Goal: Information Seeking & Learning: Learn about a topic

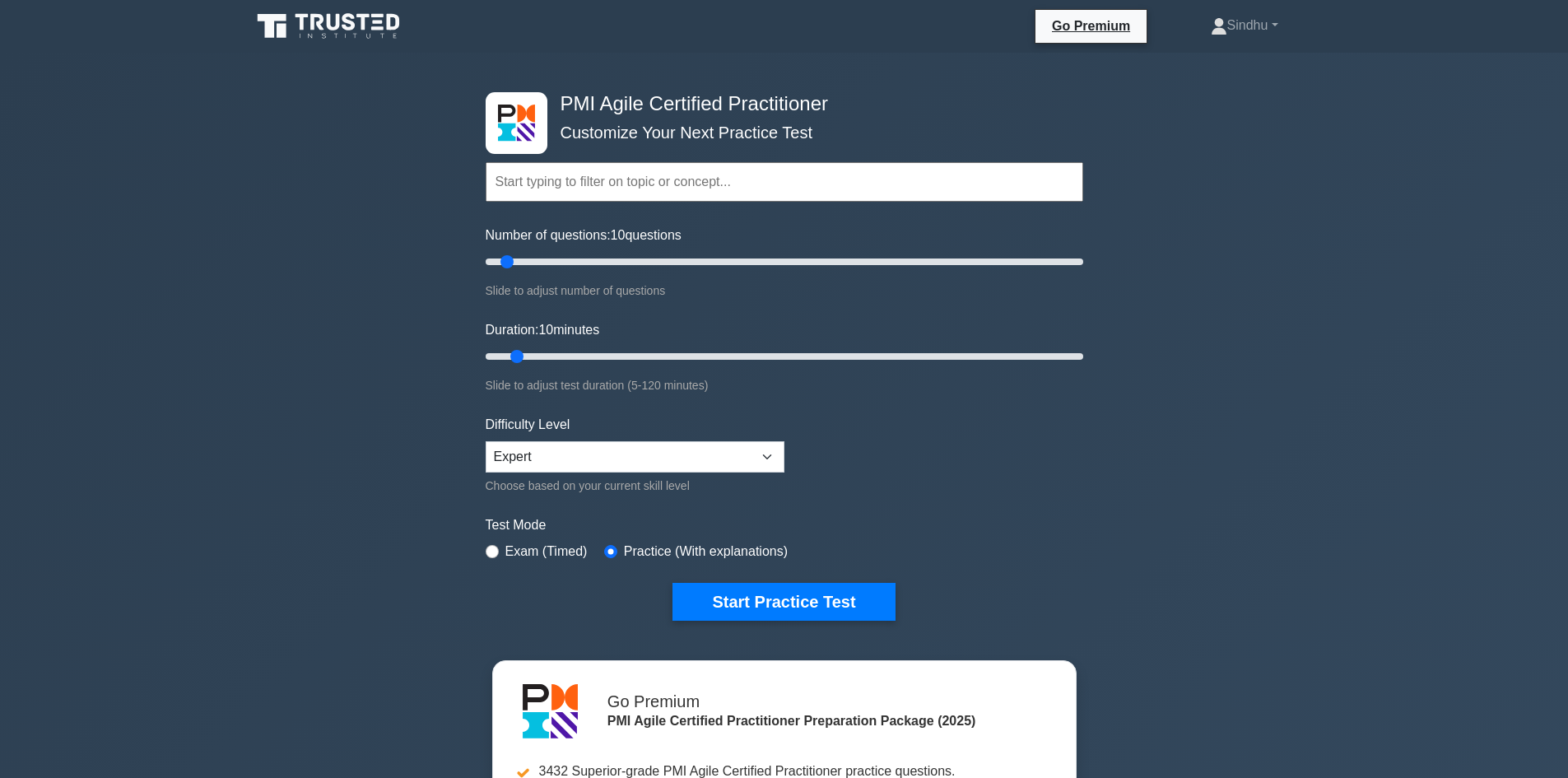
click at [302, 14] on icon at bounding box center [302, 22] width 13 height 17
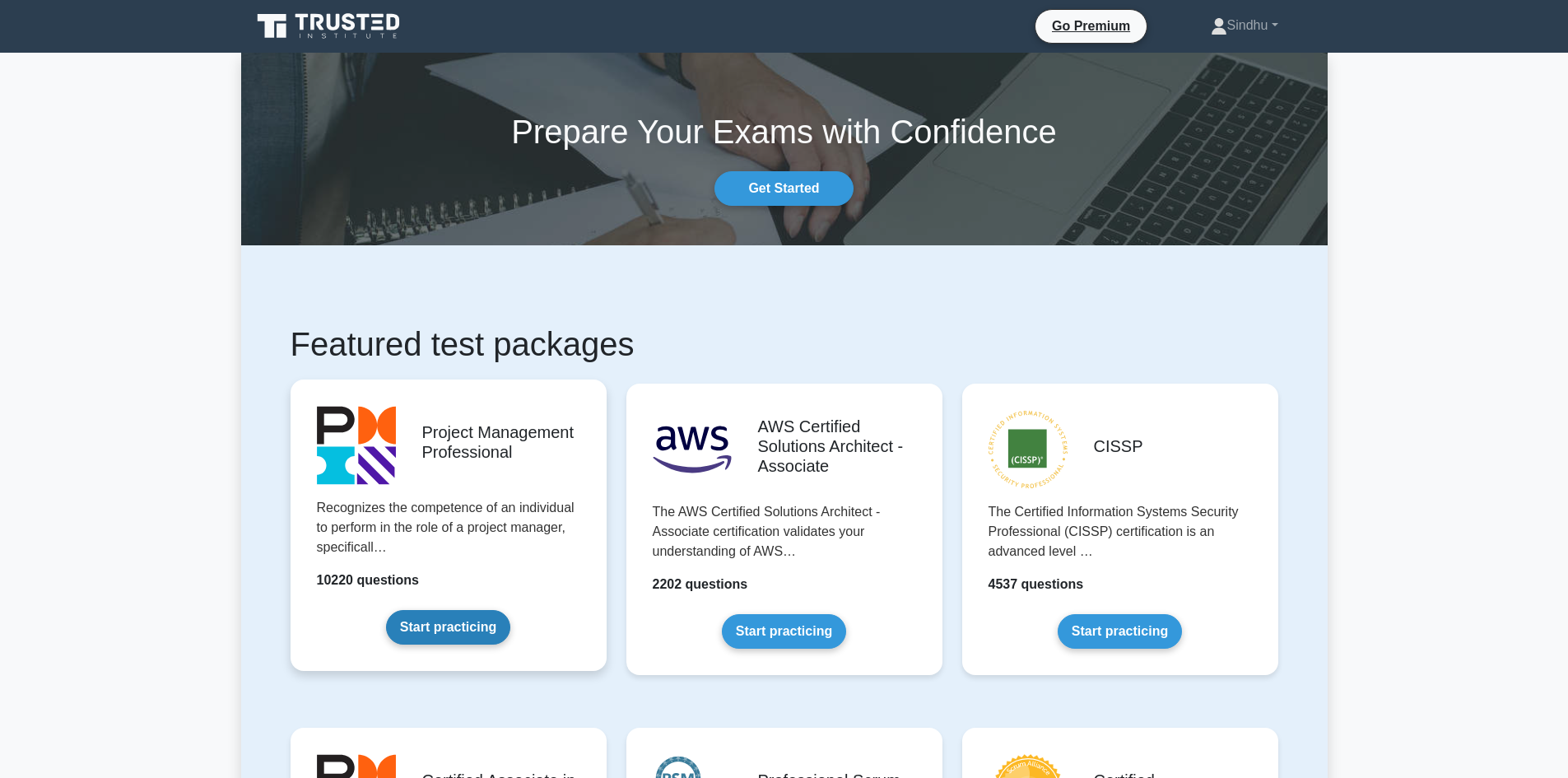
click at [450, 617] on link "Start practicing" at bounding box center [448, 627] width 124 height 35
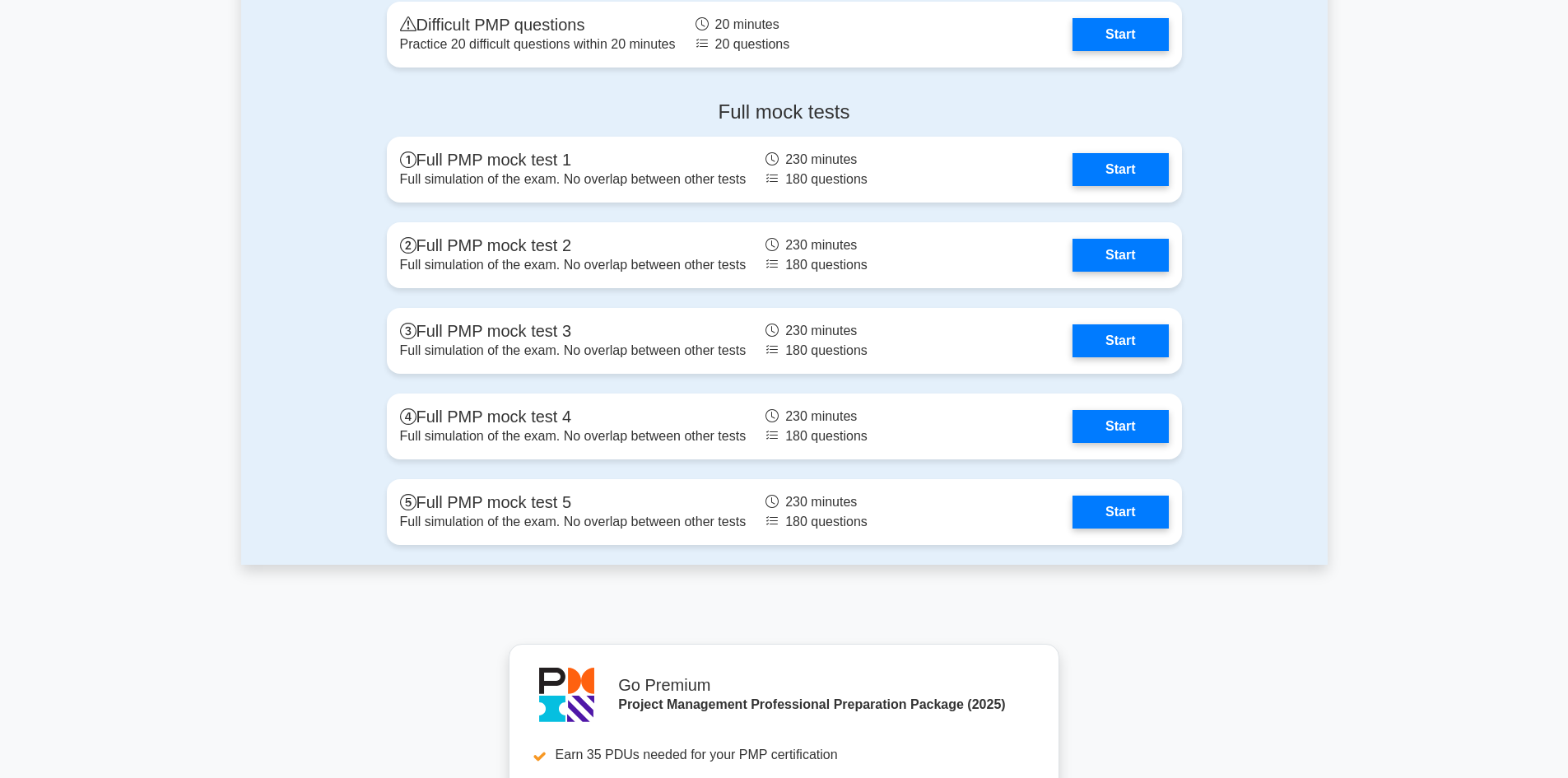
scroll to position [6421, 0]
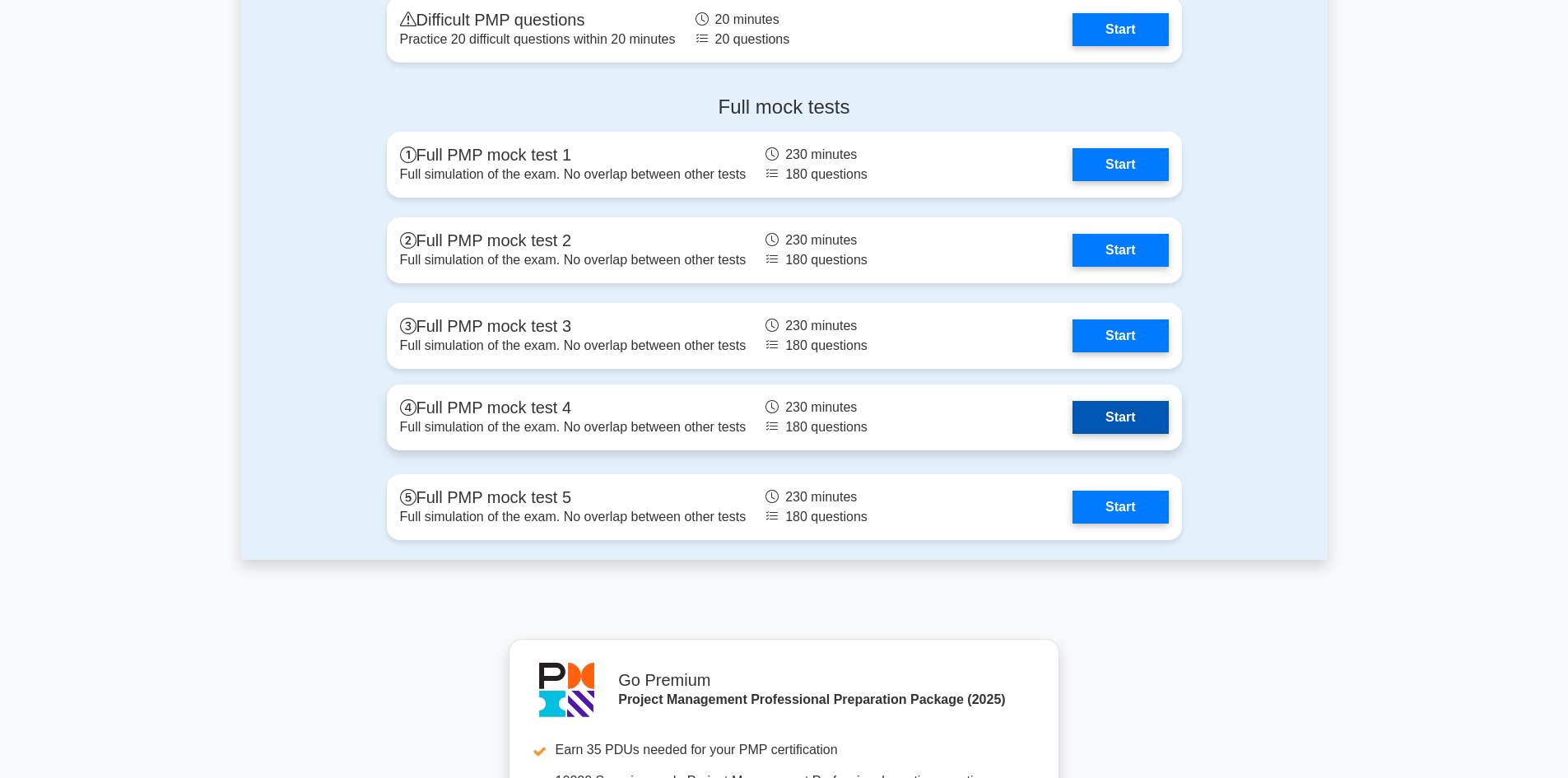
click at [1117, 408] on link "Start" at bounding box center [1120, 418] width 95 height 33
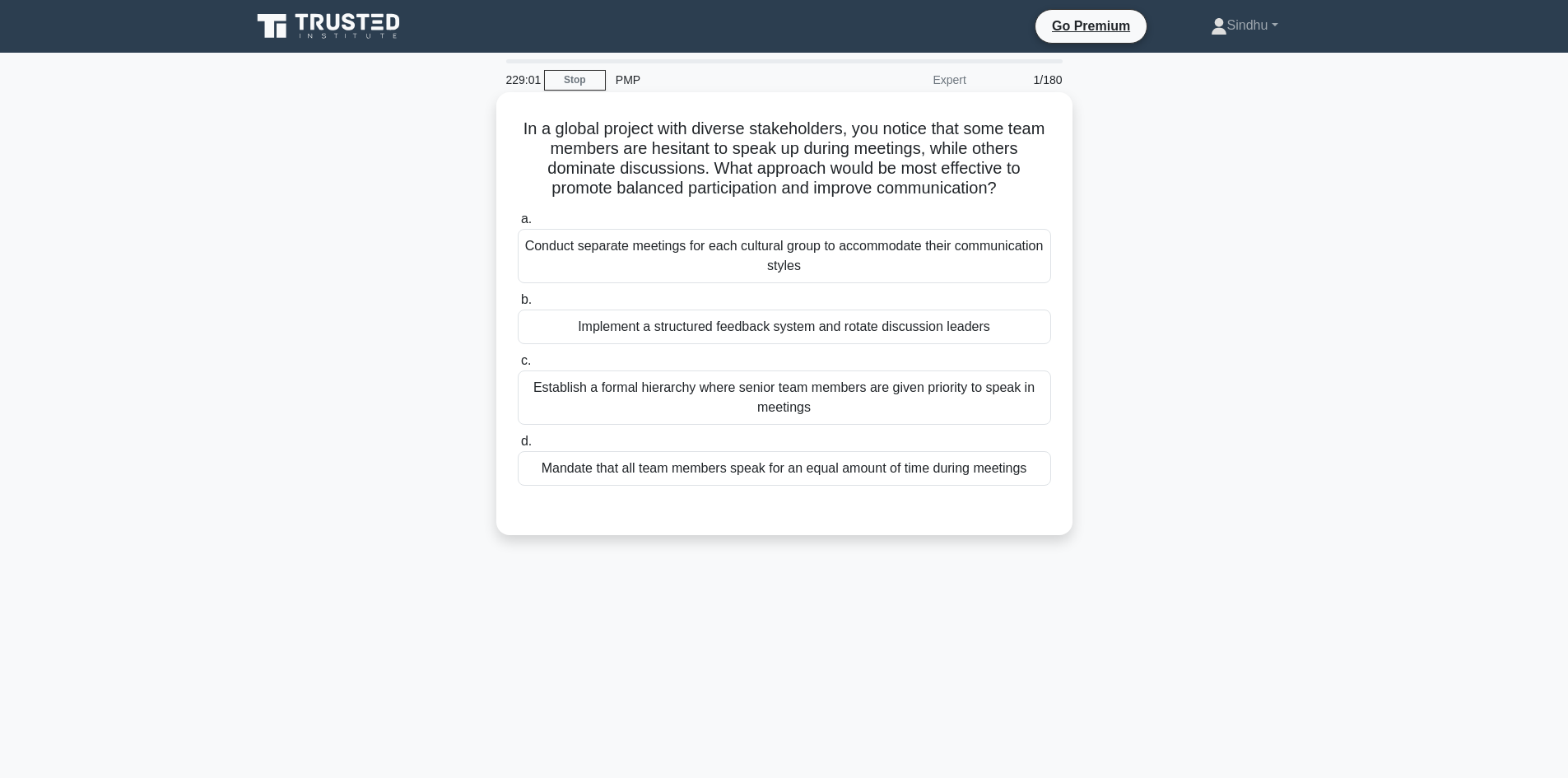
click at [827, 330] on div "Implement a structured feedback system and rotate discussion leaders" at bounding box center [784, 327] width 533 height 35
click at [518, 306] on input "b. Implement a structured feedback system and rotate discussion leaders" at bounding box center [518, 300] width 0 height 11
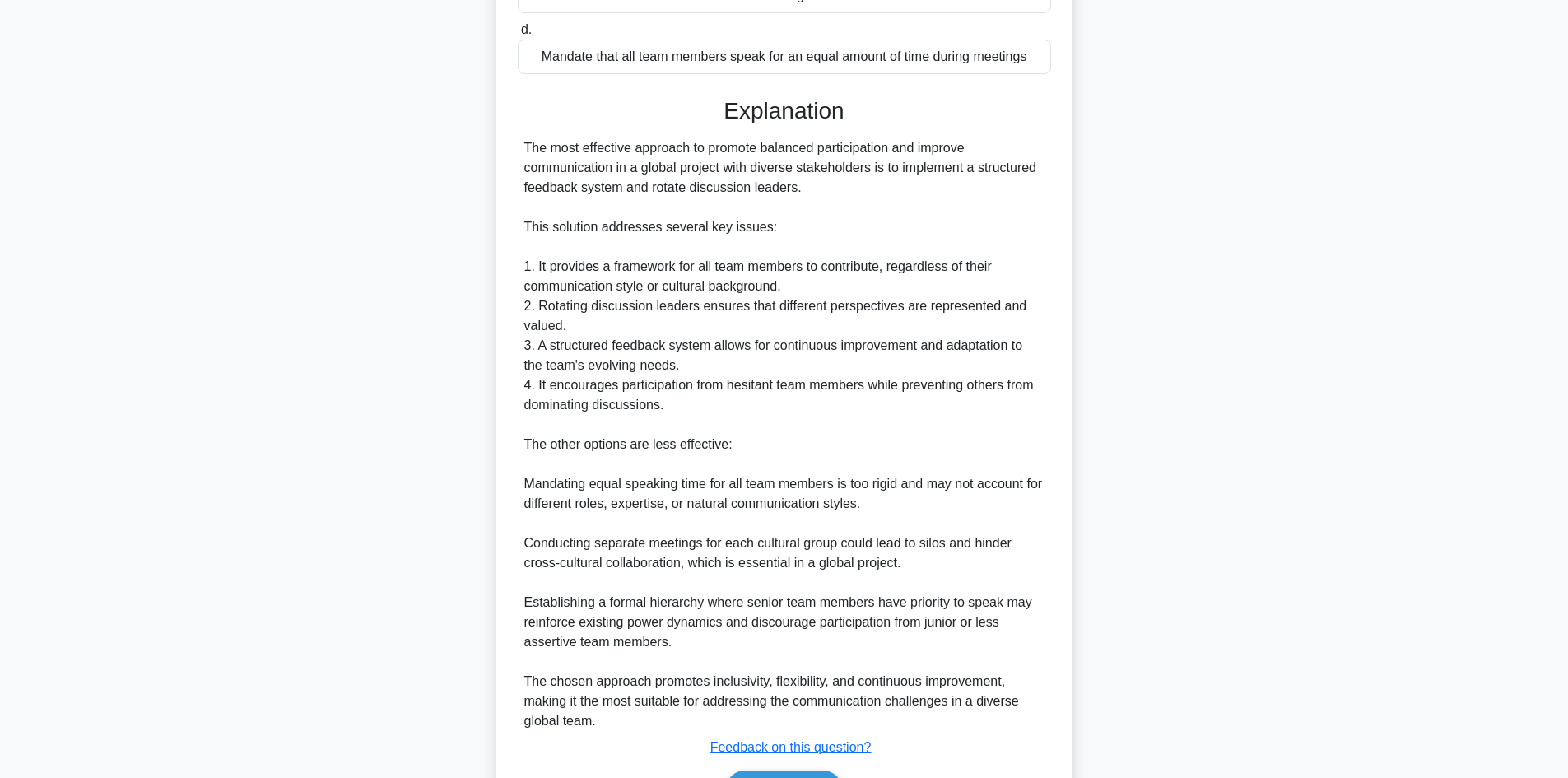
scroll to position [515, 0]
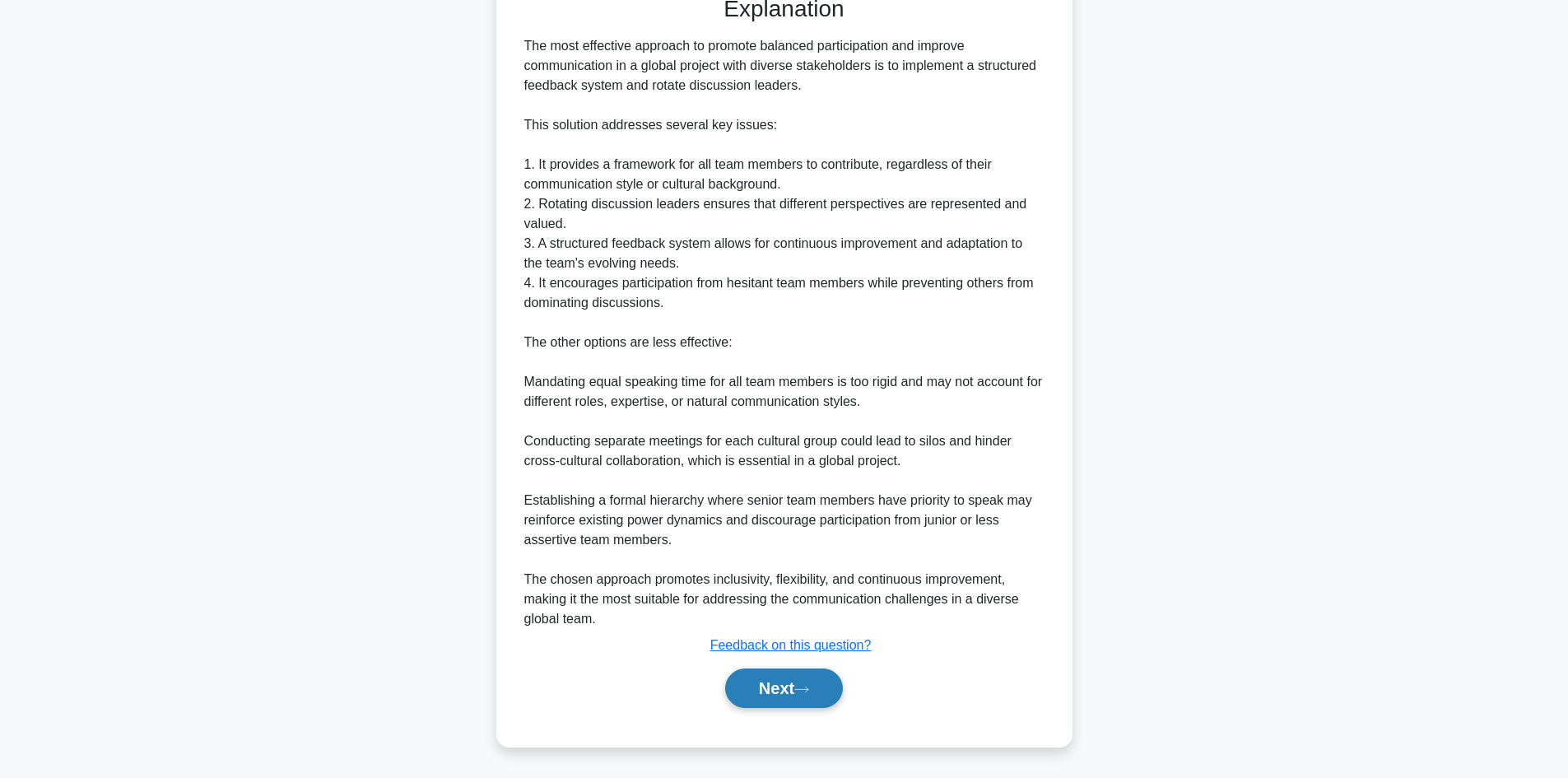
click at [760, 687] on button "Next" at bounding box center [784, 689] width 118 height 40
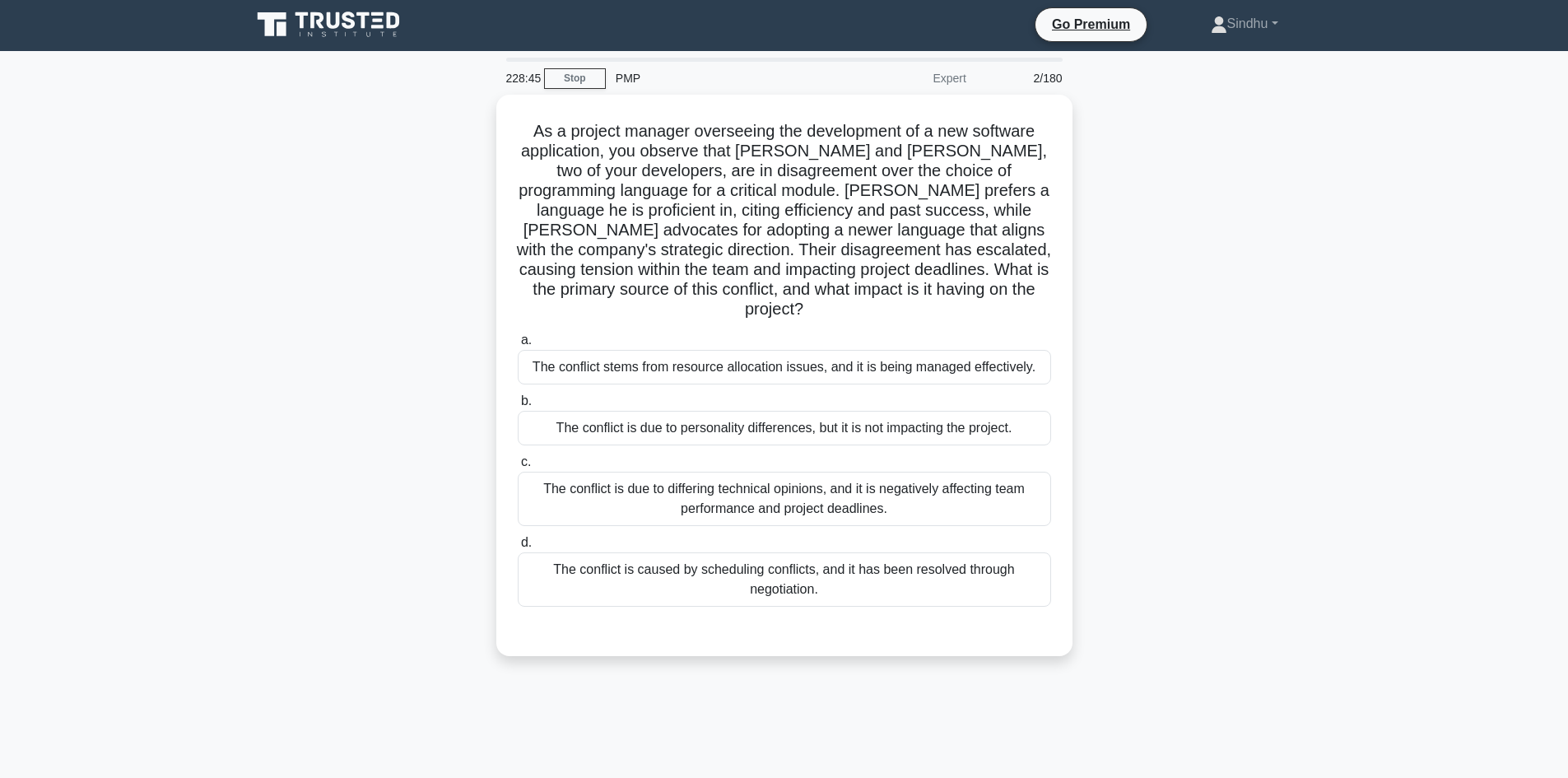
scroll to position [0, 0]
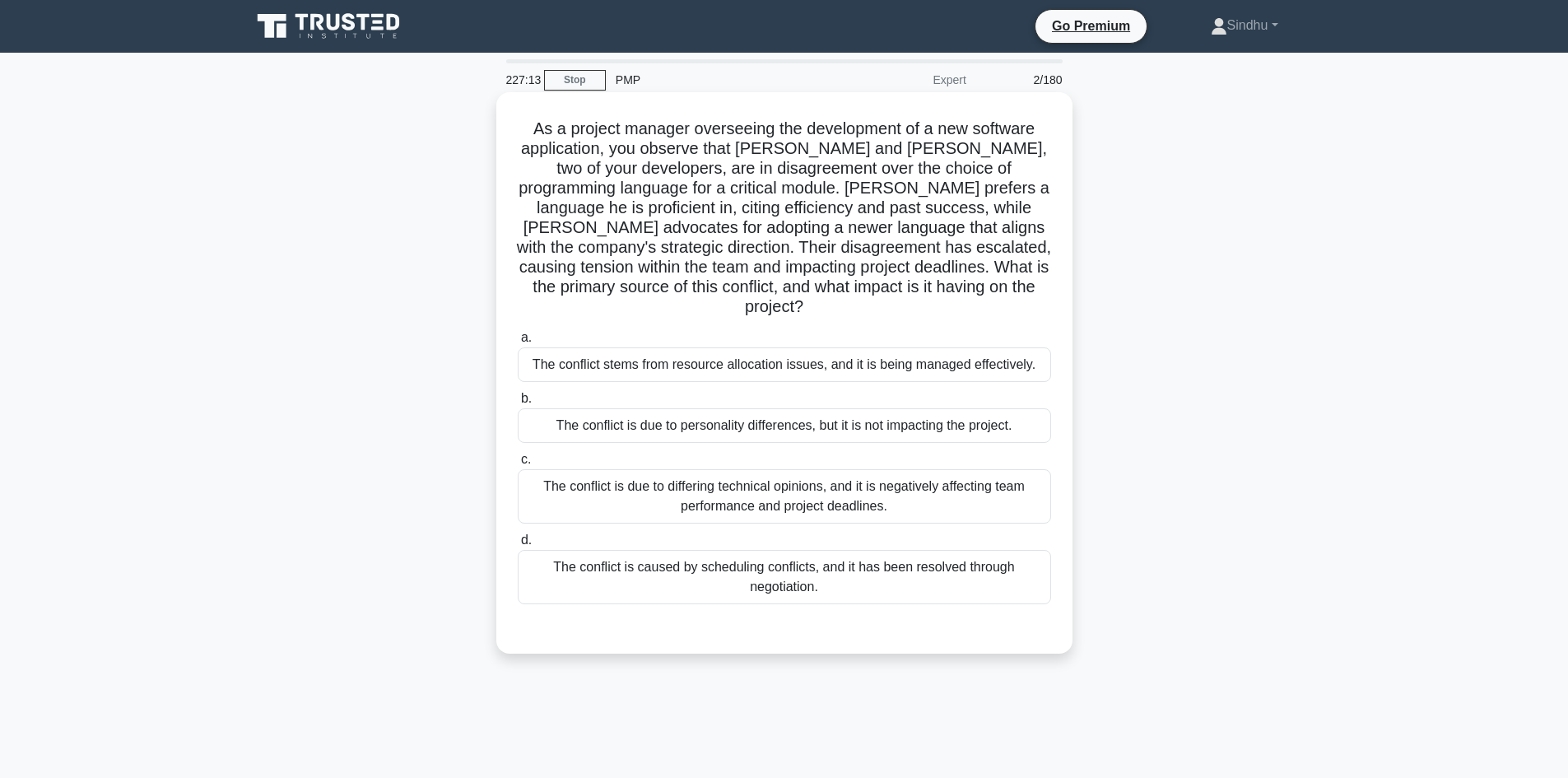
click at [760, 471] on div "The conflict is due to differing technical opinions, and it is negatively affec…" at bounding box center [784, 496] width 533 height 55
click at [518, 465] on input "c. The conflict is due to differing technical opinions, and it is negatively af…" at bounding box center [518, 459] width 0 height 11
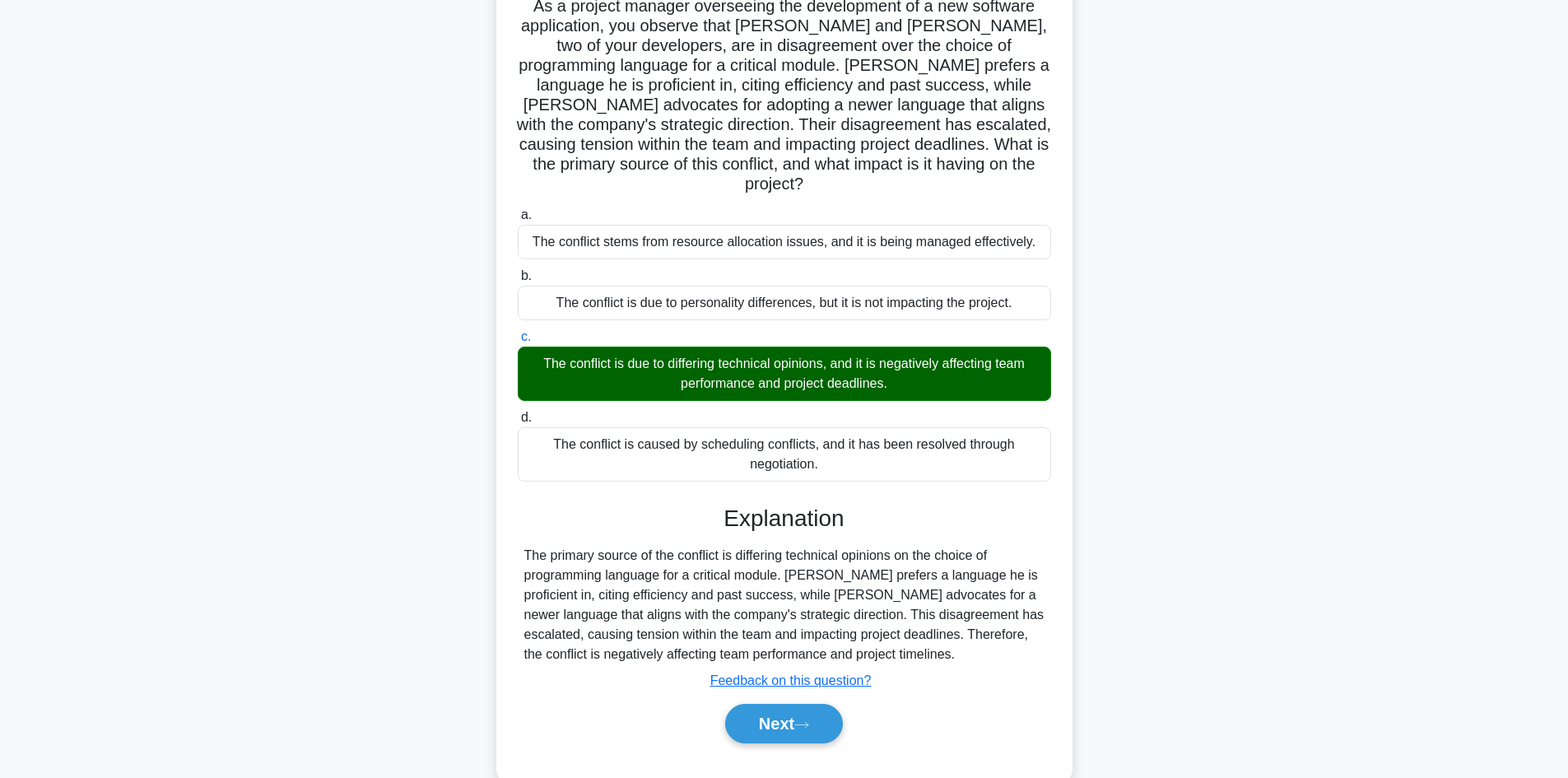
scroll to position [139, 0]
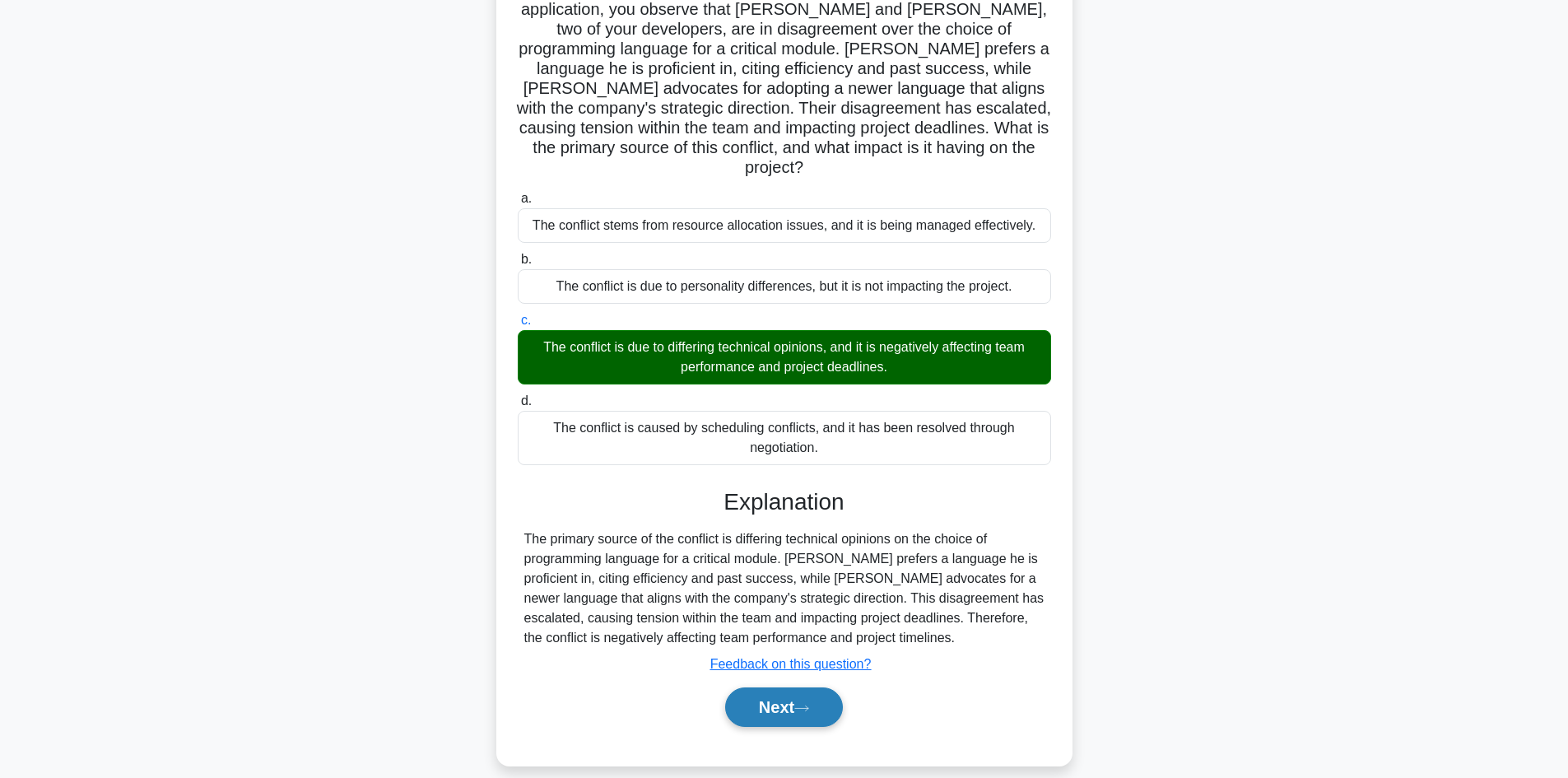
click at [770, 688] on button "Next" at bounding box center [784, 708] width 118 height 40
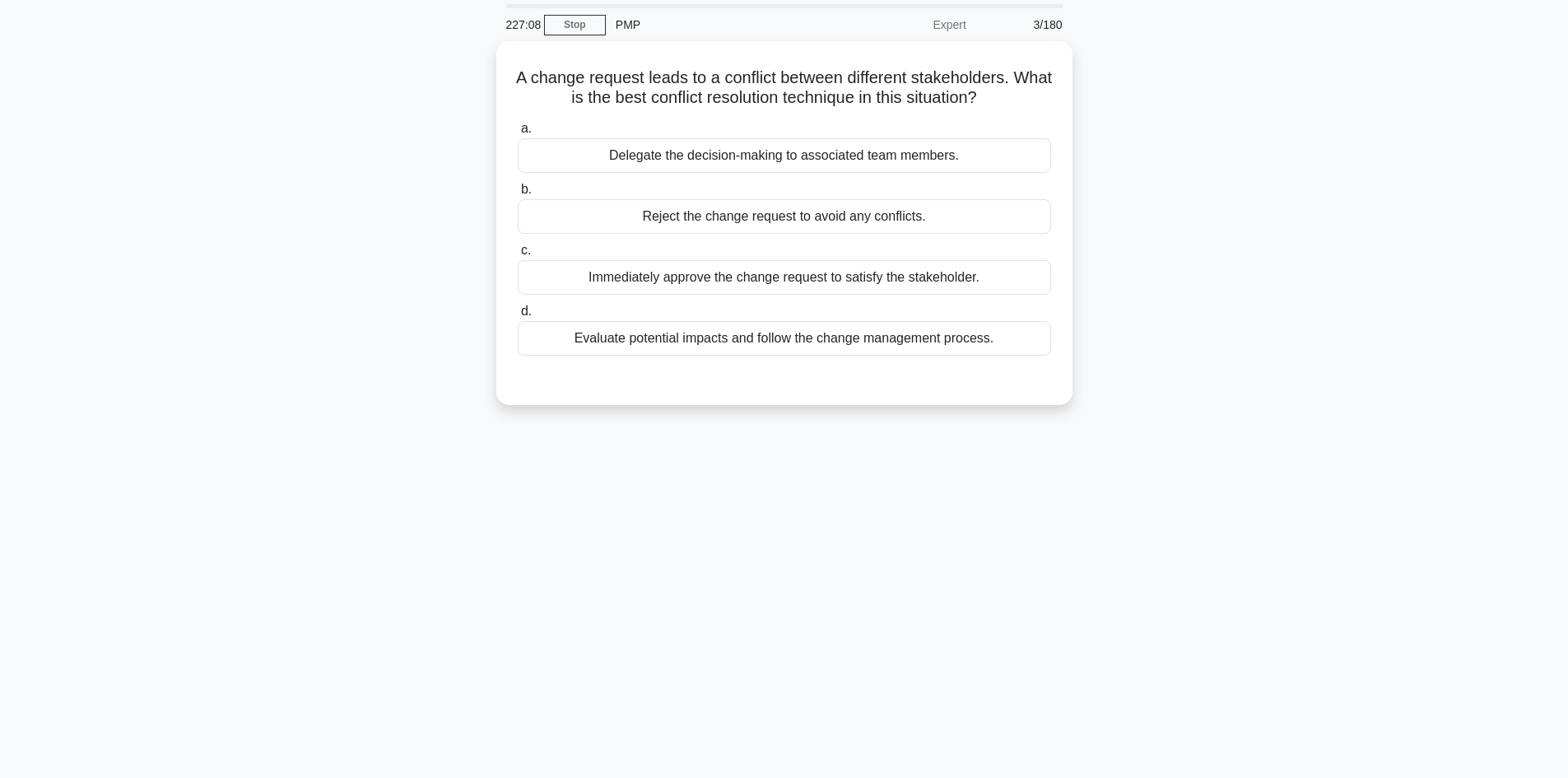
scroll to position [0, 0]
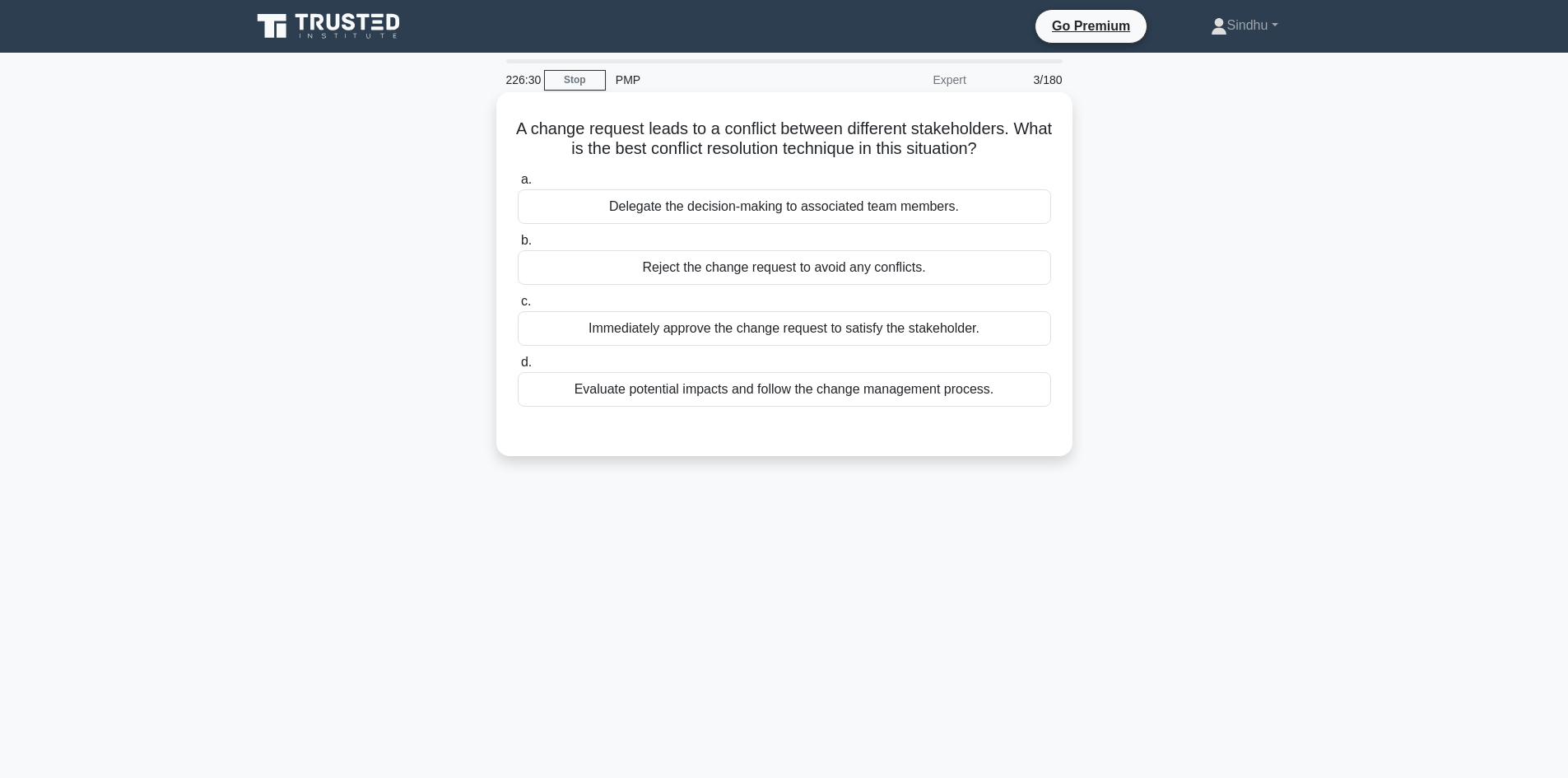
click at [839, 384] on div "Evaluate potential impacts and follow the change management process." at bounding box center [784, 389] width 533 height 35
click at [518, 368] on input "d. Evaluate potential impacts and follow the change management process." at bounding box center [518, 362] width 0 height 11
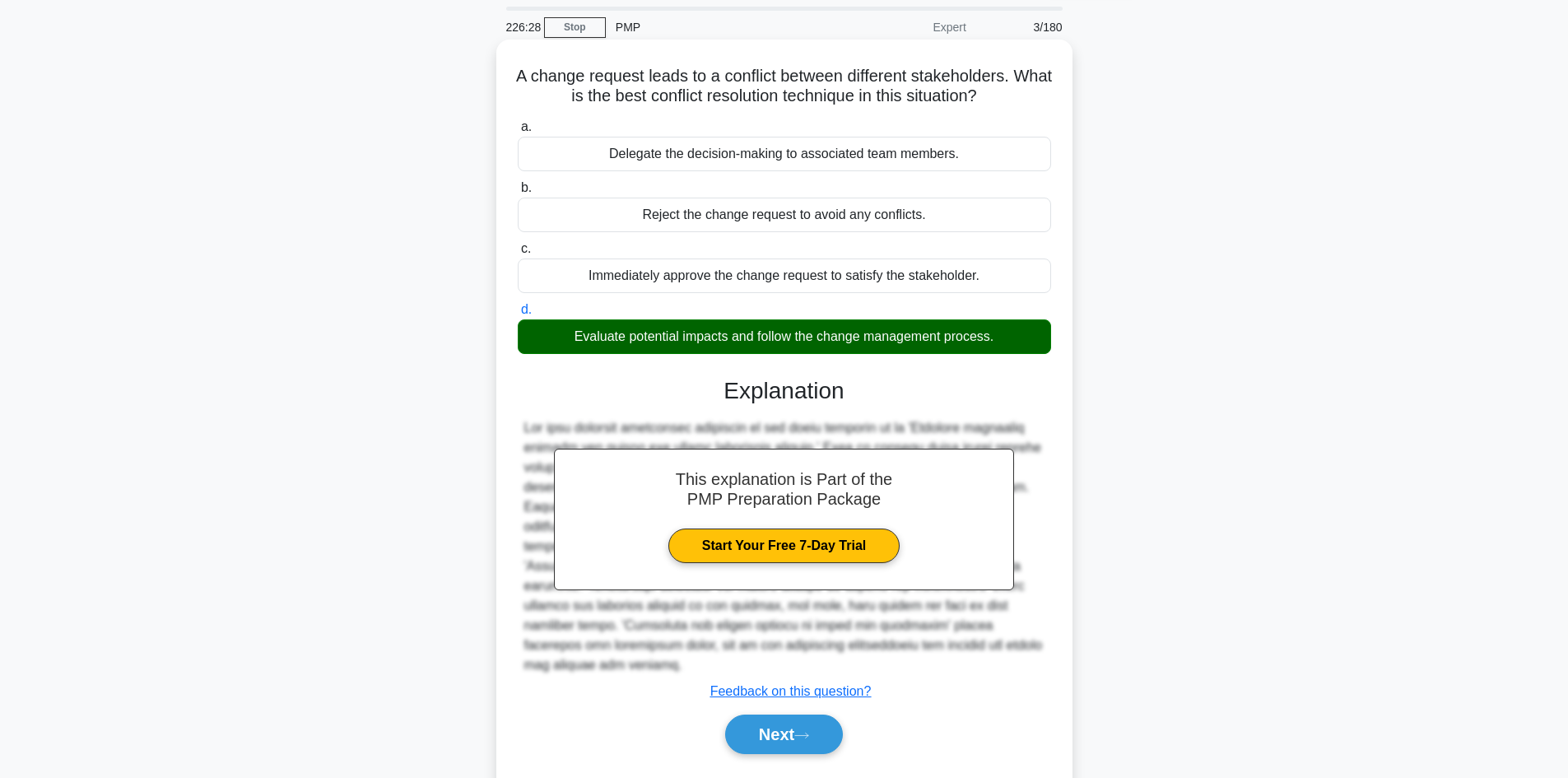
scroll to position [111, 0]
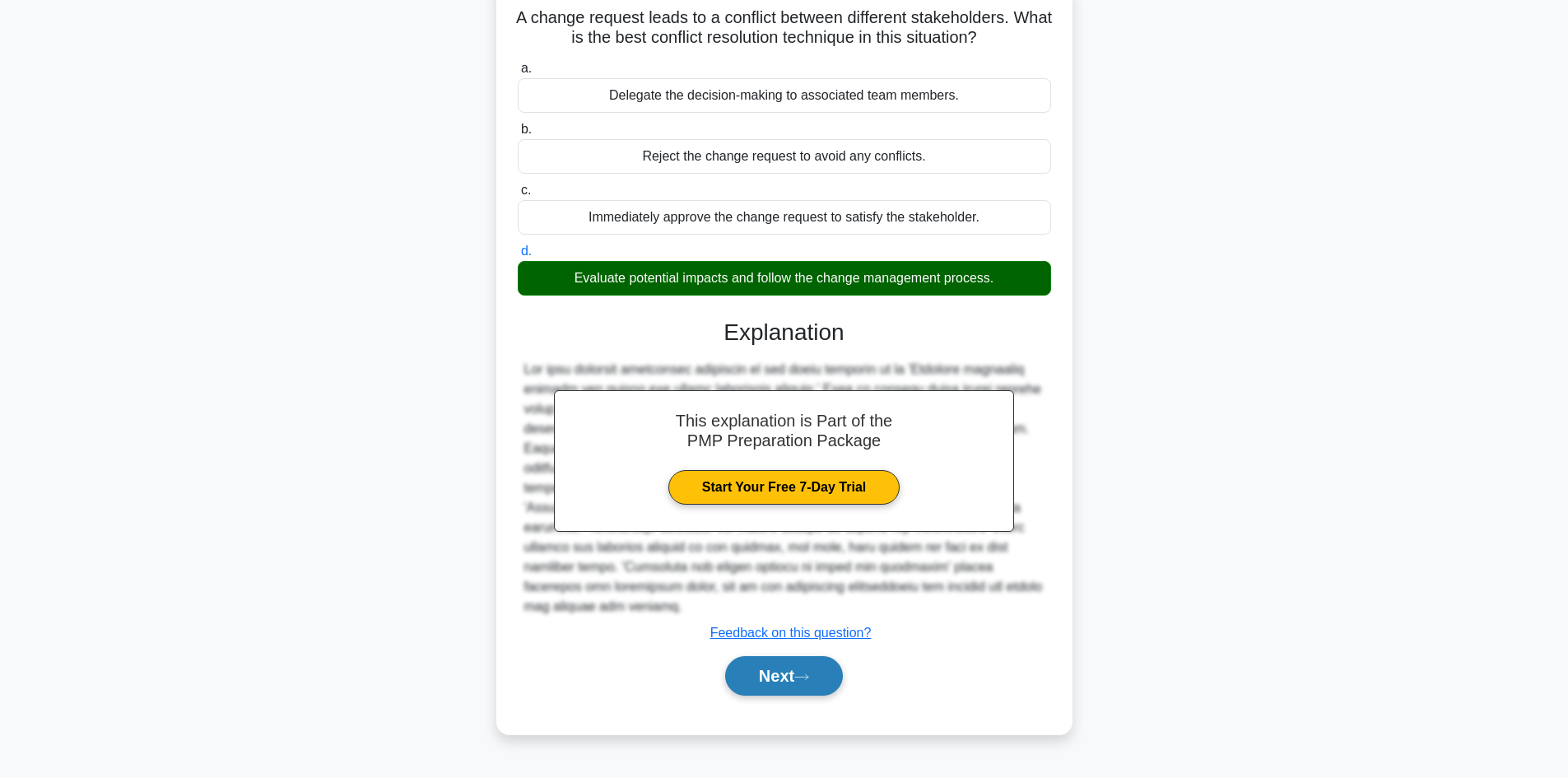
click at [756, 664] on button "Next" at bounding box center [784, 676] width 118 height 40
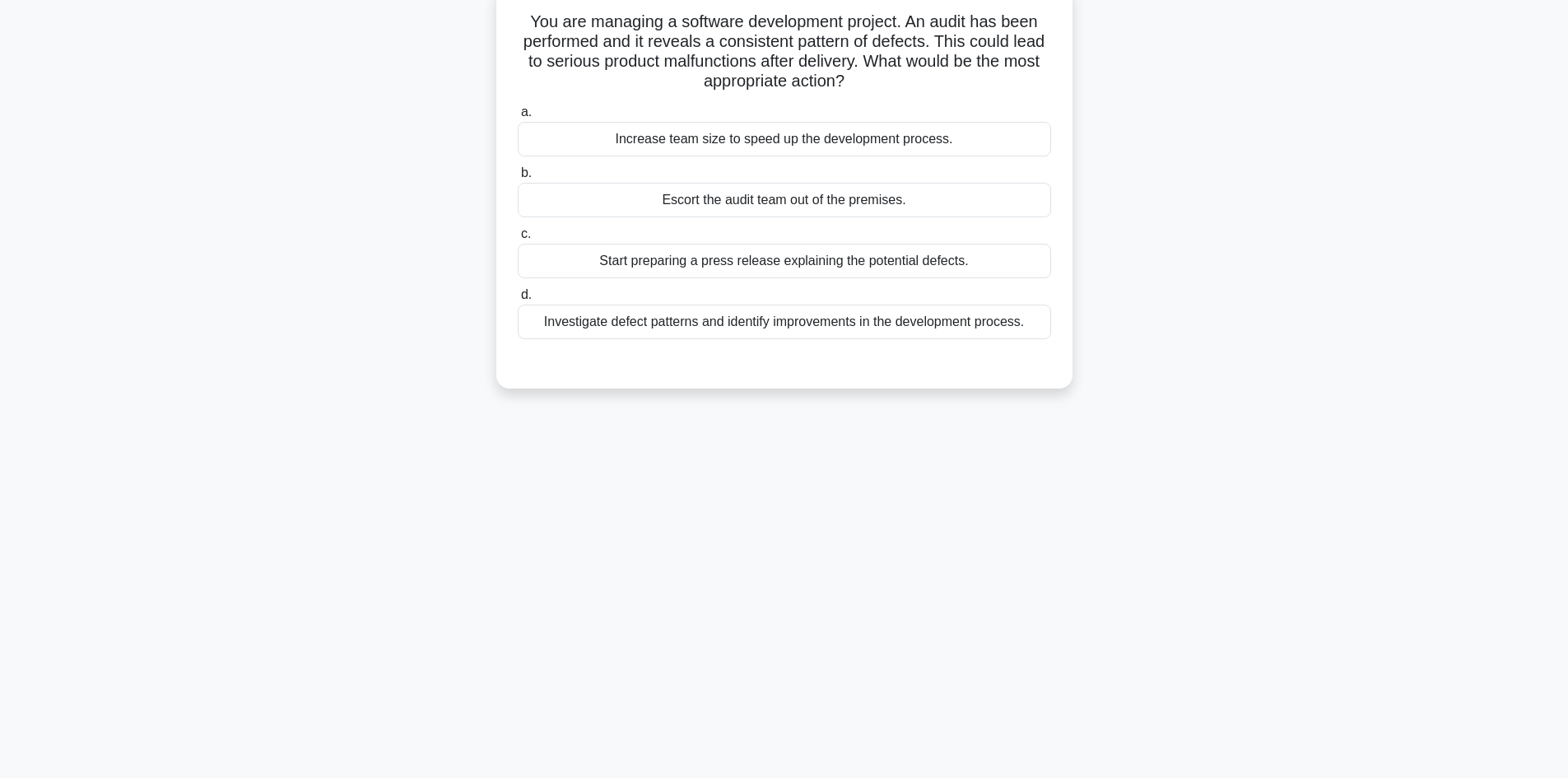
scroll to position [0, 0]
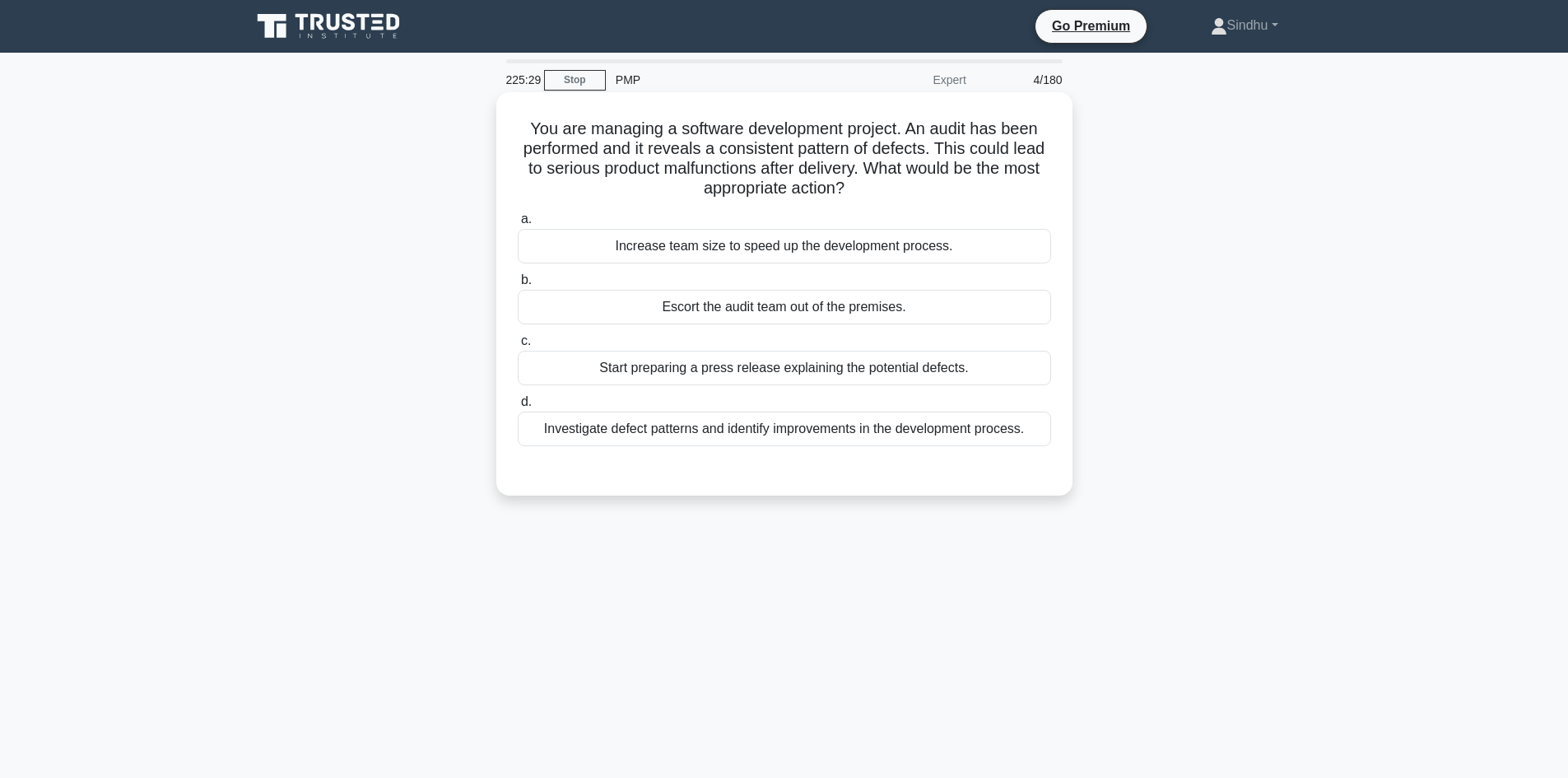
click at [824, 432] on div "Investigate defect patterns and identify improvements in the development proces…" at bounding box center [784, 429] width 533 height 35
click at [518, 408] on input "d. Investigate defect patterns and identify improvements in the development pro…" at bounding box center [518, 402] width 0 height 11
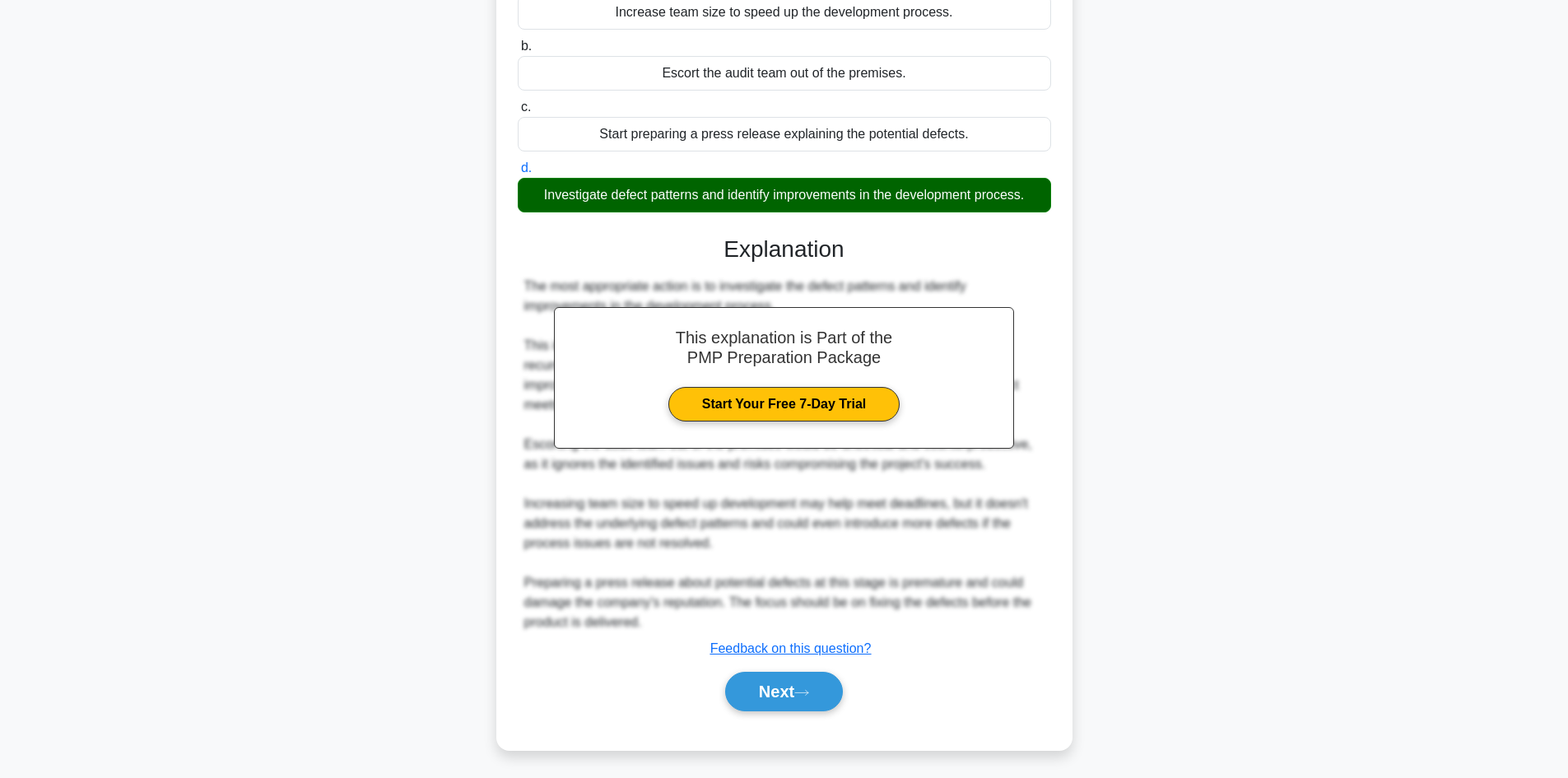
scroll to position [238, 0]
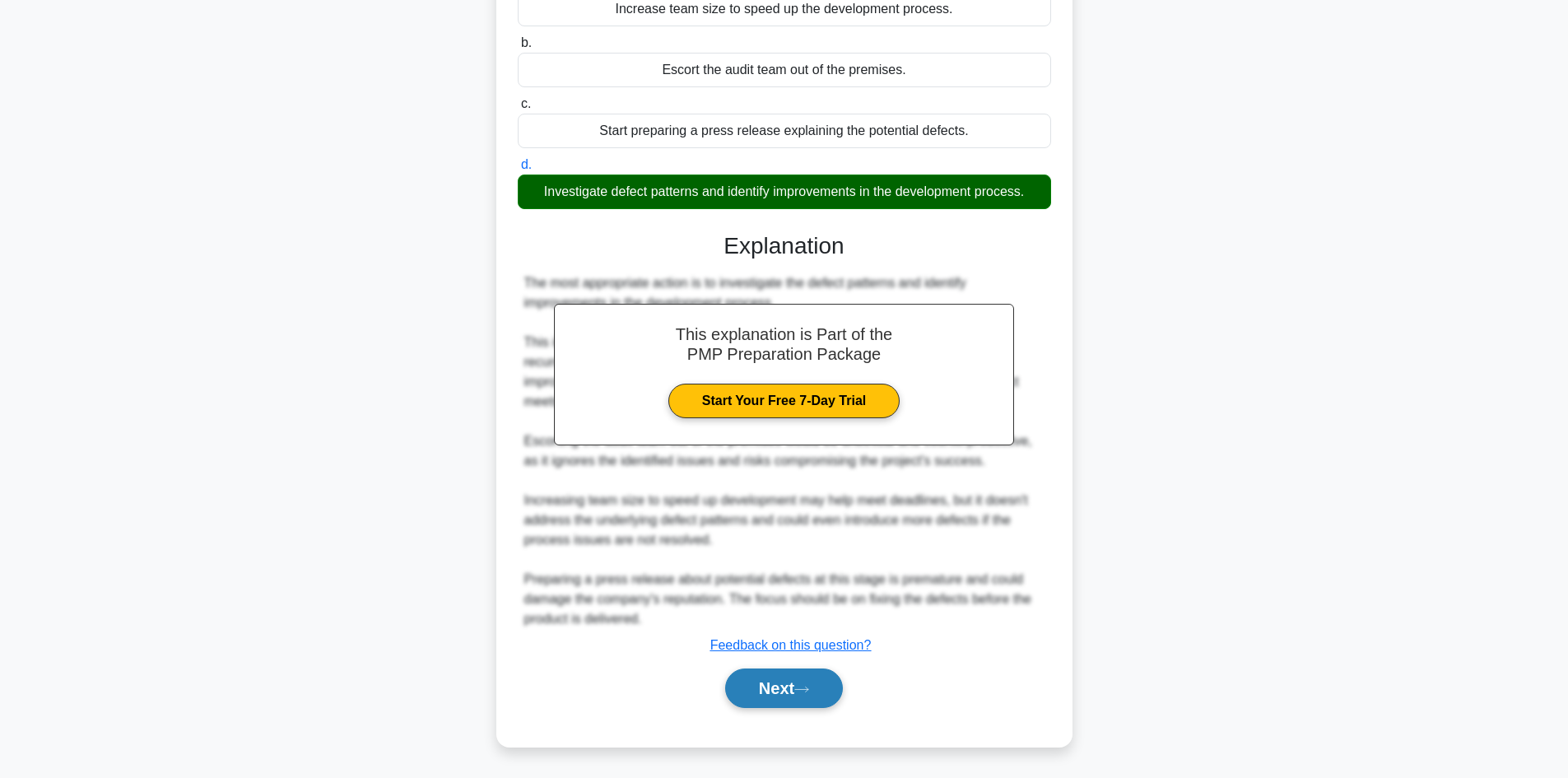
click at [754, 679] on button "Next" at bounding box center [784, 689] width 118 height 40
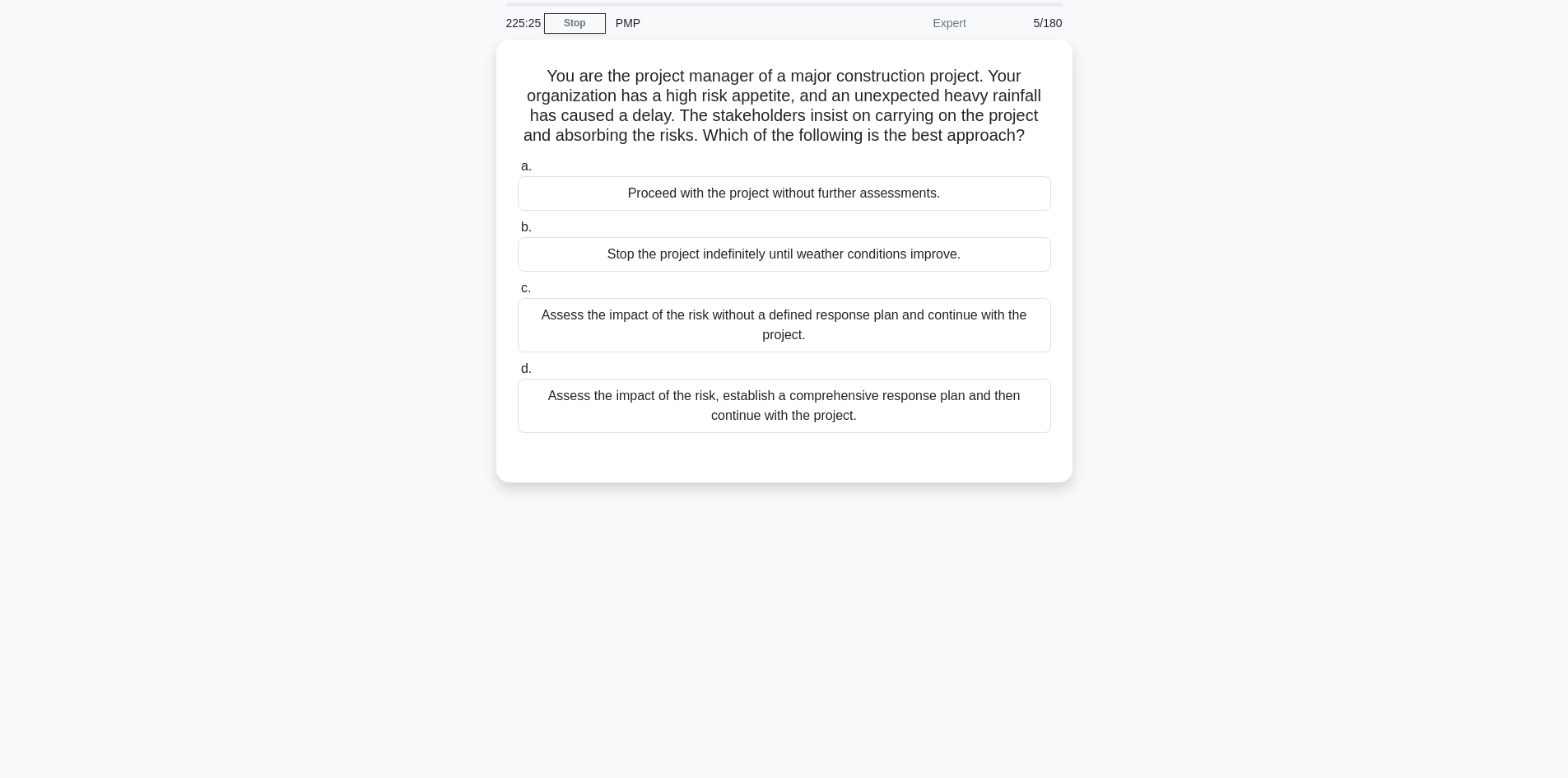
scroll to position [0, 0]
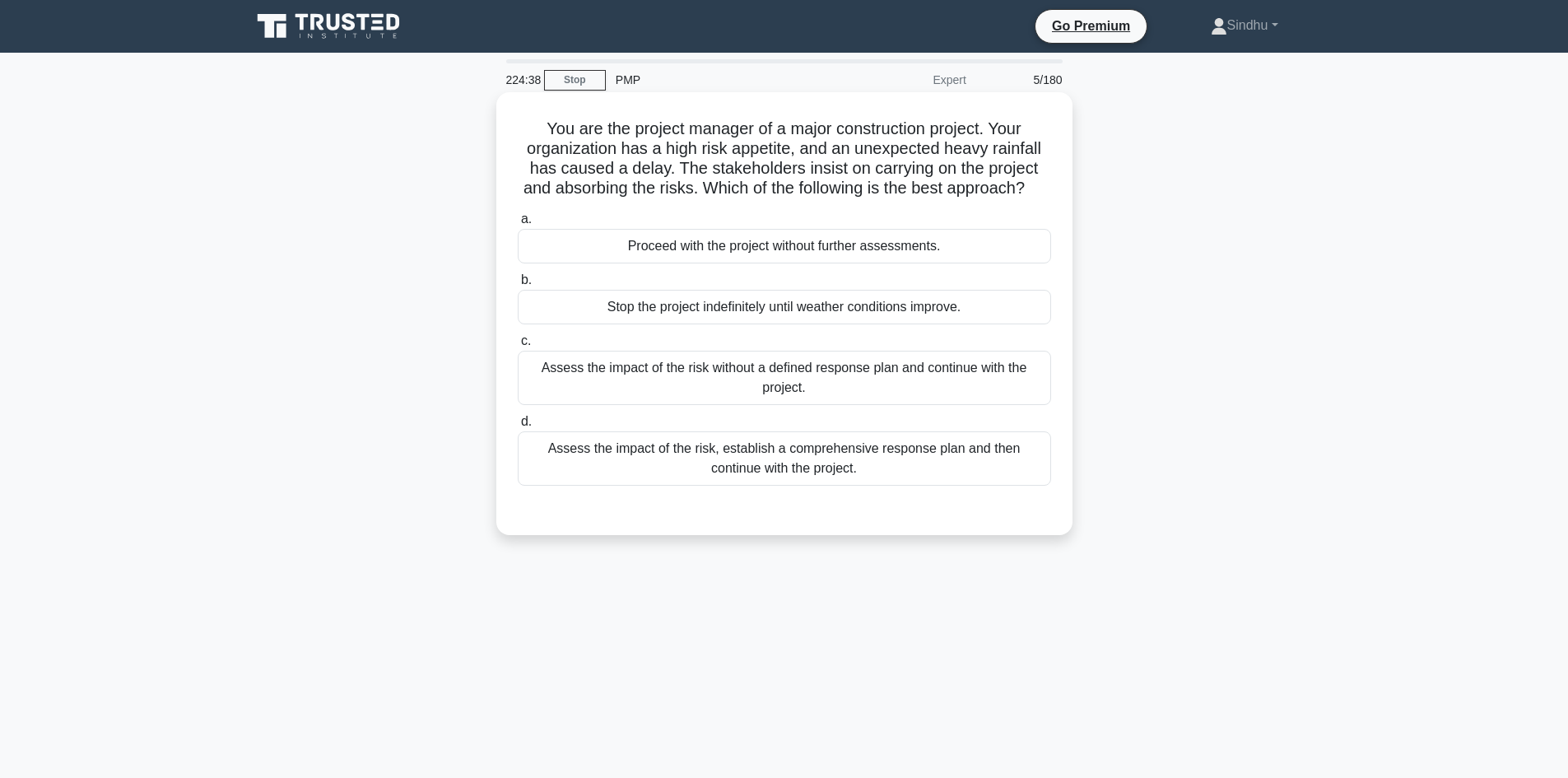
click at [829, 481] on div "Assess the impact of the risk, establish a comprehensive response plan and then…" at bounding box center [784, 459] width 533 height 55
click at [518, 428] on input "d. Assess the impact of the risk, establish a comprehensive response plan and t…" at bounding box center [518, 422] width 0 height 11
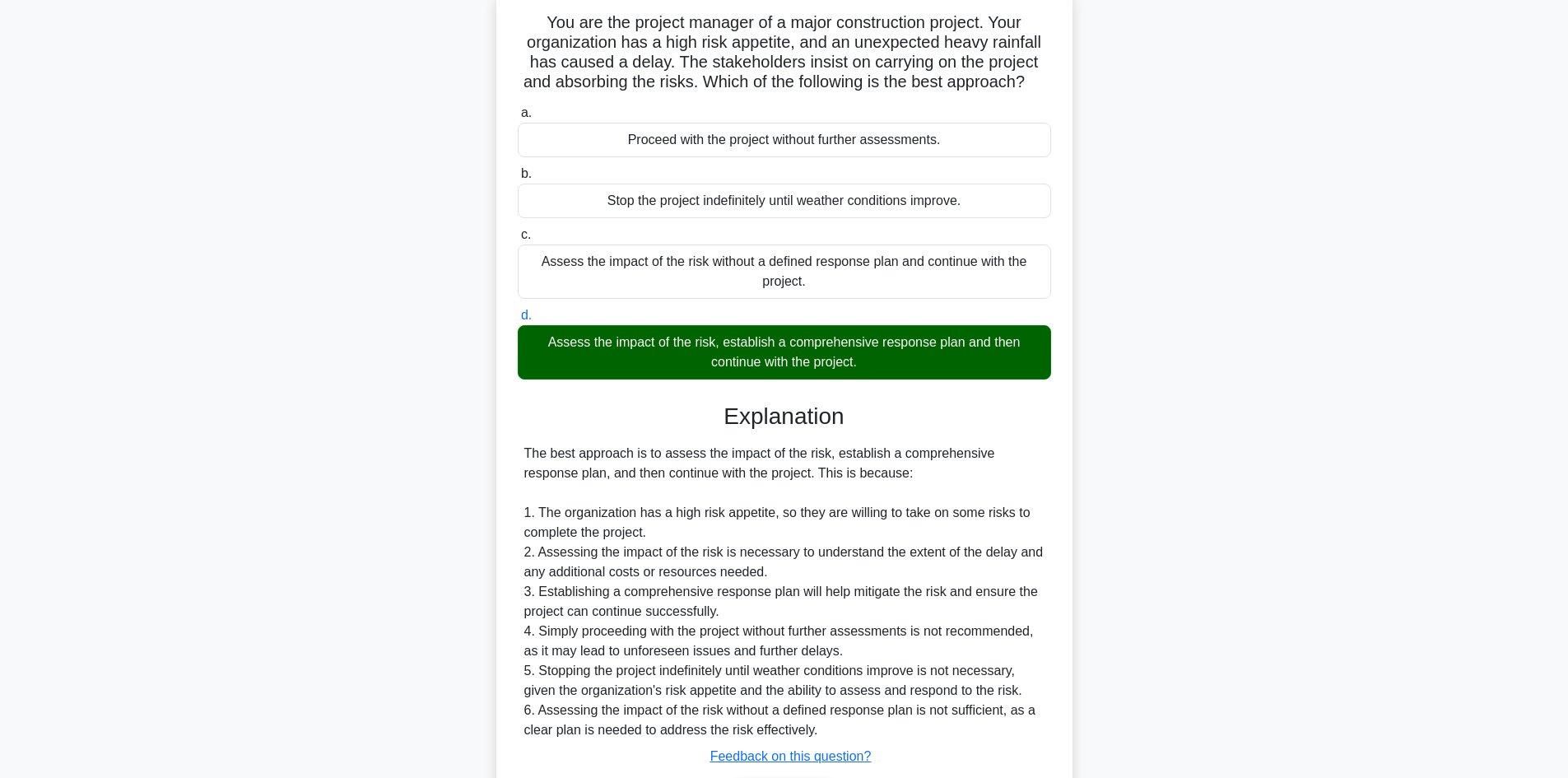
scroll to position [238, 0]
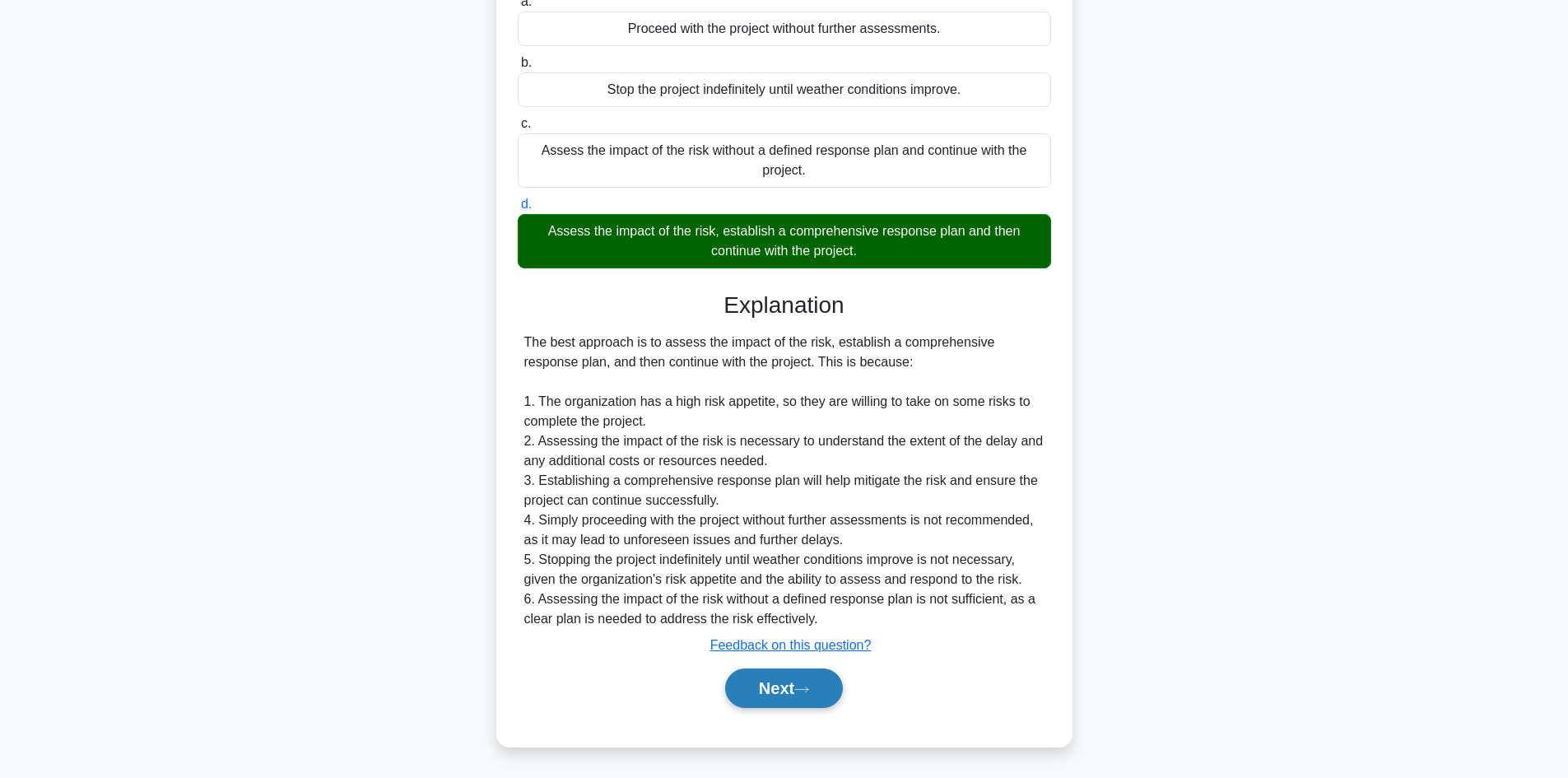
click at [788, 679] on button "Next" at bounding box center [784, 689] width 118 height 40
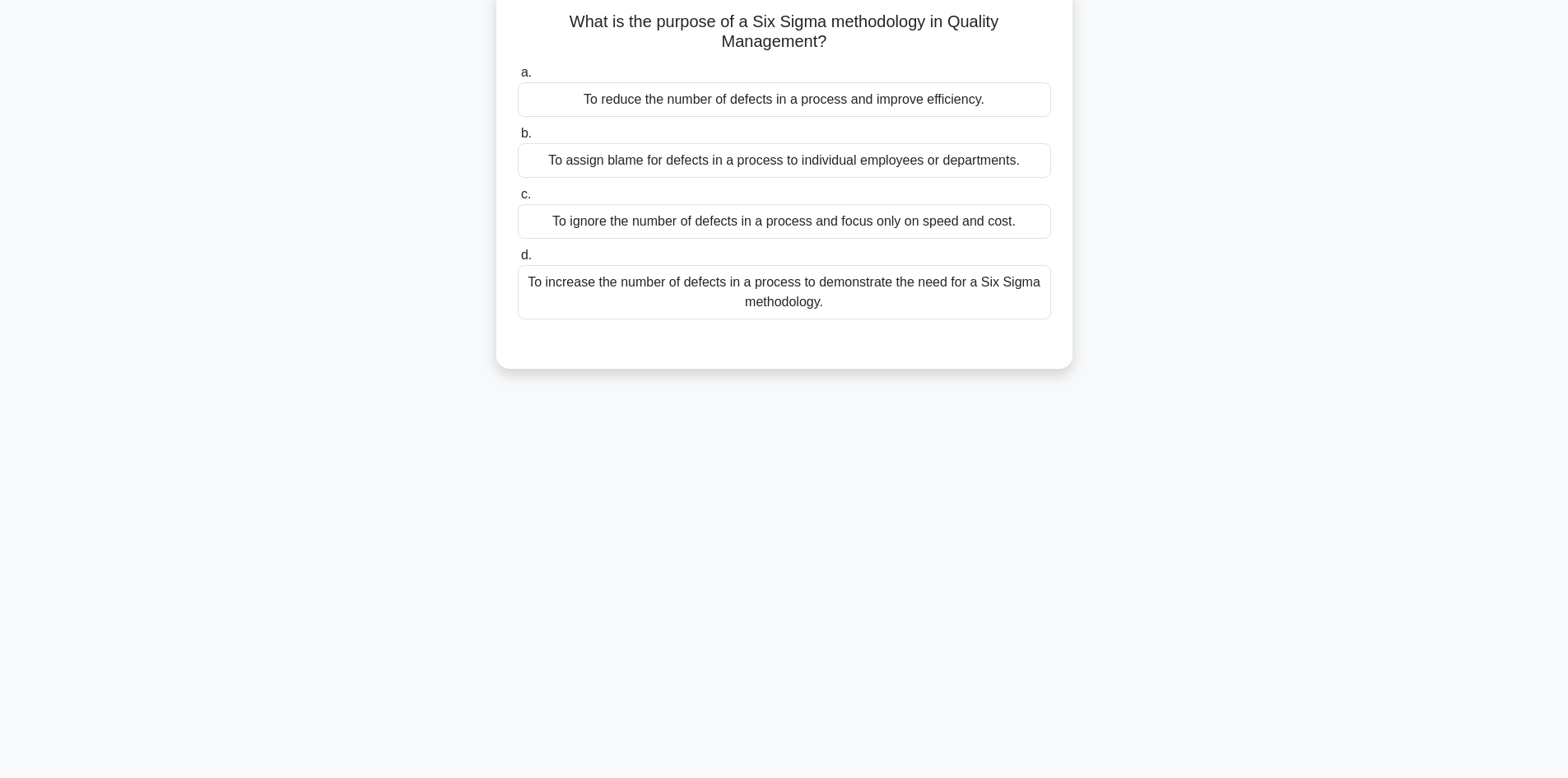
scroll to position [0, 0]
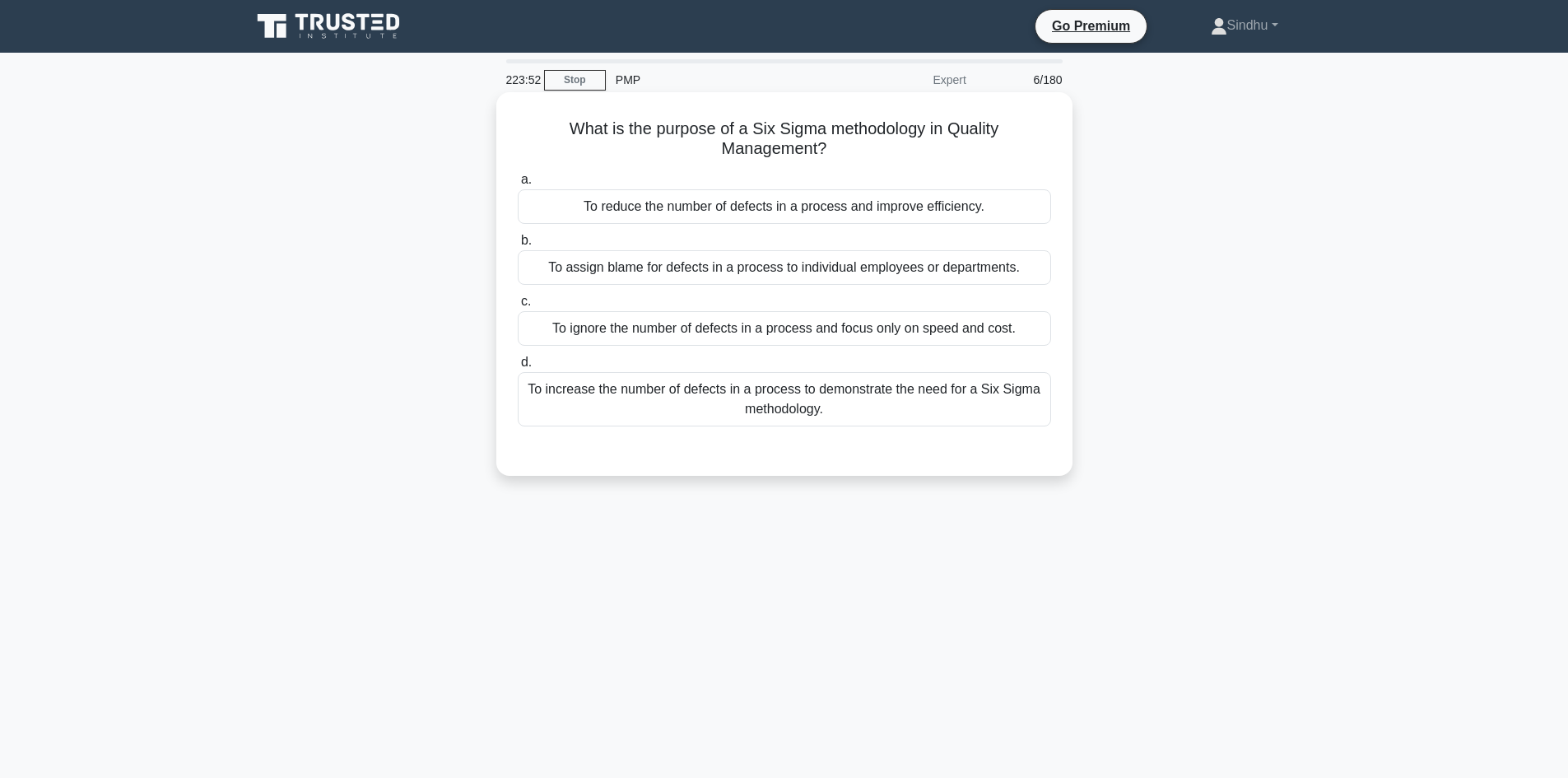
click at [848, 223] on div "To reduce the number of defects in a process and improve efficiency." at bounding box center [784, 207] width 533 height 35
click at [518, 186] on input "a. To reduce the number of defects in a process and improve efficiency." at bounding box center [518, 180] width 0 height 11
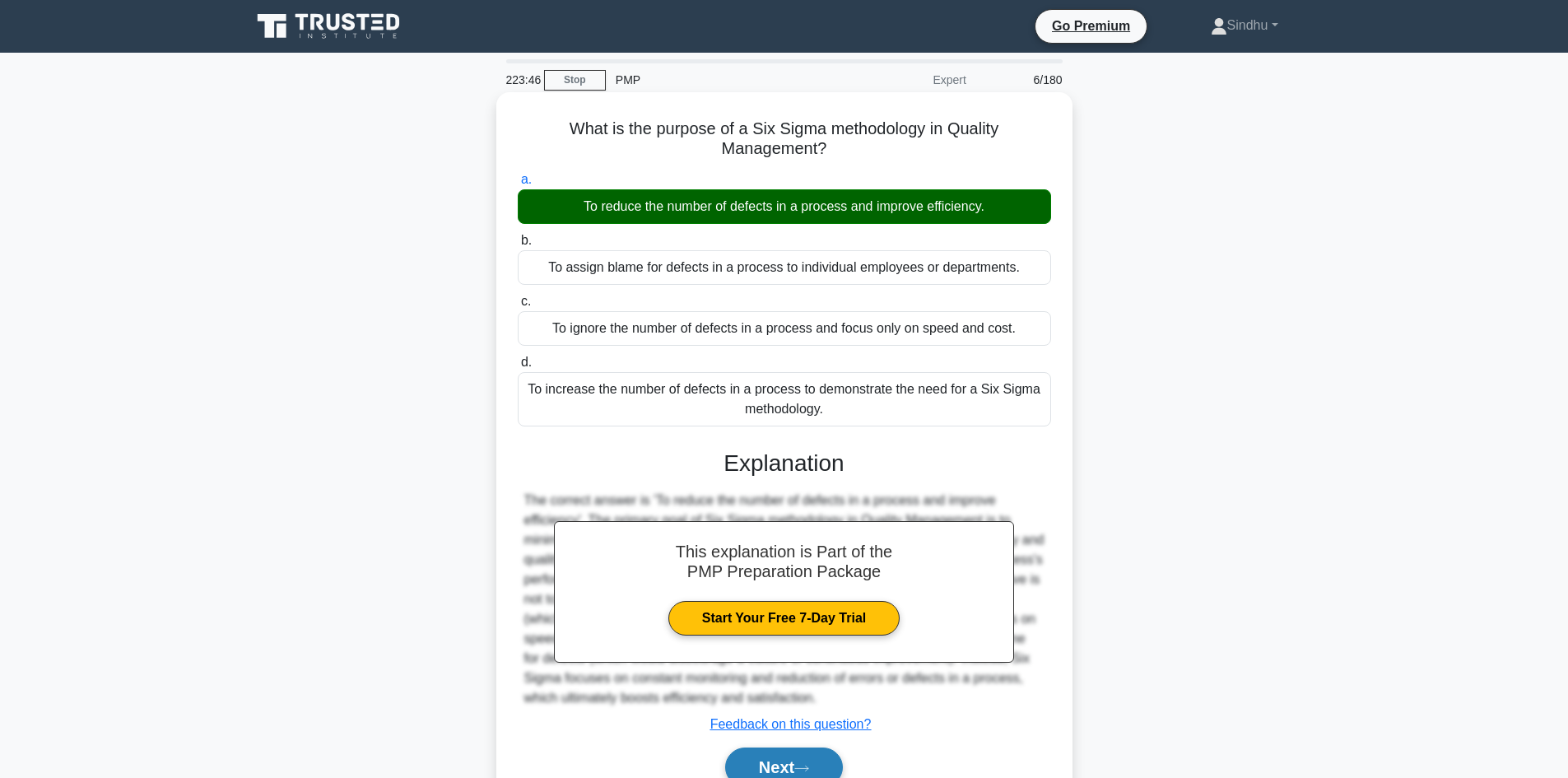
click at [771, 766] on button "Next" at bounding box center [784, 767] width 118 height 40
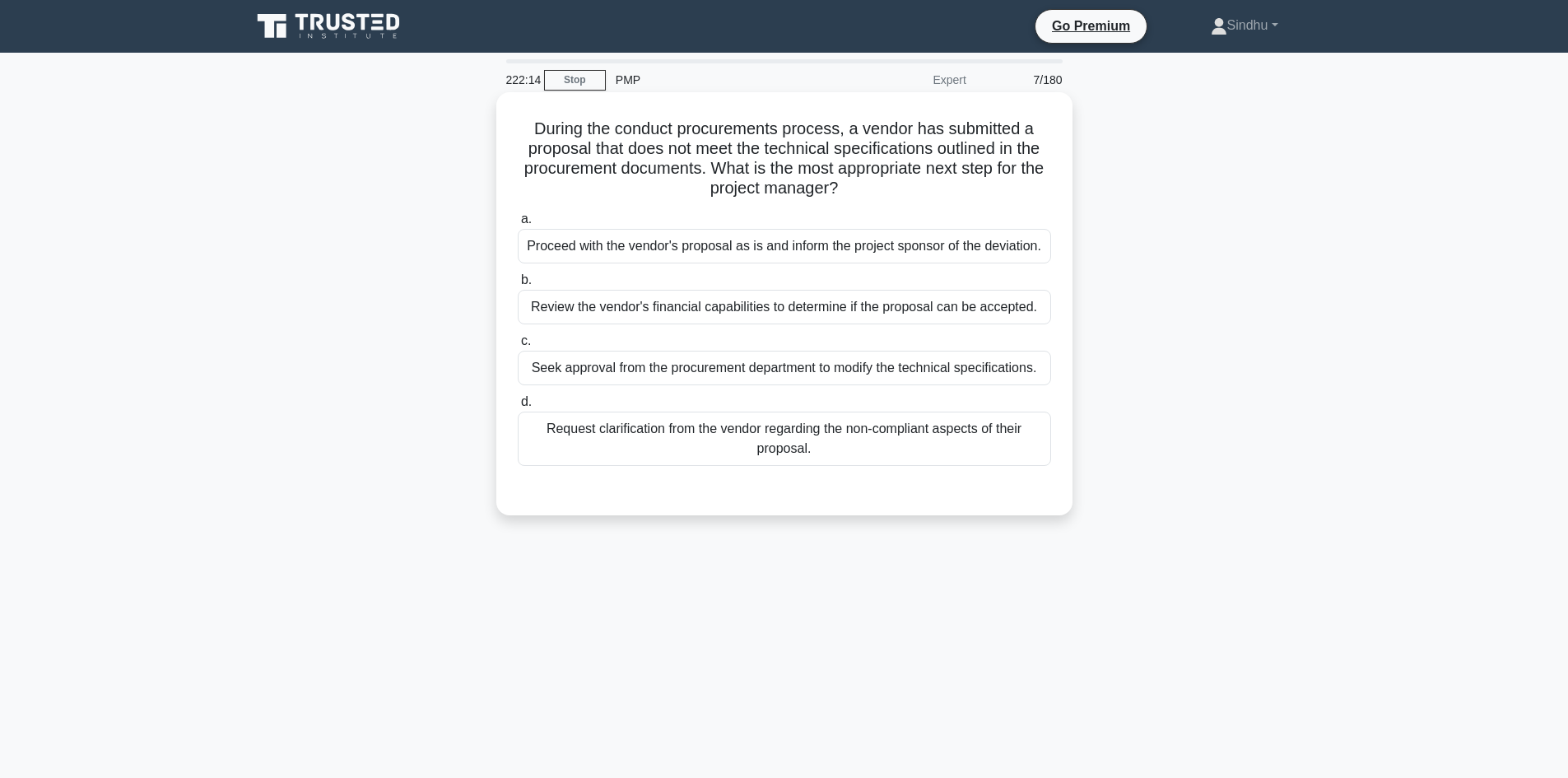
click at [821, 451] on div "Request clarification from the vendor regarding the non-compliant aspects of th…" at bounding box center [784, 439] width 533 height 55
click at [518, 408] on input "d. Request clarification from the vendor regarding the non-compliant aspects of…" at bounding box center [518, 402] width 0 height 11
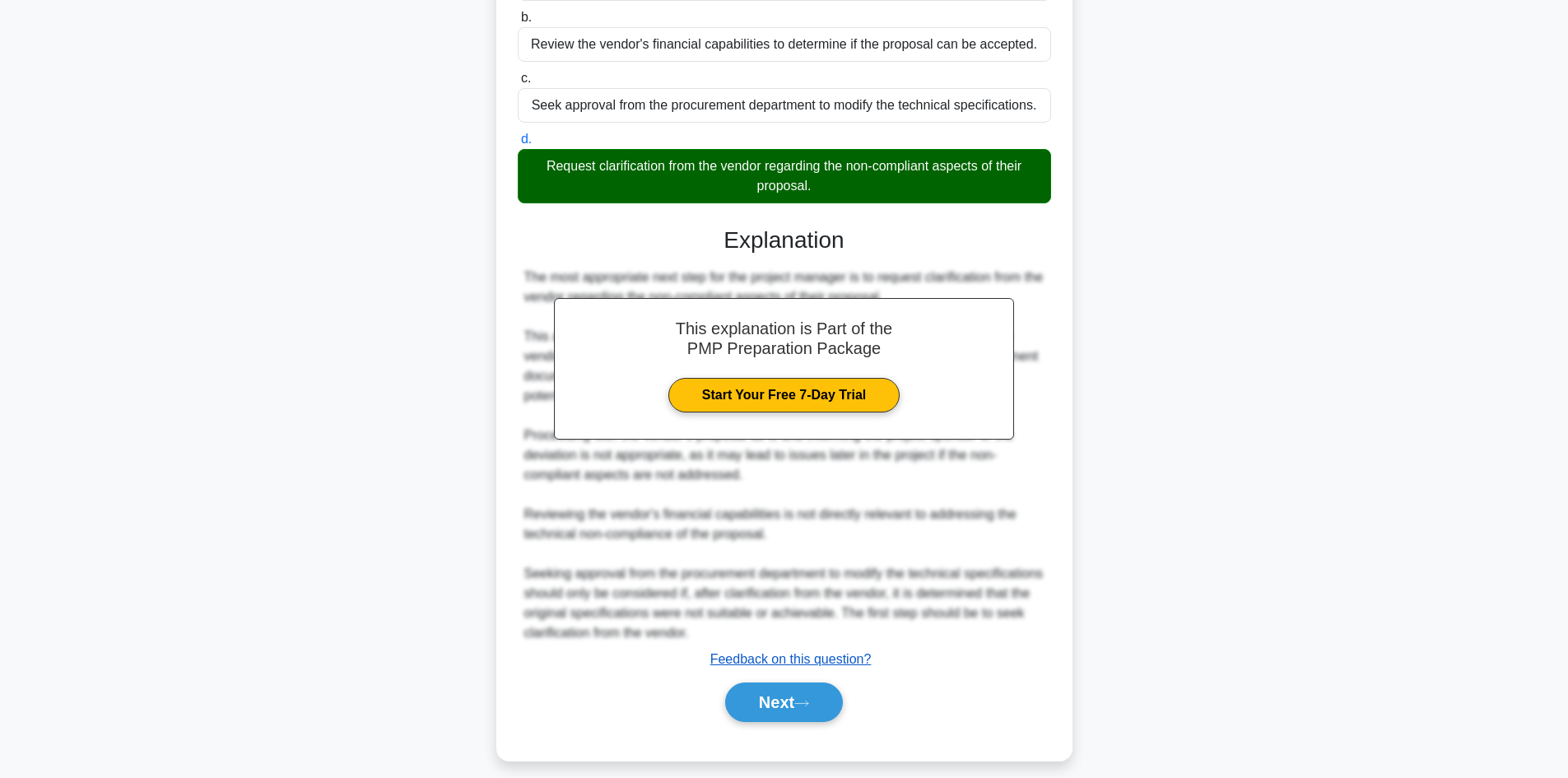
scroll to position [278, 0]
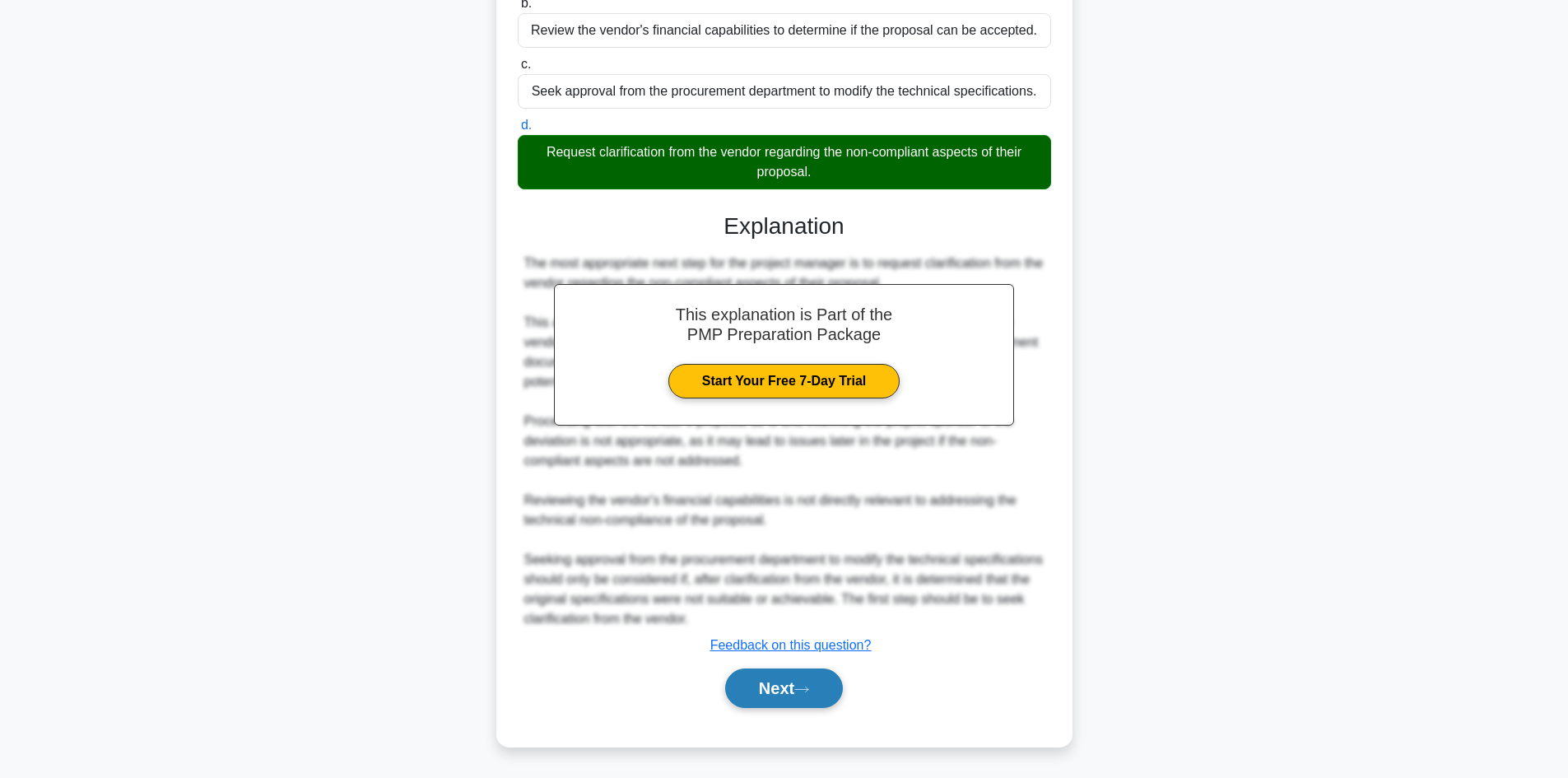
click at [750, 681] on button "Next" at bounding box center [784, 689] width 118 height 40
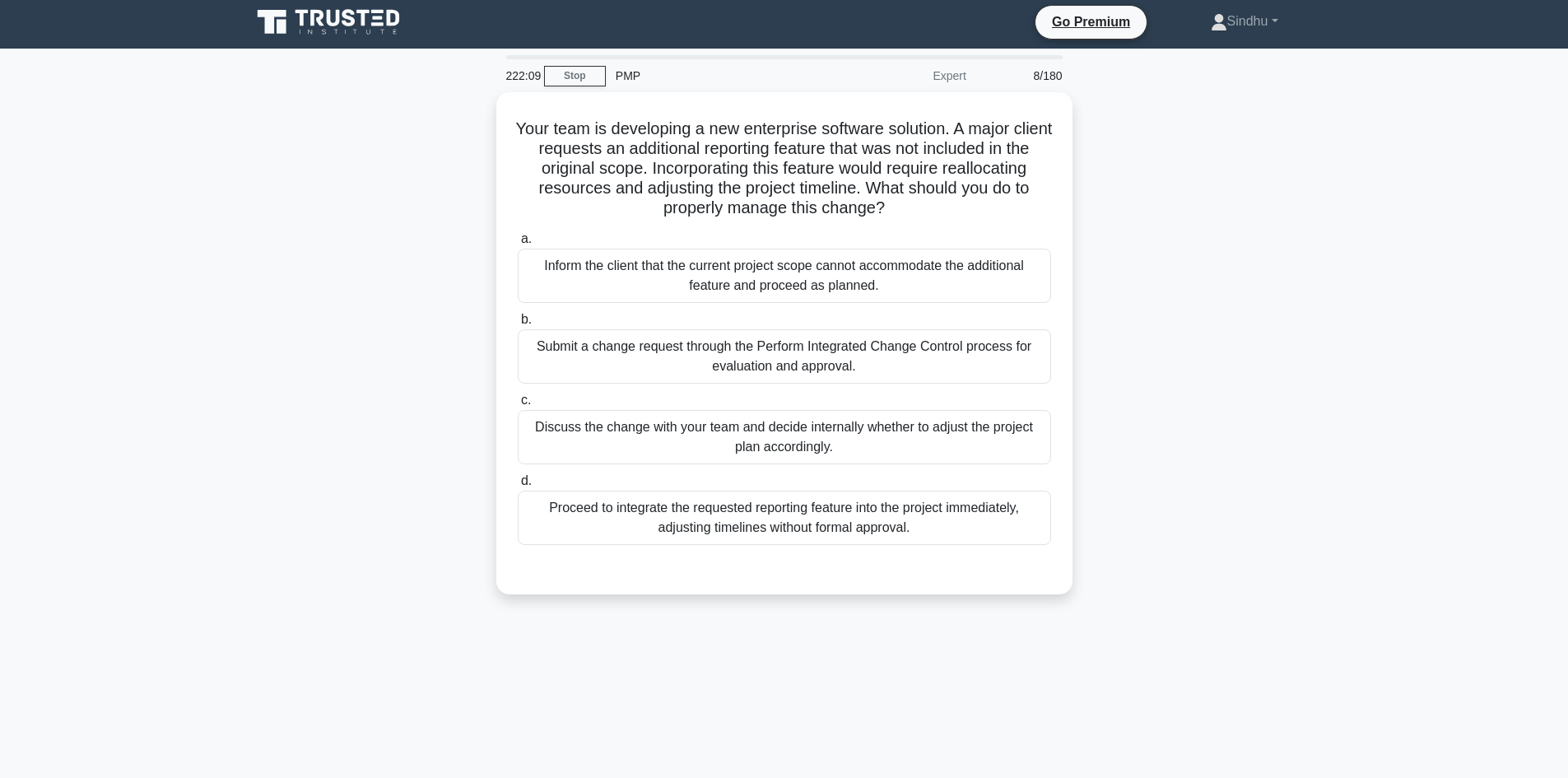
scroll to position [0, 0]
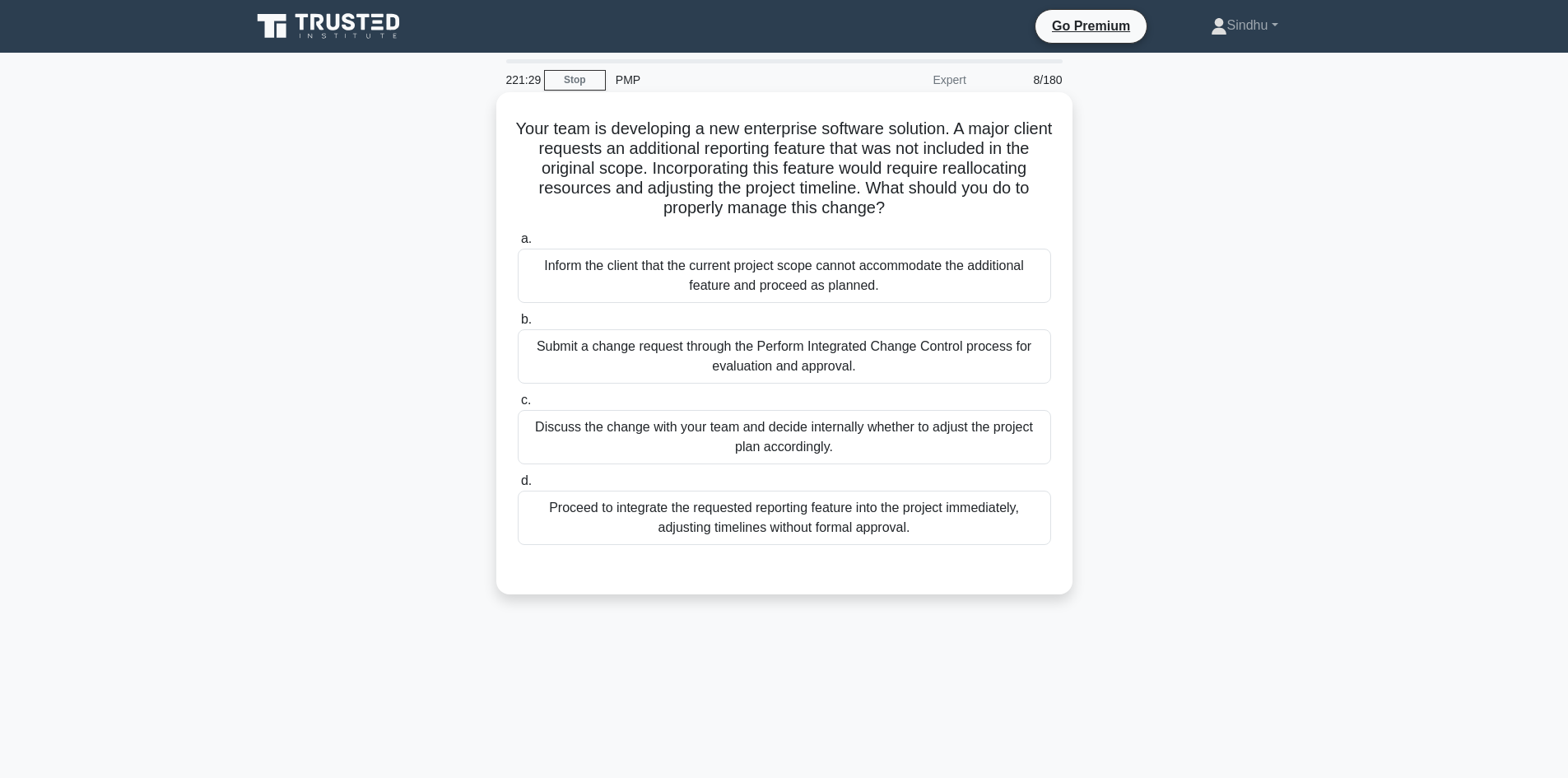
click at [789, 358] on div "Submit a change request through the Perform Integrated Change Control process f…" at bounding box center [784, 356] width 533 height 55
click at [518, 325] on input "b. Submit a change request through the Perform Integrated Change Control proces…" at bounding box center [518, 320] width 0 height 11
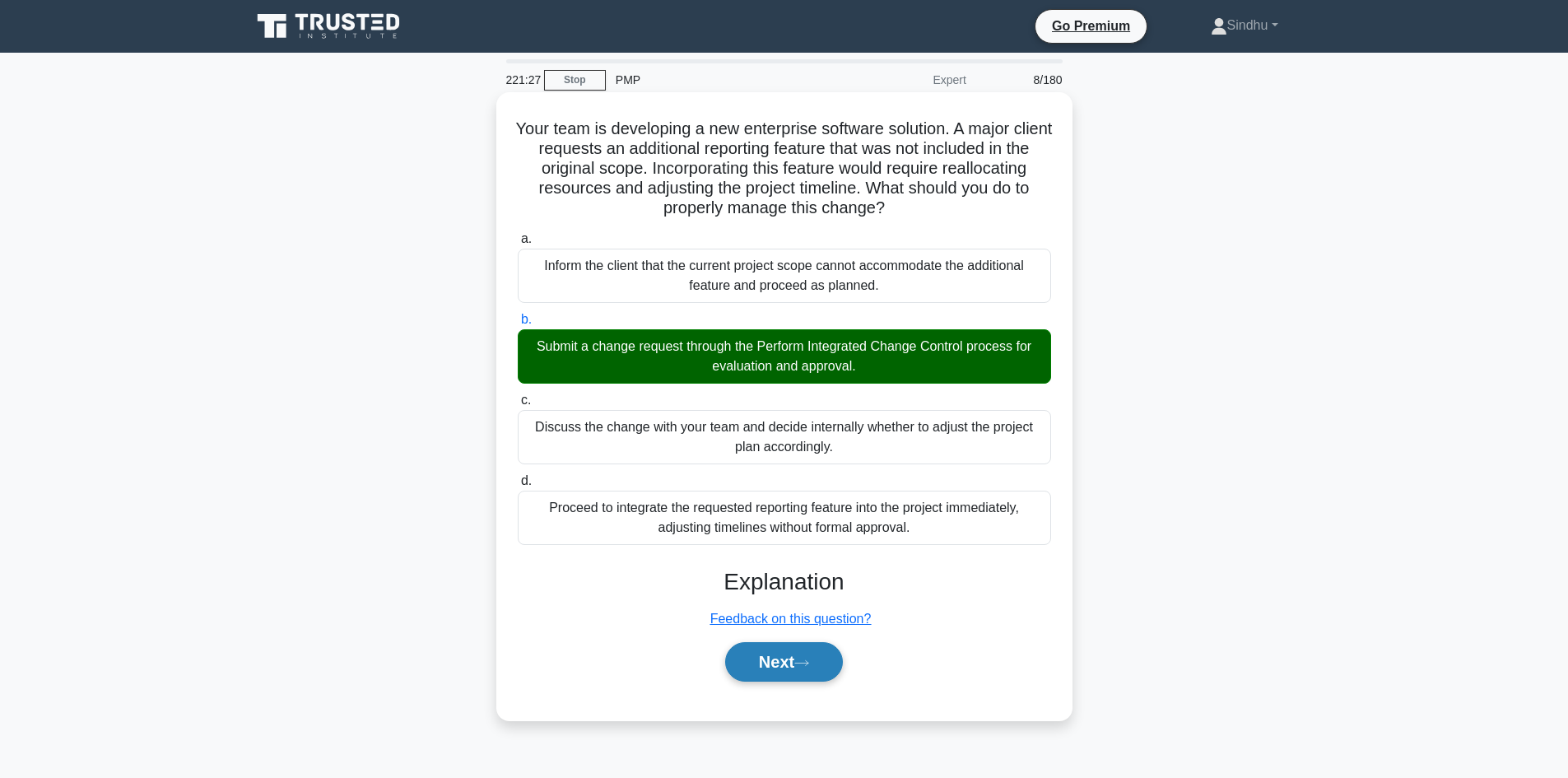
click at [773, 662] on button "Next" at bounding box center [784, 662] width 118 height 40
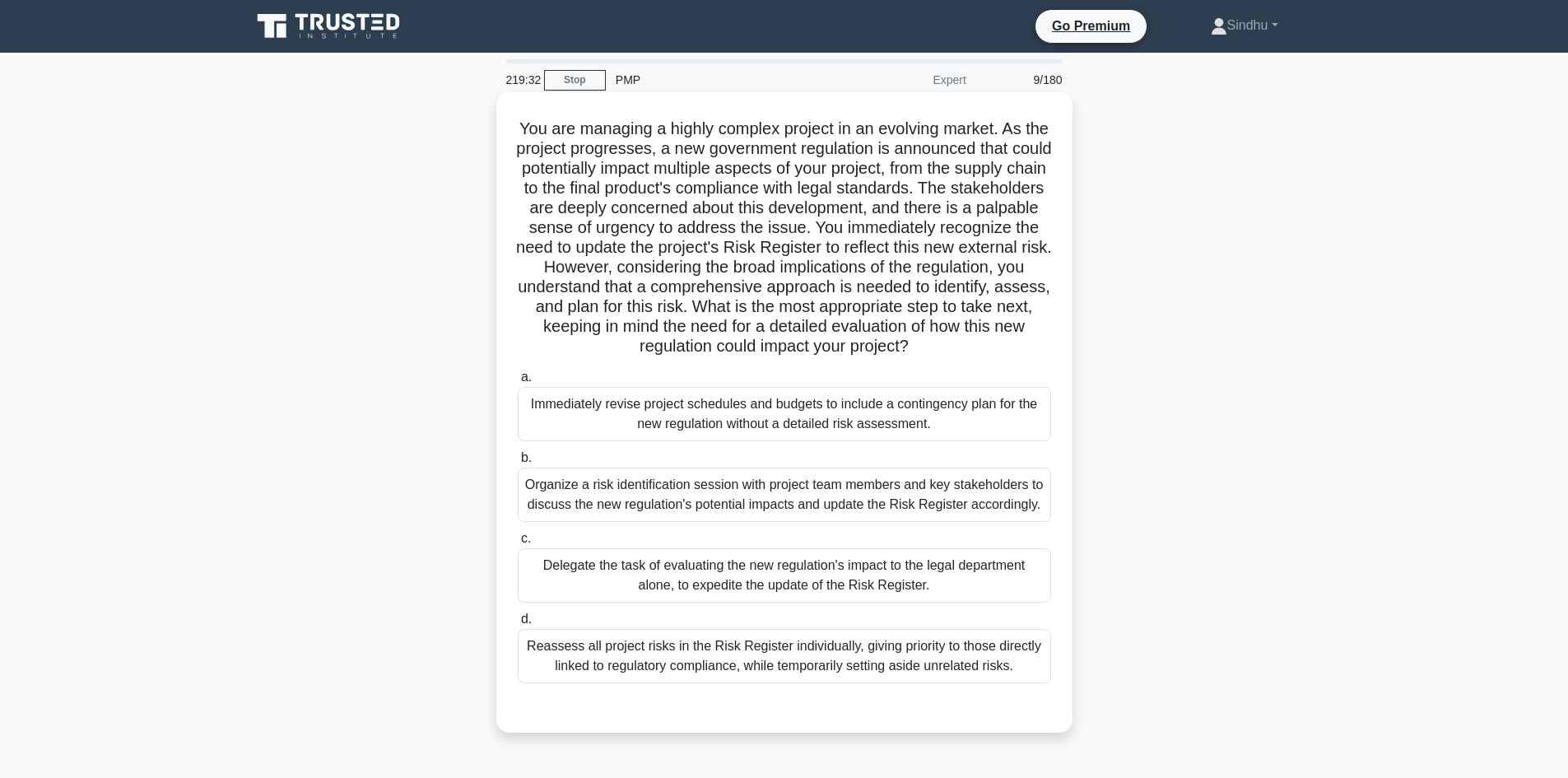
click at [721, 491] on div "Organize a risk identification session with project team members and key stakeh…" at bounding box center [784, 495] width 533 height 55
click at [518, 463] on input "b. Organize a risk identification session with project team members and key sta…" at bounding box center [518, 457] width 0 height 11
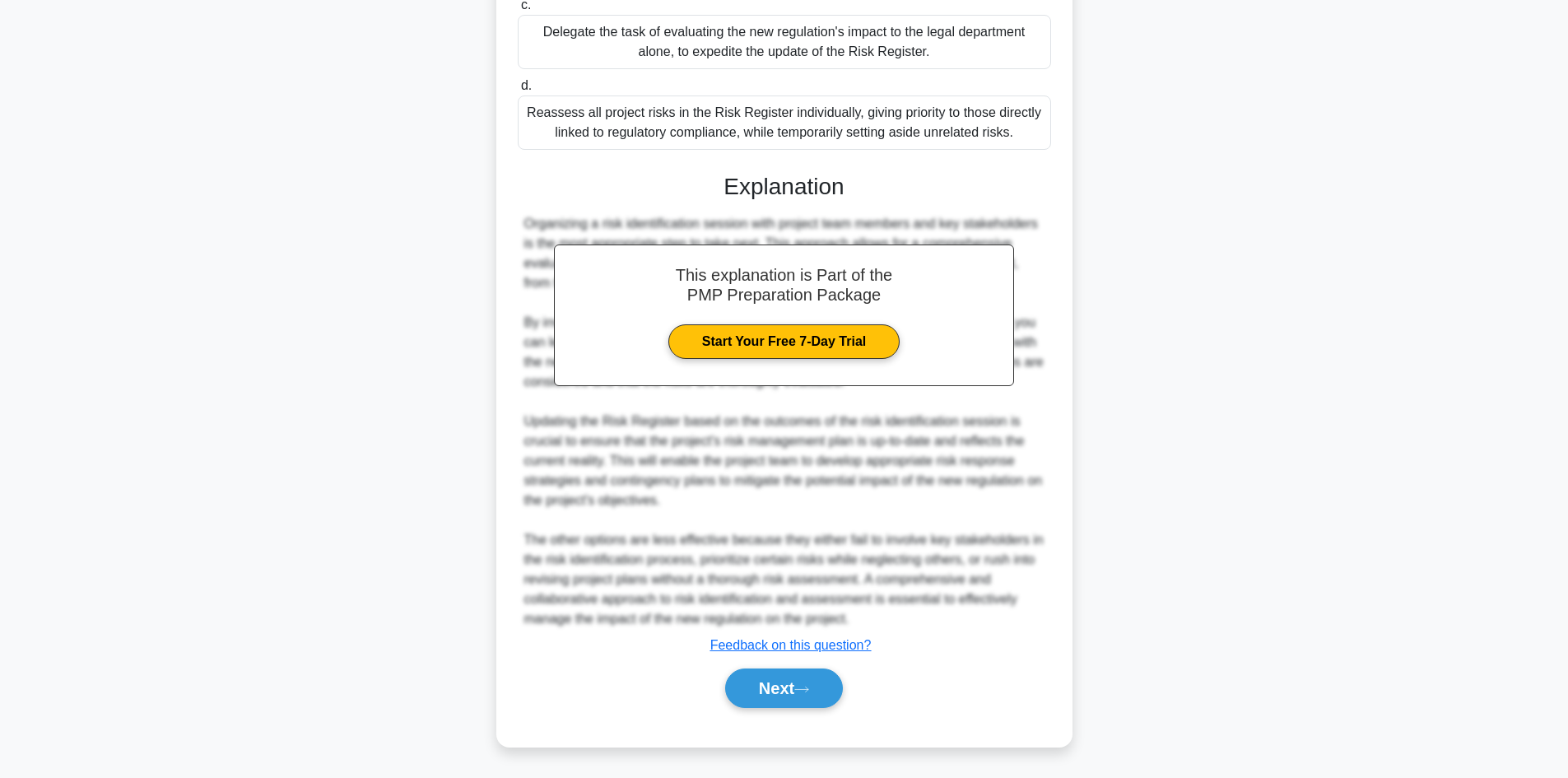
scroll to position [554, 0]
click at [760, 683] on button "Next" at bounding box center [784, 689] width 118 height 40
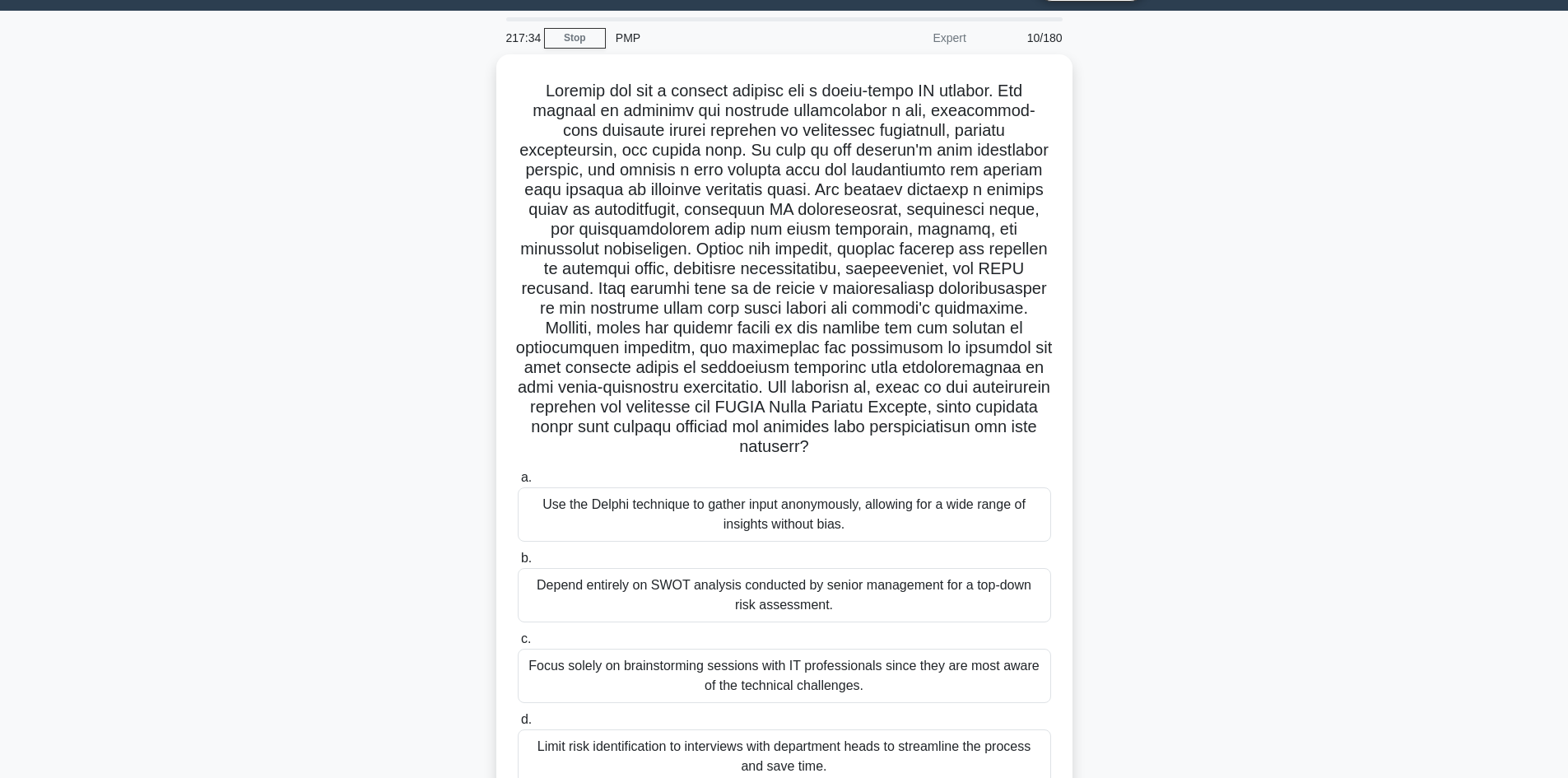
scroll to position [124, 0]
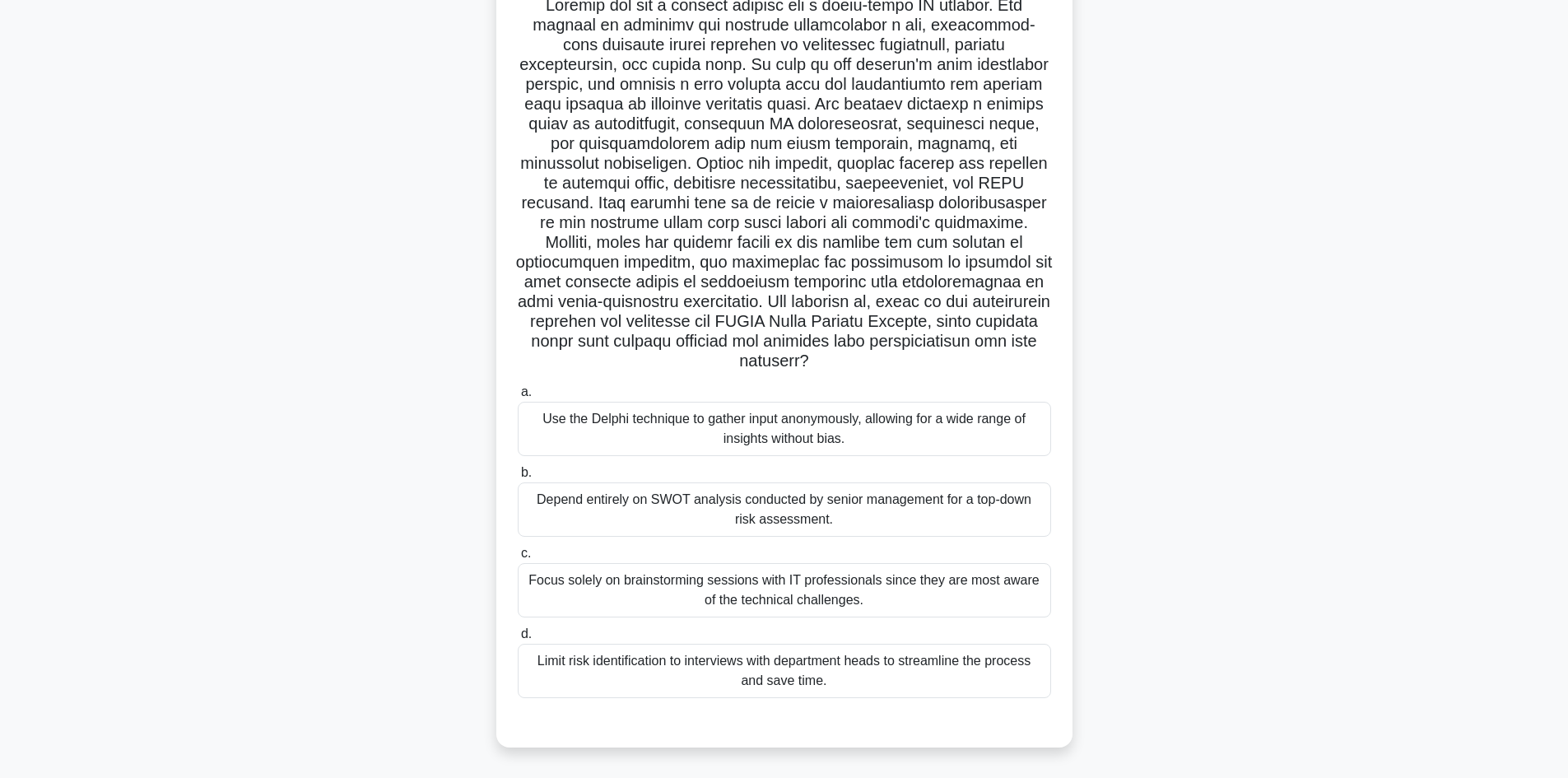
click at [837, 511] on div "Depend entirely on SWOT analysis conducted by senior management for a top-down …" at bounding box center [784, 510] width 533 height 55
click at [518, 478] on input "b. Depend entirely on SWOT analysis conducted by senior management for a top-do…" at bounding box center [518, 472] width 0 height 11
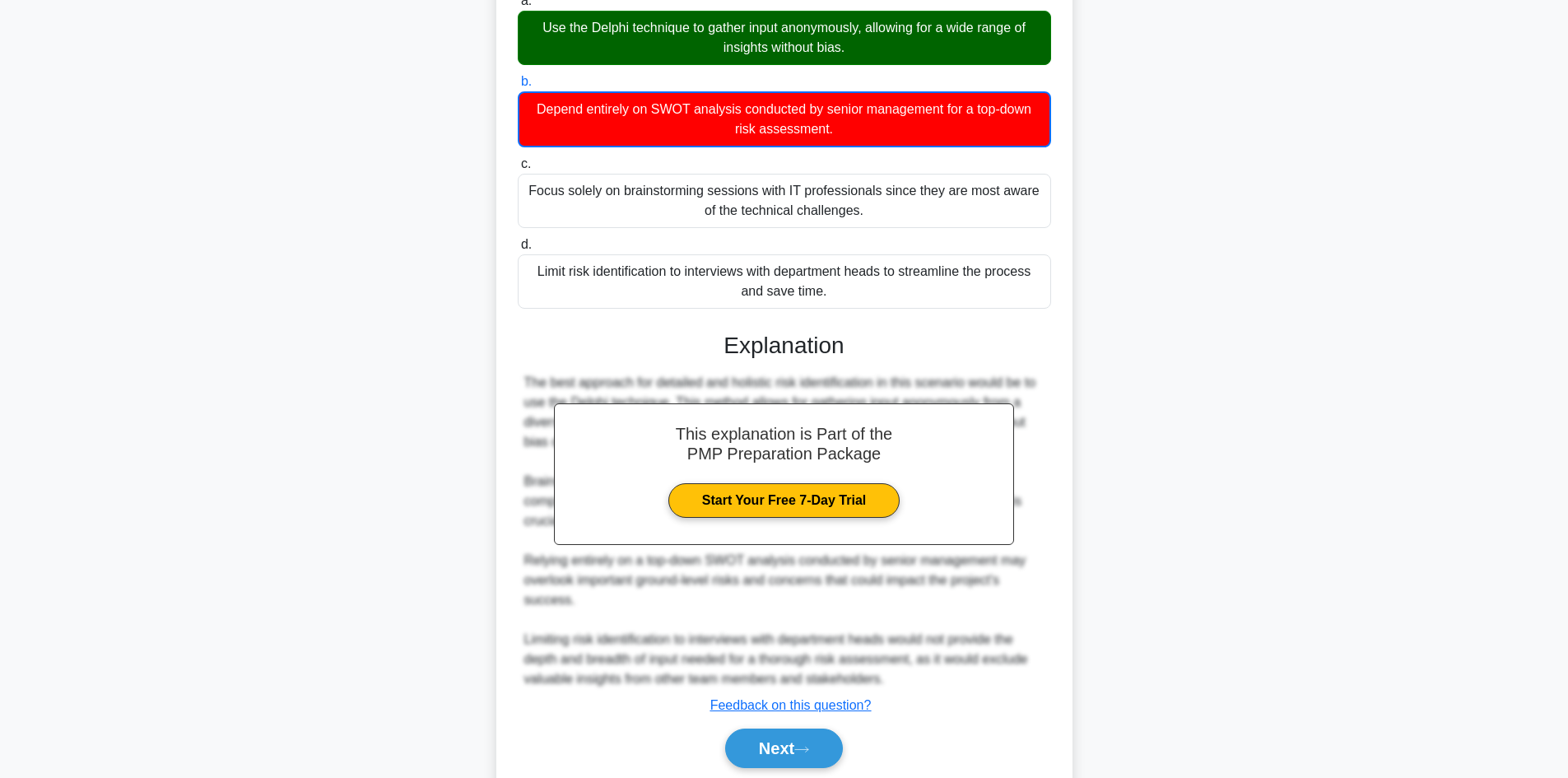
scroll to position [576, 0]
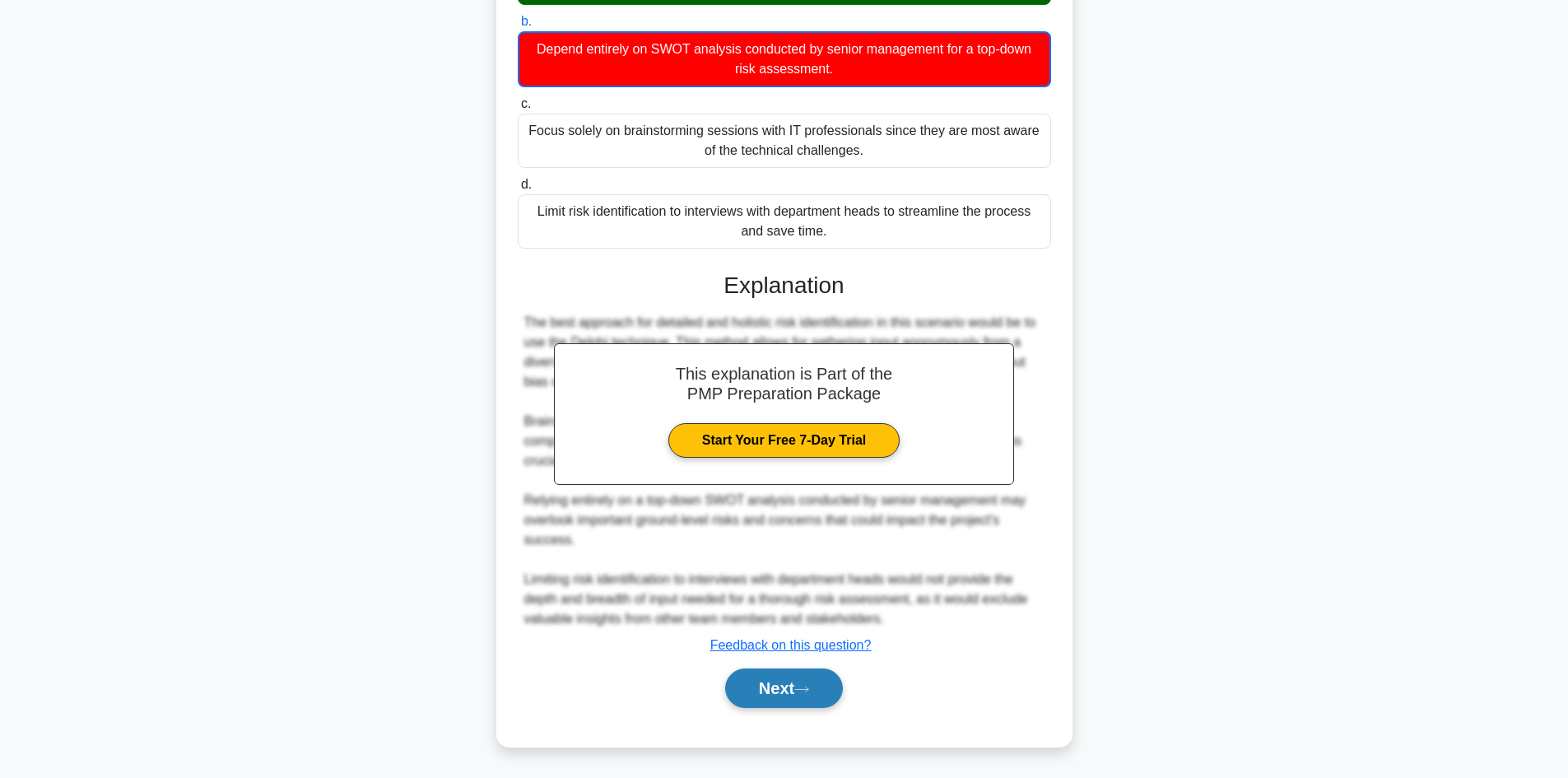
click at [771, 685] on button "Next" at bounding box center [784, 689] width 118 height 40
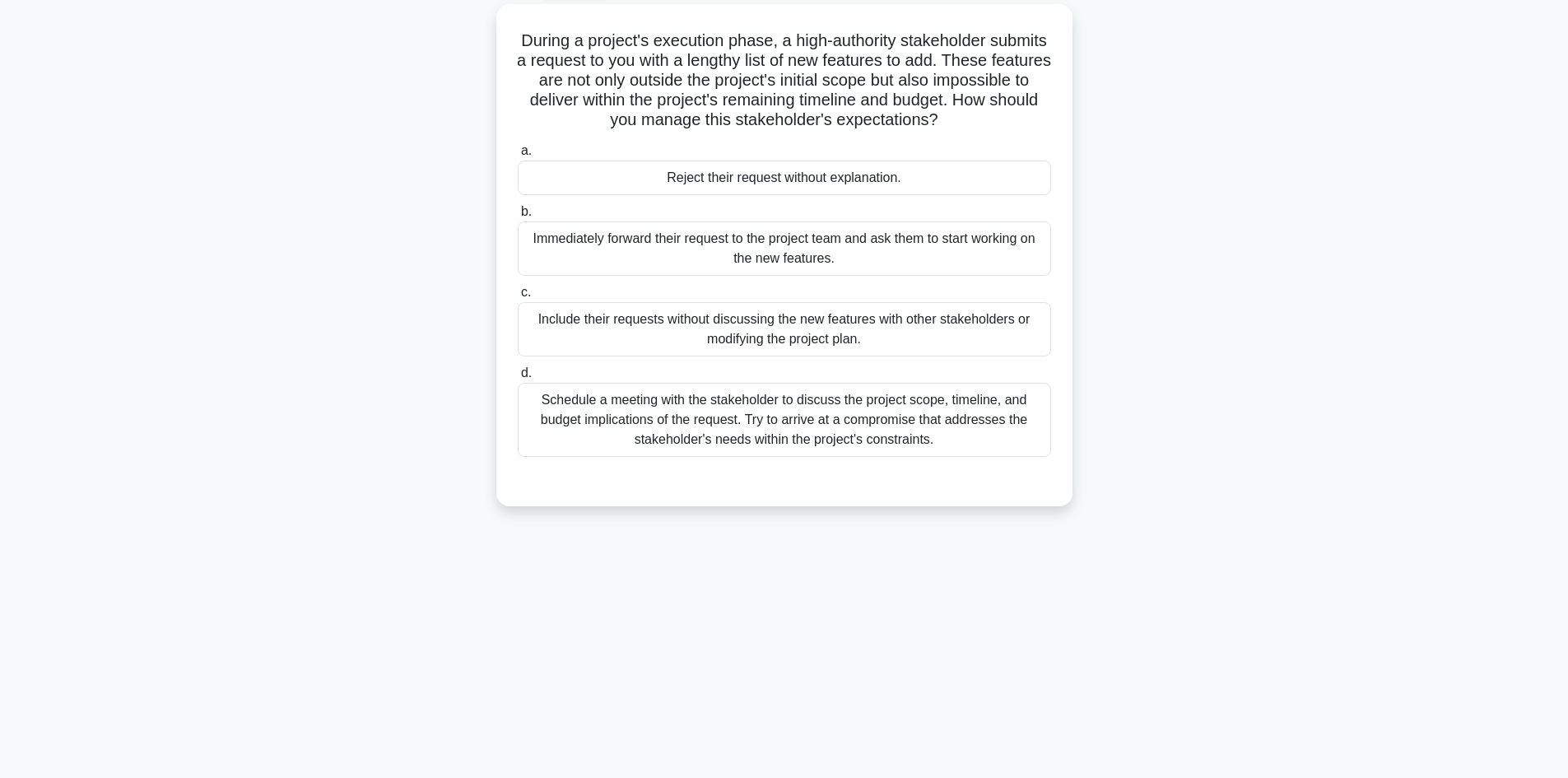
scroll to position [0, 0]
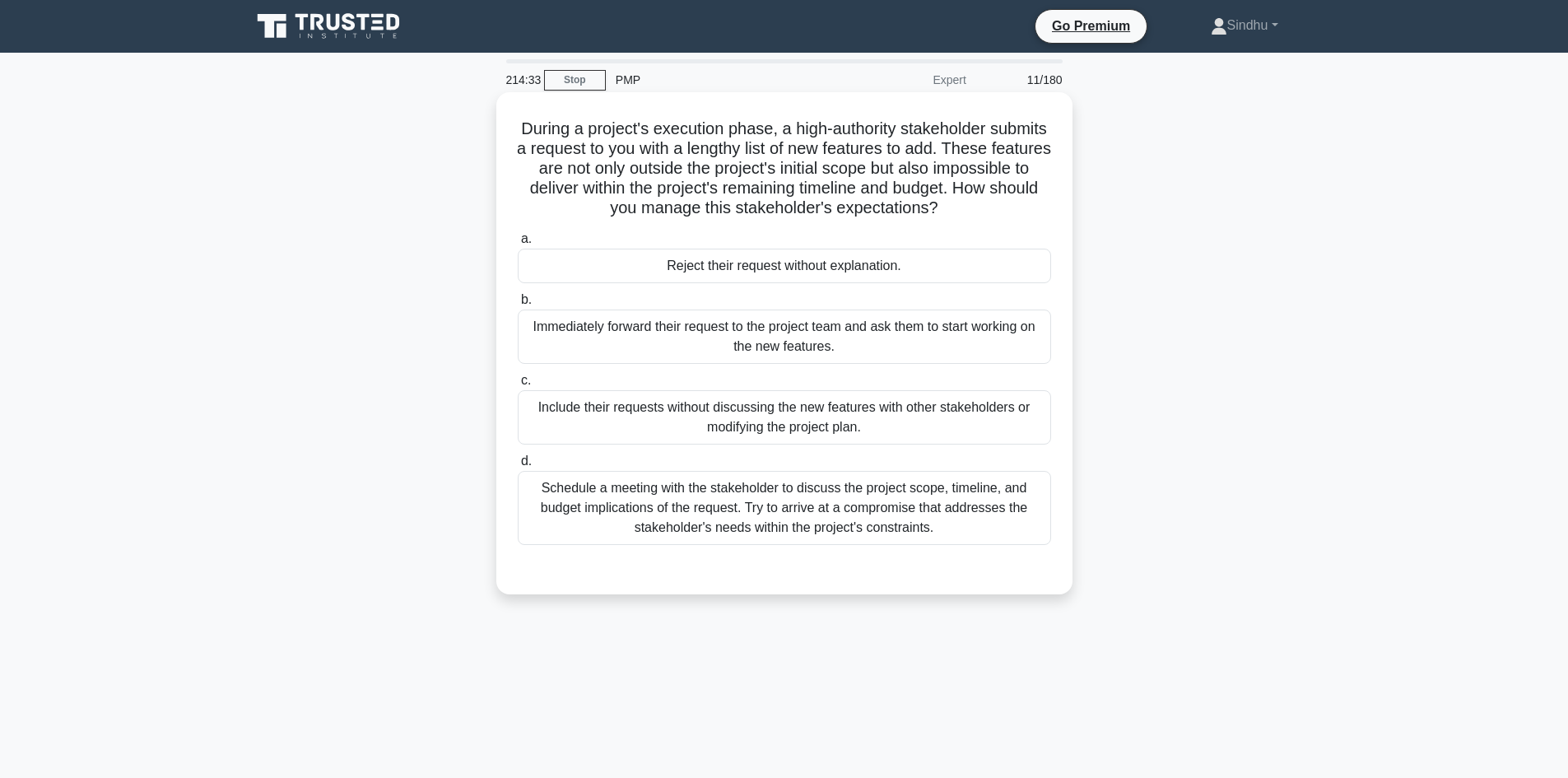
click at [856, 492] on div "Schedule a meeting with the stakeholder to discuss the project scope, timeline,…" at bounding box center [784, 507] width 533 height 74
click at [518, 466] on input "d. Schedule a meeting with the stakeholder to discuss the project scope, timeli…" at bounding box center [518, 461] width 0 height 11
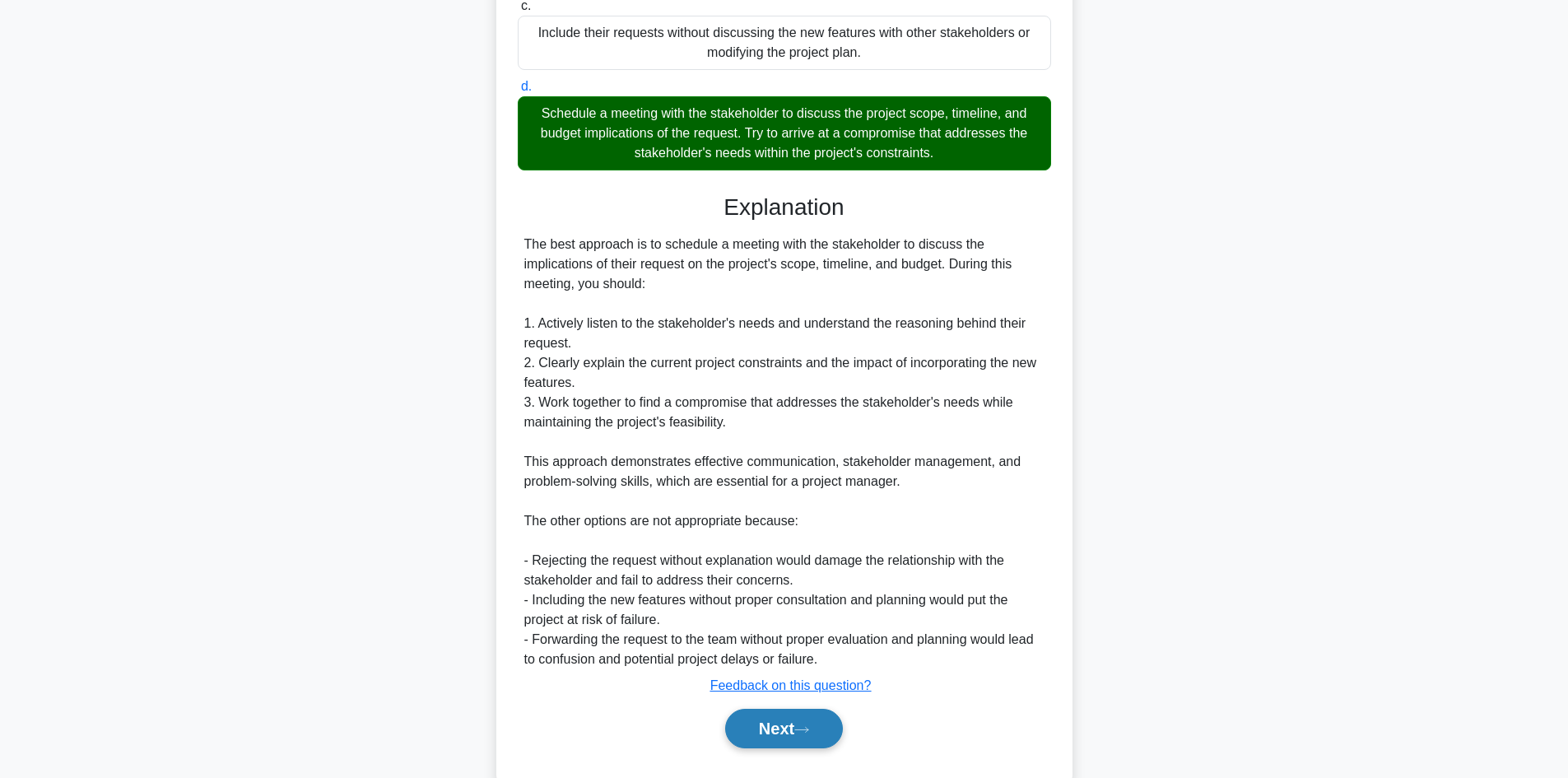
scroll to position [416, 0]
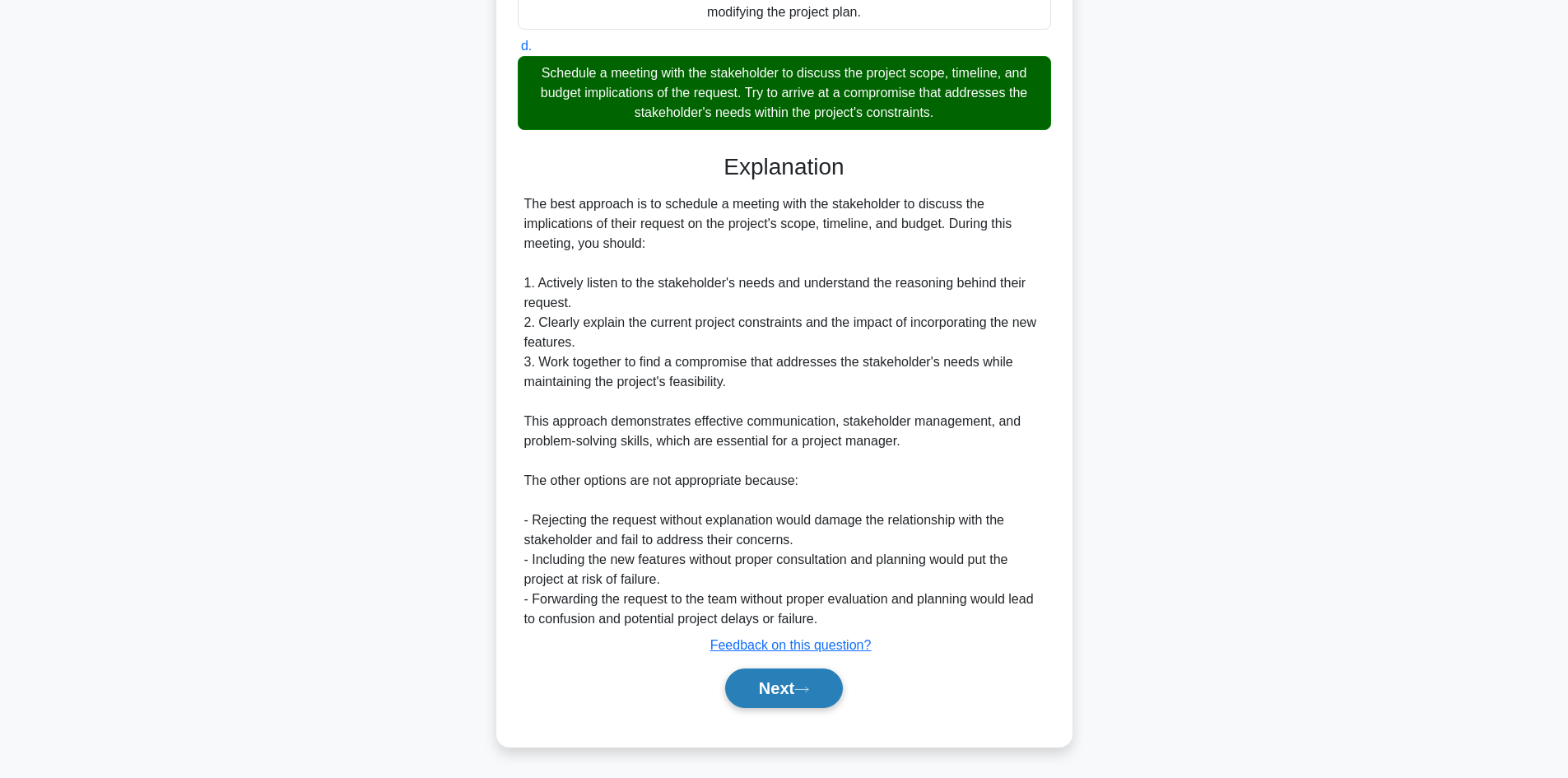
click at [751, 686] on button "Next" at bounding box center [784, 689] width 118 height 40
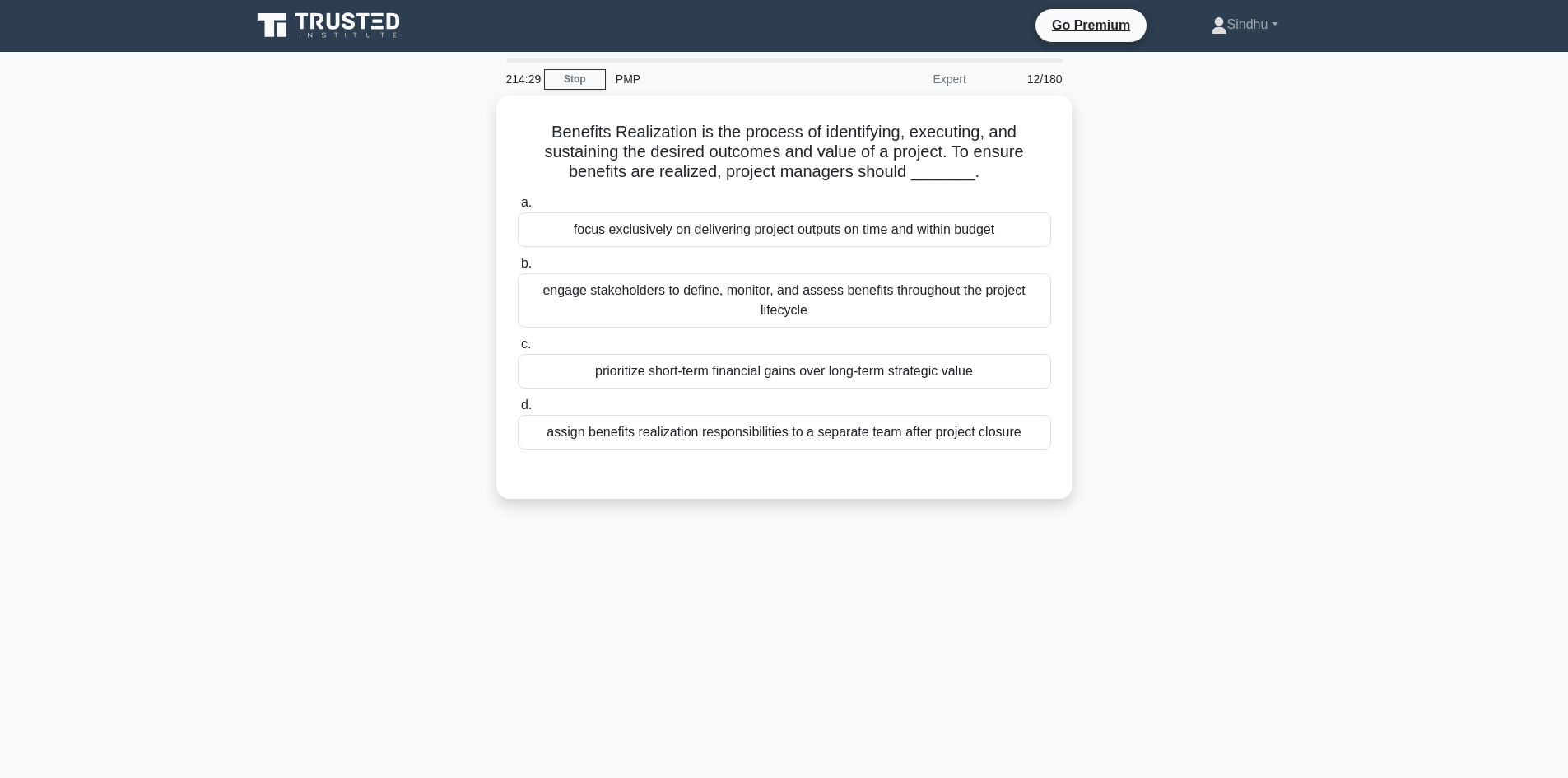
scroll to position [0, 0]
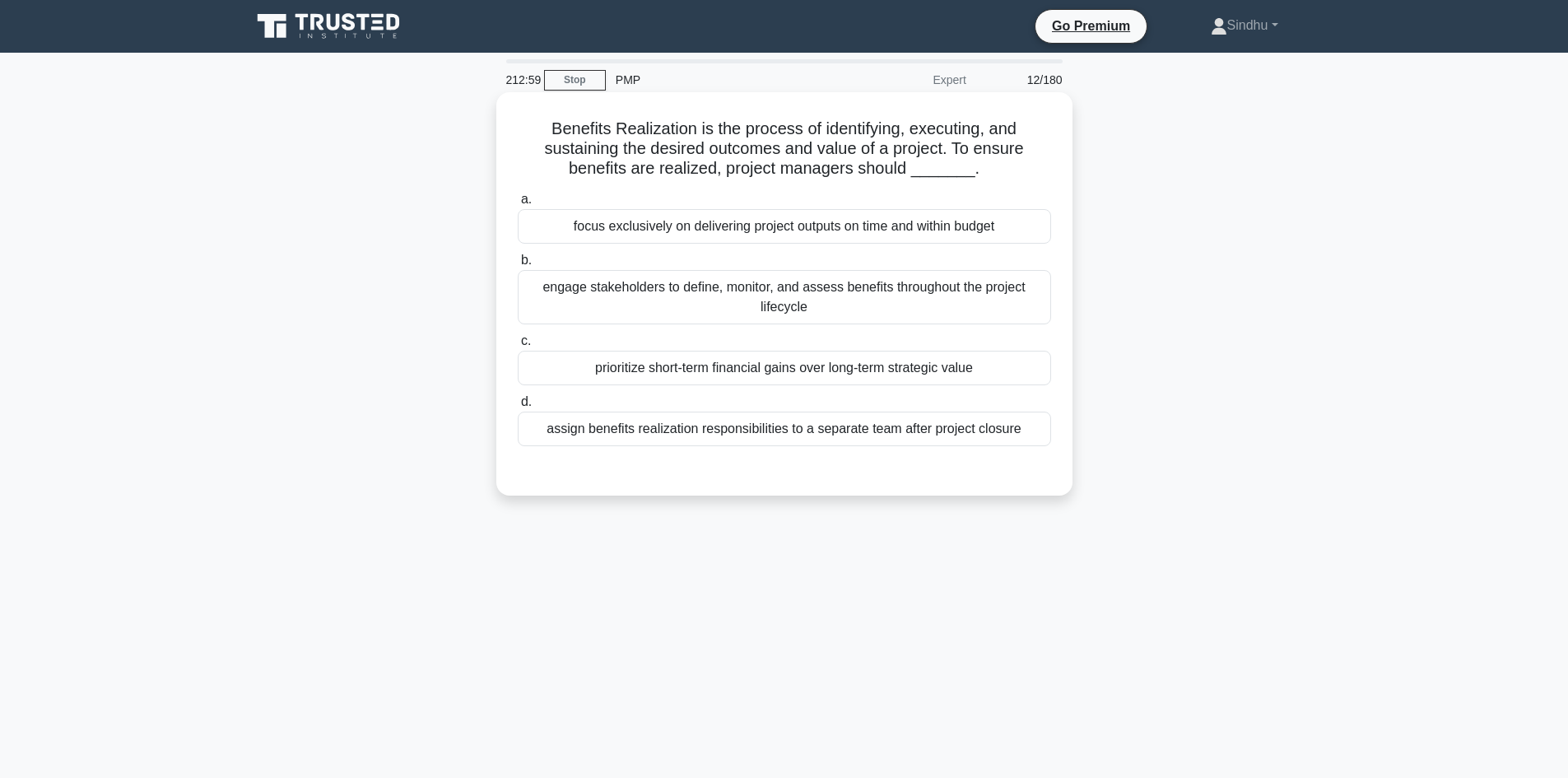
click at [779, 223] on div "focus exclusively on delivering project outputs on time and within budget" at bounding box center [784, 226] width 533 height 35
click at [518, 205] on input "a. focus exclusively on delivering project outputs on time and within budget" at bounding box center [518, 199] width 0 height 11
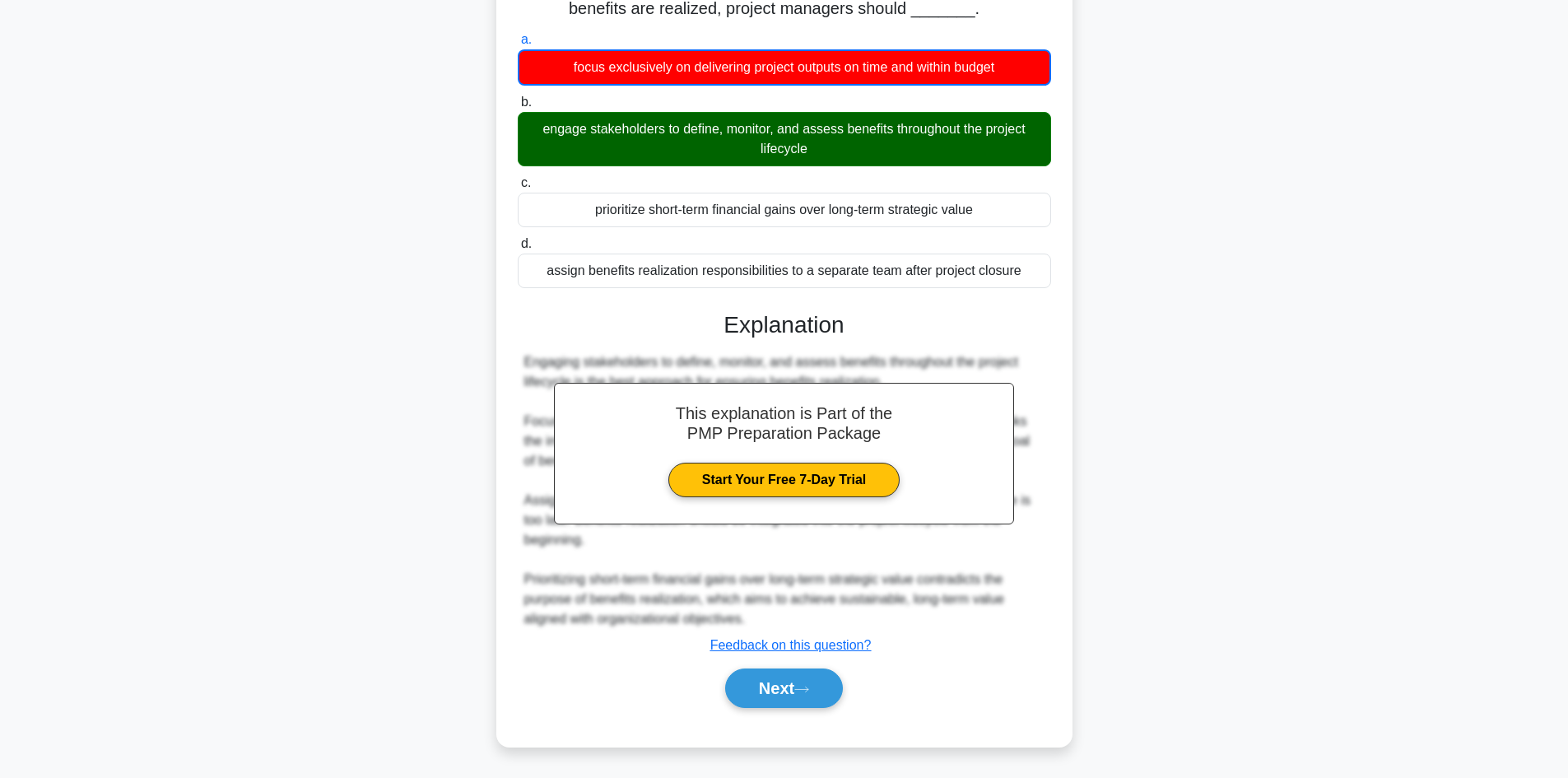
scroll to position [161, 0]
click at [755, 682] on button "Next" at bounding box center [784, 689] width 118 height 40
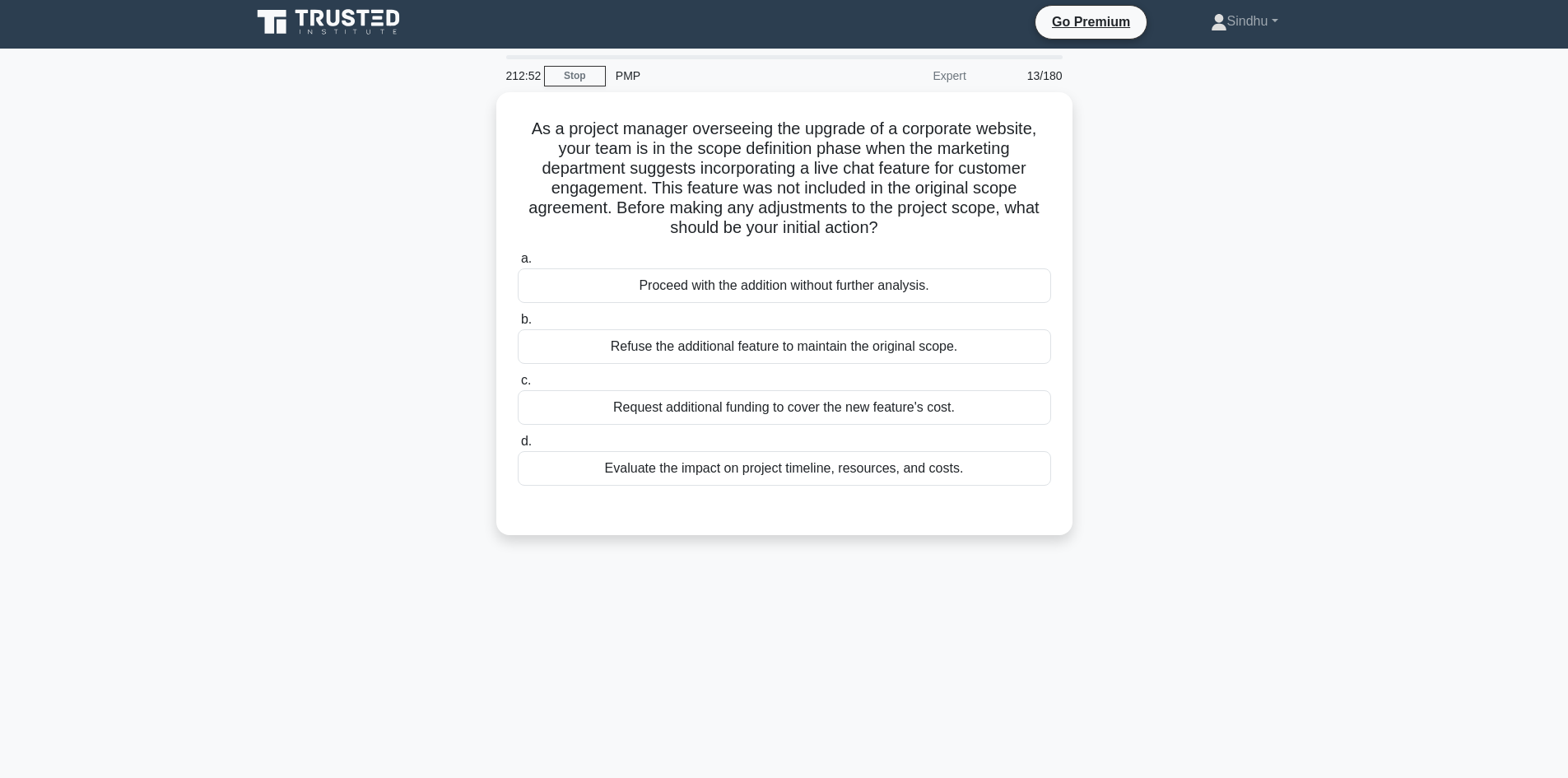
scroll to position [0, 0]
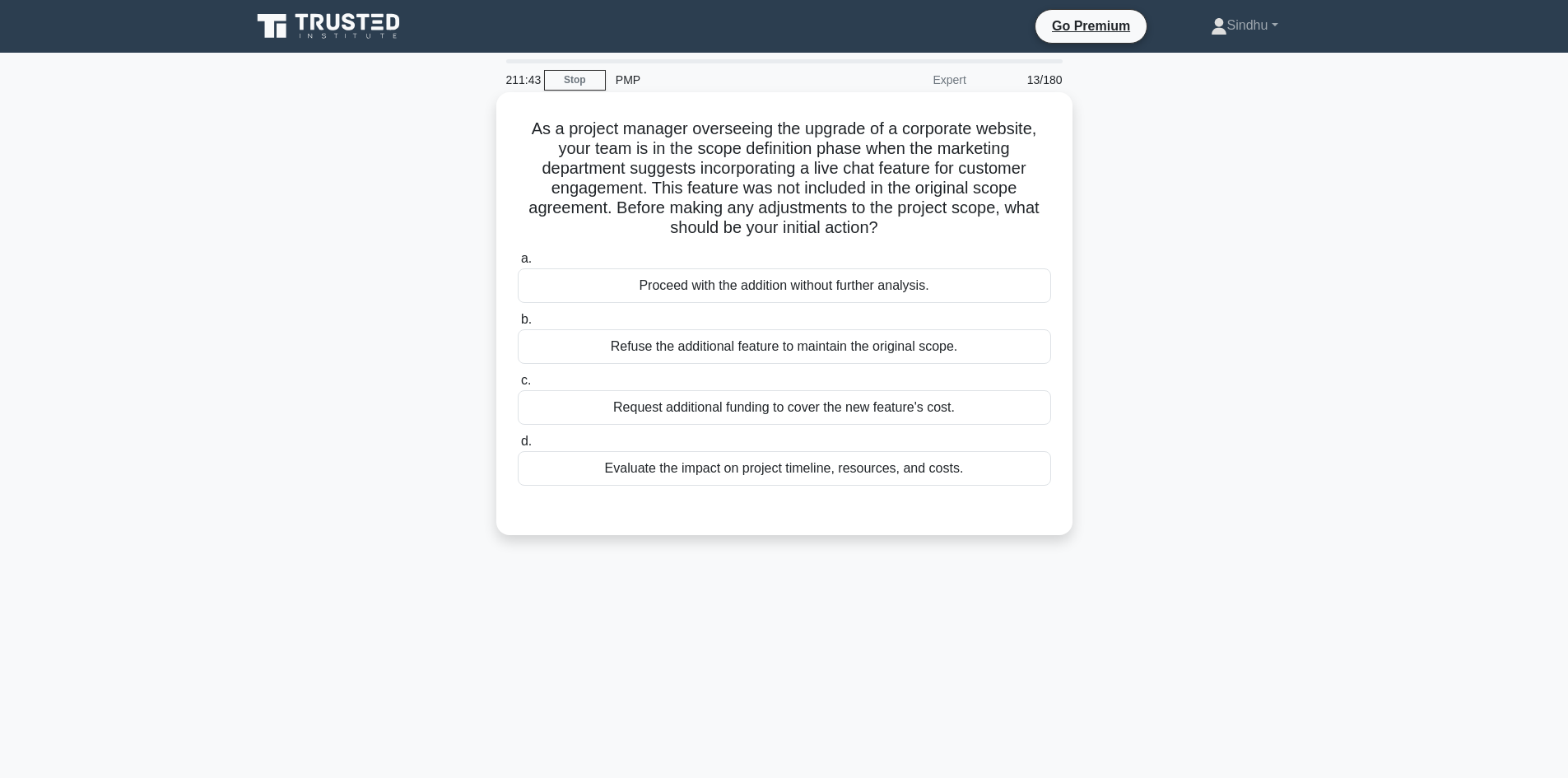
click at [872, 467] on div "Evaluate the impact on project timeline, resources, and costs." at bounding box center [784, 469] width 533 height 35
click at [518, 447] on input "d. Evaluate the impact on project timeline, resources, and costs." at bounding box center [518, 442] width 0 height 11
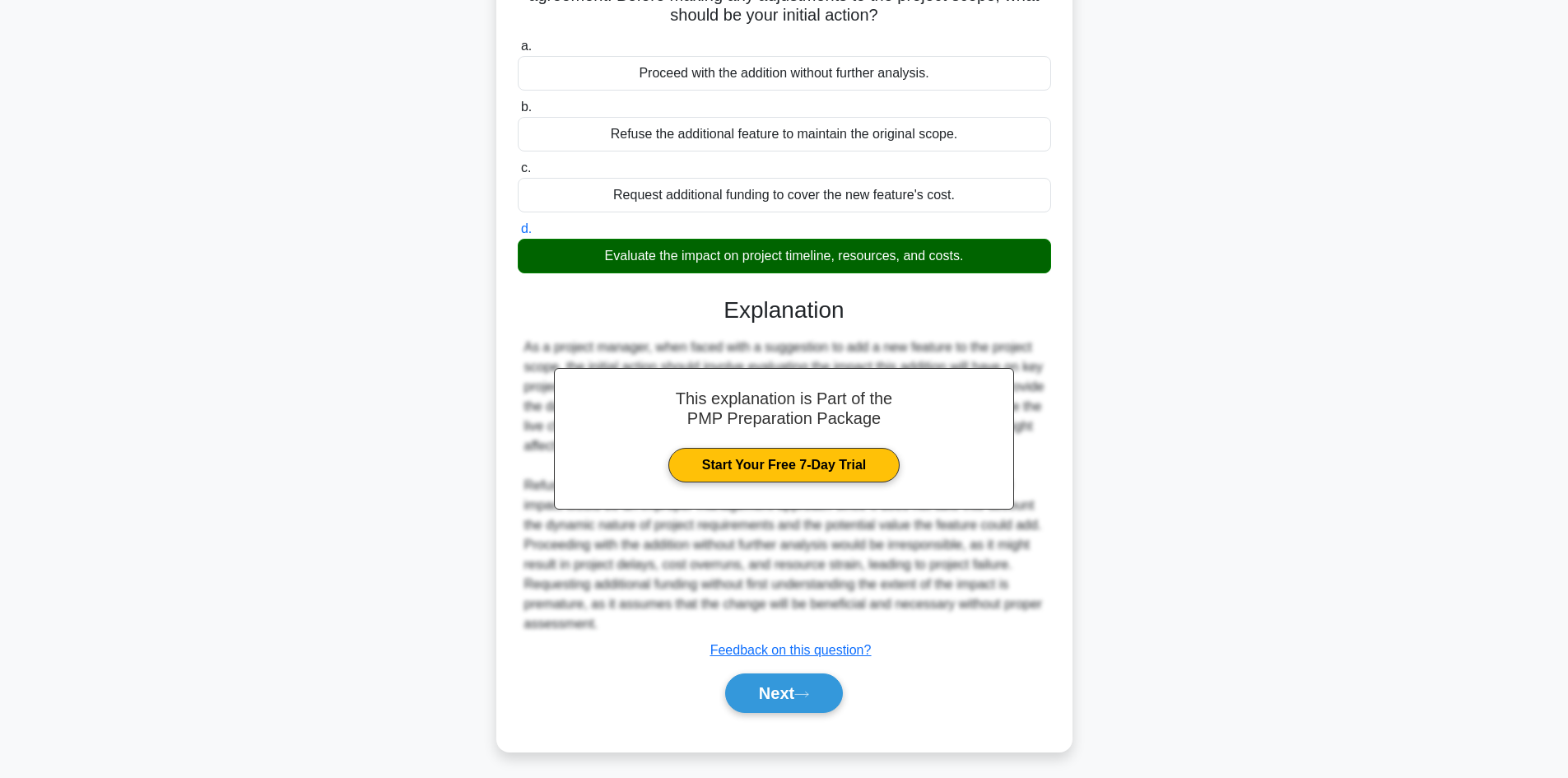
scroll to position [218, 0]
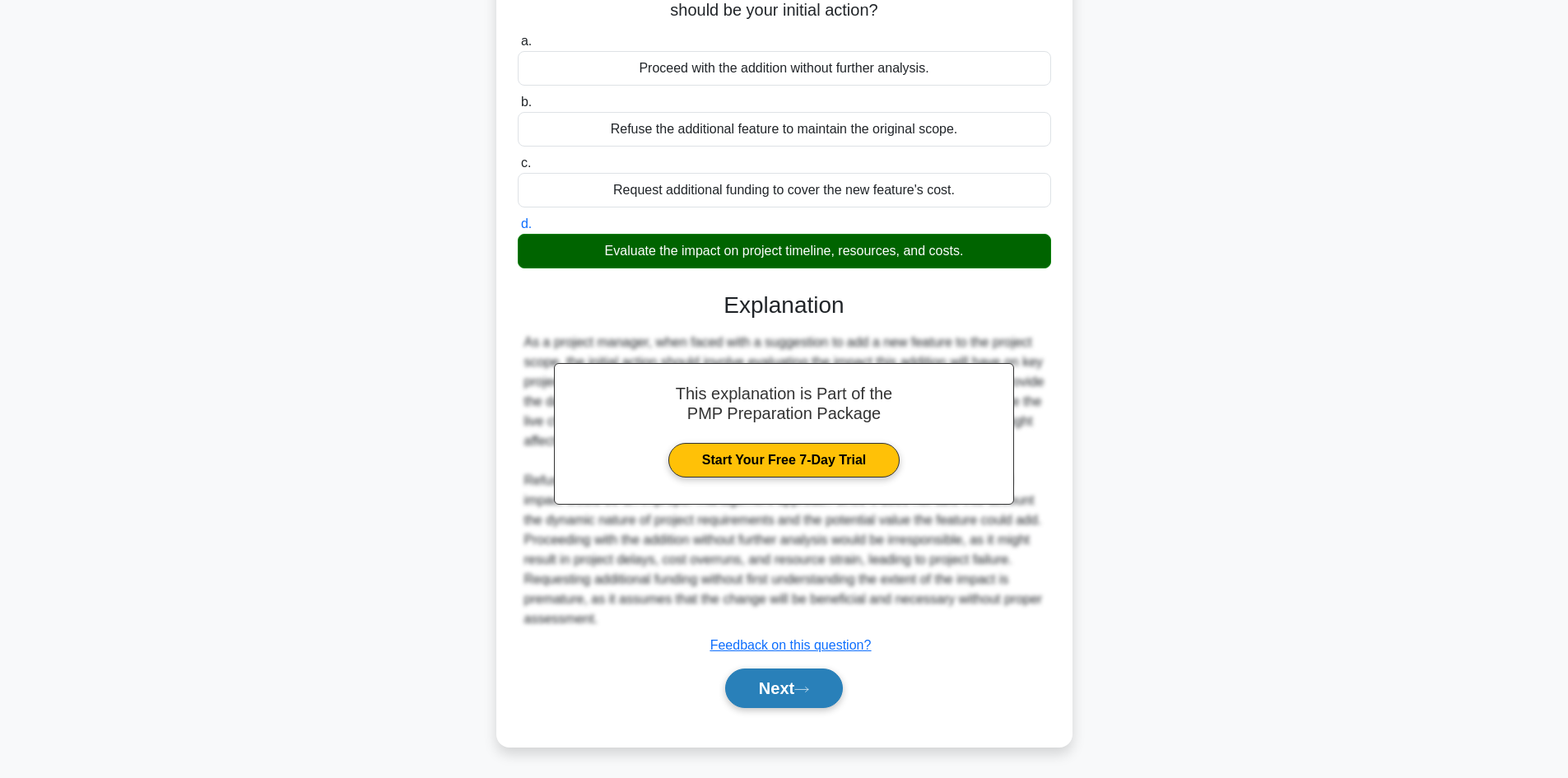
click at [783, 686] on button "Next" at bounding box center [784, 689] width 118 height 40
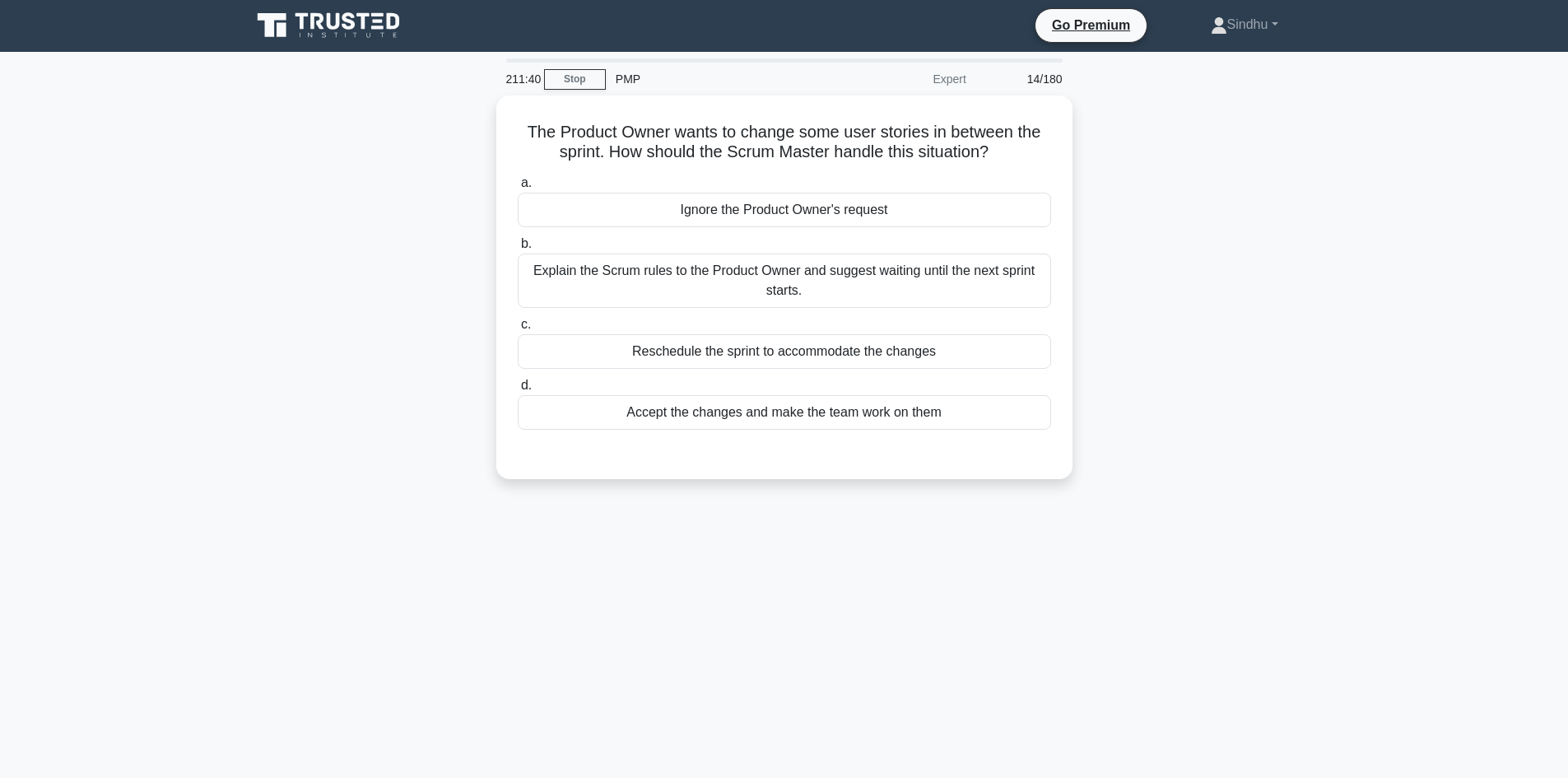
scroll to position [0, 0]
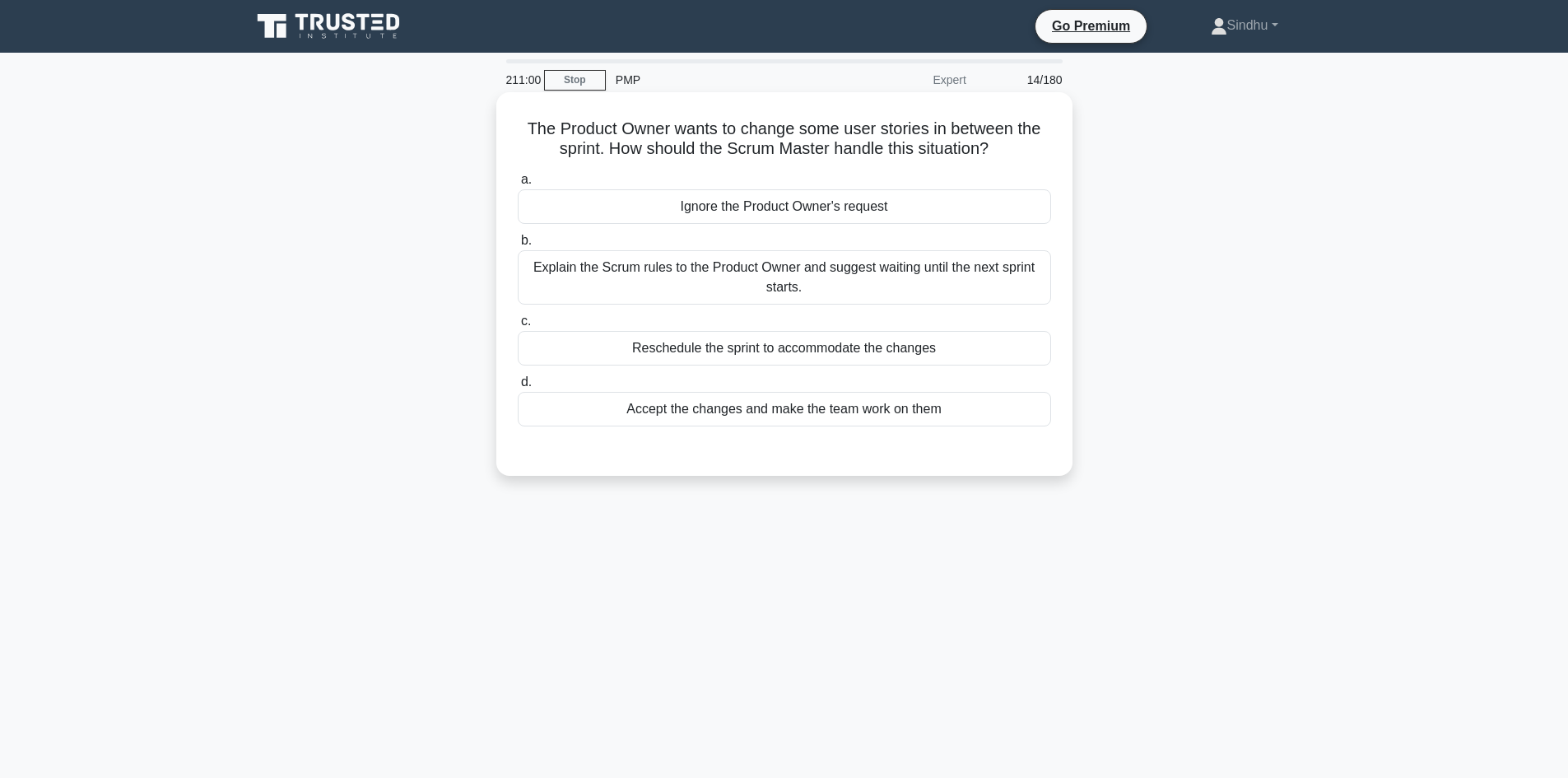
click at [916, 345] on div "Reschedule the sprint to accommodate the changes" at bounding box center [784, 348] width 533 height 35
click at [518, 326] on input "c. Reschedule the sprint to accommodate the changes" at bounding box center [518, 321] width 0 height 11
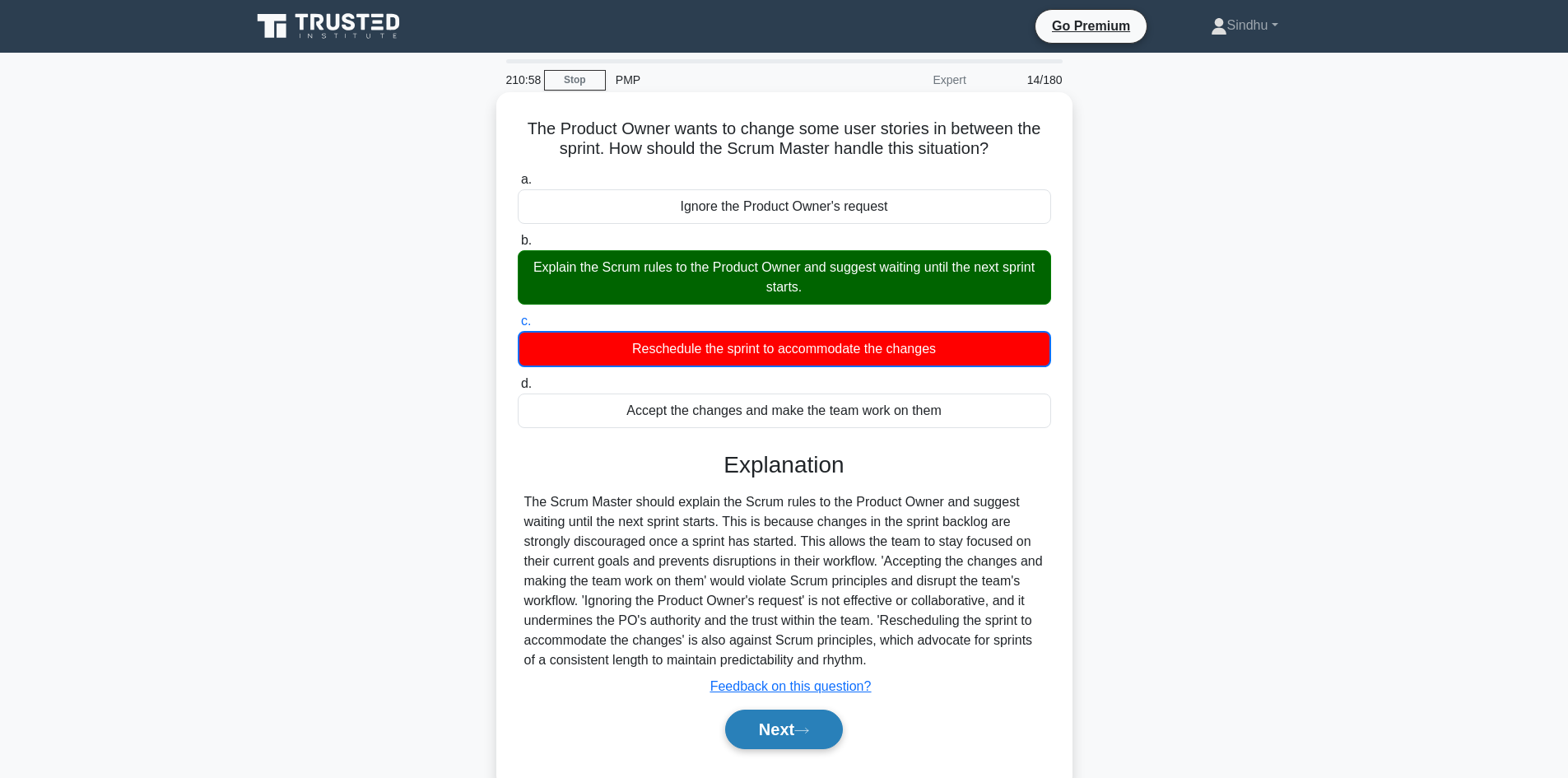
click at [793, 734] on button "Next" at bounding box center [784, 730] width 118 height 40
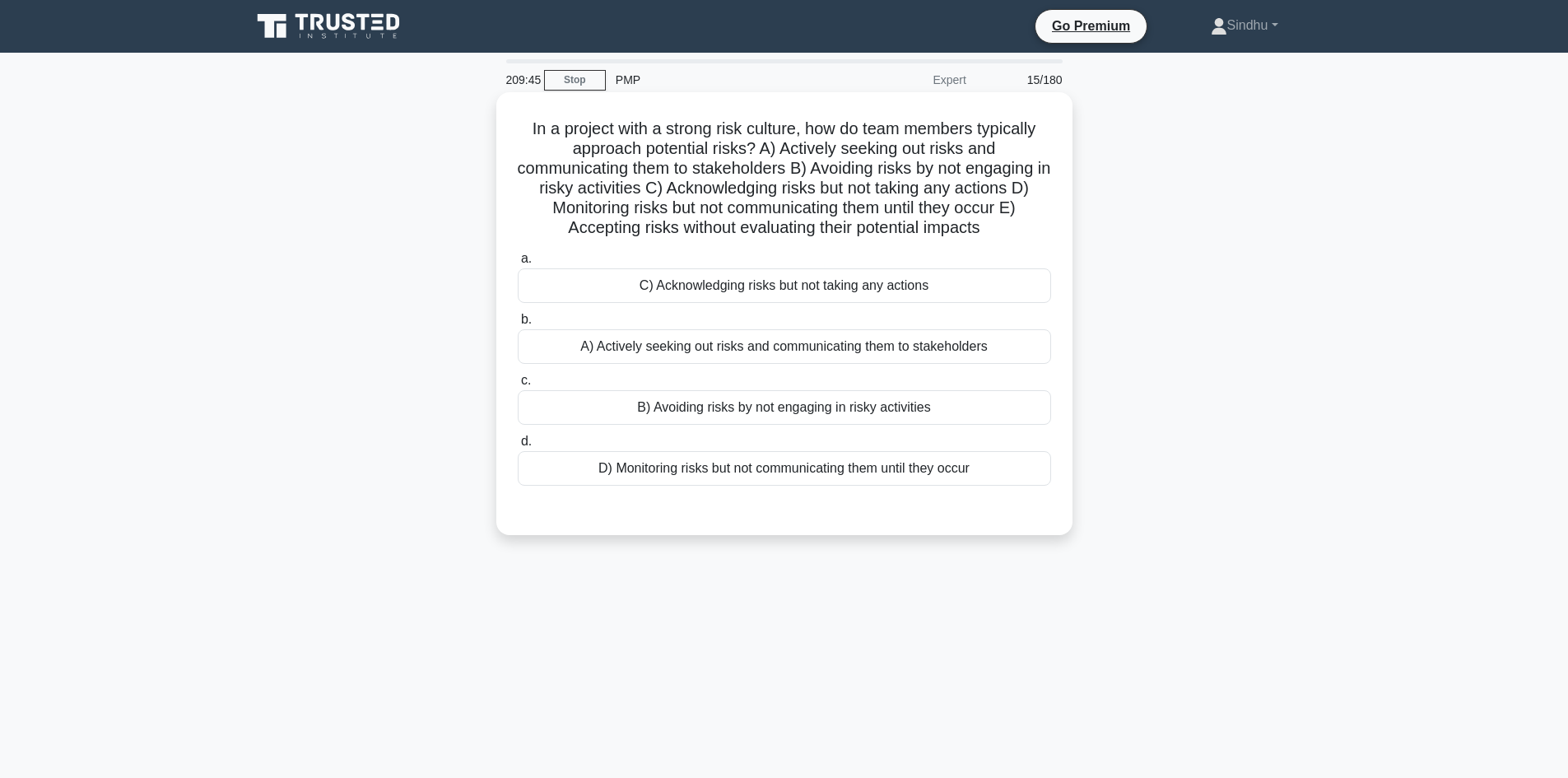
click at [959, 347] on div "A) Actively seeking out risks and communicating them to stakeholders" at bounding box center [784, 346] width 533 height 35
click at [518, 325] on input "b. A) Actively seeking out risks and communicating them to stakeholders" at bounding box center [518, 320] width 0 height 11
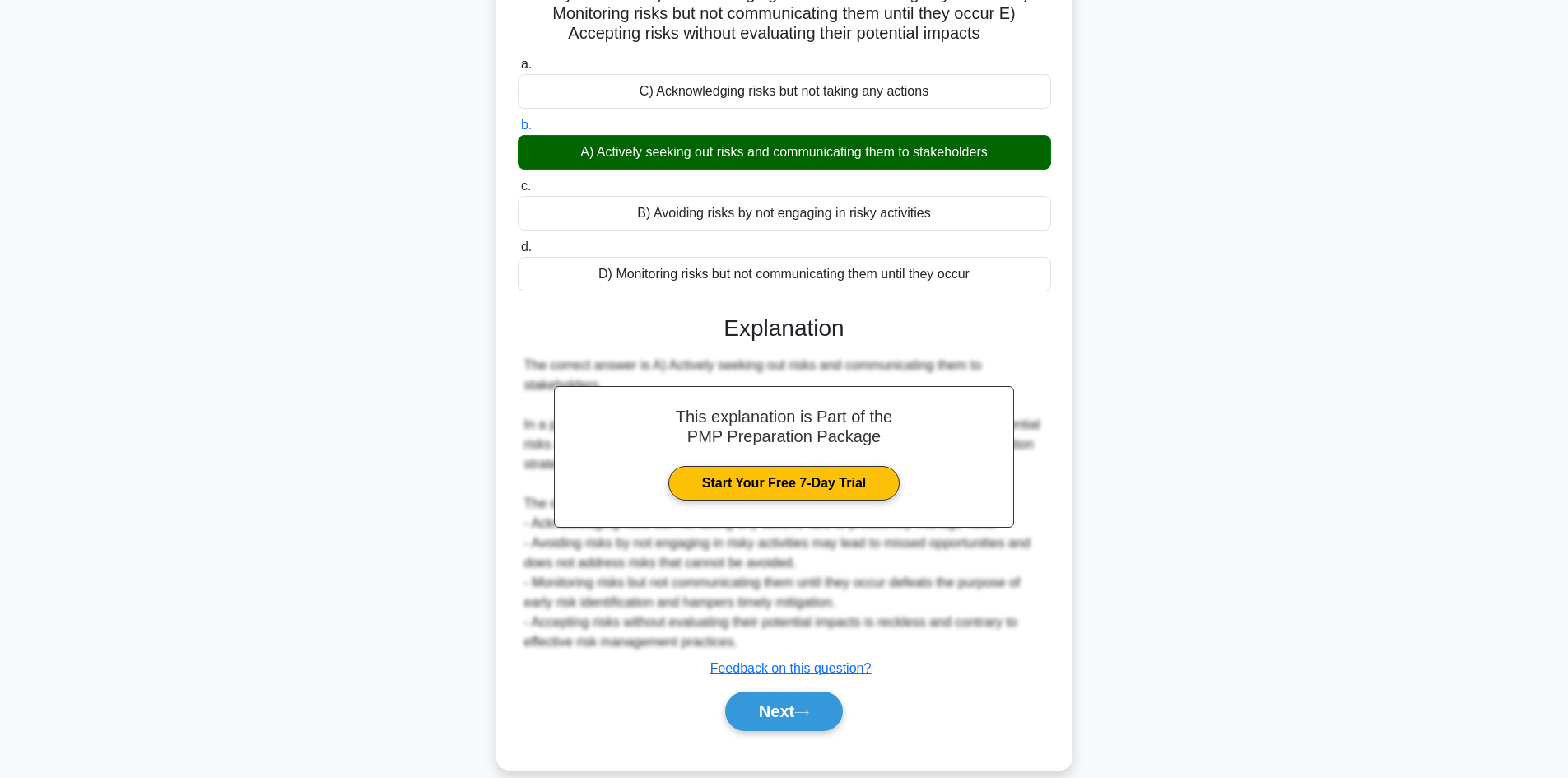
scroll to position [218, 0]
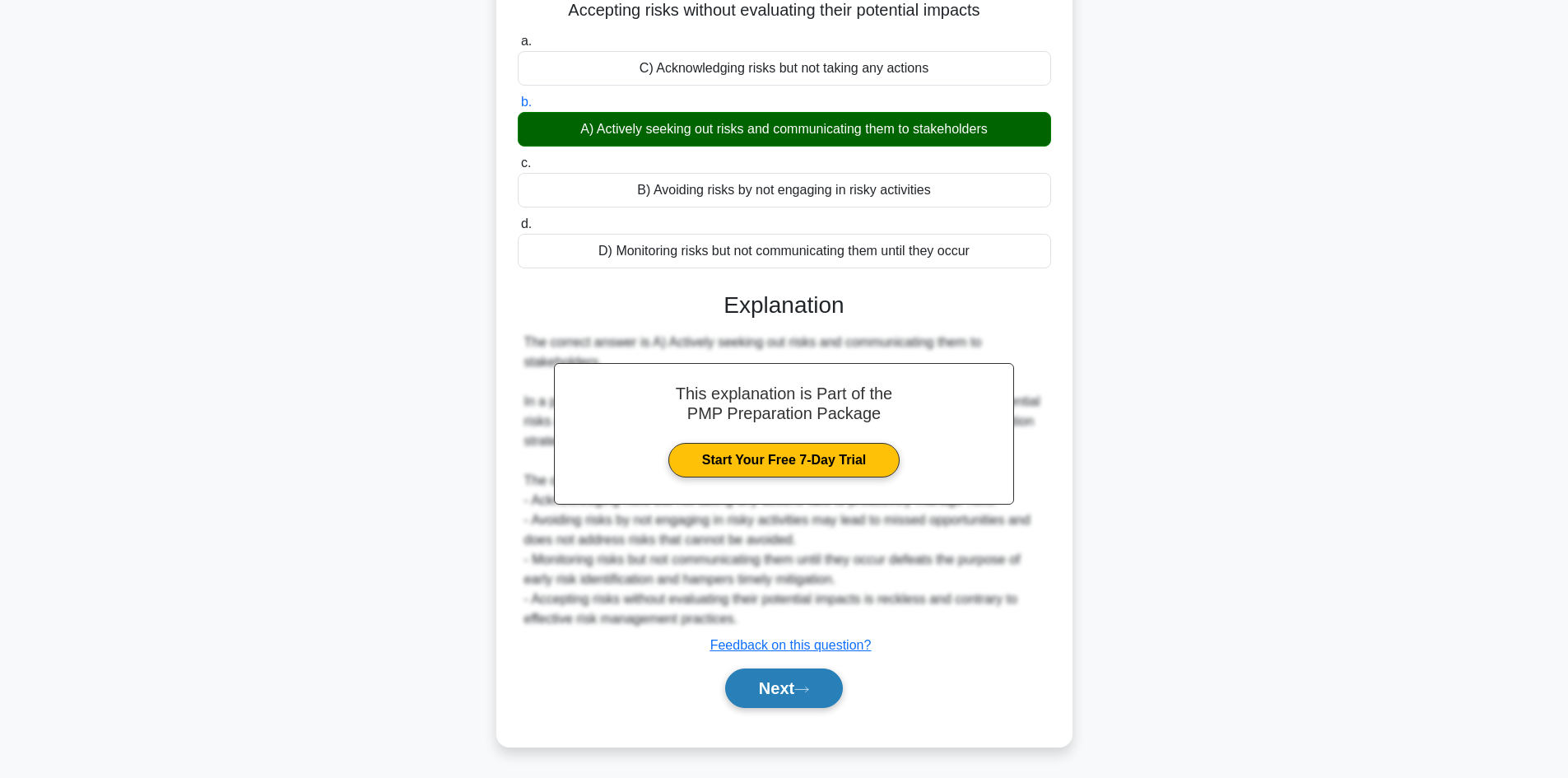
click at [767, 689] on button "Next" at bounding box center [784, 689] width 118 height 40
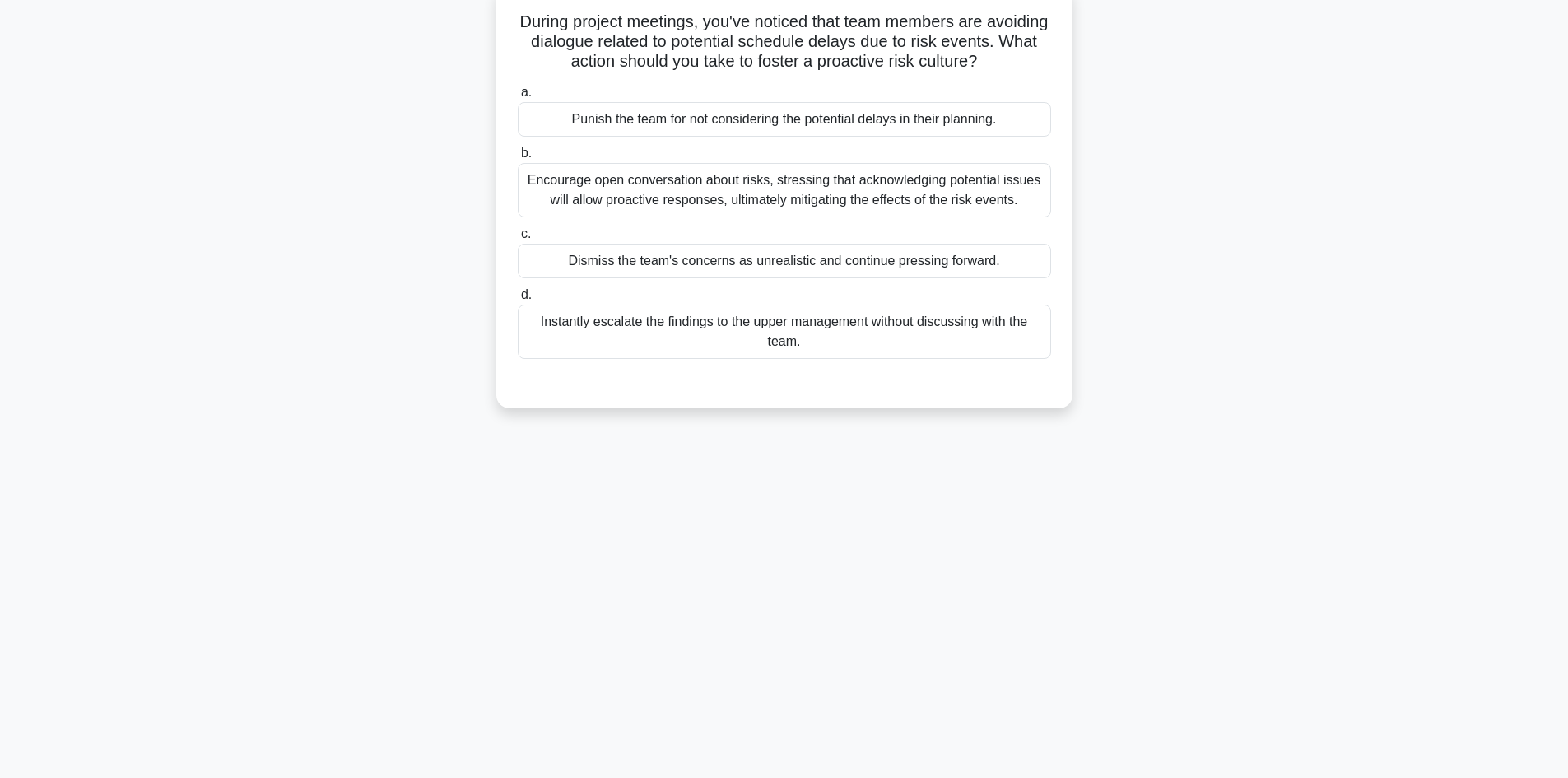
scroll to position [0, 0]
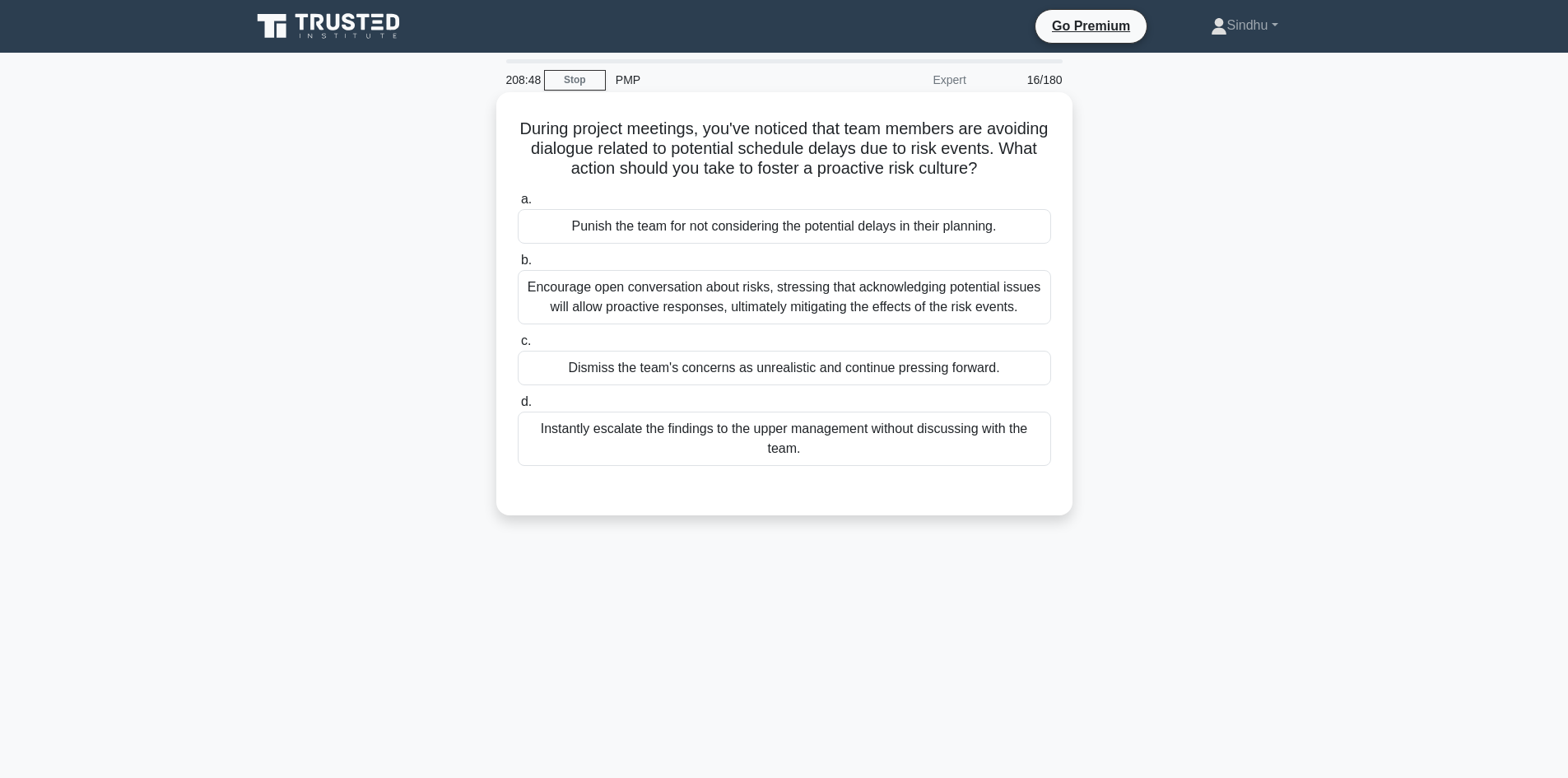
click at [886, 324] on div "Encourage open conversation about risks, stressing that acknowledging potential…" at bounding box center [784, 297] width 533 height 55
click at [518, 266] on input "b. Encourage open conversation about risks, stressing that acknowledging potent…" at bounding box center [518, 260] width 0 height 11
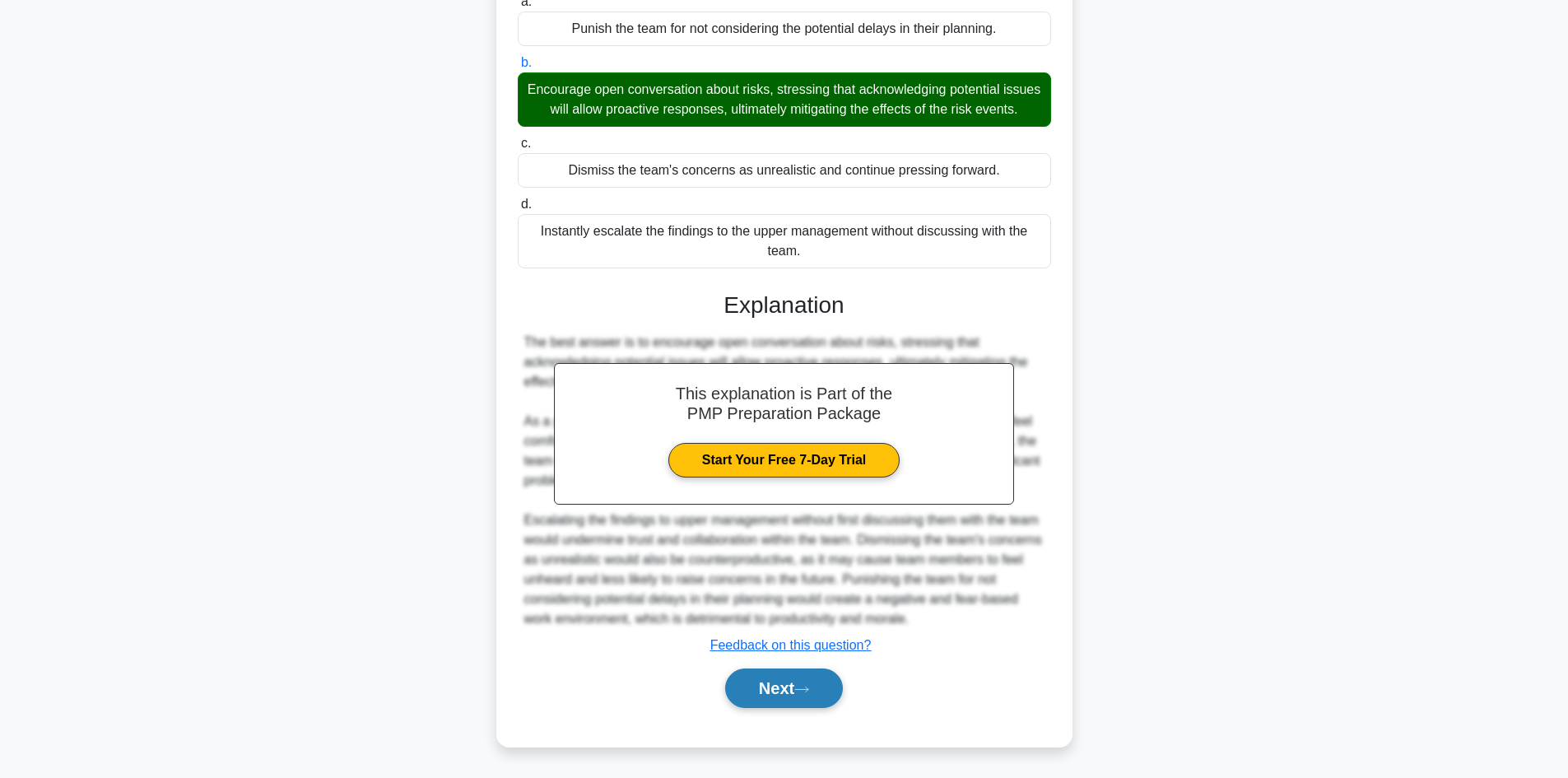
scroll to position [238, 0]
click at [787, 698] on button "Next" at bounding box center [784, 689] width 118 height 40
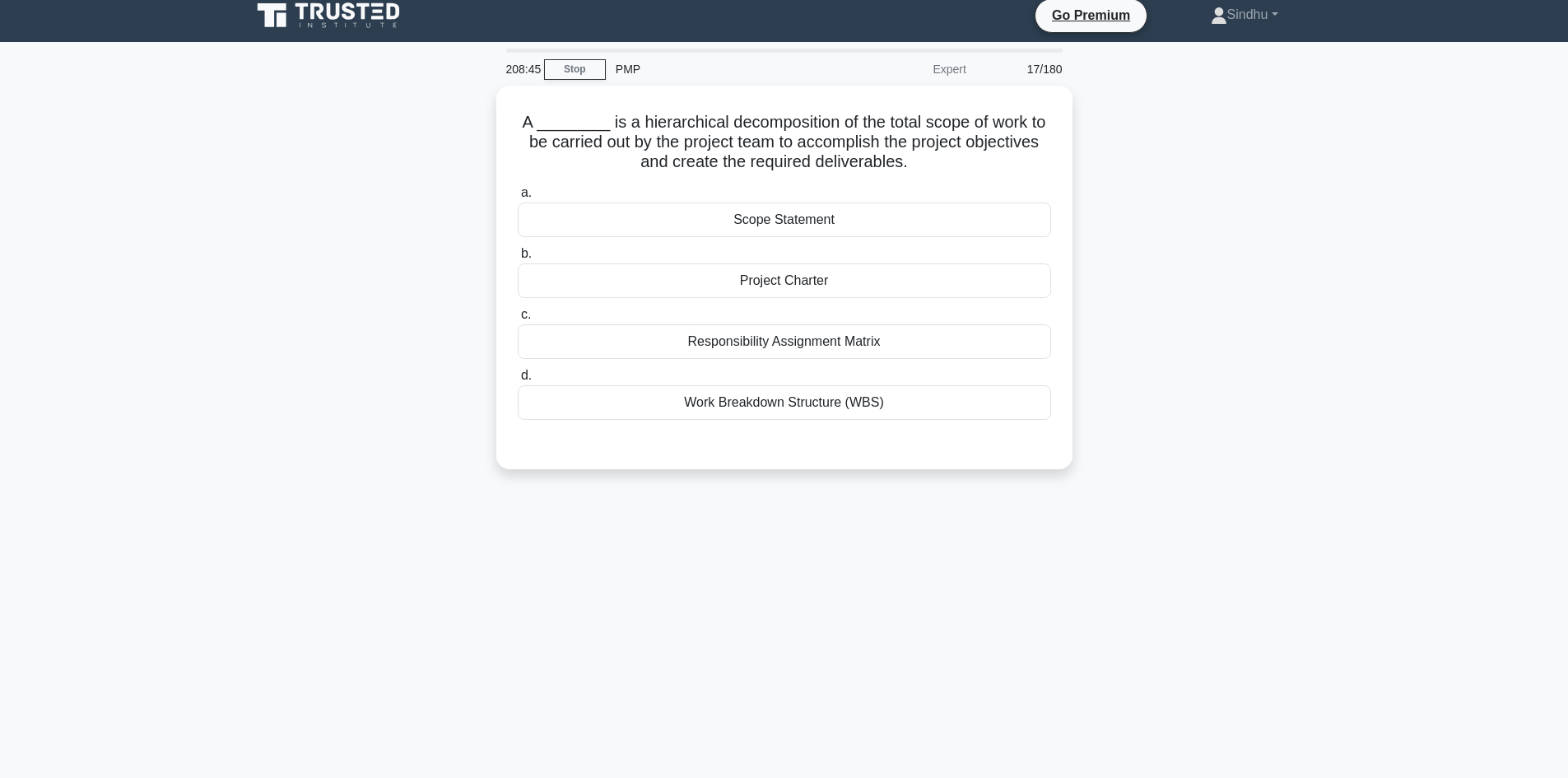
scroll to position [0, 0]
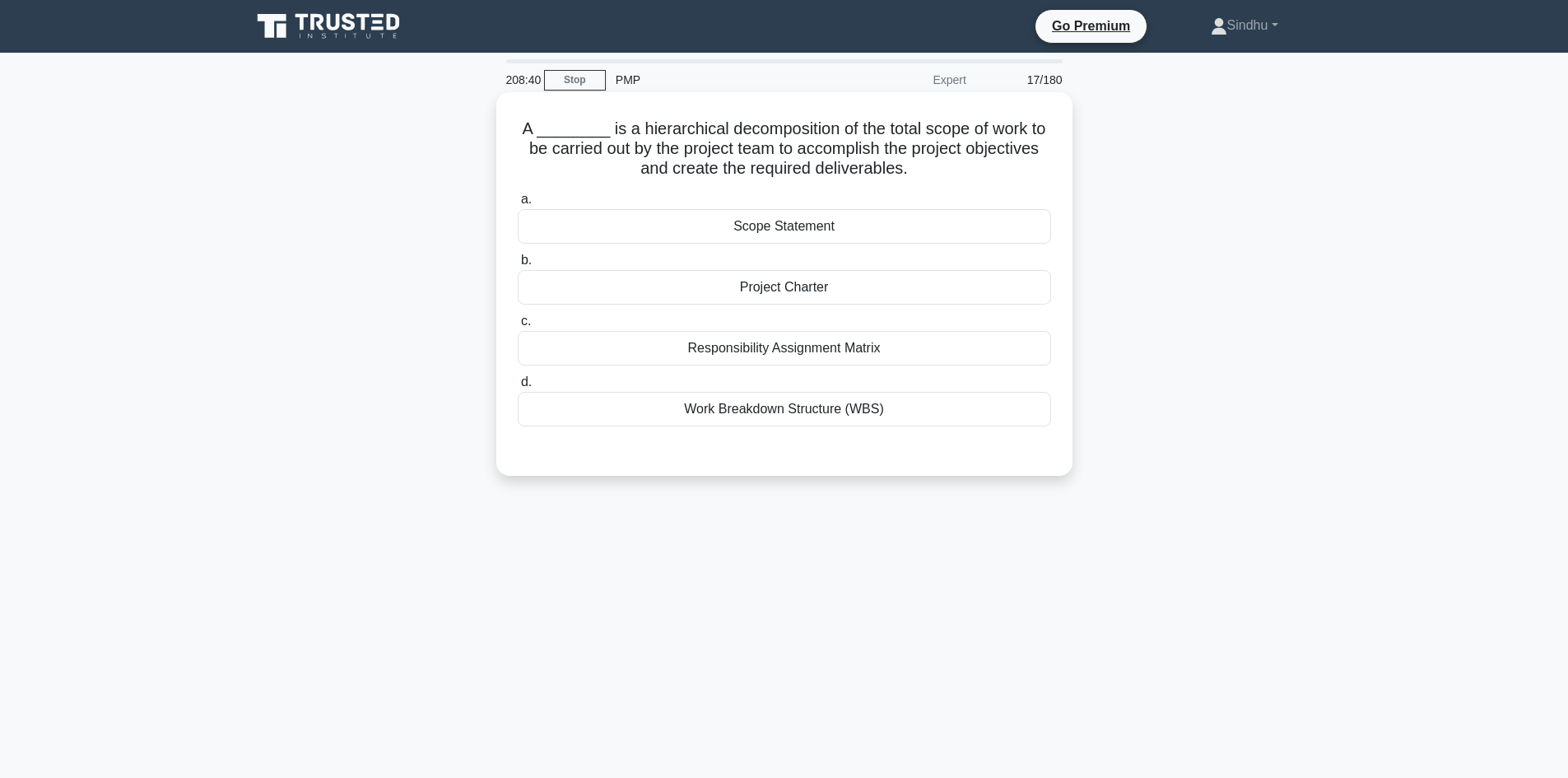
click at [817, 419] on div "Work Breakdown Structure (WBS)" at bounding box center [784, 409] width 533 height 35
click at [518, 388] on input "d. Work Breakdown Structure (WBS)" at bounding box center [518, 382] width 0 height 11
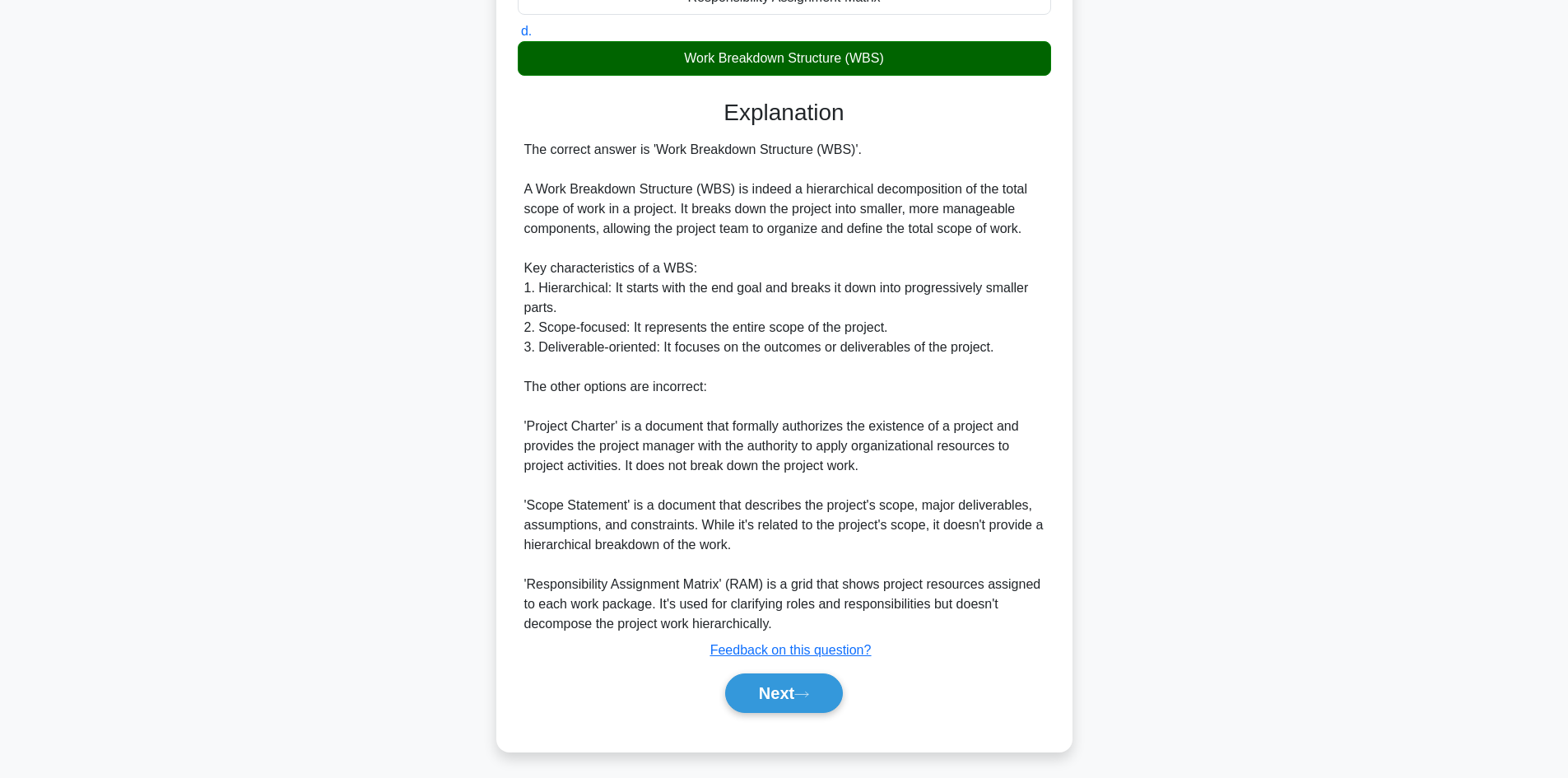
scroll to position [356, 0]
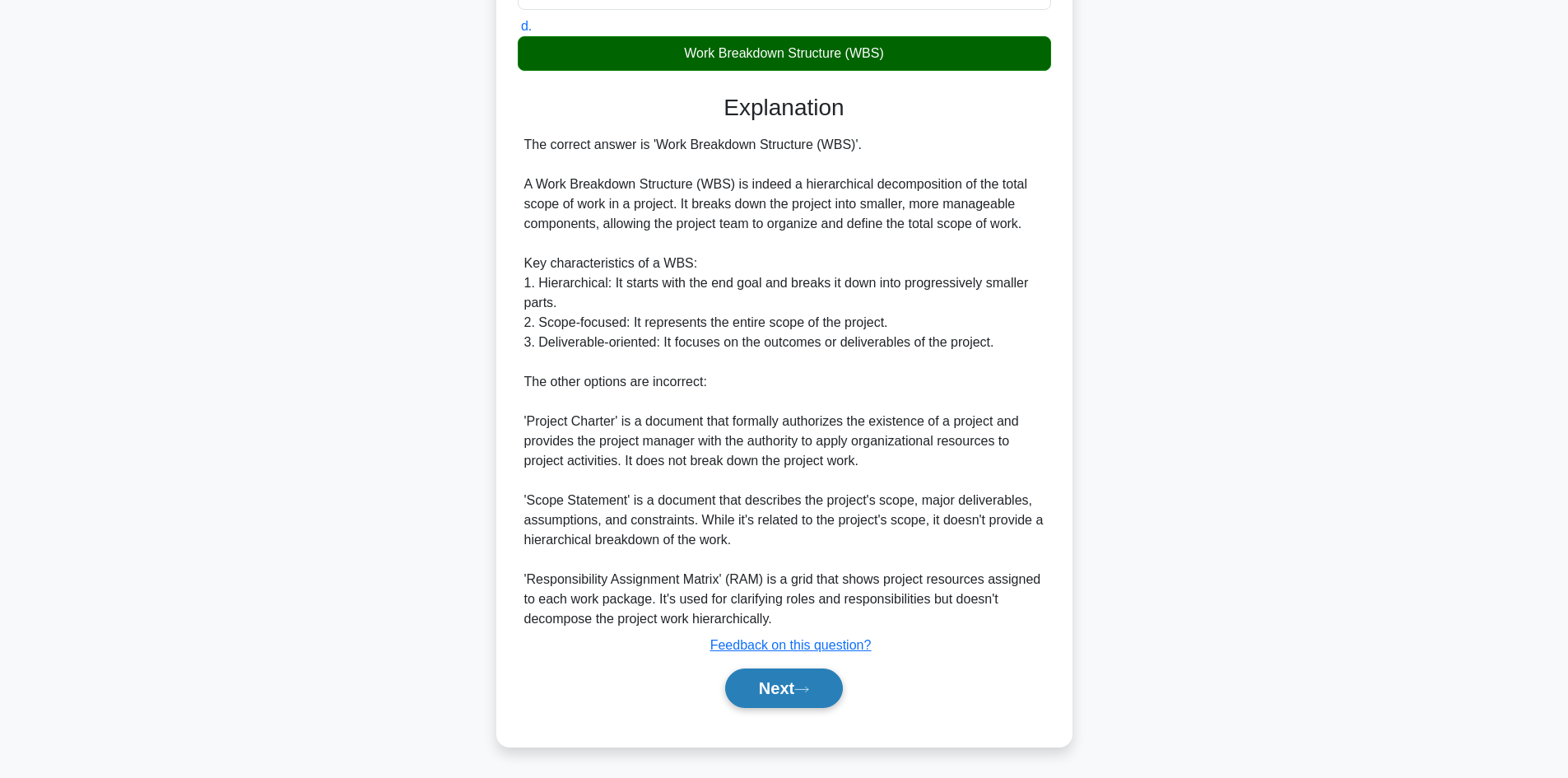
click at [771, 689] on button "Next" at bounding box center [784, 689] width 118 height 40
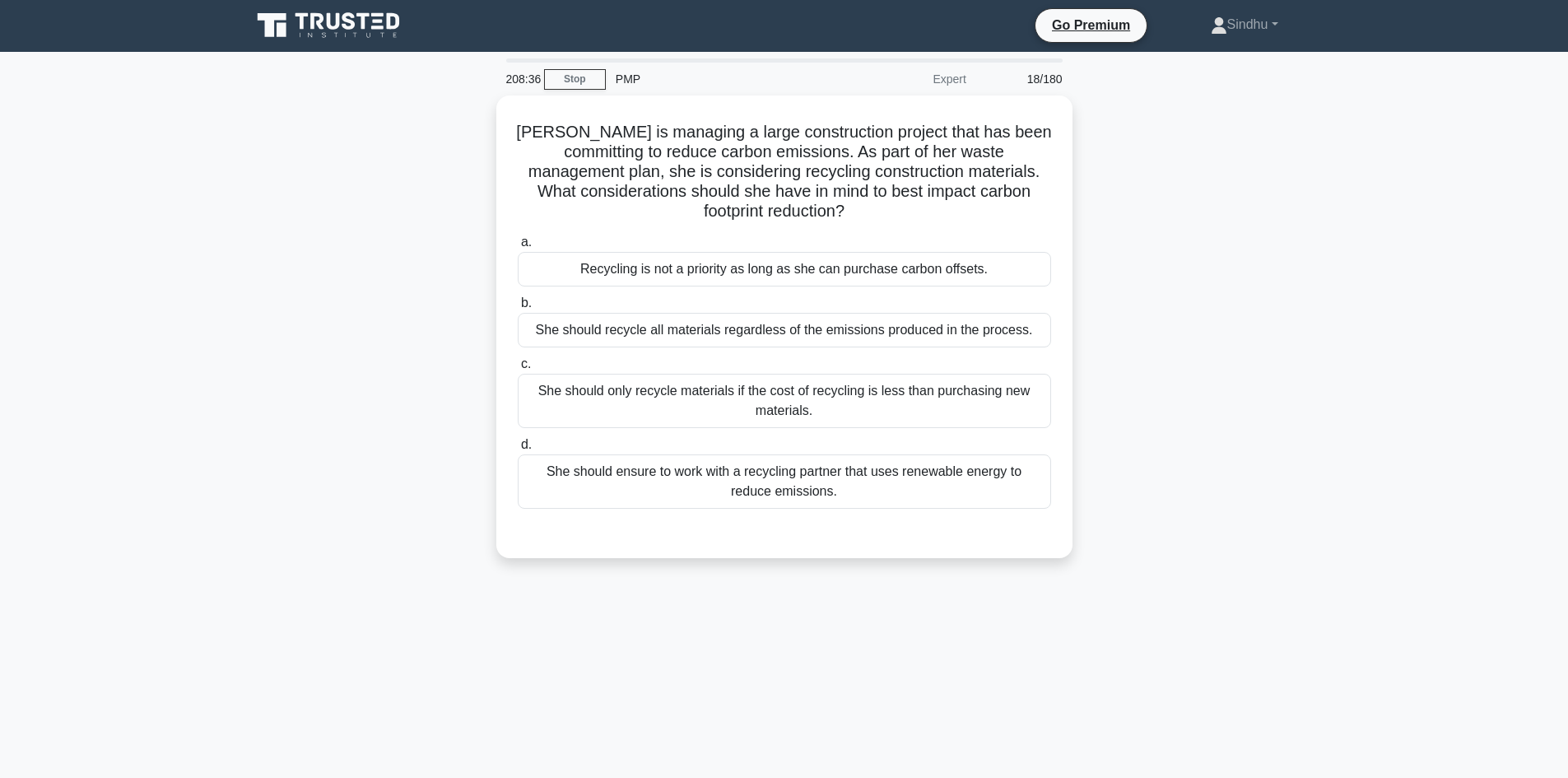
scroll to position [0, 0]
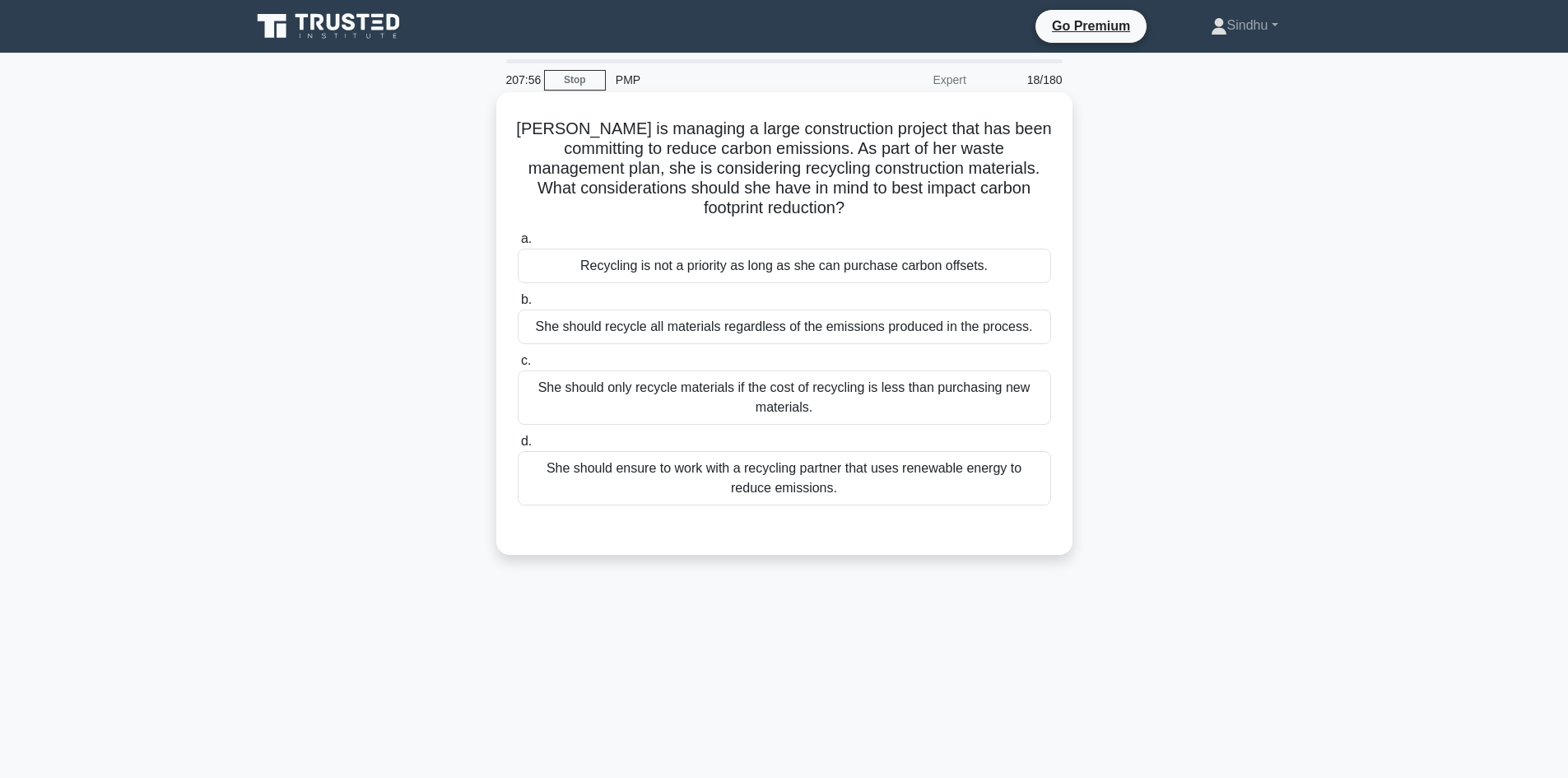
click at [785, 485] on div "She should ensure to work with a recycling partner that uses renewable energy t…" at bounding box center [784, 479] width 533 height 55
click at [518, 447] on input "d. She should ensure to work with a recycling partner that uses renewable energ…" at bounding box center [518, 442] width 0 height 11
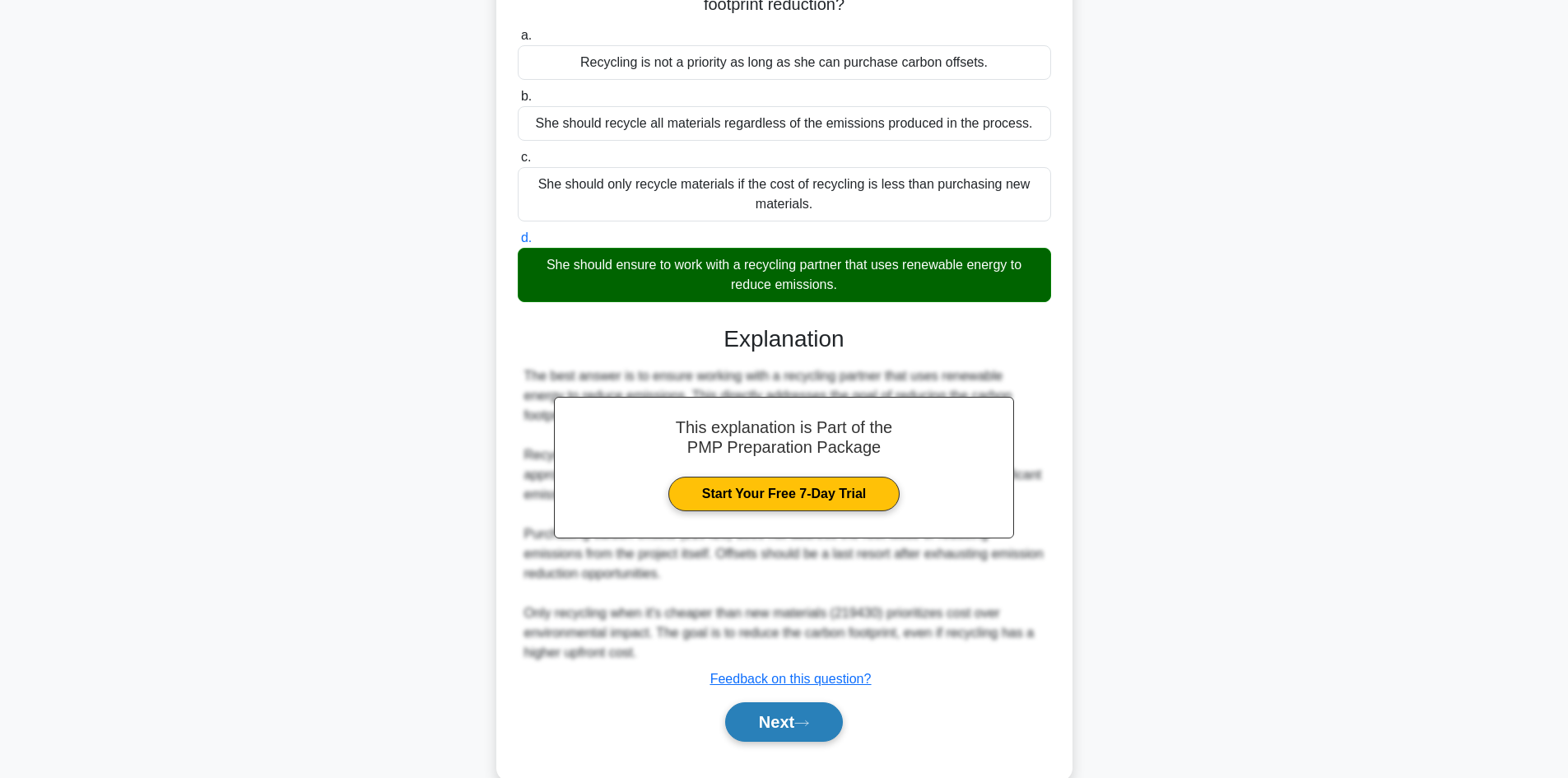
scroll to position [238, 0]
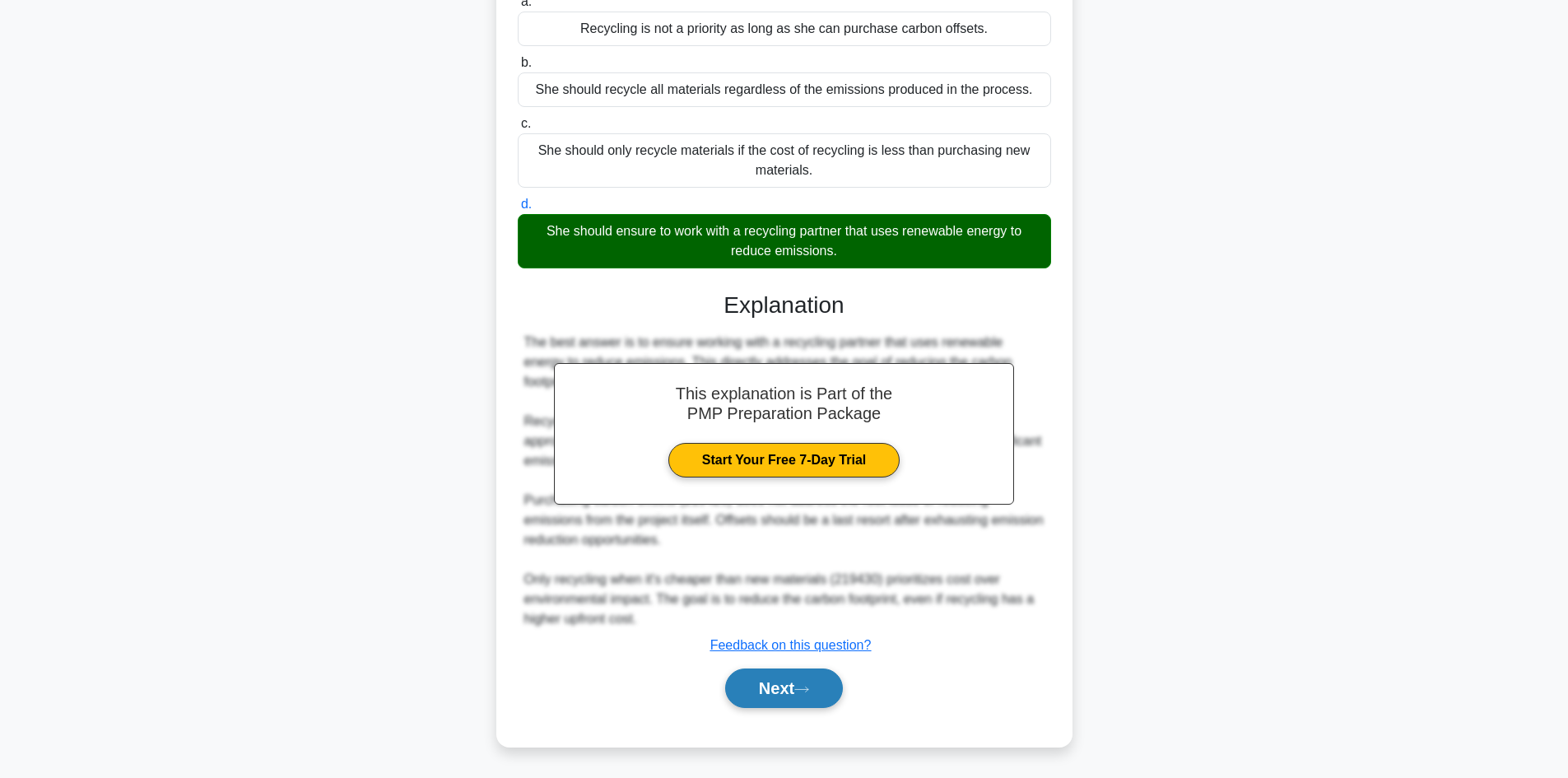
click at [780, 692] on button "Next" at bounding box center [784, 689] width 118 height 40
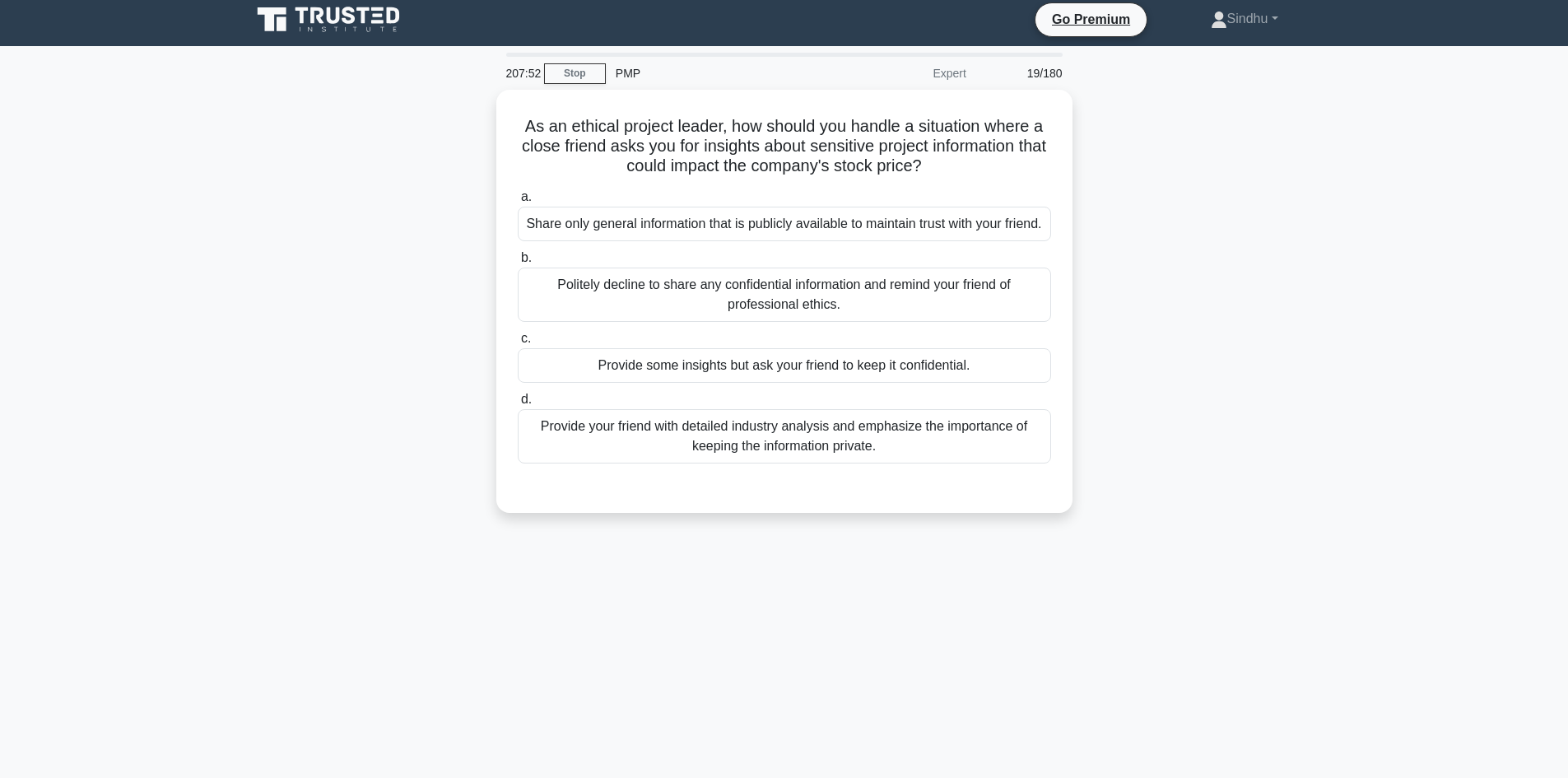
scroll to position [0, 0]
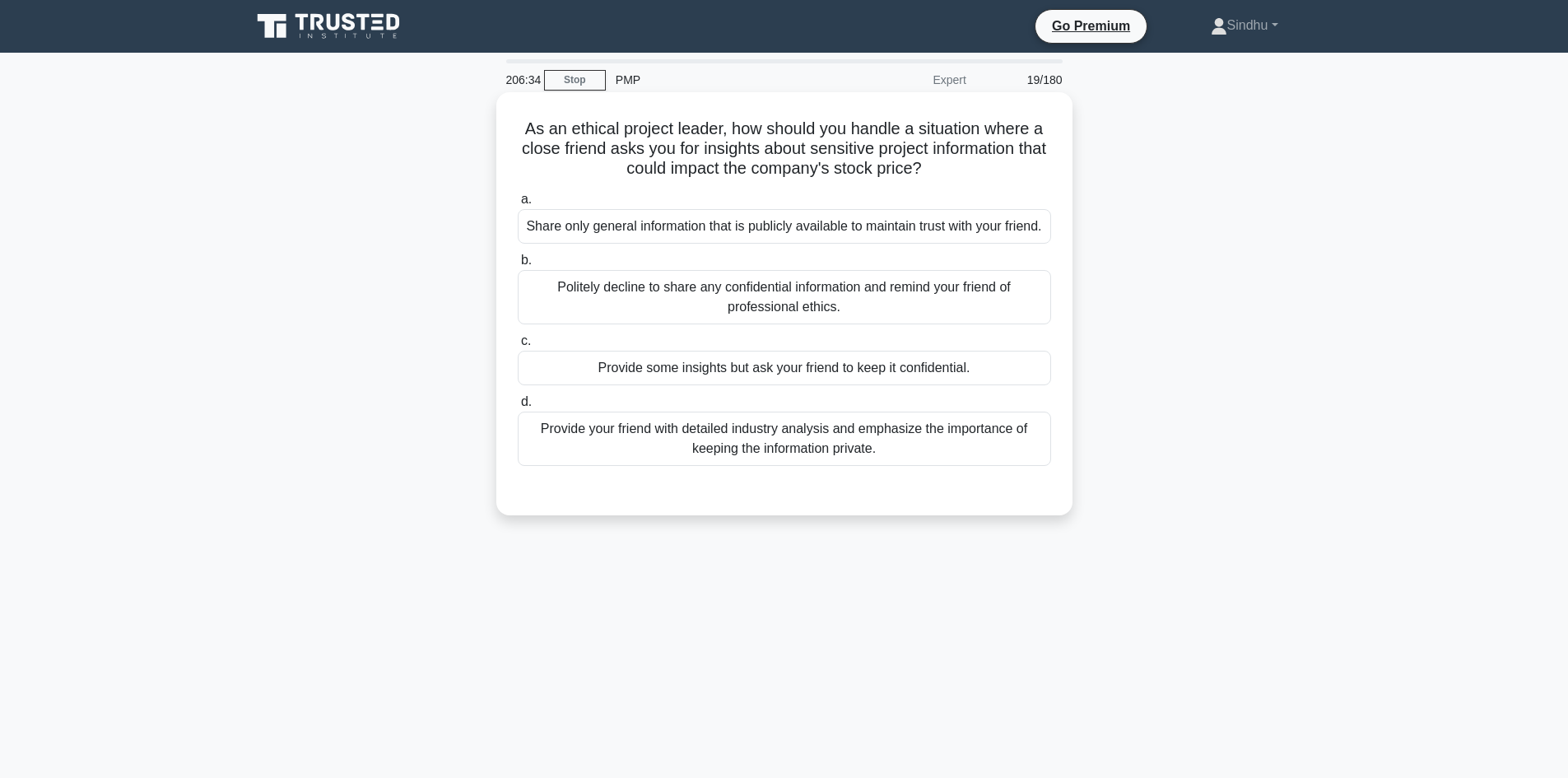
click at [798, 324] on div "Politely decline to share any confidential information and remind your friend o…" at bounding box center [784, 297] width 533 height 55
click at [518, 266] on input "b. Politely decline to share any confidential information and remind your frien…" at bounding box center [518, 260] width 0 height 11
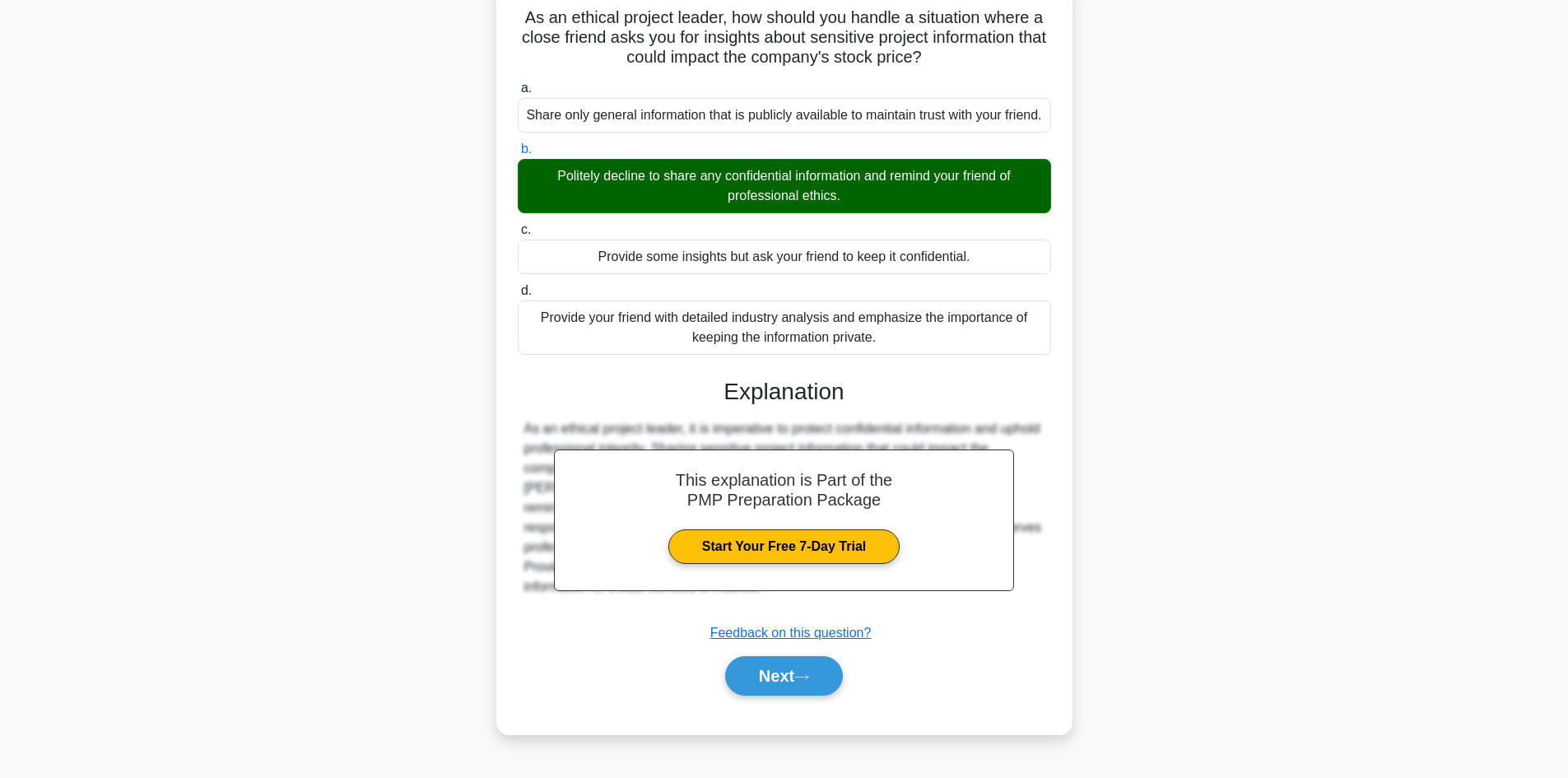
scroll to position [119, 0]
click at [780, 687] on button "Next" at bounding box center [784, 676] width 118 height 40
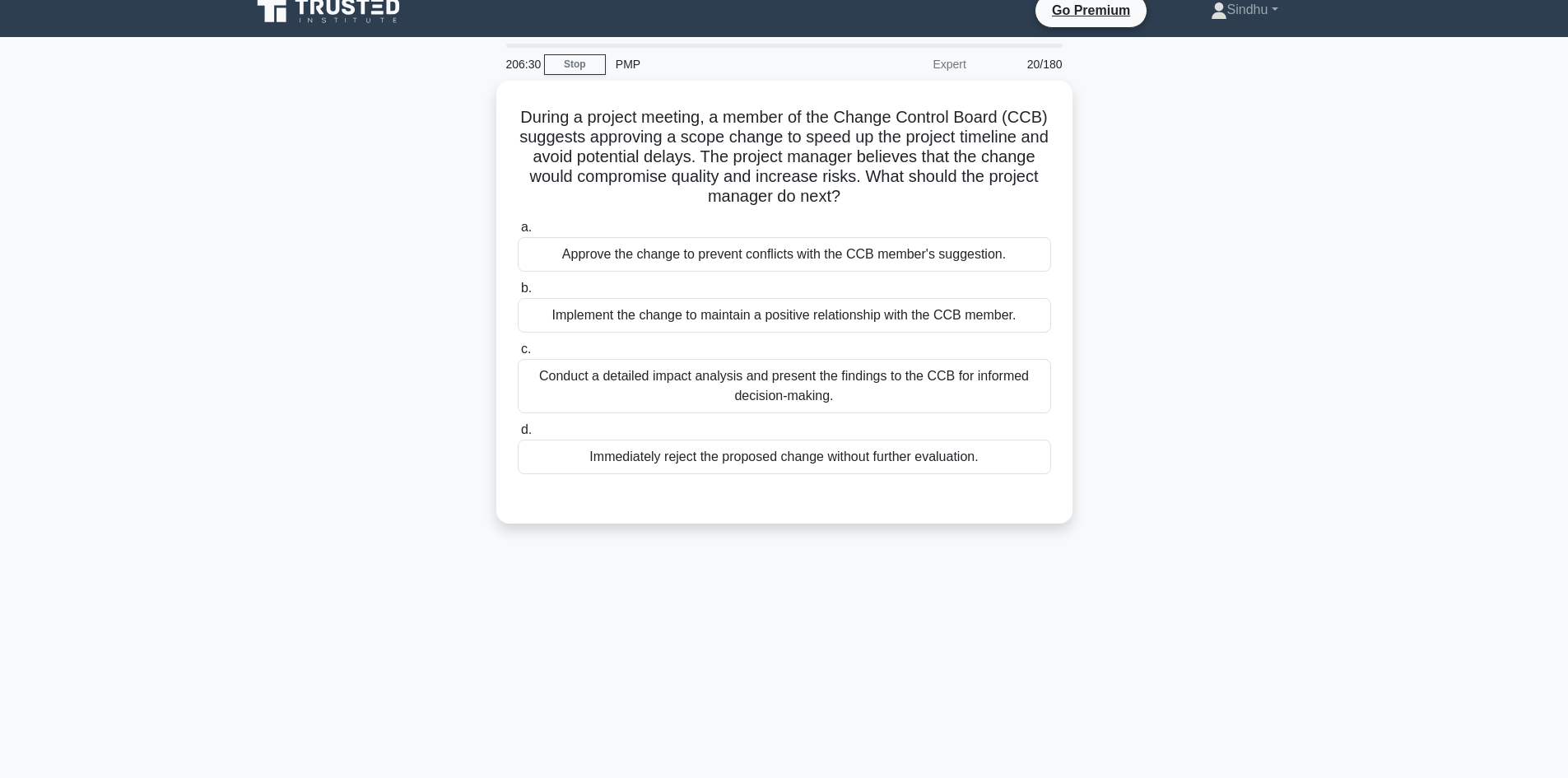
scroll to position [0, 0]
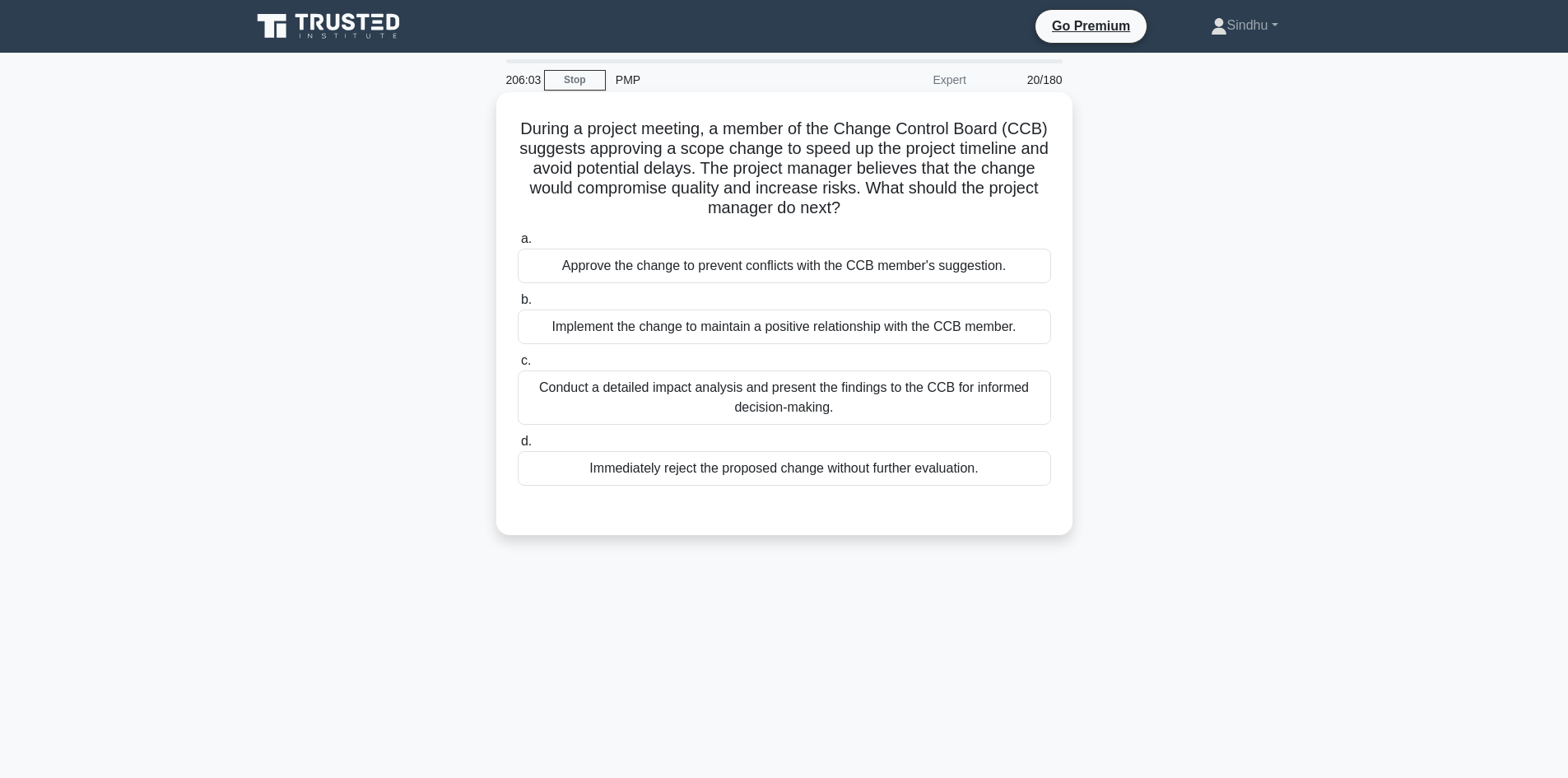
click at [801, 399] on div "Conduct a detailed impact analysis and present the findings to the CCB for info…" at bounding box center [784, 398] width 533 height 55
click at [518, 366] on input "c. Conduct a detailed impact analysis and present the findings to the CCB for i…" at bounding box center [518, 360] width 0 height 11
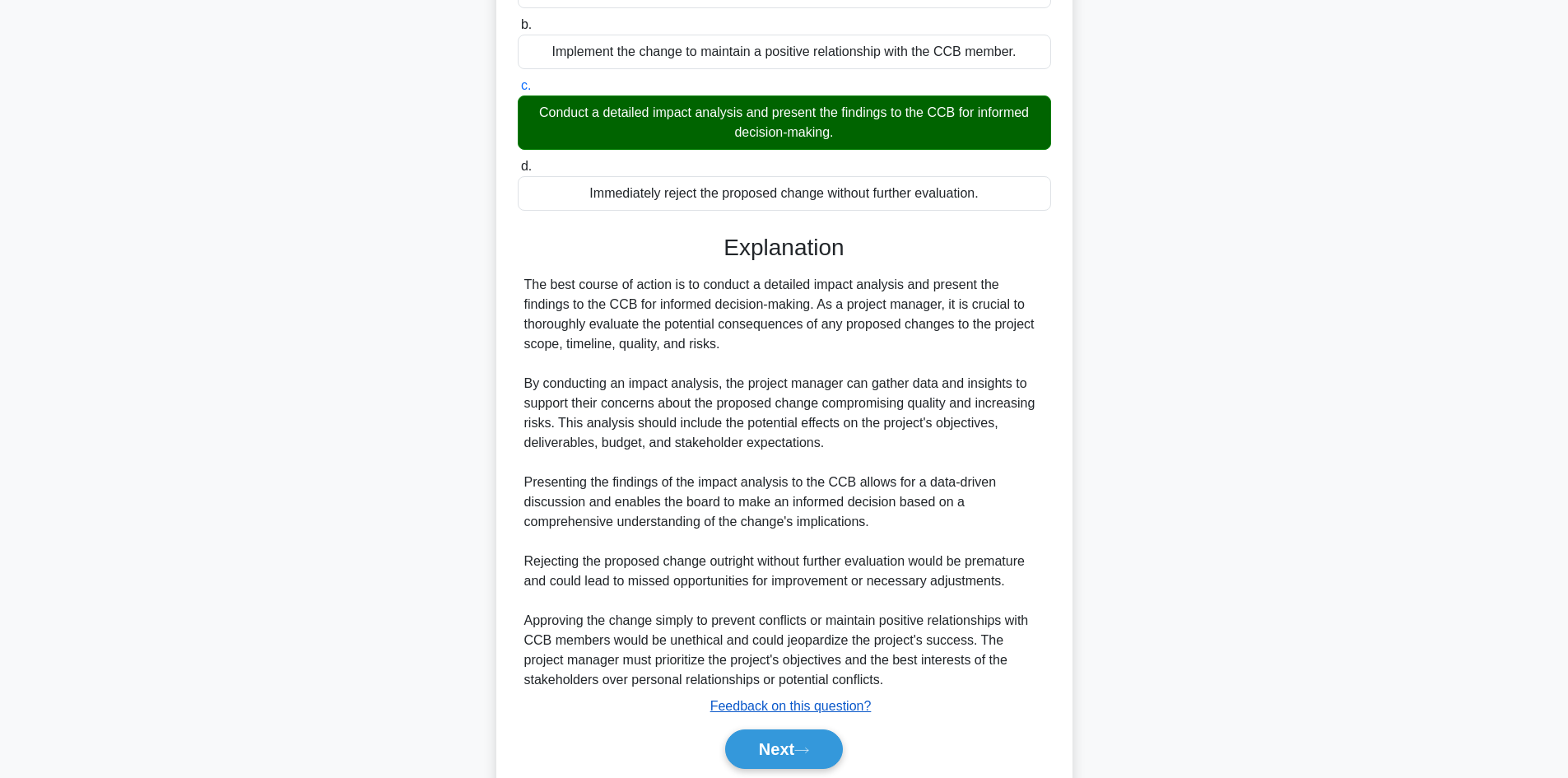
scroll to position [329, 0]
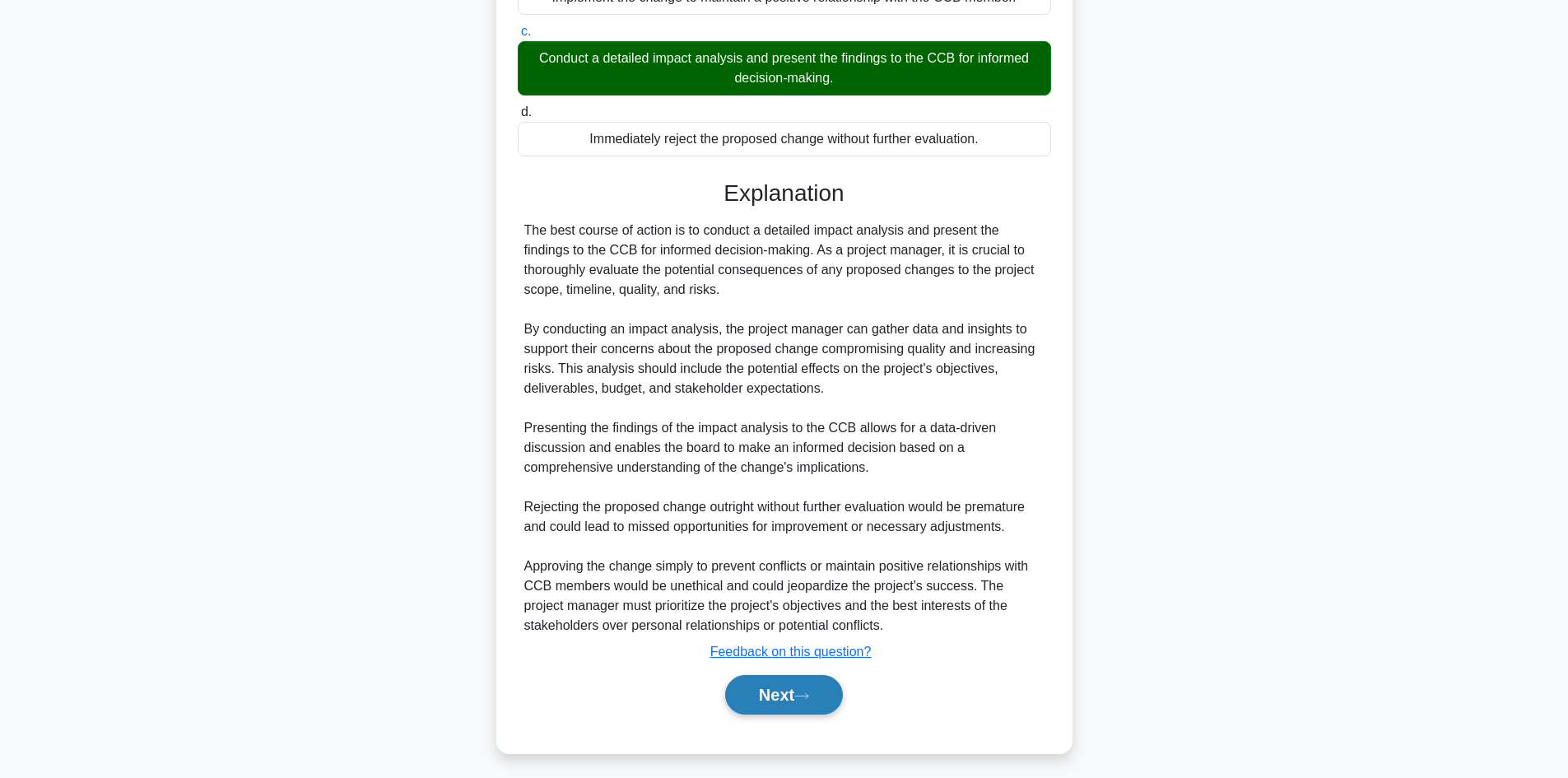
click at [803, 685] on button "Next" at bounding box center [784, 695] width 118 height 40
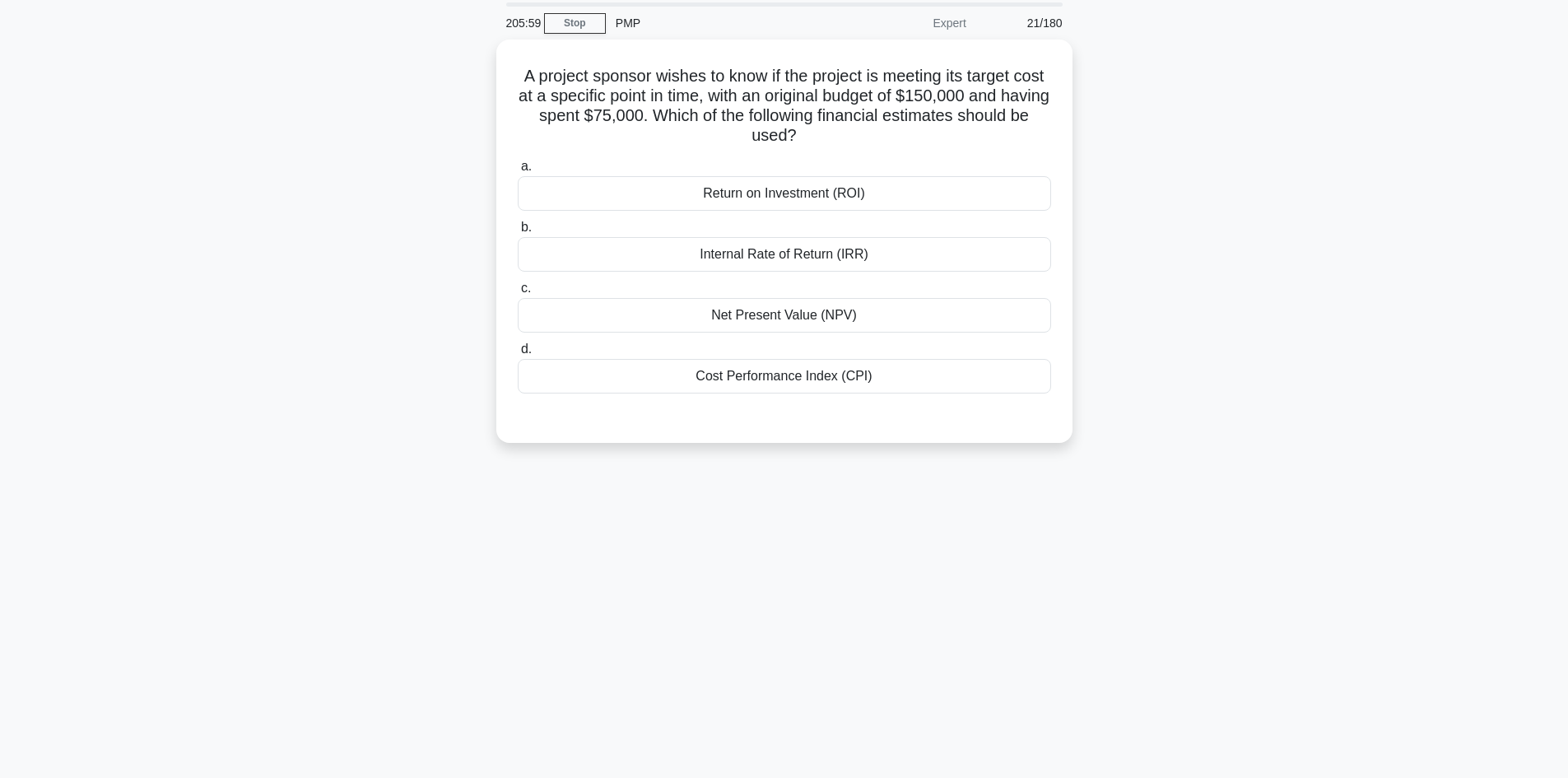
scroll to position [0, 0]
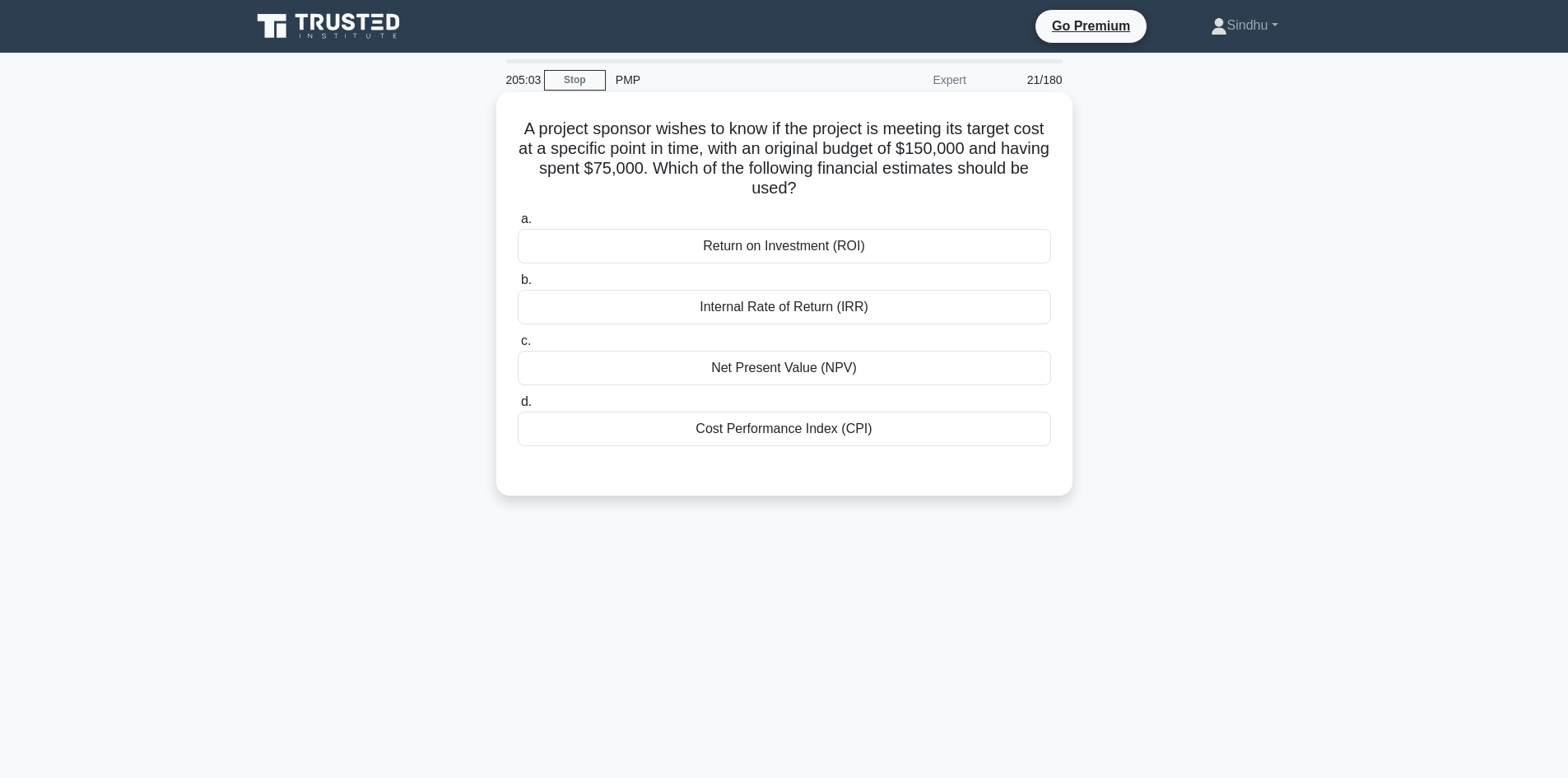
click at [837, 263] on div "Return on Investment (ROI)" at bounding box center [784, 246] width 533 height 35
click at [518, 225] on input "a. Return on Investment (ROI)" at bounding box center [518, 219] width 0 height 11
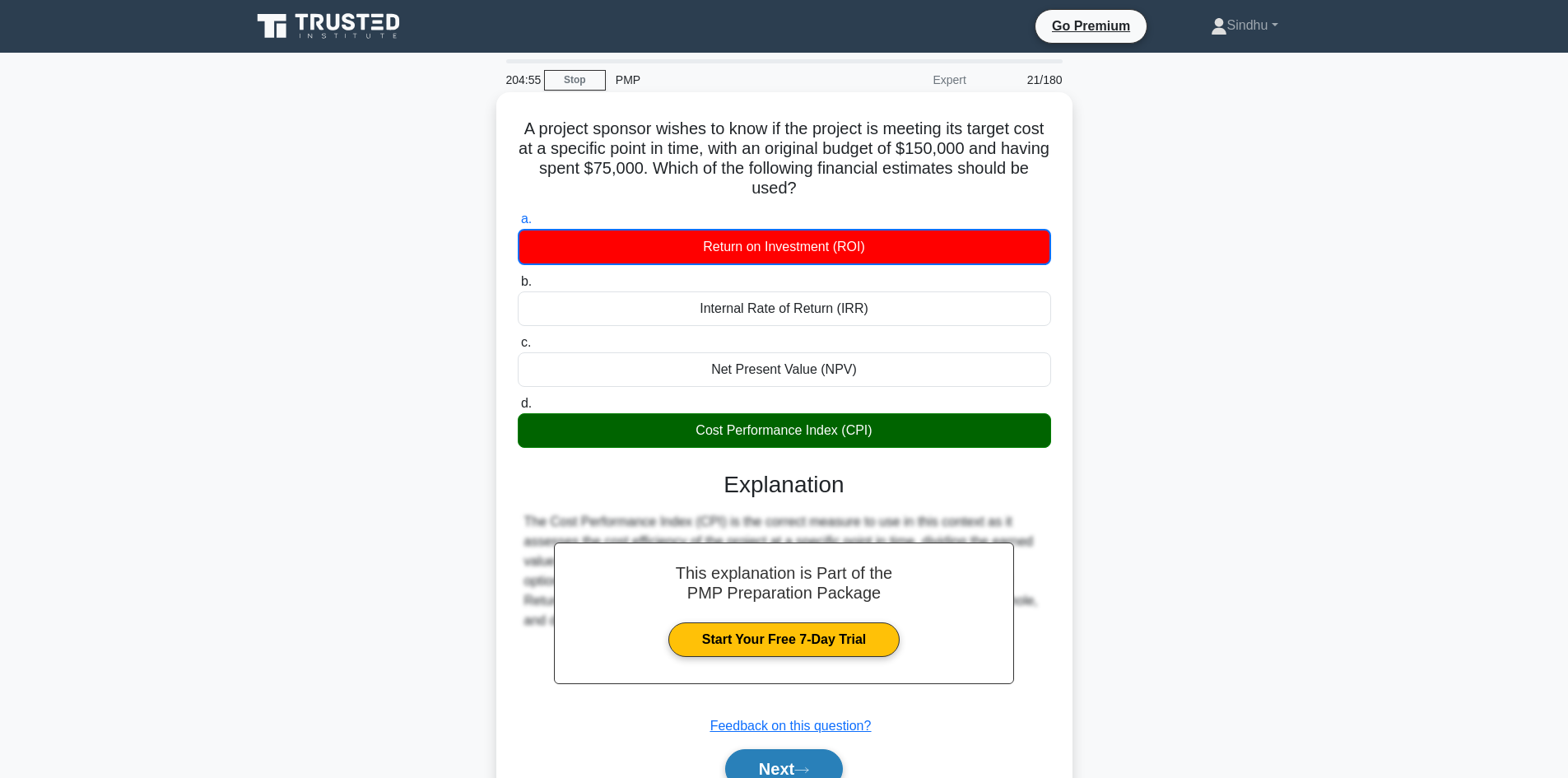
click at [784, 765] on button "Next" at bounding box center [784, 769] width 118 height 40
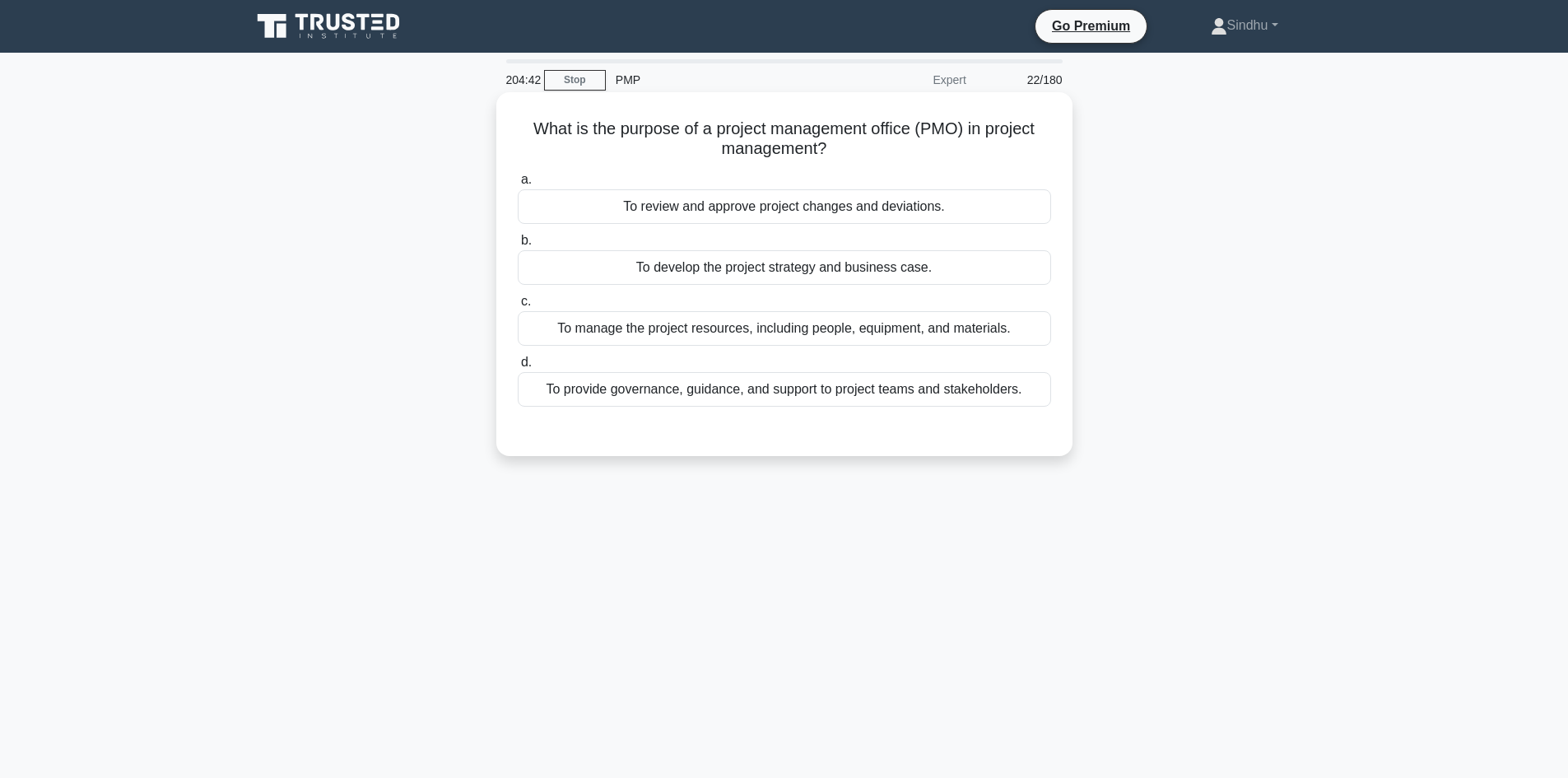
click at [906, 394] on div "To provide governance, guidance, and support to project teams and stakeholders." at bounding box center [784, 389] width 533 height 35
click at [518, 368] on input "d. To provide governance, guidance, and support to project teams and stakeholde…" at bounding box center [518, 362] width 0 height 11
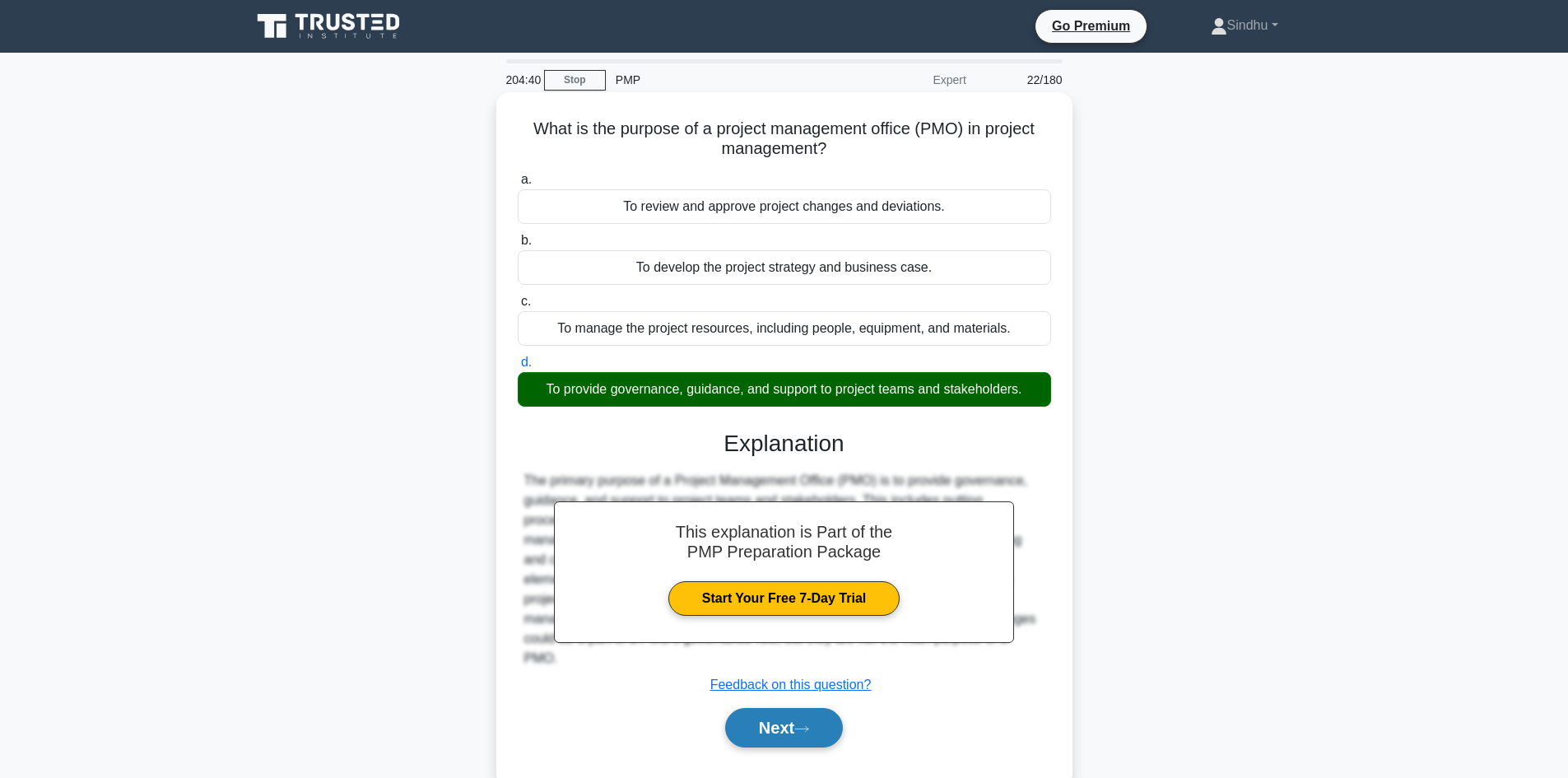
click at [774, 731] on button "Next" at bounding box center [784, 728] width 118 height 40
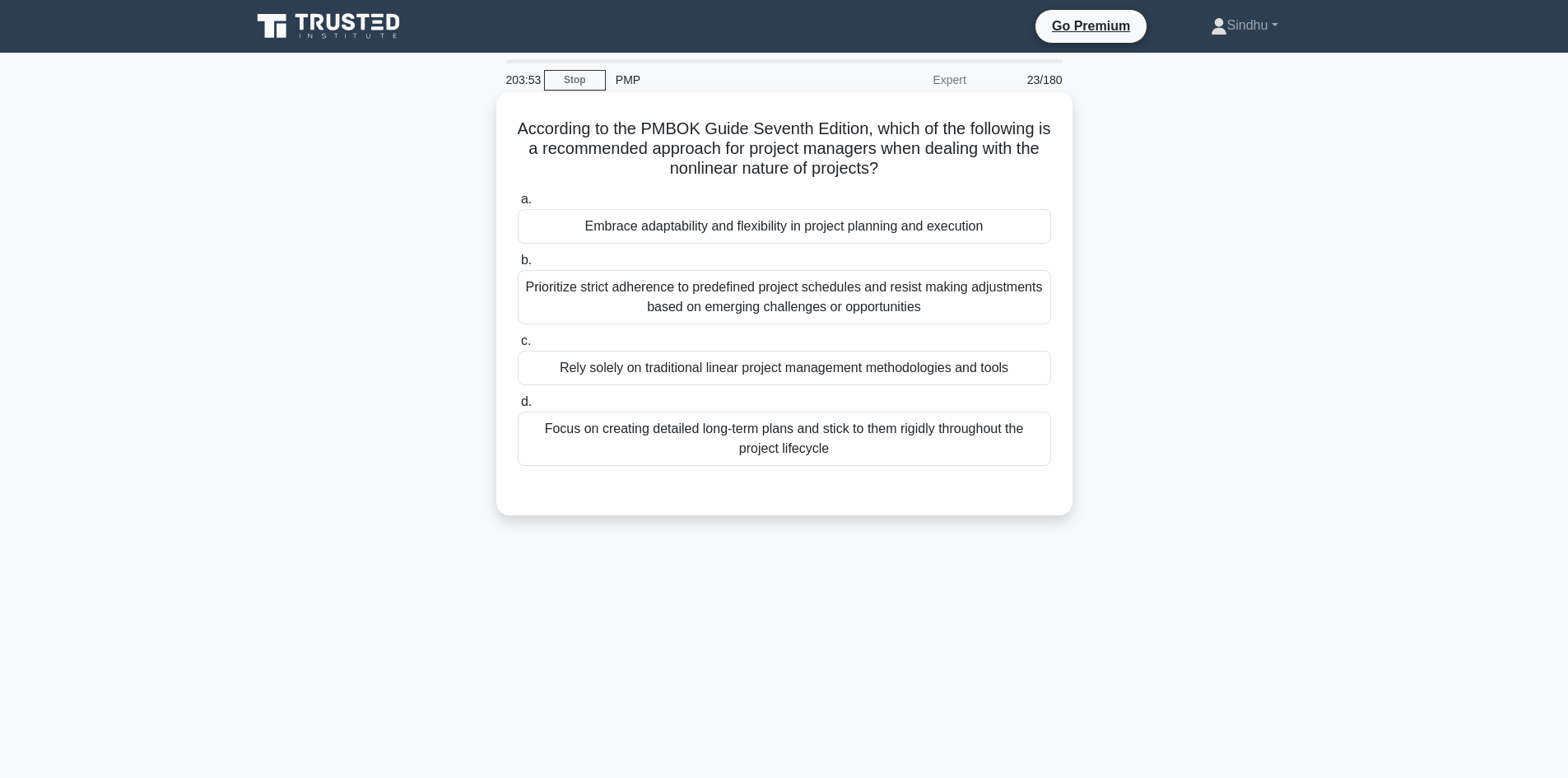
click at [828, 225] on div "Embrace adaptability and flexibility in project planning and execution" at bounding box center [784, 226] width 533 height 35
click at [518, 205] on input "a. Embrace adaptability and flexibility in project planning and execution" at bounding box center [518, 199] width 0 height 11
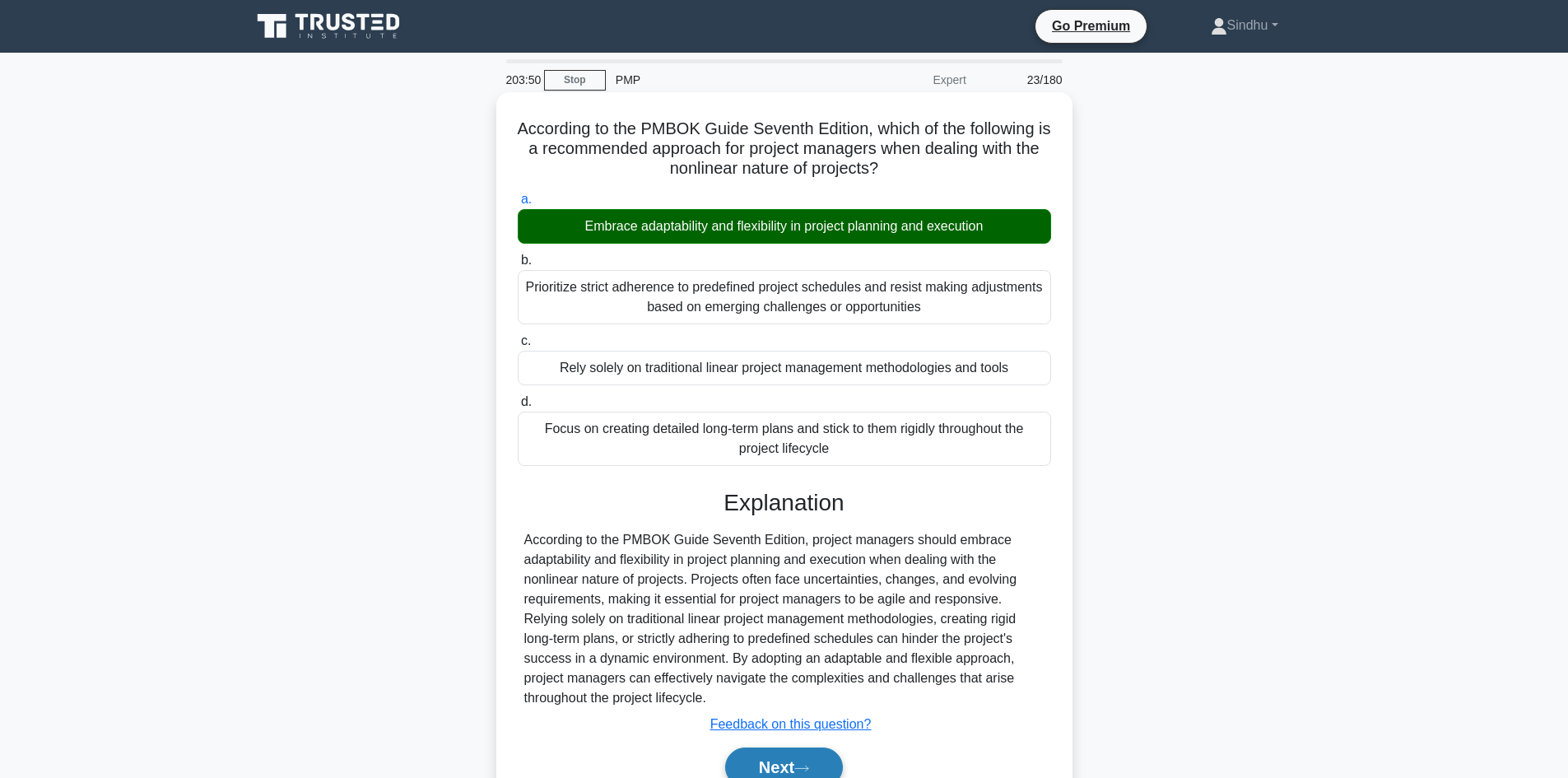
click at [765, 764] on button "Next" at bounding box center [784, 767] width 118 height 40
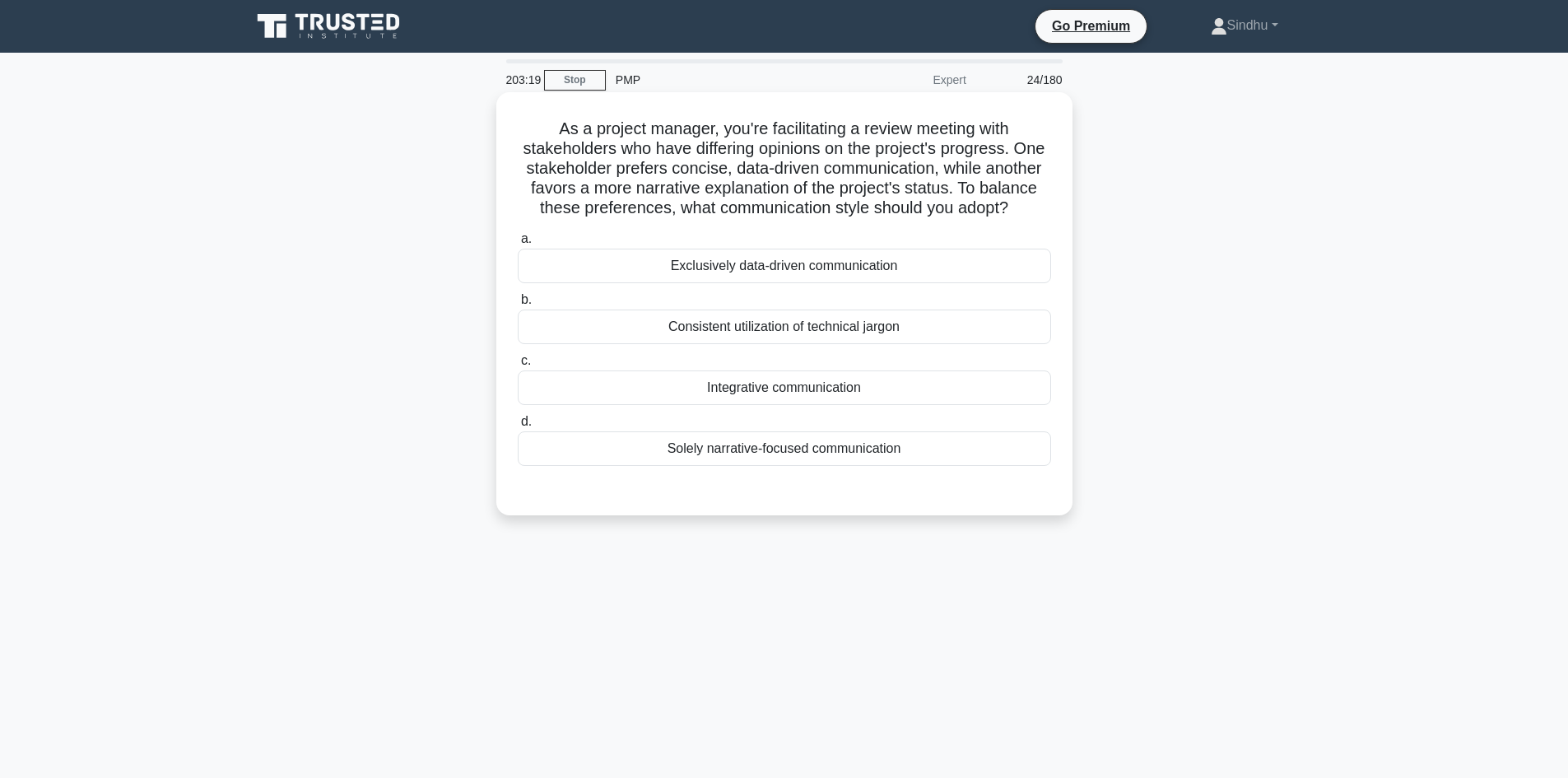
click at [810, 283] on div "Exclusively data-driven communication" at bounding box center [784, 266] width 533 height 35
click at [518, 244] on input "a. Exclusively data-driven communication" at bounding box center [518, 239] width 0 height 11
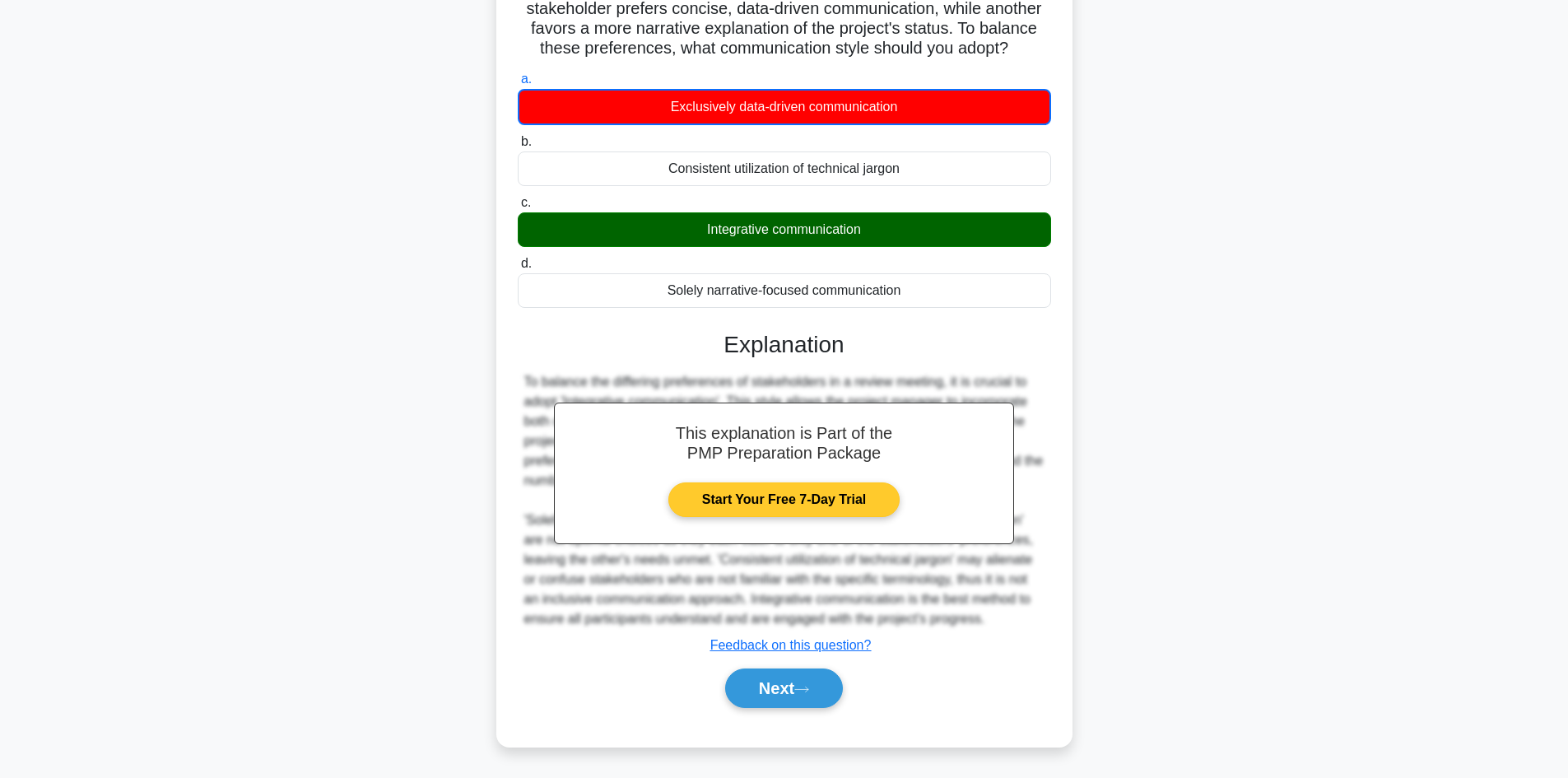
scroll to position [181, 0]
click at [783, 683] on button "Next" at bounding box center [784, 689] width 118 height 40
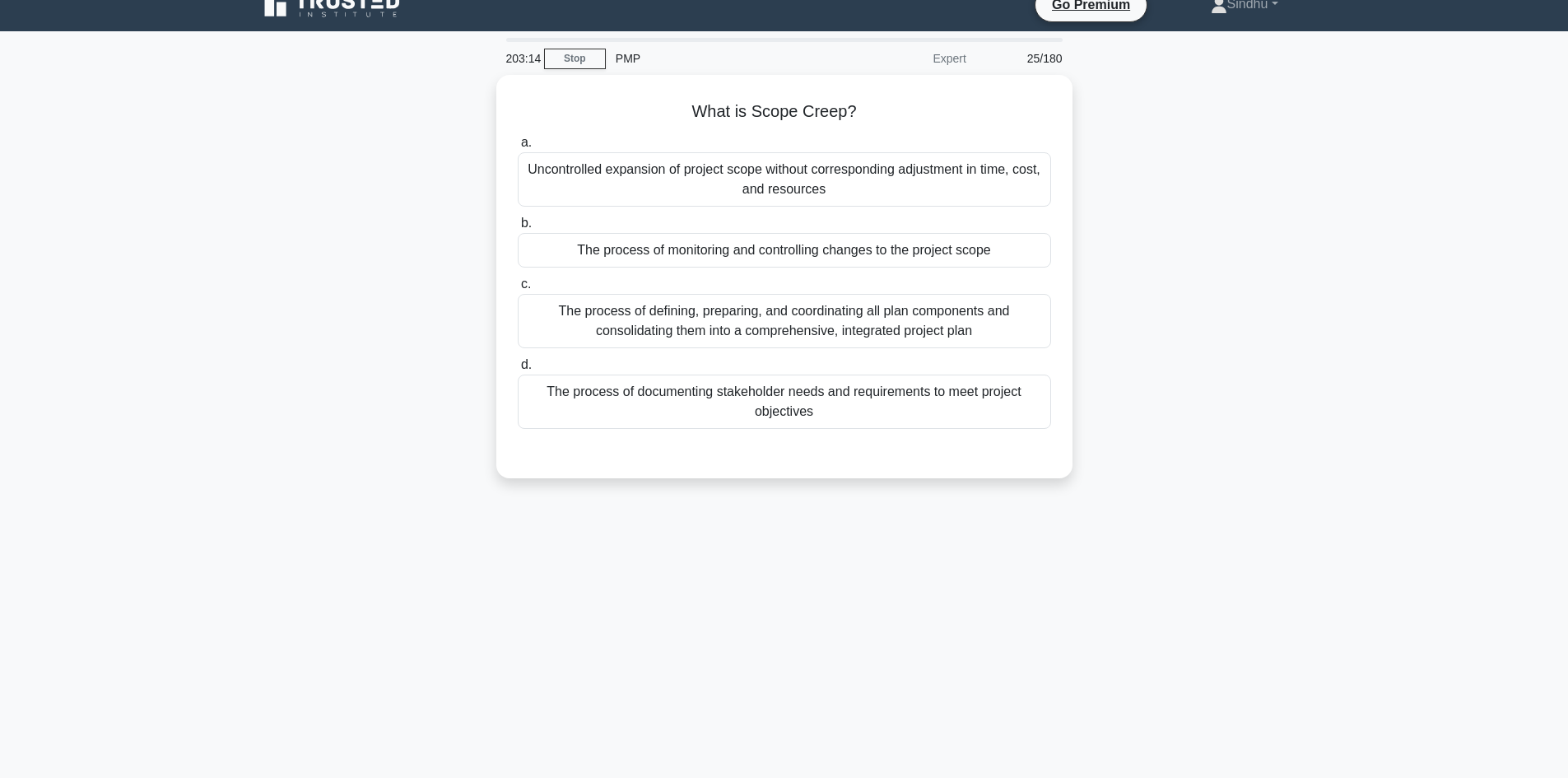
scroll to position [0, 0]
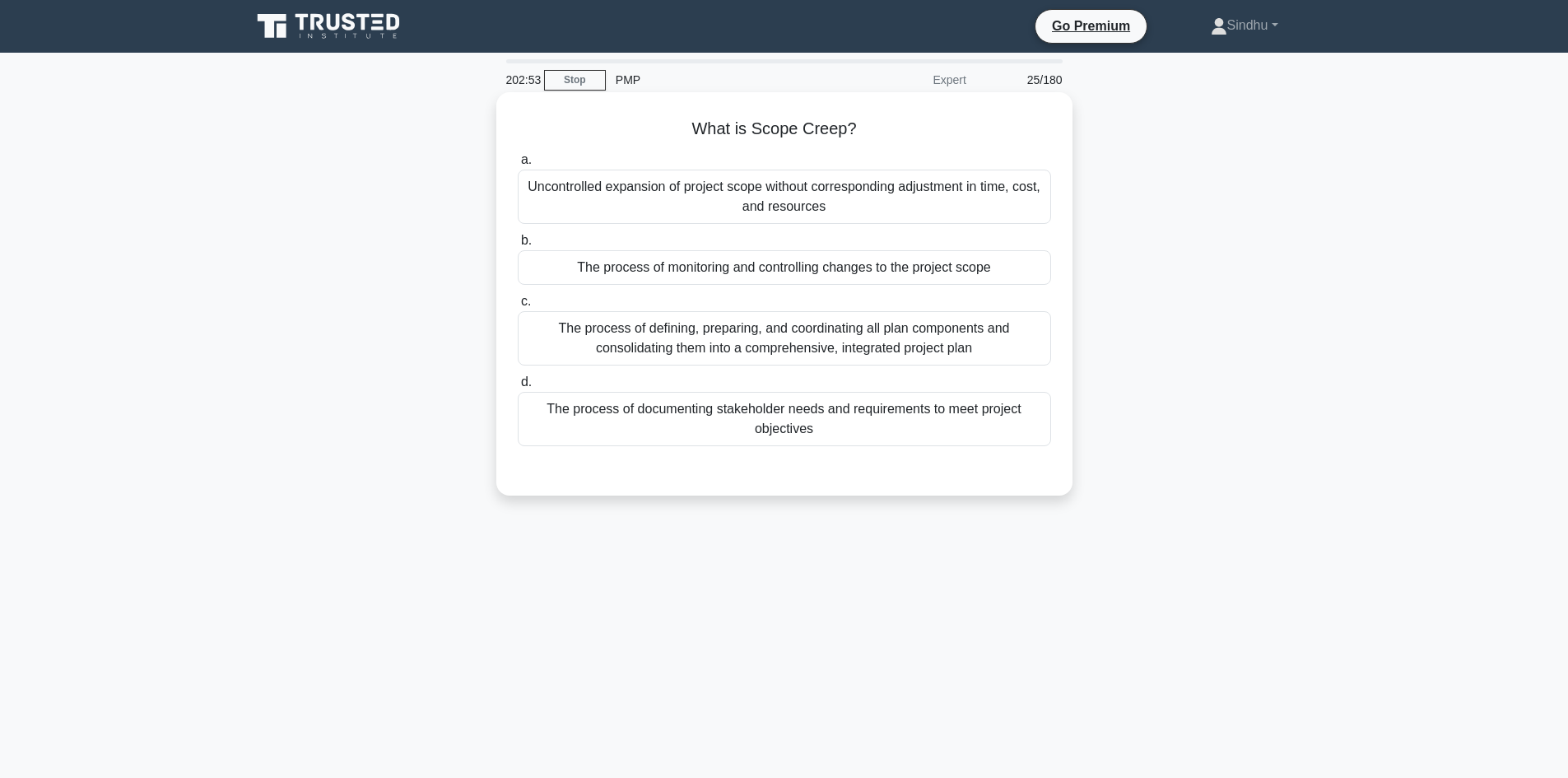
click at [849, 215] on div "Uncontrolled expansion of project scope without corresponding adjustment in tim…" at bounding box center [784, 197] width 533 height 55
click at [518, 166] on input "a. Uncontrolled expansion of project scope without corresponding adjustment in …" at bounding box center [518, 160] width 0 height 11
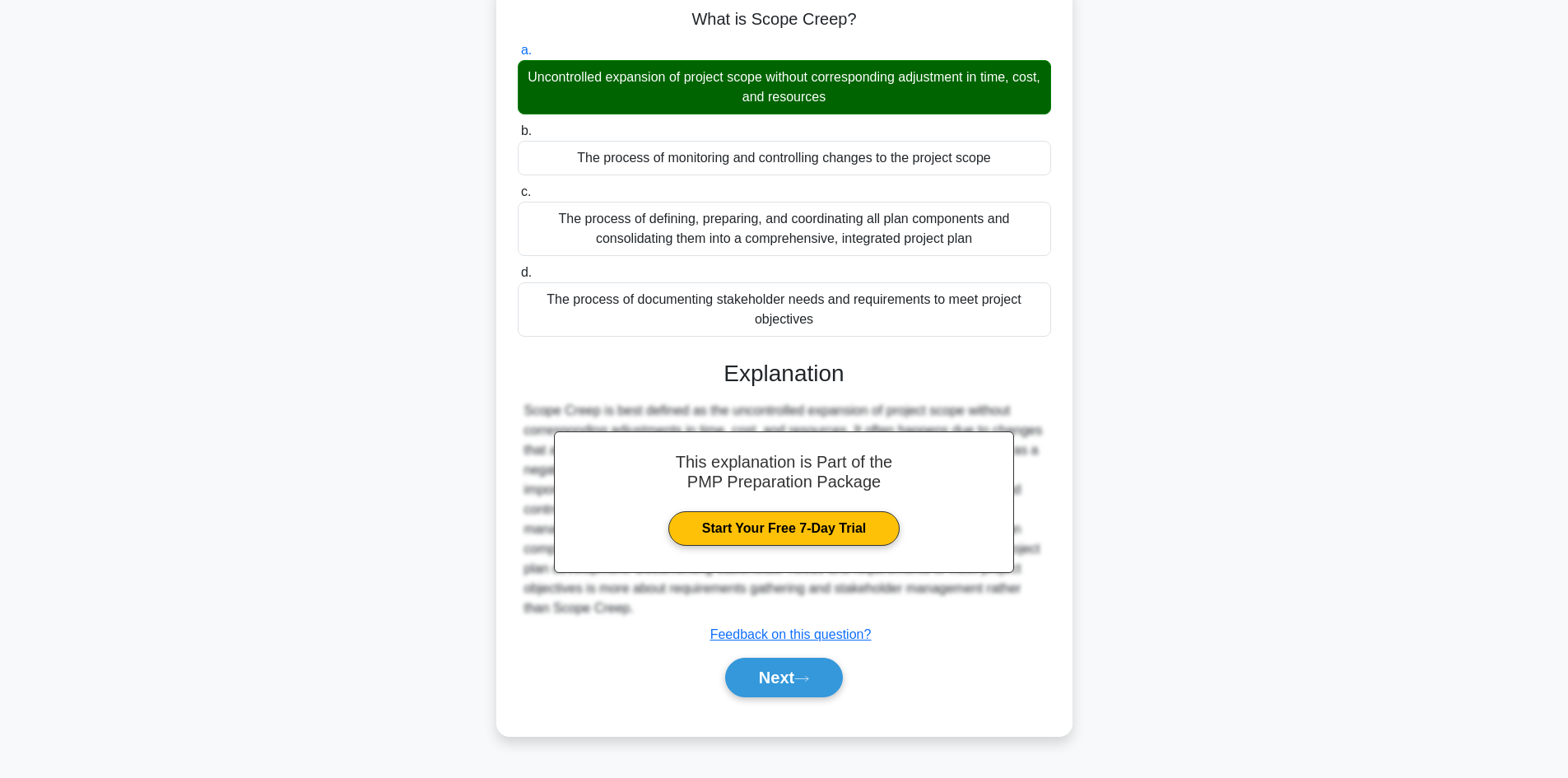
scroll to position [111, 0]
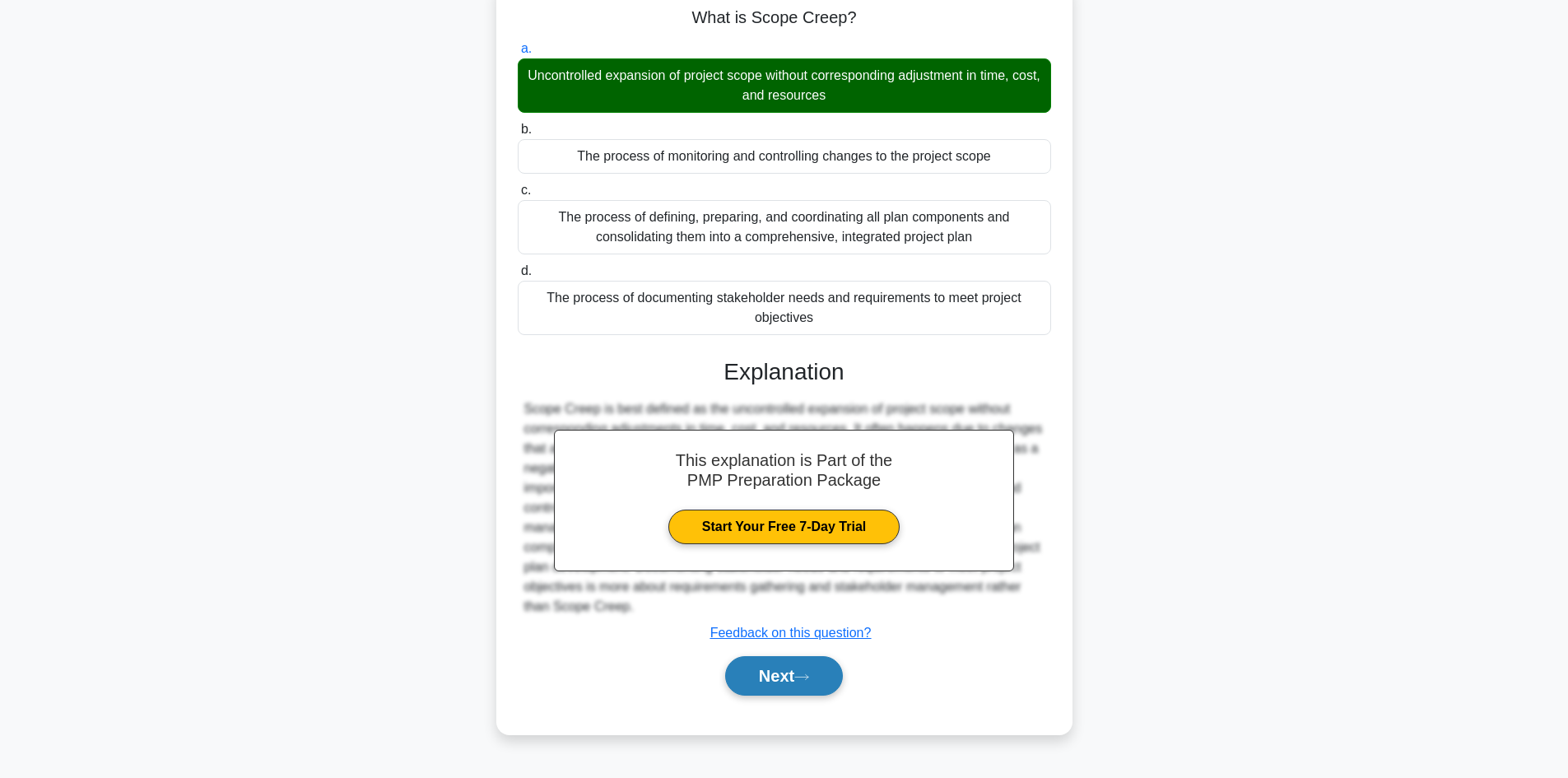
click at [770, 682] on button "Next" at bounding box center [784, 676] width 118 height 40
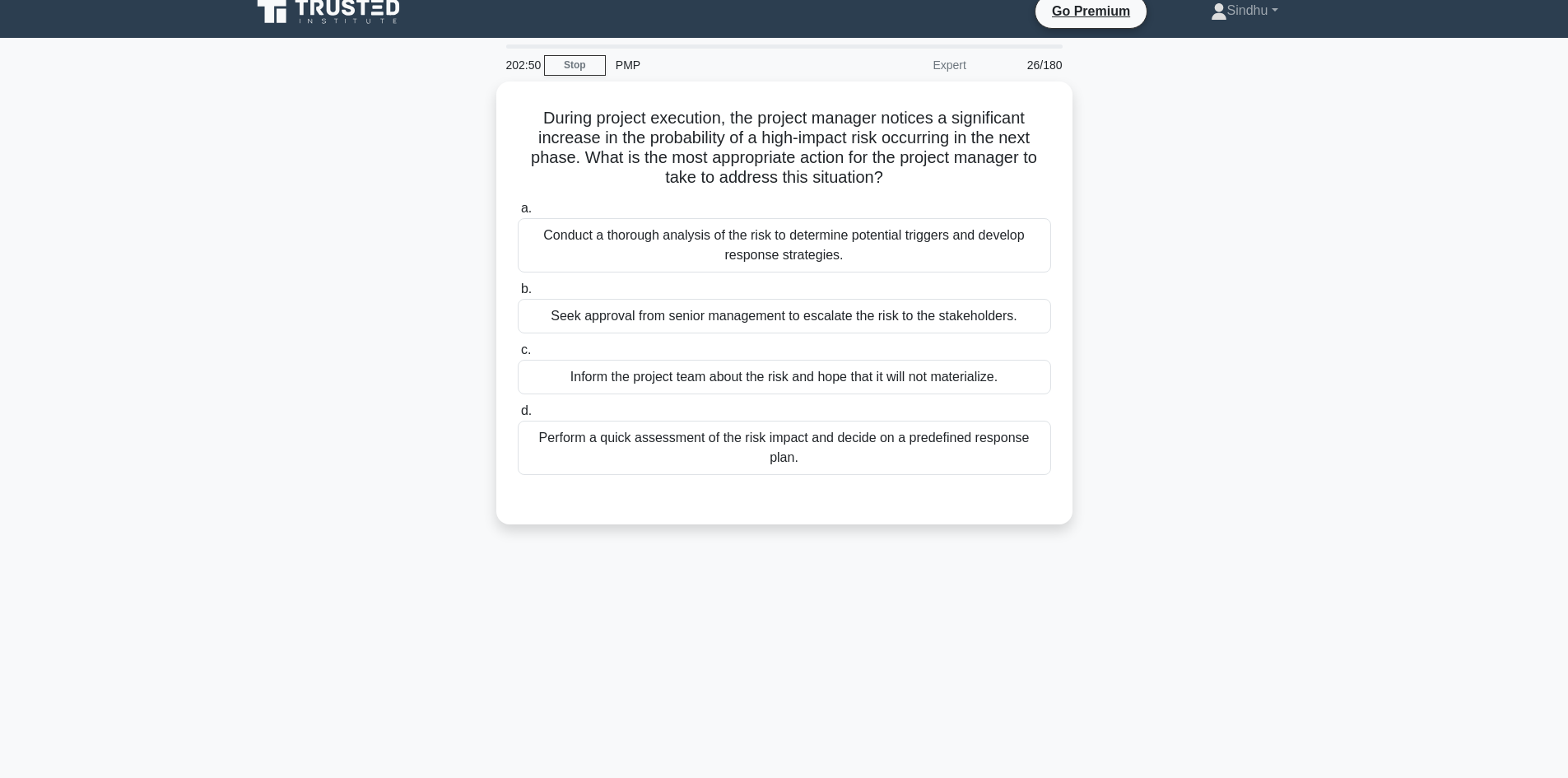
scroll to position [0, 0]
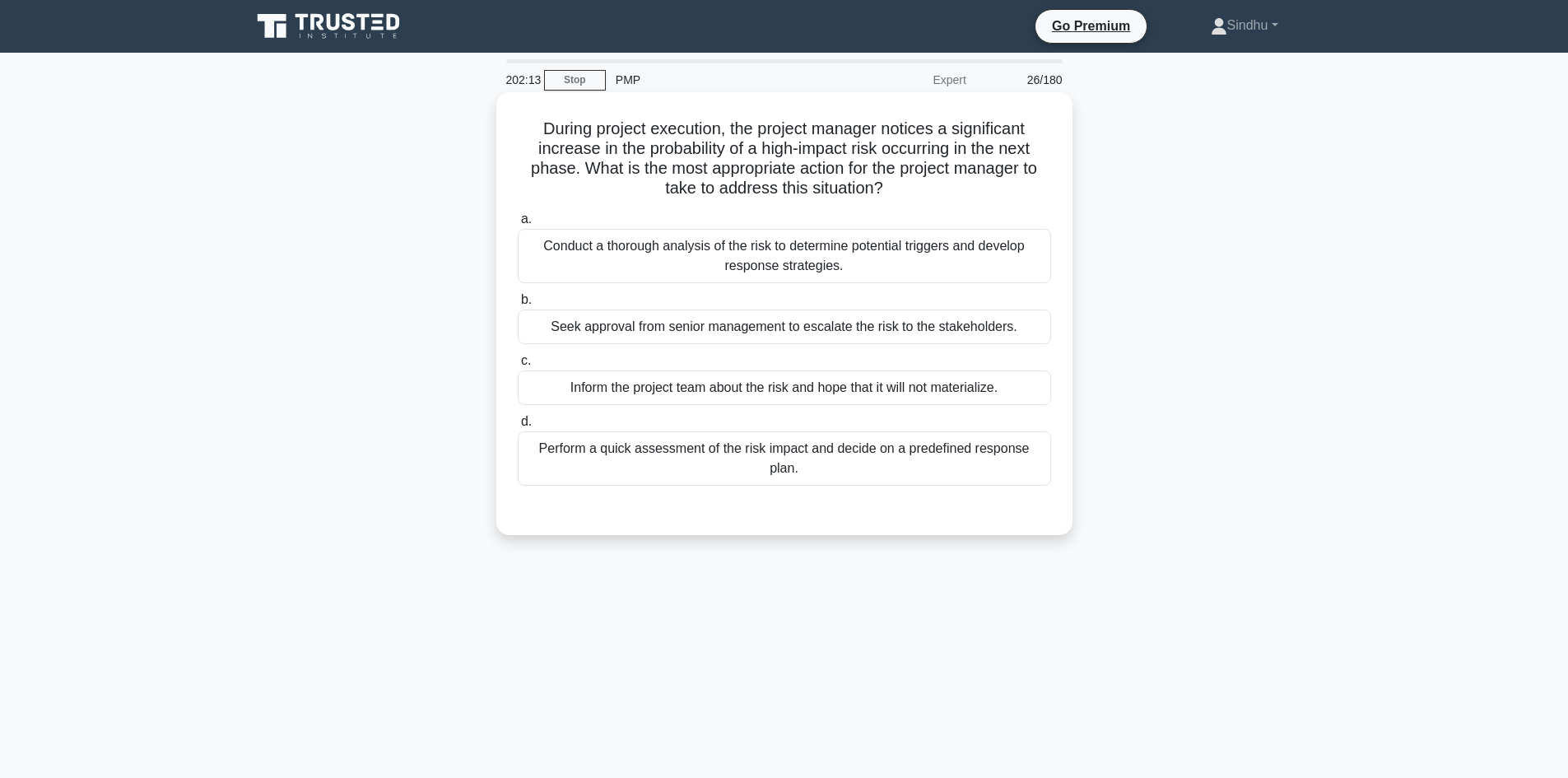
click at [817, 278] on div "Conduct a thorough analysis of the risk to determine potential triggers and dev…" at bounding box center [784, 256] width 533 height 55
click at [518, 225] on input "a. Conduct a thorough analysis of the risk to determine potential triggers and …" at bounding box center [518, 219] width 0 height 11
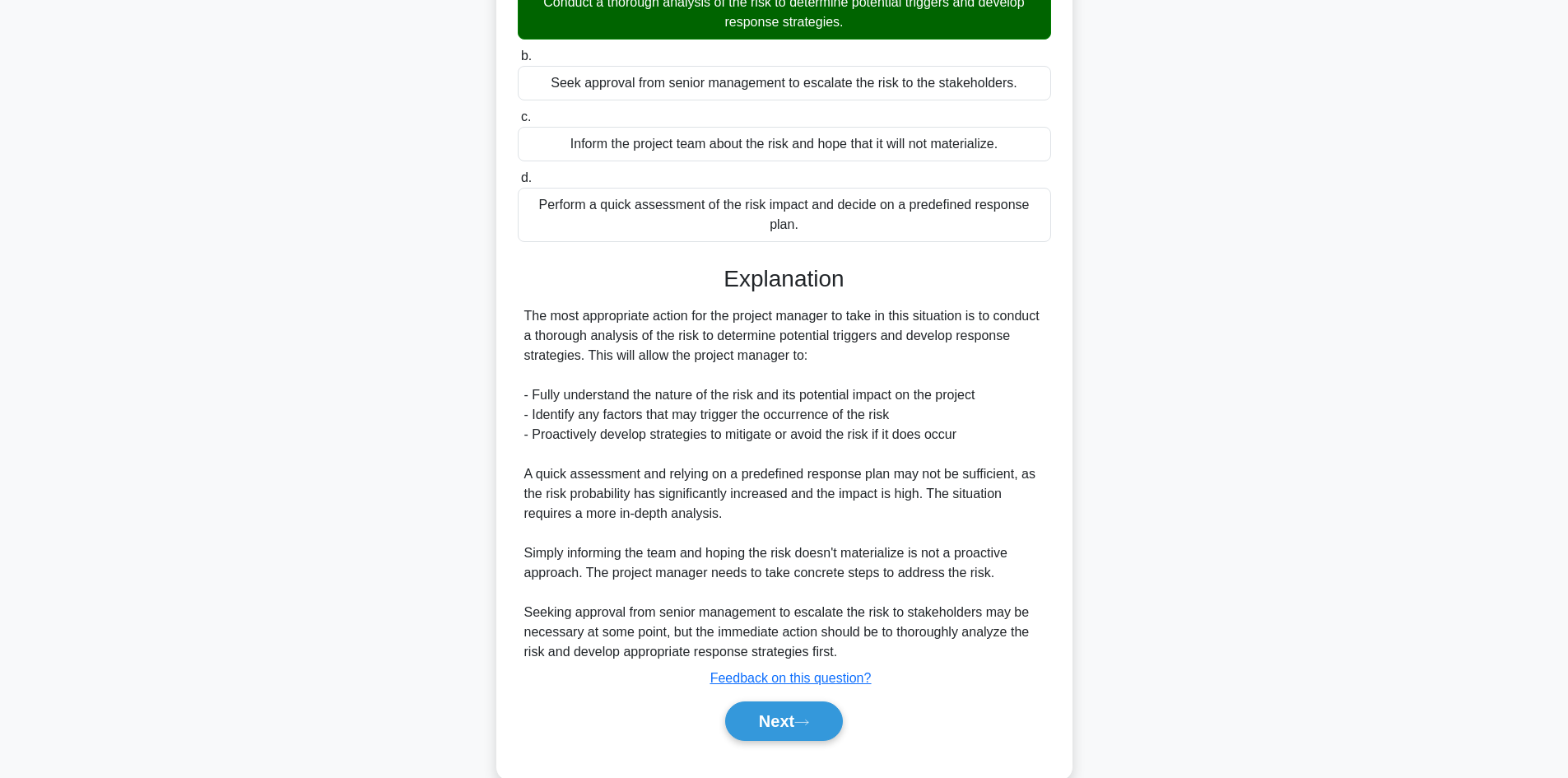
scroll to position [258, 0]
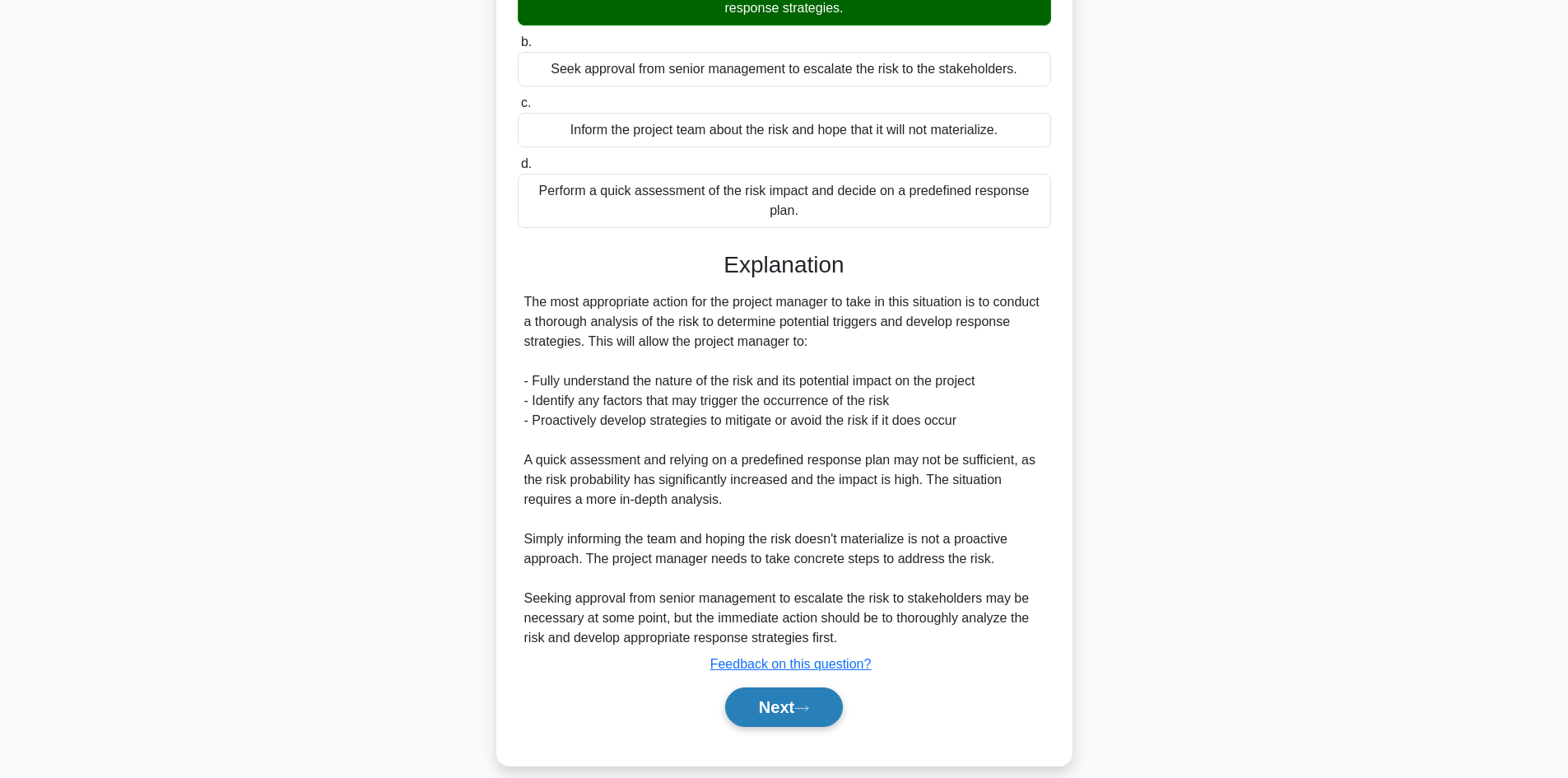
click at [773, 688] on button "Next" at bounding box center [784, 708] width 118 height 40
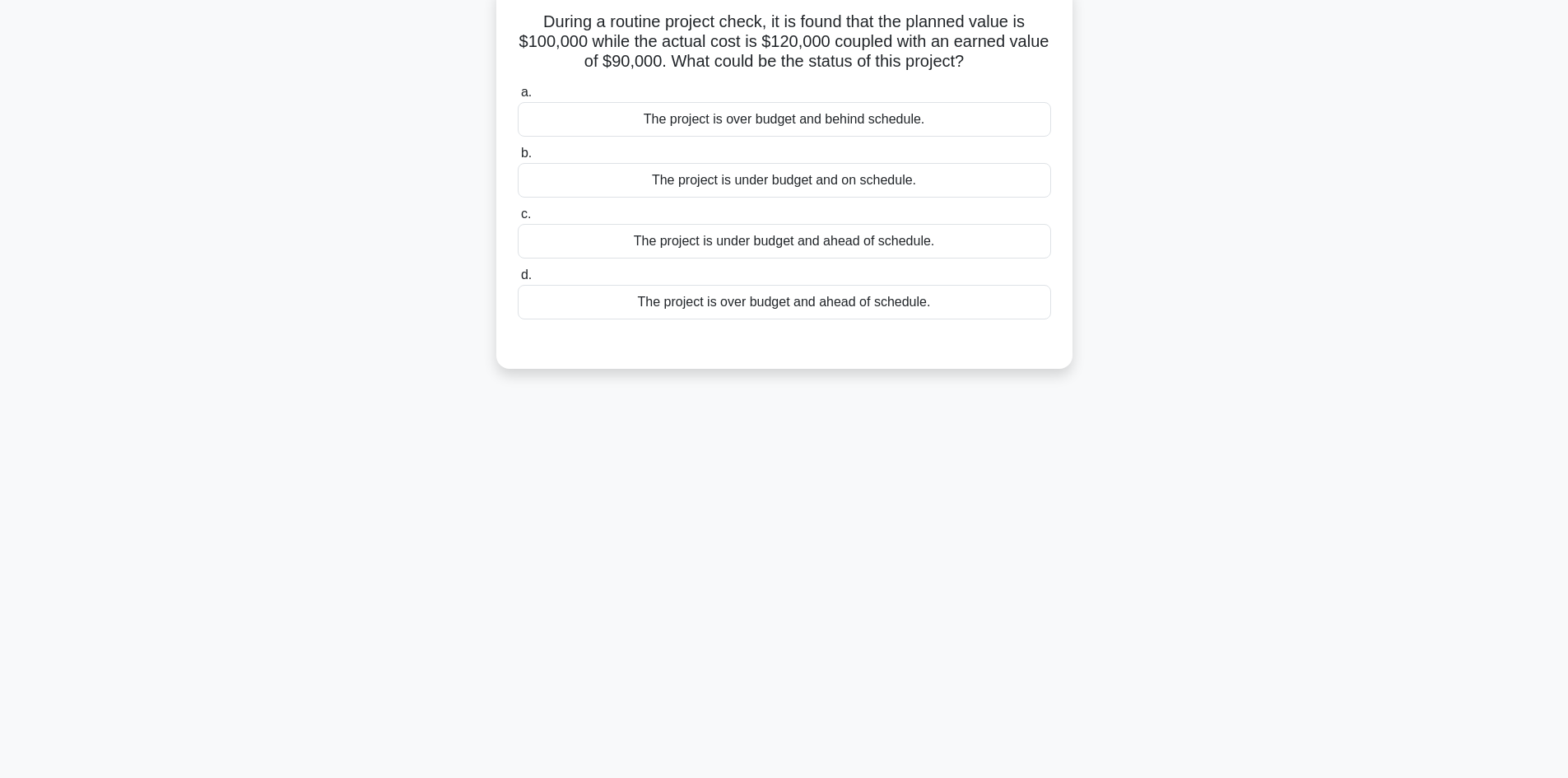
scroll to position [0, 0]
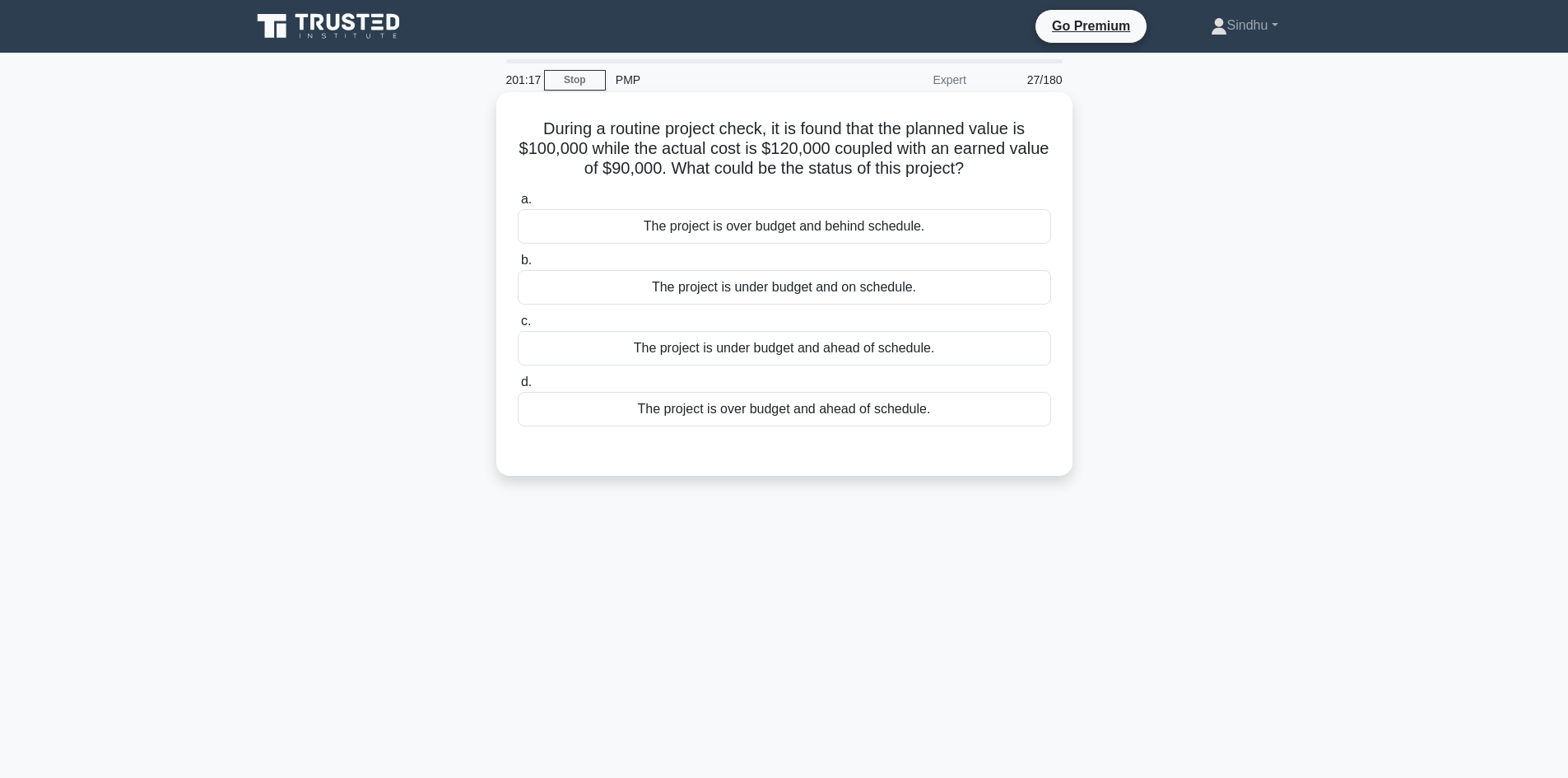
click at [833, 226] on div "The project is over budget and behind schedule." at bounding box center [784, 226] width 533 height 35
click at [518, 205] on input "a. The project is over budget and behind schedule." at bounding box center [518, 199] width 0 height 11
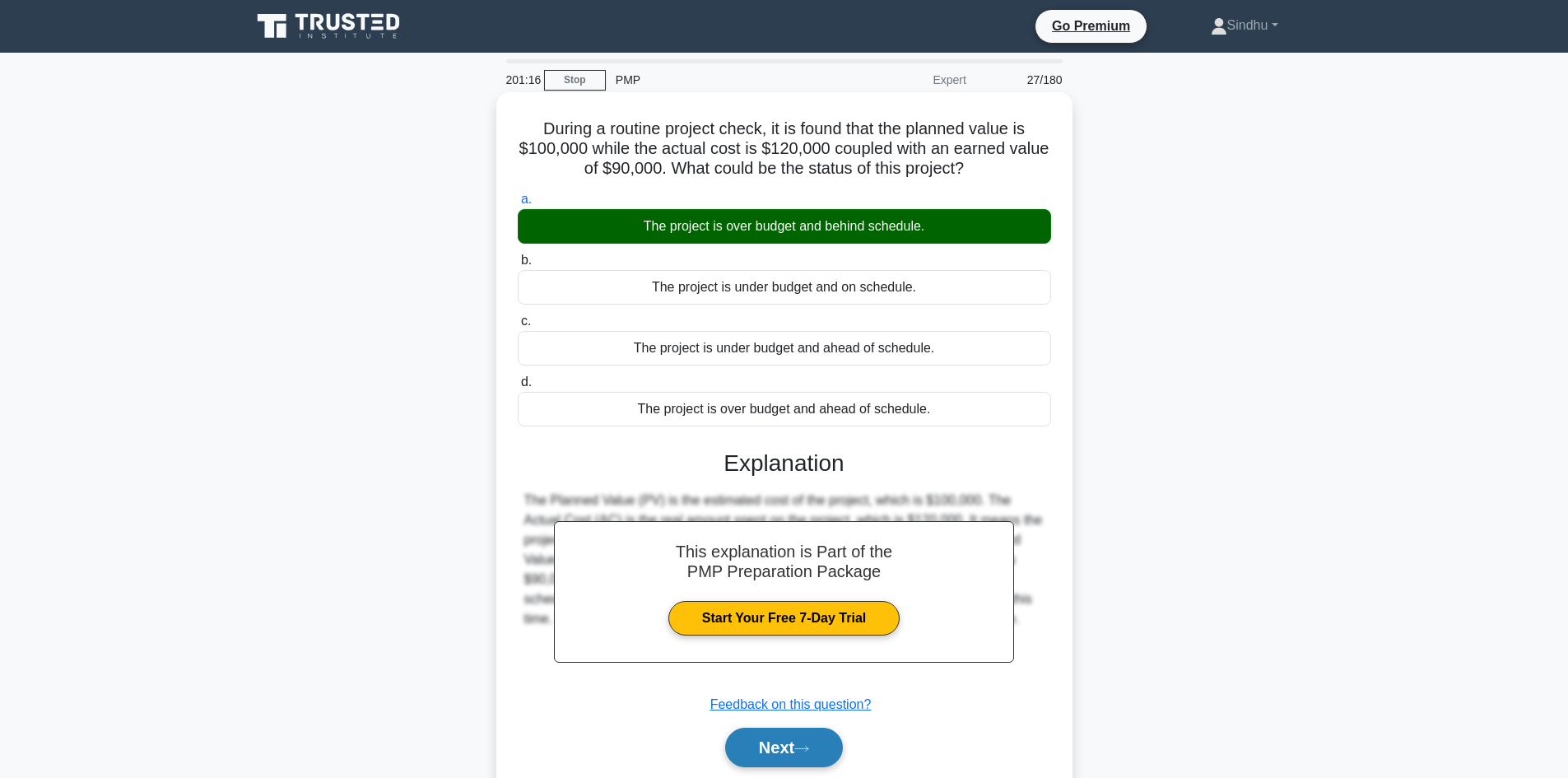
click at [768, 743] on button "Next" at bounding box center [784, 747] width 118 height 40
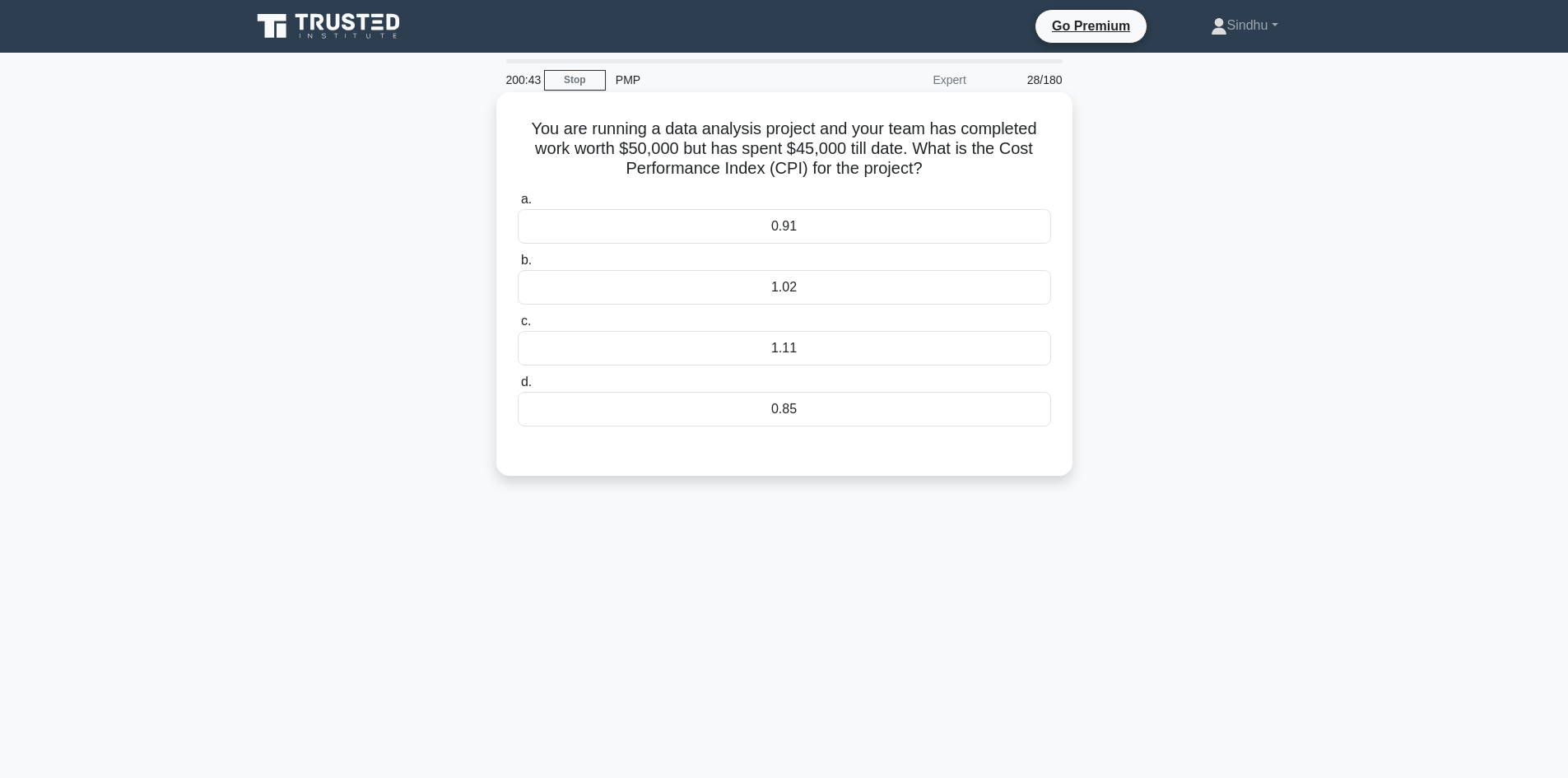
click at [822, 349] on div "1.11" at bounding box center [784, 348] width 533 height 35
click at [518, 326] on input "c. 1.11" at bounding box center [518, 321] width 0 height 11
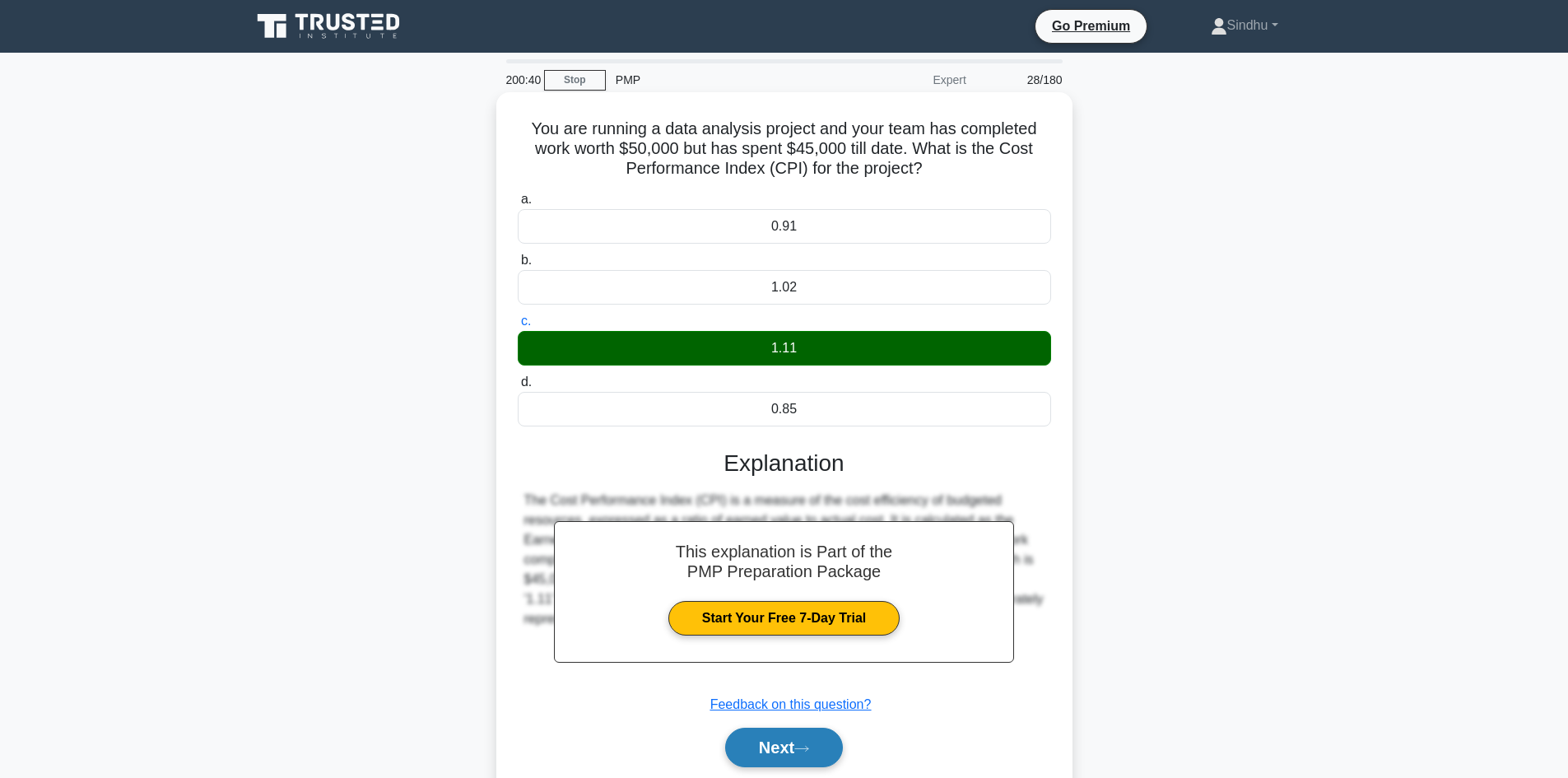
click at [752, 744] on button "Next" at bounding box center [784, 747] width 118 height 40
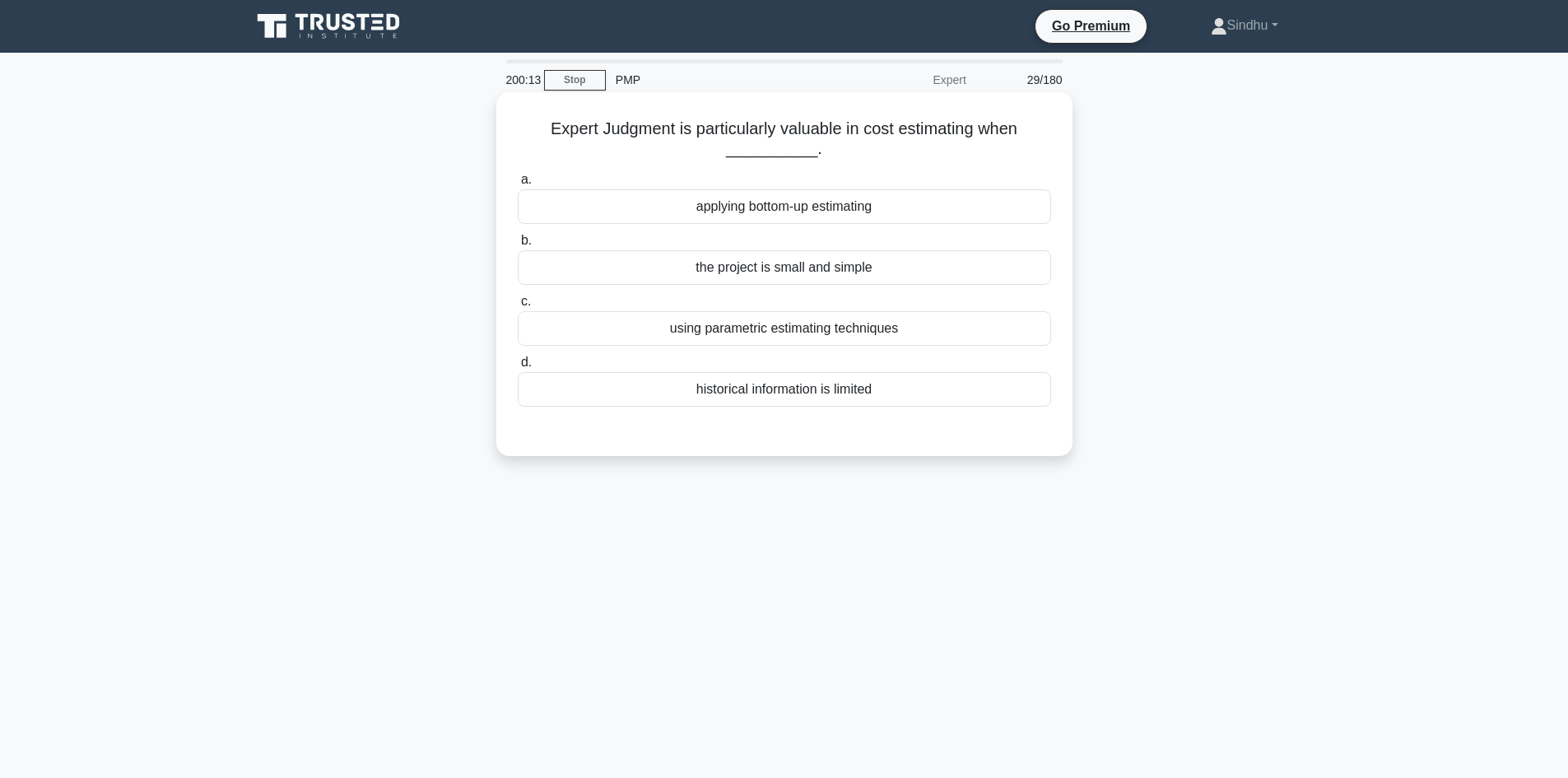
click at [847, 212] on div "applying bottom-up estimating" at bounding box center [784, 207] width 533 height 35
click at [518, 186] on input "a. applying bottom-up estimating" at bounding box center [518, 180] width 0 height 11
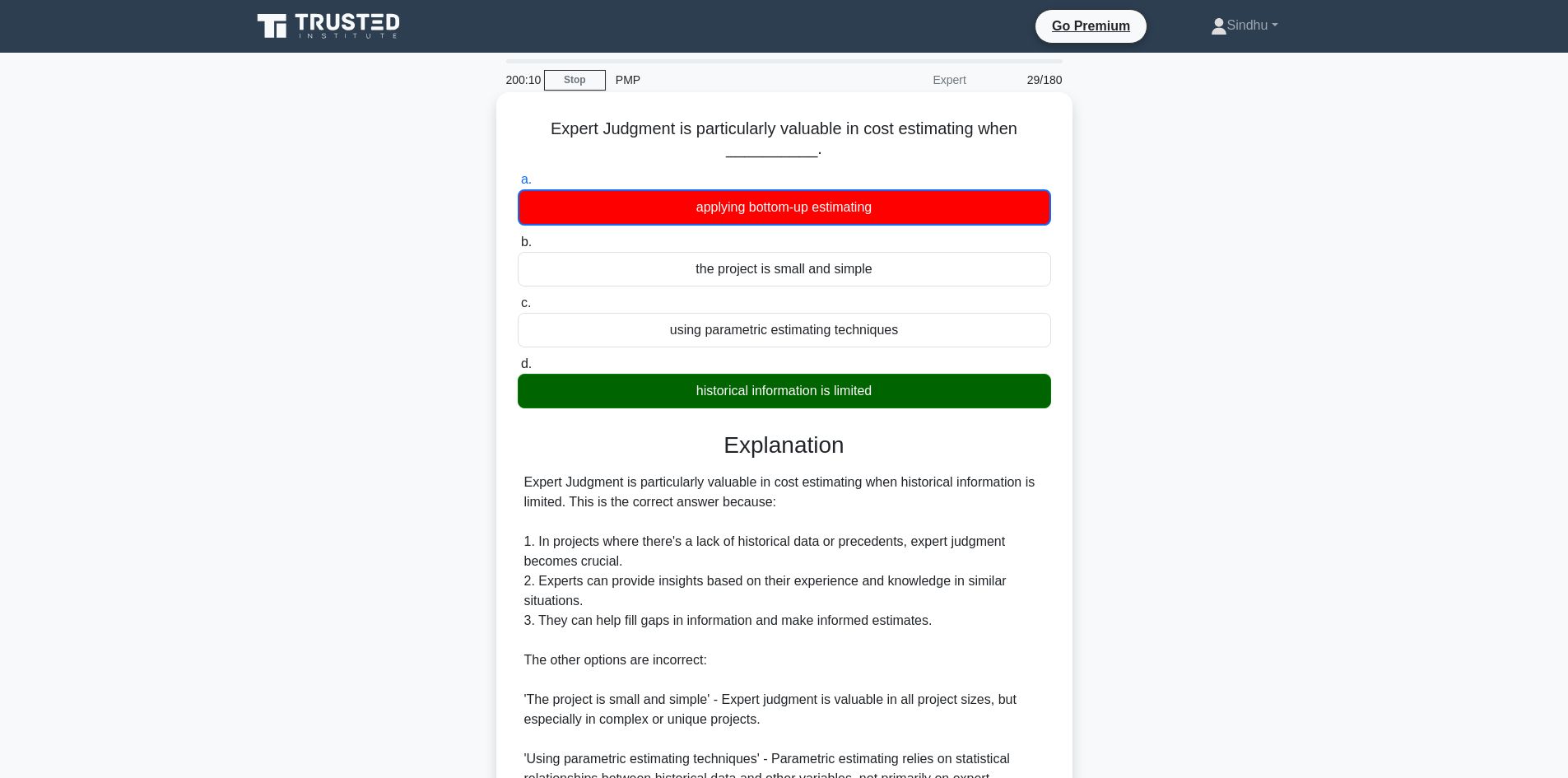
drag, startPoint x: 699, startPoint y: 389, endPoint x: 895, endPoint y: 388, distance: 196.0
click at [895, 388] on div "historical information is limited" at bounding box center [784, 391] width 533 height 35
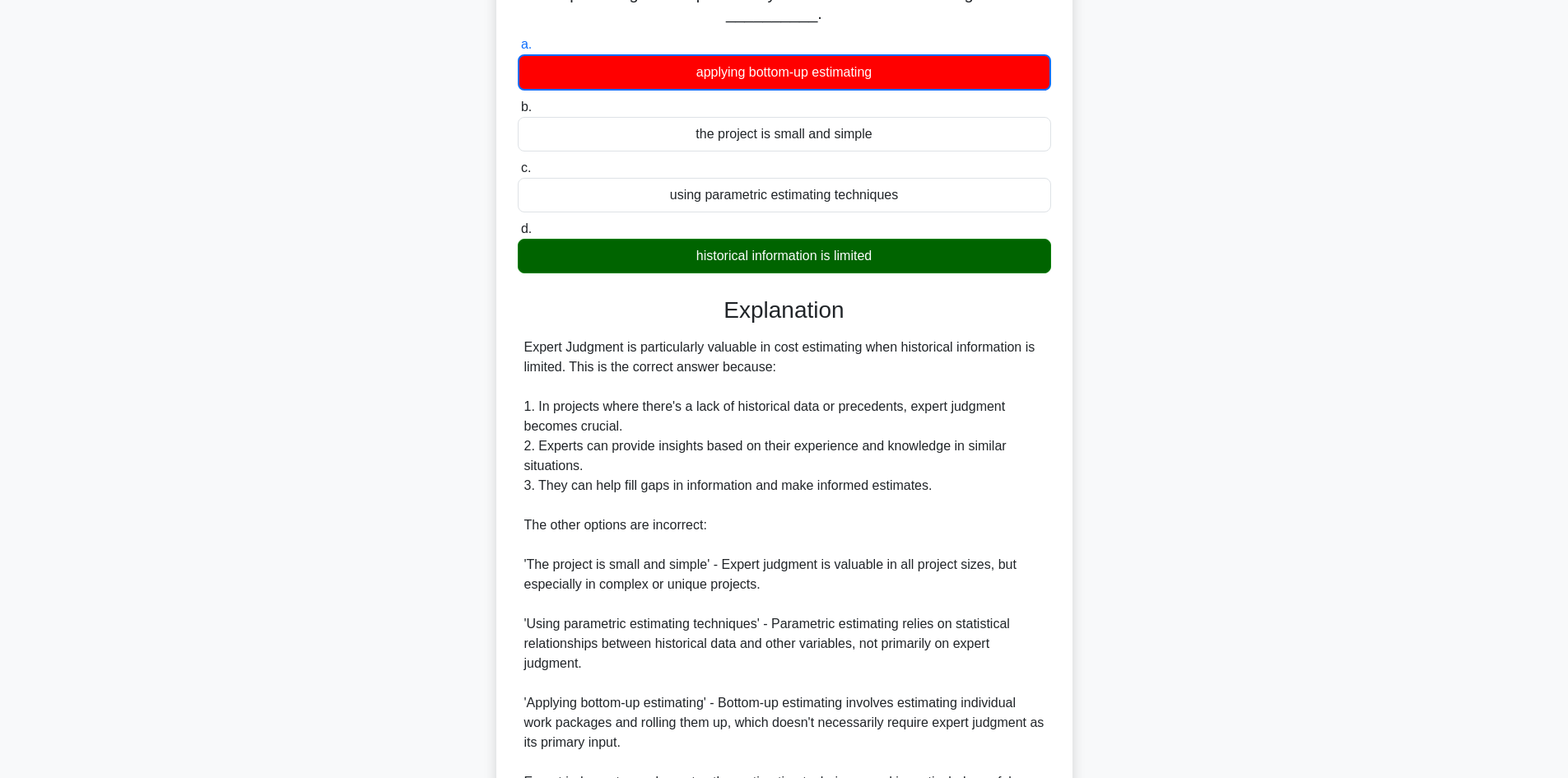
scroll to position [165, 0]
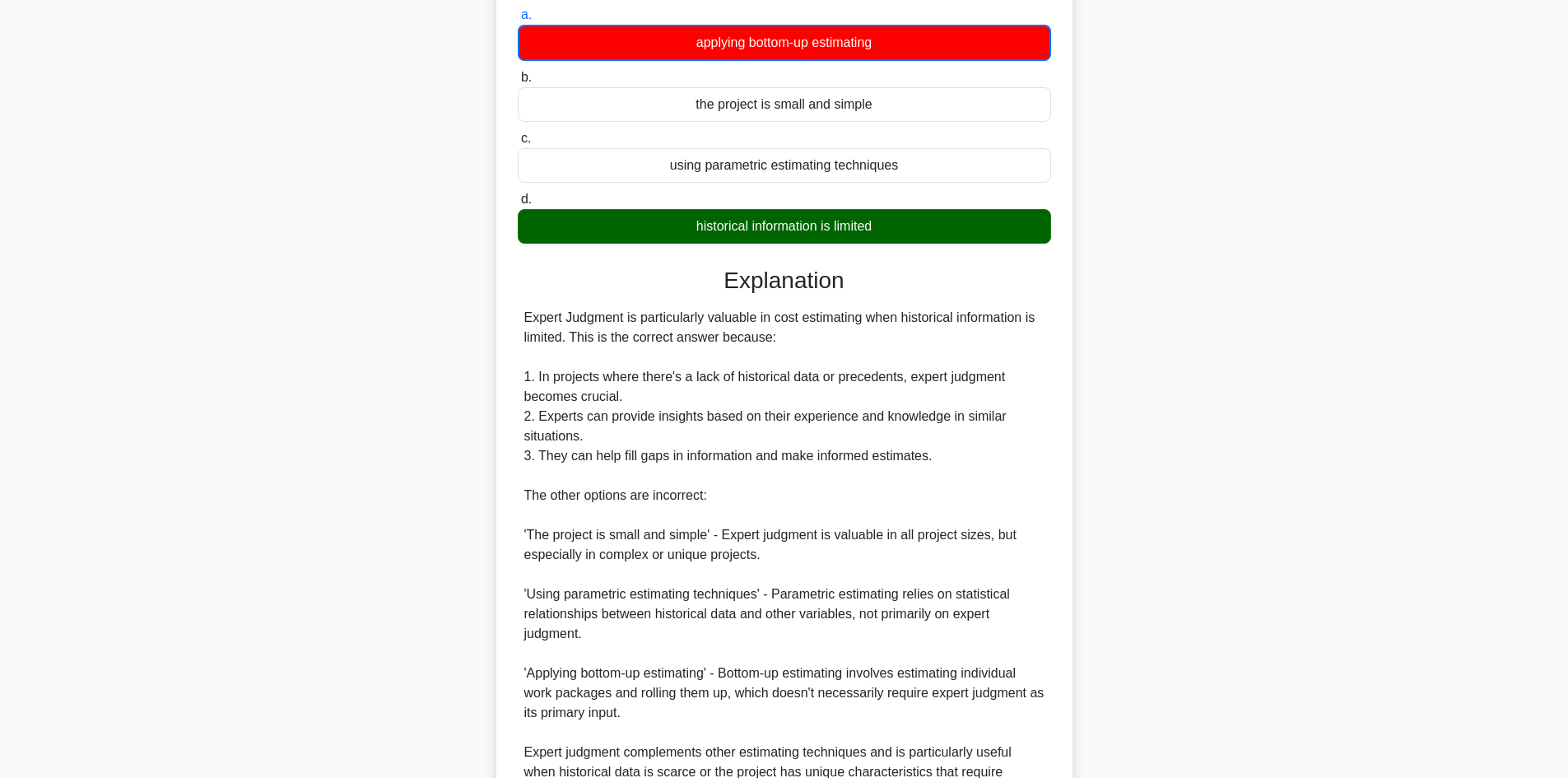
click at [880, 527] on div "Expert Judgment is particularly valuable in cost estimating when historical inf…" at bounding box center [784, 555] width 520 height 494
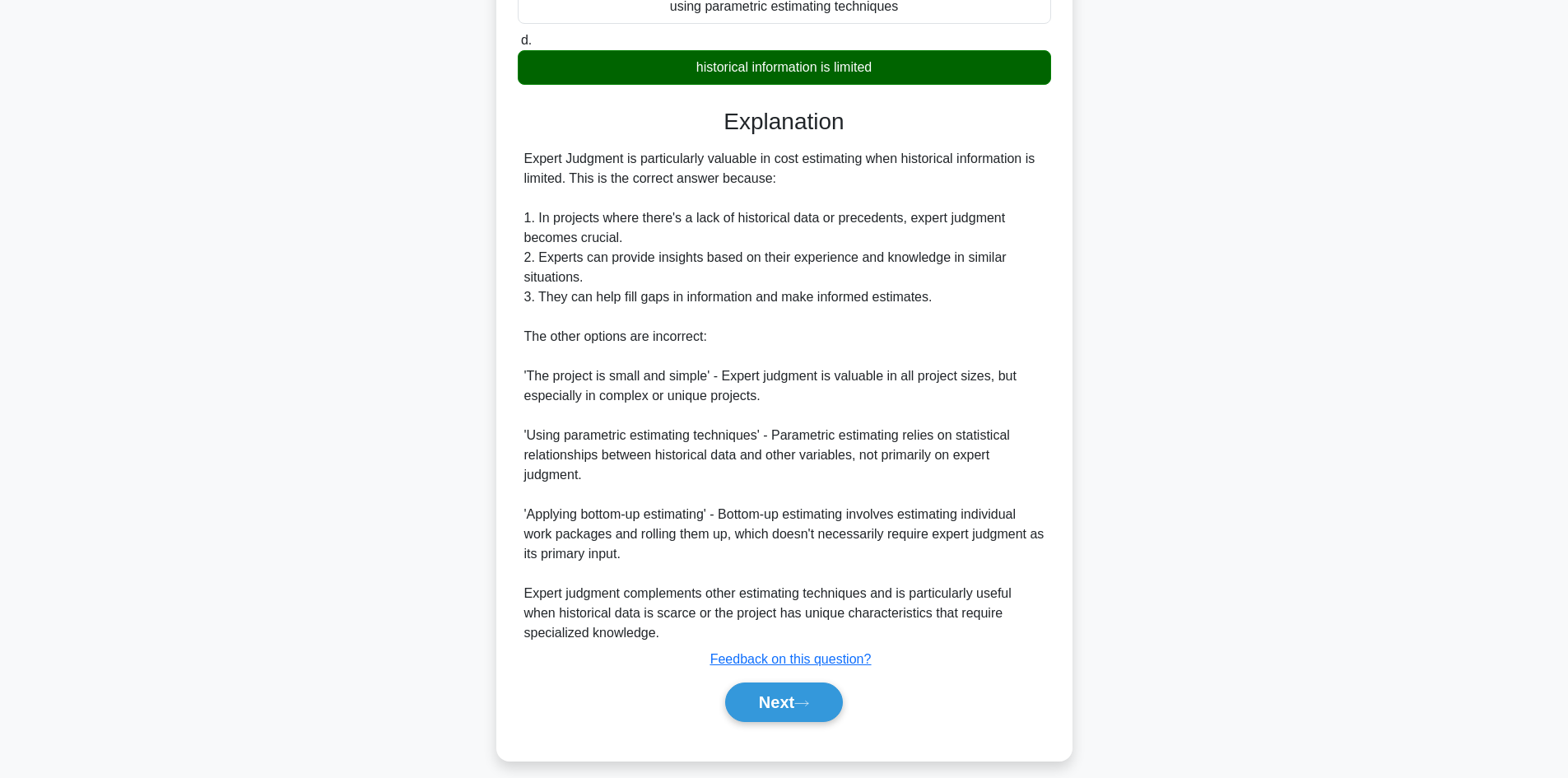
scroll to position [338, 0]
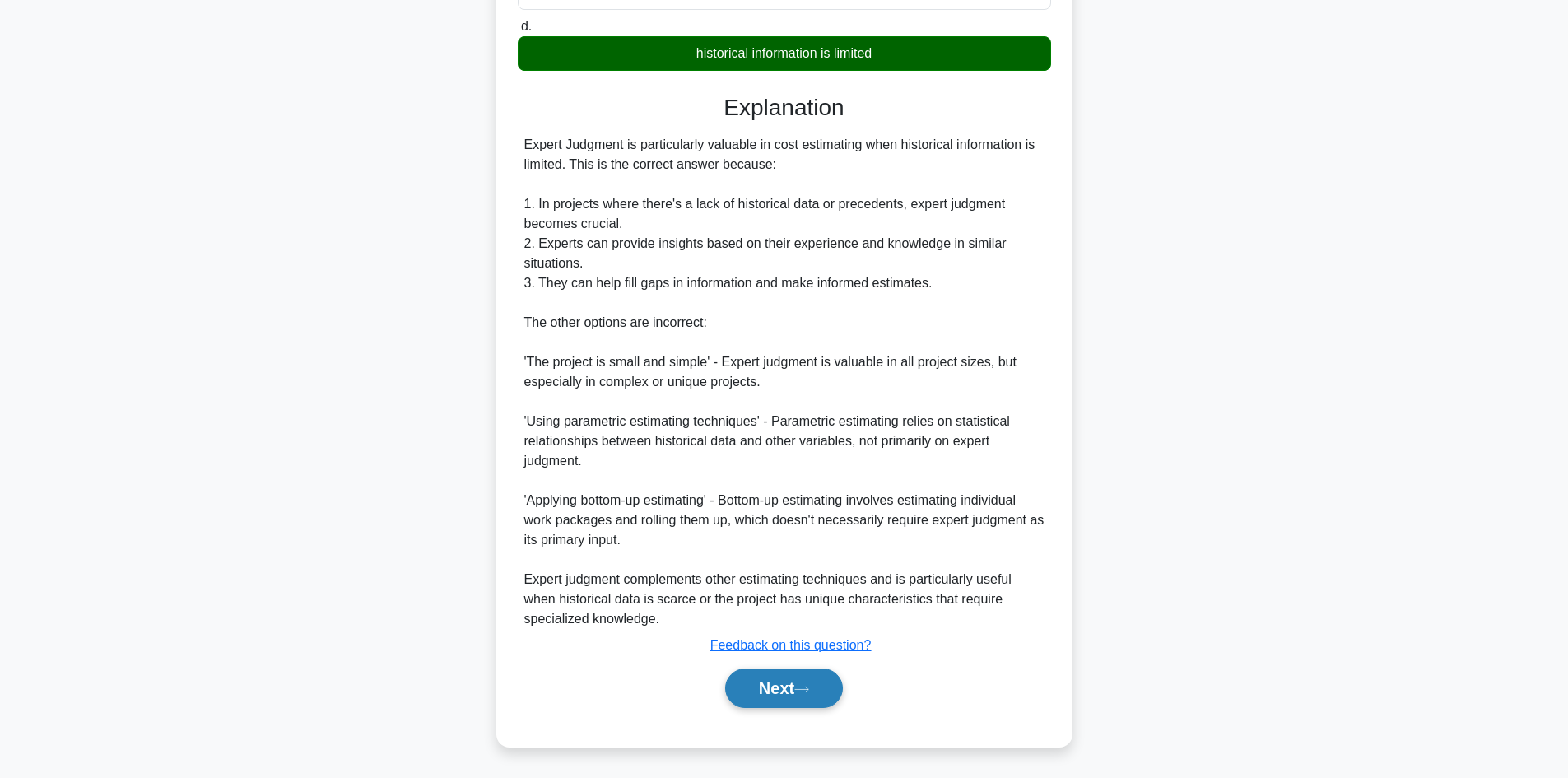
click at [773, 690] on button "Next" at bounding box center [784, 689] width 118 height 40
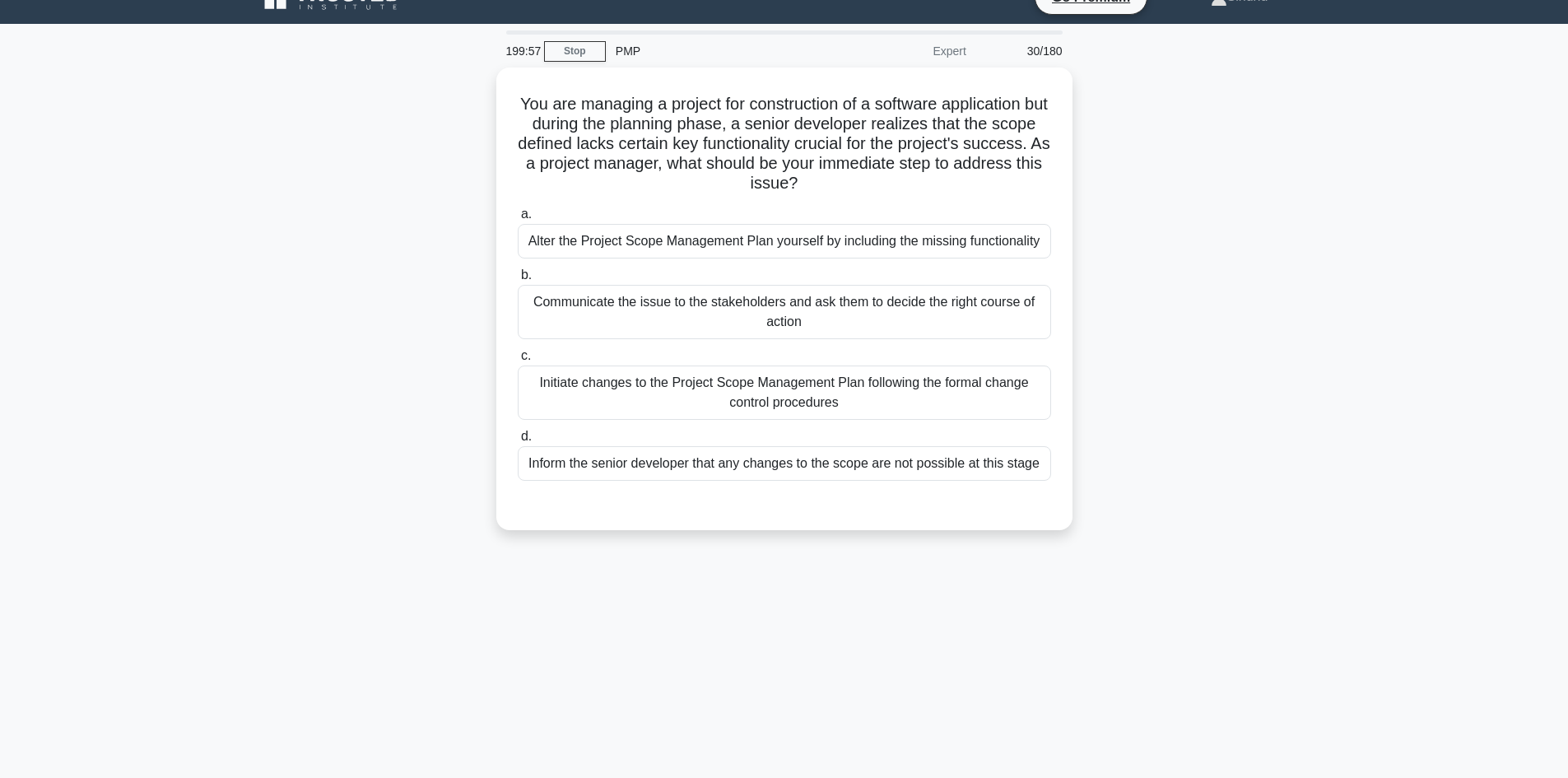
scroll to position [0, 0]
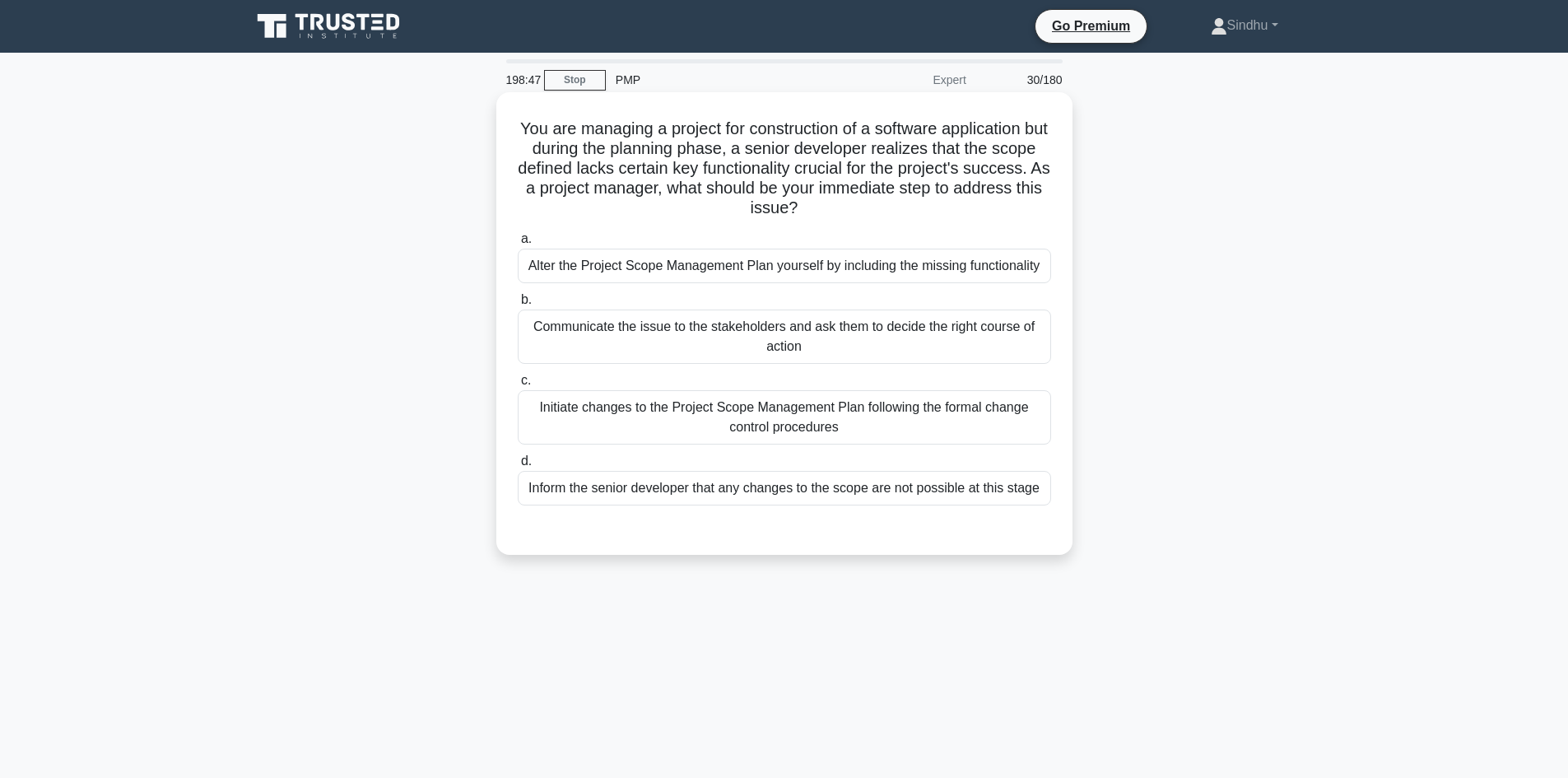
click at [786, 422] on div "Initiate changes to the Project Scope Management Plan following the formal chan…" at bounding box center [784, 418] width 533 height 55
click at [518, 386] on input "c. Initiate changes to the Project Scope Management Plan following the formal c…" at bounding box center [518, 380] width 0 height 11
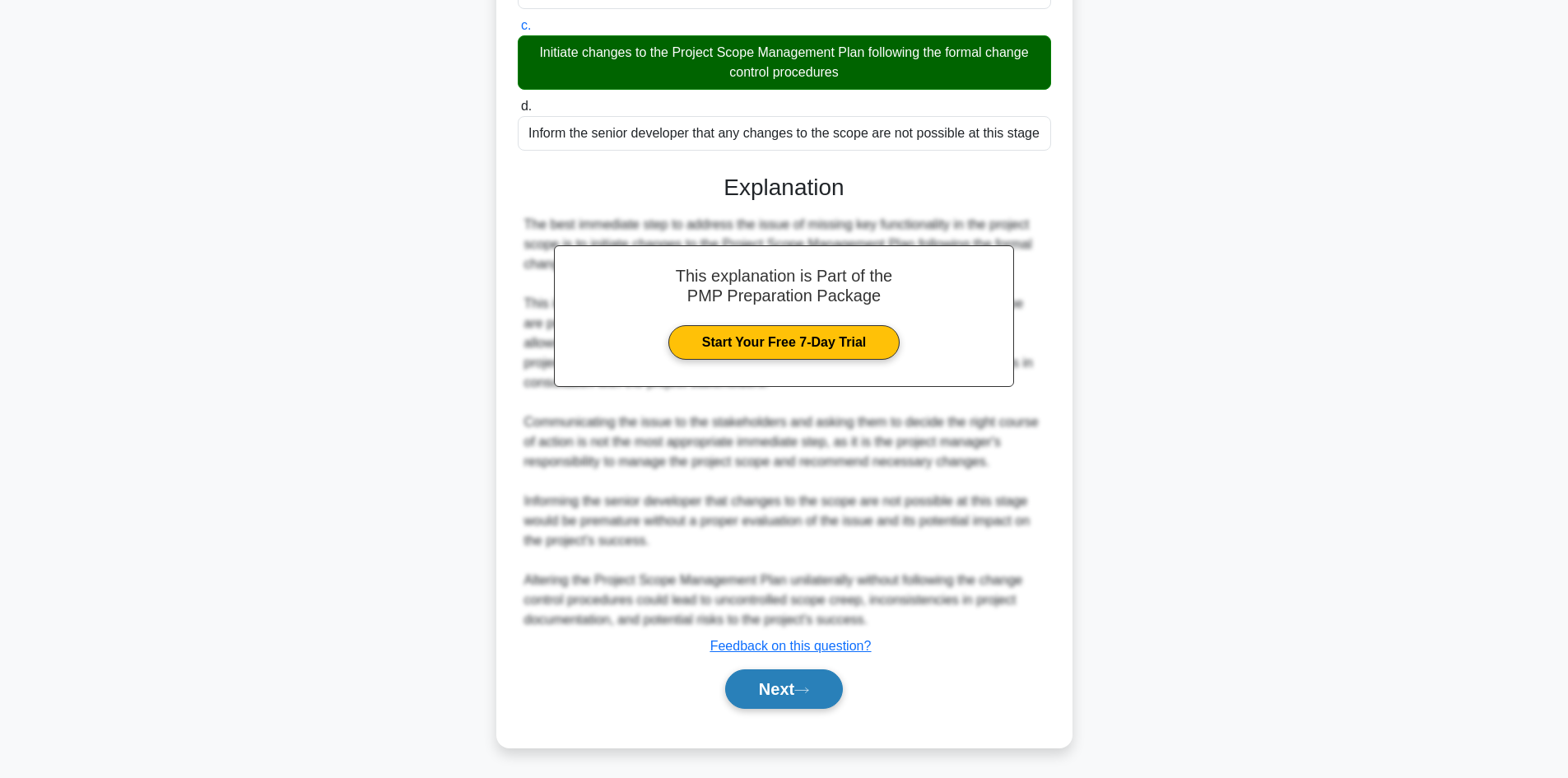
scroll to position [356, 0]
click at [771, 686] on button "Next" at bounding box center [784, 689] width 118 height 40
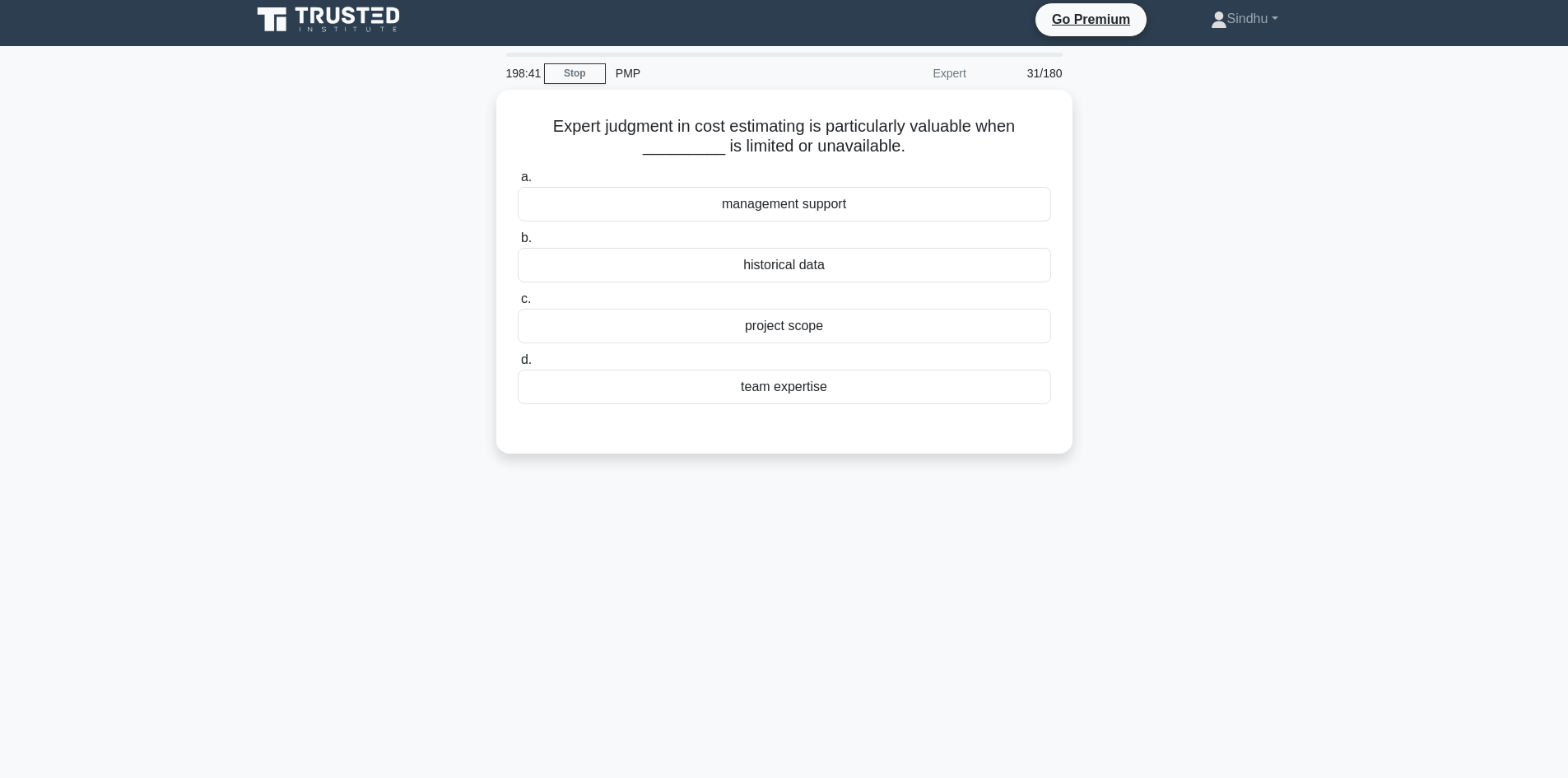
scroll to position [0, 0]
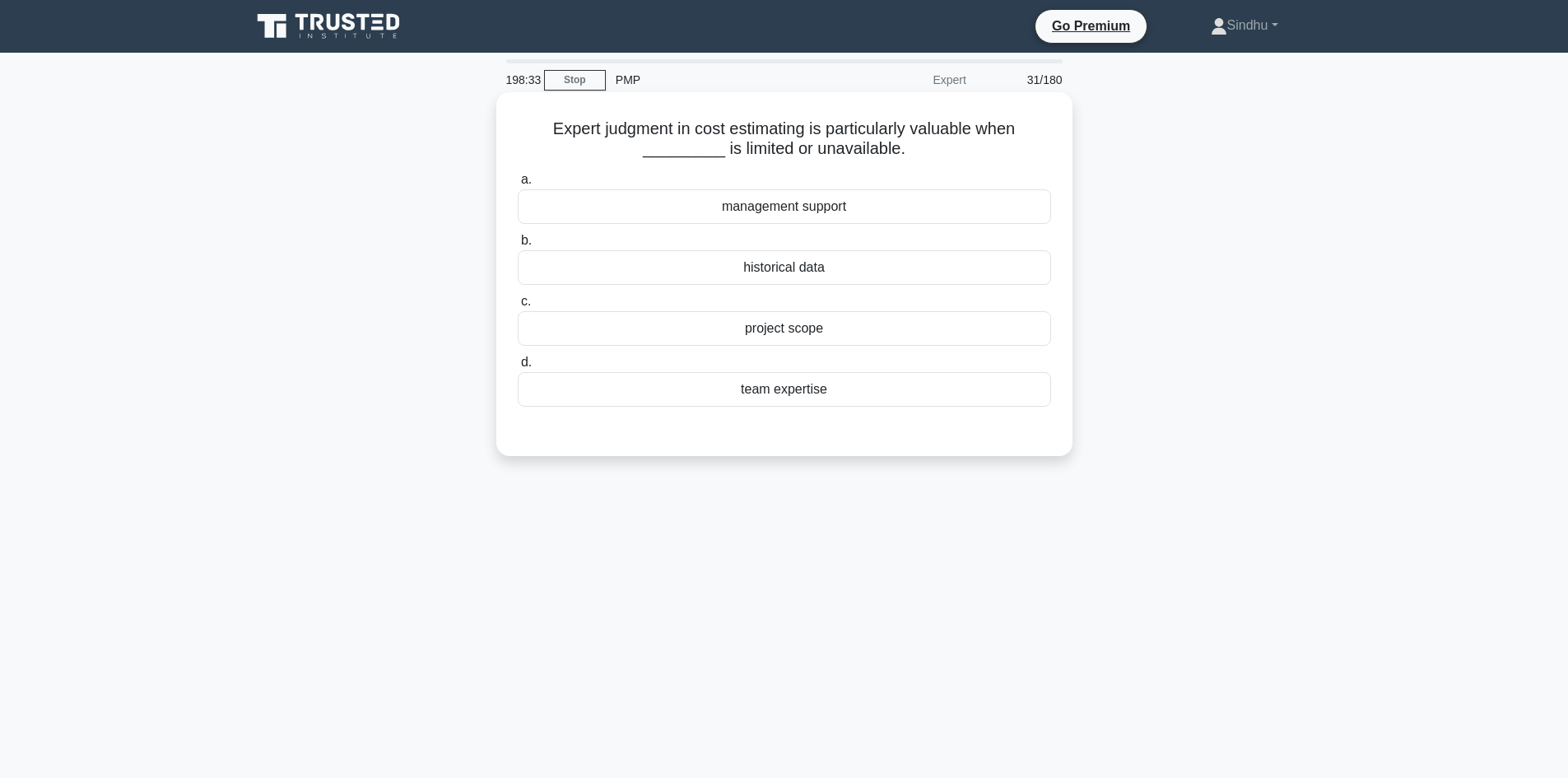
click at [810, 271] on div "historical data" at bounding box center [784, 268] width 533 height 35
click at [518, 246] on input "b. historical data" at bounding box center [518, 240] width 0 height 11
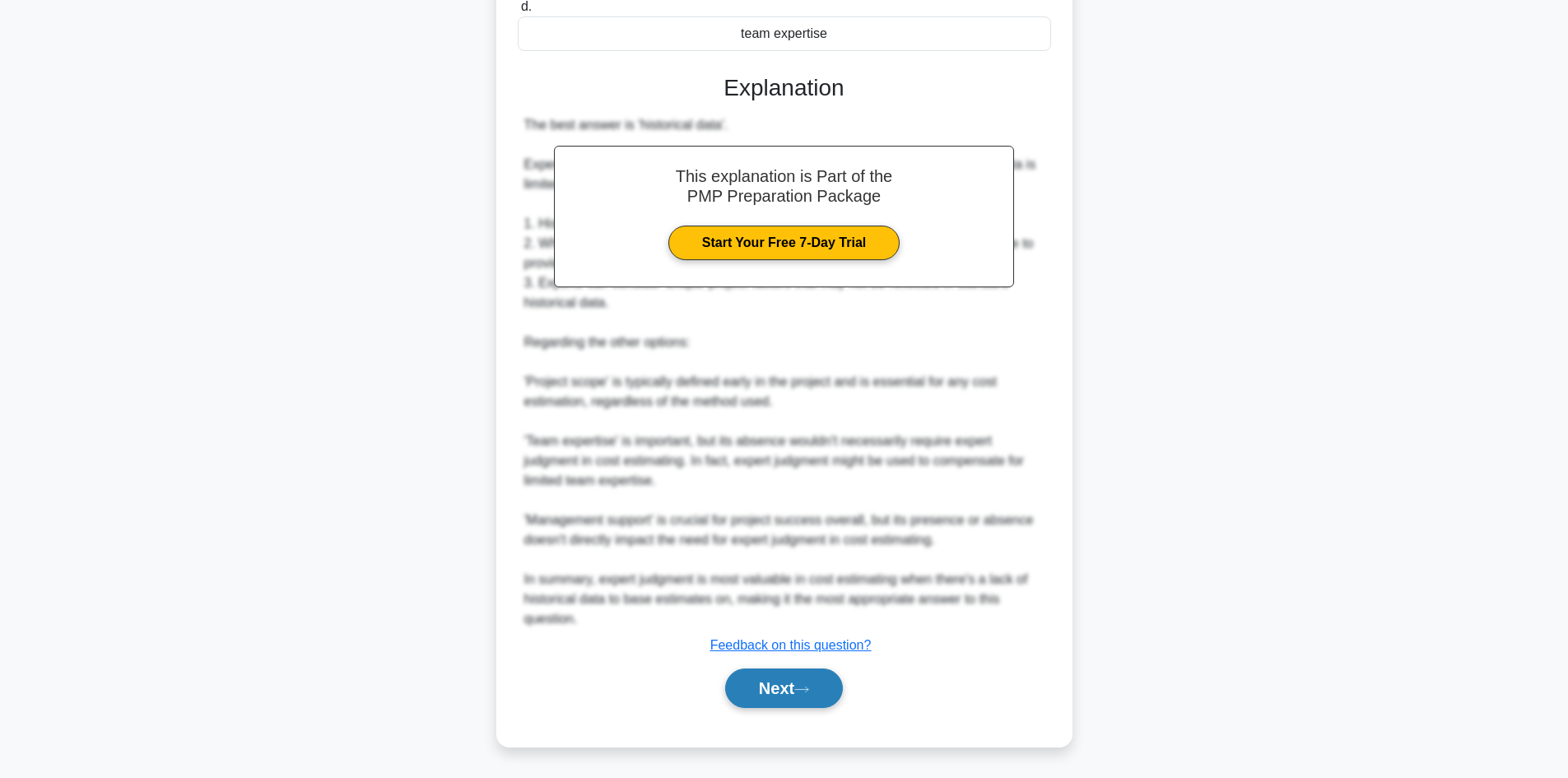
click at [796, 687] on button "Next" at bounding box center [784, 689] width 118 height 40
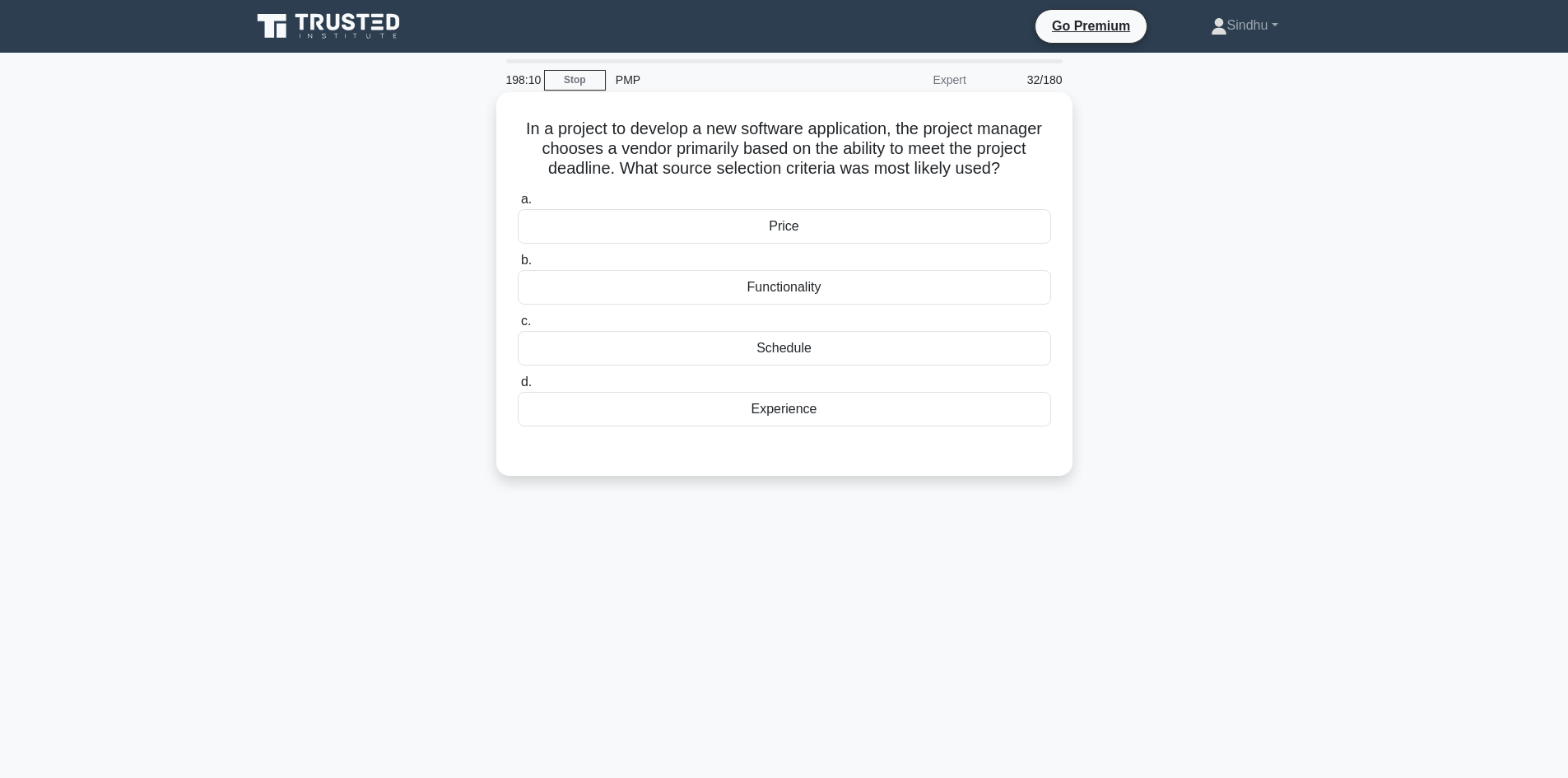
click at [779, 348] on div "Schedule" at bounding box center [784, 348] width 533 height 35
click at [518, 326] on input "c. Schedule" at bounding box center [518, 321] width 0 height 11
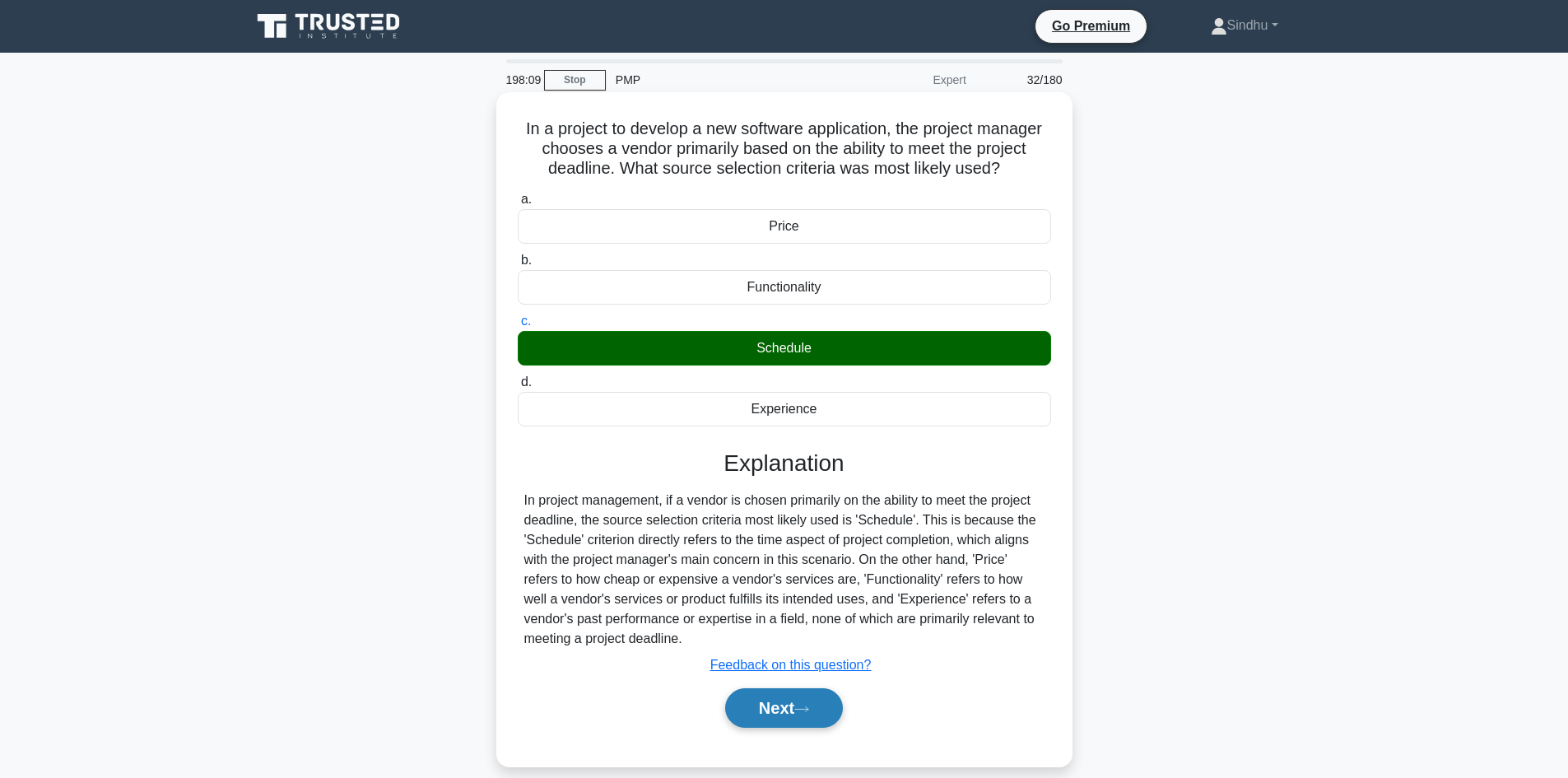
click at [786, 716] on button "Next" at bounding box center [784, 708] width 118 height 40
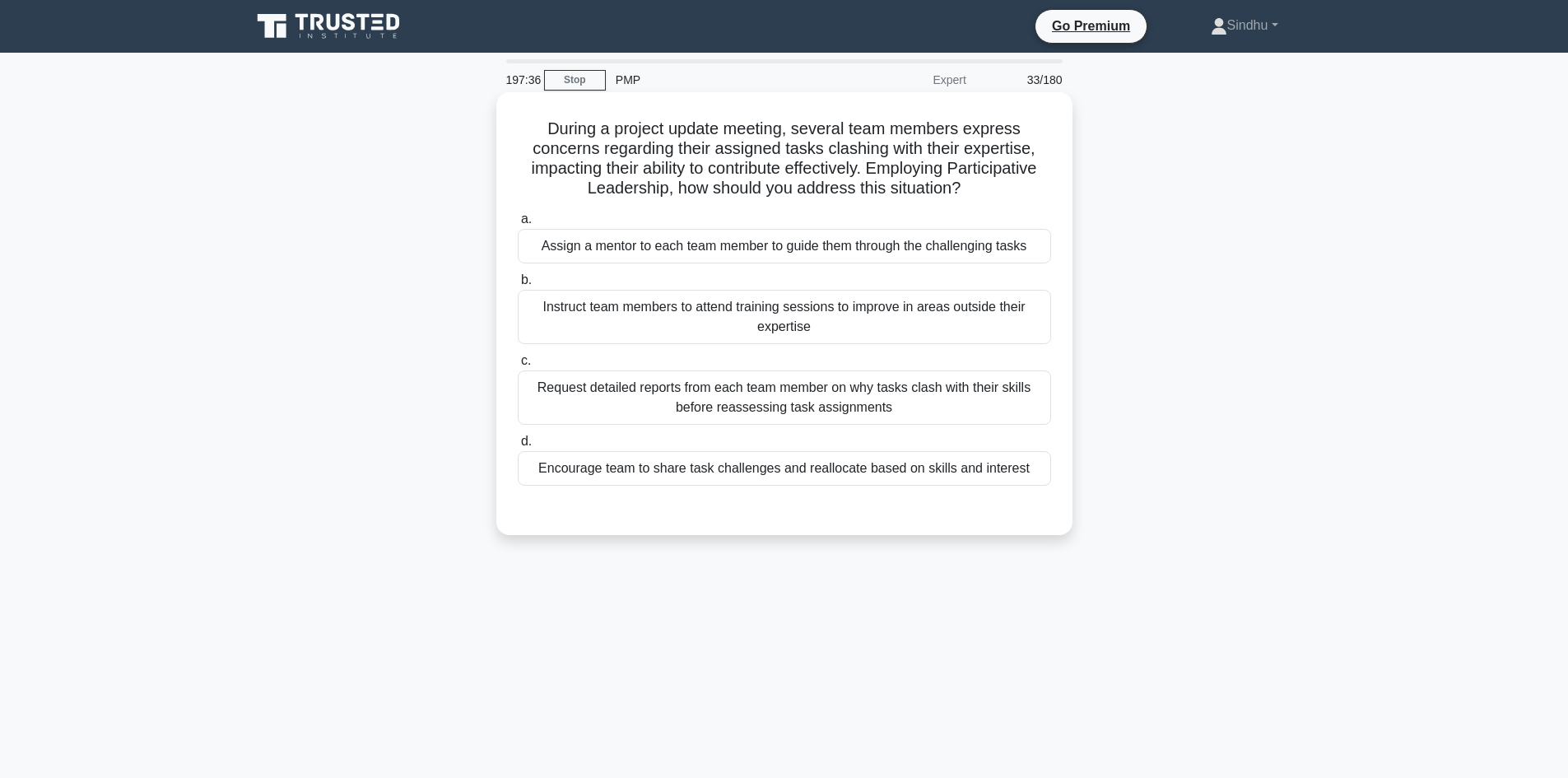
click at [805, 466] on div "Encourage team to share task challenges and reallocate based on skills and inte…" at bounding box center [784, 469] width 533 height 35
click at [518, 447] on input "d. Encourage team to share task challenges and reallocate based on skills and i…" at bounding box center [518, 442] width 0 height 11
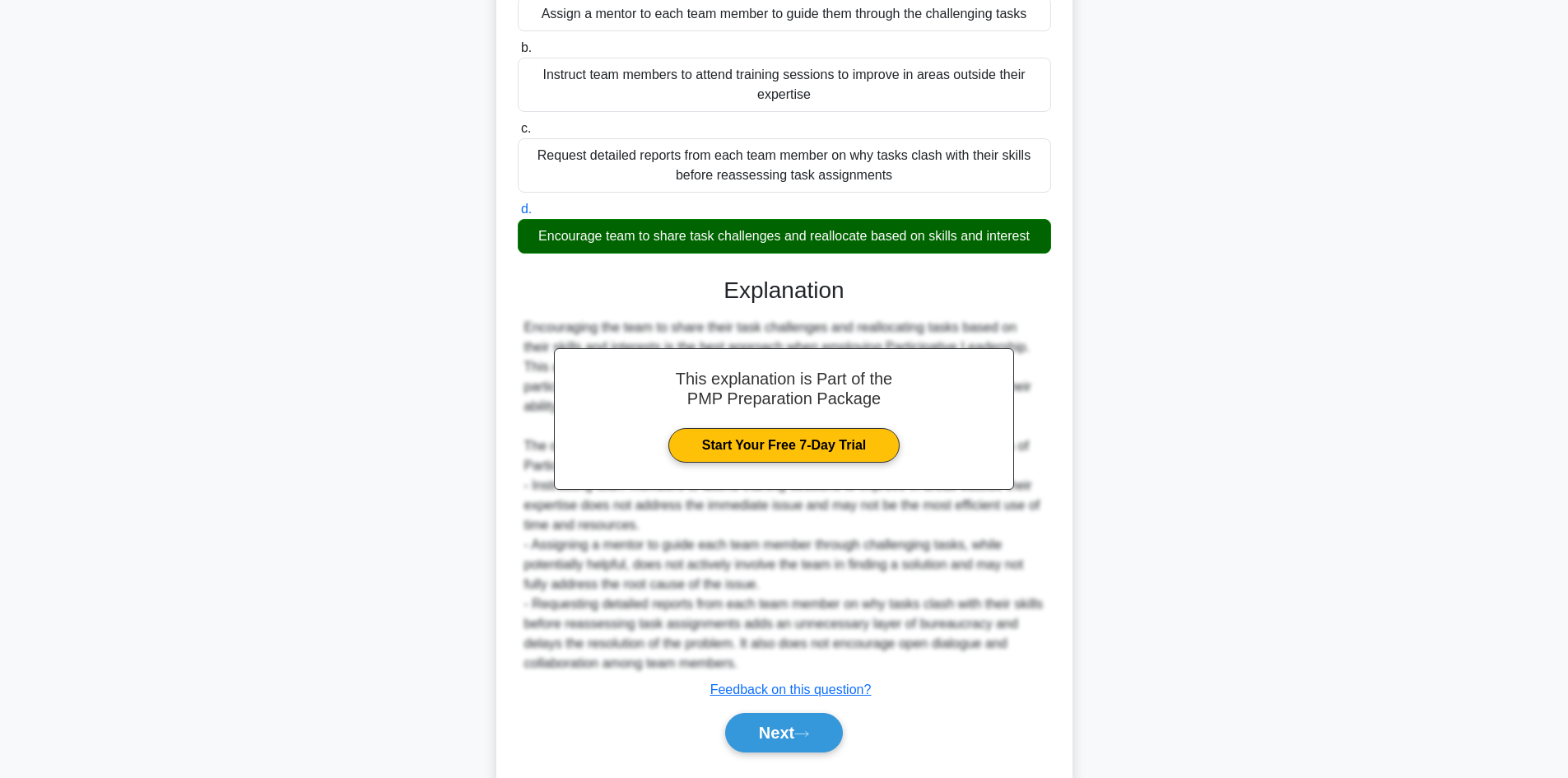
scroll to position [247, 0]
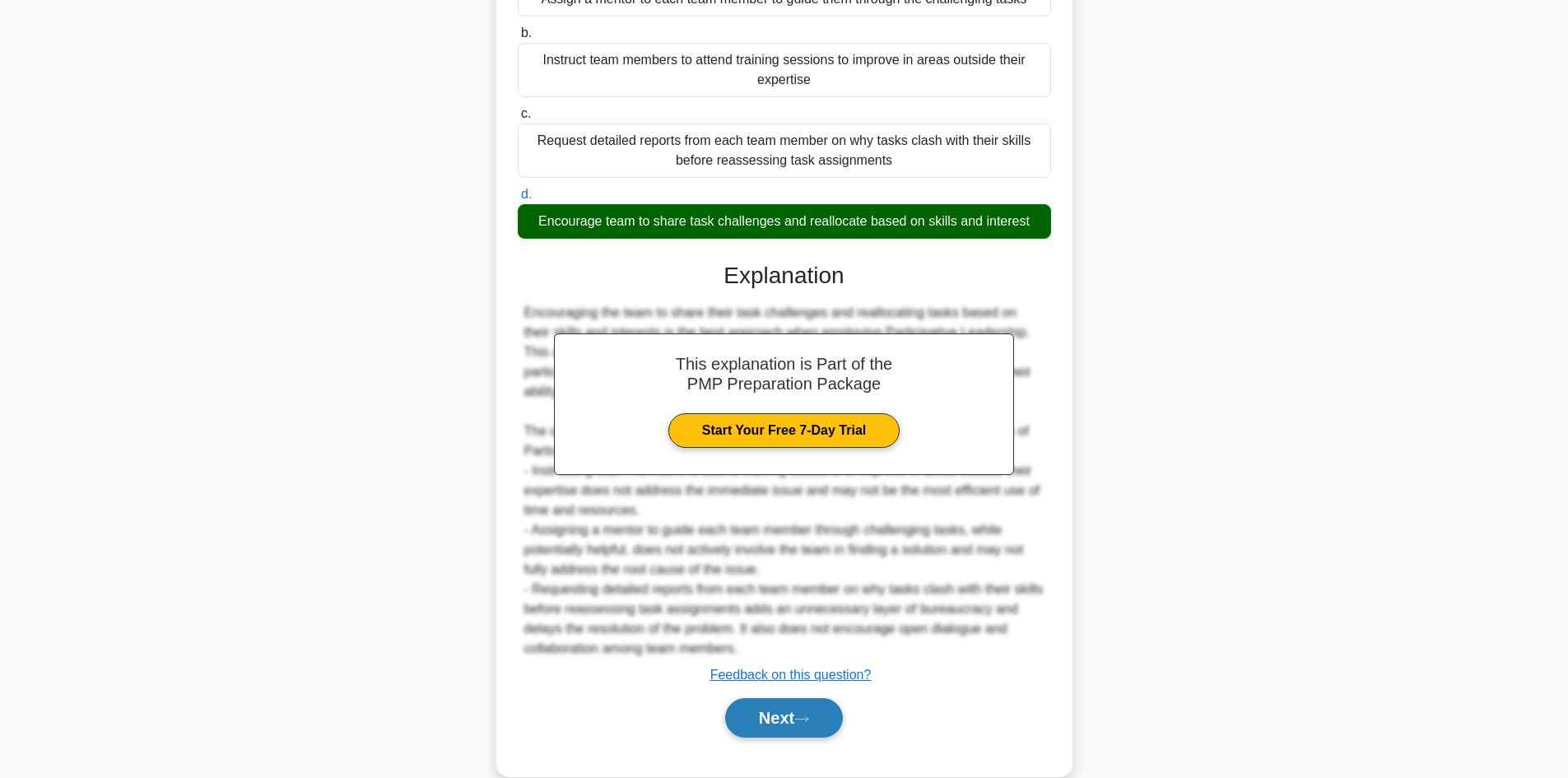
click at [773, 714] on button "Next" at bounding box center [784, 718] width 118 height 40
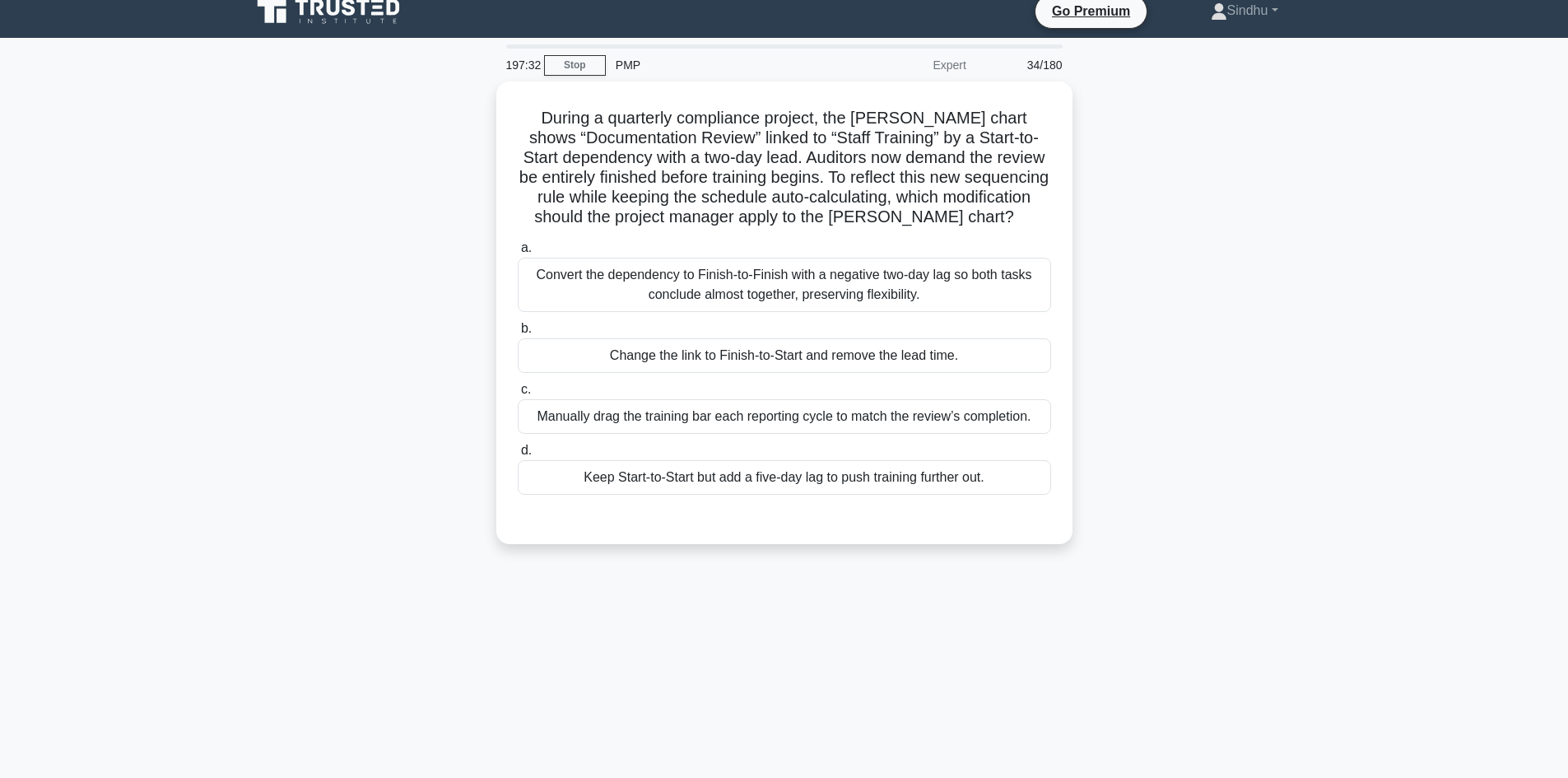
scroll to position [0, 0]
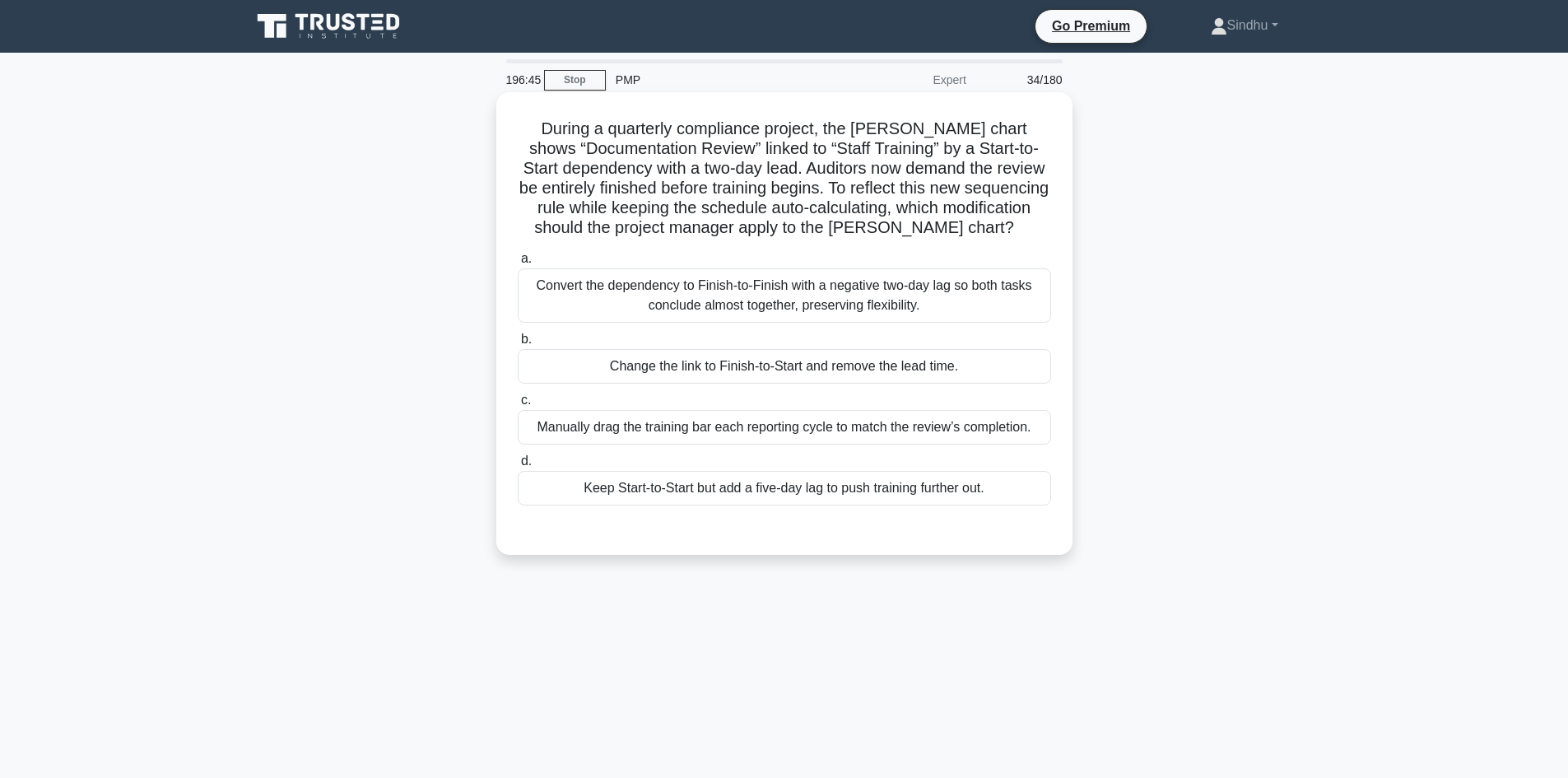
click at [859, 321] on div "Convert the dependency to Finish-to-Finish with a negative two-day lag so both …" at bounding box center [784, 296] width 533 height 55
click at [518, 264] on input "a. Convert the dependency to Finish-to-Finish with a negative two-day lag so bo…" at bounding box center [518, 259] width 0 height 11
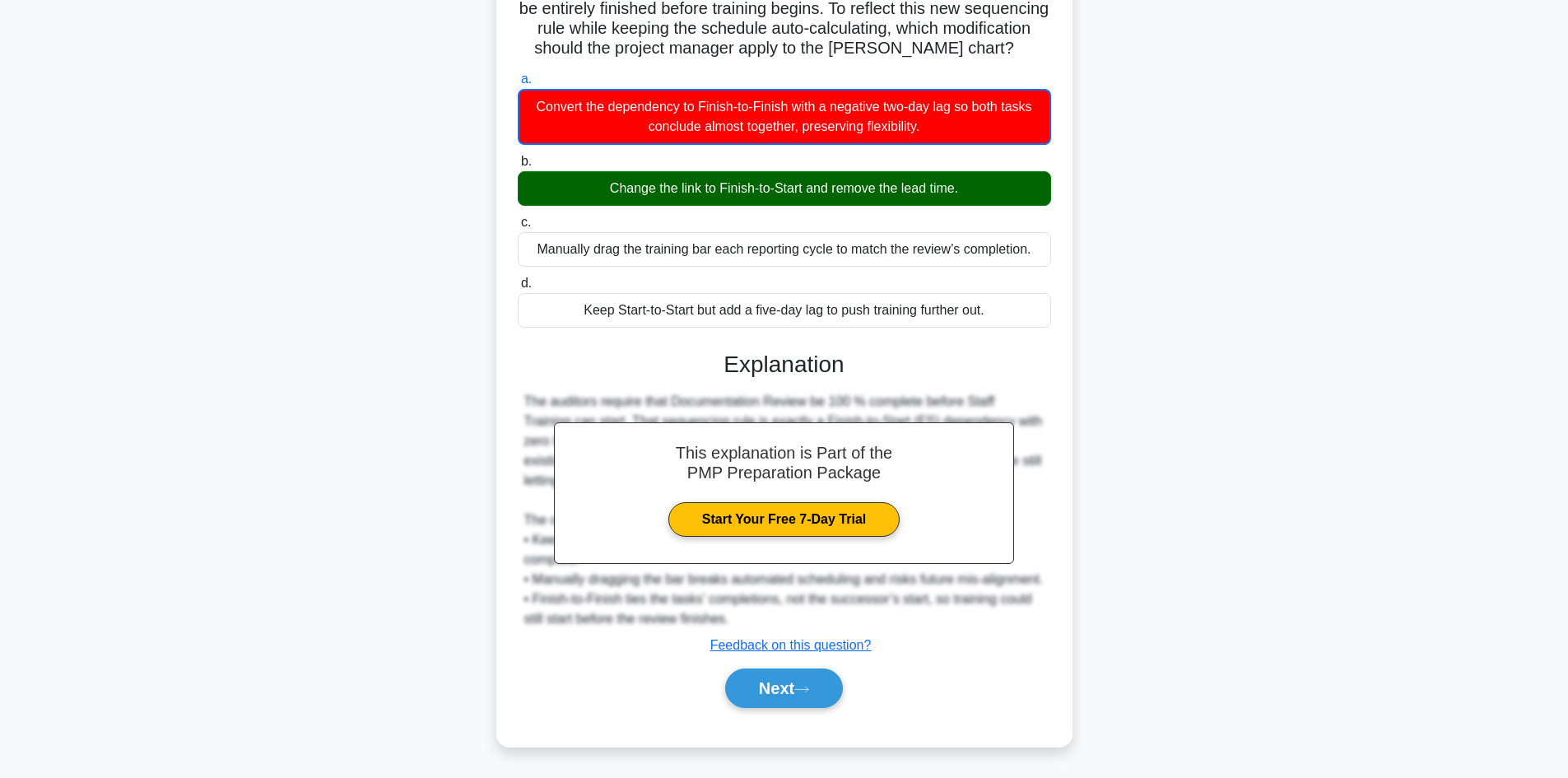
scroll to position [200, 0]
click at [784, 696] on button "Next" at bounding box center [784, 689] width 118 height 40
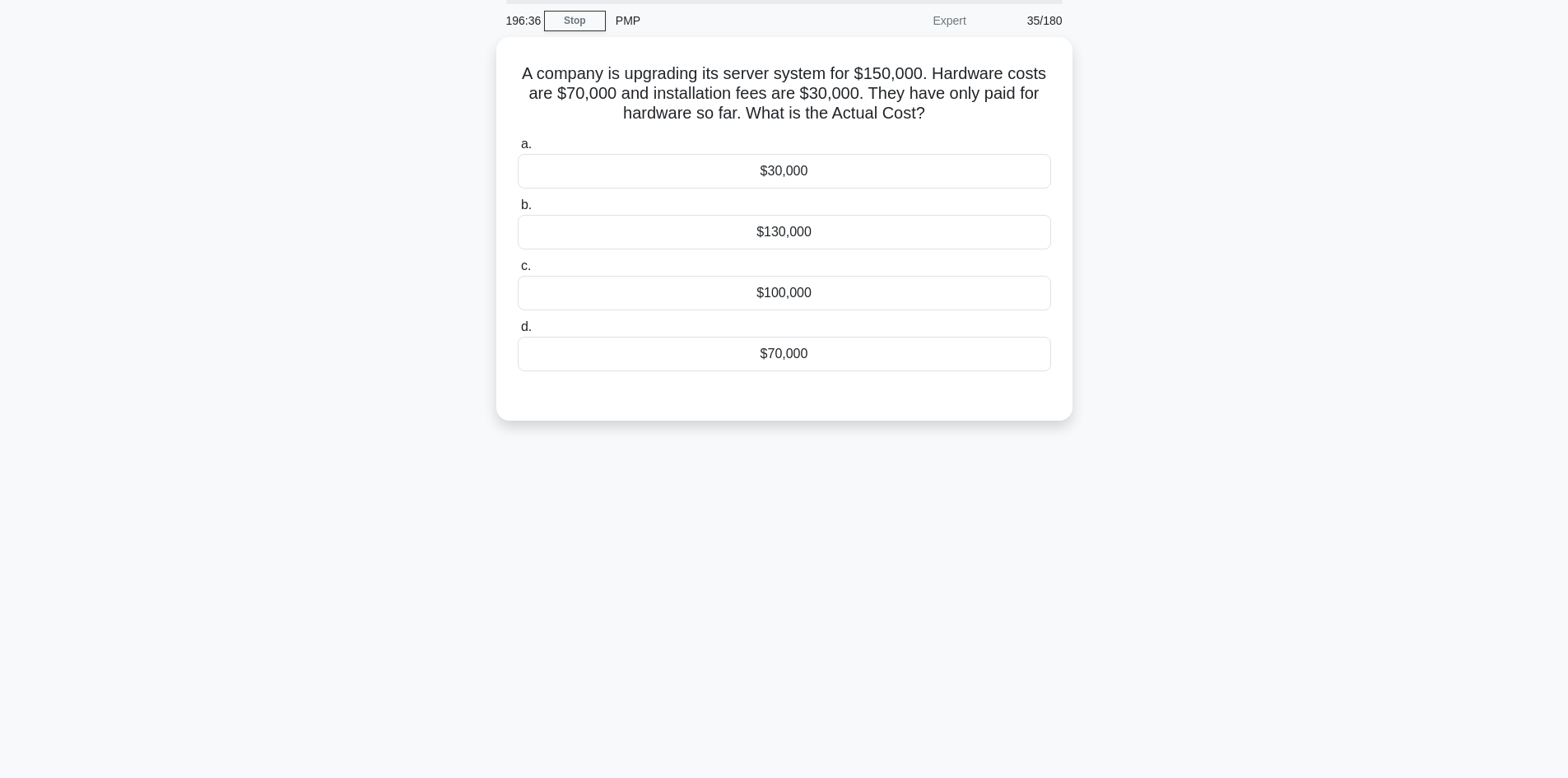
scroll to position [0, 0]
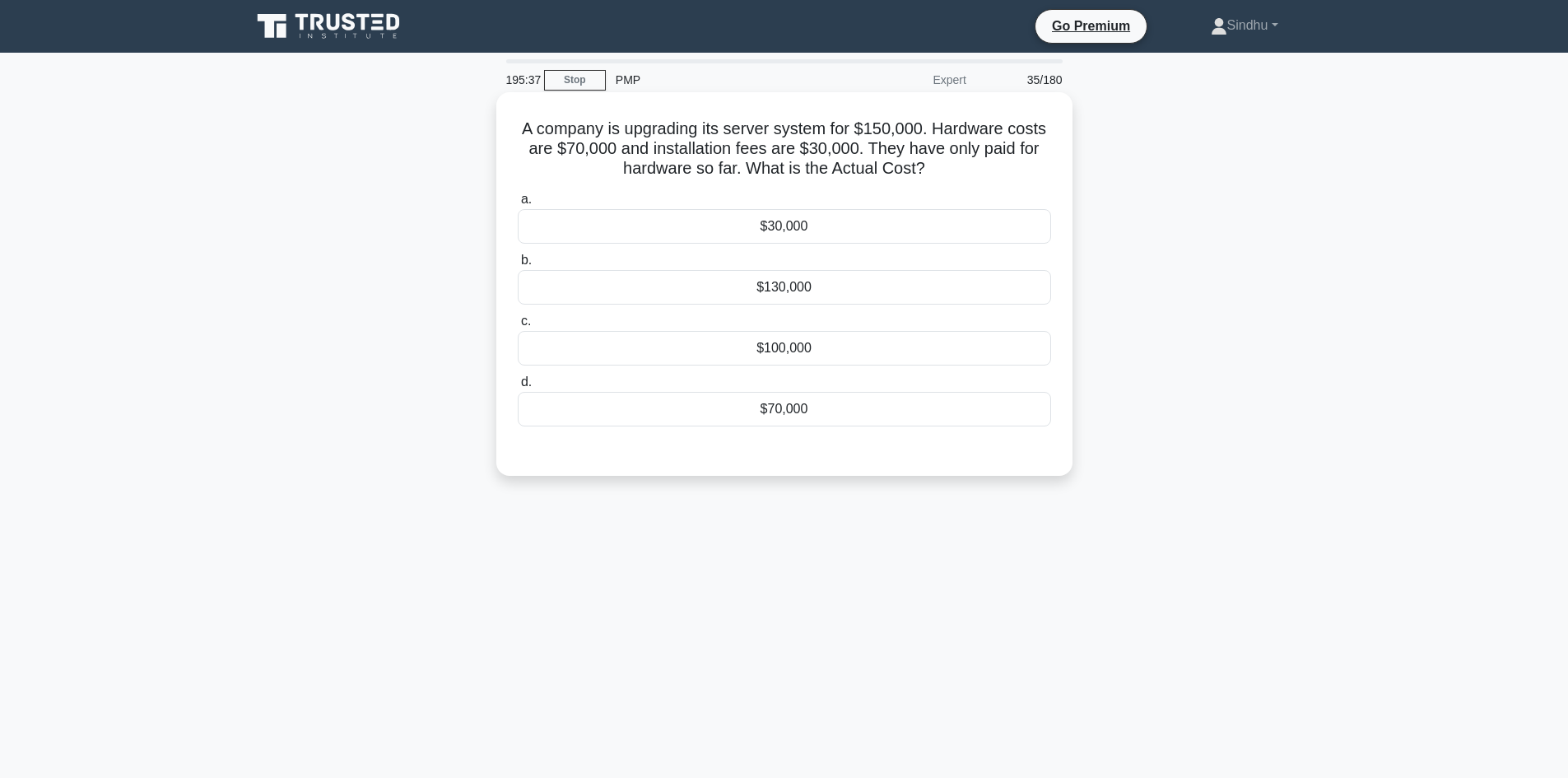
click at [814, 226] on div "$30,000" at bounding box center [784, 226] width 533 height 35
click at [518, 205] on input "a. $30,000" at bounding box center [518, 199] width 0 height 11
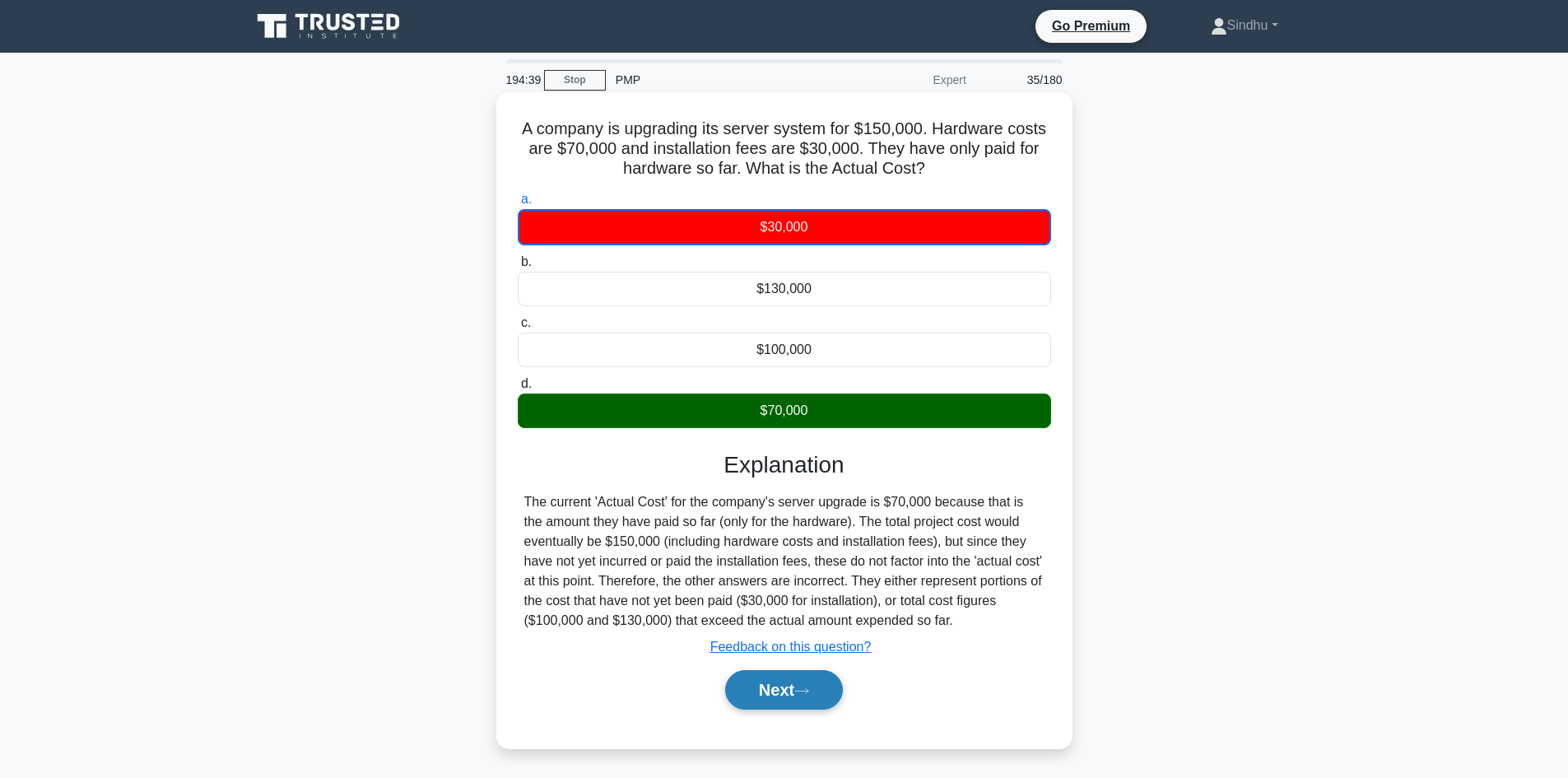
click at [779, 689] on button "Next" at bounding box center [784, 690] width 118 height 40
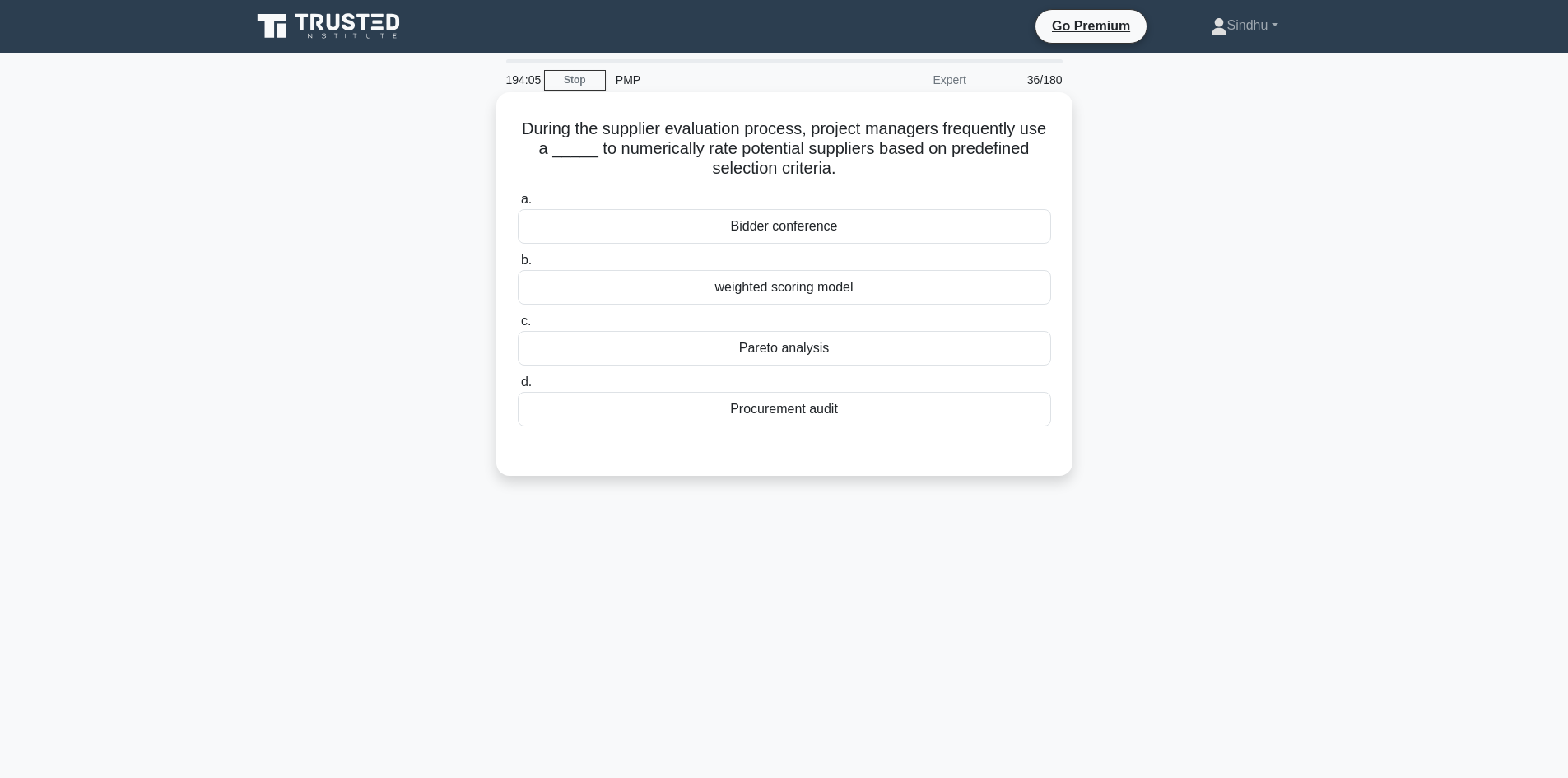
click at [766, 355] on div "Pareto analysis" at bounding box center [784, 348] width 533 height 35
click at [518, 326] on input "c. Pareto analysis" at bounding box center [518, 321] width 0 height 11
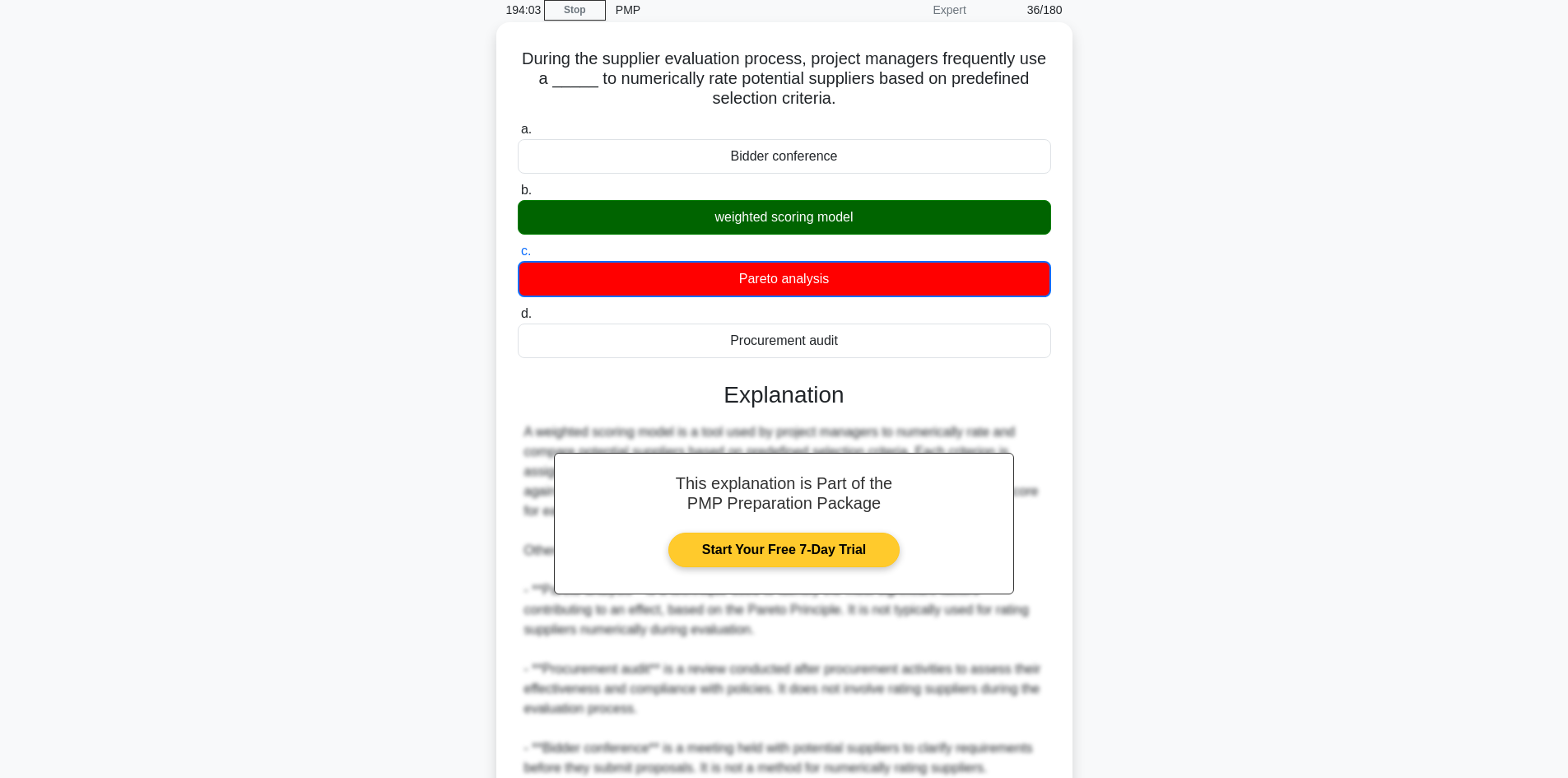
scroll to position [220, 0]
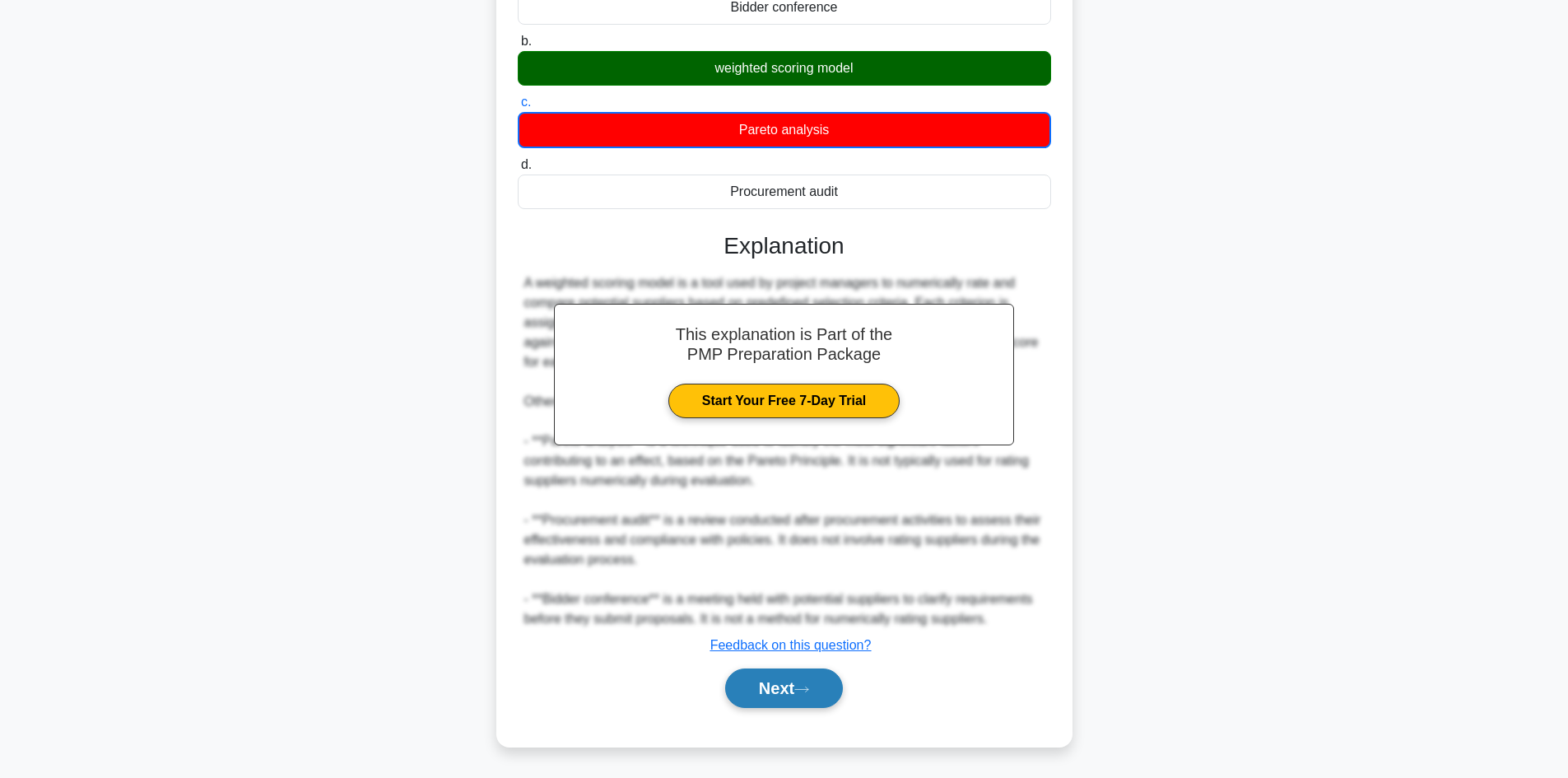
click at [759, 679] on button "Next" at bounding box center [784, 689] width 118 height 40
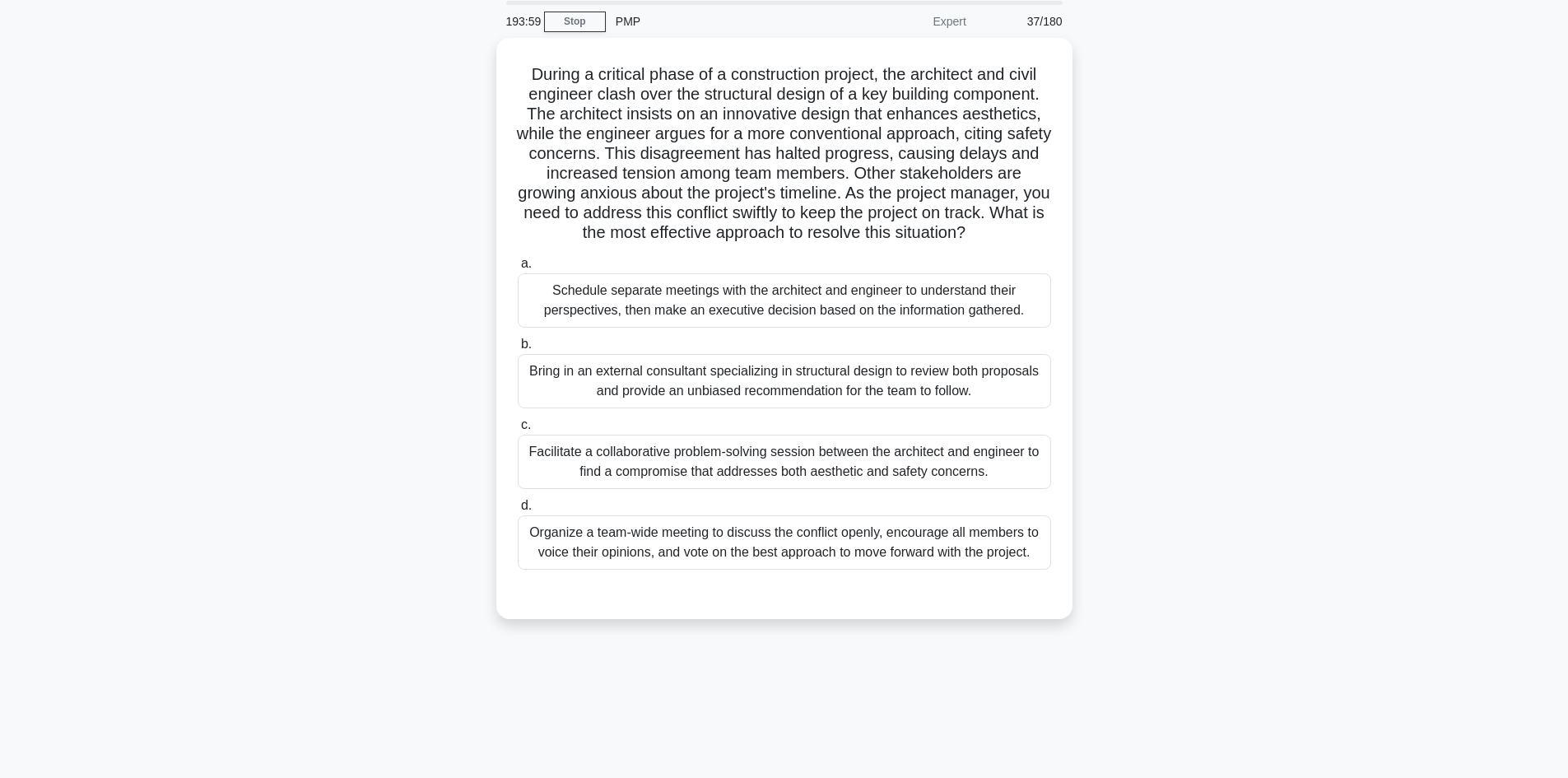
scroll to position [0, 0]
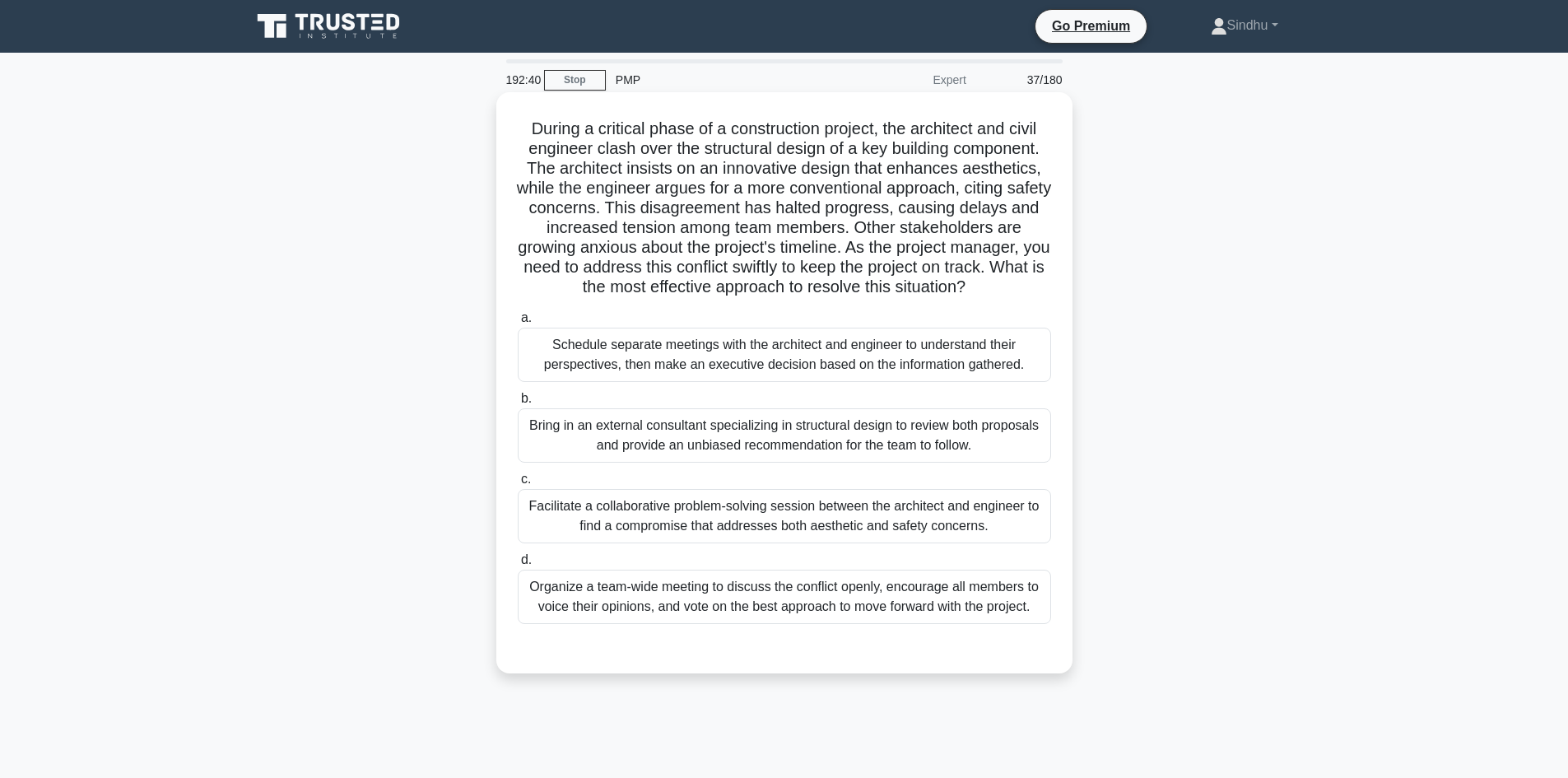
click at [727, 519] on div "Facilitate a collaborative problem-solving session between the architect and en…" at bounding box center [784, 516] width 533 height 55
click at [518, 485] on input "c. Facilitate a collaborative problem-solving session between the architect and…" at bounding box center [518, 479] width 0 height 11
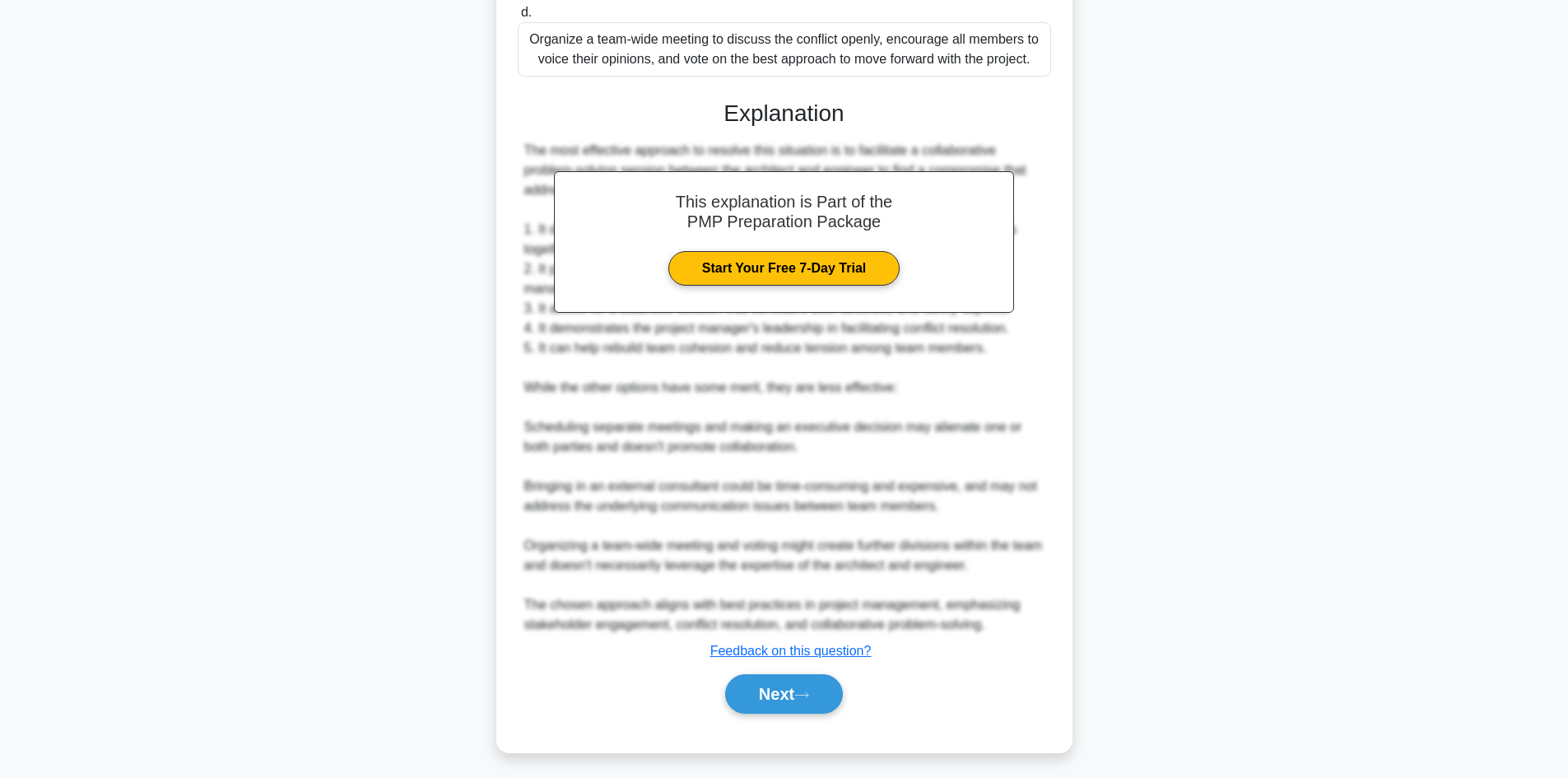
scroll to position [554, 0]
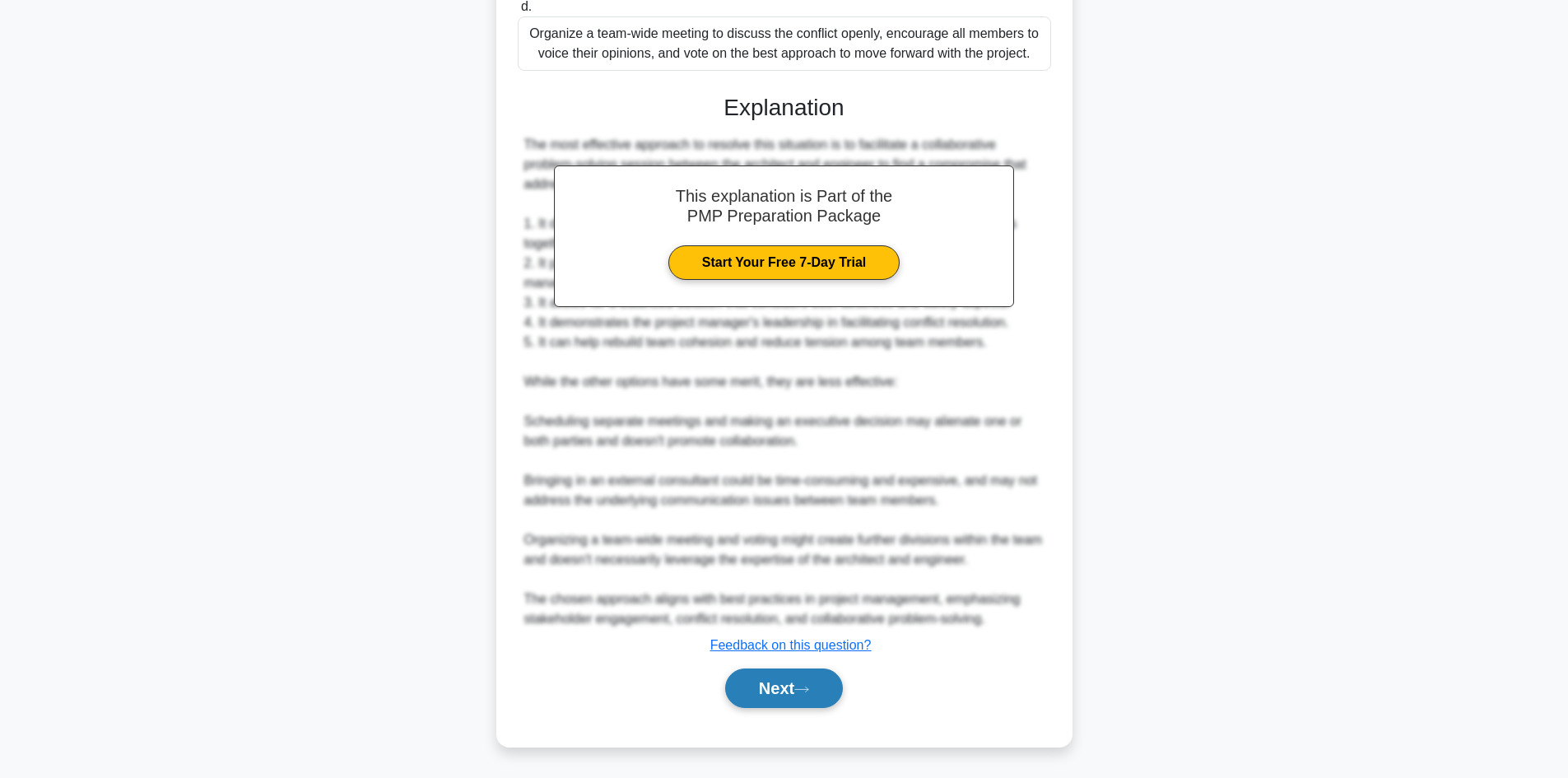
click at [792, 684] on button "Next" at bounding box center [784, 689] width 118 height 40
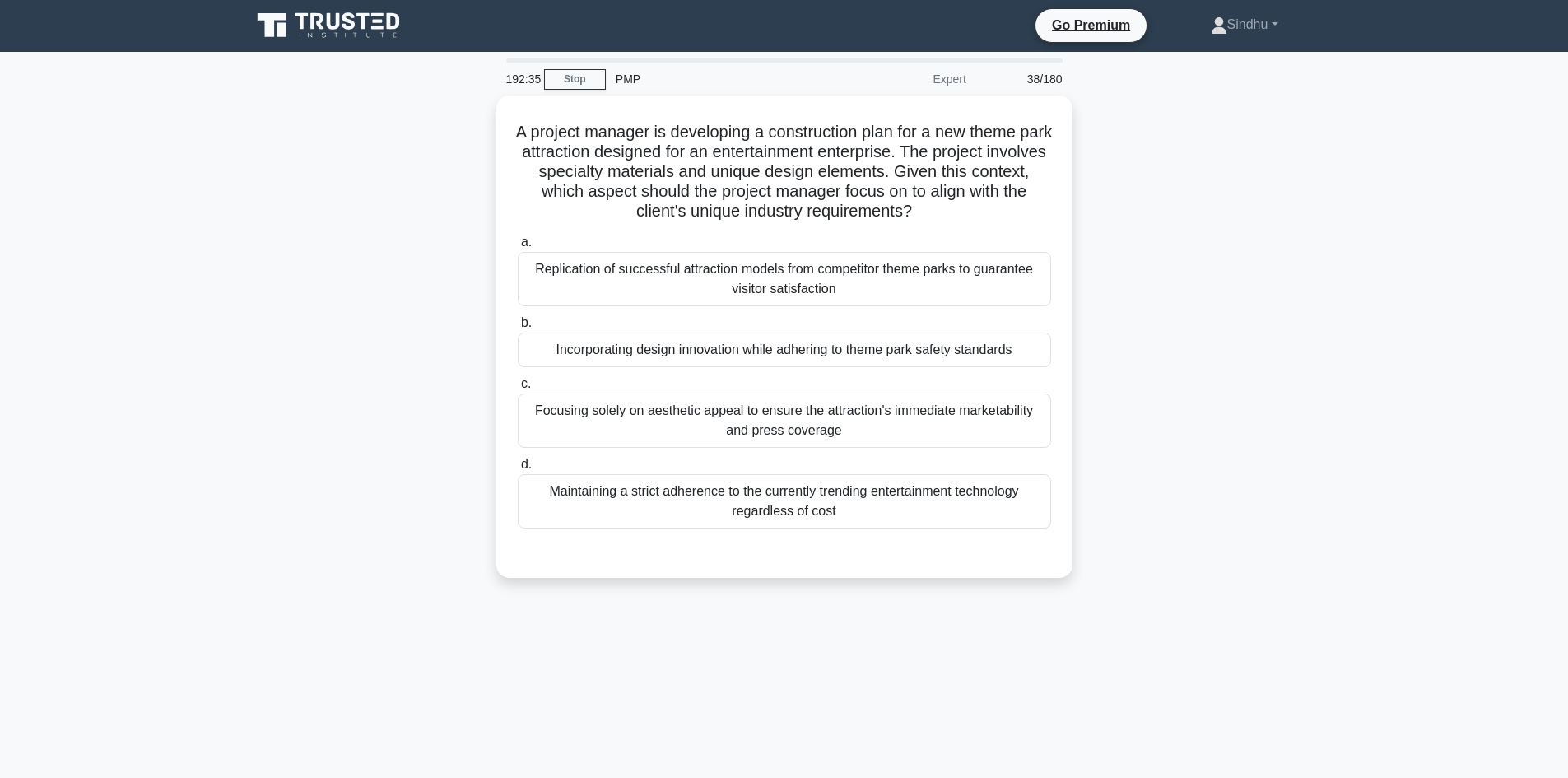
scroll to position [0, 0]
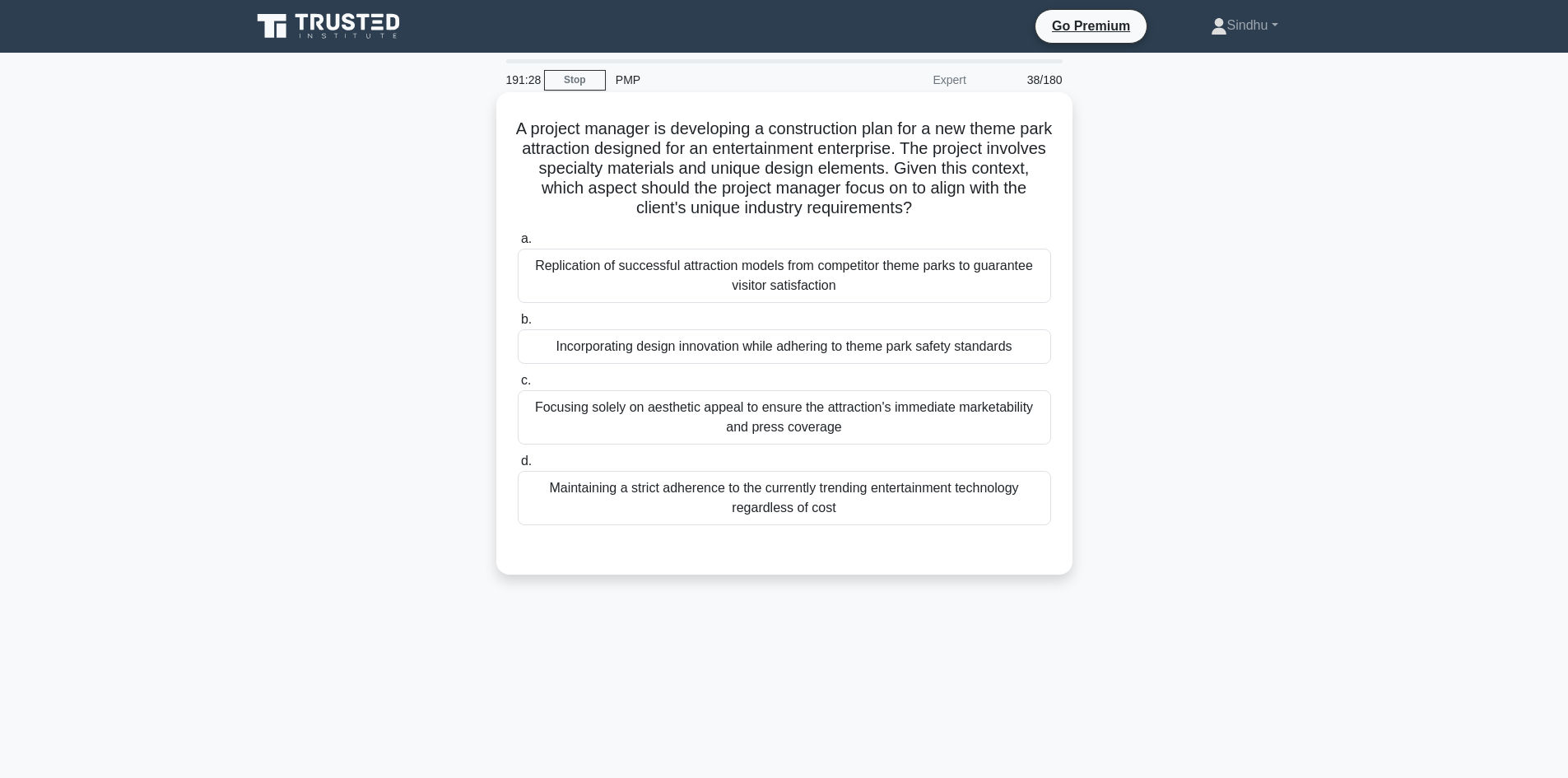
click at [746, 351] on div "Incorporating design innovation while adhering to theme park safety standards" at bounding box center [784, 346] width 533 height 35
click at [518, 325] on input "b. Incorporating design innovation while adhering to theme park safety standards" at bounding box center [518, 320] width 0 height 11
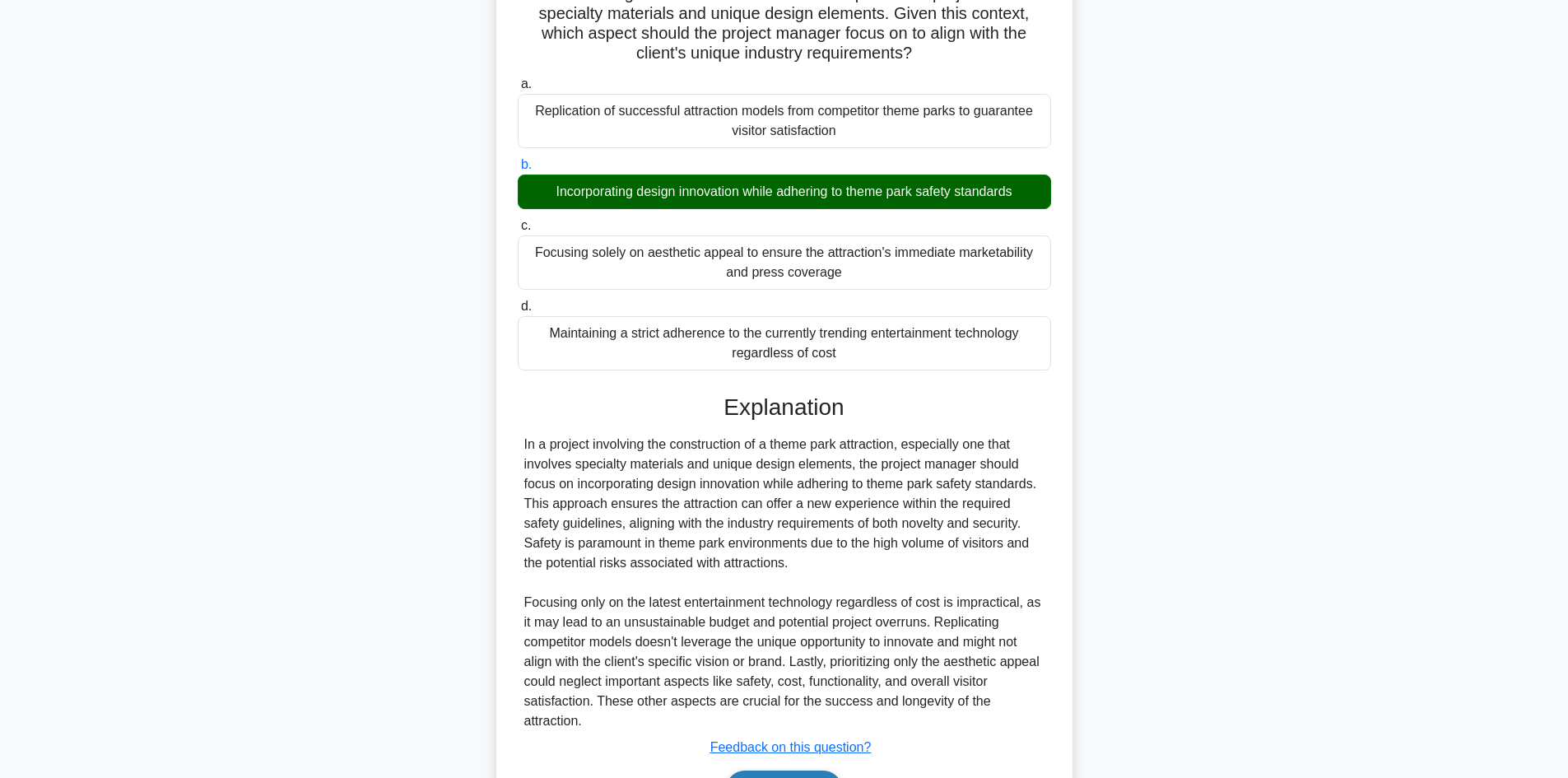
scroll to position [258, 0]
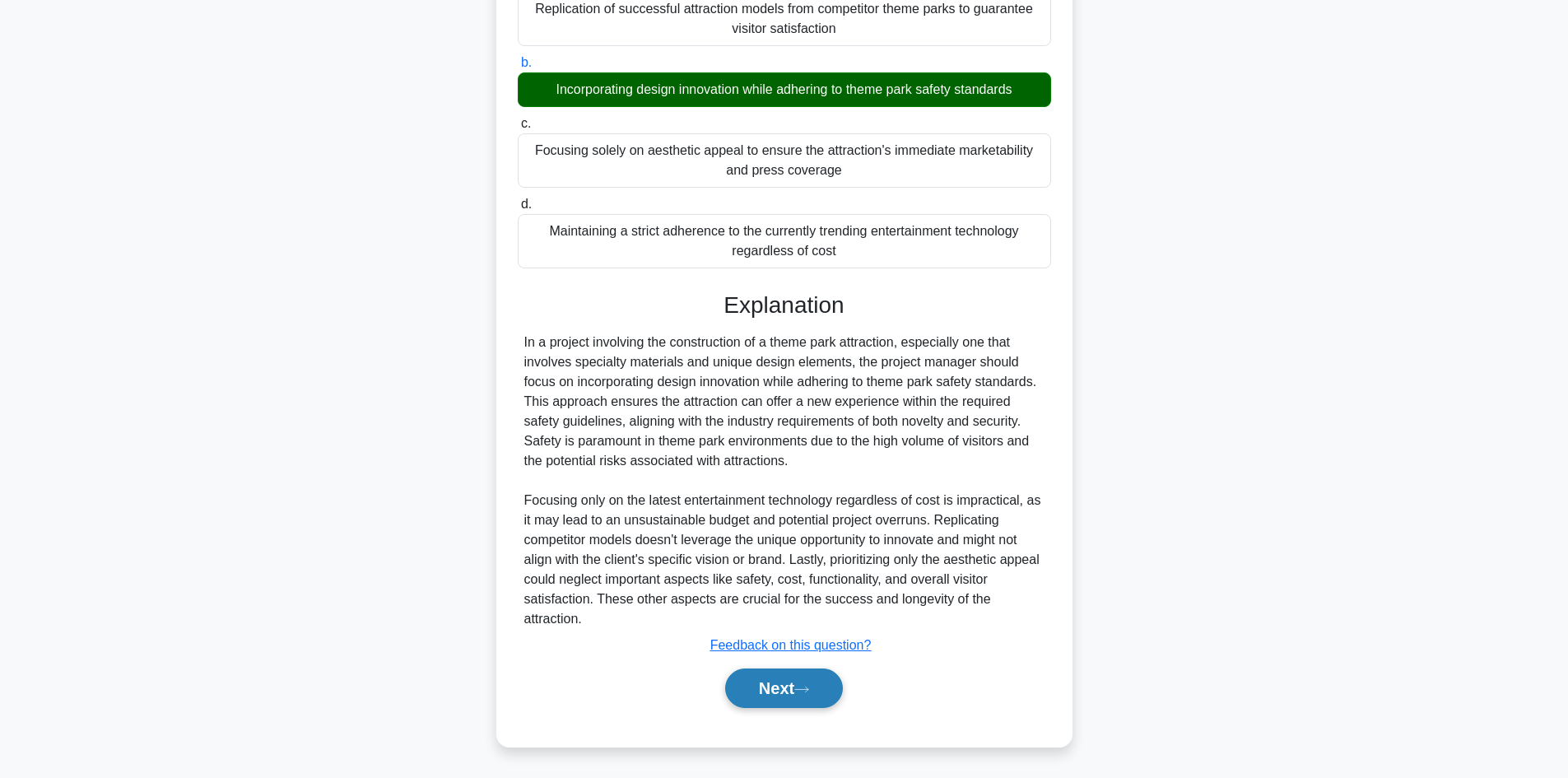
click at [741, 689] on button "Next" at bounding box center [784, 689] width 118 height 40
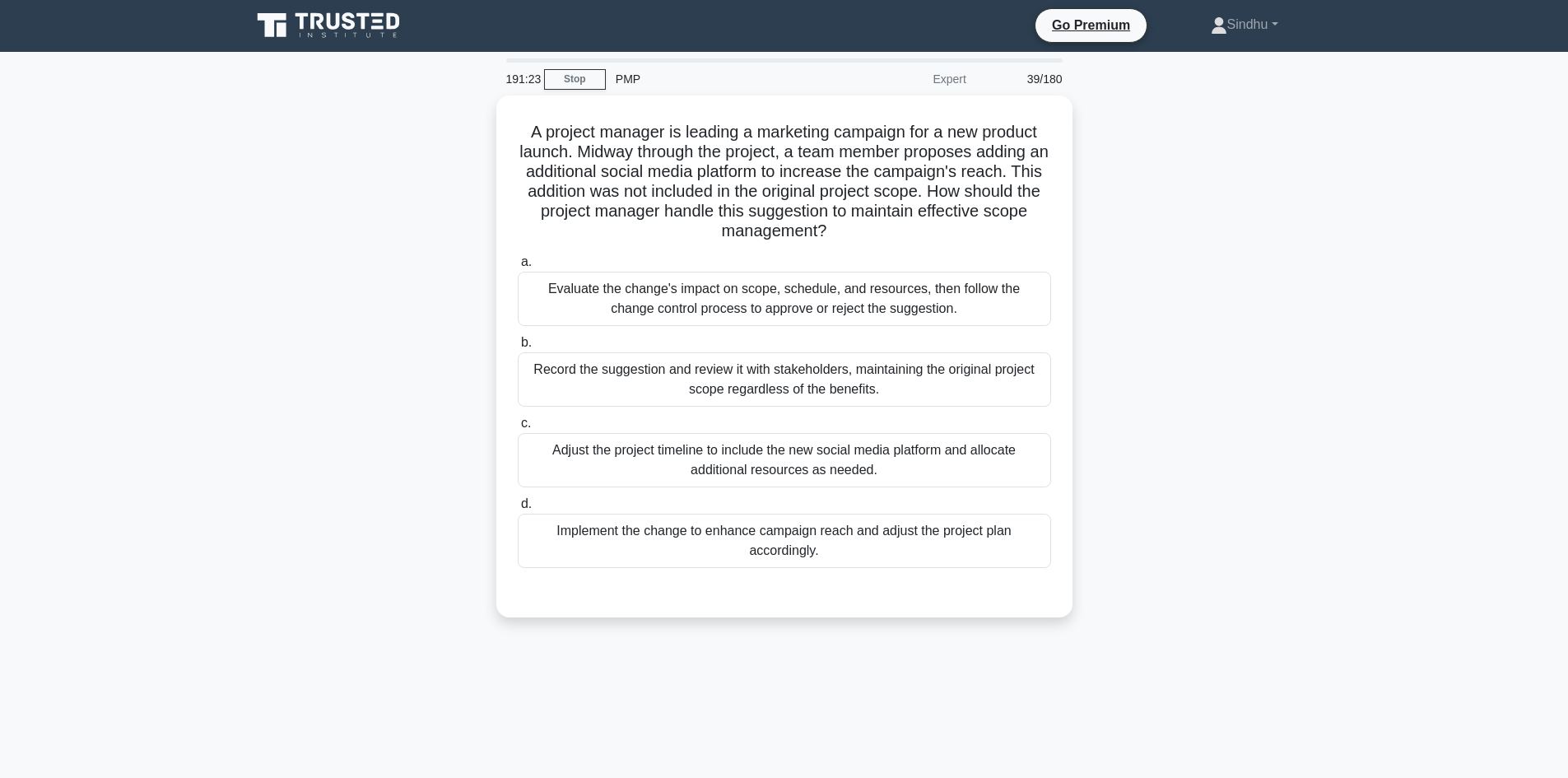
scroll to position [0, 0]
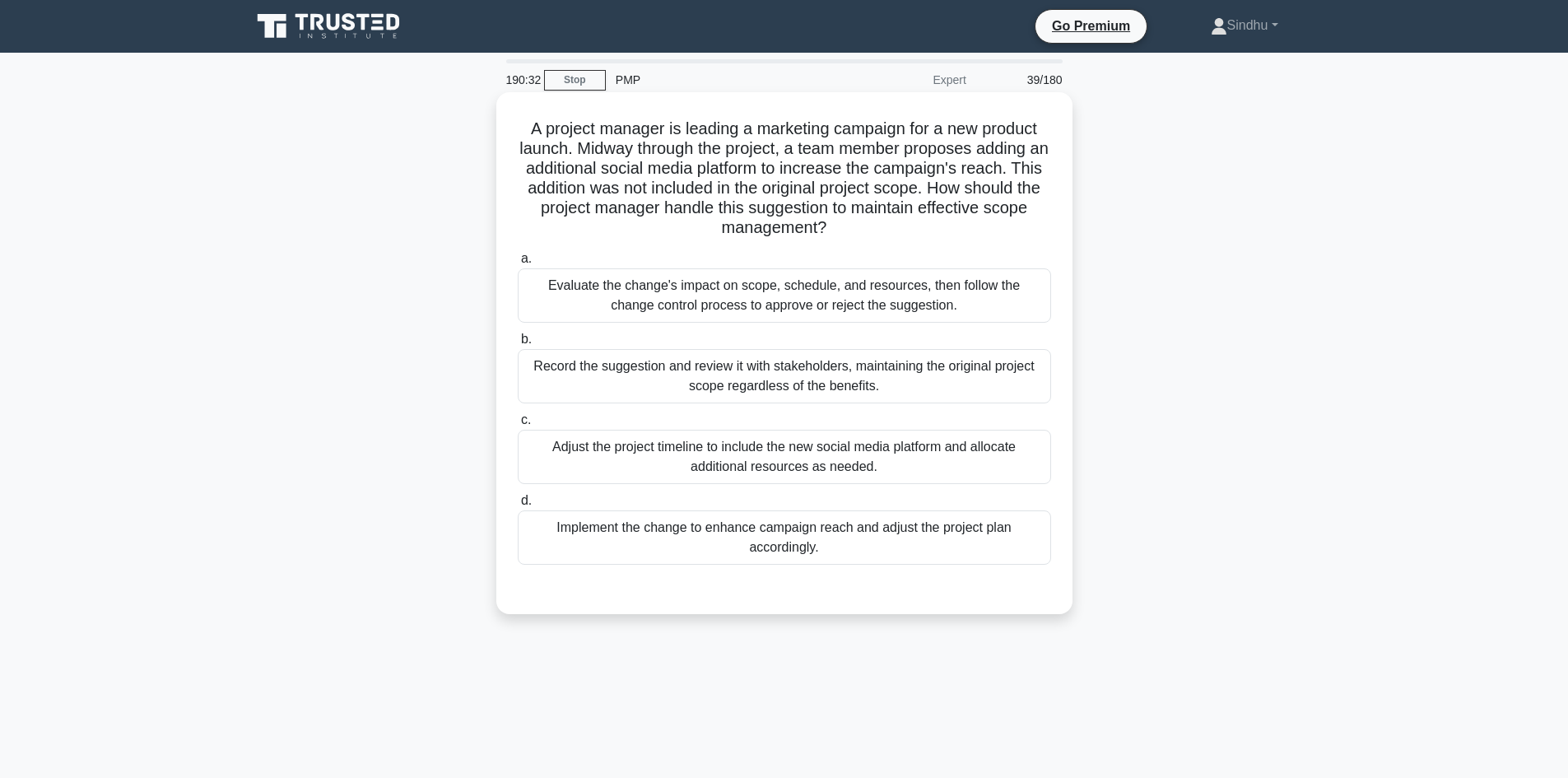
click at [803, 294] on div "Evaluate the change's impact on scope, schedule, and resources, then follow the…" at bounding box center [784, 296] width 533 height 55
click at [518, 264] on input "a. Evaluate the change's impact on scope, schedule, and resources, then follow …" at bounding box center [518, 259] width 0 height 11
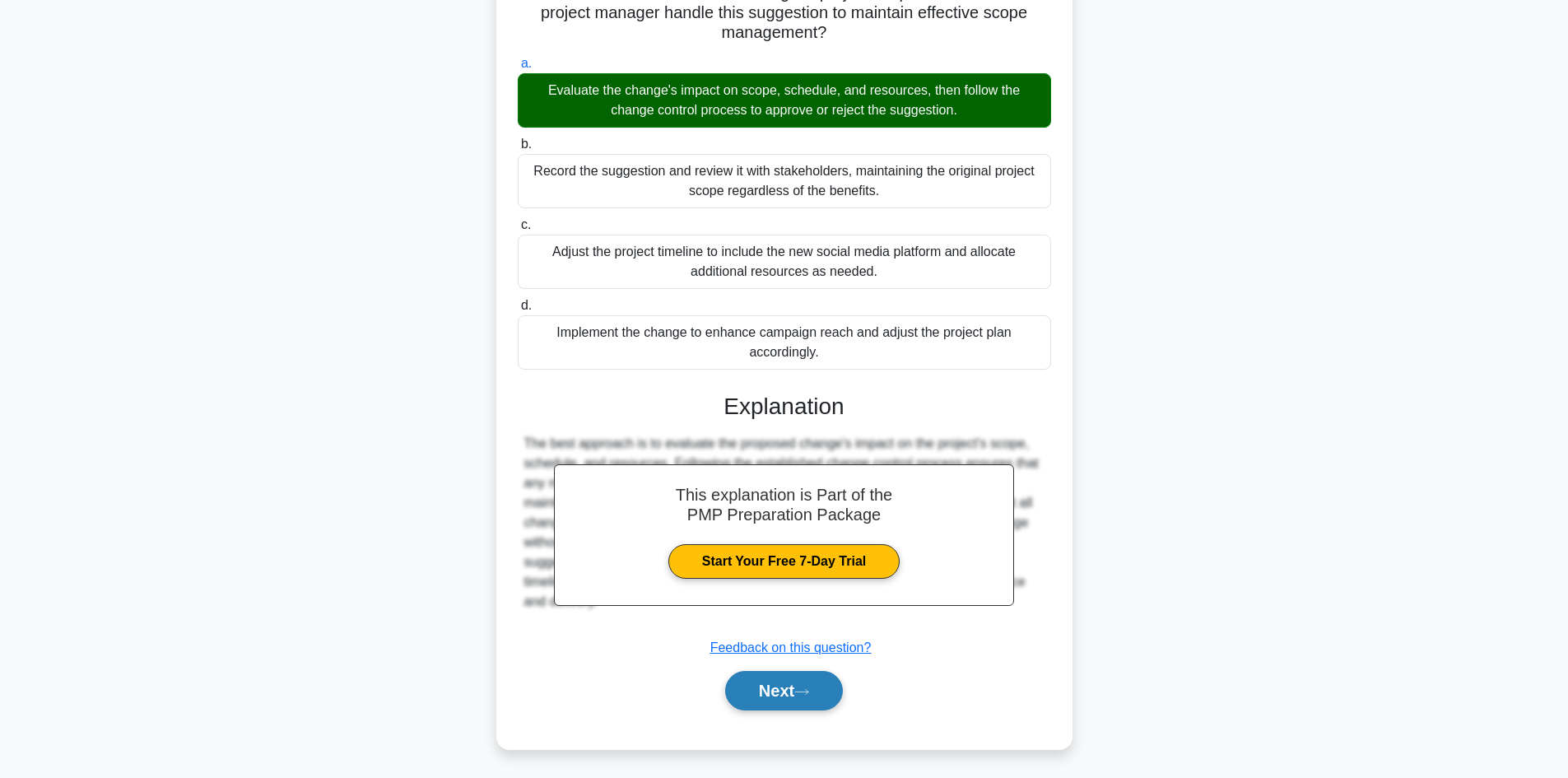
scroll to position [198, 0]
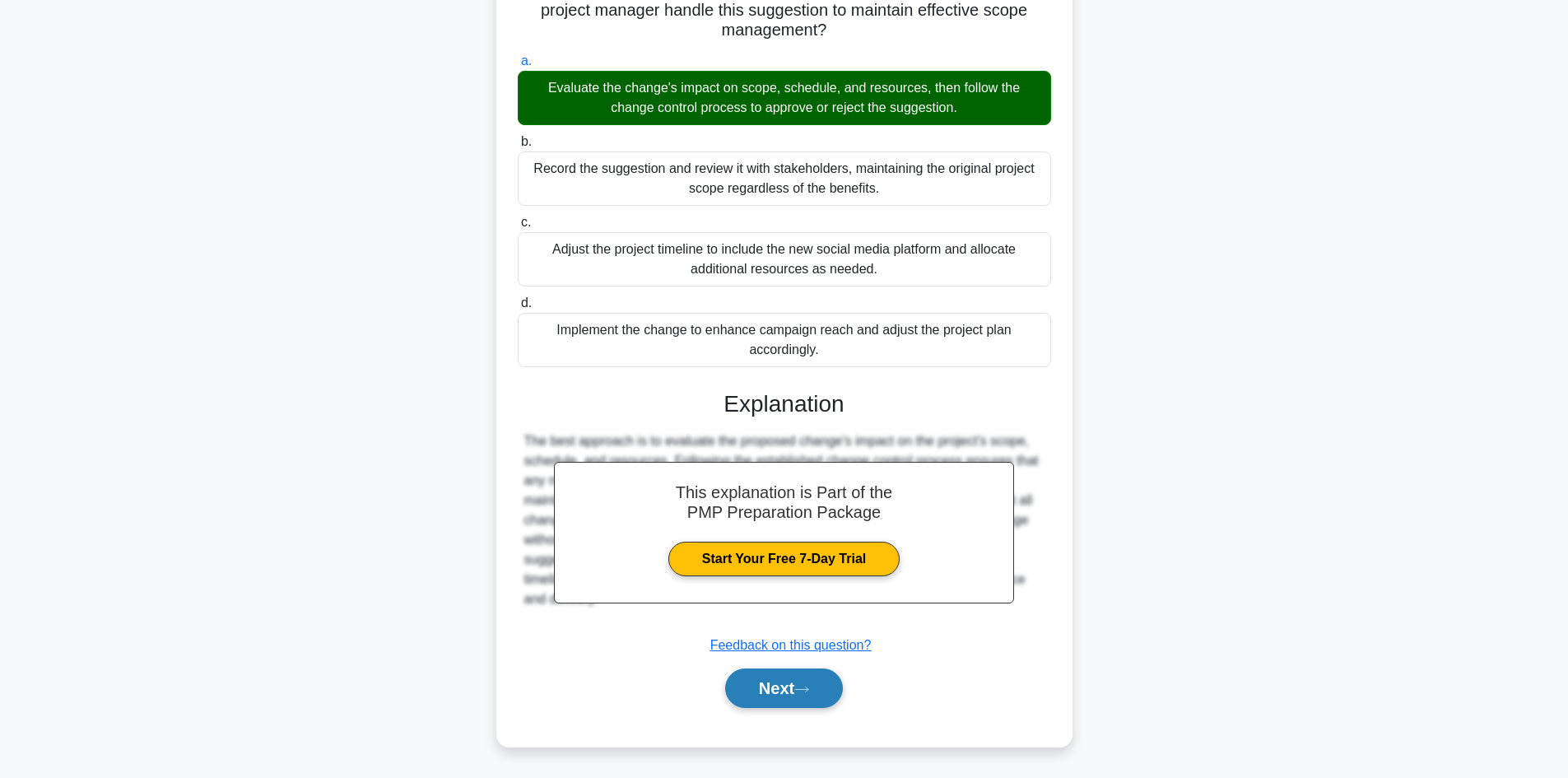
click at [750, 674] on button "Next" at bounding box center [784, 689] width 118 height 40
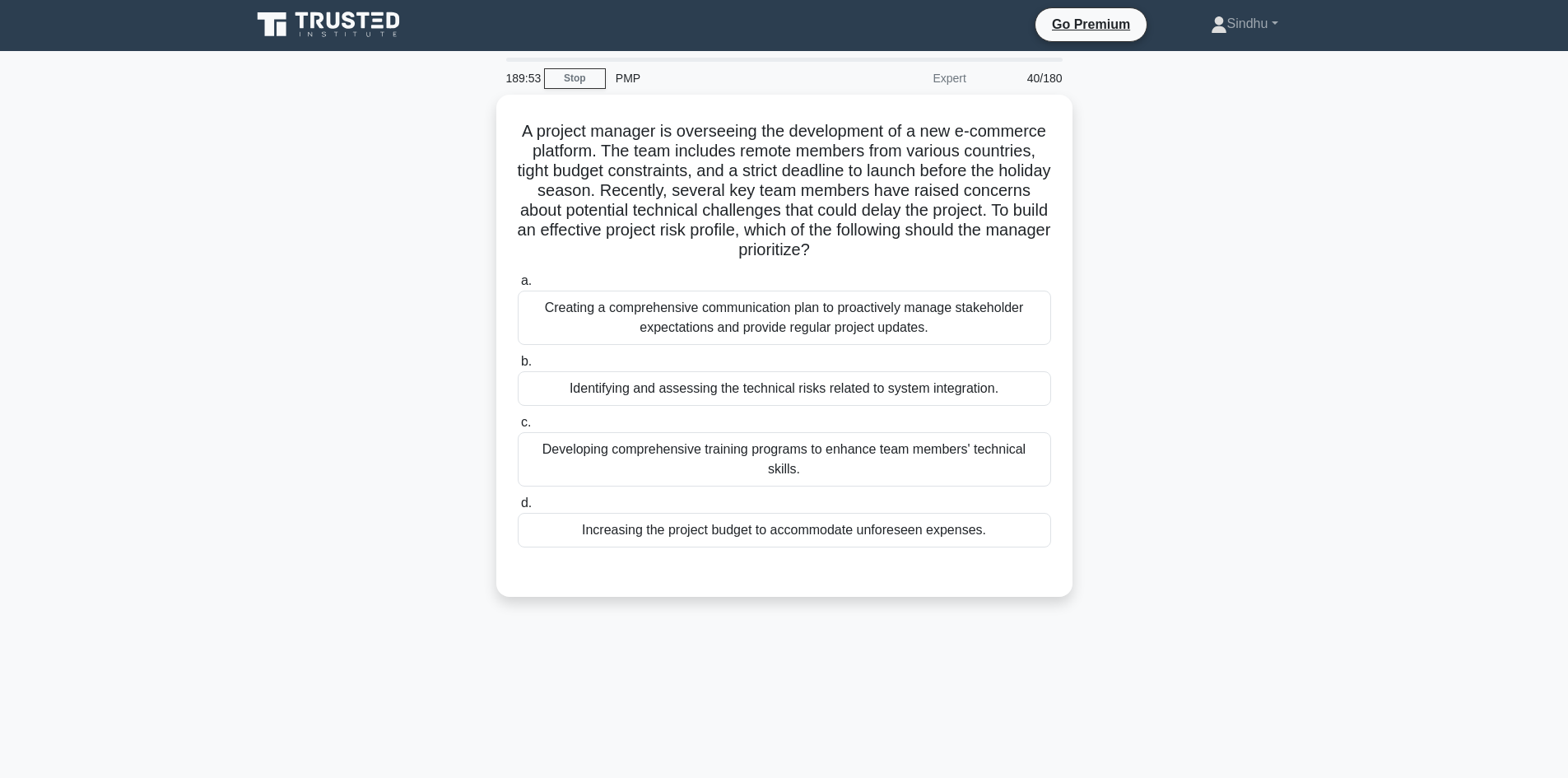
scroll to position [0, 0]
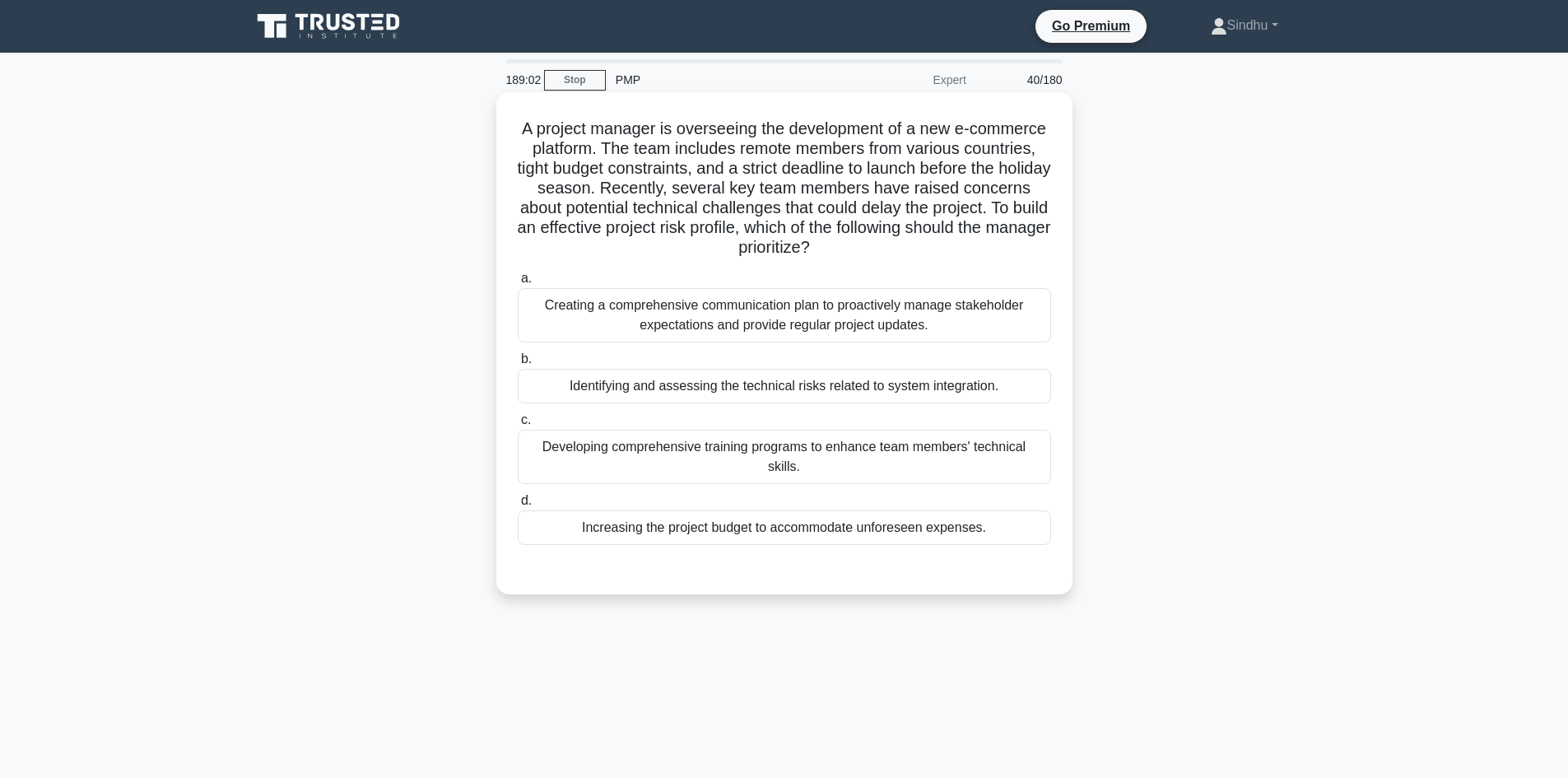
click at [765, 396] on div "Identifying and assessing the technical risks related to system integration." at bounding box center [784, 386] width 533 height 35
click at [518, 365] on input "b. Identifying and assessing the technical risks related to system integration." at bounding box center [518, 359] width 0 height 11
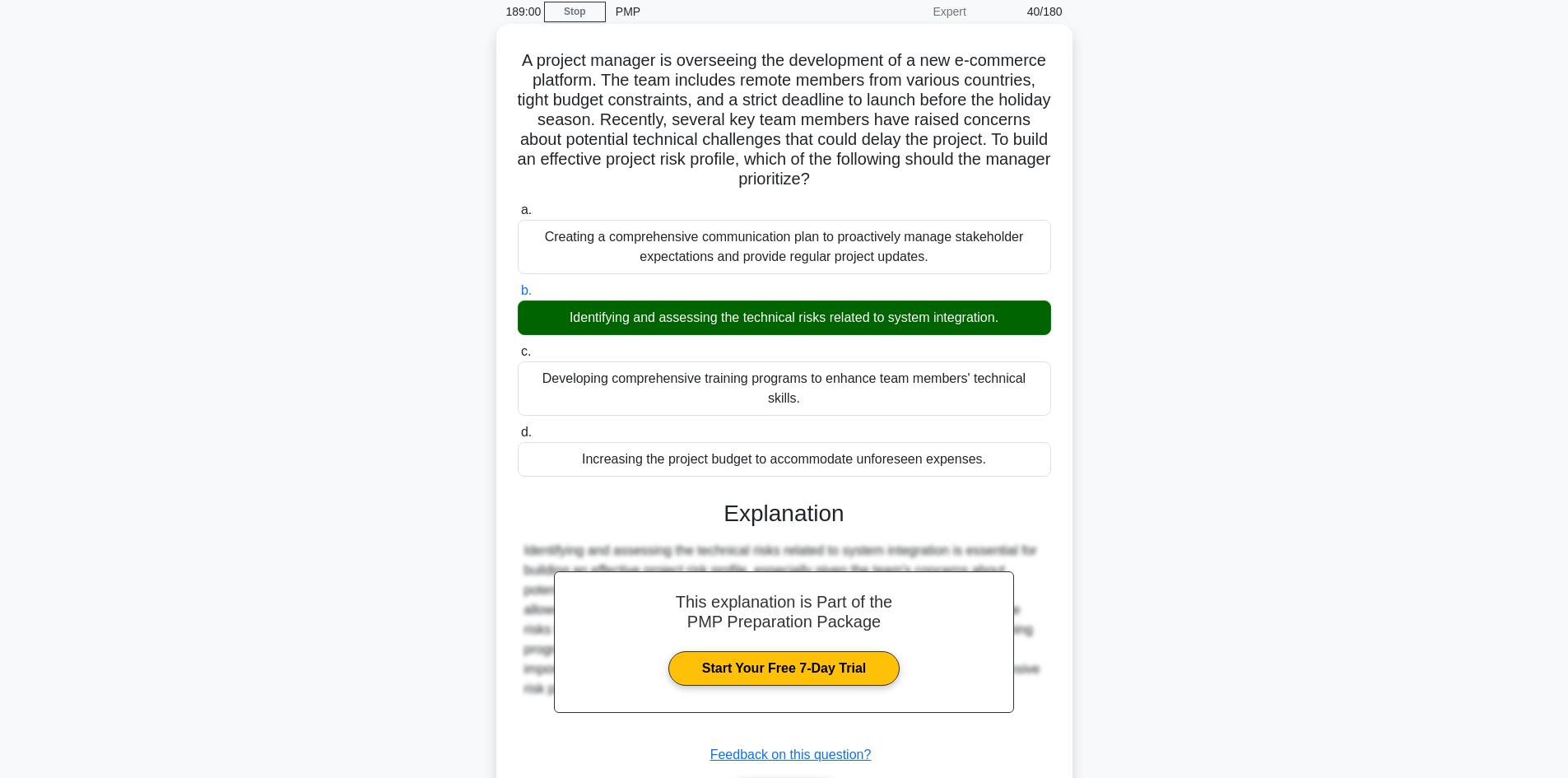
scroll to position [159, 0]
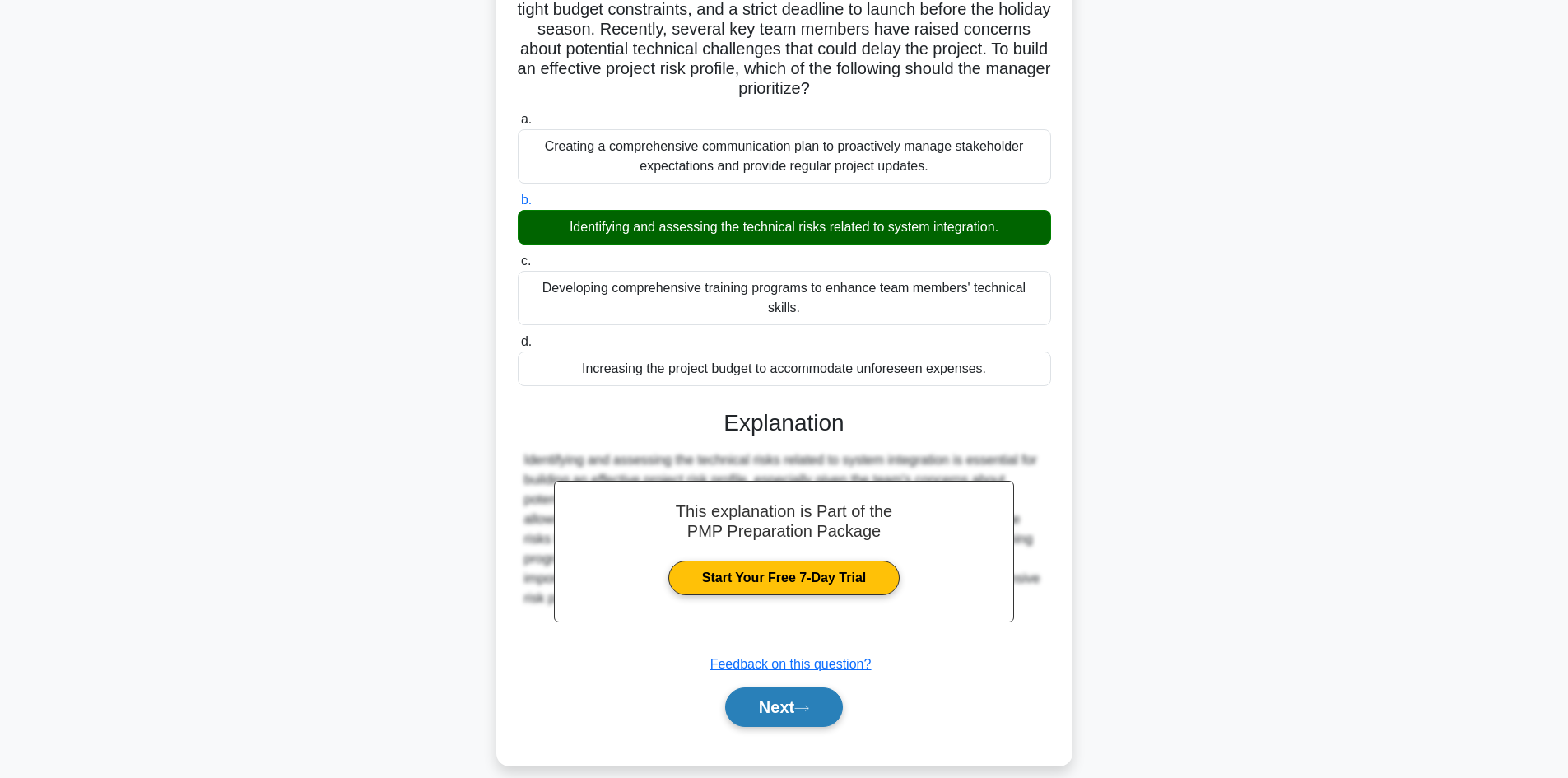
click at [771, 688] on button "Next" at bounding box center [784, 708] width 118 height 40
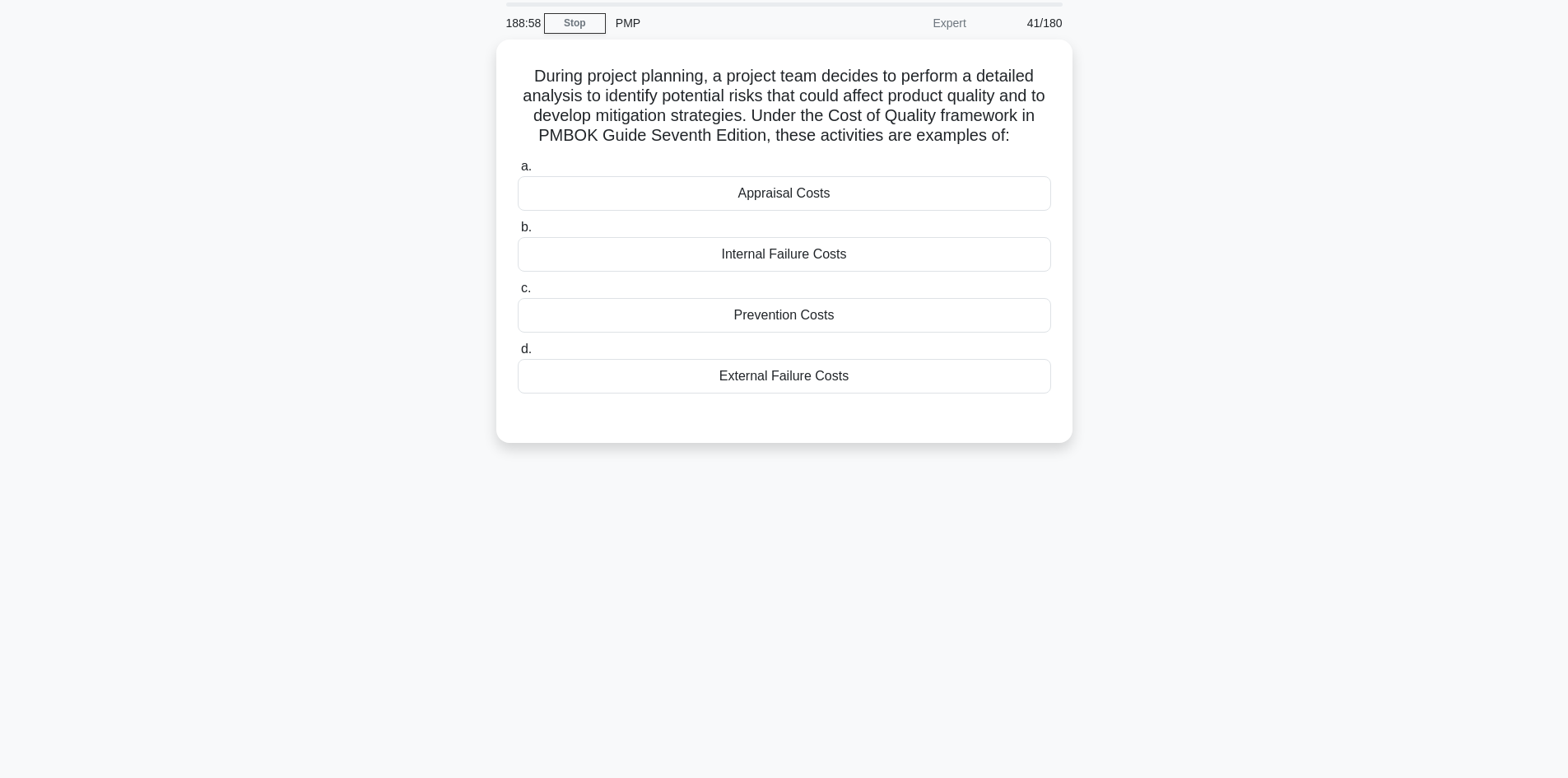
scroll to position [0, 0]
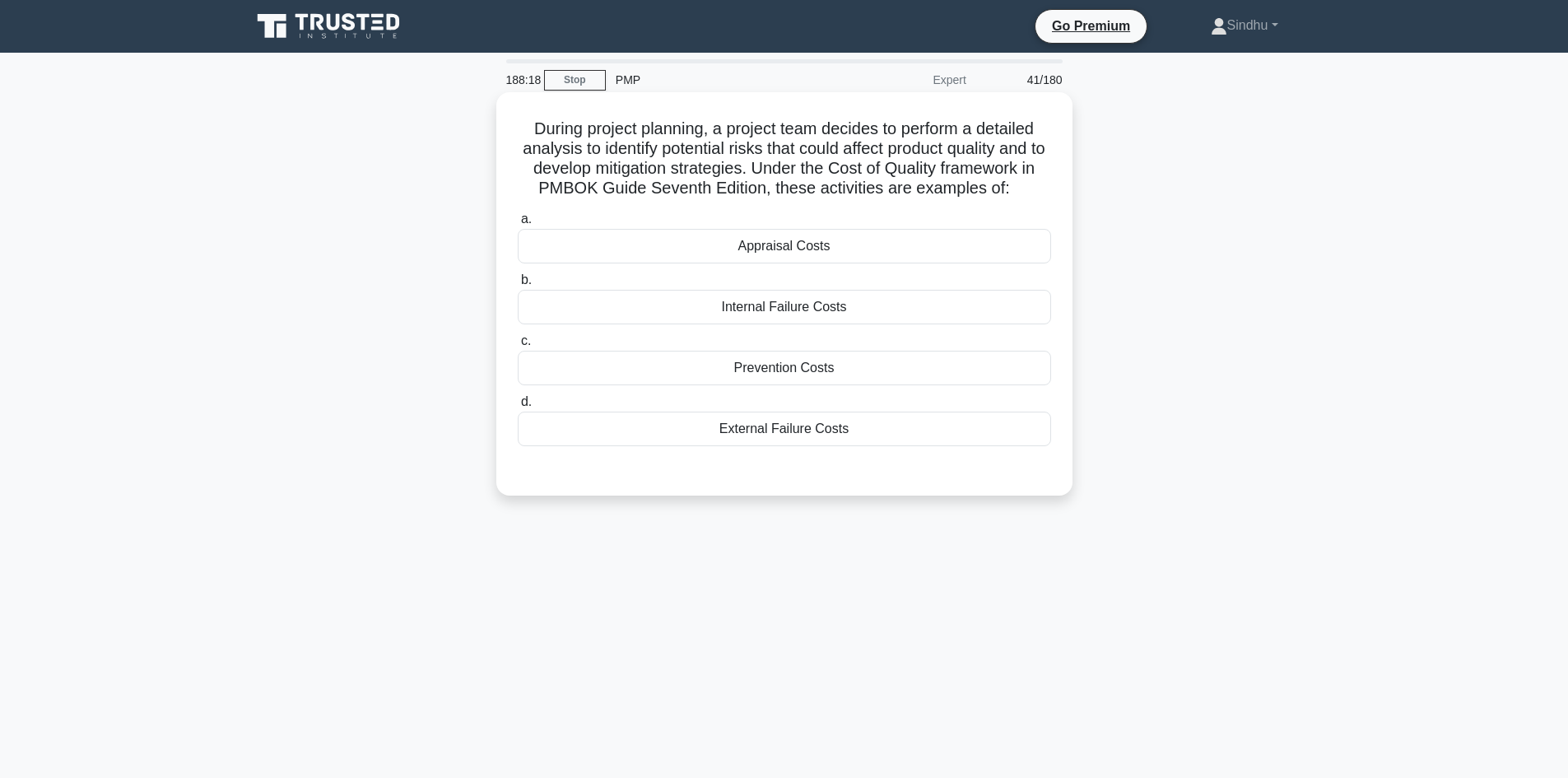
click at [770, 379] on div "Prevention Costs" at bounding box center [784, 368] width 533 height 35
click at [518, 346] on input "c. Prevention Costs" at bounding box center [518, 341] width 0 height 11
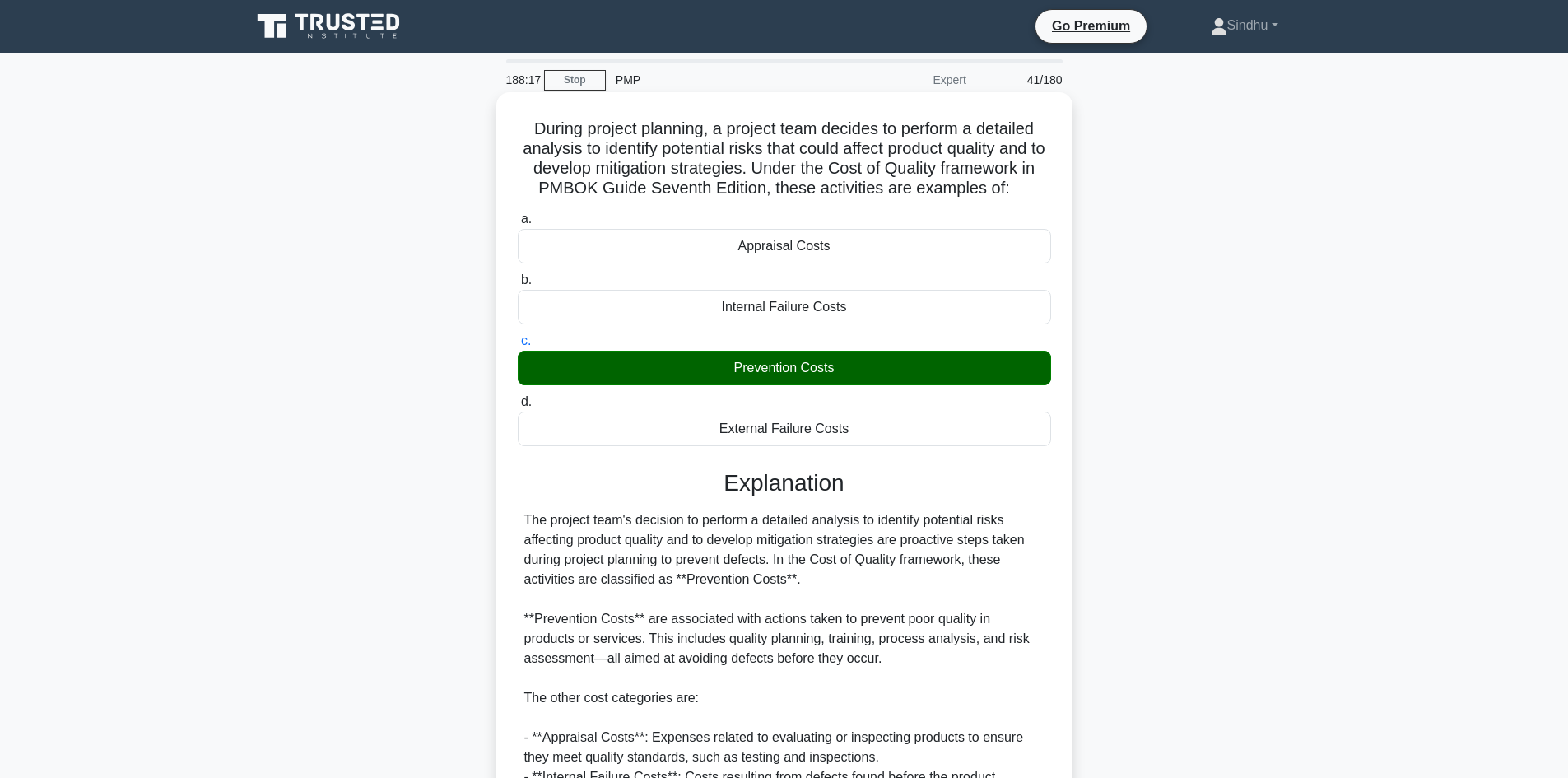
scroll to position [278, 0]
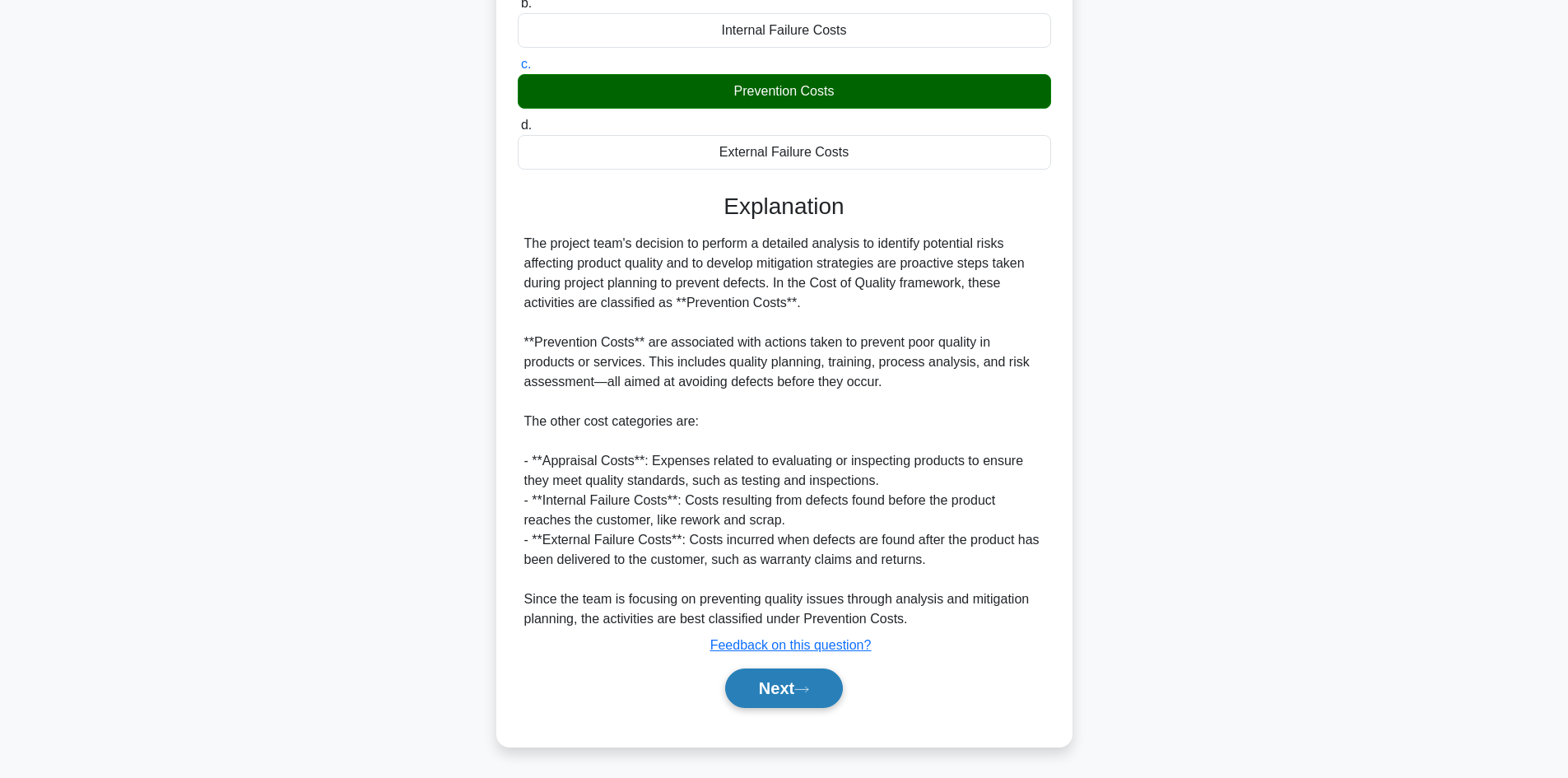
click at [799, 679] on button "Next" at bounding box center [784, 689] width 118 height 40
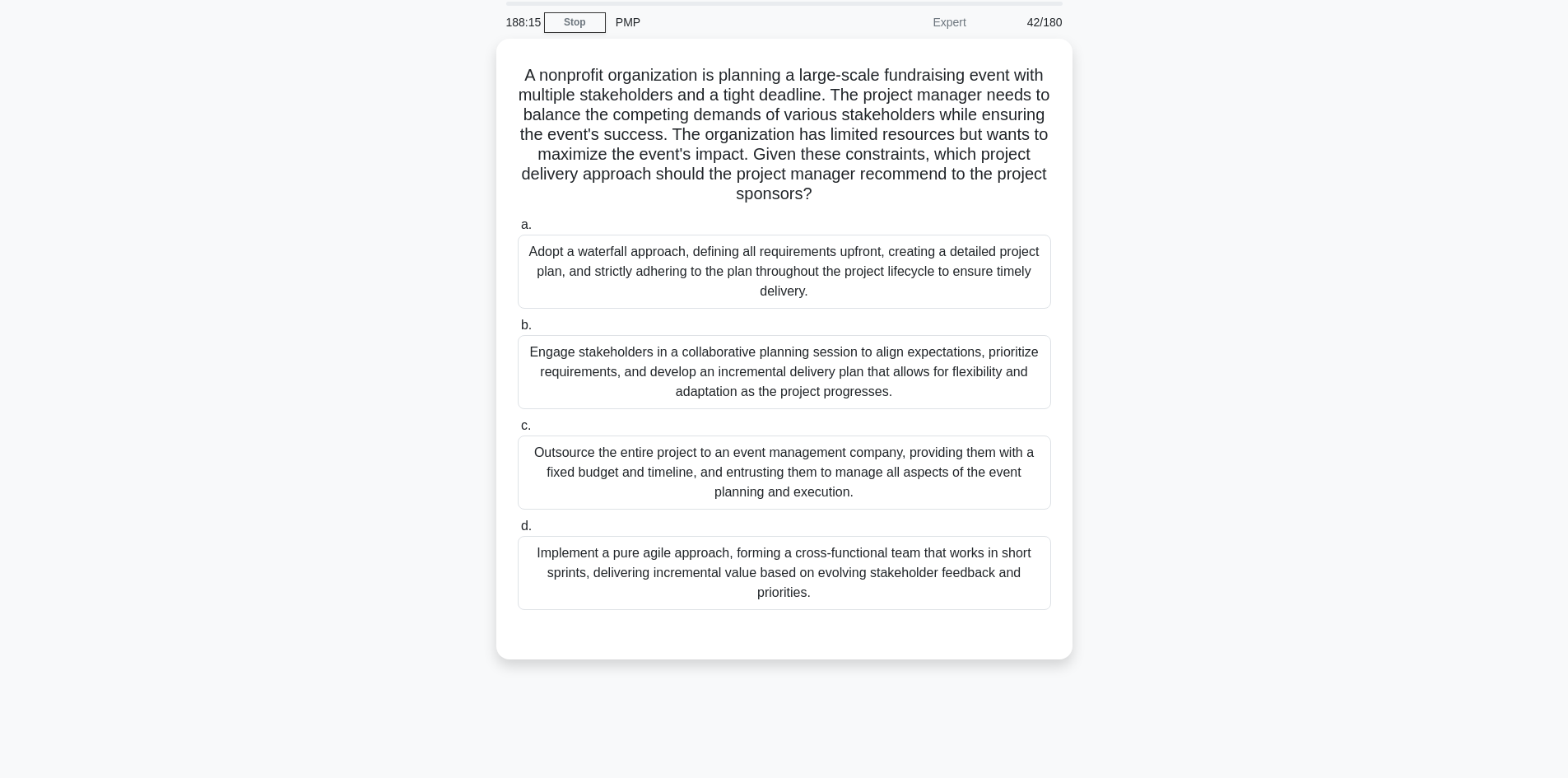
scroll to position [29, 0]
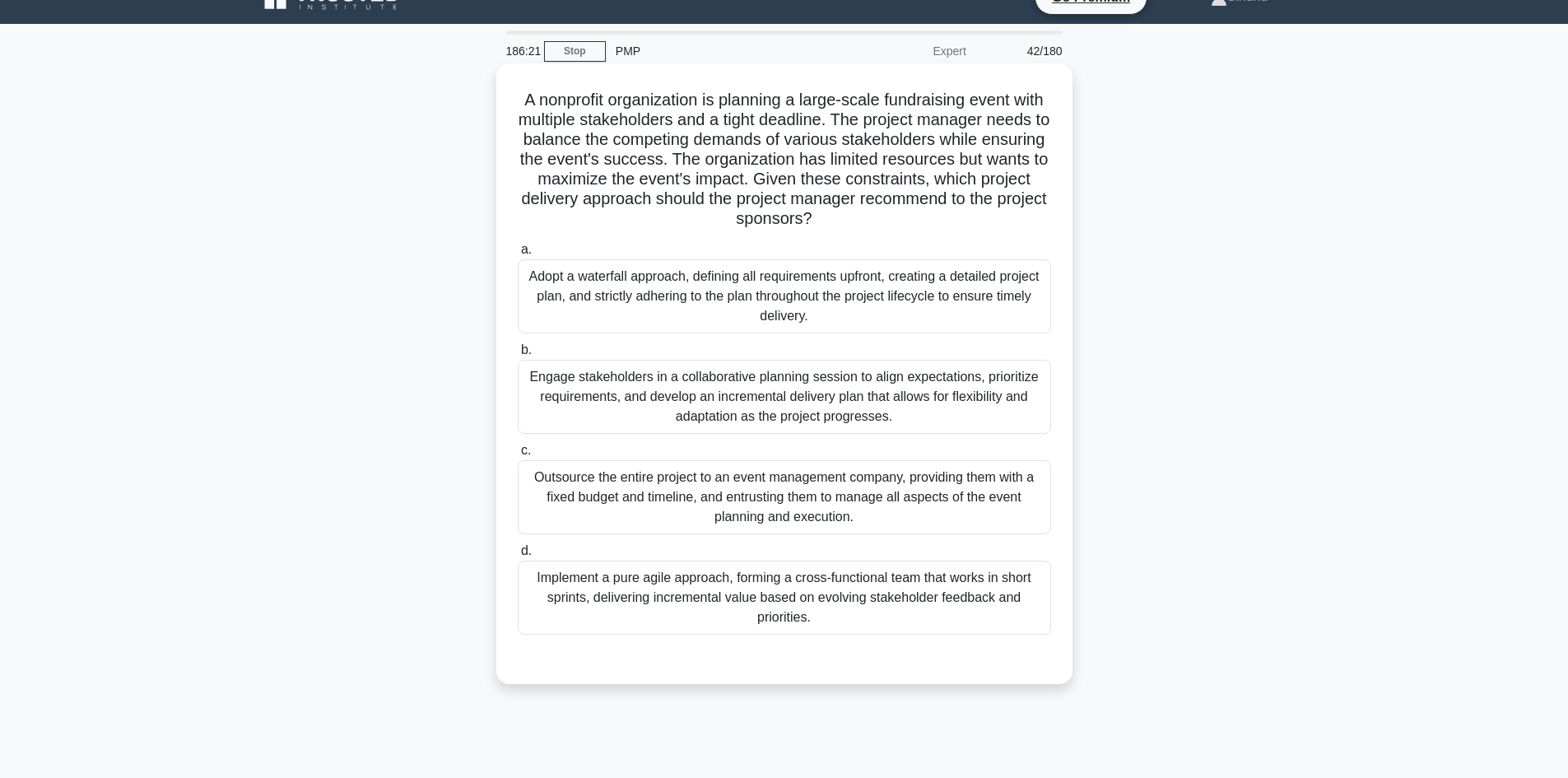
click at [895, 282] on div "Adopt a waterfall approach, defining all requirements upfront, creating a detai…" at bounding box center [784, 296] width 533 height 74
click at [518, 255] on input "a. Adopt a waterfall approach, defining all requirements upfront, creating a de…" at bounding box center [518, 249] width 0 height 11
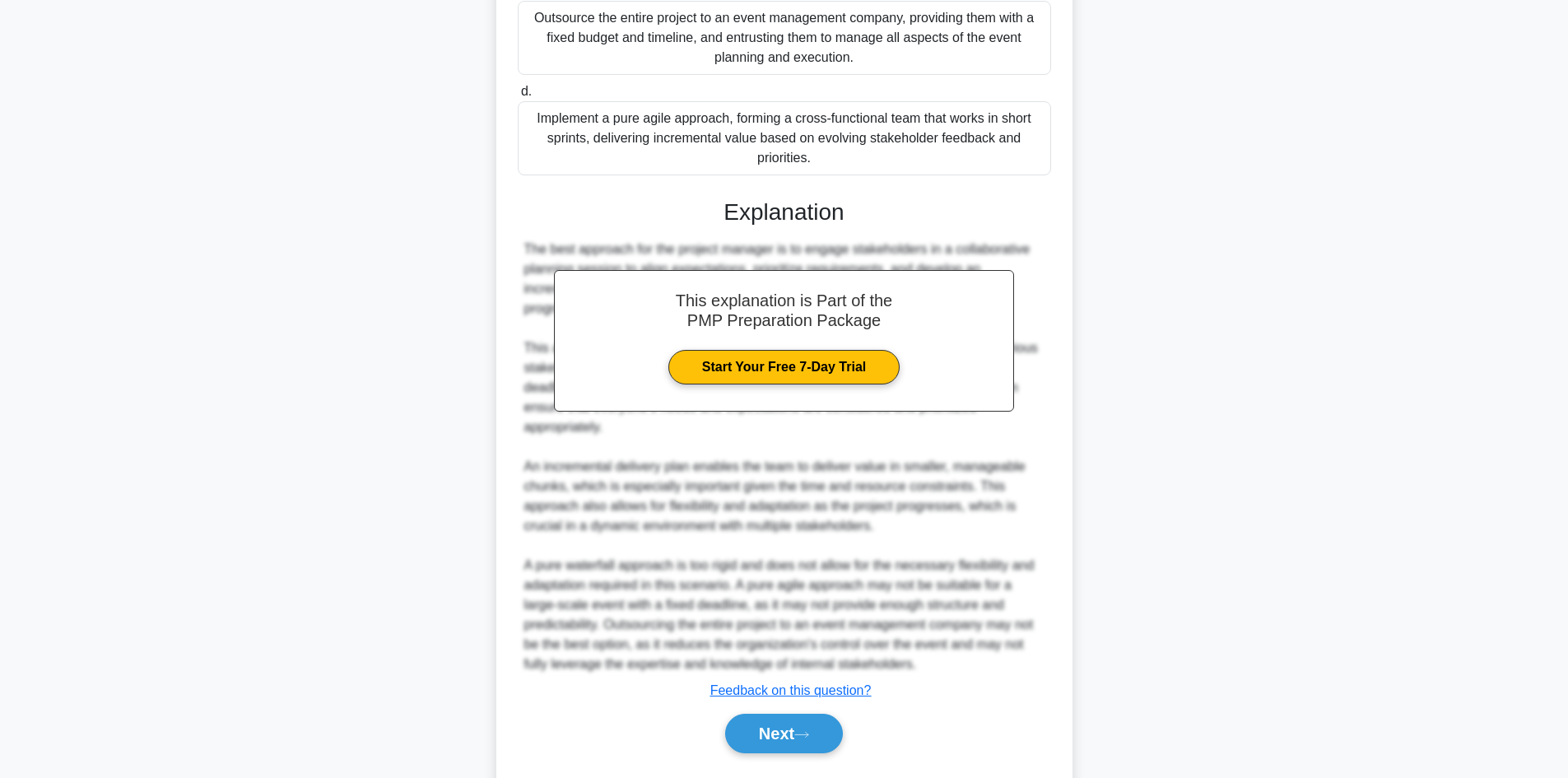
scroll to position [536, 0]
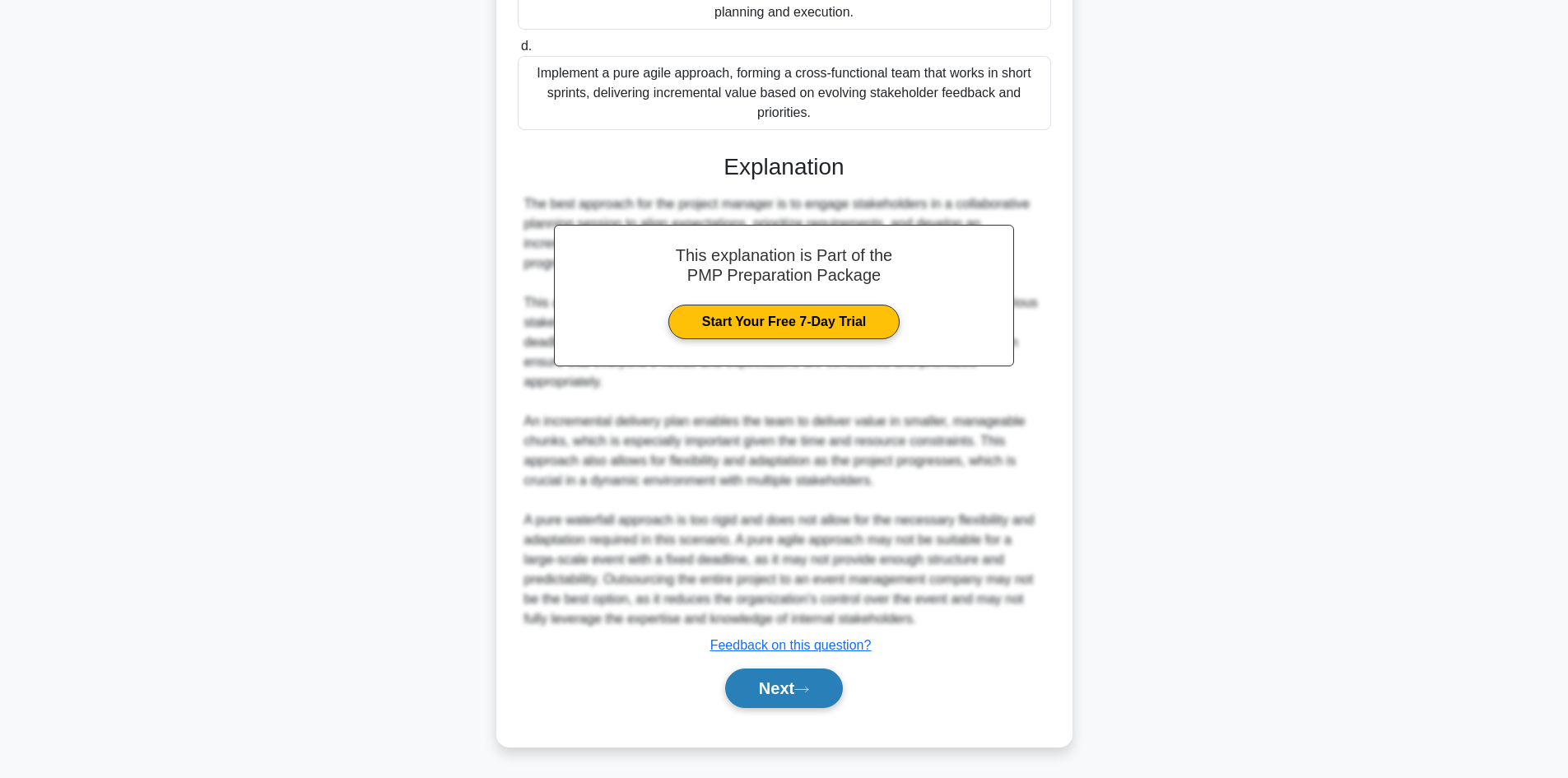
click at [780, 698] on button "Next" at bounding box center [784, 689] width 118 height 40
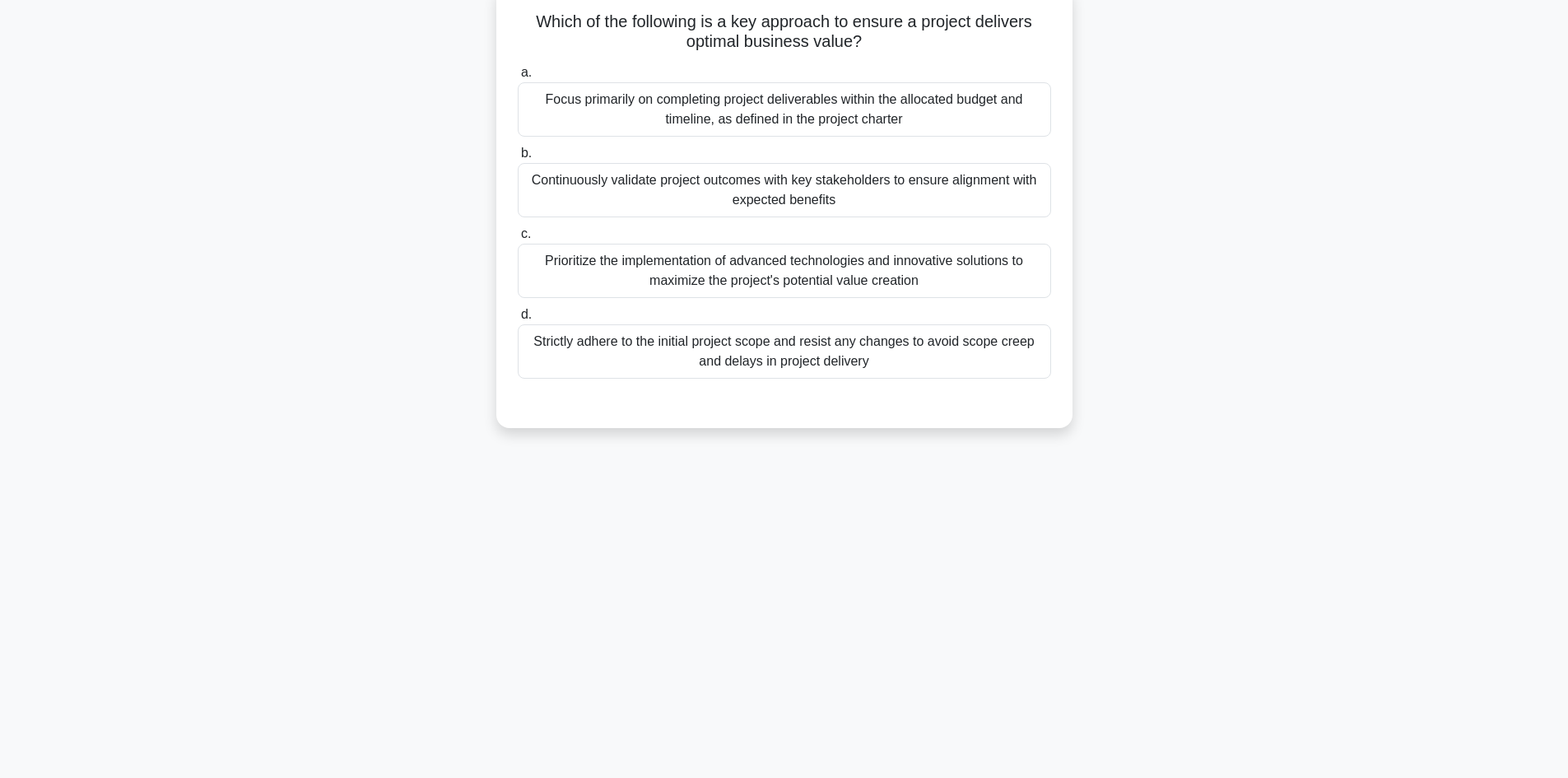
scroll to position [0, 0]
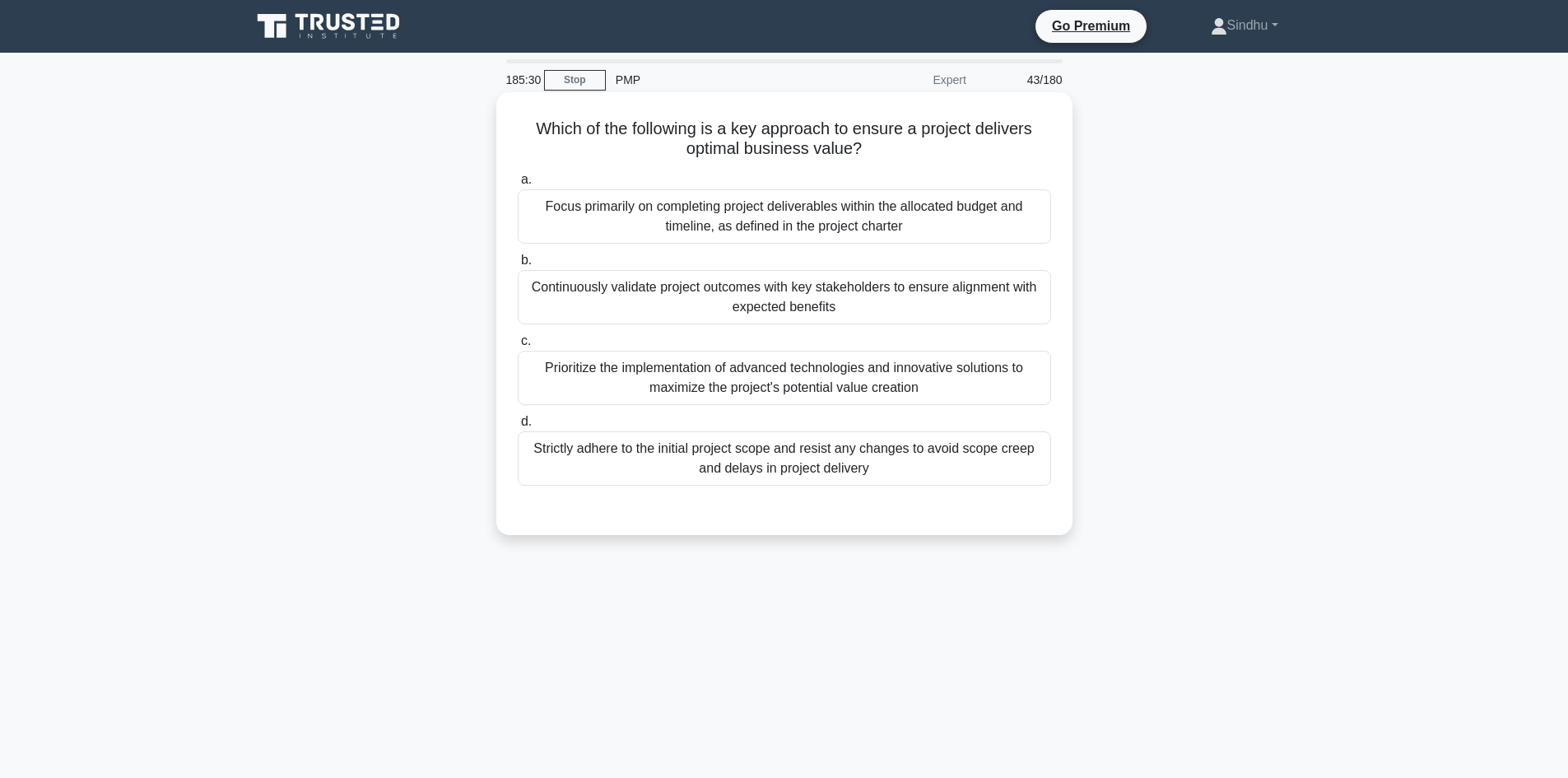
click at [813, 297] on div "Continuously validate project outcomes with key stakeholders to ensure alignmen…" at bounding box center [784, 297] width 533 height 55
click at [518, 266] on input "b. Continuously validate project outcomes with key stakeholders to ensure align…" at bounding box center [518, 260] width 0 height 11
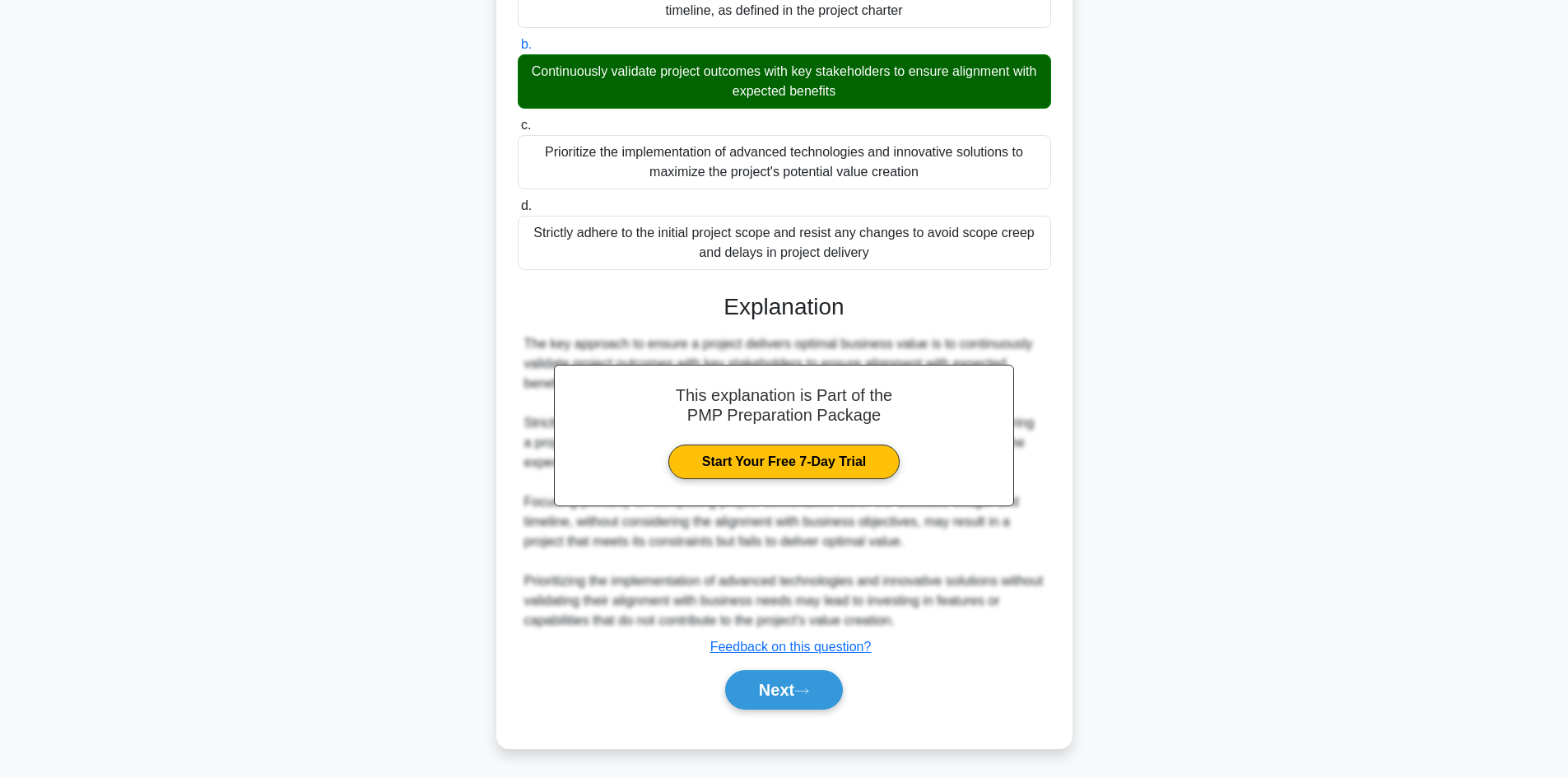
scroll to position [218, 0]
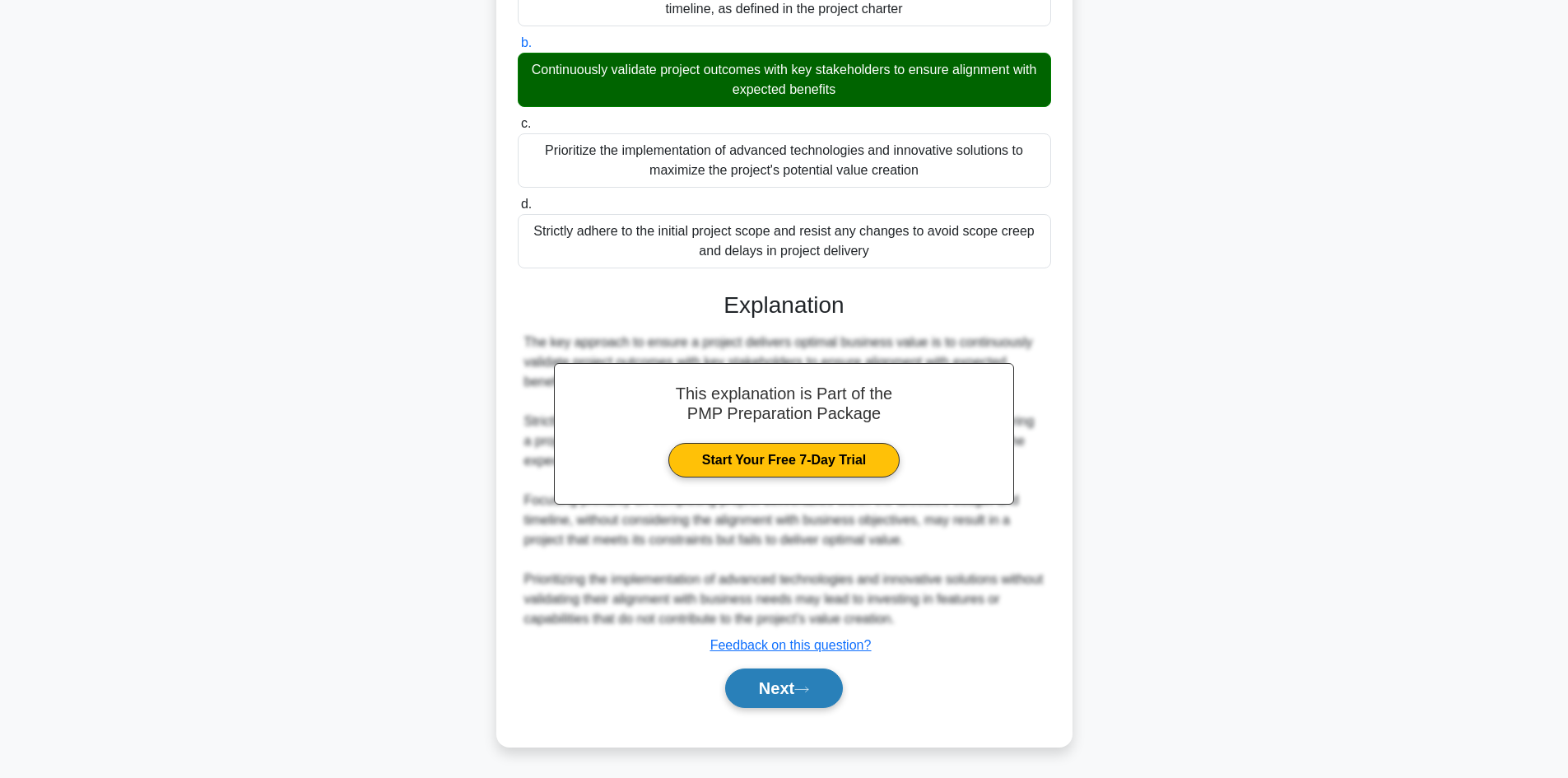
click at [752, 690] on button "Next" at bounding box center [784, 689] width 118 height 40
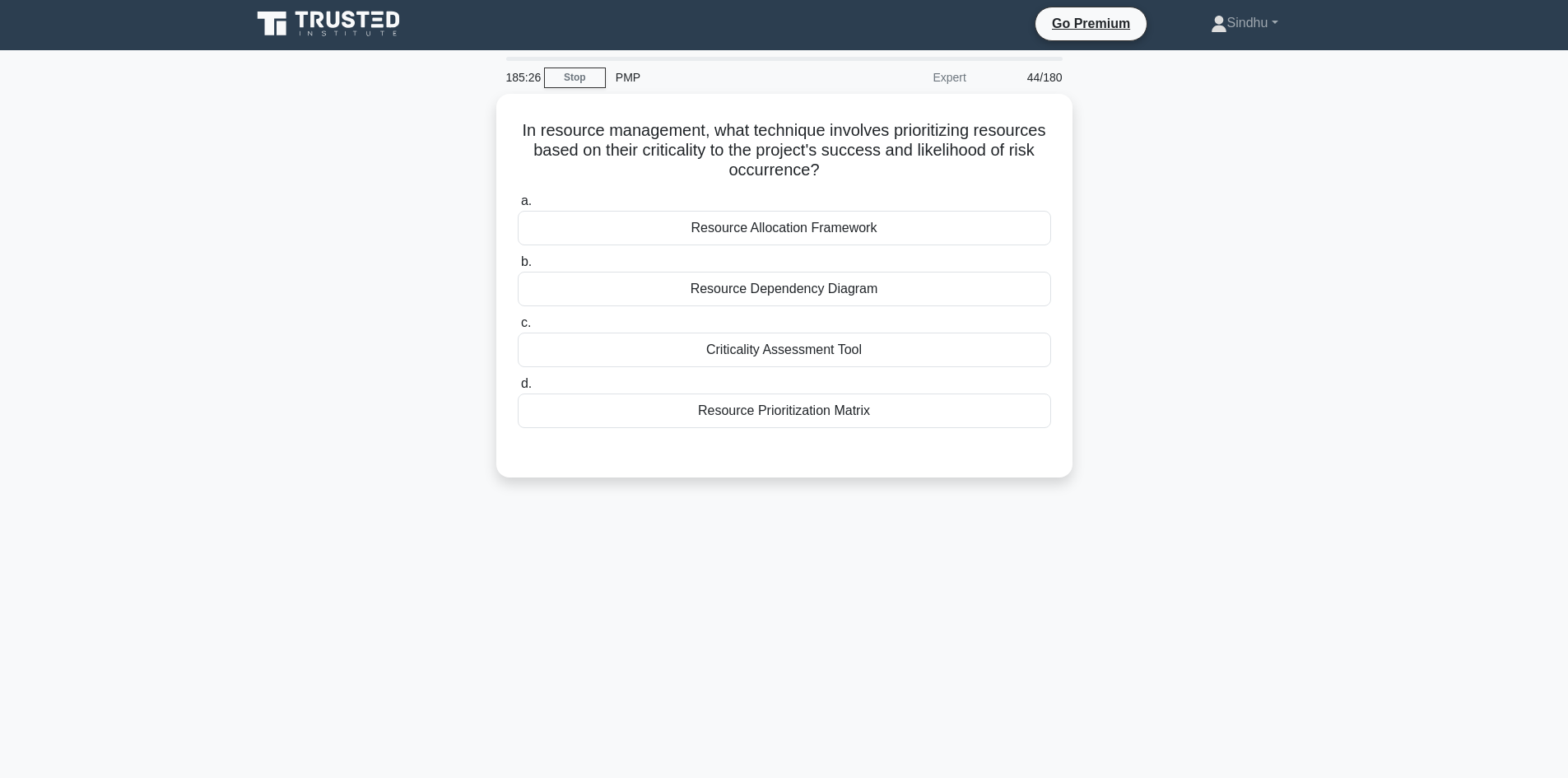
scroll to position [0, 0]
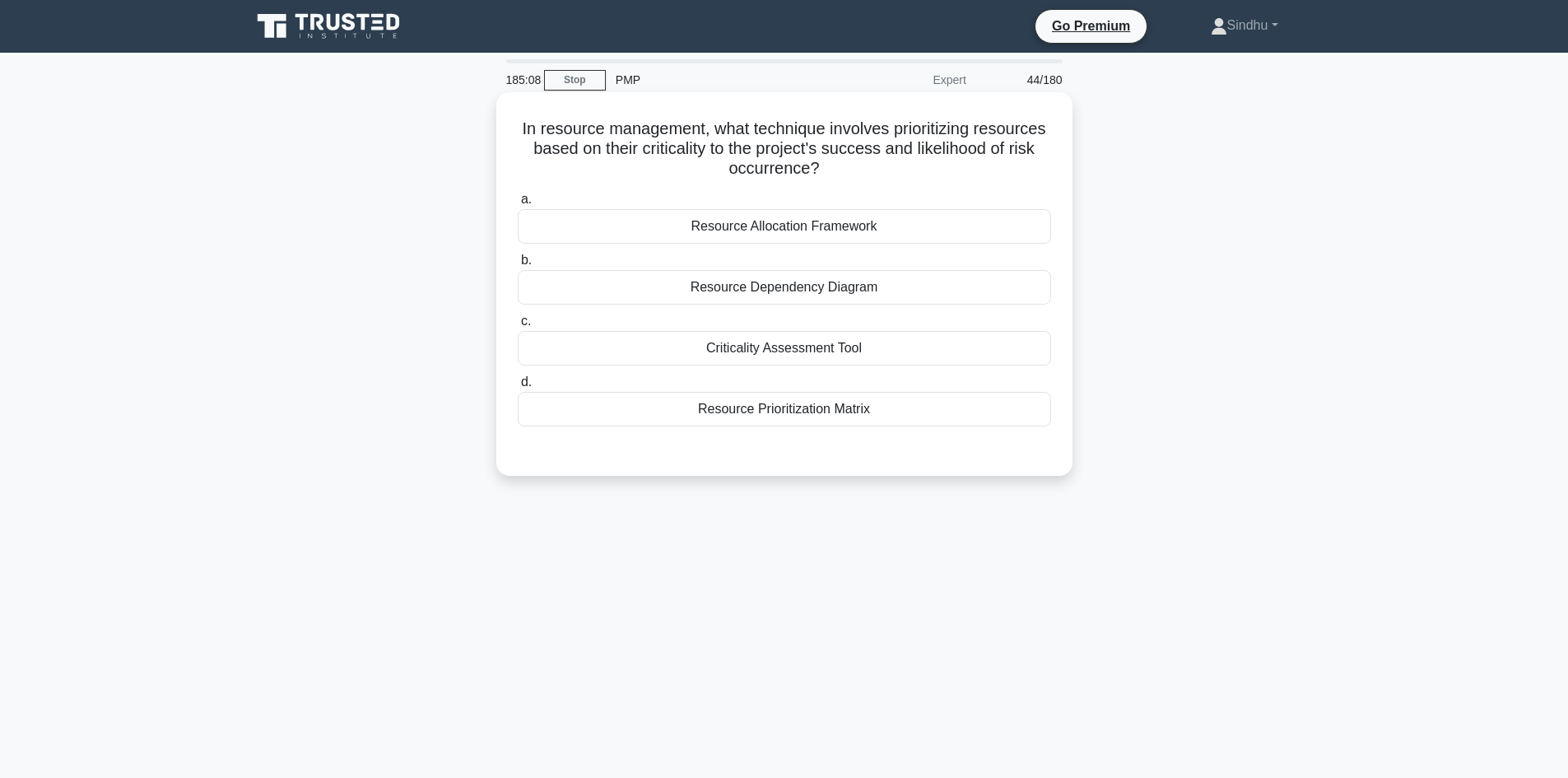
click at [790, 418] on div "Resource Prioritization Matrix" at bounding box center [784, 409] width 533 height 35
click at [518, 388] on input "d. Resource Prioritization Matrix" at bounding box center [518, 382] width 0 height 11
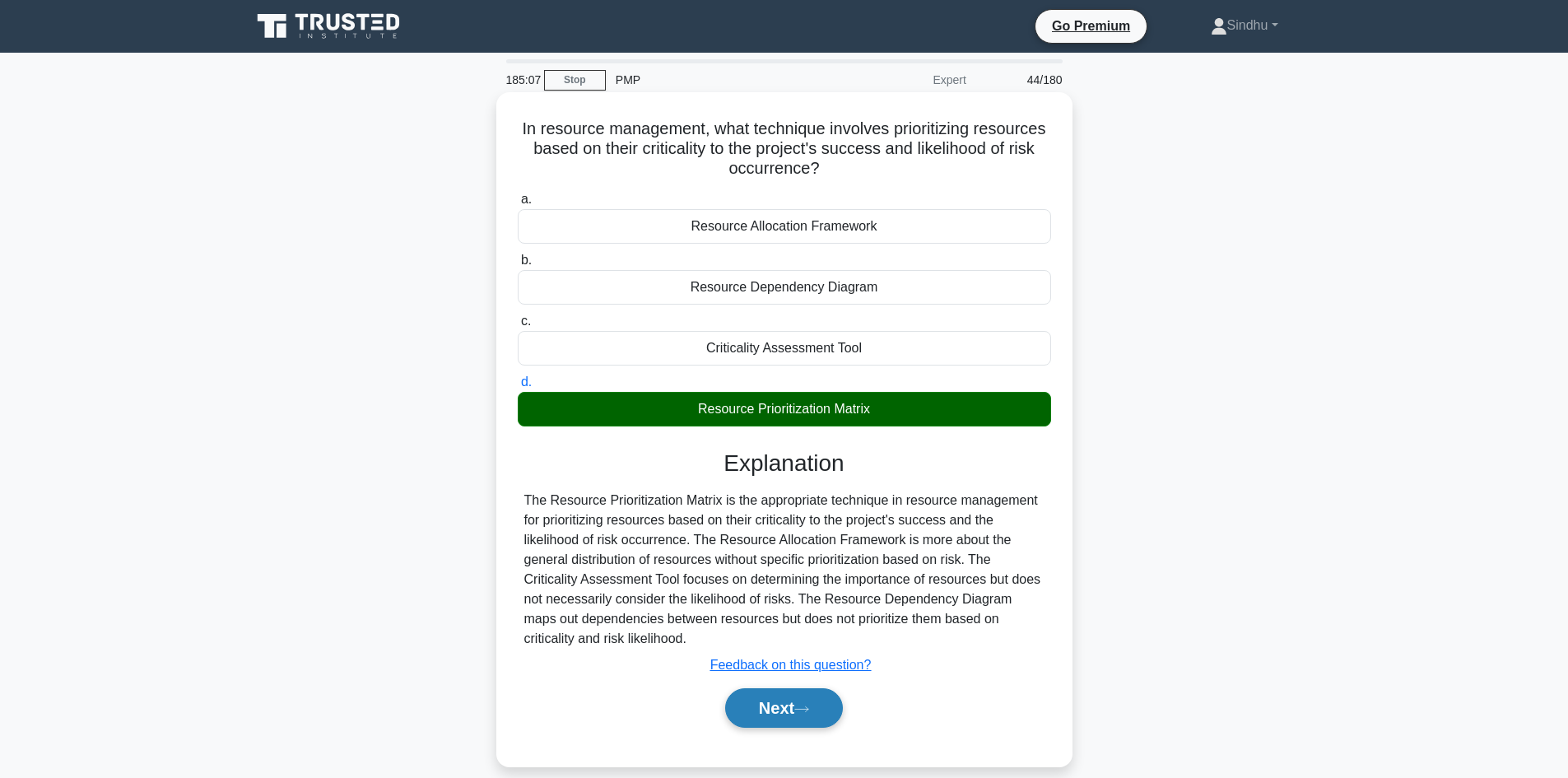
click at [745, 701] on button "Next" at bounding box center [784, 708] width 118 height 40
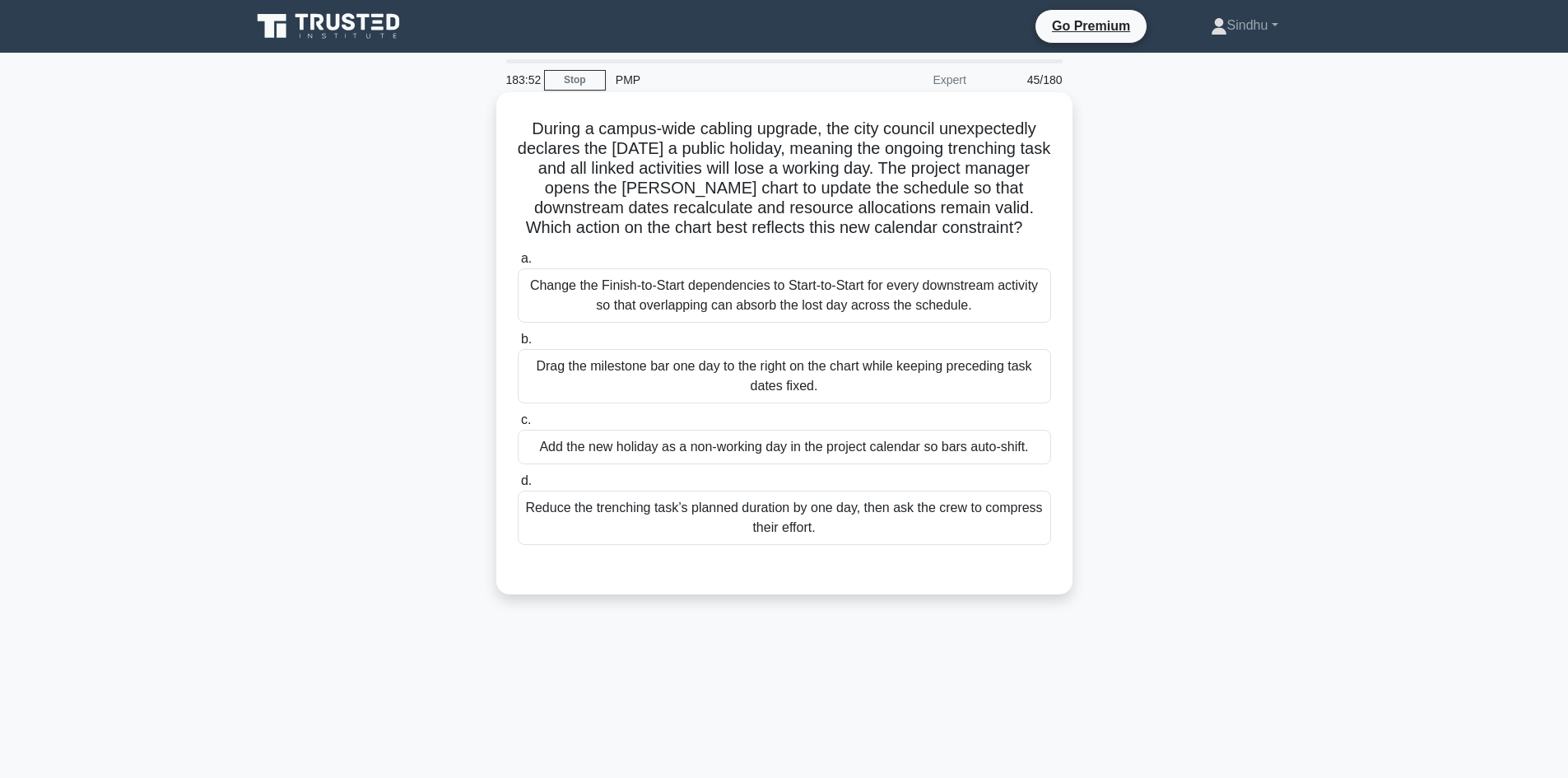
click at [839, 317] on div "Change the Finish-to-Start dependencies to Start-to-Start for every downstream …" at bounding box center [784, 296] width 533 height 55
click at [518, 264] on input "a. Change the Finish-to-Start dependencies to Start-to-Start for every downstre…" at bounding box center [518, 259] width 0 height 11
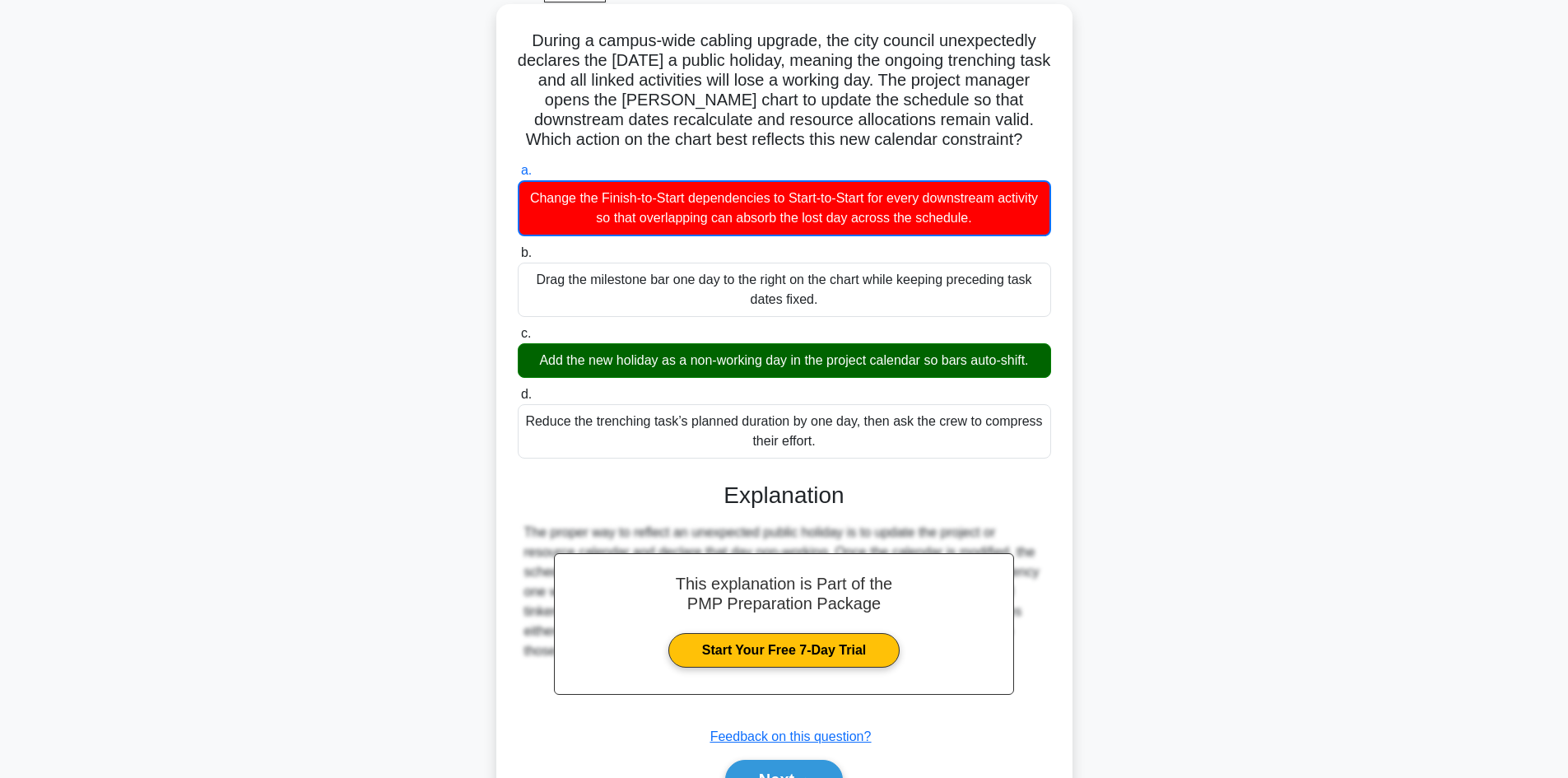
scroll to position [181, 0]
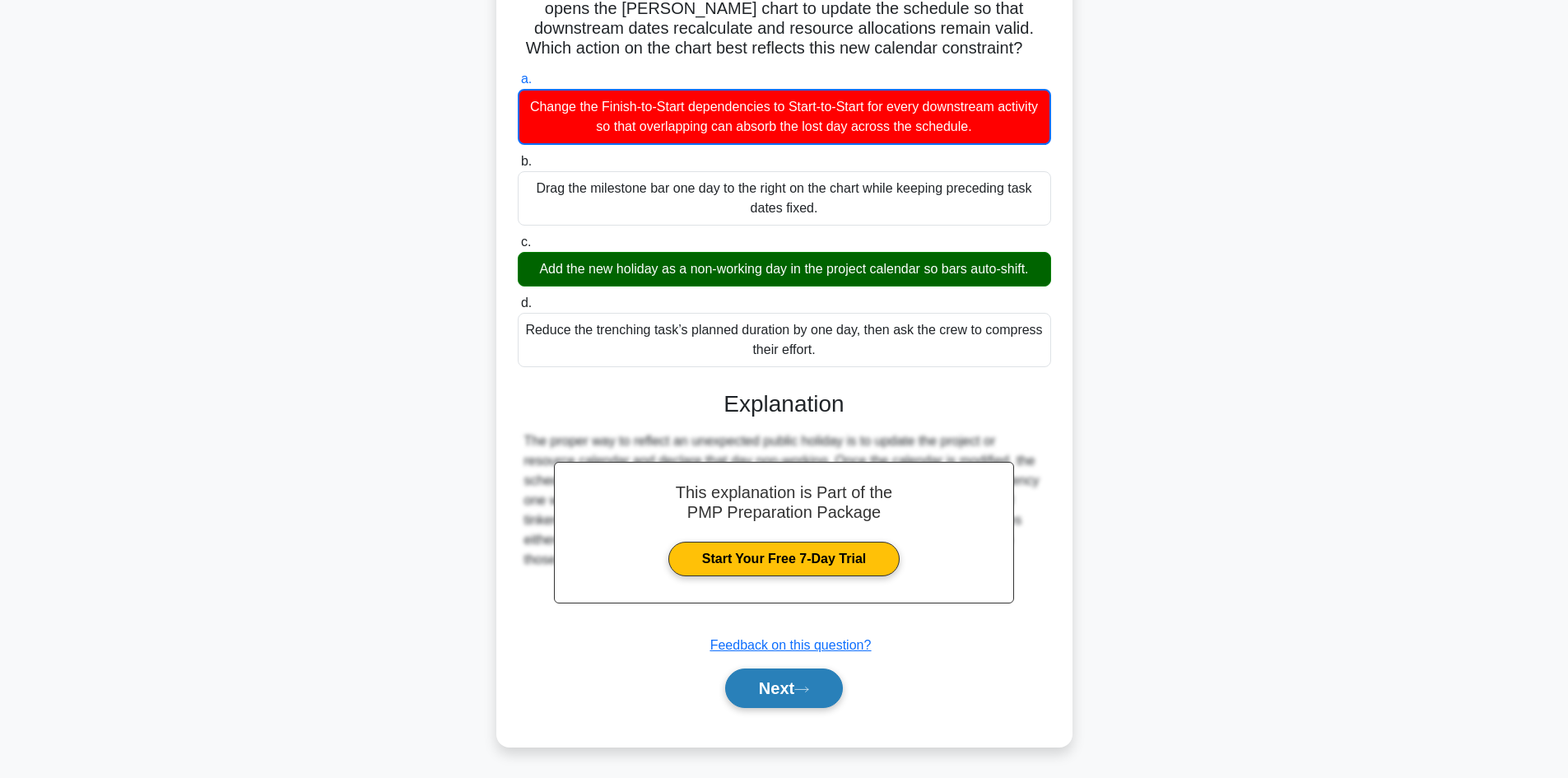
click at [753, 685] on button "Next" at bounding box center [784, 689] width 118 height 40
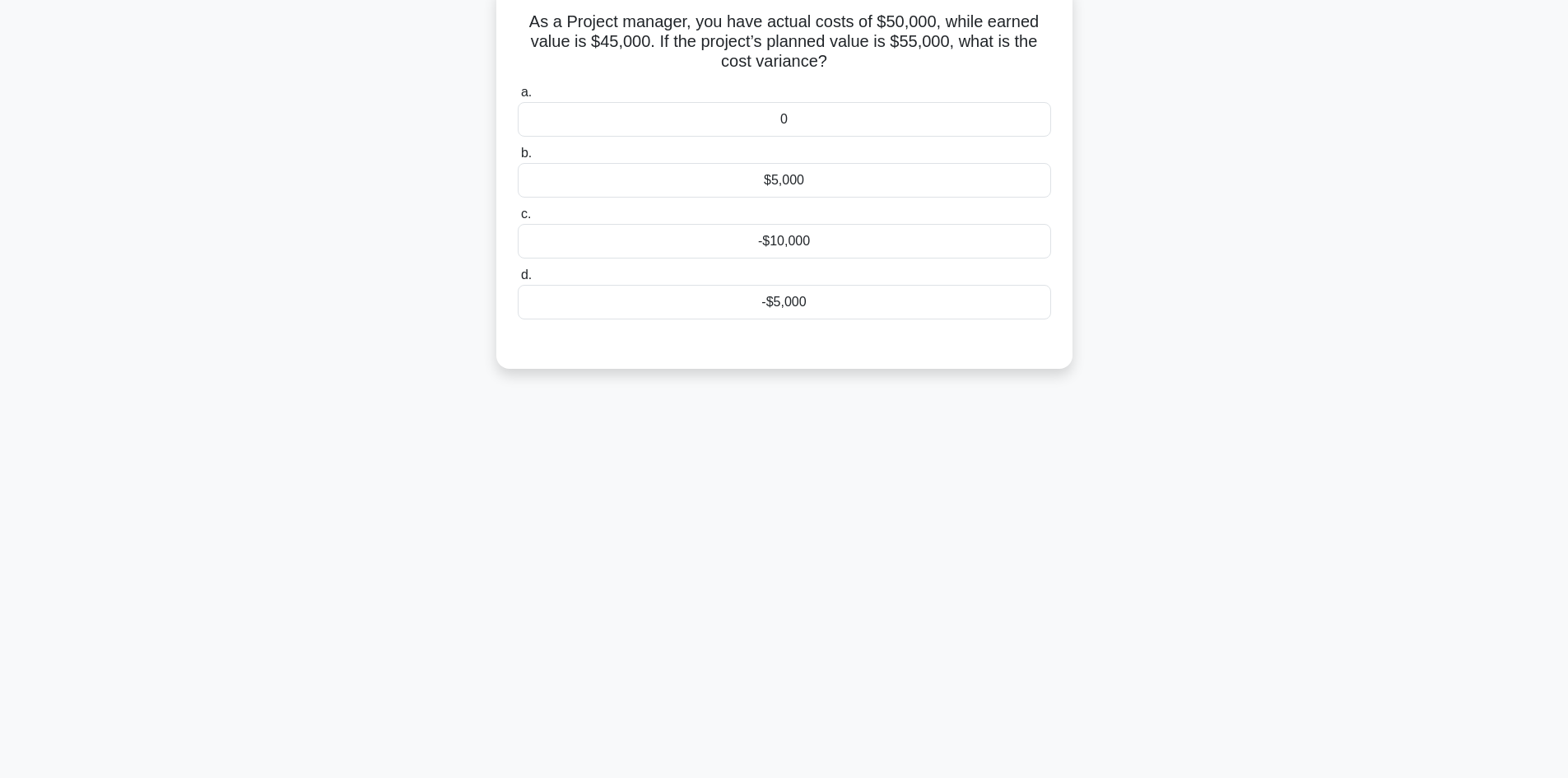
scroll to position [0, 0]
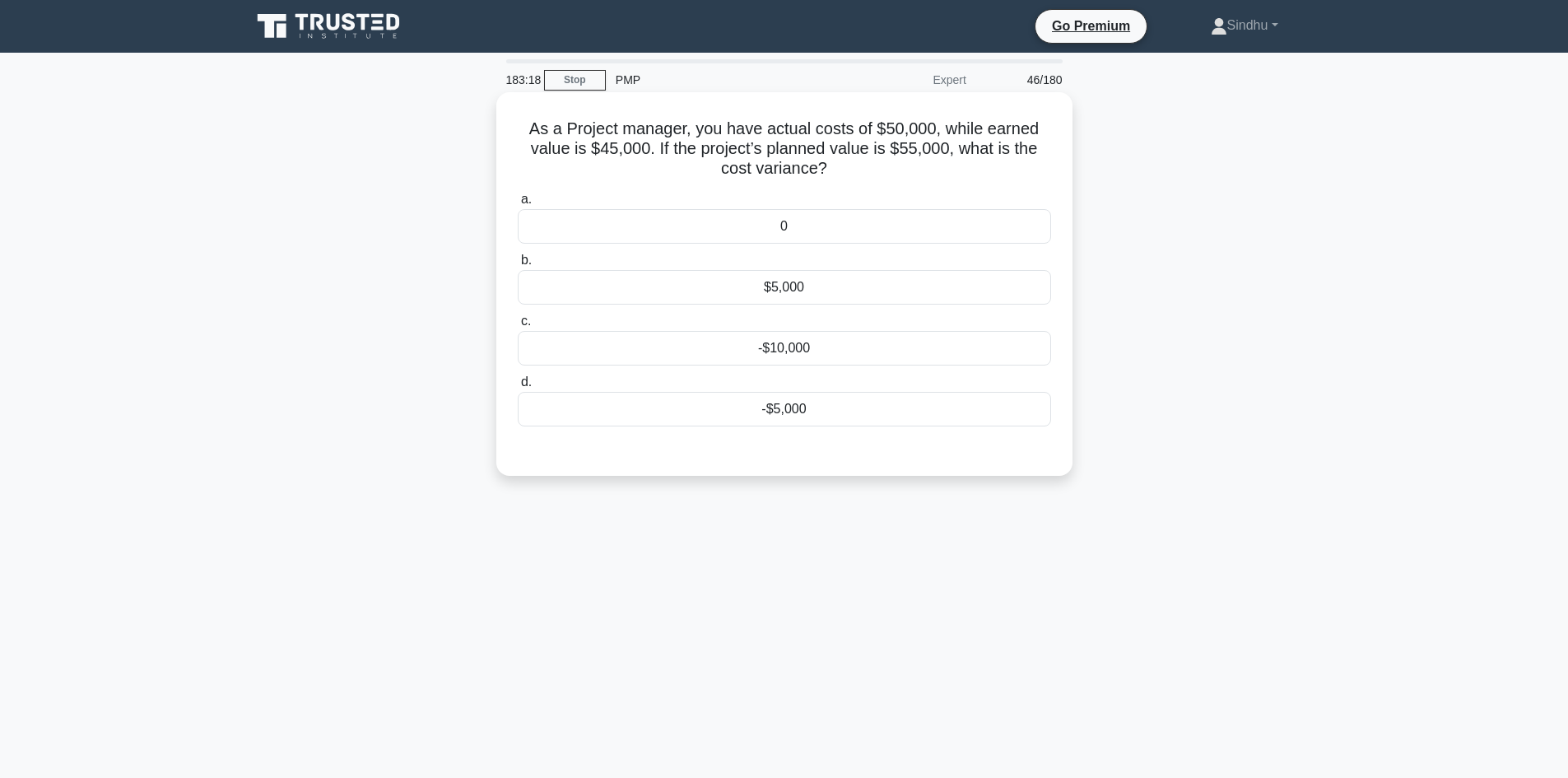
click at [785, 412] on div "-$5,000" at bounding box center [784, 409] width 533 height 35
click at [518, 388] on input "d. -$5,000" at bounding box center [518, 382] width 0 height 11
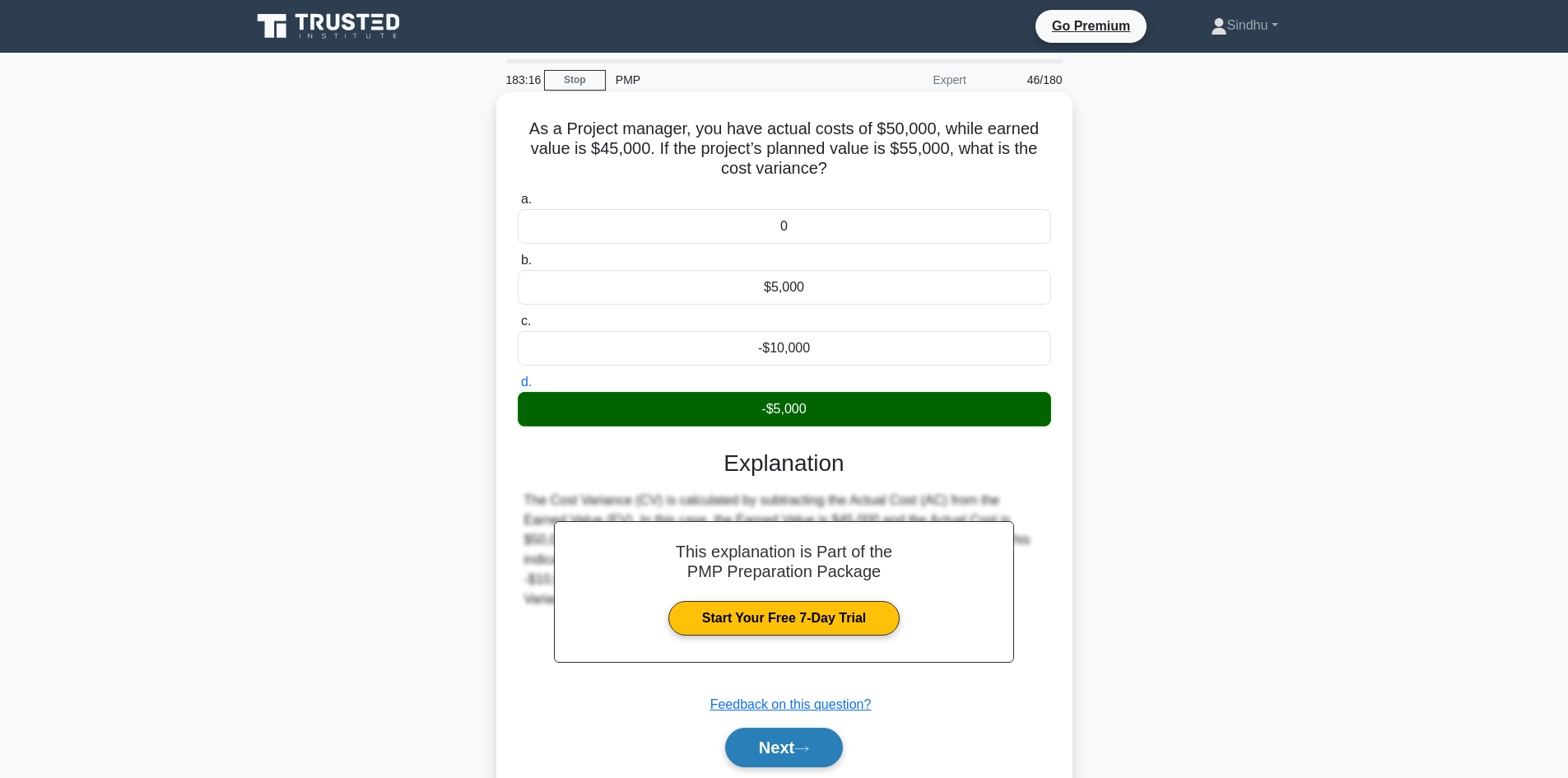
click at [748, 747] on button "Next" at bounding box center [784, 747] width 118 height 40
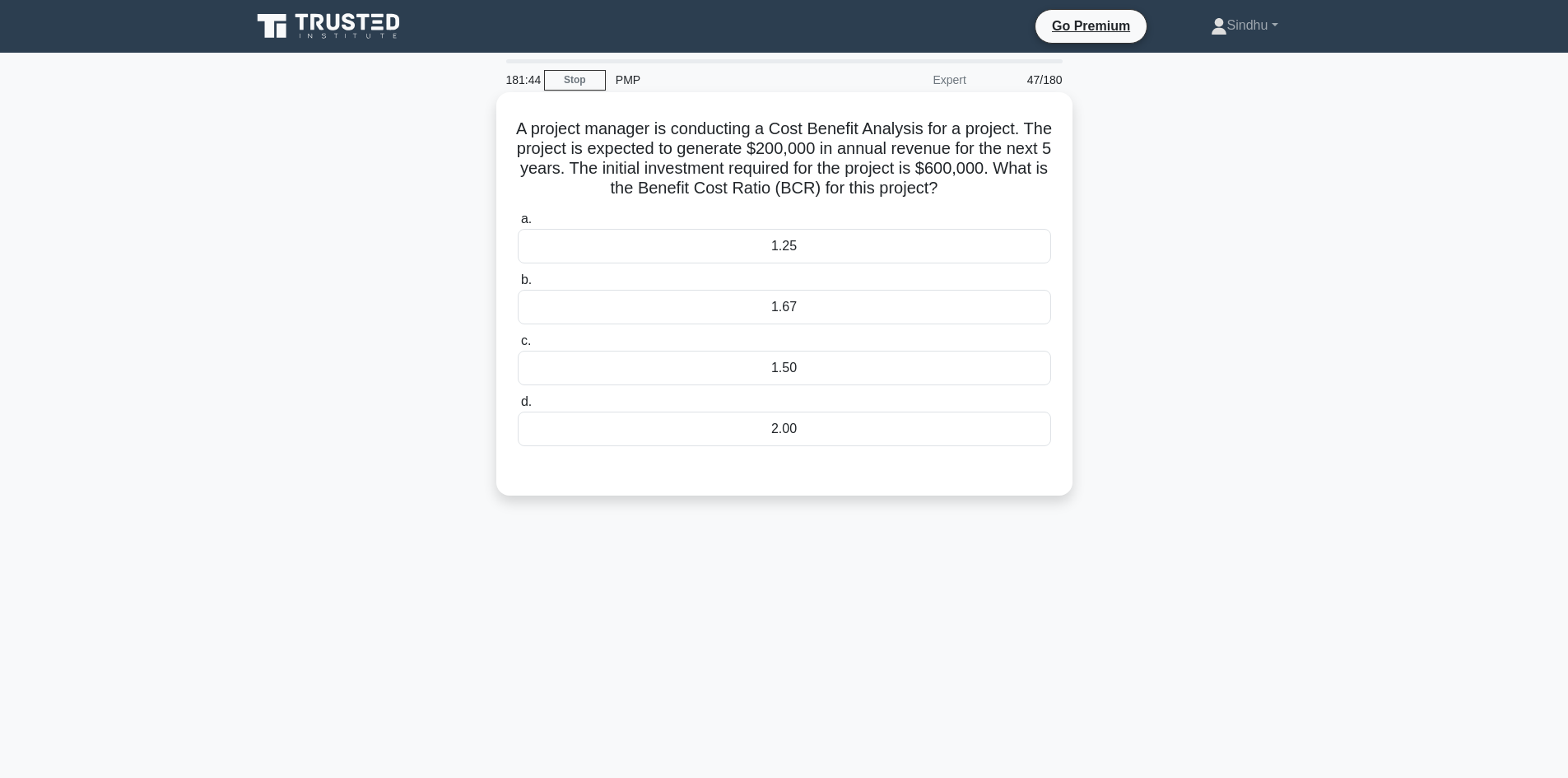
click at [822, 311] on div "1.67" at bounding box center [784, 307] width 533 height 35
click at [518, 286] on input "b. 1.67" at bounding box center [518, 280] width 0 height 11
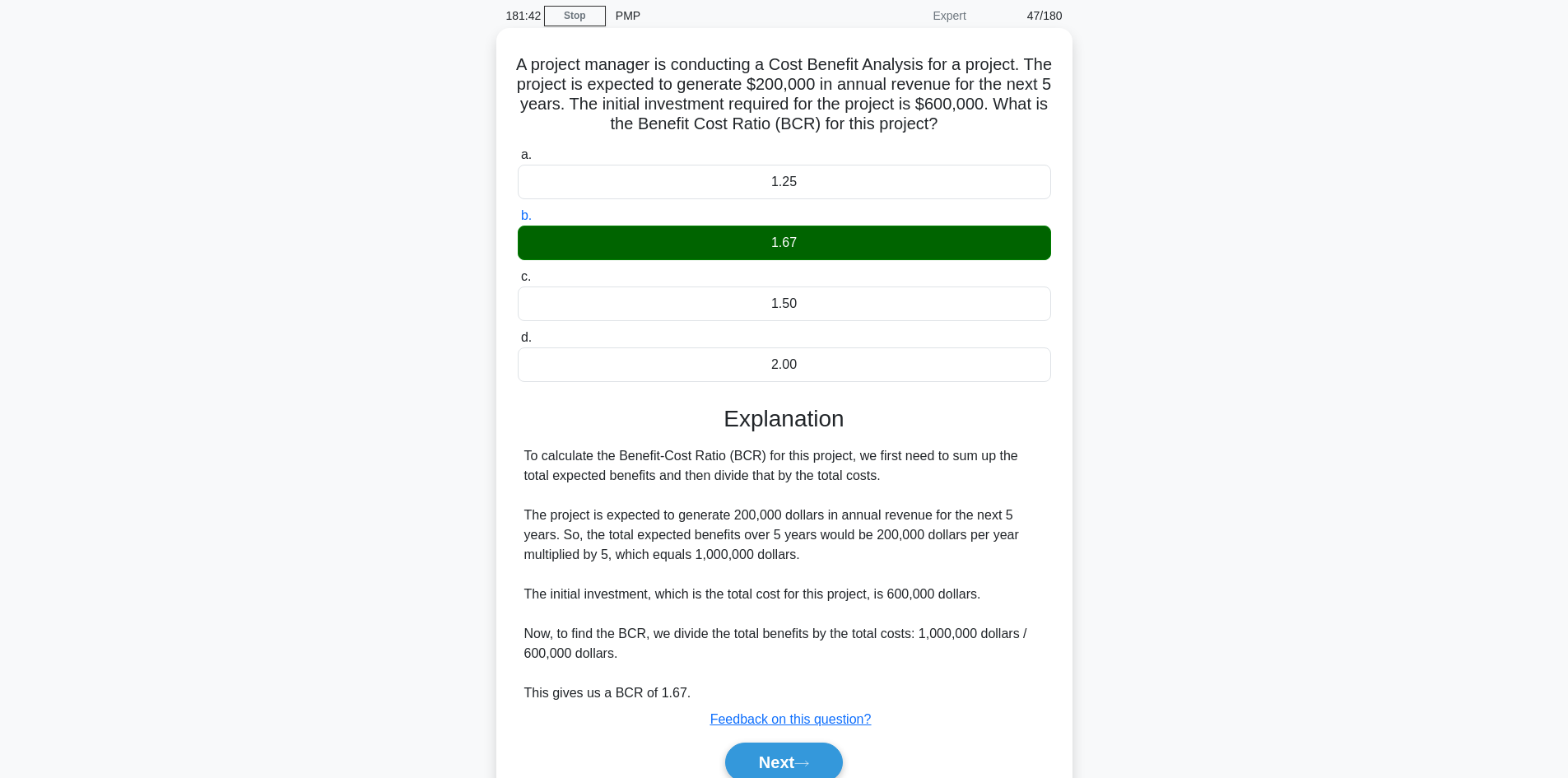
scroll to position [139, 0]
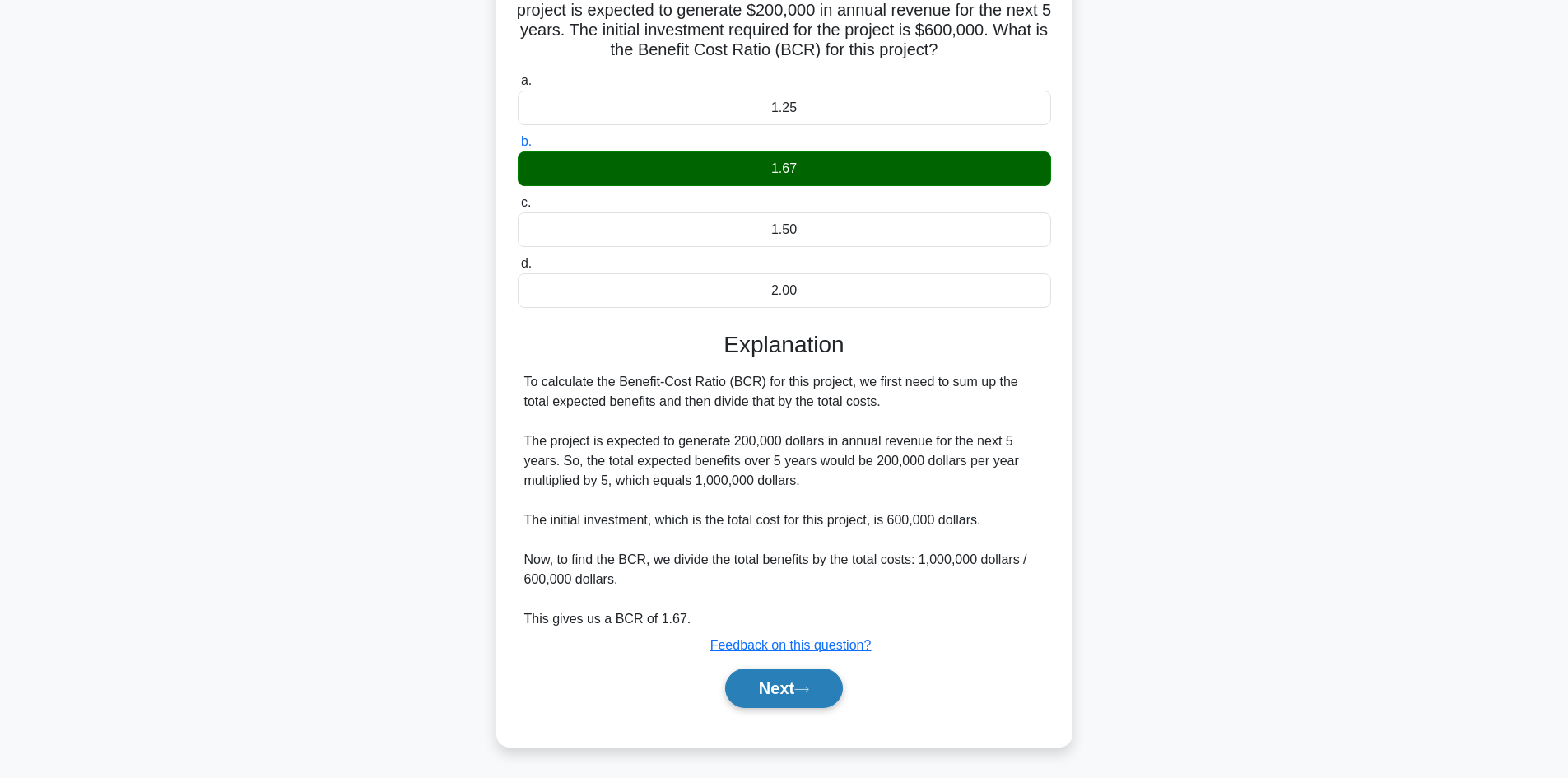
click at [756, 691] on button "Next" at bounding box center [784, 689] width 118 height 40
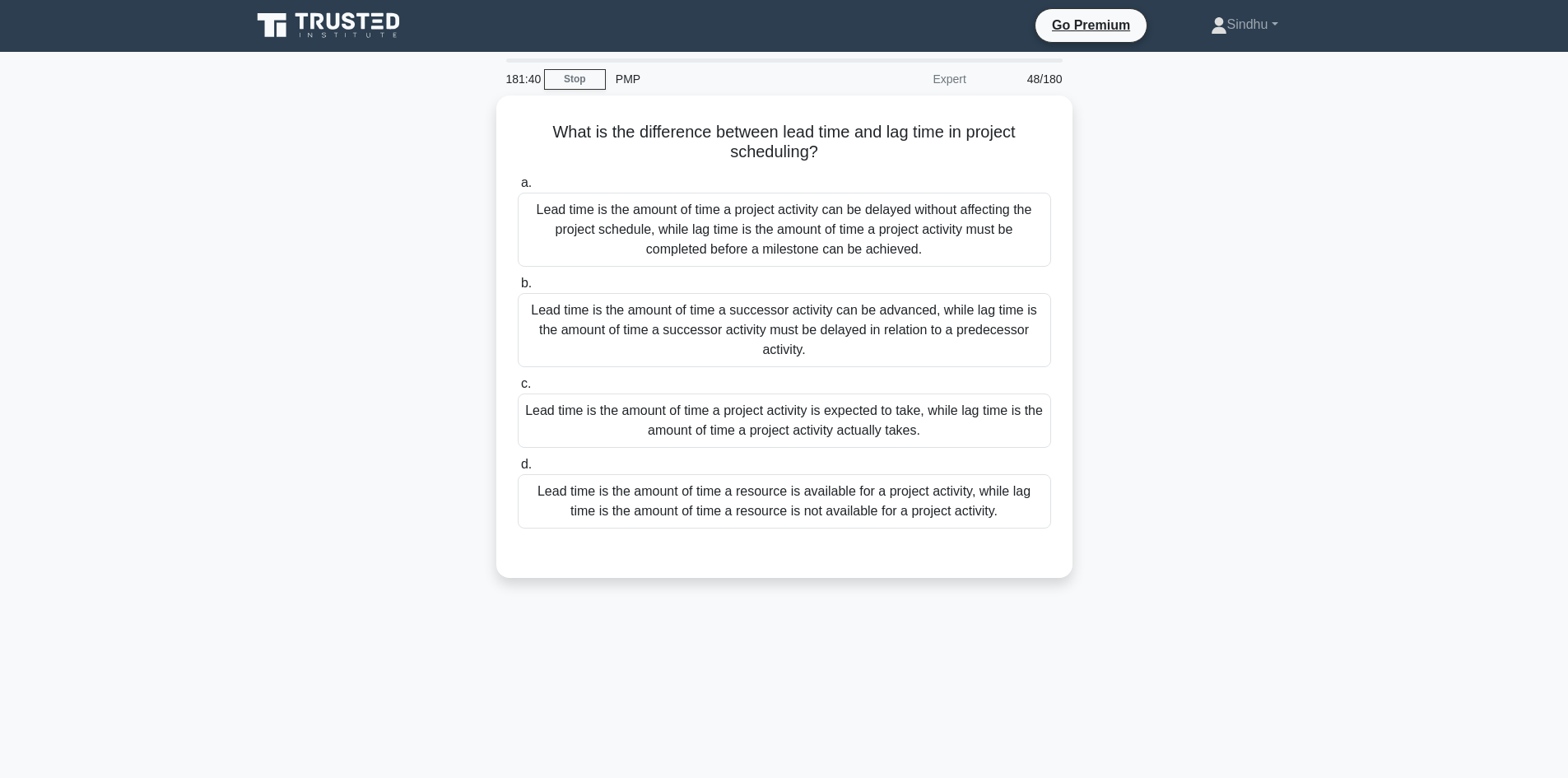
scroll to position [0, 0]
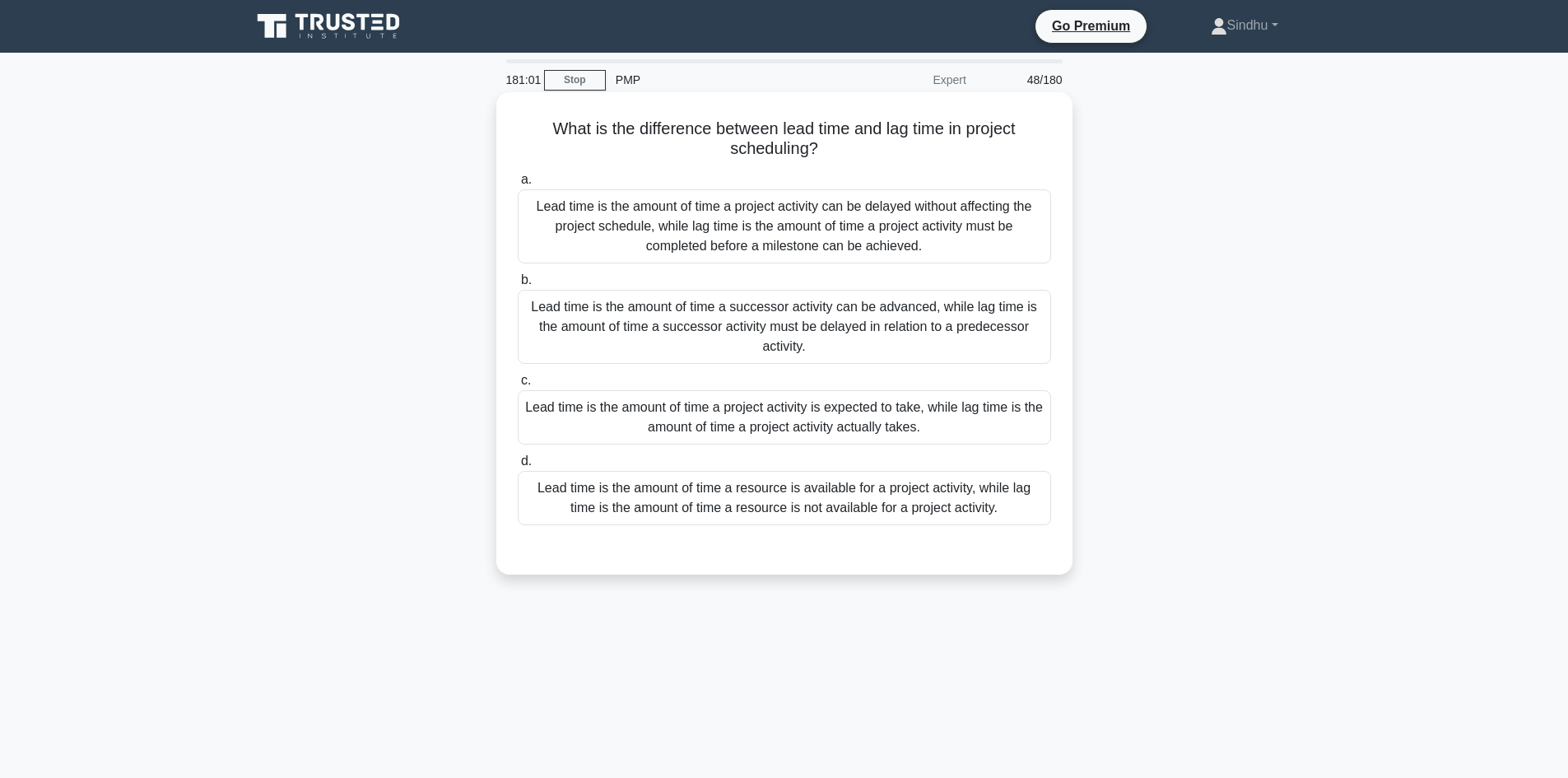
click at [914, 303] on div "Lead time is the amount of time a successor activity can be advanced, while lag…" at bounding box center [784, 326] width 533 height 74
click at [518, 286] on input "b. Lead time is the amount of time a successor activity can be advanced, while …" at bounding box center [518, 280] width 0 height 11
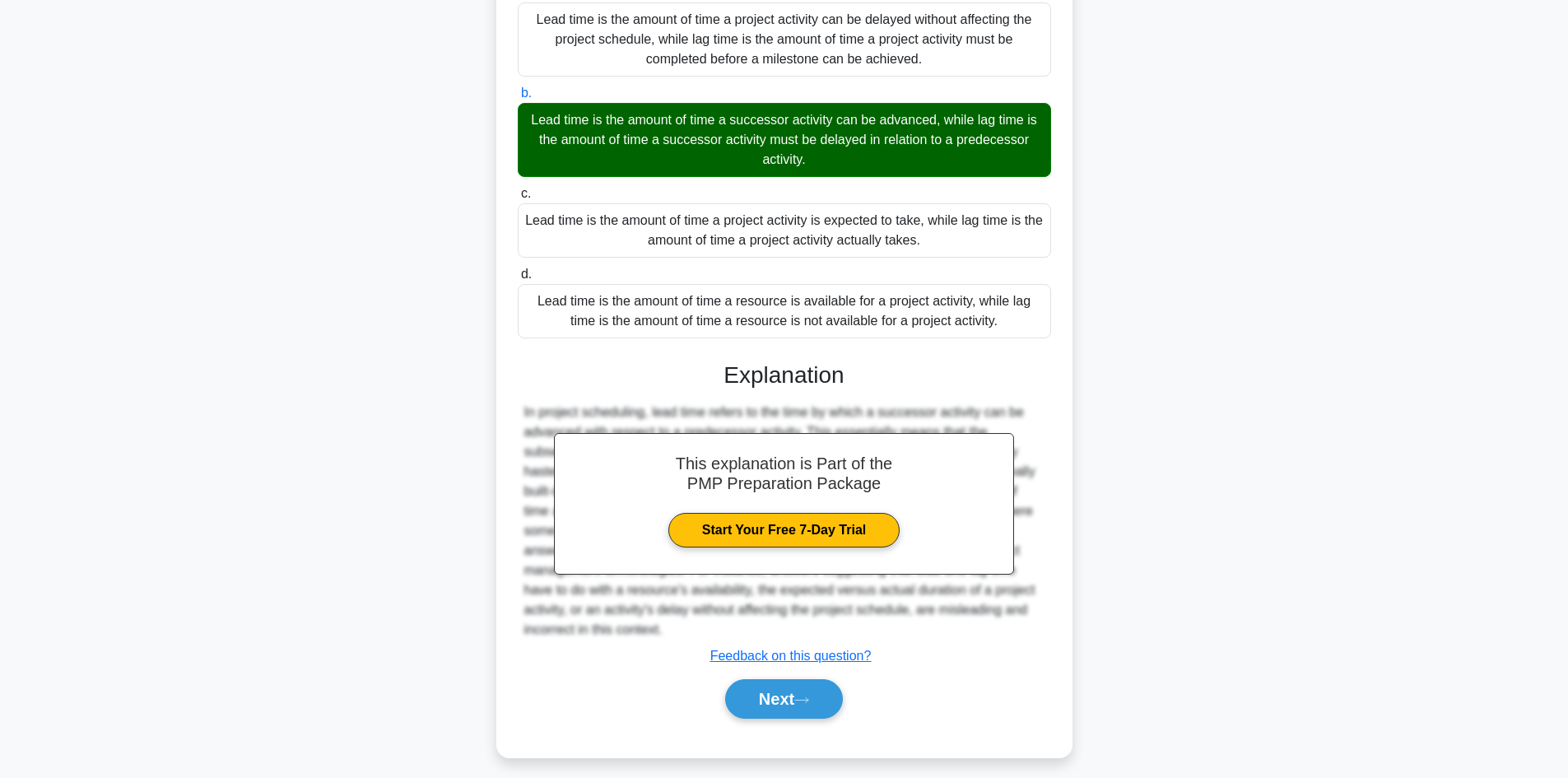
scroll to position [198, 0]
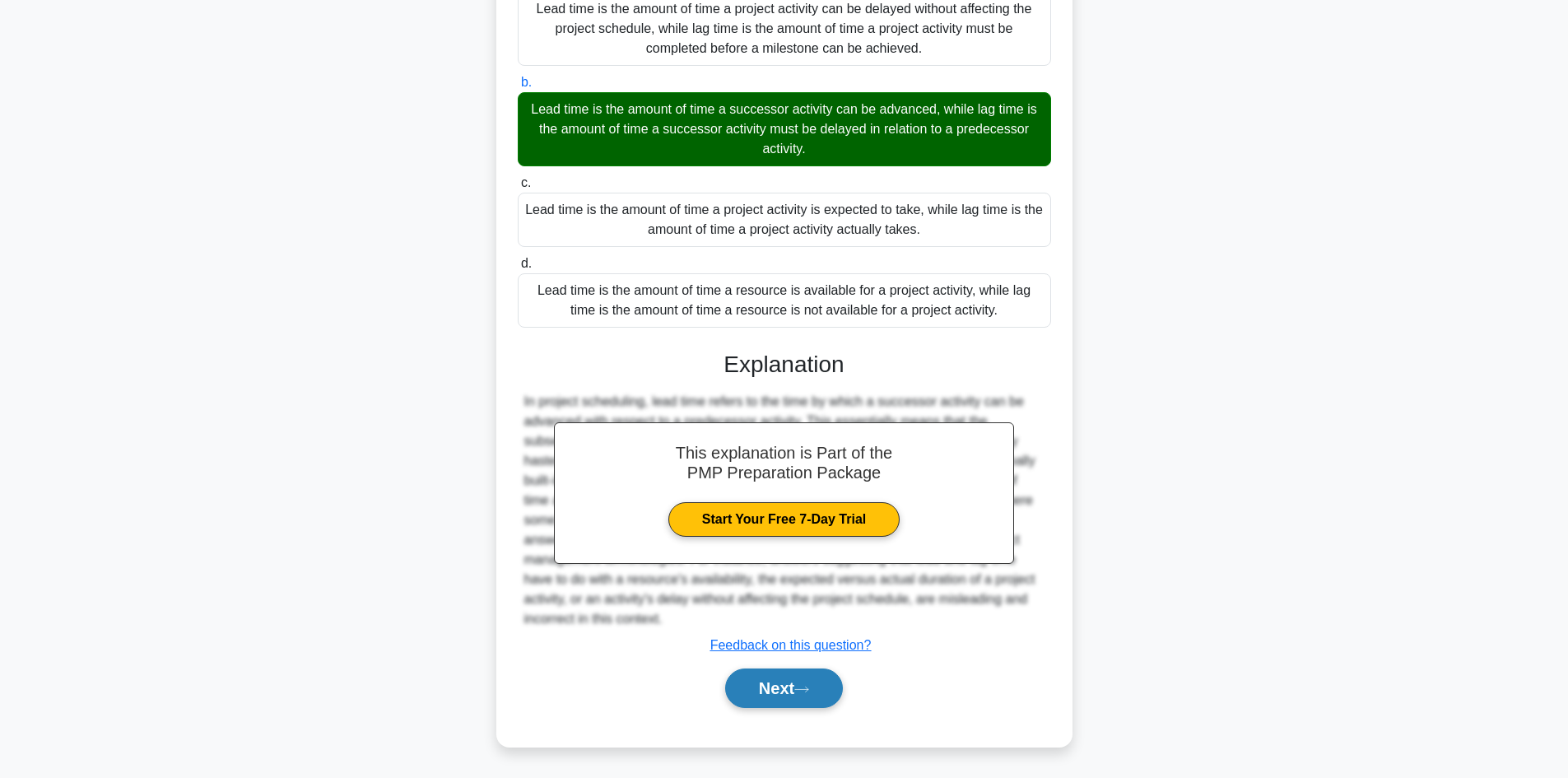
click at [777, 679] on button "Next" at bounding box center [784, 689] width 118 height 40
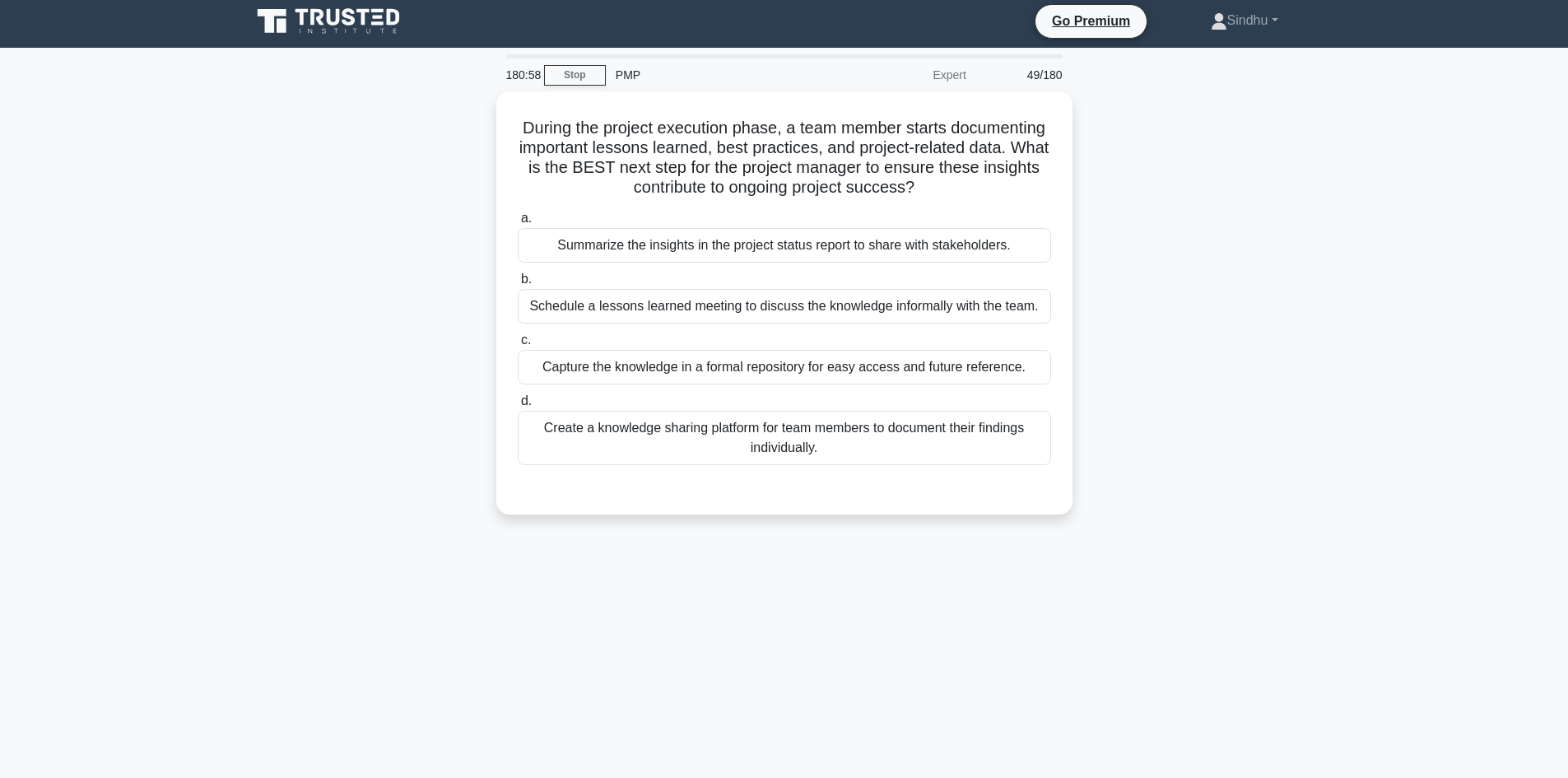
scroll to position [0, 0]
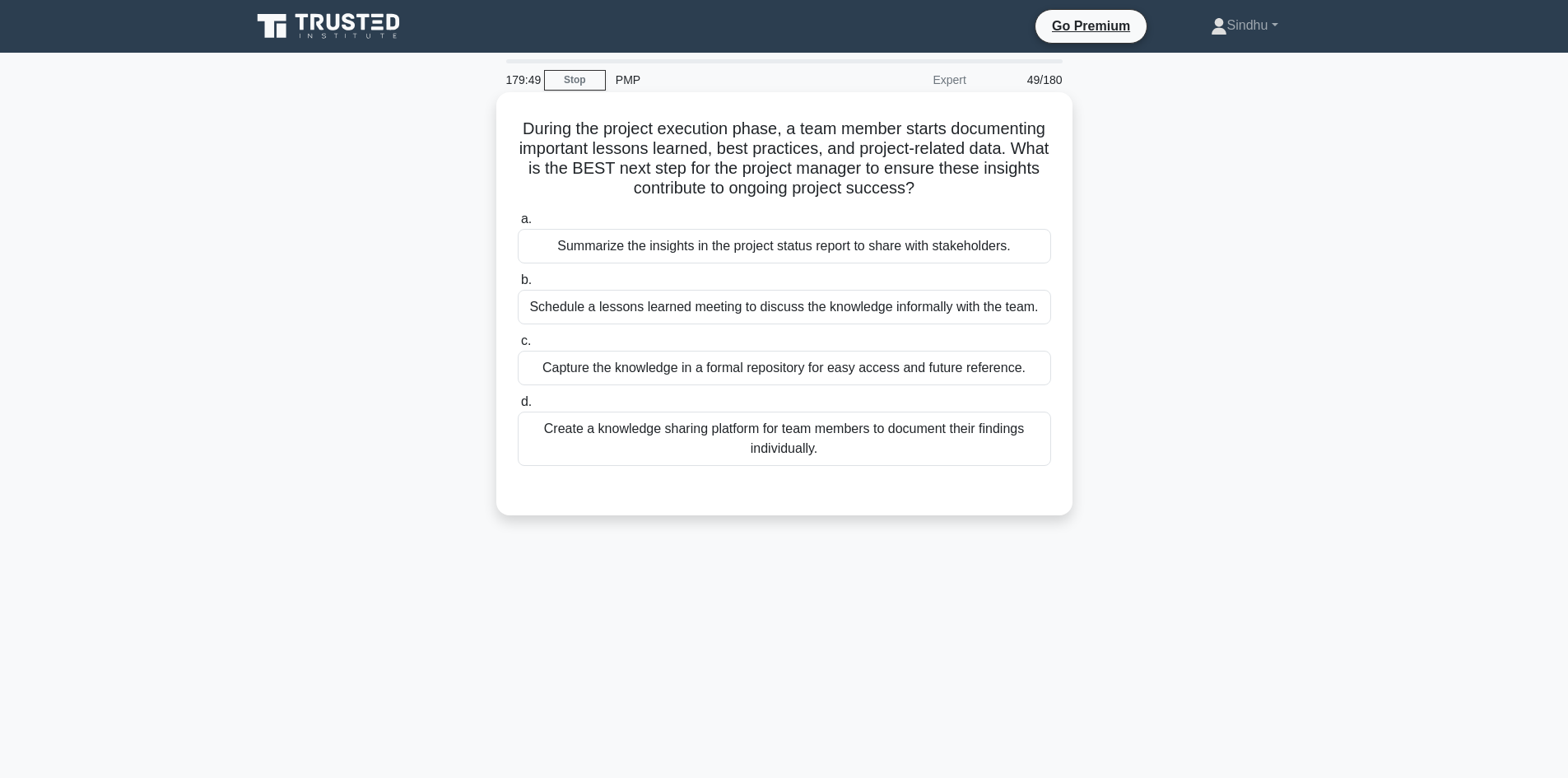
click at [774, 451] on div "Create a knowledge sharing platform for team members to document their findings…" at bounding box center [784, 439] width 533 height 55
click at [518, 408] on input "d. Create a knowledge sharing platform for team members to document their findi…" at bounding box center [518, 402] width 0 height 11
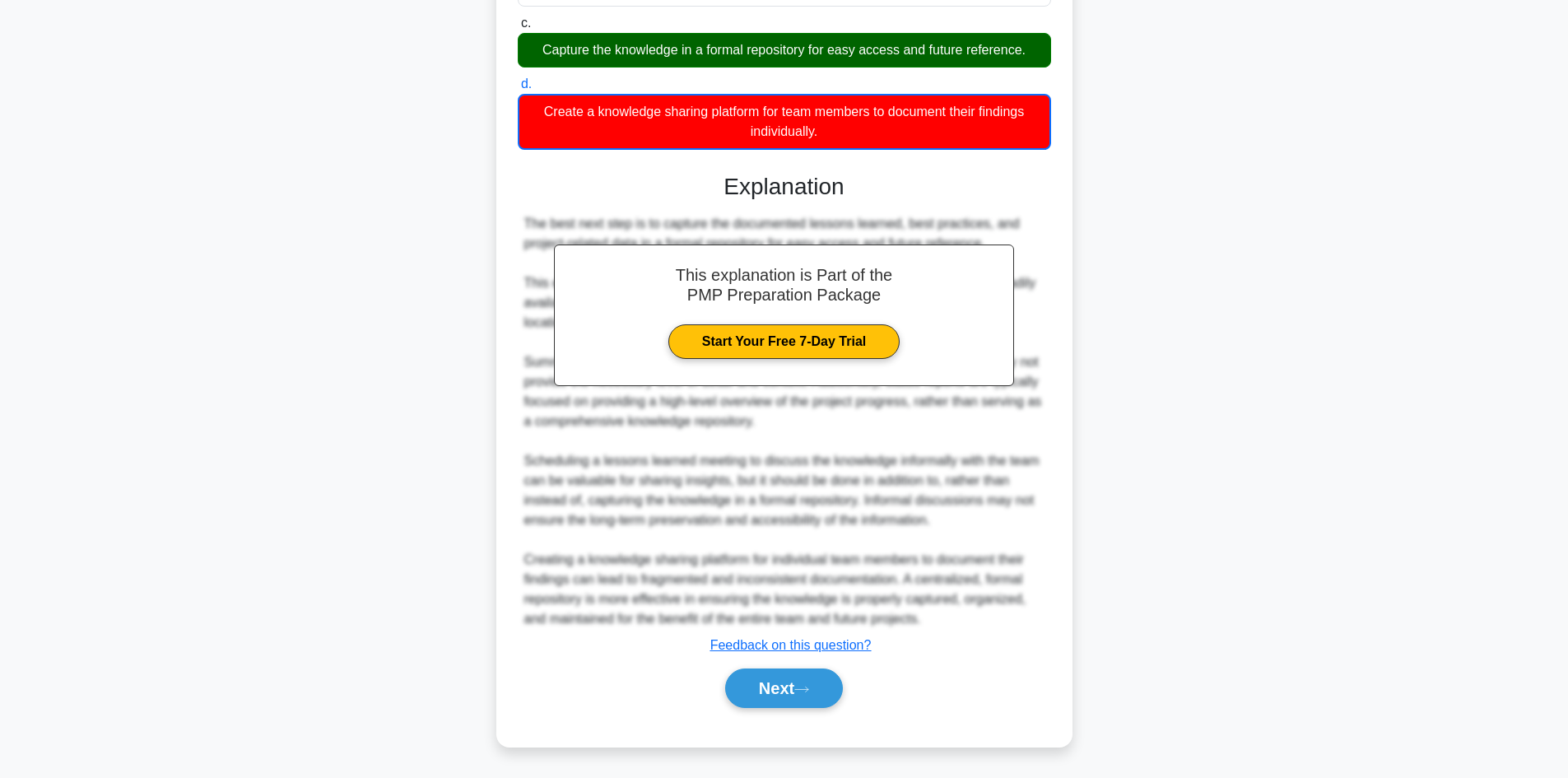
scroll to position [319, 0]
click at [741, 679] on button "Next" at bounding box center [784, 689] width 118 height 40
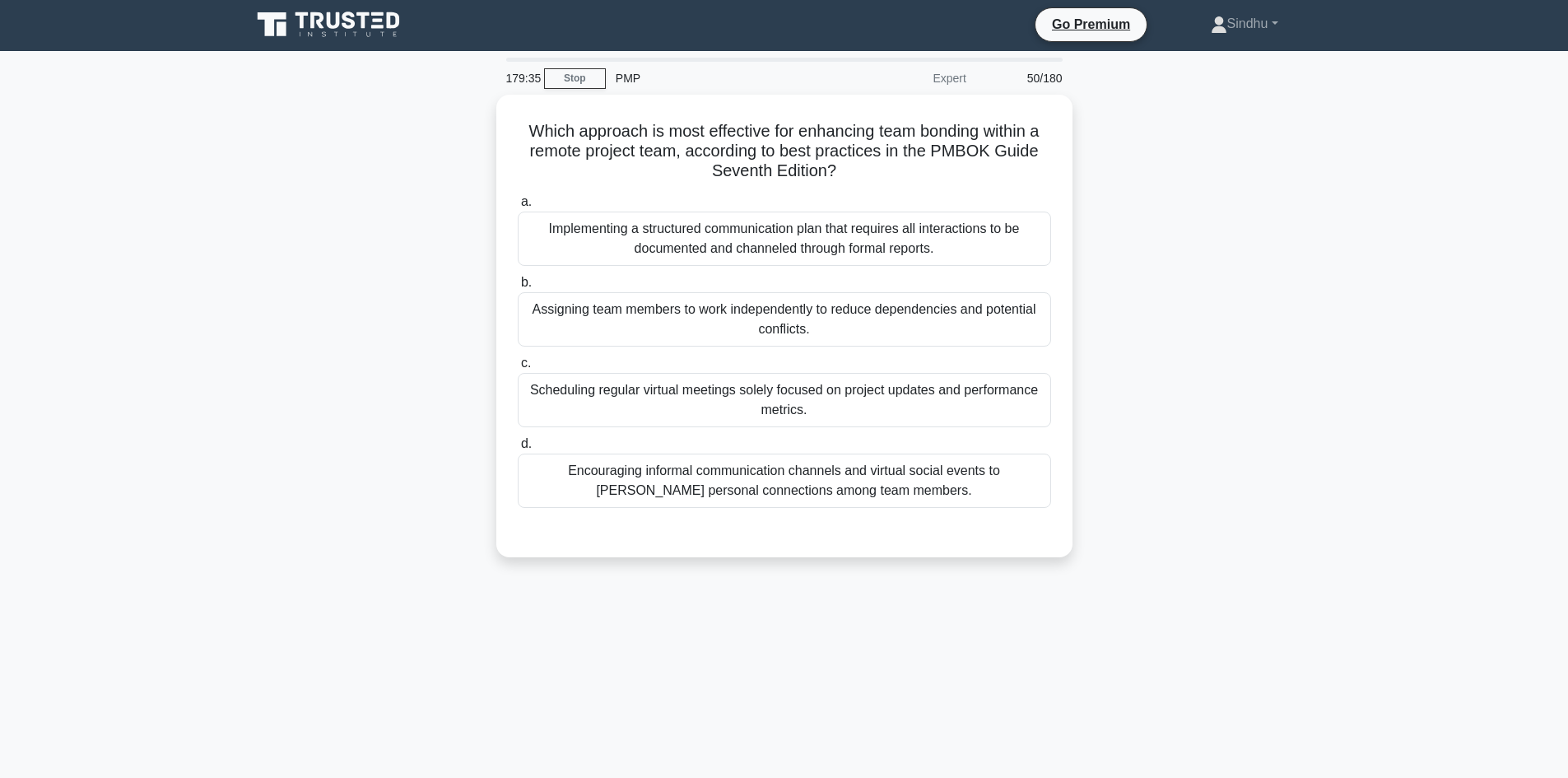
scroll to position [0, 0]
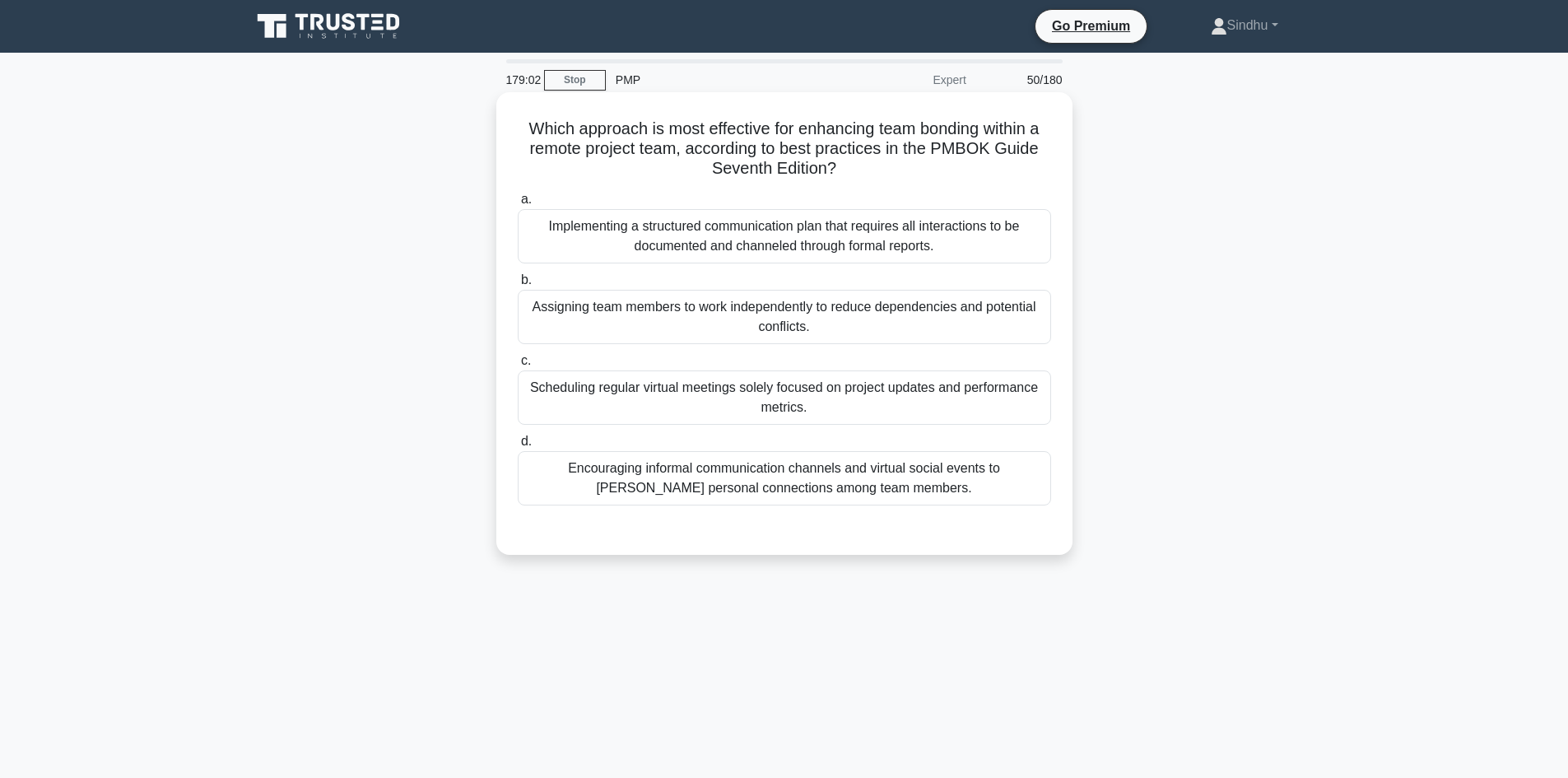
click at [831, 249] on div "Implementing a structured communication plan that requires all interactions to …" at bounding box center [784, 236] width 533 height 55
click at [518, 205] on input "a. Implementing a structured communication plan that requires all interactions …" at bounding box center [518, 199] width 0 height 11
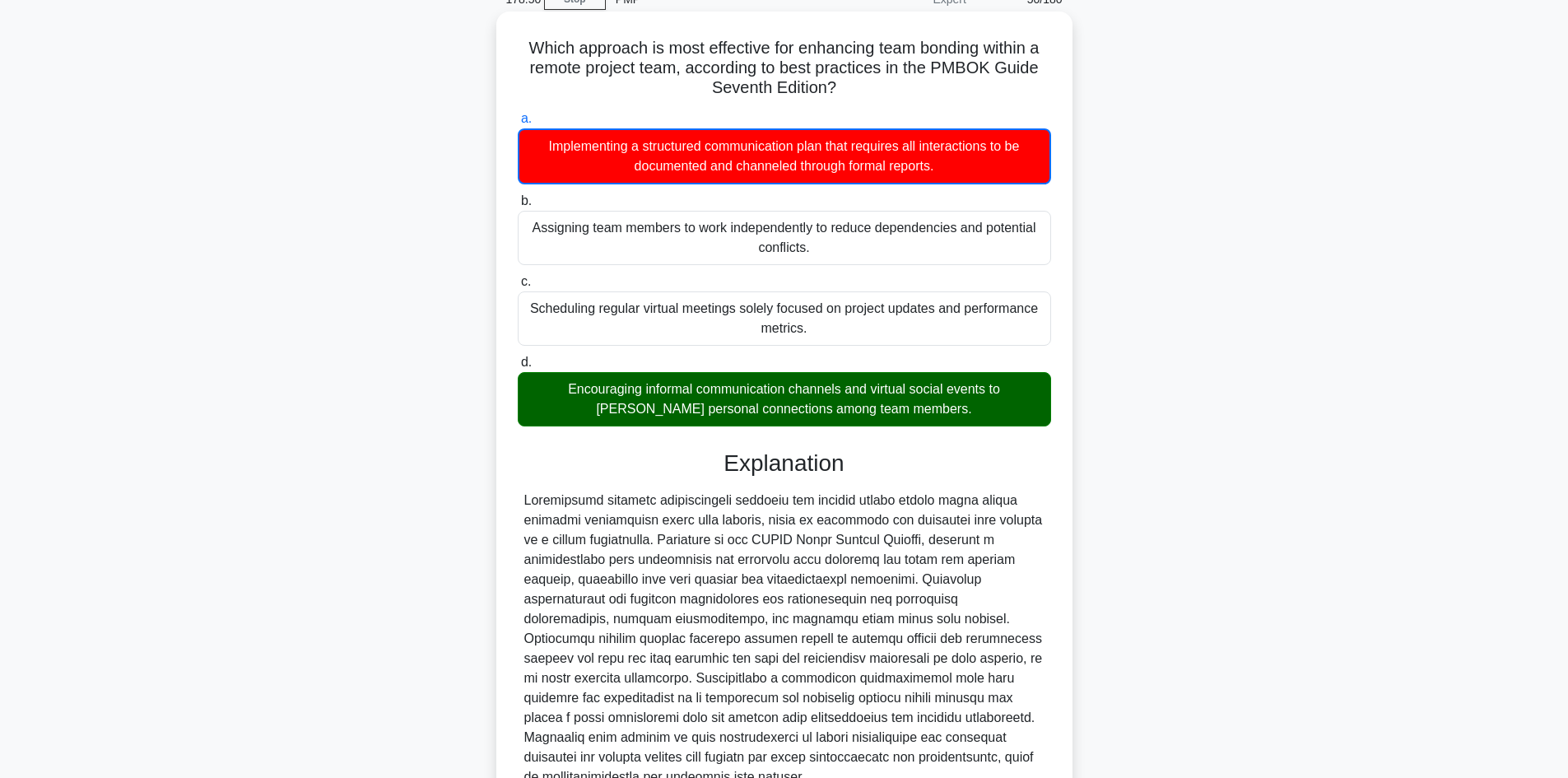
scroll to position [239, 0]
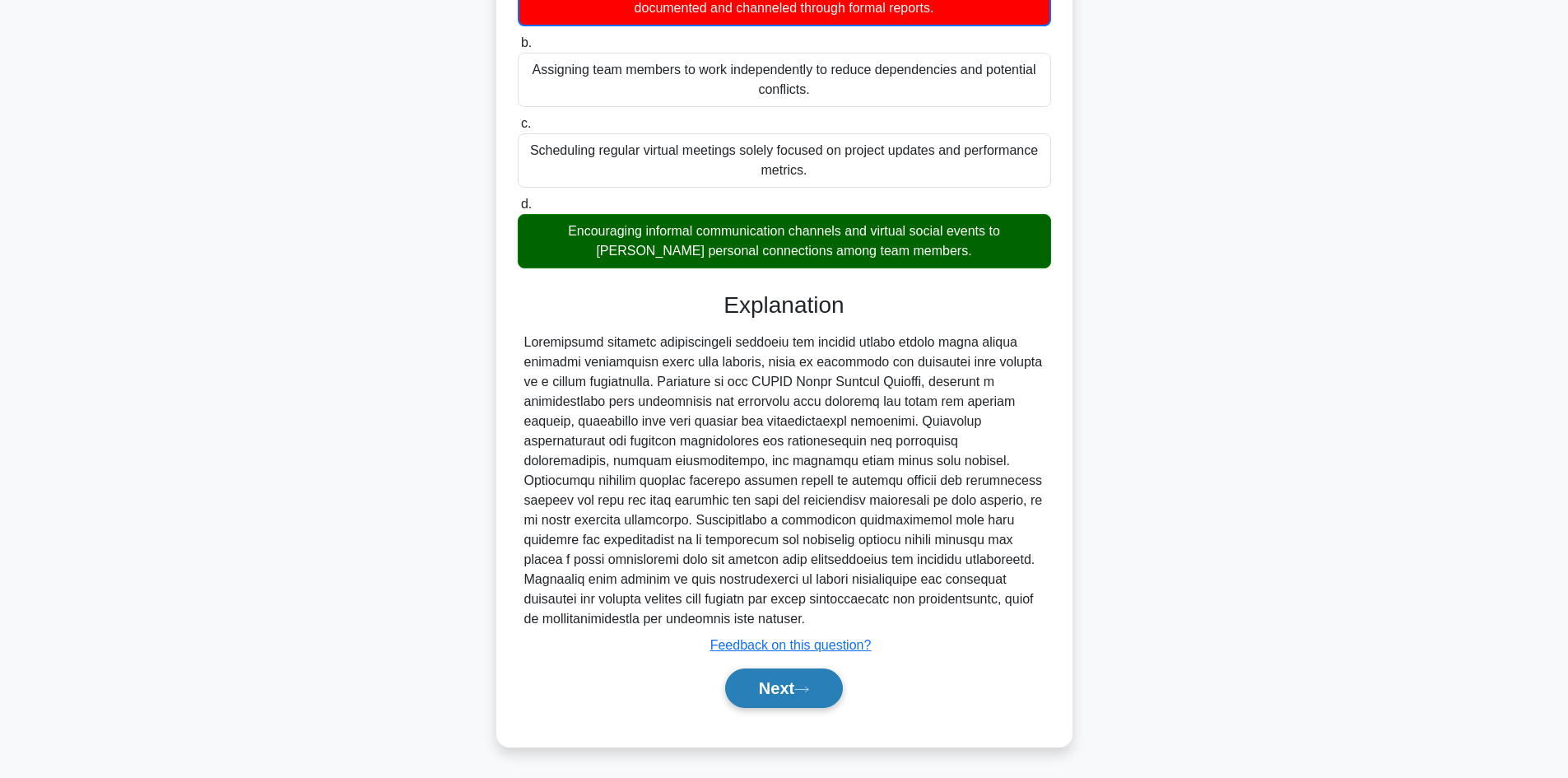
click at [778, 694] on button "Next" at bounding box center [784, 689] width 118 height 40
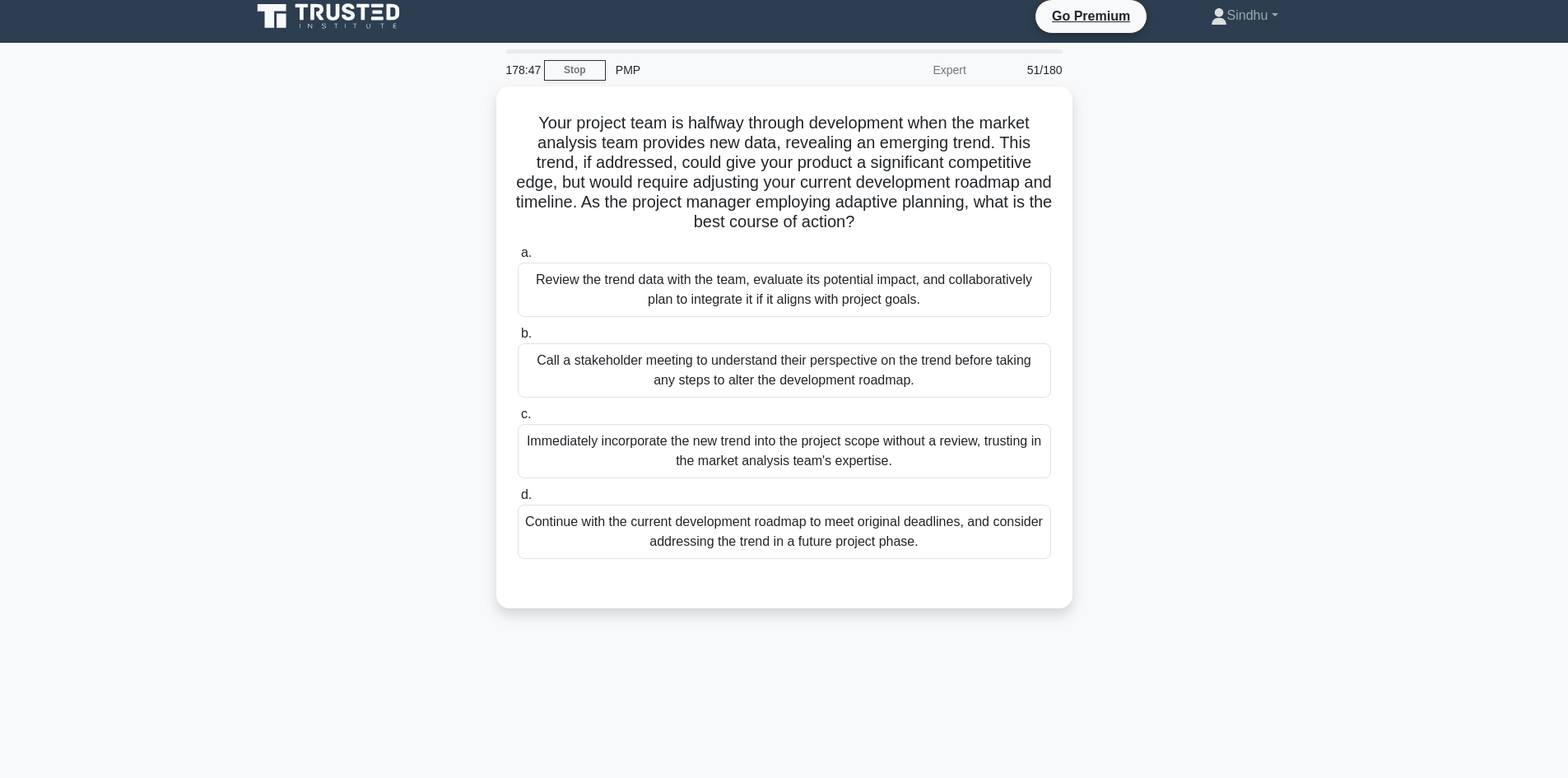
scroll to position [0, 0]
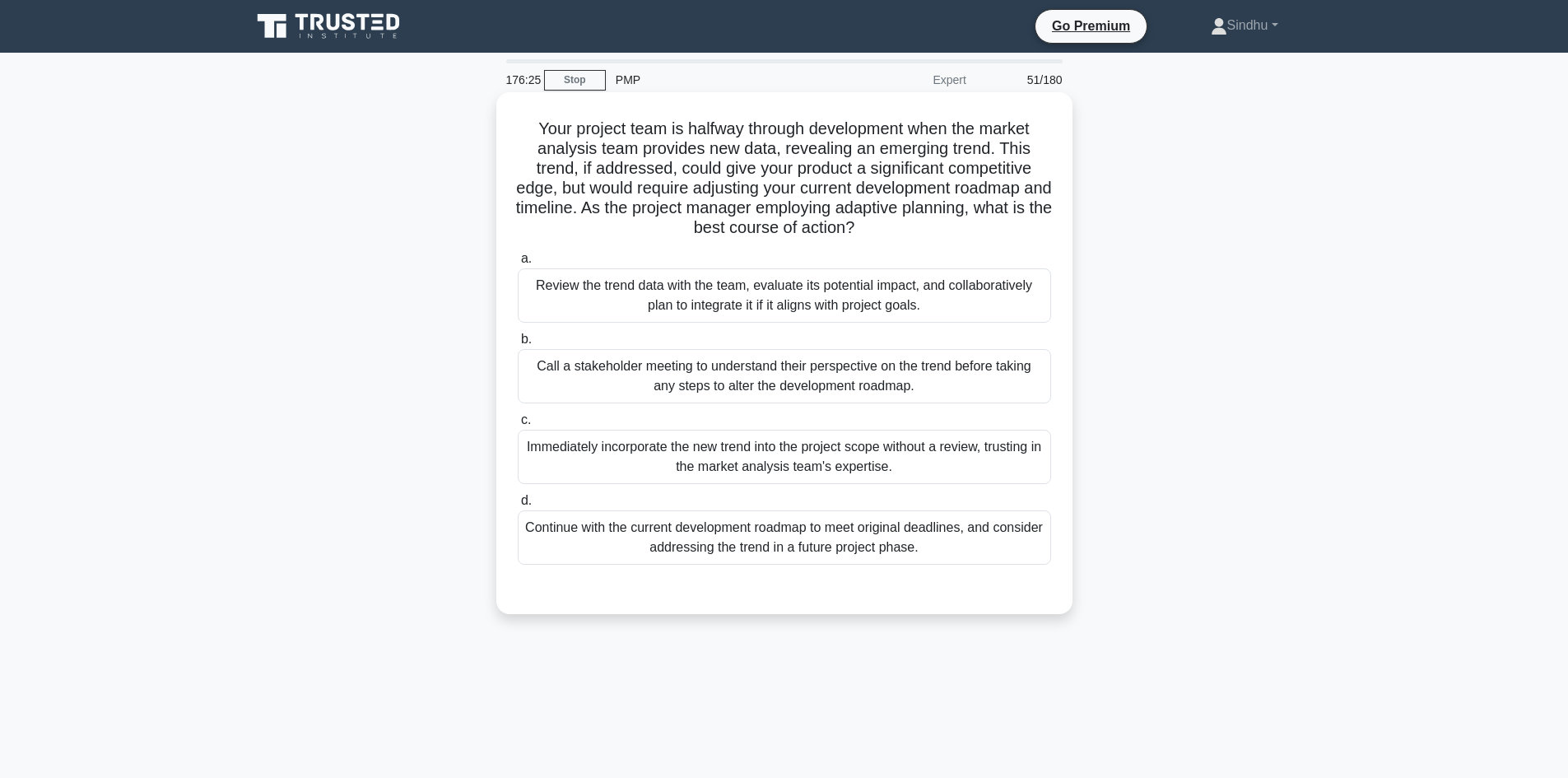
click at [774, 309] on div "Review the trend data with the team, evaluate its potential impact, and collabo…" at bounding box center [784, 296] width 533 height 55
click at [518, 264] on input "a. Review the trend data with the team, evaluate its potential impact, and coll…" at bounding box center [518, 259] width 0 height 11
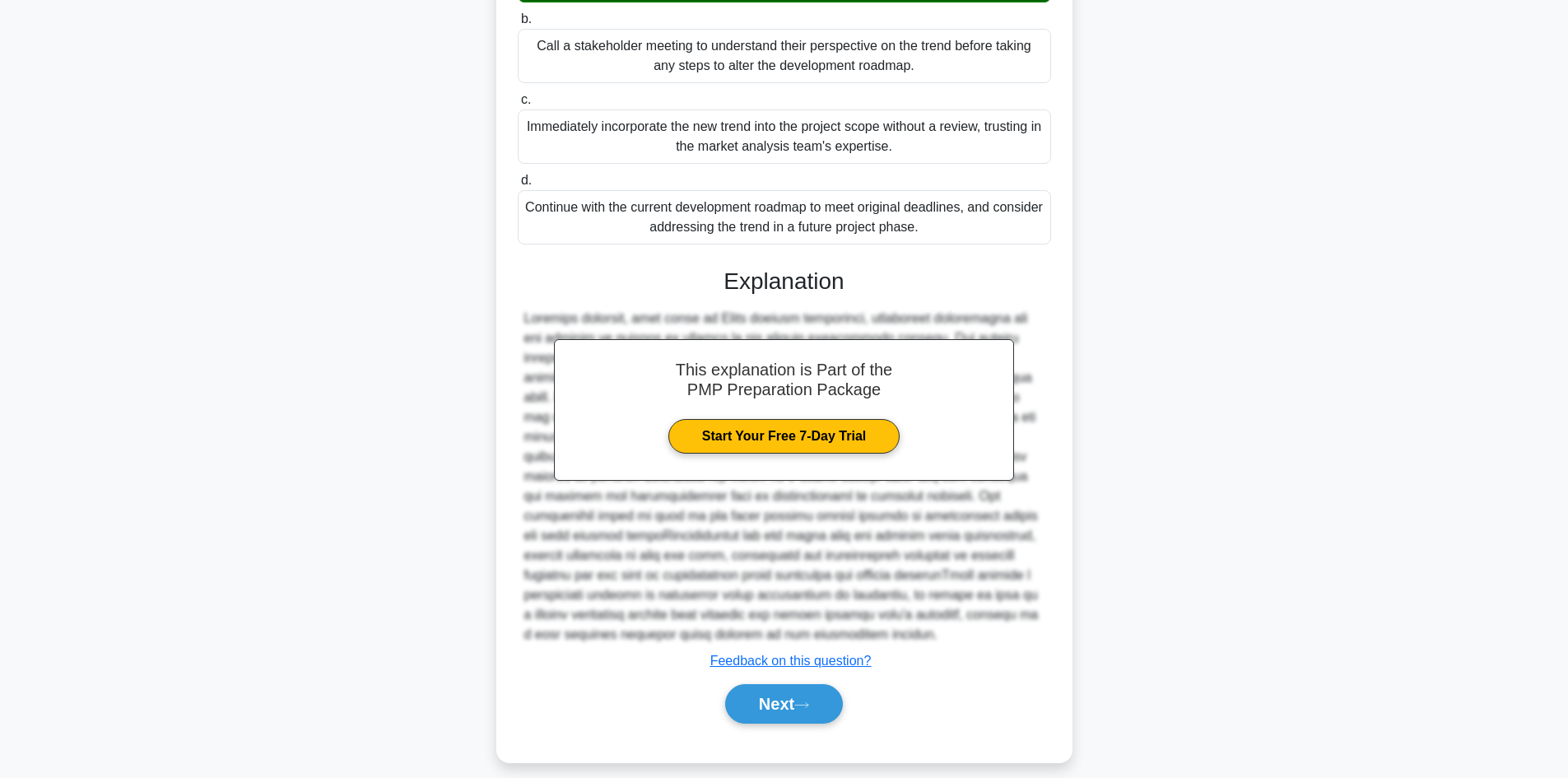
scroll to position [329, 0]
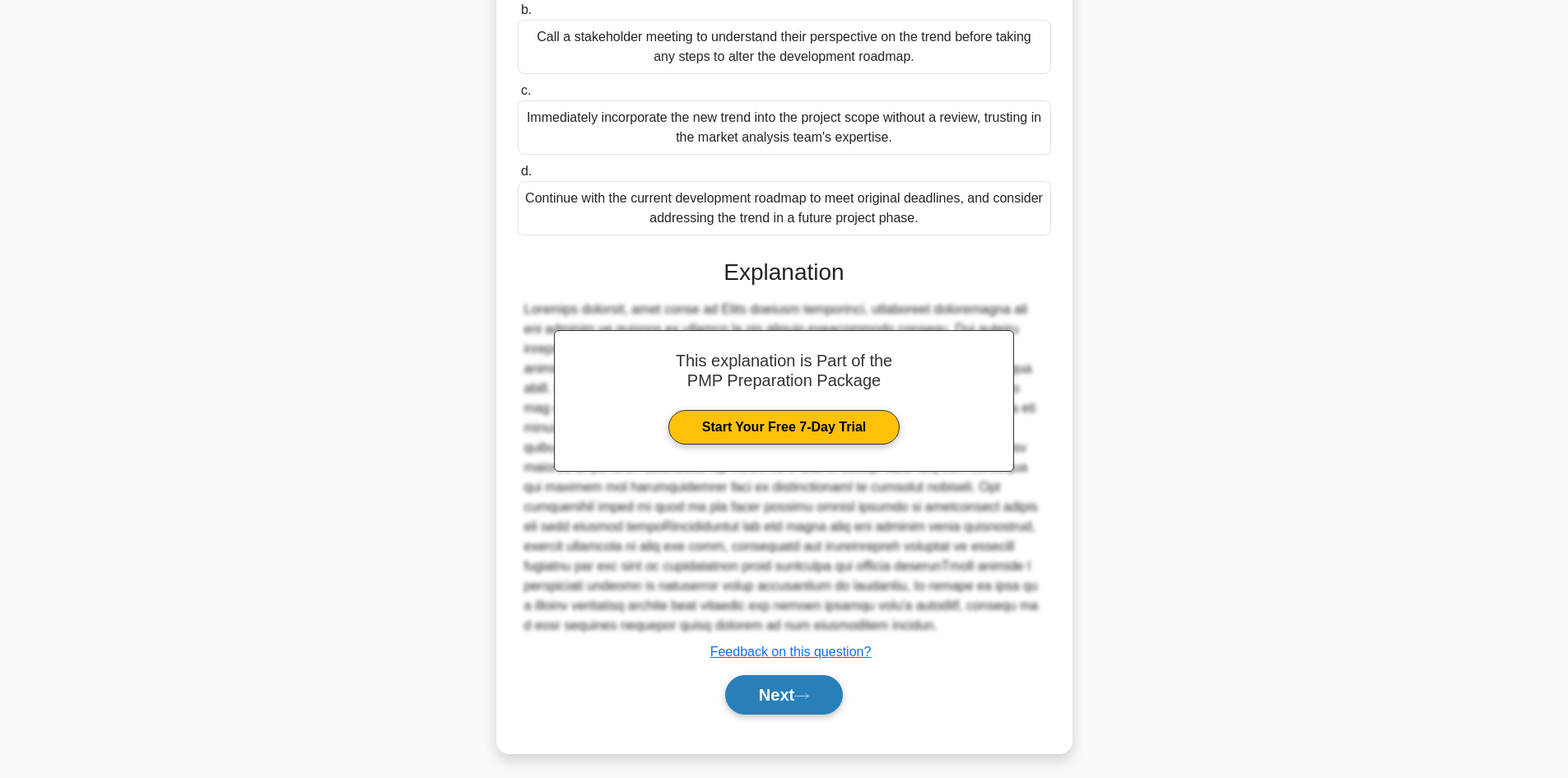
click at [748, 700] on button "Next" at bounding box center [784, 695] width 118 height 40
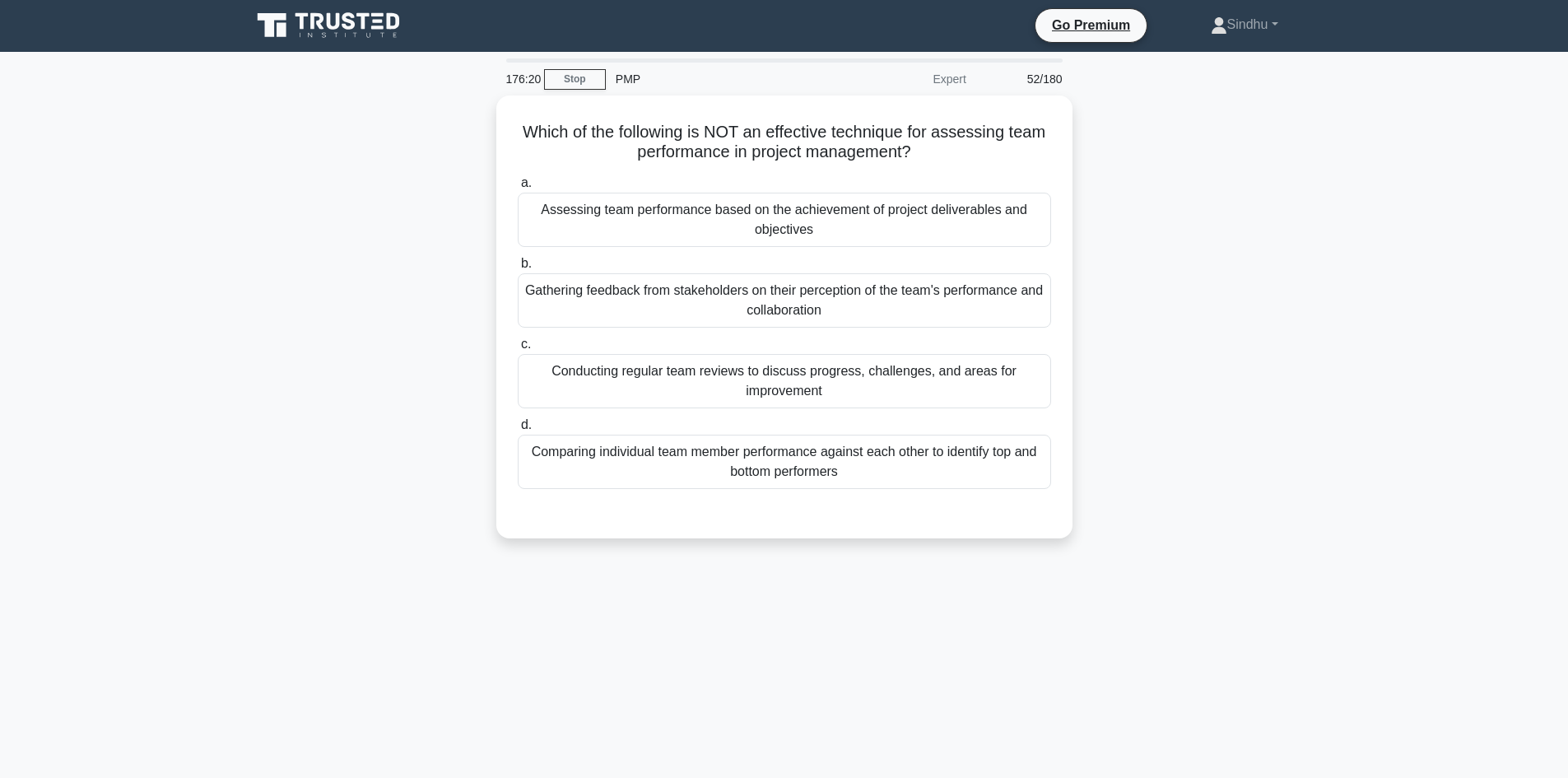
scroll to position [0, 0]
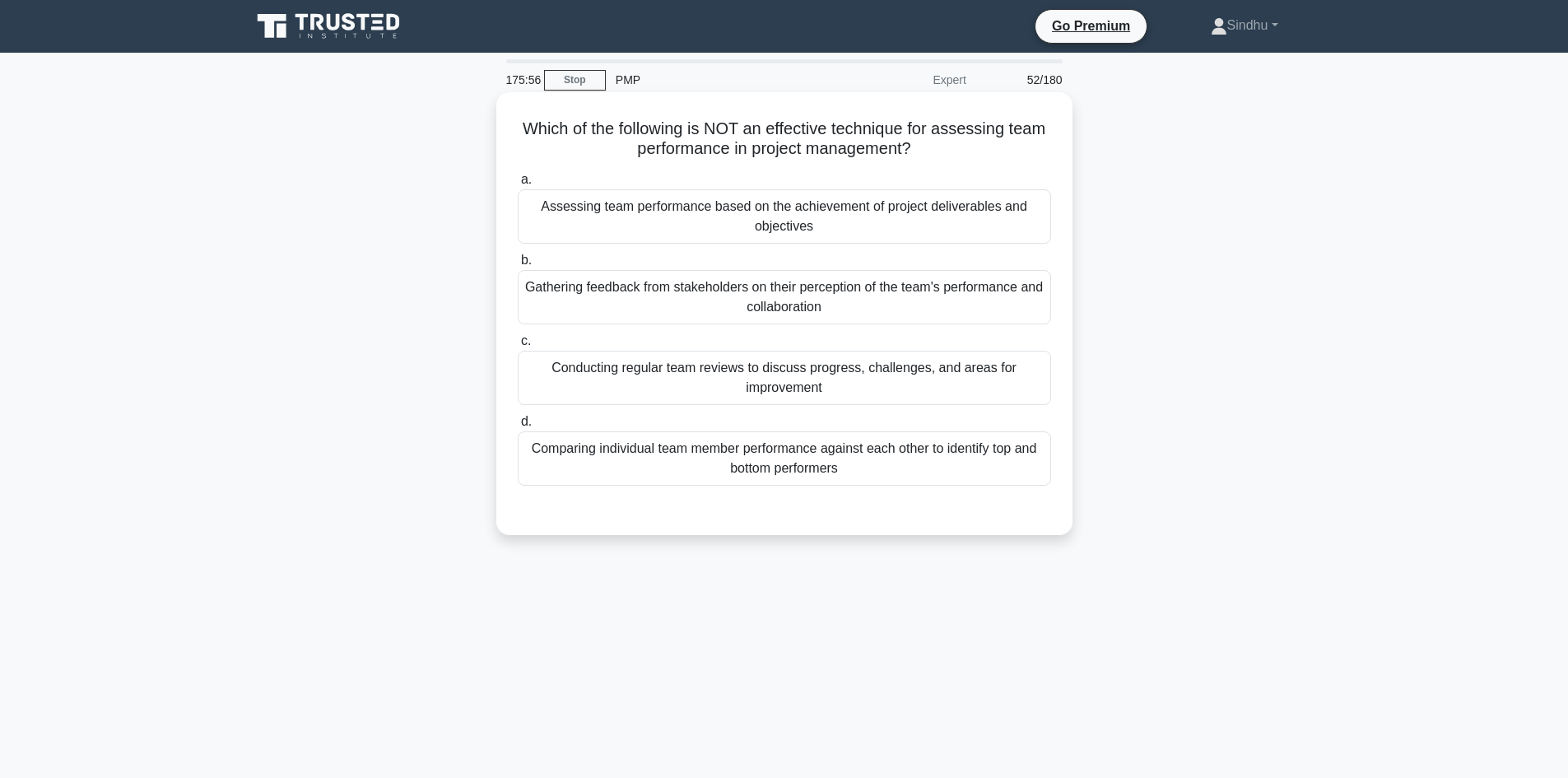
click at [775, 462] on div "Comparing individual team member performance against each other to identify top…" at bounding box center [784, 459] width 533 height 55
click at [518, 428] on input "d. Comparing individual team member performance against each other to identify …" at bounding box center [518, 422] width 0 height 11
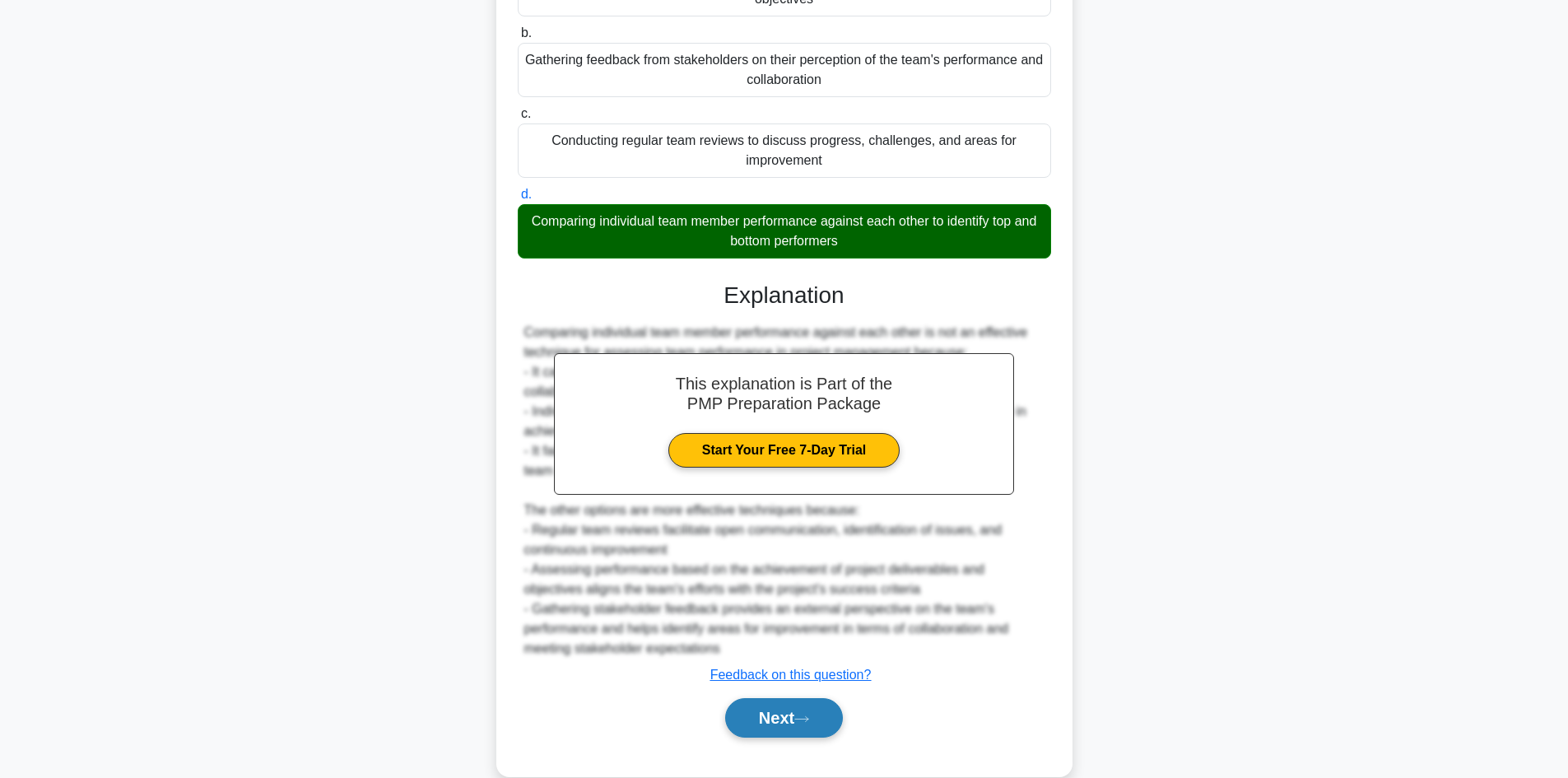
scroll to position [238, 0]
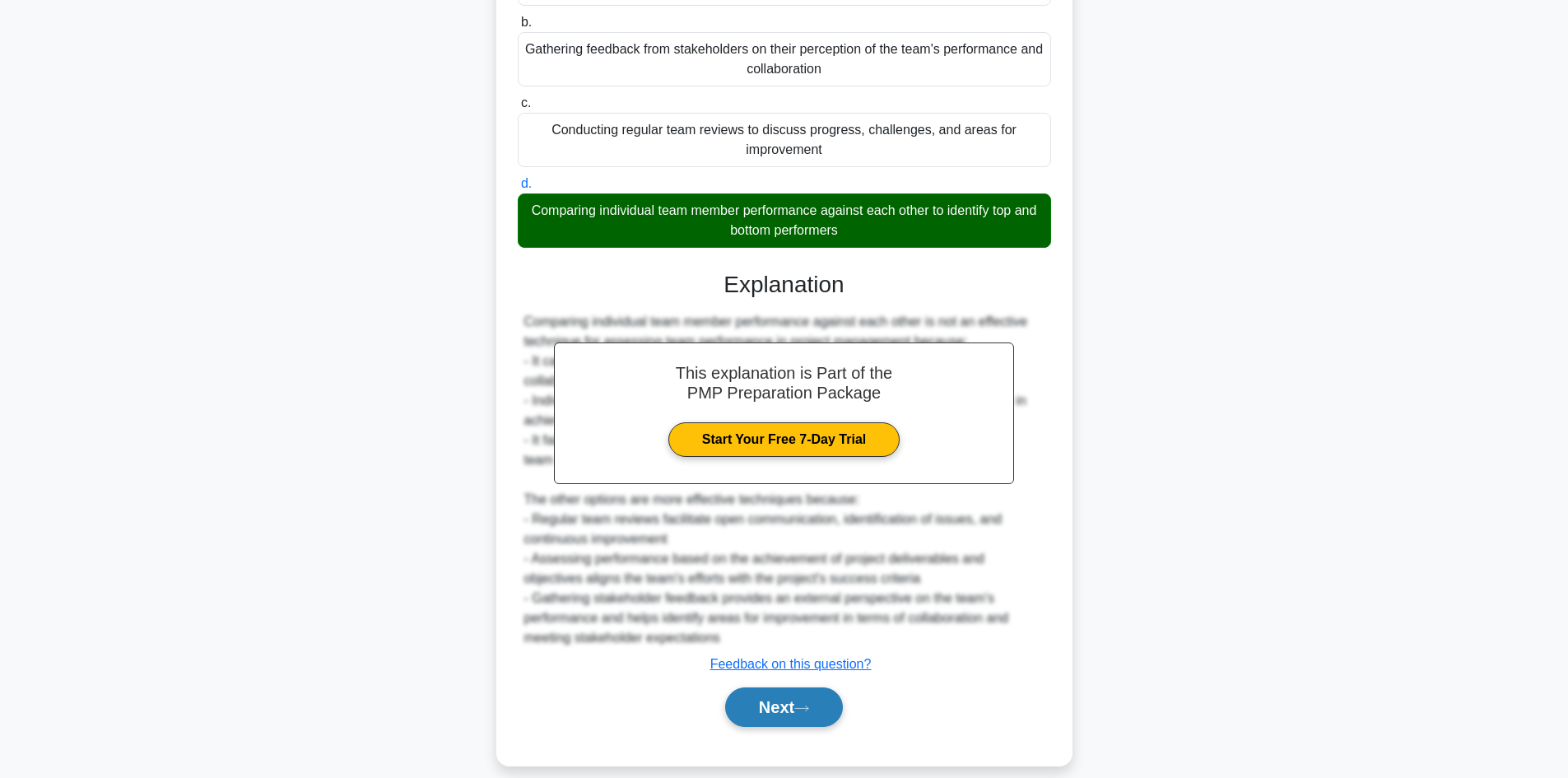
click at [761, 688] on button "Next" at bounding box center [784, 708] width 118 height 40
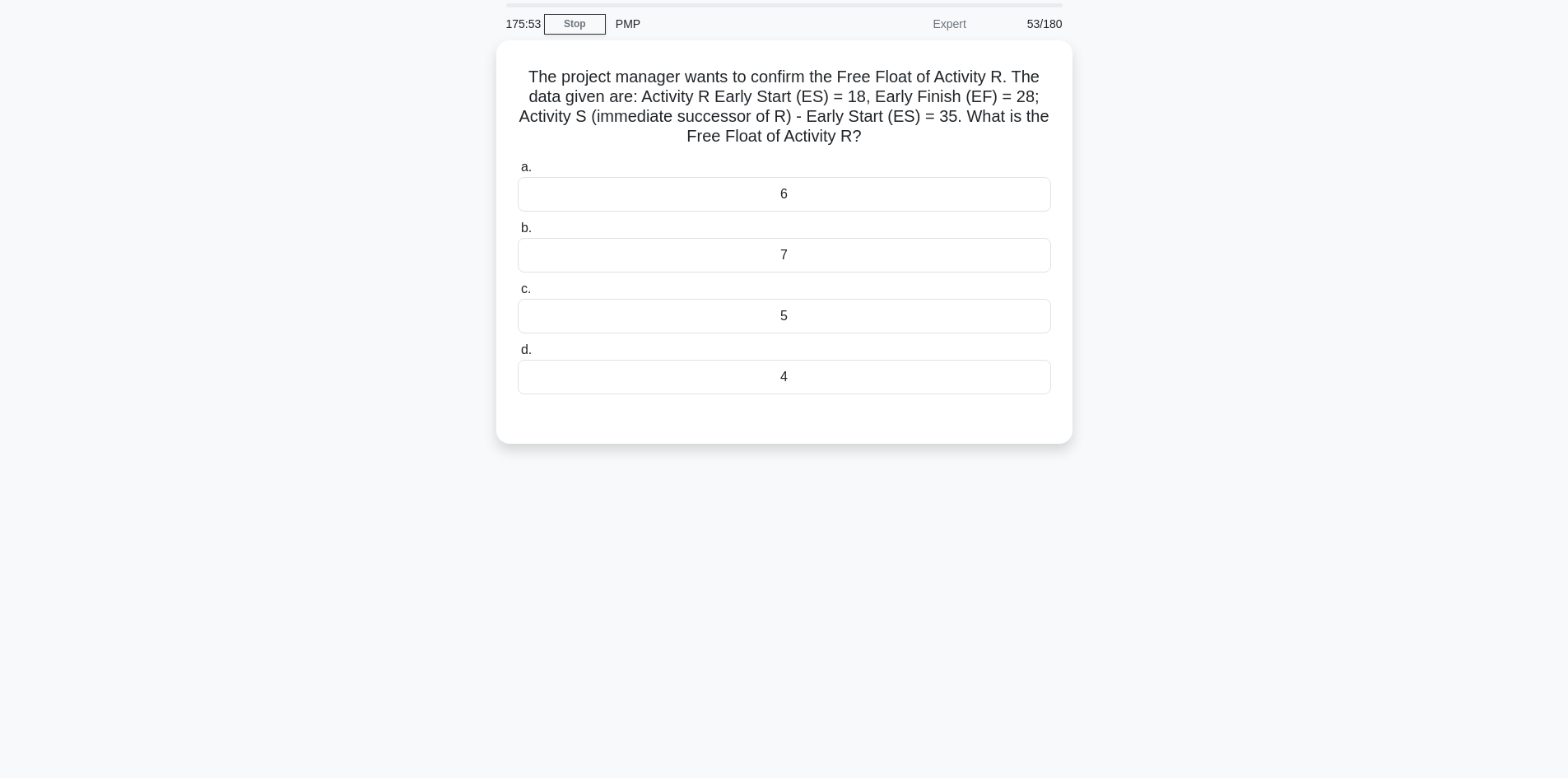
scroll to position [0, 0]
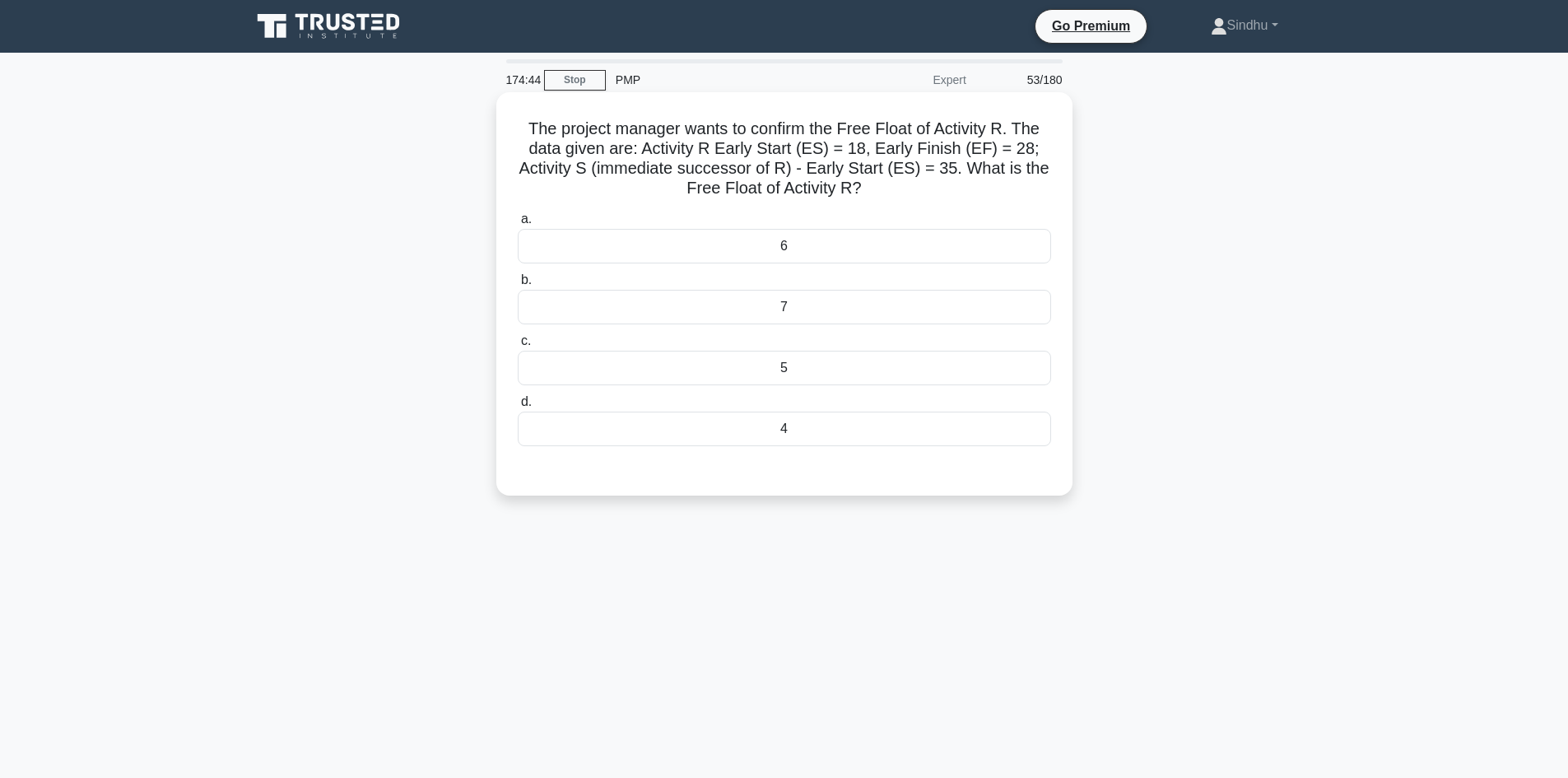
click at [803, 311] on div "7" at bounding box center [784, 307] width 533 height 35
click at [518, 286] on input "b. 7" at bounding box center [518, 280] width 0 height 11
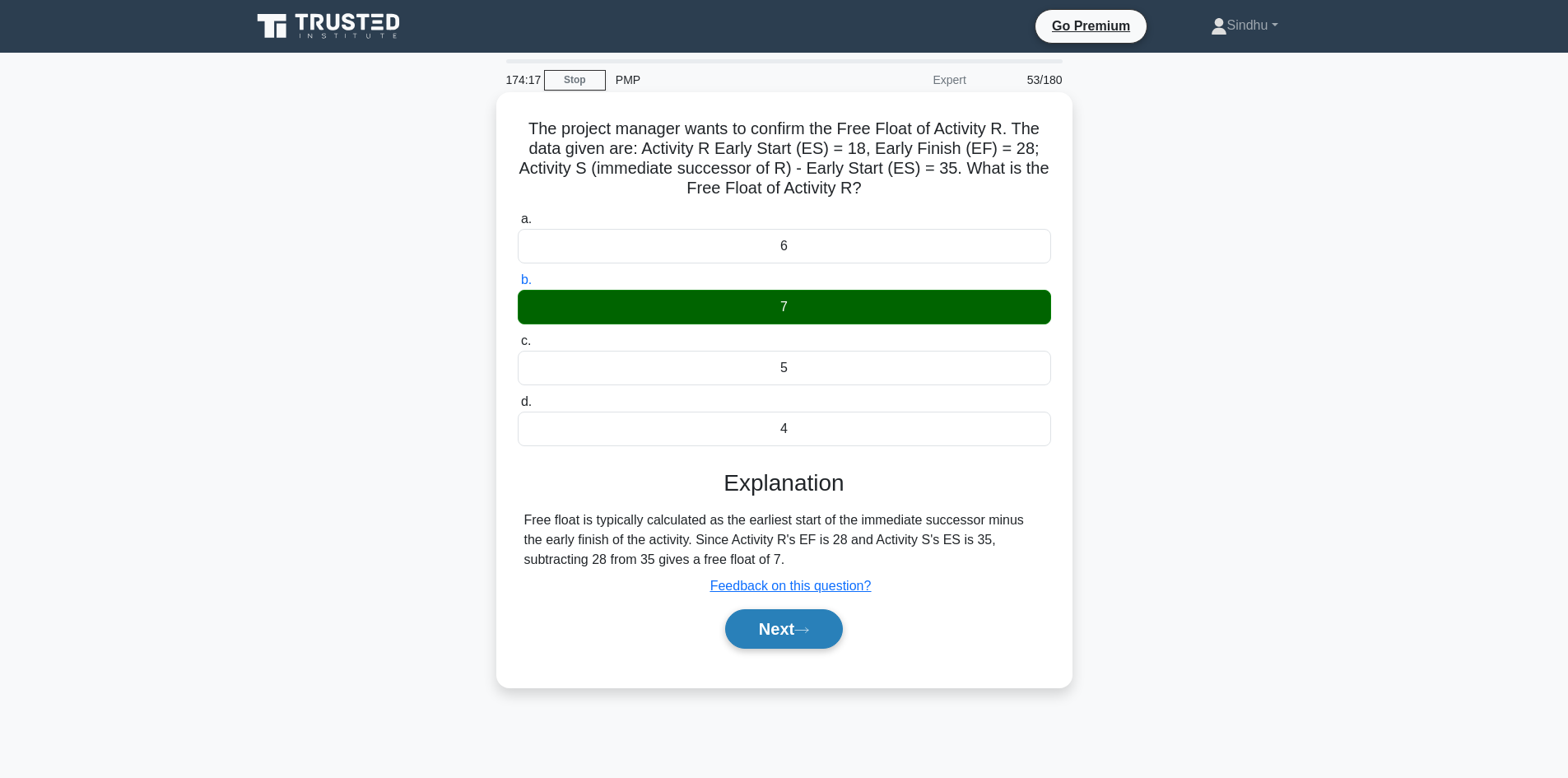
click at [763, 638] on button "Next" at bounding box center [784, 629] width 118 height 40
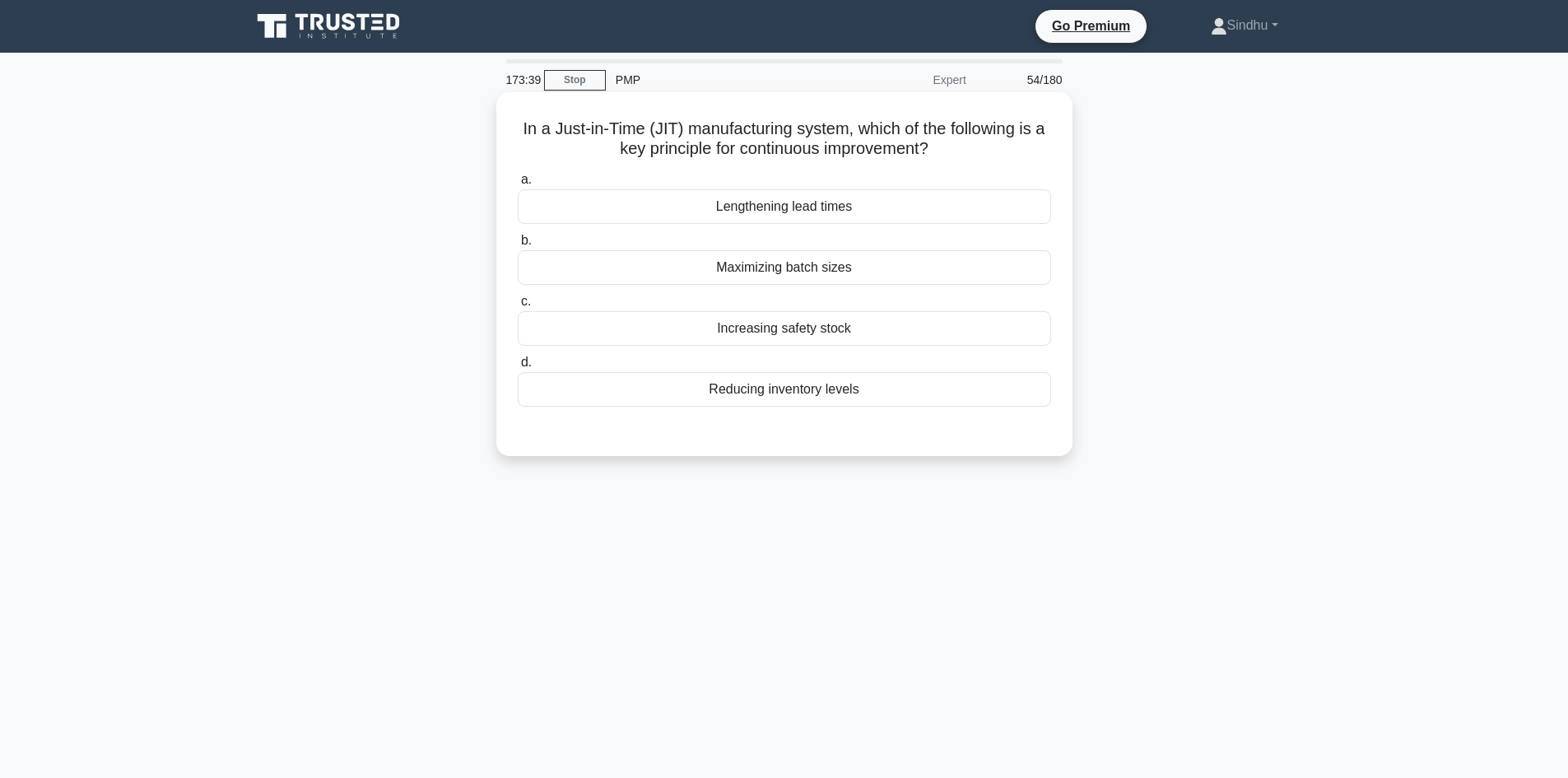
click at [803, 205] on div "Lengthening lead times" at bounding box center [784, 207] width 533 height 35
click at [518, 186] on input "a. Lengthening lead times" at bounding box center [518, 180] width 0 height 11
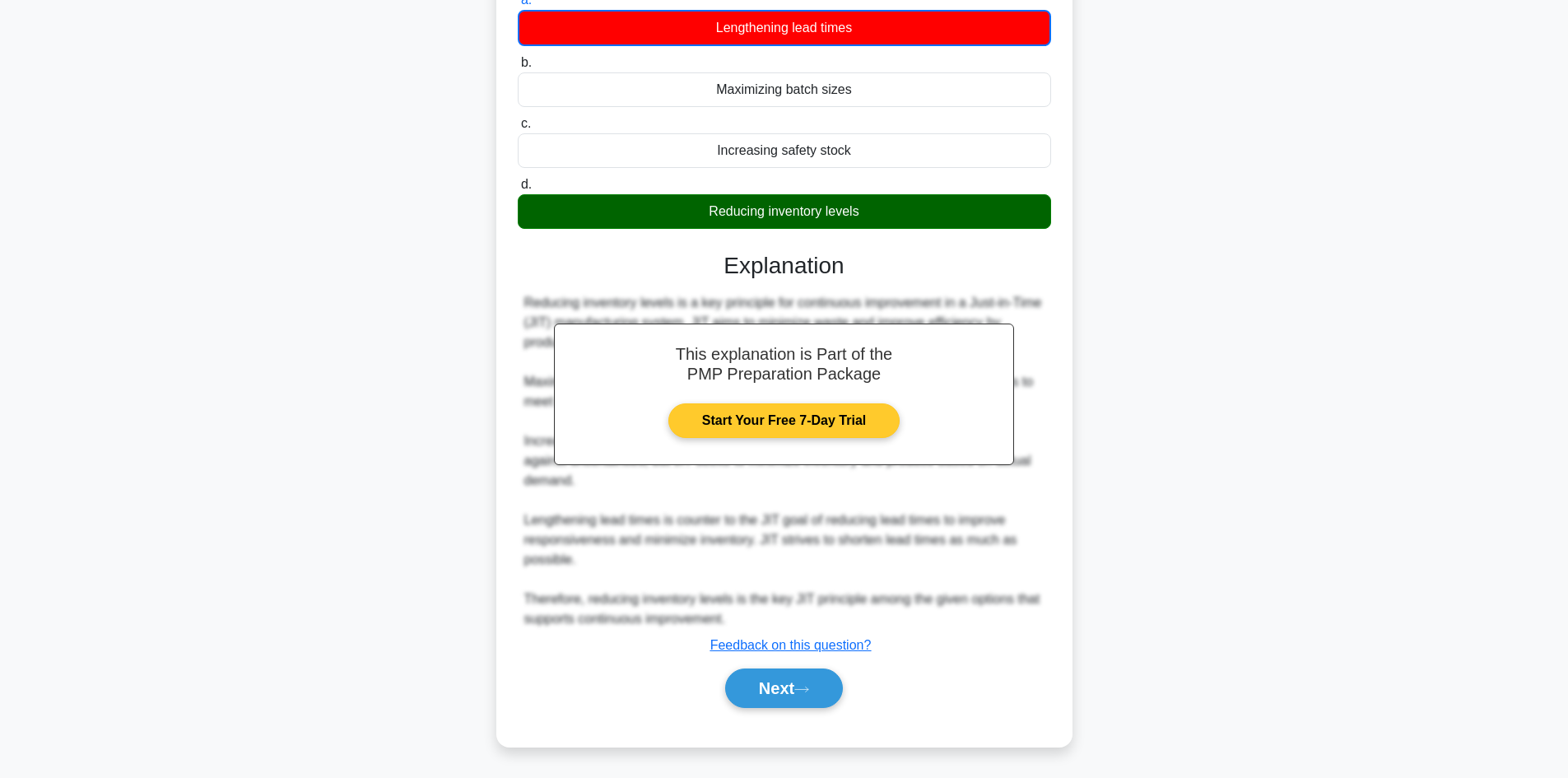
scroll to position [181, 0]
click at [792, 681] on button "Next" at bounding box center [784, 689] width 118 height 40
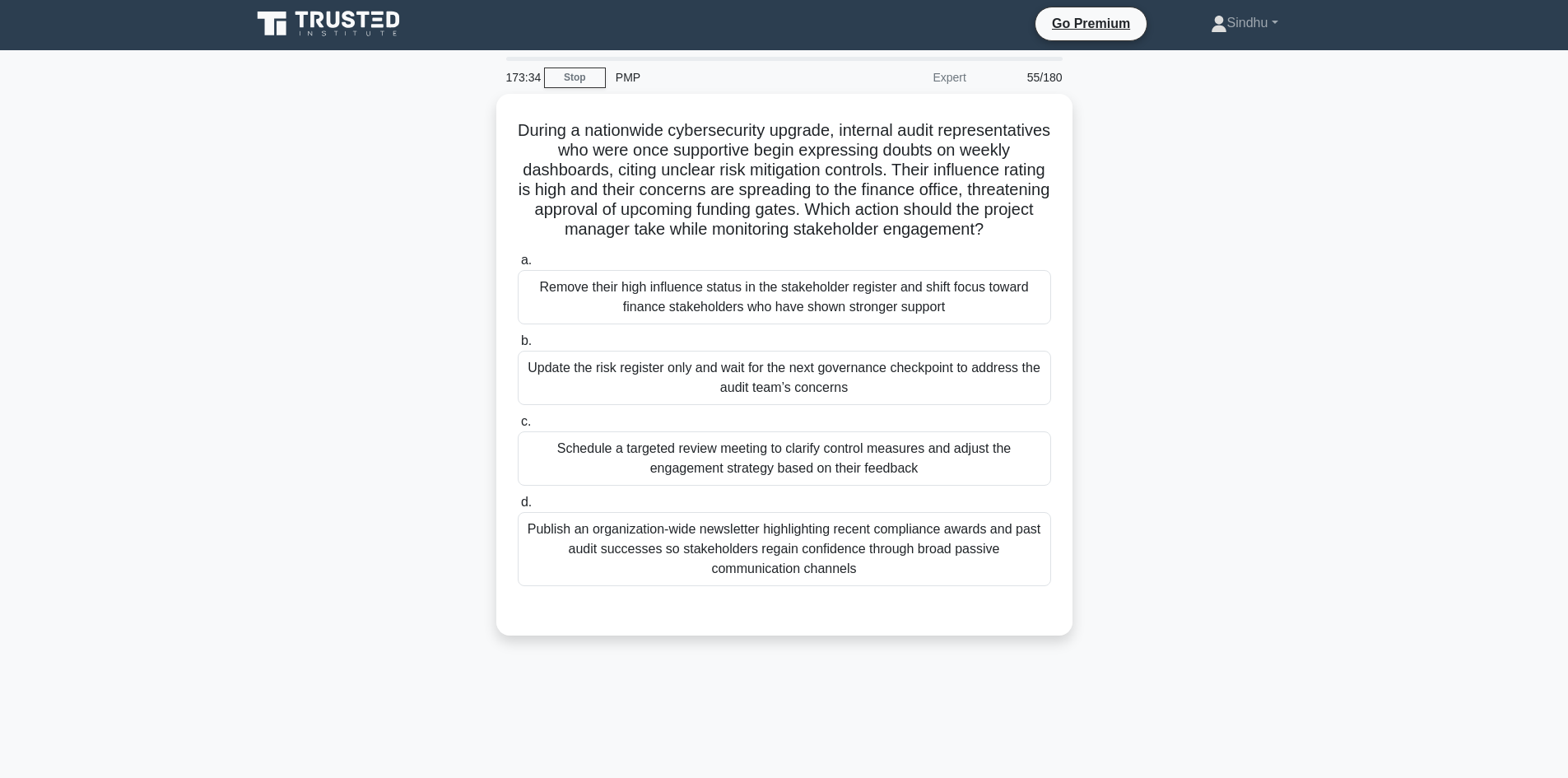
scroll to position [0, 0]
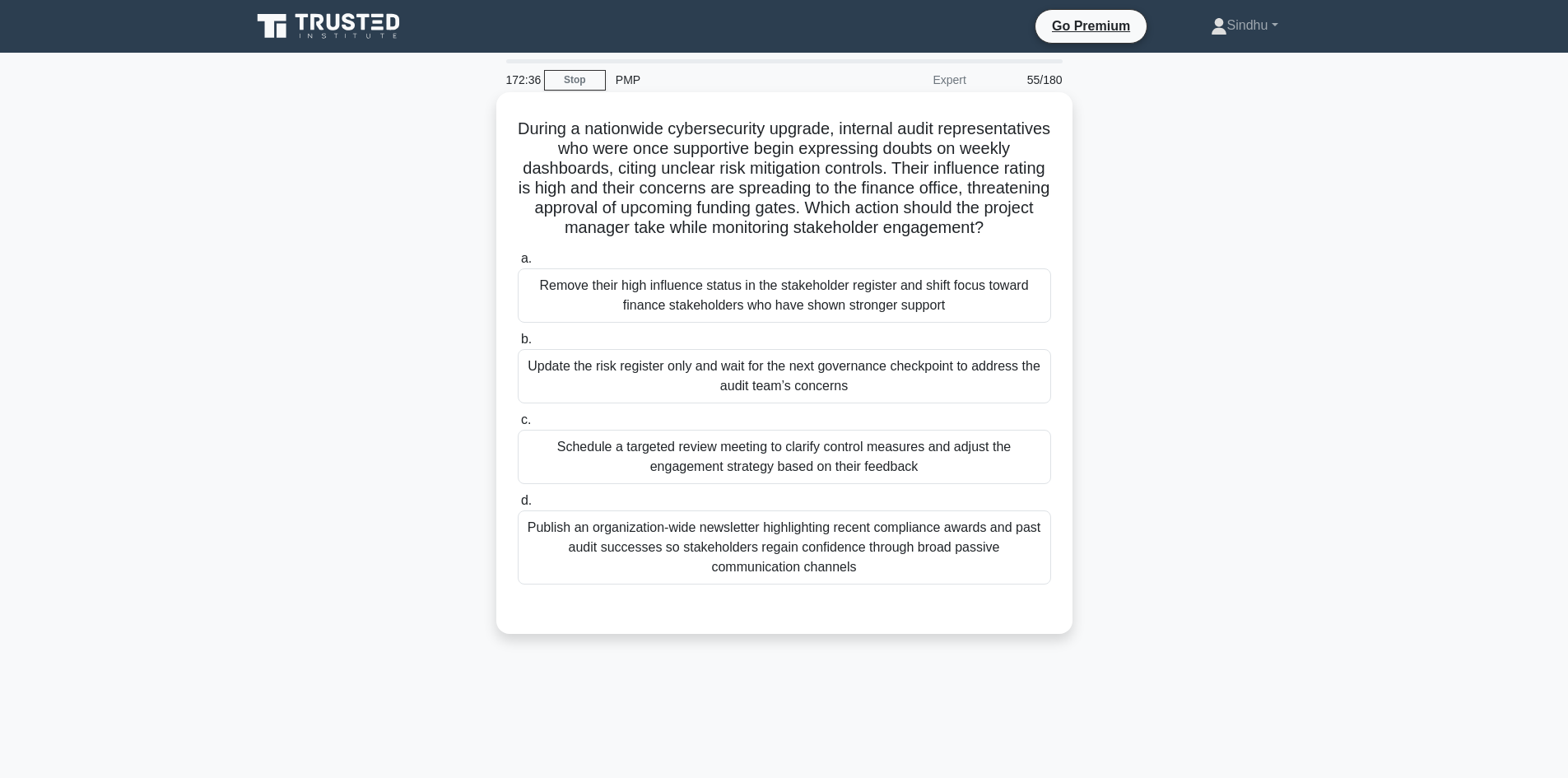
click at [754, 323] on div "Remove their high influence status in the stakeholder register and shift focus …" at bounding box center [784, 296] width 533 height 55
click at [518, 264] on input "a. Remove their high influence status in the stakeholder register and shift foc…" at bounding box center [518, 259] width 0 height 11
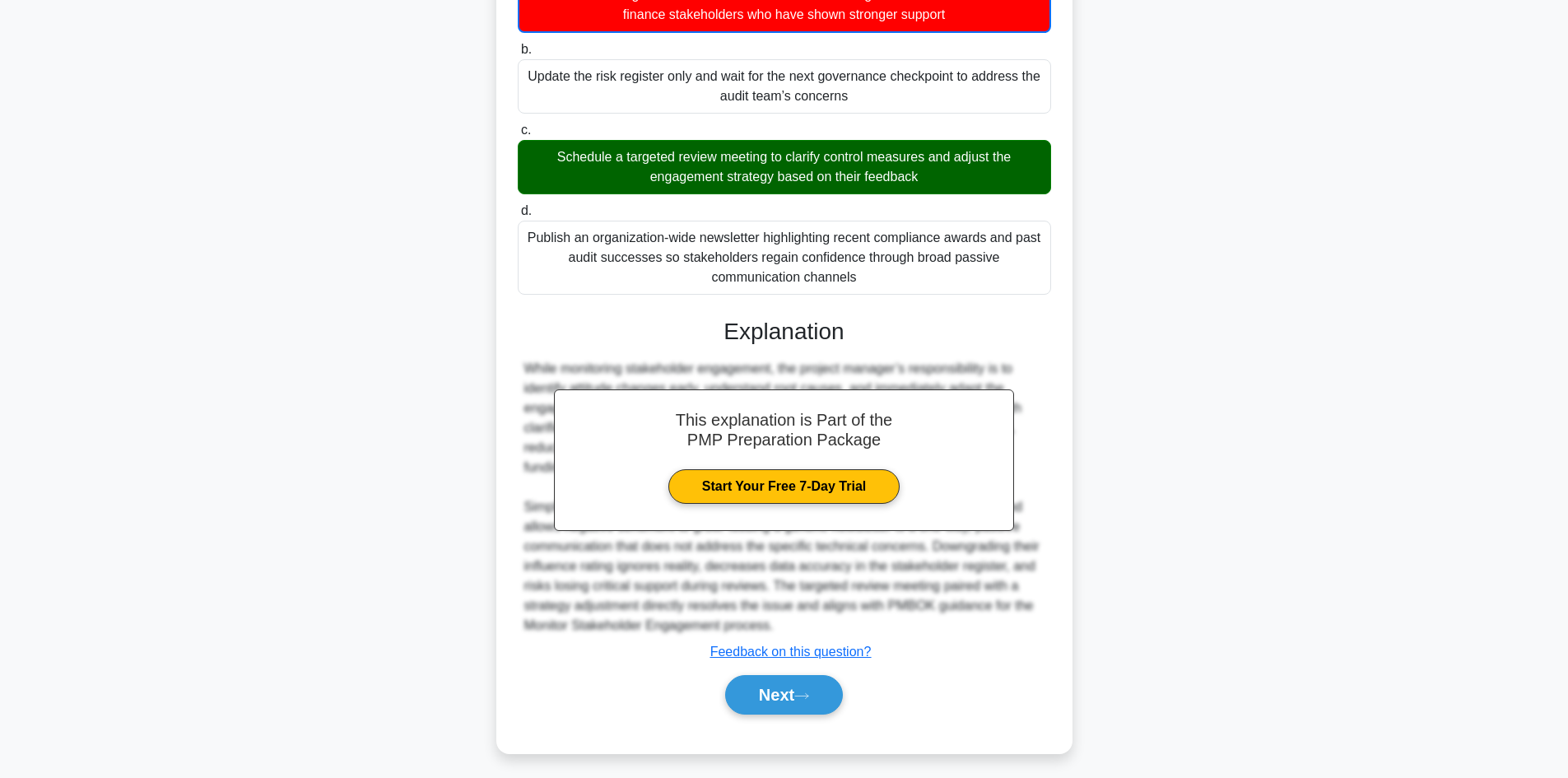
scroll to position [319, 0]
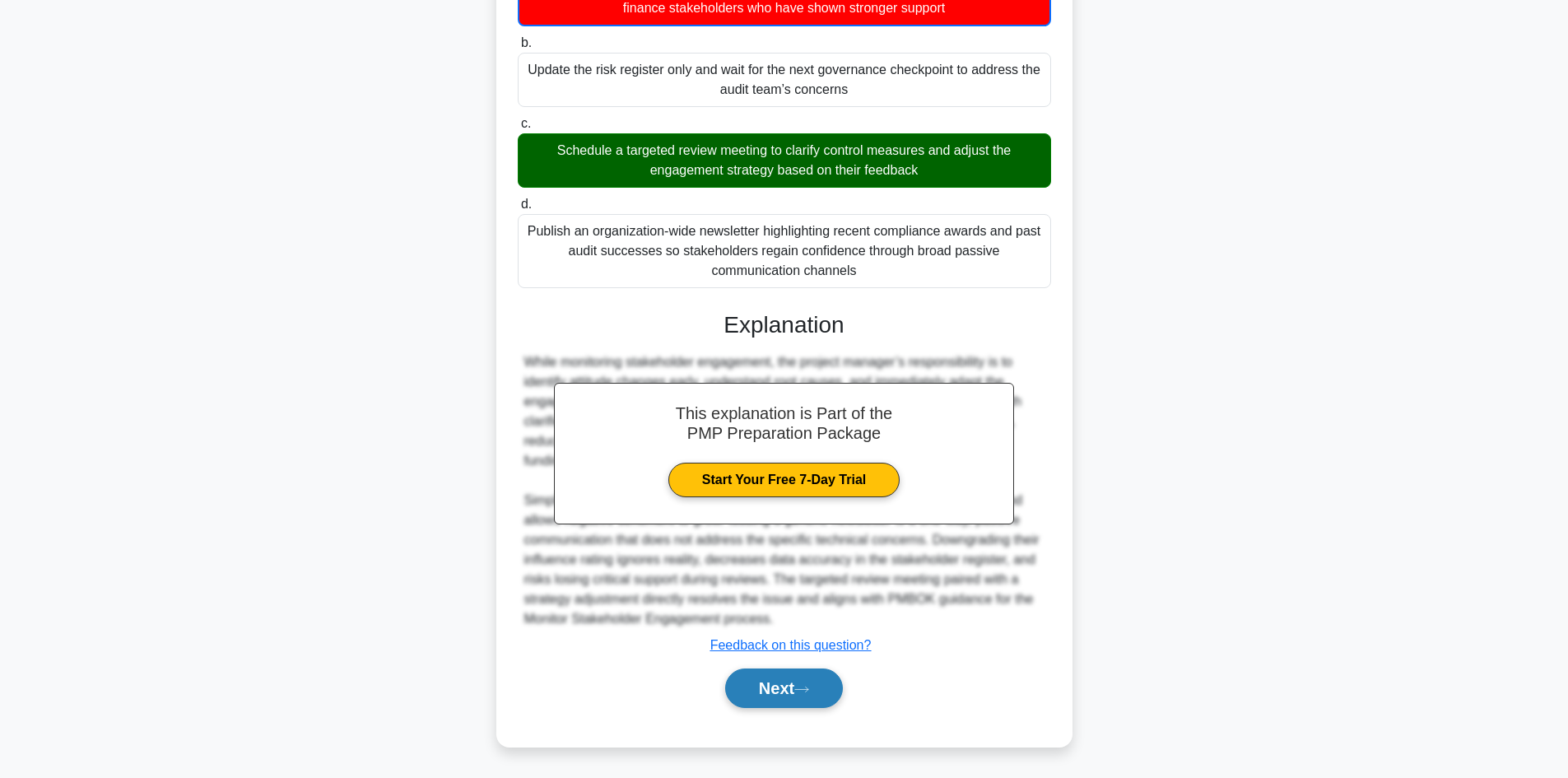
click at [765, 689] on button "Next" at bounding box center [784, 689] width 118 height 40
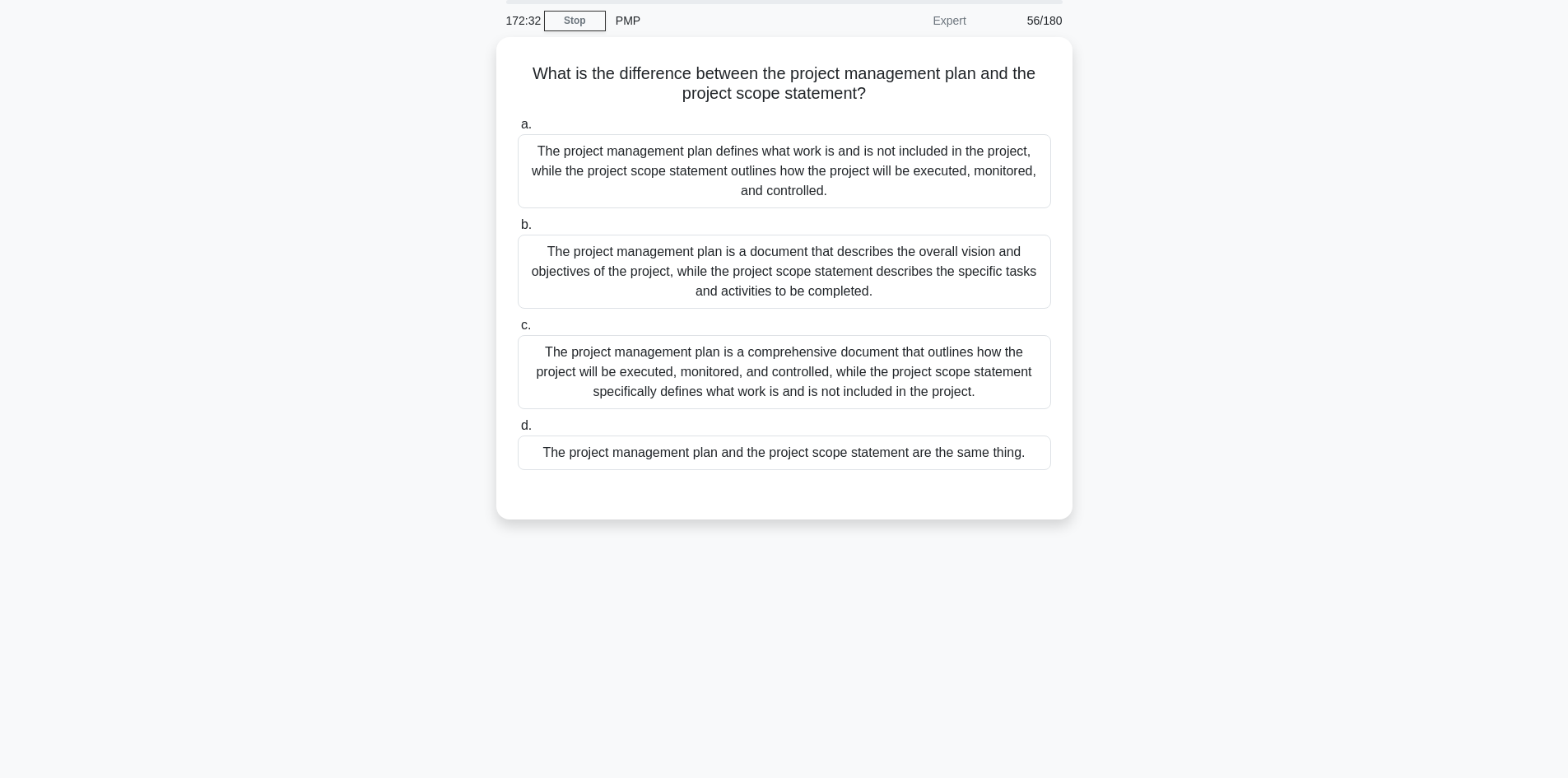
scroll to position [0, 0]
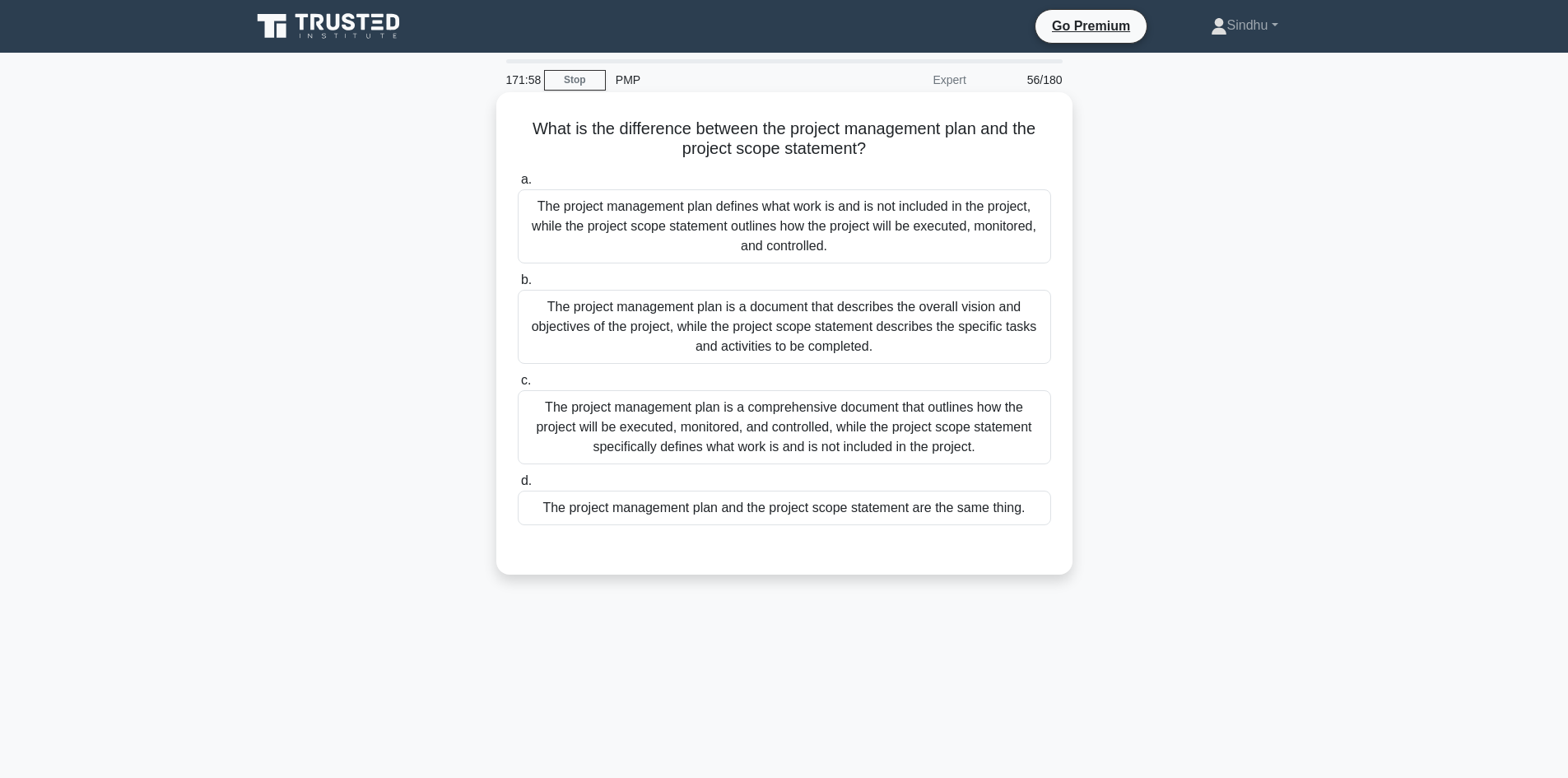
click at [816, 435] on div "The project management plan is a comprehensive document that outlines how the p…" at bounding box center [784, 427] width 533 height 74
click at [518, 386] on input "c. The project management plan is a comprehensive document that outlines how th…" at bounding box center [518, 380] width 0 height 11
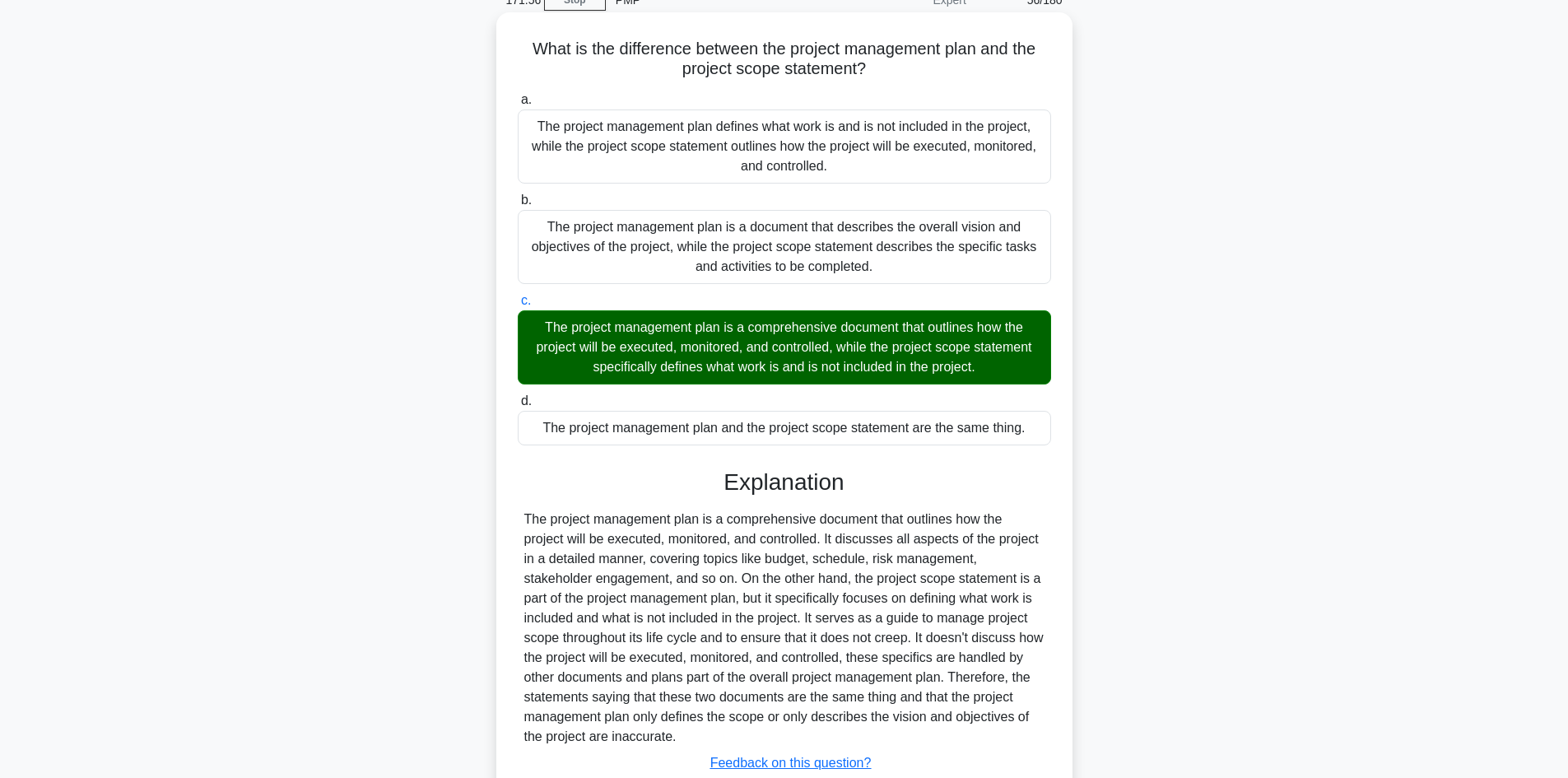
scroll to position [198, 0]
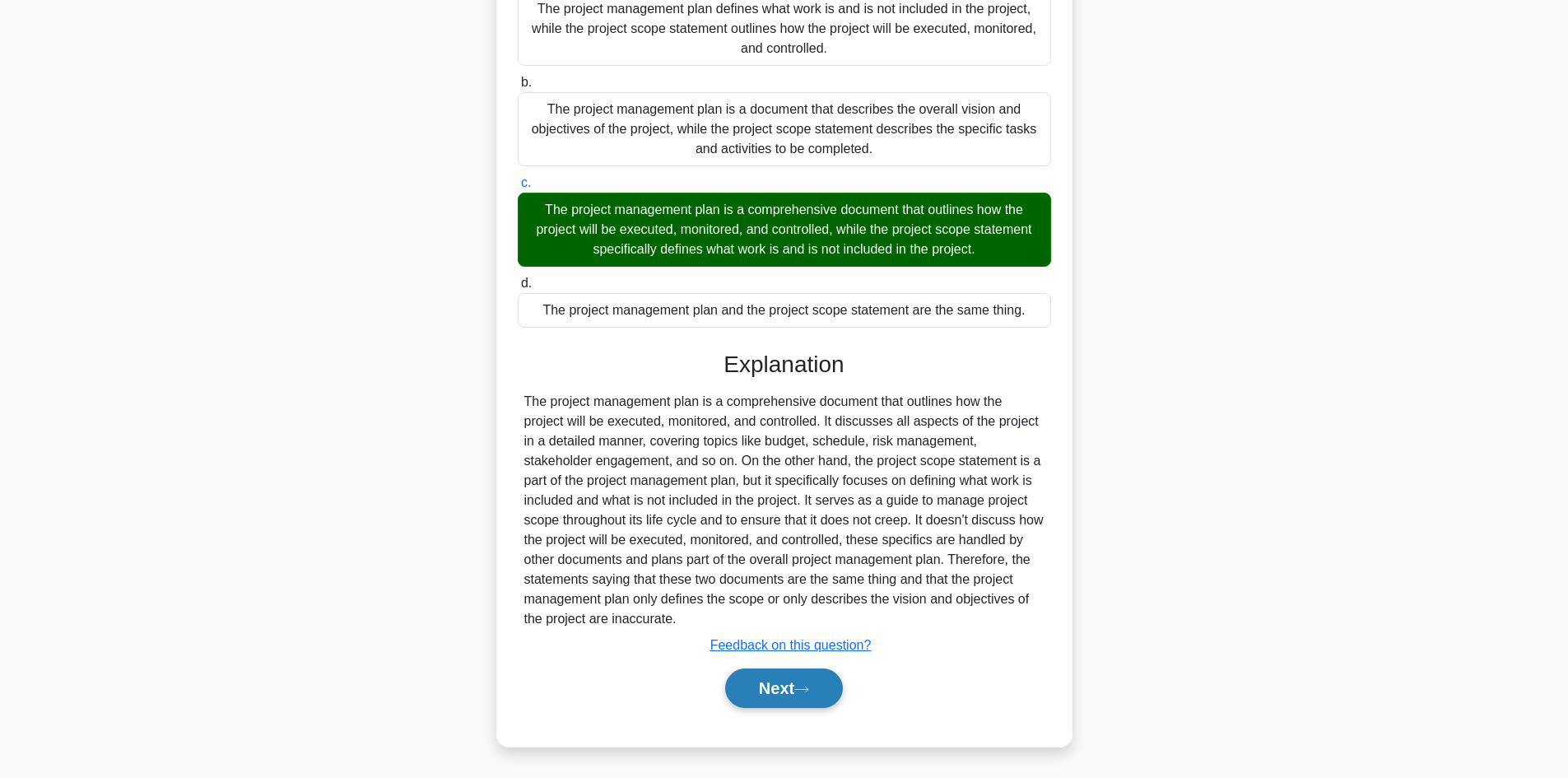
click at [770, 693] on button "Next" at bounding box center [784, 689] width 118 height 40
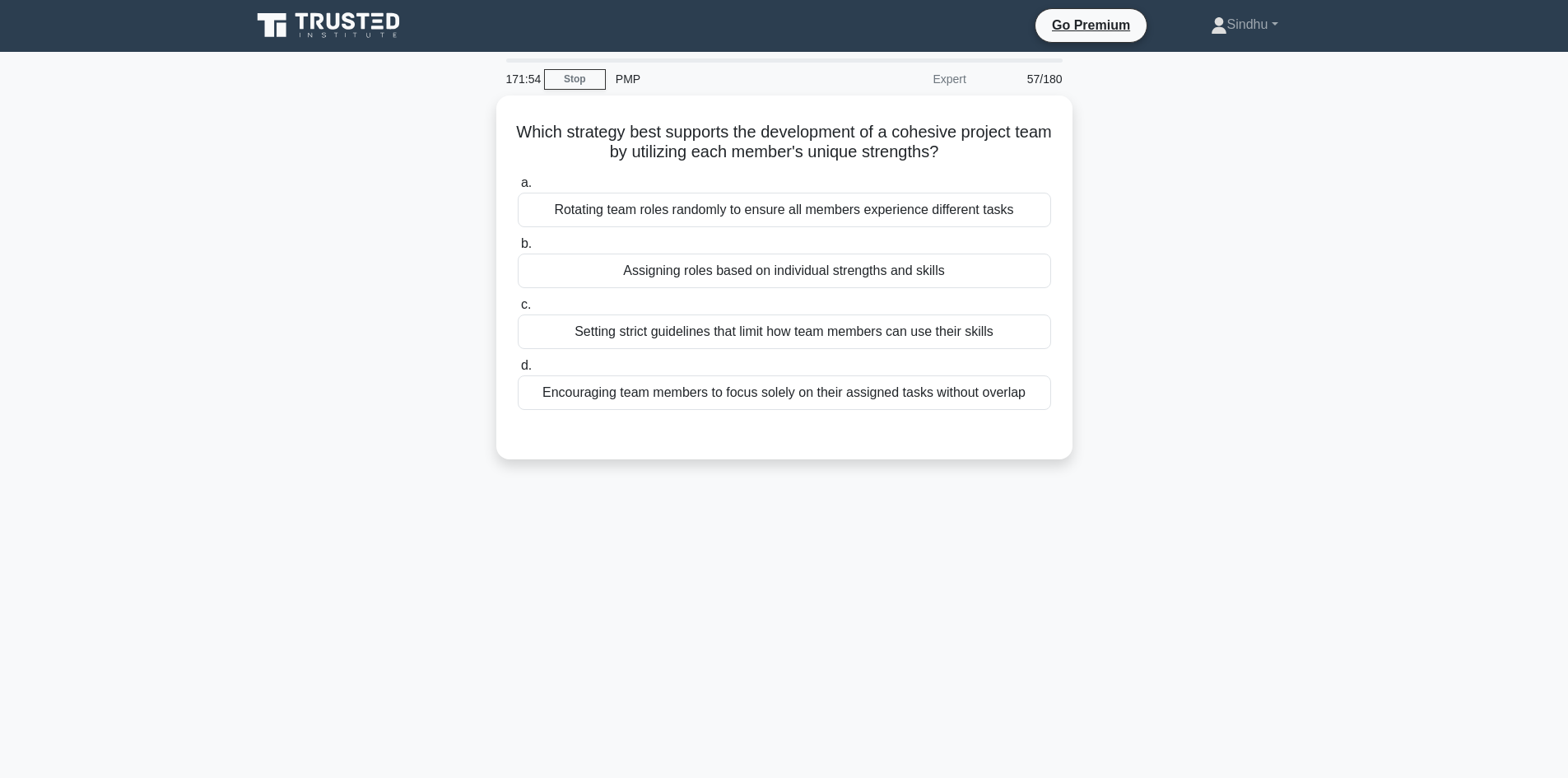
scroll to position [0, 0]
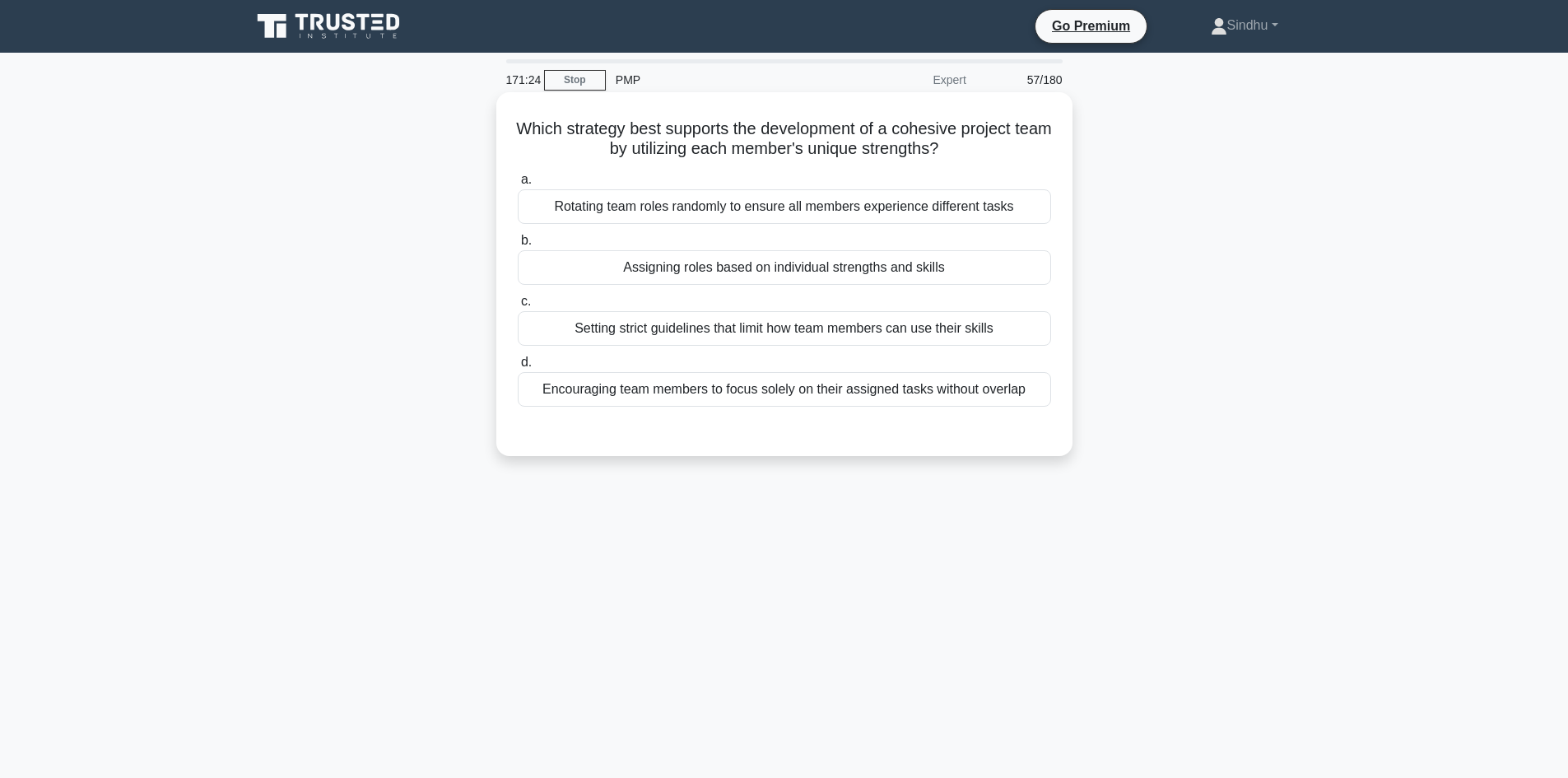
click at [804, 270] on div "Assigning roles based on individual strengths and skills" at bounding box center [784, 268] width 533 height 35
click at [518, 246] on input "b. Assigning roles based on individual strengths and skills" at bounding box center [518, 240] width 0 height 11
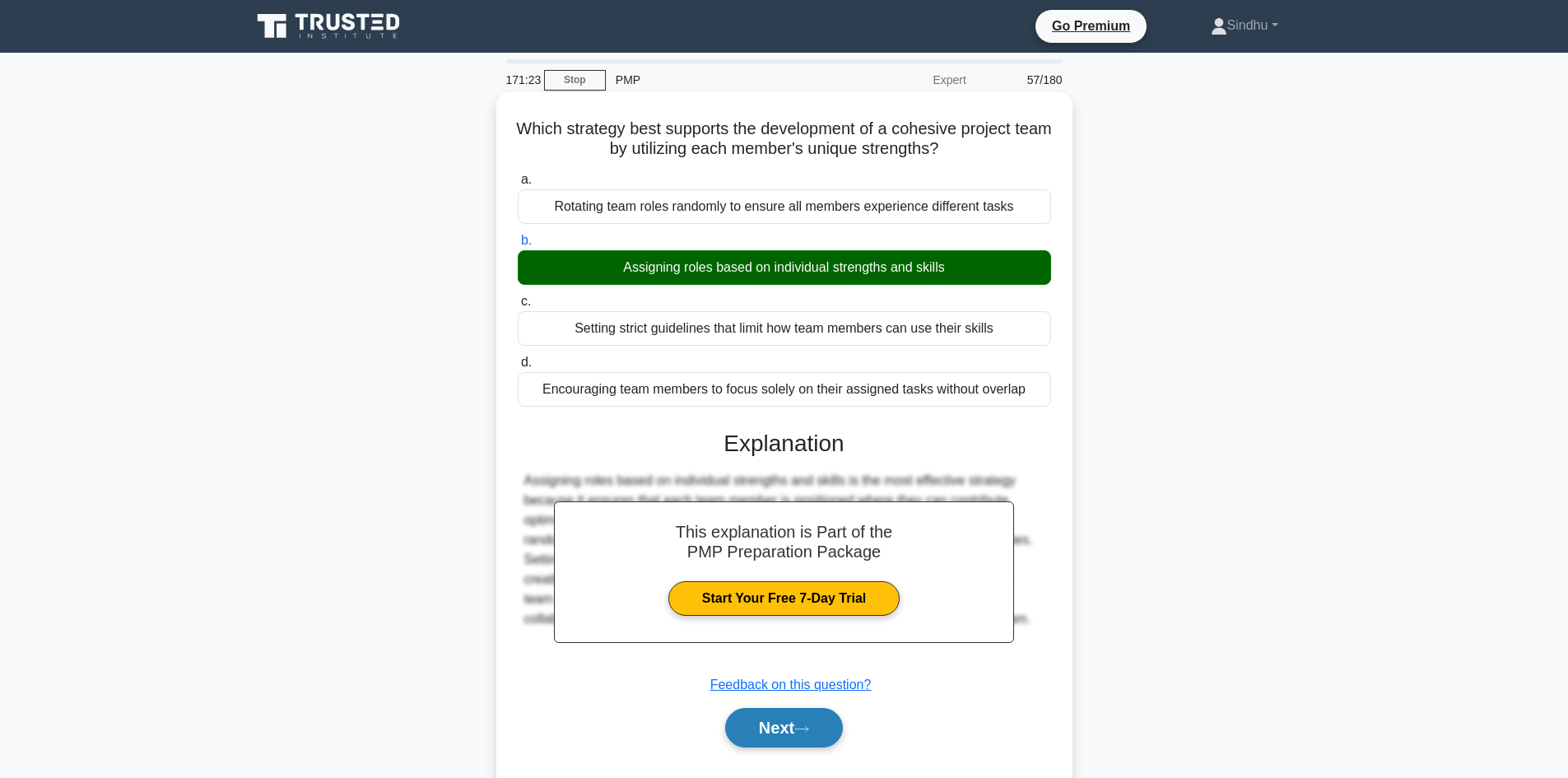
click at [760, 727] on button "Next" at bounding box center [784, 728] width 118 height 40
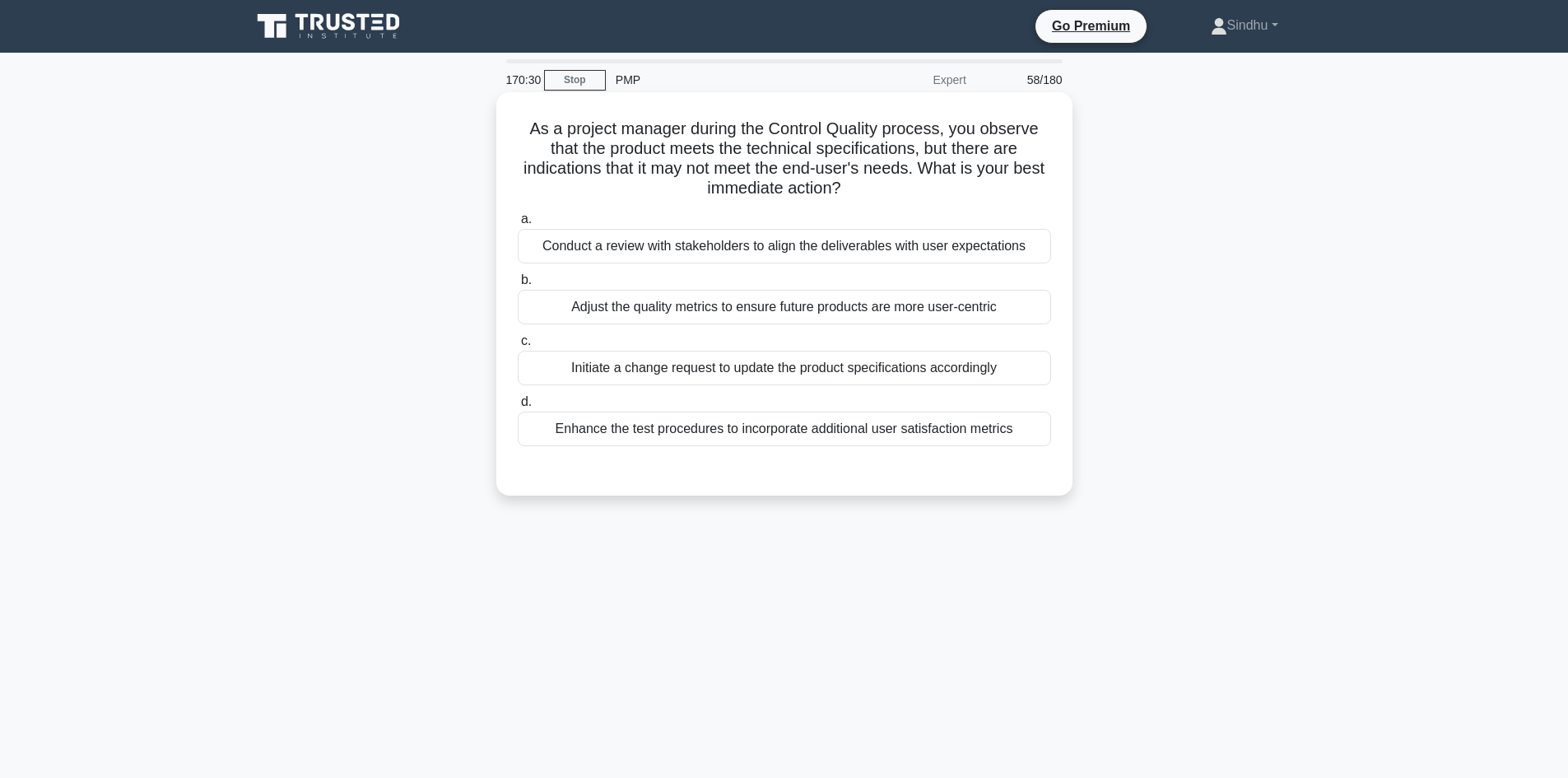
click at [871, 249] on div "Conduct a review with stakeholders to align the deliverables with user expectat…" at bounding box center [784, 246] width 533 height 35
click at [518, 225] on input "a. Conduct a review with stakeholders to align the deliverables with user expec…" at bounding box center [518, 219] width 0 height 11
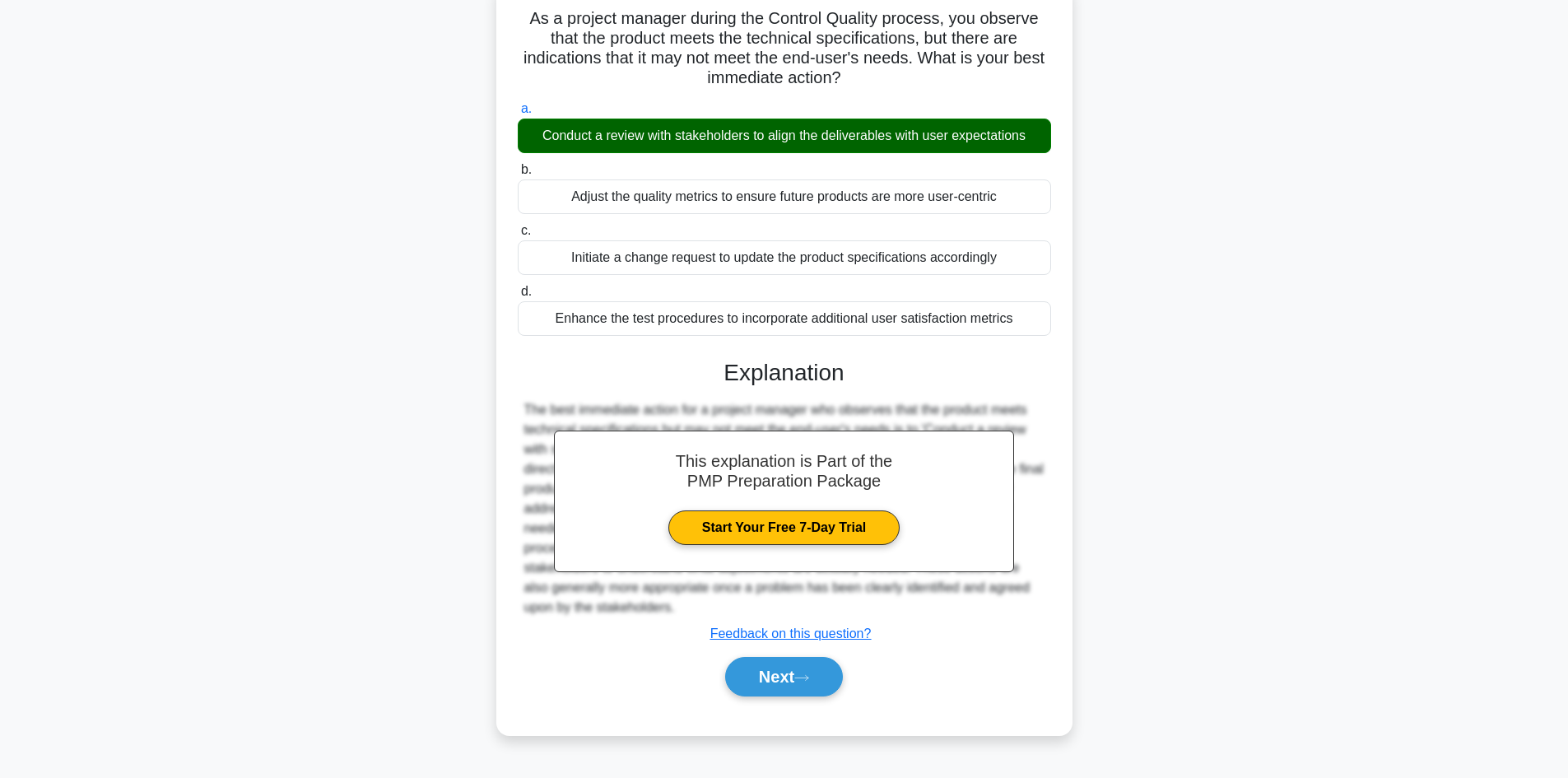
scroll to position [111, 0]
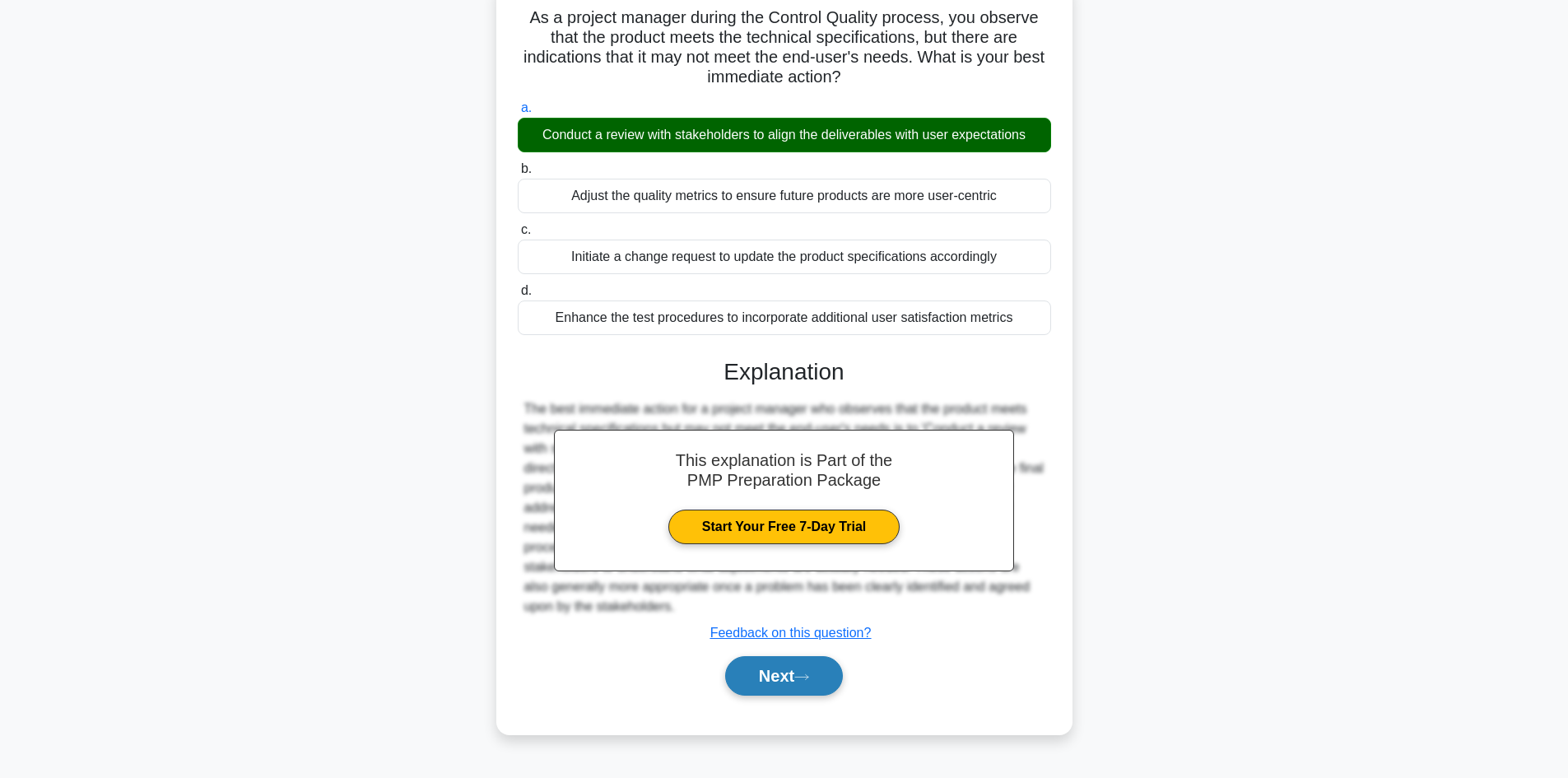
click at [783, 680] on button "Next" at bounding box center [784, 676] width 118 height 40
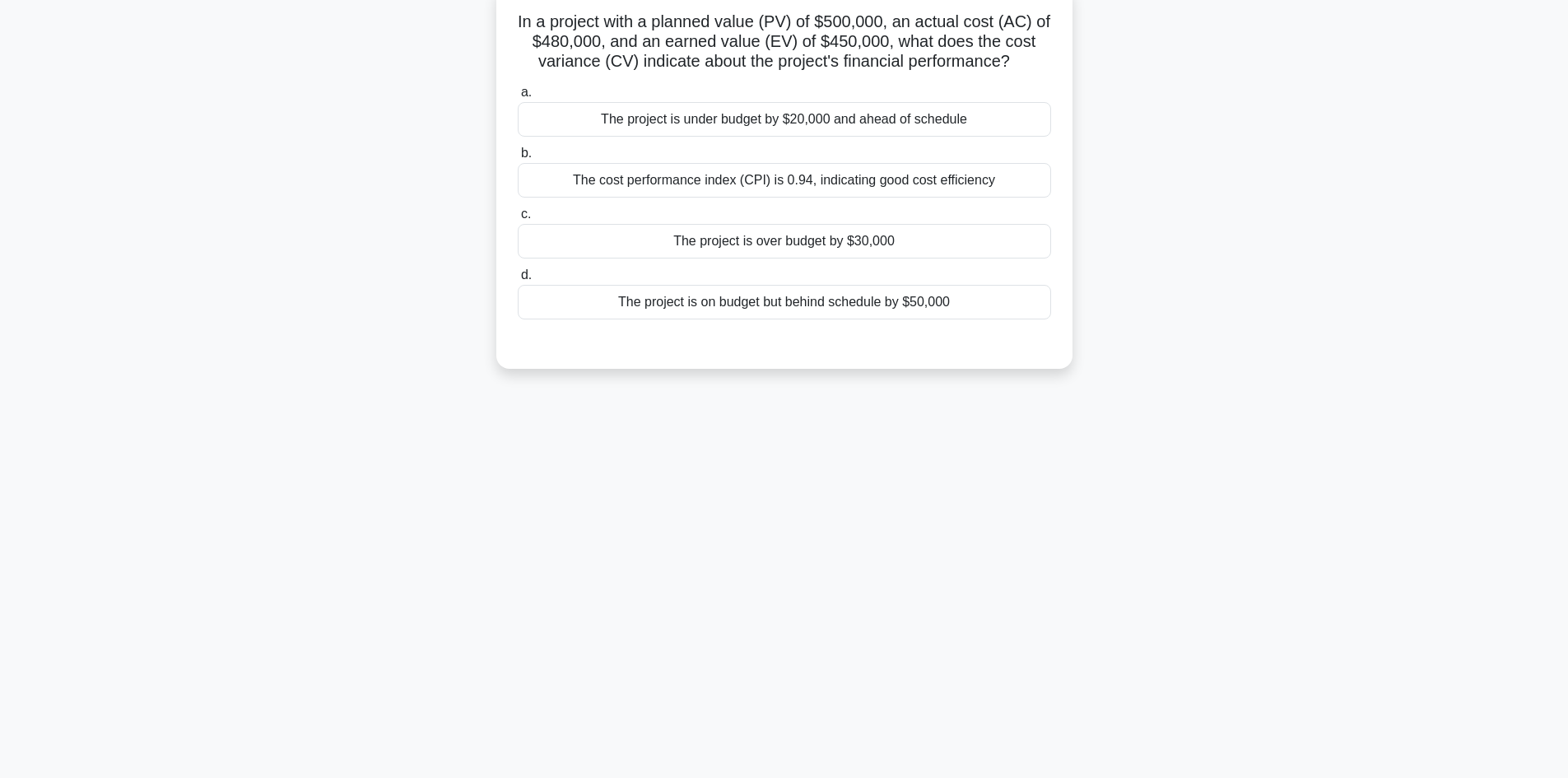
scroll to position [0, 0]
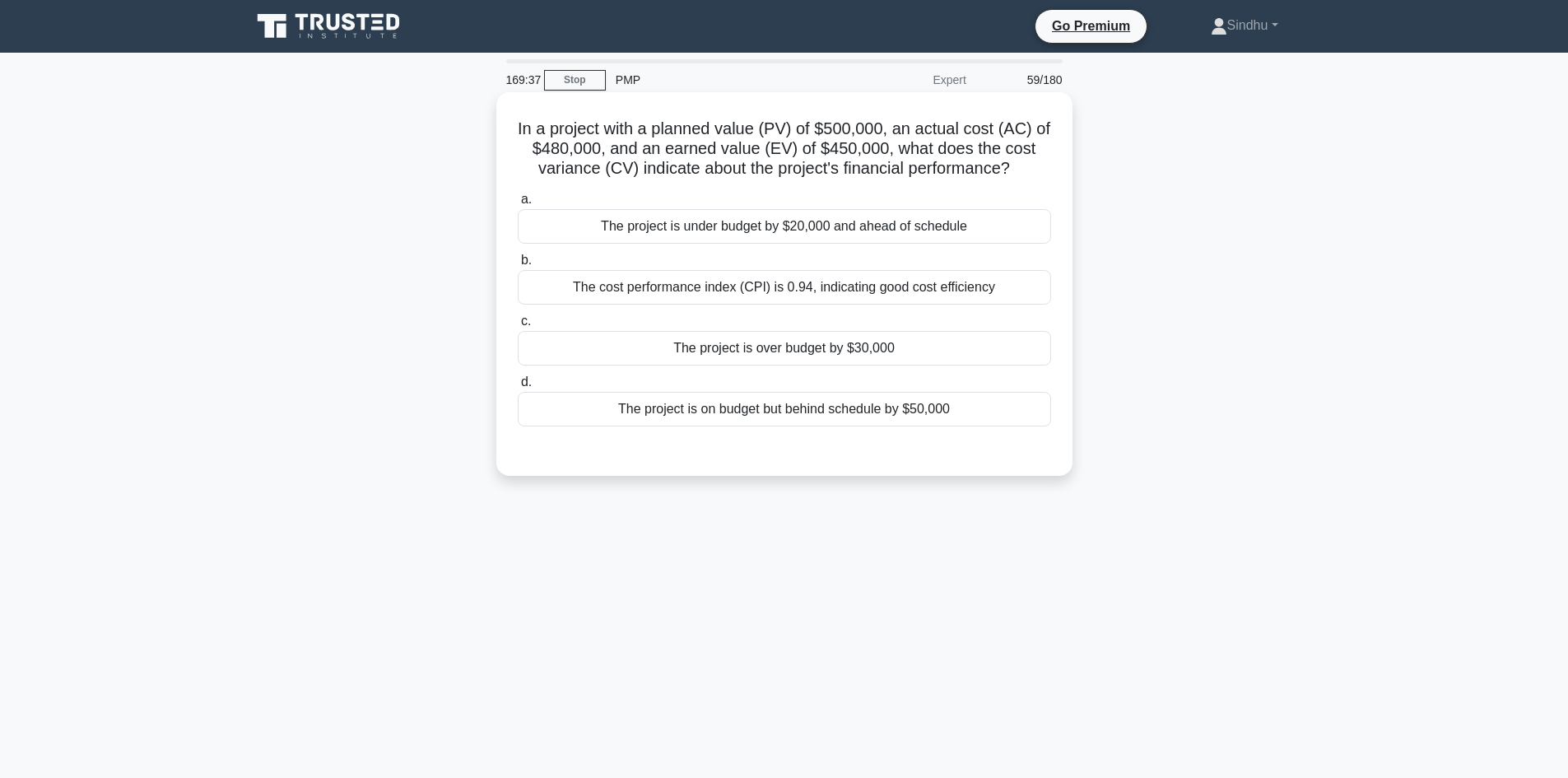
click at [851, 355] on div "The project is over budget by $30,000" at bounding box center [784, 348] width 533 height 35
click at [518, 326] on input "c. The project is over budget by $30,000" at bounding box center [518, 321] width 0 height 11
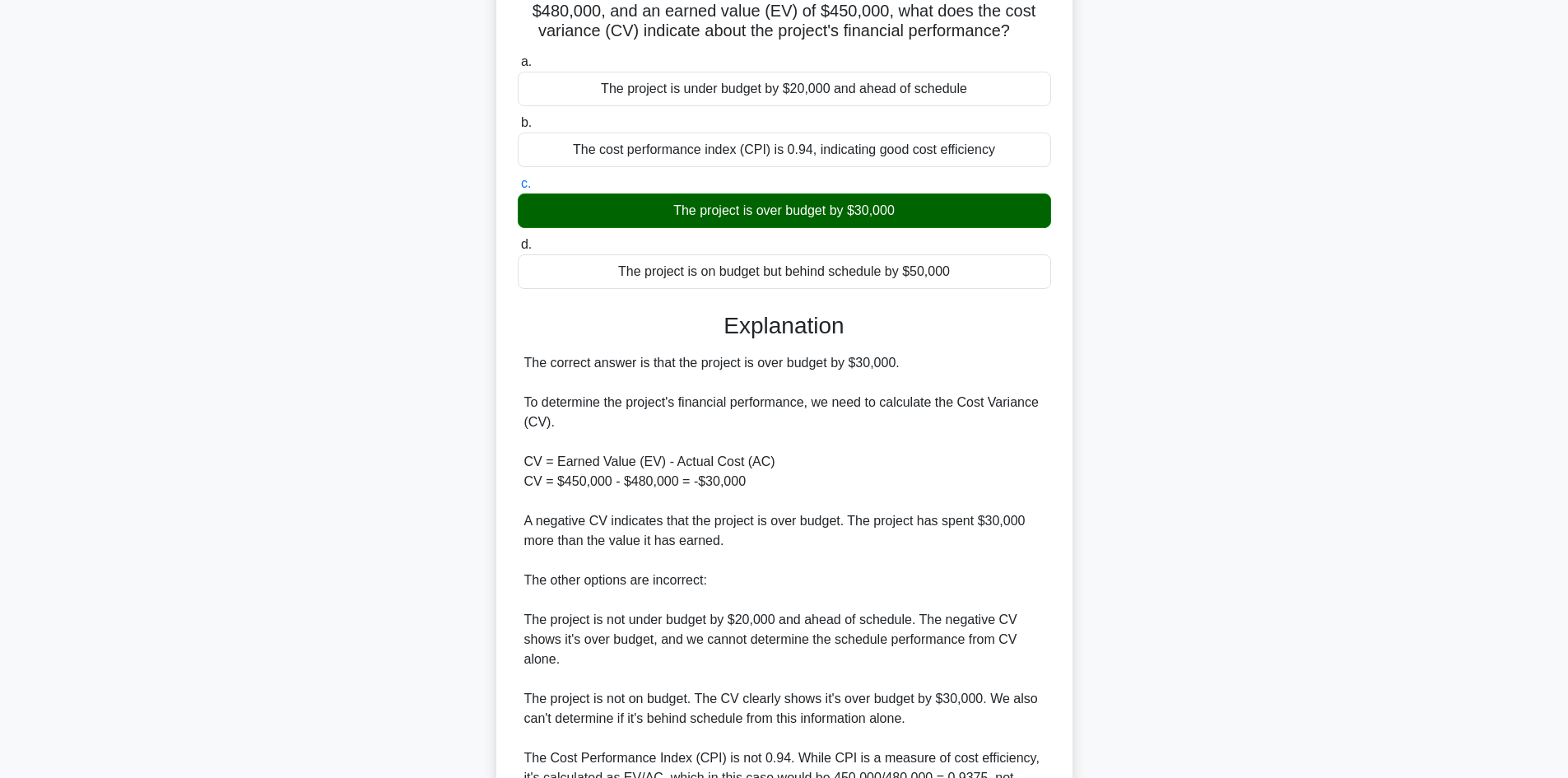
scroll to position [329, 0]
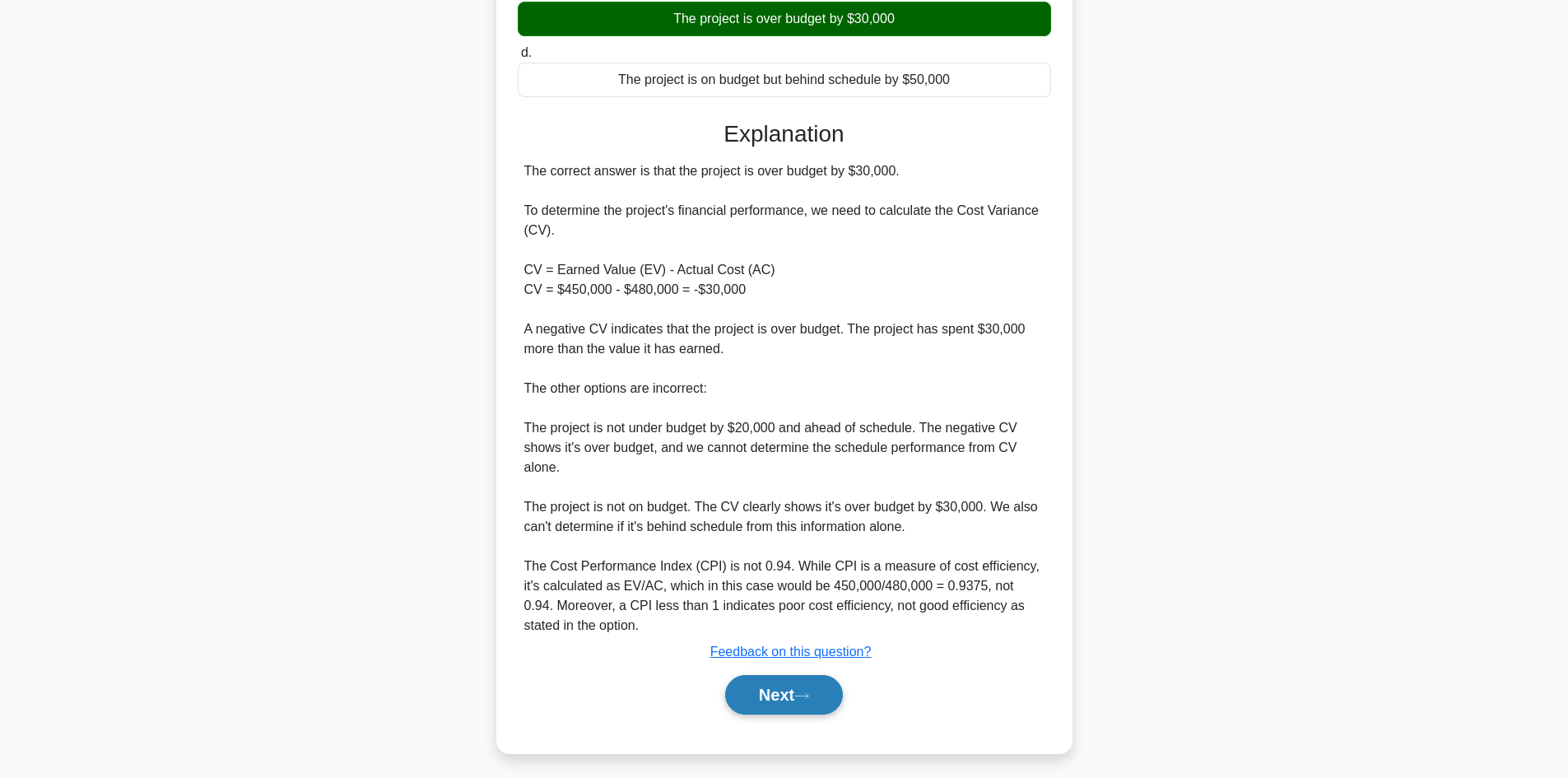
click at [775, 690] on button "Next" at bounding box center [784, 695] width 118 height 40
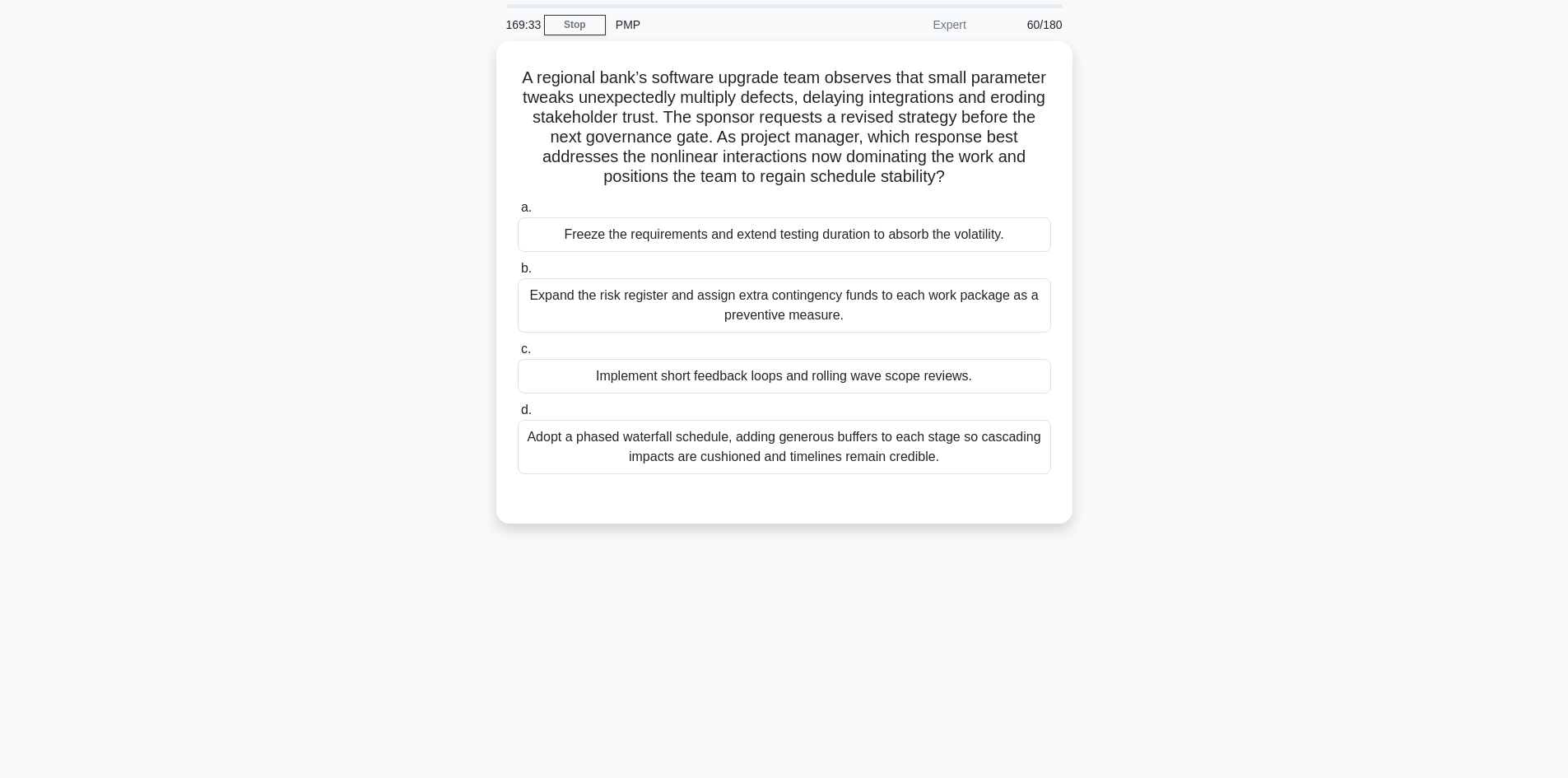
scroll to position [0, 0]
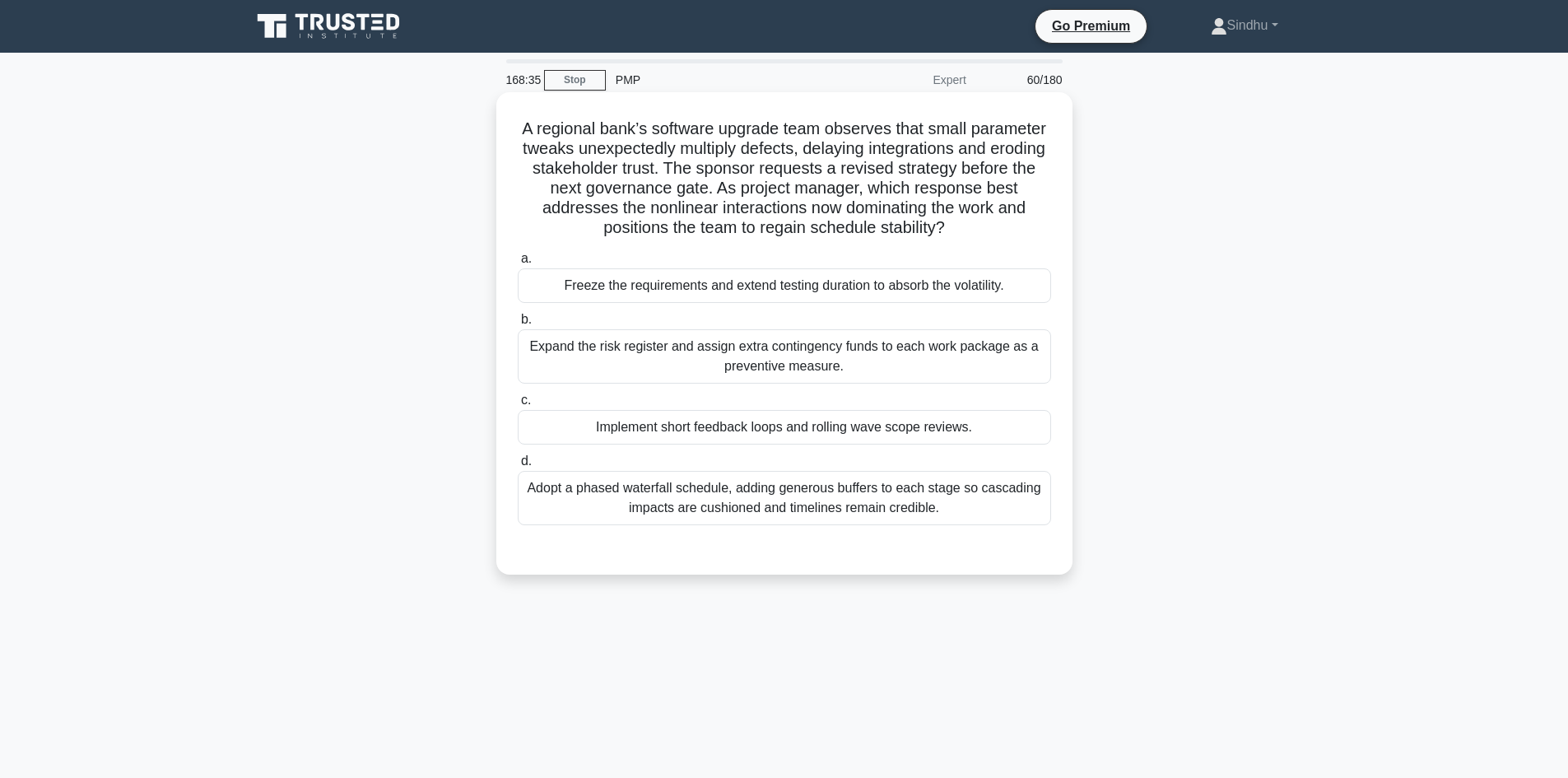
click at [813, 373] on div "Expand the risk register and assign extra contingency funds to each work packag…" at bounding box center [784, 356] width 533 height 55
click at [518, 325] on input "b. Expand the risk register and assign extra contingency funds to each work pac…" at bounding box center [518, 320] width 0 height 11
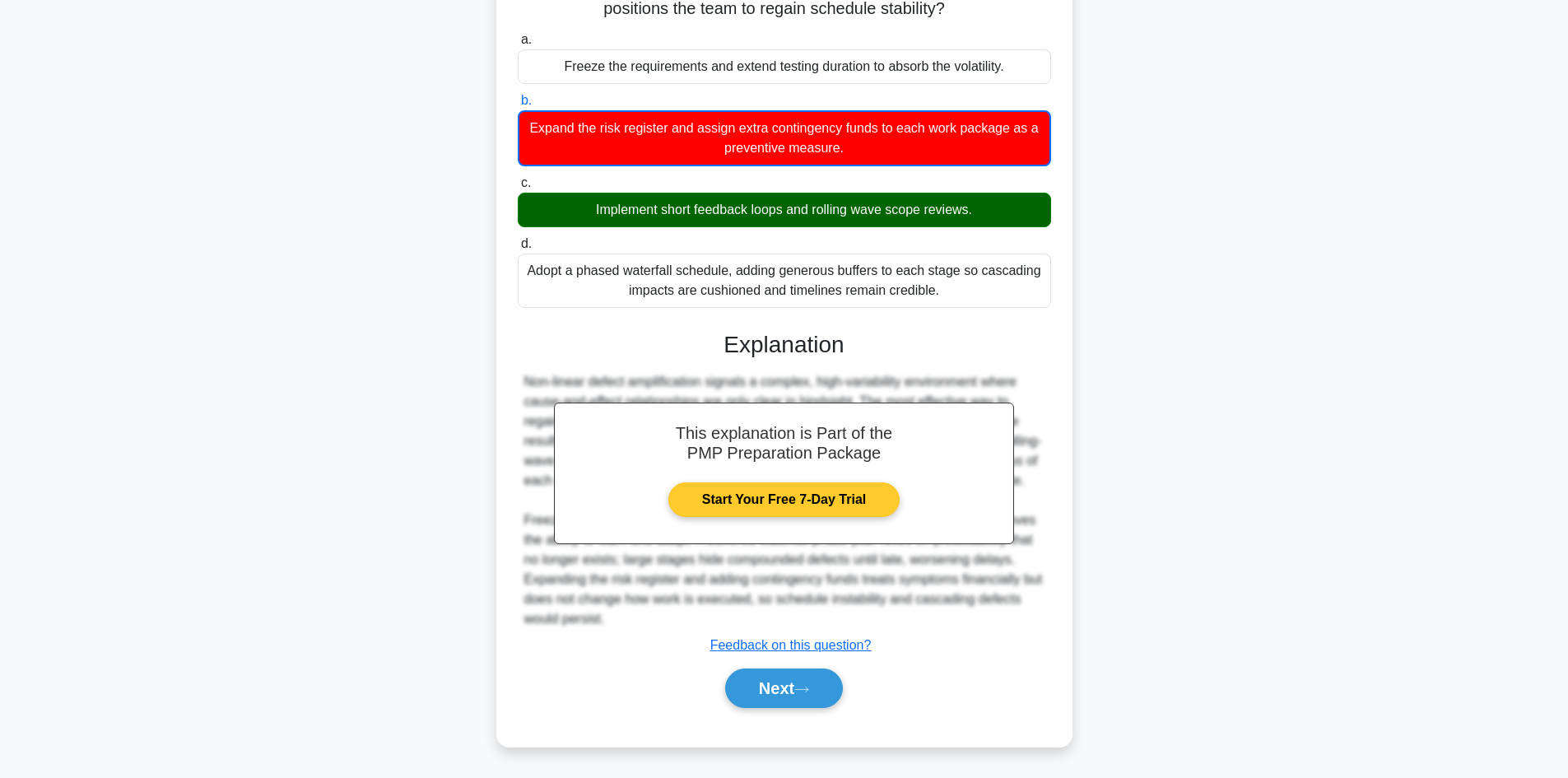
scroll to position [239, 0]
click at [769, 684] on button "Next" at bounding box center [784, 689] width 118 height 40
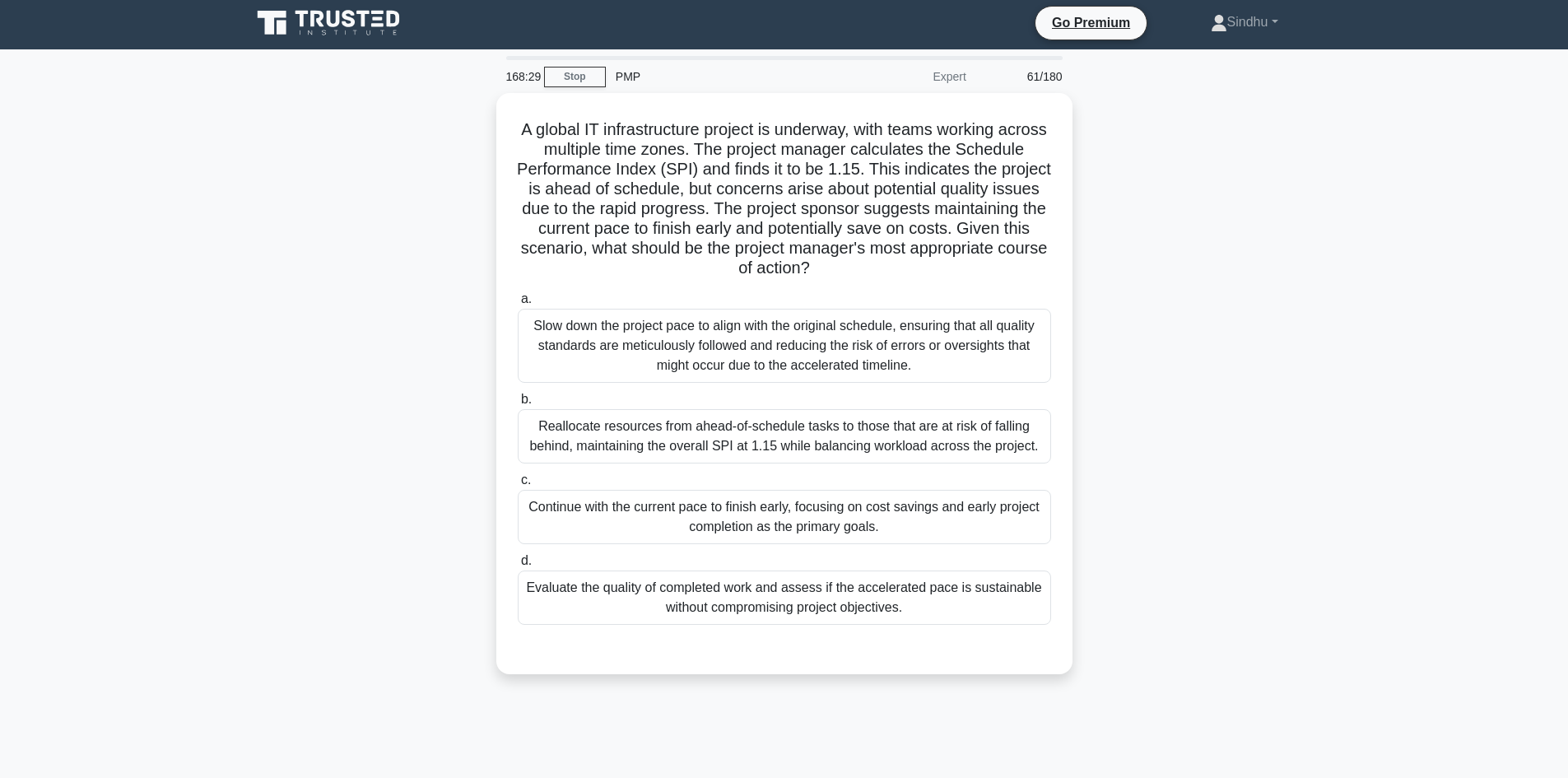
scroll to position [0, 0]
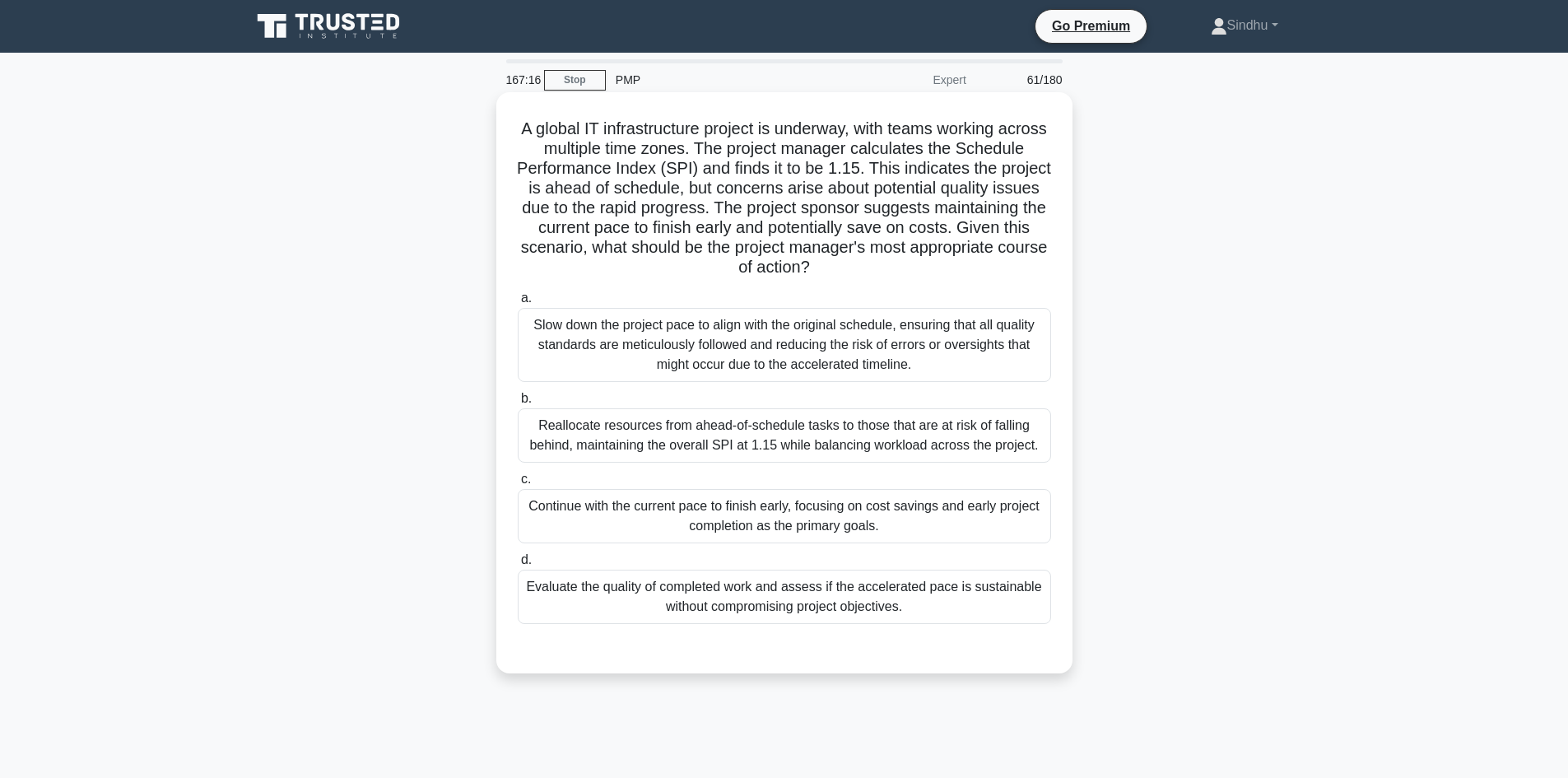
click at [756, 601] on div "Evaluate the quality of completed work and assess if the accelerated pace is su…" at bounding box center [784, 597] width 533 height 55
click at [518, 566] on input "d. Evaluate the quality of completed work and assess if the accelerated pace is…" at bounding box center [518, 560] width 0 height 11
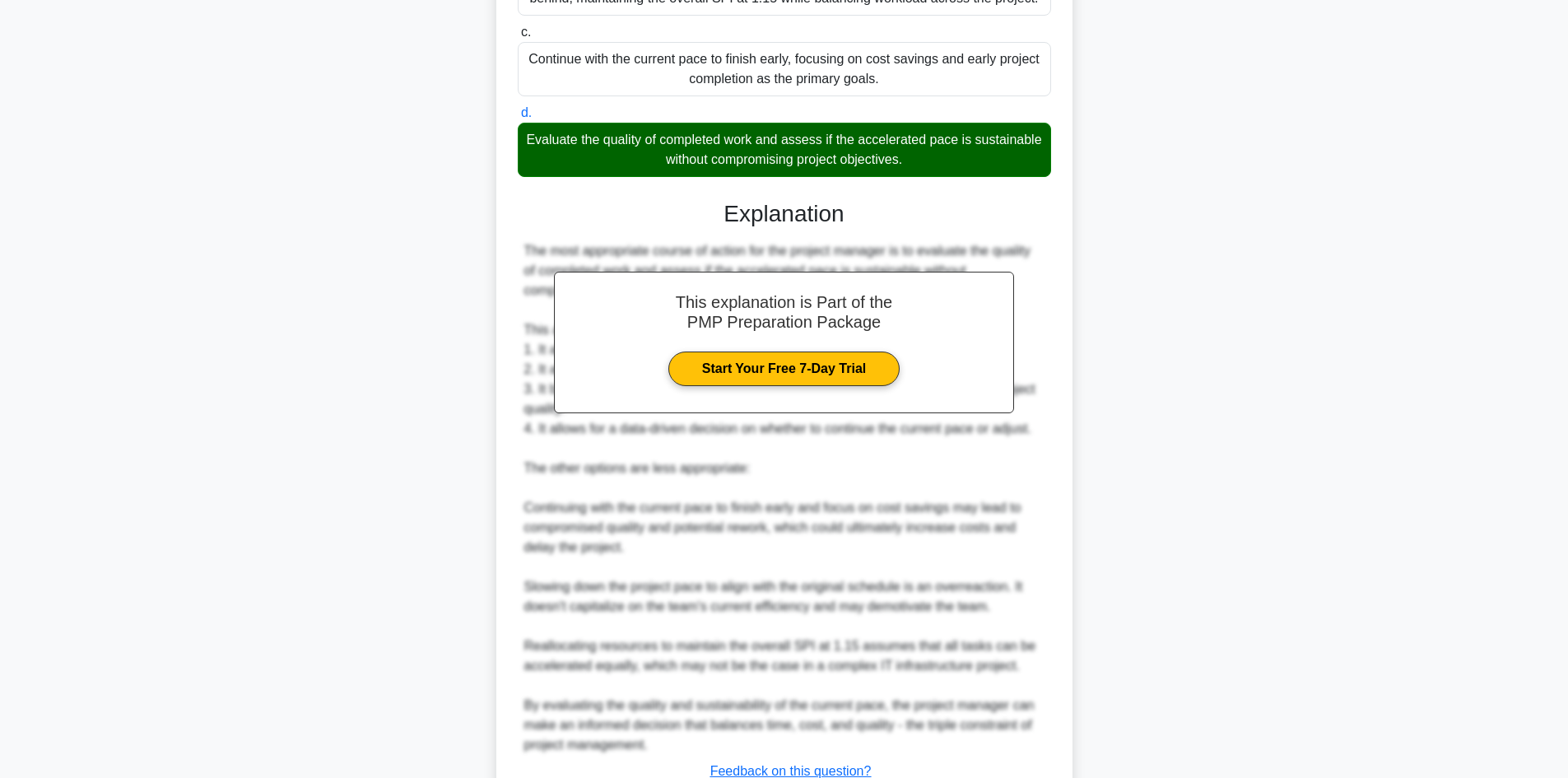
scroll to position [574, 0]
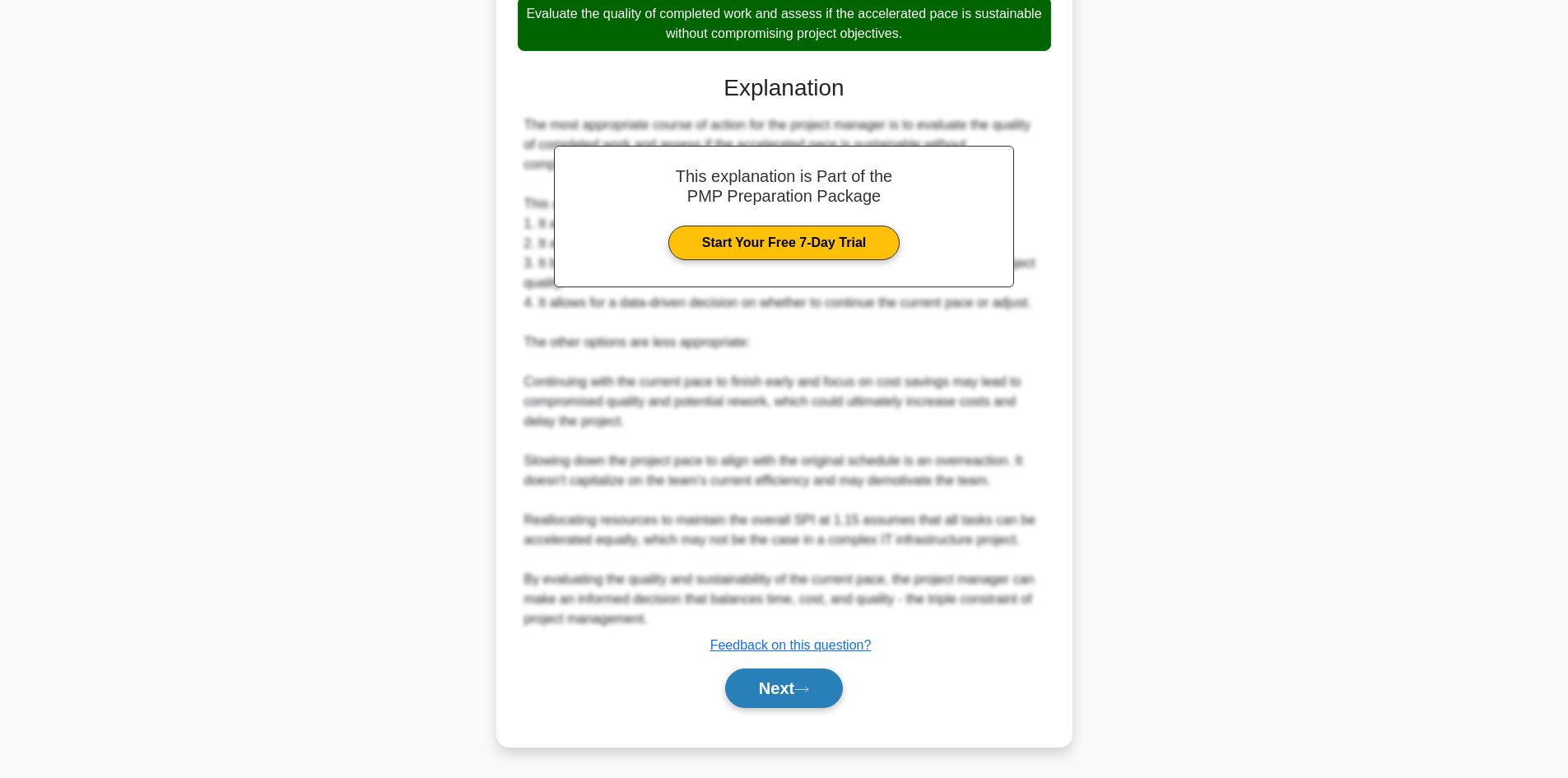
click at [775, 679] on button "Next" at bounding box center [784, 689] width 118 height 40
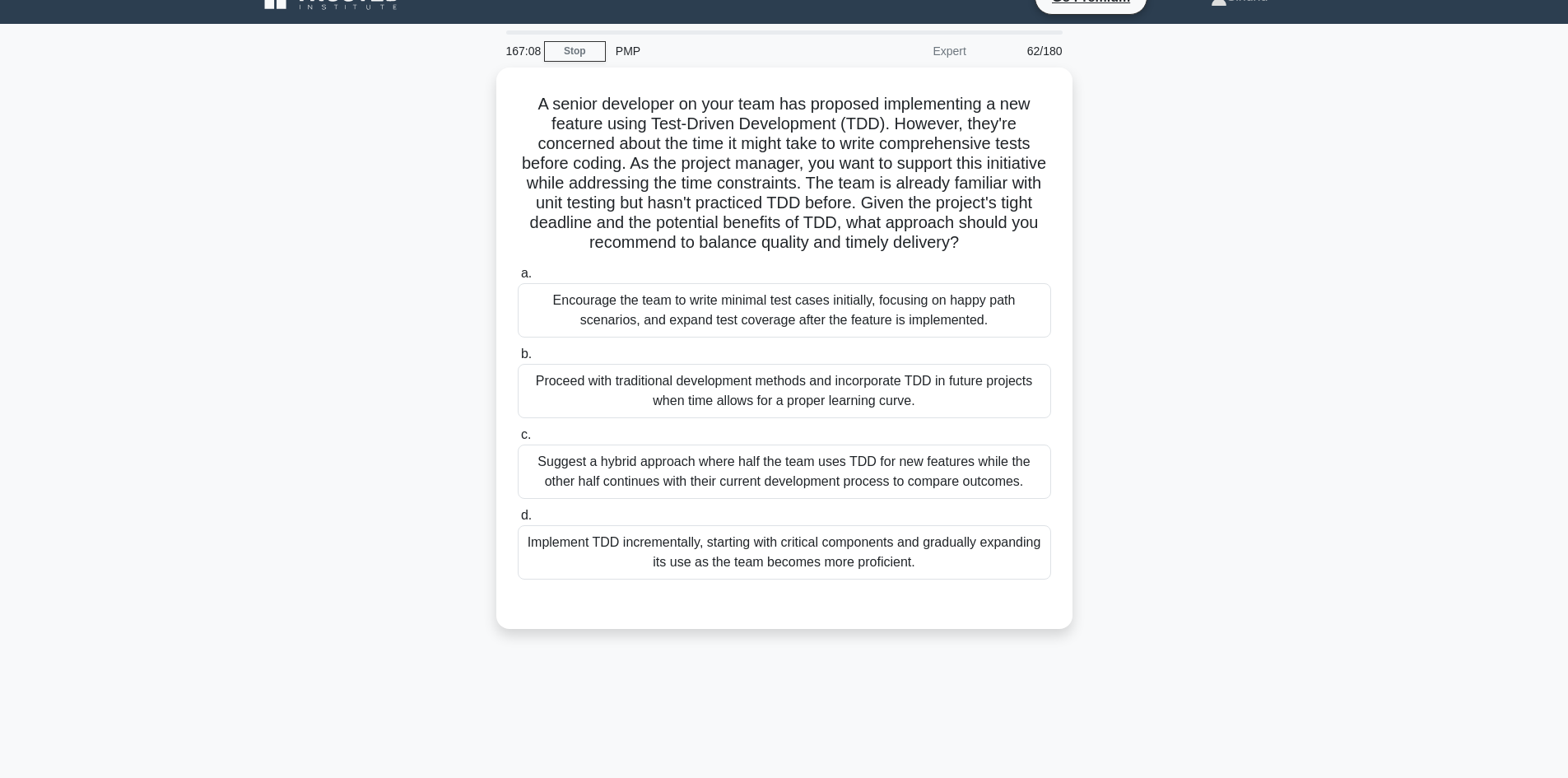
scroll to position [0, 0]
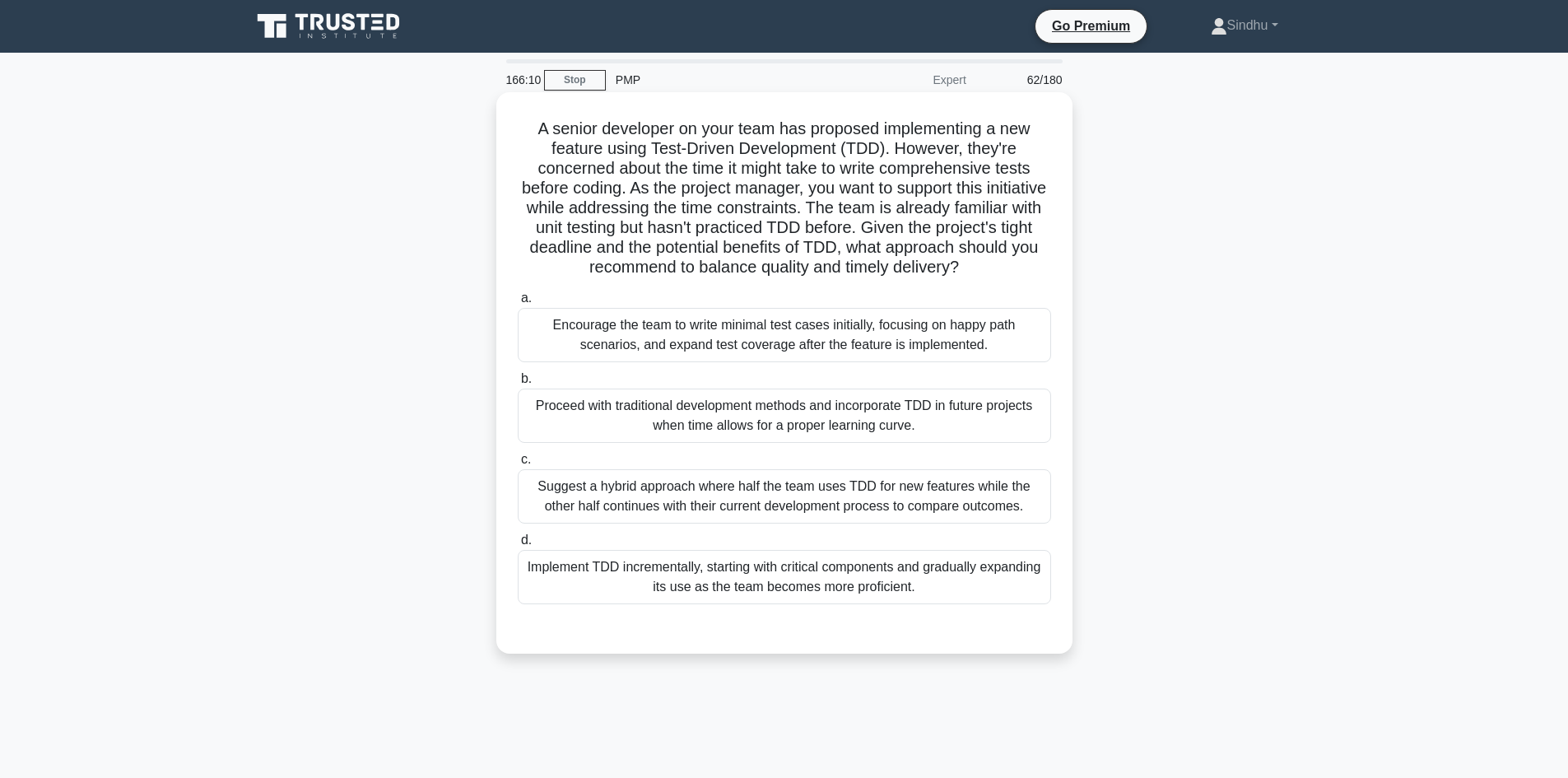
click at [789, 603] on div "Implement TDD incrementally, starting with critical components and gradually ex…" at bounding box center [784, 577] width 533 height 55
click at [518, 546] on input "d. Implement TDD incrementally, starting with critical components and gradually…" at bounding box center [518, 540] width 0 height 11
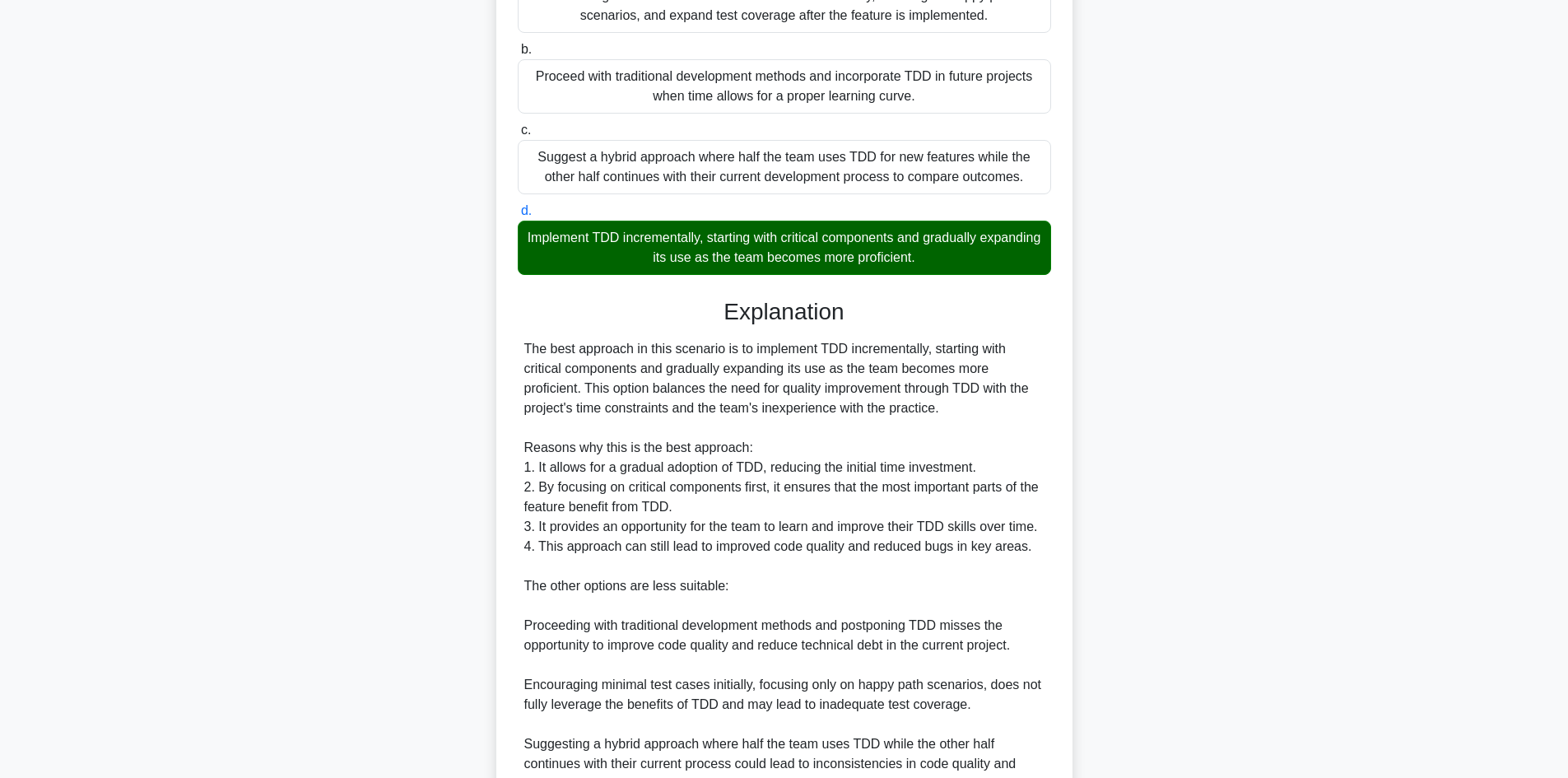
scroll to position [574, 0]
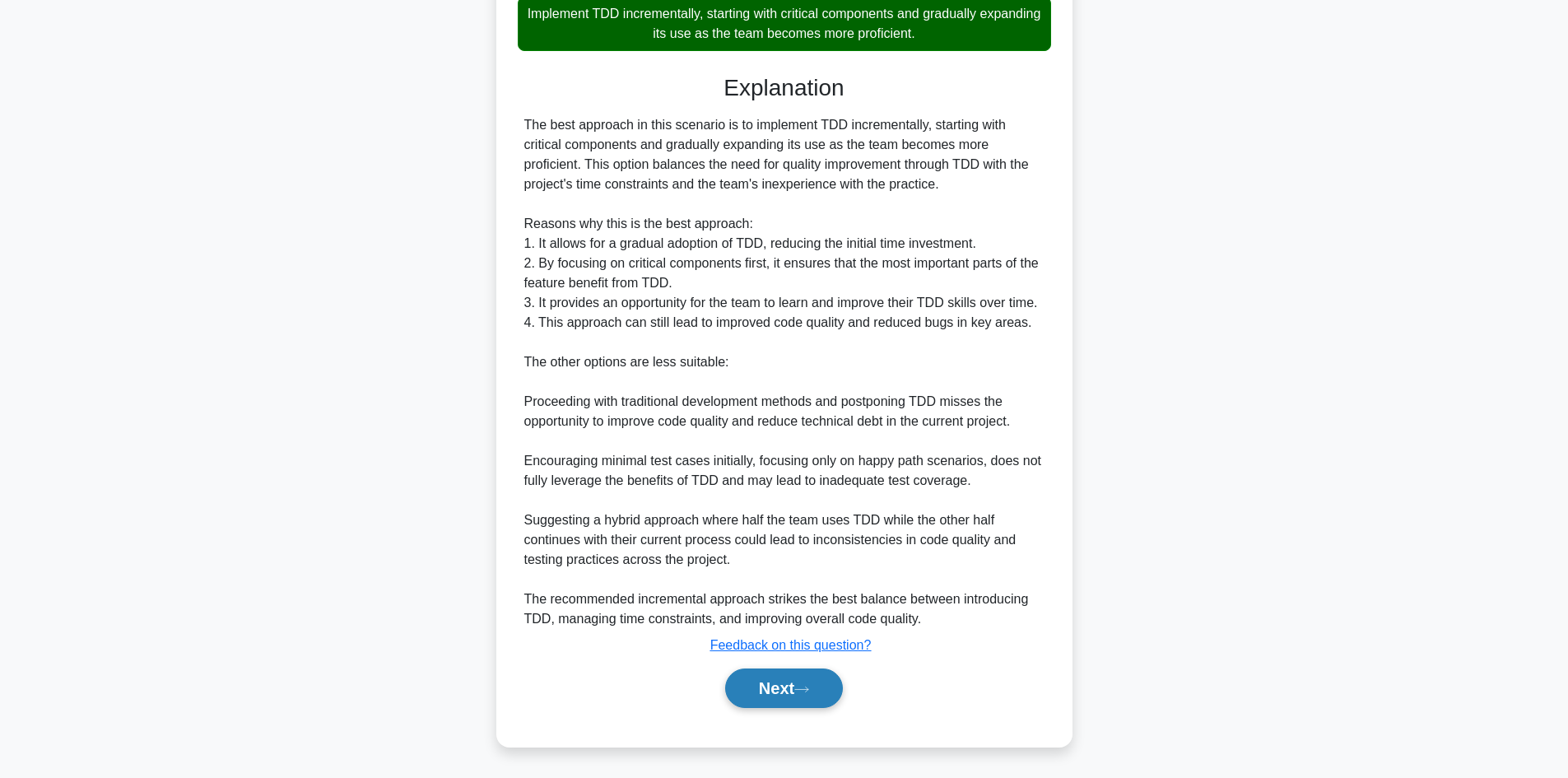
click at [790, 678] on button "Next" at bounding box center [784, 689] width 118 height 40
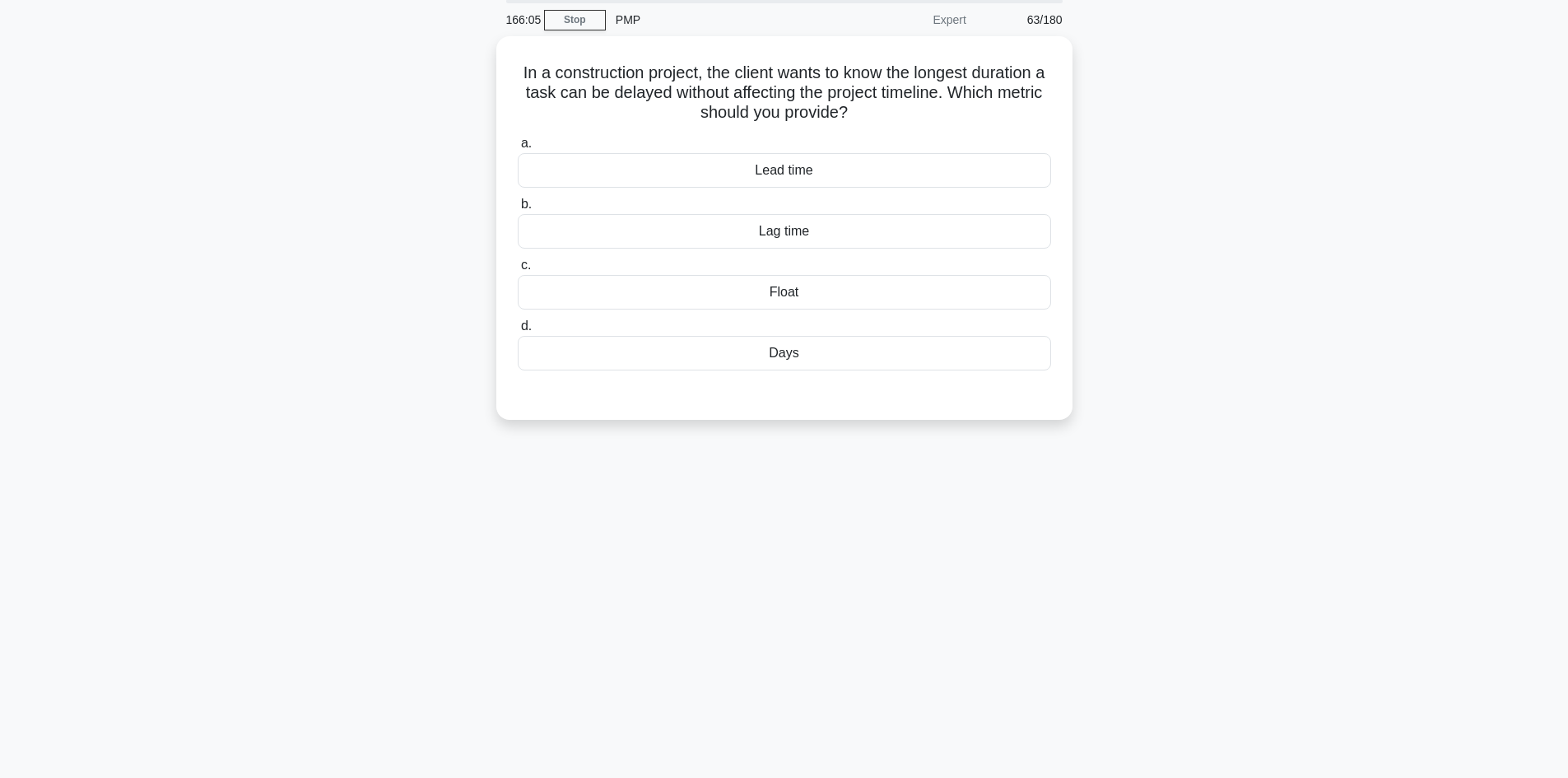
scroll to position [0, 0]
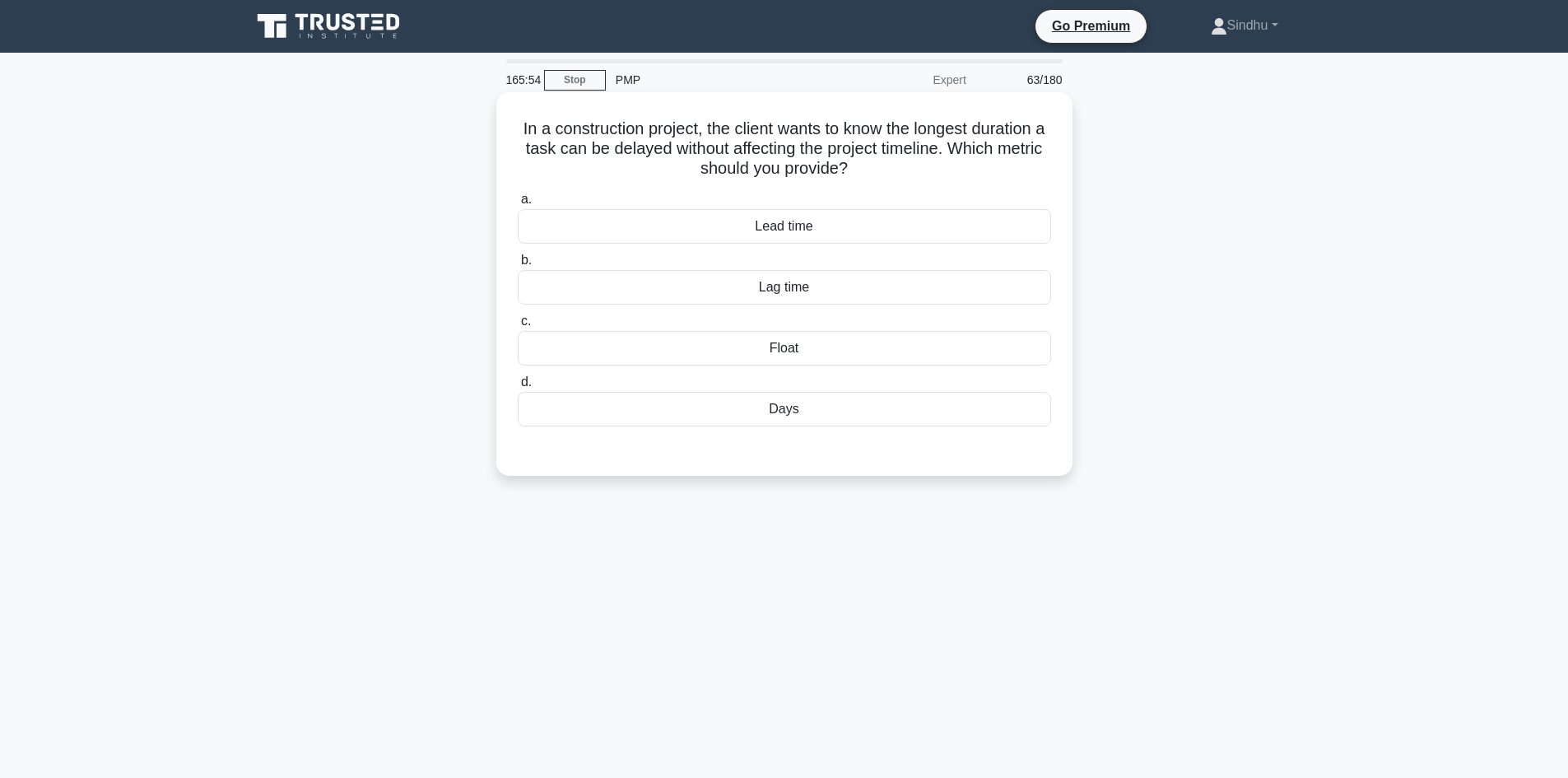
click at [777, 347] on div "Float" at bounding box center [784, 348] width 533 height 35
click at [518, 326] on input "c. Float" at bounding box center [518, 321] width 0 height 11
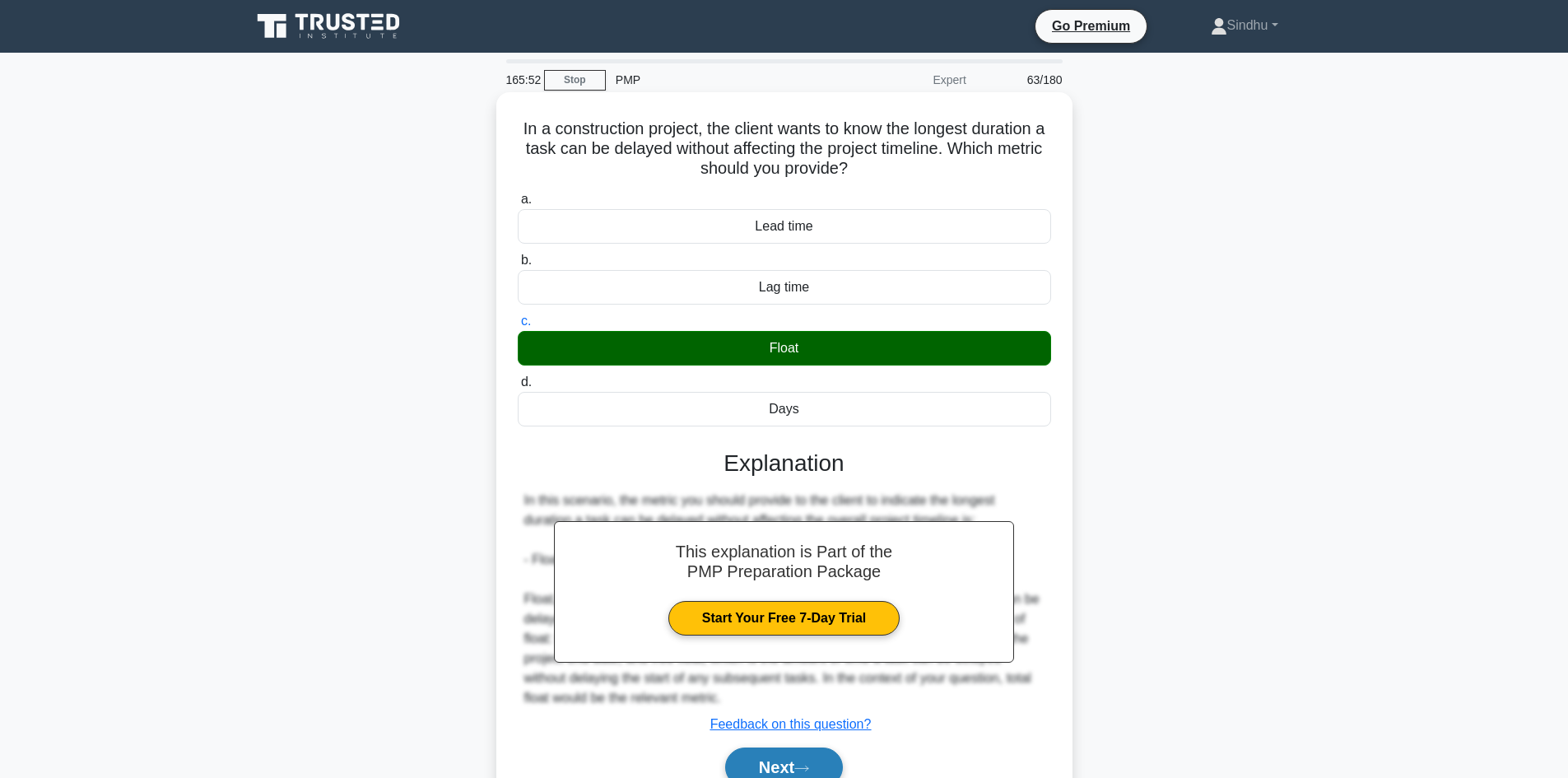
click at [783, 765] on button "Next" at bounding box center [784, 767] width 118 height 40
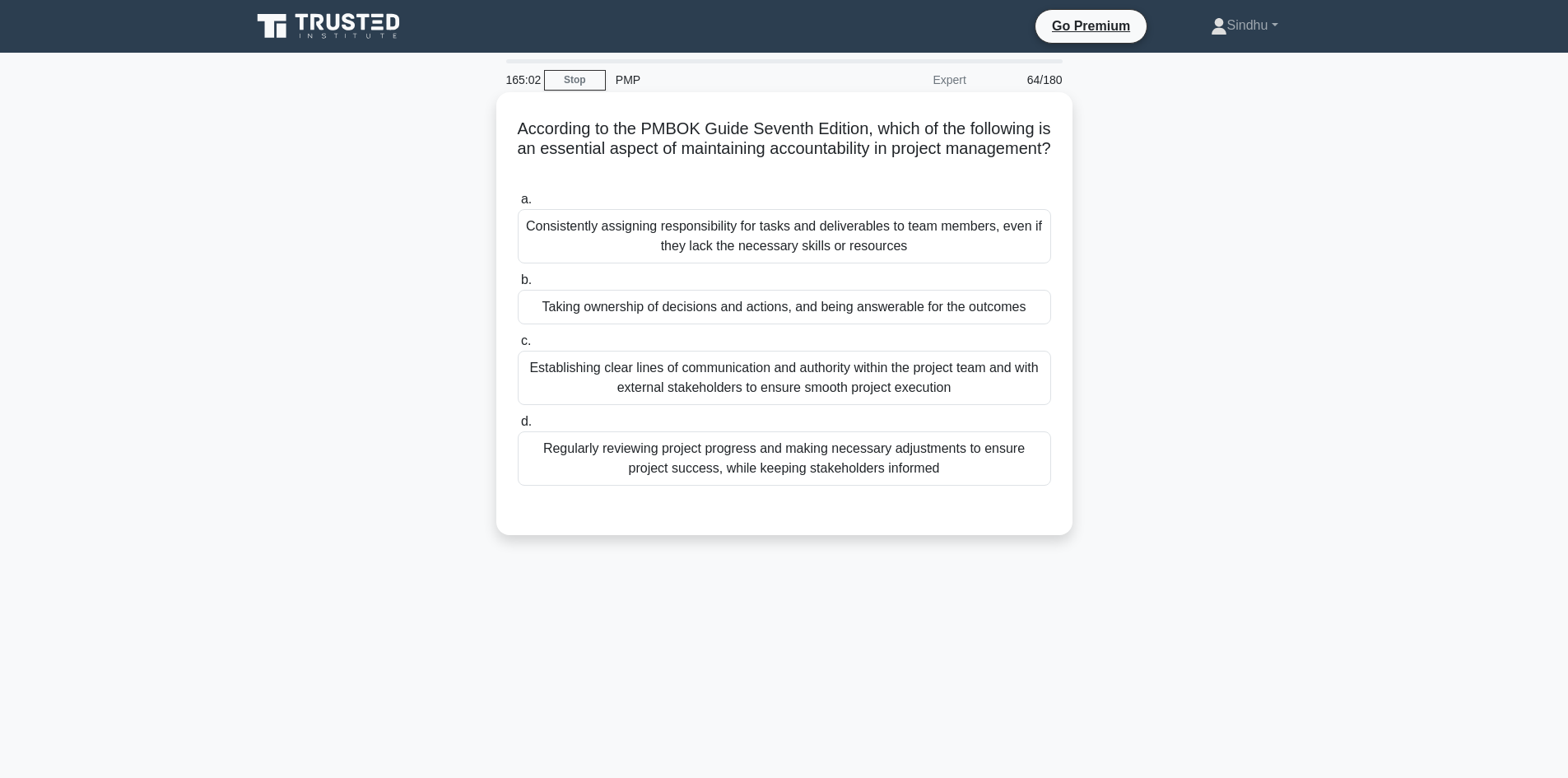
click at [842, 310] on div "Taking ownership of decisions and actions, and being answerable for the outcomes" at bounding box center [784, 307] width 533 height 35
click at [518, 286] on input "b. Taking ownership of decisions and actions, and being answerable for the outc…" at bounding box center [518, 280] width 0 height 11
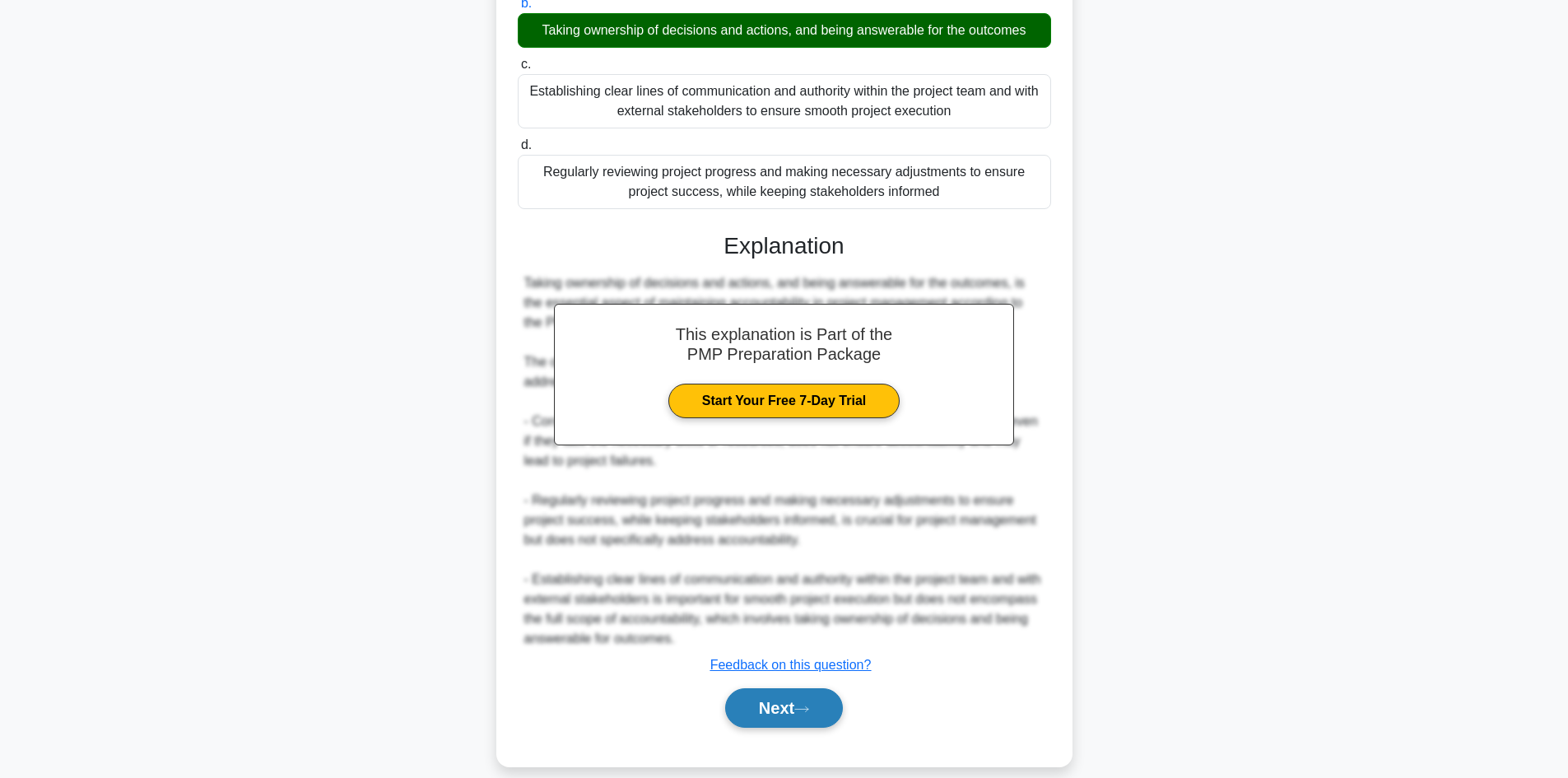
scroll to position [297, 0]
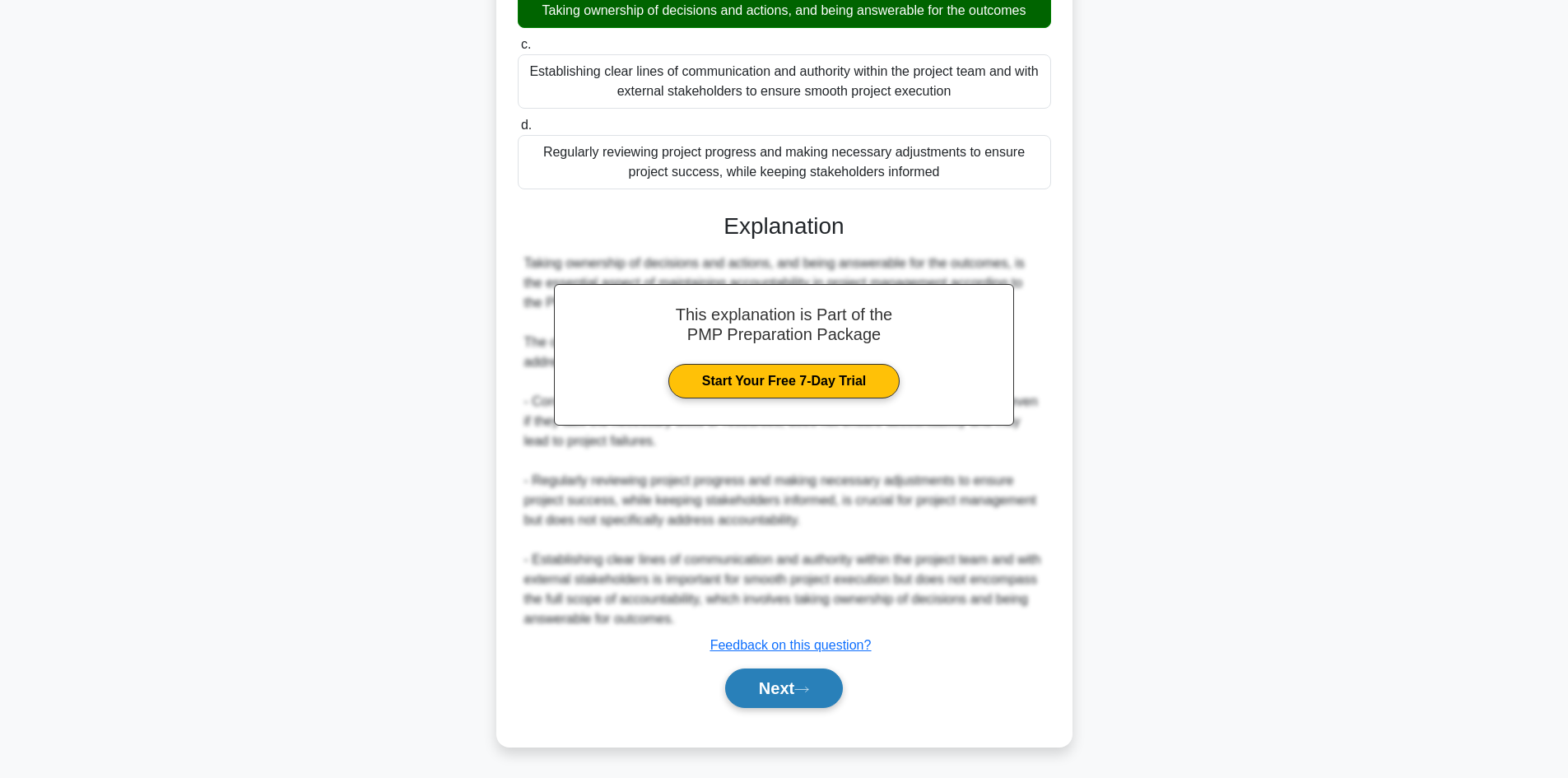
click at [745, 679] on button "Next" at bounding box center [784, 689] width 118 height 40
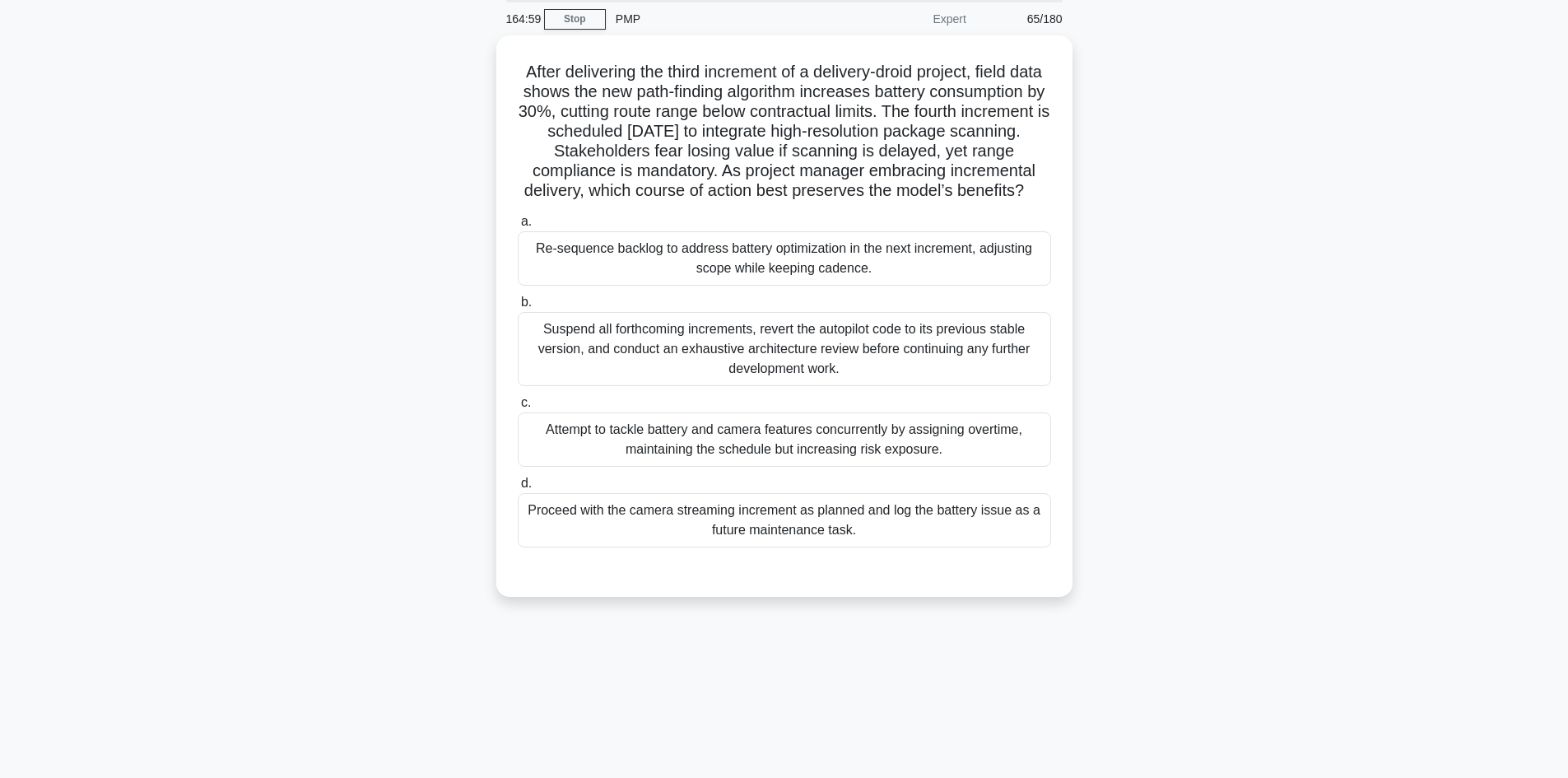
scroll to position [0, 0]
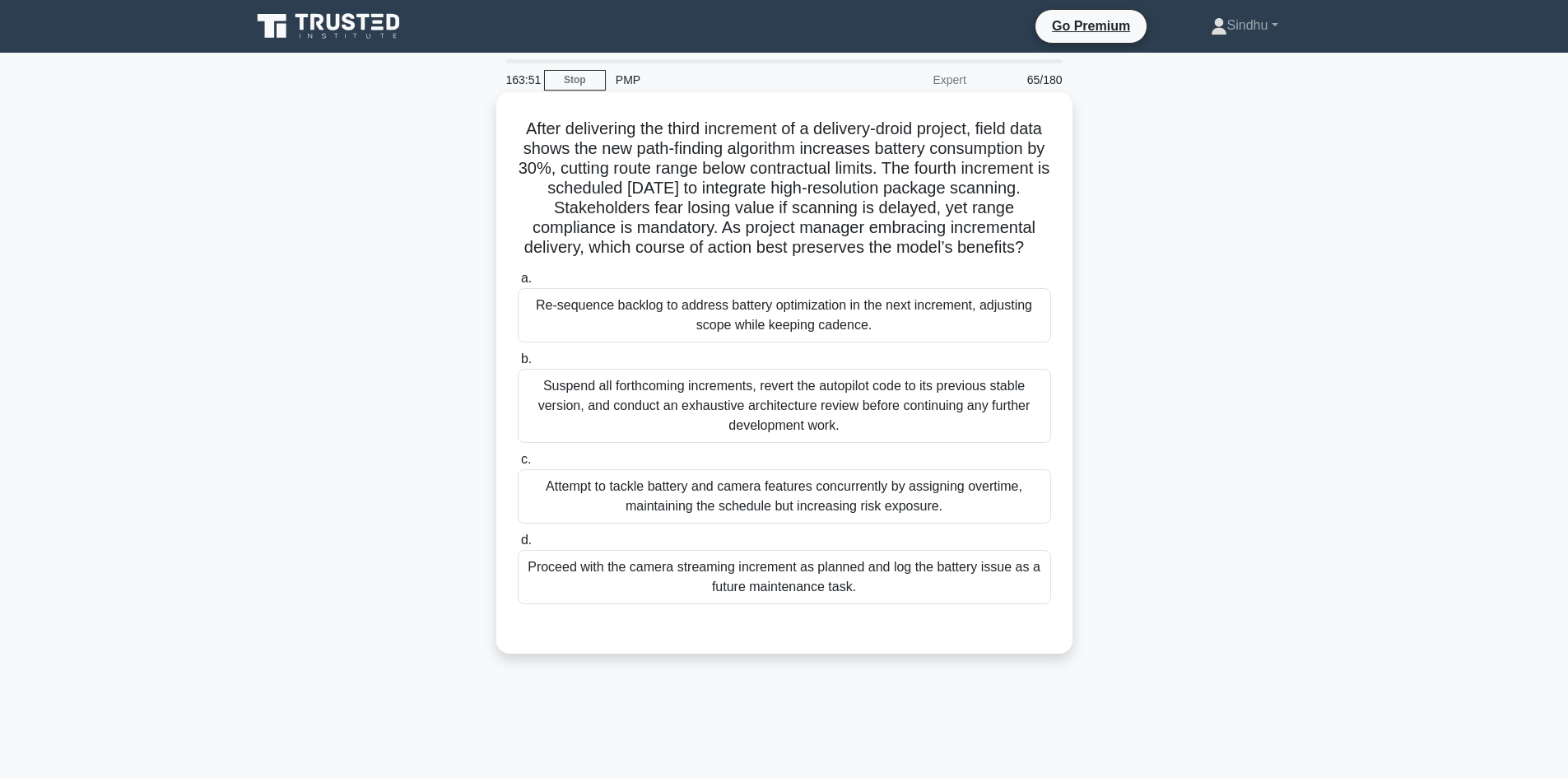
click at [764, 342] on div "Re-sequence backlog to address battery optimization in the next increment, adju…" at bounding box center [784, 316] width 533 height 55
click at [518, 284] on input "a. Re-sequence backlog to address battery optimization in the next increment, a…" at bounding box center [518, 278] width 0 height 11
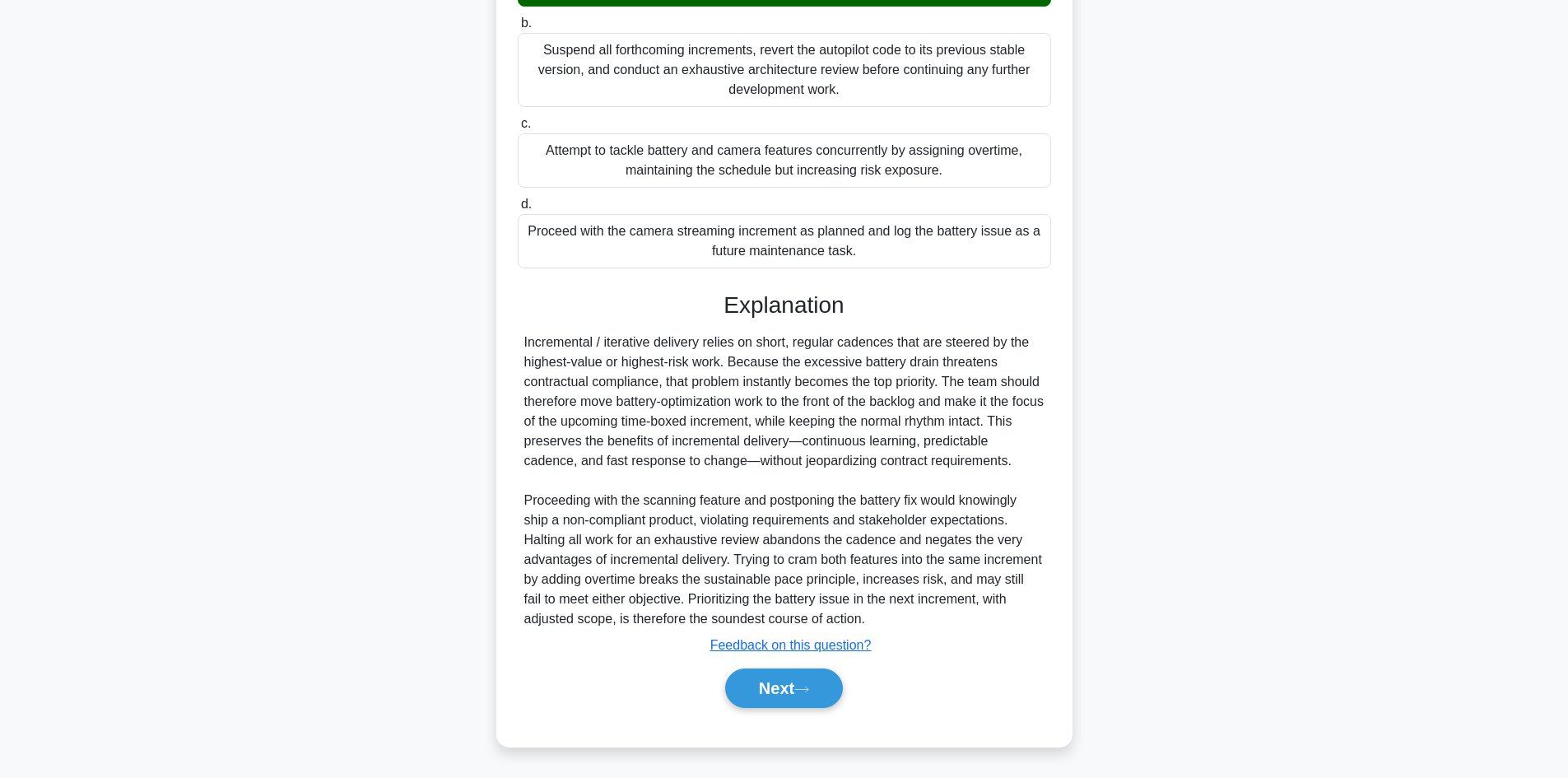
scroll to position [376, 0]
click at [764, 693] on button "Next" at bounding box center [784, 689] width 118 height 40
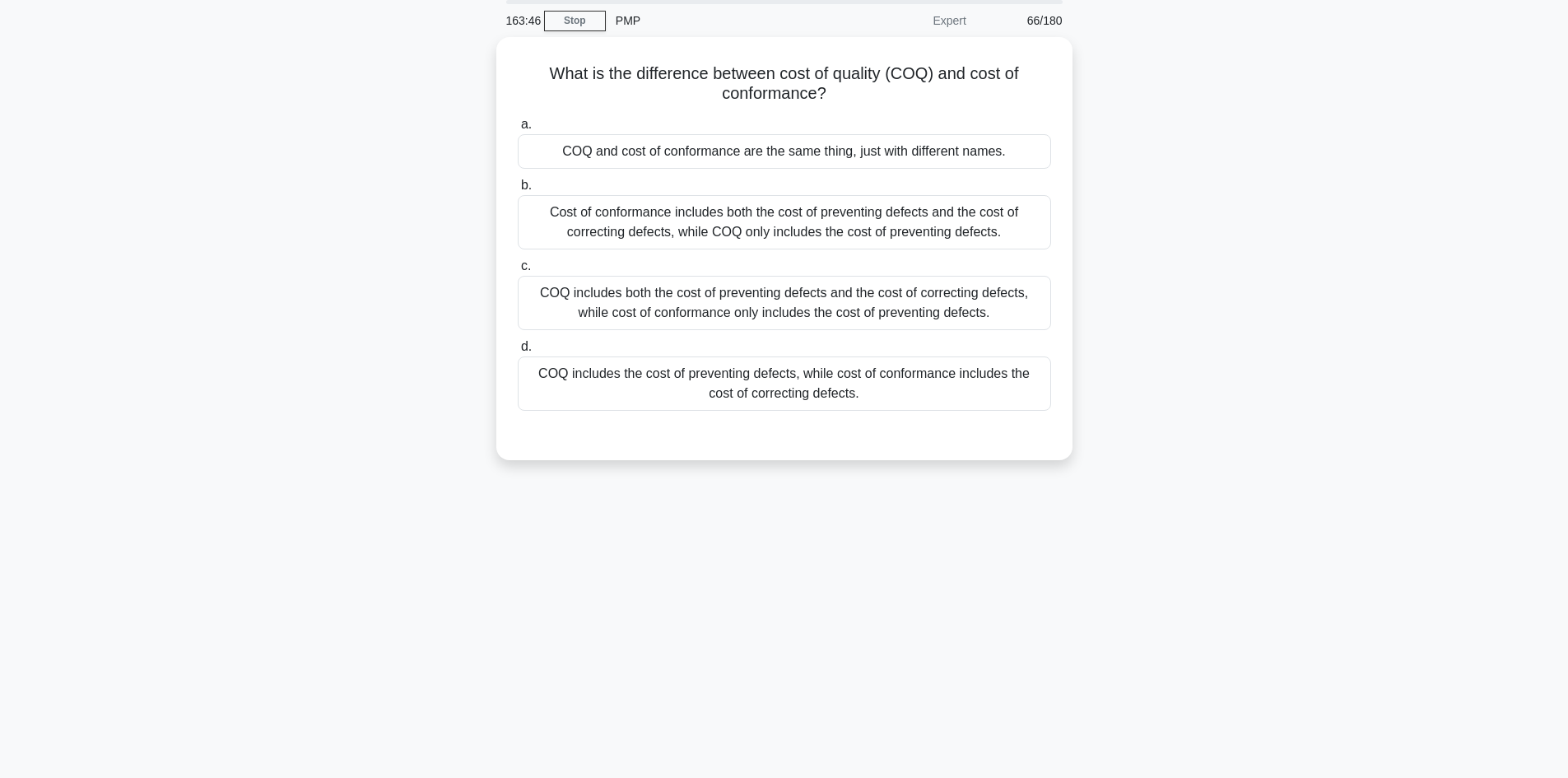
scroll to position [0, 0]
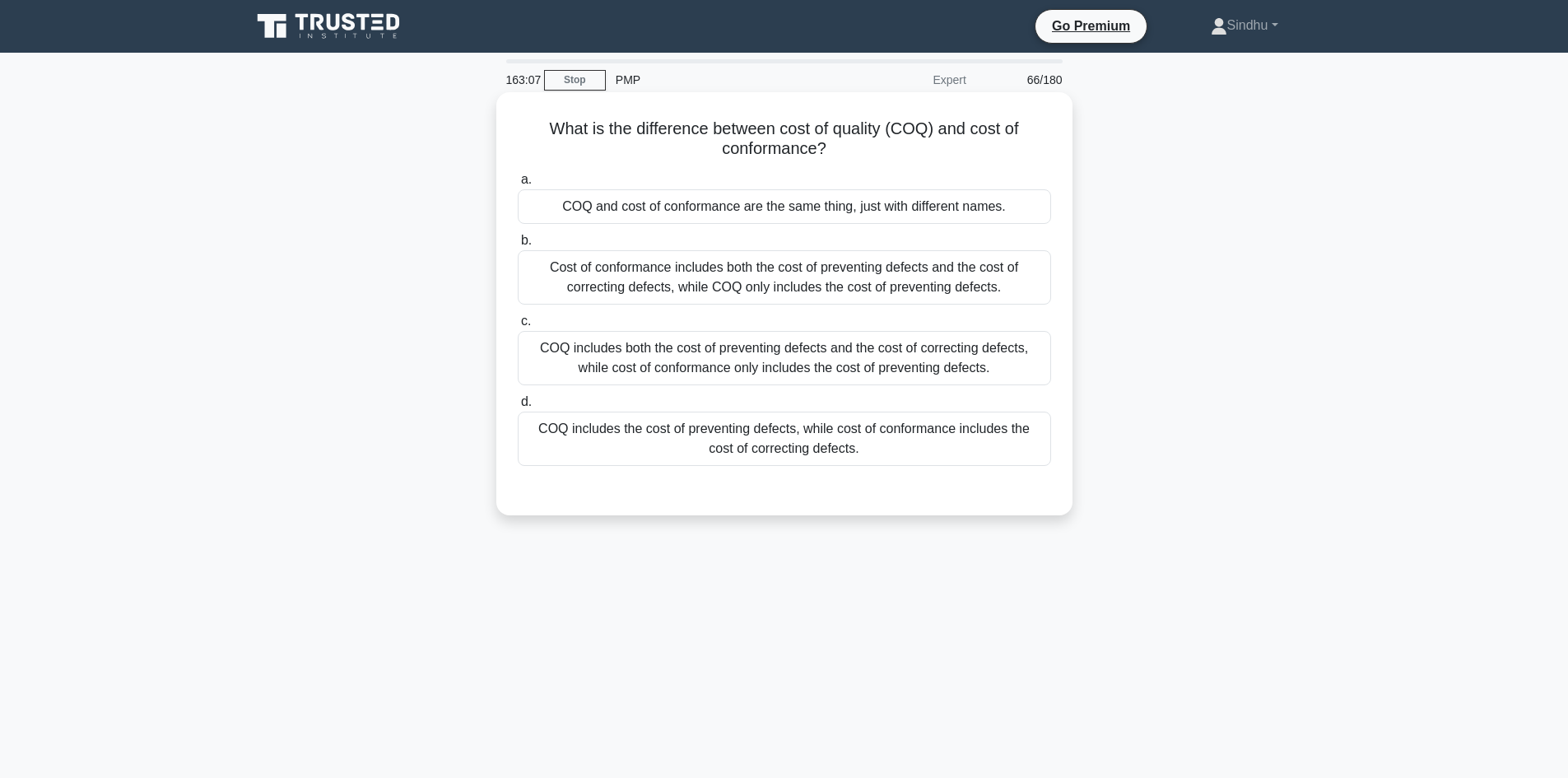
click at [901, 367] on div "COQ includes both the cost of preventing defects and the cost of correcting def…" at bounding box center [784, 358] width 533 height 55
click at [518, 326] on input "c. COQ includes both the cost of preventing defects and the cost of correcting …" at bounding box center [518, 321] width 0 height 11
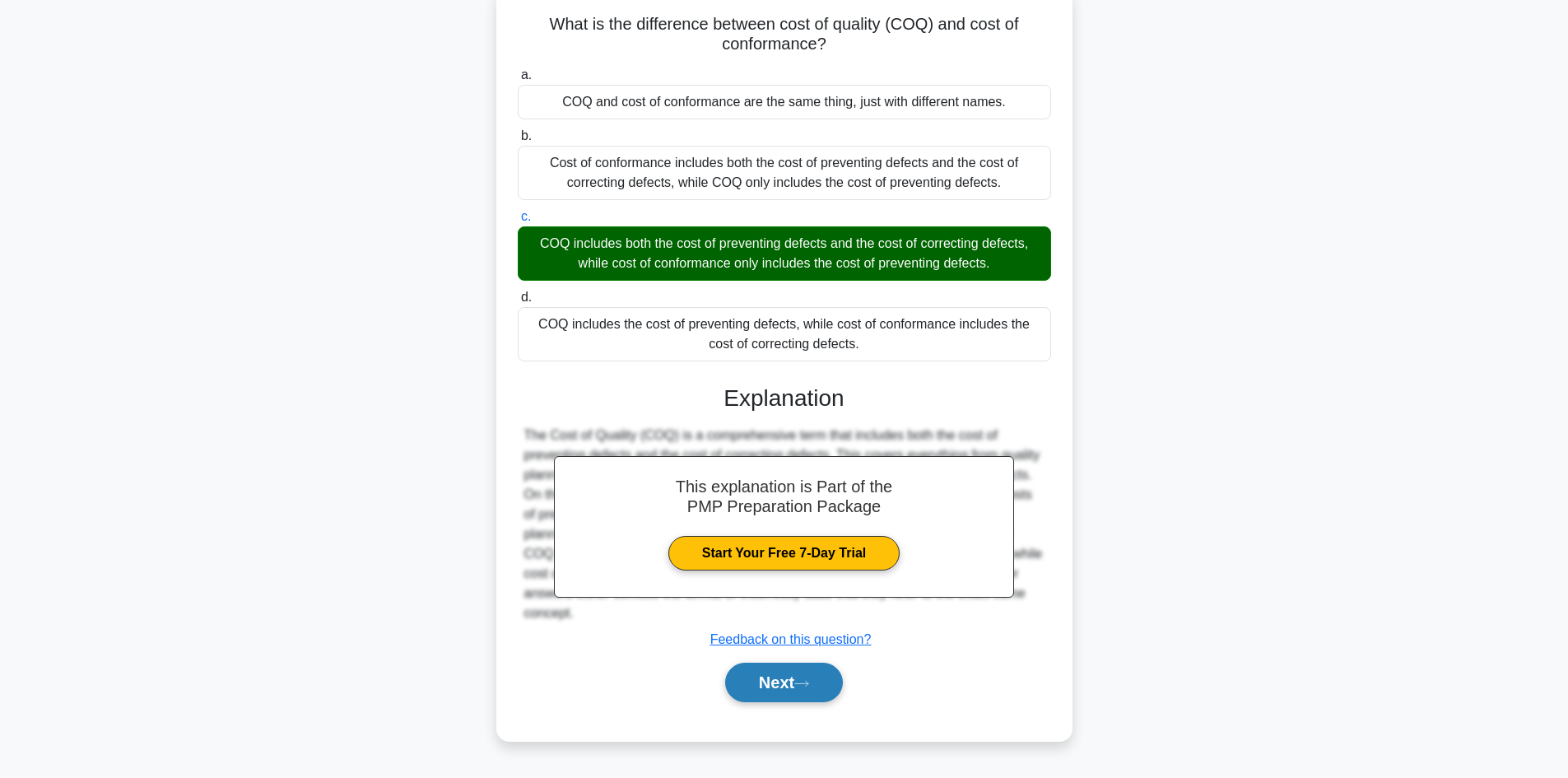
scroll to position [111, 0]
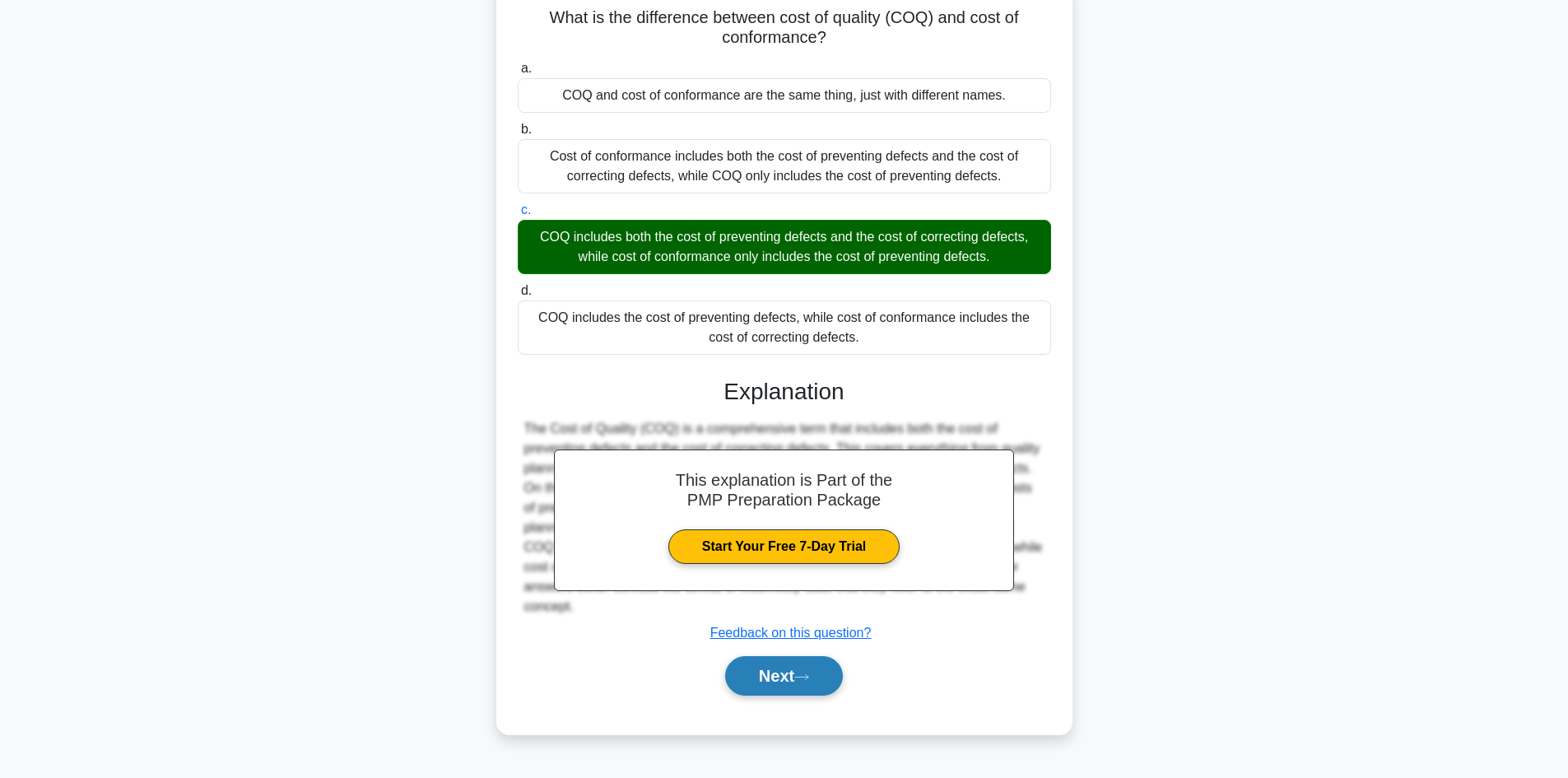
click at [787, 674] on button "Next" at bounding box center [784, 676] width 118 height 40
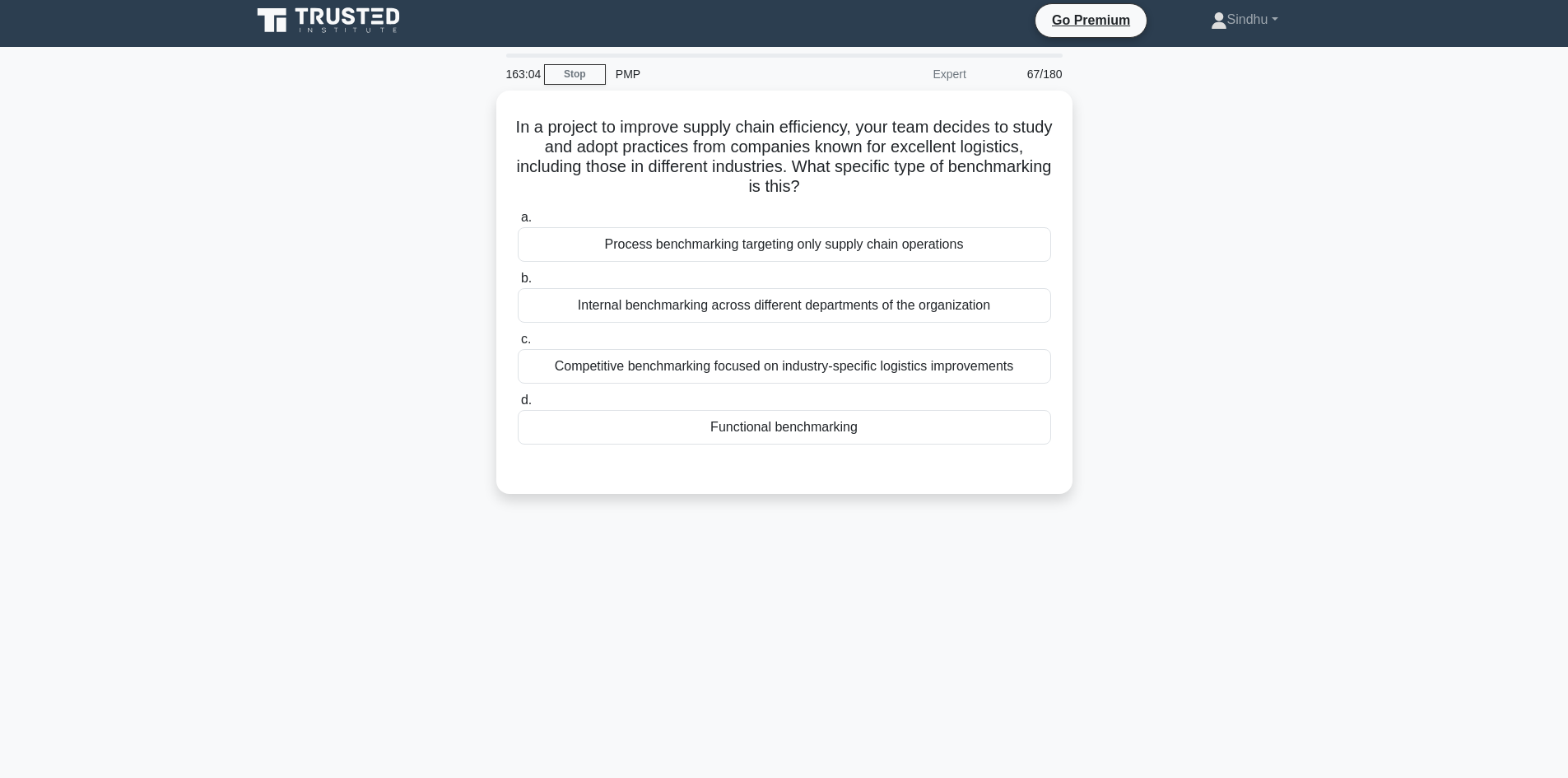
scroll to position [0, 0]
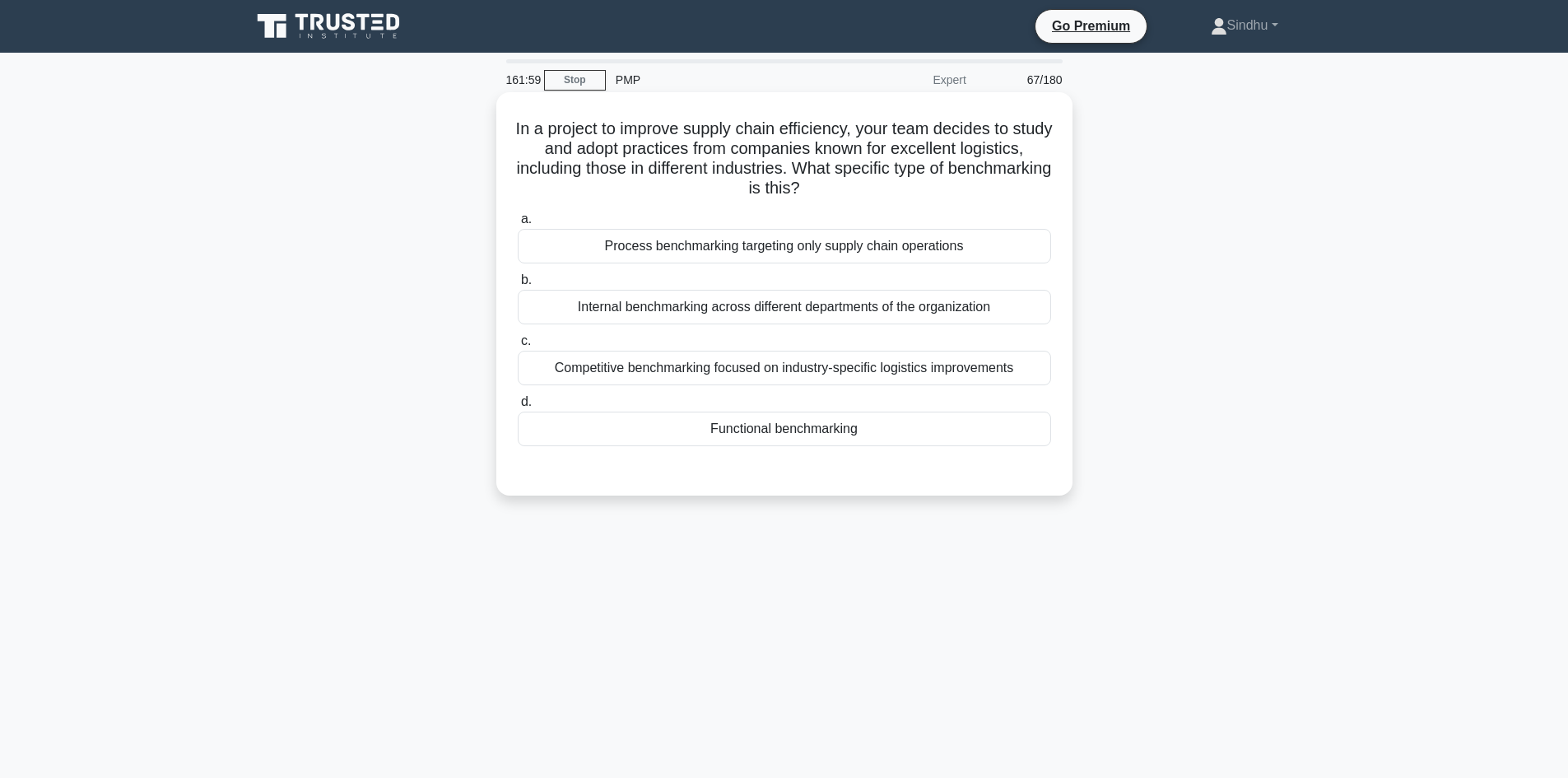
click at [790, 385] on div "Competitive benchmarking focused on industry-specific logistics improvements" at bounding box center [784, 368] width 533 height 35
click at [518, 346] on input "c. Competitive benchmarking focused on industry-specific logistics improvements" at bounding box center [518, 341] width 0 height 11
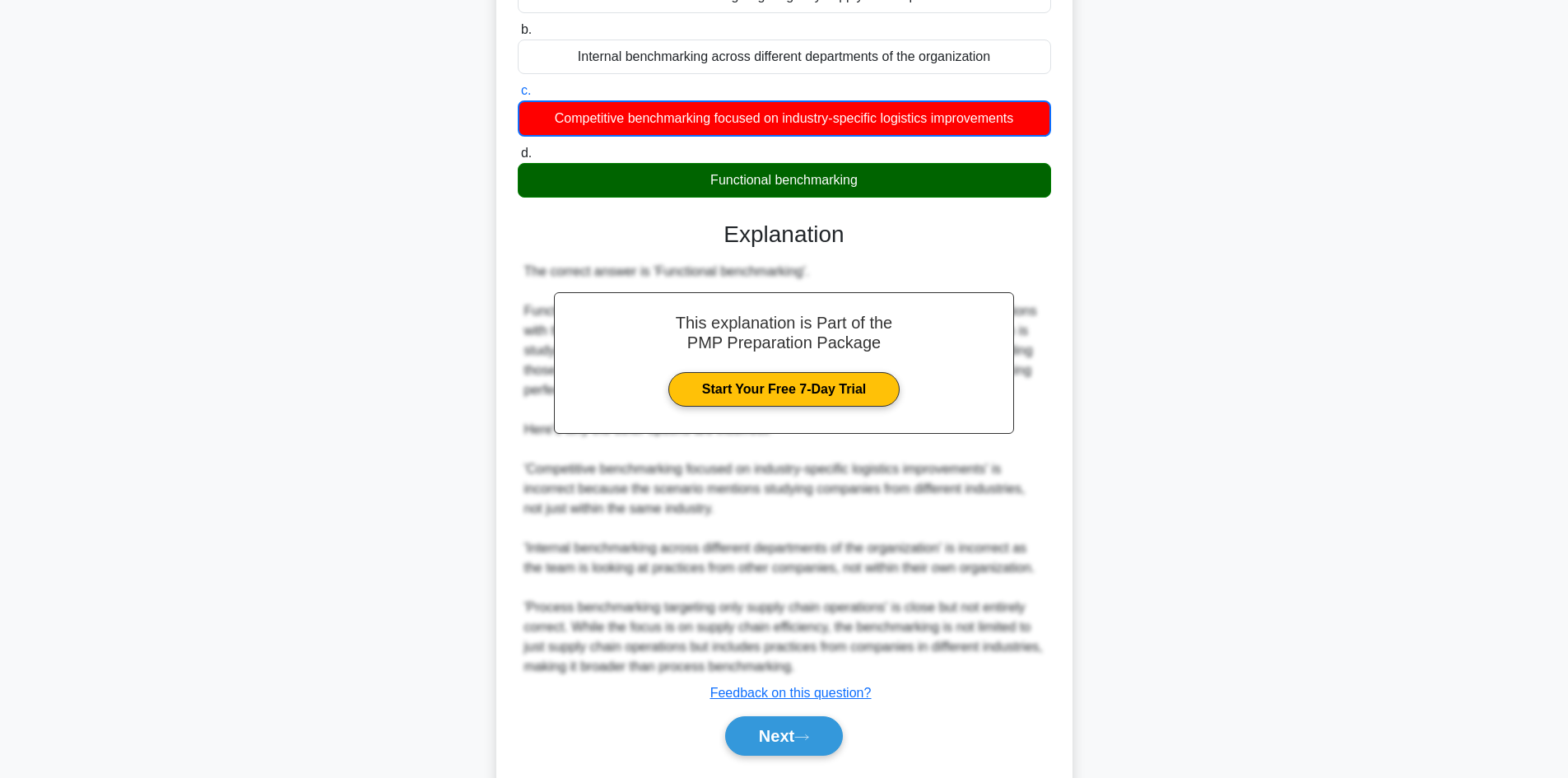
scroll to position [299, 0]
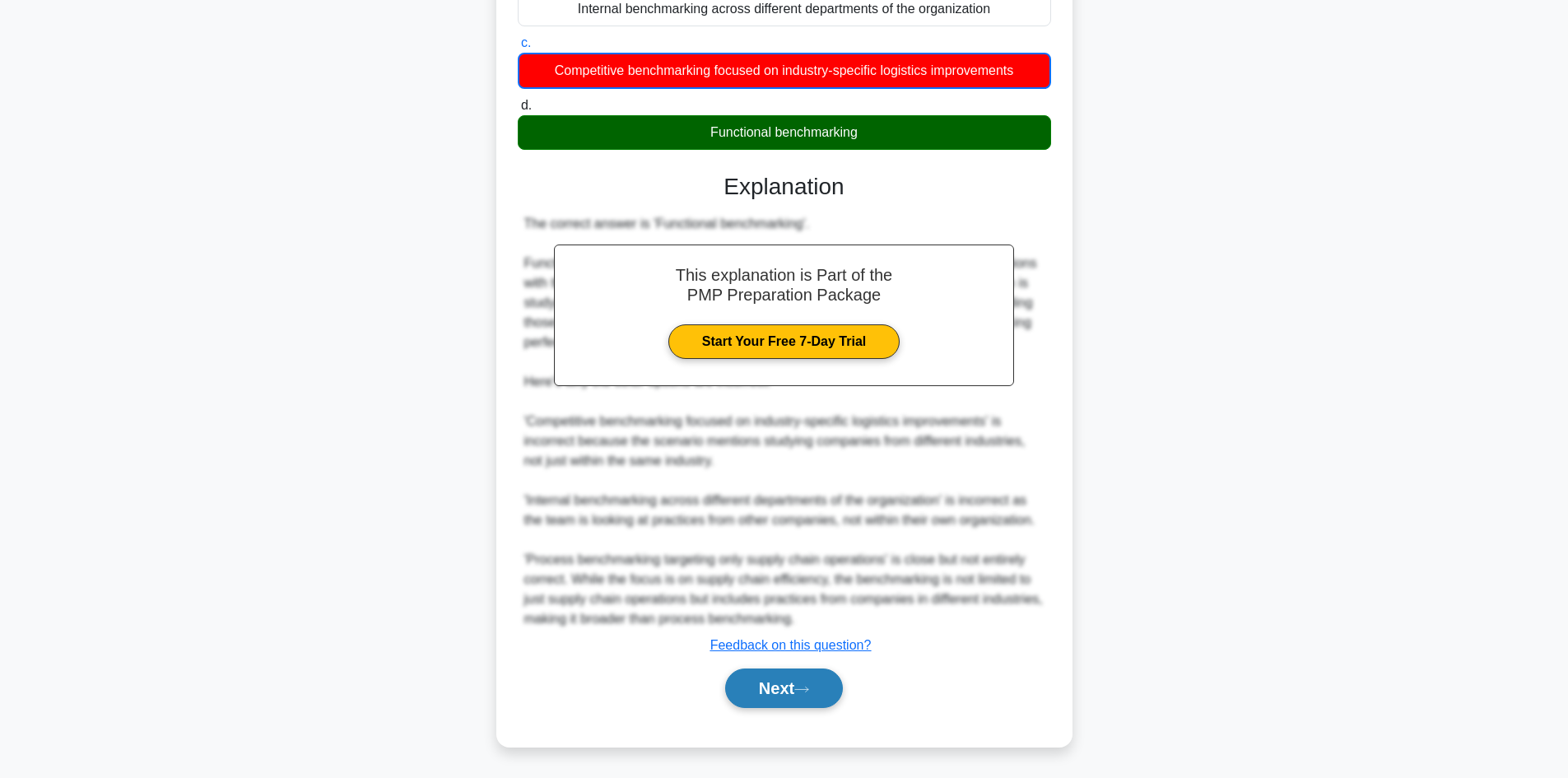
click at [764, 669] on button "Next" at bounding box center [784, 689] width 118 height 40
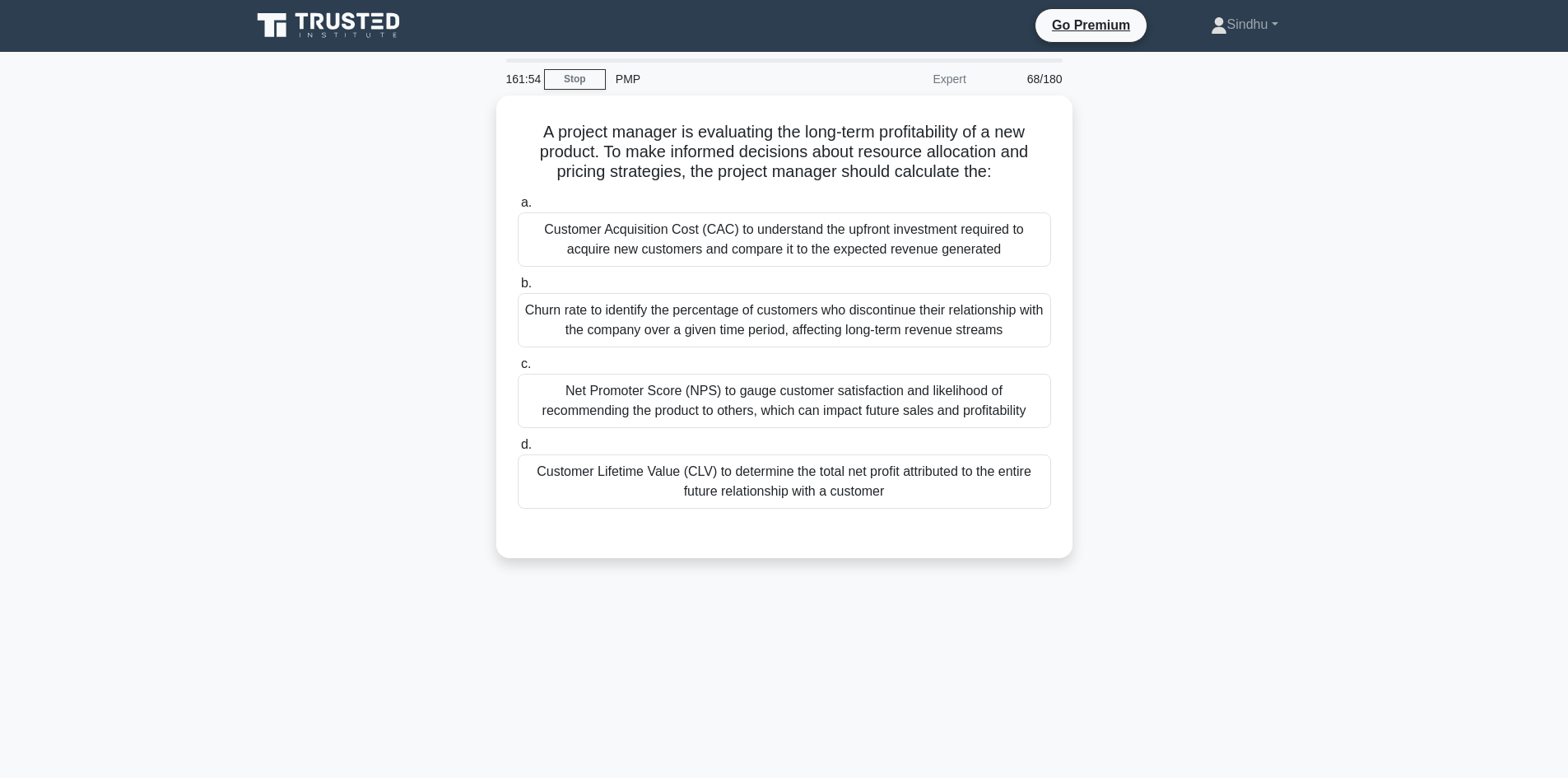
scroll to position [0, 0]
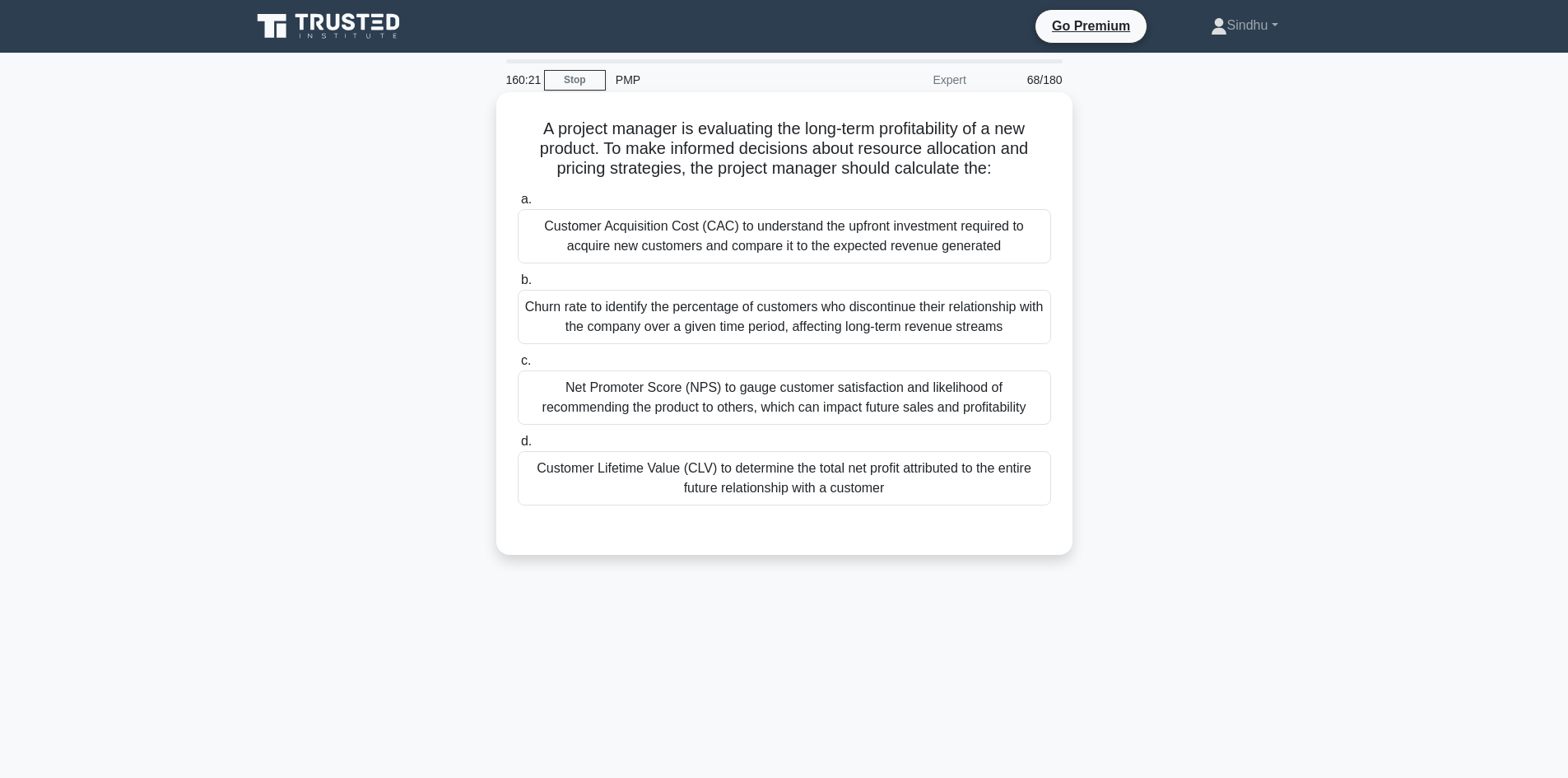
click at [861, 496] on div "Customer Lifetime Value (CLV) to determine the total net profit attributed to t…" at bounding box center [784, 479] width 533 height 55
click at [518, 447] on input "d. Customer Lifetime Value (CLV) to determine the total net profit attributed t…" at bounding box center [518, 442] width 0 height 11
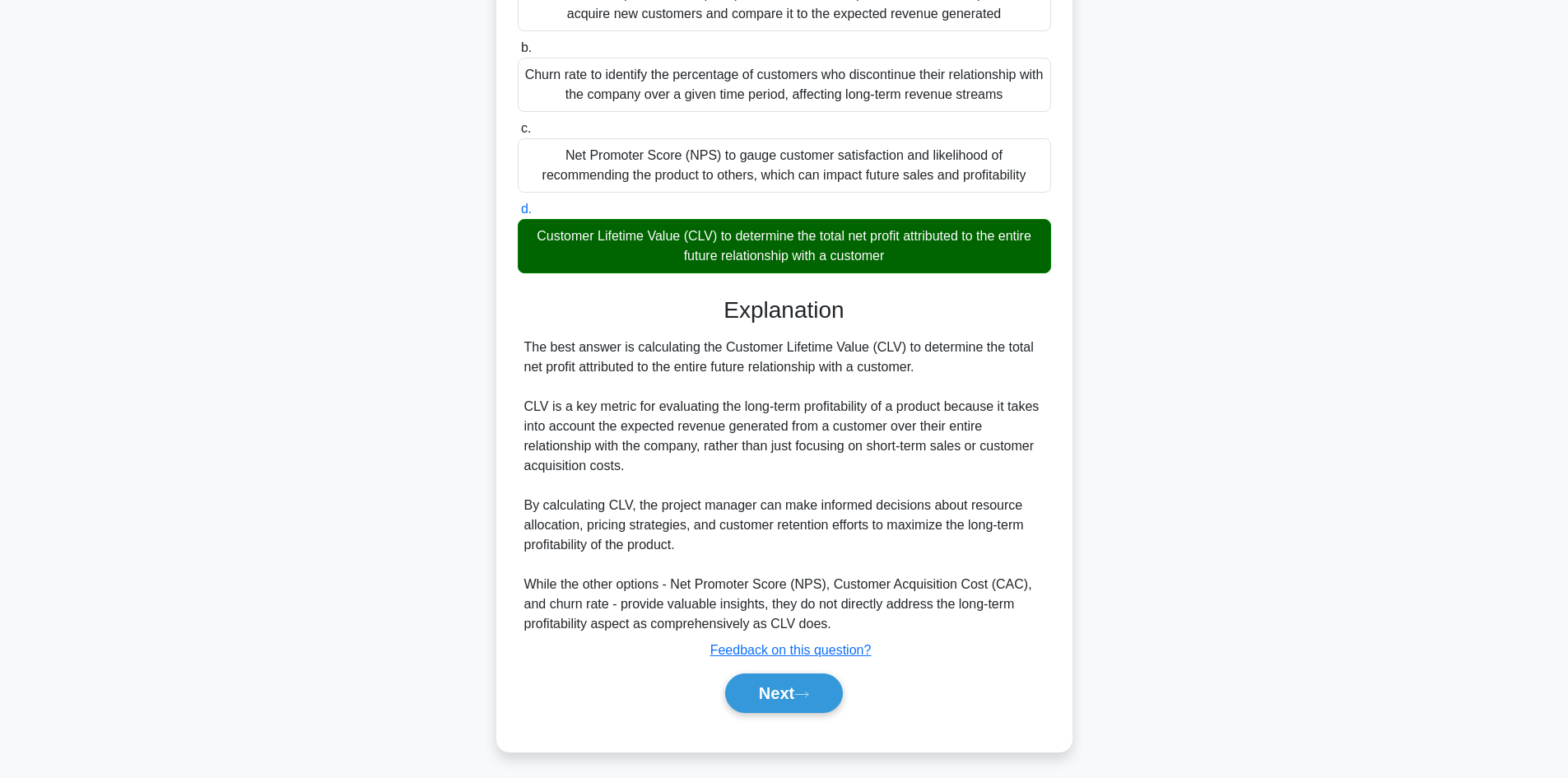
scroll to position [238, 0]
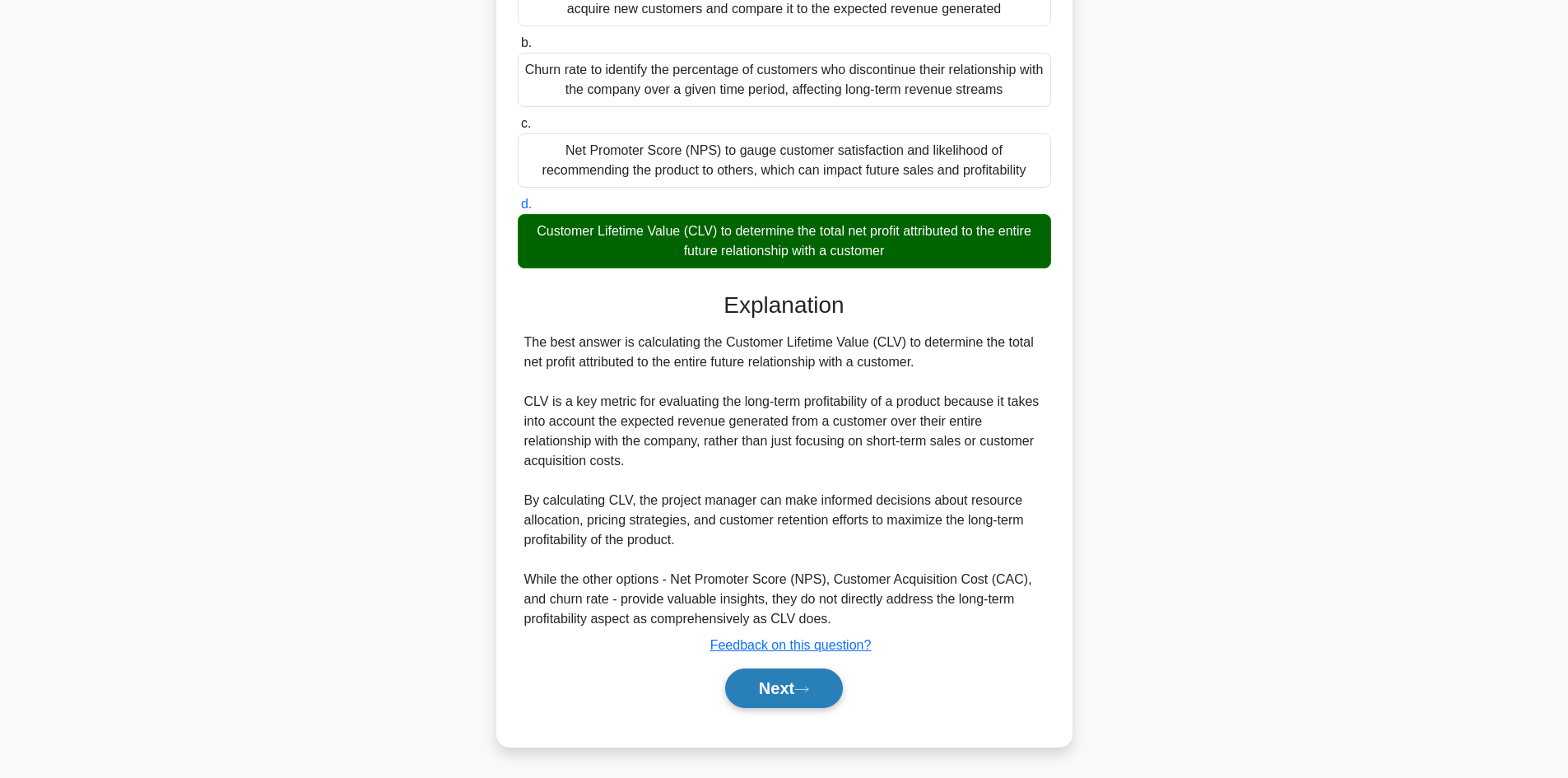
click at [748, 693] on button "Next" at bounding box center [784, 689] width 118 height 40
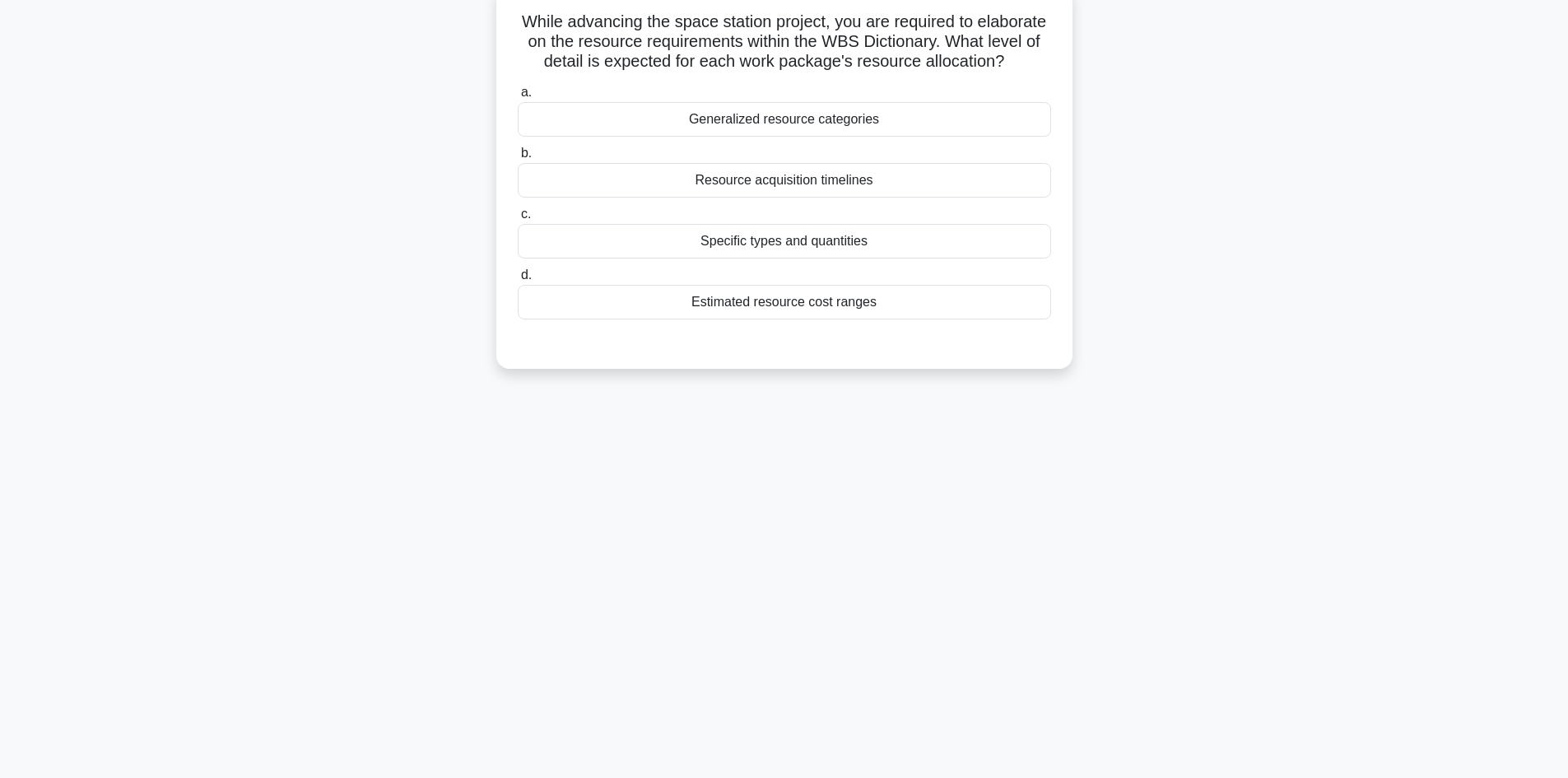
scroll to position [0, 0]
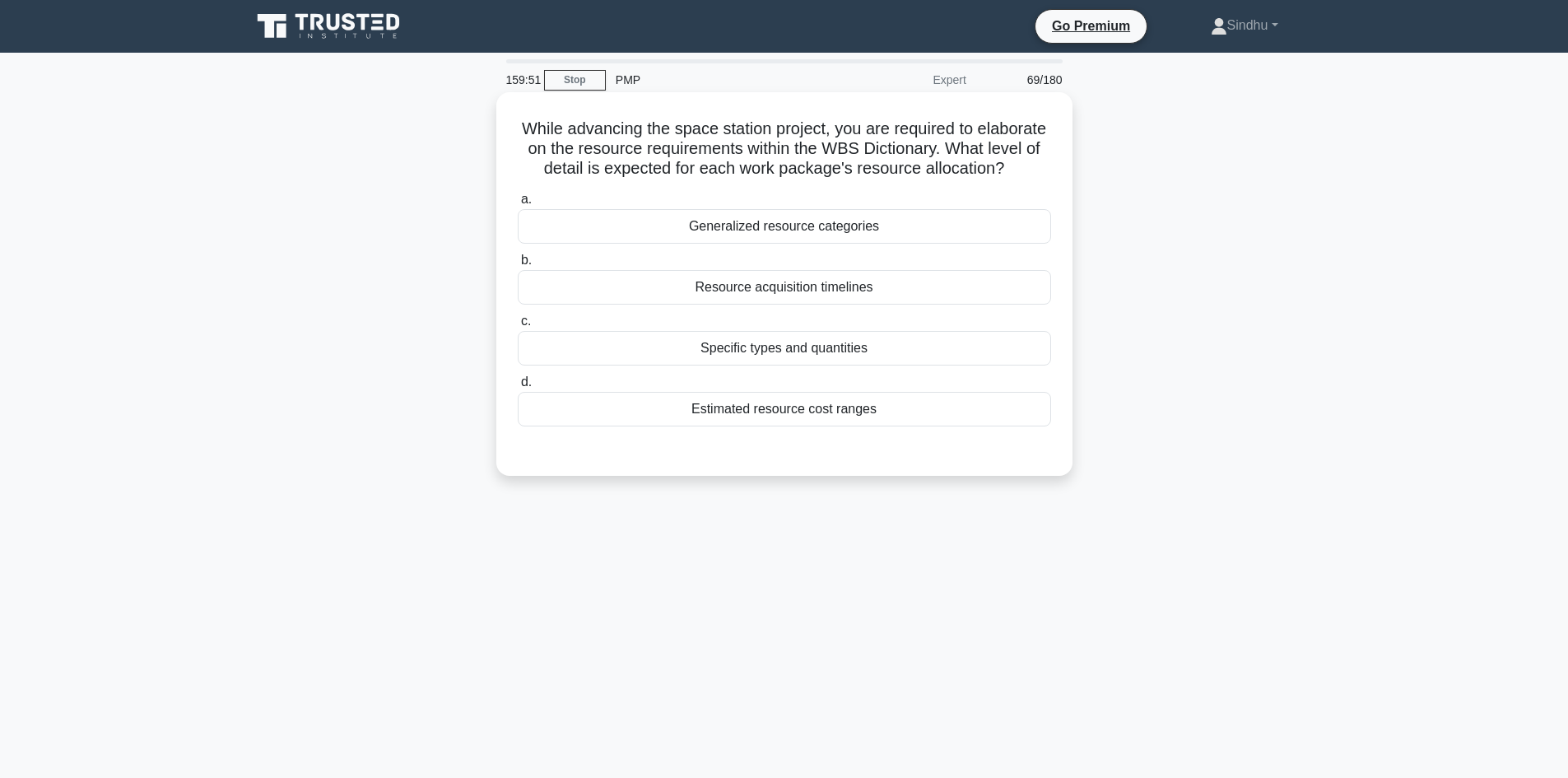
click at [785, 305] on div "Resource acquisition timelines" at bounding box center [784, 288] width 533 height 35
click at [518, 266] on input "b. Resource acquisition timelines" at bounding box center [518, 260] width 0 height 11
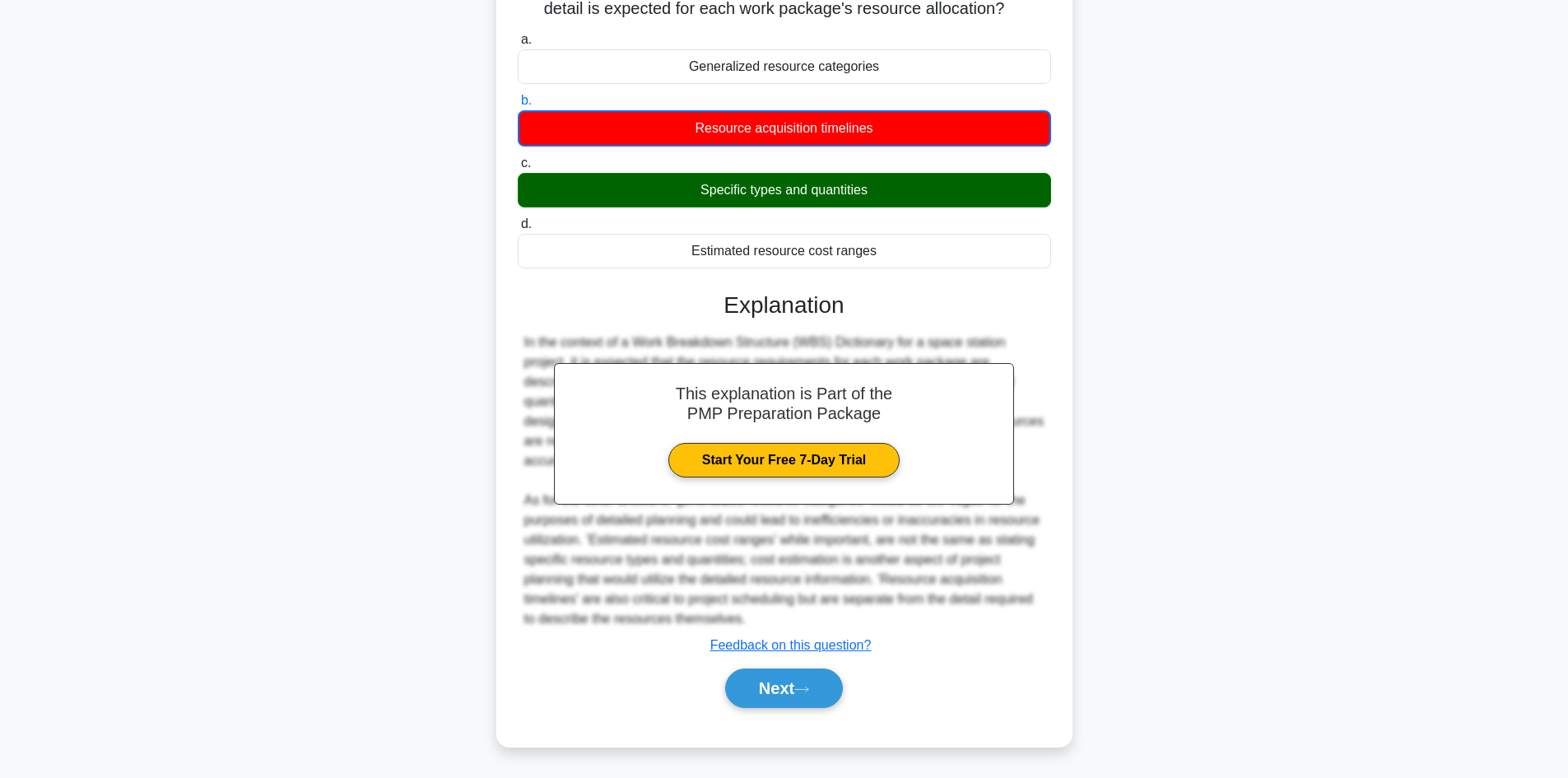
scroll to position [181, 0]
click at [794, 688] on button "Next" at bounding box center [784, 689] width 118 height 40
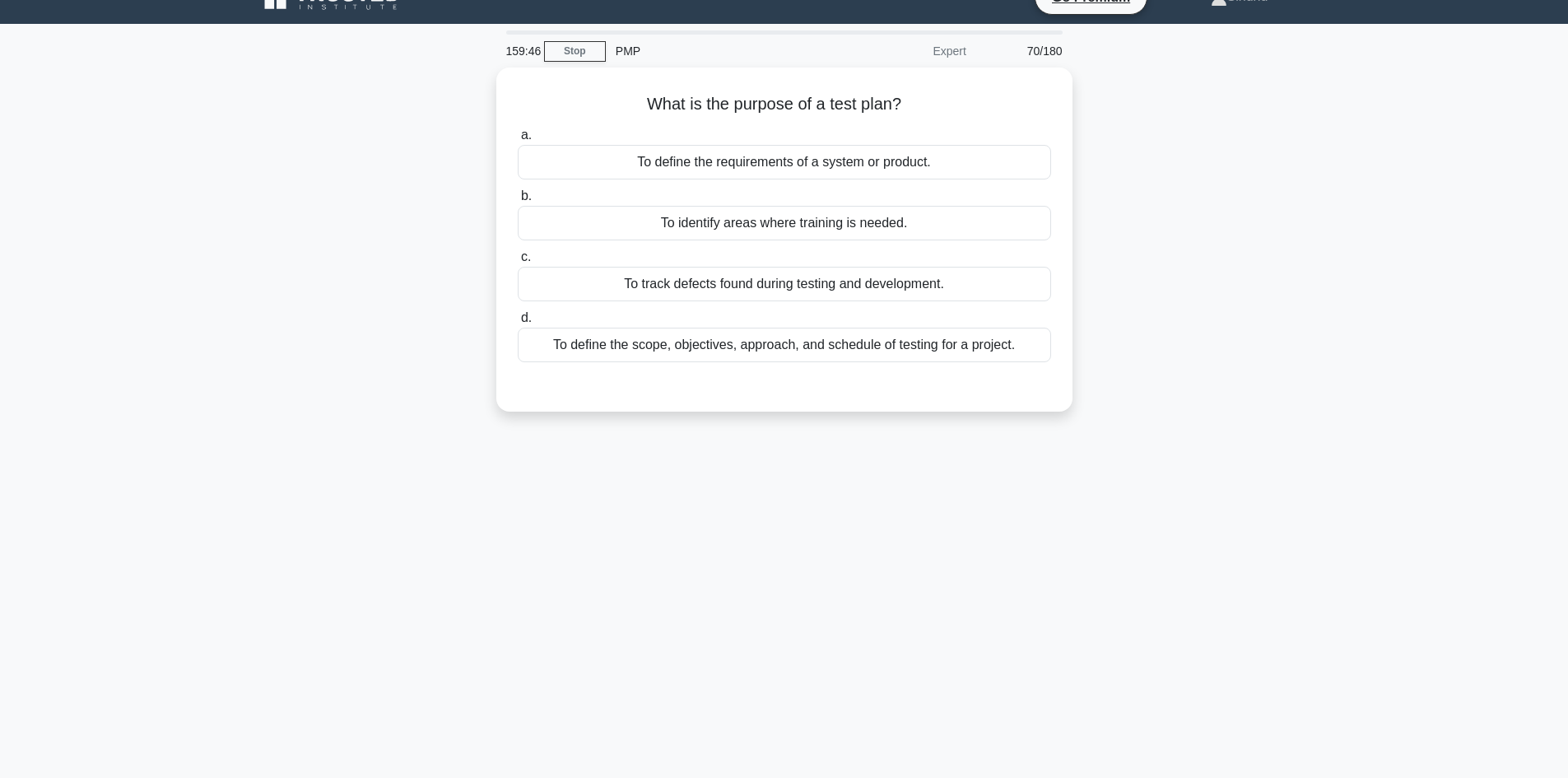
scroll to position [0, 0]
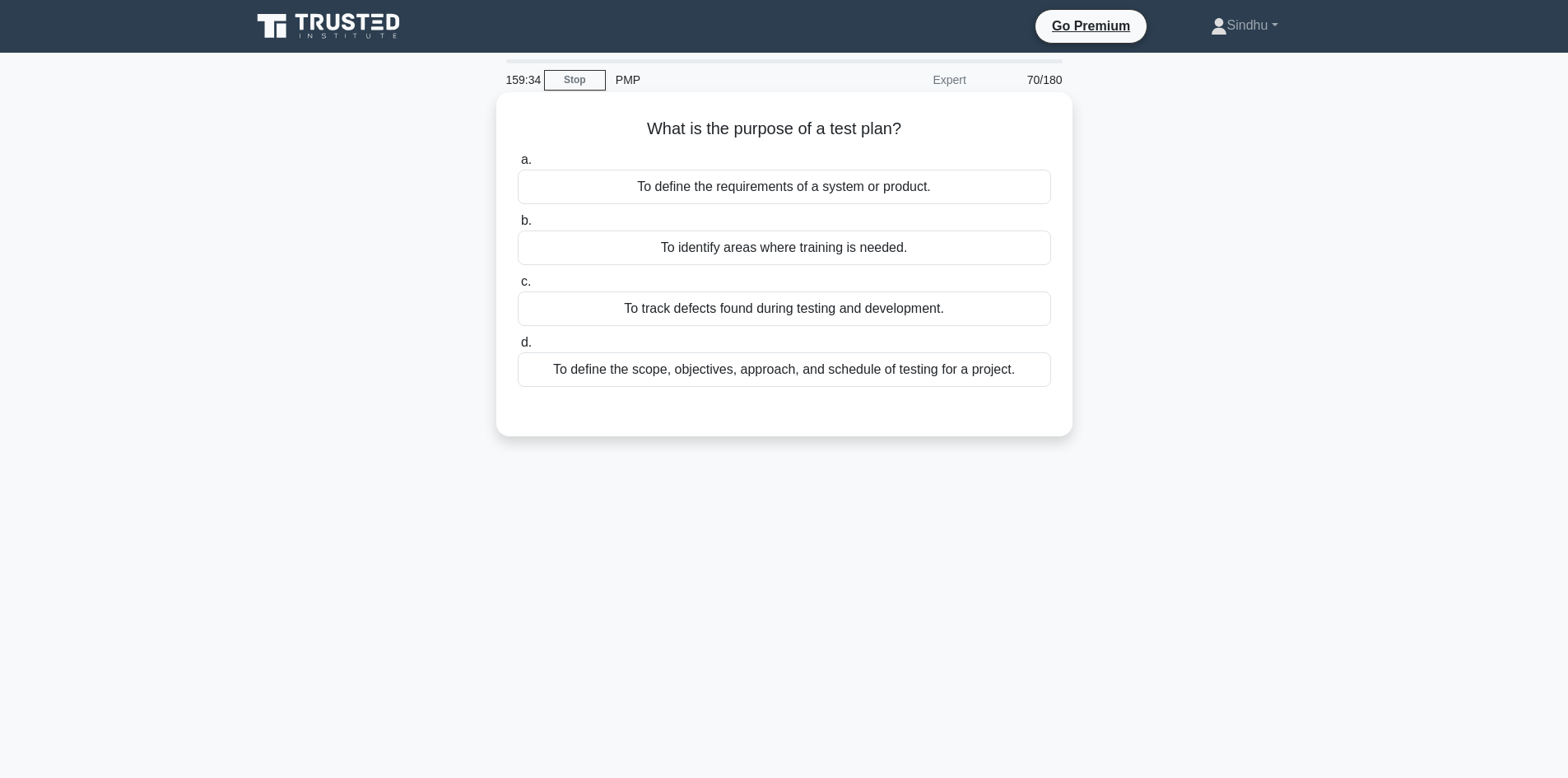
click at [834, 314] on div "To track defects found during testing and development." at bounding box center [784, 309] width 533 height 35
click at [518, 288] on input "c. To track defects found during testing and development." at bounding box center [518, 282] width 0 height 11
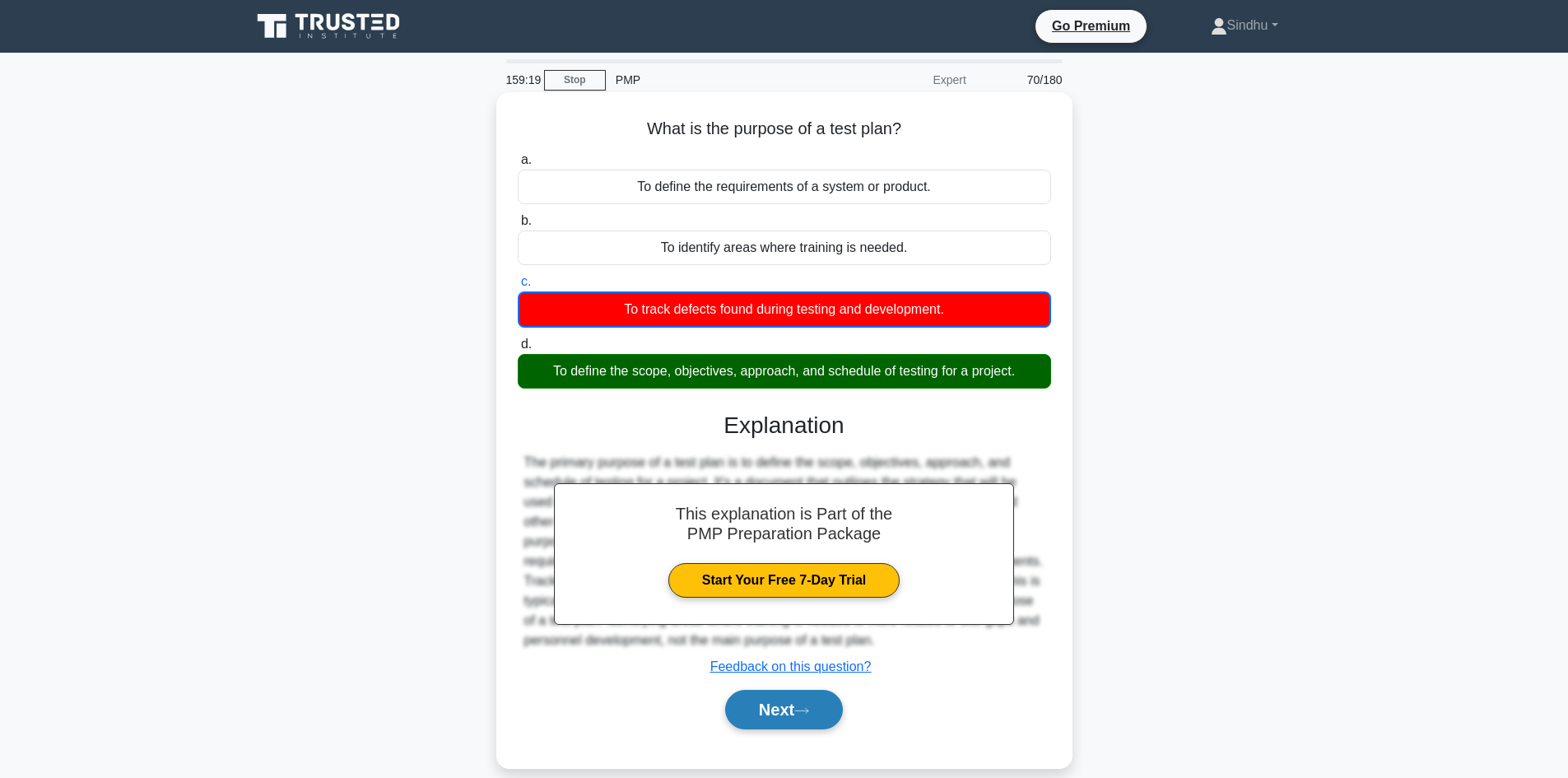
click at [780, 713] on button "Next" at bounding box center [784, 710] width 118 height 40
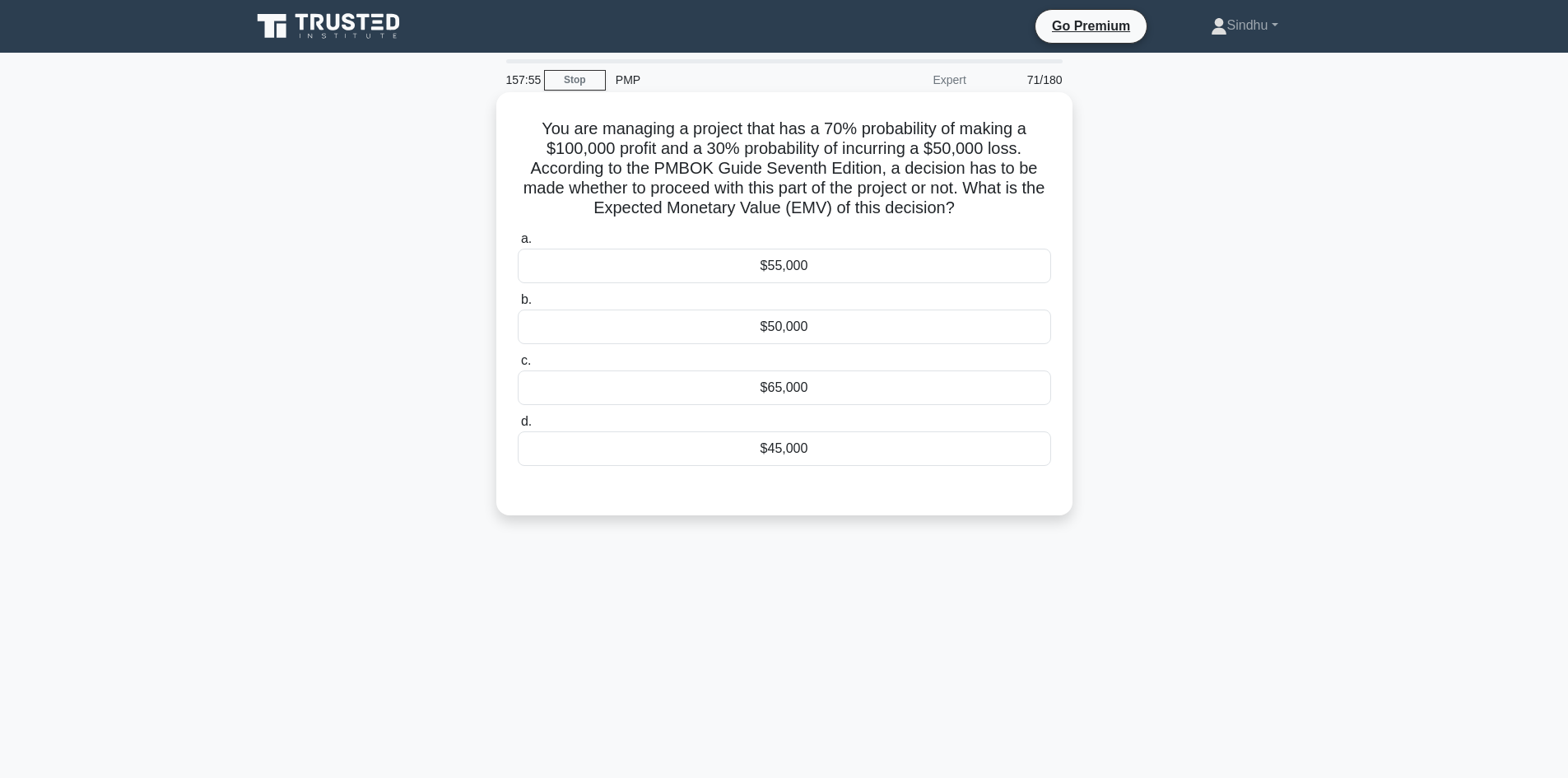
click at [789, 263] on div "$55,000" at bounding box center [784, 266] width 533 height 35
click at [518, 244] on input "a. $55,000" at bounding box center [518, 239] width 0 height 11
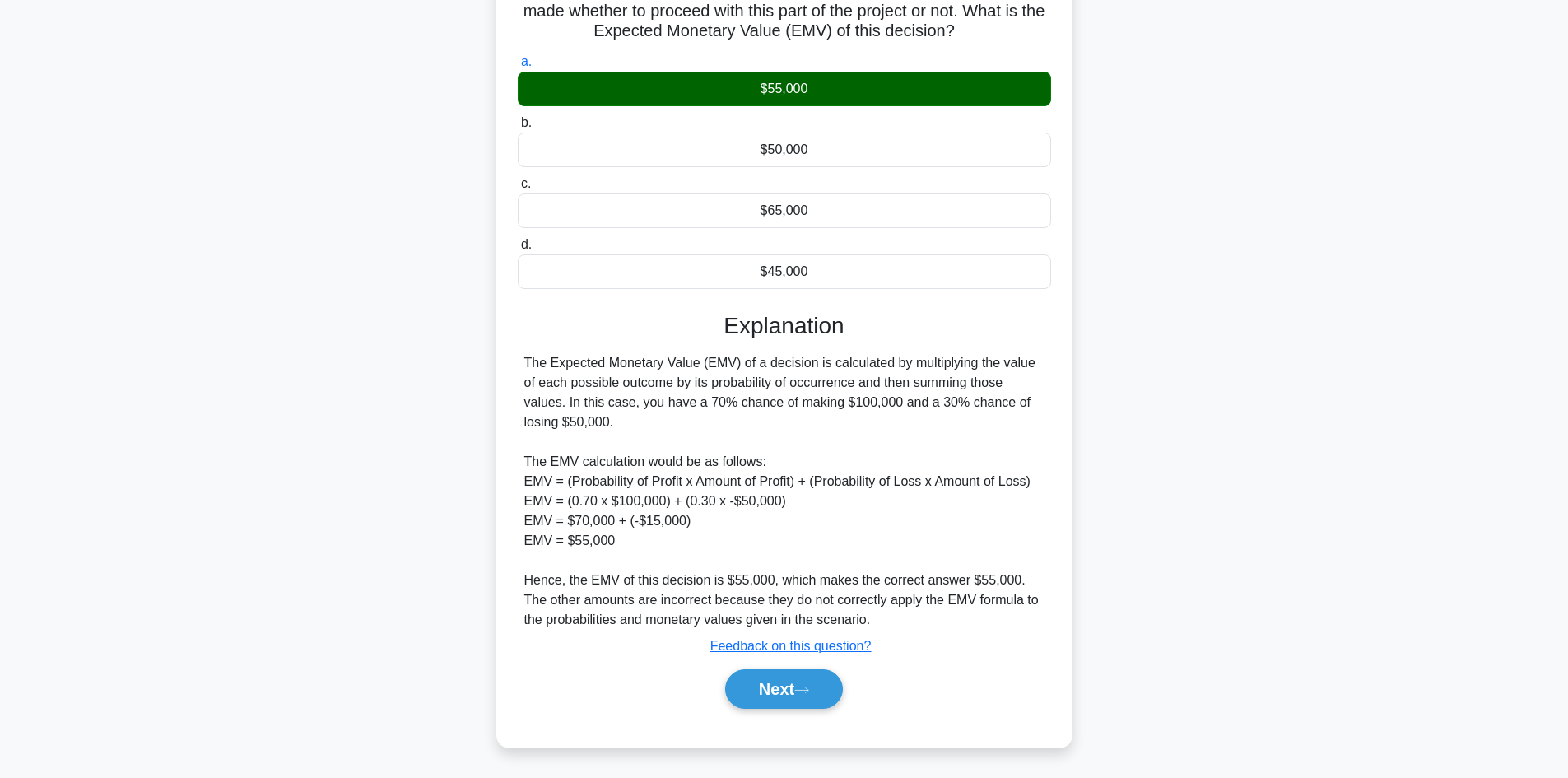
scroll to position [179, 0]
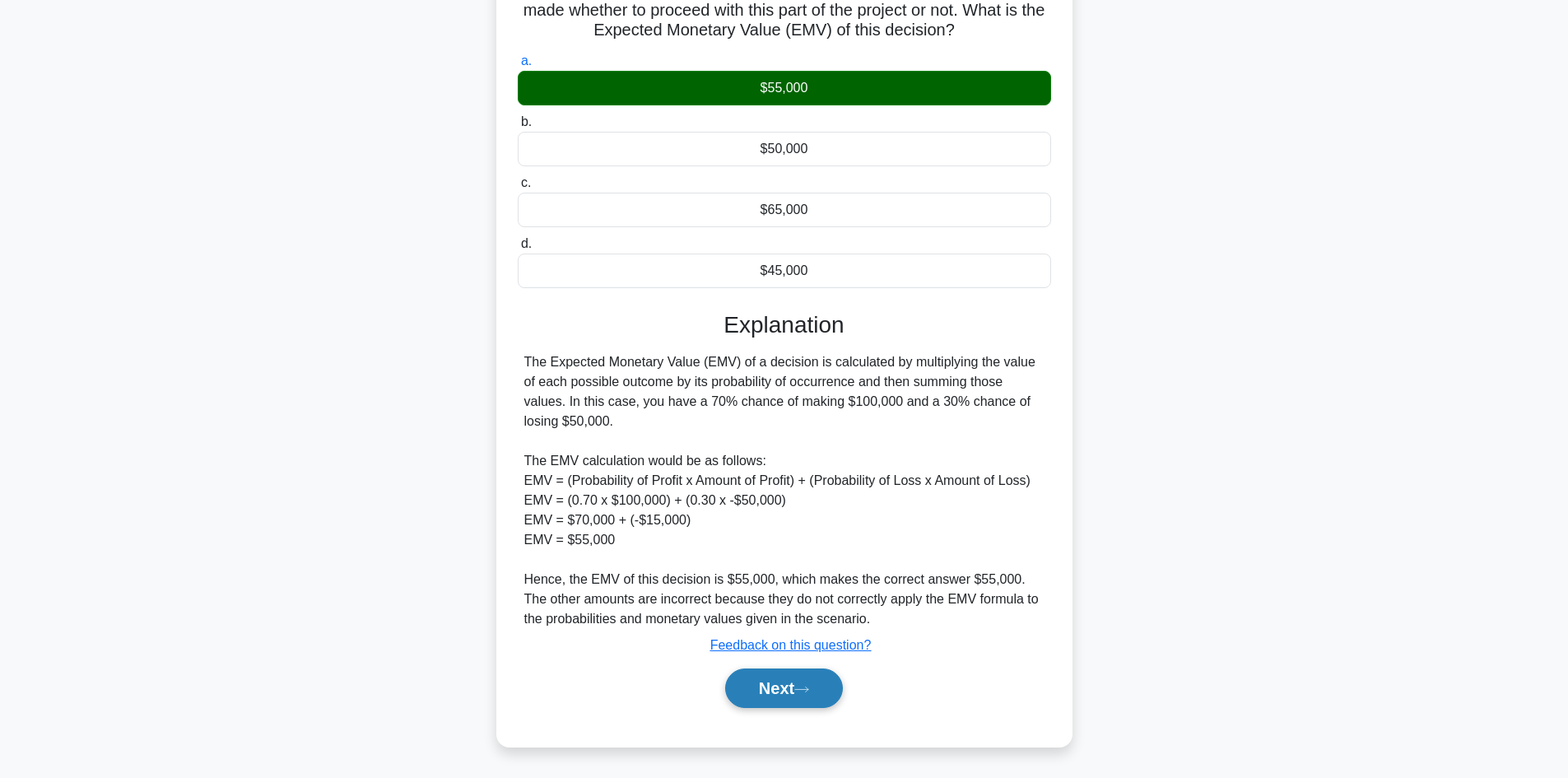
click at [781, 680] on button "Next" at bounding box center [784, 689] width 118 height 40
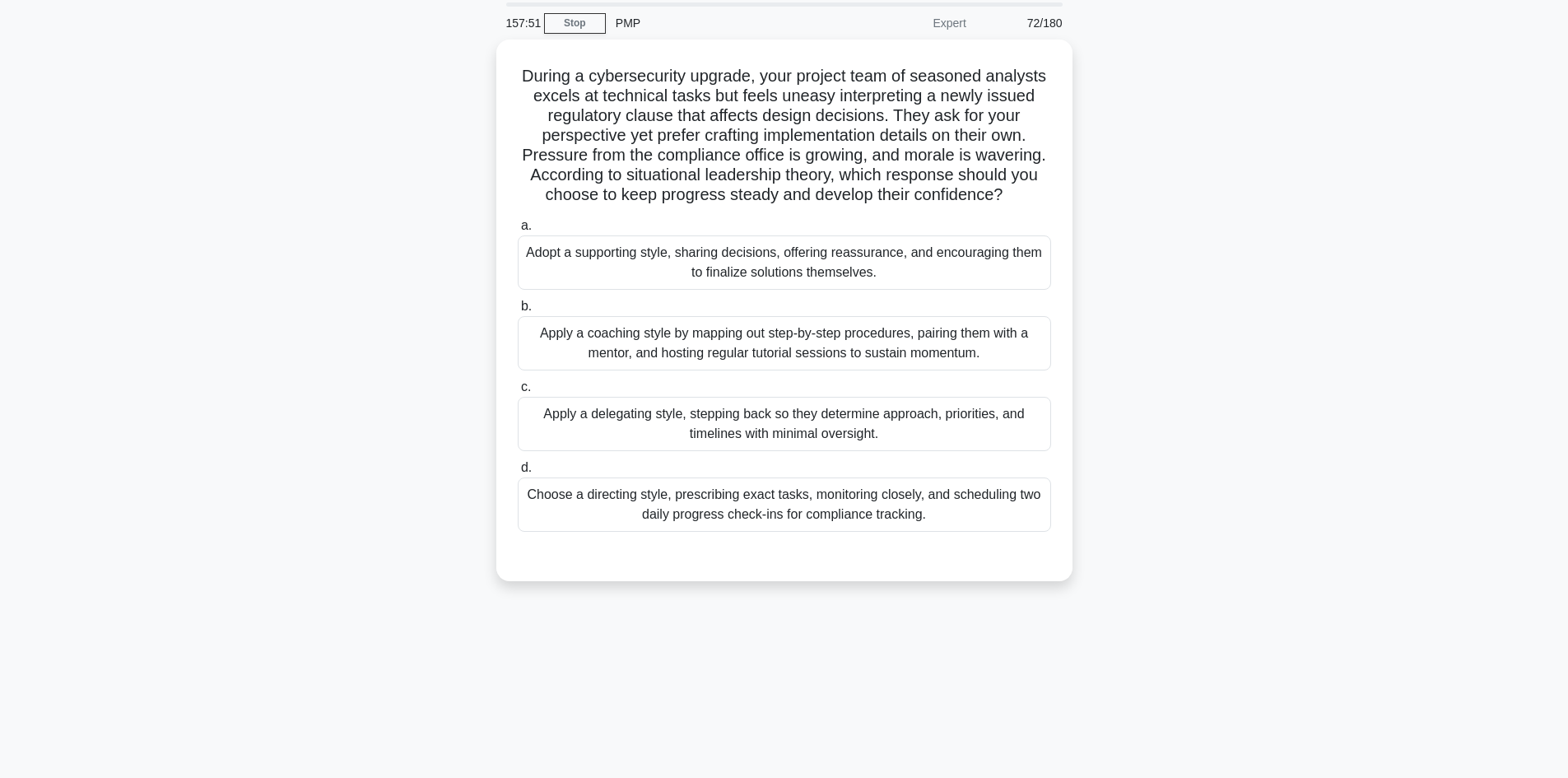
scroll to position [0, 0]
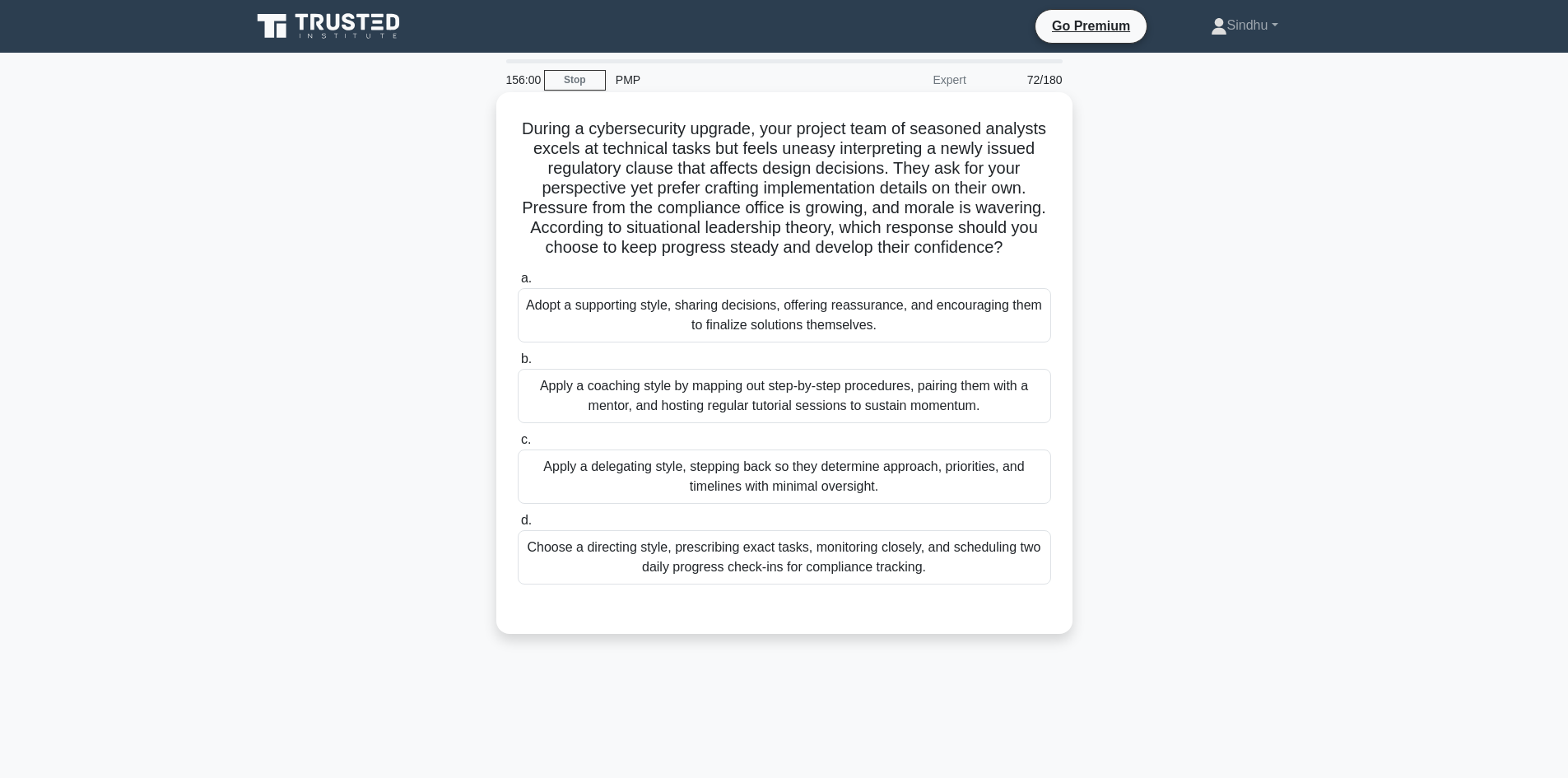
click at [890, 564] on div "Choose a directing style, prescribing exact tasks, monitoring closely, and sche…" at bounding box center [784, 558] width 533 height 55
click at [518, 526] on input "d. Choose a directing style, prescribing exact tasks, monitoring closely, and s…" at bounding box center [518, 520] width 0 height 11
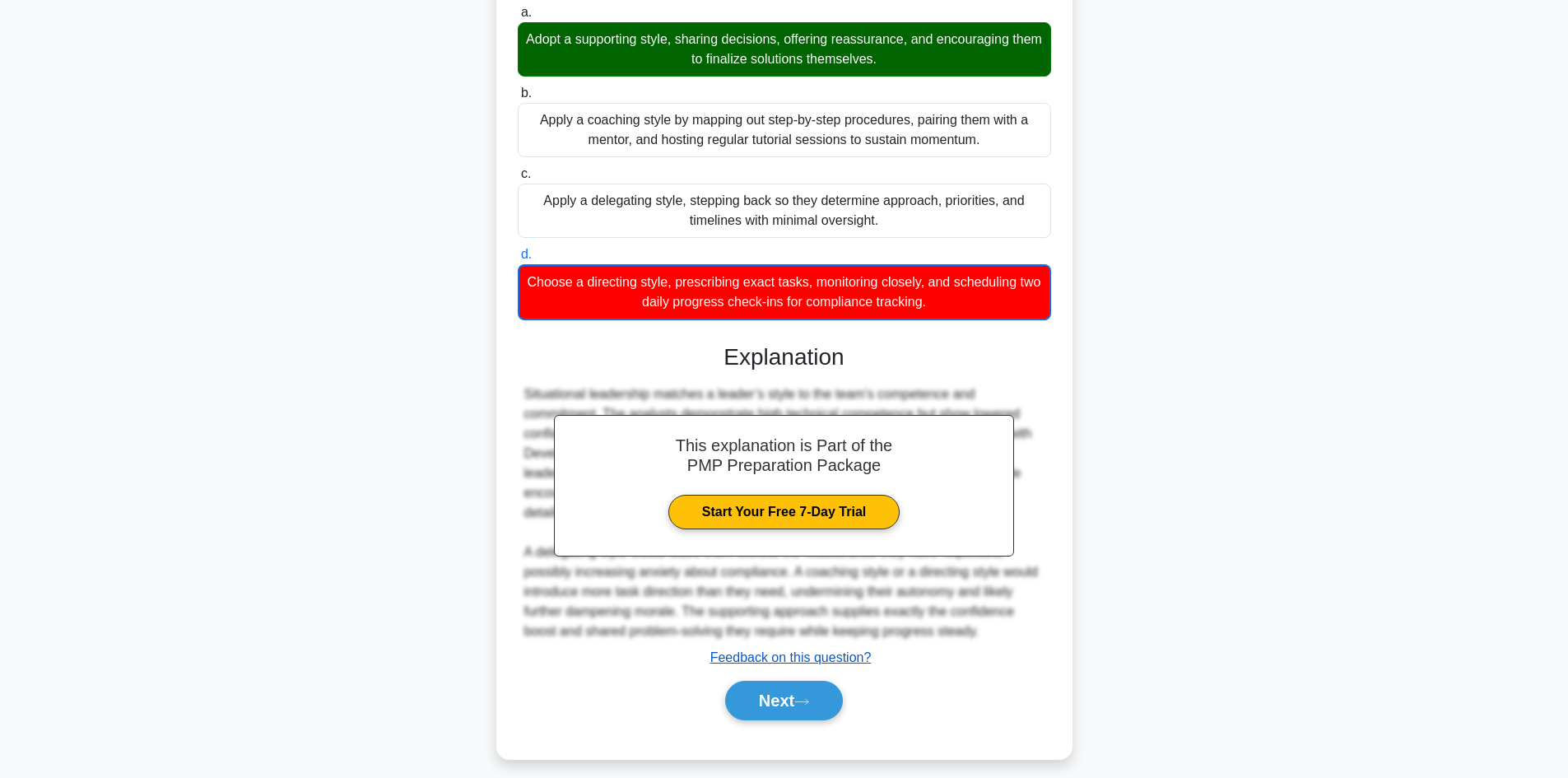
scroll to position [279, 0]
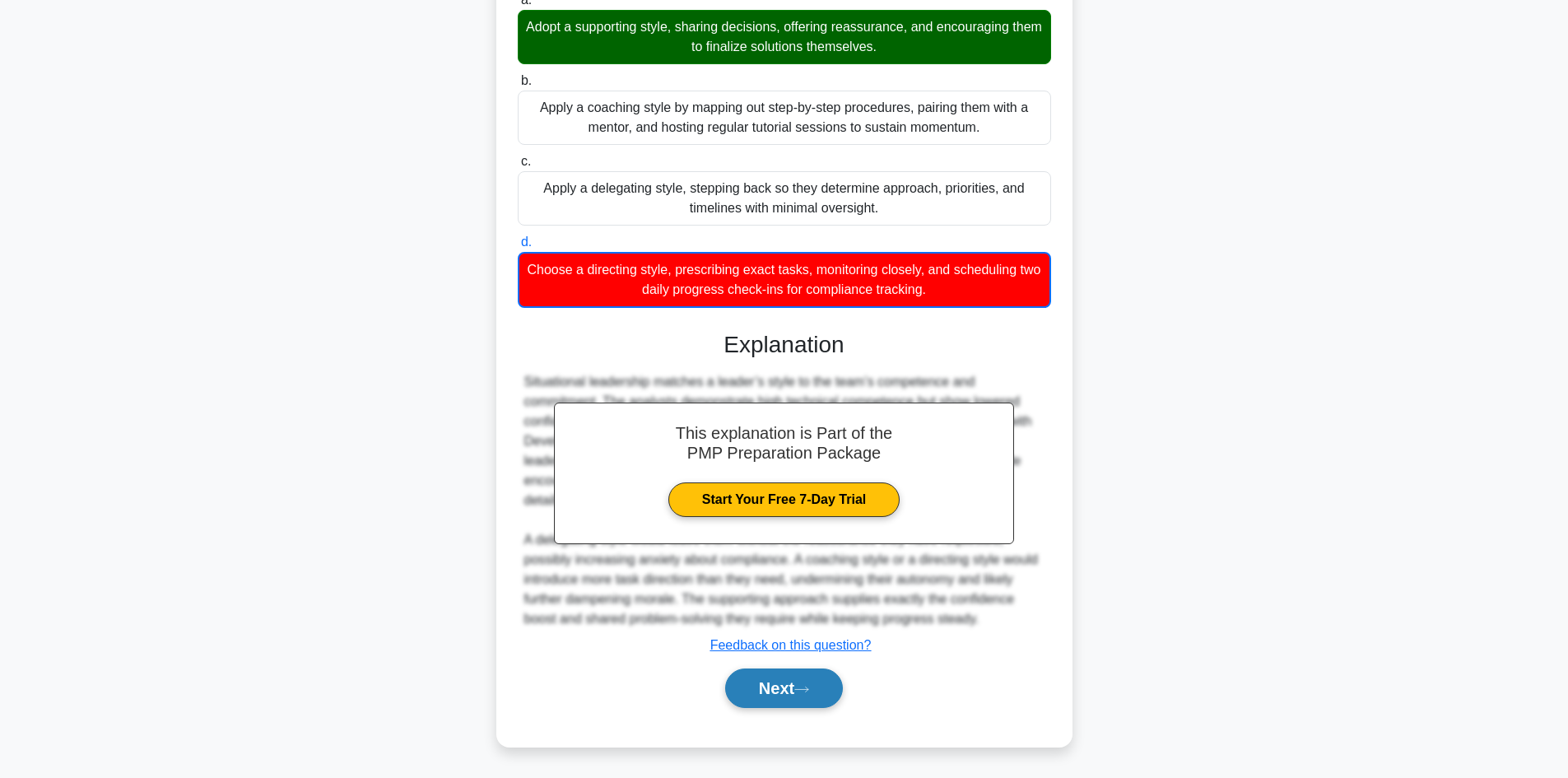
click at [783, 685] on button "Next" at bounding box center [784, 689] width 118 height 40
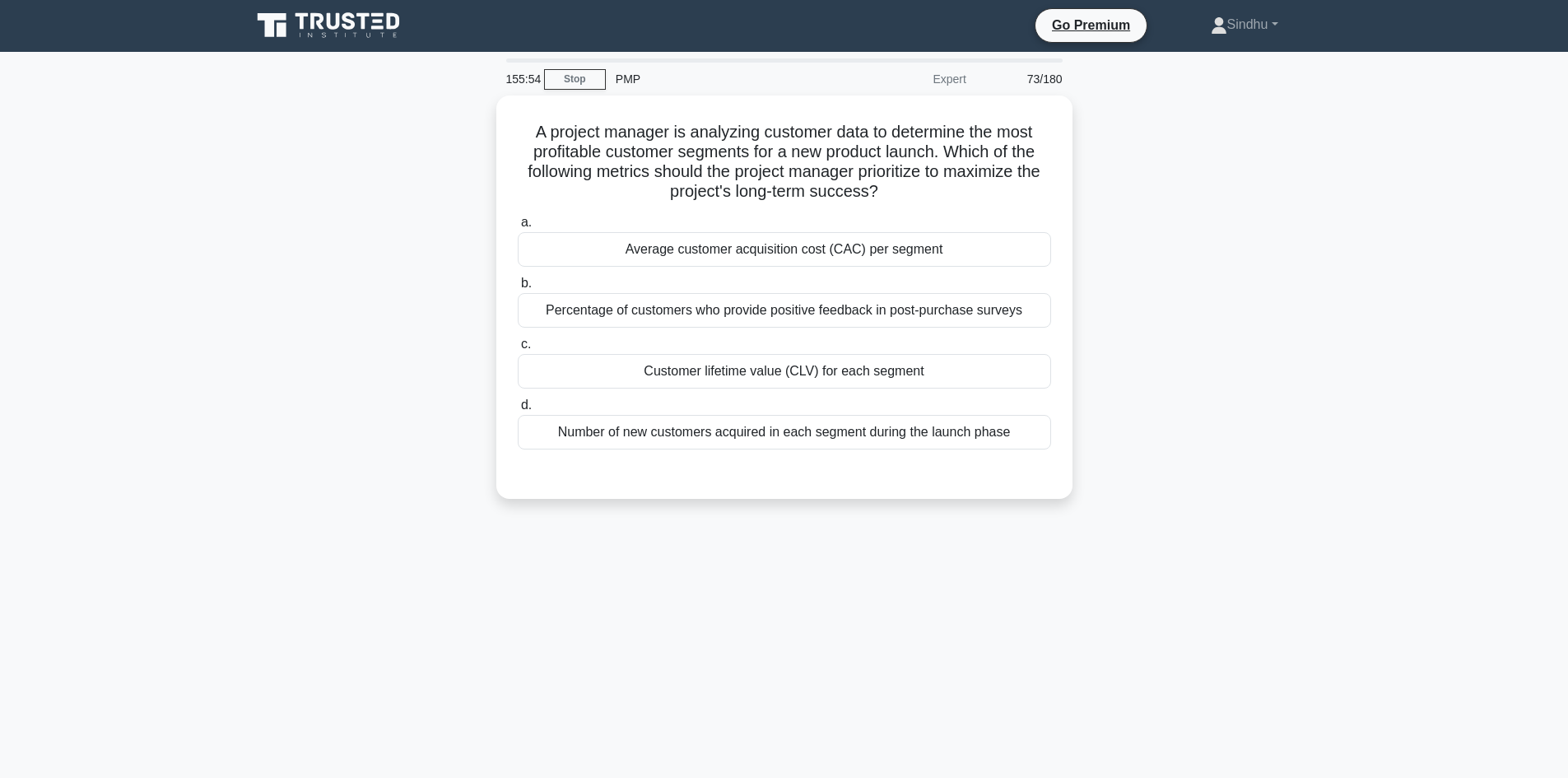
scroll to position [0, 0]
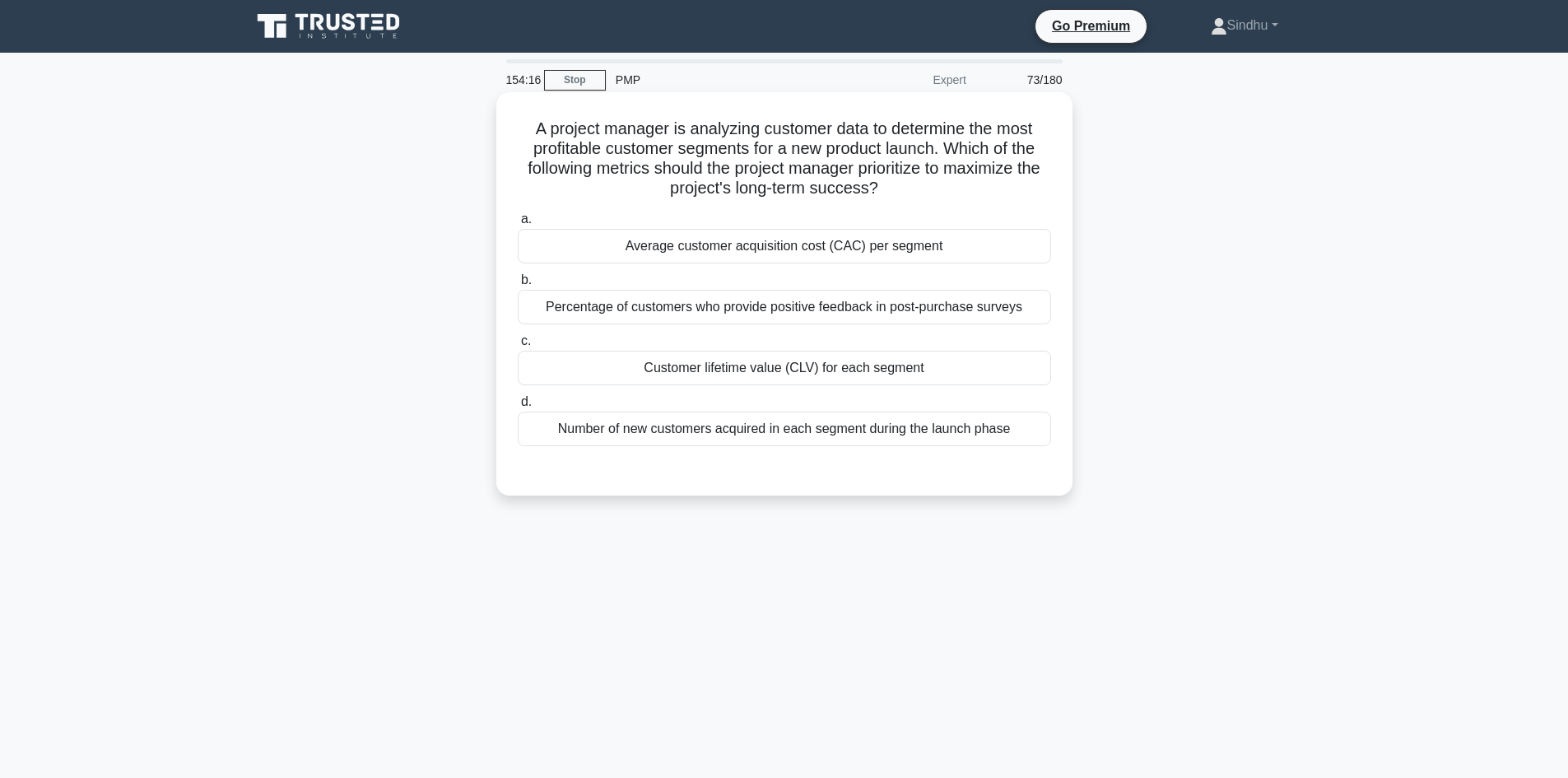
click at [847, 375] on div "Customer lifetime value (CLV) for each segment" at bounding box center [784, 368] width 533 height 35
click at [518, 346] on input "c. Customer lifetime value (CLV) for each segment" at bounding box center [518, 341] width 0 height 11
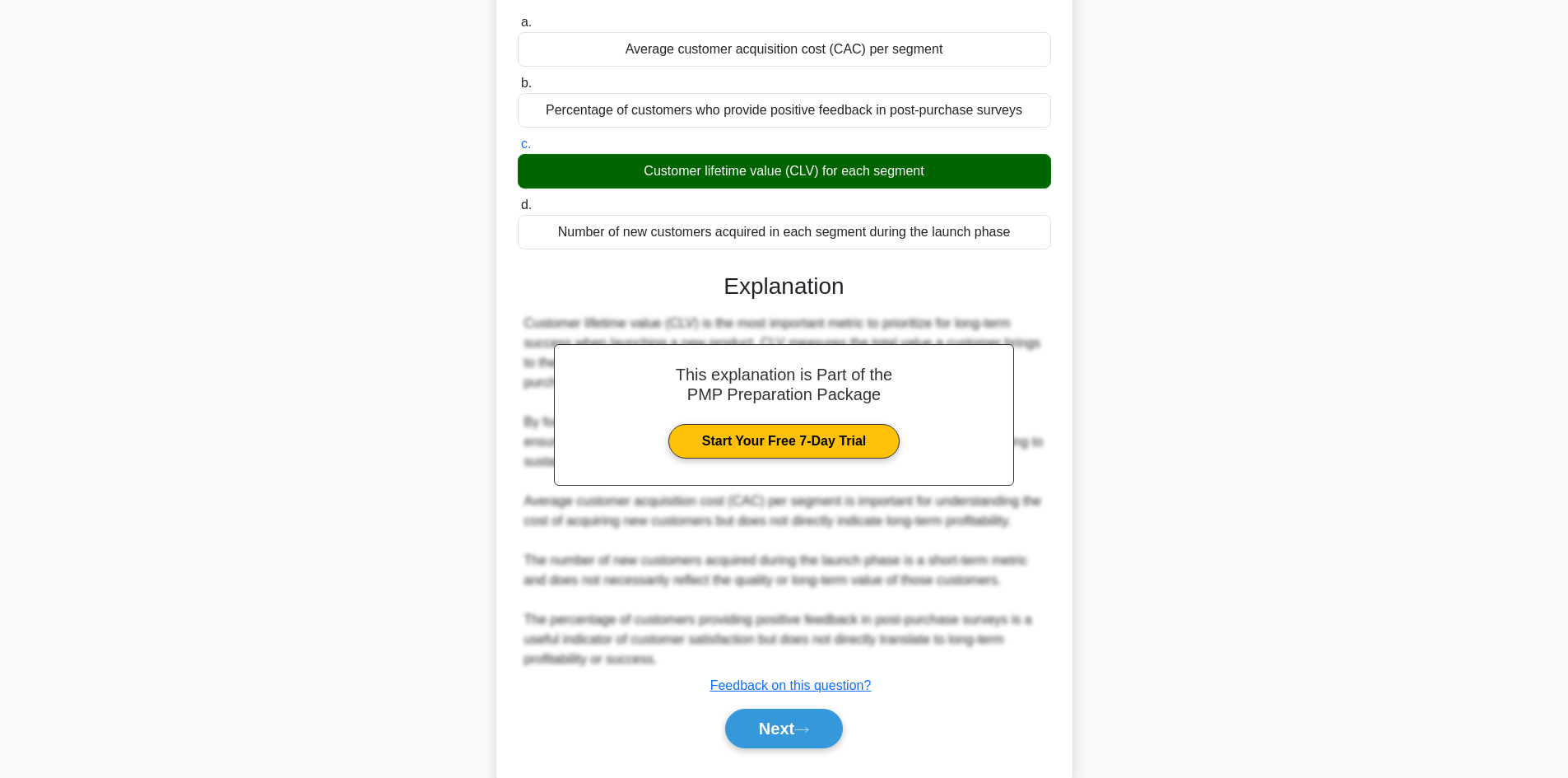
scroll to position [238, 0]
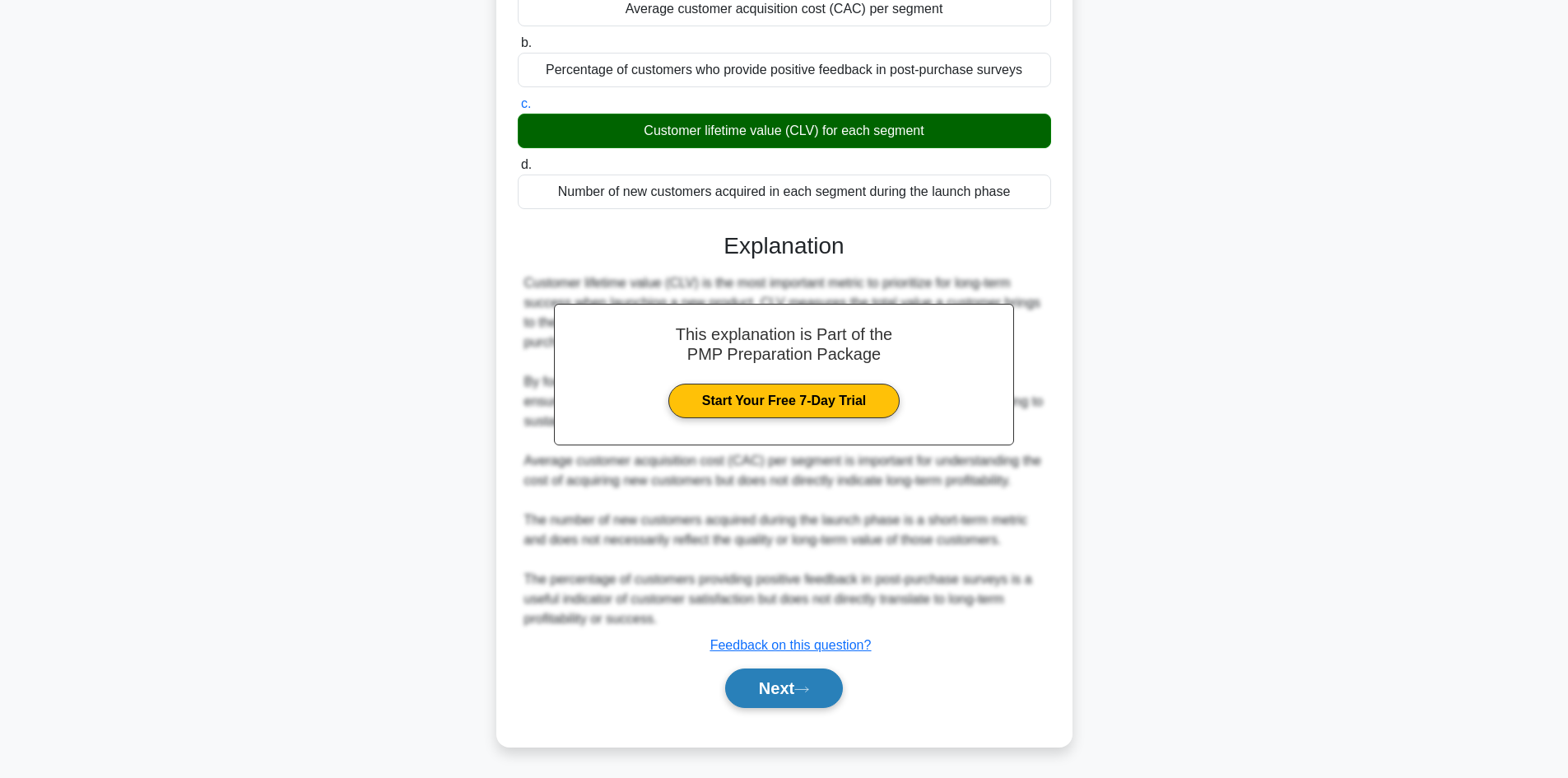
click at [783, 700] on button "Next" at bounding box center [784, 689] width 118 height 40
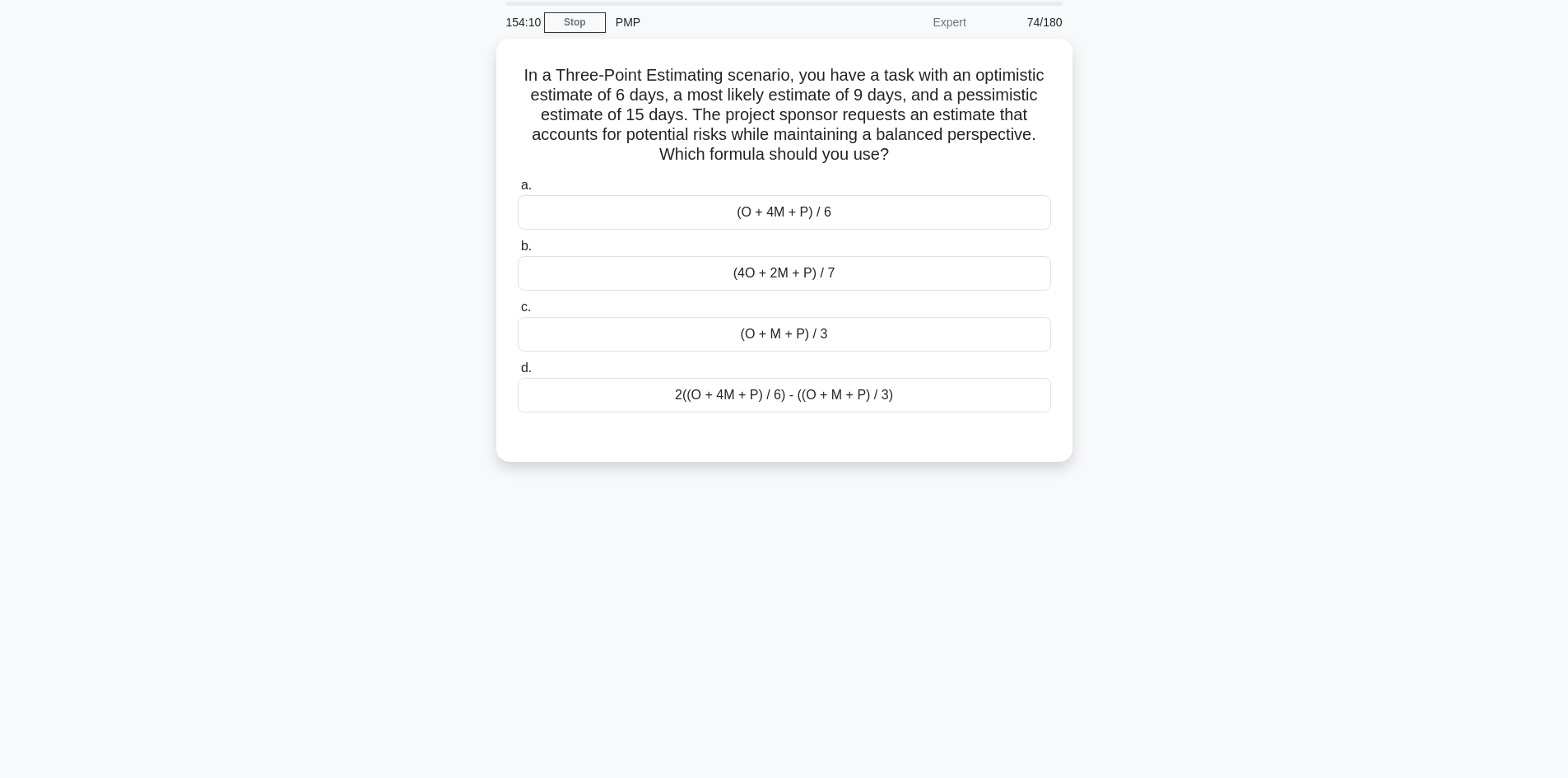
scroll to position [29, 0]
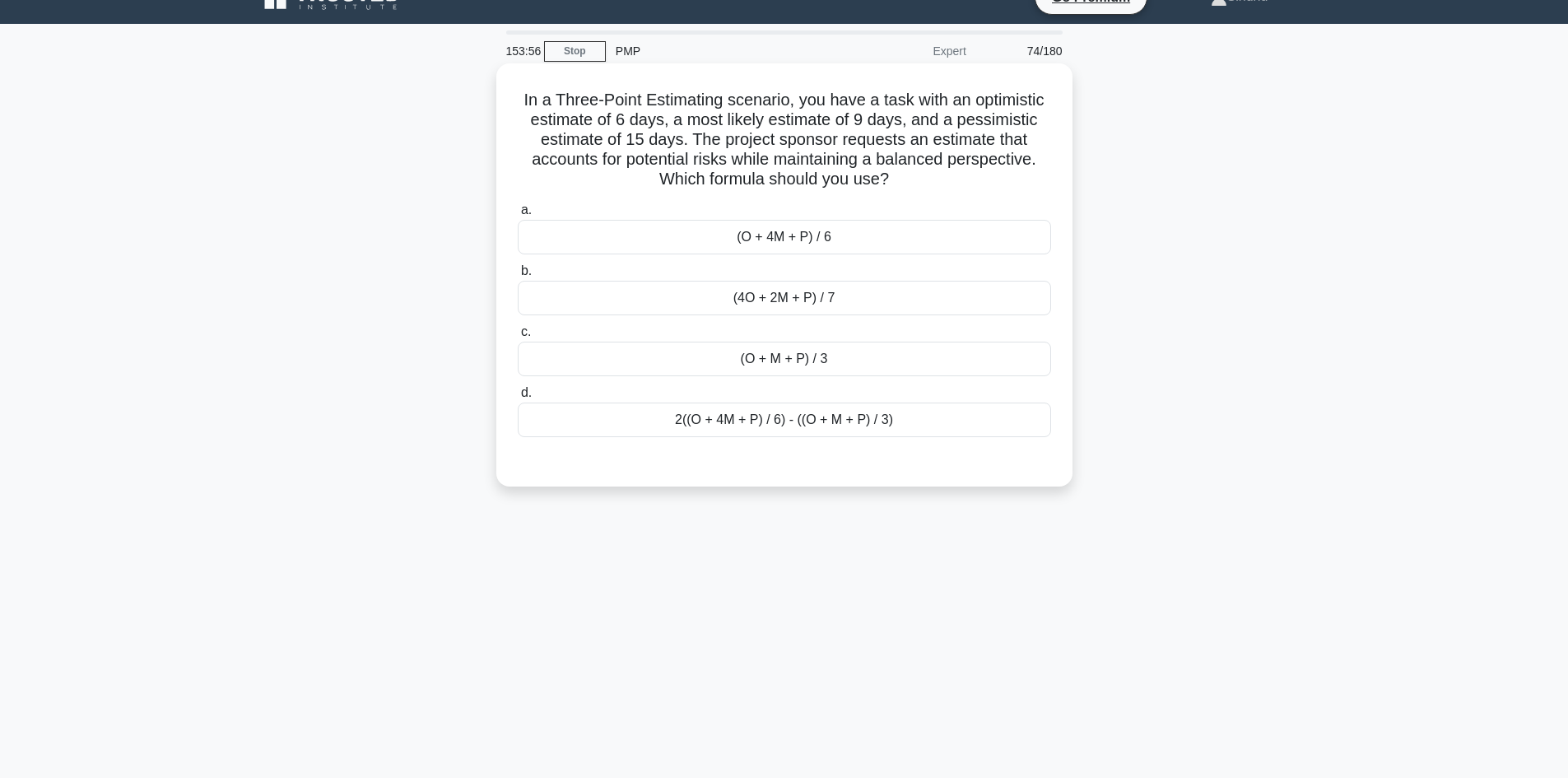
click at [827, 234] on div "(O + 4M + P) / 6" at bounding box center [784, 237] width 533 height 35
click at [518, 215] on input "a. (O + 4M + P) / 6" at bounding box center [518, 210] width 0 height 11
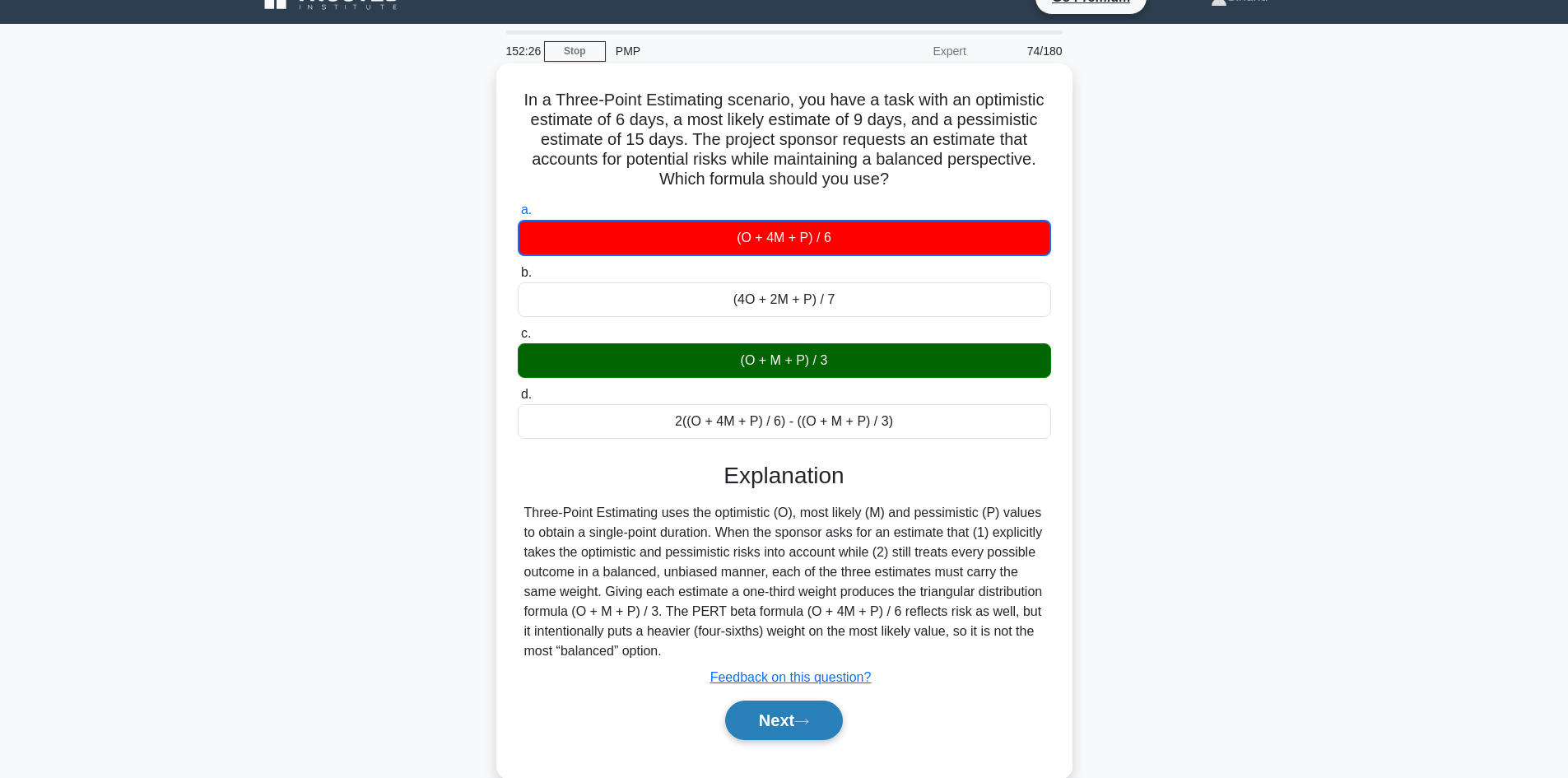
click at [773, 712] on button "Next" at bounding box center [784, 721] width 118 height 40
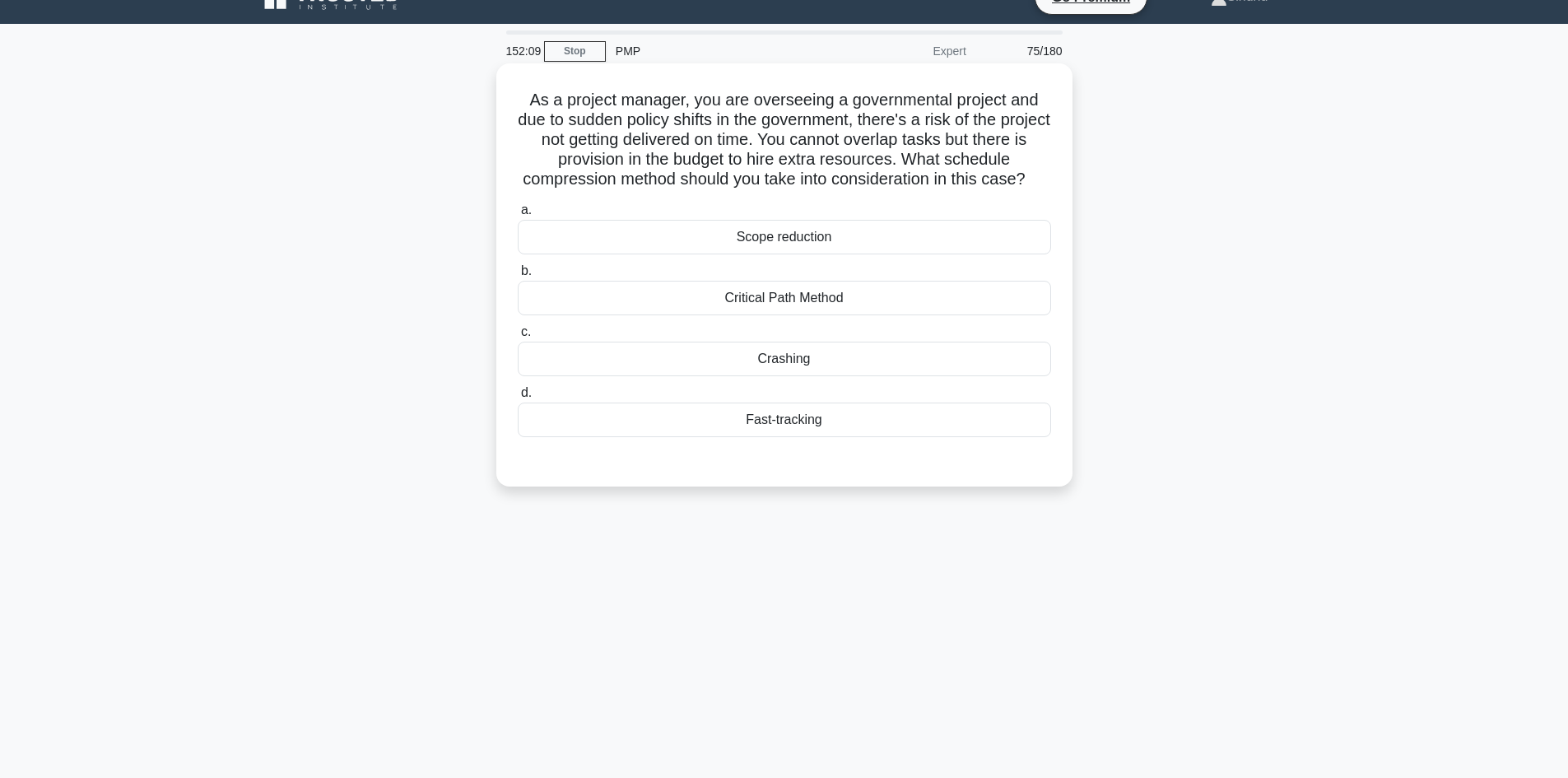
click at [806, 376] on div "Crashing" at bounding box center [784, 359] width 533 height 35
click at [518, 337] on input "c. Crashing" at bounding box center [518, 331] width 0 height 11
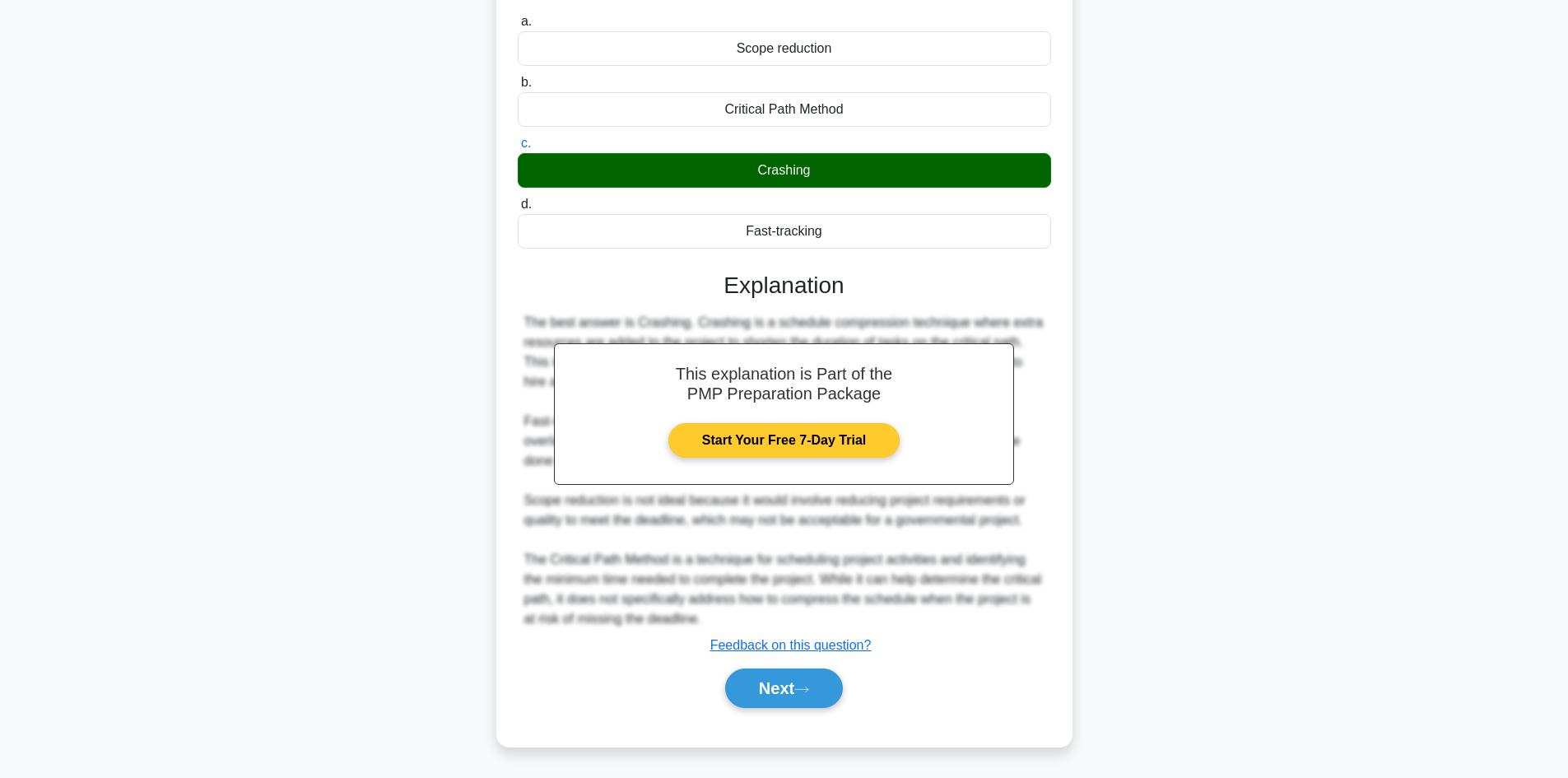
scroll to position [156, 0]
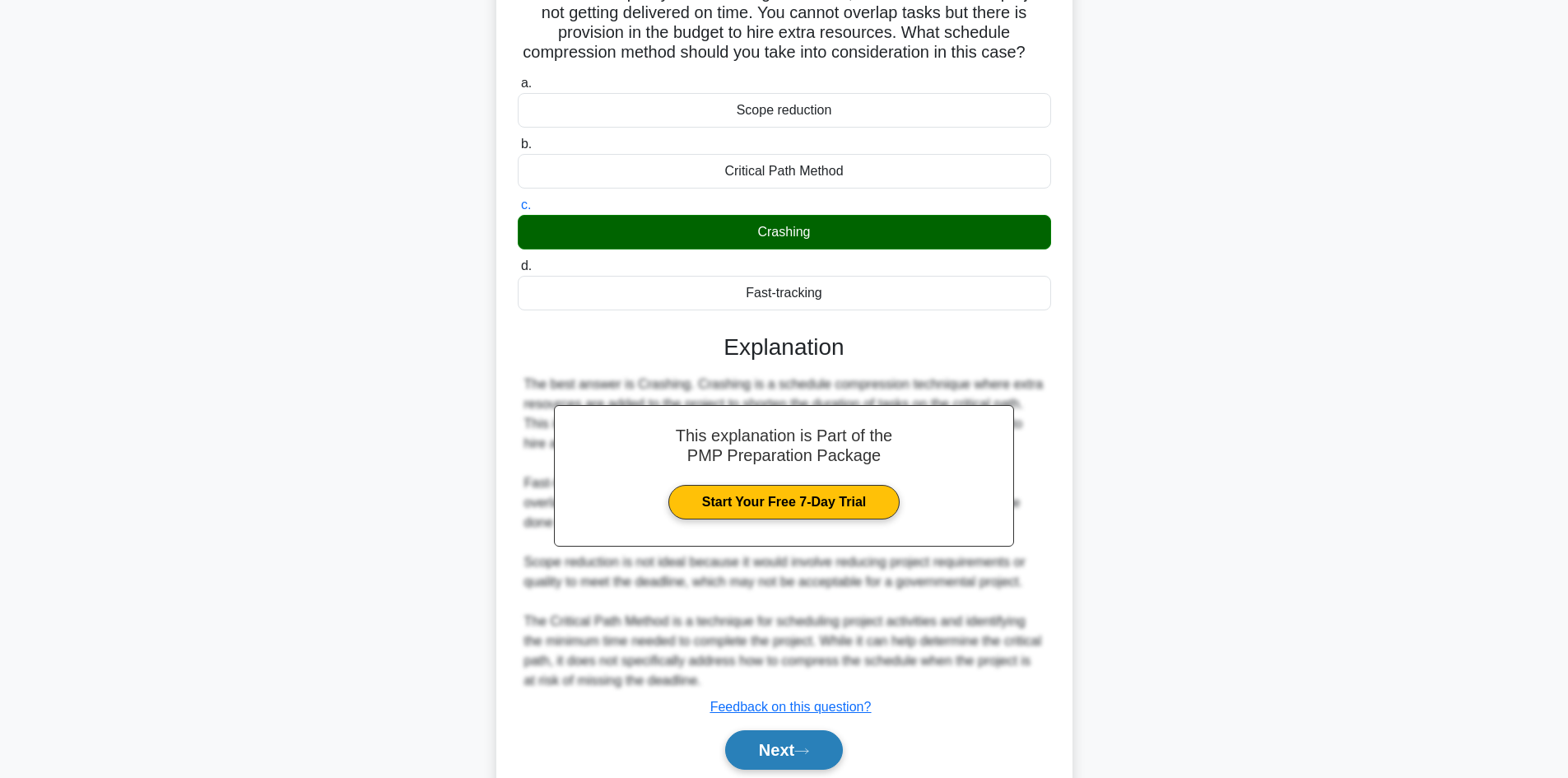
click at [771, 759] on button "Next" at bounding box center [784, 750] width 118 height 40
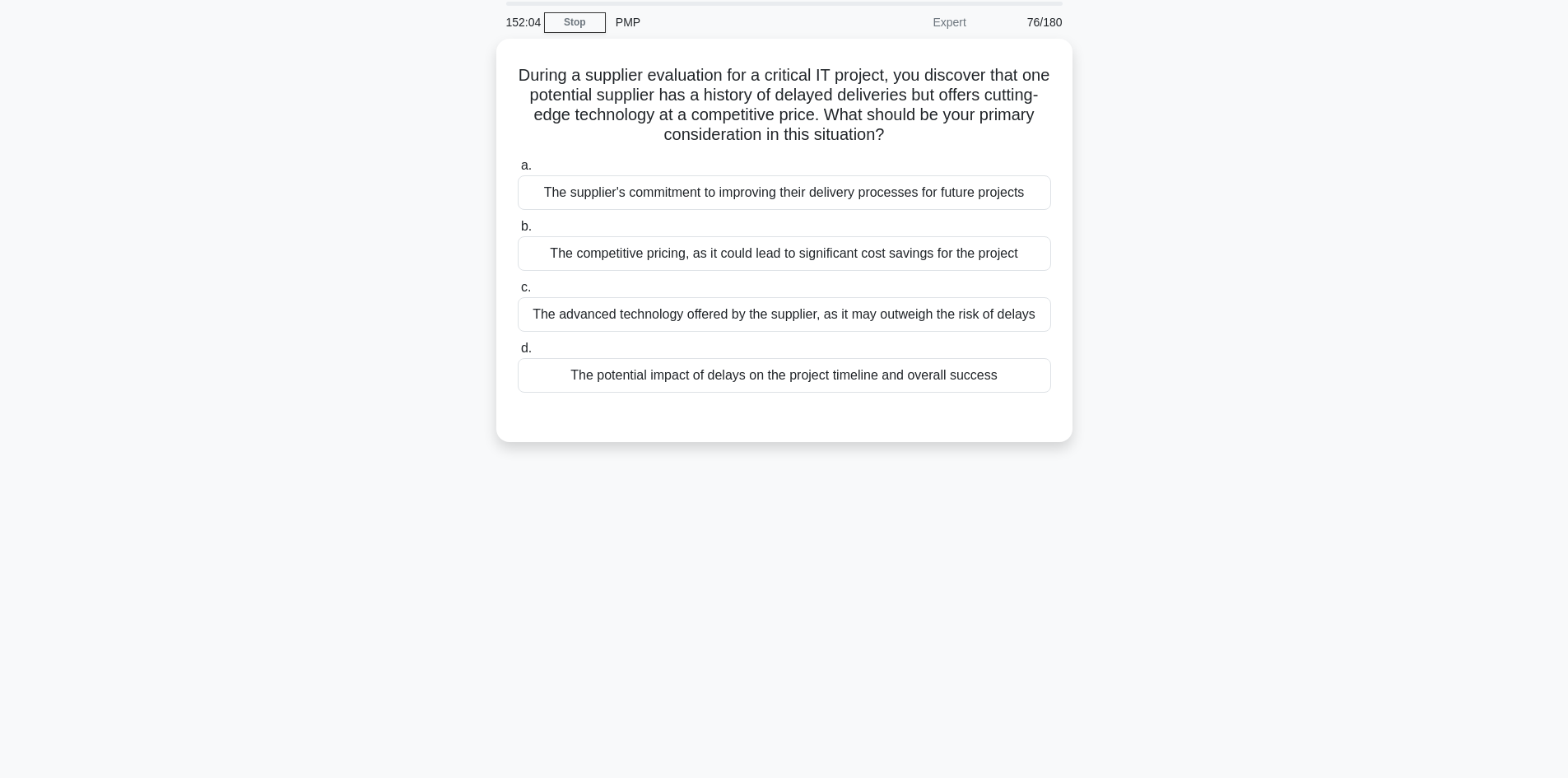
scroll to position [29, 0]
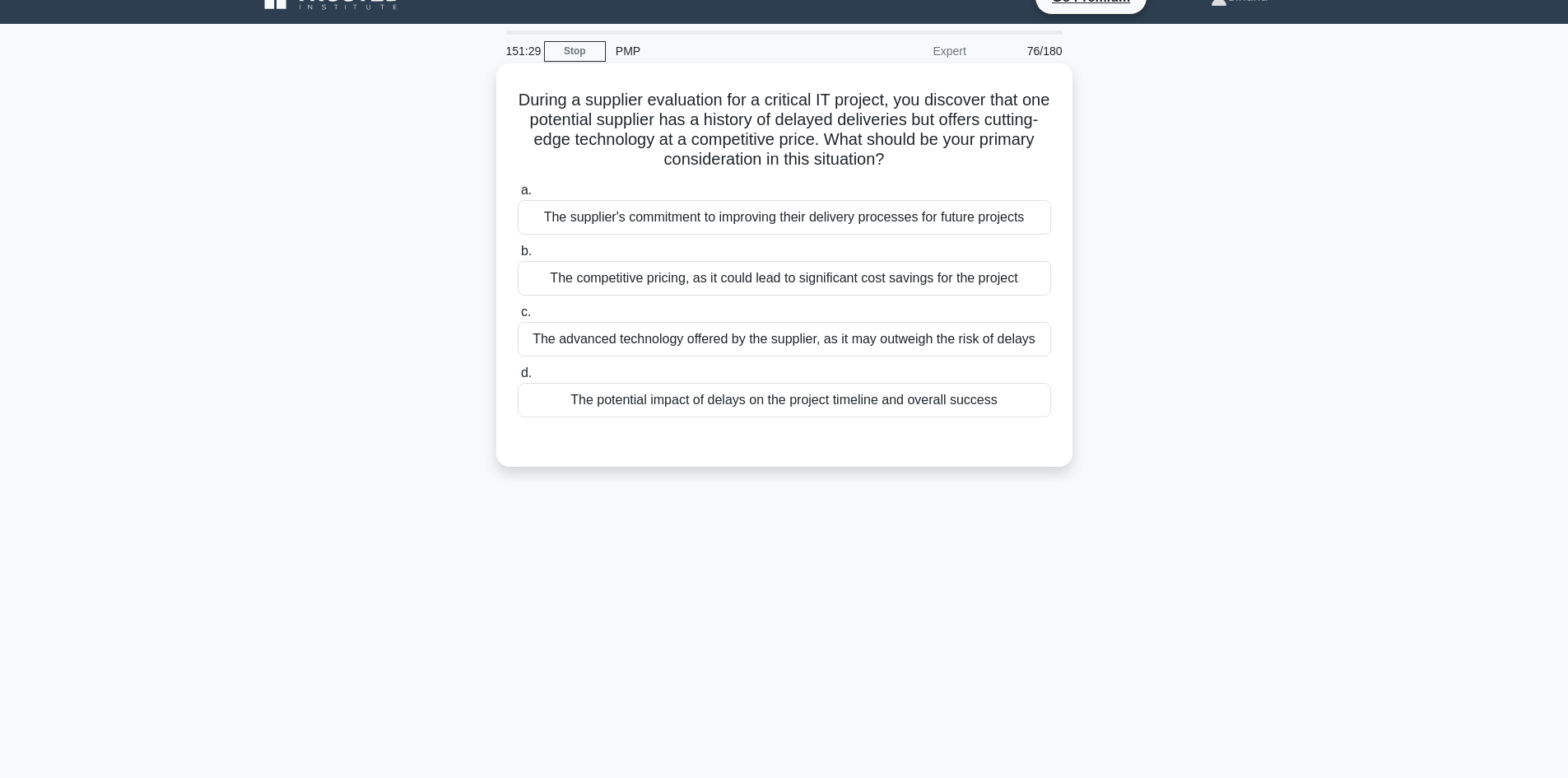
click at [898, 229] on div "The supplier's commitment to improving their delivery processes for future proj…" at bounding box center [784, 217] width 533 height 35
click at [518, 196] on input "a. The supplier's commitment to improving their delivery processes for future p…" at bounding box center [518, 191] width 0 height 11
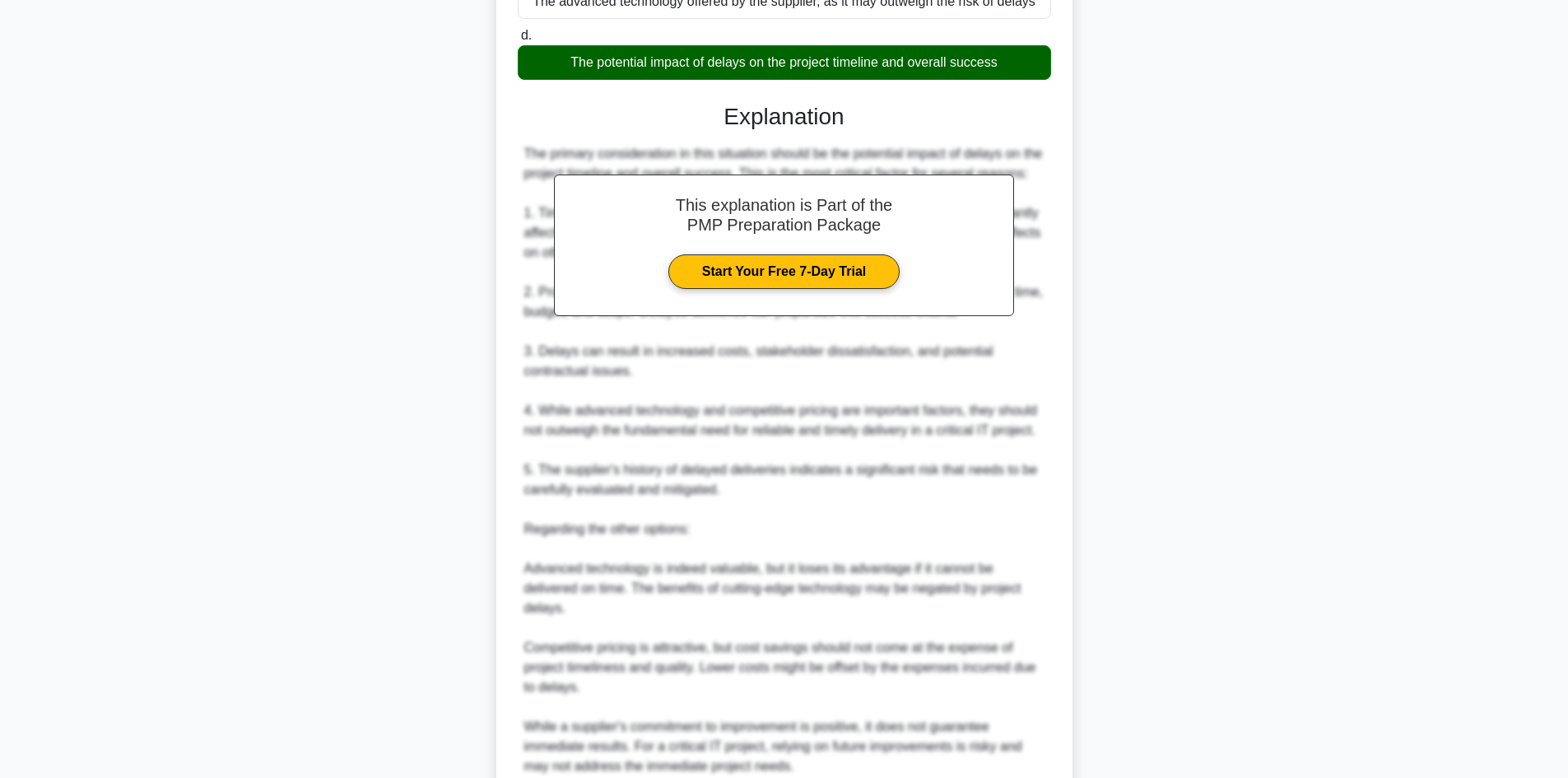
scroll to position [595, 0]
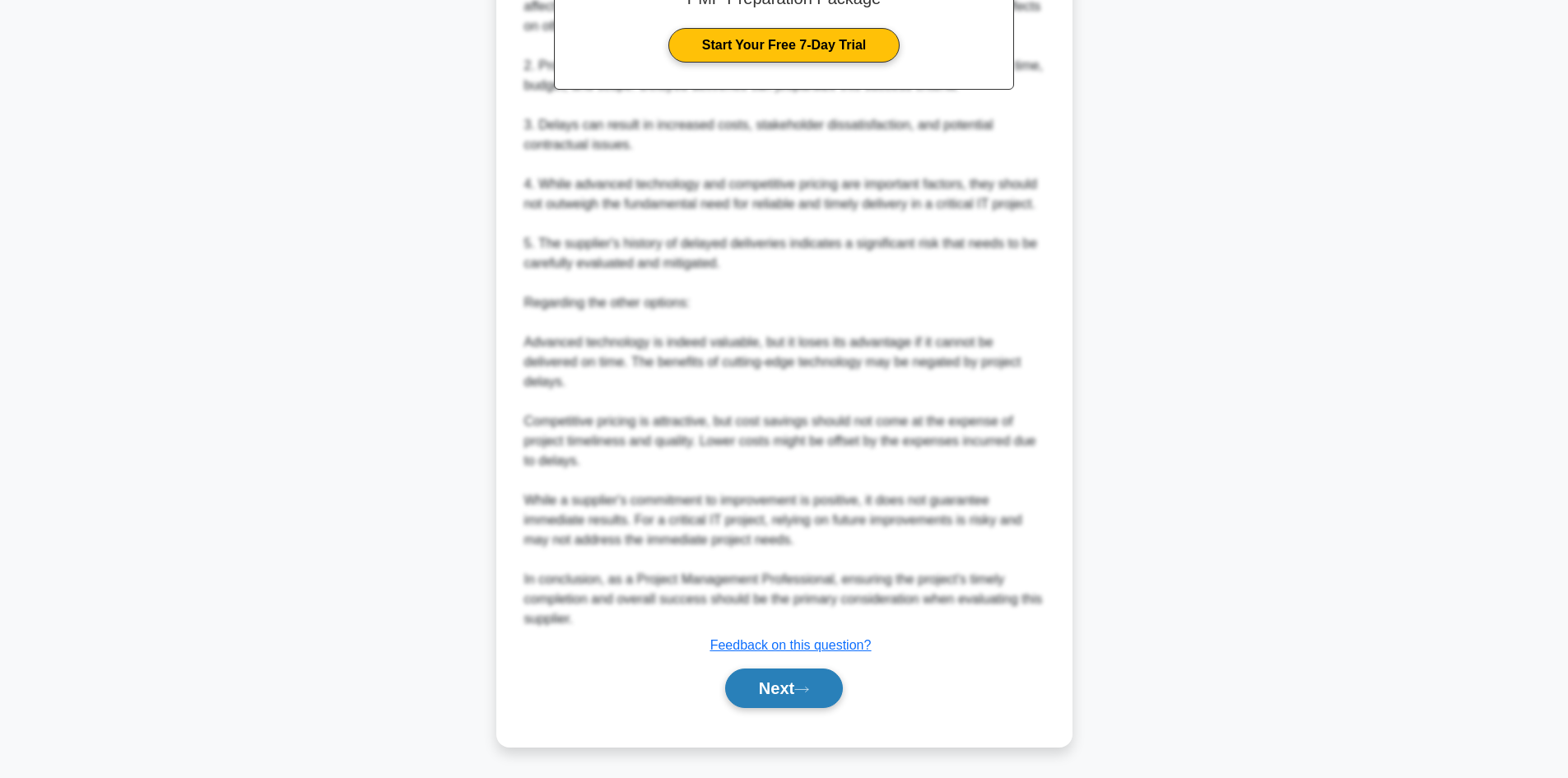
click at [741, 677] on button "Next" at bounding box center [784, 689] width 118 height 40
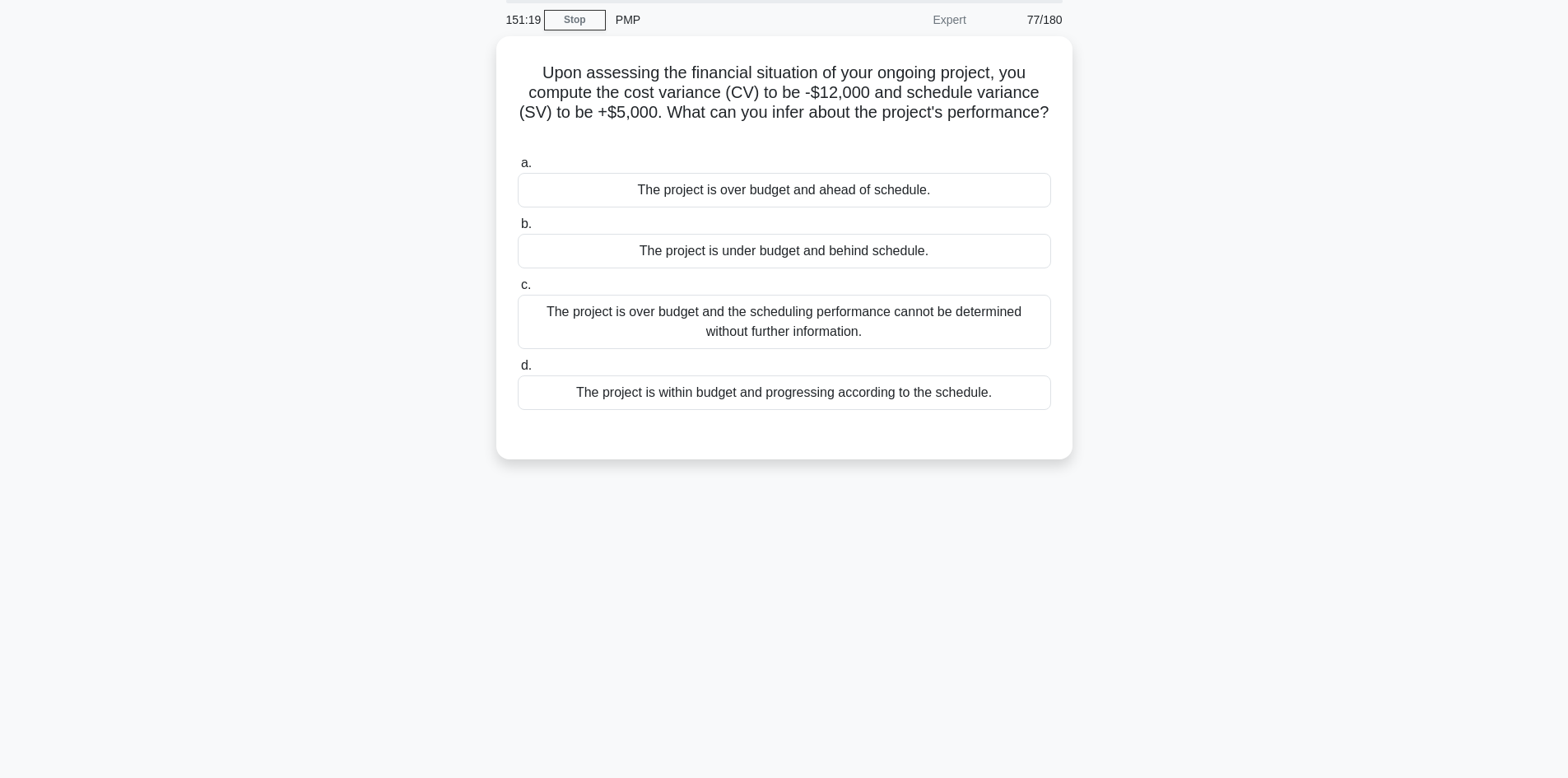
scroll to position [0, 0]
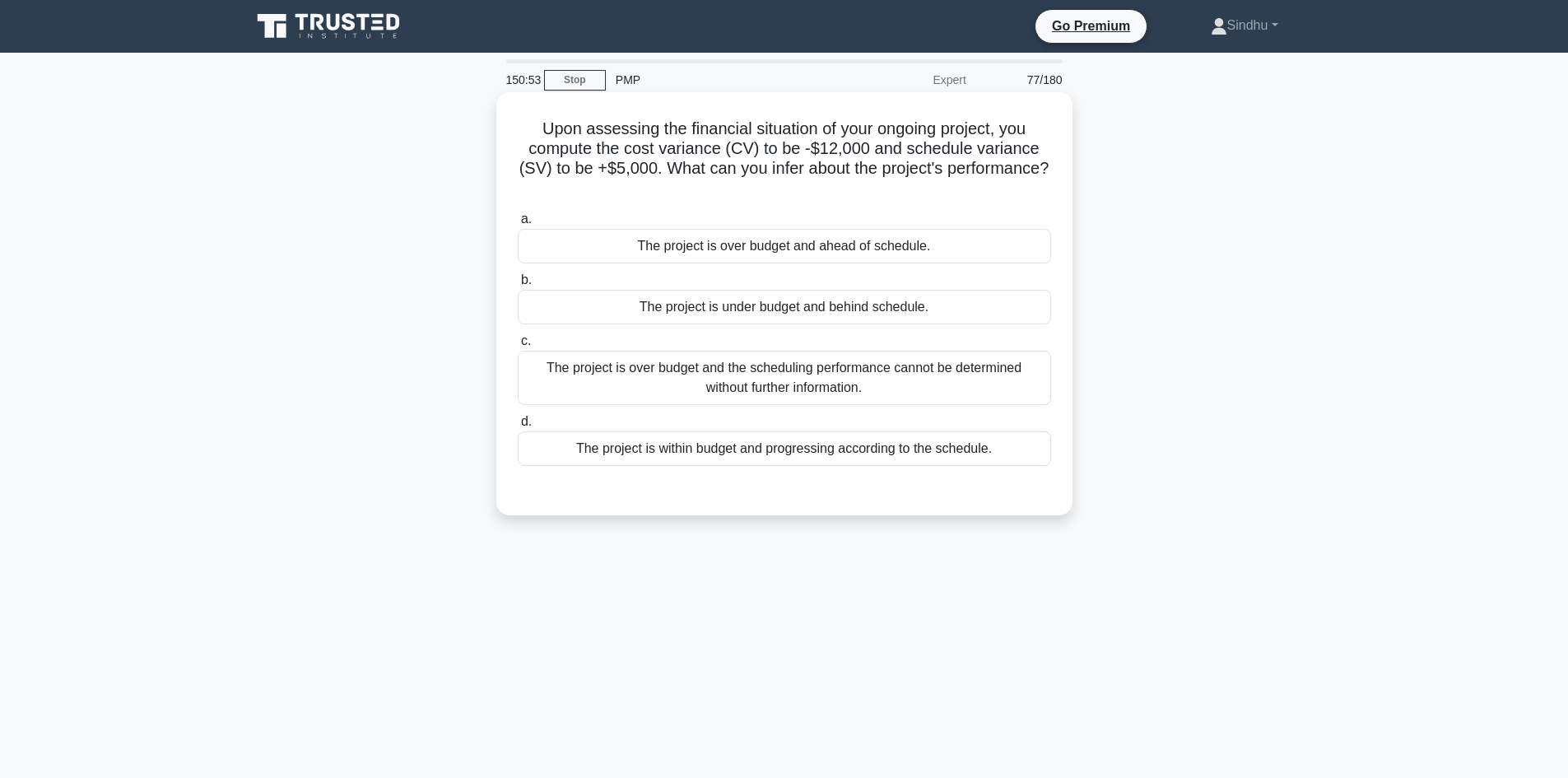
click at [800, 244] on div "The project is over budget and ahead of schedule." at bounding box center [784, 246] width 533 height 35
click at [518, 225] on input "a. The project is over budget and ahead of schedule." at bounding box center [518, 219] width 0 height 11
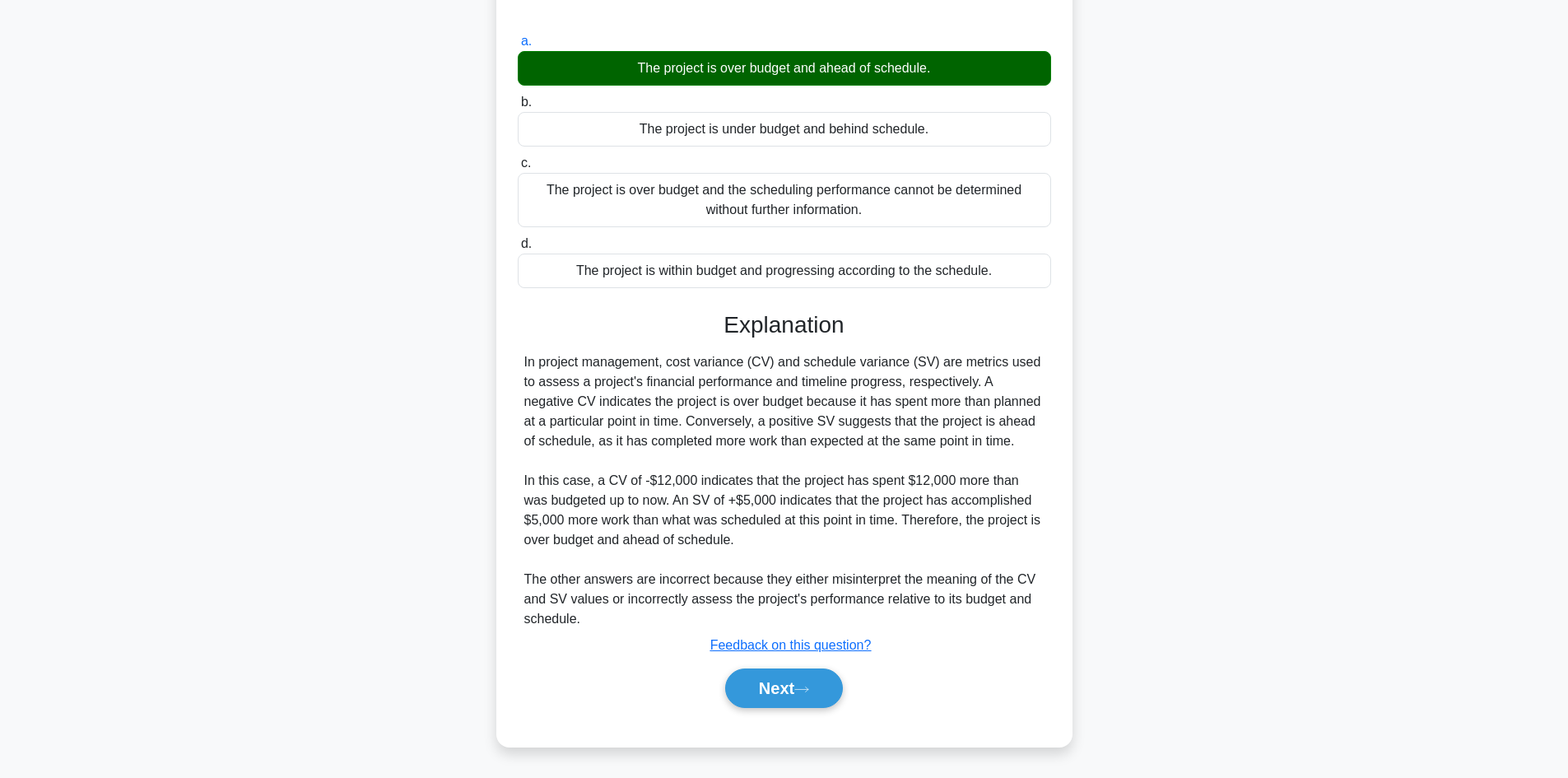
scroll to position [179, 0]
click at [779, 678] on button "Next" at bounding box center [784, 689] width 118 height 40
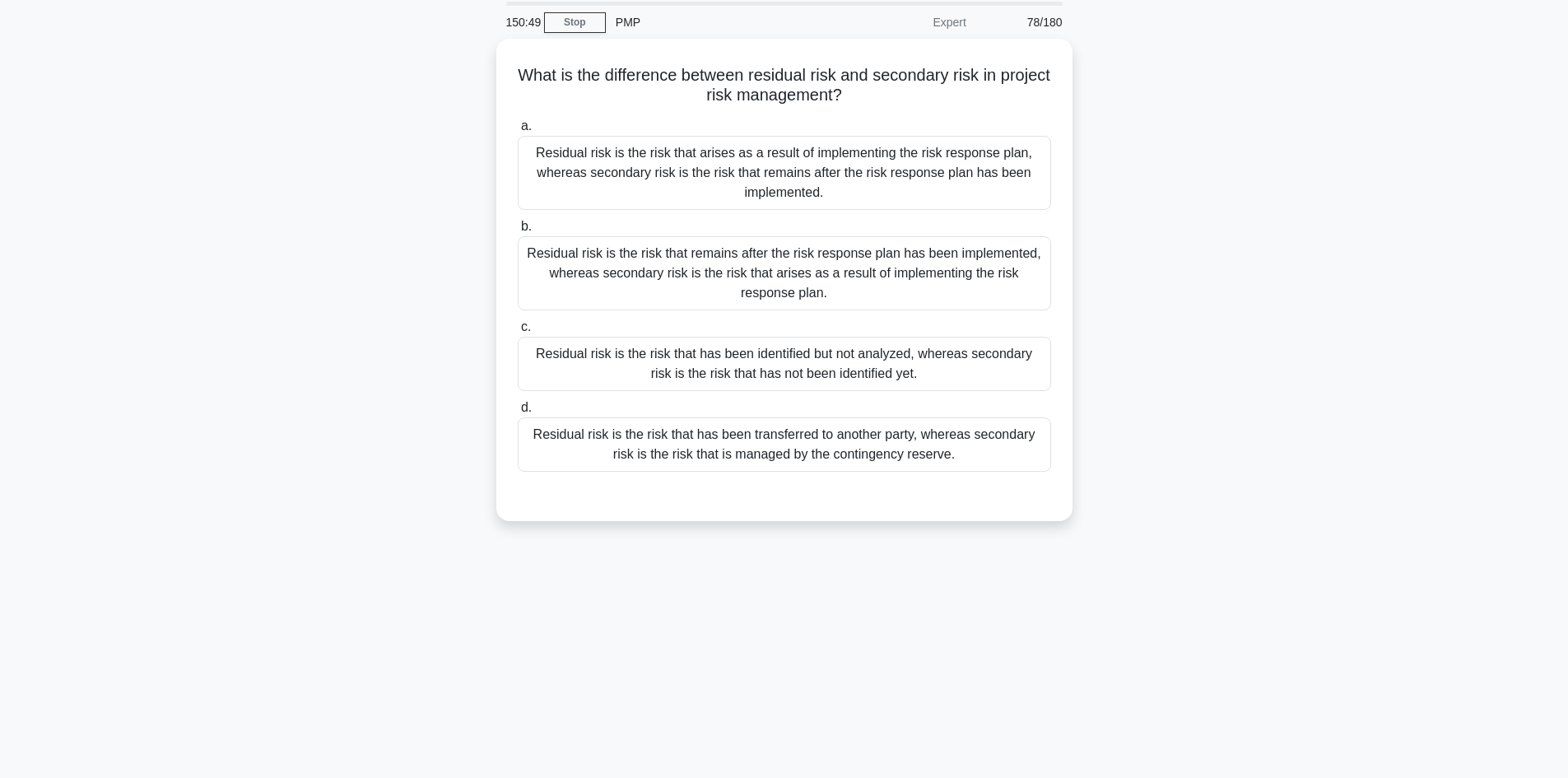
scroll to position [29, 0]
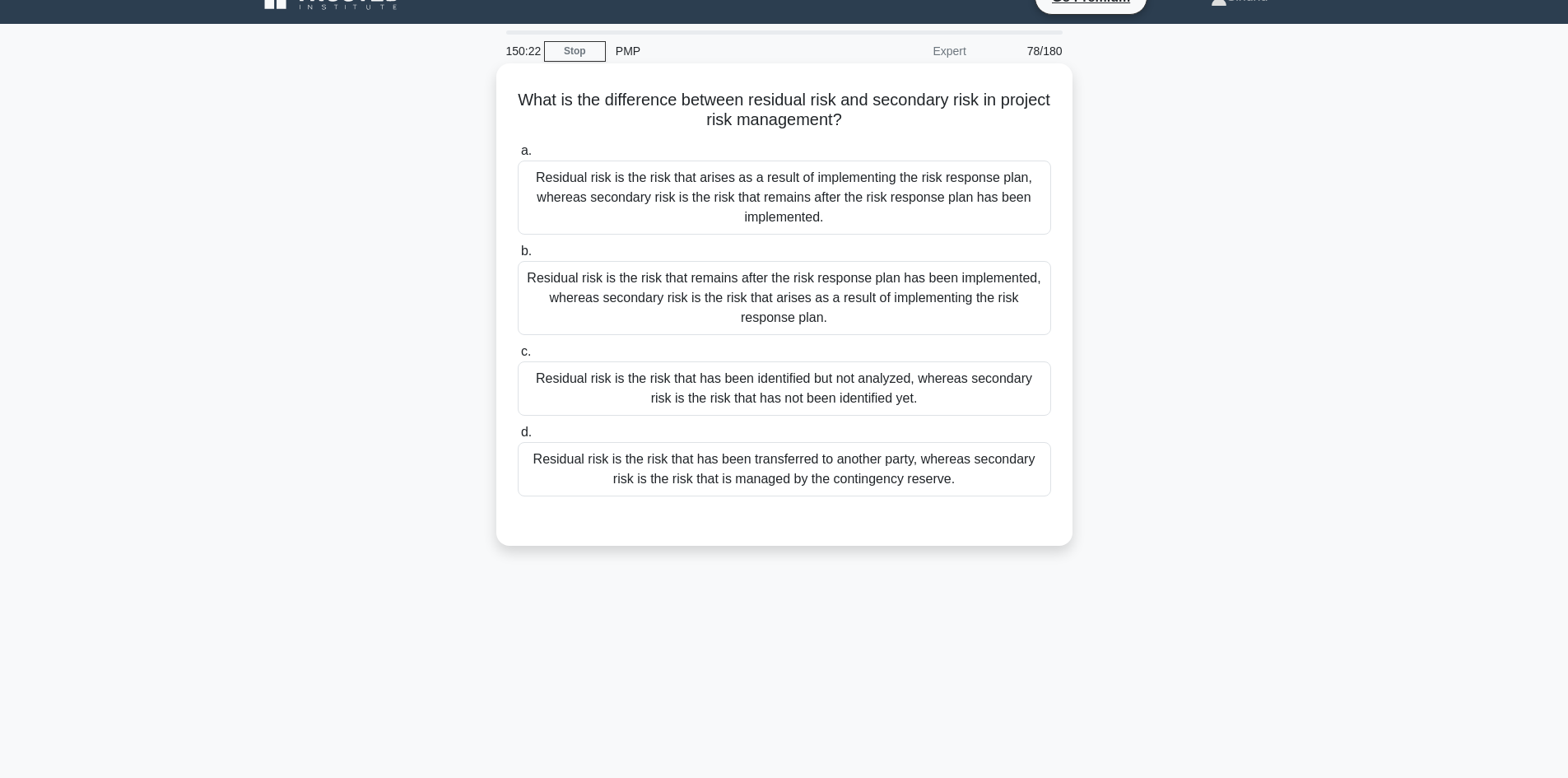
click at [812, 323] on div "Residual risk is the risk that remains after the risk response plan has been im…" at bounding box center [784, 297] width 533 height 74
click at [518, 257] on input "b. Residual risk is the risk that remains after the risk response plan has been…" at bounding box center [518, 251] width 0 height 11
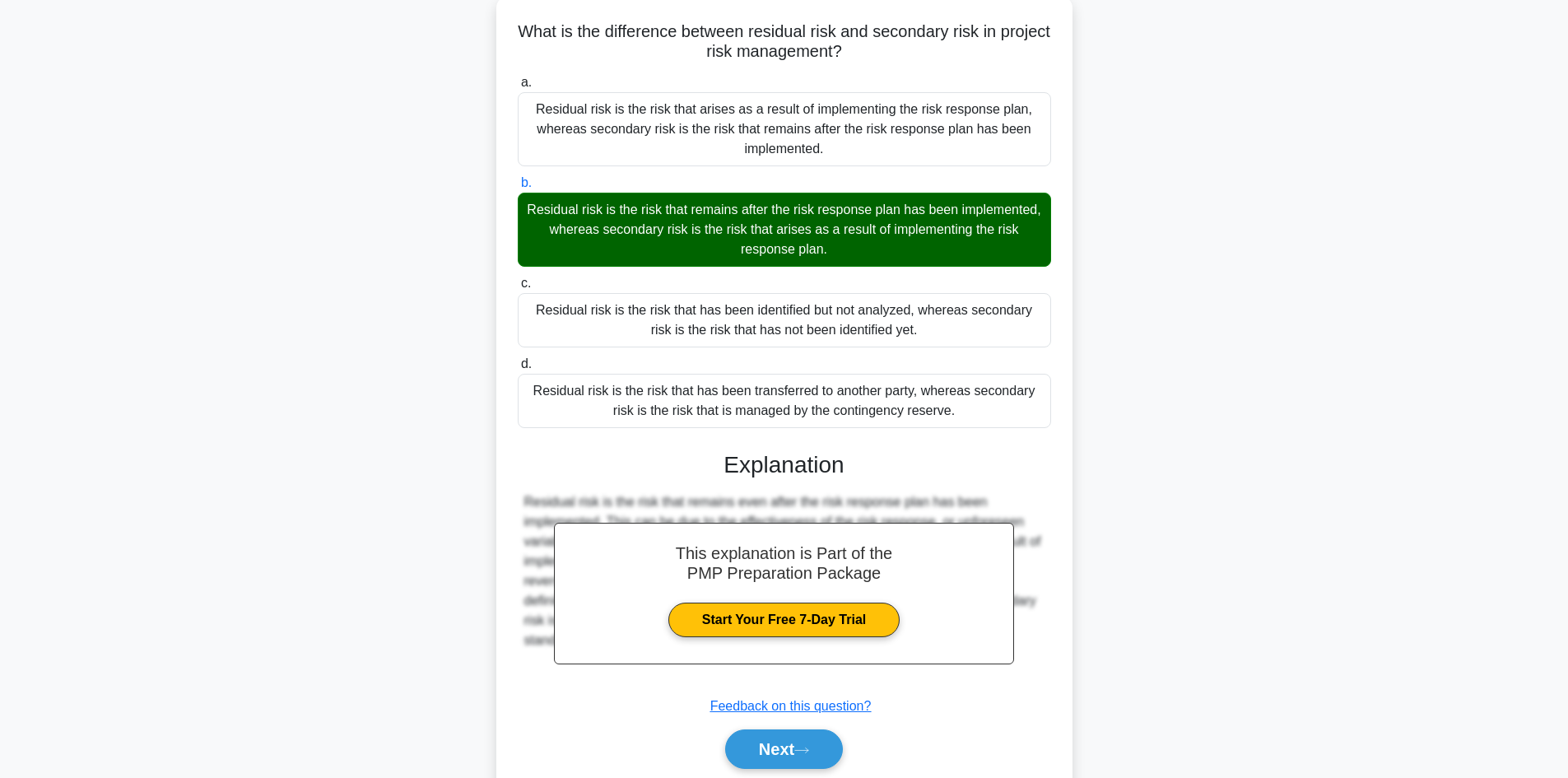
scroll to position [159, 0]
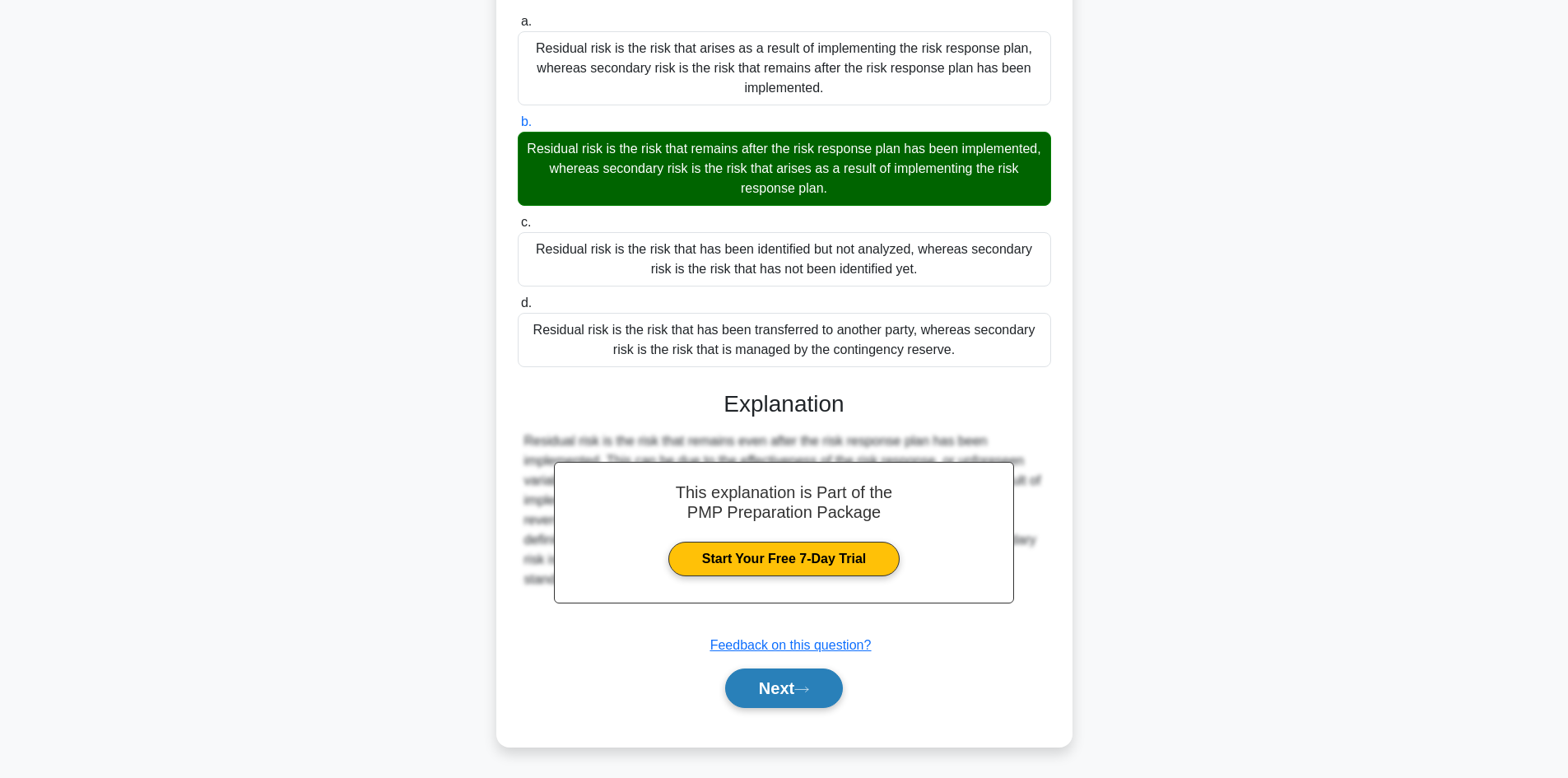
click at [787, 691] on button "Next" at bounding box center [784, 689] width 118 height 40
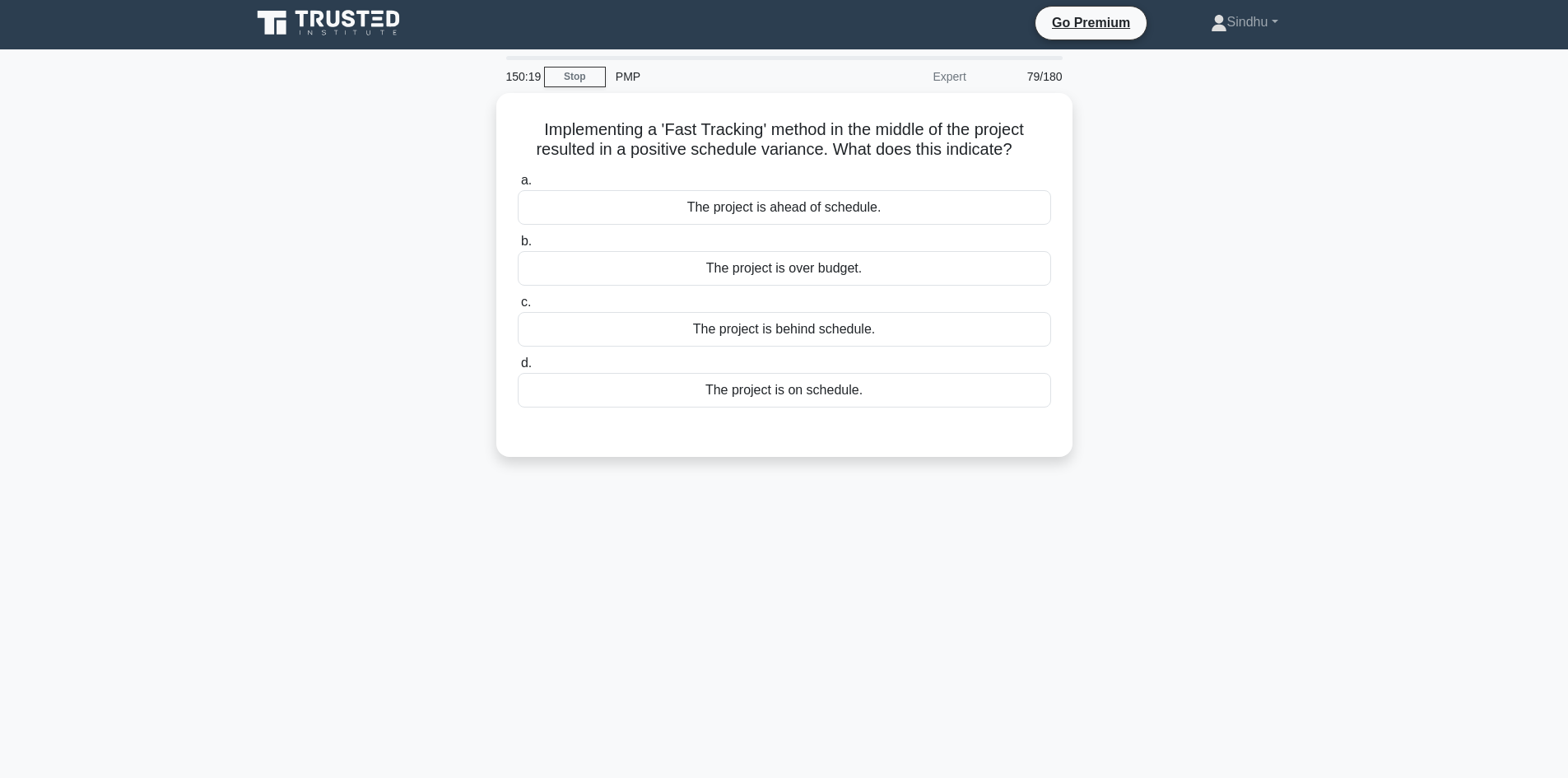
scroll to position [0, 0]
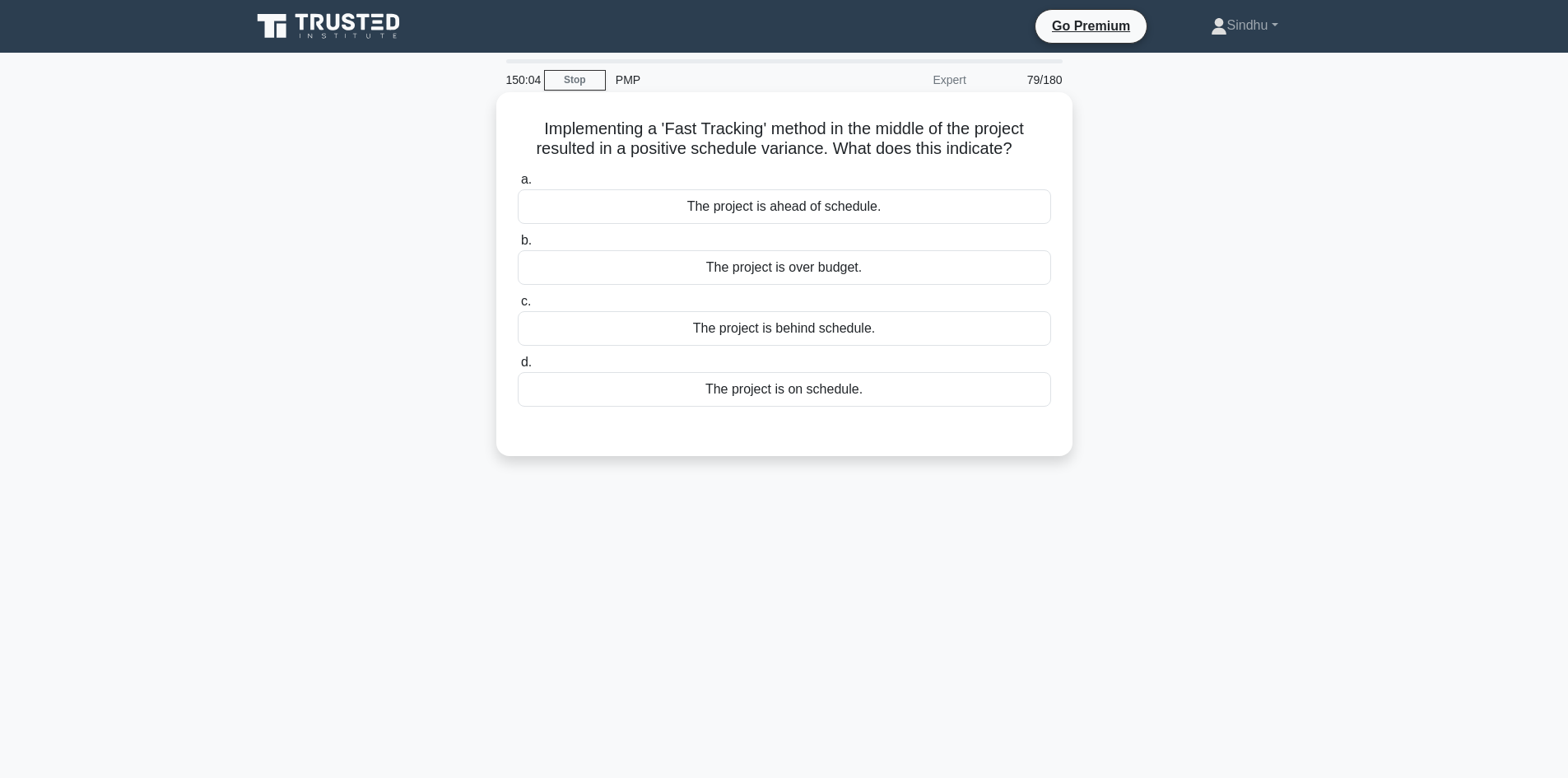
click at [827, 215] on div "The project is ahead of schedule." at bounding box center [784, 207] width 533 height 35
click at [518, 186] on input "a. The project is ahead of schedule." at bounding box center [518, 180] width 0 height 11
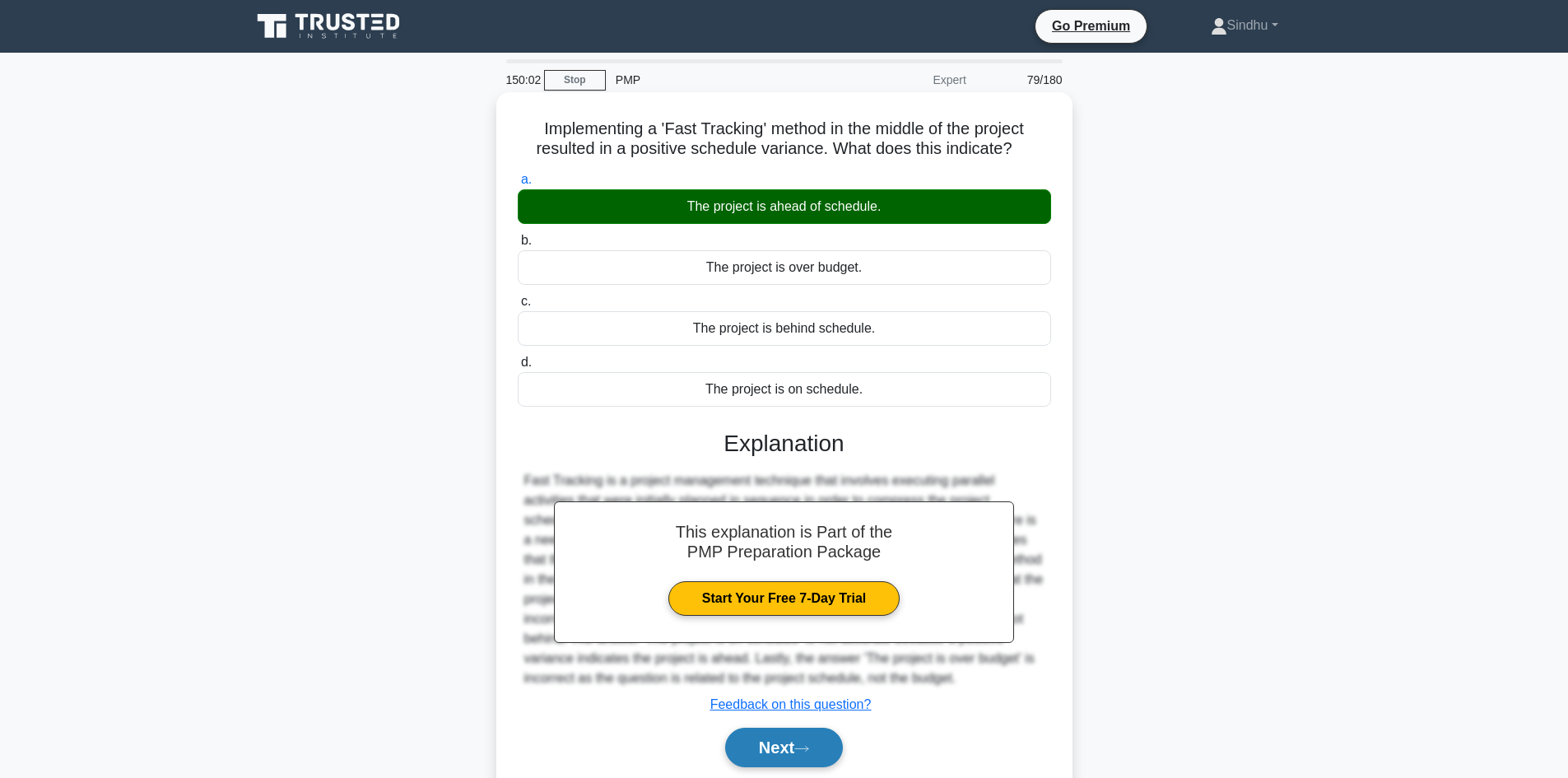
click at [803, 744] on button "Next" at bounding box center [784, 747] width 118 height 40
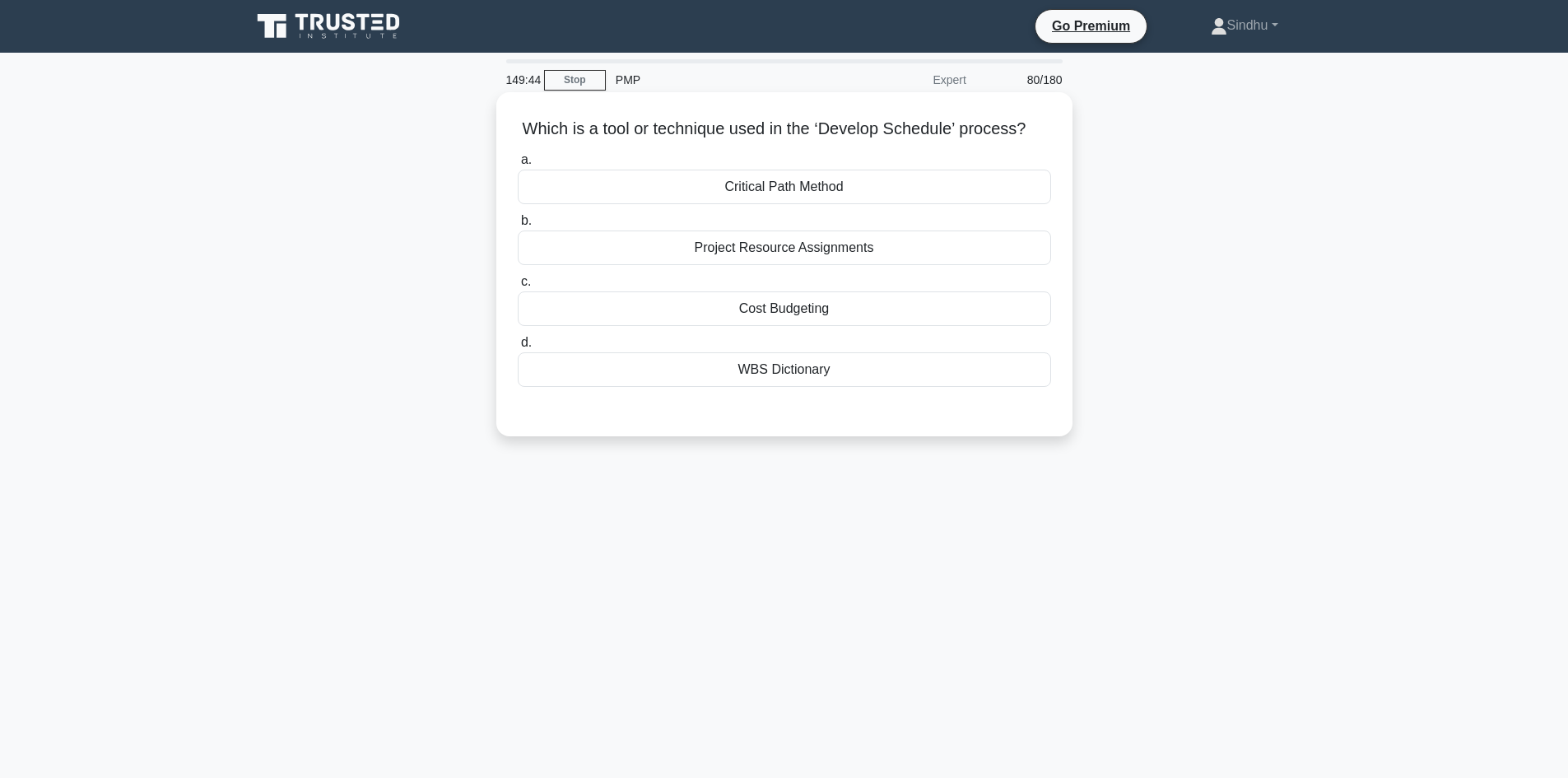
click at [828, 196] on div "Critical Path Method" at bounding box center [784, 187] width 533 height 35
click at [518, 166] on input "a. Critical Path Method" at bounding box center [518, 160] width 0 height 11
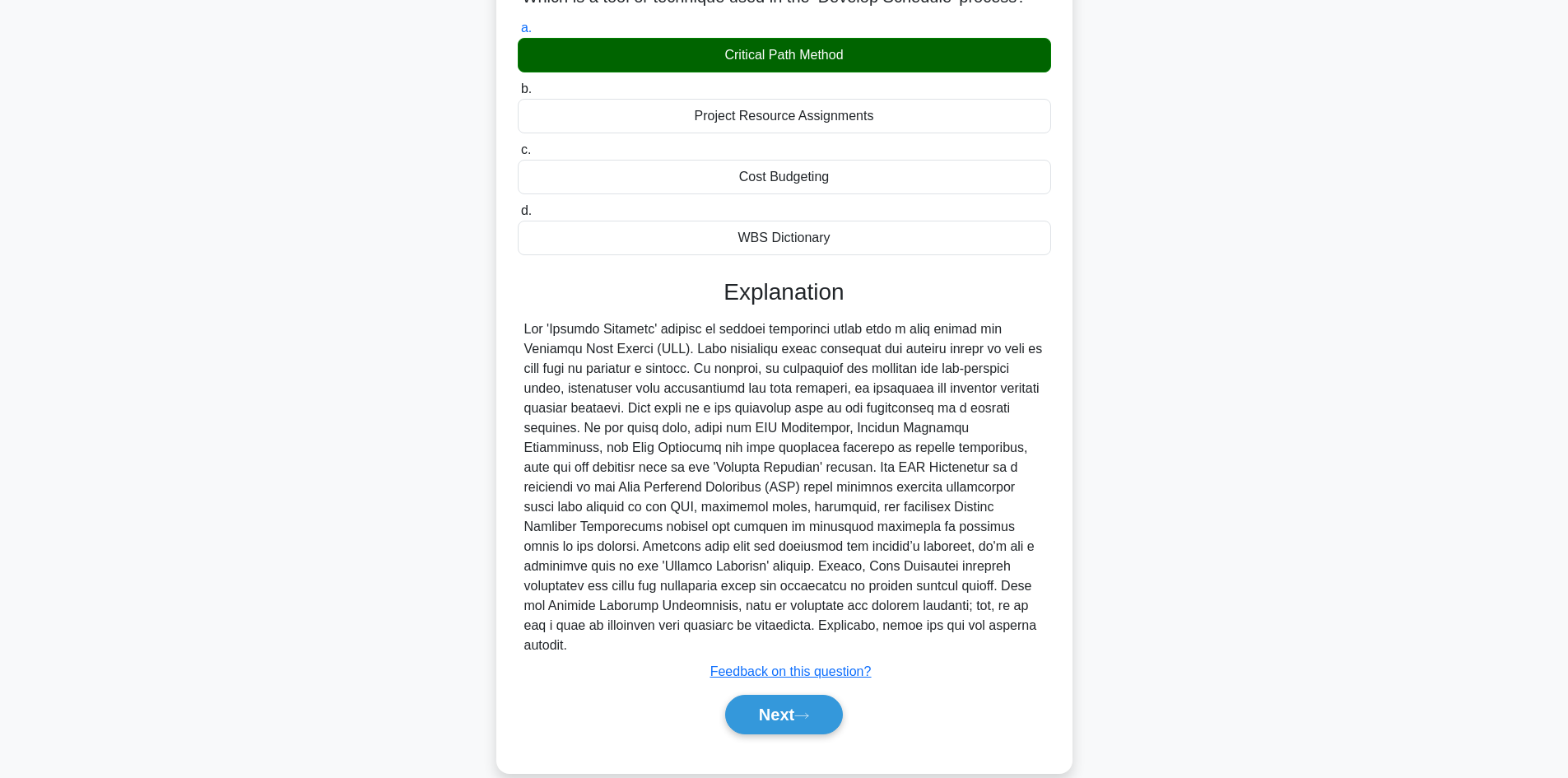
scroll to position [139, 0]
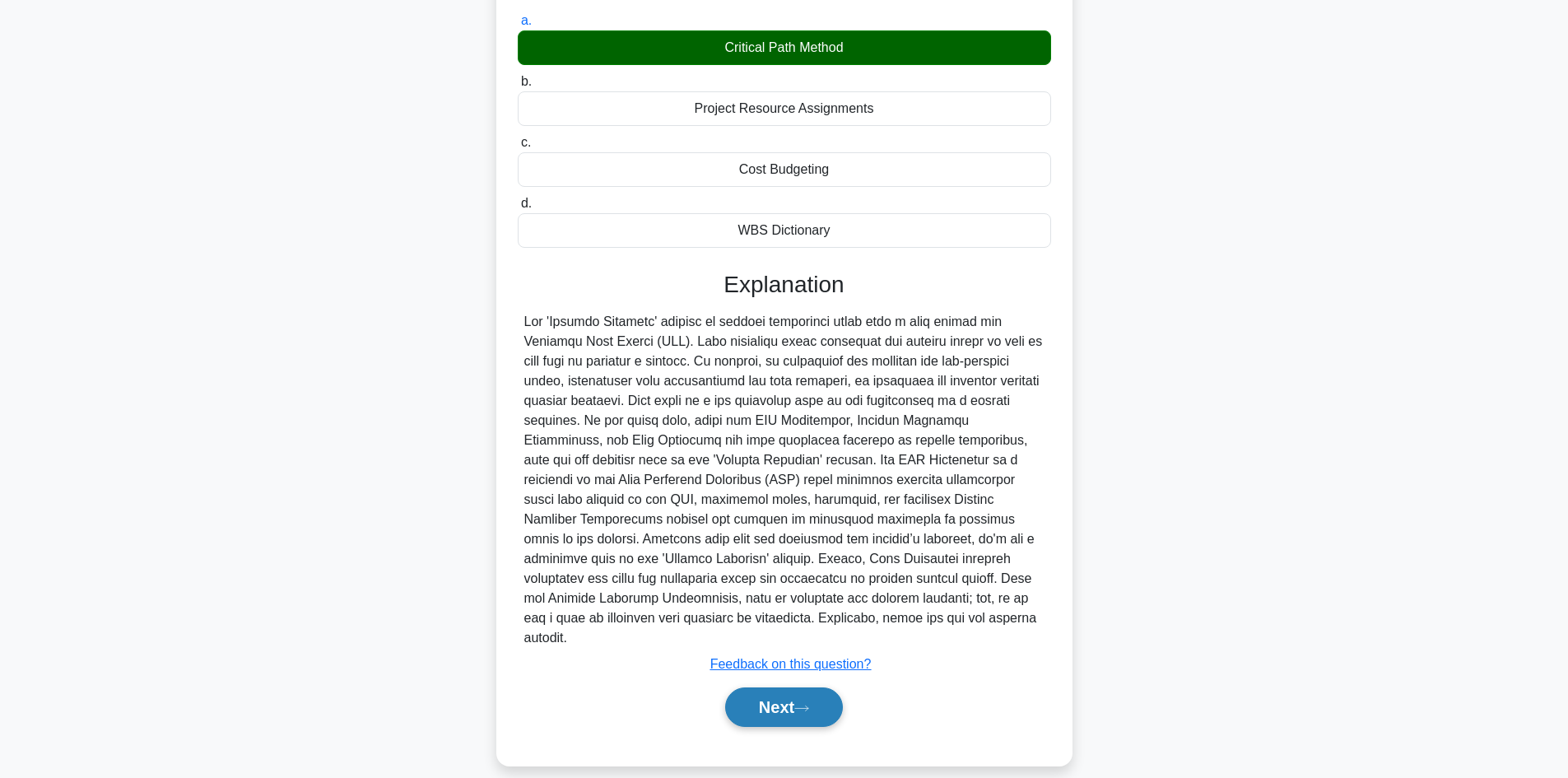
click at [788, 688] on button "Next" at bounding box center [784, 708] width 118 height 40
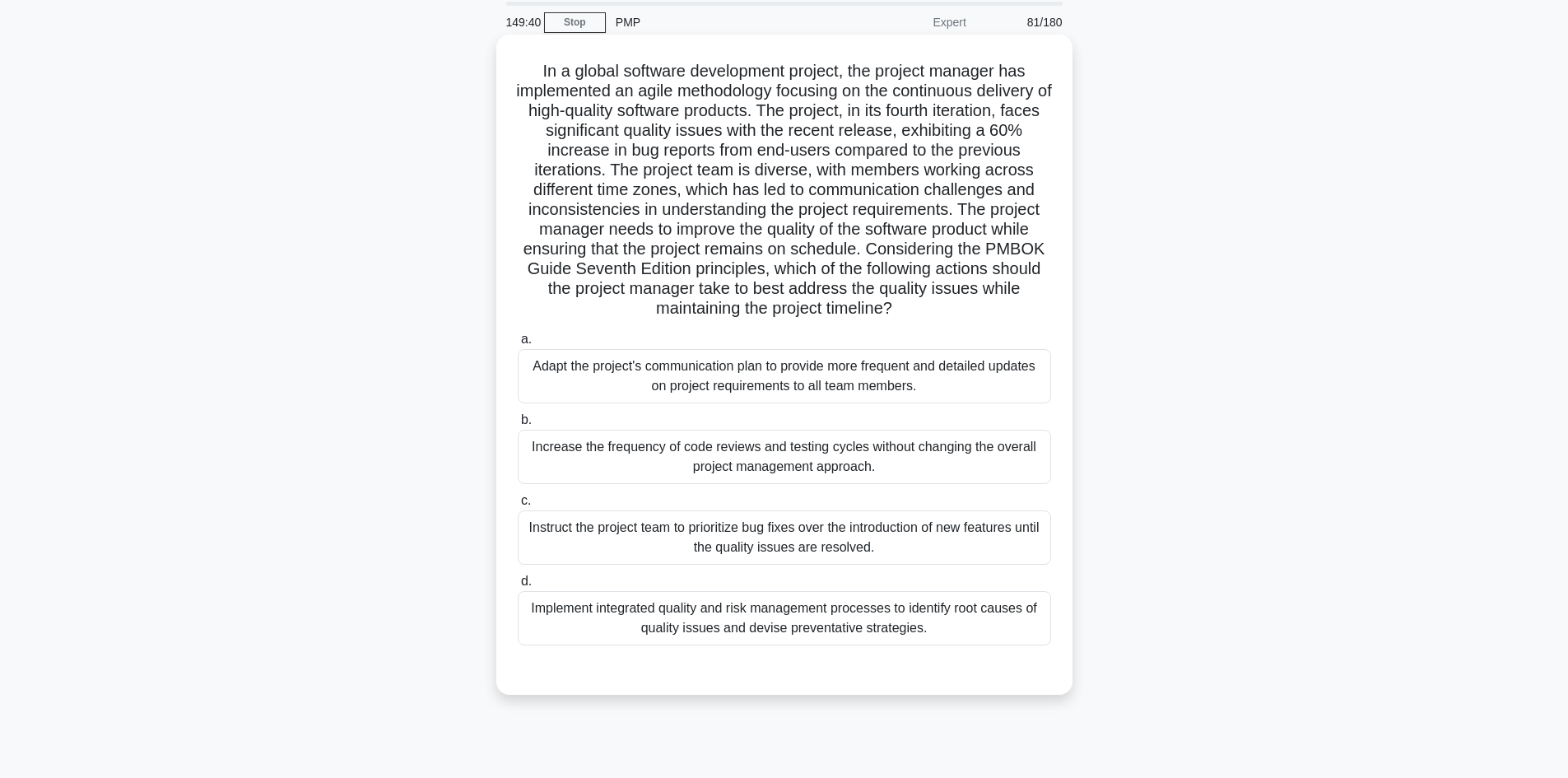
scroll to position [29, 0]
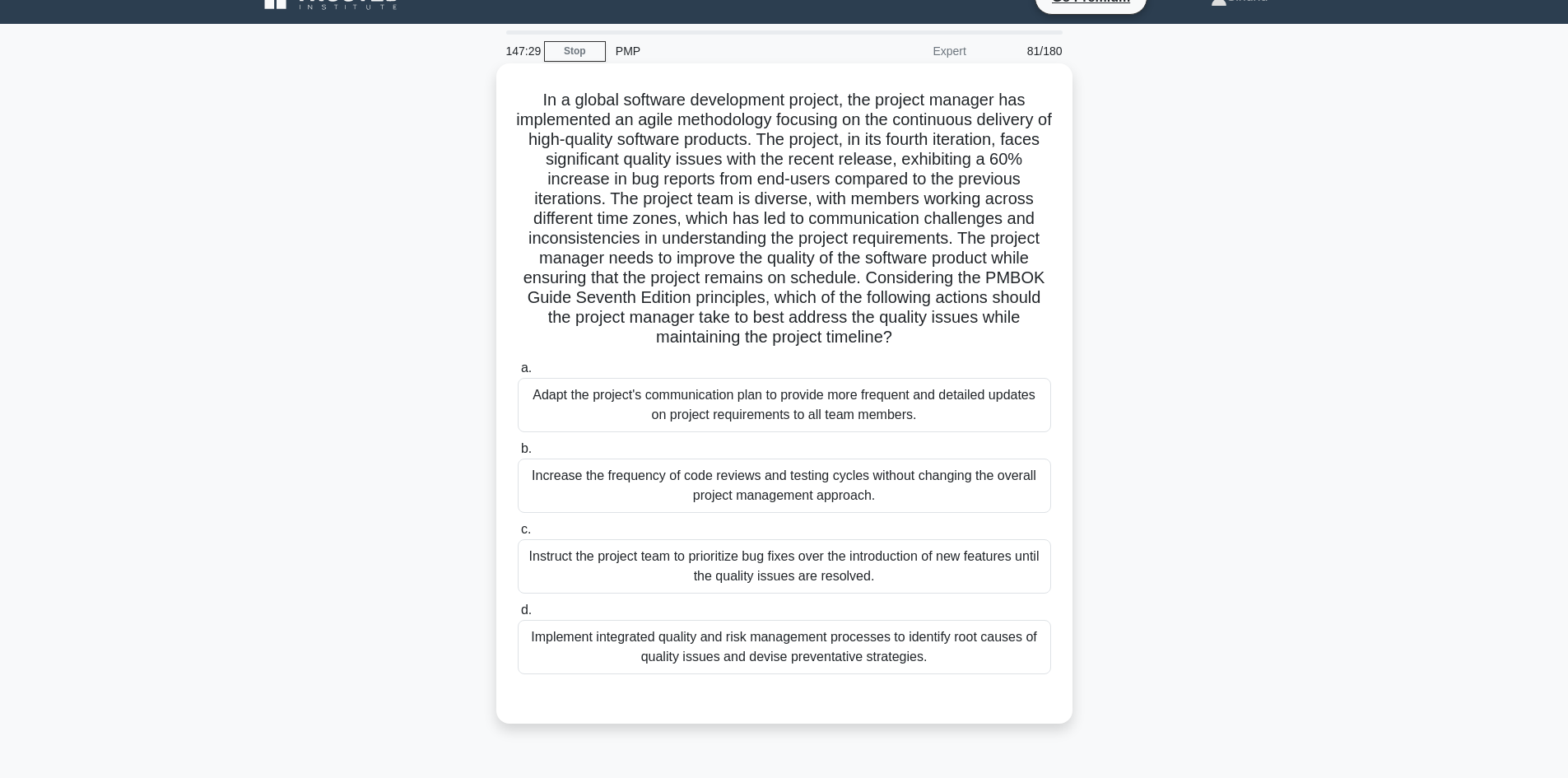
click at [818, 646] on div "Implement integrated quality and risk management processes to identify root cau…" at bounding box center [784, 647] width 533 height 55
click at [518, 616] on input "d. Implement integrated quality and risk management processes to identify root …" at bounding box center [518, 610] width 0 height 11
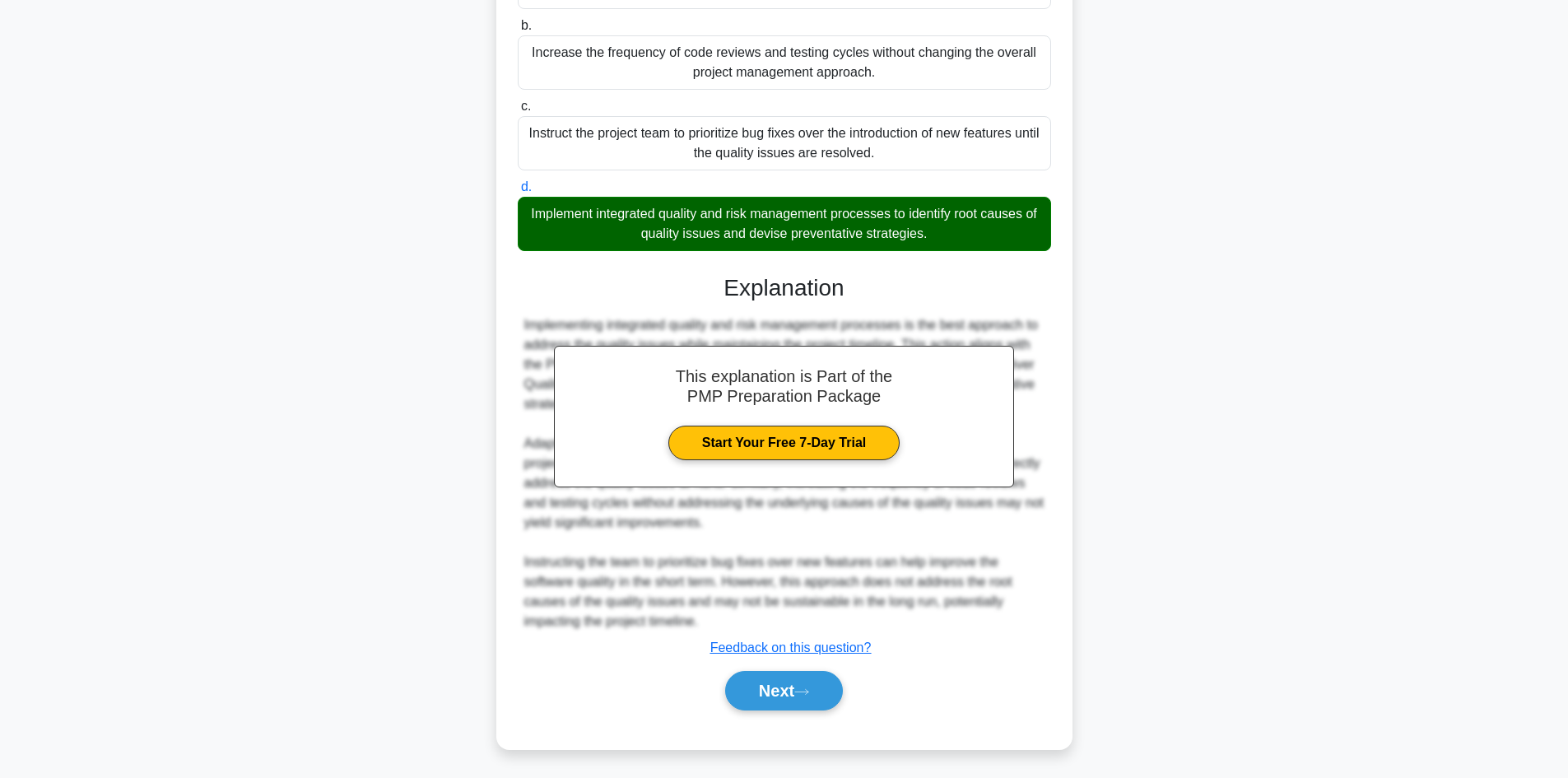
scroll to position [455, 0]
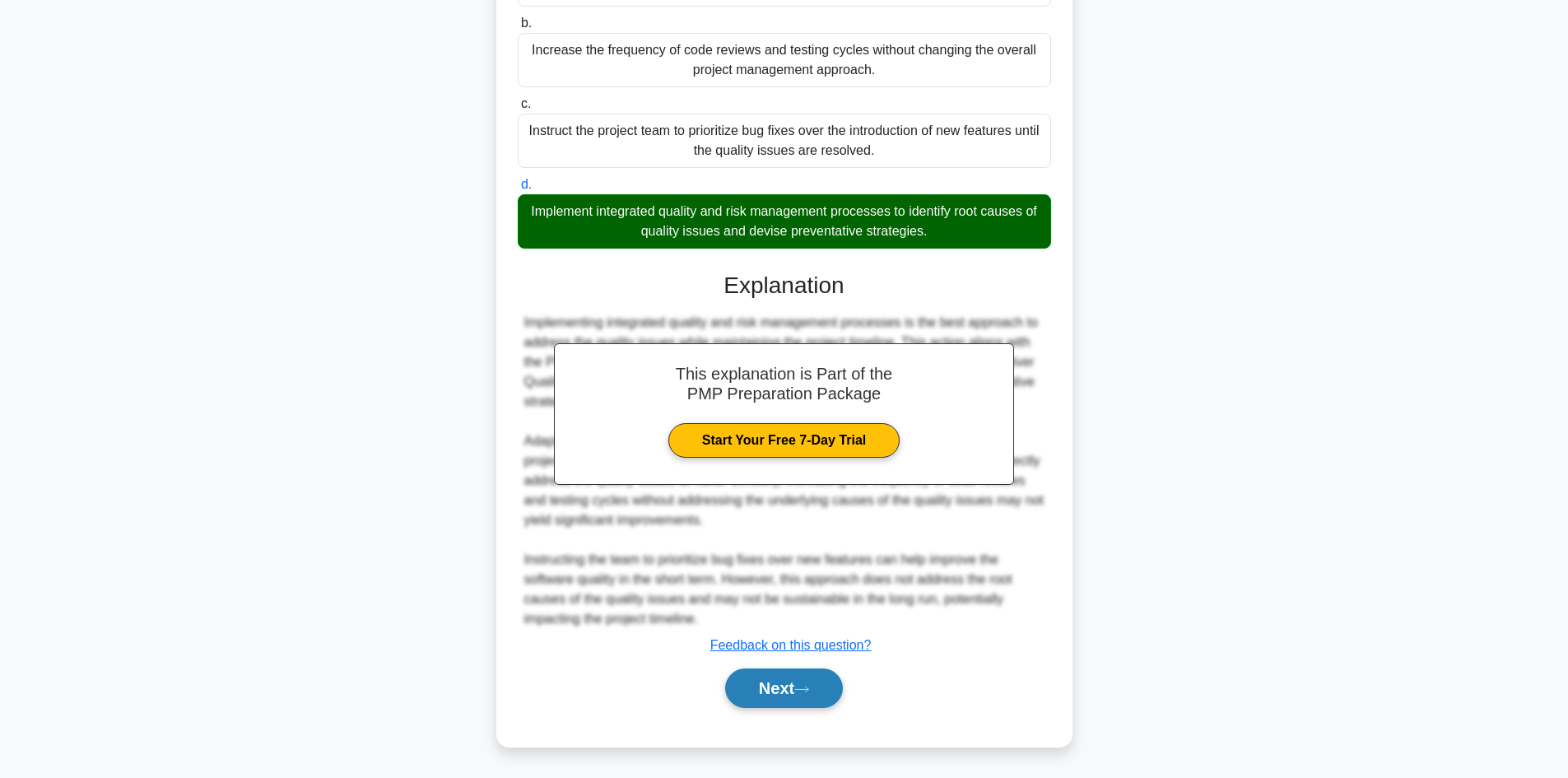
click at [795, 682] on button "Next" at bounding box center [784, 689] width 118 height 40
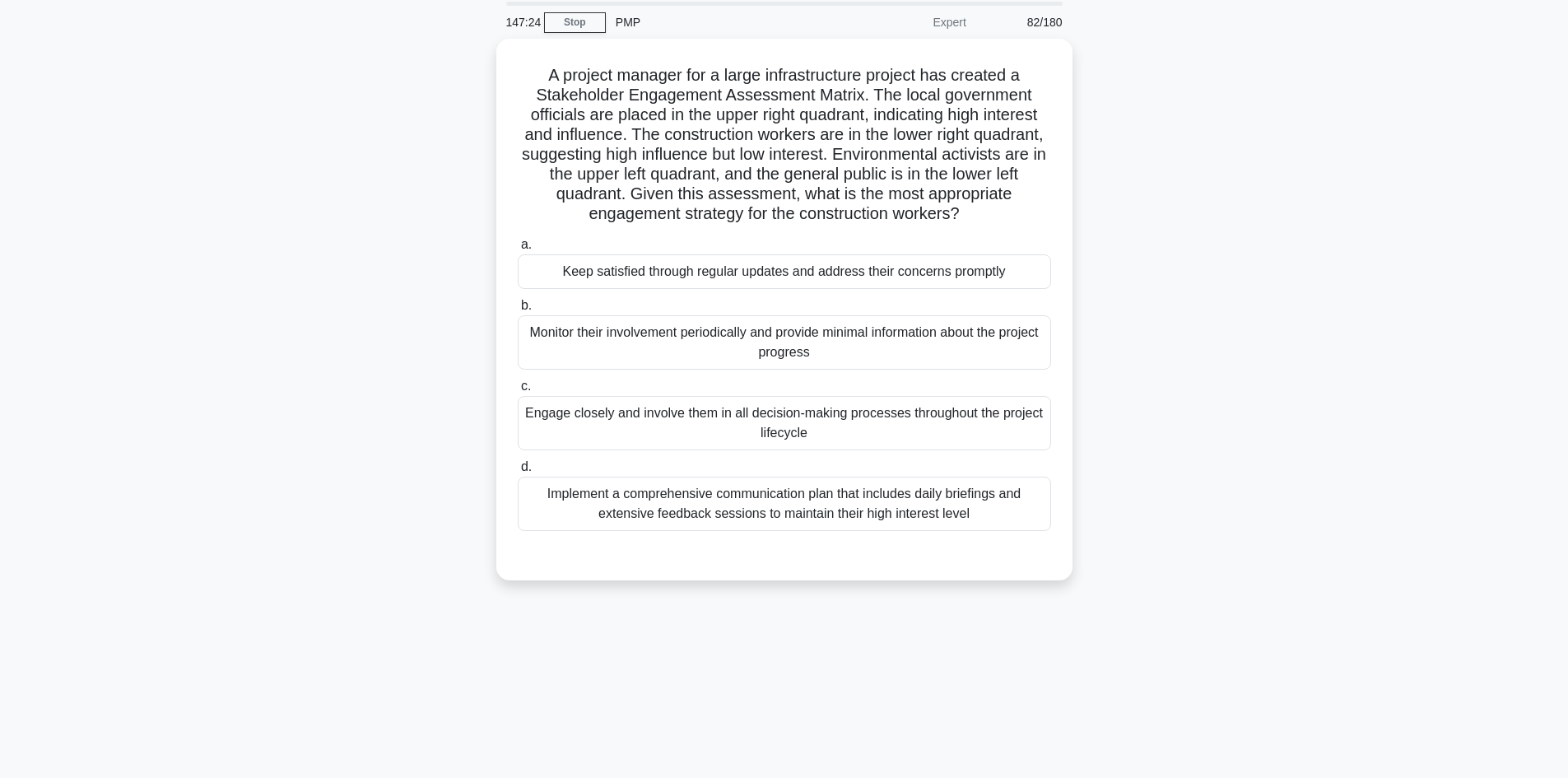
scroll to position [29, 0]
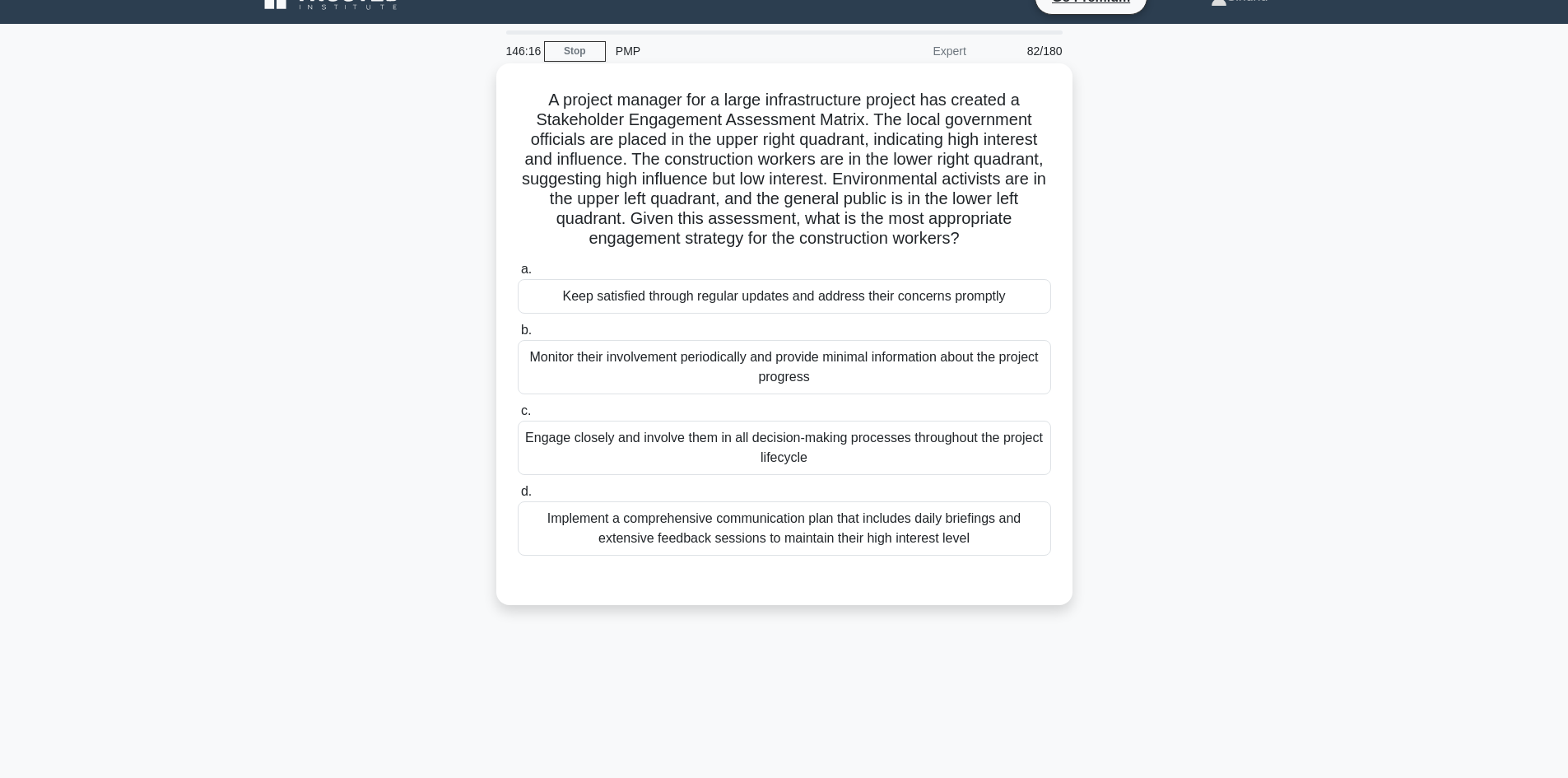
click at [901, 452] on div "Engage closely and involve them in all decision-making processes throughout the…" at bounding box center [784, 448] width 533 height 55
click at [518, 417] on input "c. Engage closely and involve them in all decision-making processes throughout …" at bounding box center [518, 411] width 0 height 11
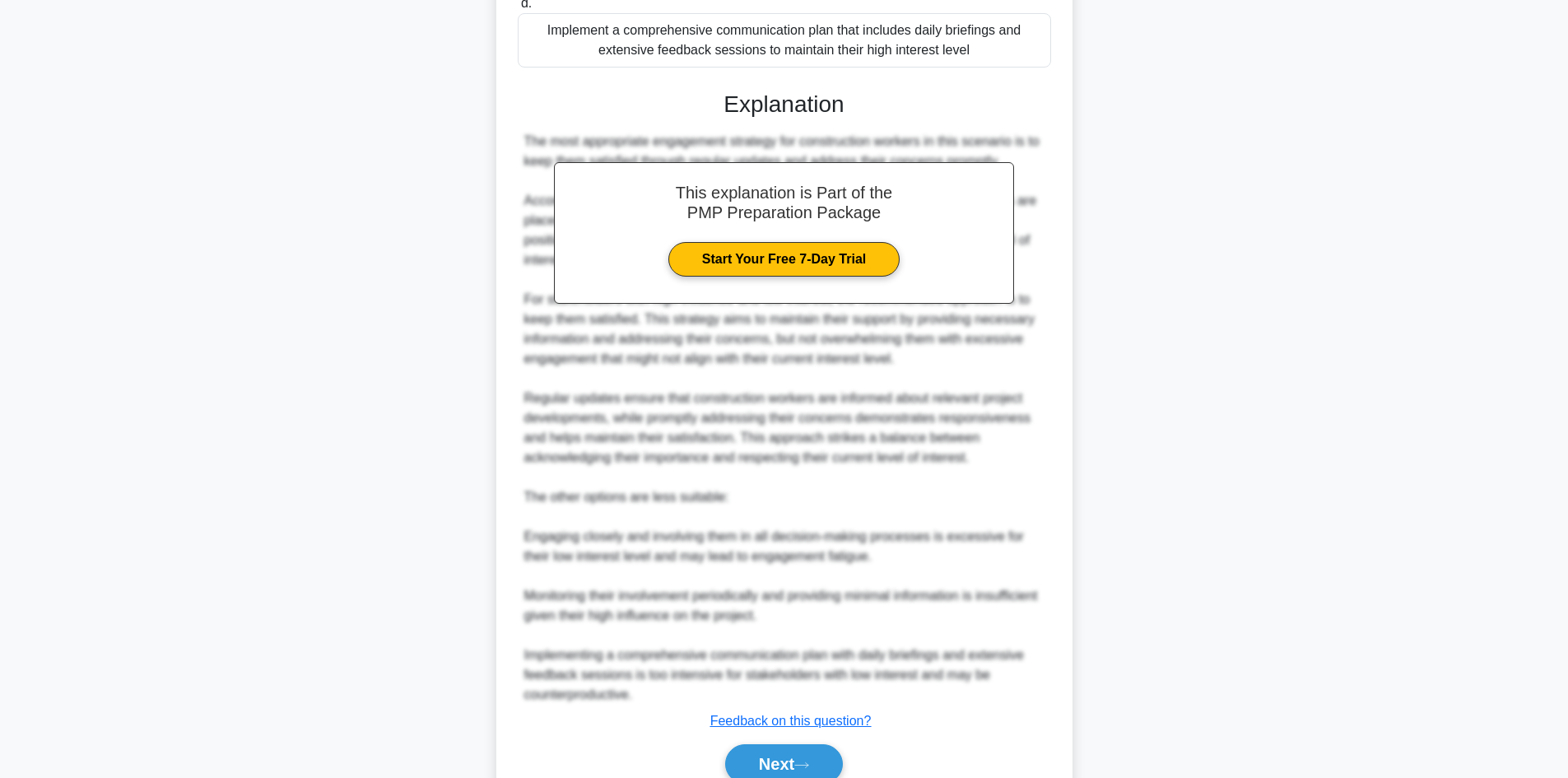
scroll to position [595, 0]
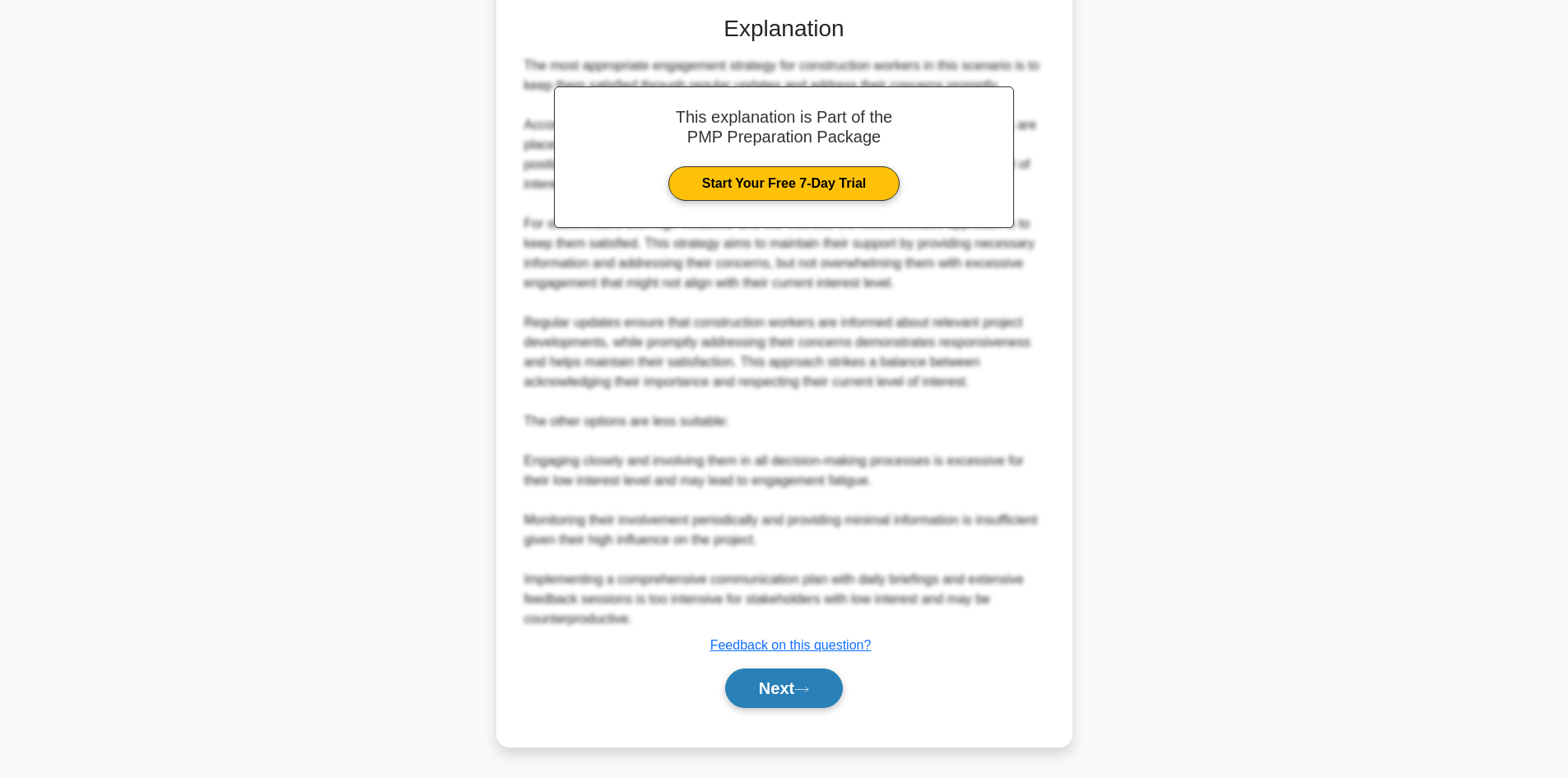
click at [776, 688] on button "Next" at bounding box center [784, 689] width 118 height 40
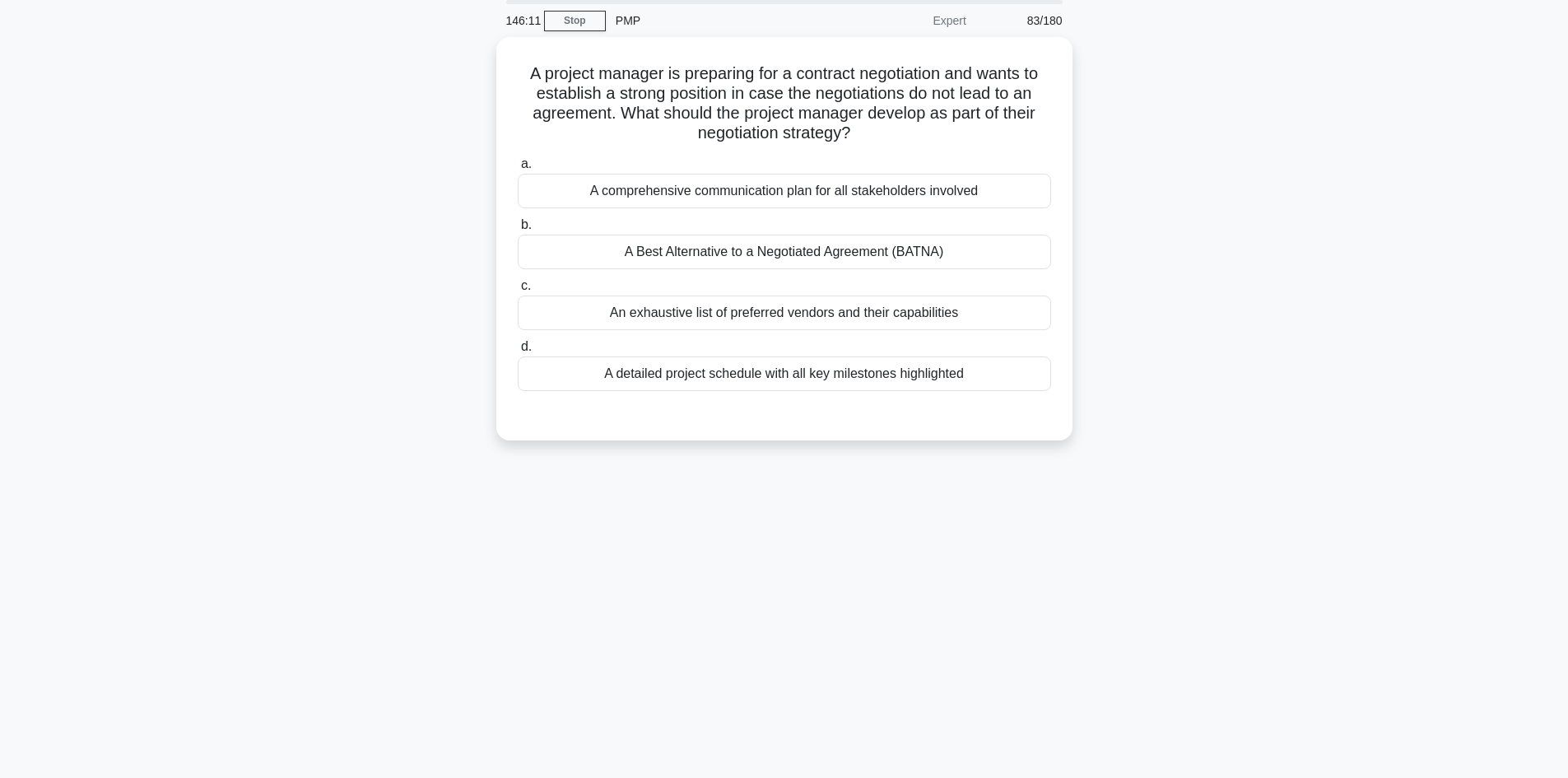
scroll to position [0, 0]
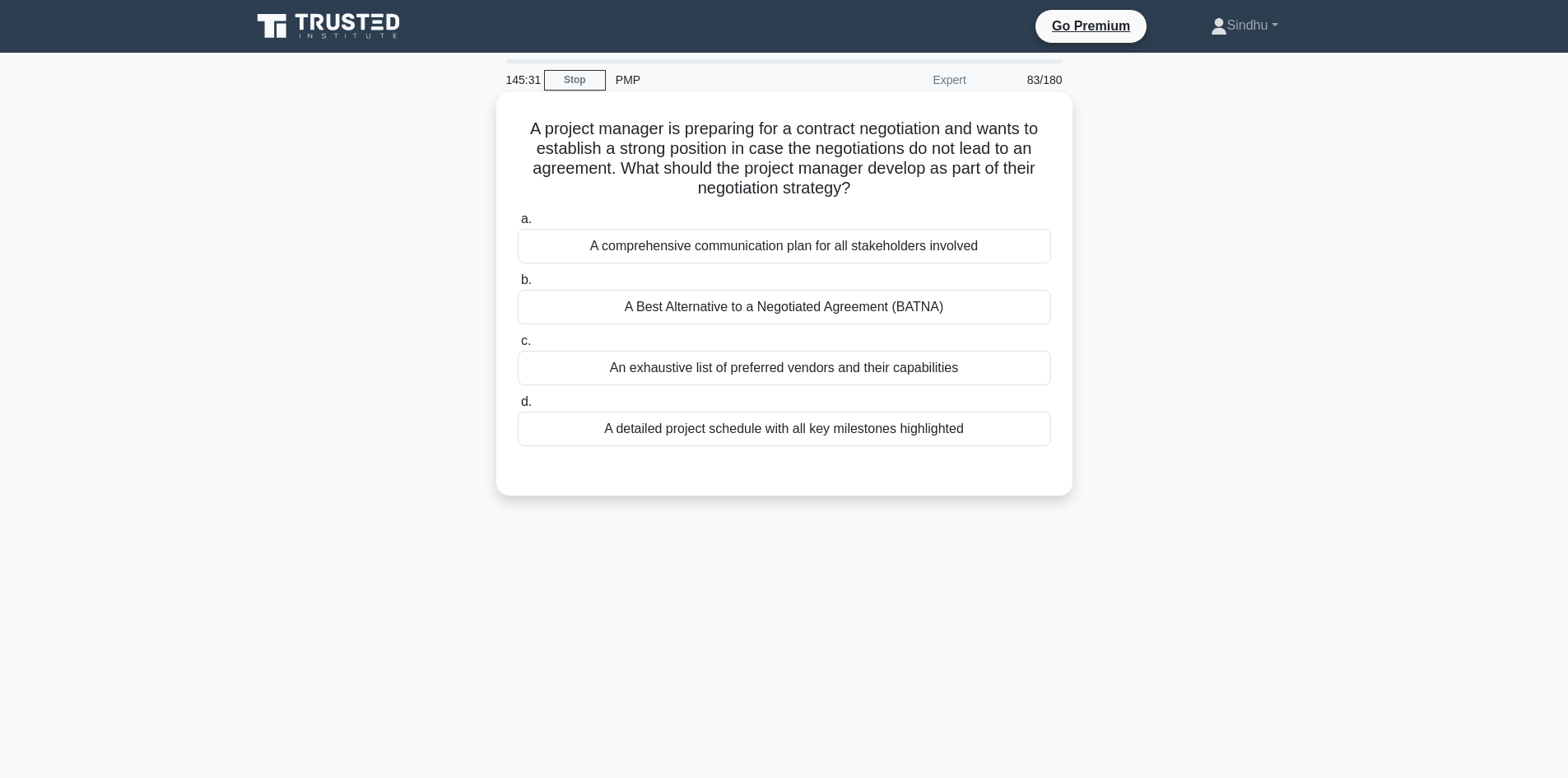
click at [896, 317] on div "A Best Alternative to a Negotiated Agreement (BATNA)" at bounding box center [784, 307] width 533 height 35
click at [518, 286] on input "b. A Best Alternative to a Negotiated Agreement (BATNA)" at bounding box center [518, 280] width 0 height 11
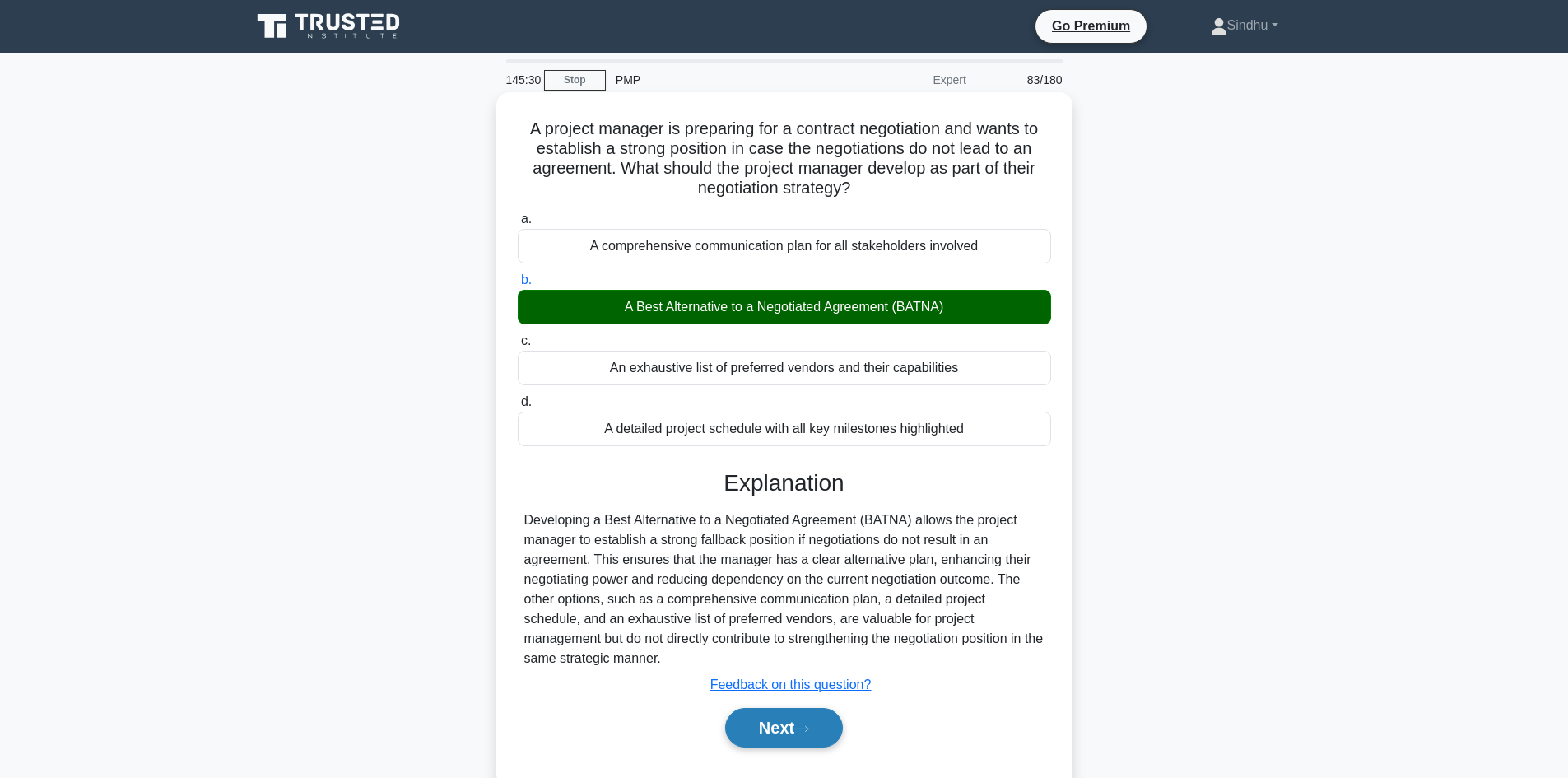
click at [794, 724] on button "Next" at bounding box center [784, 728] width 118 height 40
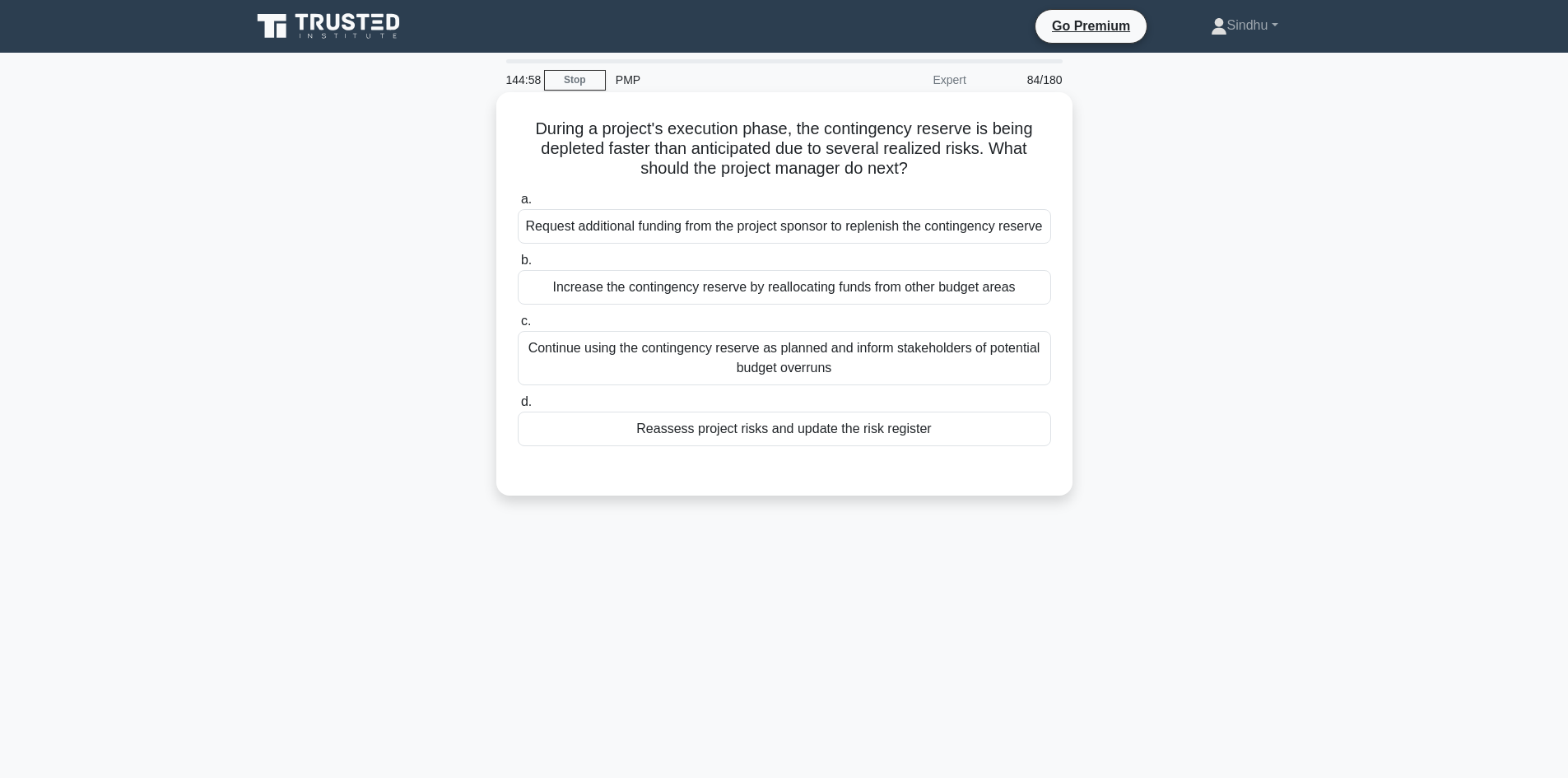
click at [920, 305] on div "Increase the contingency reserve by reallocating funds from other budget areas" at bounding box center [784, 288] width 533 height 35
click at [518, 266] on input "b. Increase the contingency reserve by reallocating funds from other budget are…" at bounding box center [518, 260] width 0 height 11
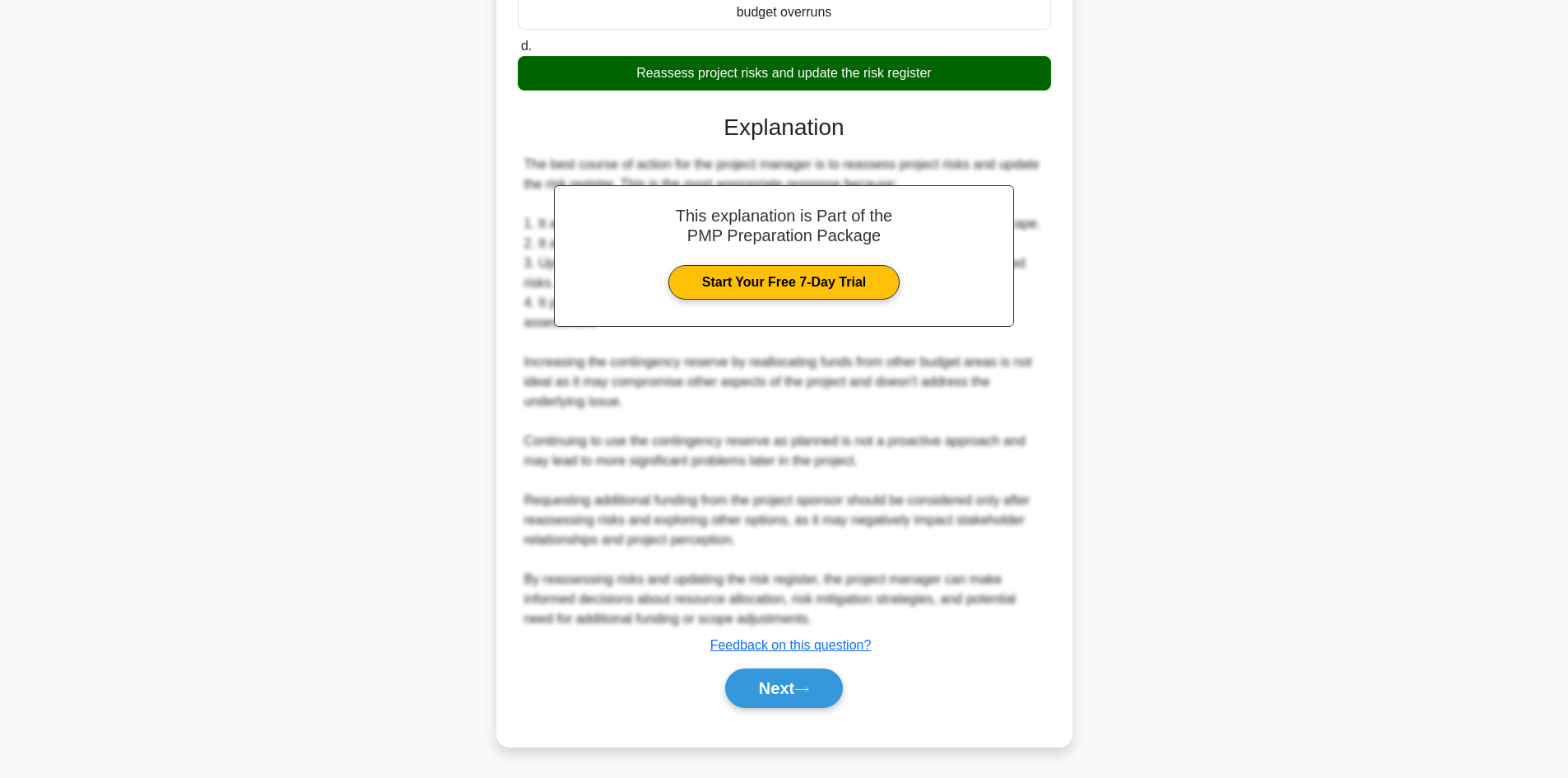
scroll to position [378, 0]
click at [758, 686] on button "Next" at bounding box center [784, 689] width 118 height 40
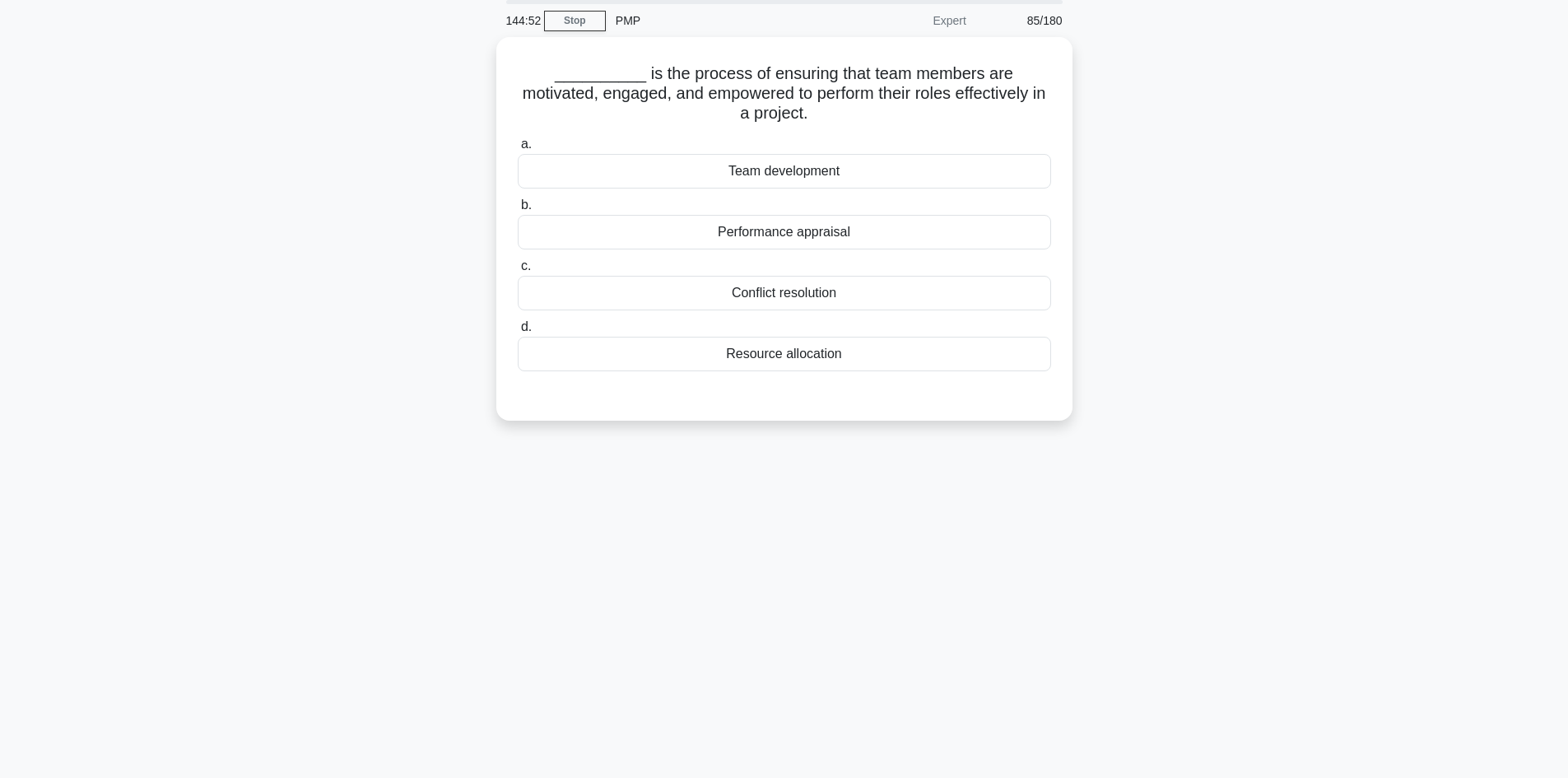
scroll to position [0, 0]
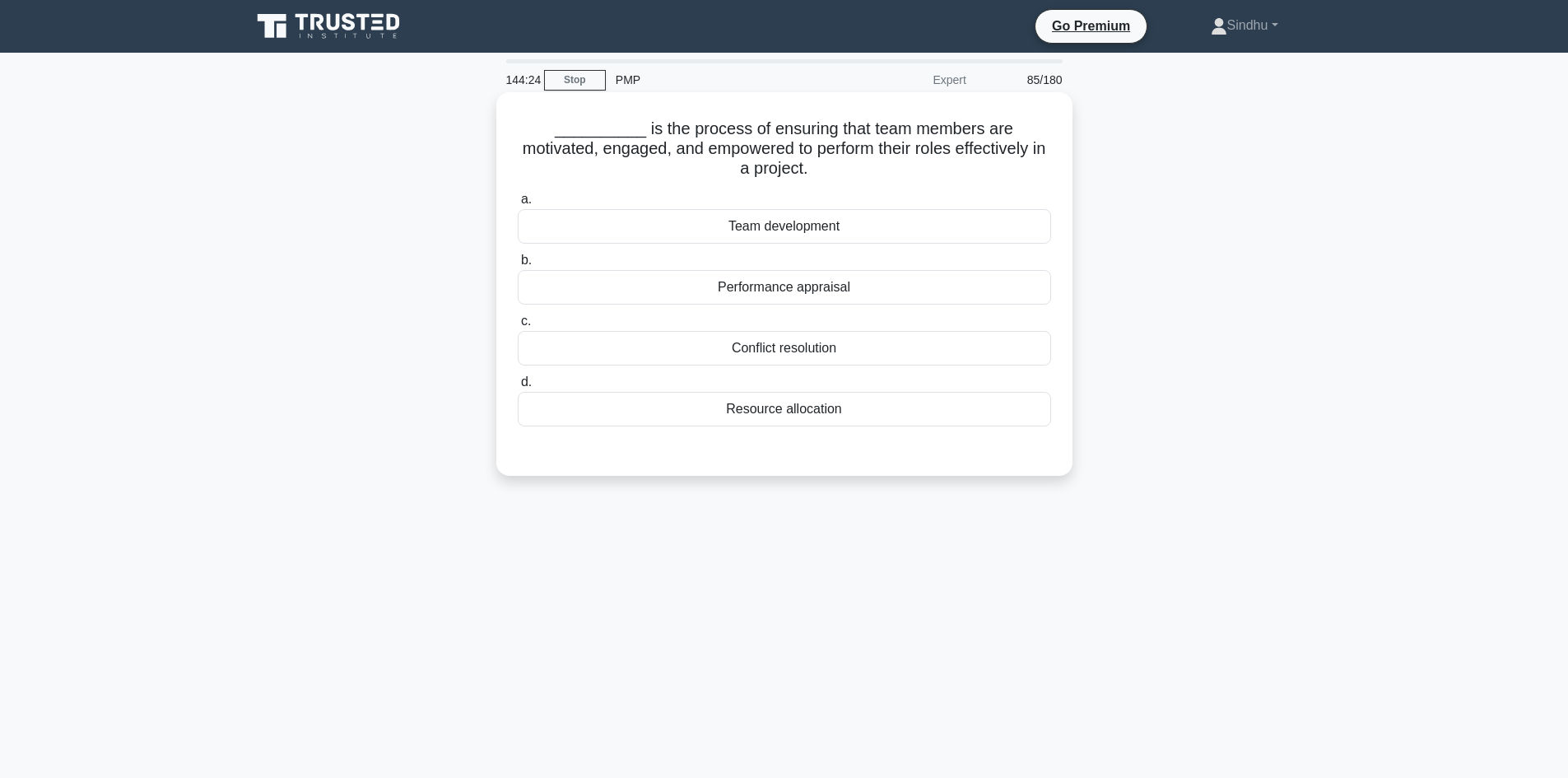
click at [828, 221] on div "Team development" at bounding box center [784, 226] width 533 height 35
click at [518, 205] on input "a. Team development" at bounding box center [518, 199] width 0 height 11
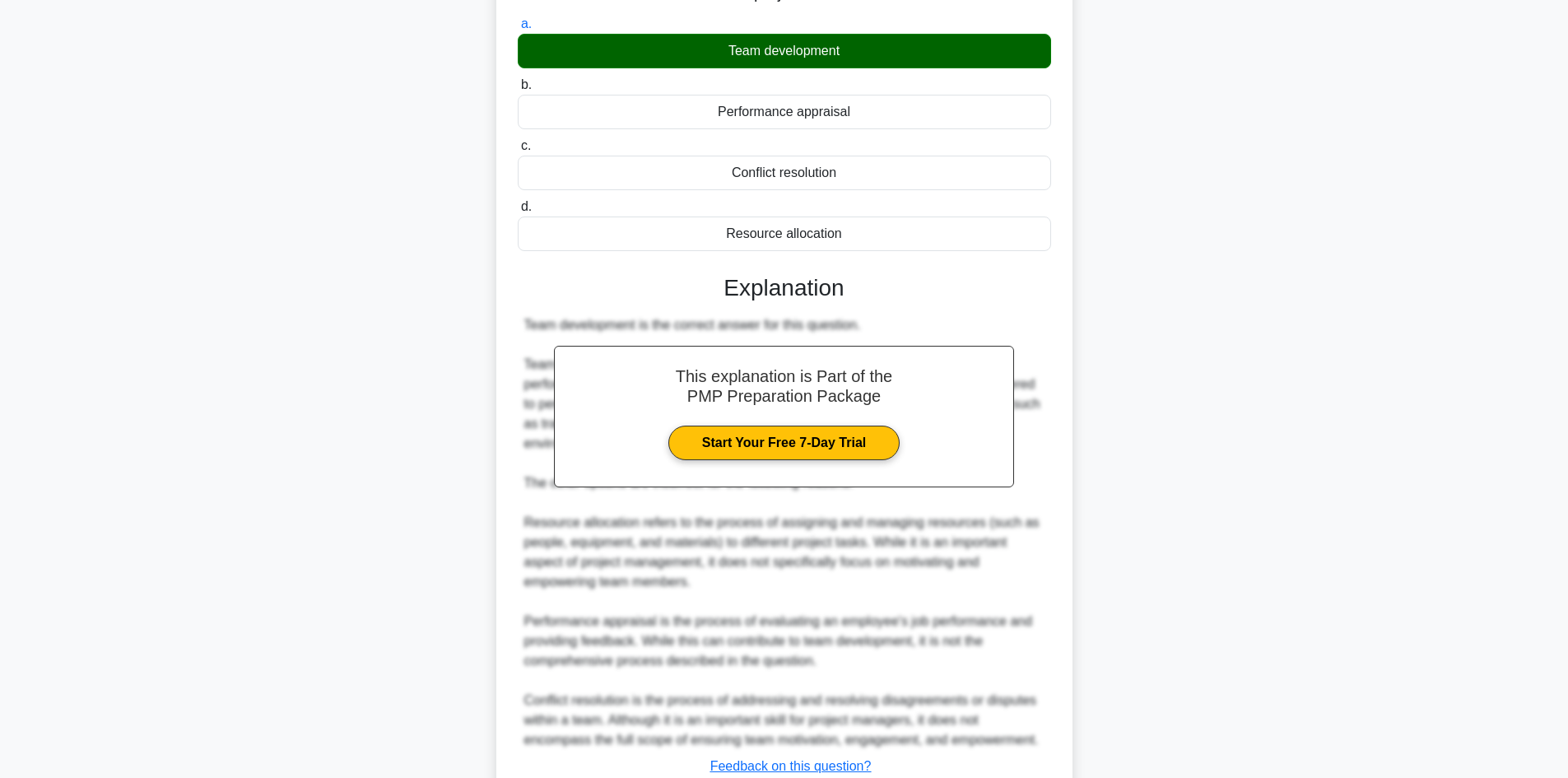
scroll to position [297, 0]
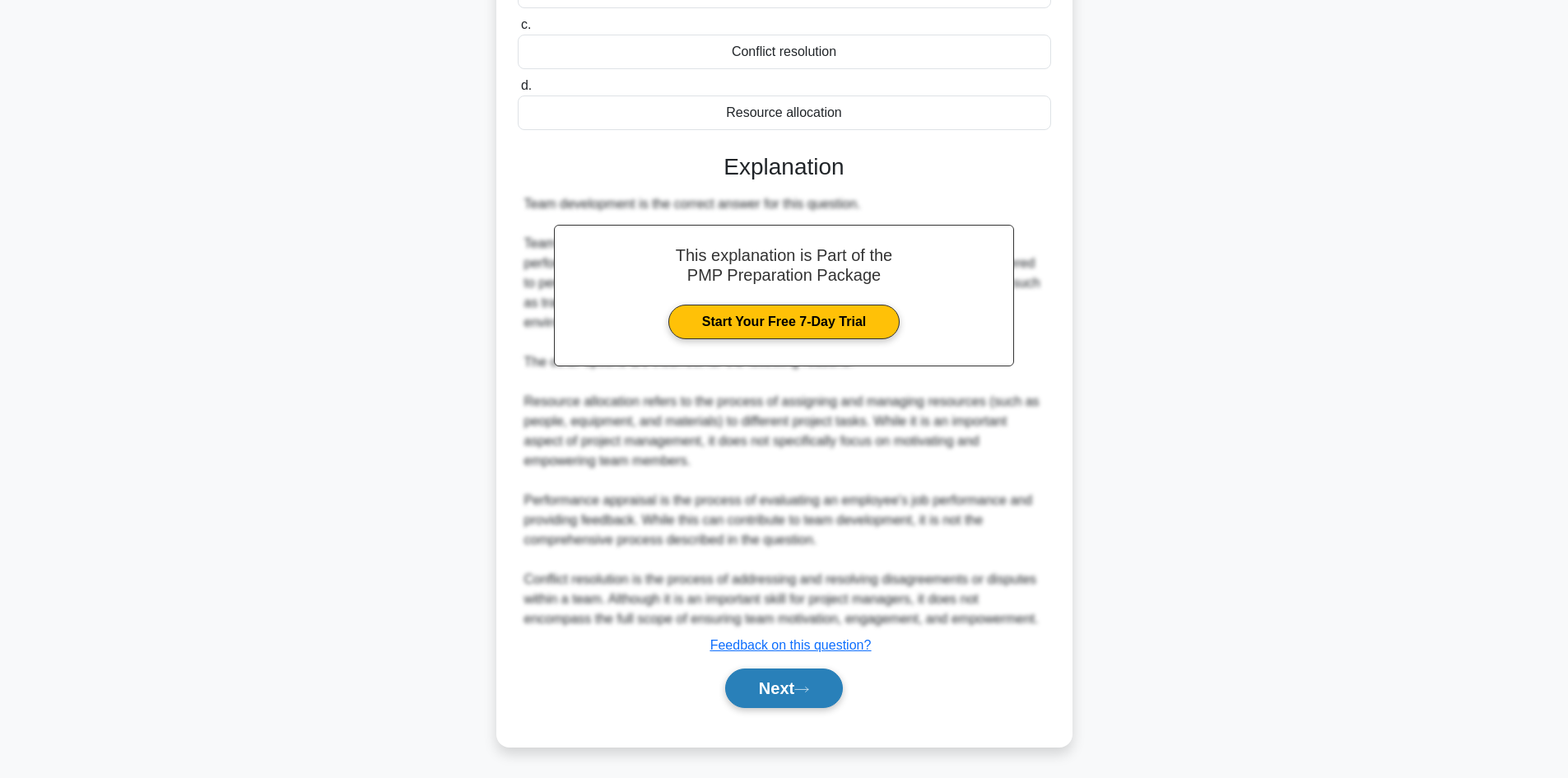
click at [760, 685] on button "Next" at bounding box center [784, 689] width 118 height 40
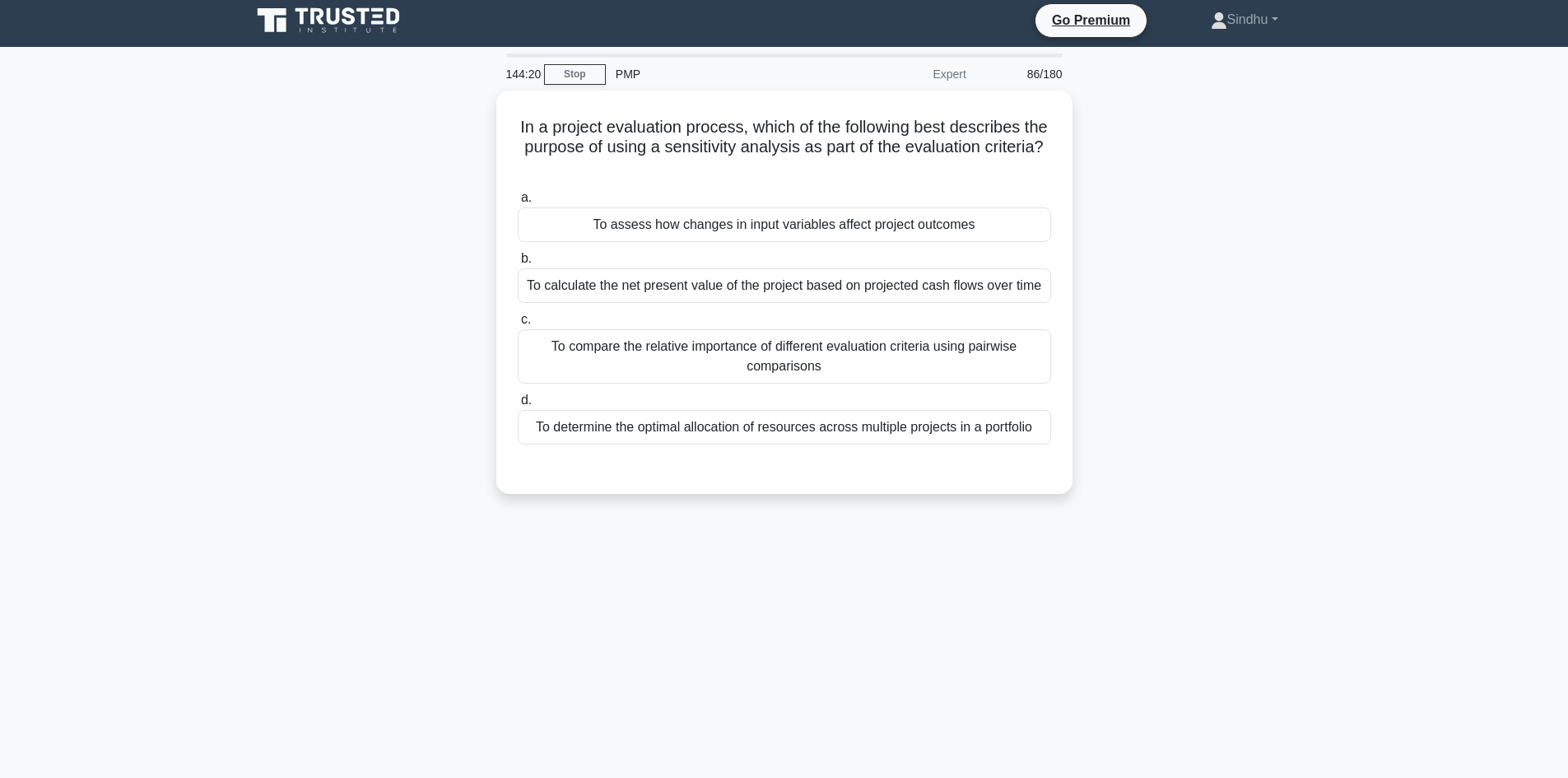
scroll to position [0, 0]
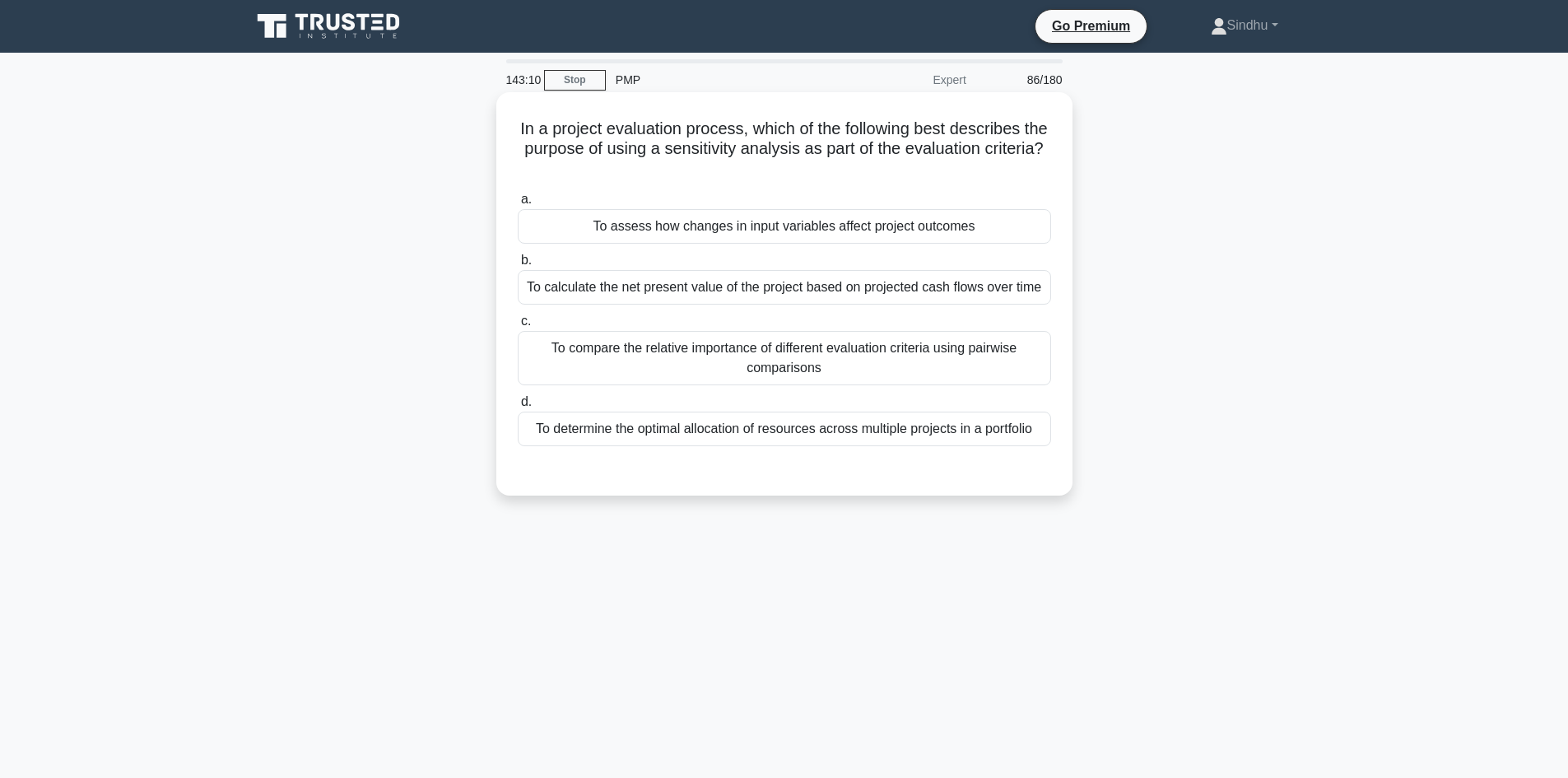
click at [863, 297] on div "To calculate the net present value of the project based on projected cash flows…" at bounding box center [784, 288] width 533 height 35
click at [518, 266] on input "b. To calculate the net present value of the project based on projected cash fl…" at bounding box center [518, 260] width 0 height 11
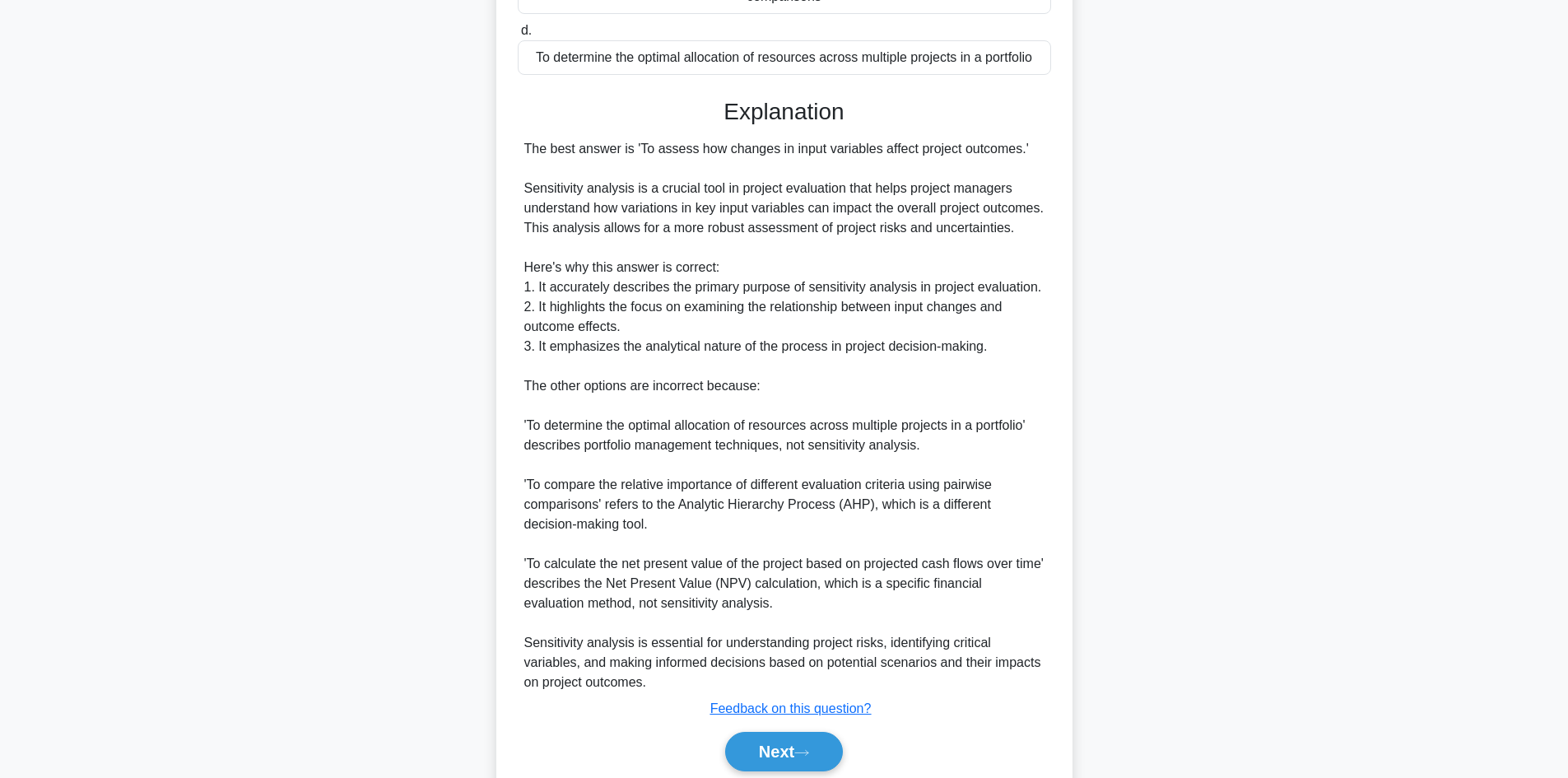
scroll to position [457, 0]
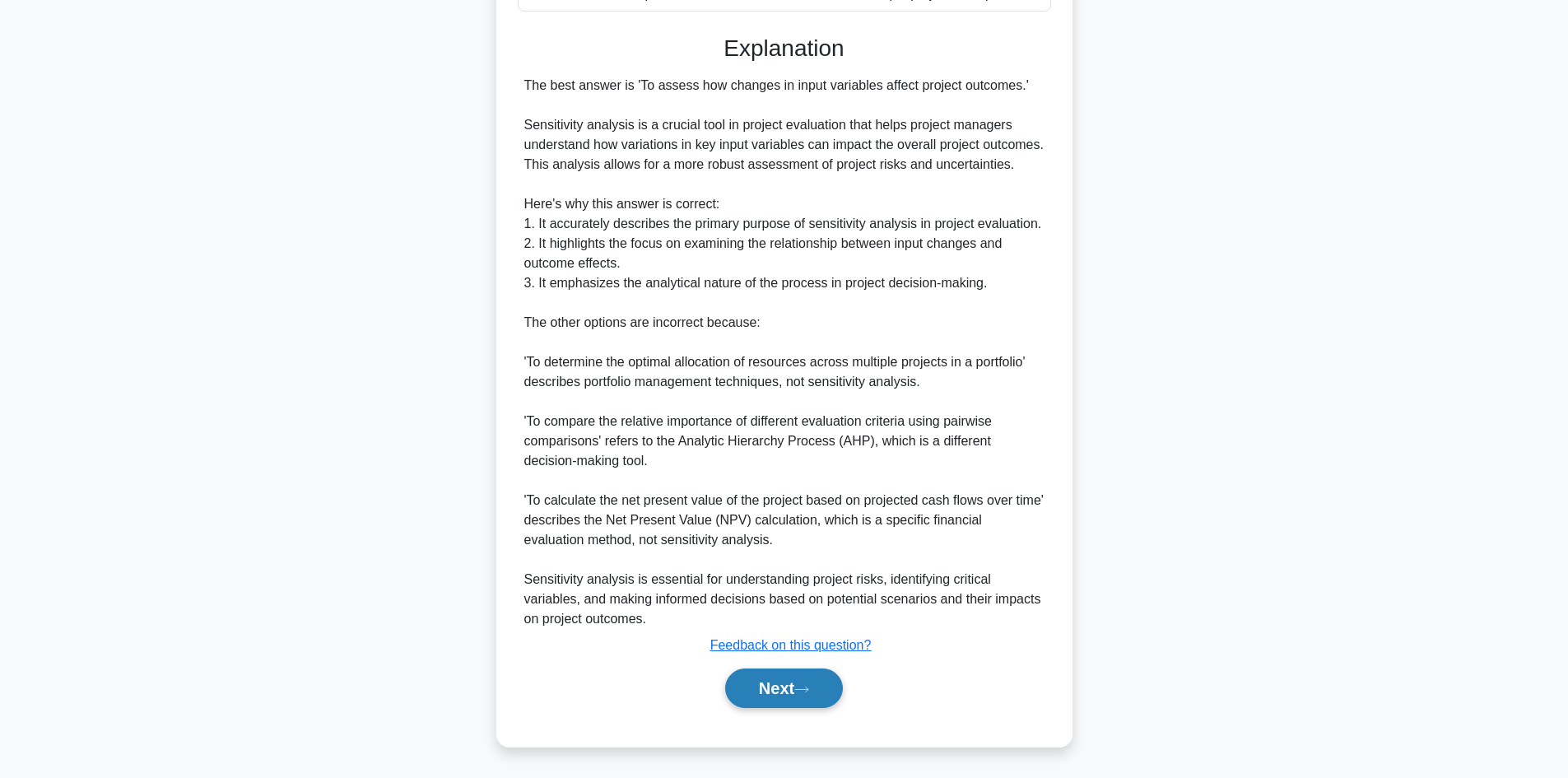
click at [779, 684] on button "Next" at bounding box center [784, 689] width 118 height 40
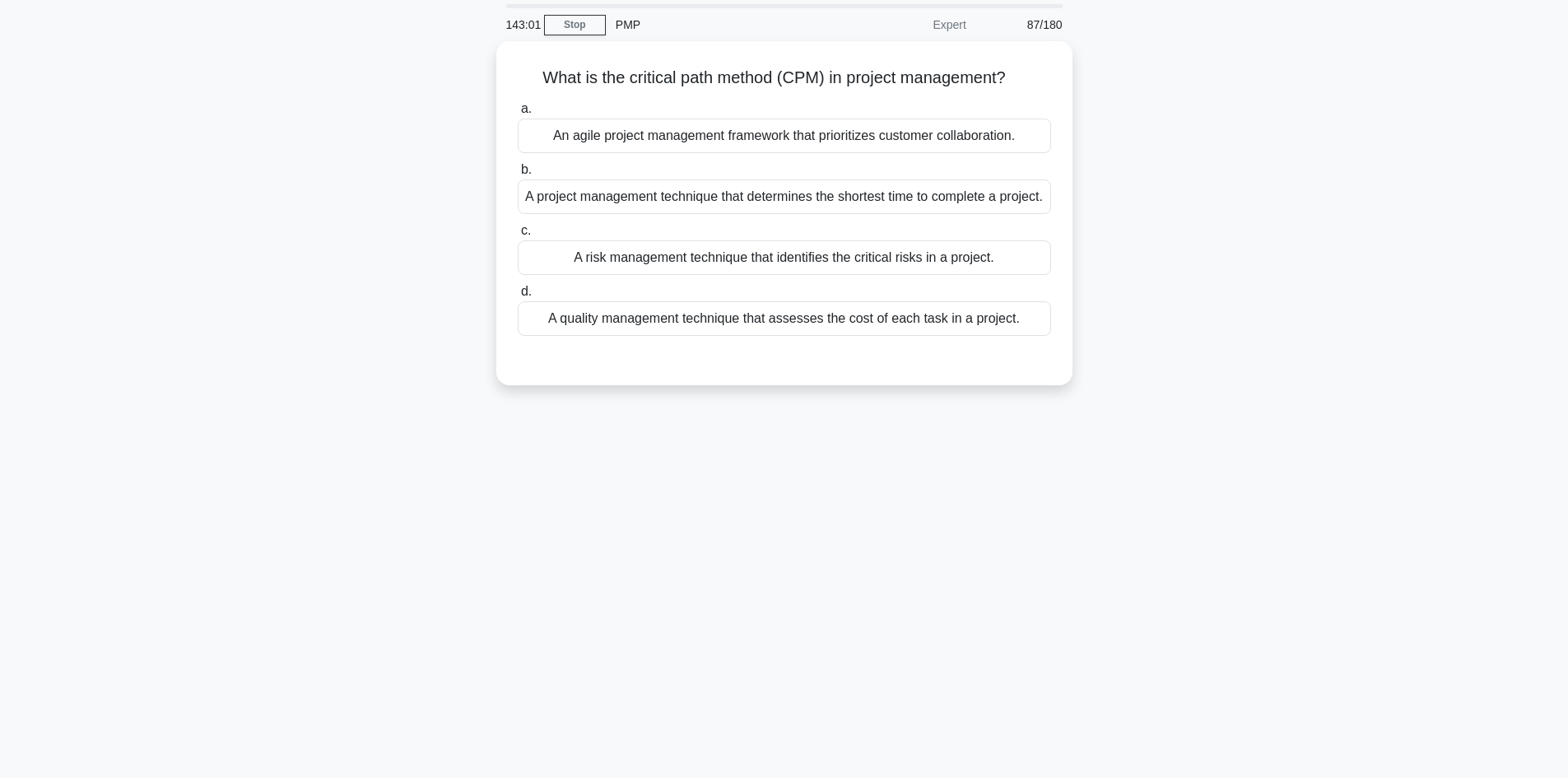
scroll to position [0, 0]
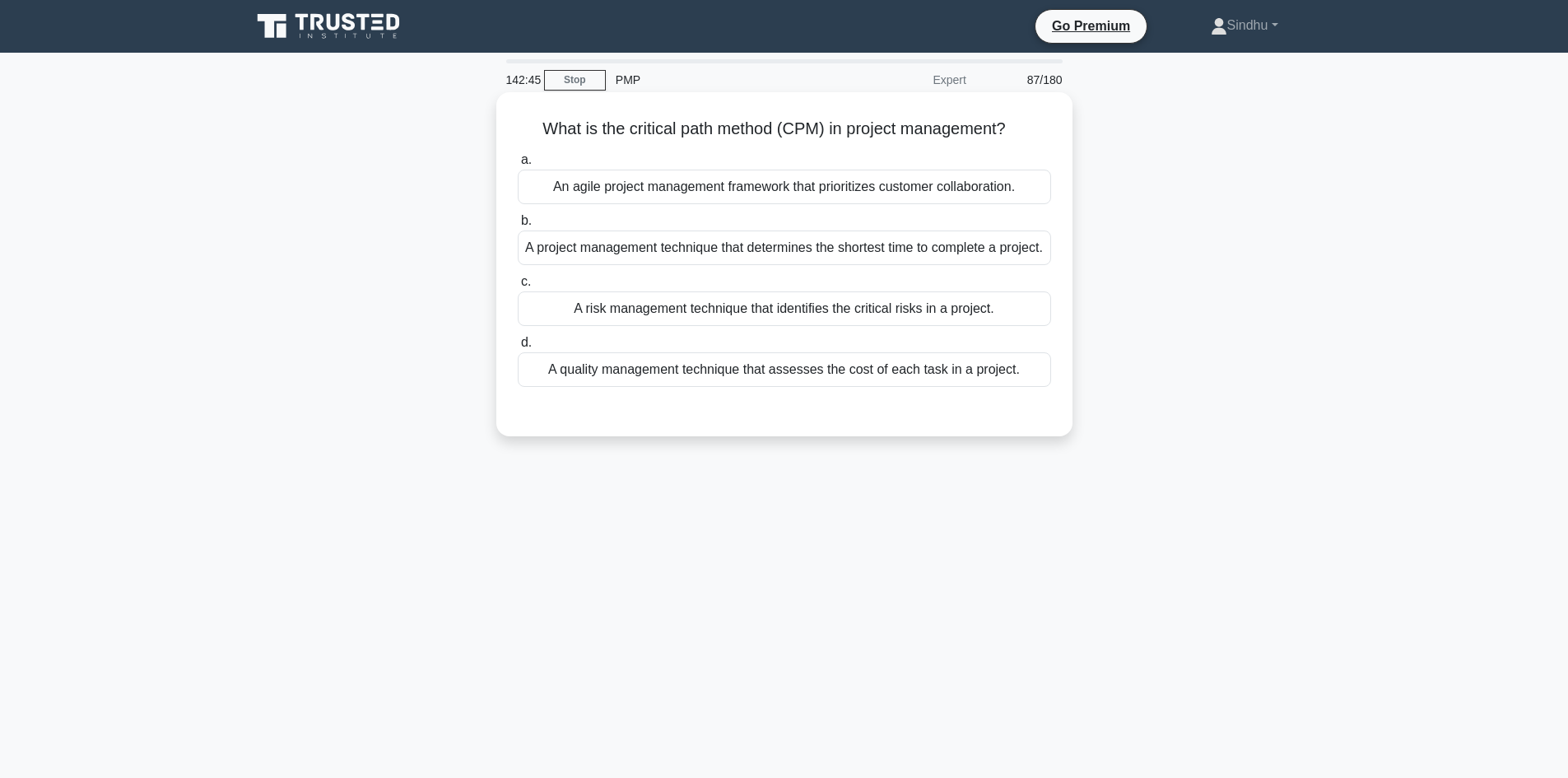
click at [942, 265] on div "A project management technique that determines the shortest time to complete a …" at bounding box center [784, 248] width 533 height 35
click at [518, 226] on input "b. A project management technique that determines the shortest time to complete…" at bounding box center [518, 220] width 0 height 11
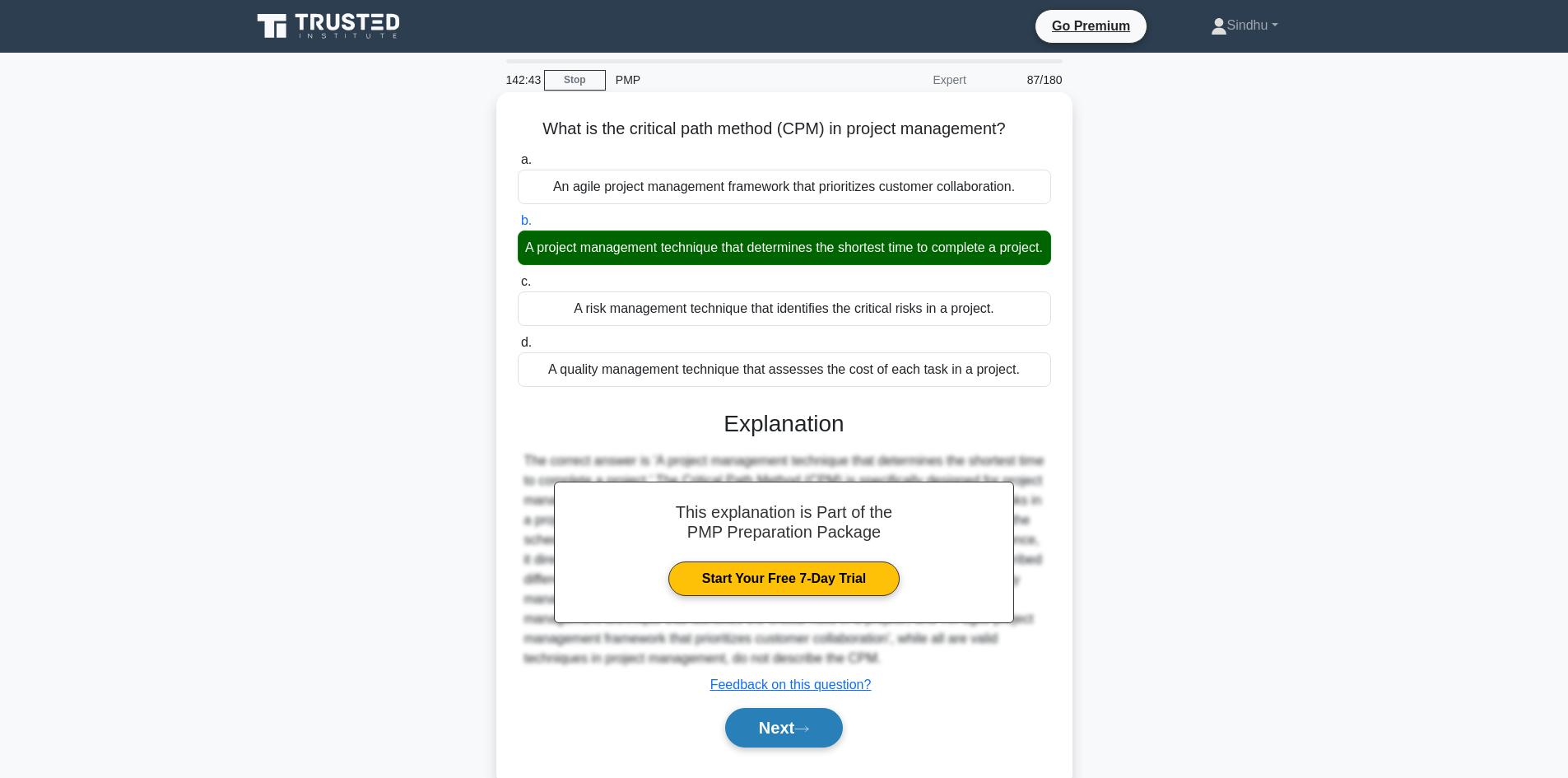
click at [795, 739] on button "Next" at bounding box center [784, 728] width 118 height 40
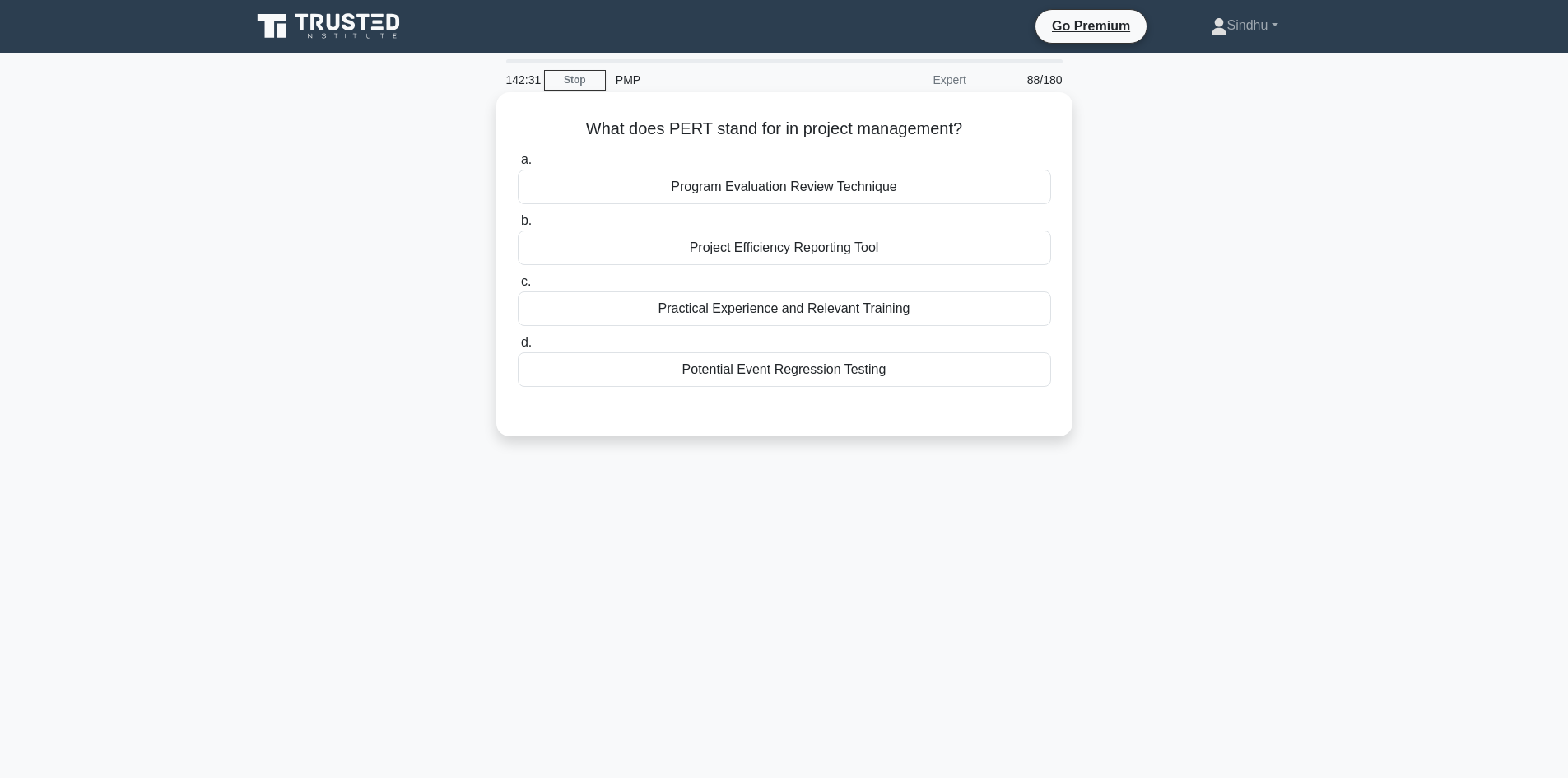
click at [839, 186] on div "Program Evaluation Review Technique" at bounding box center [784, 187] width 533 height 35
click at [518, 166] on input "a. Program Evaluation Review Technique" at bounding box center [518, 160] width 0 height 11
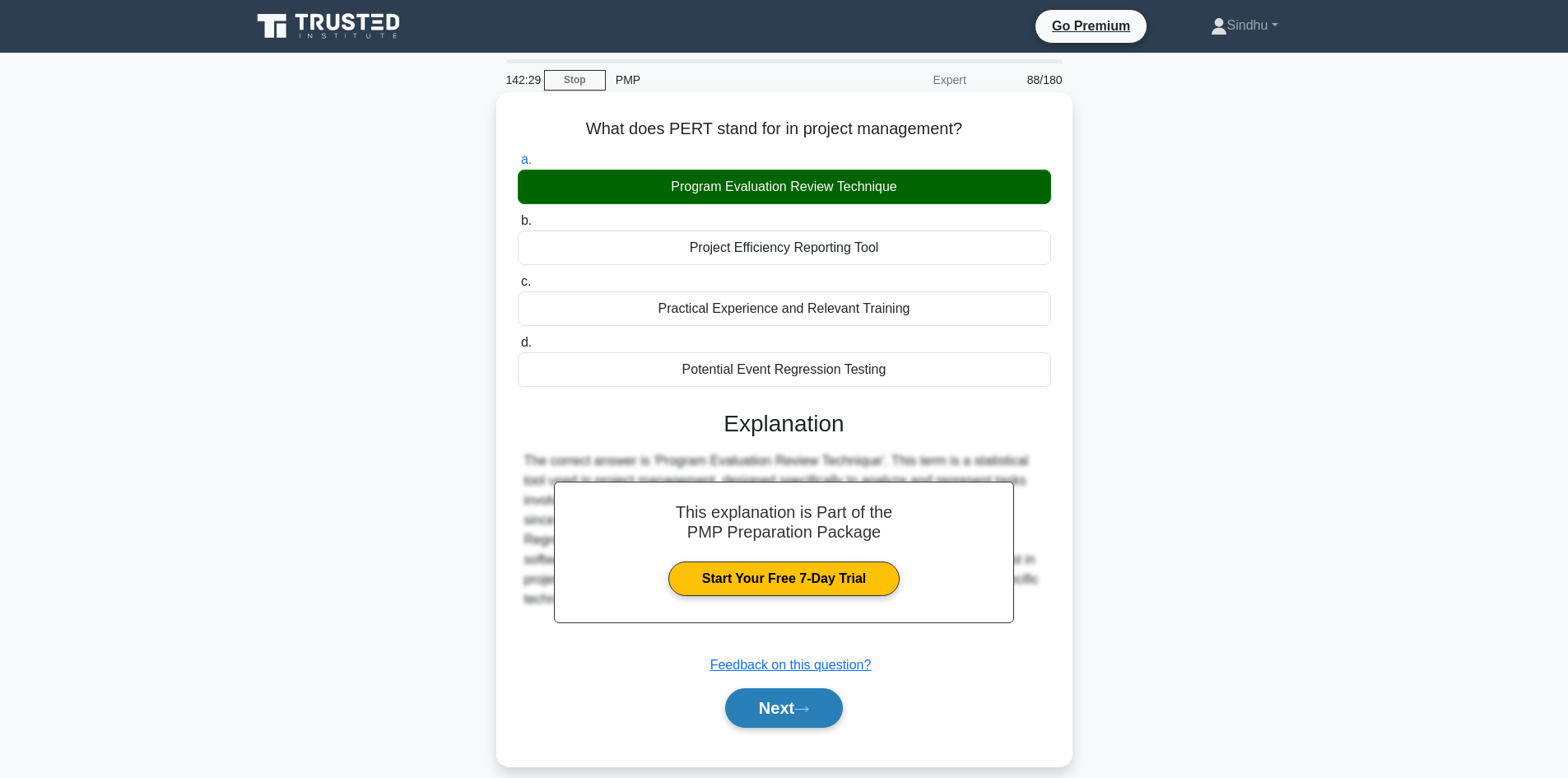
click at [777, 707] on button "Next" at bounding box center [784, 708] width 118 height 40
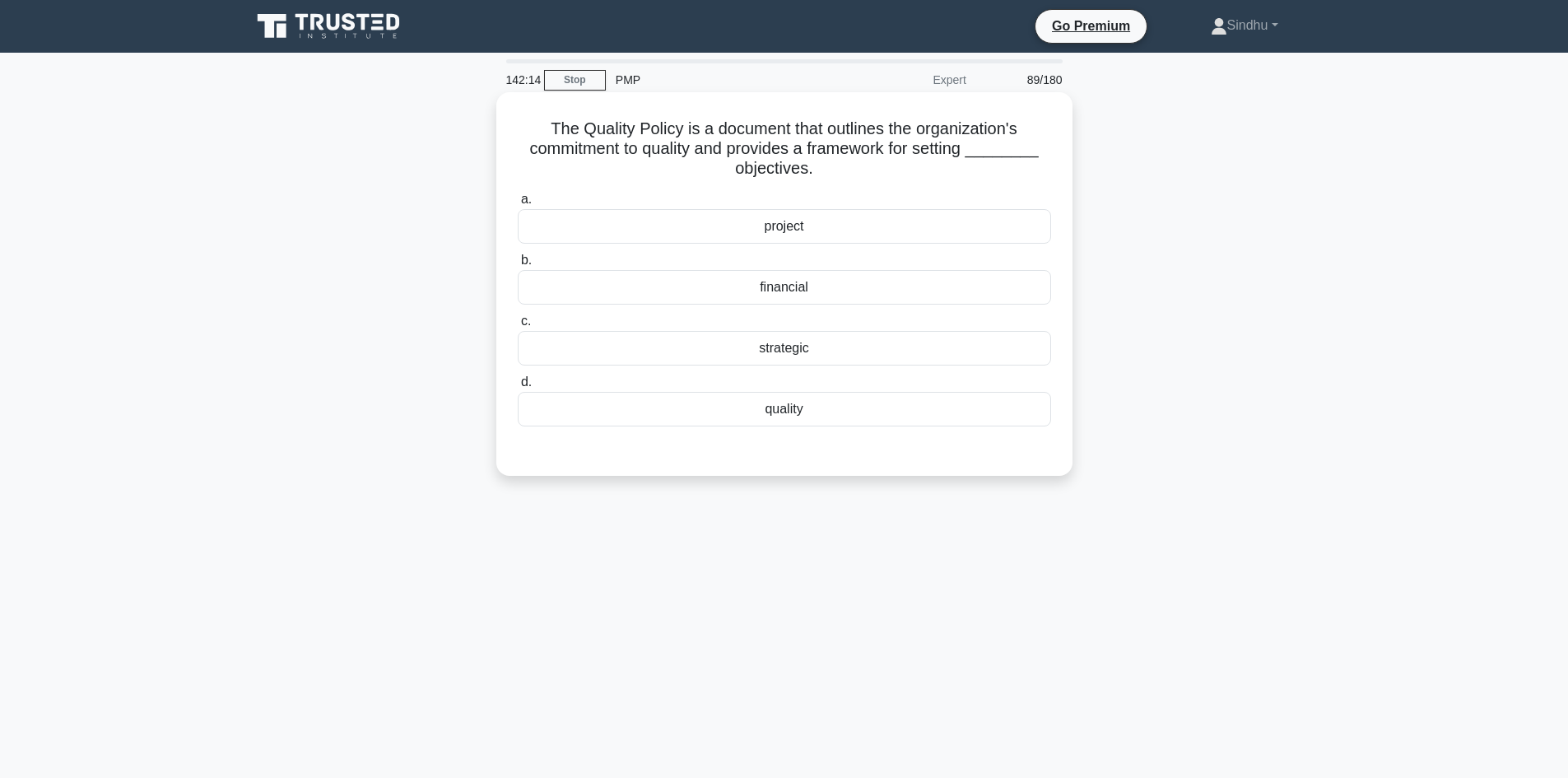
click at [779, 223] on div "project" at bounding box center [784, 226] width 533 height 35
click at [518, 205] on input "a. project" at bounding box center [518, 199] width 0 height 11
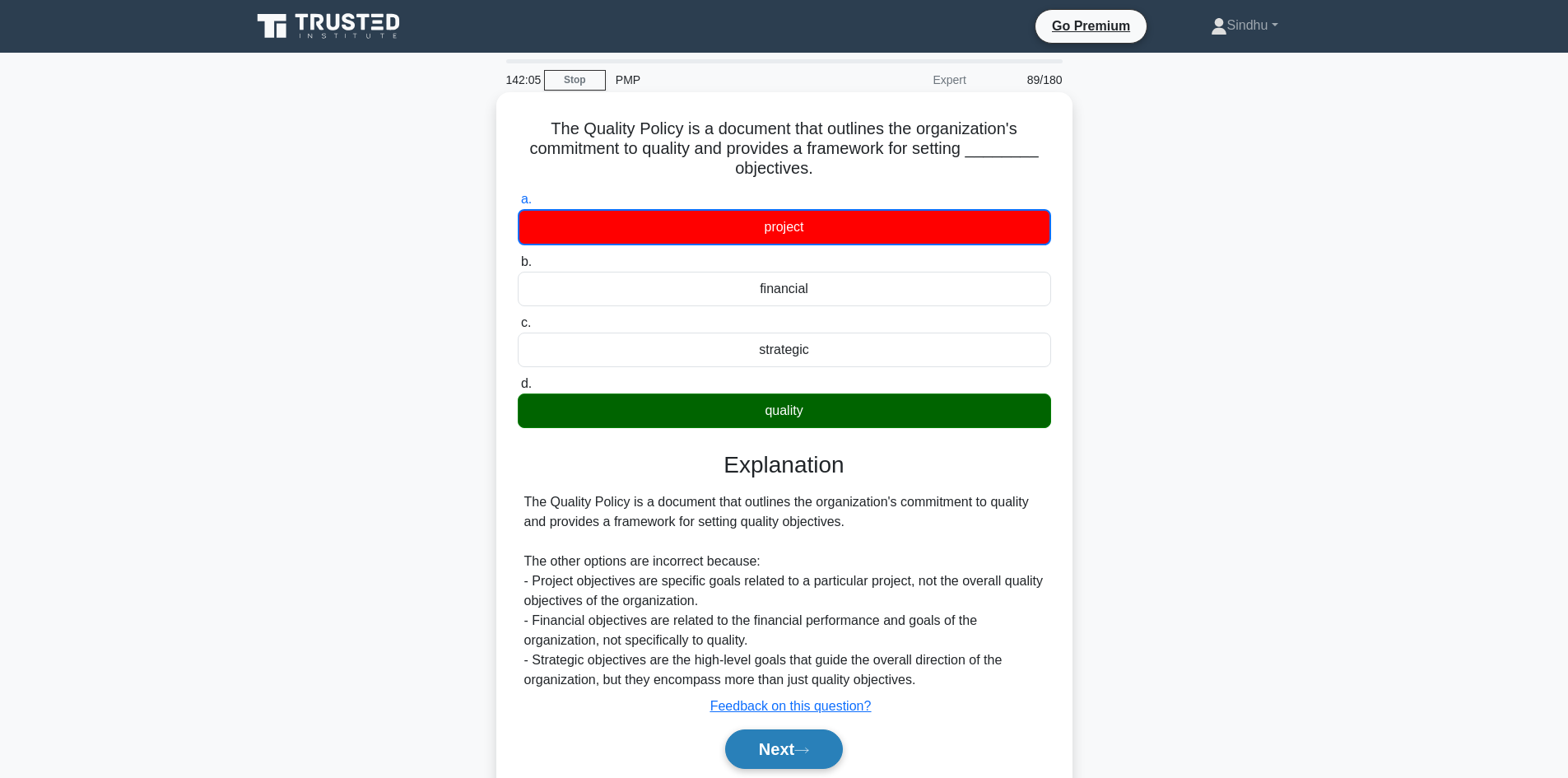
click at [750, 741] on button "Next" at bounding box center [784, 749] width 118 height 40
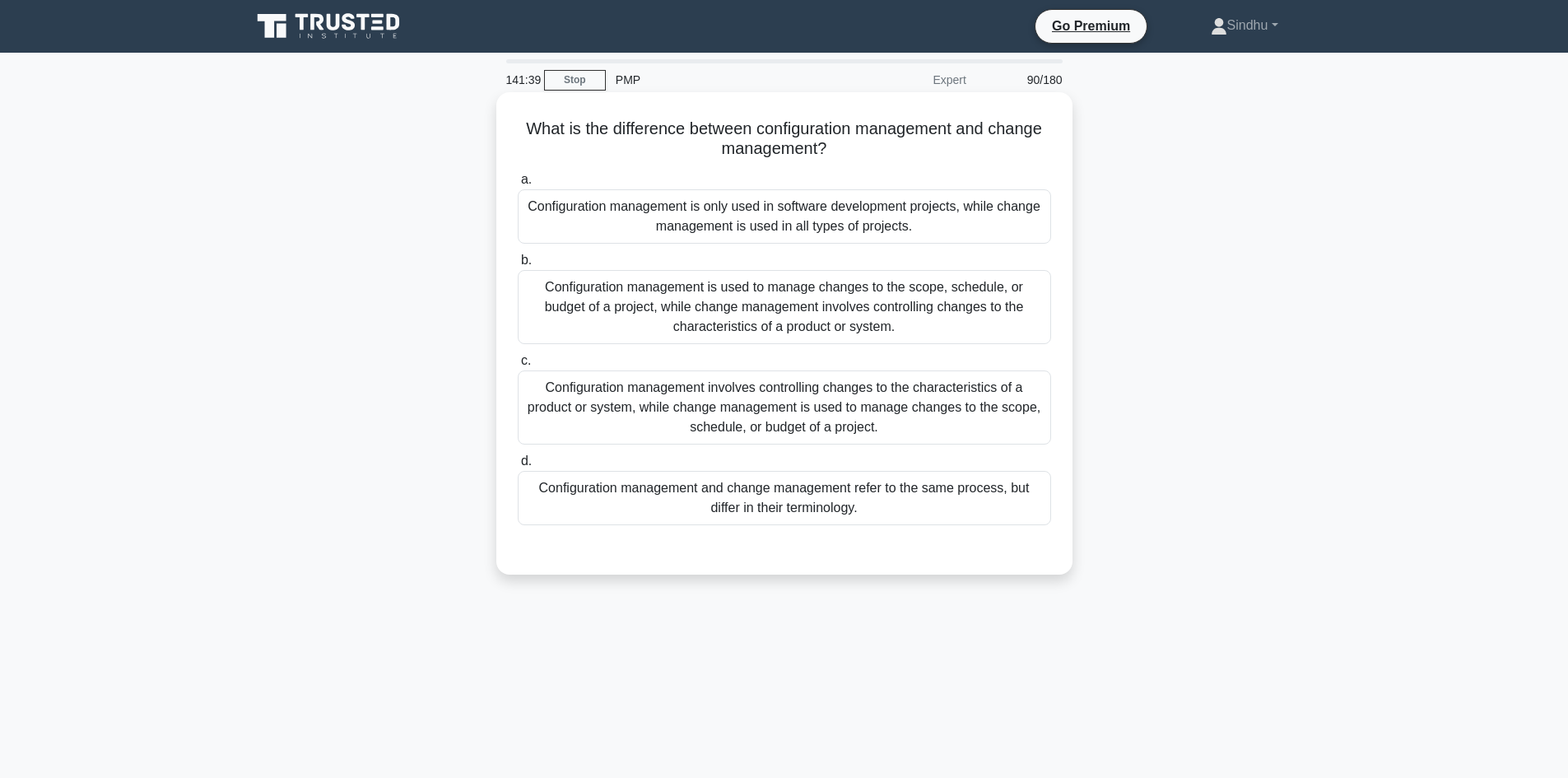
click at [934, 231] on div "Configuration management is only used in software development projects, while c…" at bounding box center [784, 217] width 533 height 55
click at [518, 186] on input "a. Configuration management is only used in software development projects, whil…" at bounding box center [518, 180] width 0 height 11
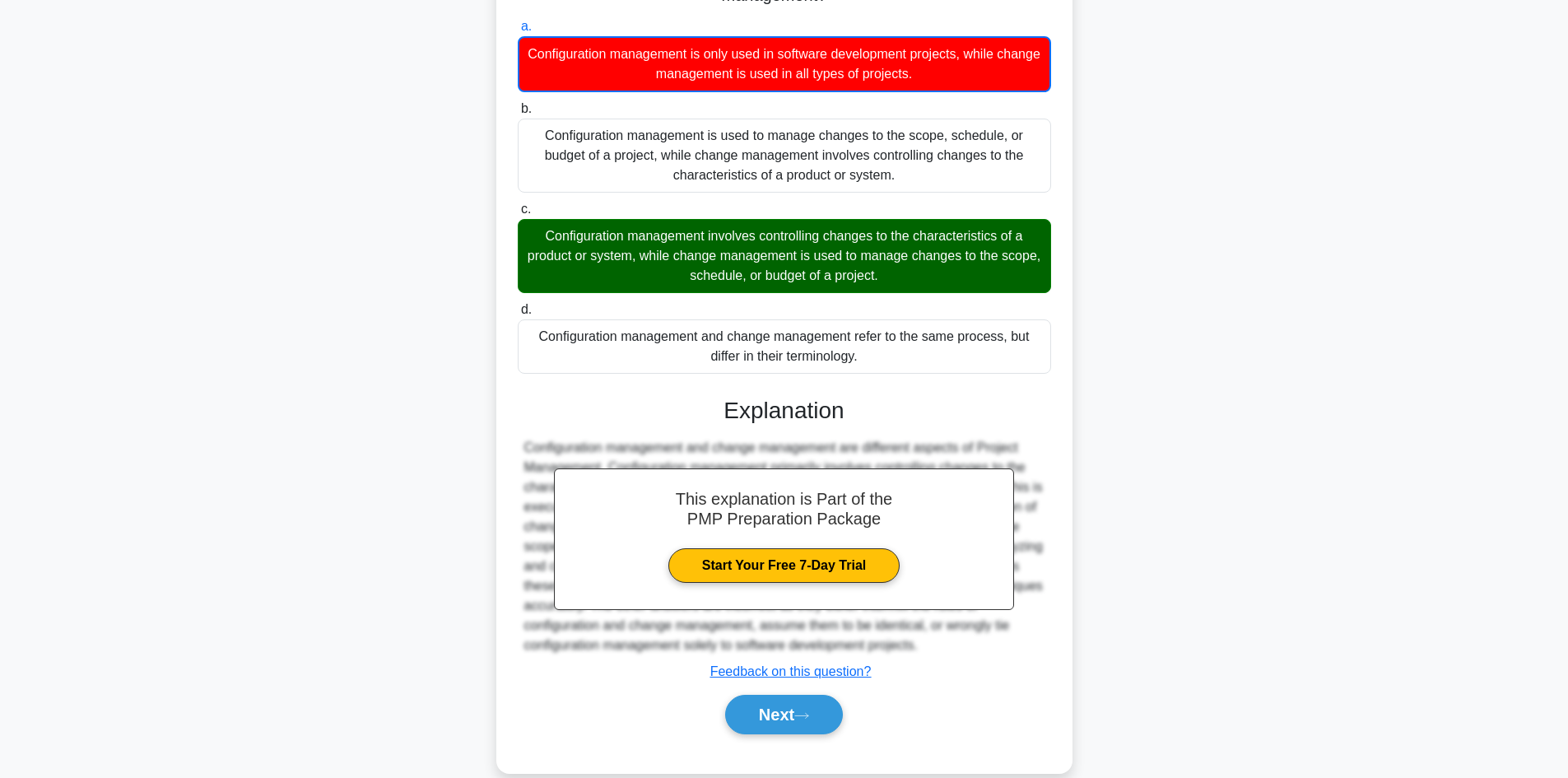
scroll to position [181, 0]
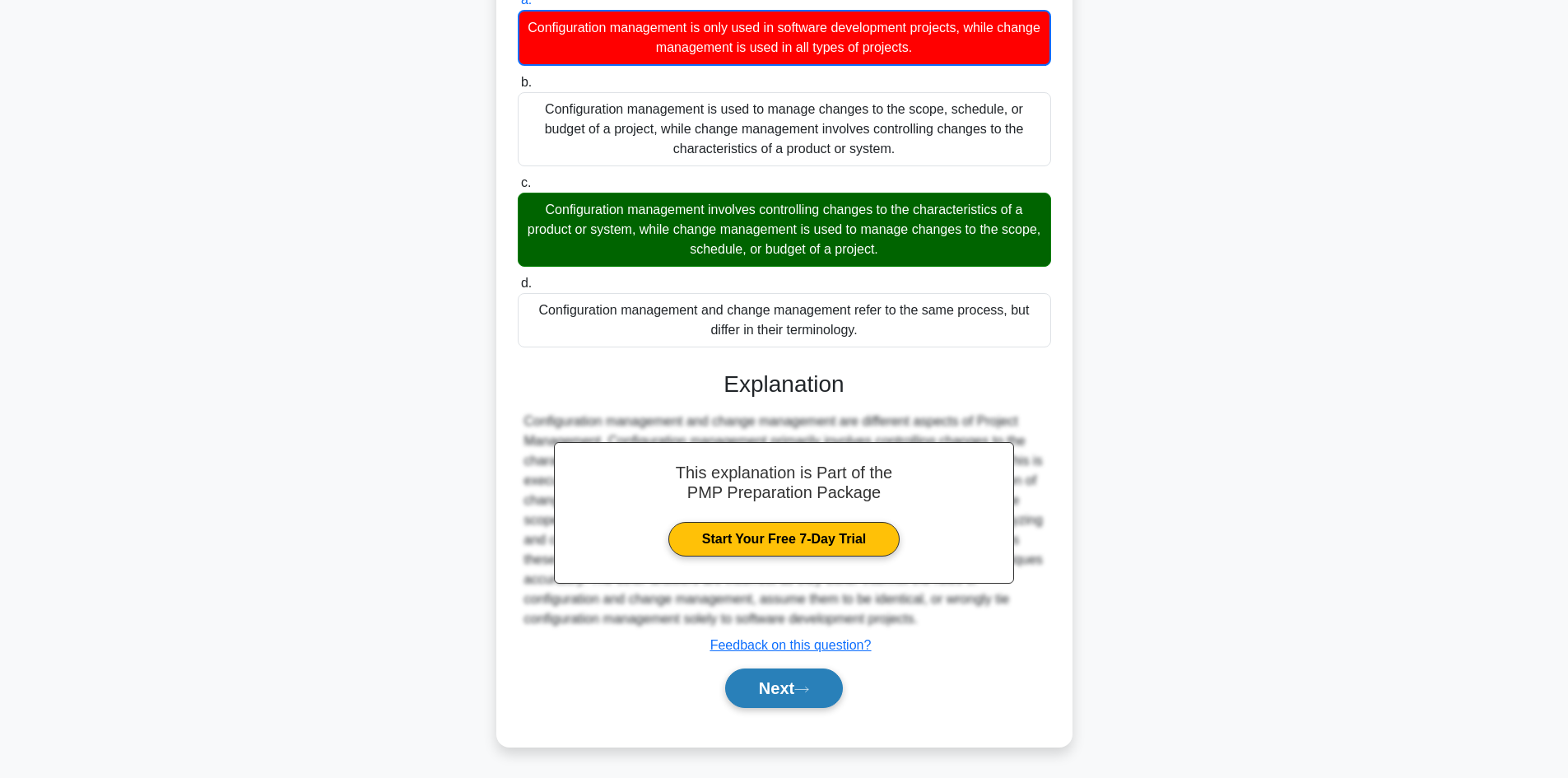
click at [792, 691] on button "Next" at bounding box center [784, 689] width 118 height 40
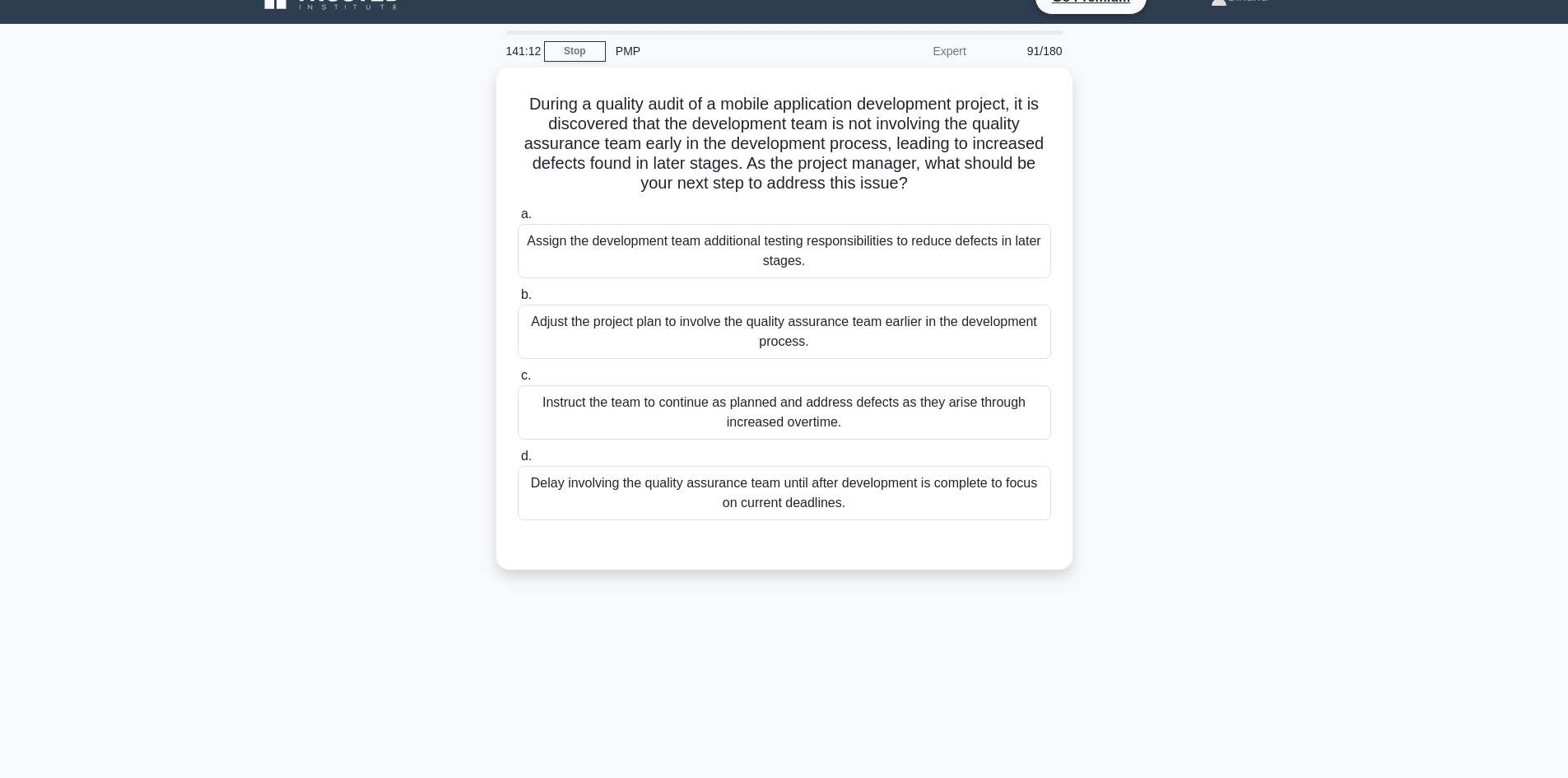
scroll to position [0, 0]
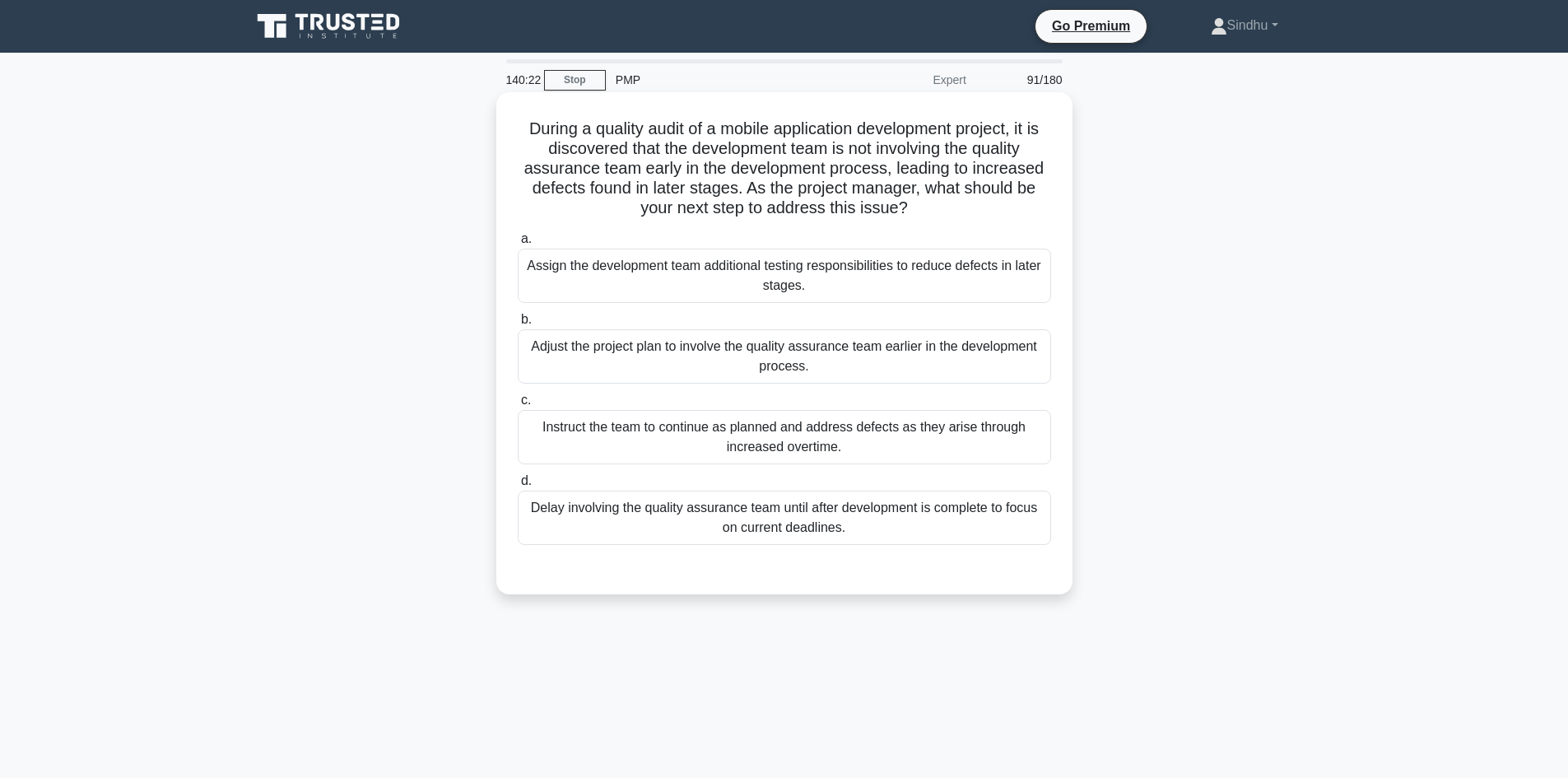
click at [845, 276] on div "Assign the development team additional testing responsibilities to reduce defec…" at bounding box center [784, 276] width 533 height 55
click at [518, 244] on input "a. Assign the development team additional testing responsibilities to reduce de…" at bounding box center [518, 239] width 0 height 11
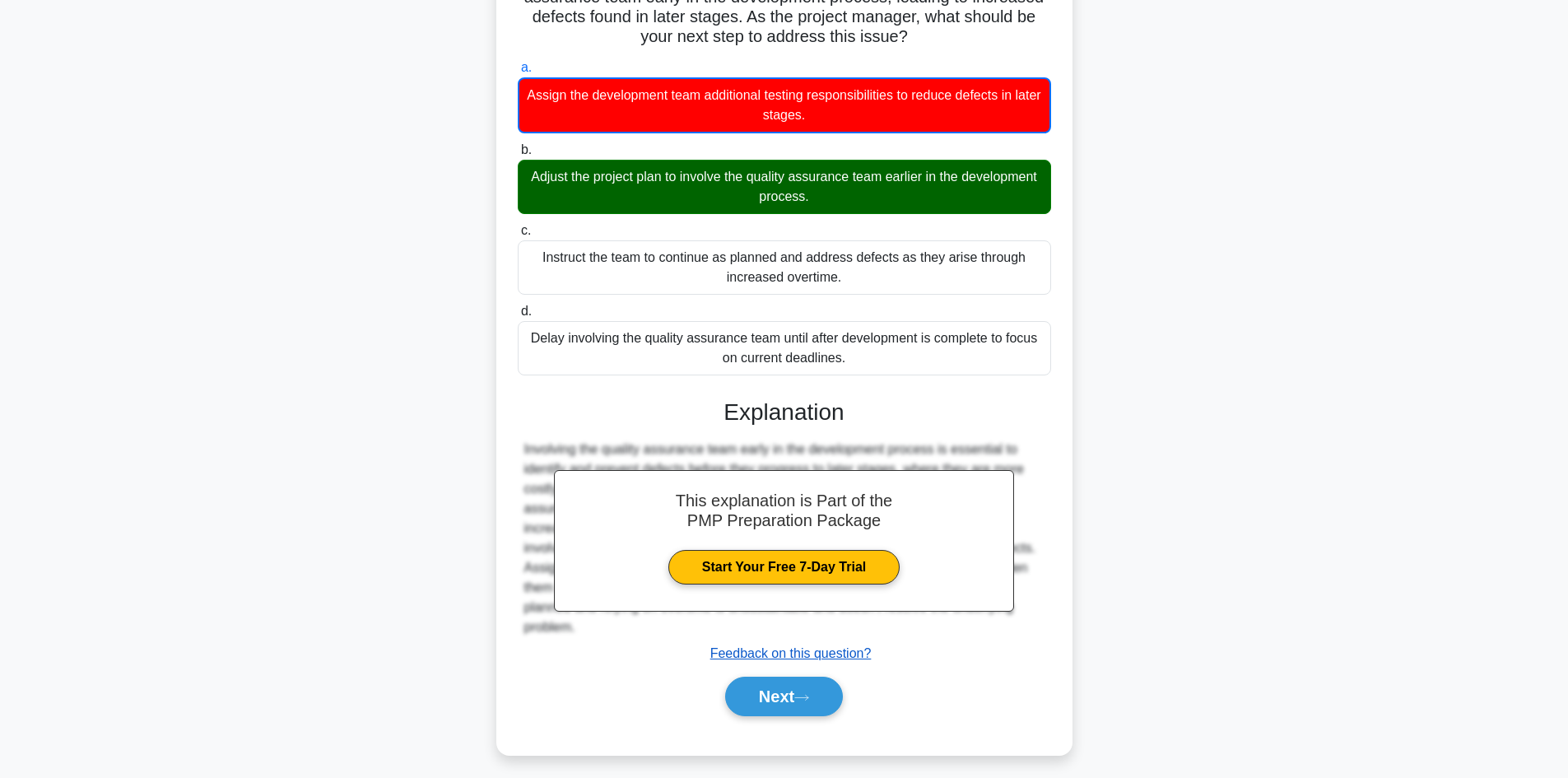
scroll to position [181, 0]
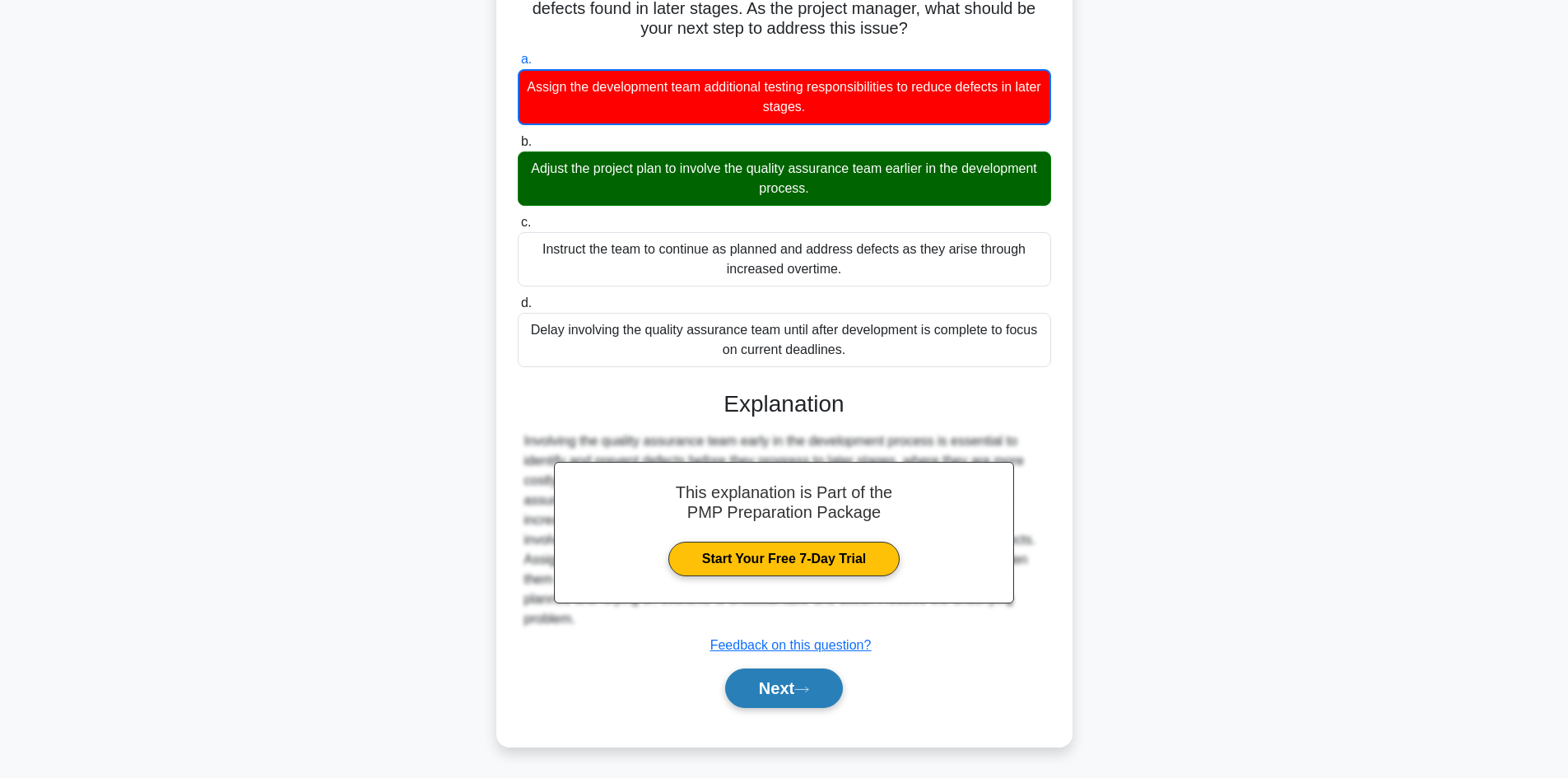
click at [766, 688] on button "Next" at bounding box center [784, 689] width 118 height 40
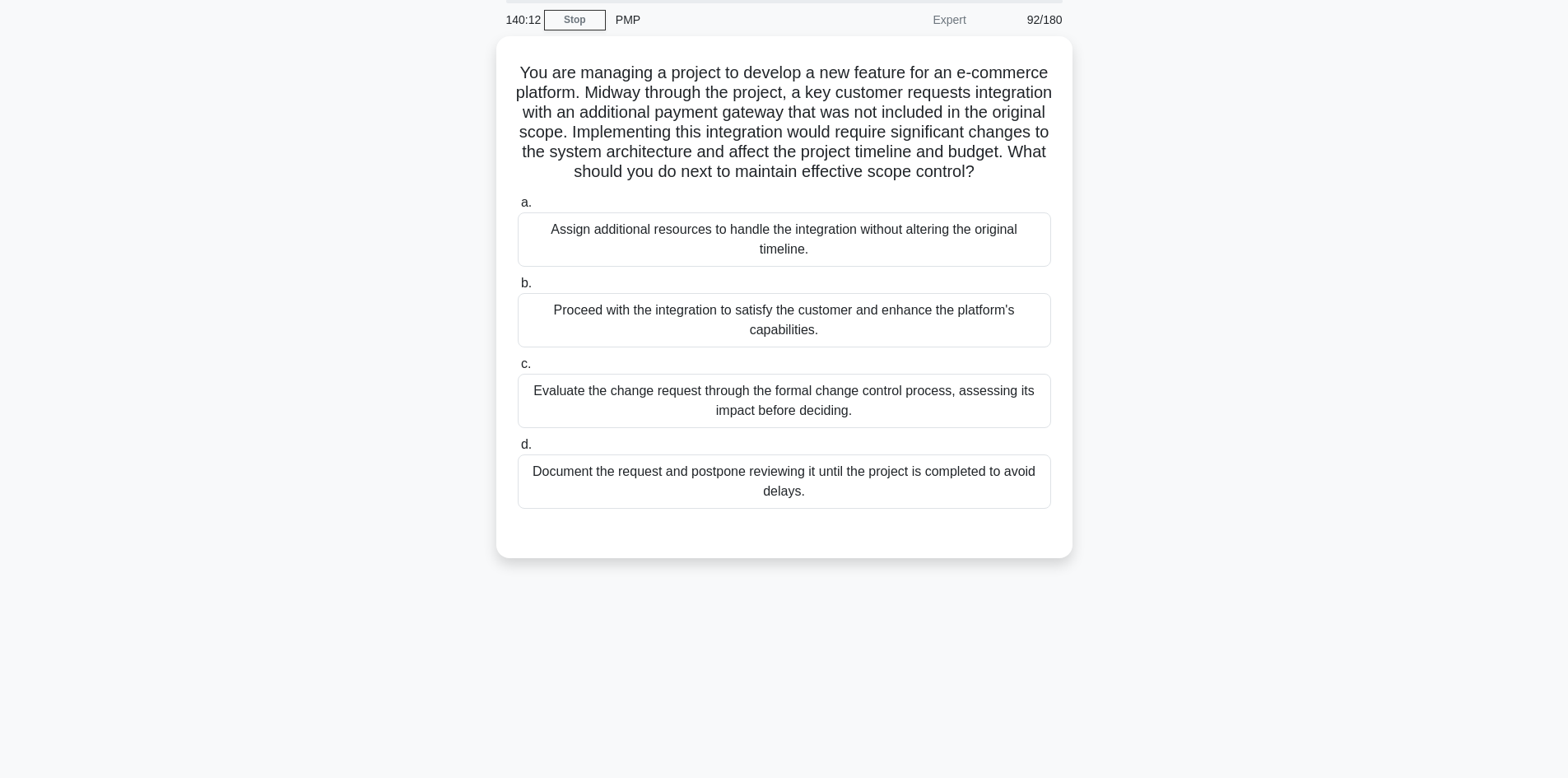
scroll to position [0, 0]
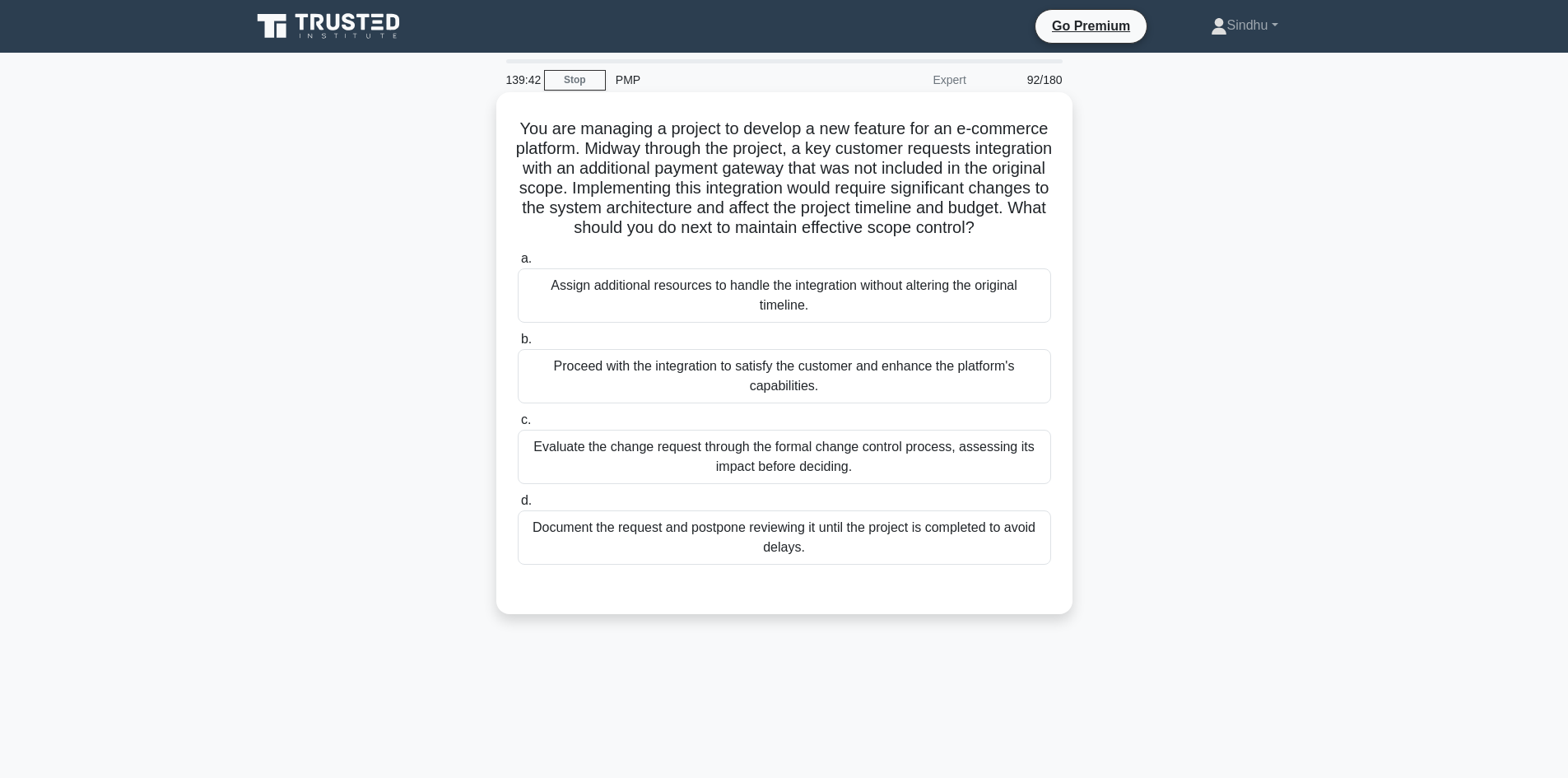
click at [797, 470] on div "Evaluate the change request through the formal change control process, assessin…" at bounding box center [784, 457] width 533 height 55
click at [518, 426] on input "c. Evaluate the change request through the formal change control process, asses…" at bounding box center [518, 420] width 0 height 11
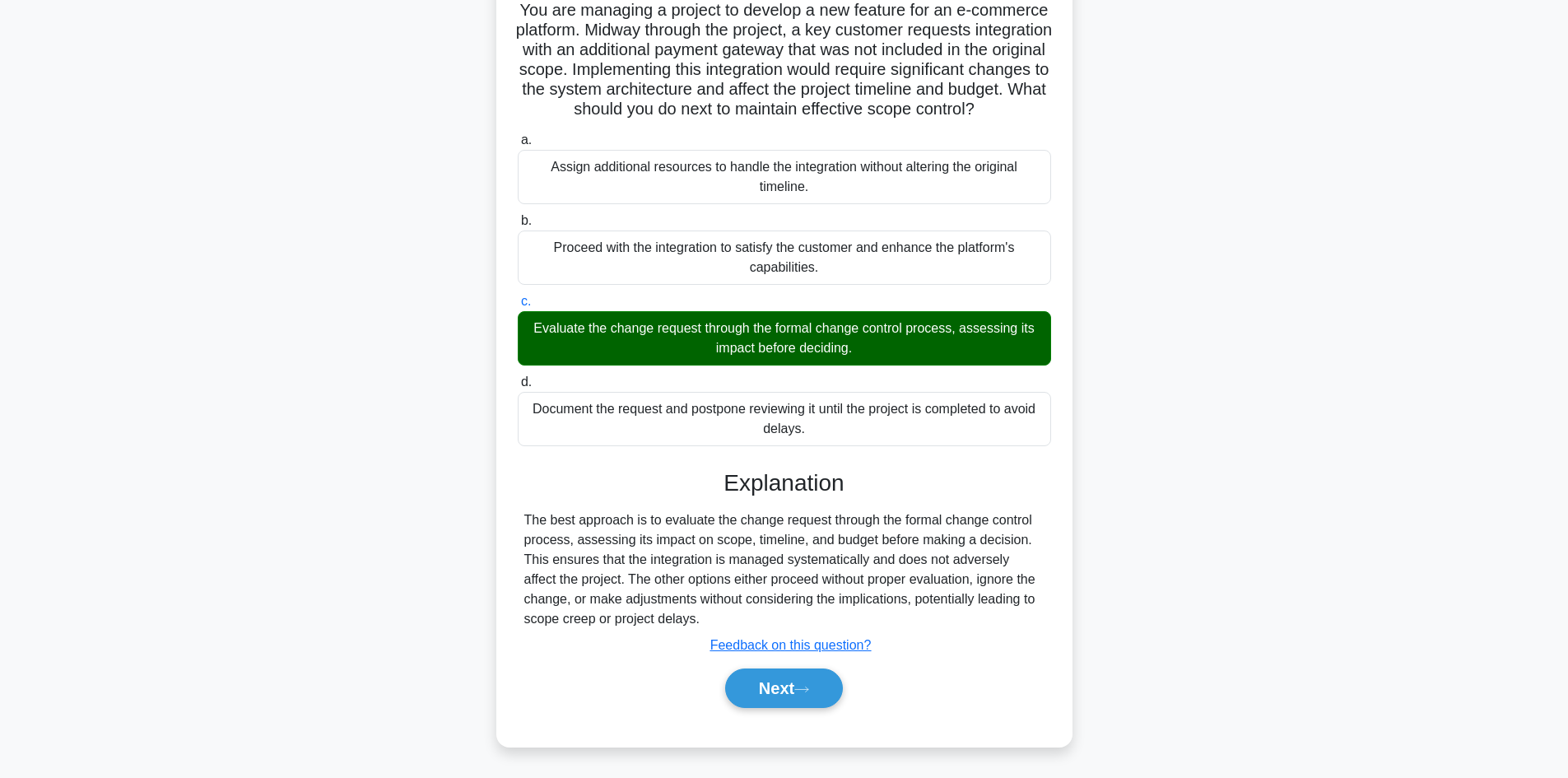
scroll to position [139, 0]
click at [759, 692] on button "Next" at bounding box center [784, 689] width 118 height 40
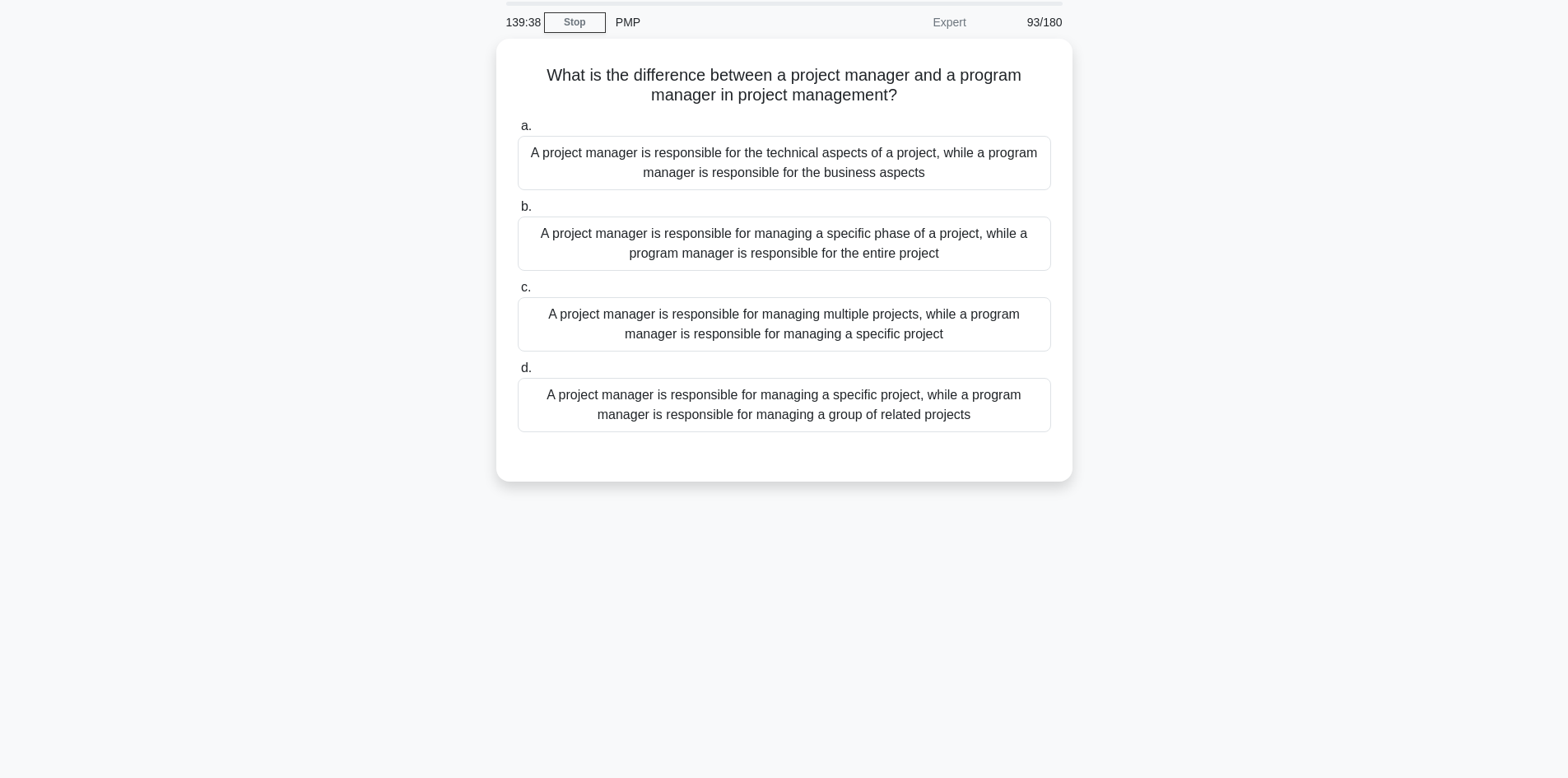
scroll to position [29, 0]
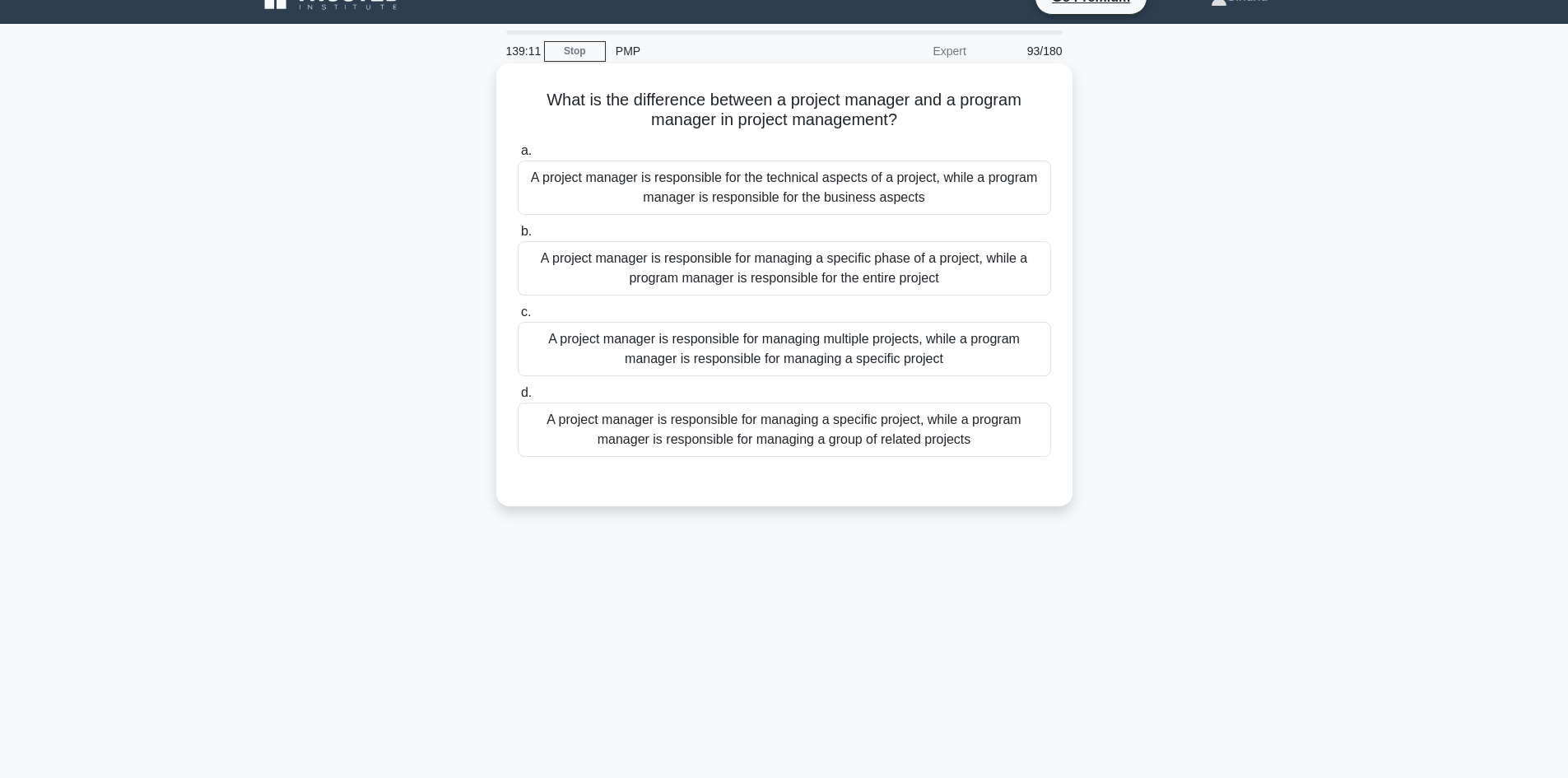
click at [931, 453] on div "A project manager is responsible for managing a specific project, while a progr…" at bounding box center [784, 430] width 533 height 55
click at [518, 399] on input "d. A project manager is responsible for managing a specific project, while a pr…" at bounding box center [518, 393] width 0 height 11
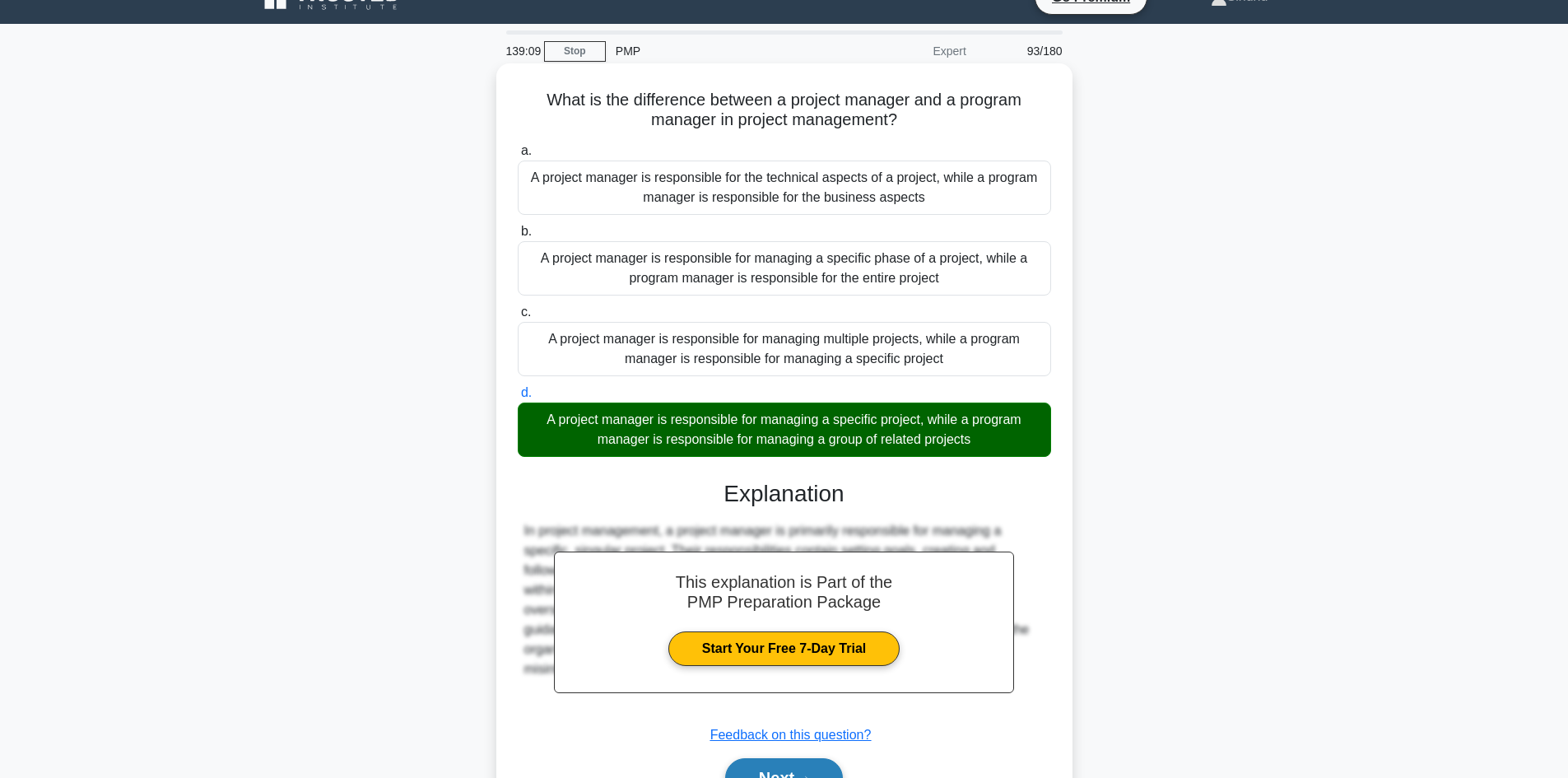
click at [775, 767] on button "Next" at bounding box center [784, 778] width 118 height 40
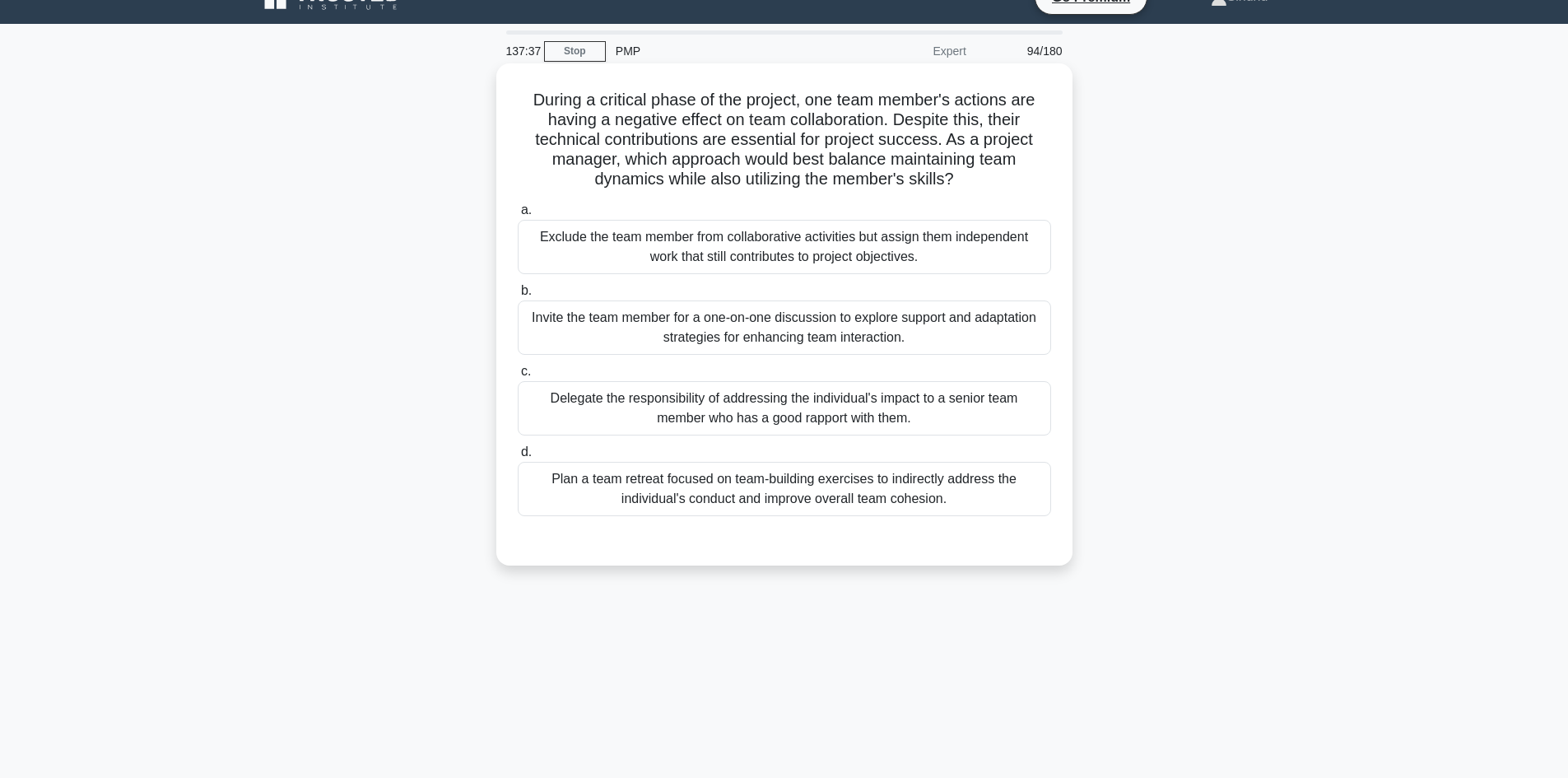
click at [841, 341] on div "Invite the team member for a one-on-one discussion to explore support and adapt…" at bounding box center [784, 328] width 533 height 55
click at [518, 297] on input "b. Invite the team member for a one-on-one discussion to explore support and ad…" at bounding box center [518, 291] width 0 height 11
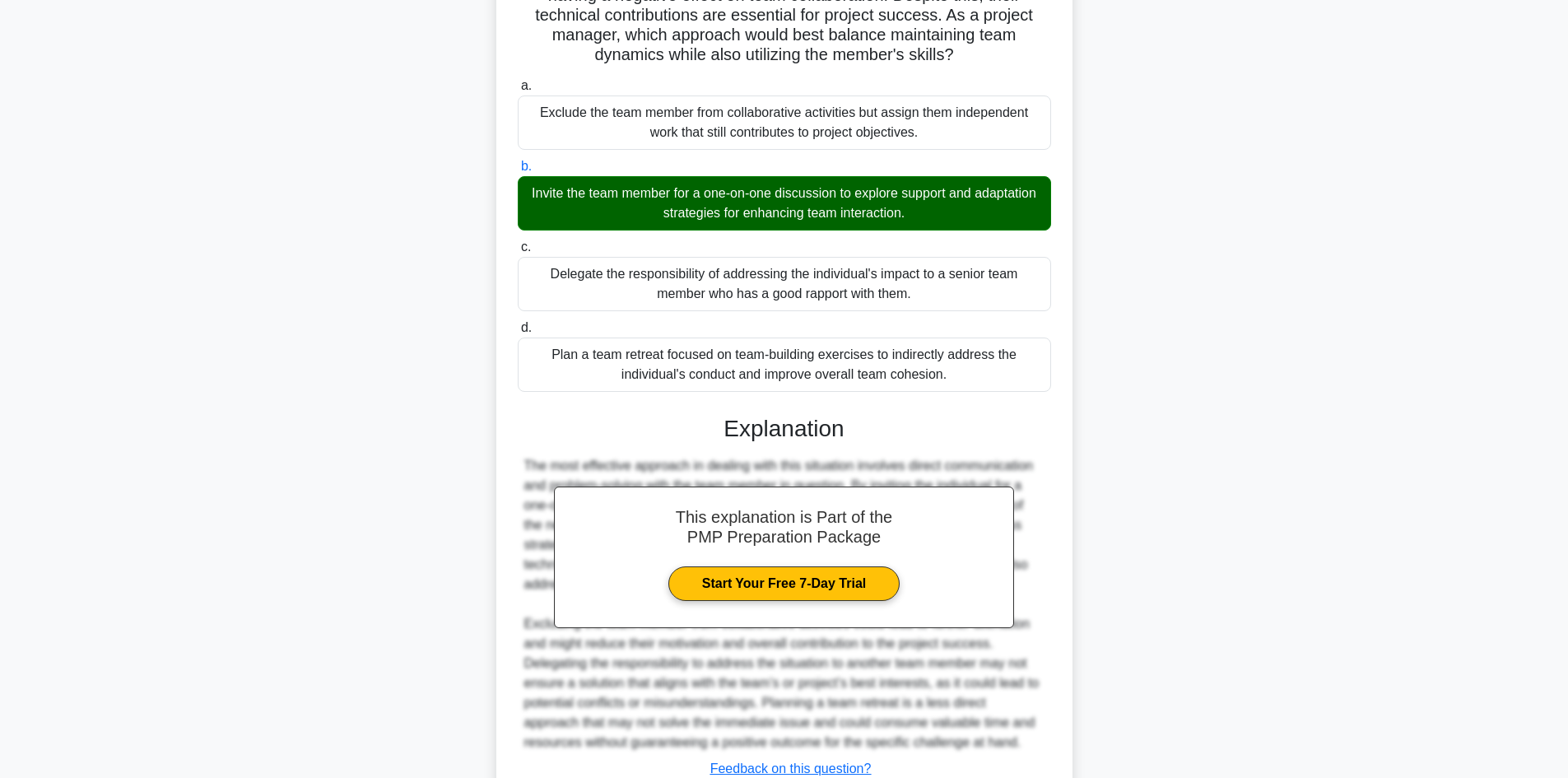
scroll to position [278, 0]
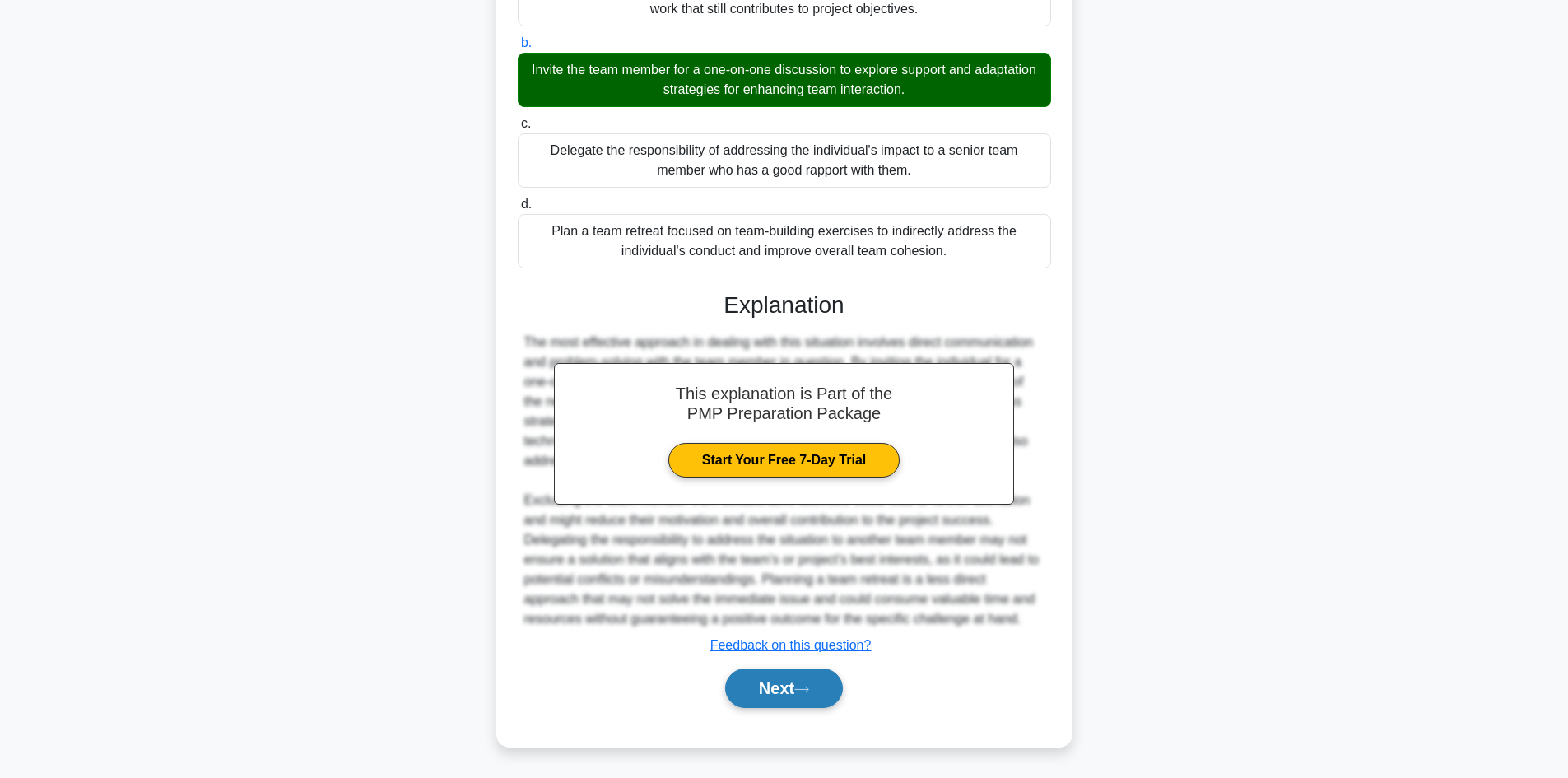
click at [781, 673] on button "Next" at bounding box center [784, 689] width 118 height 40
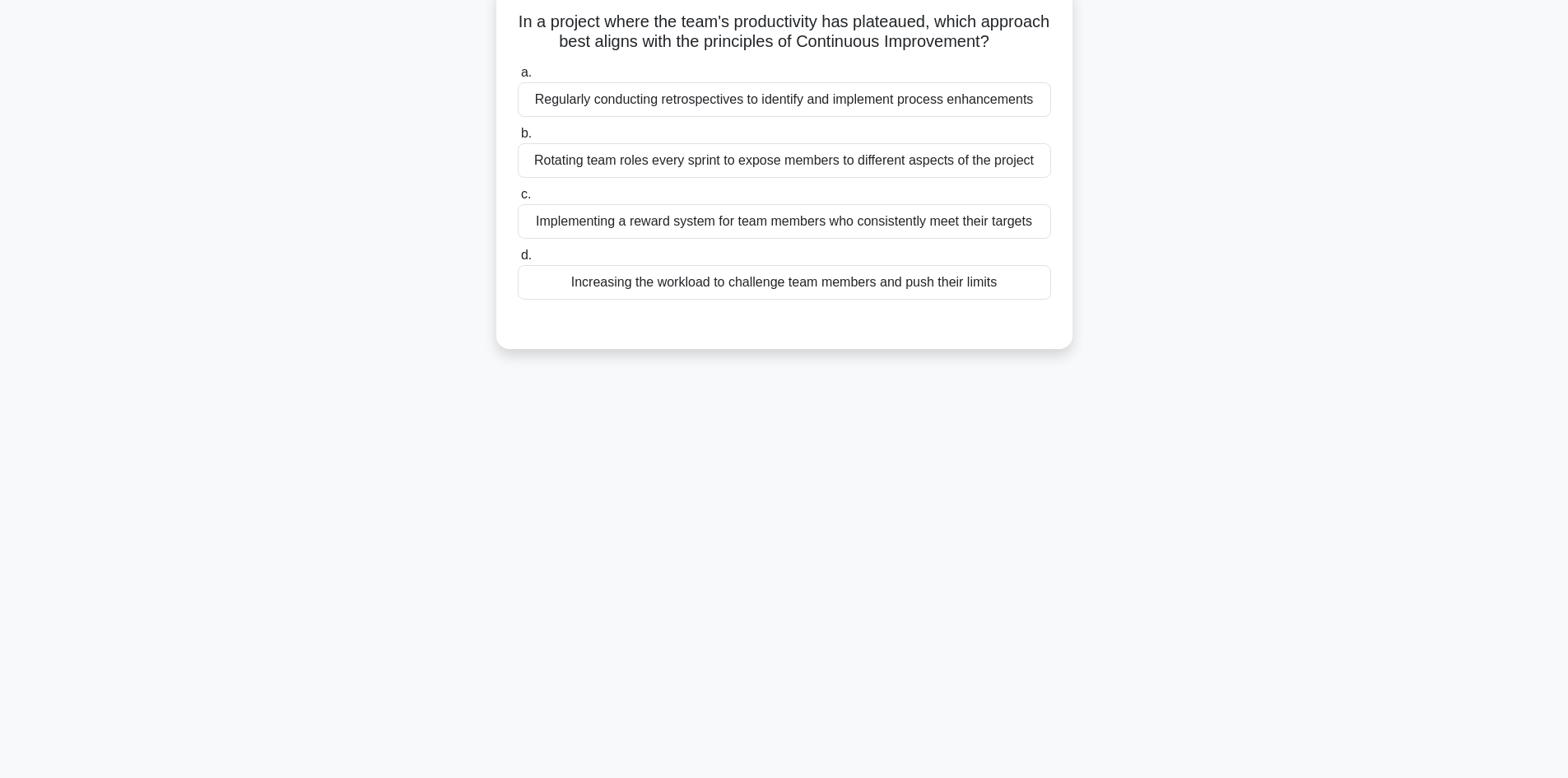
scroll to position [29, 0]
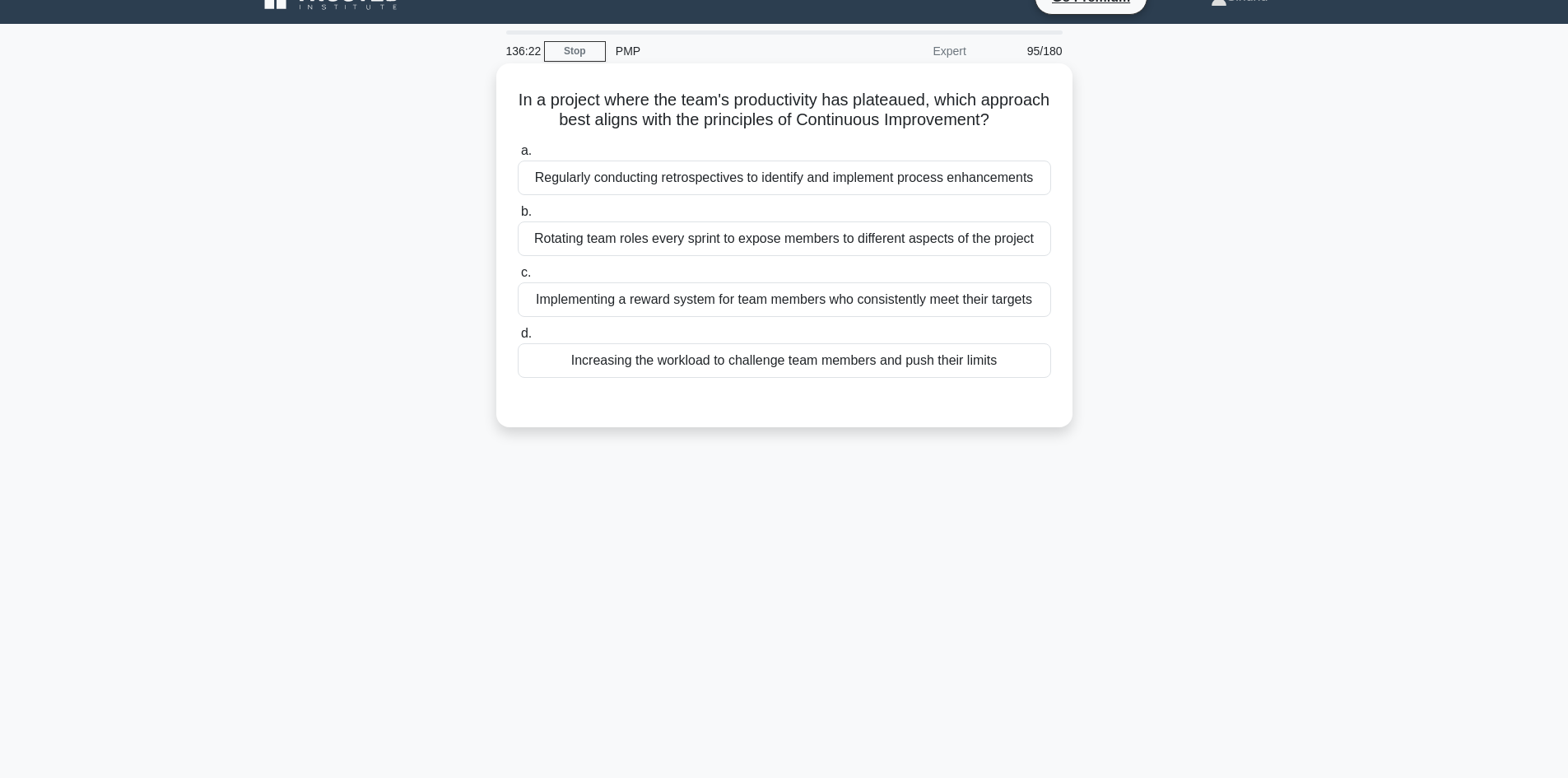
click at [974, 195] on div "Regularly conducting retrospectives to identify and implement process enhanceme…" at bounding box center [784, 178] width 533 height 35
click at [518, 157] on input "a. Regularly conducting retrospectives to identify and implement process enhanc…" at bounding box center [518, 151] width 0 height 11
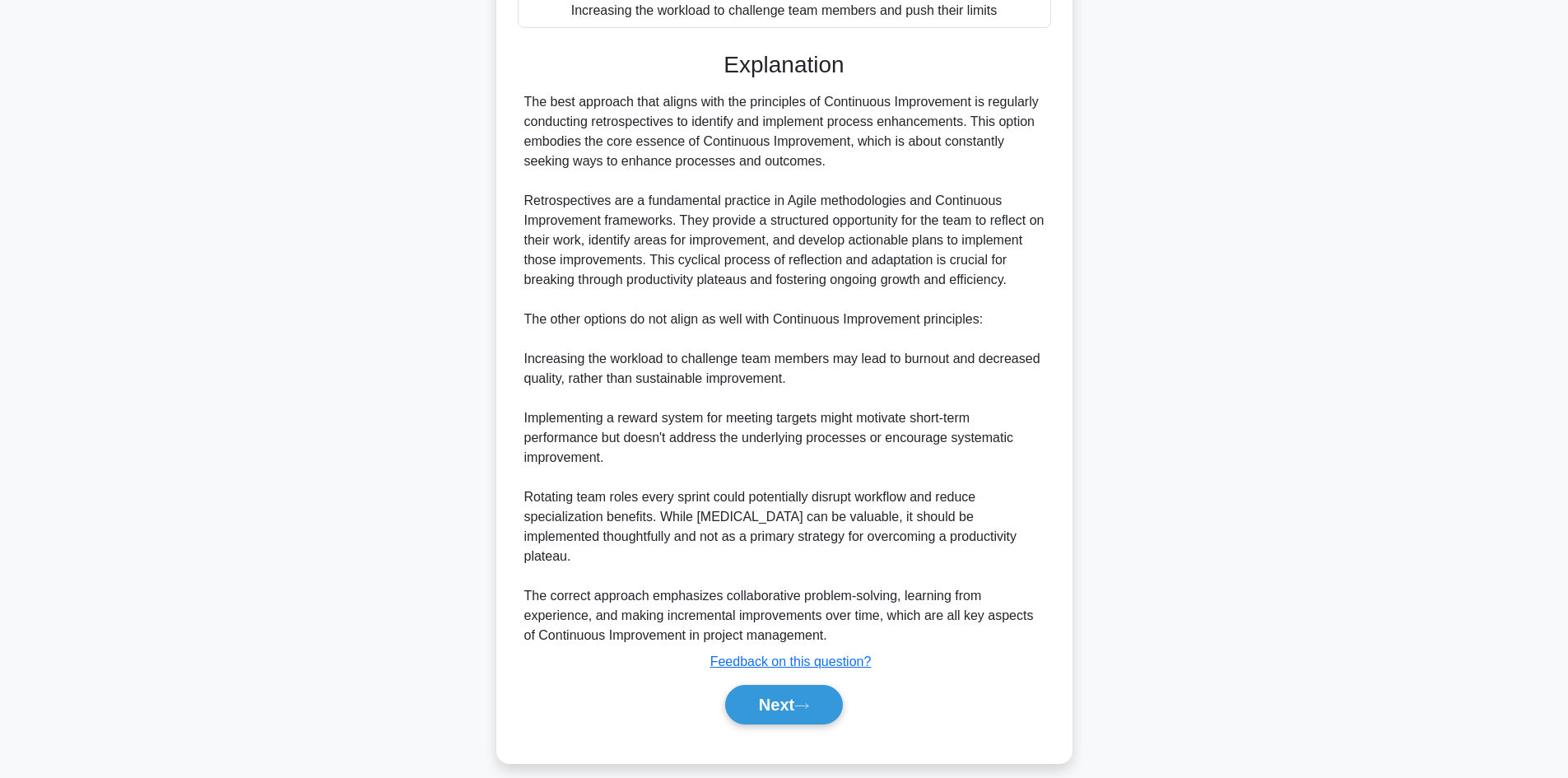
scroll to position [416, 0]
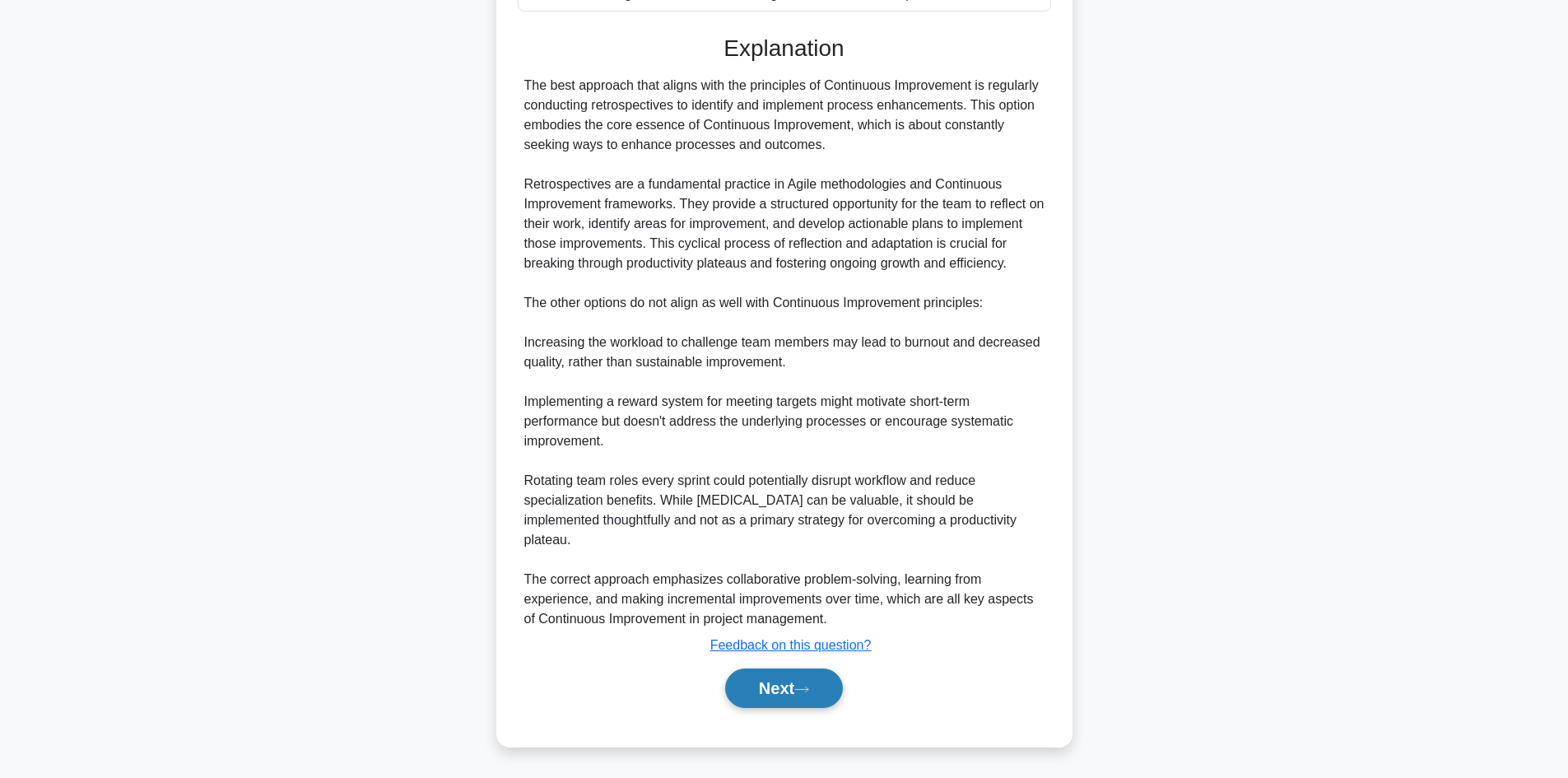
click at [777, 682] on button "Next" at bounding box center [784, 689] width 118 height 40
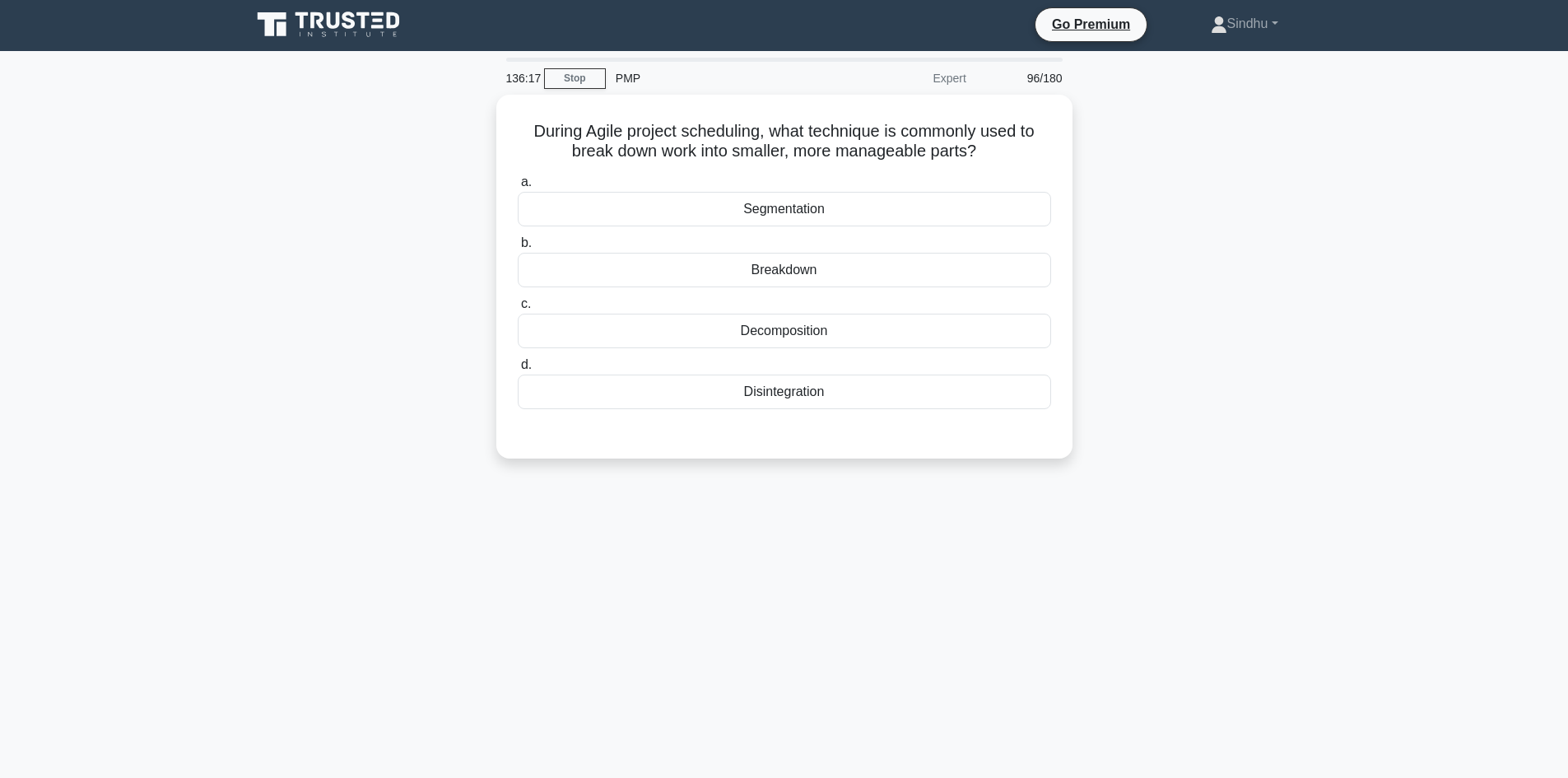
scroll to position [0, 0]
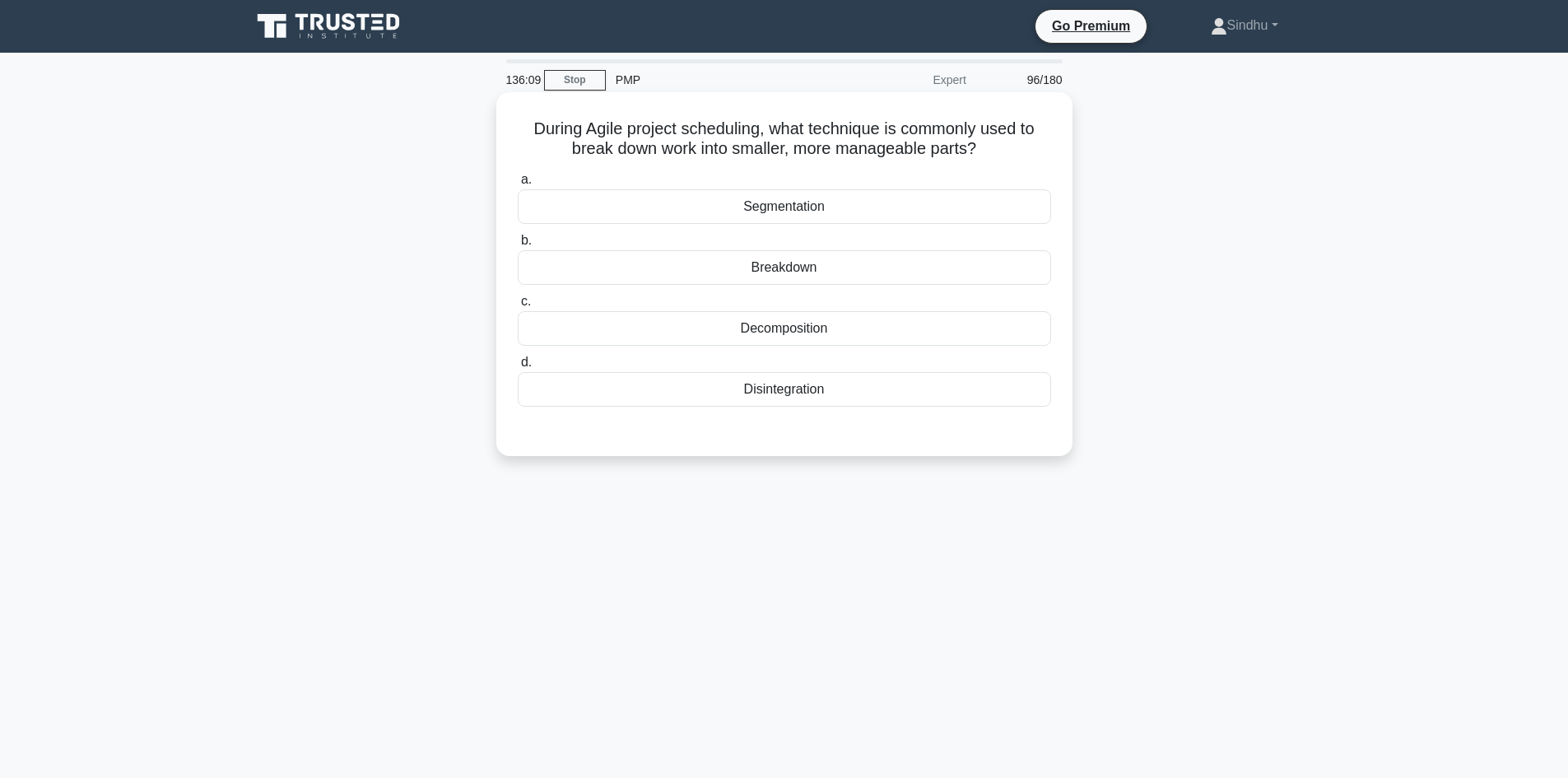
click at [817, 335] on div "Decomposition" at bounding box center [784, 329] width 533 height 35
click at [518, 307] on input "c. Decomposition" at bounding box center [518, 302] width 0 height 11
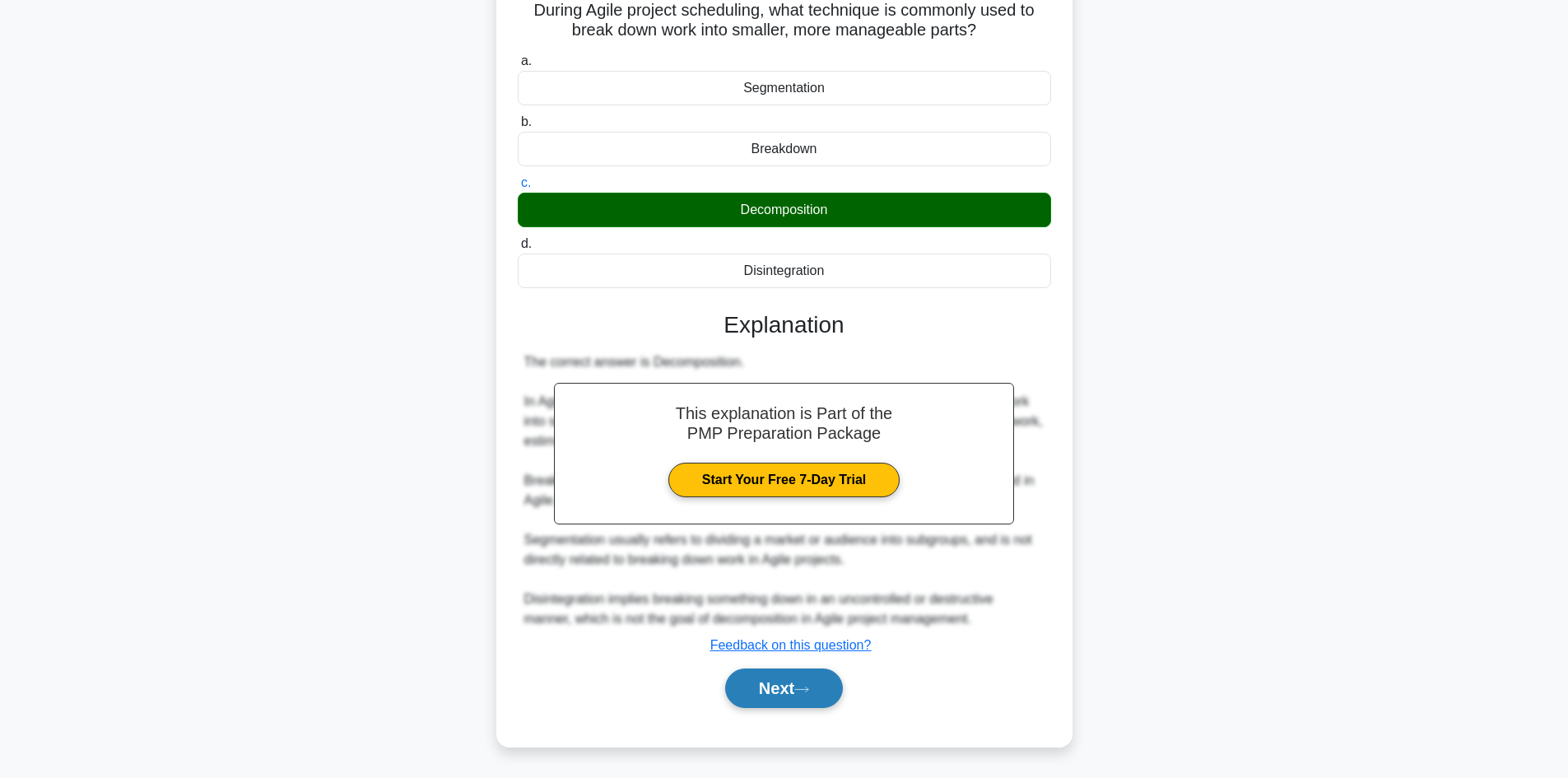
scroll to position [119, 0]
click at [754, 679] on button "Next" at bounding box center [784, 689] width 118 height 40
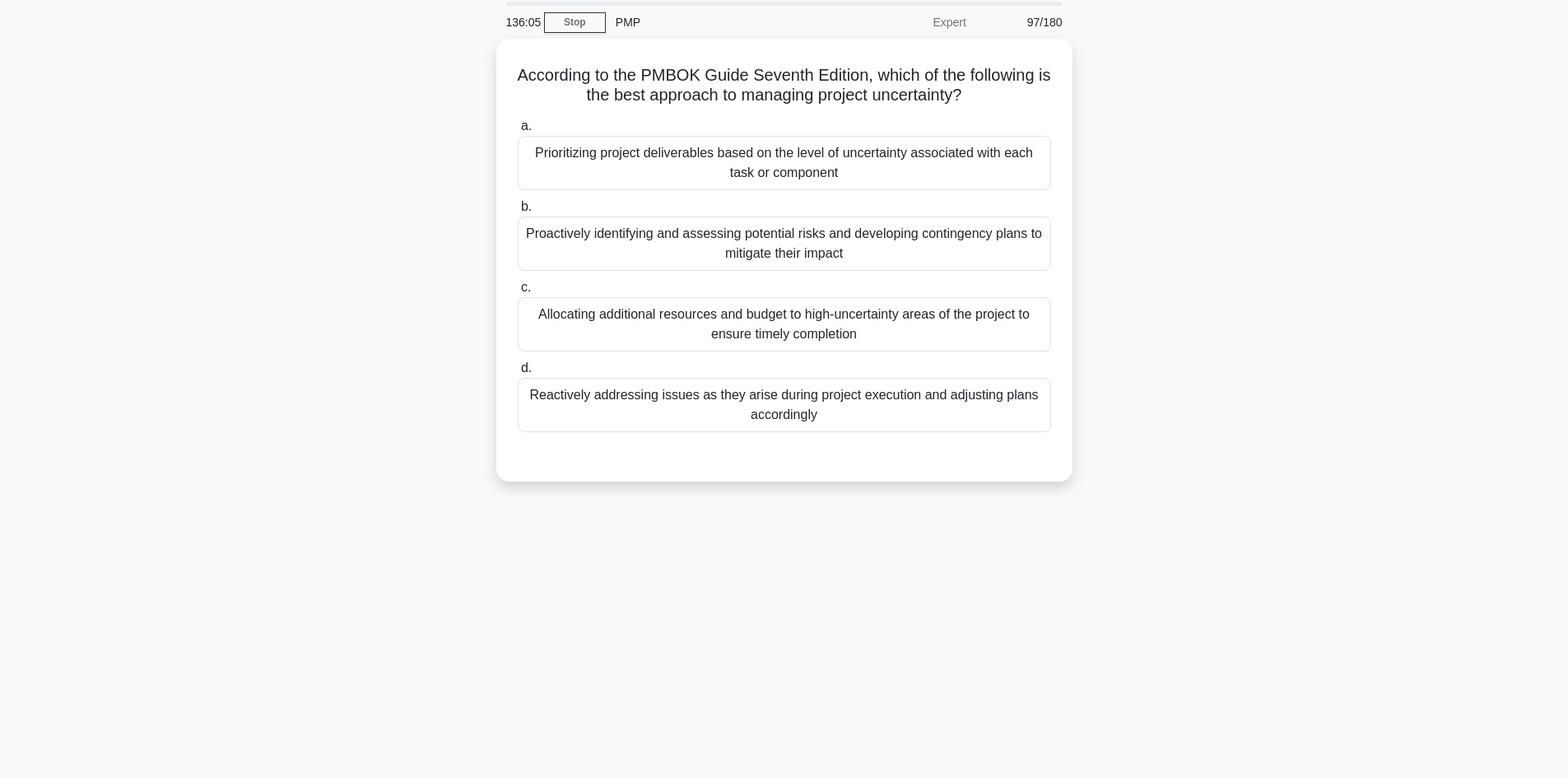
scroll to position [29, 0]
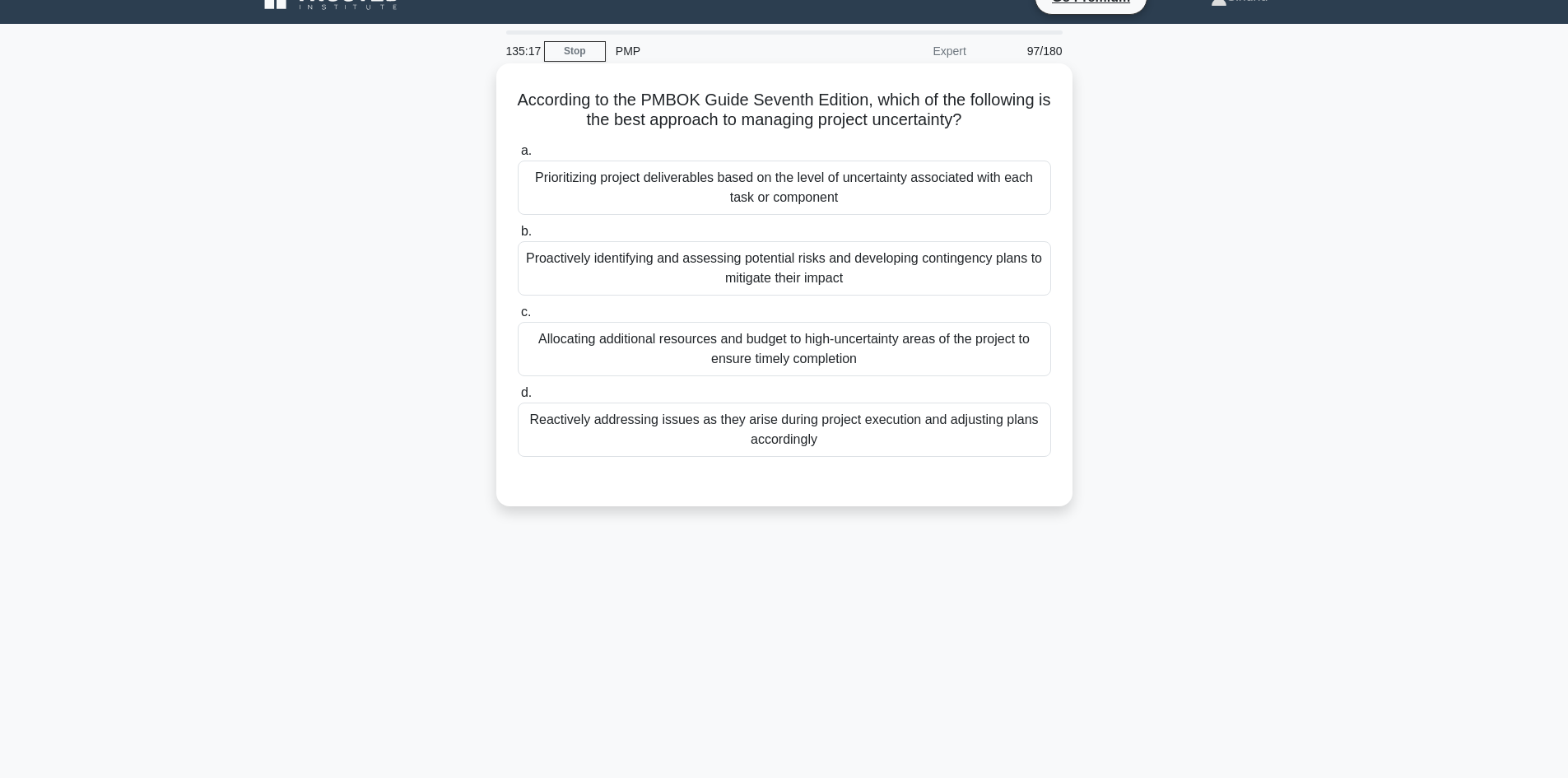
click at [758, 280] on div "Proactively identifying and assessing potential risks and developing contingenc…" at bounding box center [784, 268] width 533 height 55
click at [518, 237] on input "b. Proactively identifying and assessing potential risks and developing conting…" at bounding box center [518, 231] width 0 height 11
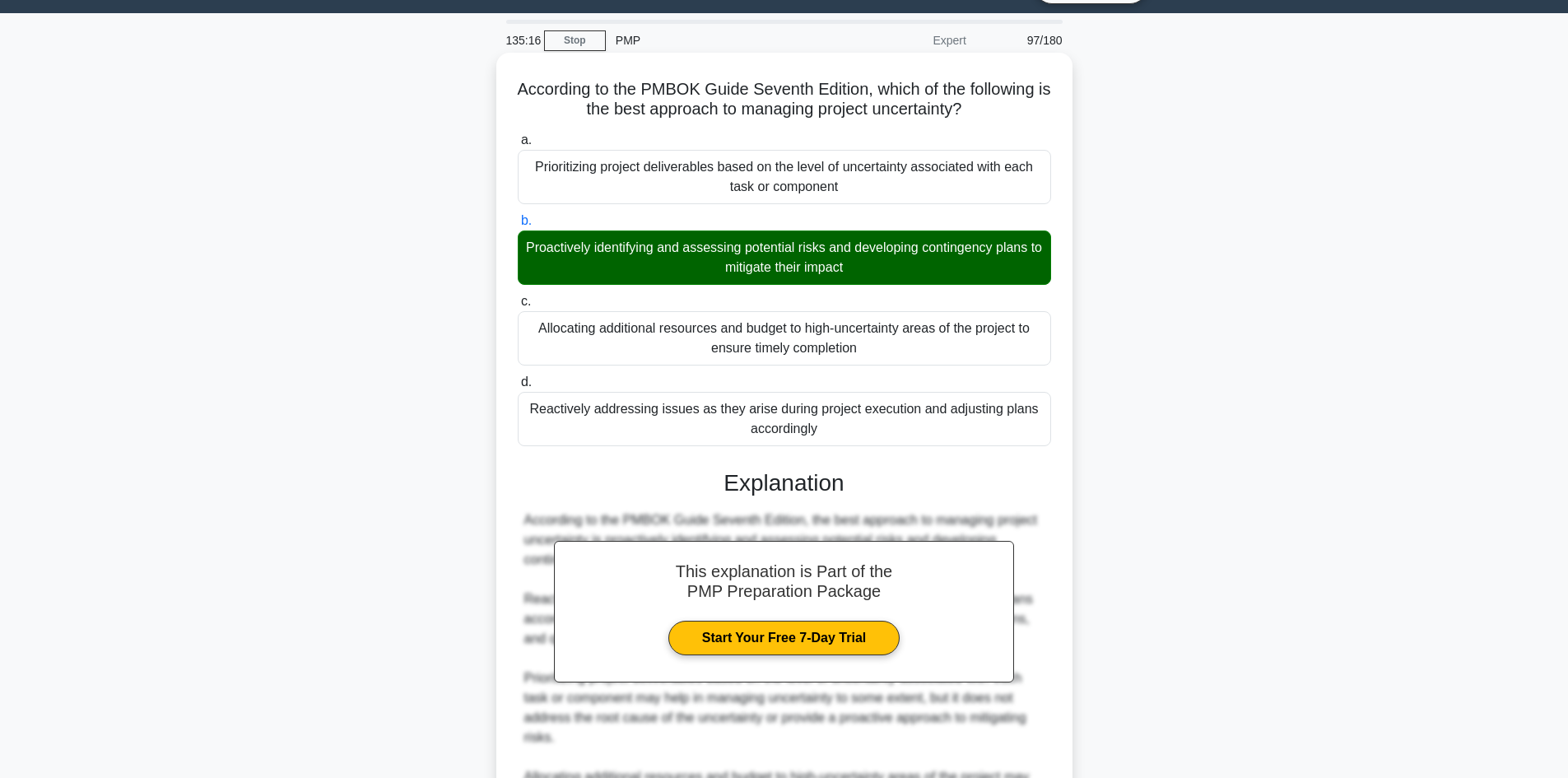
scroll to position [276, 0]
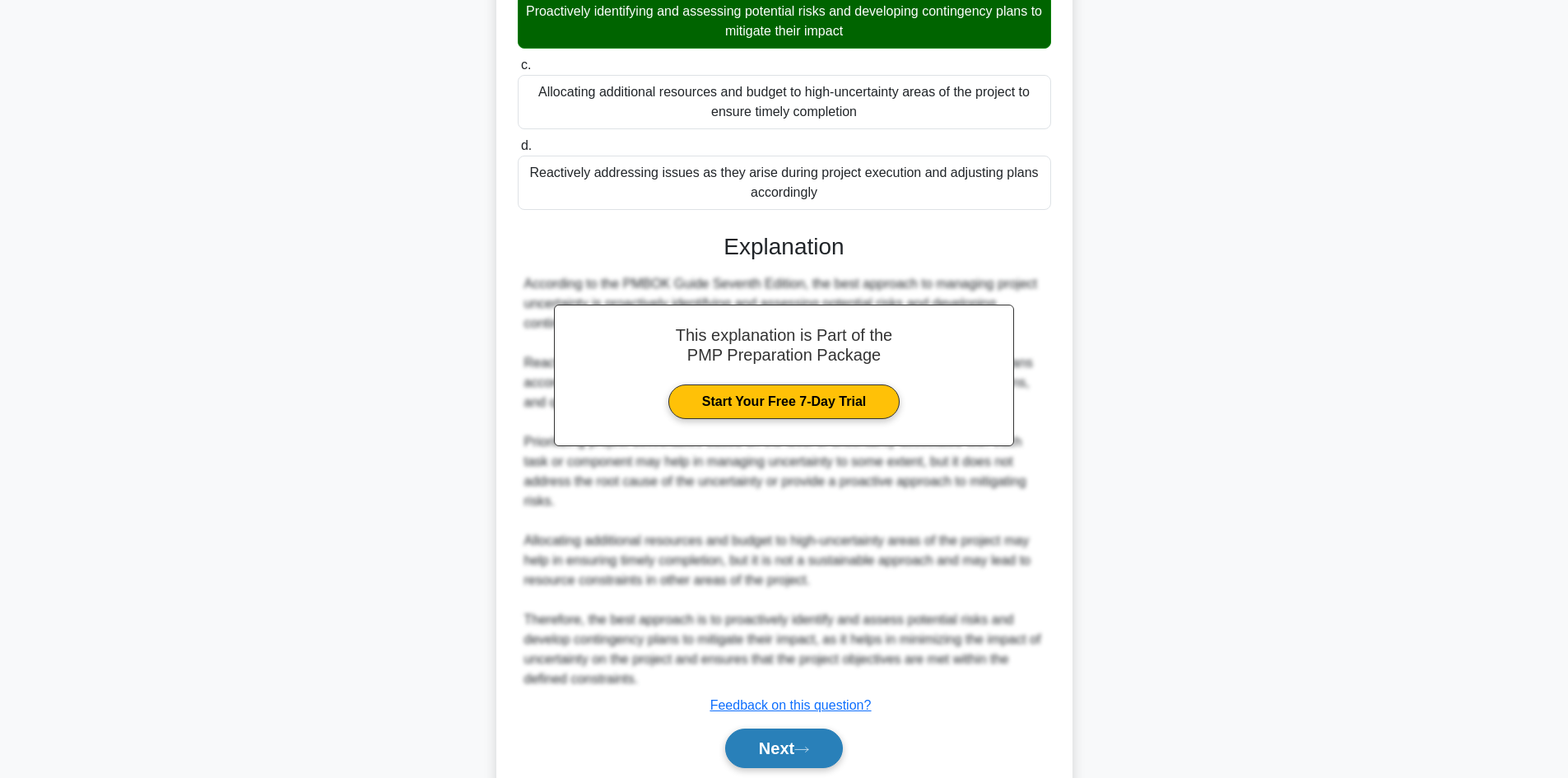
click at [777, 747] on button "Next" at bounding box center [784, 748] width 118 height 40
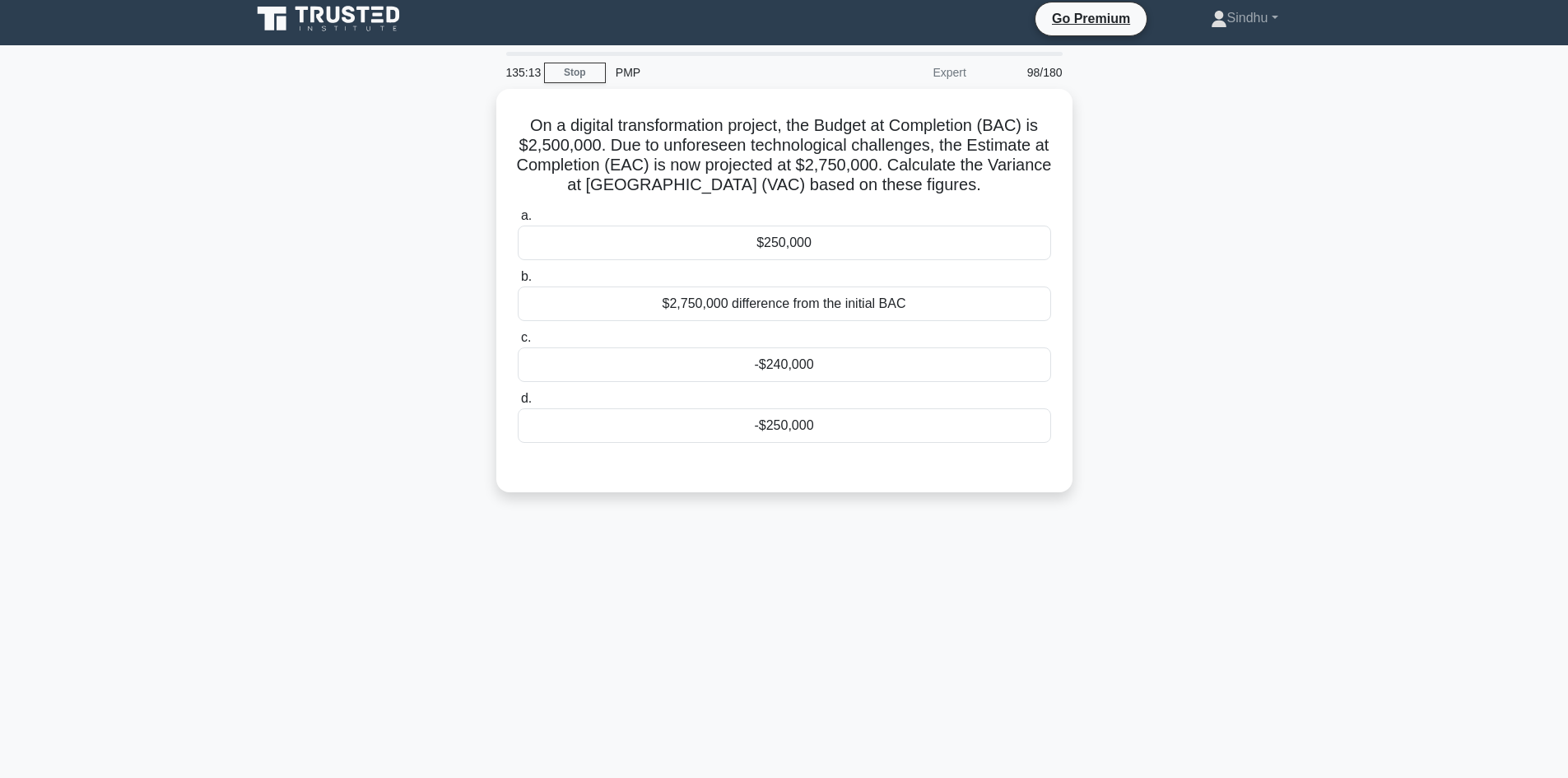
scroll to position [0, 0]
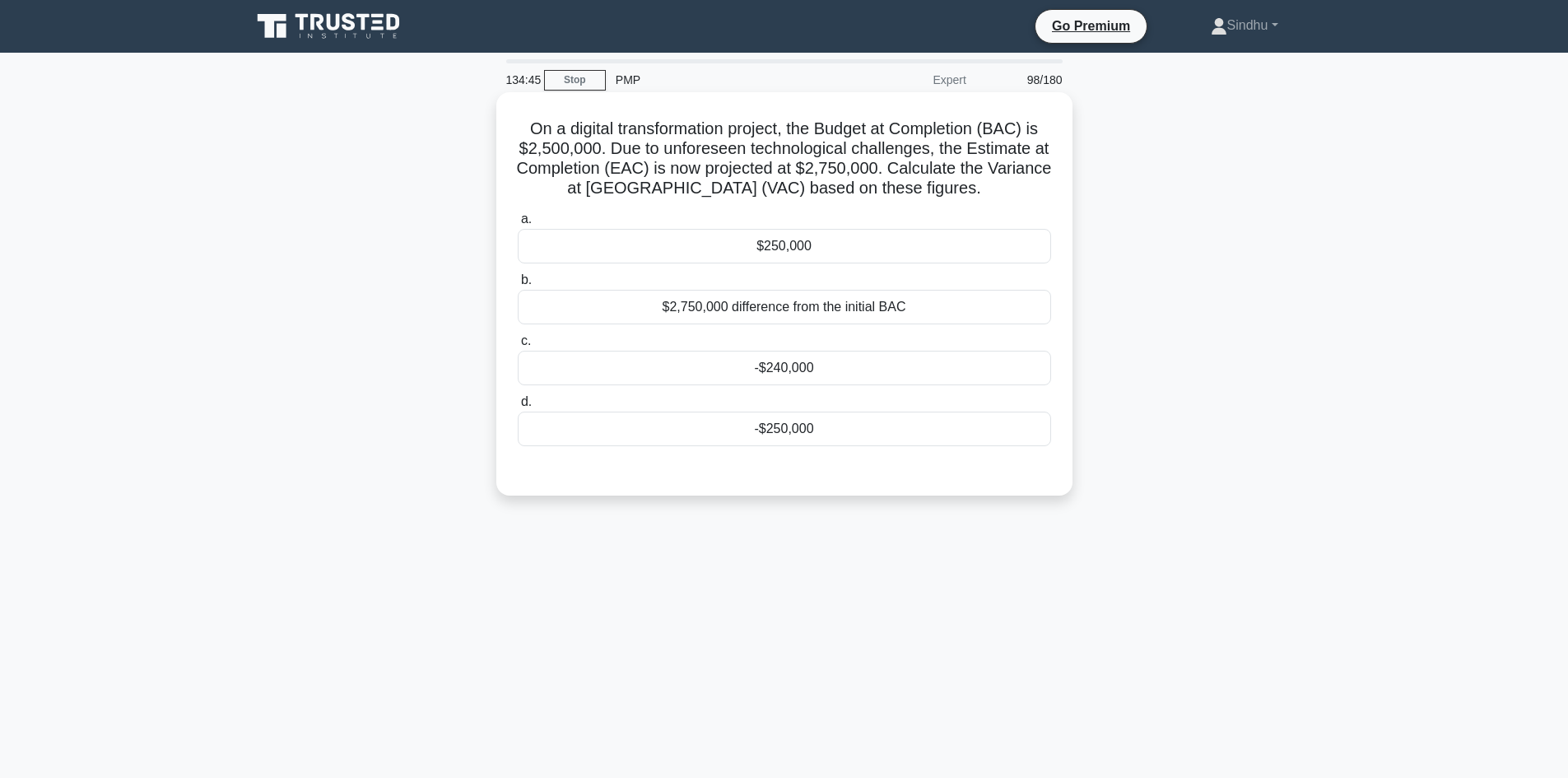
click at [798, 427] on div "-$250,000" at bounding box center [784, 429] width 533 height 35
click at [518, 408] on input "d. -$250,000" at bounding box center [518, 402] width 0 height 11
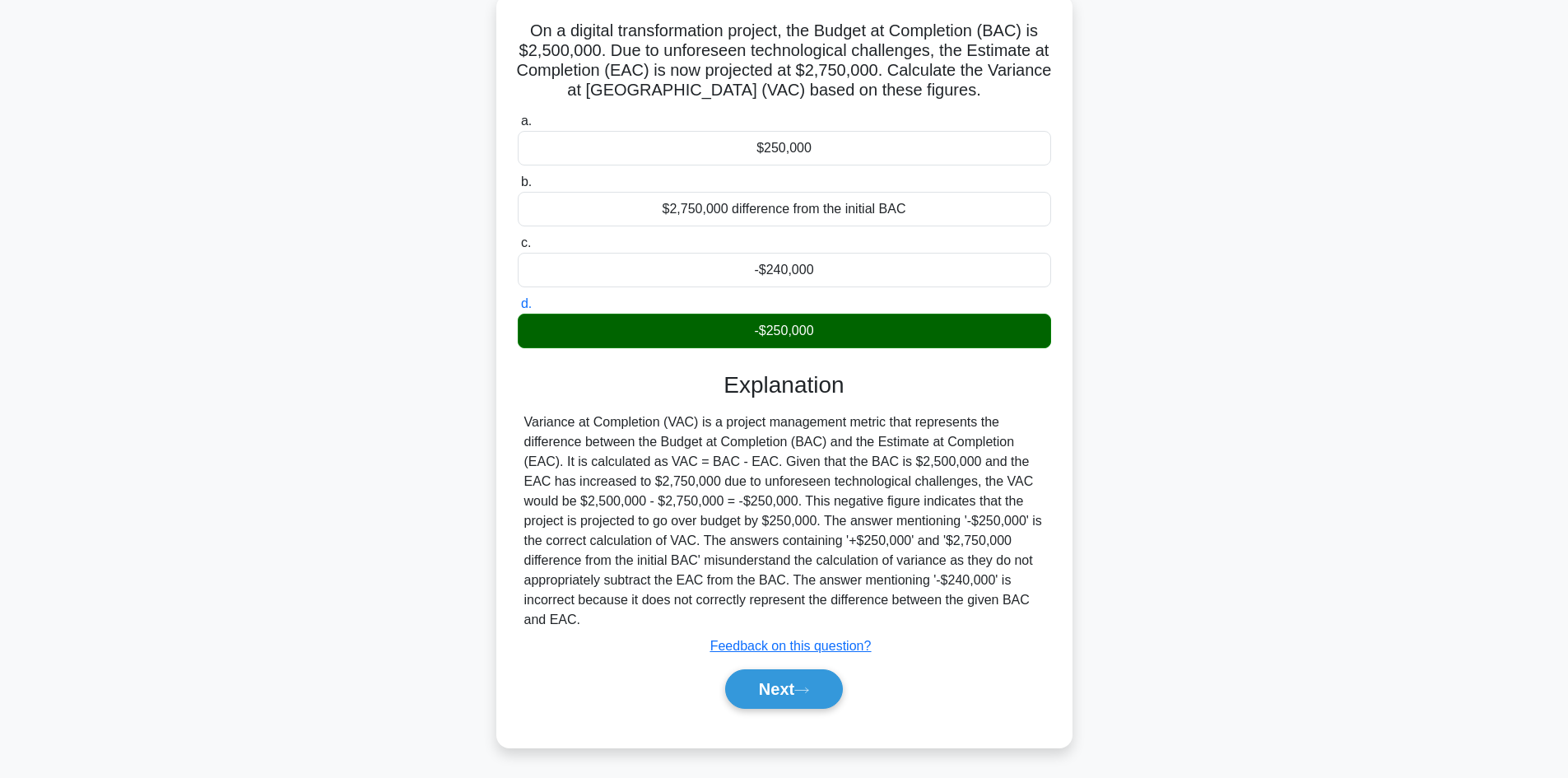
scroll to position [111, 0]
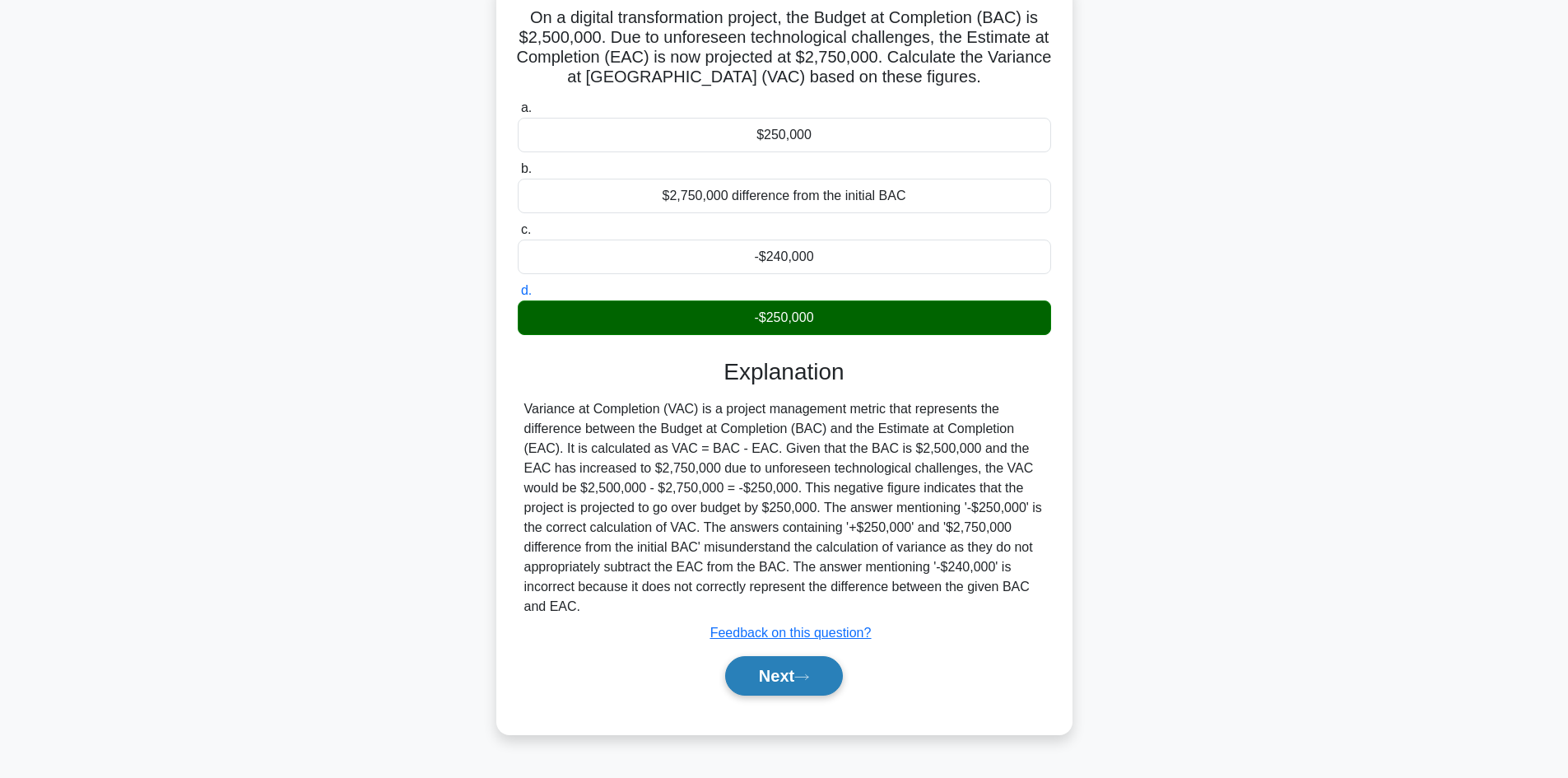
click at [757, 676] on button "Next" at bounding box center [784, 676] width 118 height 40
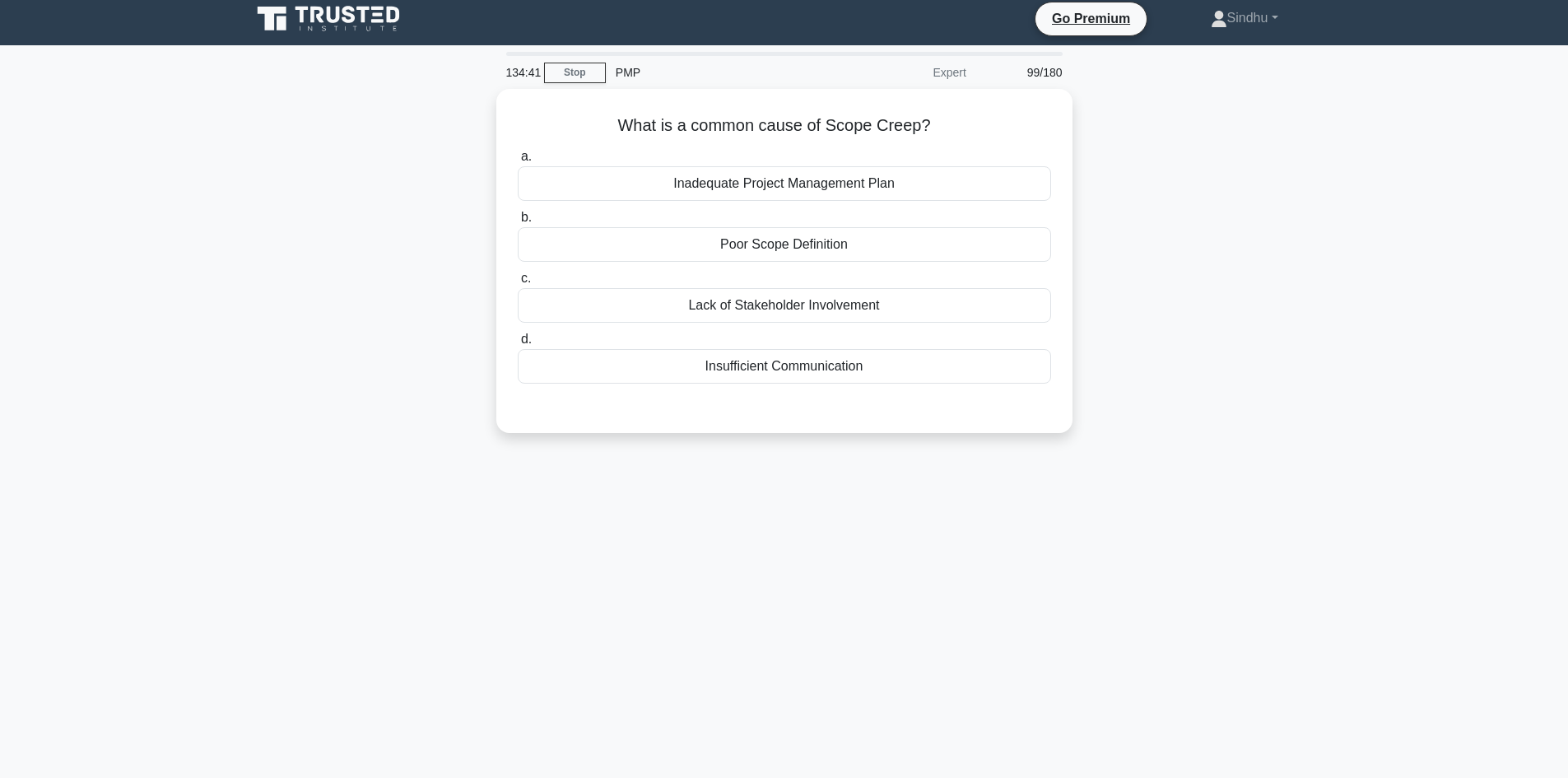
scroll to position [0, 0]
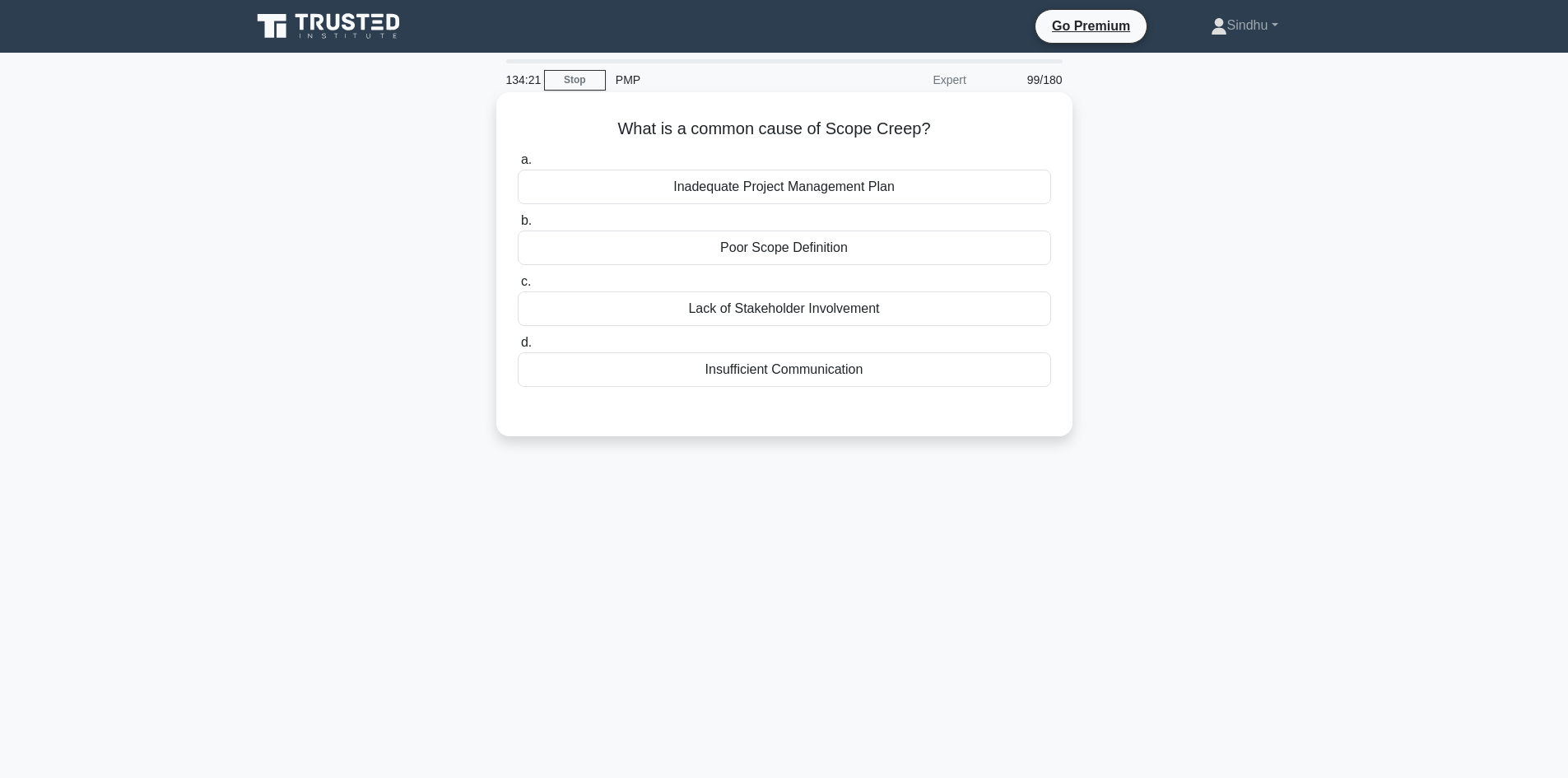
click at [862, 247] on div "Poor Scope Definition" at bounding box center [784, 248] width 533 height 35
click at [518, 226] on input "b. Poor Scope Definition" at bounding box center [518, 220] width 0 height 11
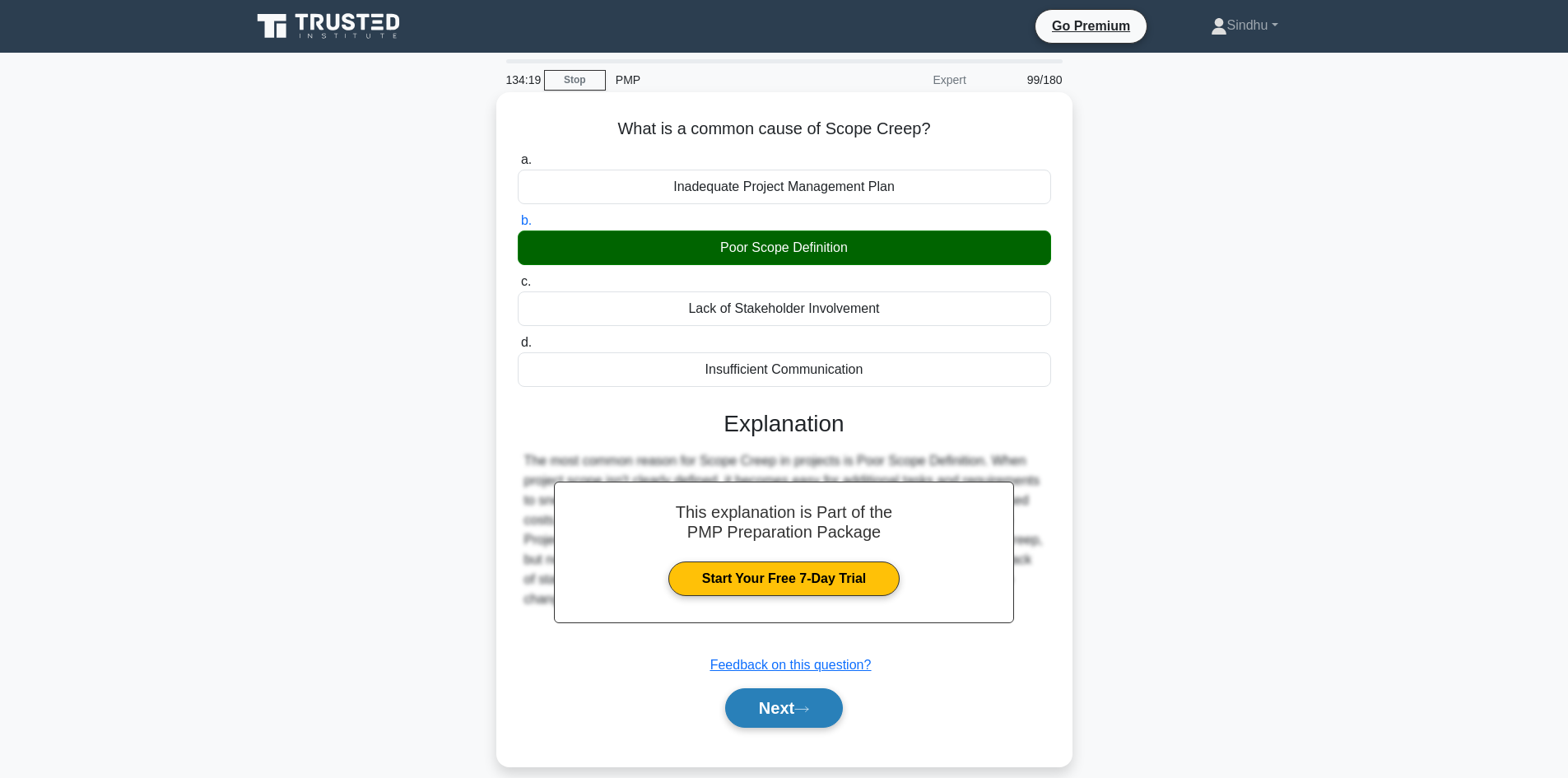
click at [793, 701] on button "Next" at bounding box center [784, 708] width 118 height 40
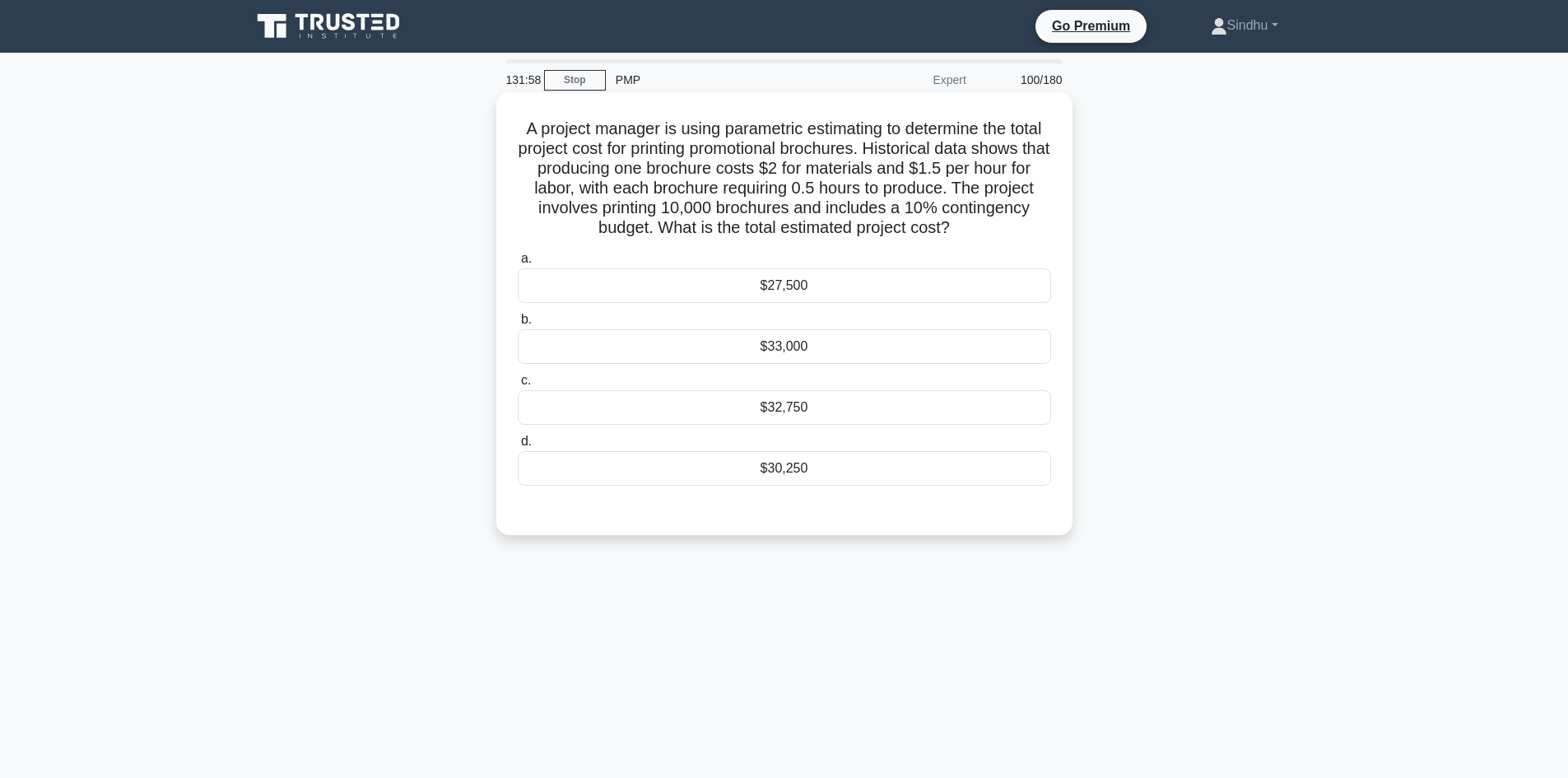
click at [808, 474] on div "$30,250" at bounding box center [784, 469] width 533 height 35
click at [518, 447] on input "d. $30,250" at bounding box center [518, 442] width 0 height 11
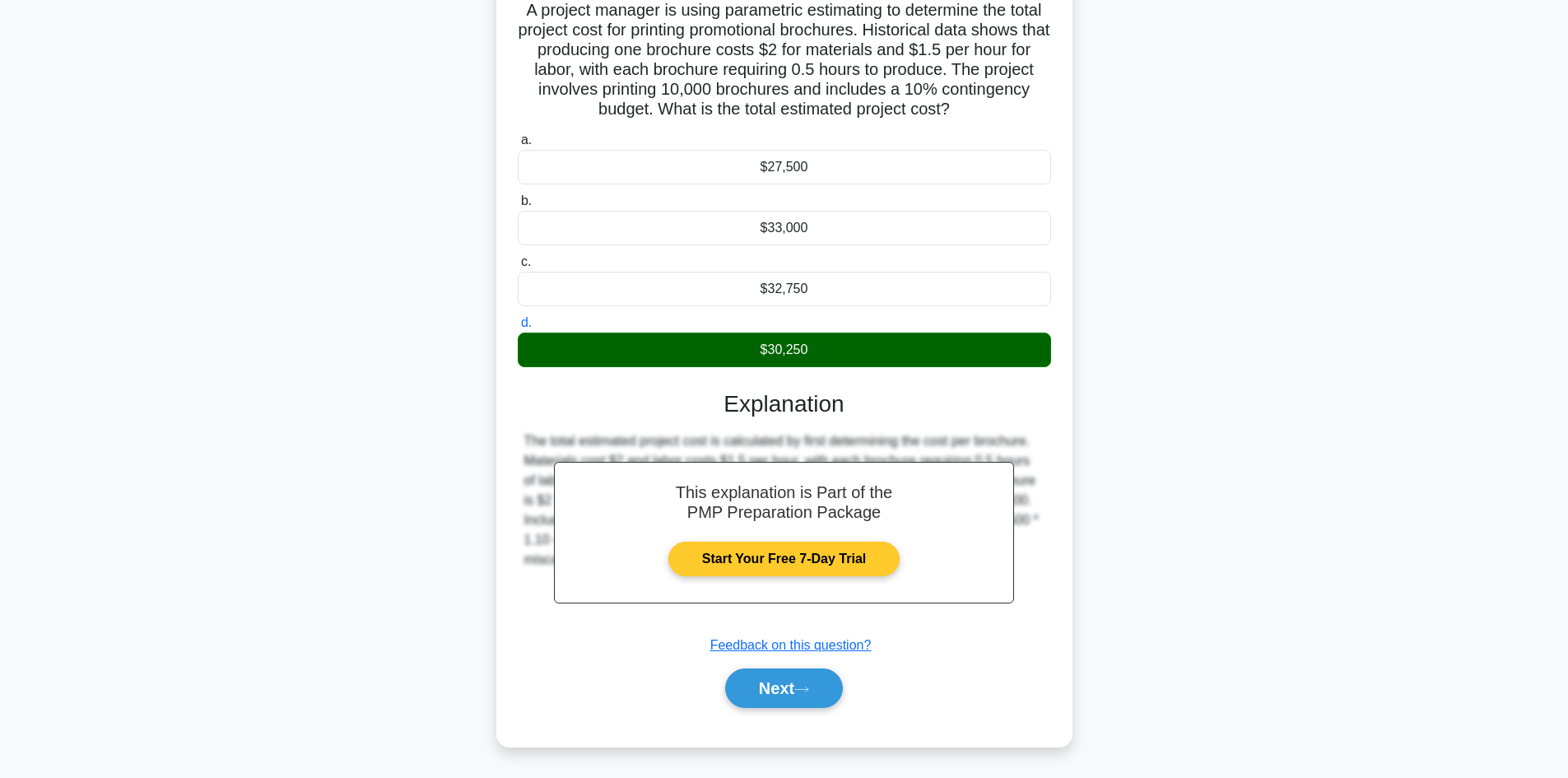
scroll to position [119, 0]
click at [762, 697] on button "Next" at bounding box center [784, 689] width 118 height 40
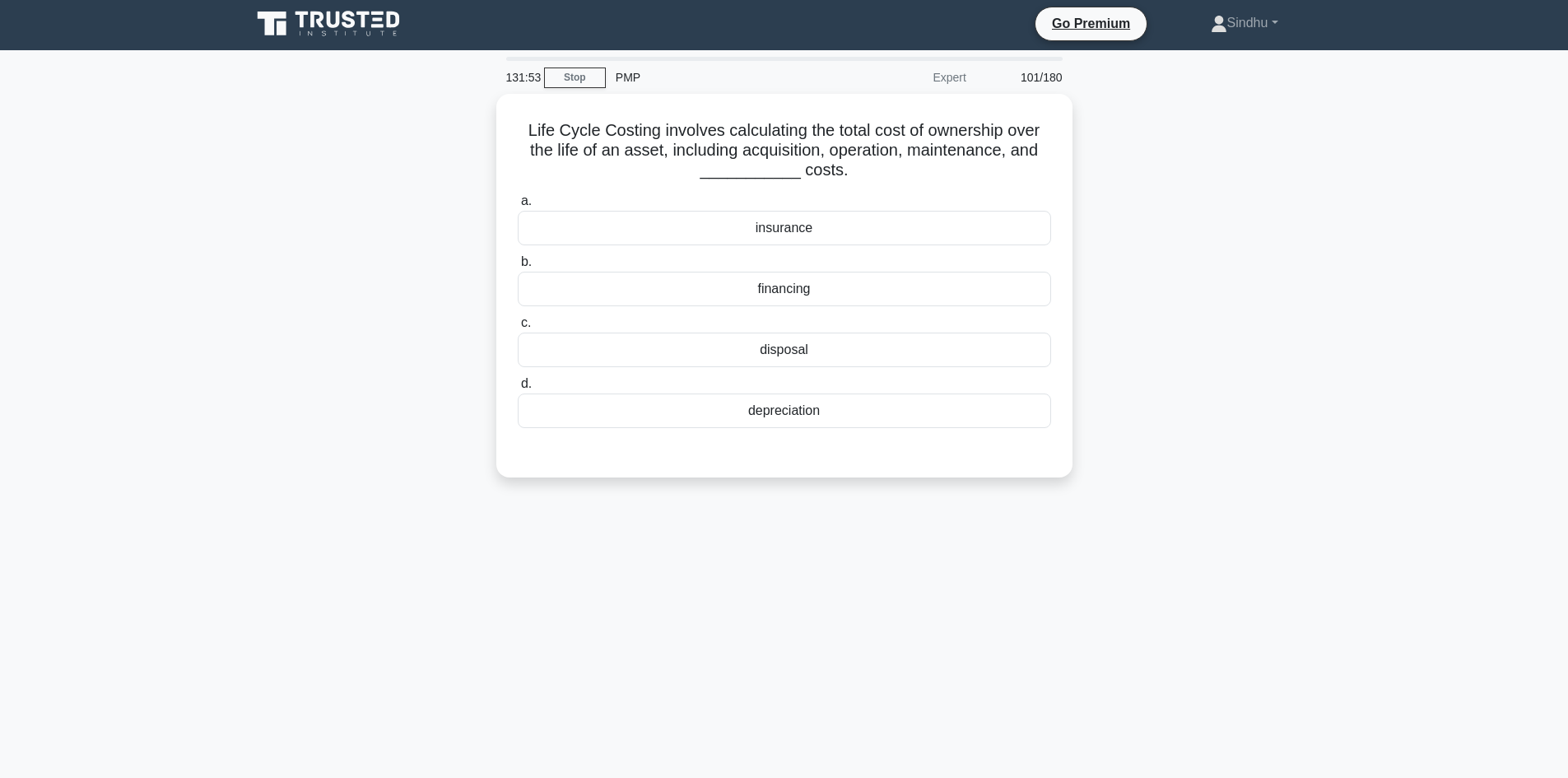
scroll to position [0, 0]
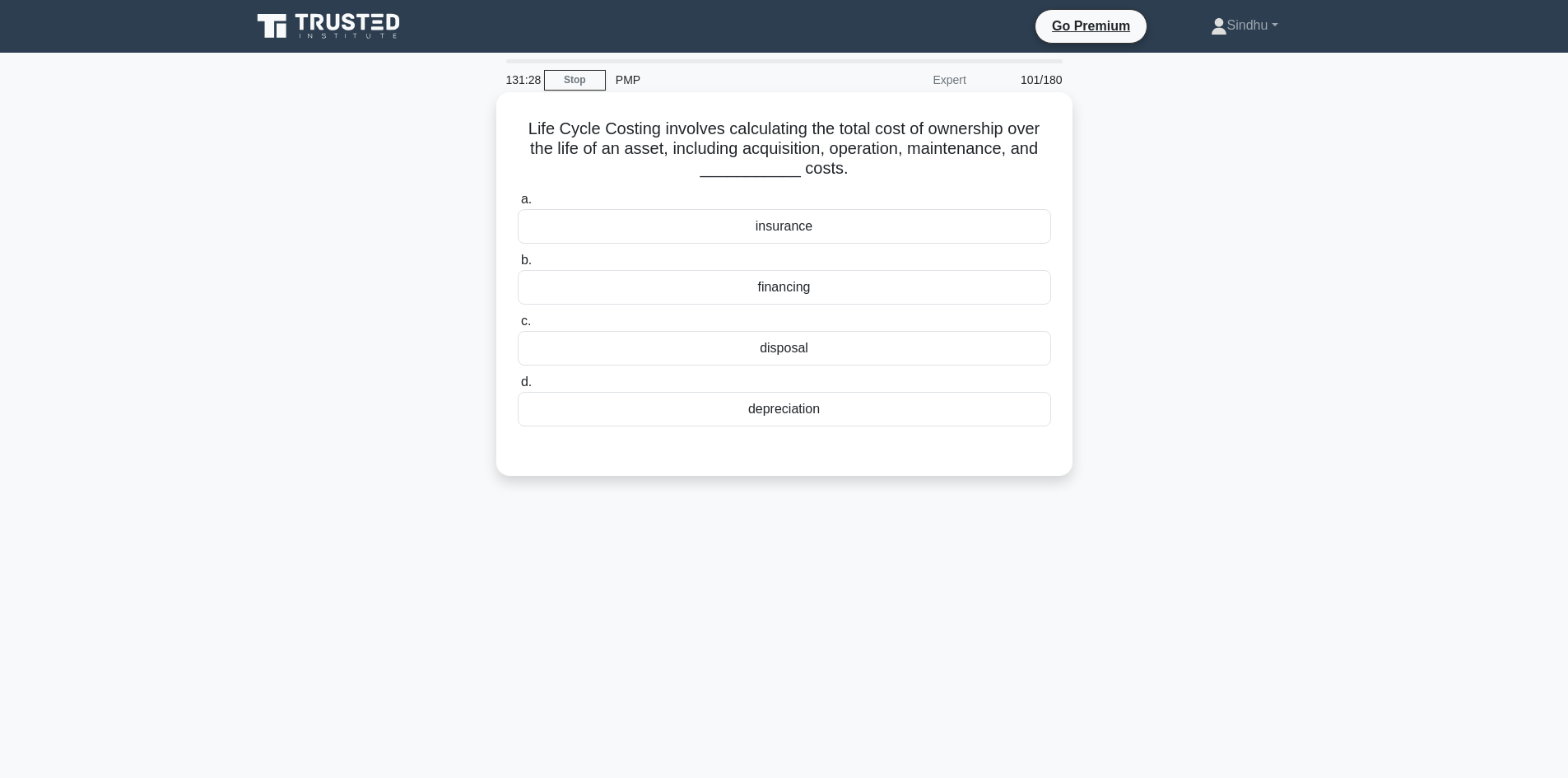
click at [797, 412] on div "depreciation" at bounding box center [784, 409] width 533 height 35
click at [518, 388] on input "d. depreciation" at bounding box center [518, 382] width 0 height 11
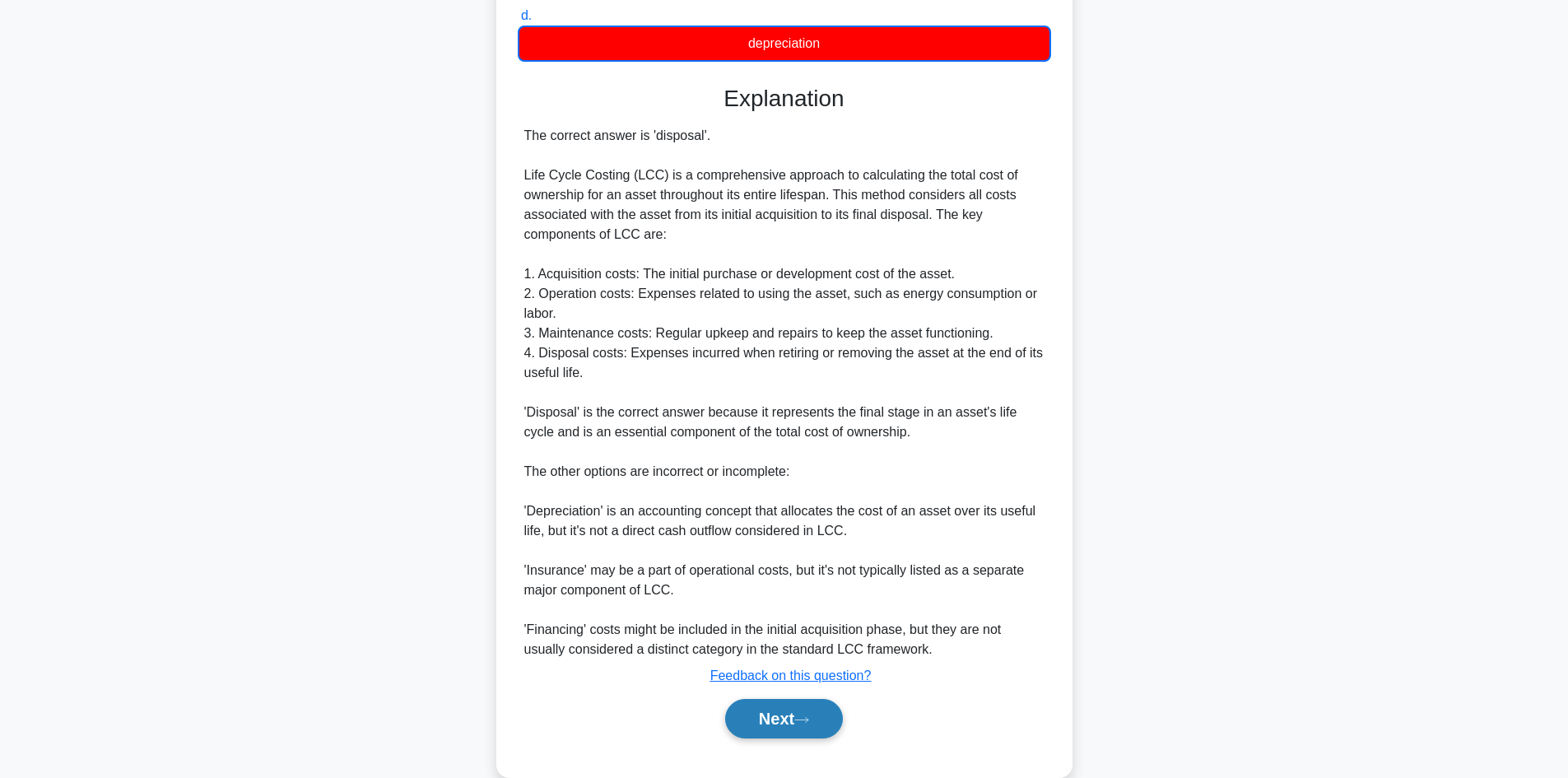
scroll to position [398, 0]
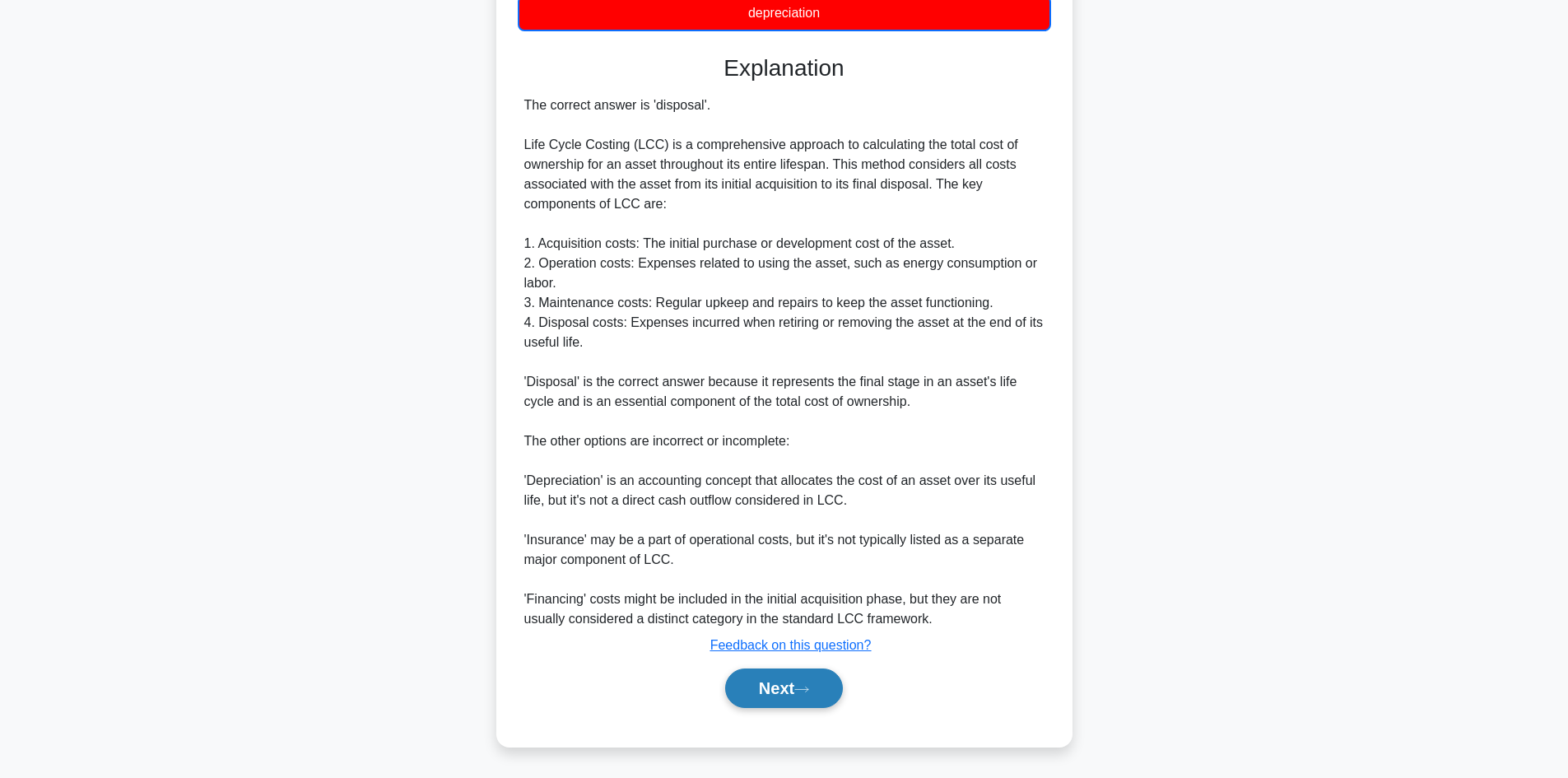
click at [789, 703] on button "Next" at bounding box center [784, 689] width 118 height 40
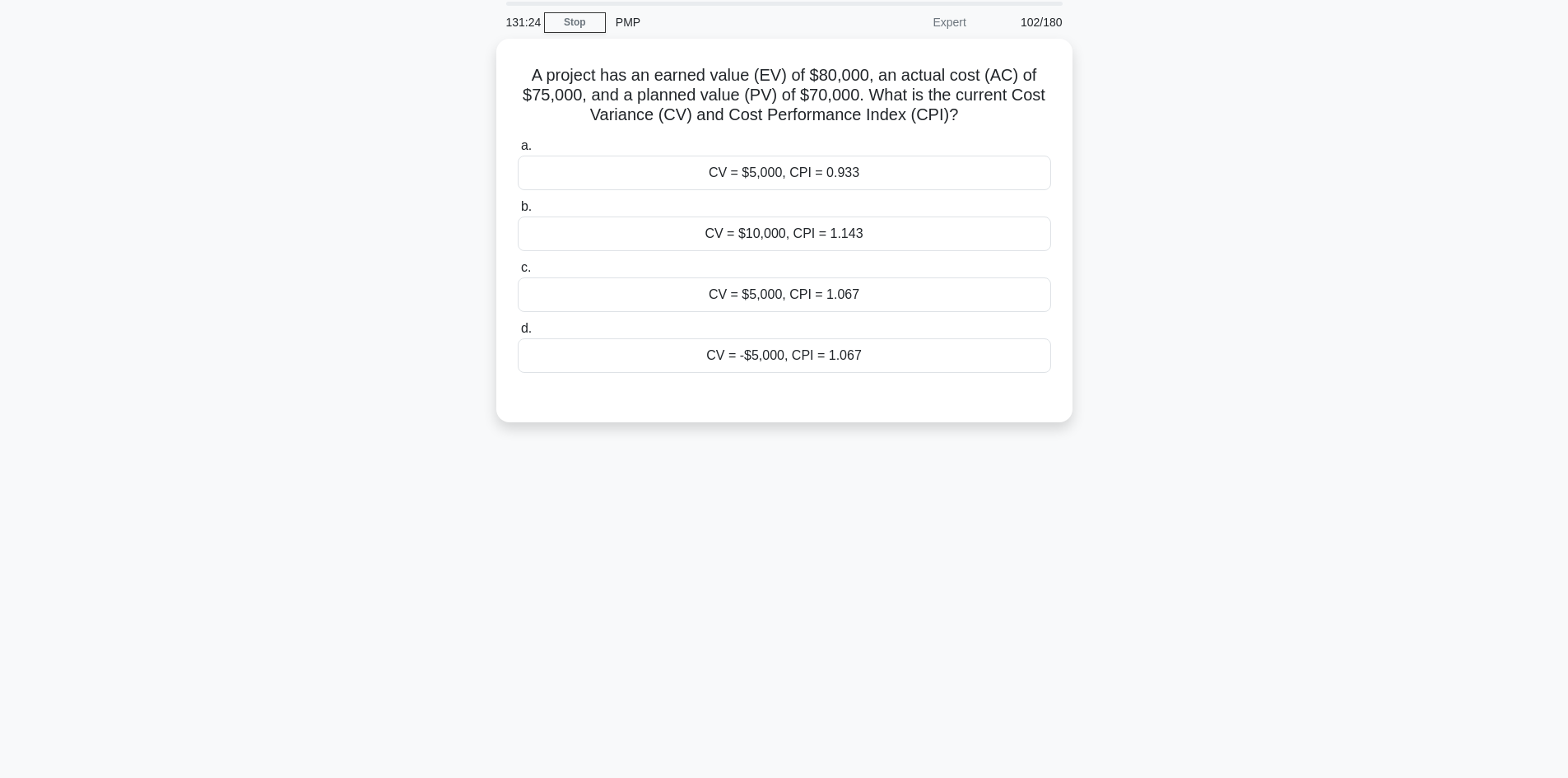
scroll to position [29, 0]
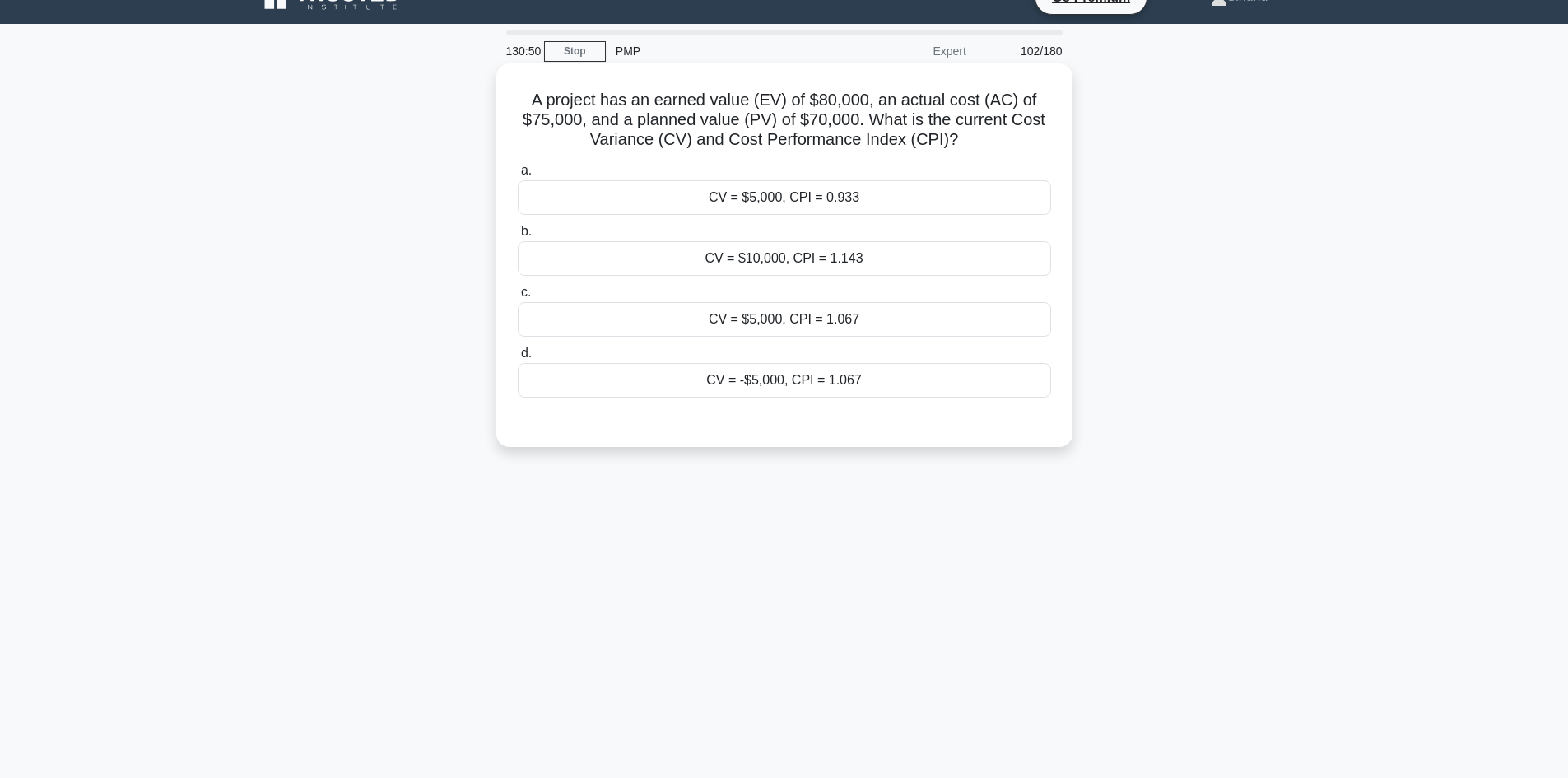
click at [805, 321] on div "CV = $5,000, CPI = 1.067" at bounding box center [784, 320] width 533 height 35
click at [518, 298] on input "c. CV = $5,000, CPI = 1.067" at bounding box center [518, 292] width 0 height 11
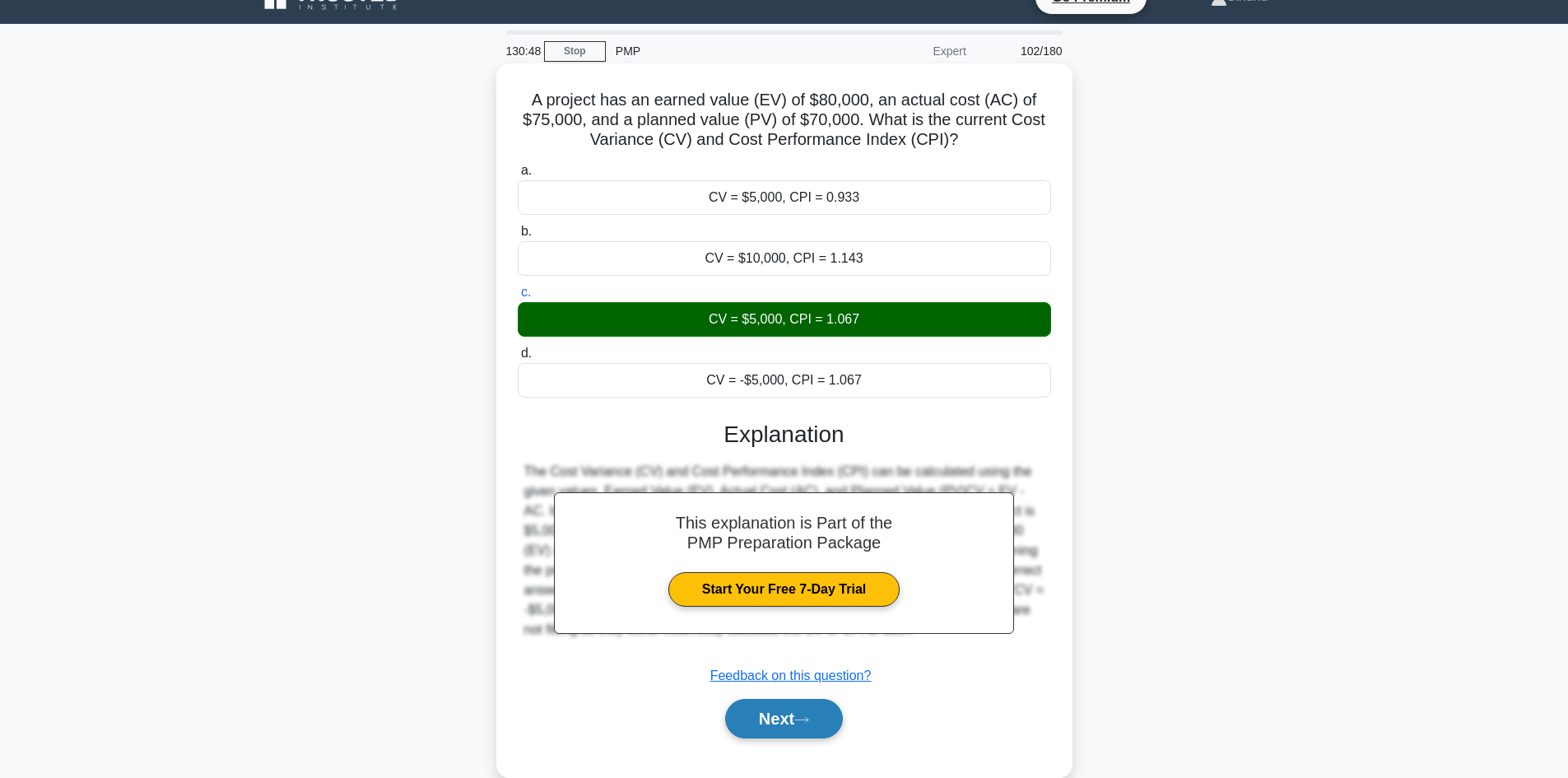
click at [751, 718] on button "Next" at bounding box center [784, 719] width 118 height 40
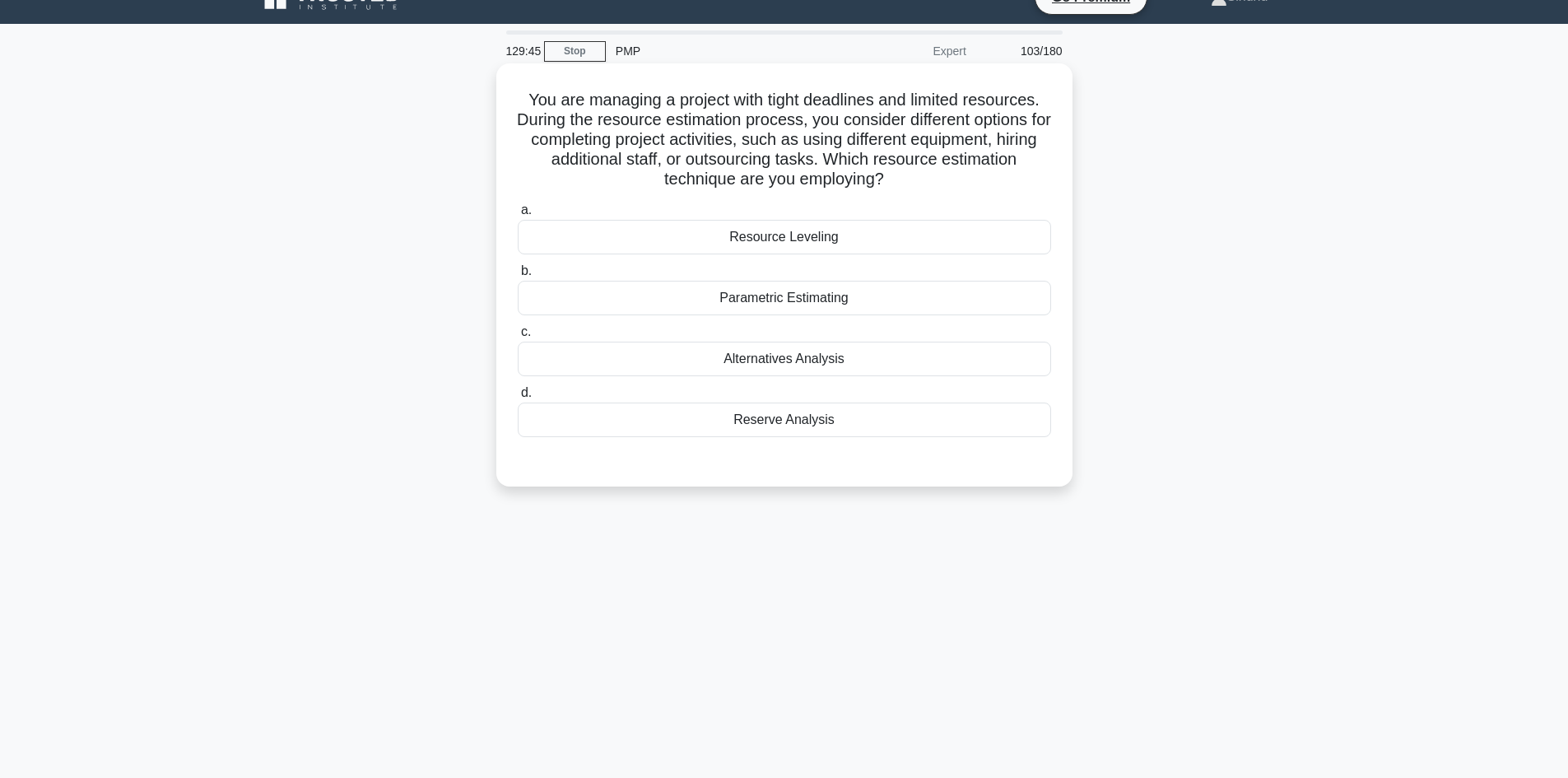
click at [779, 366] on div "Alternatives Analysis" at bounding box center [784, 359] width 533 height 35
click at [518, 337] on input "c. Alternatives Analysis" at bounding box center [518, 331] width 0 height 11
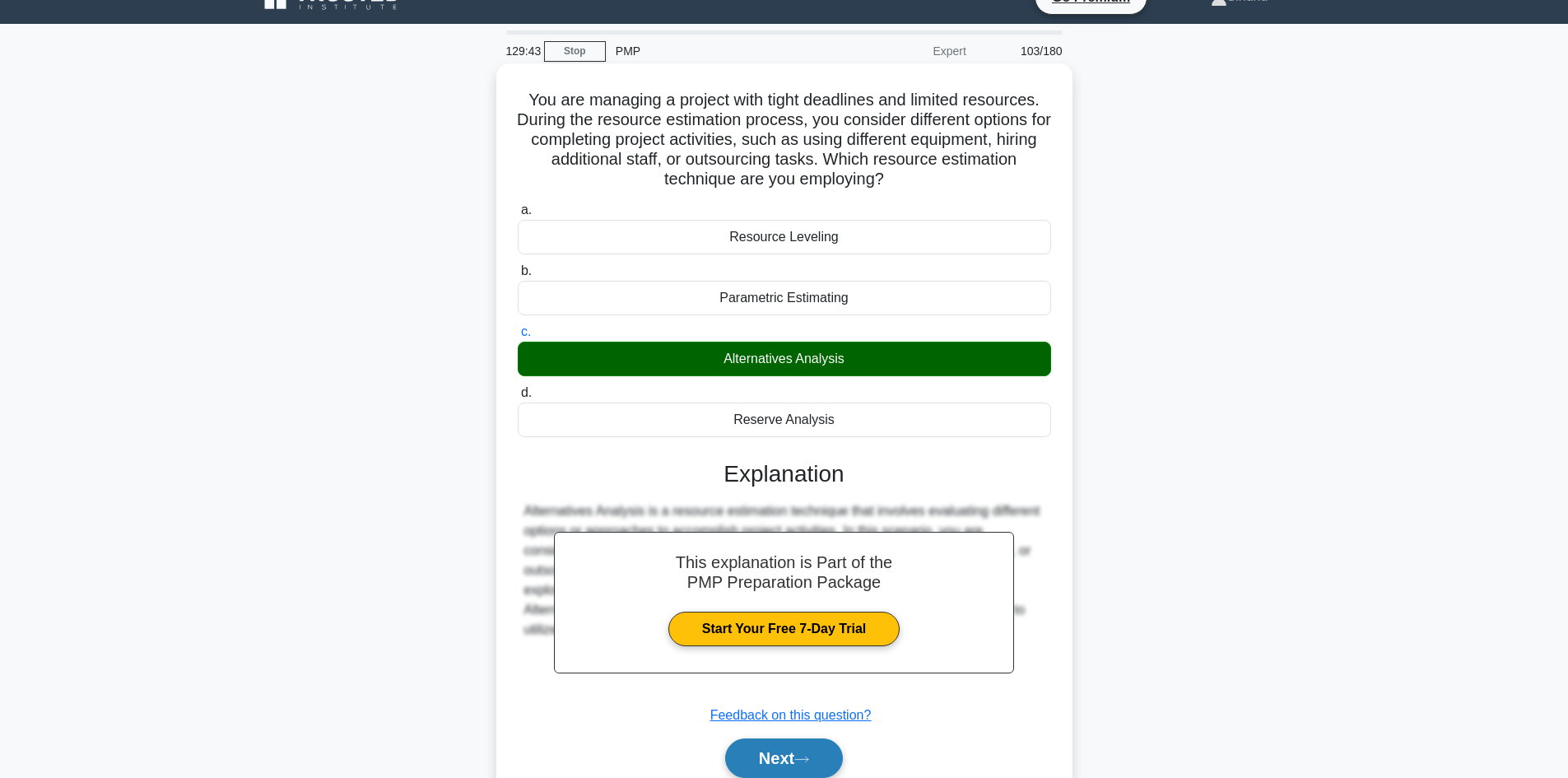
click at [767, 751] on button "Next" at bounding box center [784, 758] width 118 height 40
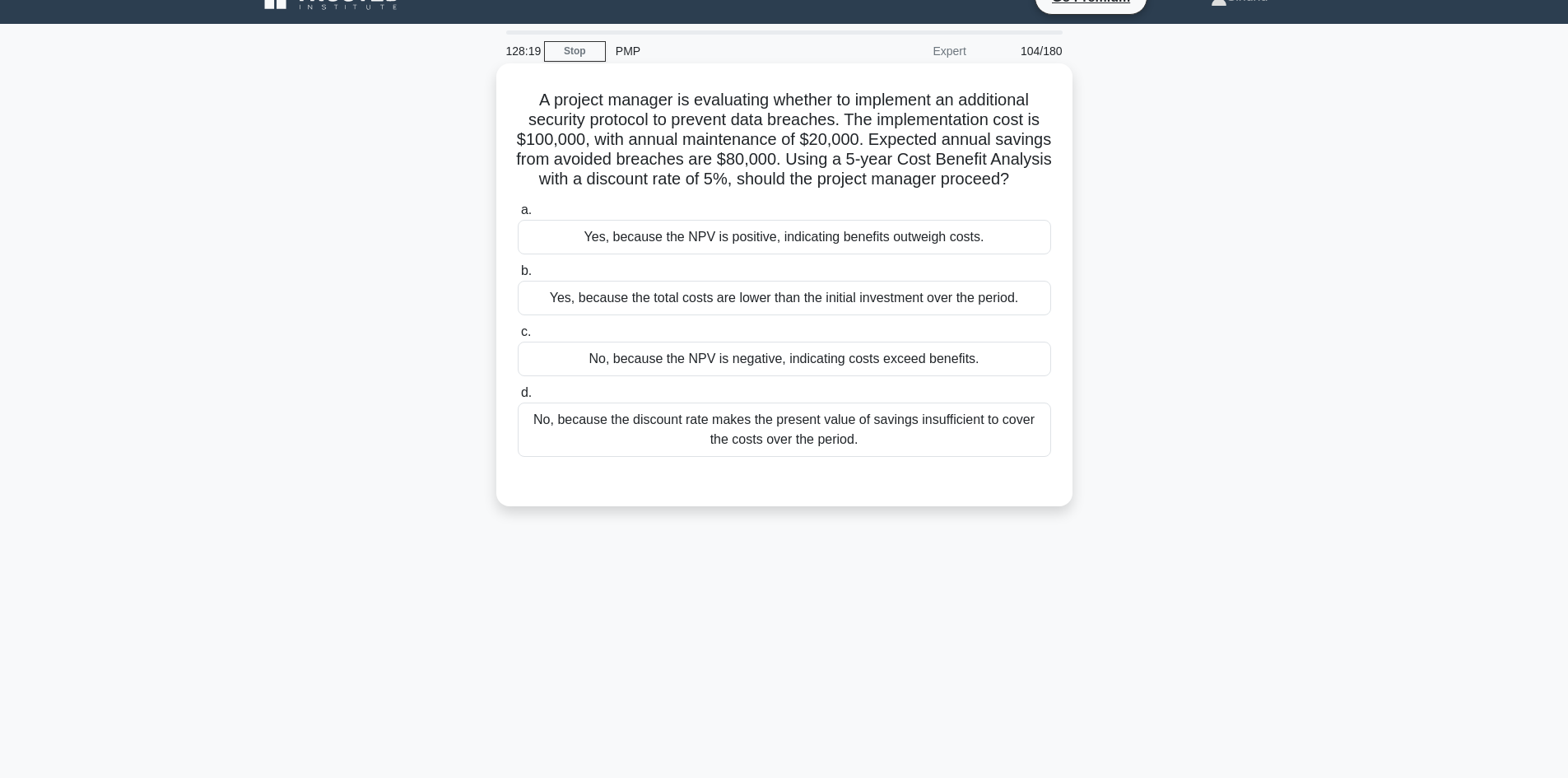
click at [975, 376] on div "No, because the NPV is negative, indicating costs exceed benefits." at bounding box center [784, 359] width 533 height 35
click at [518, 337] on input "c. No, because the NPV is negative, indicating costs exceed benefits." at bounding box center [518, 331] width 0 height 11
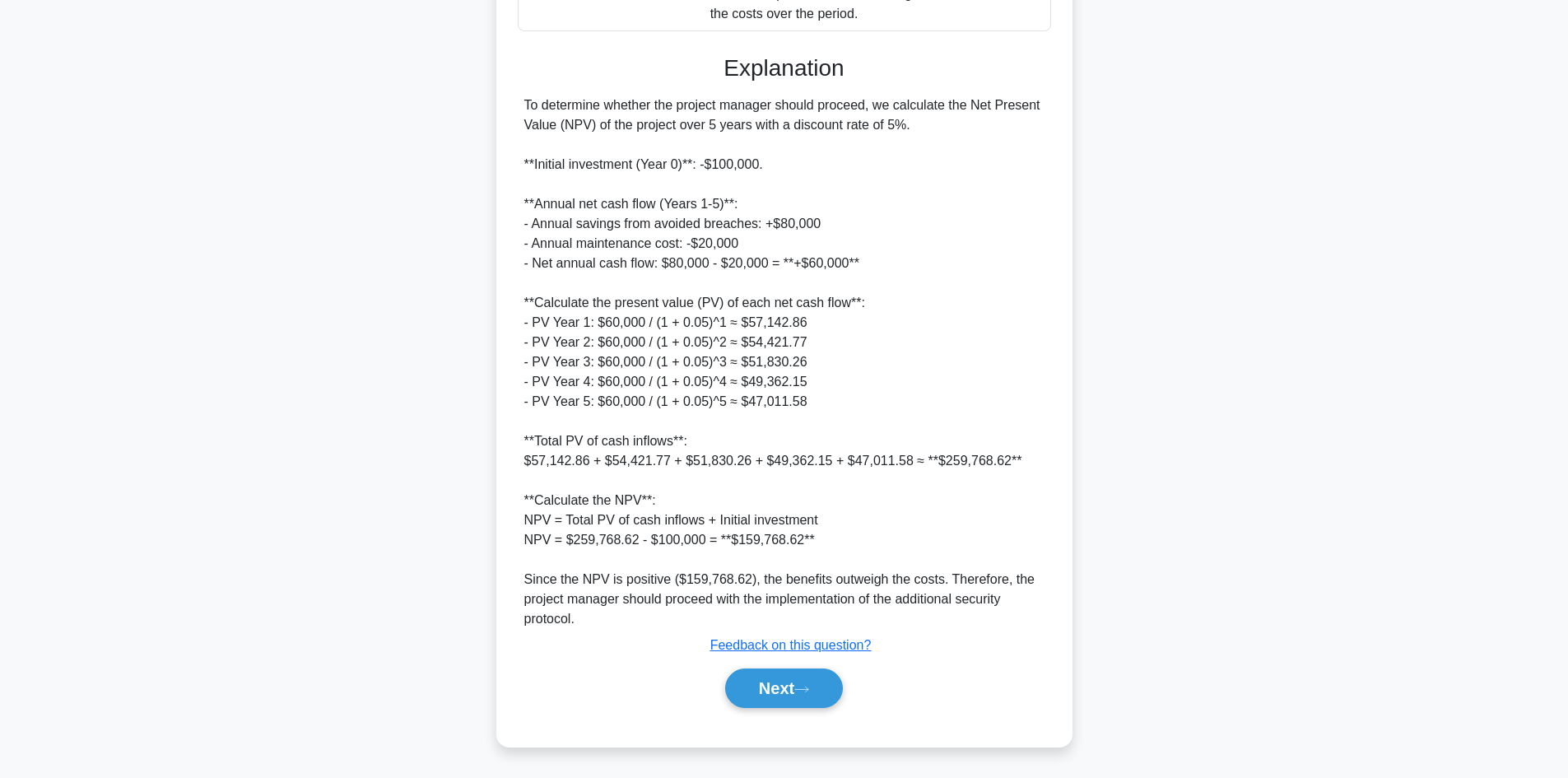
scroll to position [476, 0]
click at [765, 687] on button "Next" at bounding box center [784, 689] width 118 height 40
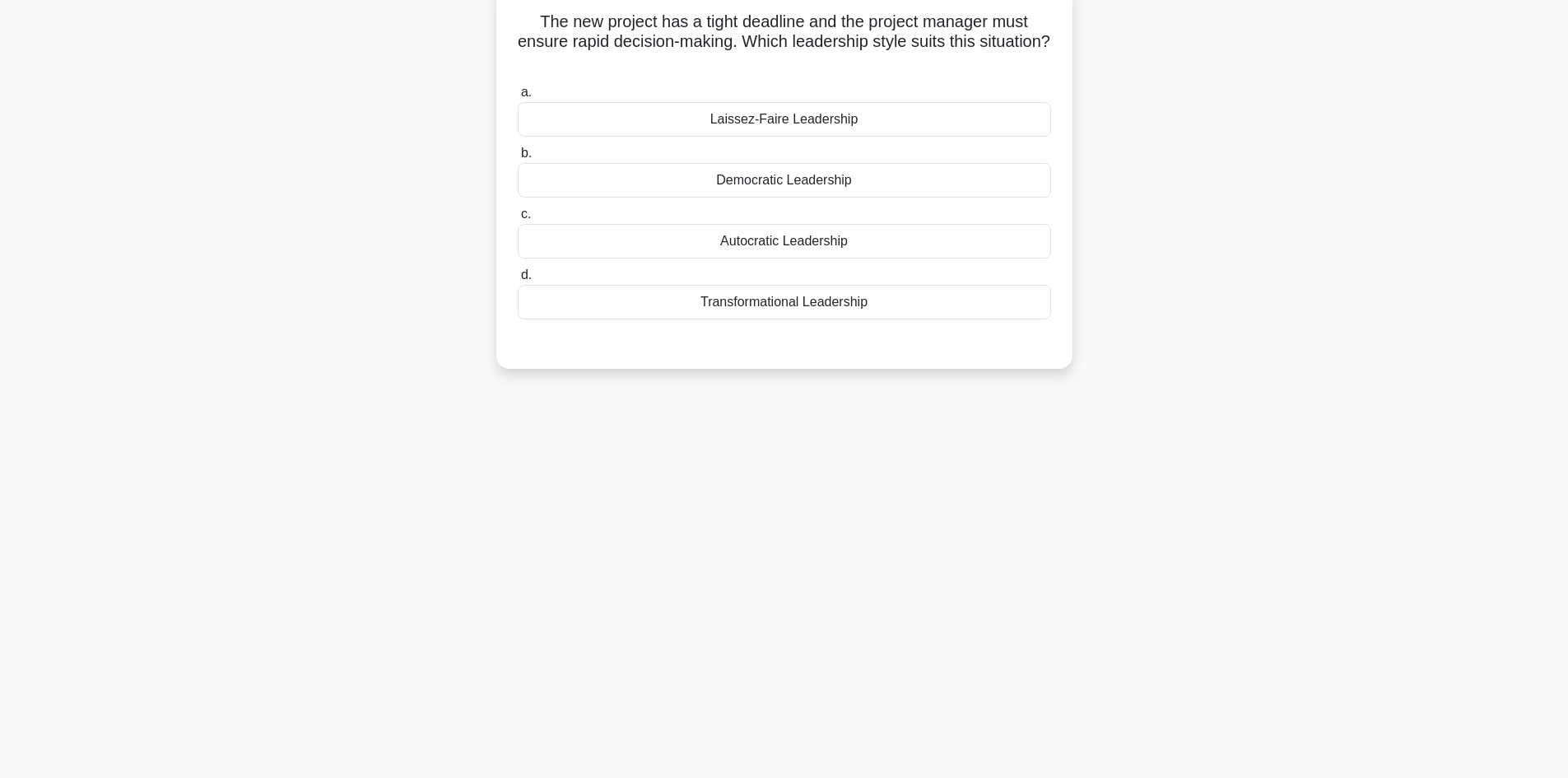
scroll to position [29, 0]
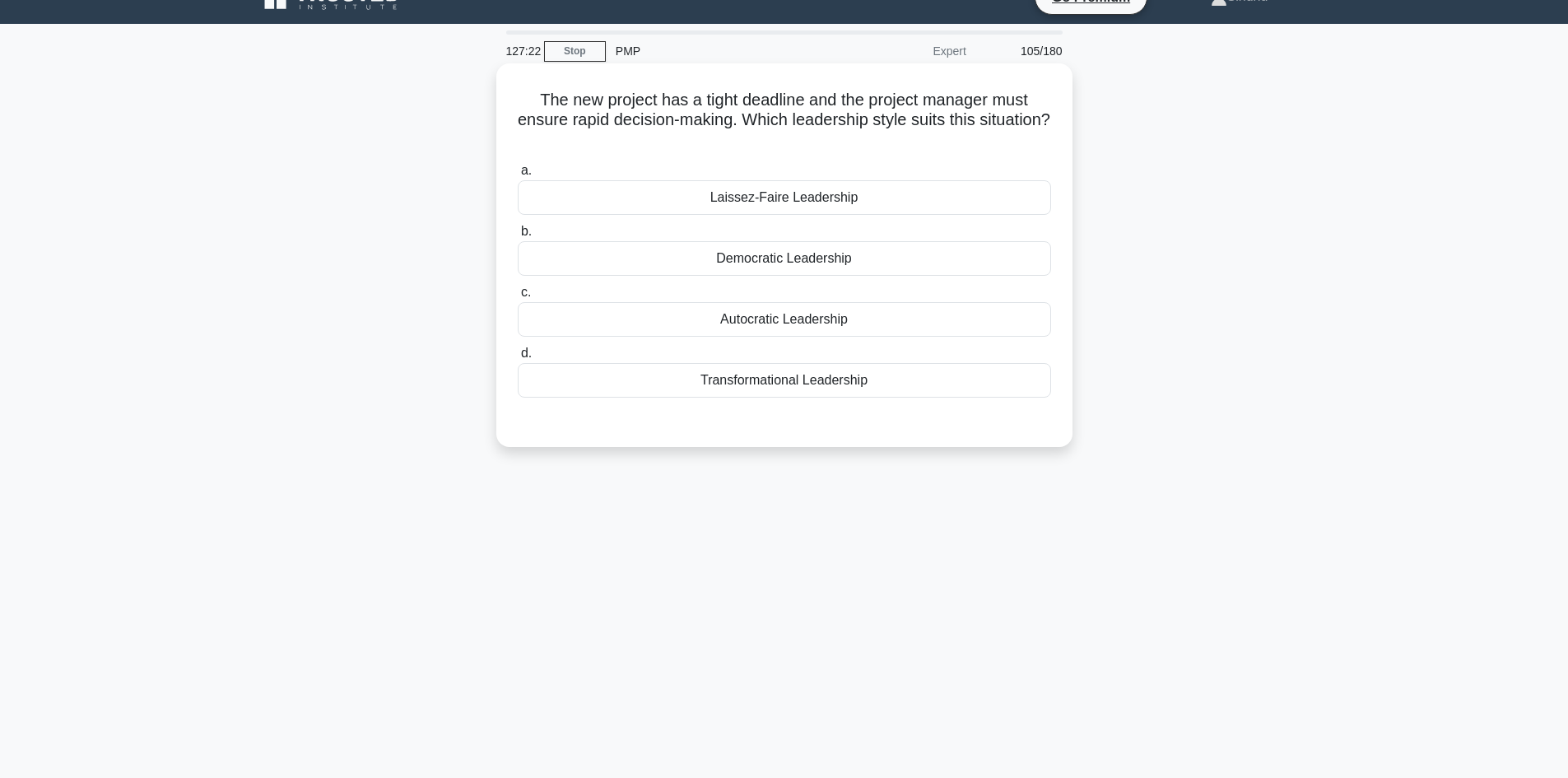
click at [859, 322] on div "Autocratic Leadership" at bounding box center [784, 320] width 533 height 35
click at [518, 298] on input "c. Autocratic Leadership" at bounding box center [518, 292] width 0 height 11
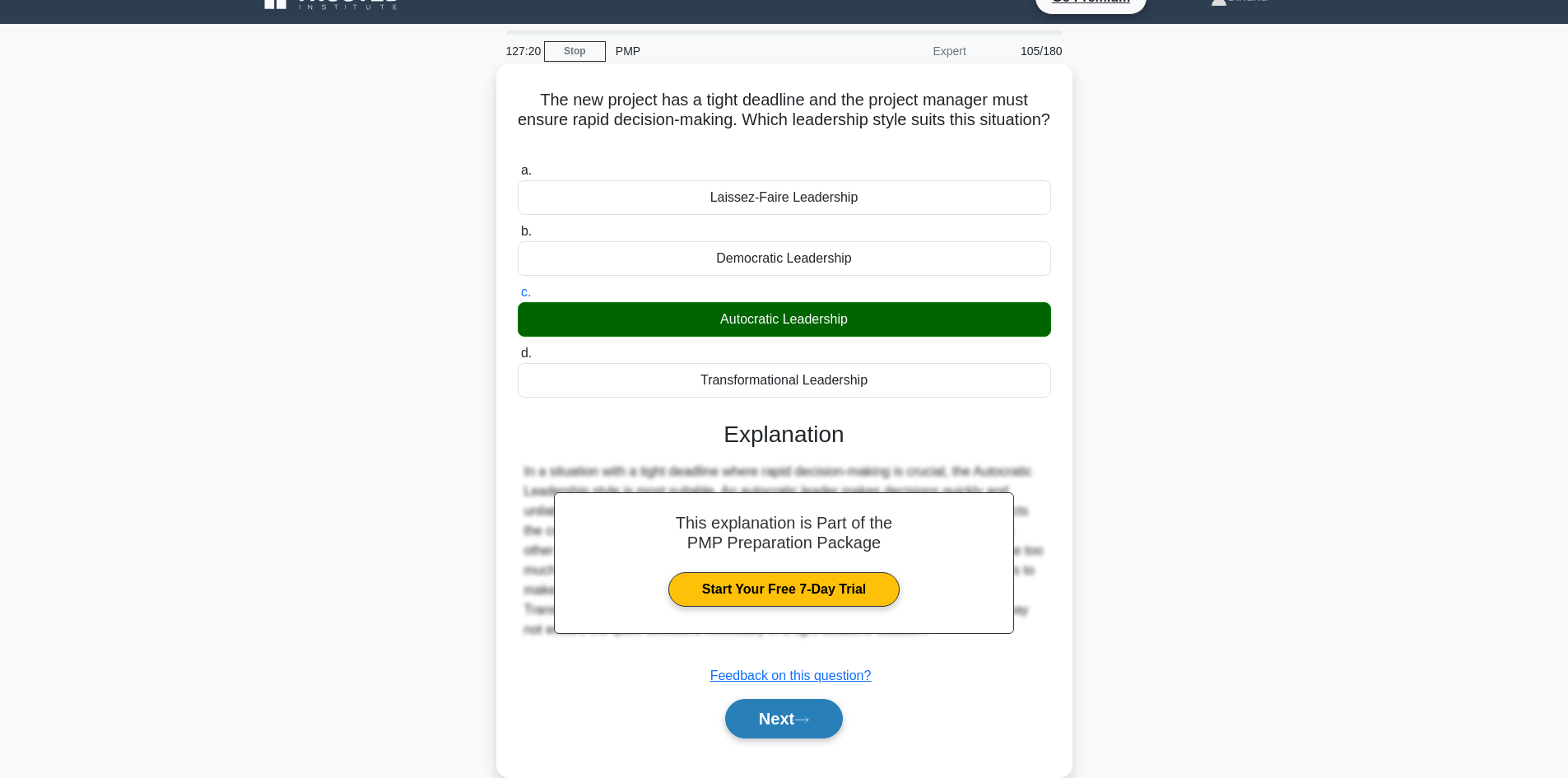
click at [768, 718] on button "Next" at bounding box center [784, 719] width 118 height 40
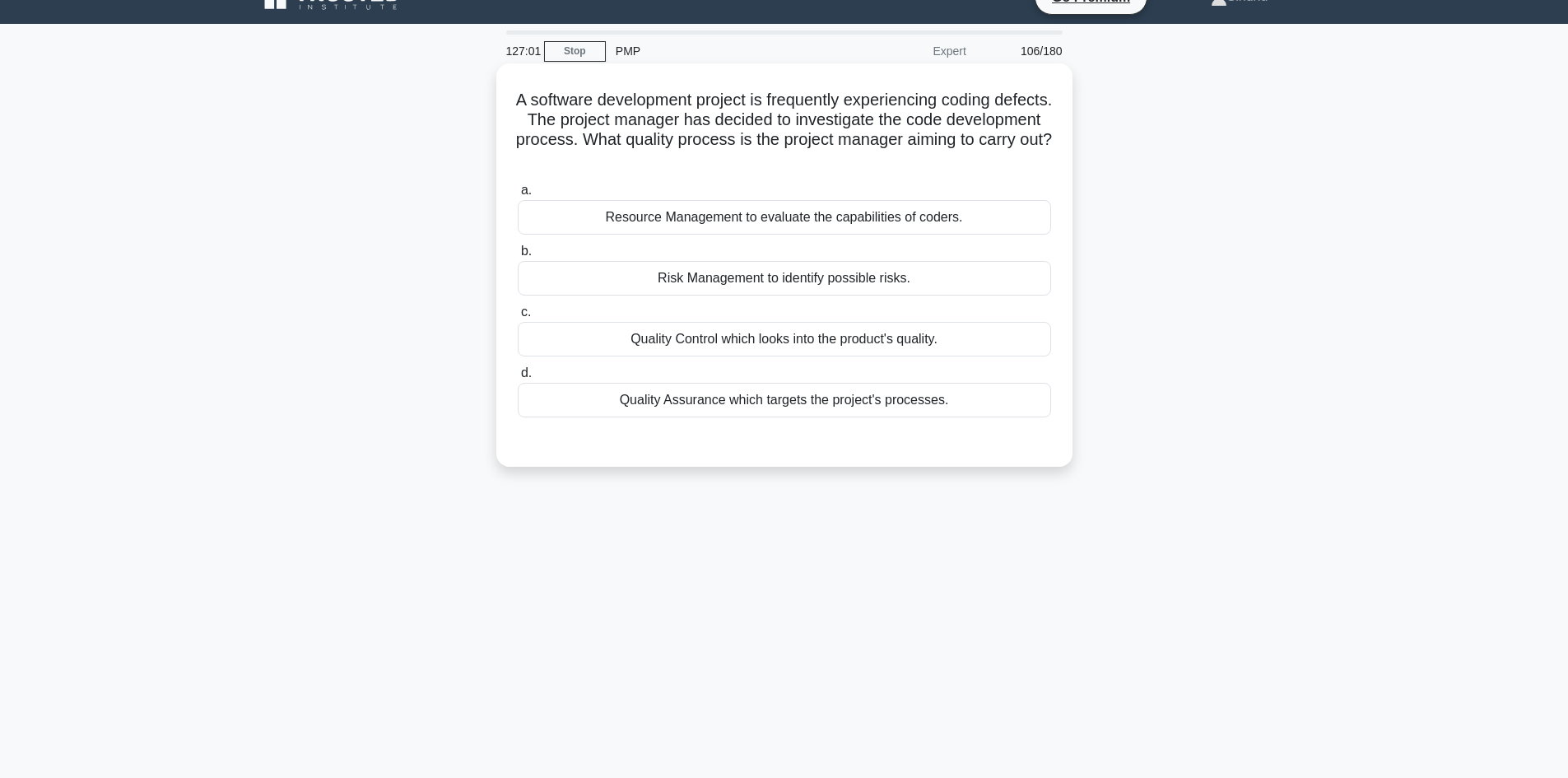
click at [860, 342] on div "Quality Control which looks into the product's quality." at bounding box center [784, 340] width 533 height 35
click at [518, 318] on input "c. Quality Control which looks into the product's quality." at bounding box center [518, 312] width 0 height 11
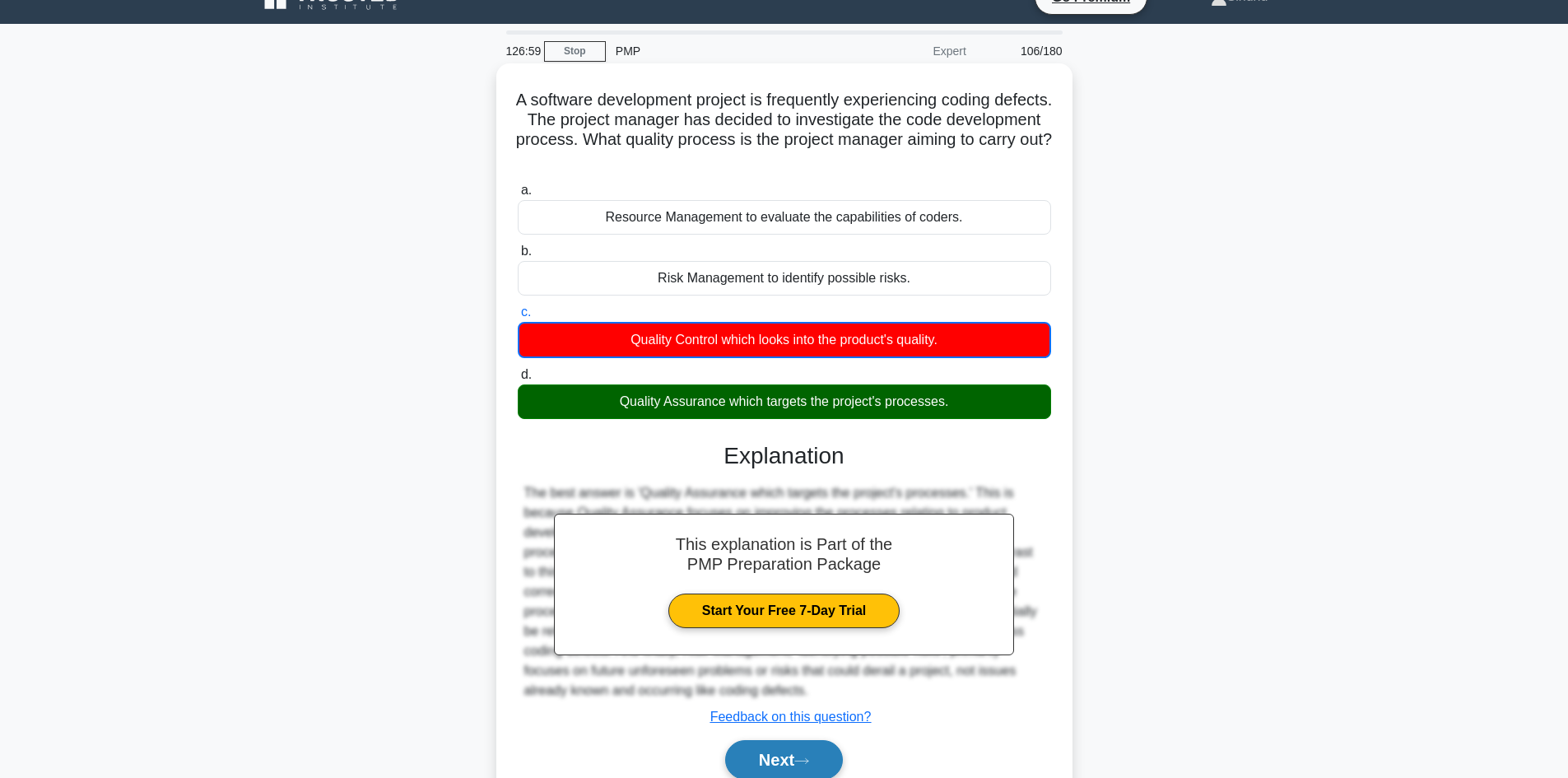
click at [772, 749] on button "Next" at bounding box center [784, 760] width 118 height 40
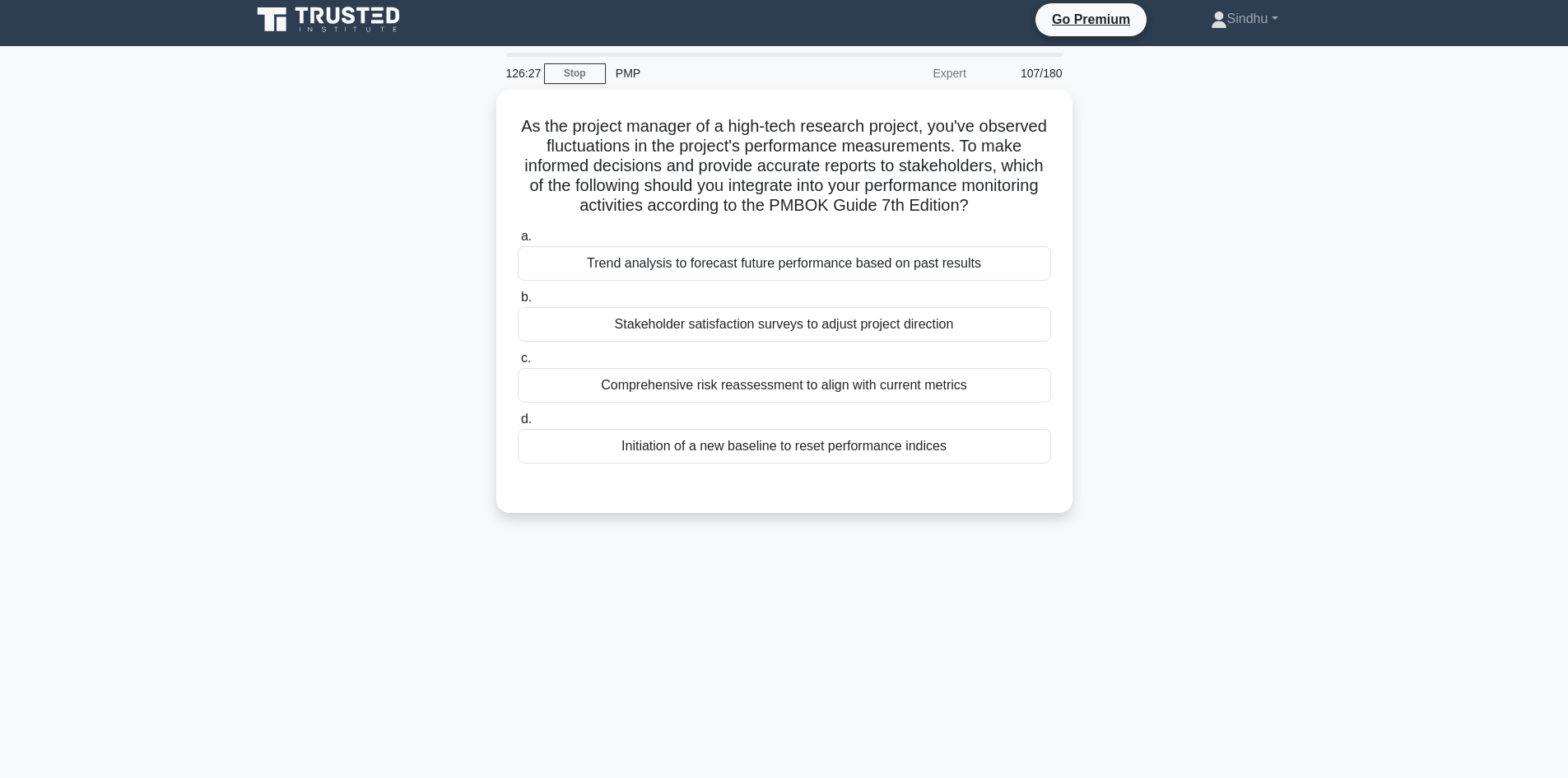
scroll to position [0, 0]
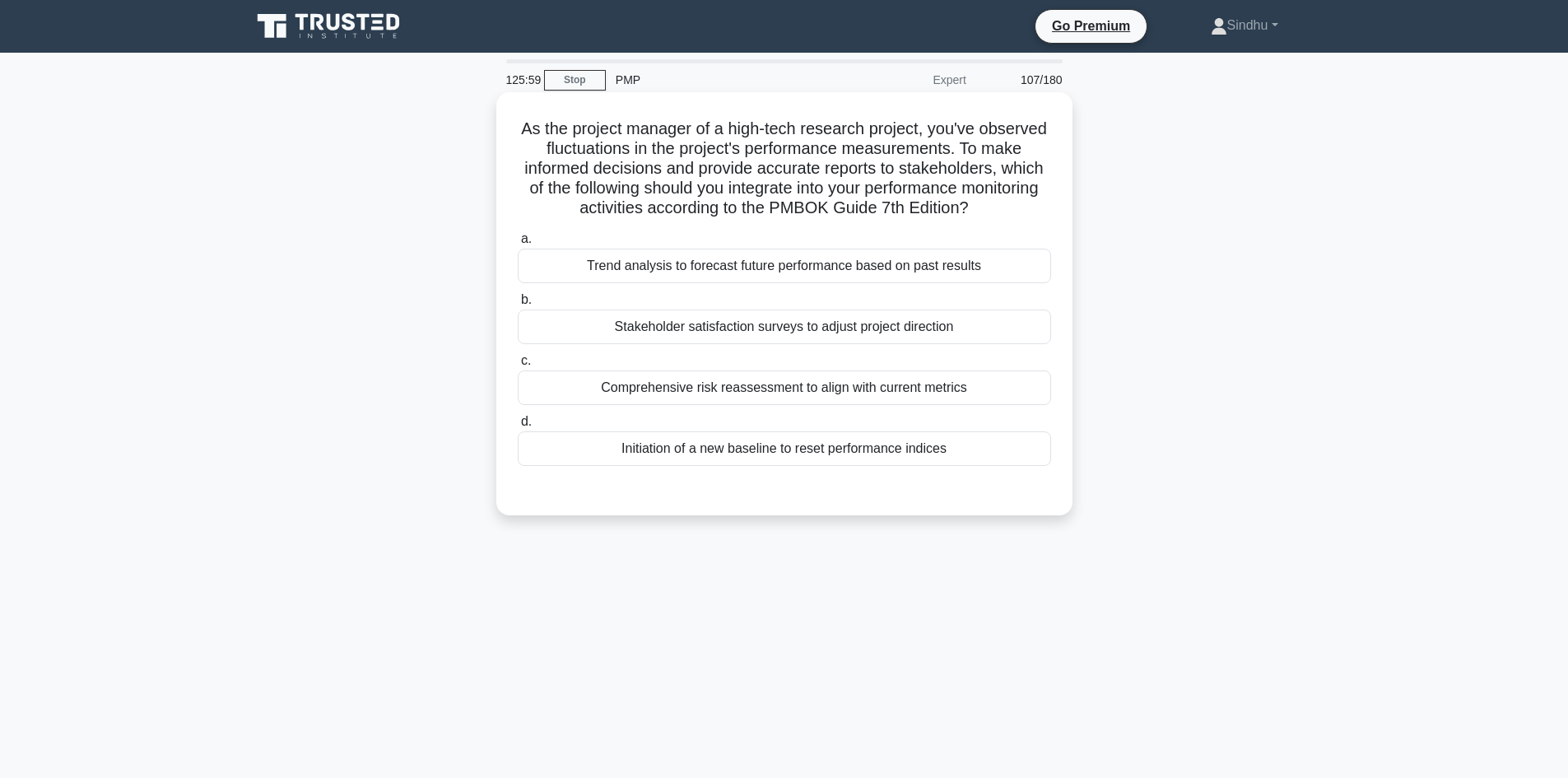
click at [804, 270] on div "Trend analysis to forecast future performance based on past results" at bounding box center [784, 266] width 533 height 35
click at [518, 244] on input "a. Trend analysis to forecast future performance based on past results" at bounding box center [518, 239] width 0 height 11
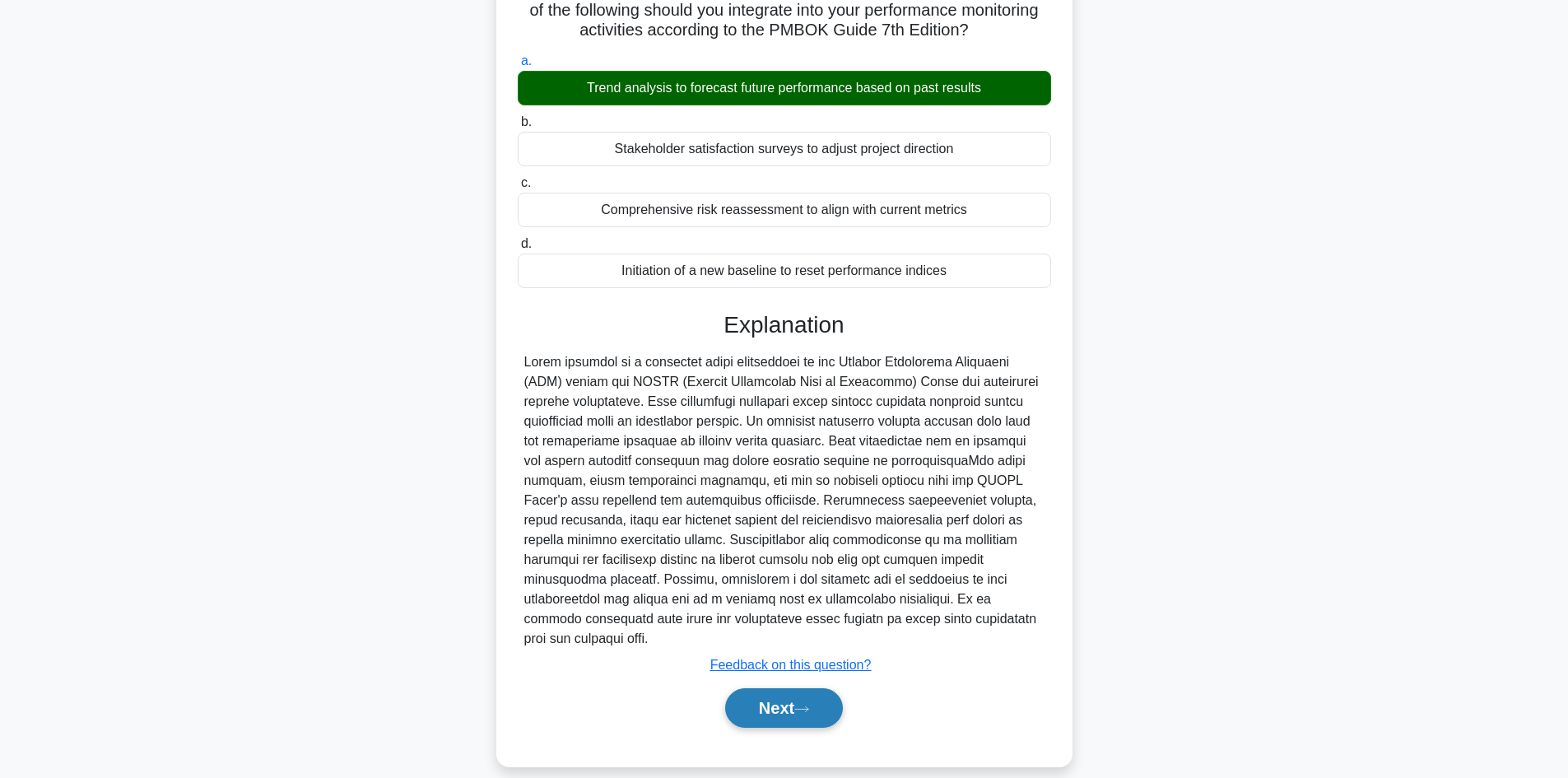
scroll to position [179, 0]
click at [750, 688] on button "Next" at bounding box center [784, 708] width 118 height 40
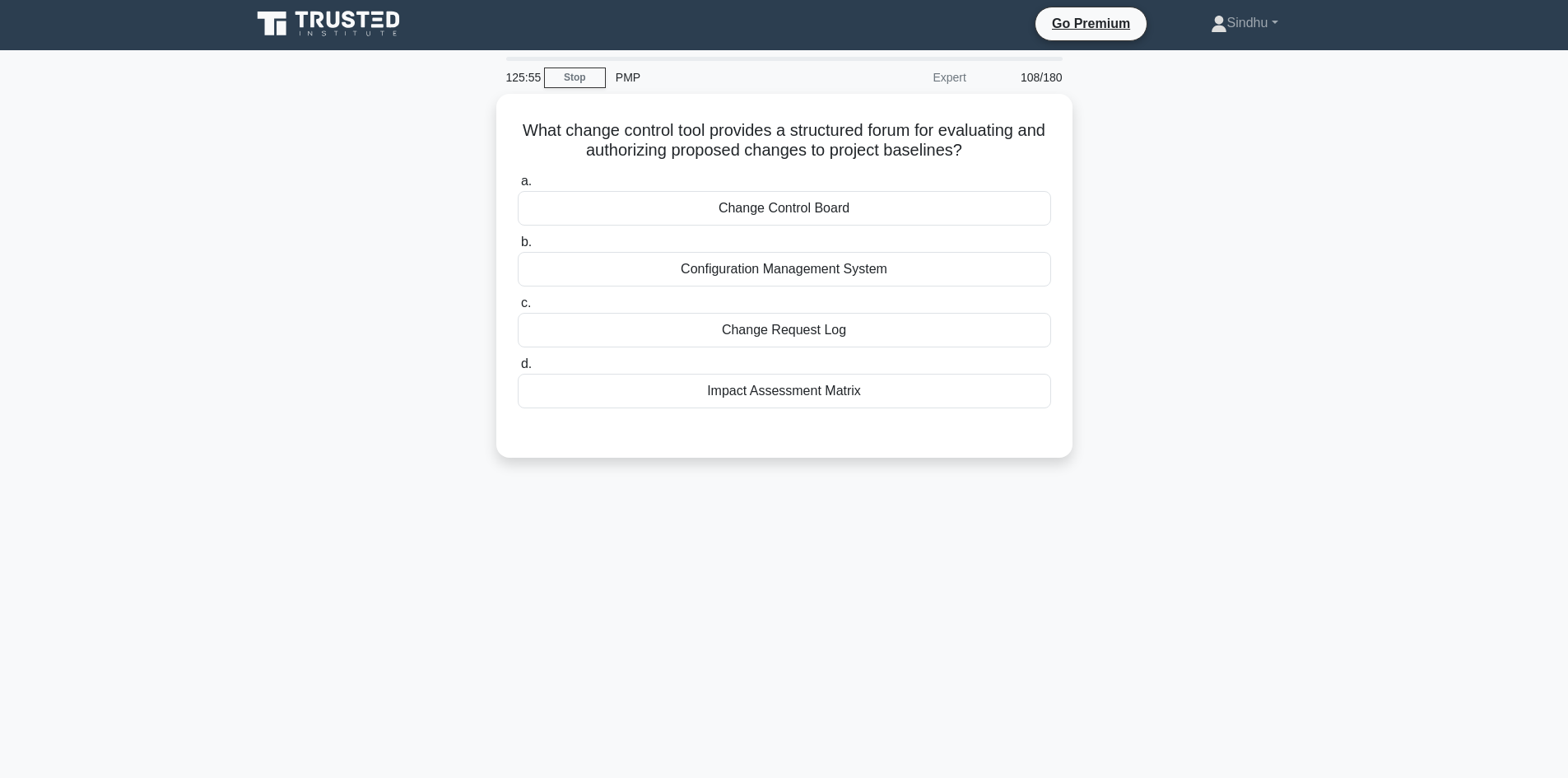
scroll to position [0, 0]
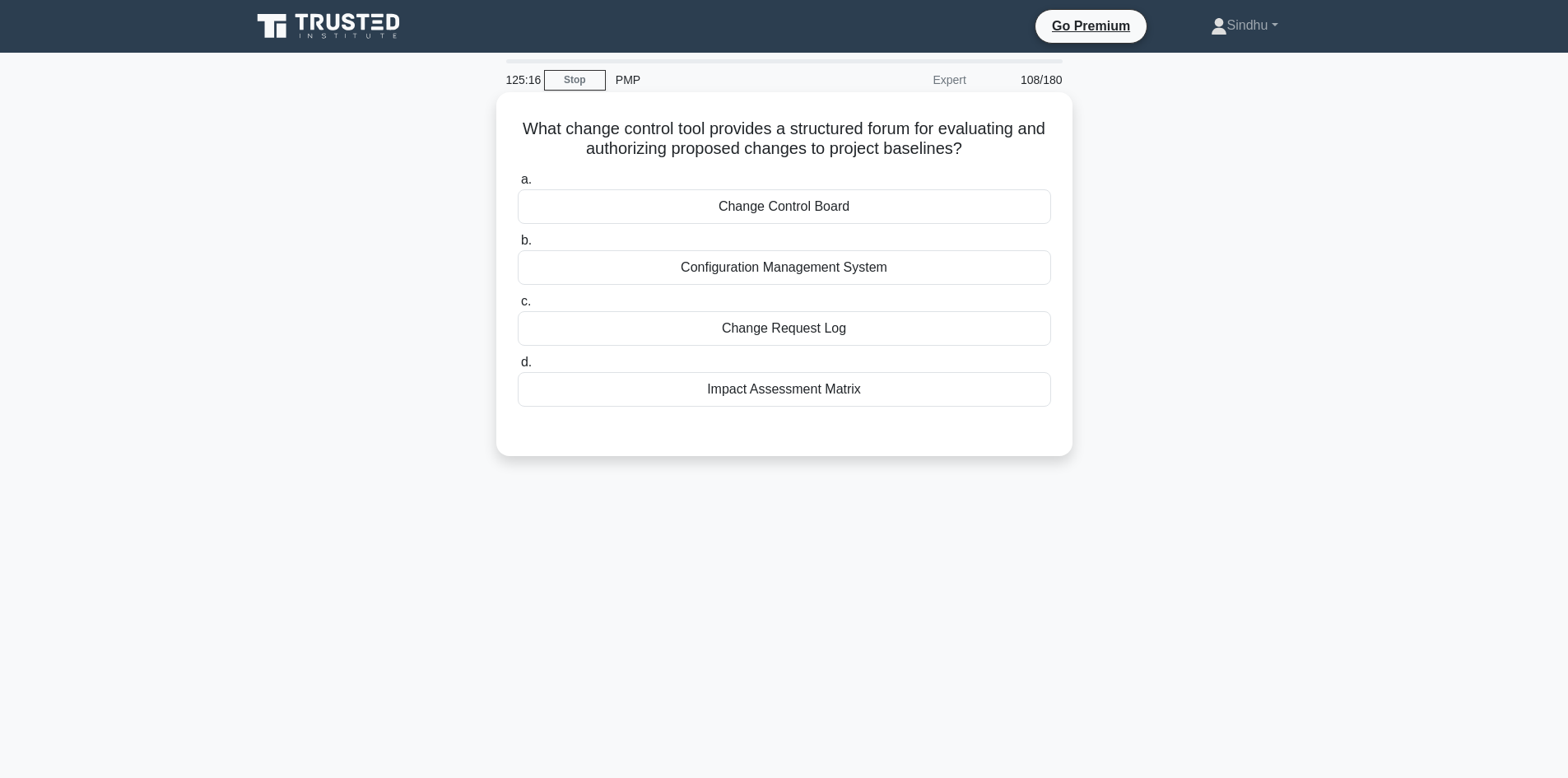
click at [780, 202] on div "Change Control Board" at bounding box center [784, 207] width 533 height 35
click at [518, 186] on input "a. Change Control Board" at bounding box center [518, 180] width 0 height 11
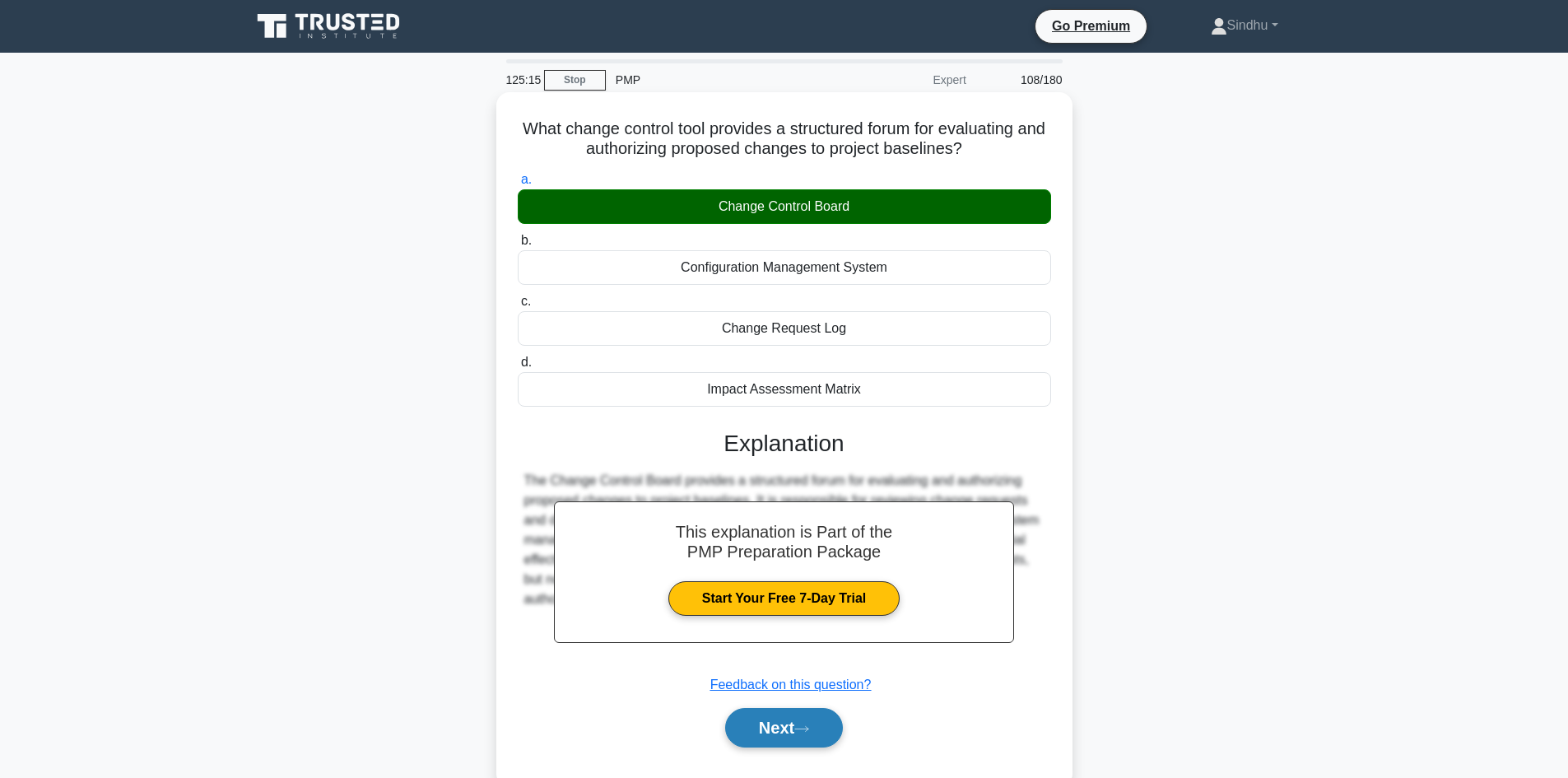
click at [789, 742] on button "Next" at bounding box center [784, 728] width 118 height 40
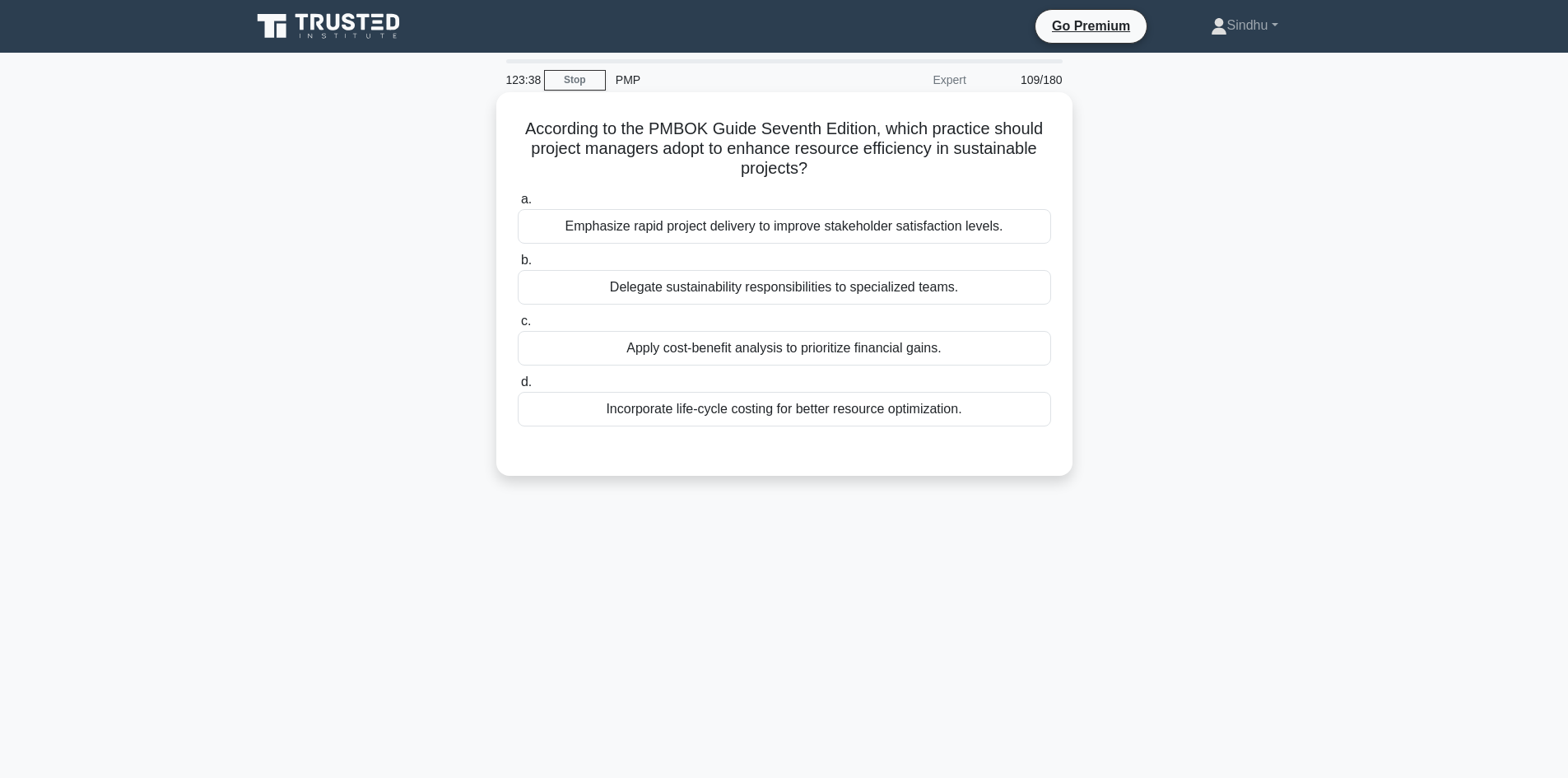
click at [828, 407] on div "Incorporate life-cycle costing for better resource optimization." at bounding box center [784, 409] width 533 height 35
click at [518, 388] on input "d. Incorporate life-cycle costing for better resource optimization." at bounding box center [518, 382] width 0 height 11
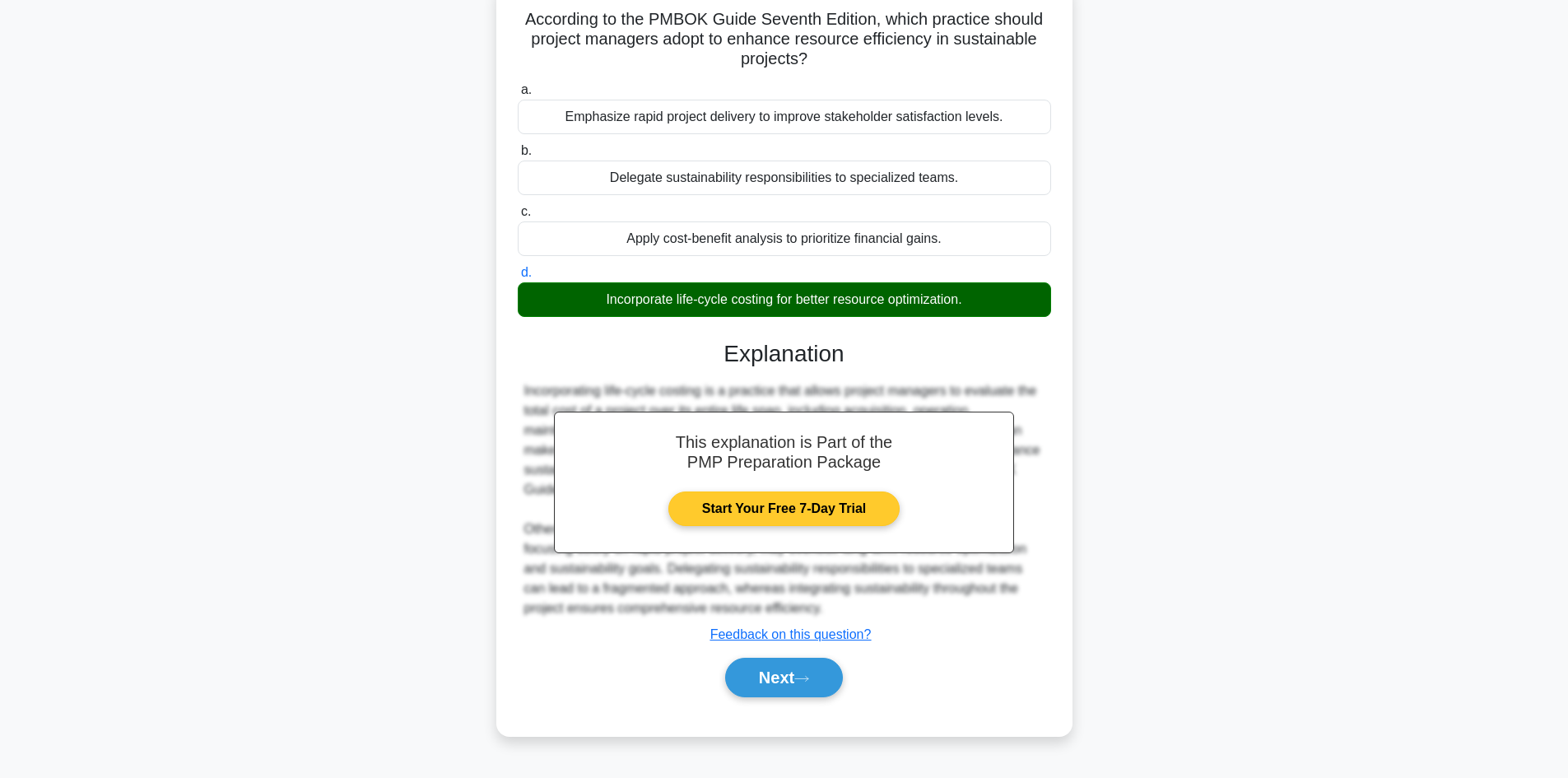
scroll to position [111, 0]
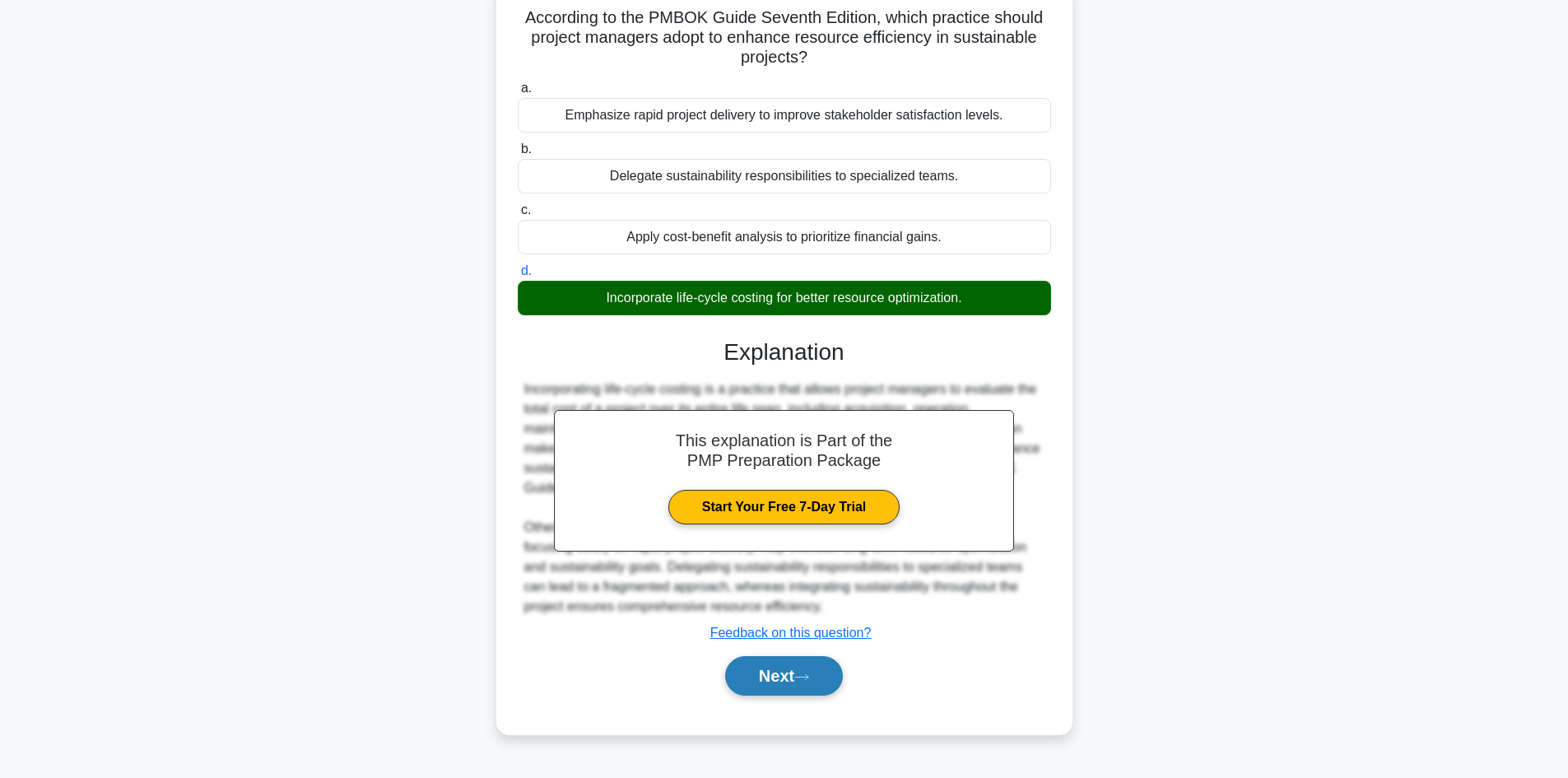
click at [768, 676] on button "Next" at bounding box center [784, 676] width 118 height 40
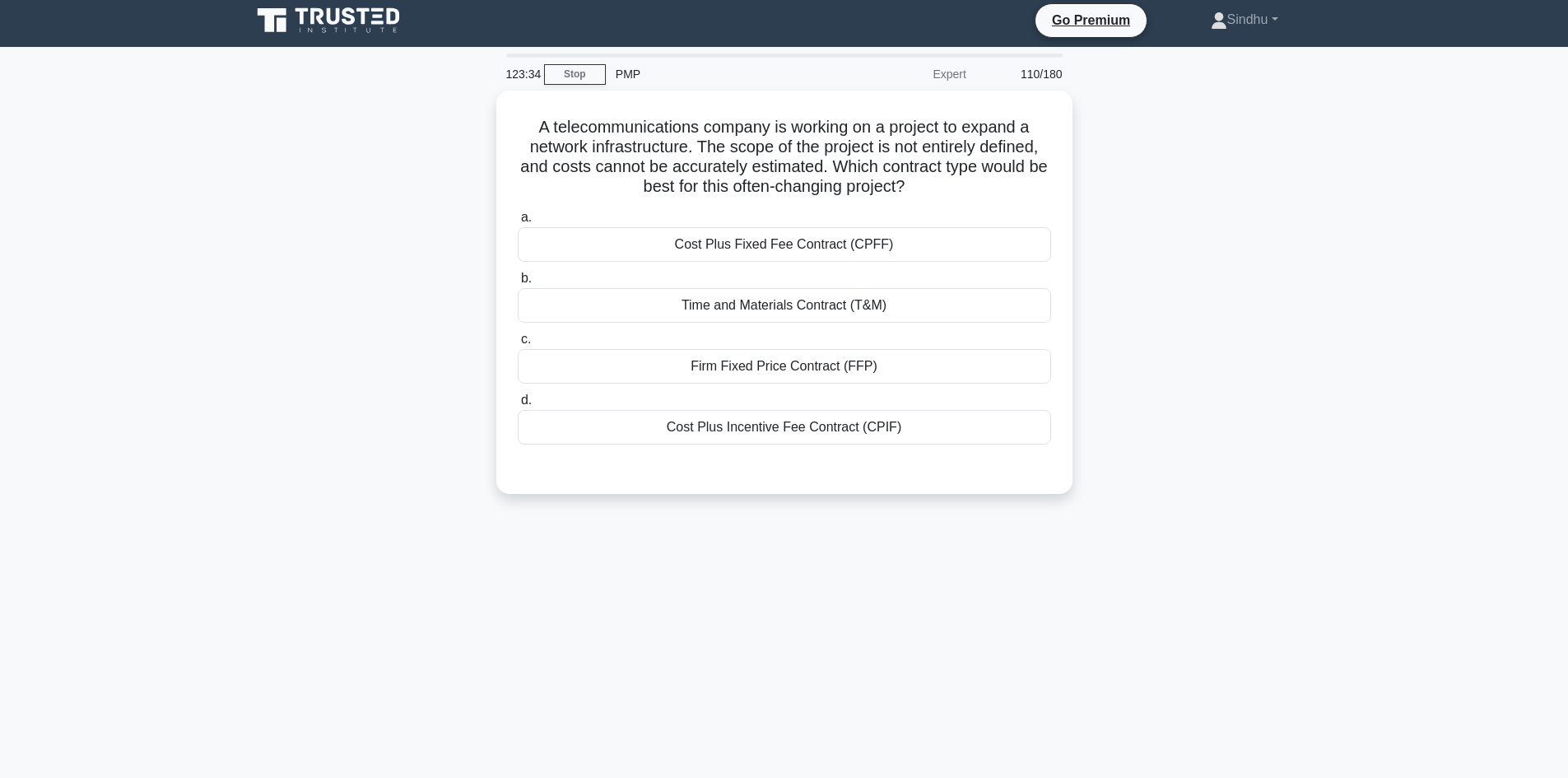
scroll to position [0, 0]
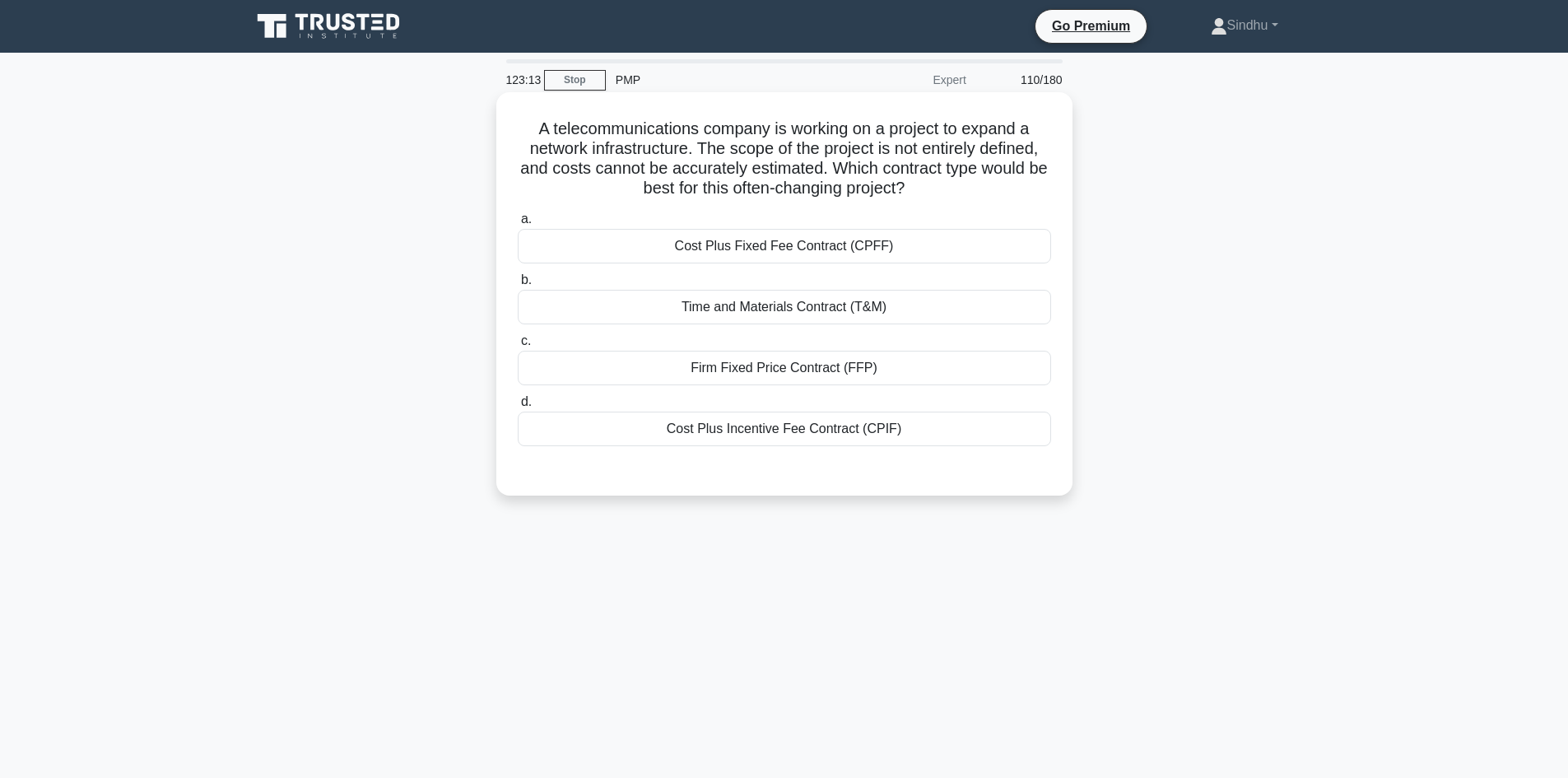
click at [823, 312] on div "Time and Materials Contract (T&M)" at bounding box center [784, 307] width 533 height 35
click at [518, 286] on input "b. Time and Materials Contract (T&M)" at bounding box center [518, 280] width 0 height 11
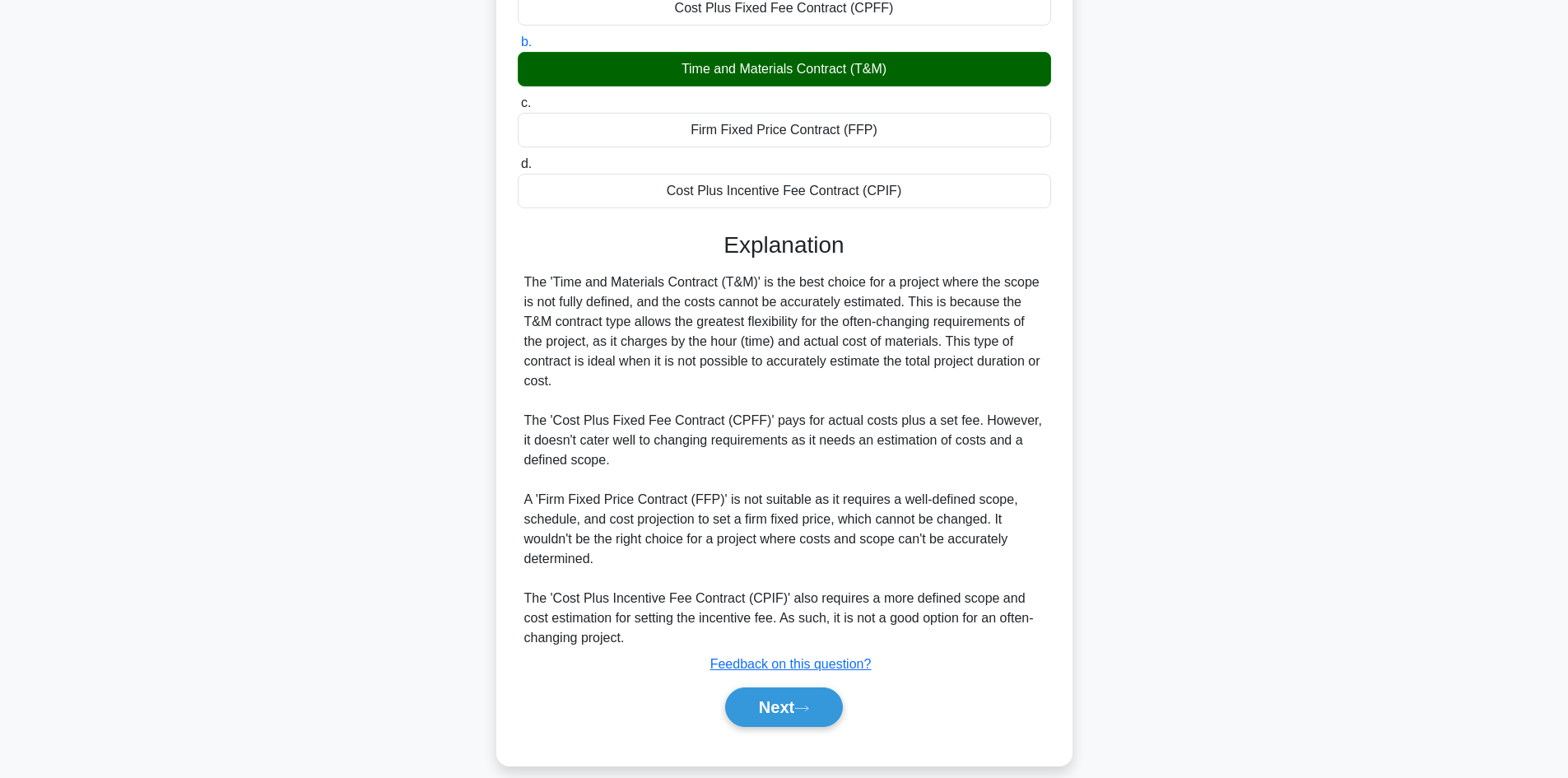
scroll to position [258, 0]
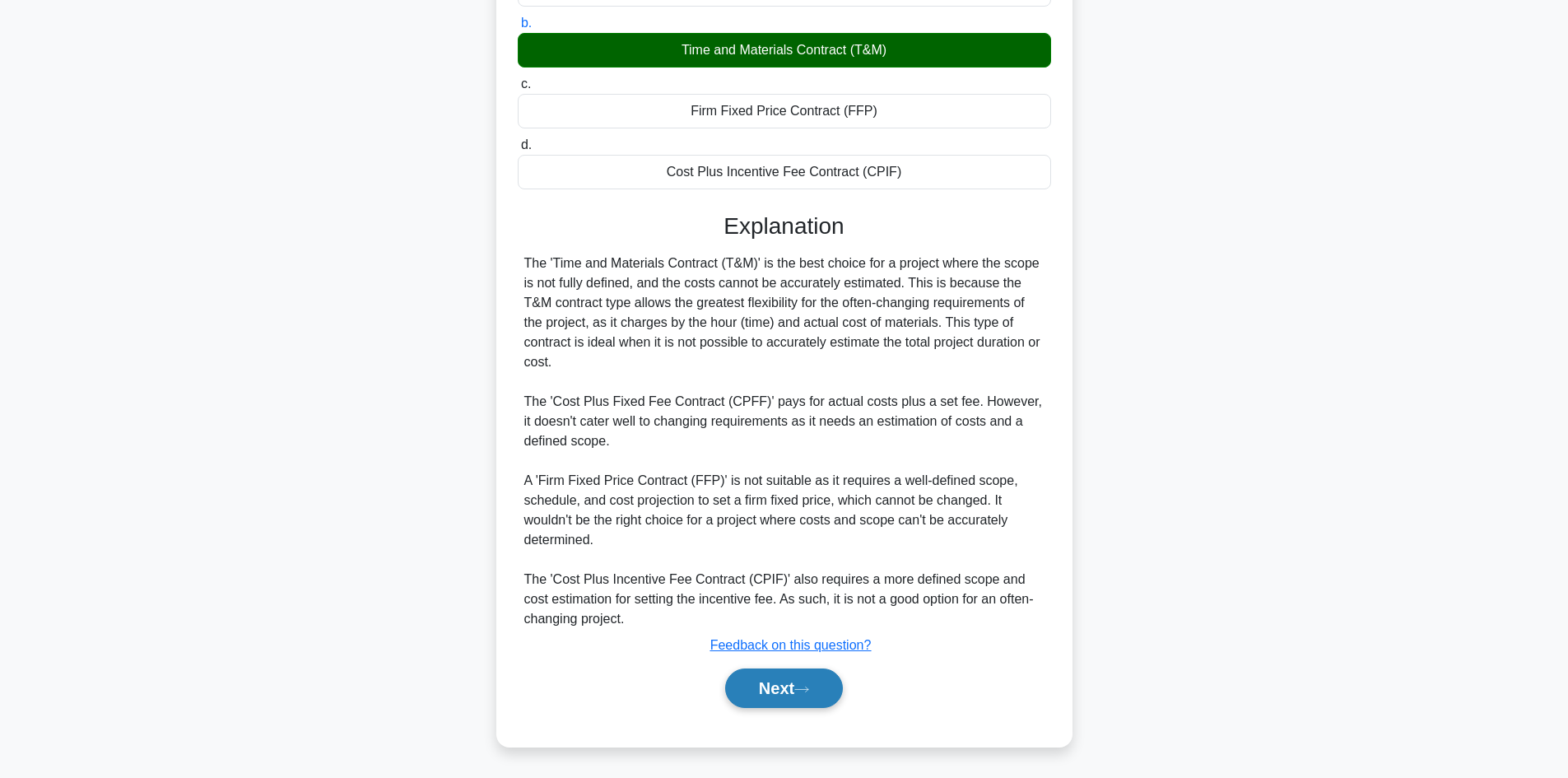
click at [770, 680] on button "Next" at bounding box center [784, 689] width 118 height 40
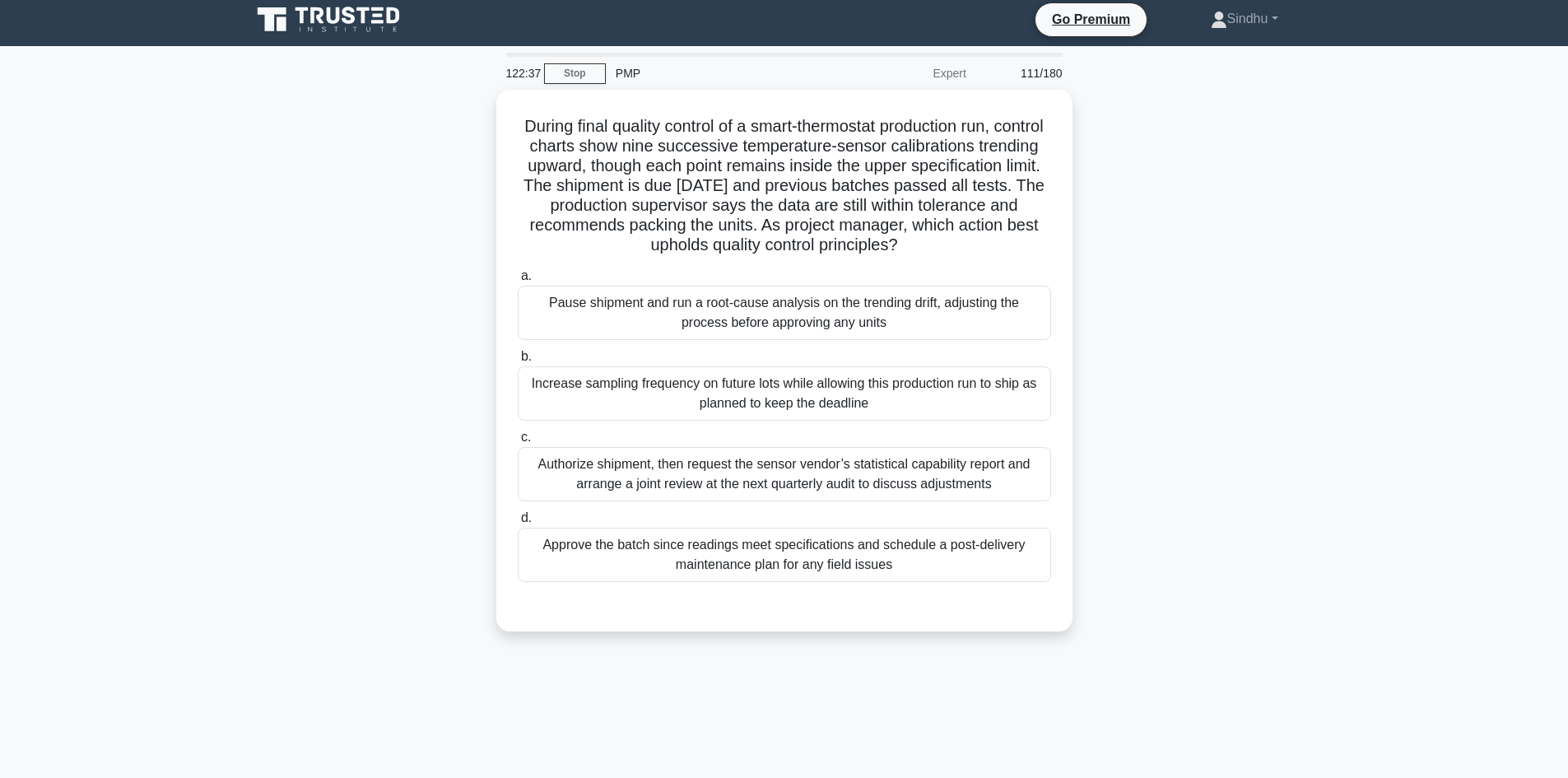
scroll to position [0, 0]
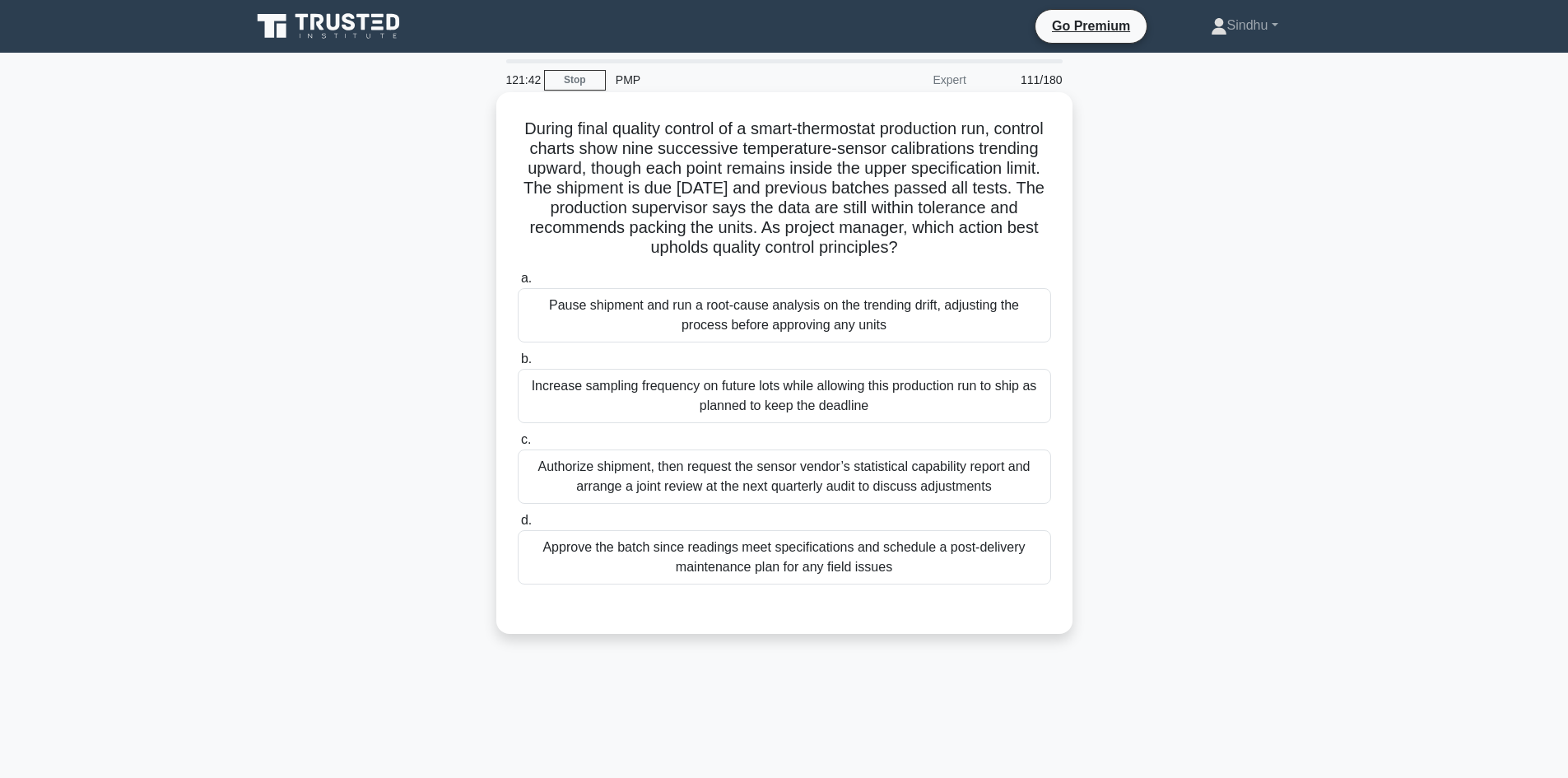
click at [804, 335] on div "Pause shipment and run a root-cause analysis on the trending drift, adjusting t…" at bounding box center [784, 316] width 533 height 55
click at [518, 284] on input "a. Pause shipment and run a root-cause analysis on the trending drift, adjustin…" at bounding box center [518, 278] width 0 height 11
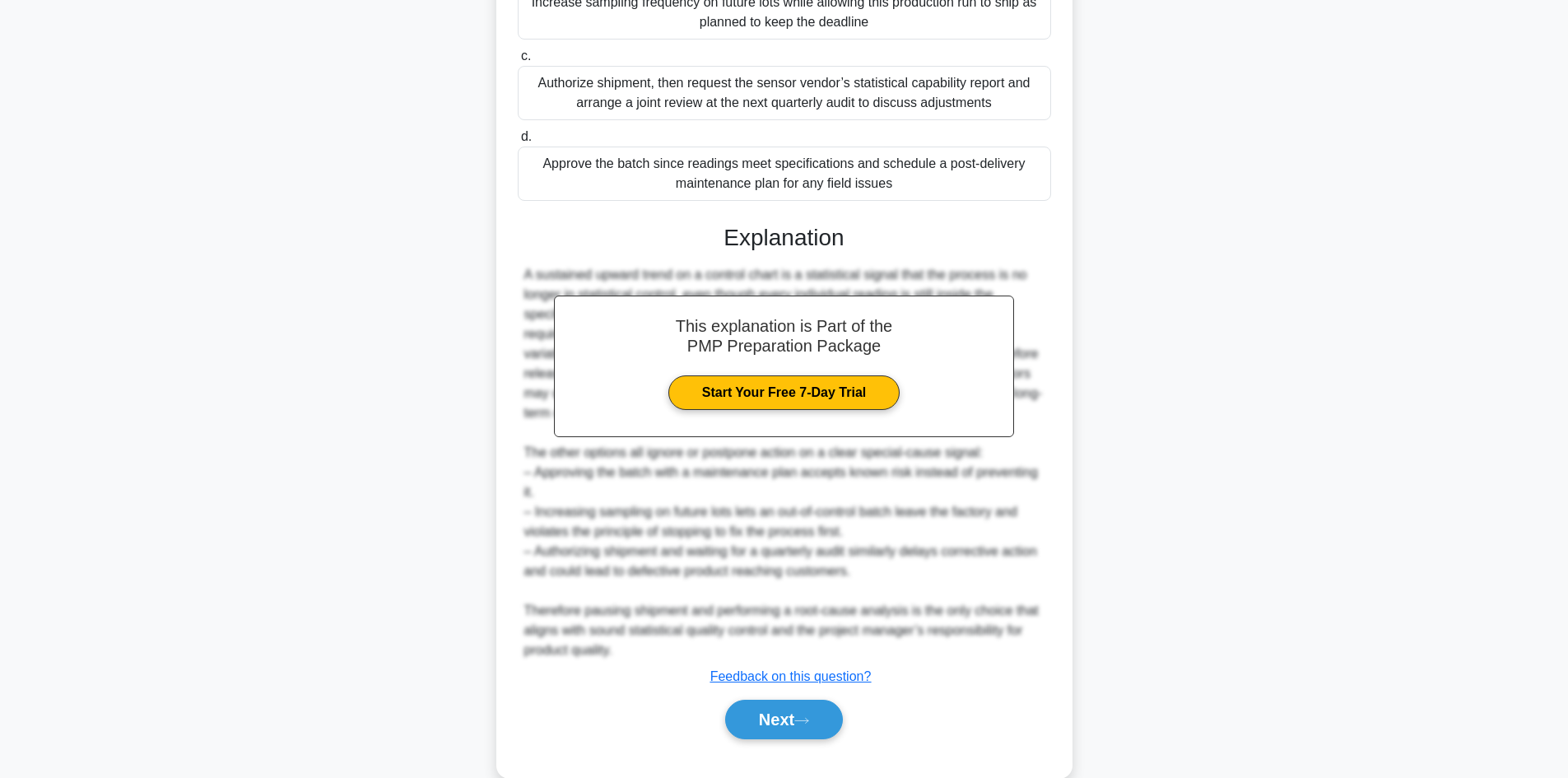
scroll to position [396, 0]
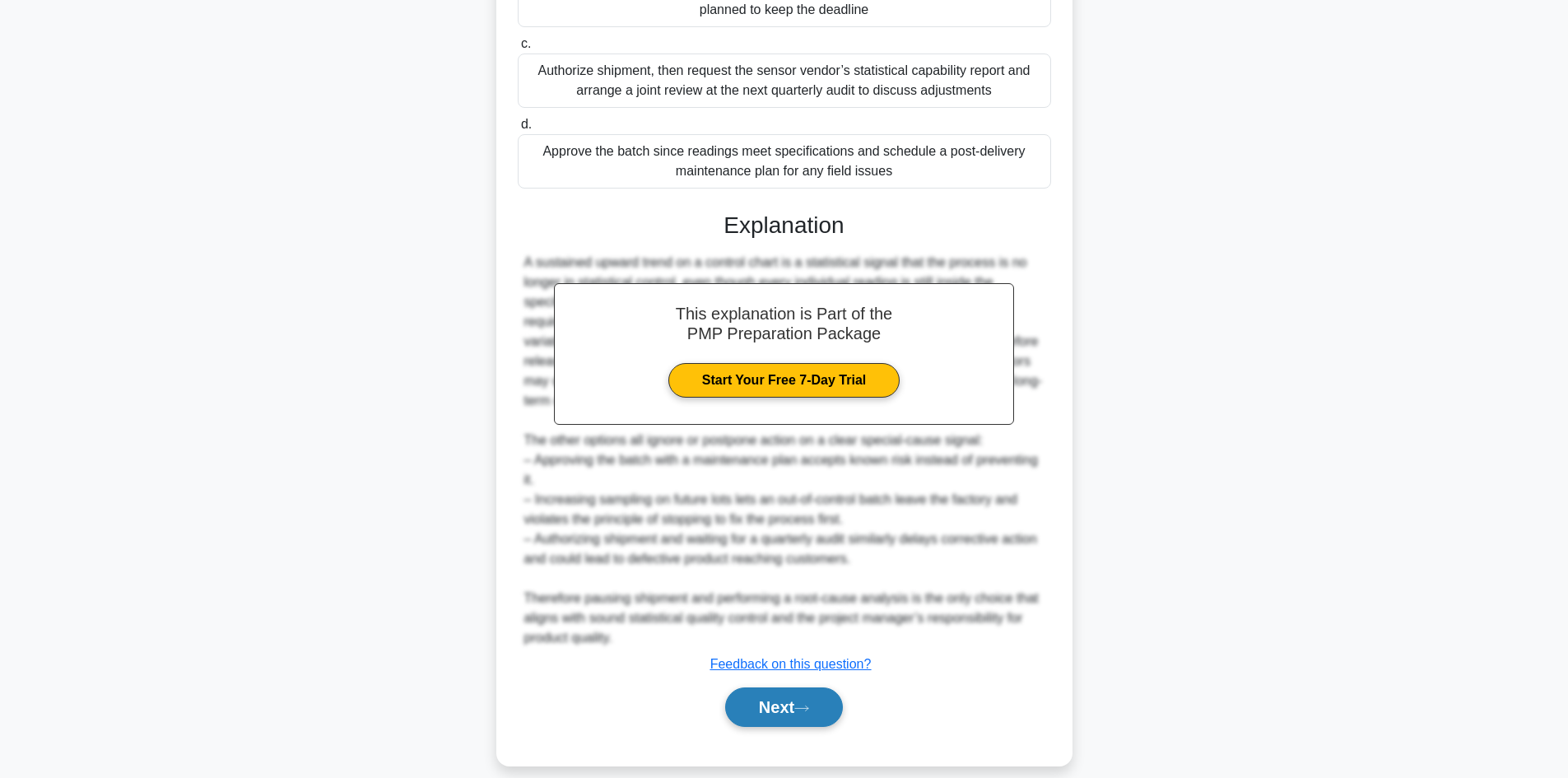
click at [755, 694] on button "Next" at bounding box center [784, 708] width 118 height 40
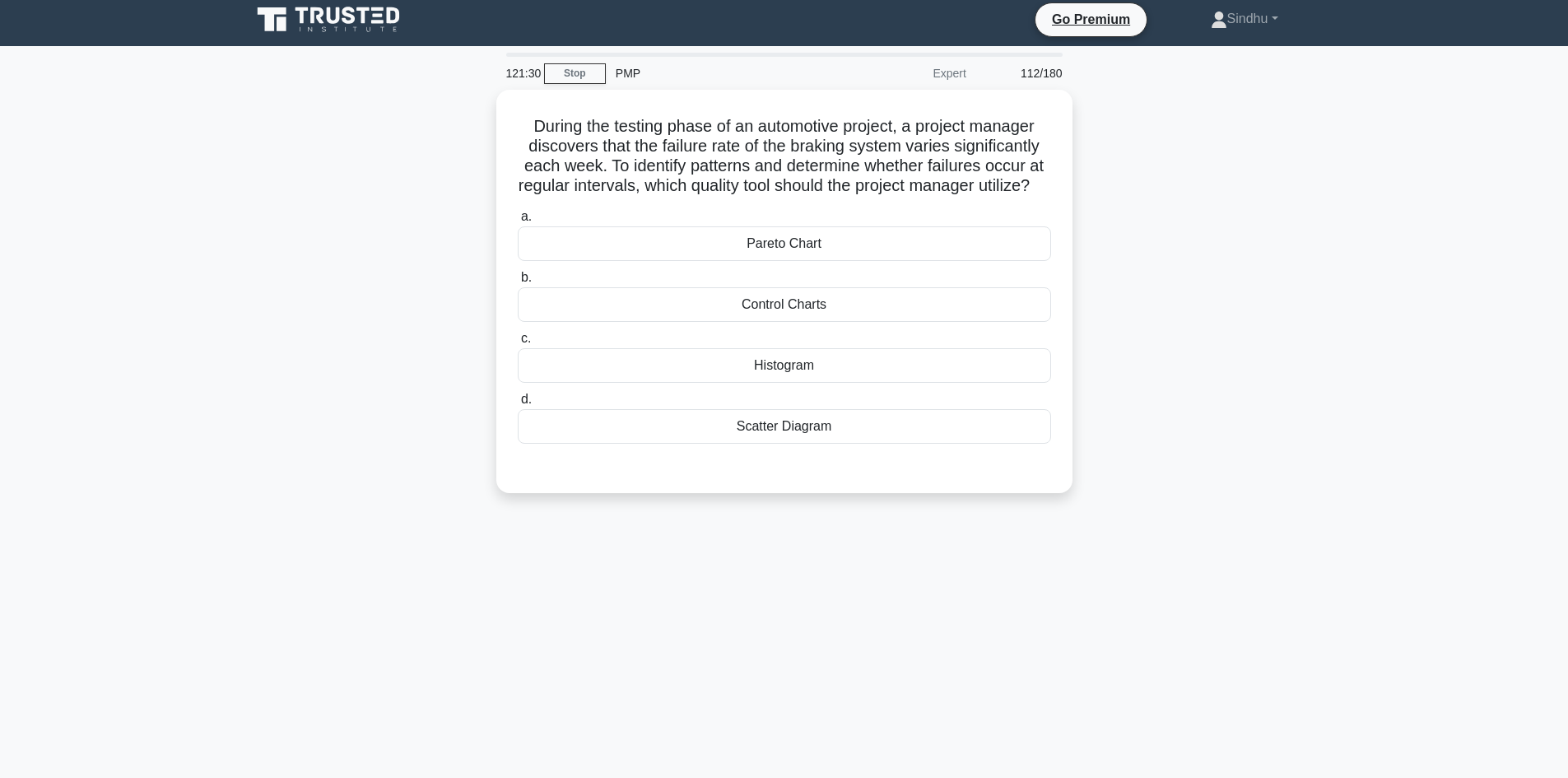
scroll to position [0, 0]
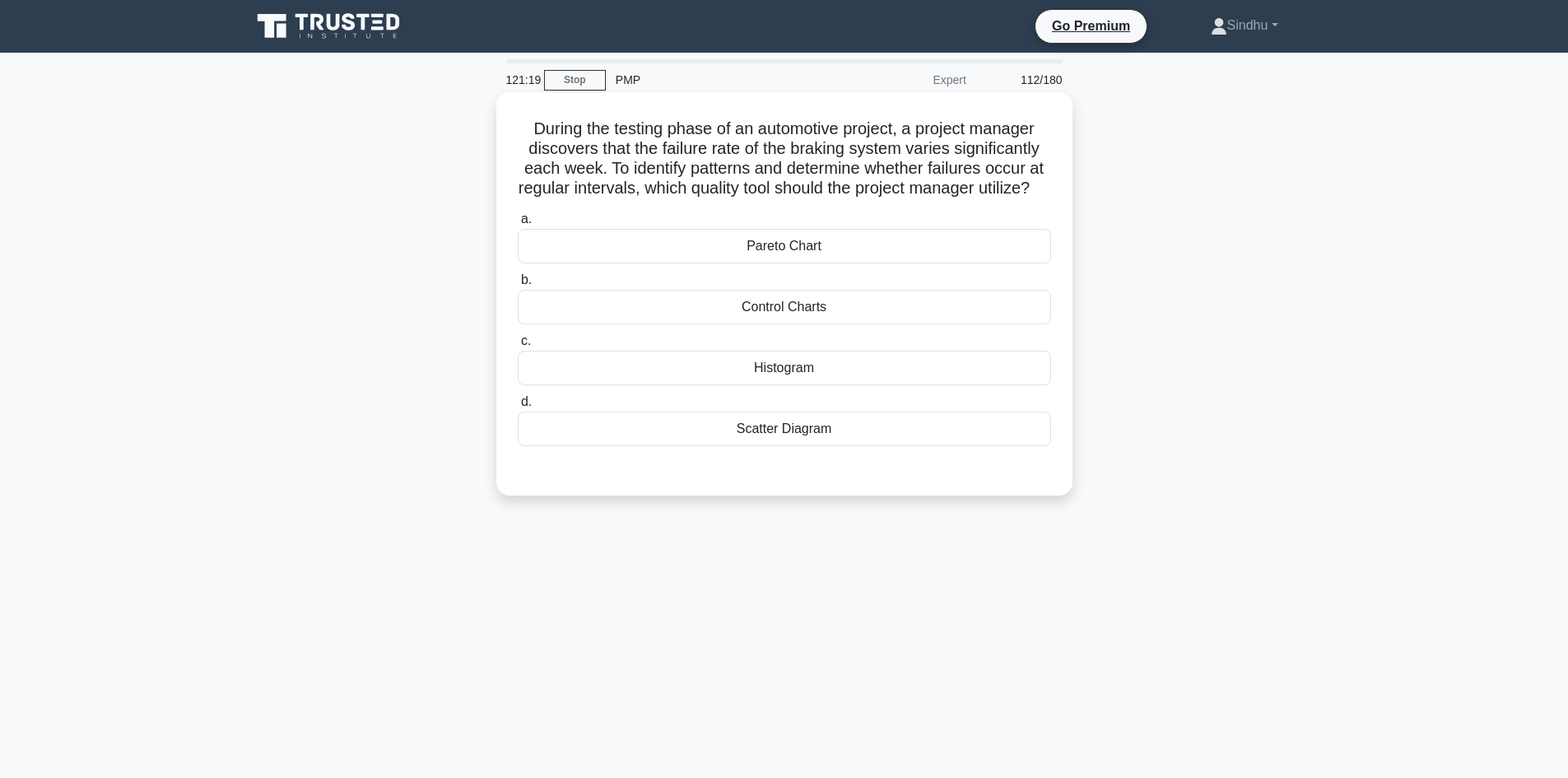
click at [823, 324] on div "Control Charts" at bounding box center [784, 307] width 533 height 35
click at [518, 286] on input "b. Control Charts" at bounding box center [518, 280] width 0 height 11
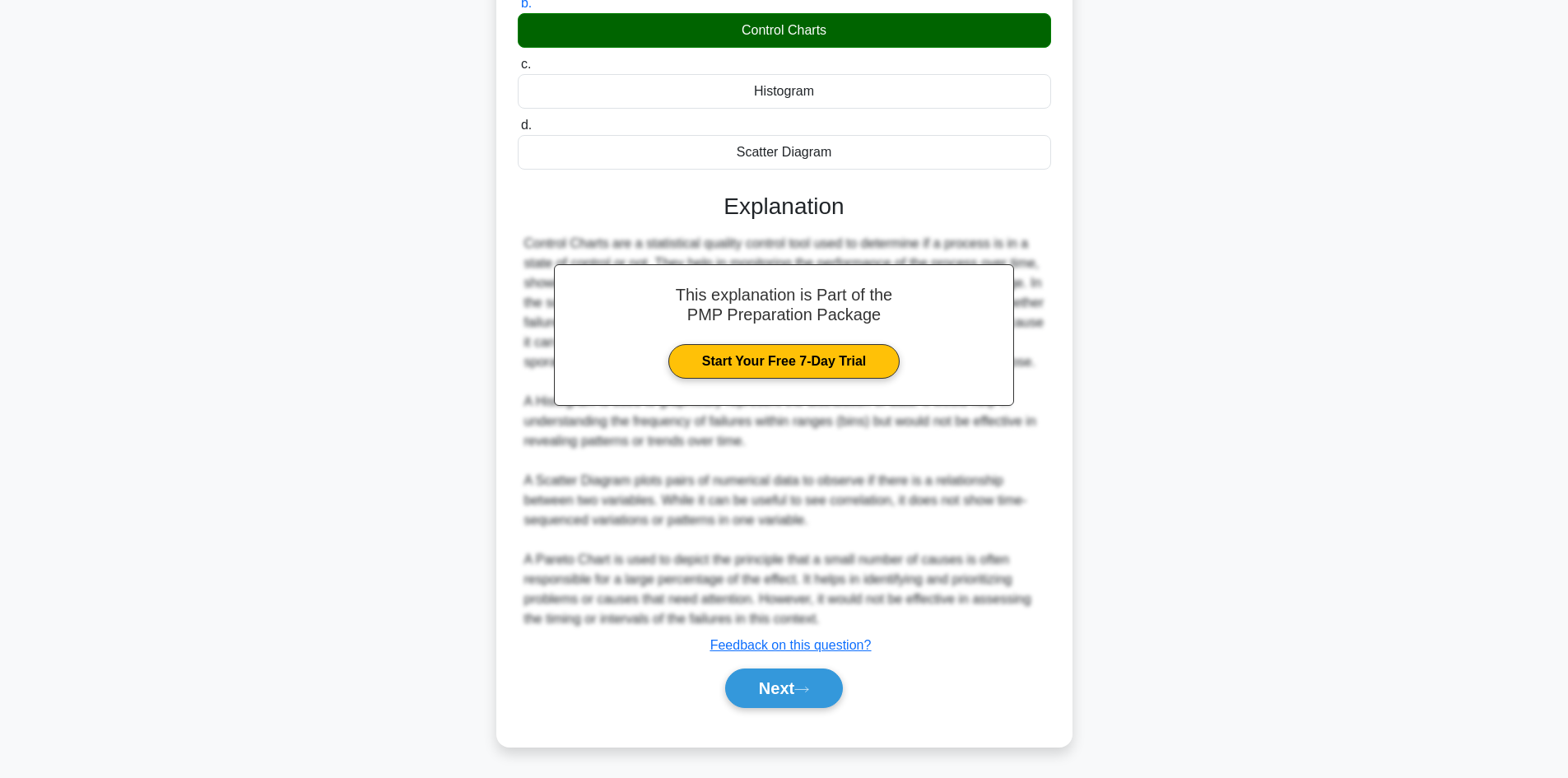
scroll to position [317, 0]
click at [774, 692] on button "Next" at bounding box center [784, 689] width 118 height 40
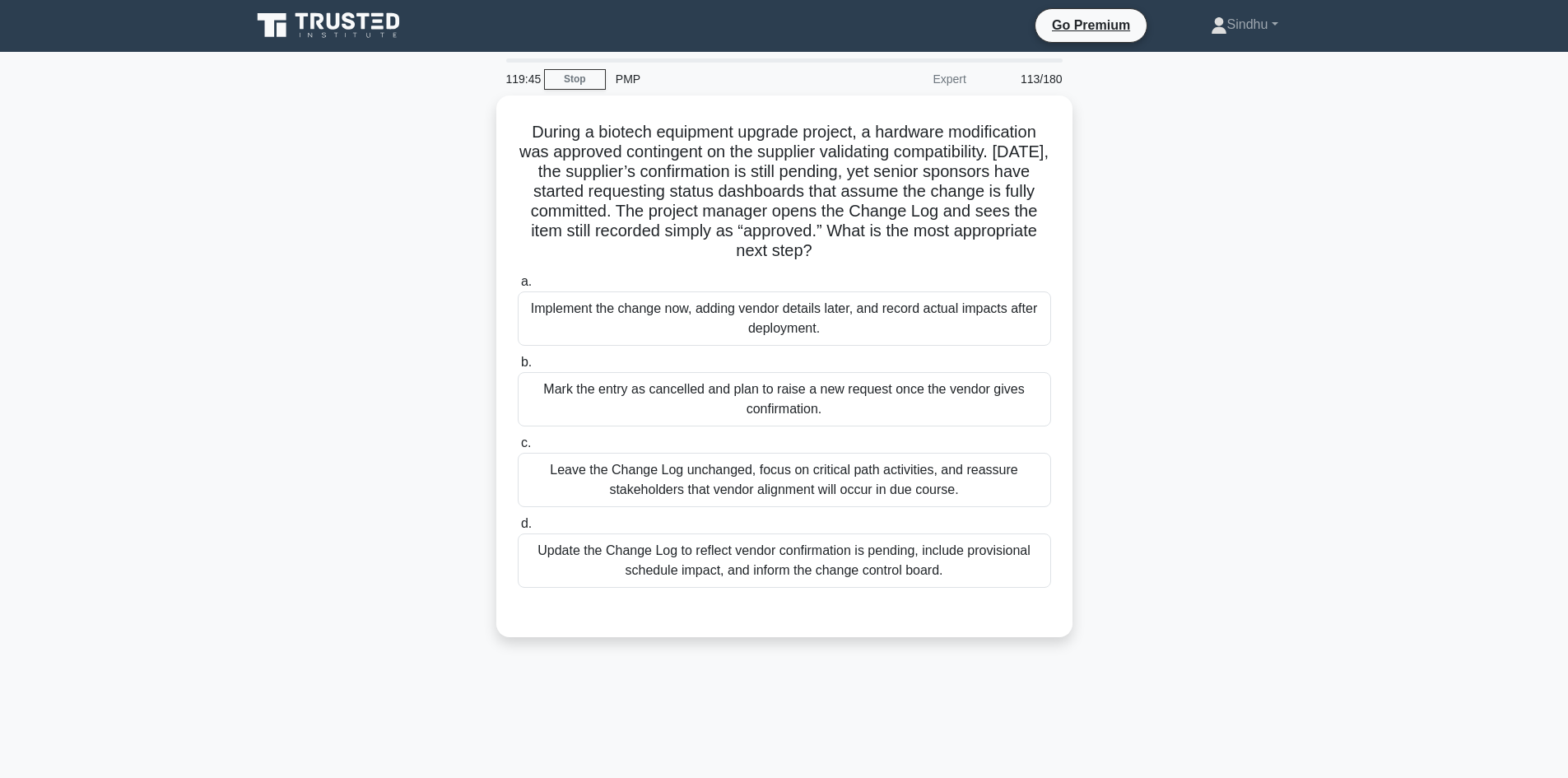
scroll to position [0, 0]
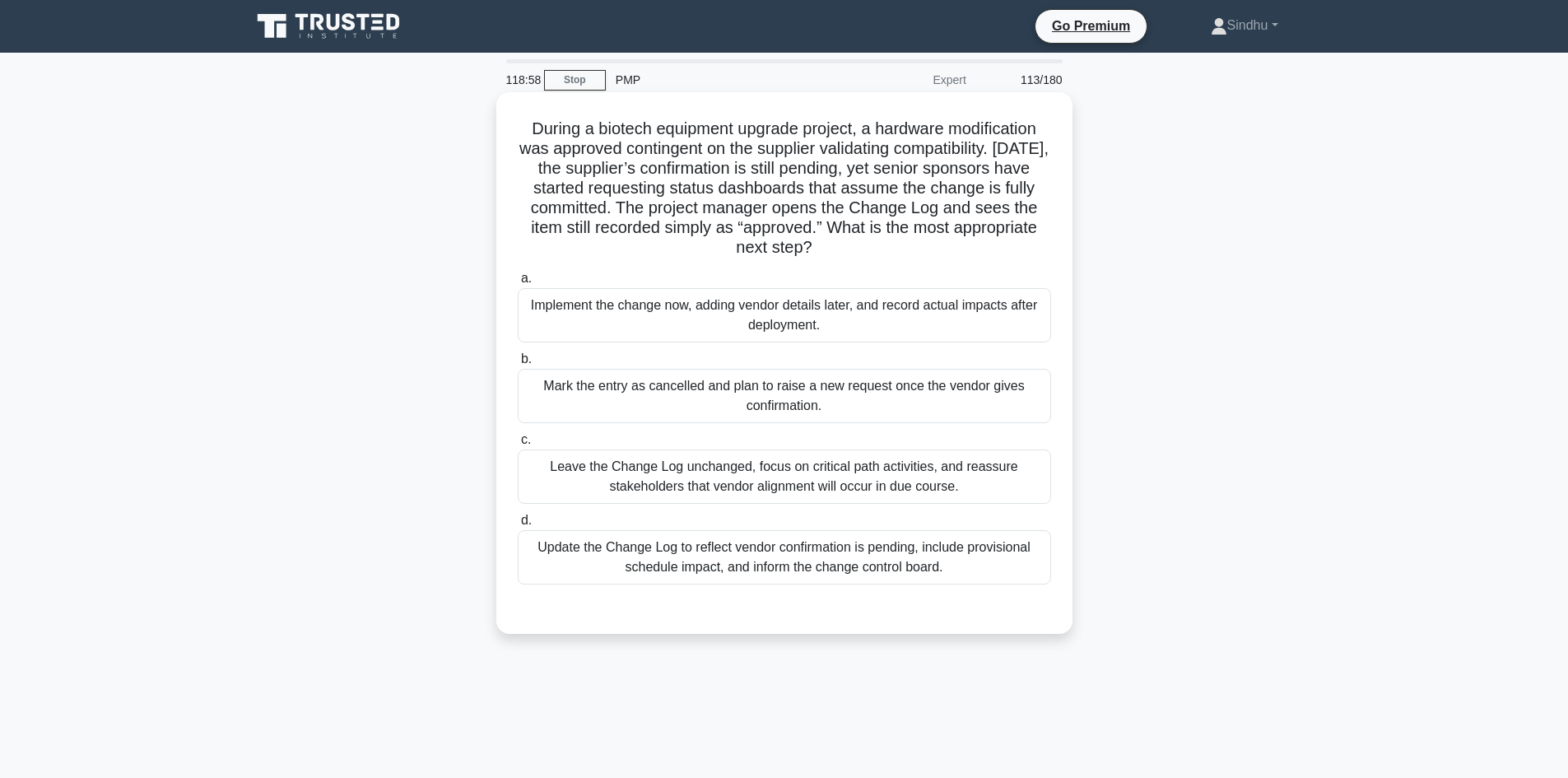
click at [759, 563] on div "Update the Change Log to reflect vendor confirmation is pending, include provis…" at bounding box center [784, 558] width 533 height 55
click at [518, 526] on input "d. Update the Change Log to reflect vendor confirmation is pending, include pro…" at bounding box center [518, 520] width 0 height 11
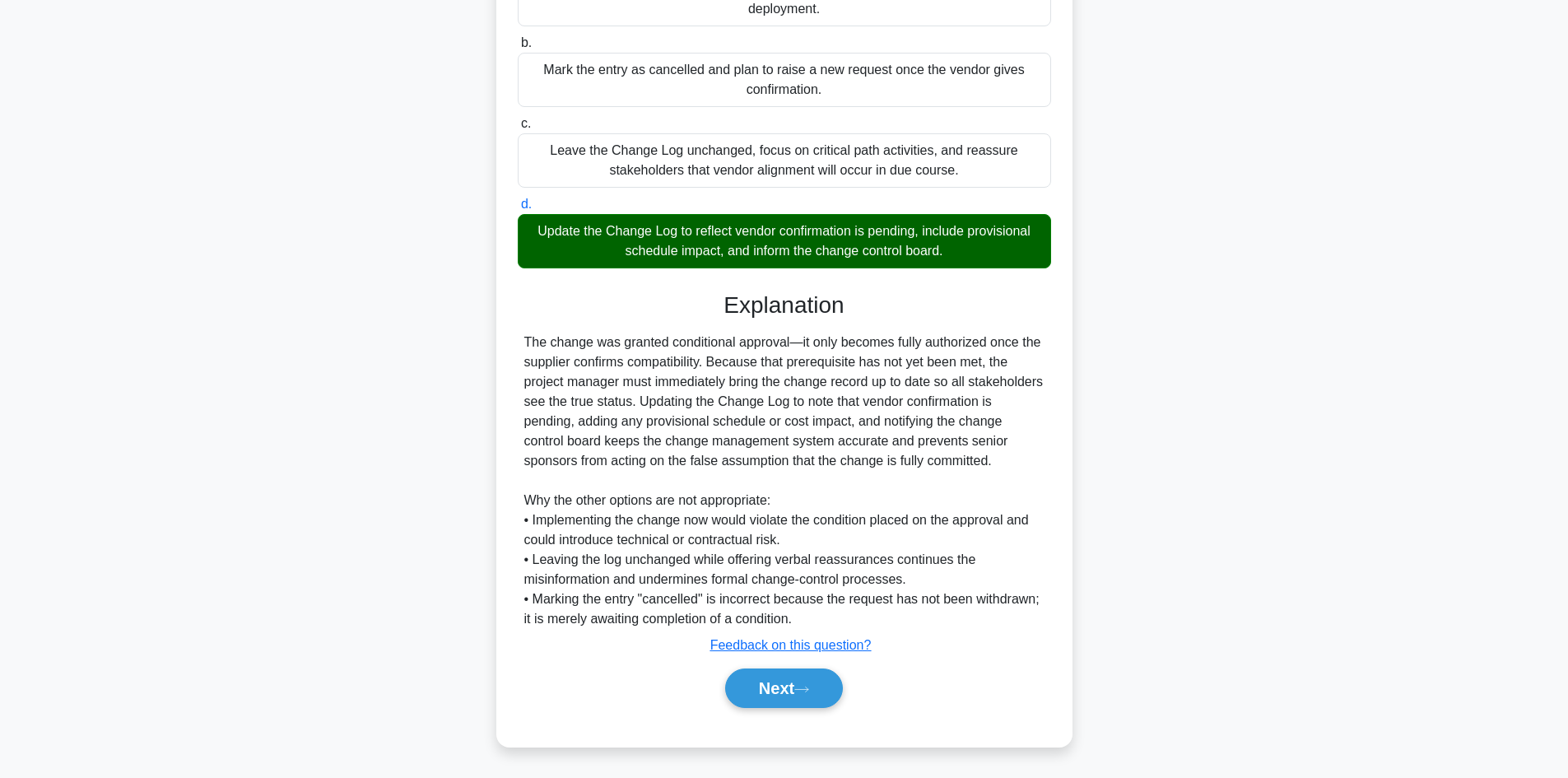
scroll to position [317, 0]
click at [772, 692] on button "Next" at bounding box center [784, 689] width 118 height 40
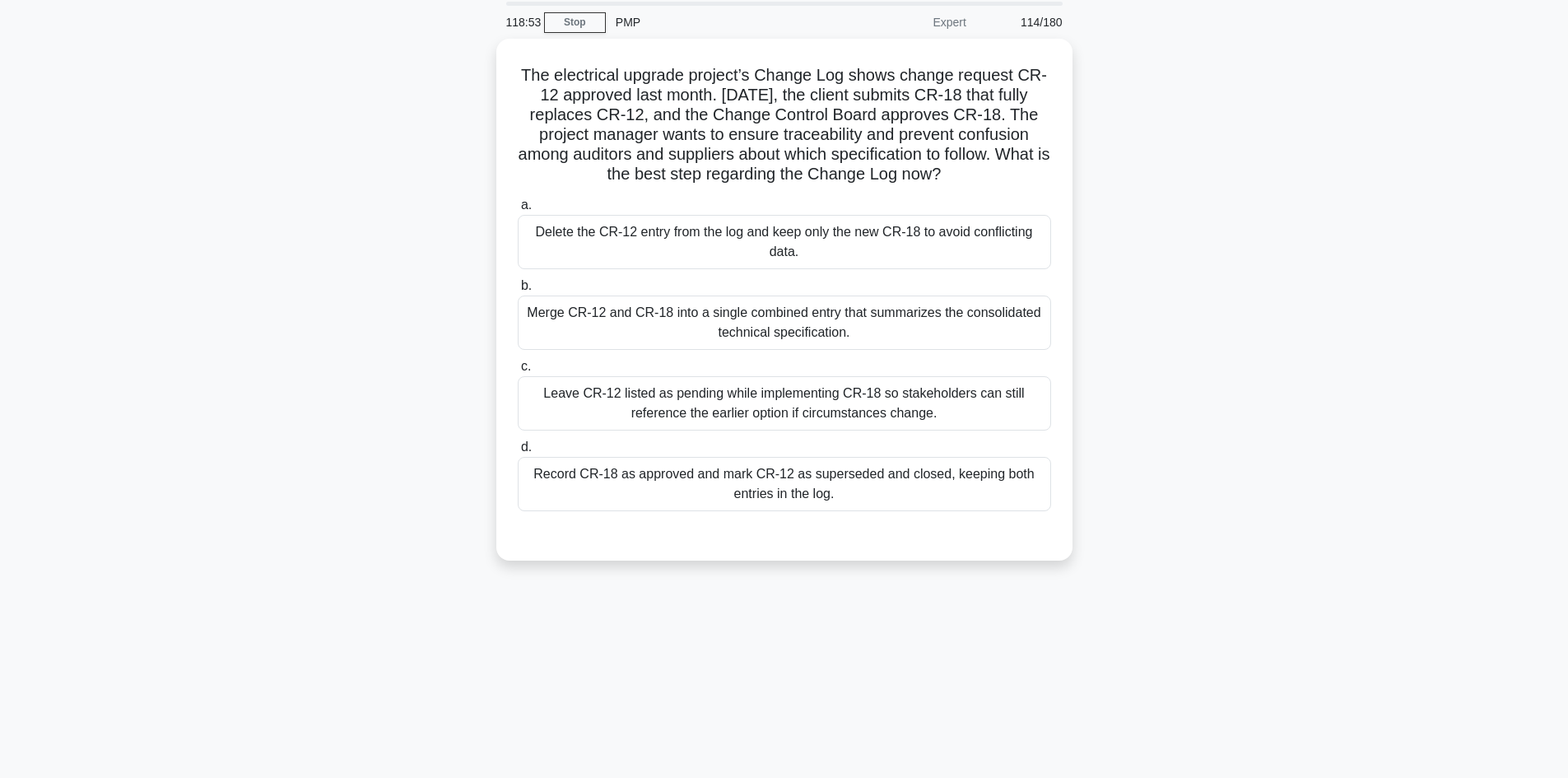
scroll to position [29, 0]
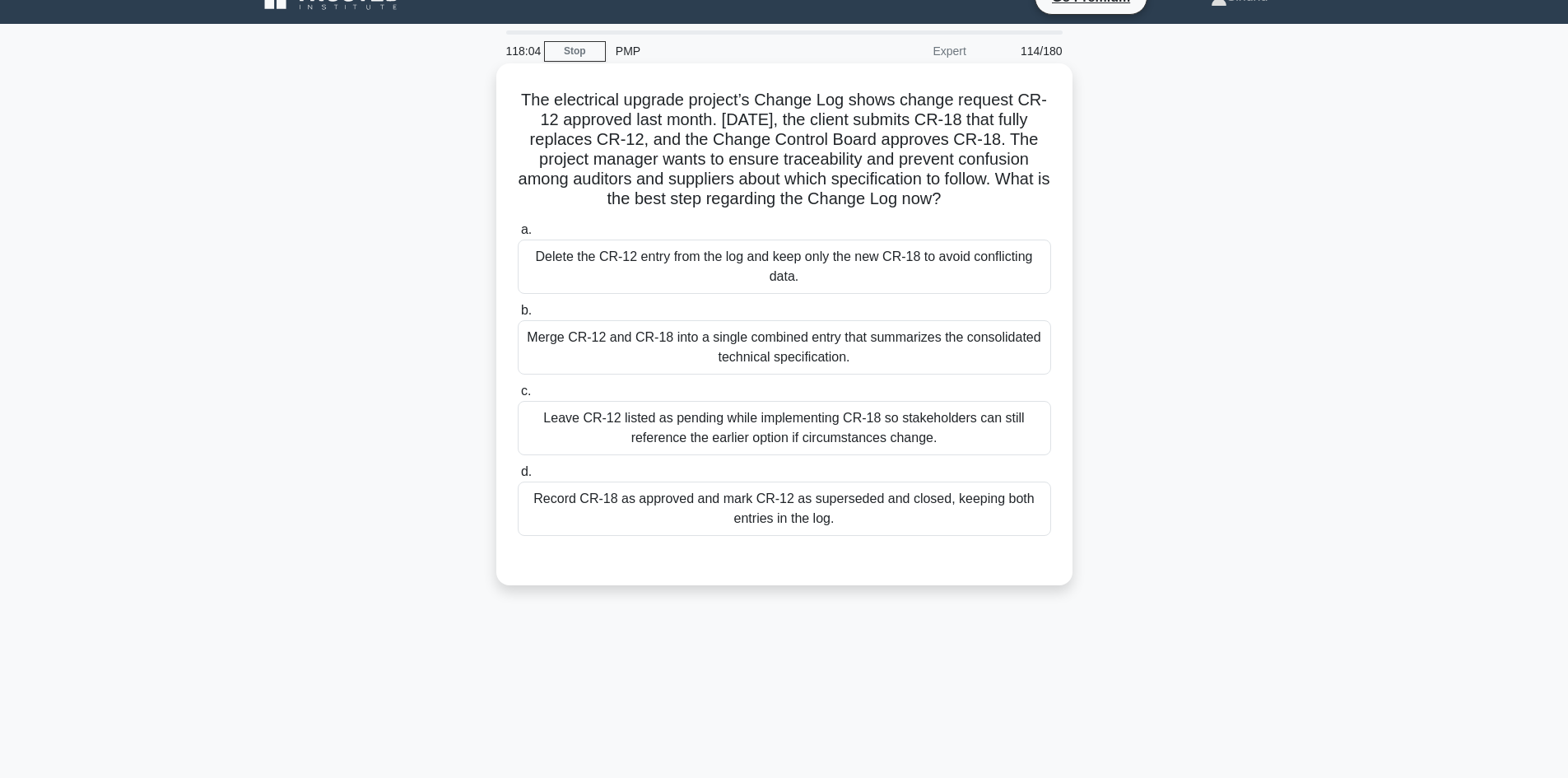
click at [810, 517] on div "Record CR-18 as approved and mark CR-12 as superseded and closed, keeping both …" at bounding box center [784, 509] width 533 height 55
click at [518, 477] on input "d. Record CR-18 as approved and mark CR-12 as superseded and closed, keeping bo…" at bounding box center [518, 471] width 0 height 11
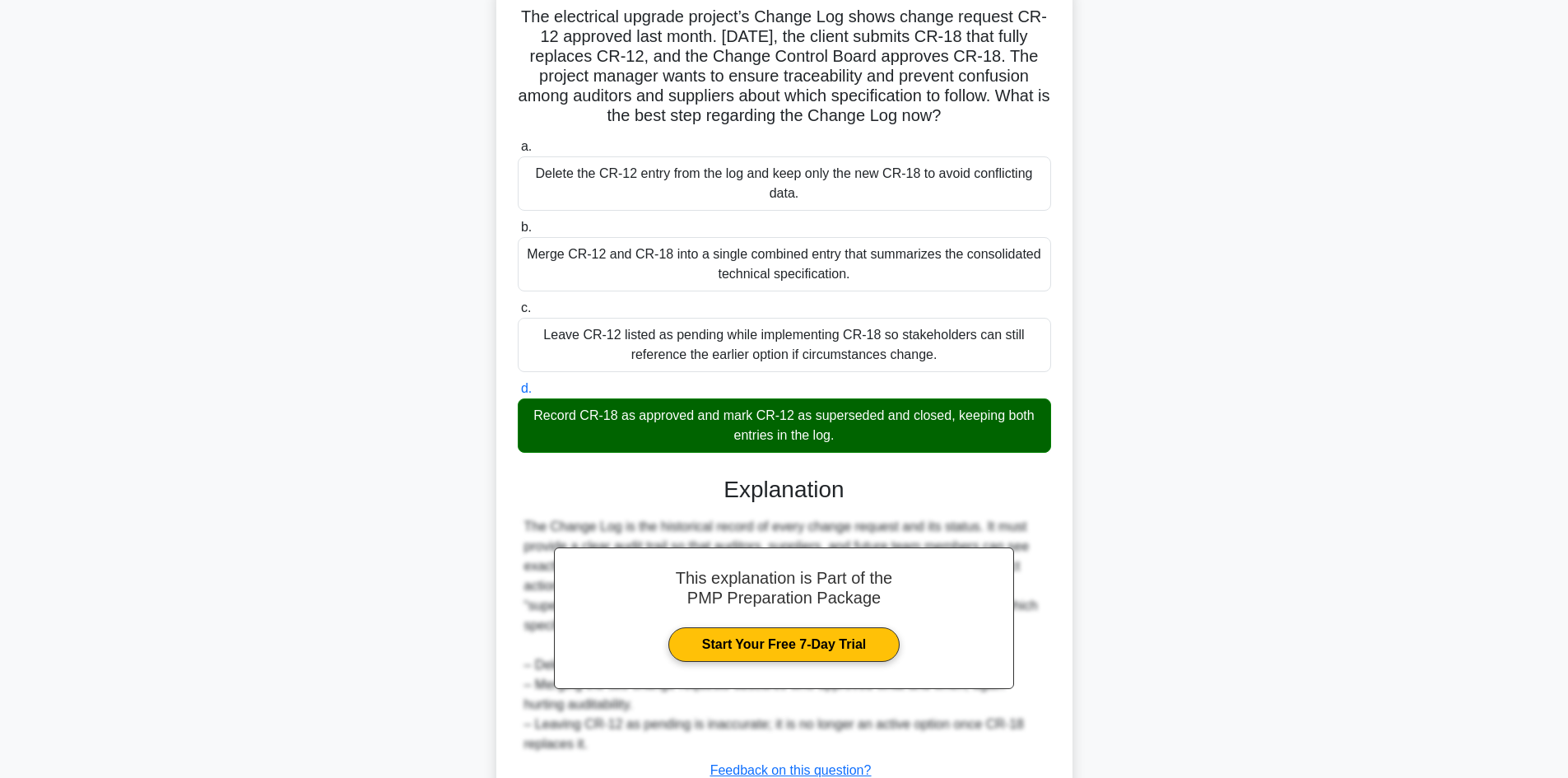
scroll to position [238, 0]
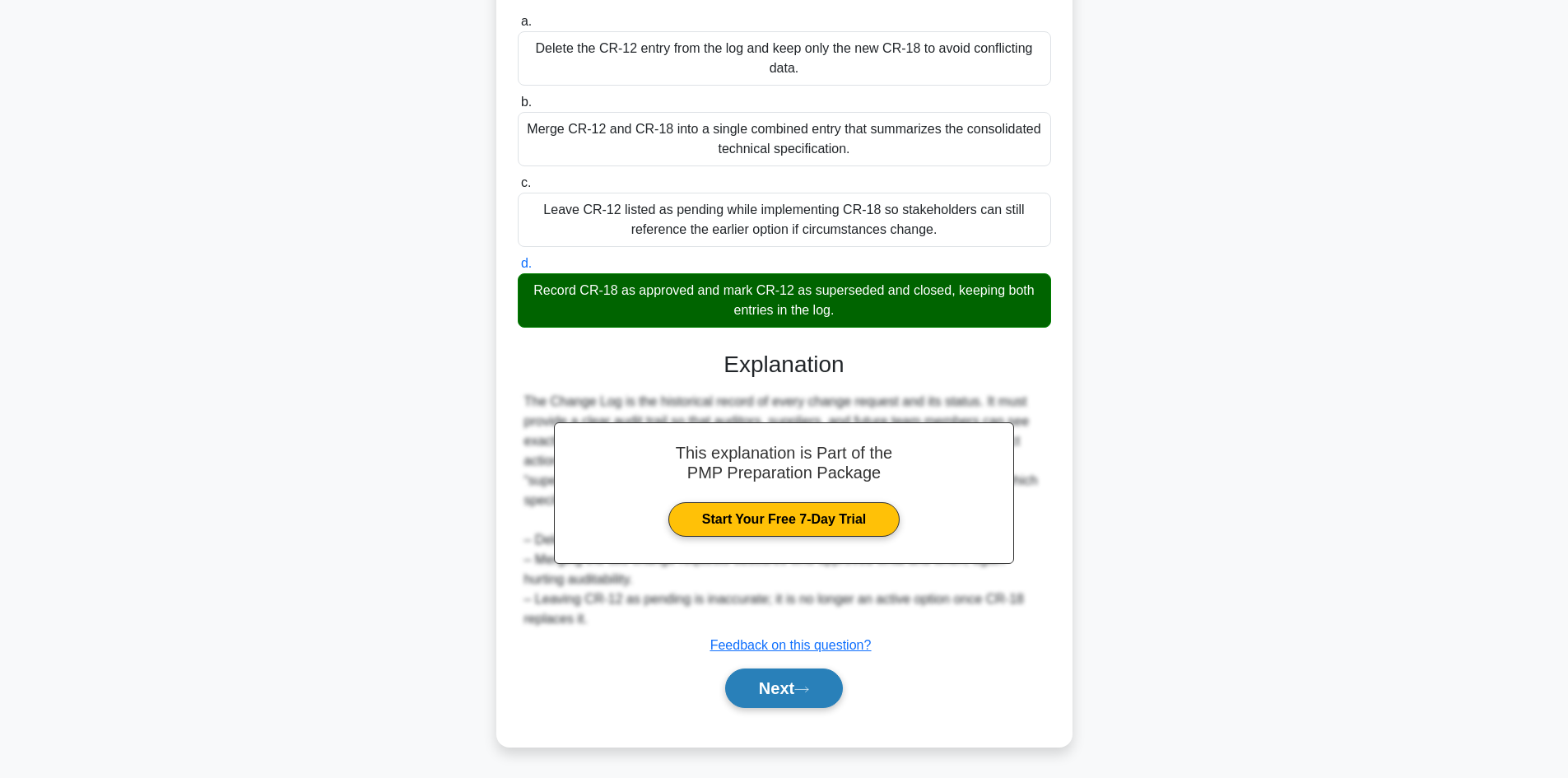
click at [774, 681] on button "Next" at bounding box center [784, 689] width 118 height 40
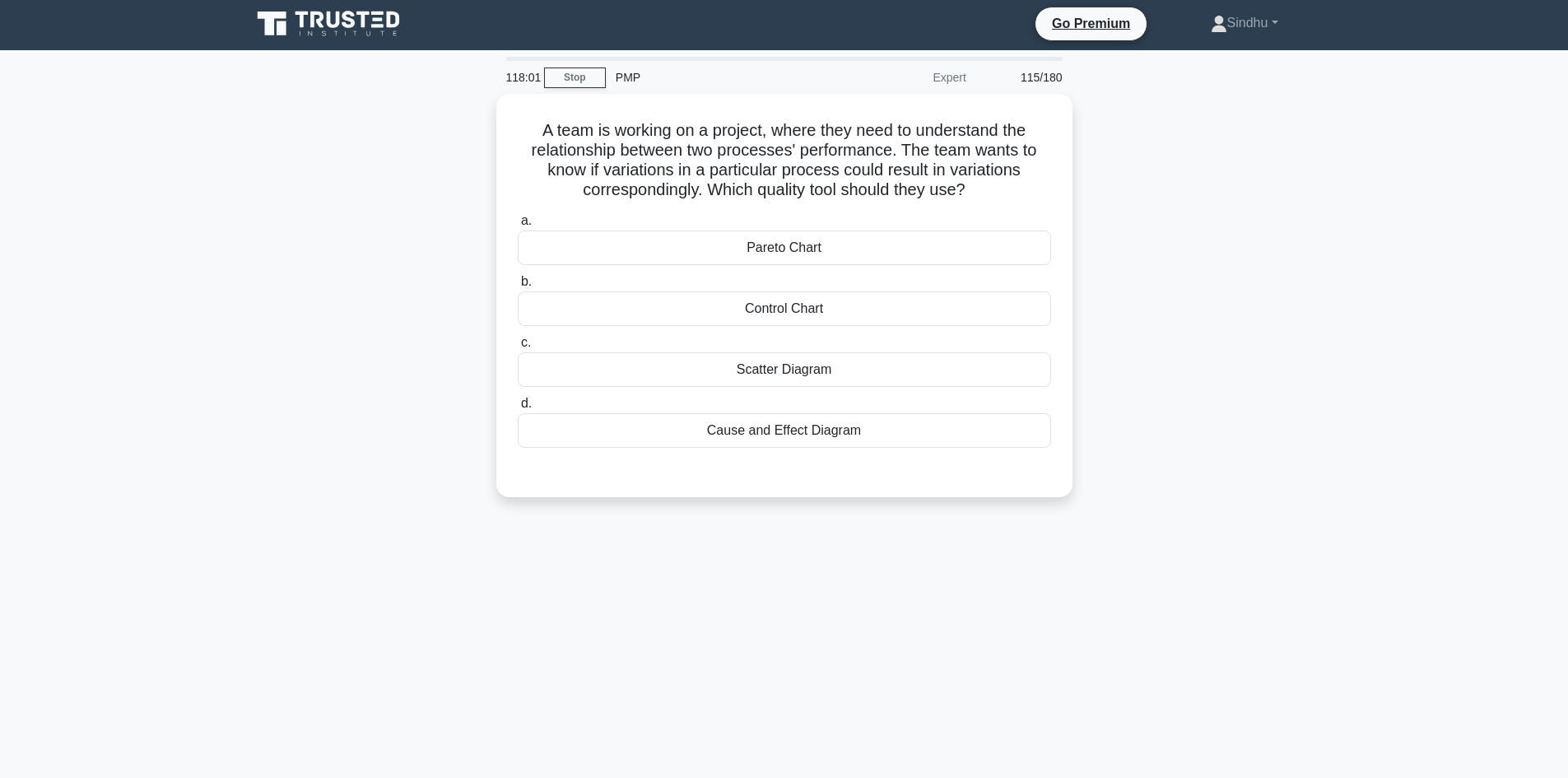
scroll to position [0, 0]
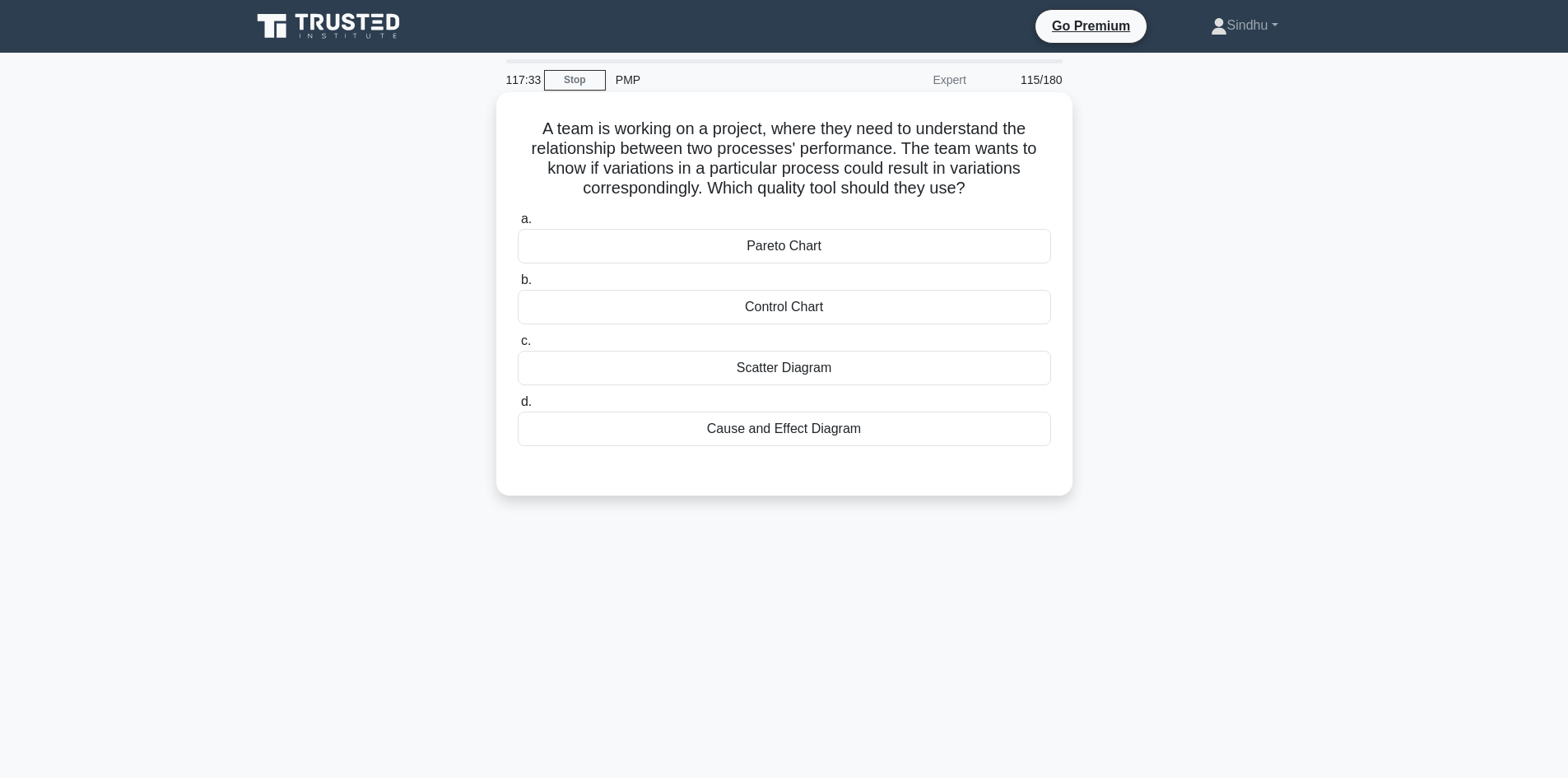
click at [815, 251] on div "Pareto Chart" at bounding box center [784, 246] width 533 height 35
click at [518, 225] on input "a. Pareto Chart" at bounding box center [518, 219] width 0 height 11
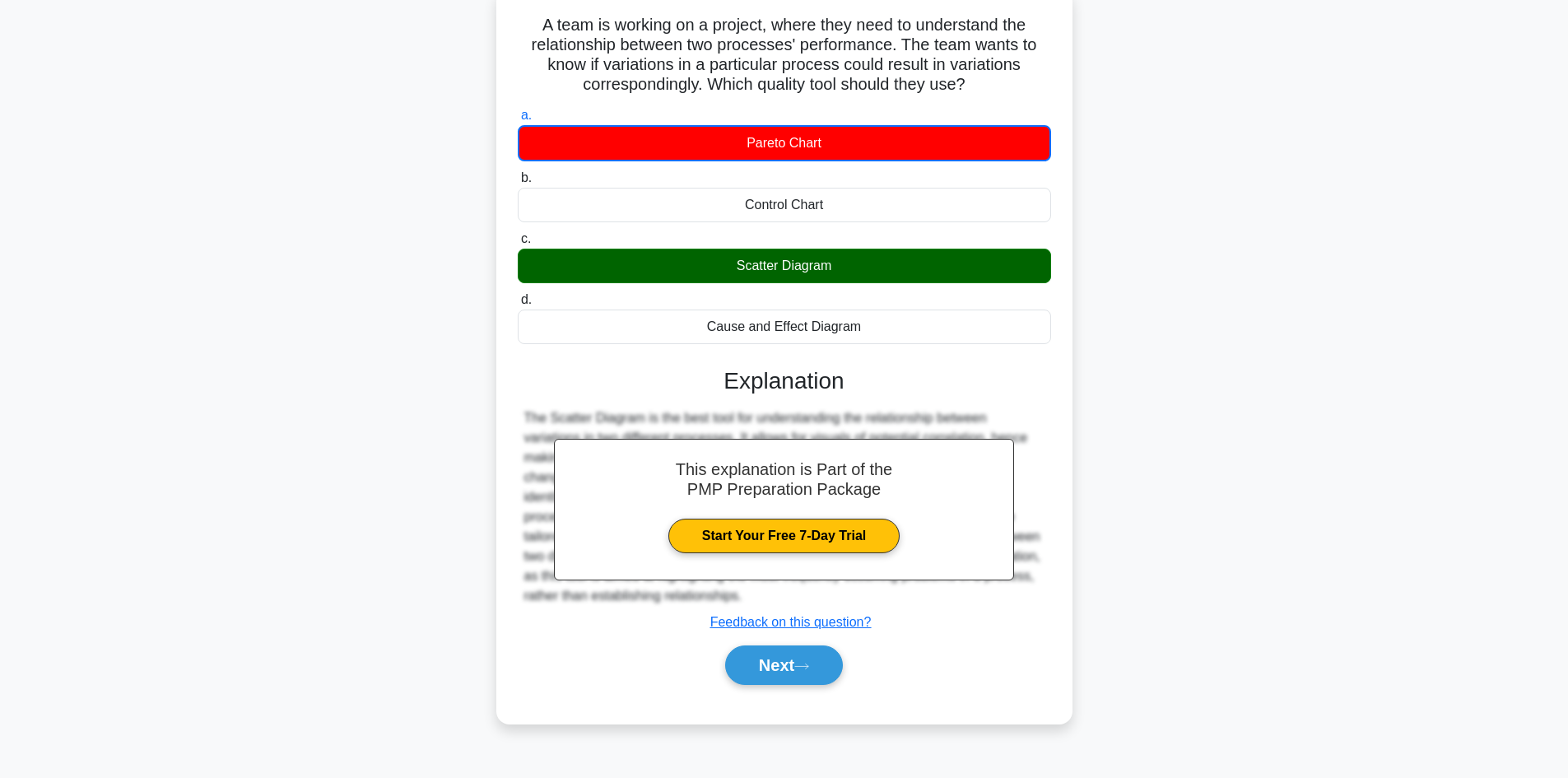
scroll to position [111, 0]
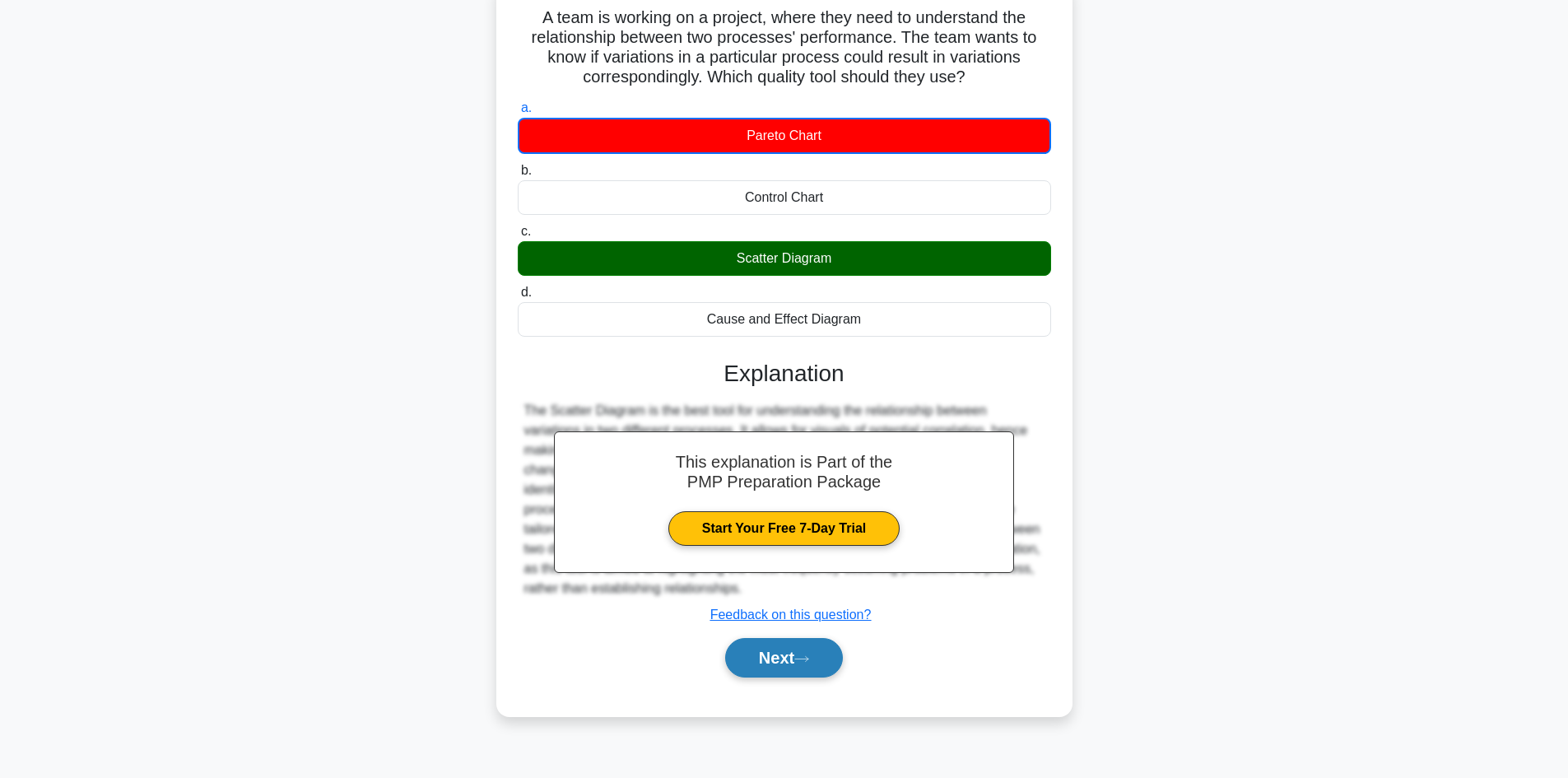
click at [766, 648] on button "Next" at bounding box center [784, 658] width 118 height 40
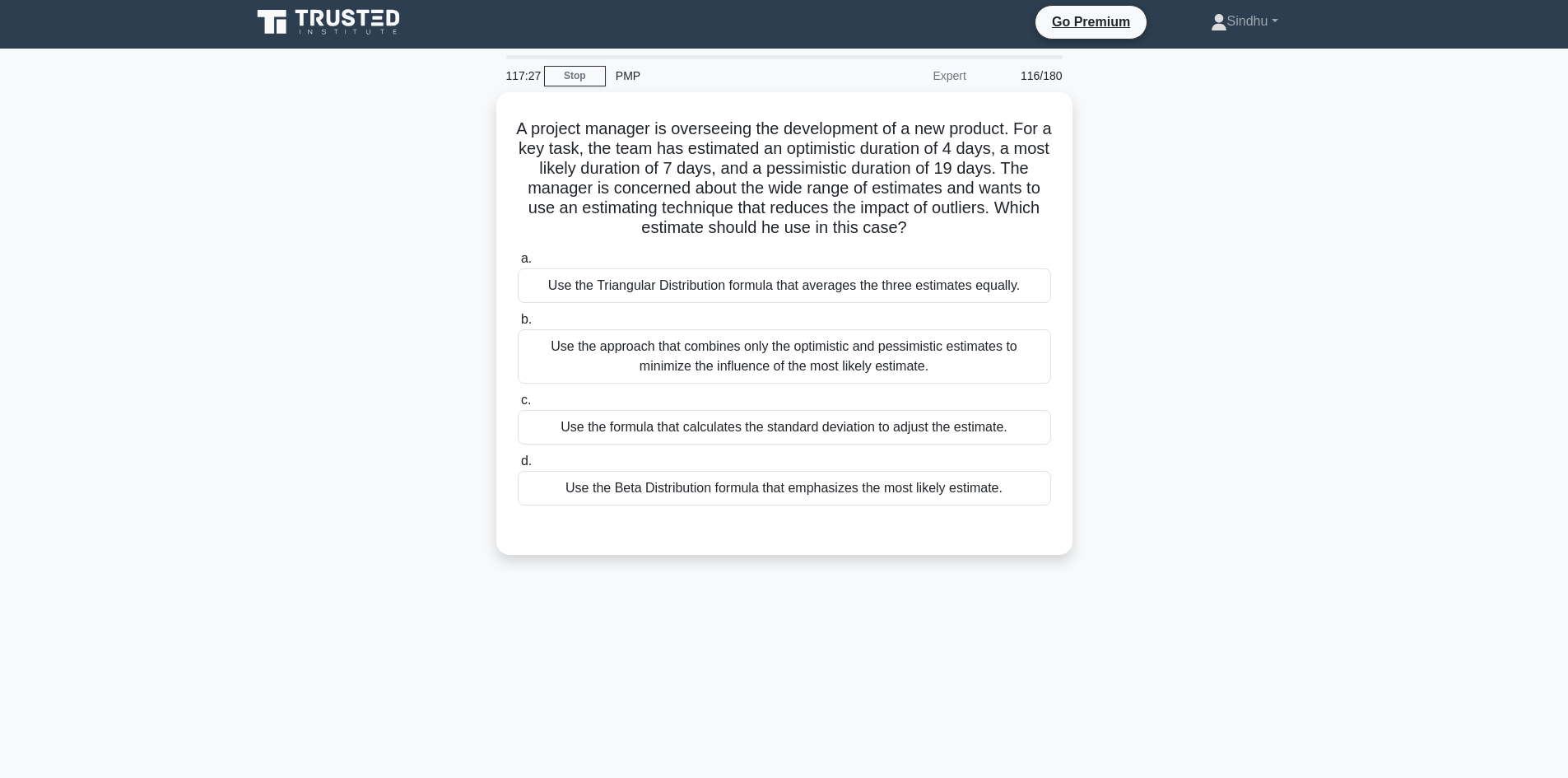
scroll to position [0, 0]
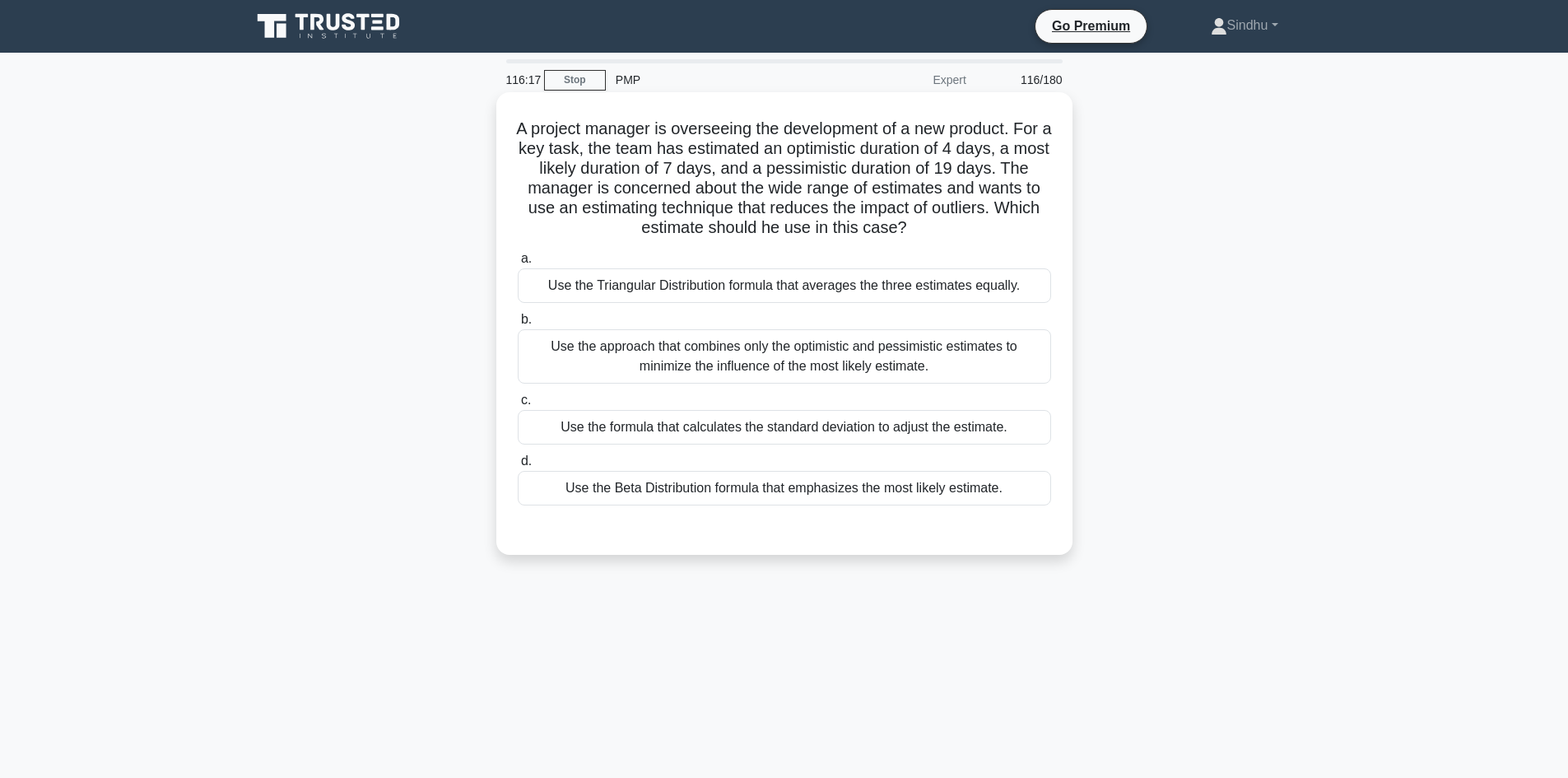
click at [857, 497] on div "Use the Beta Distribution formula that emphasizes the most likely estimate." at bounding box center [784, 488] width 533 height 35
click at [518, 466] on input "d. Use the Beta Distribution formula that emphasizes the most likely estimate." at bounding box center [518, 461] width 0 height 11
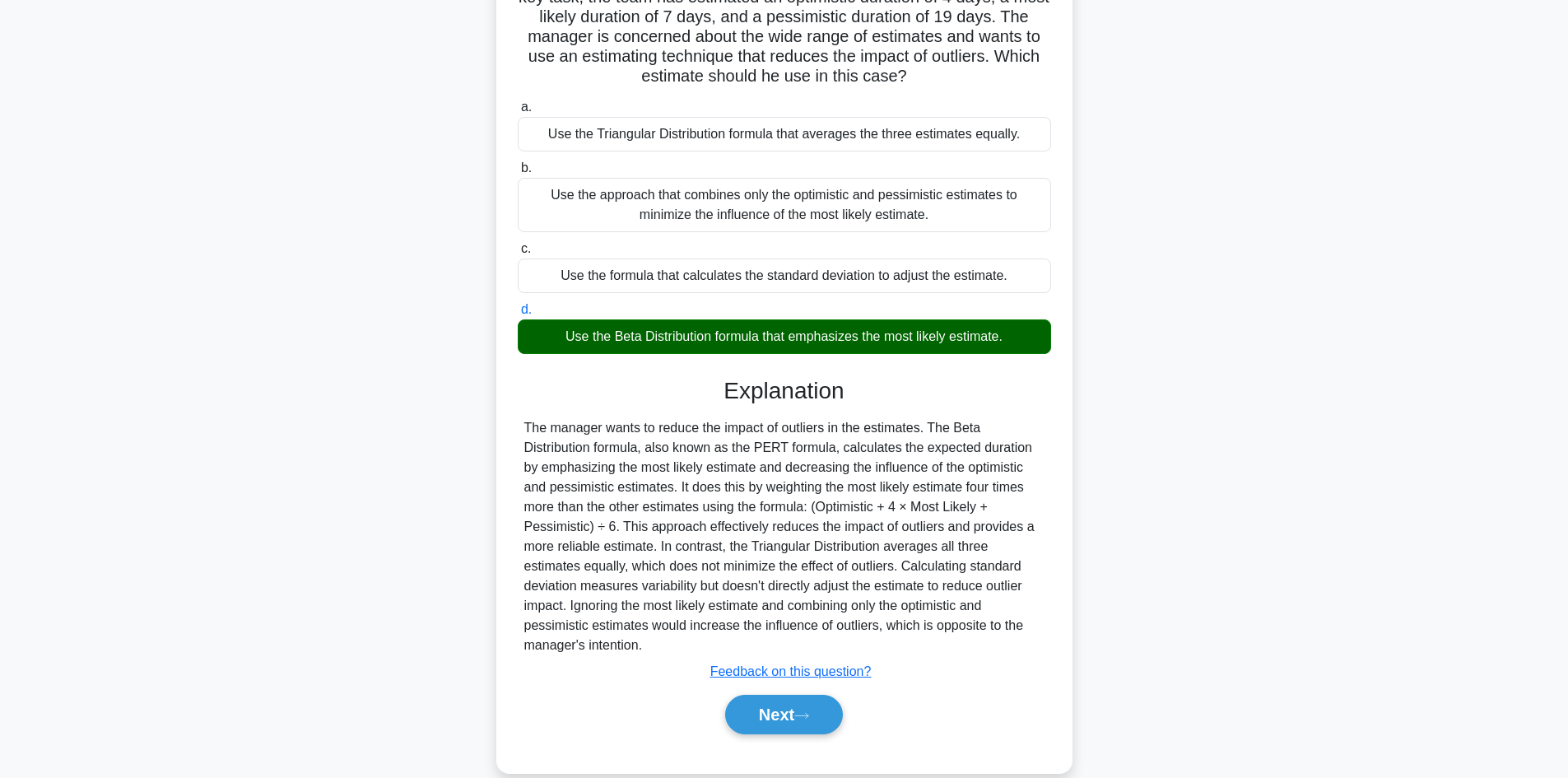
scroll to position [159, 0]
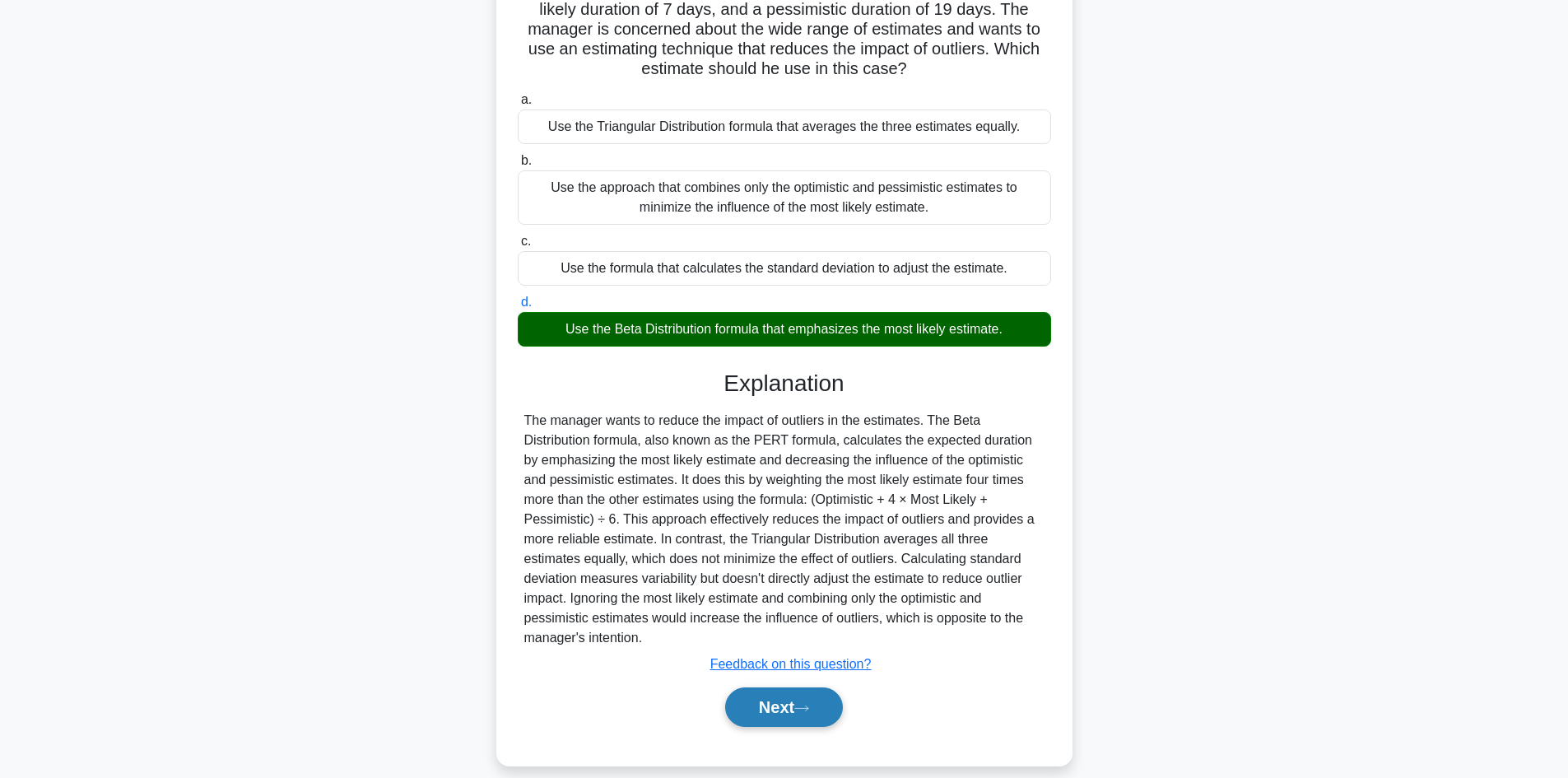
click at [766, 689] on button "Next" at bounding box center [784, 708] width 118 height 40
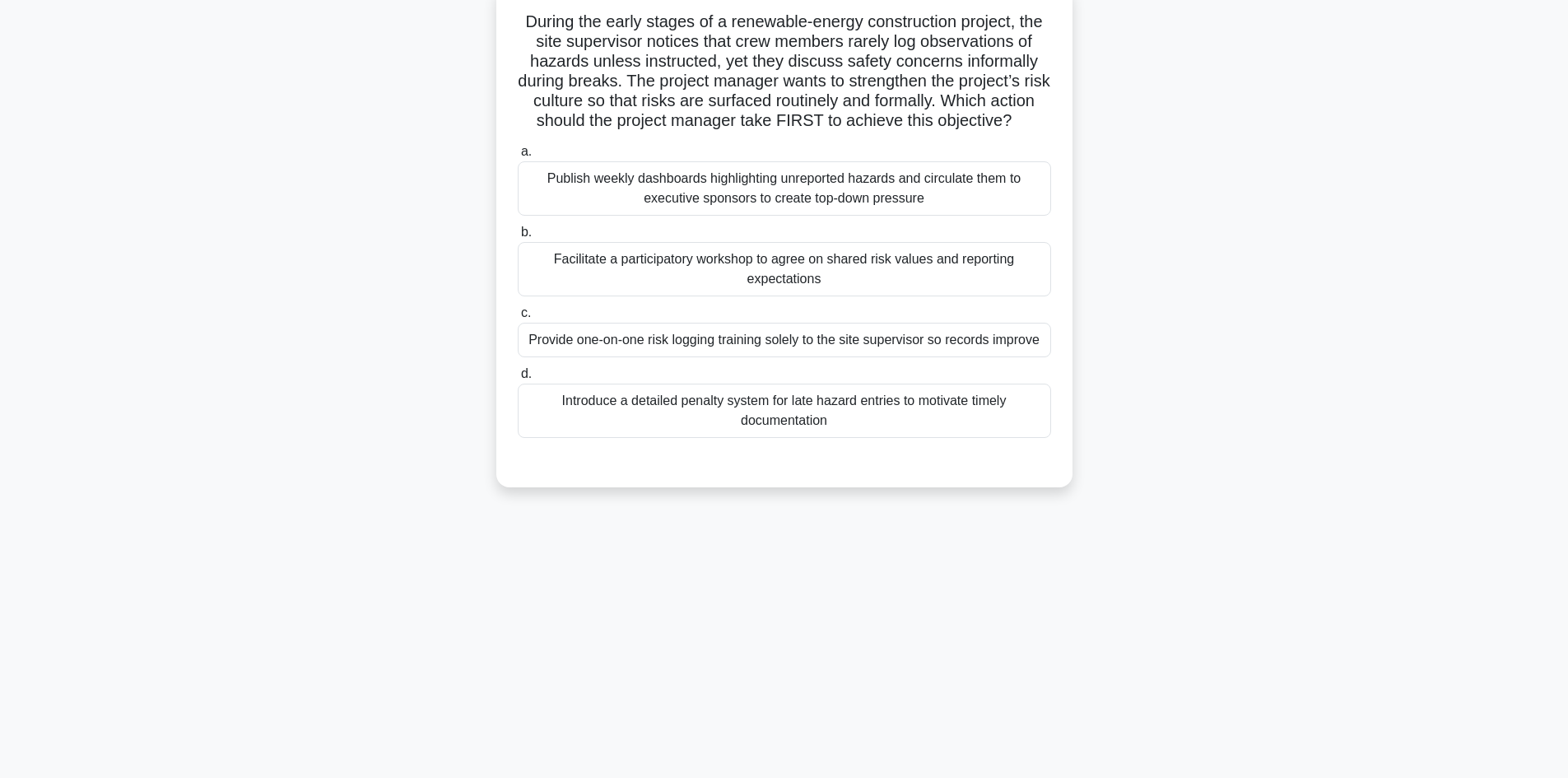
scroll to position [29, 0]
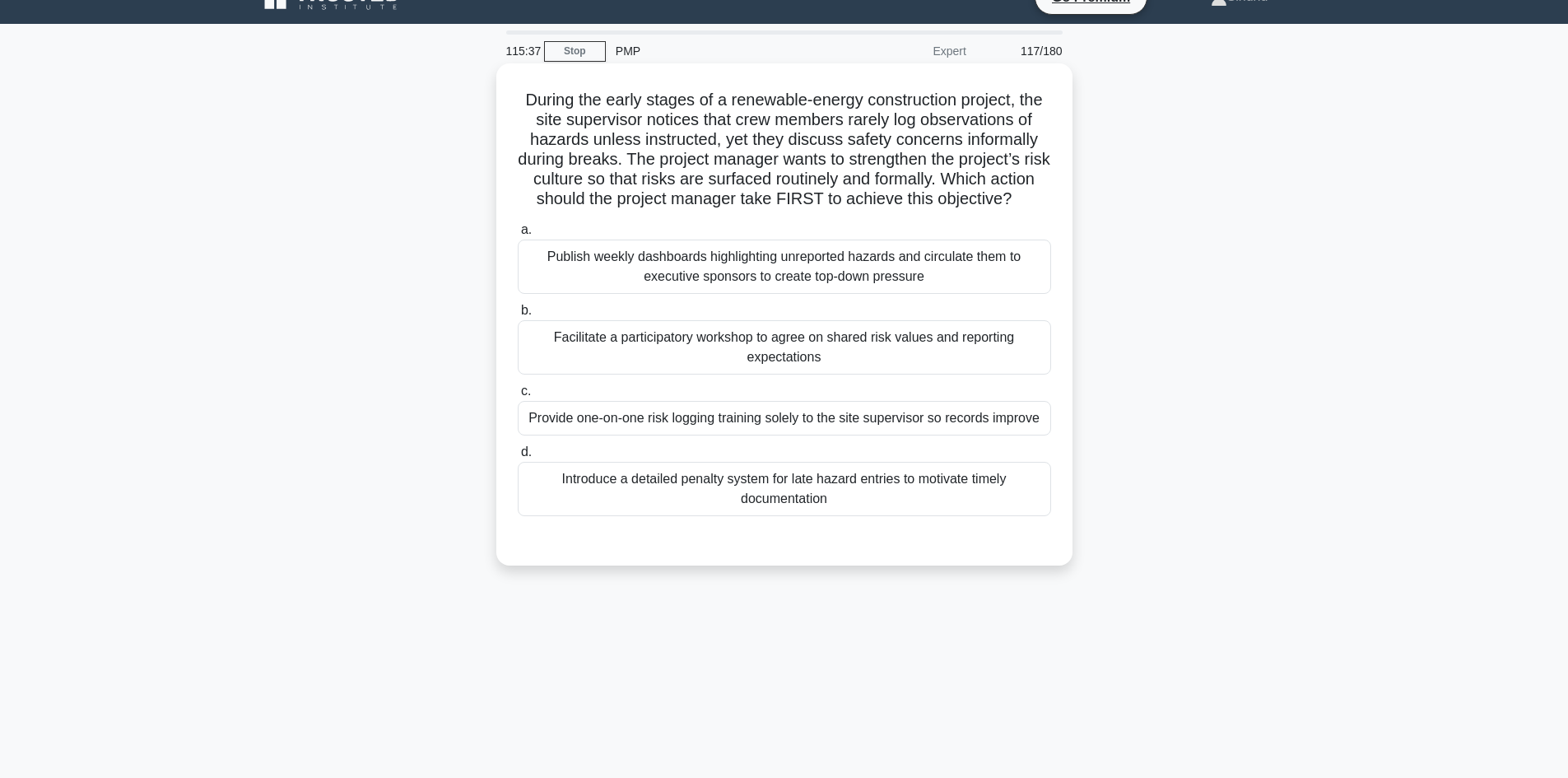
click at [871, 436] on div "Provide one-on-one risk logging training solely to the site supervisor so recor…" at bounding box center [784, 418] width 533 height 35
click at [518, 397] on input "c. Provide one-on-one risk logging training solely to the site supervisor so re…" at bounding box center [518, 391] width 0 height 11
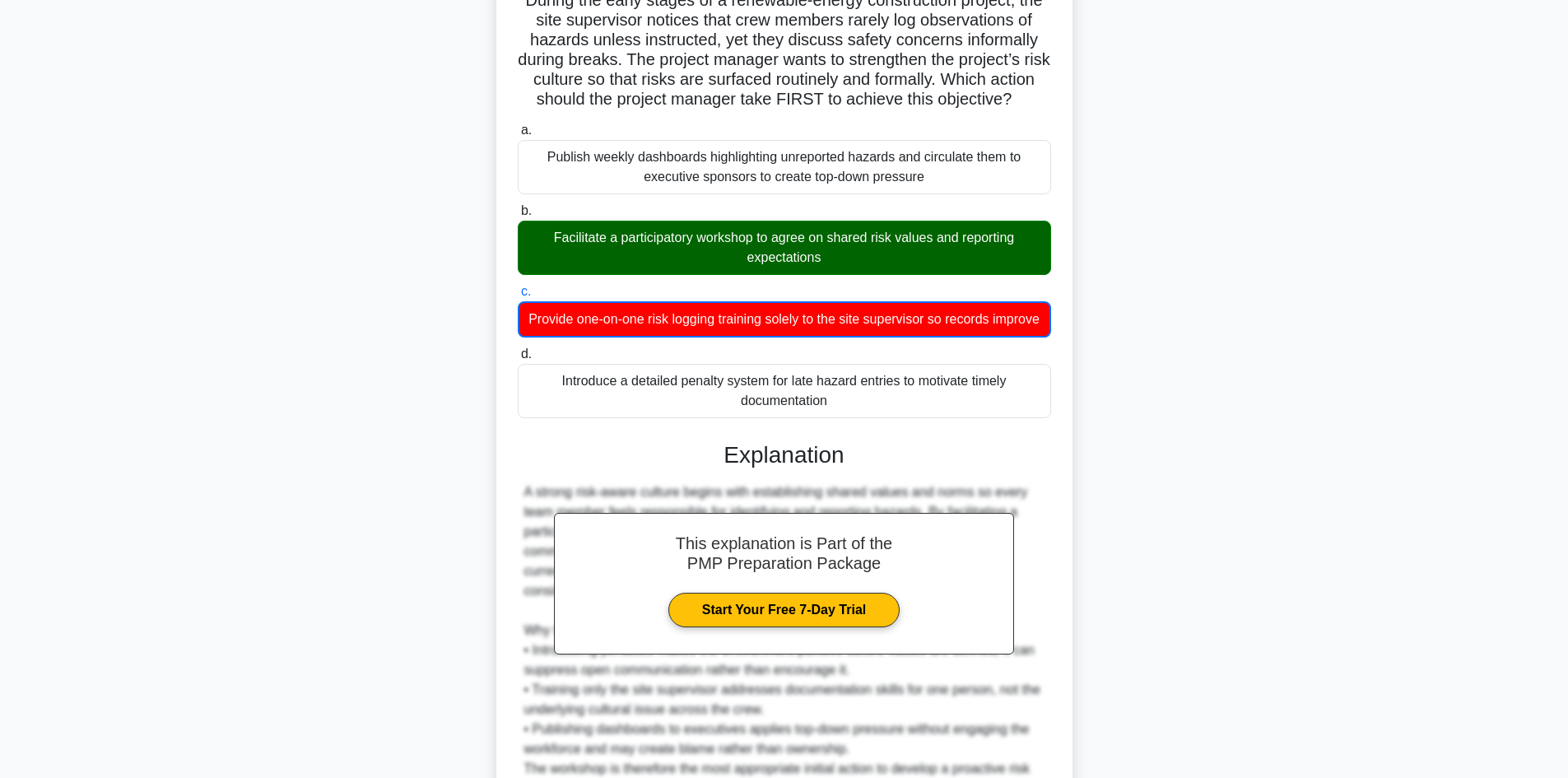
scroll to position [338, 0]
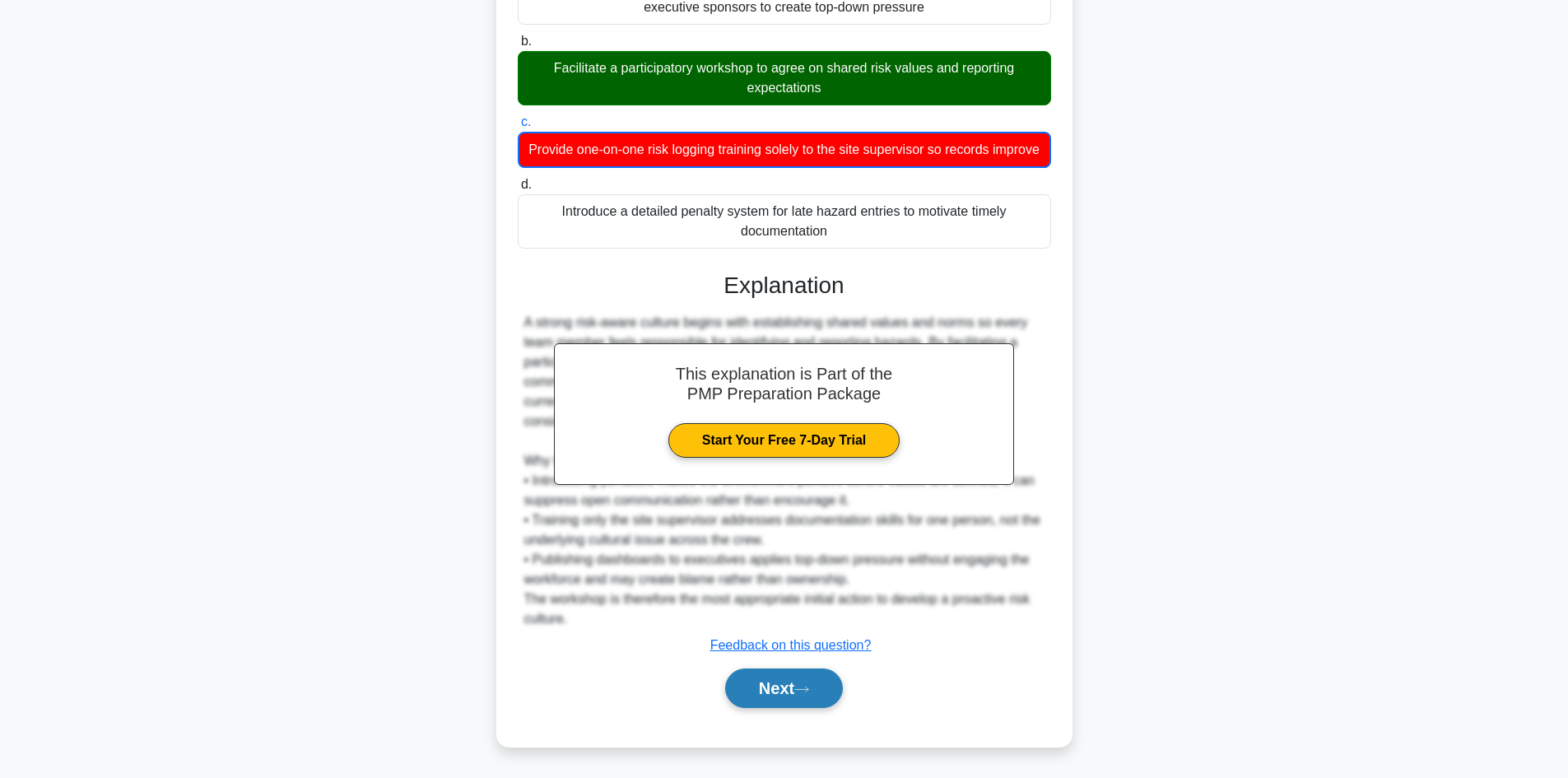
click at [748, 676] on button "Next" at bounding box center [784, 689] width 118 height 40
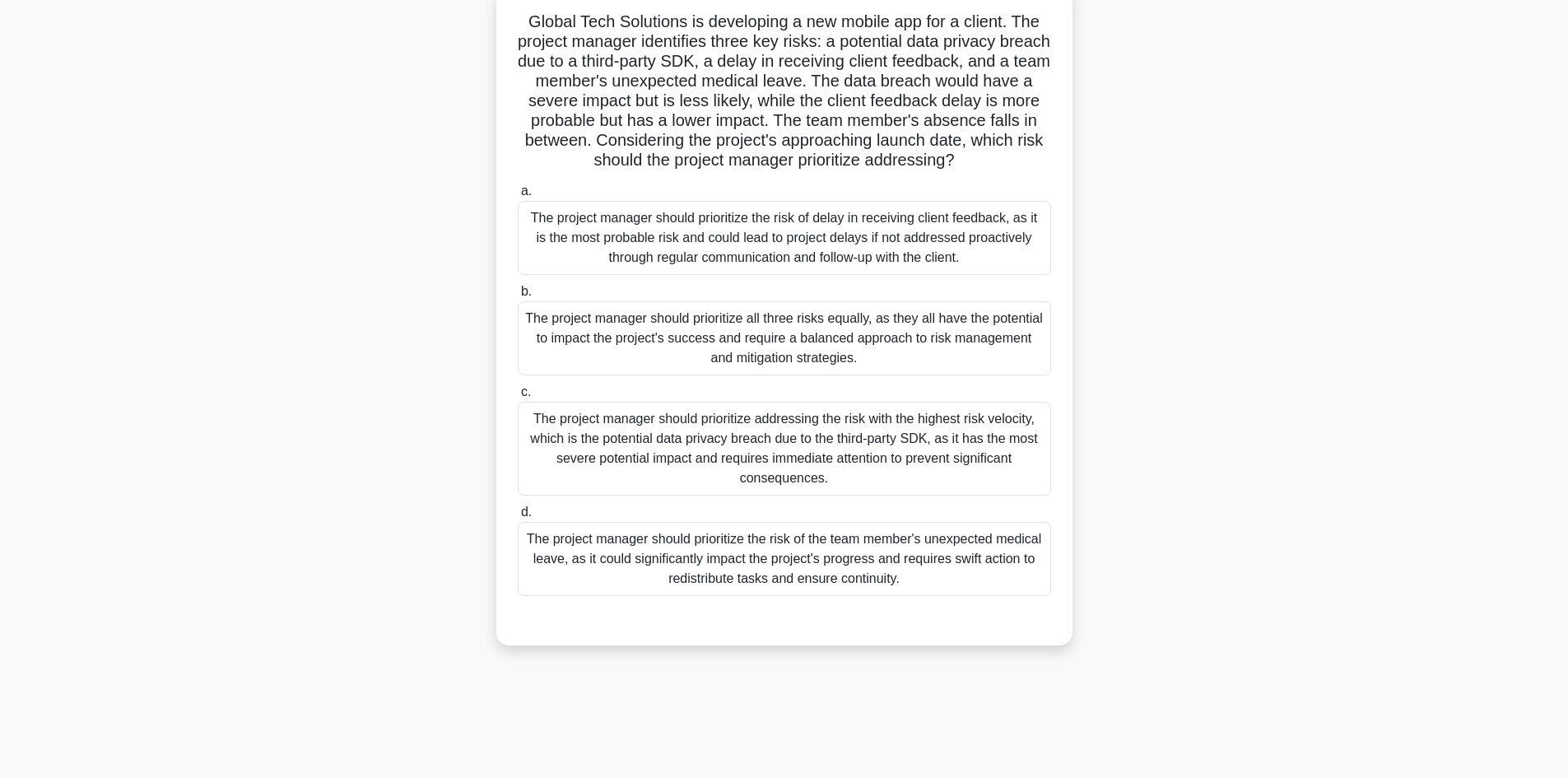
scroll to position [29, 0]
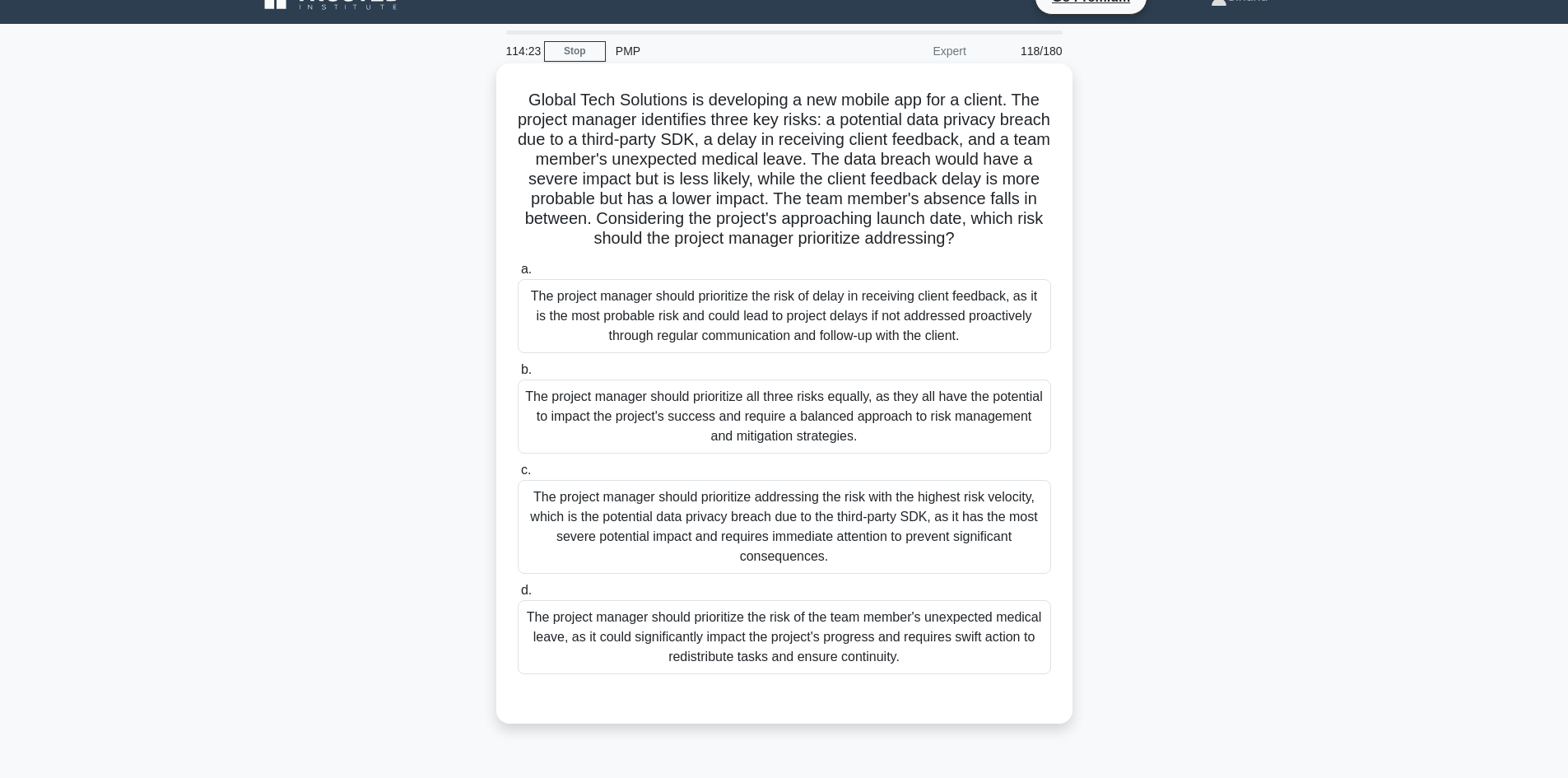
click at [652, 420] on div "The project manager should prioritize all three risks equally, as they all have…" at bounding box center [784, 416] width 533 height 74
click at [518, 375] on input "b. The project manager should prioritize all three risks equally, as they all h…" at bounding box center [518, 370] width 0 height 11
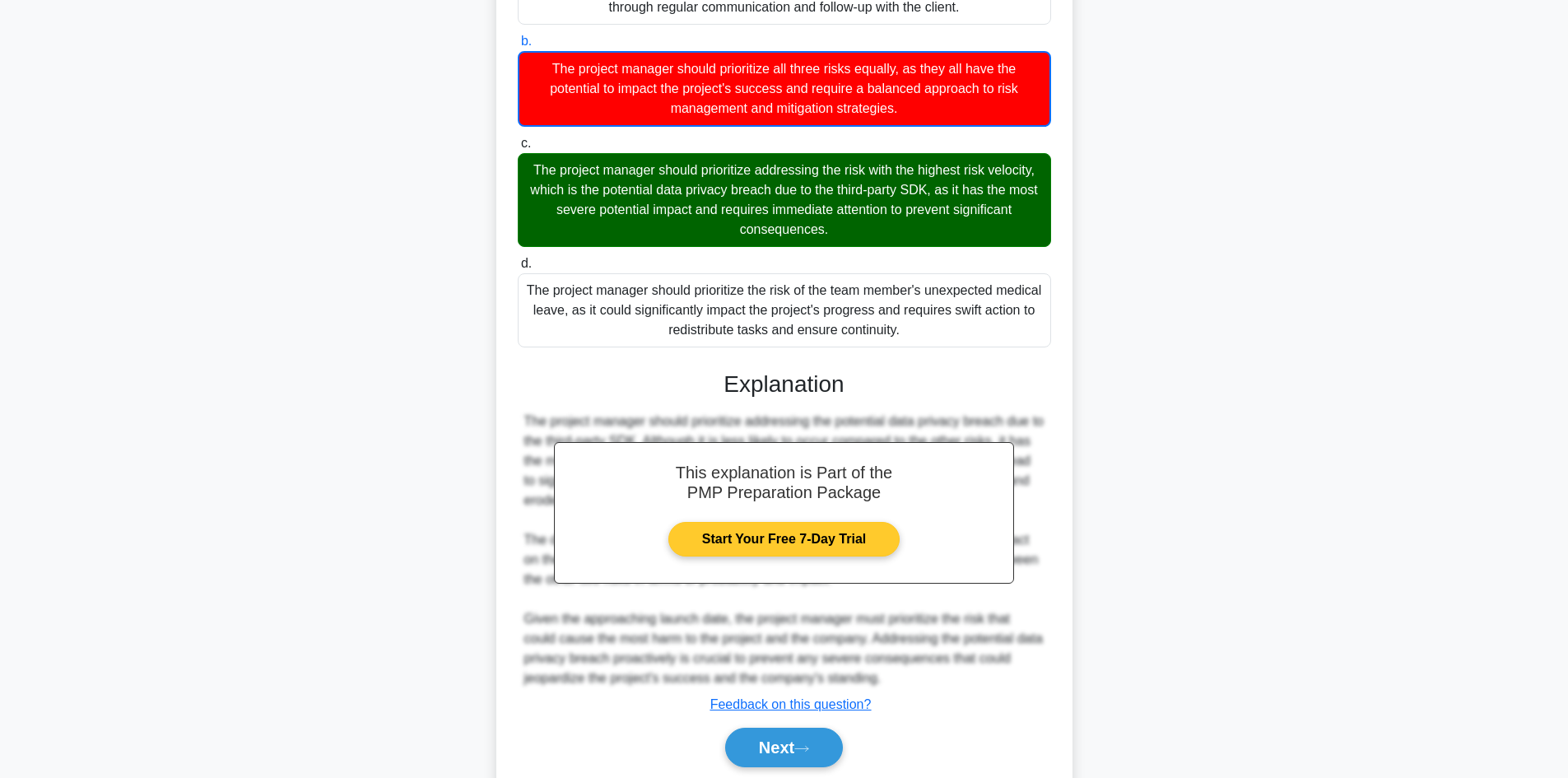
scroll to position [418, 0]
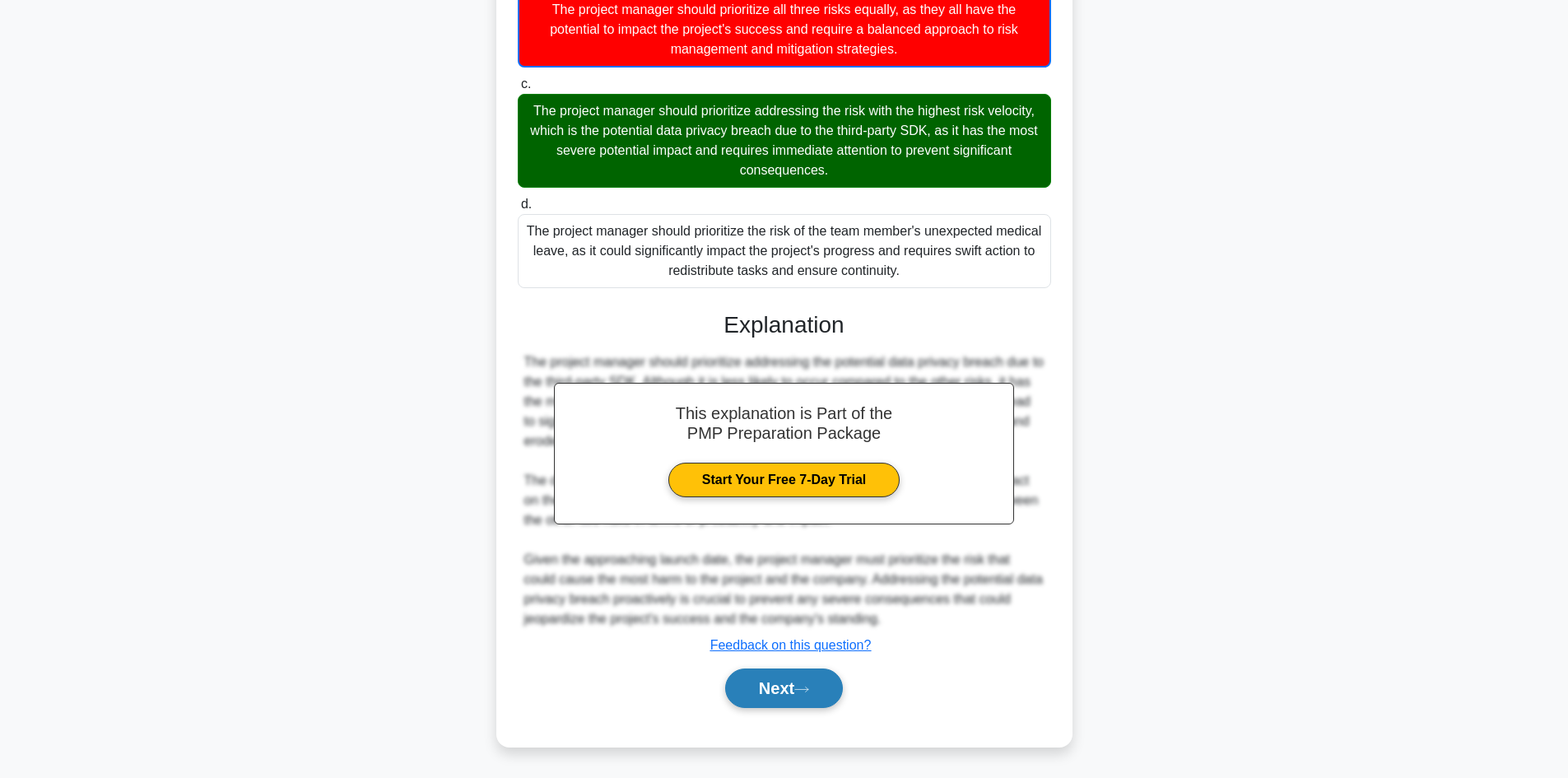
click at [778, 676] on button "Next" at bounding box center [784, 689] width 118 height 40
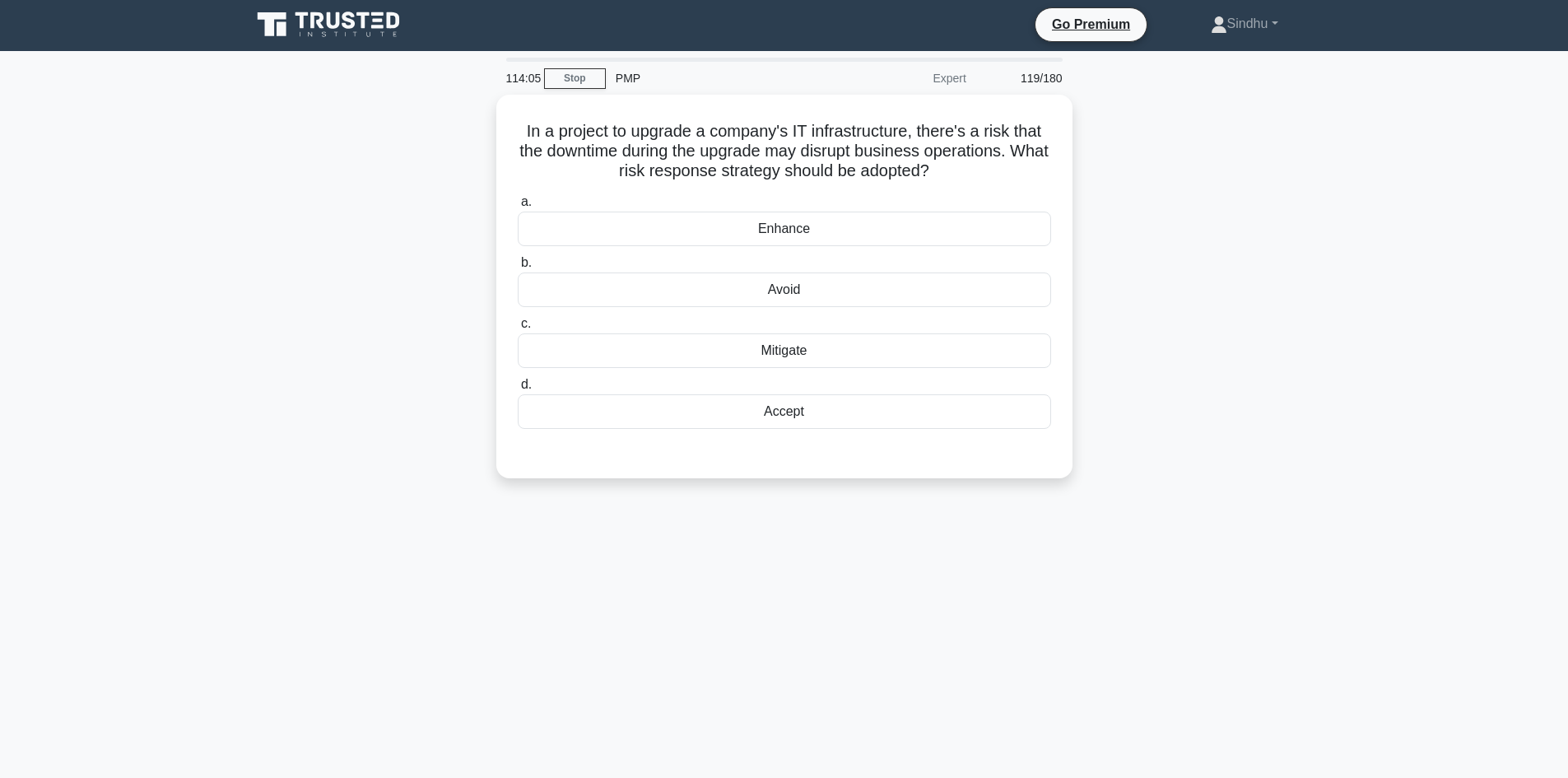
scroll to position [0, 0]
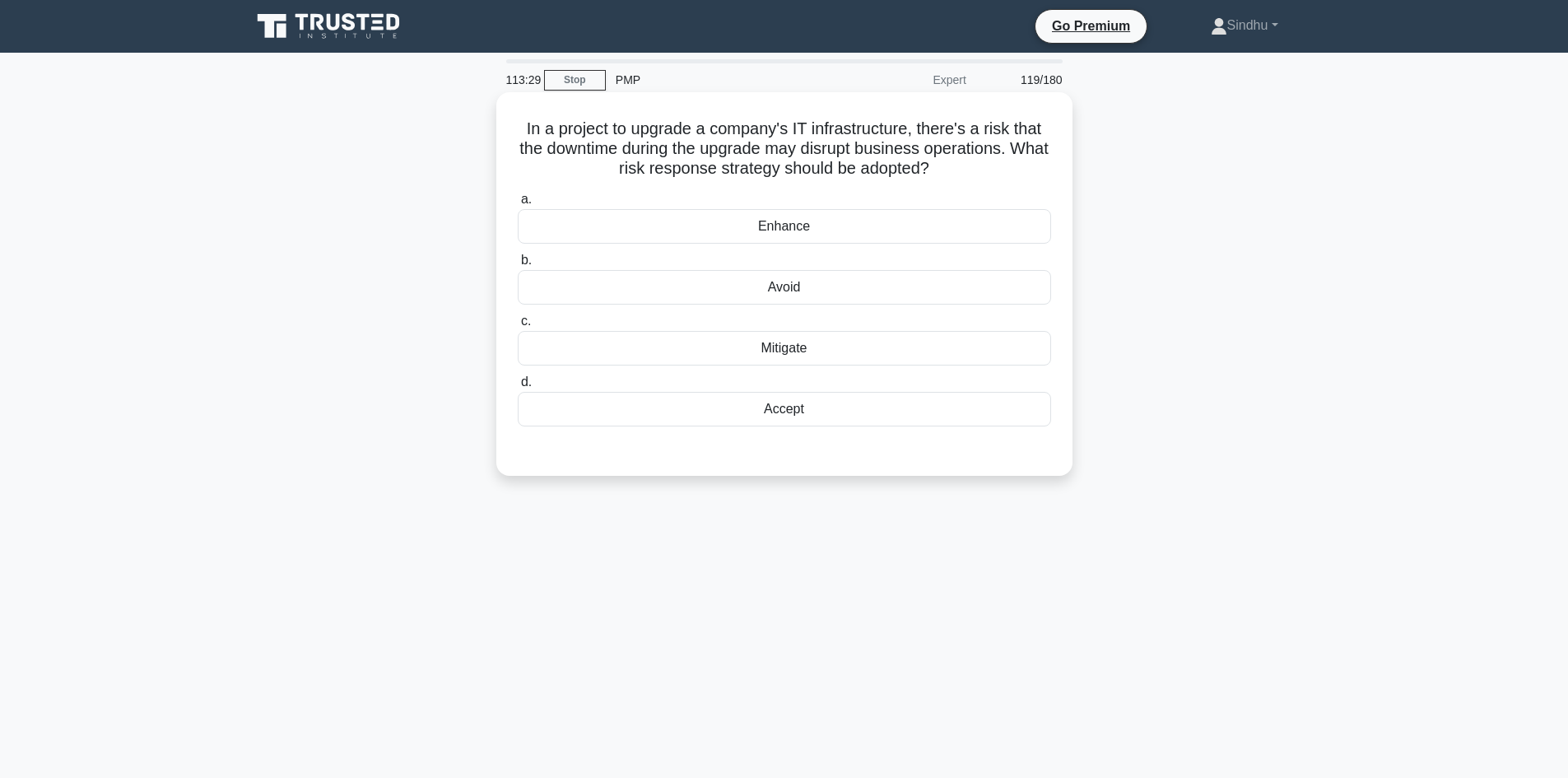
click at [799, 416] on div "Accept" at bounding box center [784, 409] width 533 height 35
click at [518, 388] on input "d. Accept" at bounding box center [518, 382] width 0 height 11
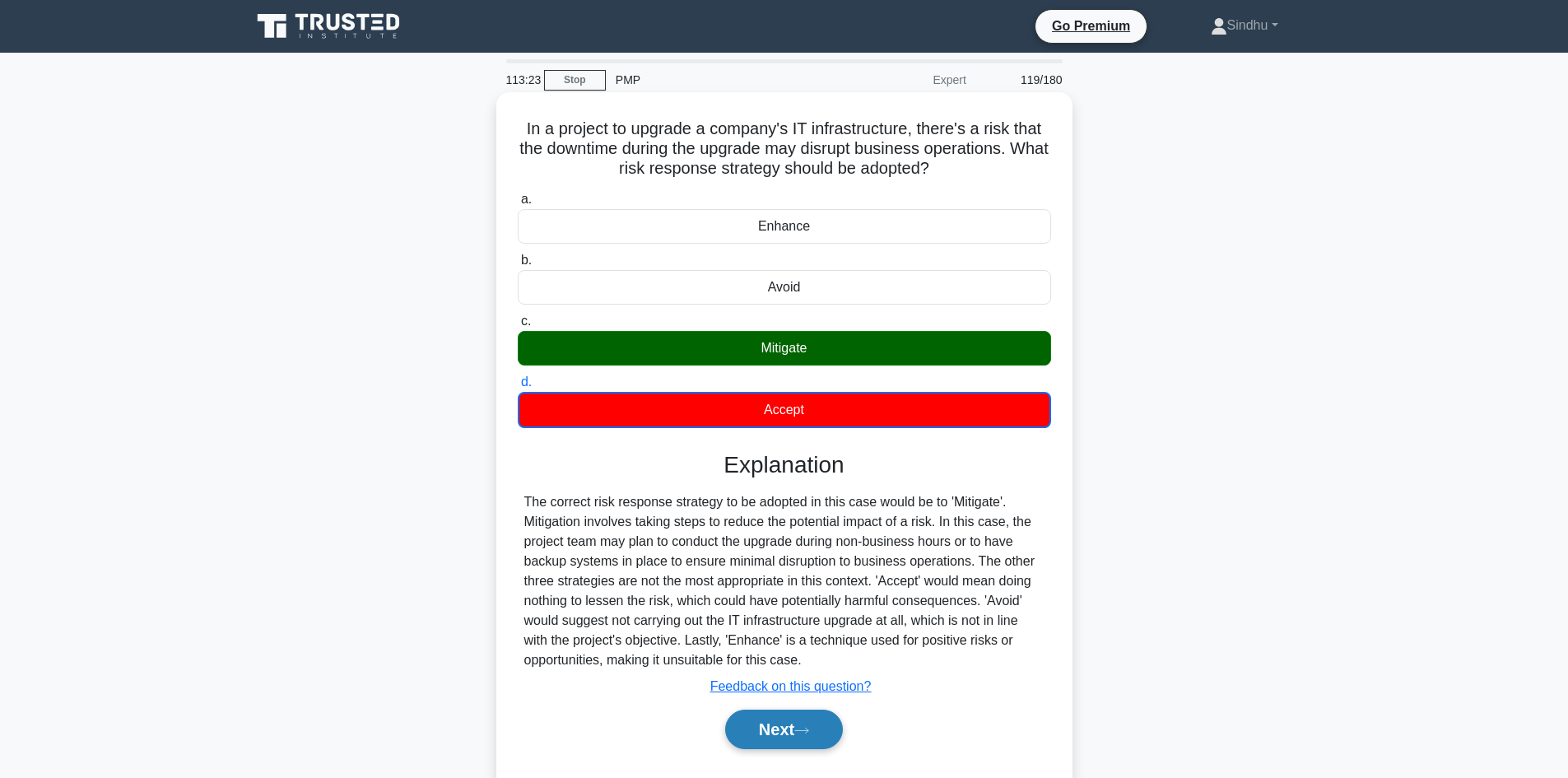
click at [766, 722] on button "Next" at bounding box center [784, 730] width 118 height 40
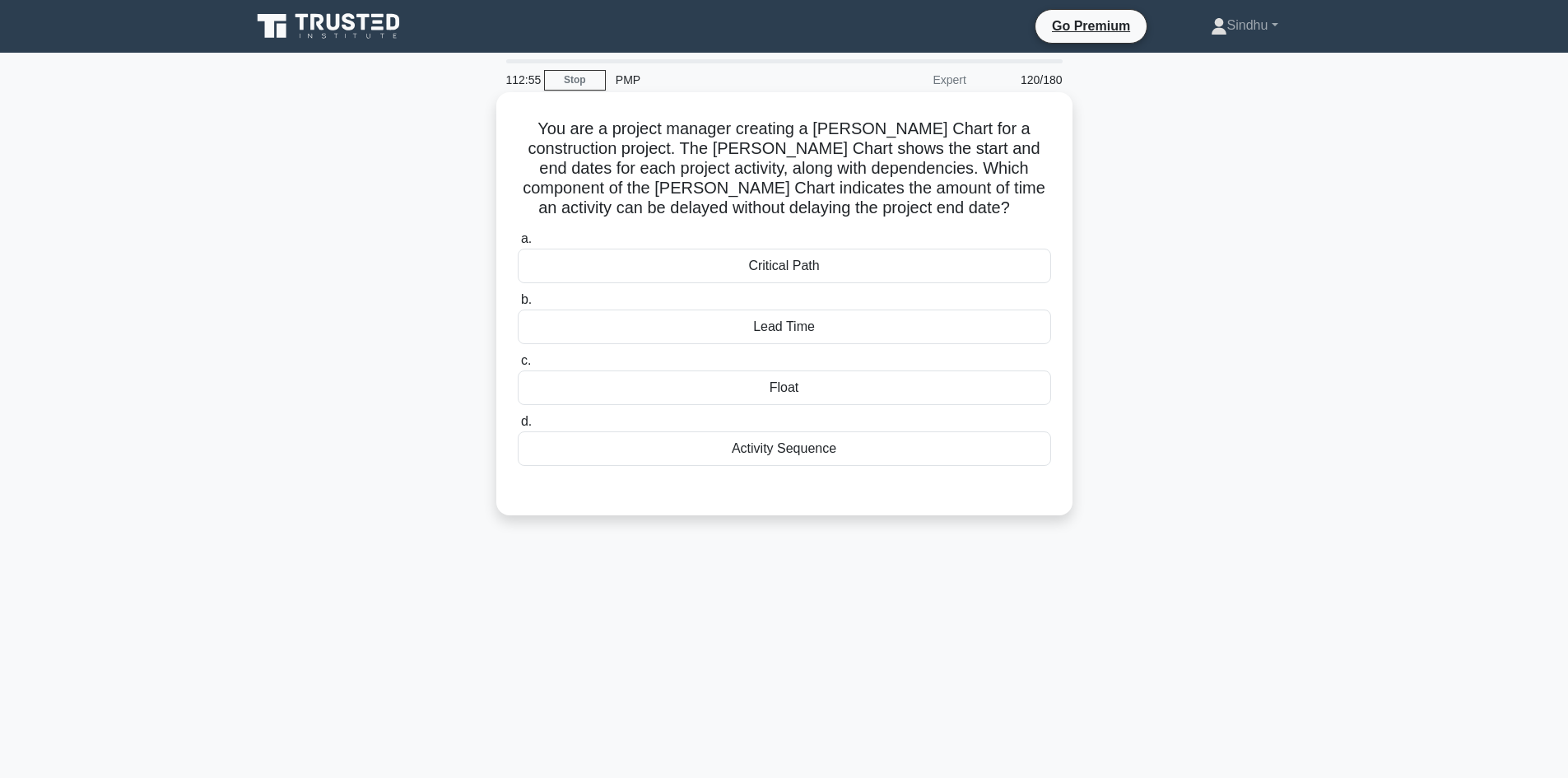
click at [769, 386] on div "Float" at bounding box center [784, 388] width 533 height 35
click at [518, 366] on input "c. Float" at bounding box center [518, 360] width 0 height 11
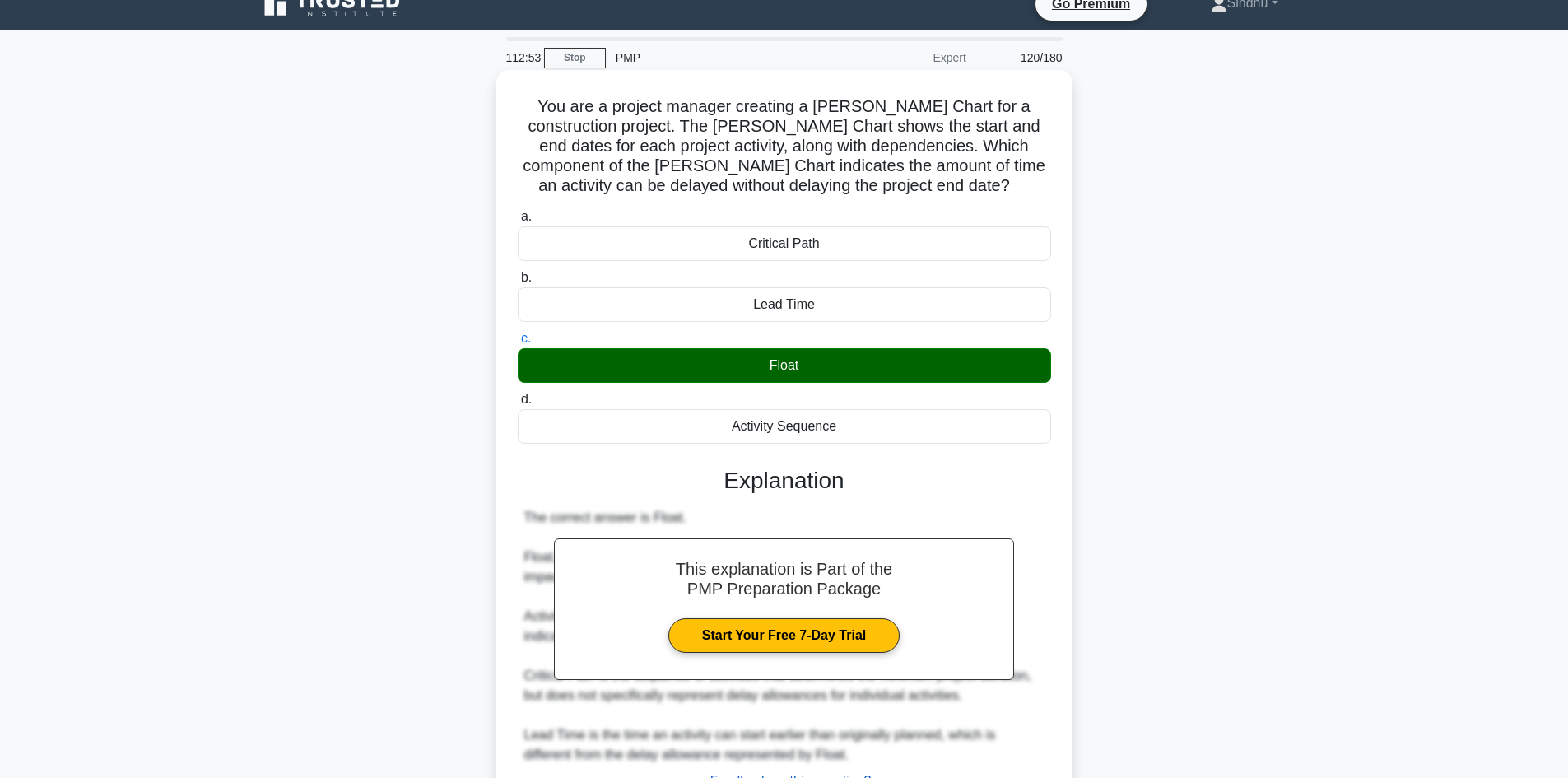
scroll to position [159, 0]
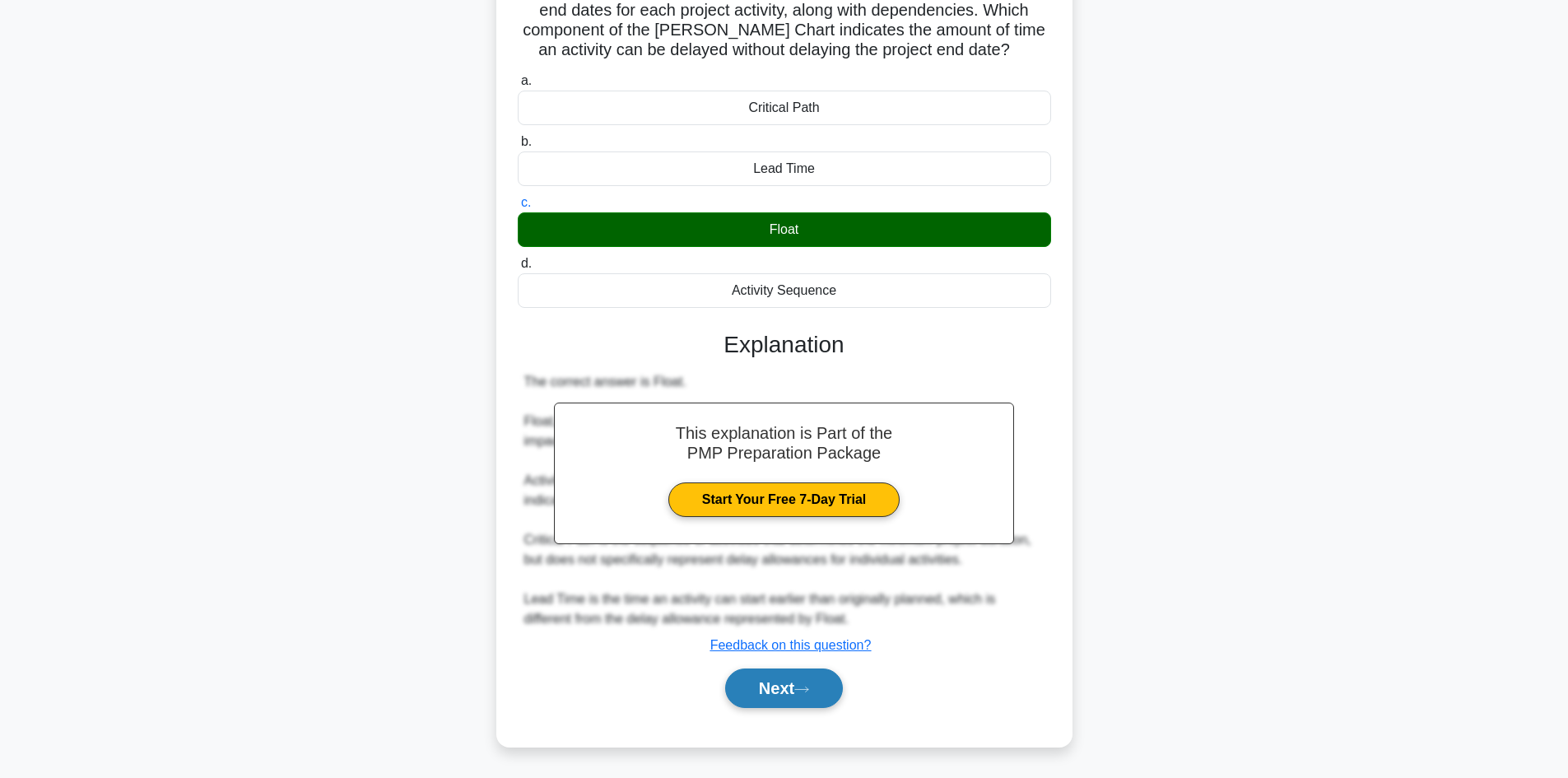
click at [733, 688] on button "Next" at bounding box center [784, 689] width 118 height 40
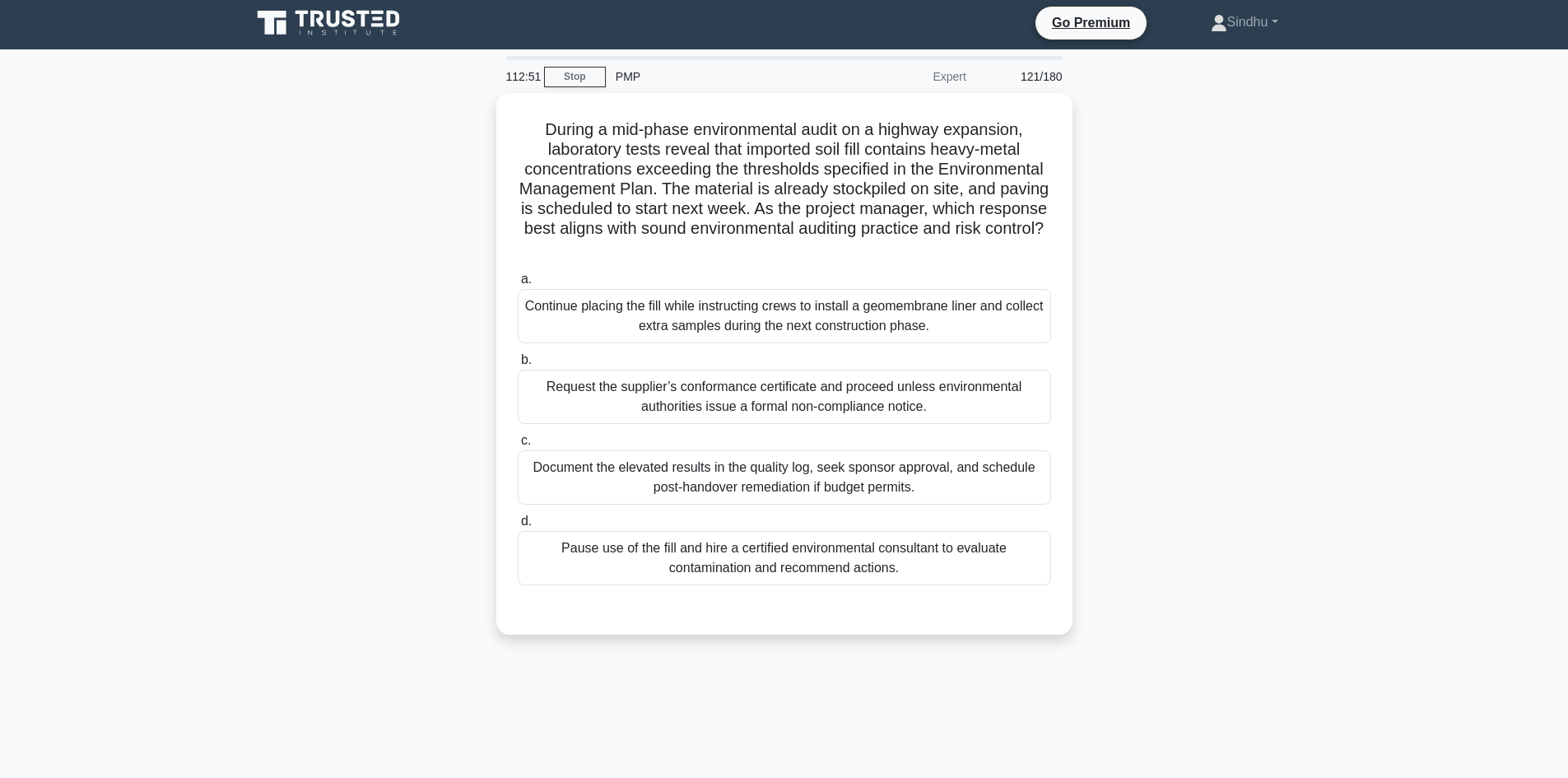
scroll to position [0, 0]
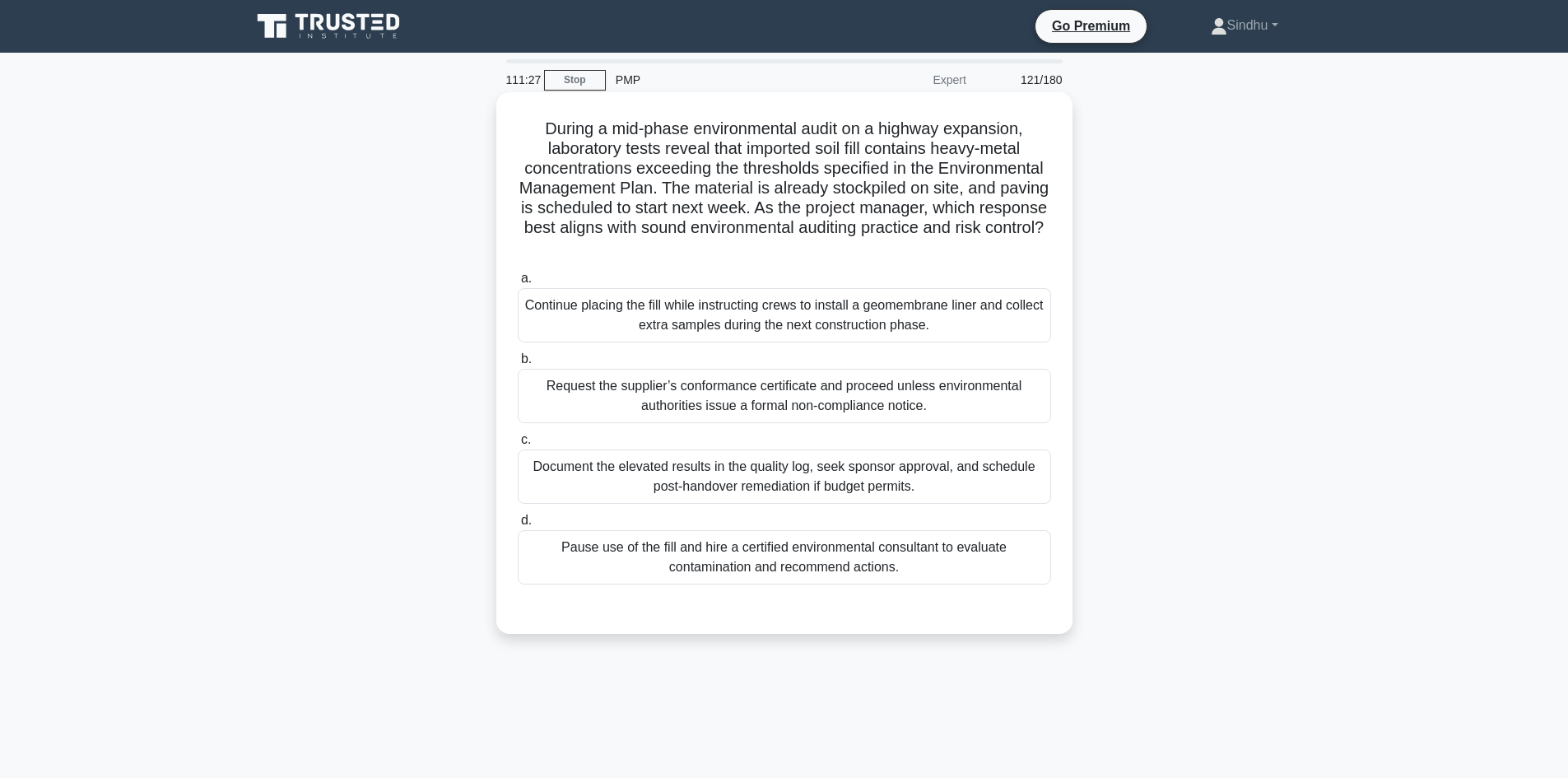
click at [741, 564] on div "Pause use of the fill and hire a certified environmental consultant to evaluate…" at bounding box center [784, 558] width 533 height 55
click at [518, 526] on input "d. [PERSON_NAME] use of the fill and hire a certified environmental consultant …" at bounding box center [518, 520] width 0 height 11
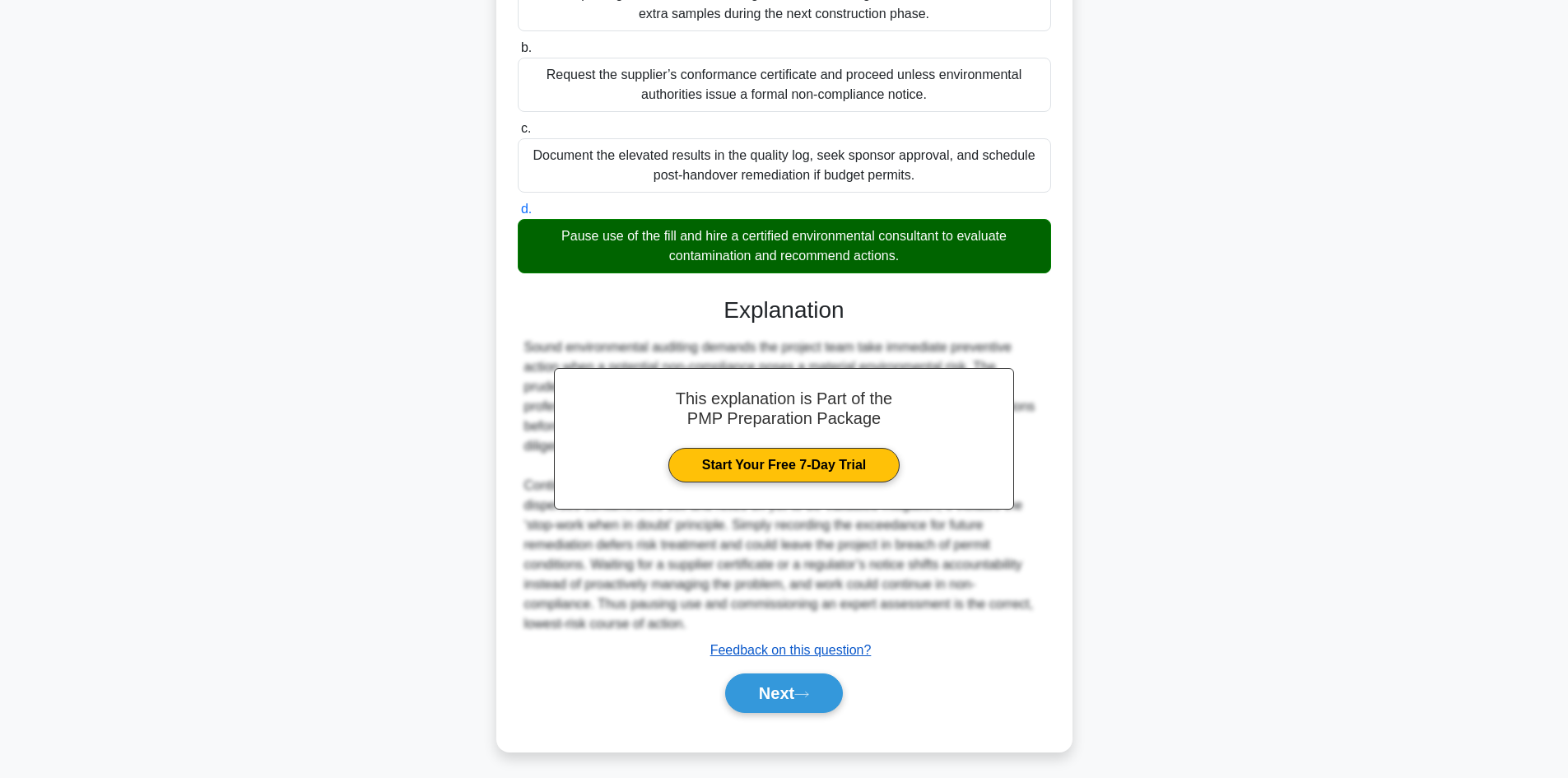
scroll to position [317, 0]
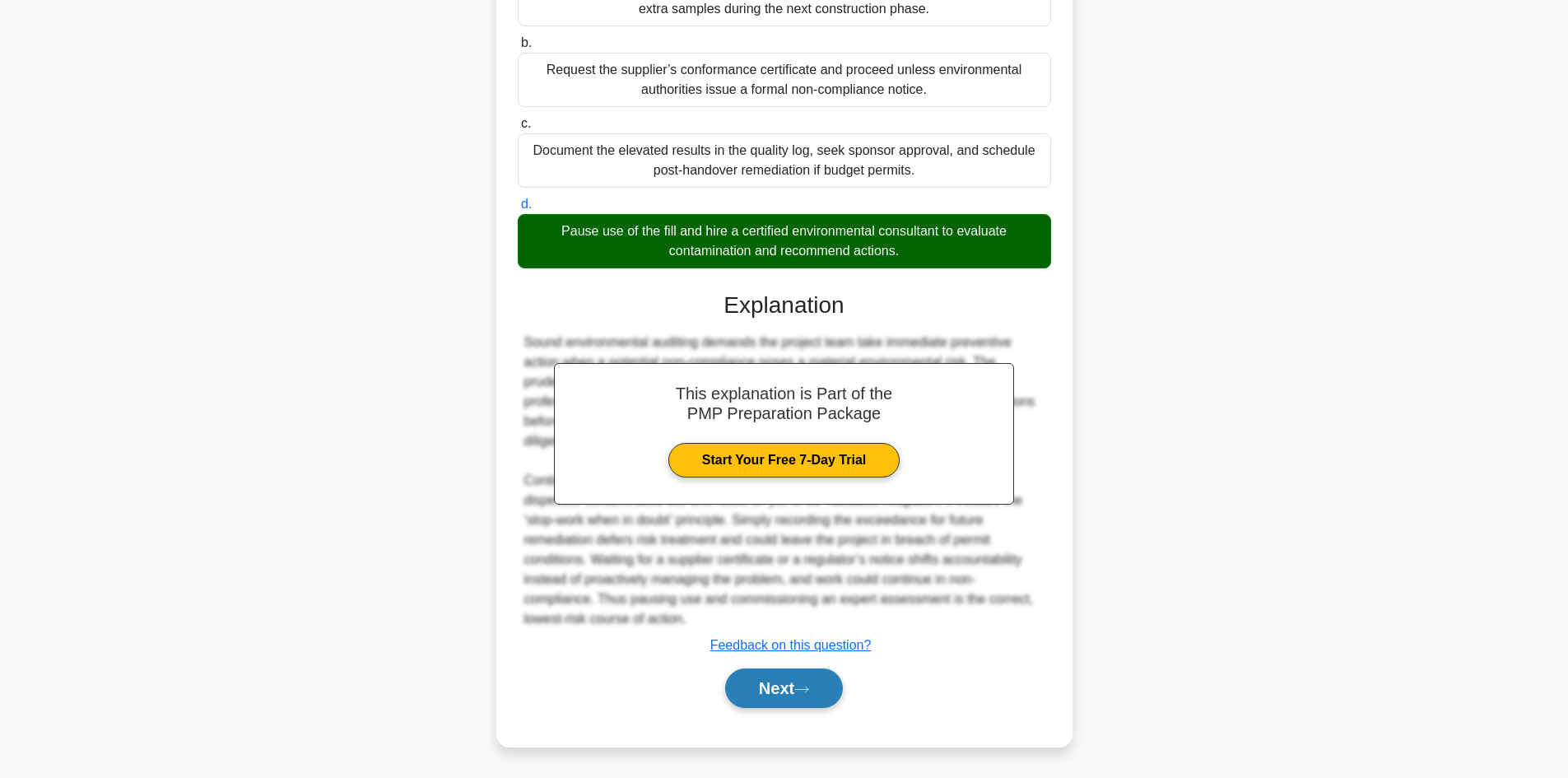
click at [778, 698] on button "Next" at bounding box center [784, 689] width 118 height 40
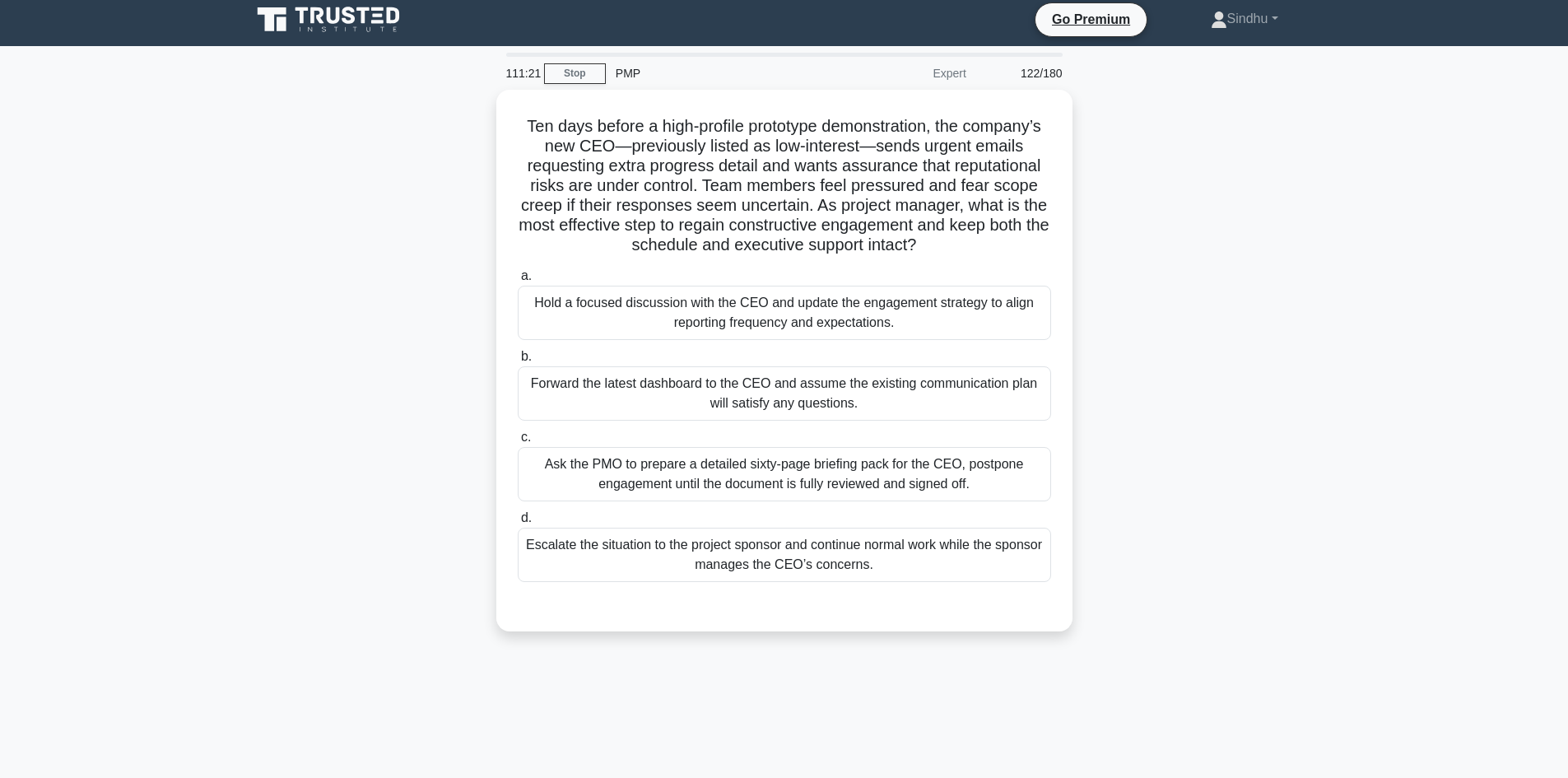
scroll to position [0, 0]
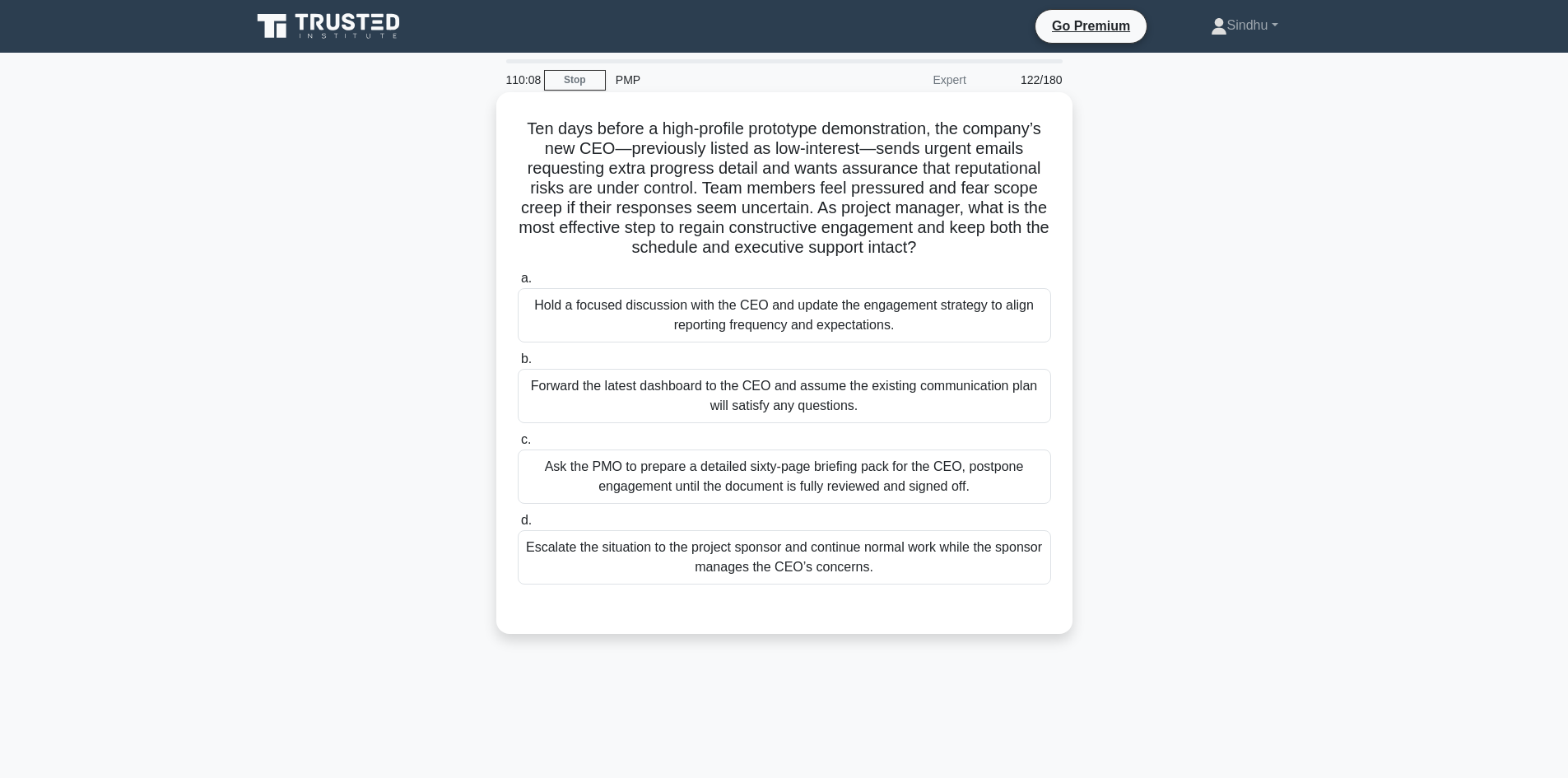
click at [773, 324] on div "Hold a focused discussion with the CEO and update the engagement strategy to al…" at bounding box center [784, 316] width 533 height 55
click at [729, 311] on div "Hold a focused discussion with the CEO and update the engagement strategy to al…" at bounding box center [784, 316] width 533 height 55
click at [518, 284] on input "a. Hold a focused discussion with the CEO and update the engagement strategy to…" at bounding box center [518, 278] width 0 height 11
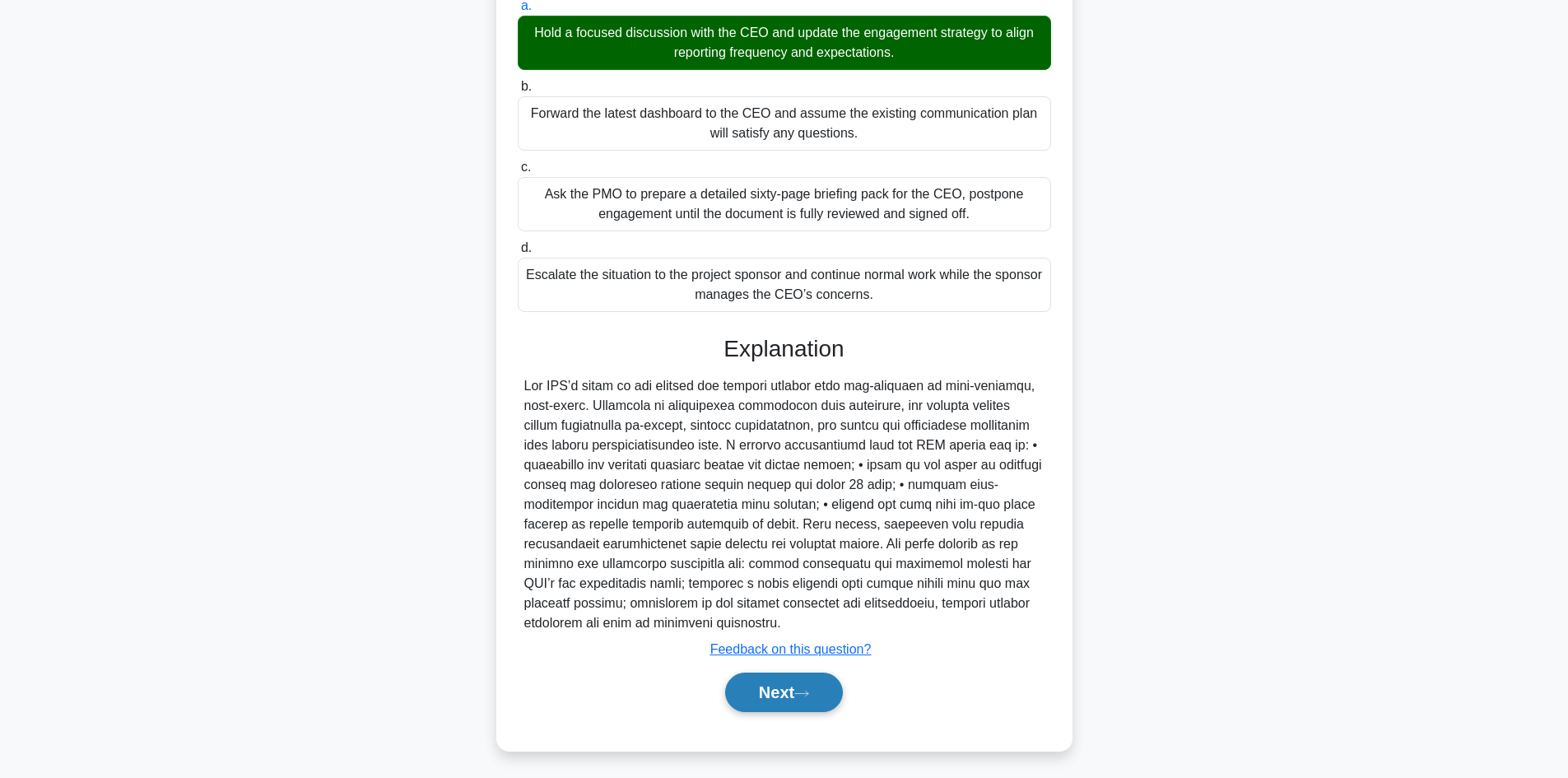
scroll to position [278, 0]
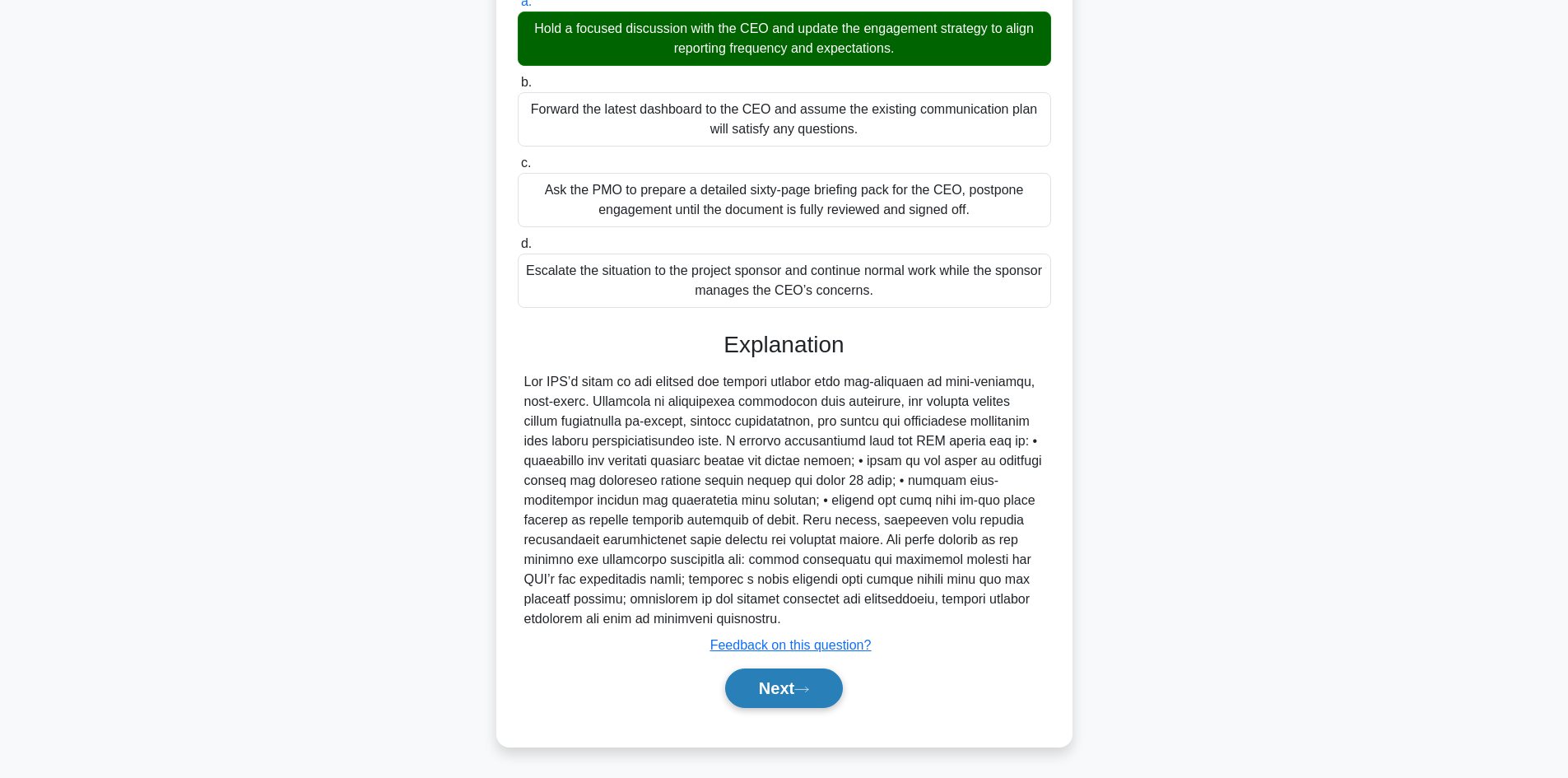
click at [772, 683] on button "Next" at bounding box center [784, 689] width 118 height 40
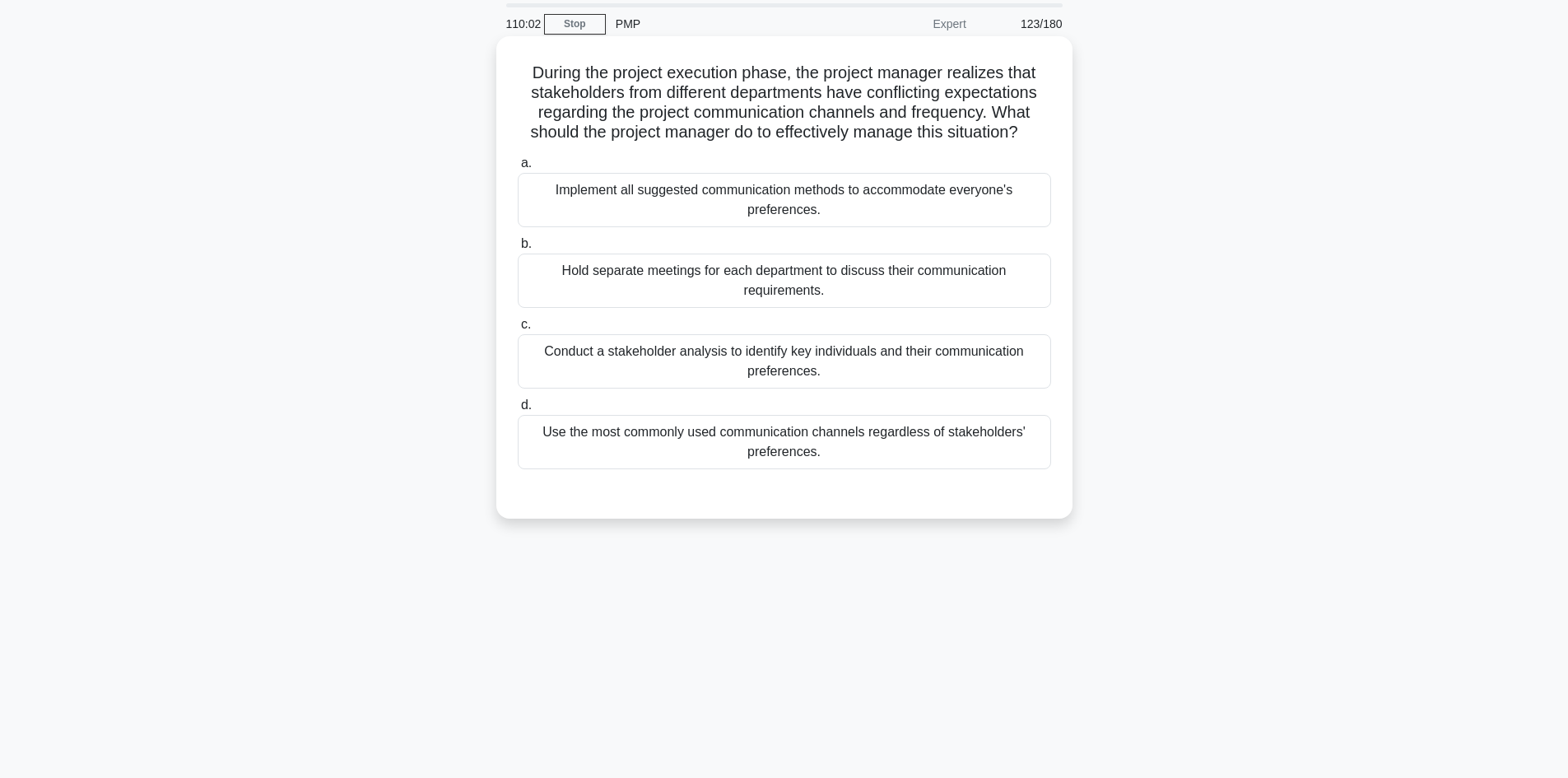
scroll to position [0, 0]
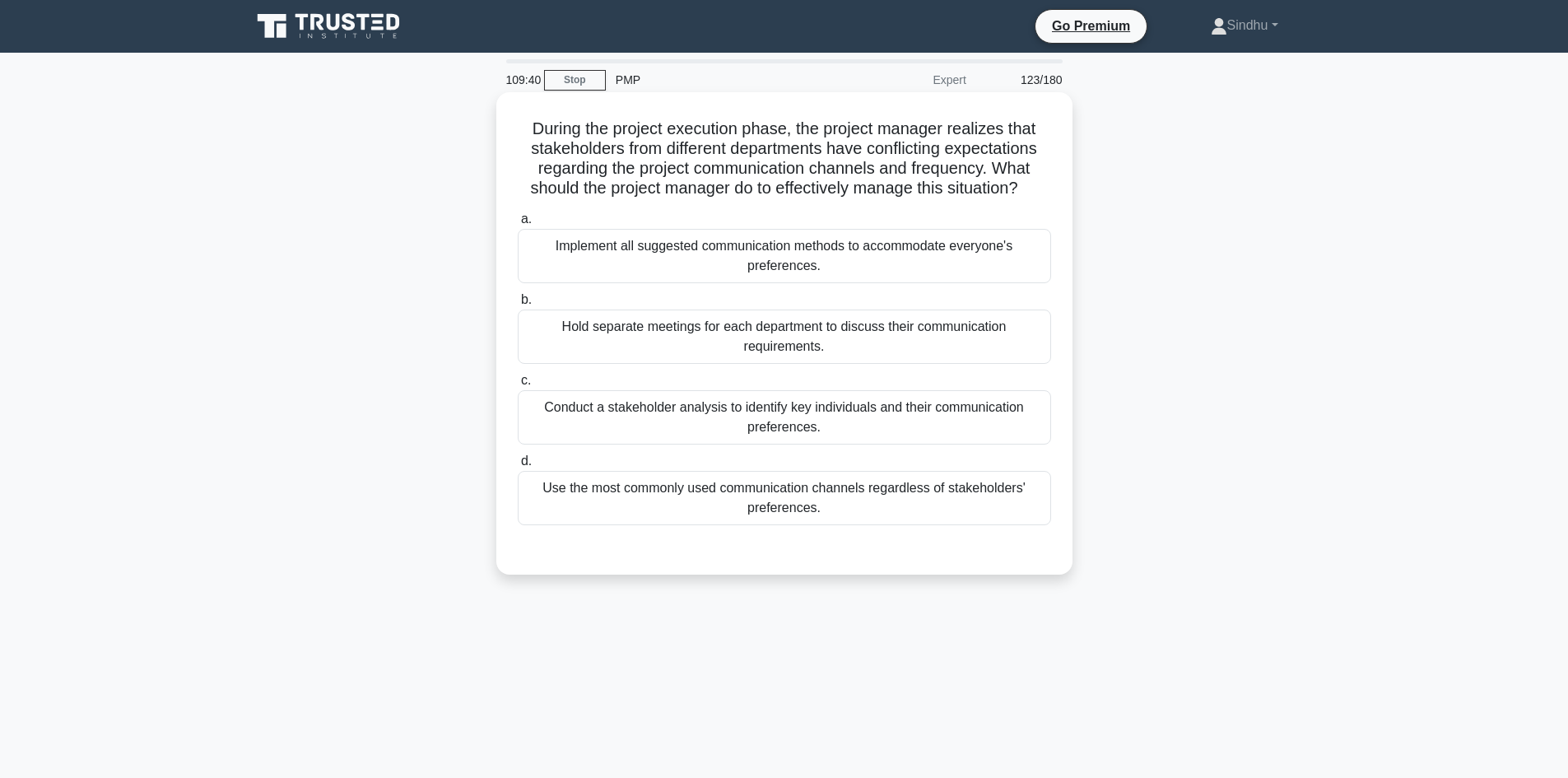
click at [813, 506] on div "Use the most commonly used communication channels regardless of stakeholders' p…" at bounding box center [784, 498] width 533 height 55
click at [518, 466] on input "d. Use the most commonly used communication channels regardless of stakeholders…" at bounding box center [518, 461] width 0 height 11
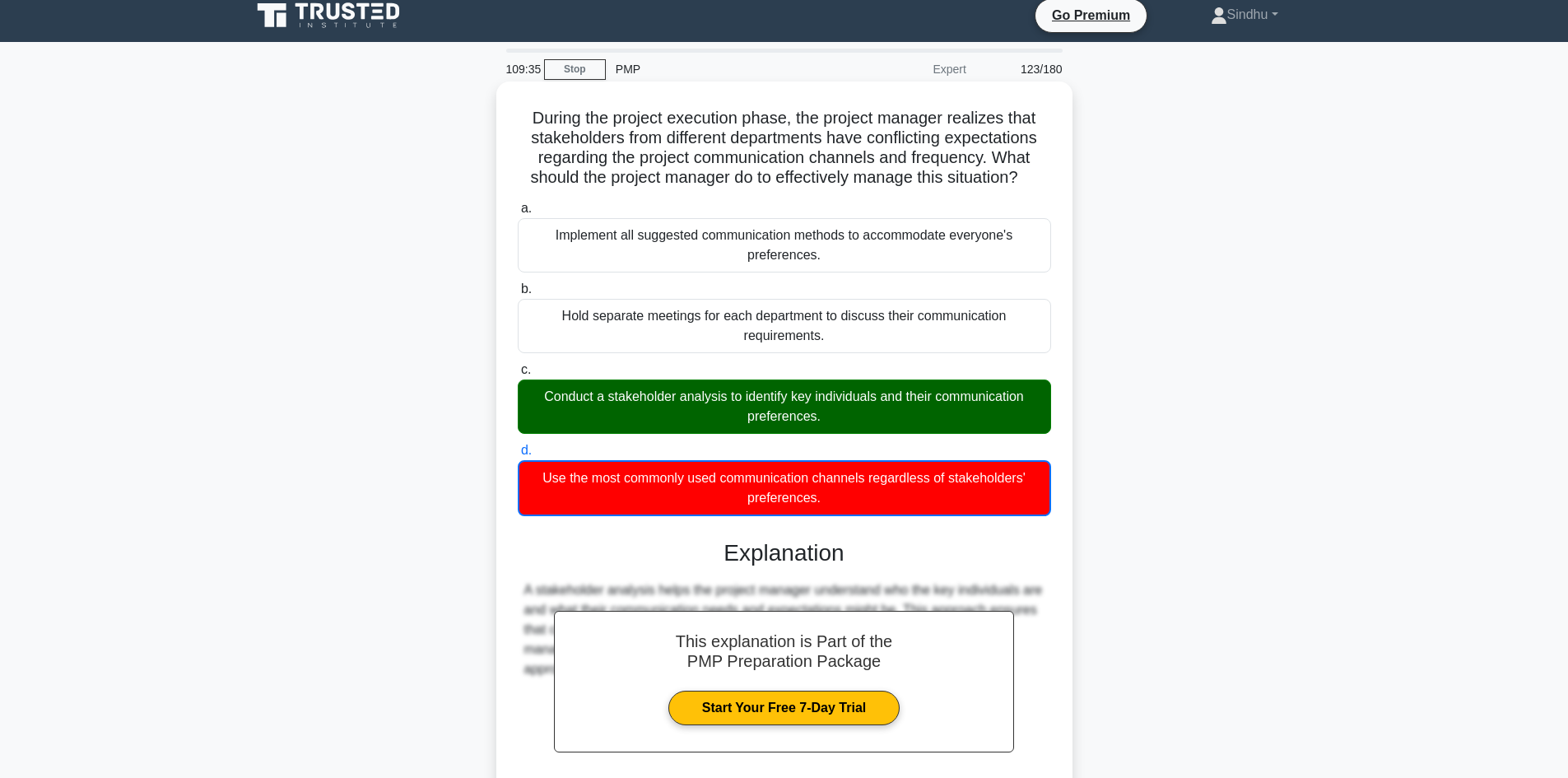
scroll to position [161, 0]
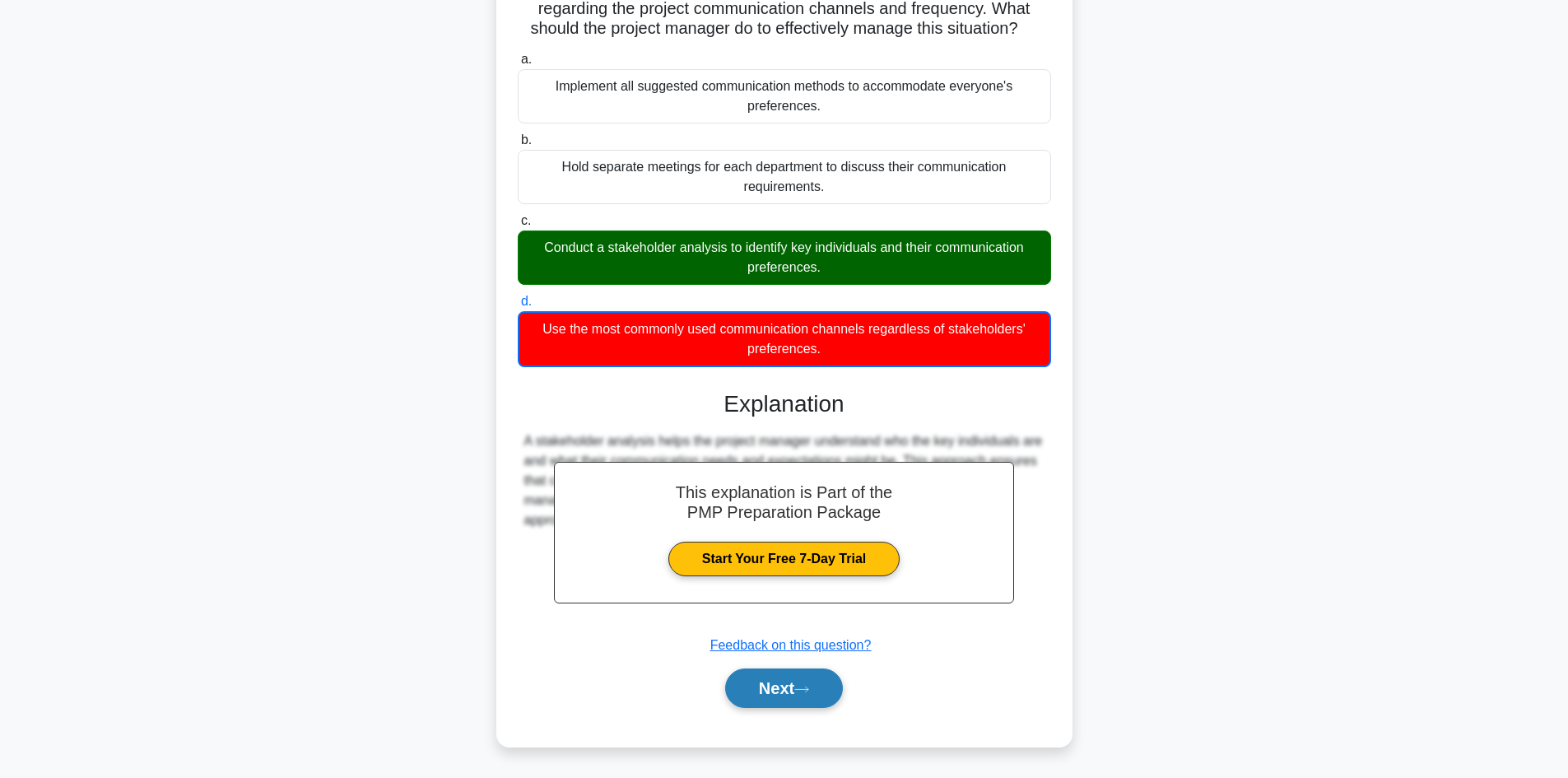
click at [765, 693] on button "Next" at bounding box center [784, 689] width 118 height 40
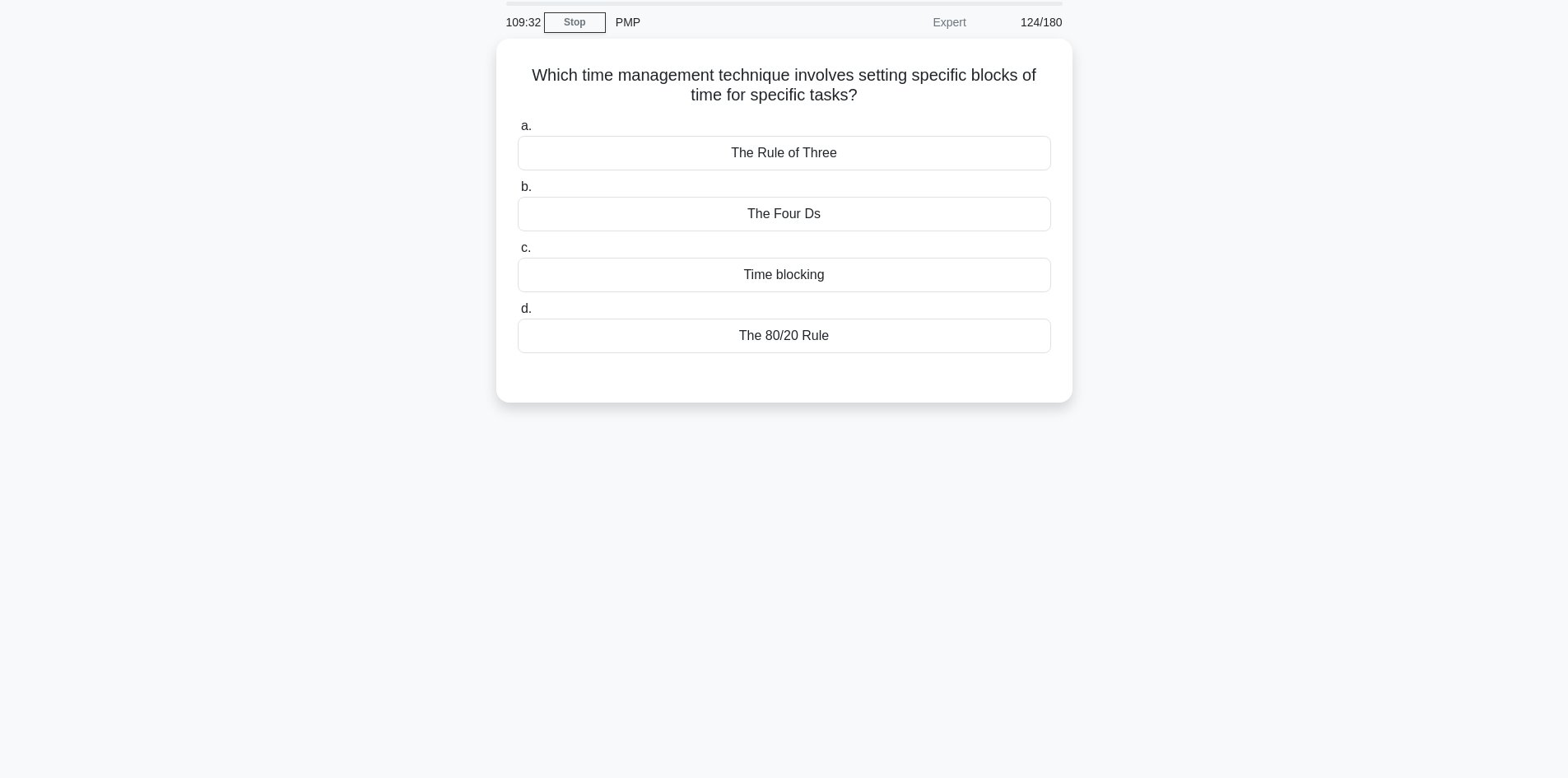
scroll to position [29, 0]
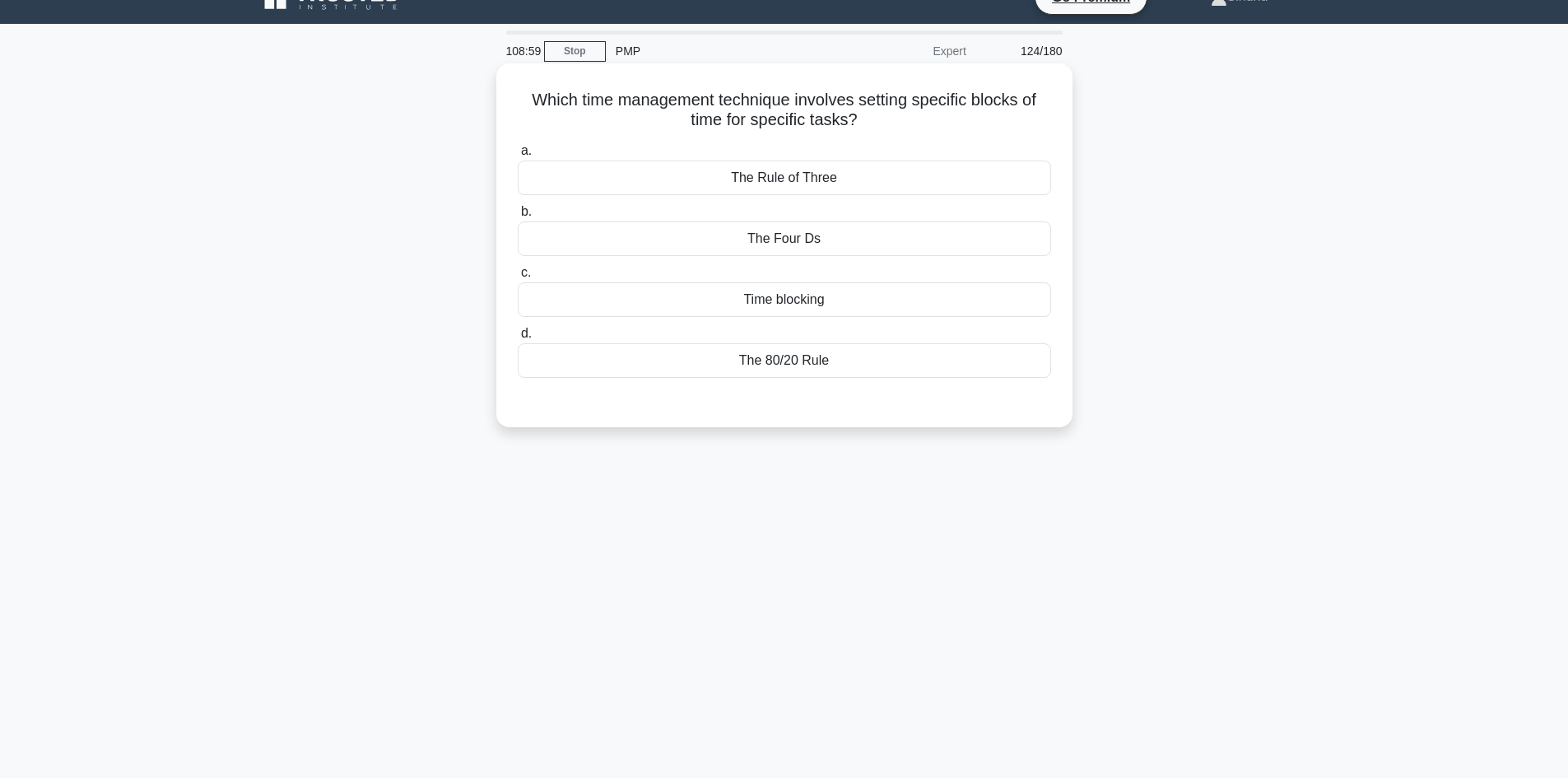
click at [798, 311] on div "Time blocking" at bounding box center [784, 300] width 533 height 35
click at [518, 278] on input "c. Time blocking" at bounding box center [518, 273] width 0 height 11
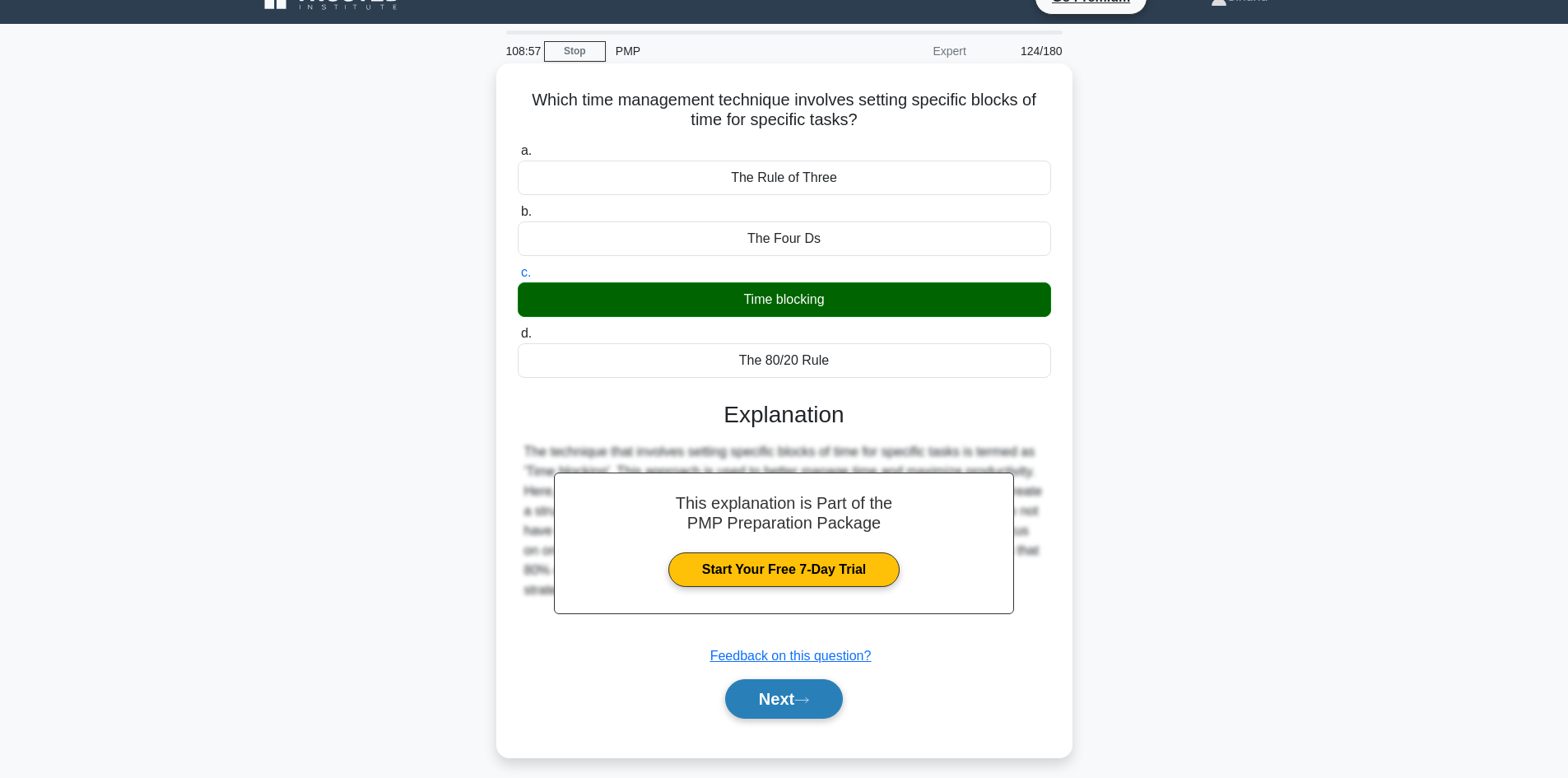
click at [760, 700] on button "Next" at bounding box center [784, 699] width 118 height 40
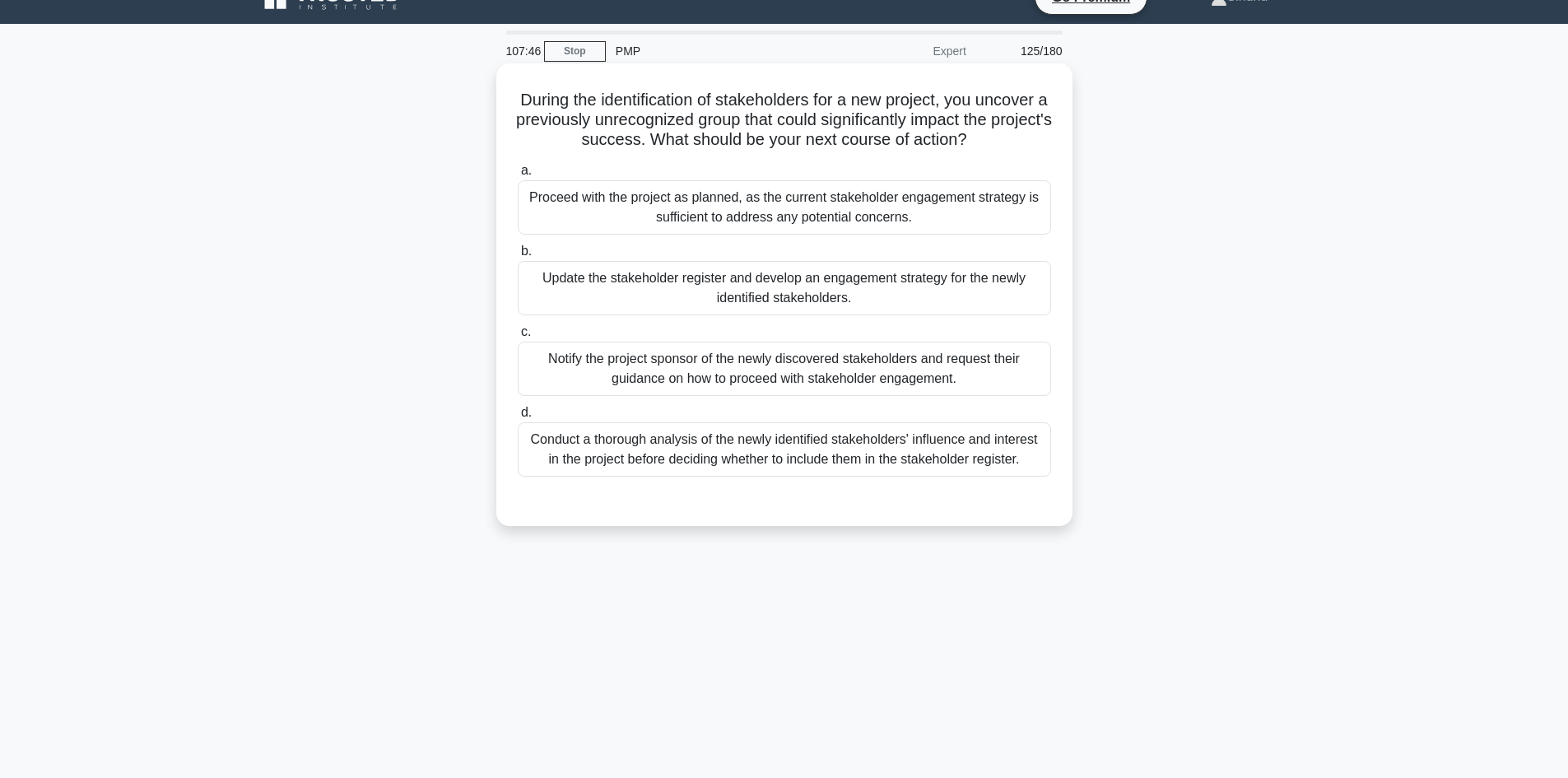
click at [895, 452] on div "Conduct a thorough analysis of the newly identified stakeholders' influence and…" at bounding box center [784, 450] width 533 height 55
click at [518, 418] on input "d. Conduct a thorough analysis of the newly identified stakeholders' influence …" at bounding box center [518, 413] width 0 height 11
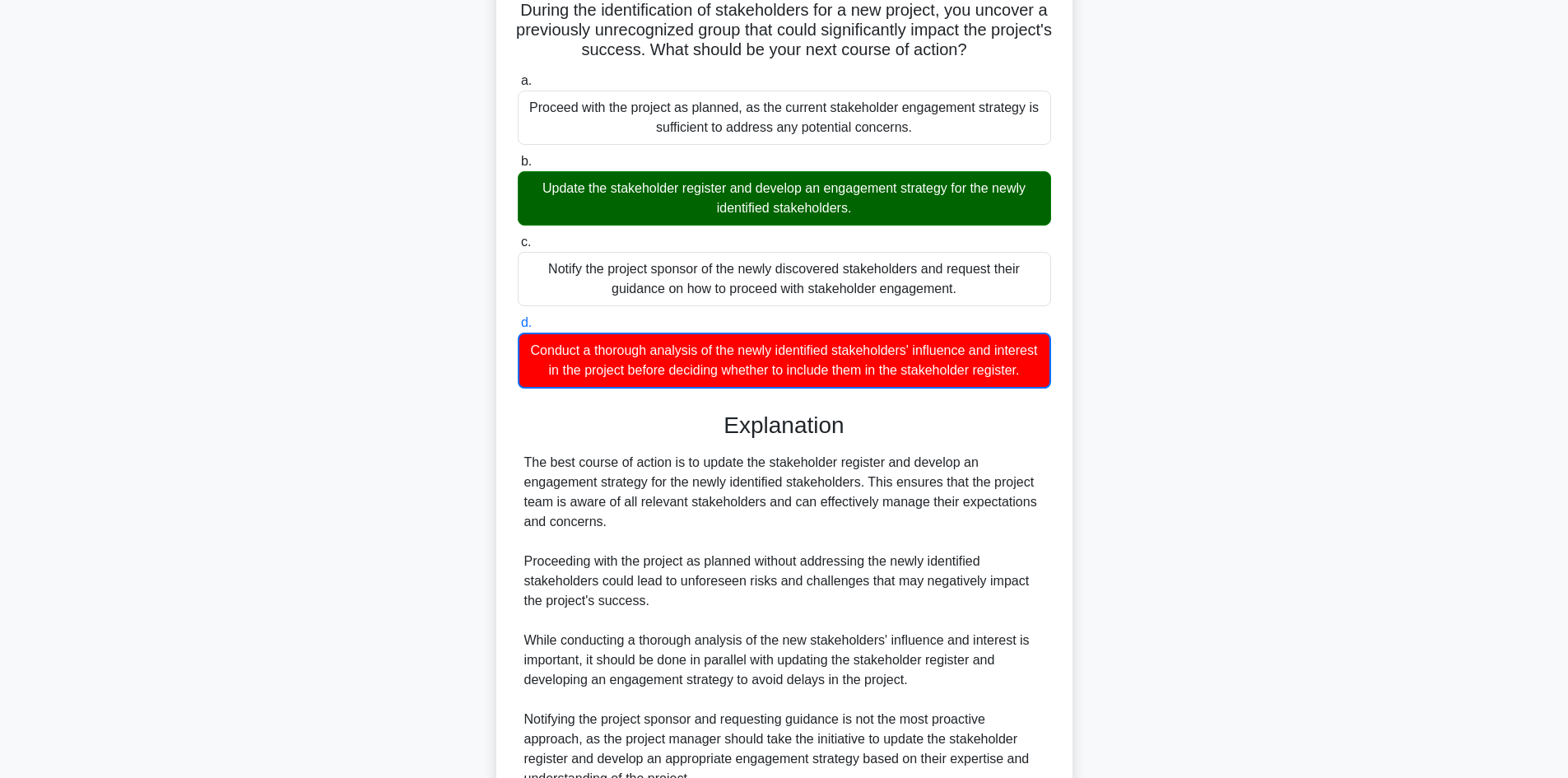
scroll to position [299, 0]
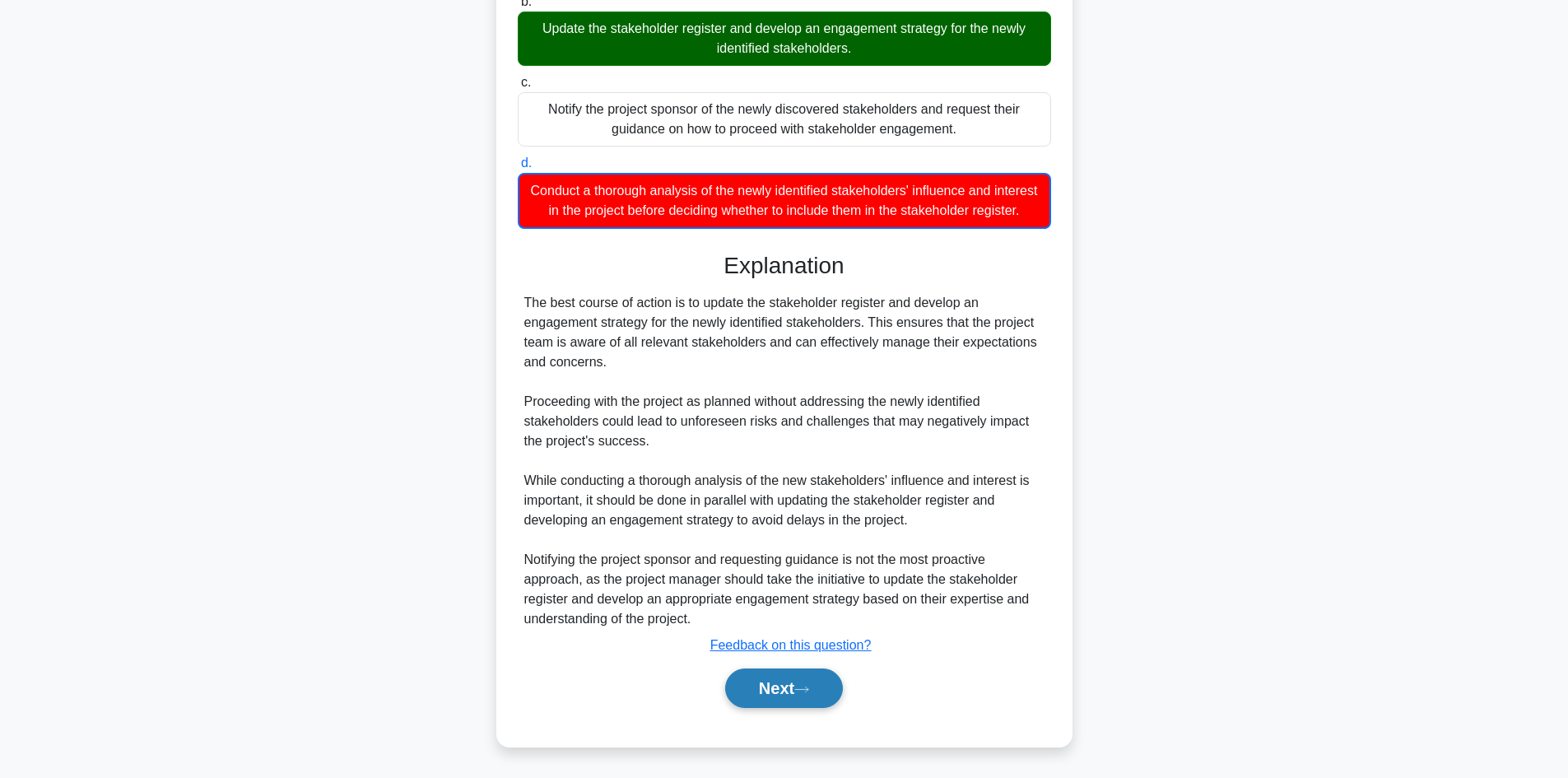
click at [783, 678] on button "Next" at bounding box center [784, 689] width 118 height 40
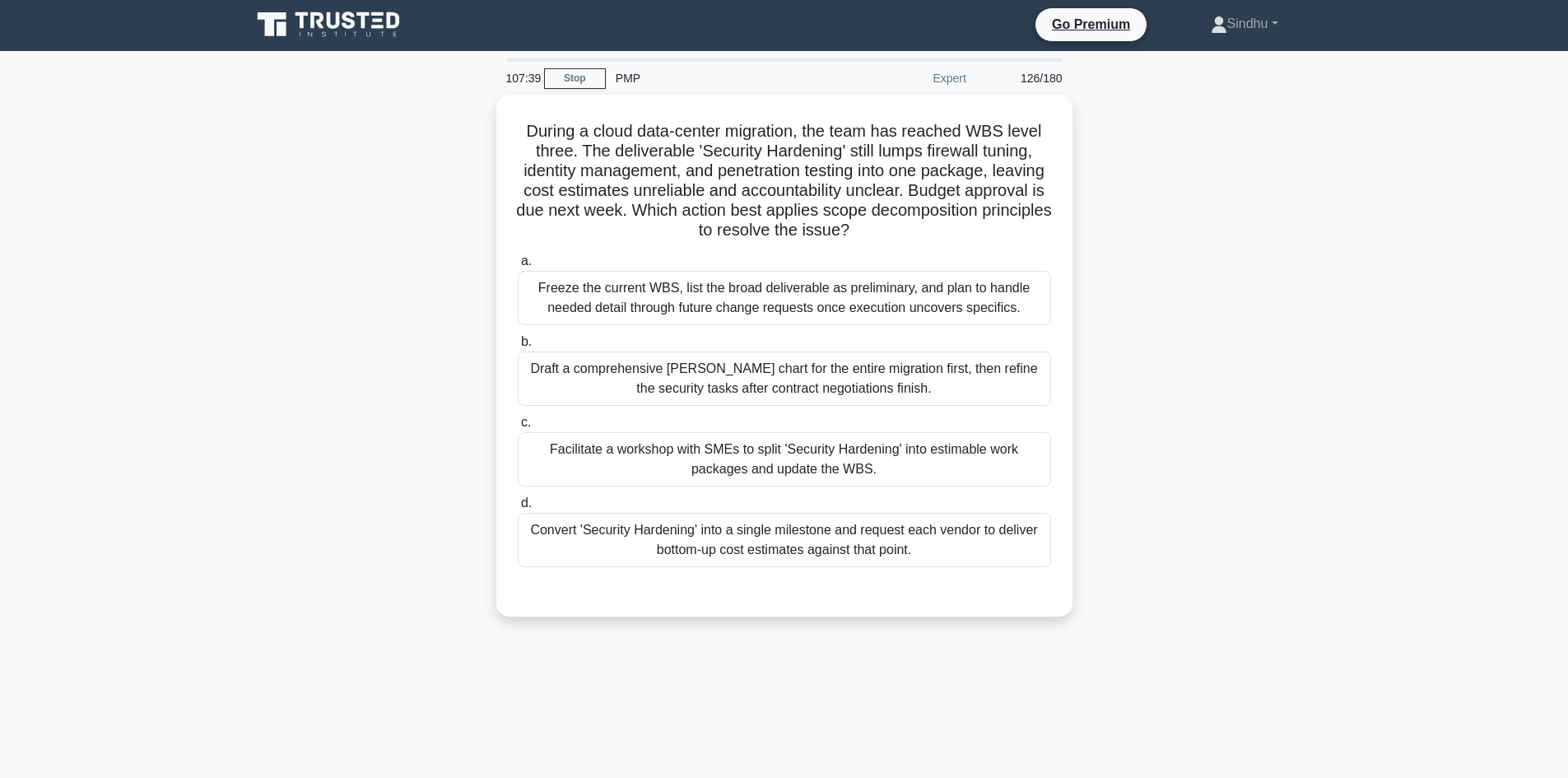
scroll to position [0, 0]
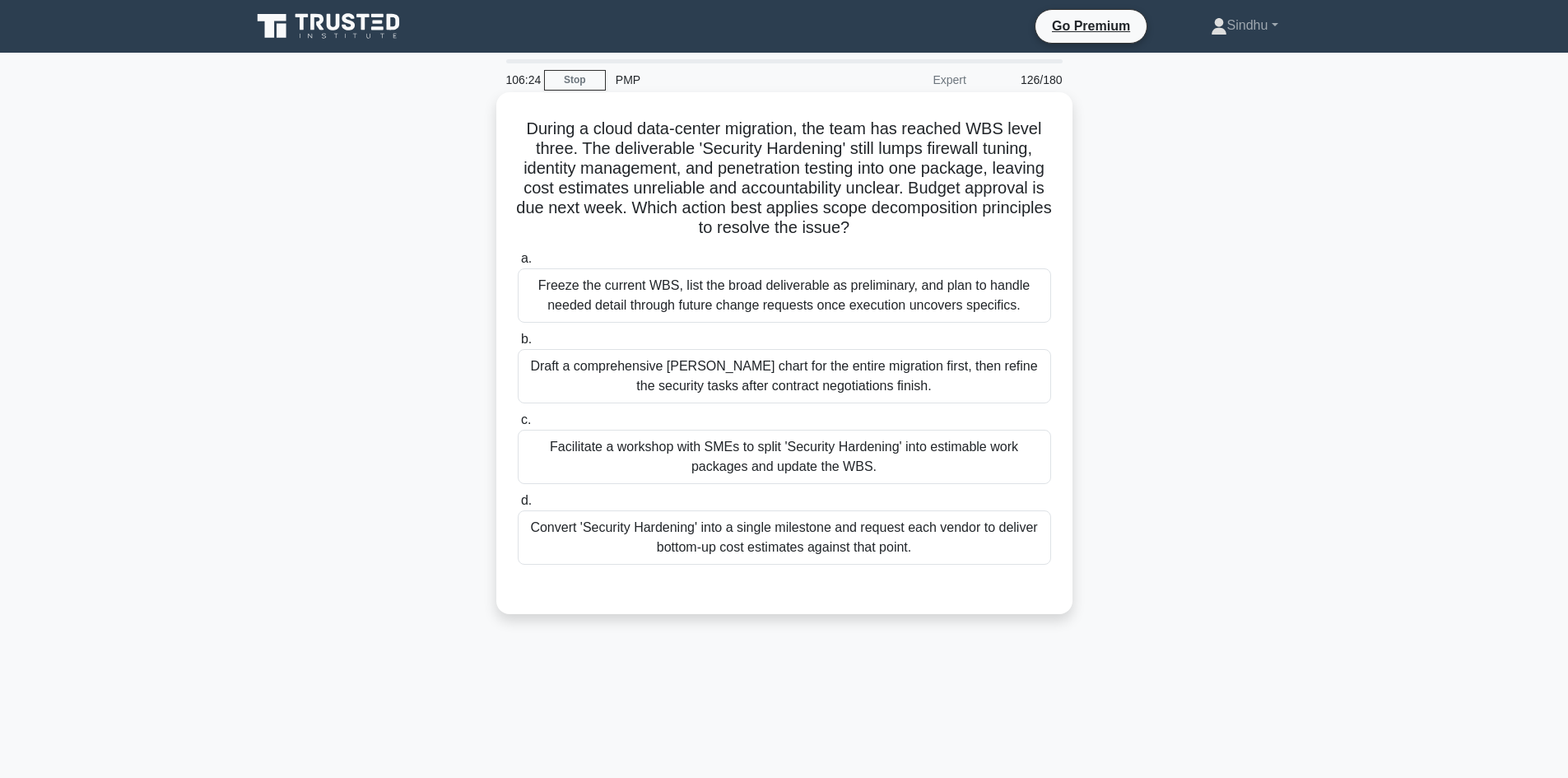
click at [903, 456] on div "Facilitate a workshop with SMEs to split 'Security Hardening' into estimable wo…" at bounding box center [784, 457] width 533 height 55
click at [833, 452] on div "Facilitate a workshop with SMEs to split 'Security Hardening' into estimable wo…" at bounding box center [784, 457] width 533 height 55
click at [518, 426] on input "c. Facilitate a workshop with SMEs to split 'Security Hardening' into estimable…" at bounding box center [518, 420] width 0 height 11
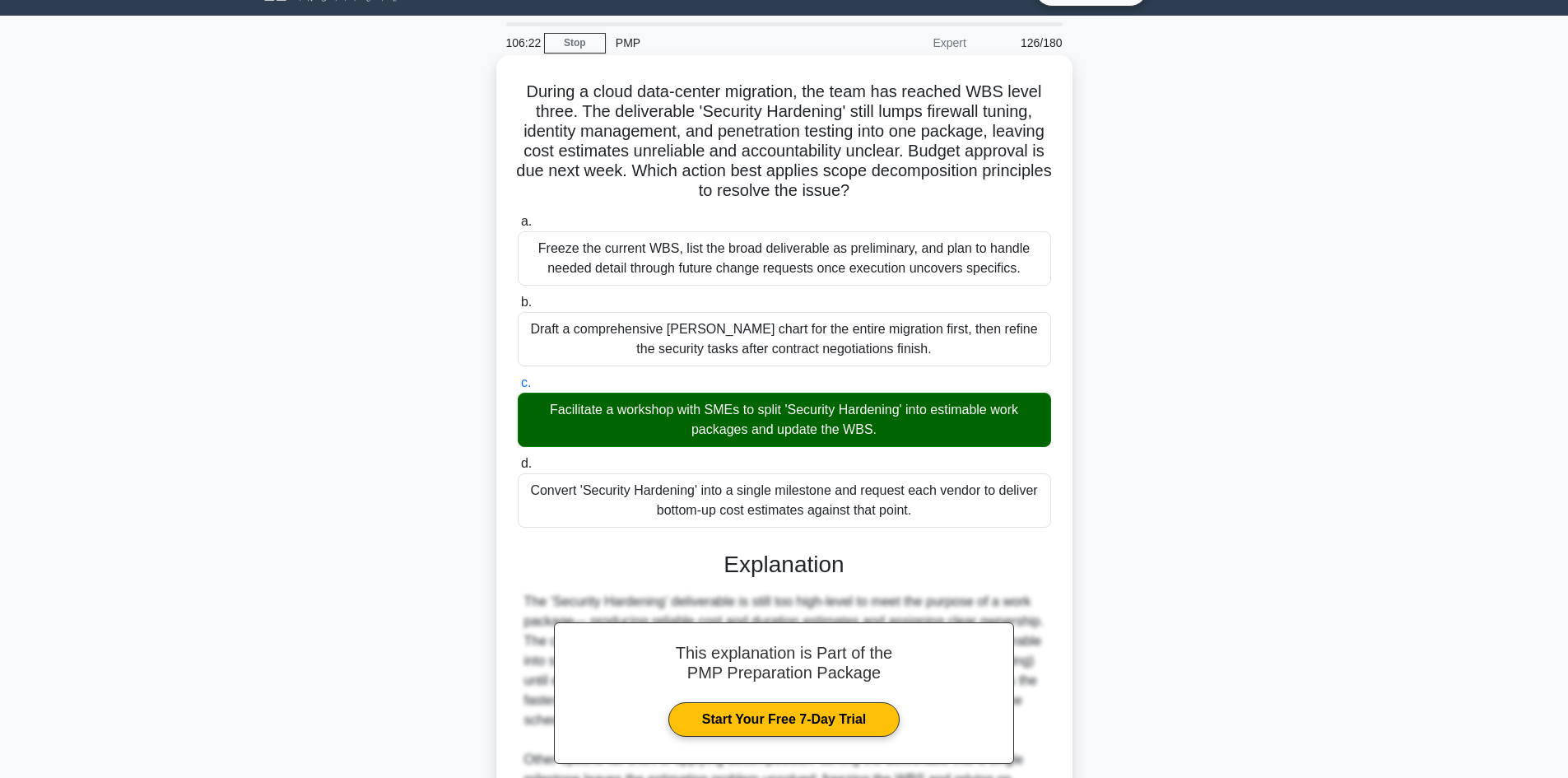
scroll to position [258, 0]
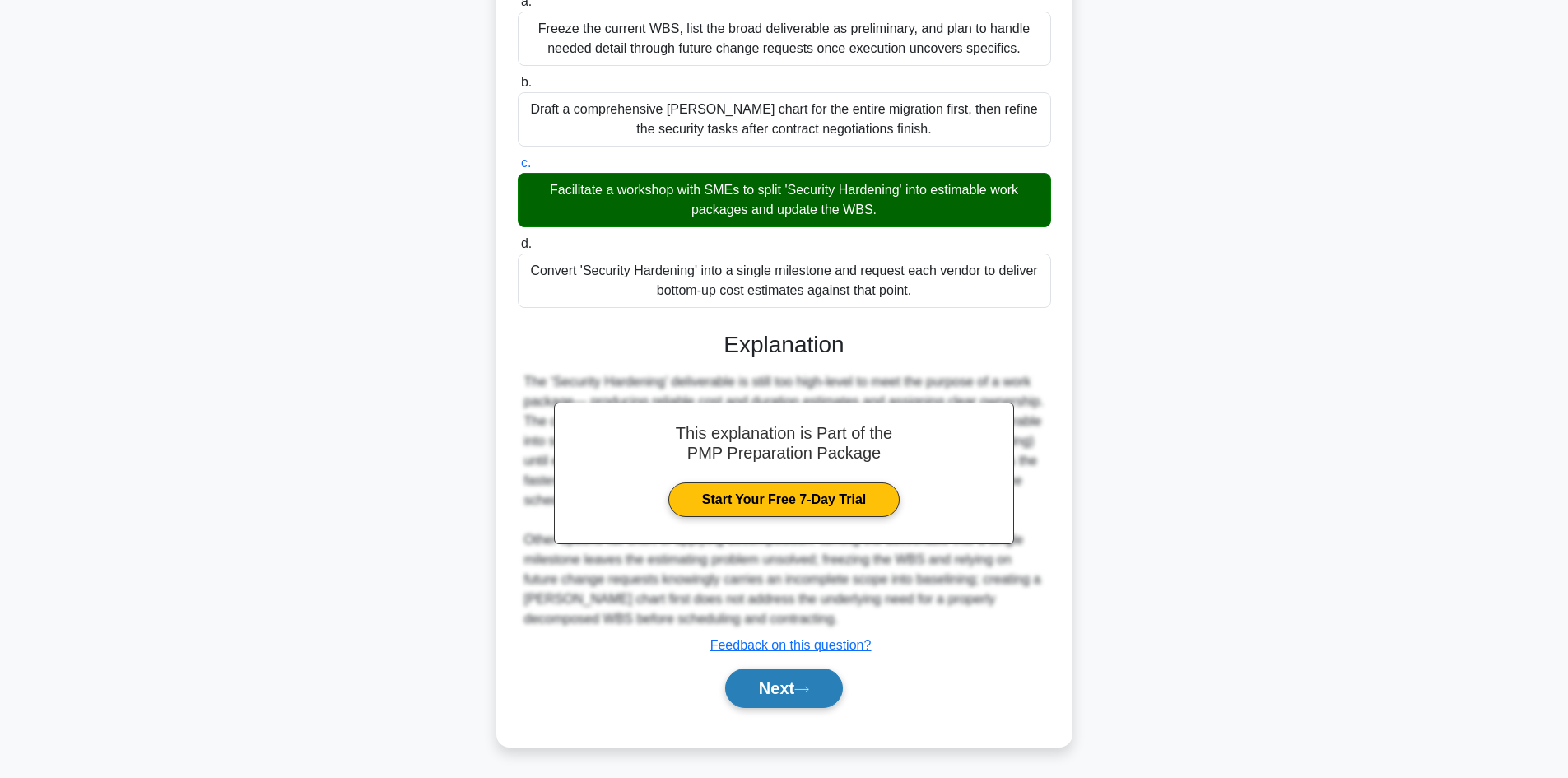
click at [780, 693] on button "Next" at bounding box center [784, 689] width 118 height 40
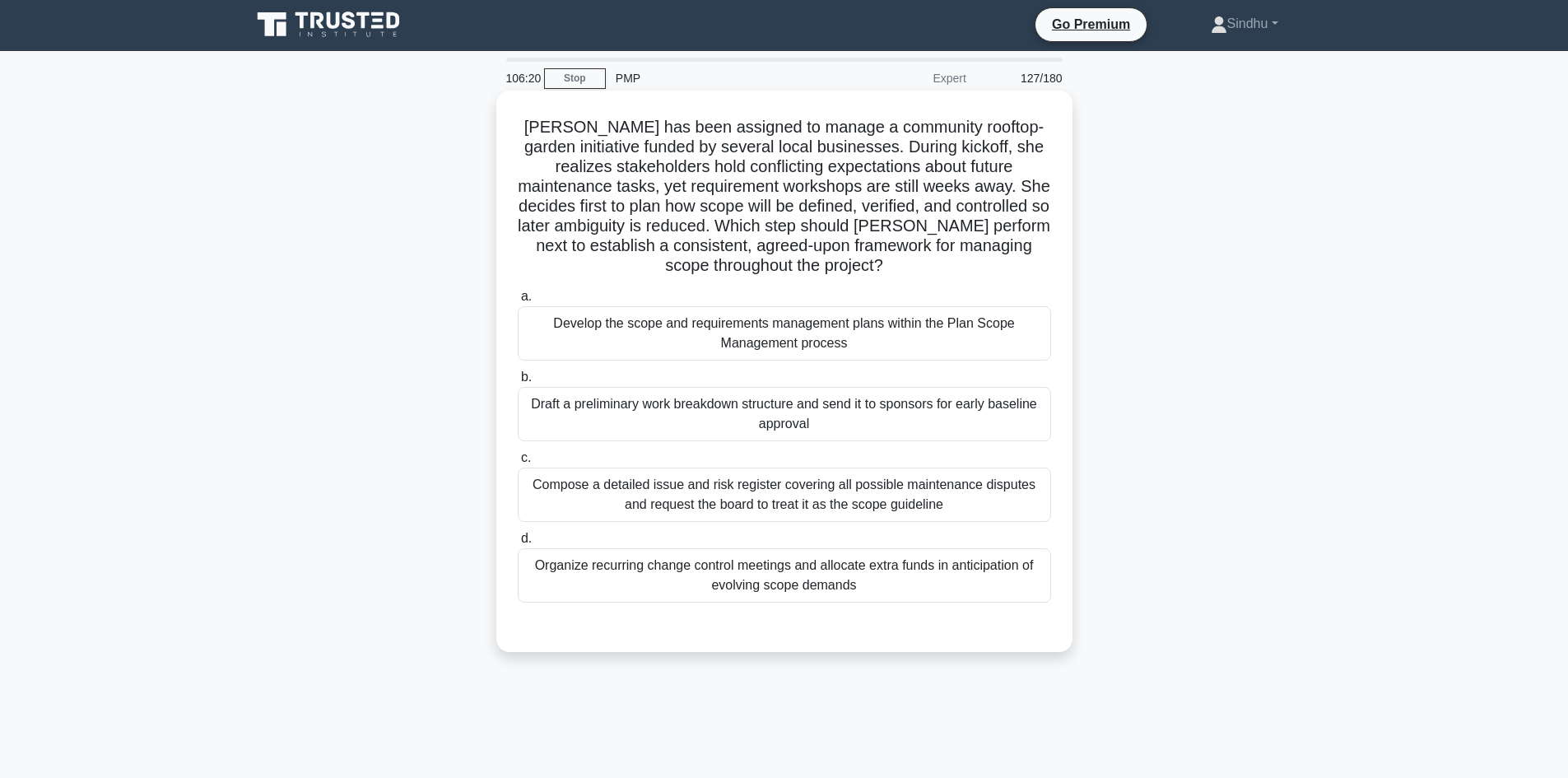
scroll to position [0, 0]
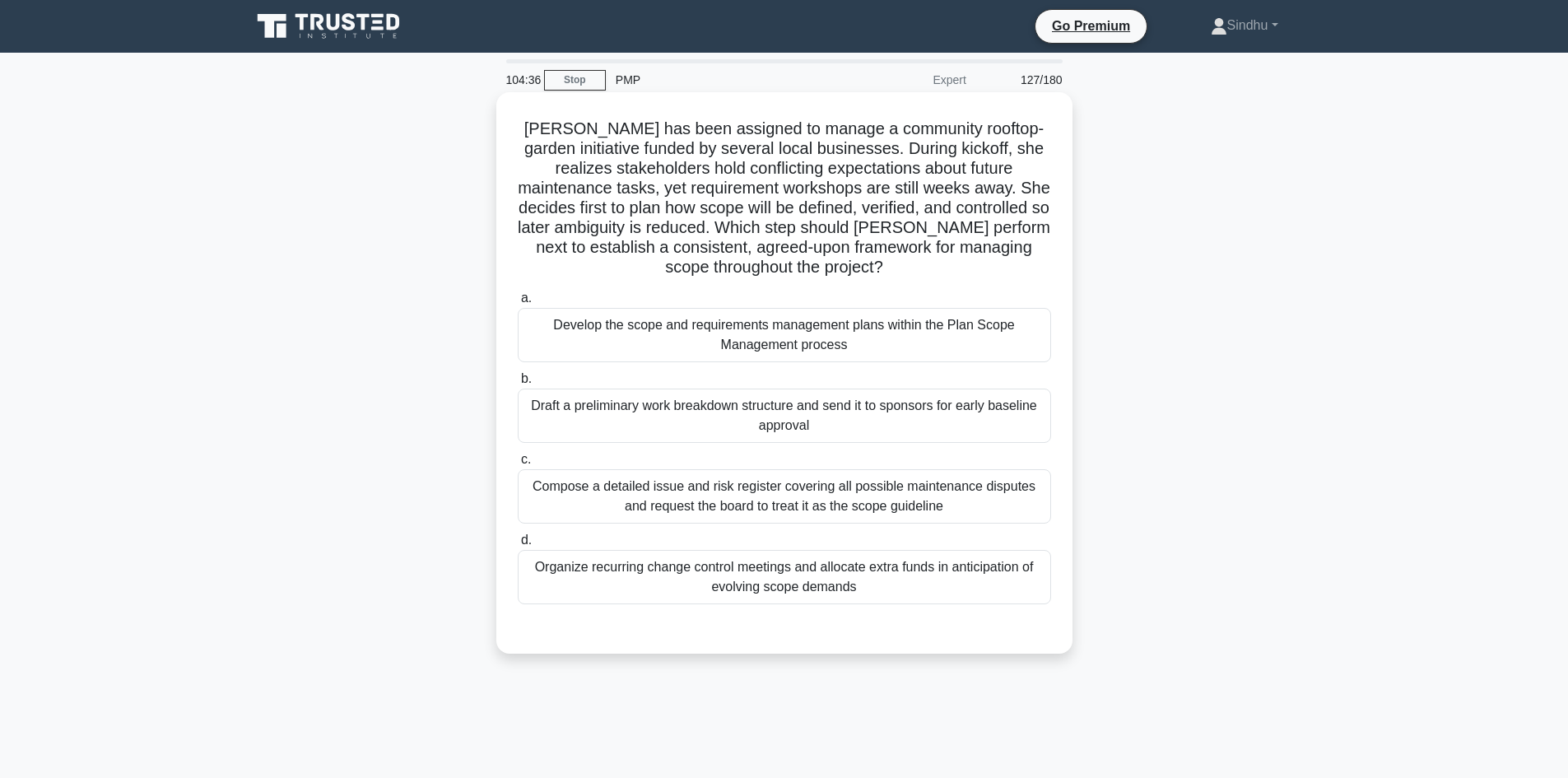
click at [790, 343] on div "Develop the scope and requirements management plans within the Plan Scope Manag…" at bounding box center [784, 336] width 533 height 55
click at [518, 304] on input "a. Develop the scope and requirements management plans within the Plan Scope Ma…" at bounding box center [518, 298] width 0 height 11
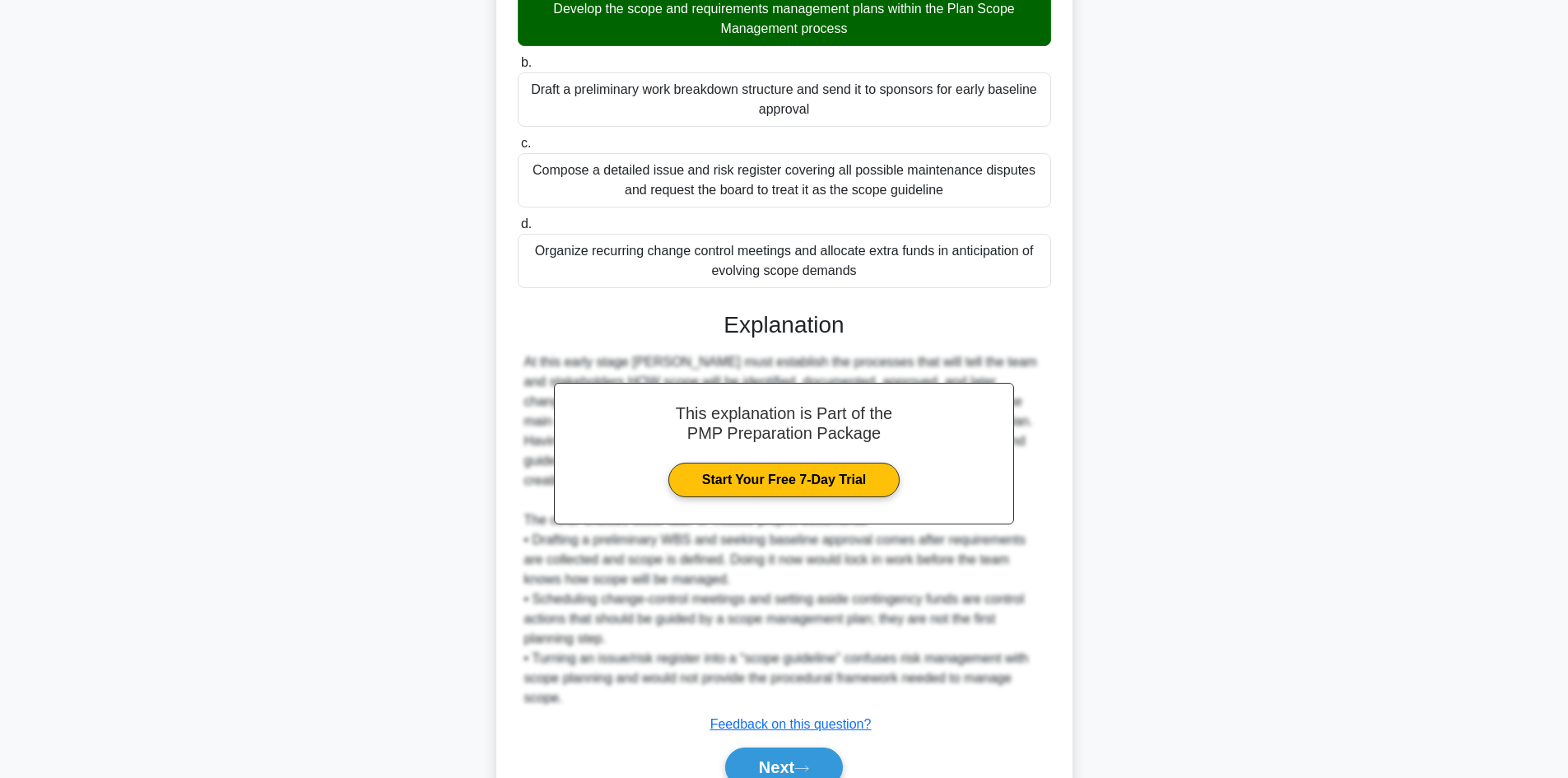
scroll to position [329, 0]
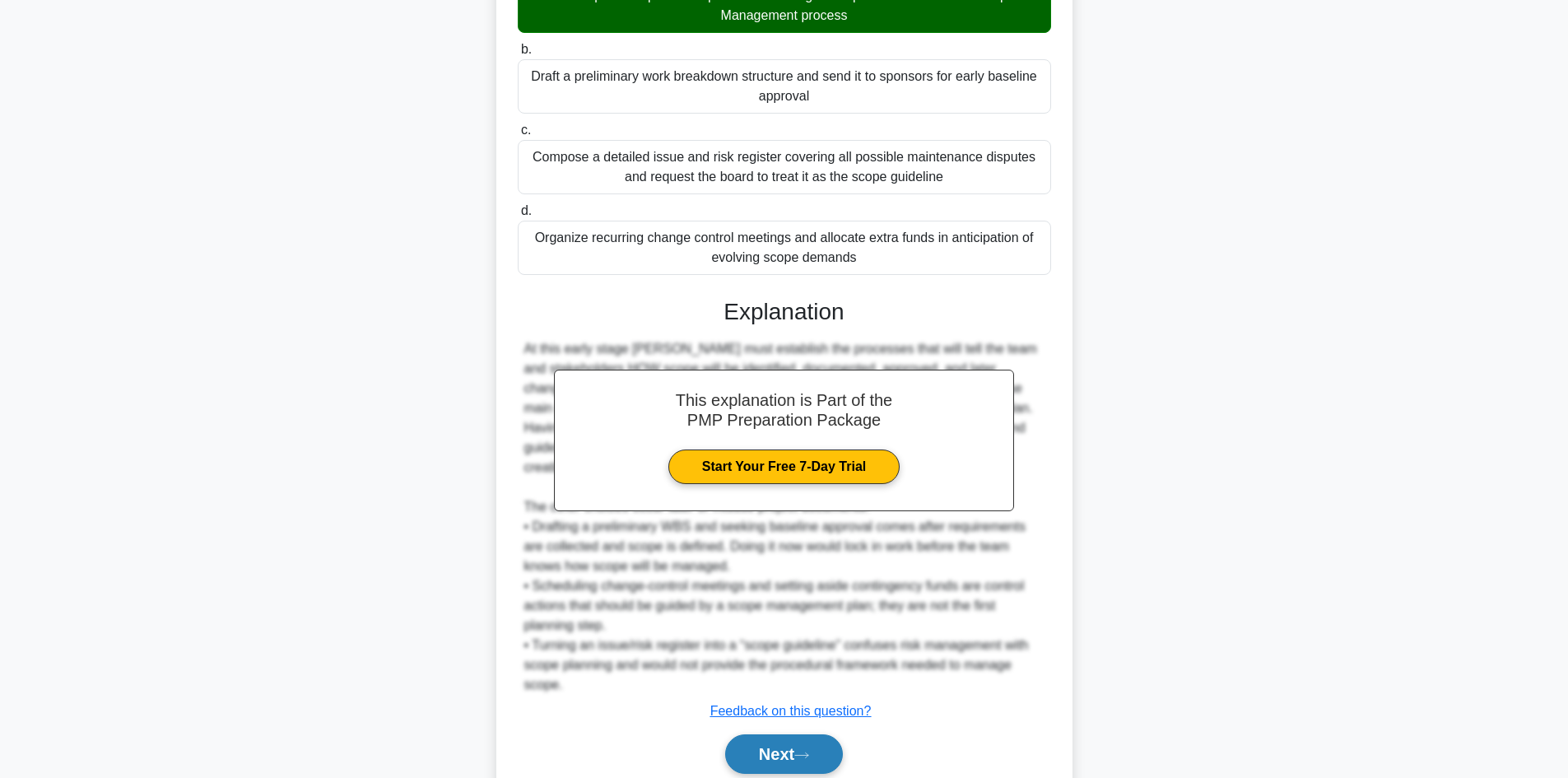
click at [786, 754] on button "Next" at bounding box center [784, 754] width 118 height 40
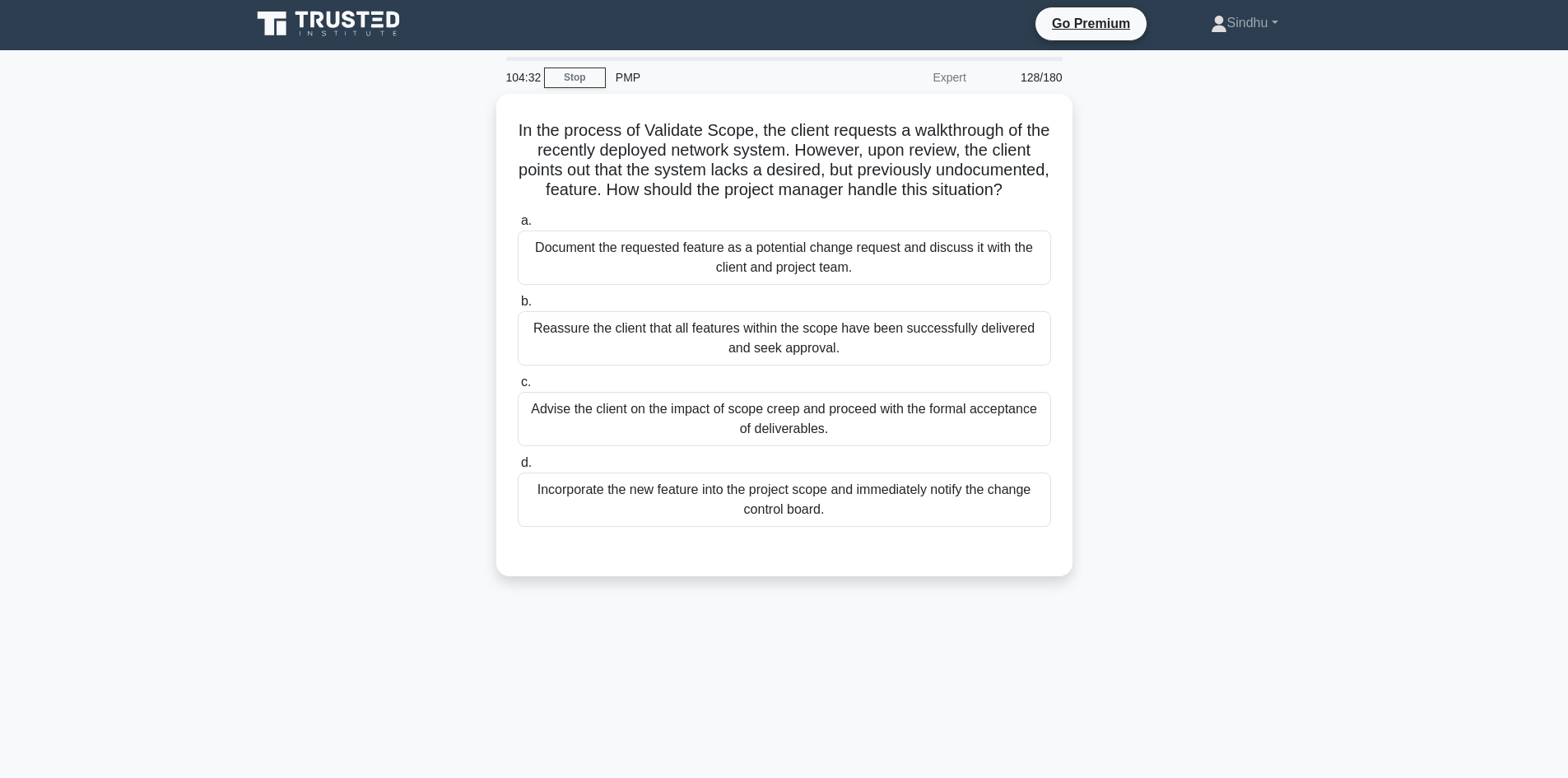
scroll to position [0, 0]
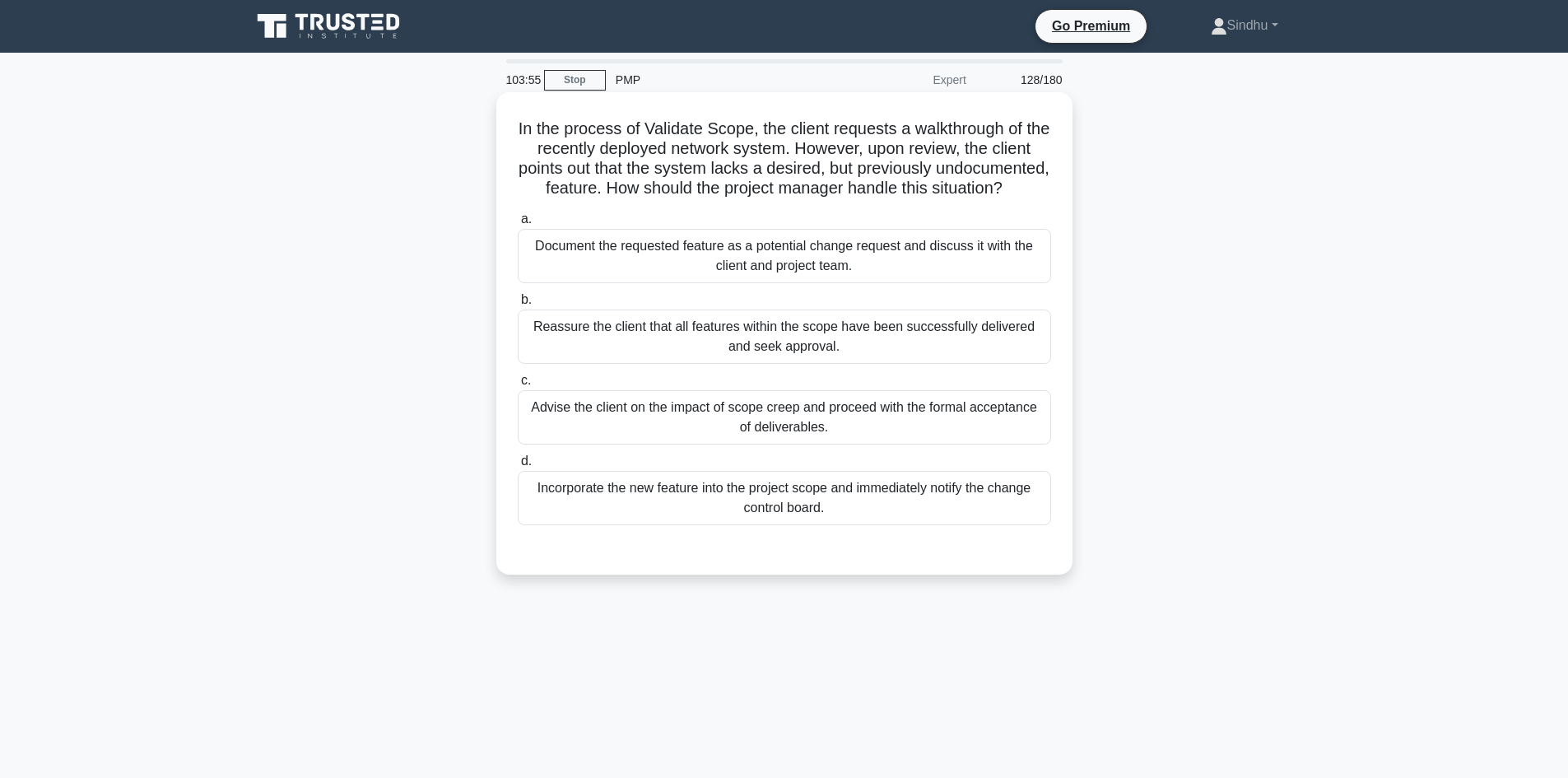
click at [653, 509] on div "Incorporate the new feature into the project scope and immediately notify the c…" at bounding box center [784, 498] width 533 height 55
click at [518, 466] on input "d. Incorporate the new feature into the project scope and immediately notify th…" at bounding box center [518, 461] width 0 height 11
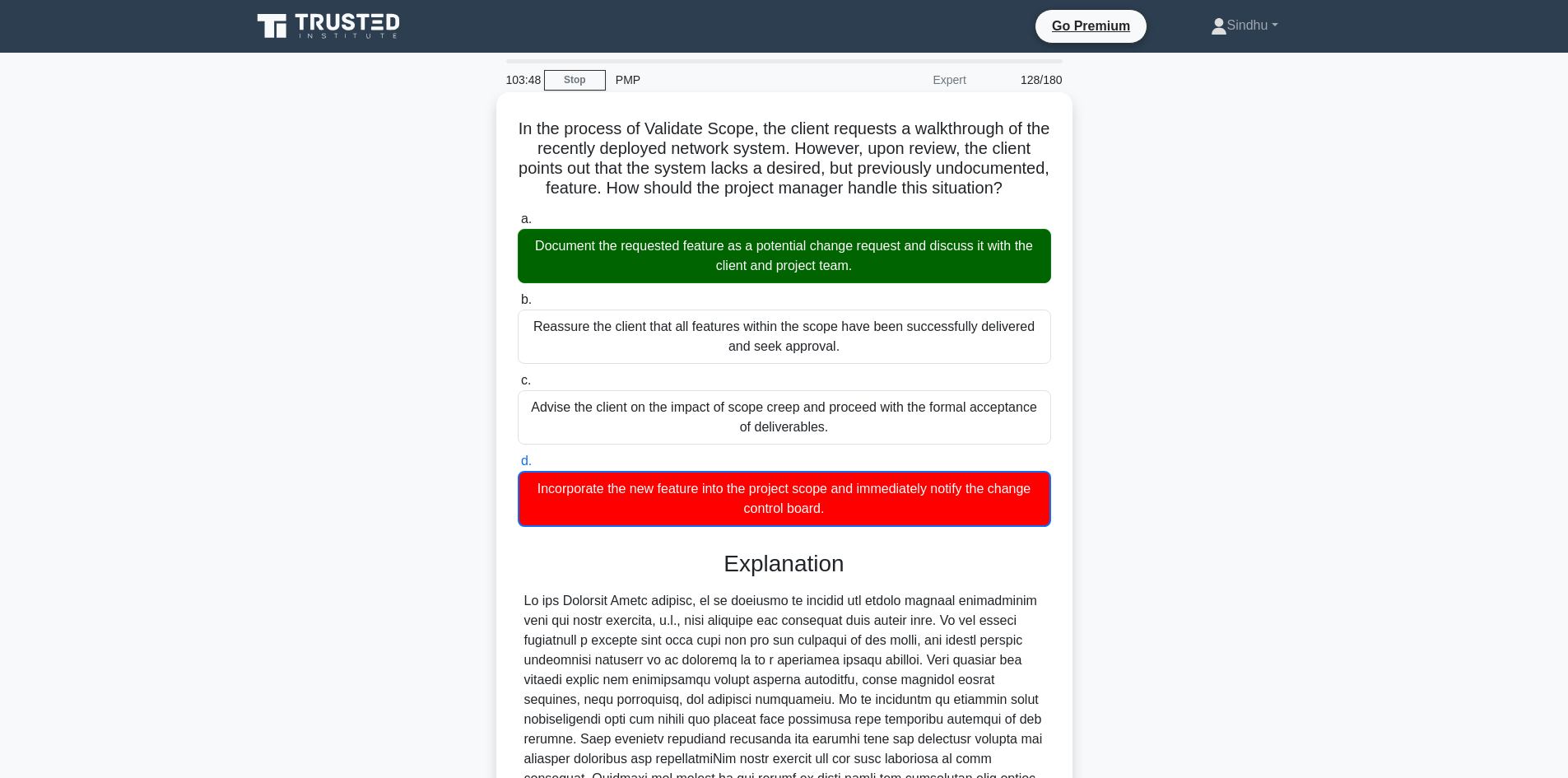
scroll to position [319, 0]
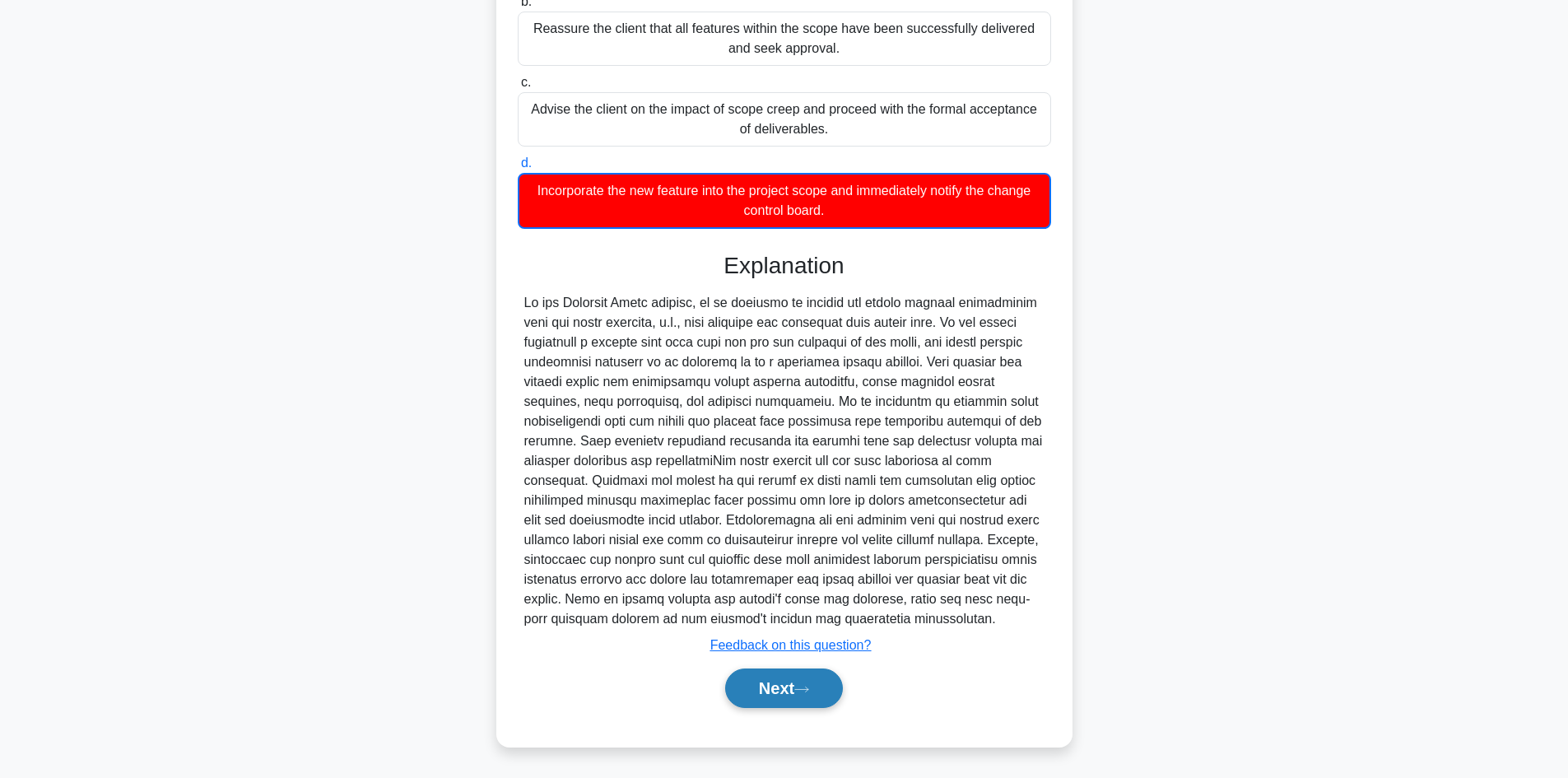
click at [760, 693] on button "Next" at bounding box center [784, 689] width 118 height 40
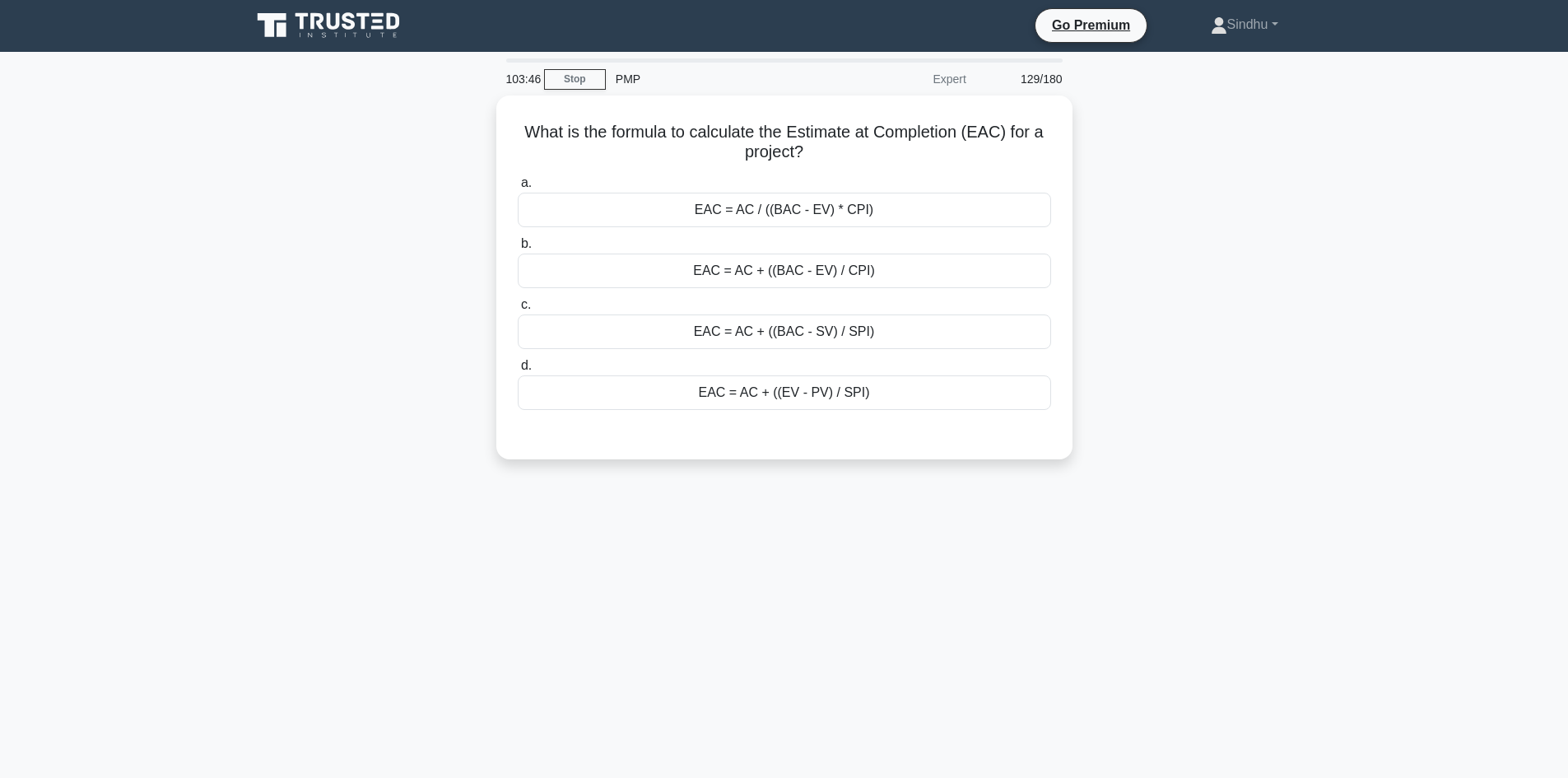
scroll to position [0, 0]
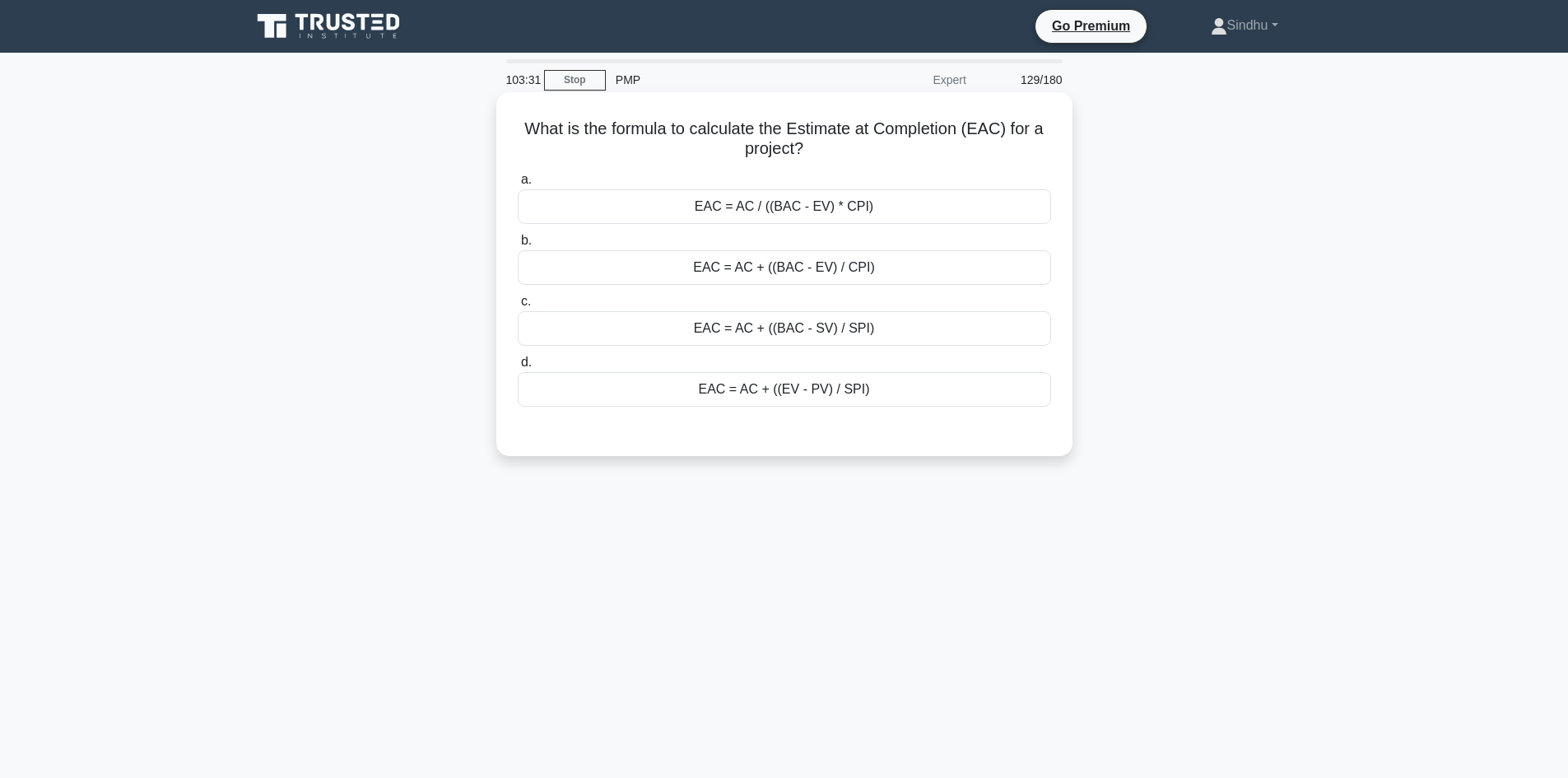
click at [799, 268] on div "EAC = AC + ((BAC - EV) / CPI)" at bounding box center [784, 268] width 533 height 35
click at [518, 246] on input "b. EAC = AC + ((BAC - EV) / CPI)" at bounding box center [518, 240] width 0 height 11
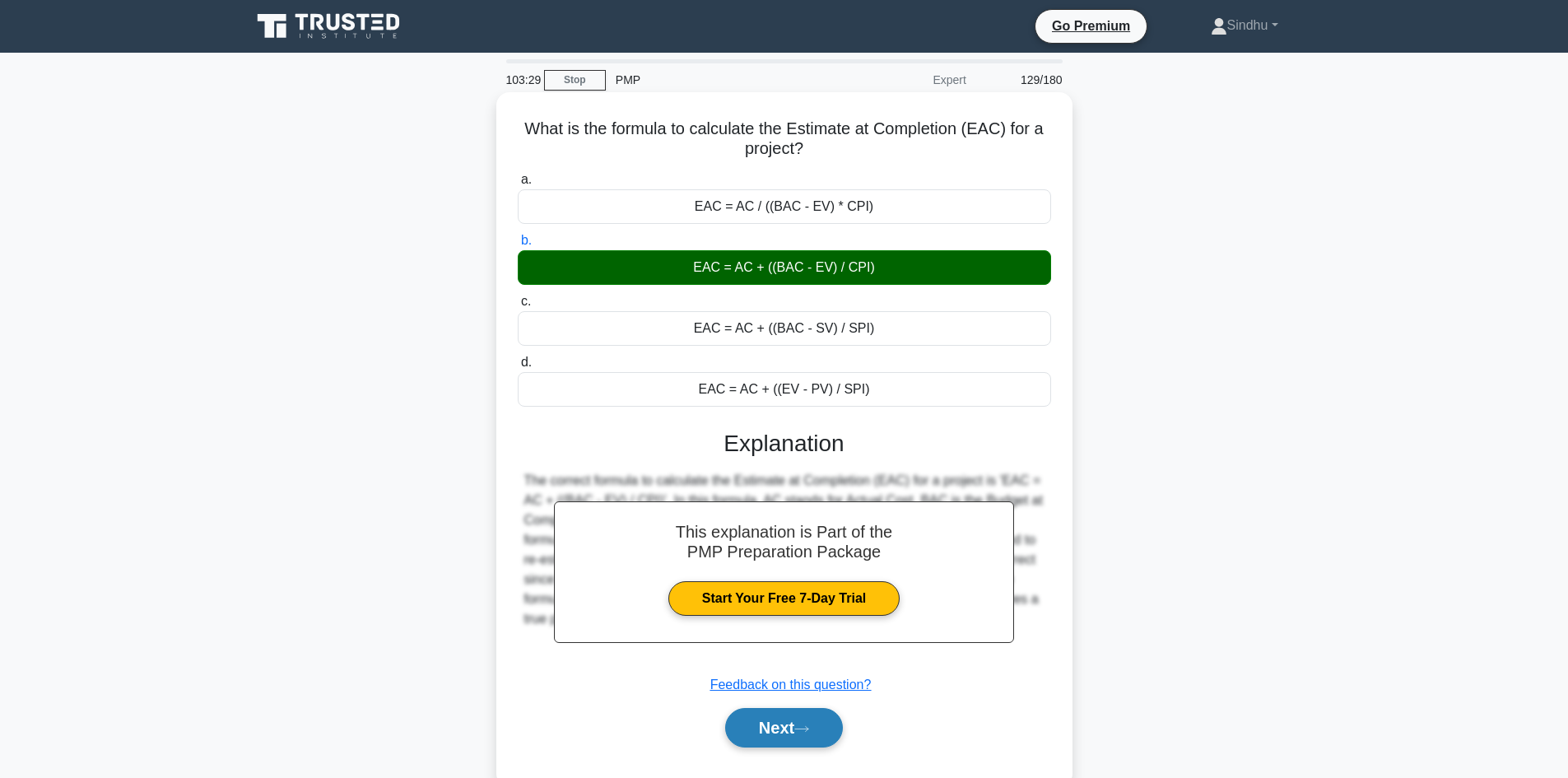
click at [755, 734] on button "Next" at bounding box center [784, 728] width 118 height 40
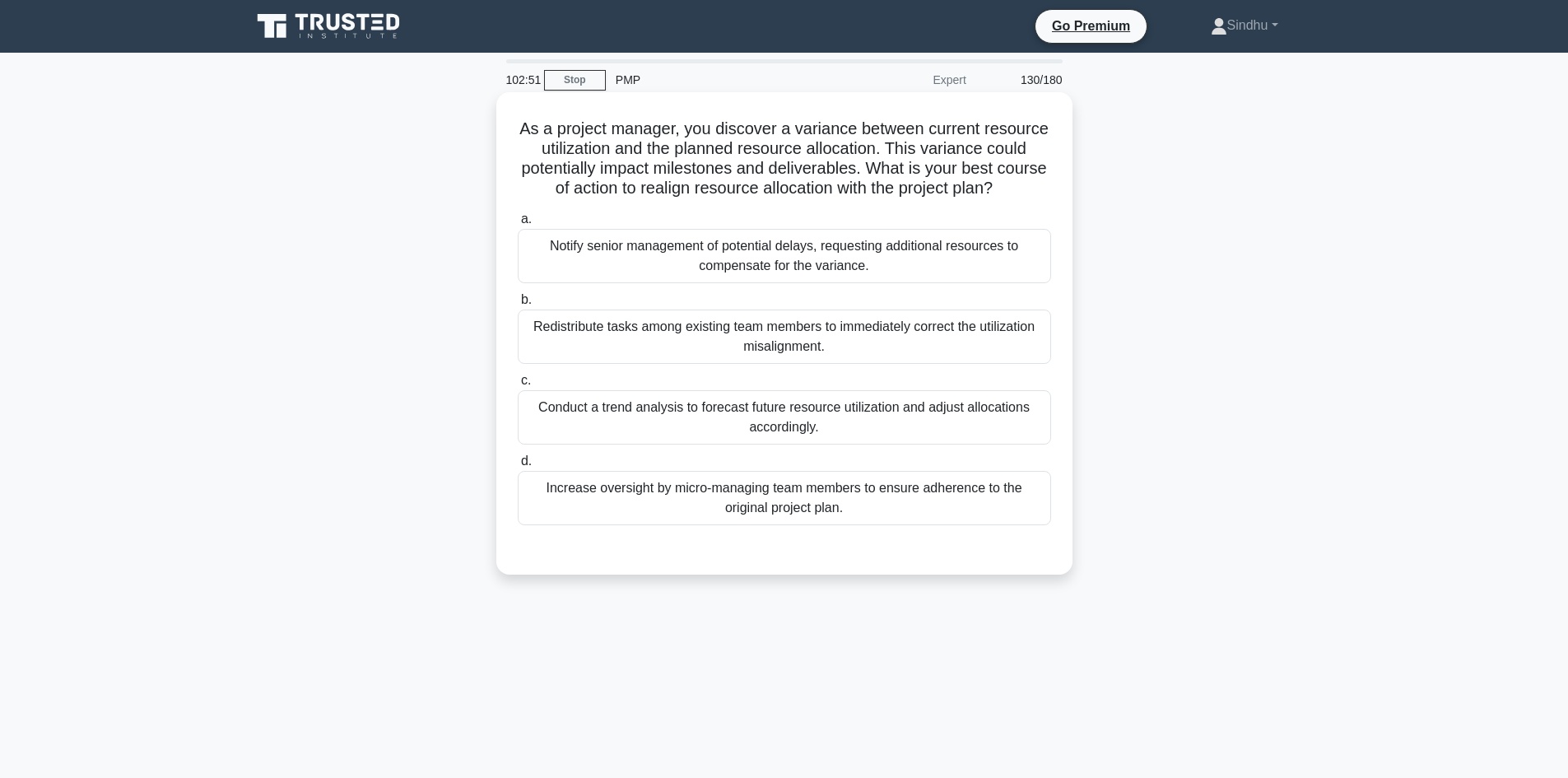
click at [972, 348] on div "Redistribute tasks among existing team members to immediately correct the utili…" at bounding box center [784, 337] width 533 height 55
click at [518, 306] on input "b. Redistribute tasks among existing team members to immediately correct the ut…" at bounding box center [518, 300] width 0 height 11
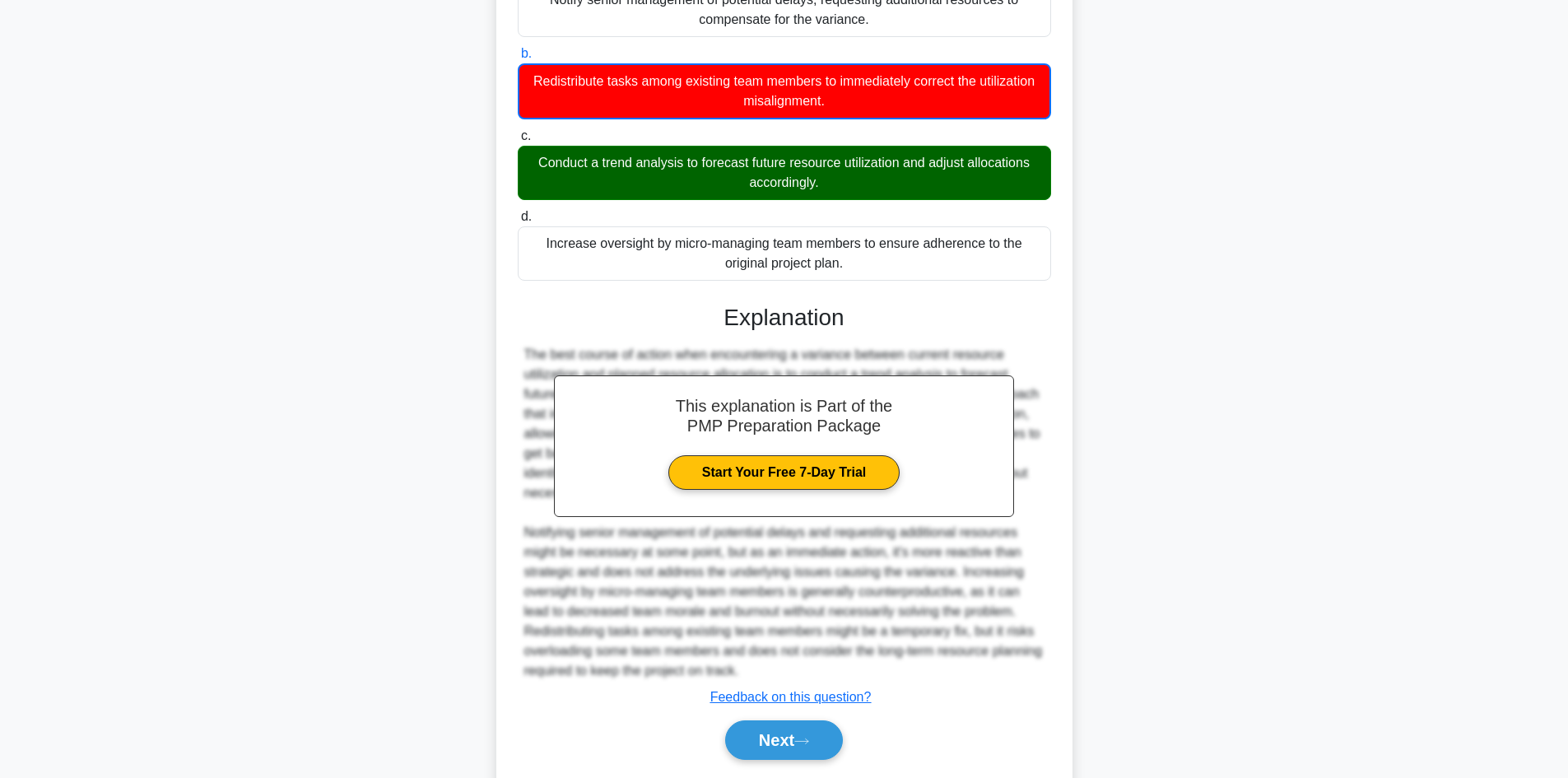
scroll to position [299, 0]
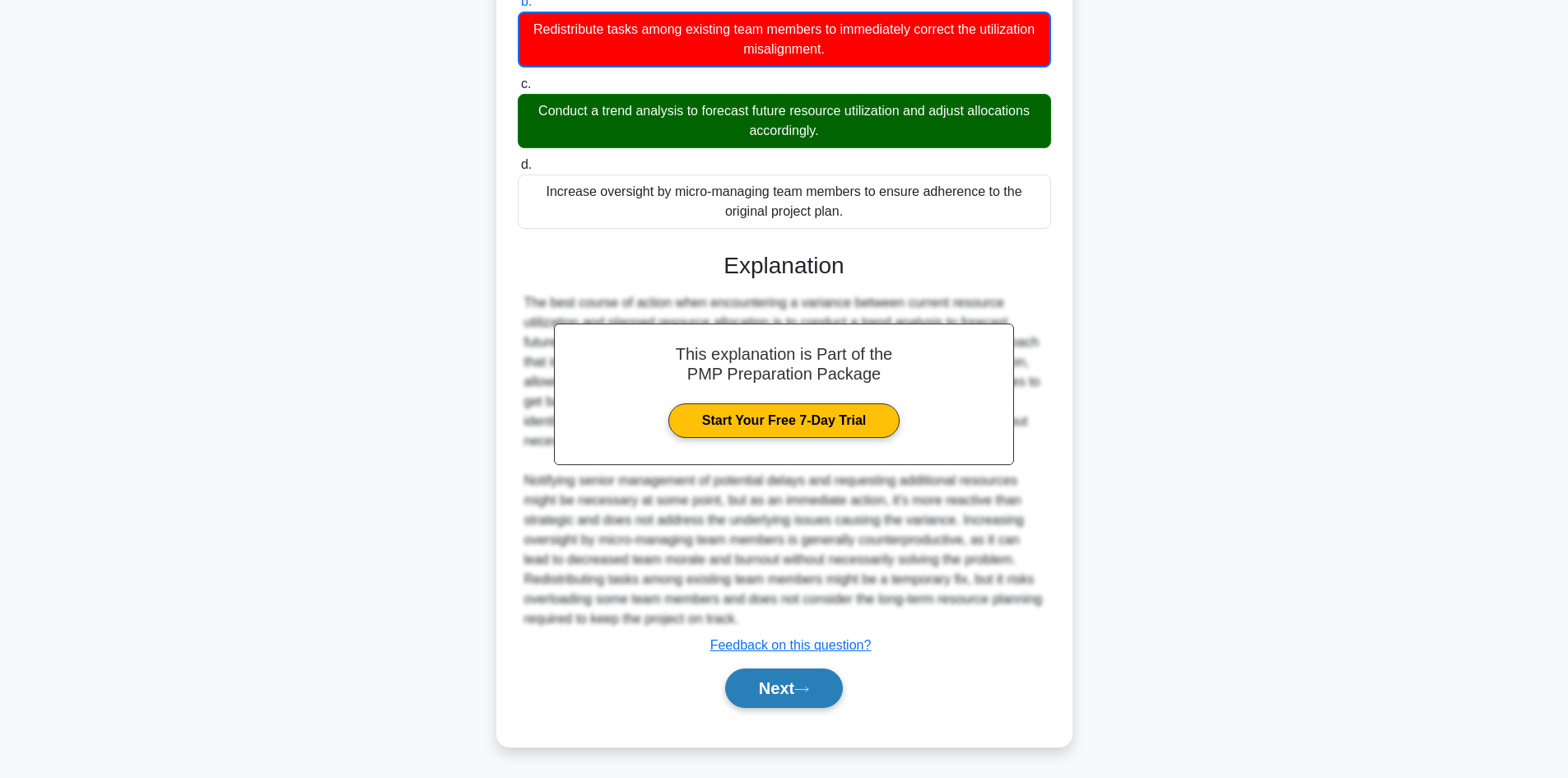
click at [774, 691] on button "Next" at bounding box center [784, 689] width 118 height 40
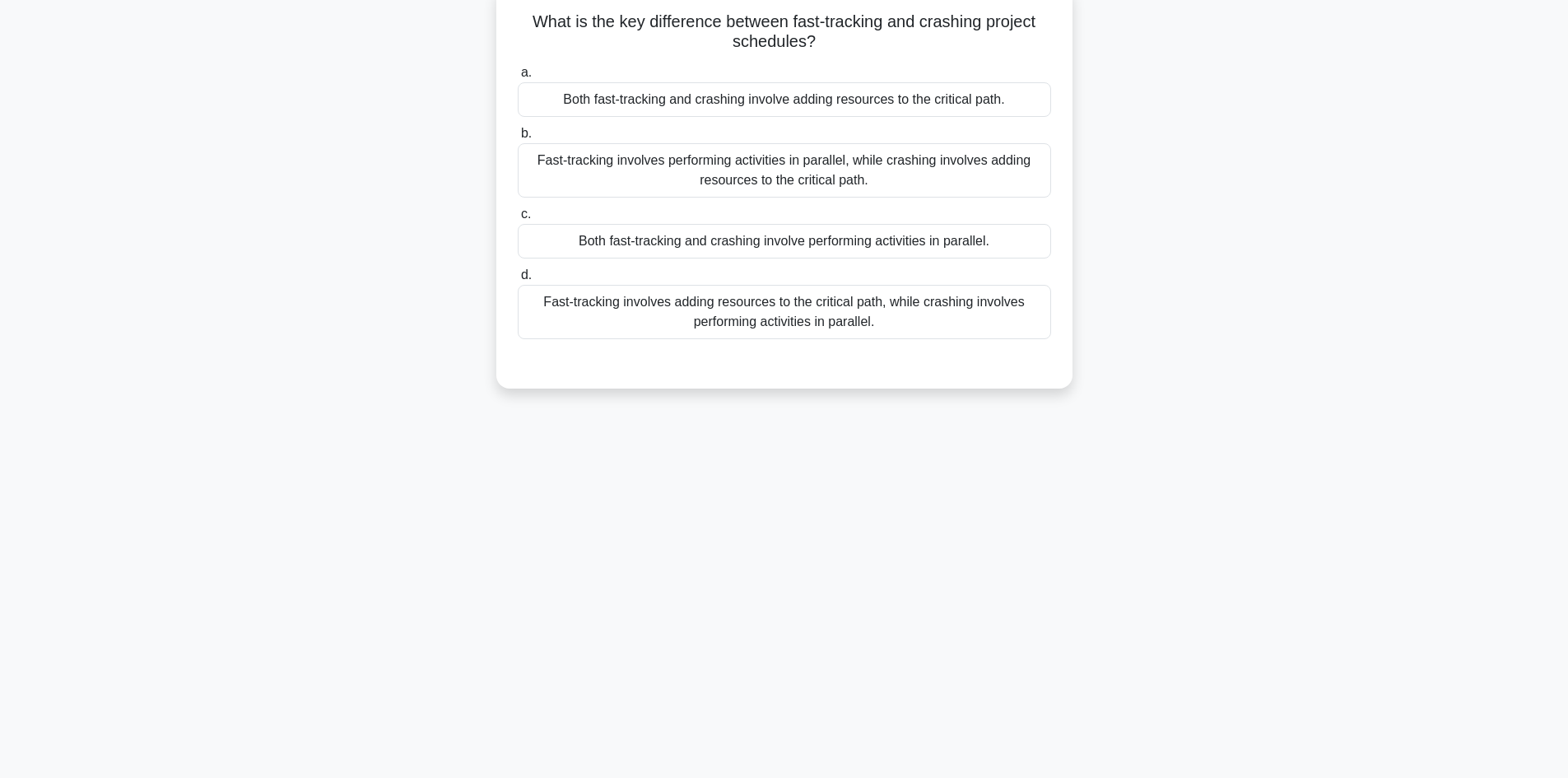
scroll to position [29, 0]
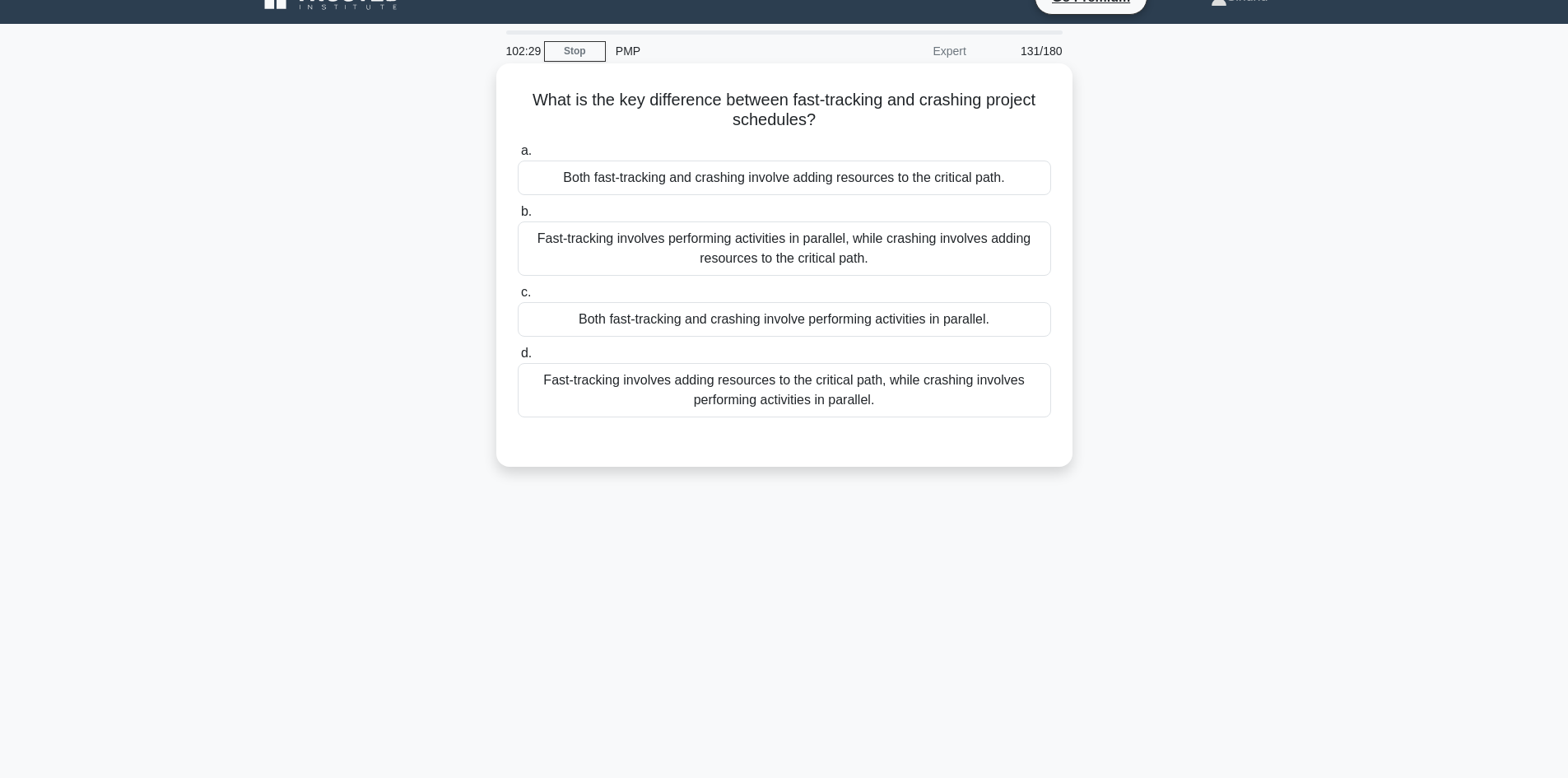
click at [808, 262] on div "Fast-tracking involves performing activities in parallel, while crashing involv…" at bounding box center [784, 249] width 533 height 55
click at [518, 217] on input "b. Fast-tracking involves performing activities in parallel, while crashing inv…" at bounding box center [518, 211] width 0 height 11
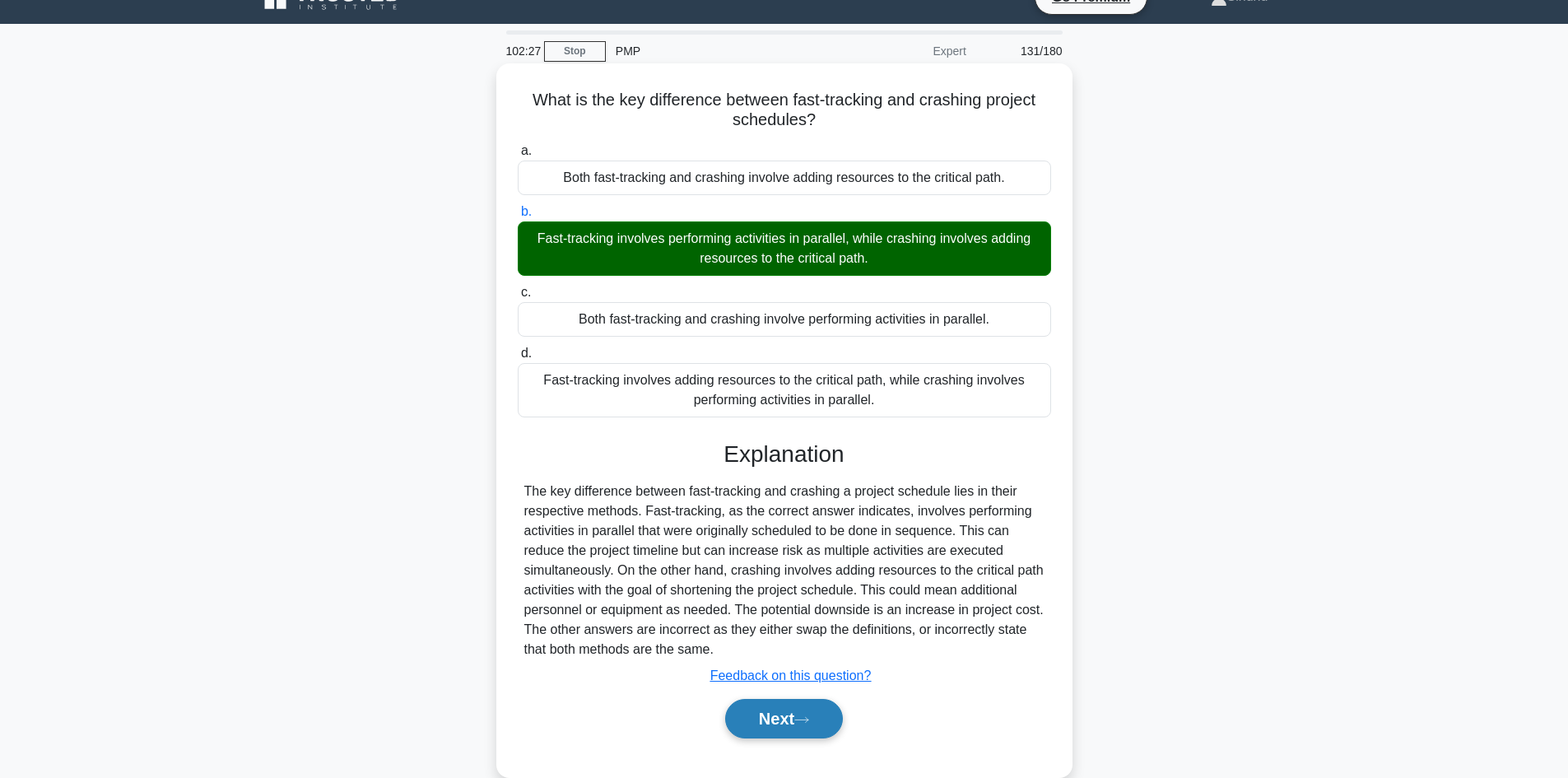
click at [746, 715] on button "Next" at bounding box center [784, 719] width 118 height 40
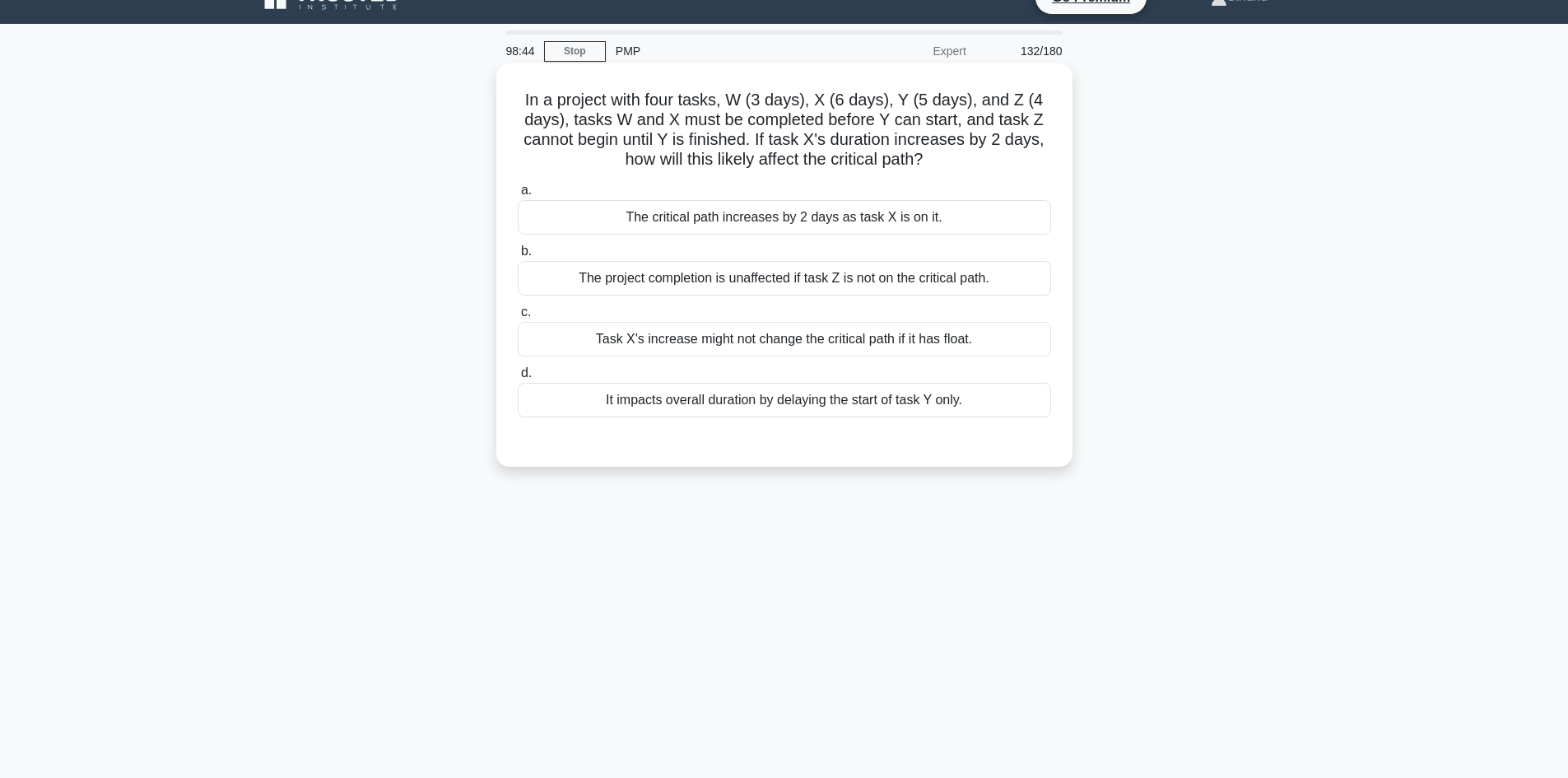
click at [763, 221] on div "The critical path increases by 2 days as task X is on it." at bounding box center [784, 217] width 533 height 35
click at [518, 196] on input "a. The critical path increases by 2 days as task X is on it." at bounding box center [518, 191] width 0 height 11
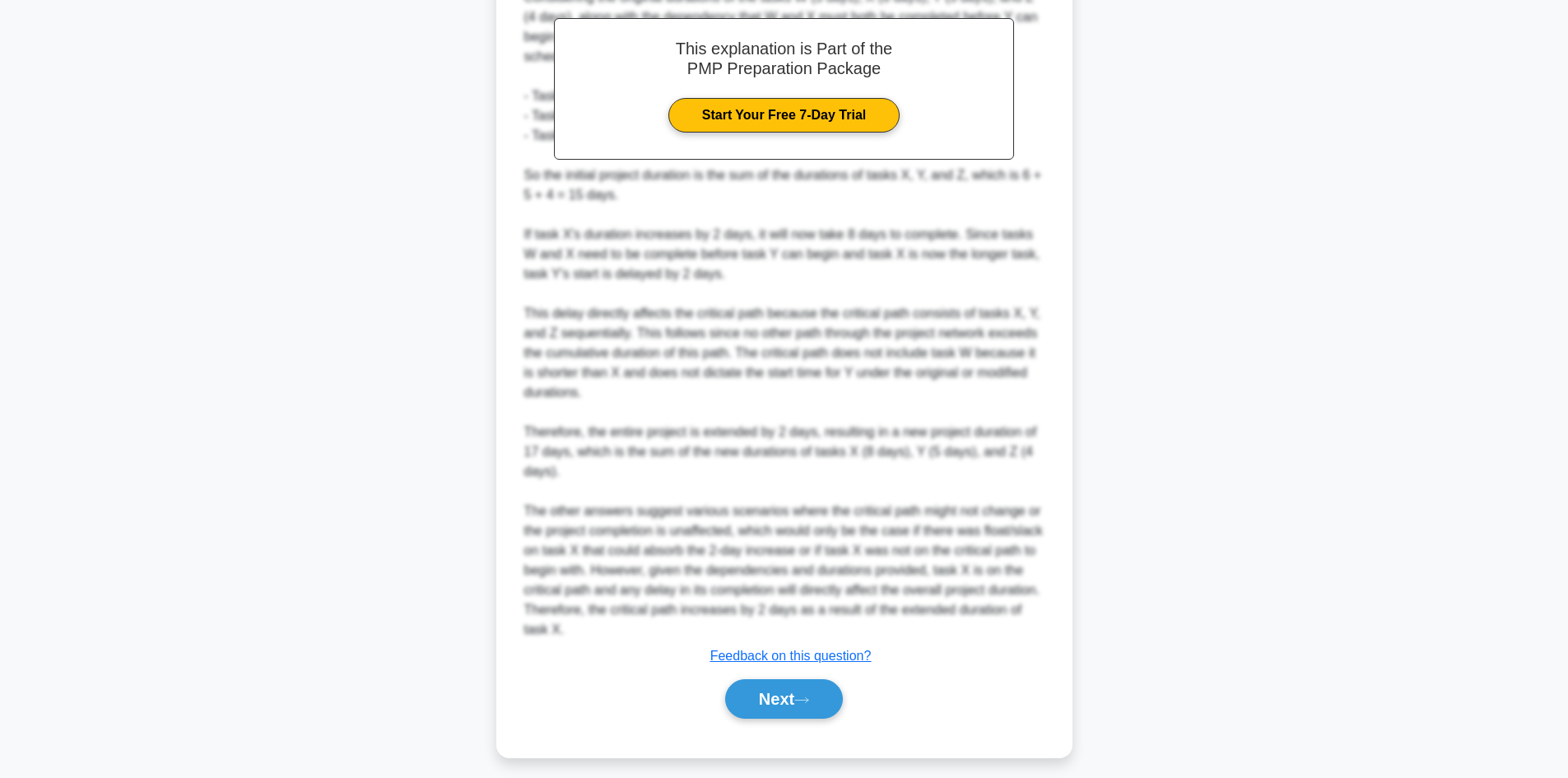
scroll to position [534, 0]
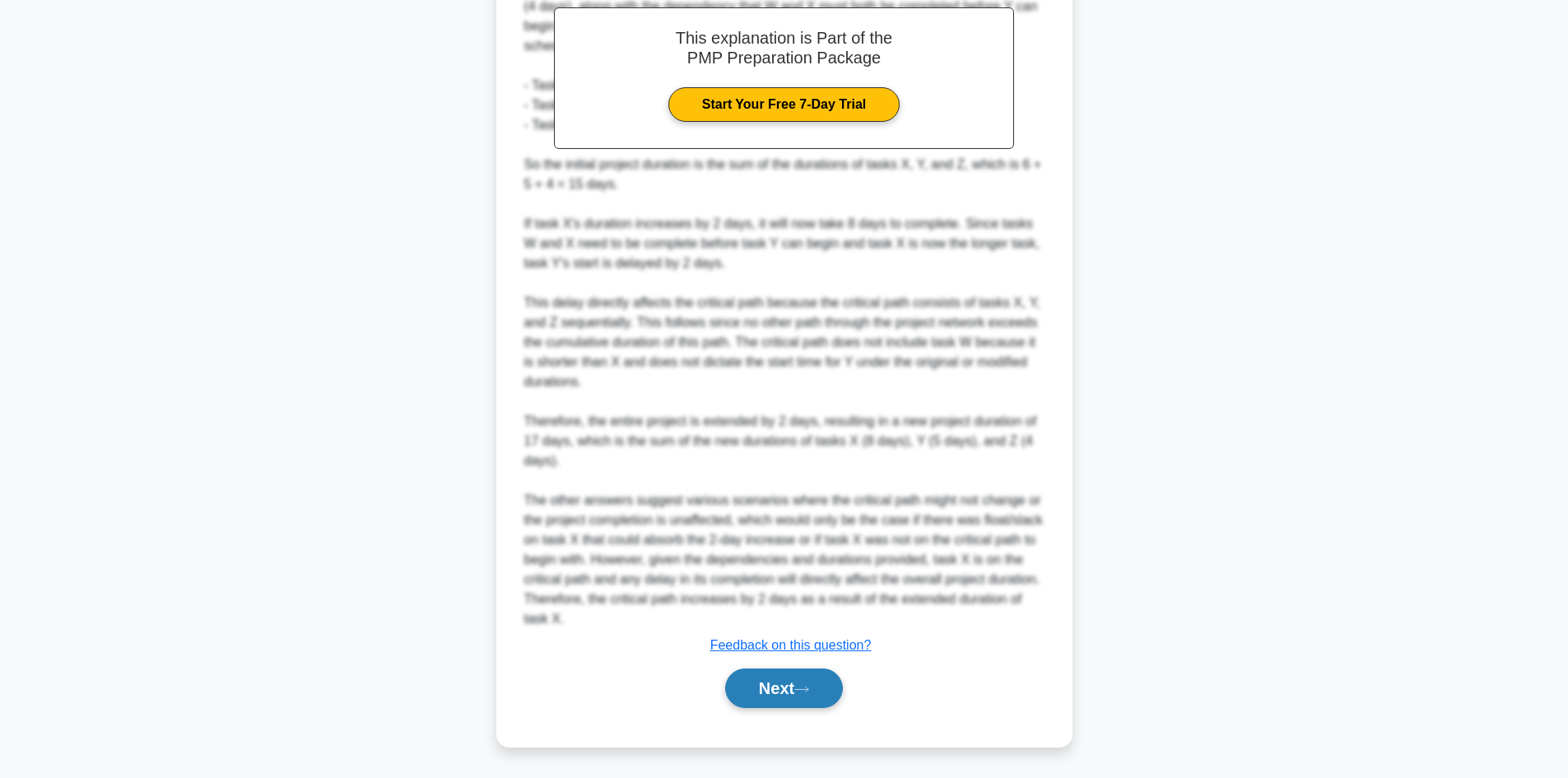
click at [755, 688] on button "Next" at bounding box center [784, 689] width 118 height 40
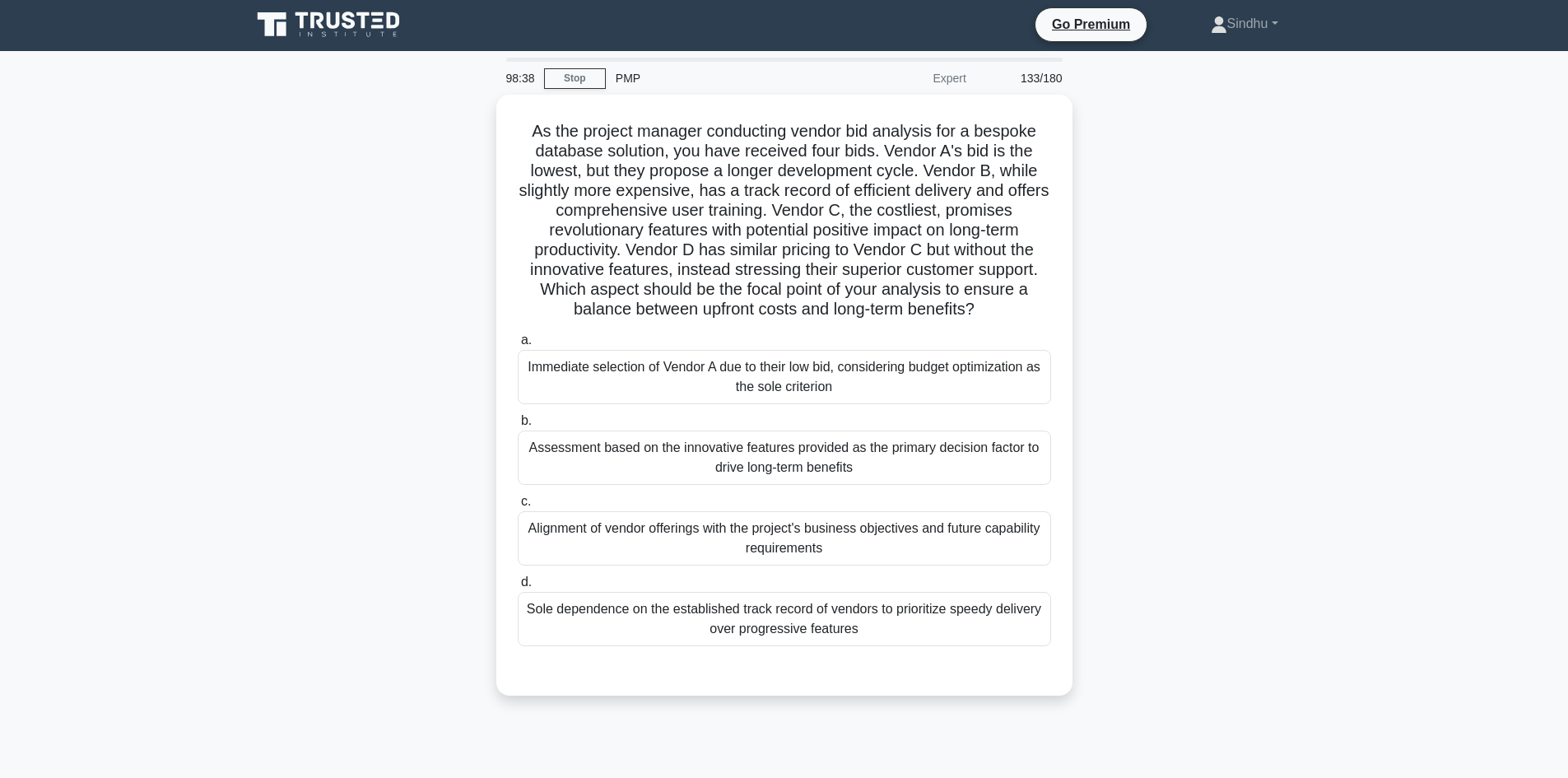
scroll to position [0, 0]
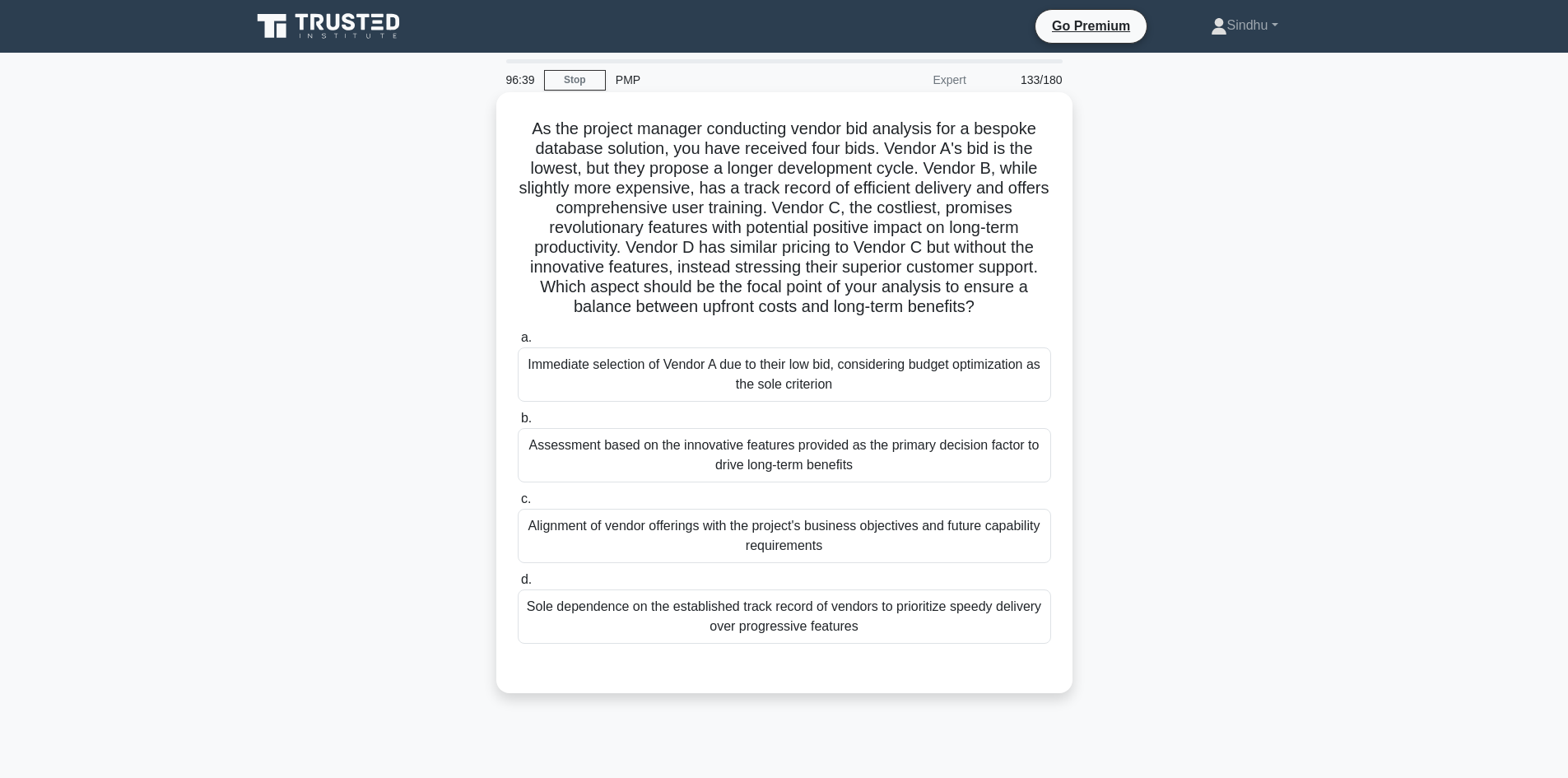
click at [682, 525] on div "Alignment of vendor offerings with the project's business objectives and future…" at bounding box center [784, 536] width 533 height 55
click at [518, 505] on input "c. Alignment of vendor offerings with the project's business objectives and fut…" at bounding box center [518, 499] width 0 height 11
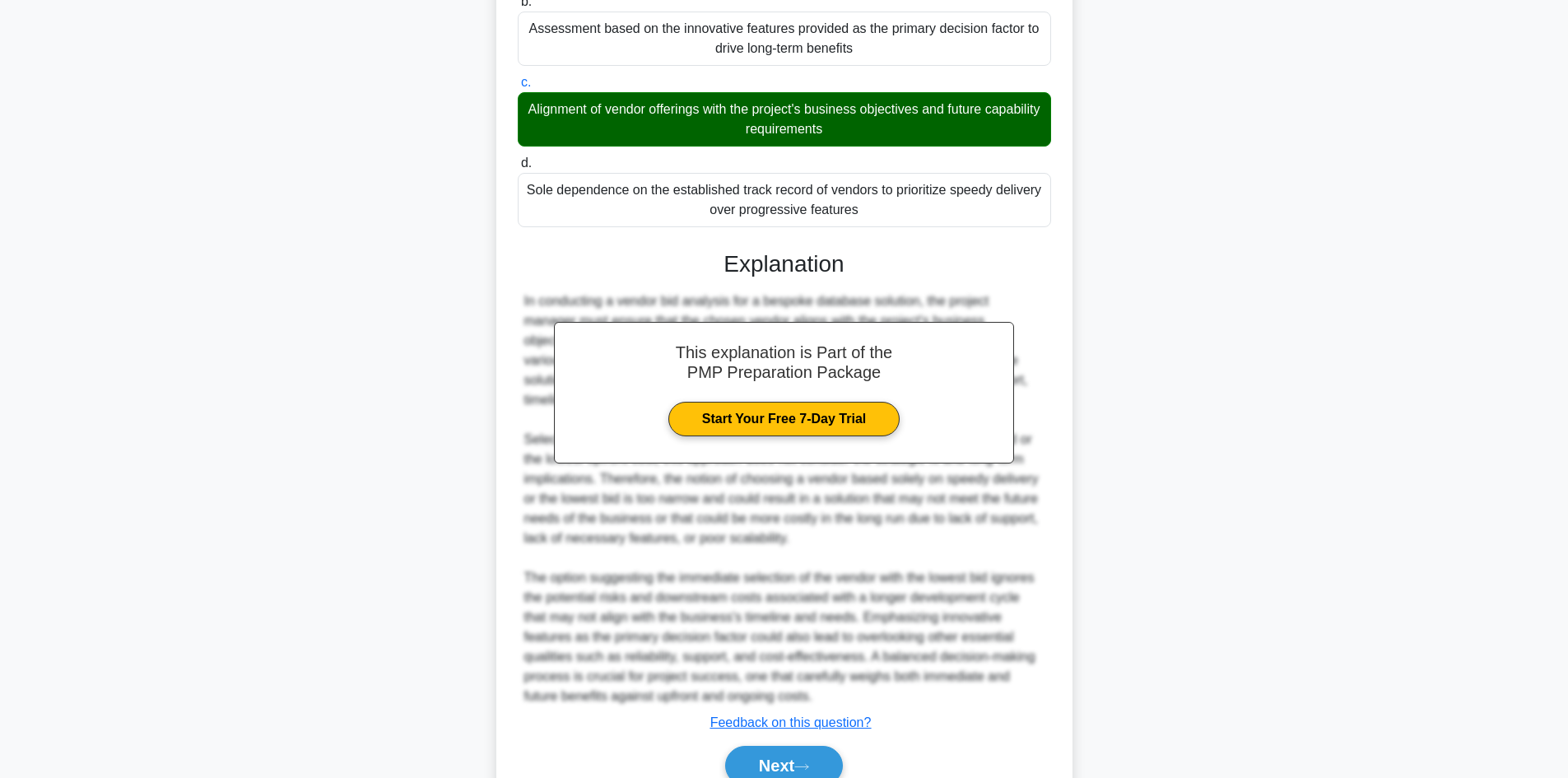
scroll to position [495, 0]
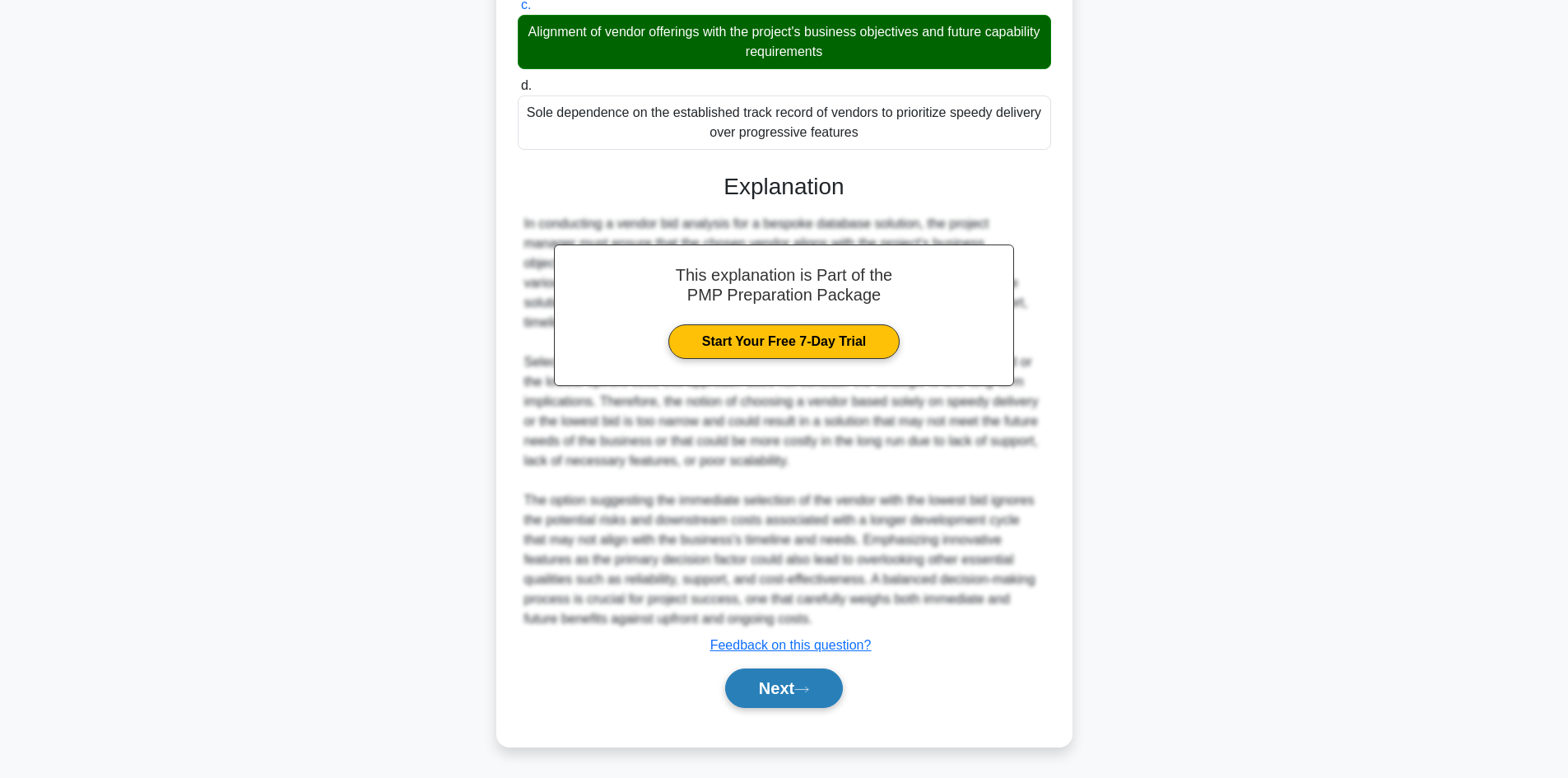
click at [752, 696] on button "Next" at bounding box center [784, 689] width 118 height 40
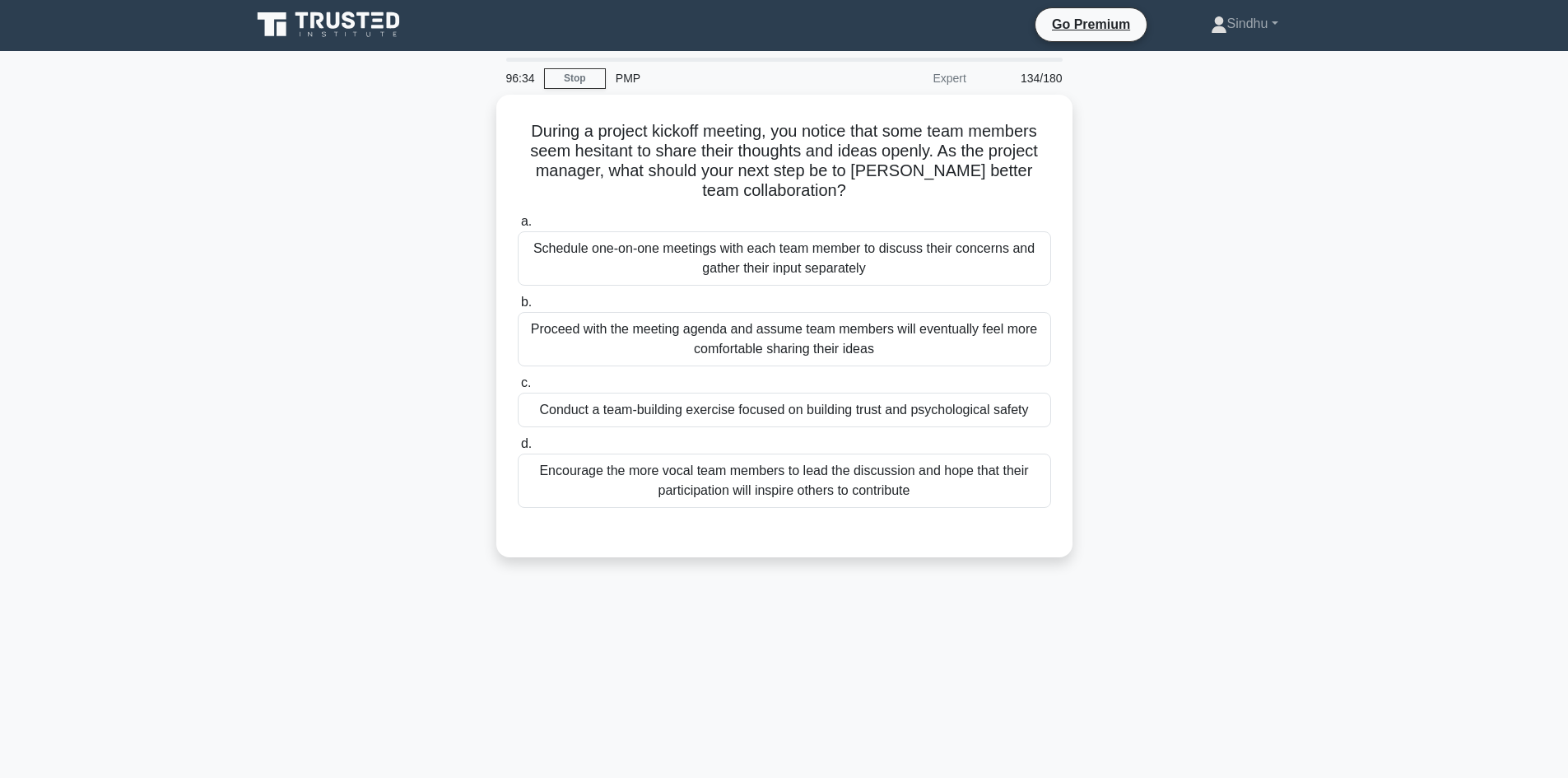
scroll to position [0, 0]
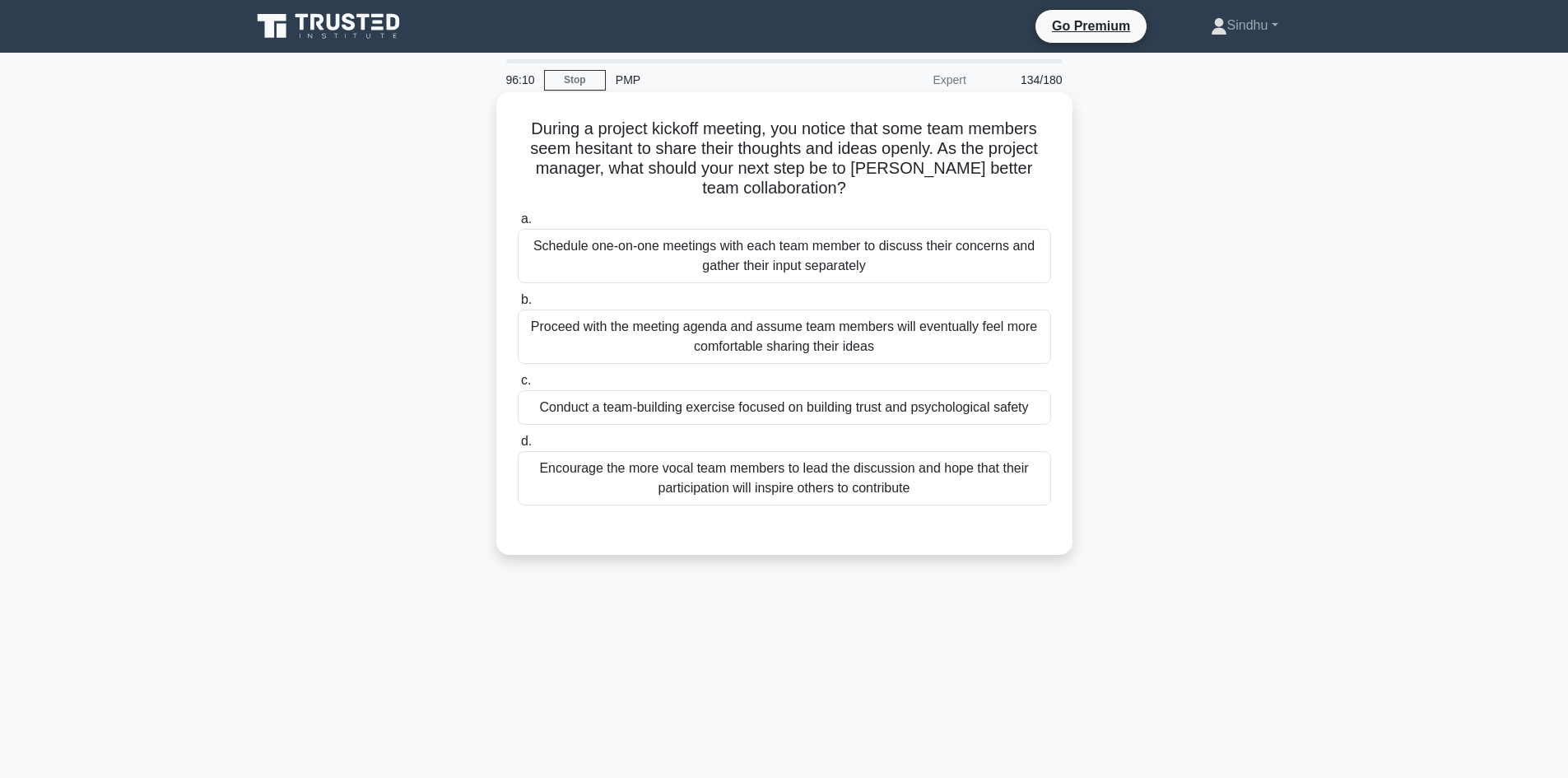
click at [816, 403] on div "Conduct a team-building exercise focused on building trust and psychological sa…" at bounding box center [784, 408] width 533 height 35
click at [518, 386] on input "c. Conduct a team-building exercise focused on building trust and psychological…" at bounding box center [518, 380] width 0 height 11
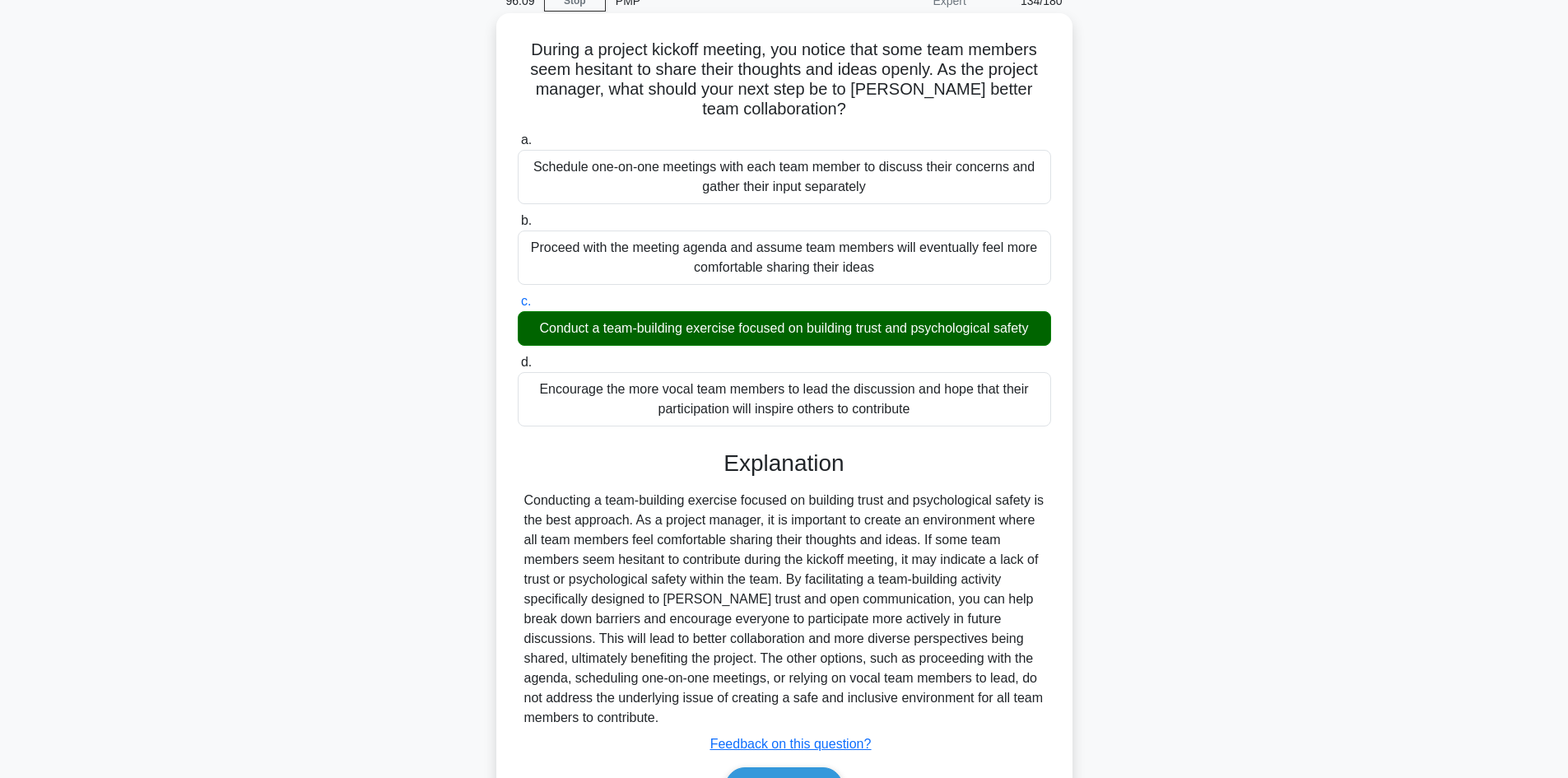
scroll to position [179, 0]
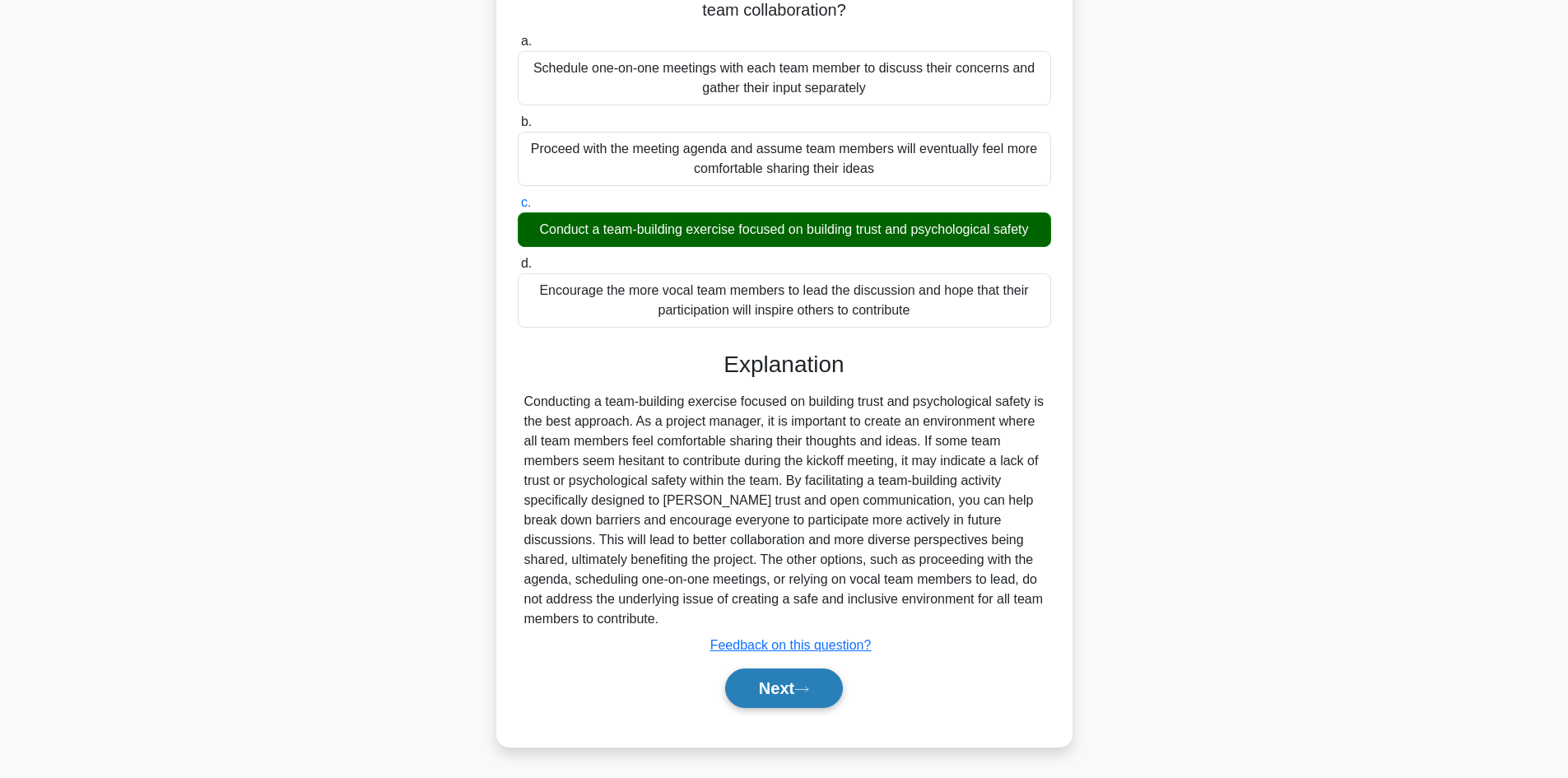
click at [792, 684] on button "Next" at bounding box center [784, 689] width 118 height 40
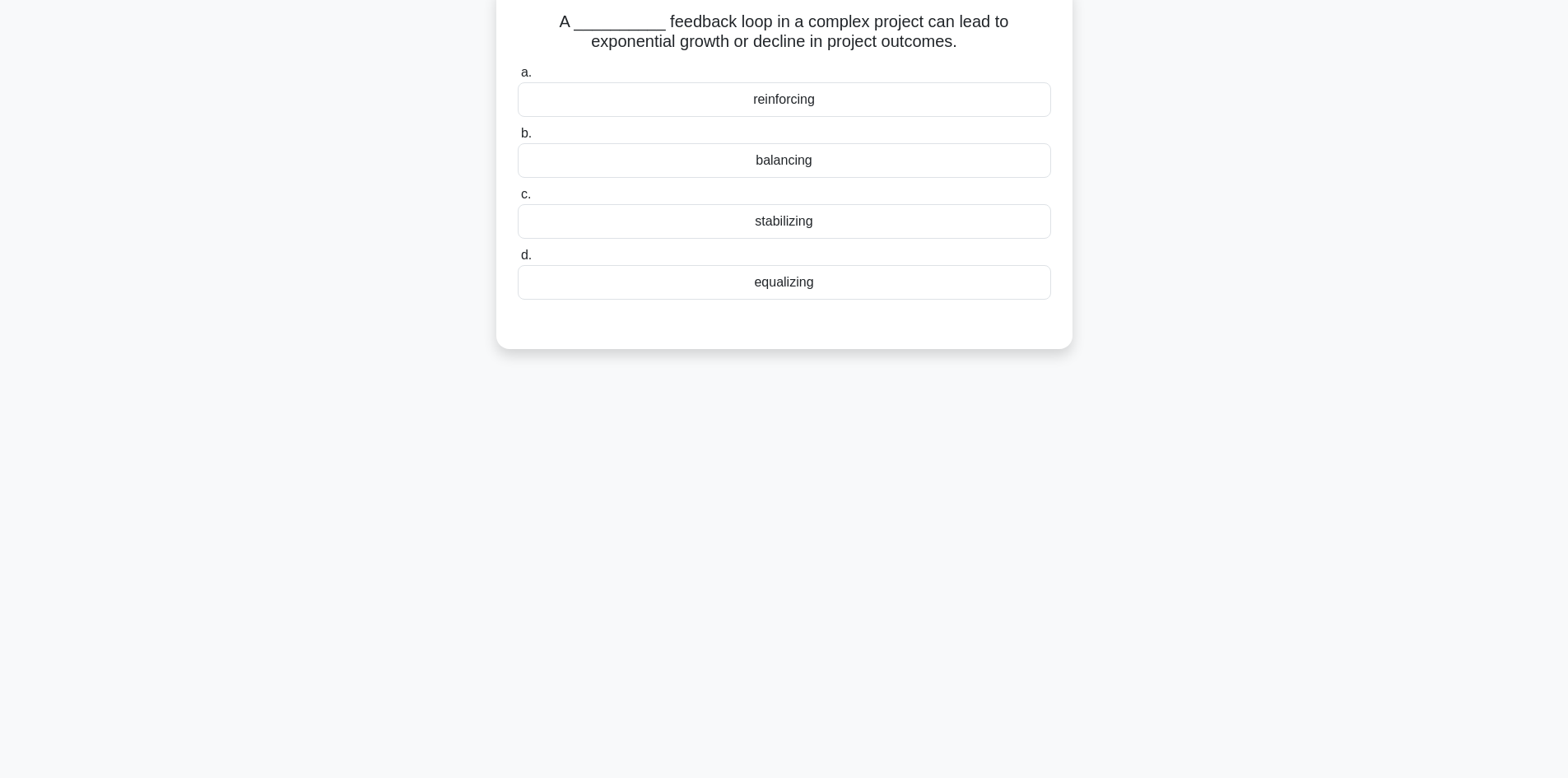
scroll to position [0, 0]
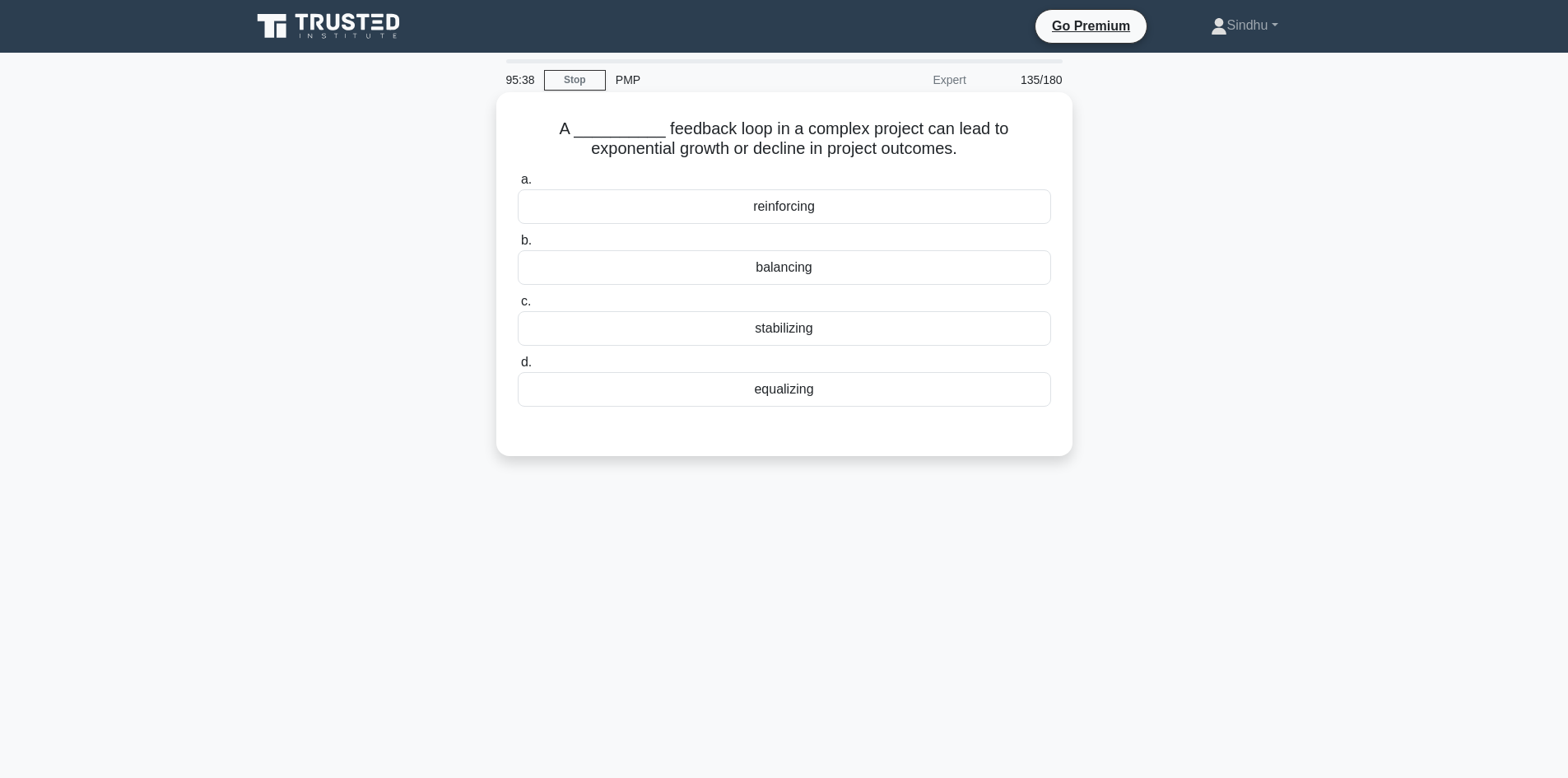
click at [847, 193] on div "reinforcing" at bounding box center [784, 207] width 533 height 35
click at [518, 186] on input "a. reinforcing" at bounding box center [518, 180] width 0 height 11
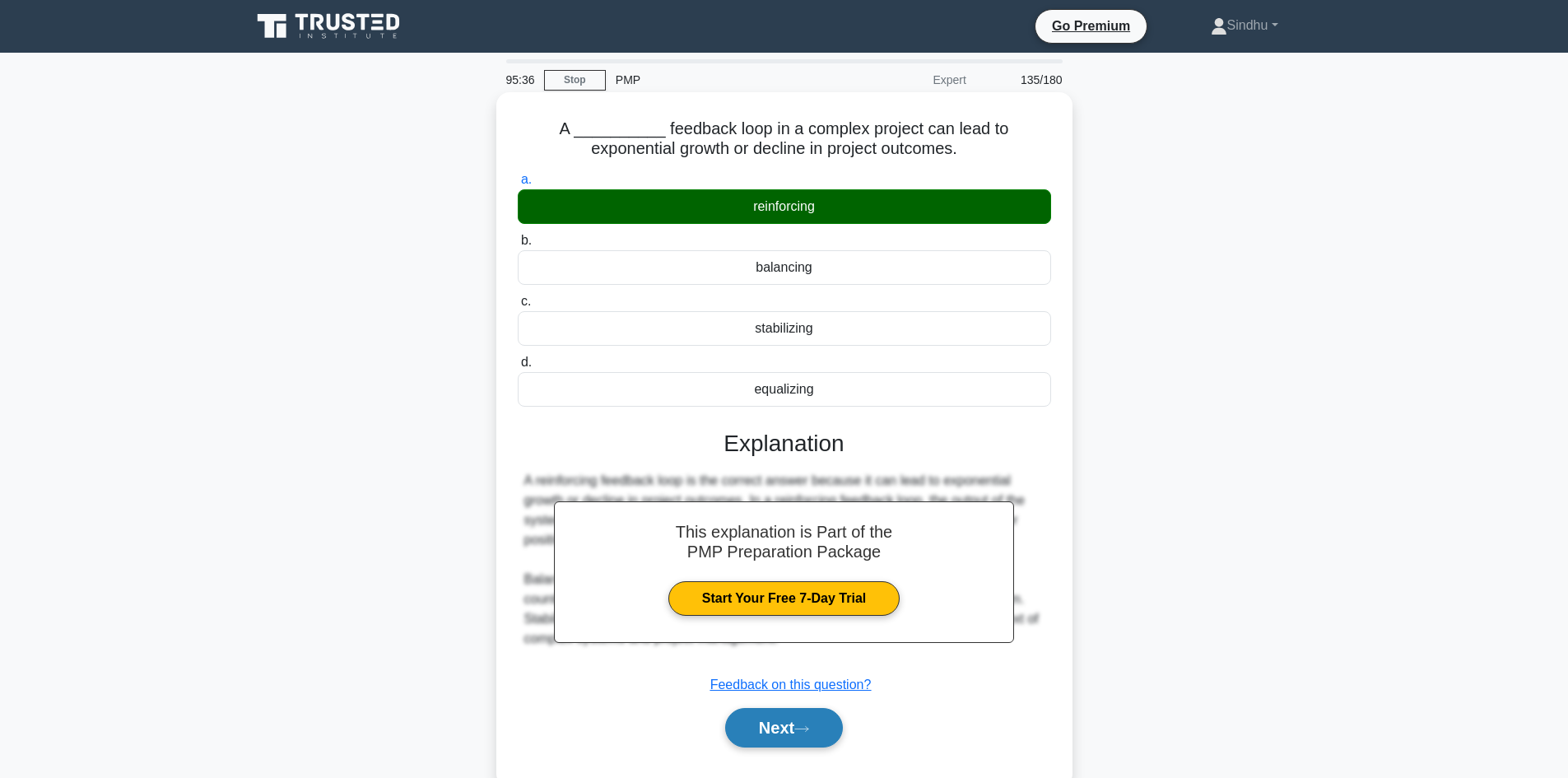
click at [779, 722] on button "Next" at bounding box center [784, 728] width 118 height 40
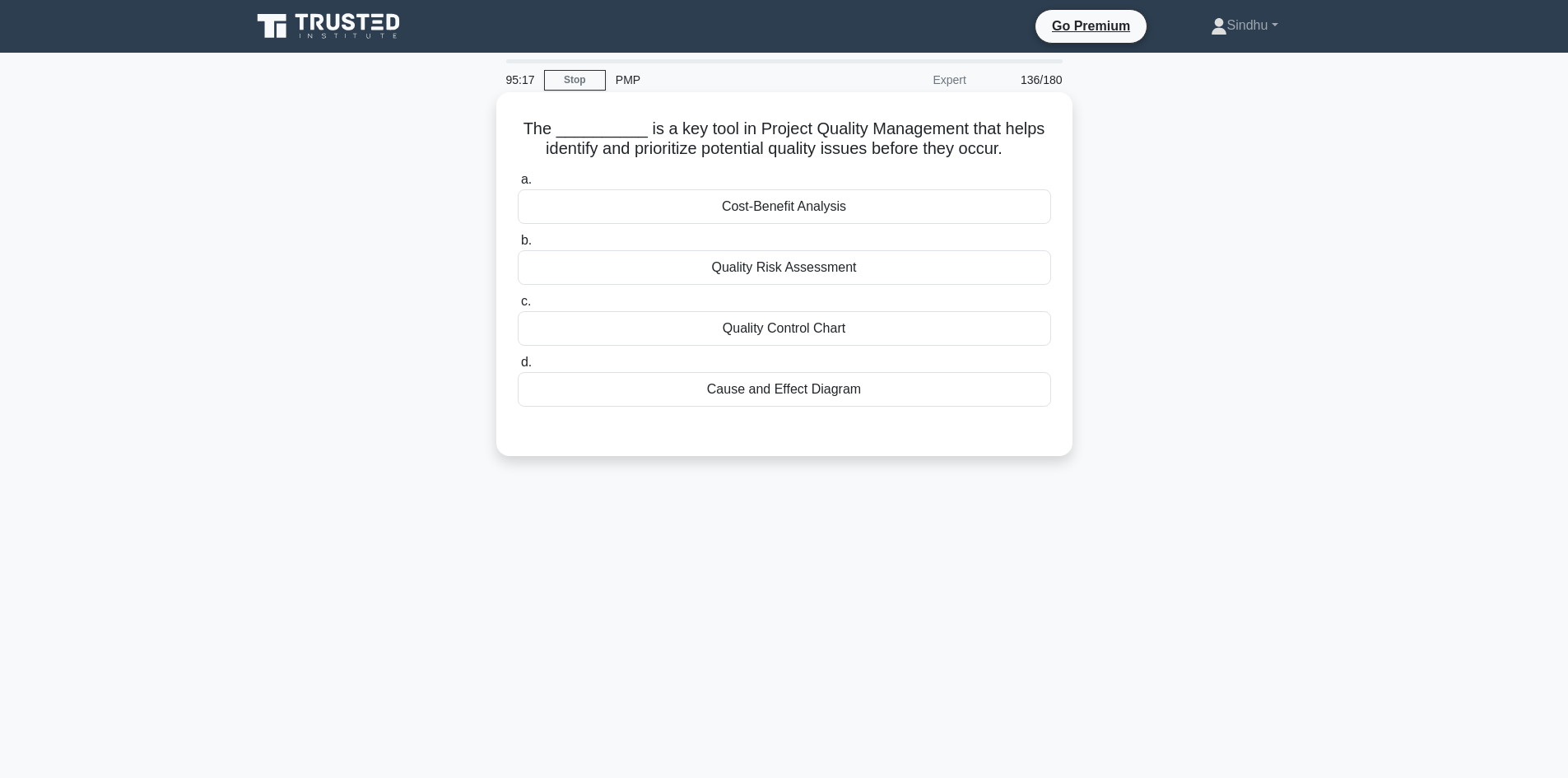
click at [832, 394] on div "Cause and Effect Diagram" at bounding box center [784, 389] width 533 height 35
click at [518, 368] on input "d. Cause and Effect Diagram" at bounding box center [518, 362] width 0 height 11
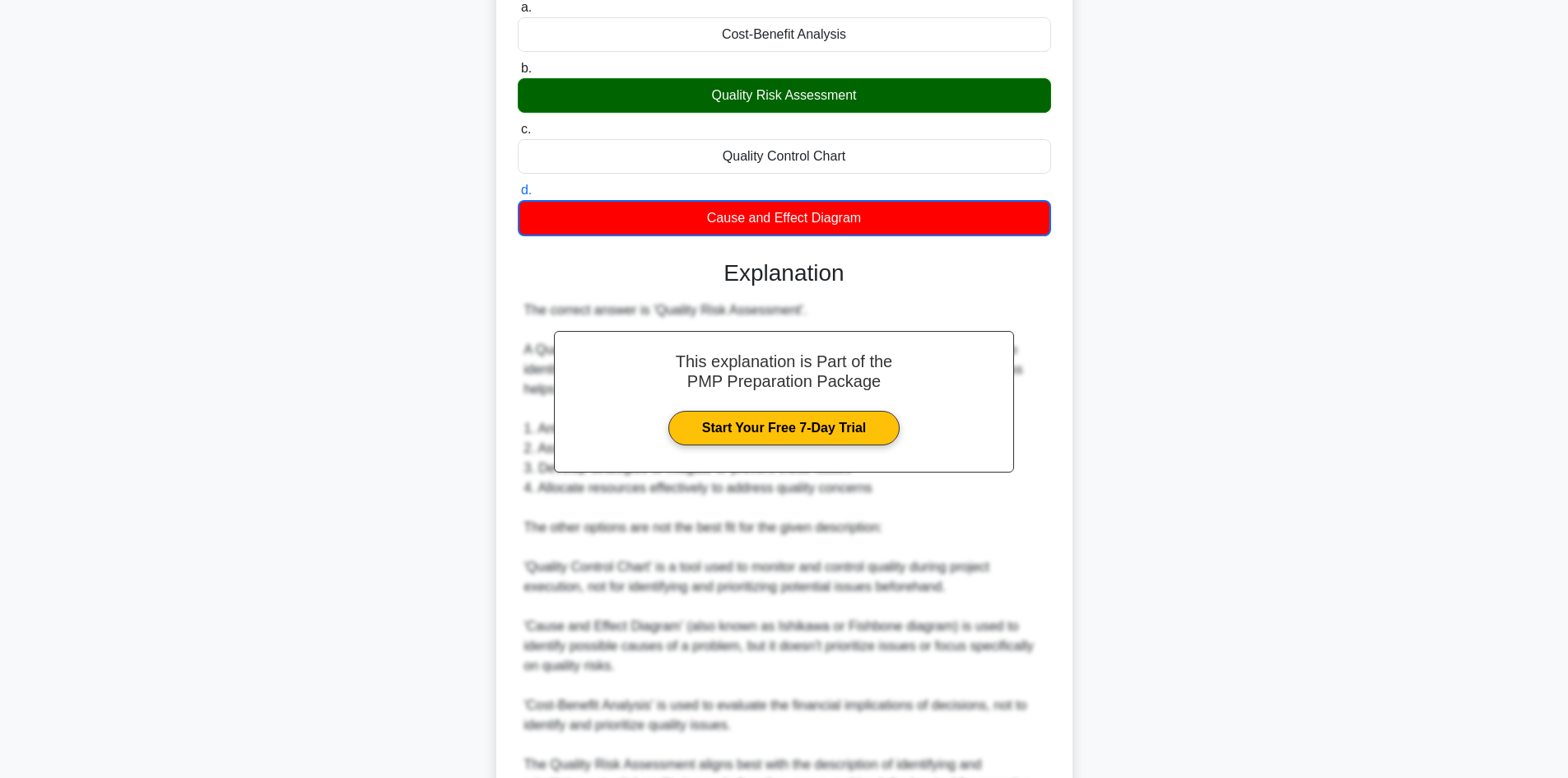
scroll to position [358, 0]
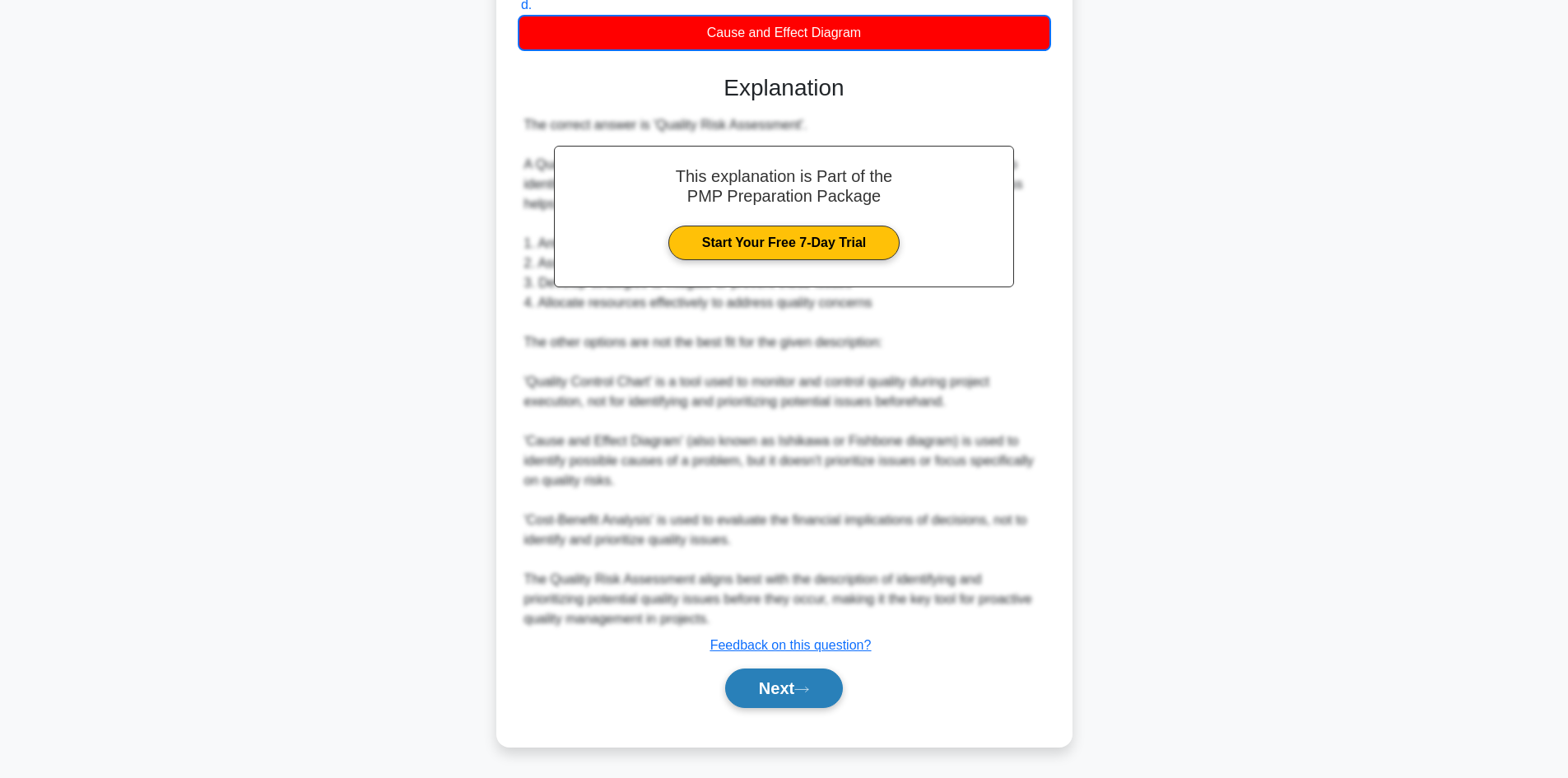
click at [771, 683] on button "Next" at bounding box center [784, 689] width 118 height 40
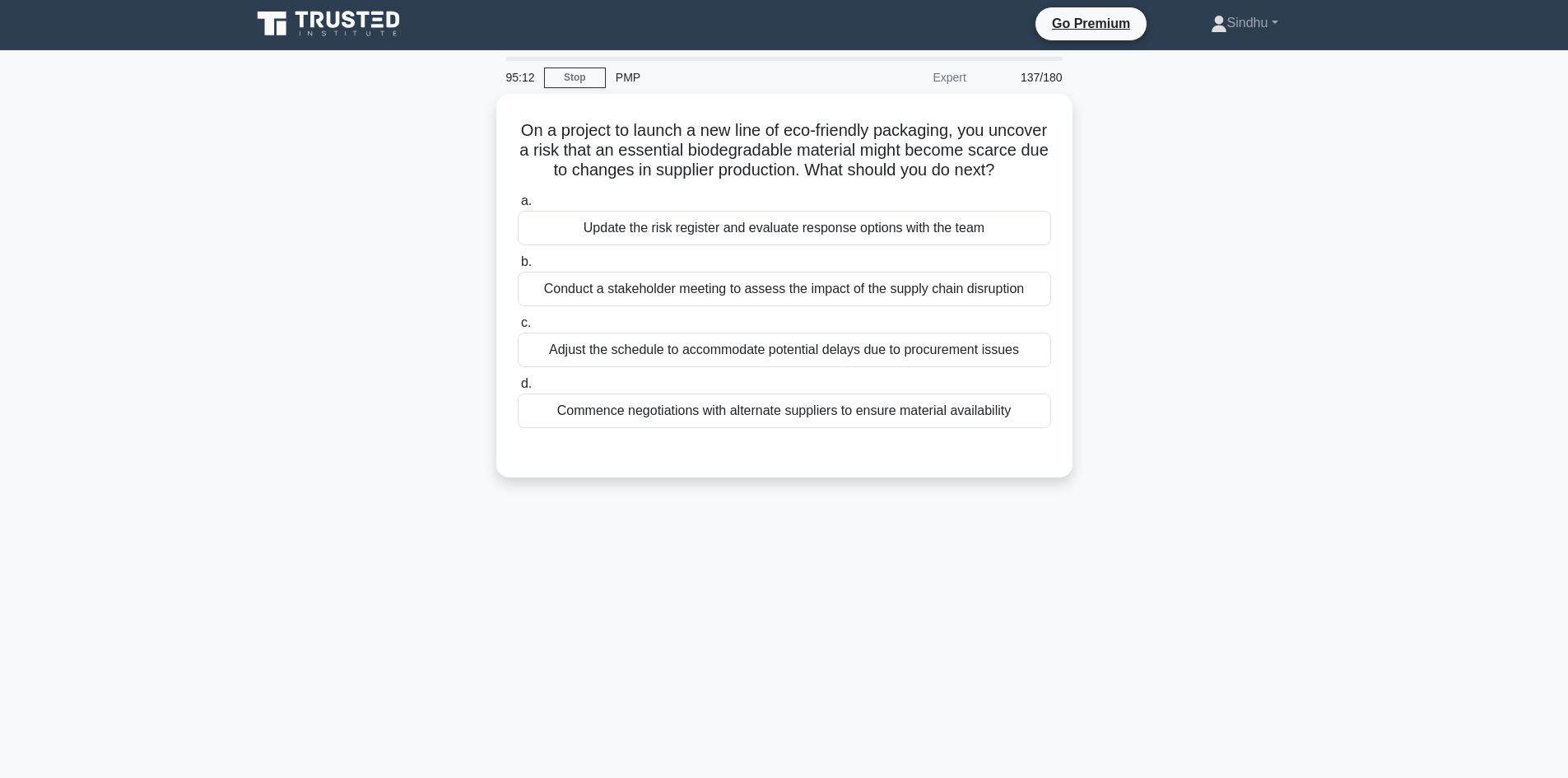
scroll to position [0, 0]
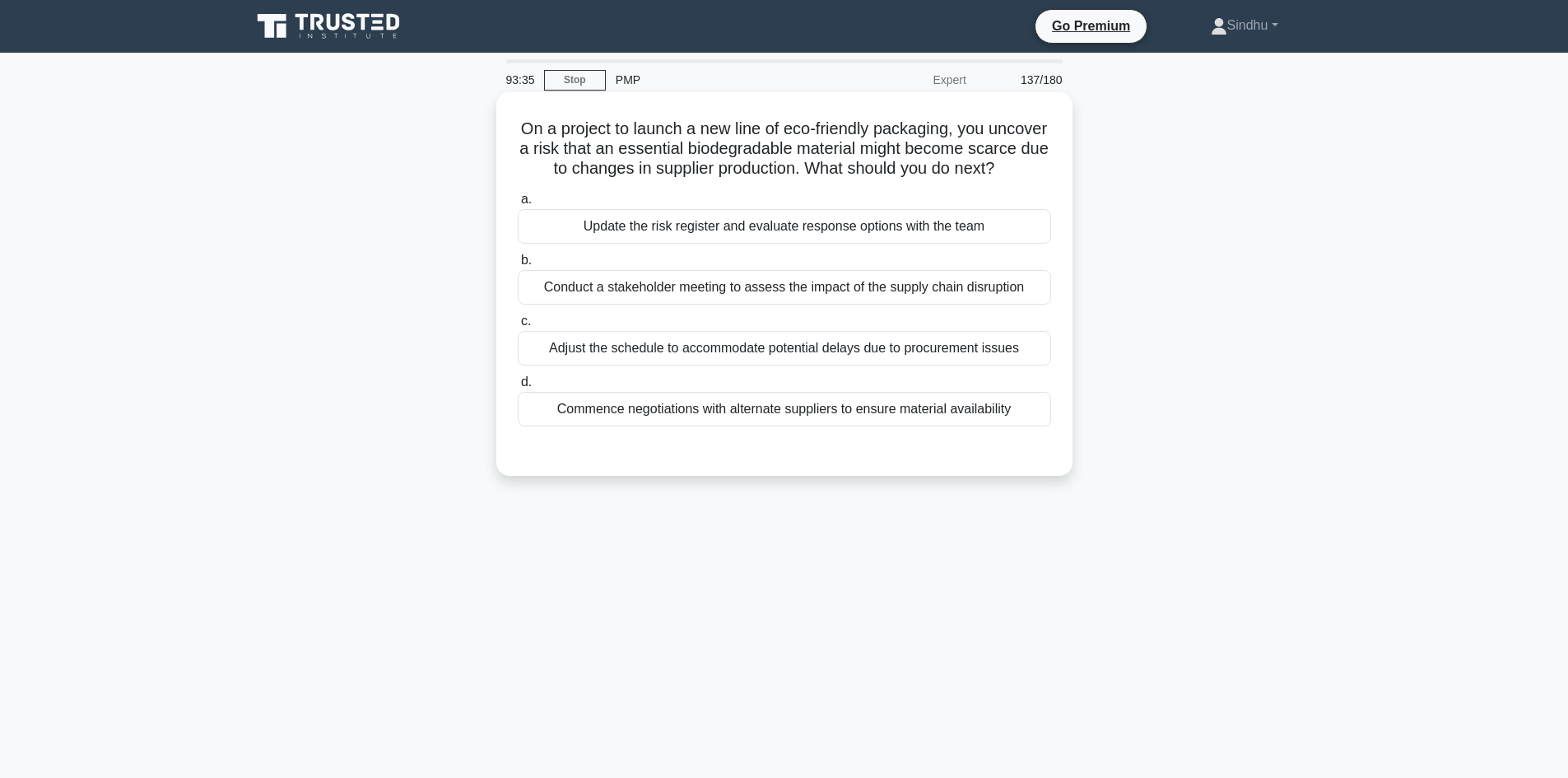
click at [914, 297] on div "Conduct a stakeholder meeting to assess the impact of the supply chain disrupti…" at bounding box center [784, 288] width 533 height 35
click at [518, 266] on input "b. Conduct a stakeholder meeting to assess the impact of the supply chain disru…" at bounding box center [518, 260] width 0 height 11
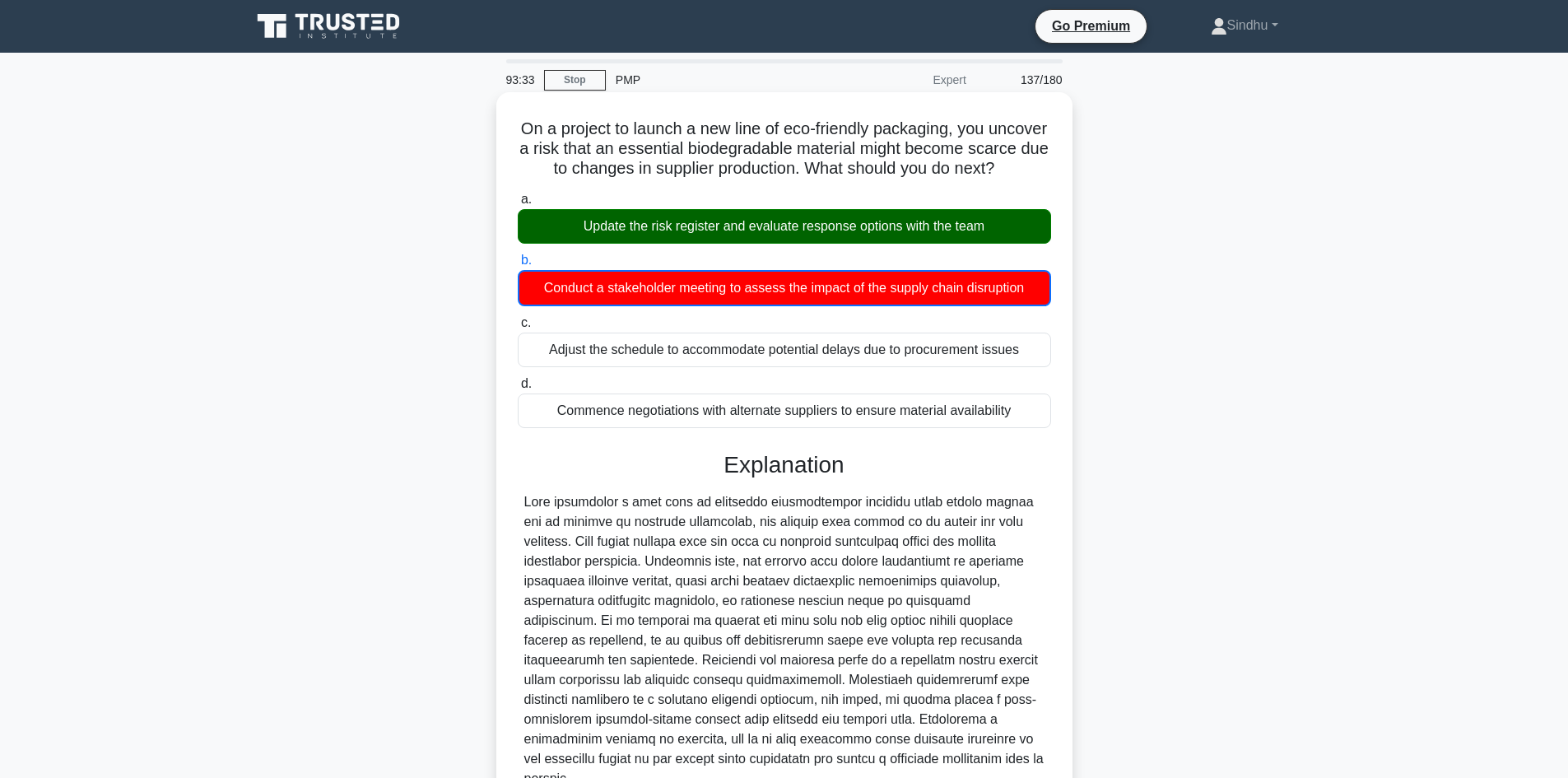
scroll to position [161, 0]
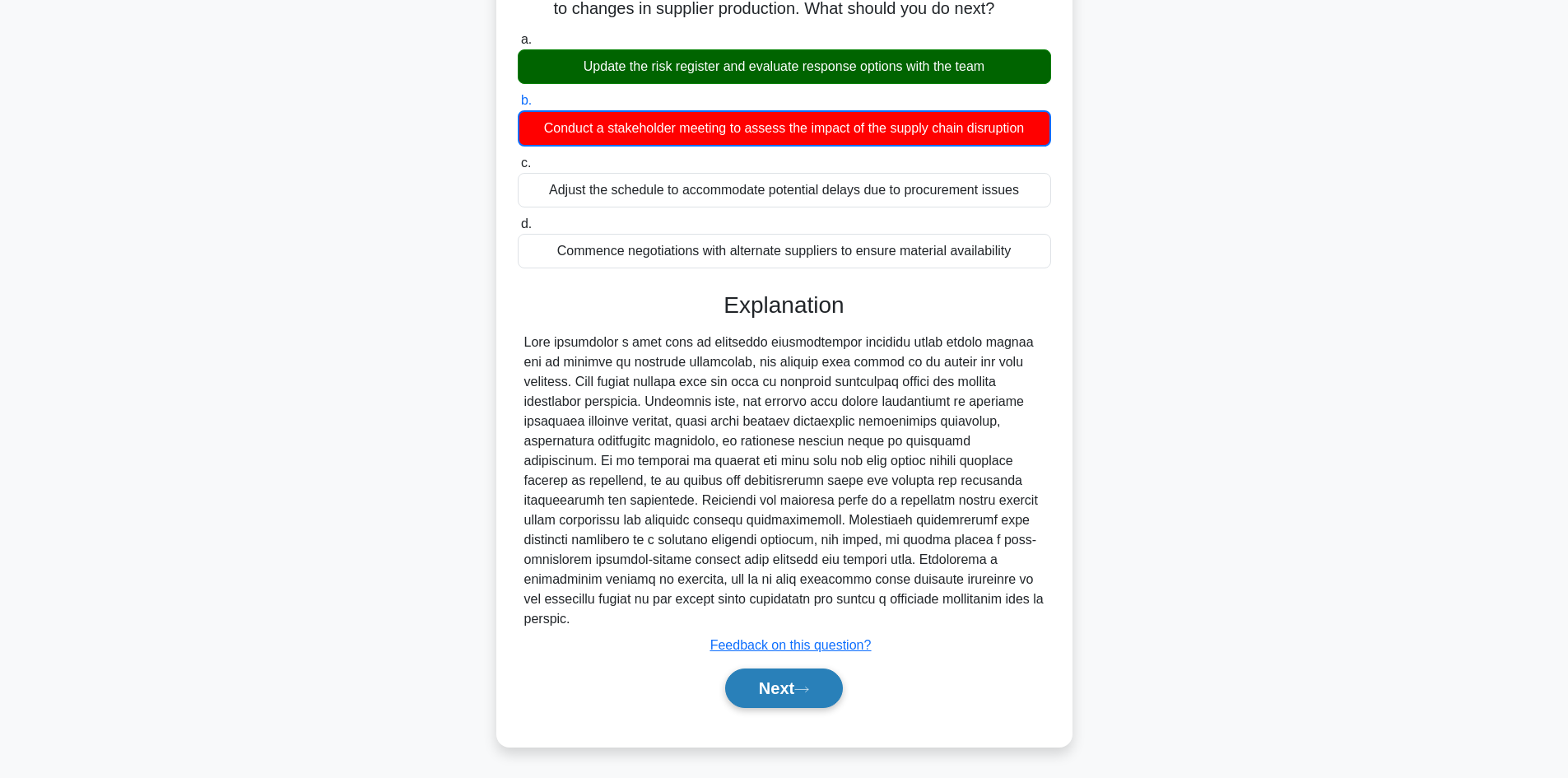
click at [775, 690] on button "Next" at bounding box center [784, 689] width 118 height 40
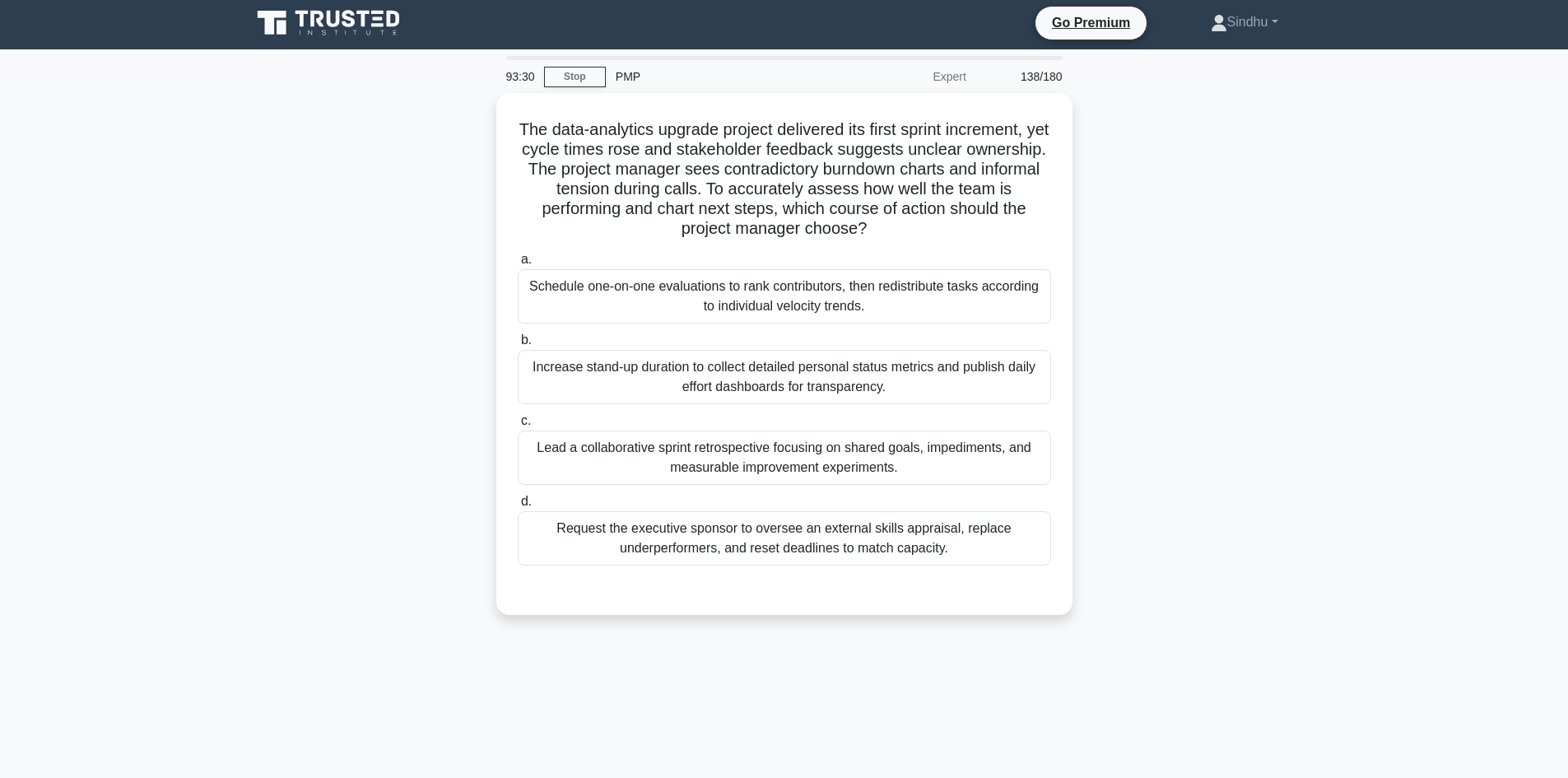
scroll to position [0, 0]
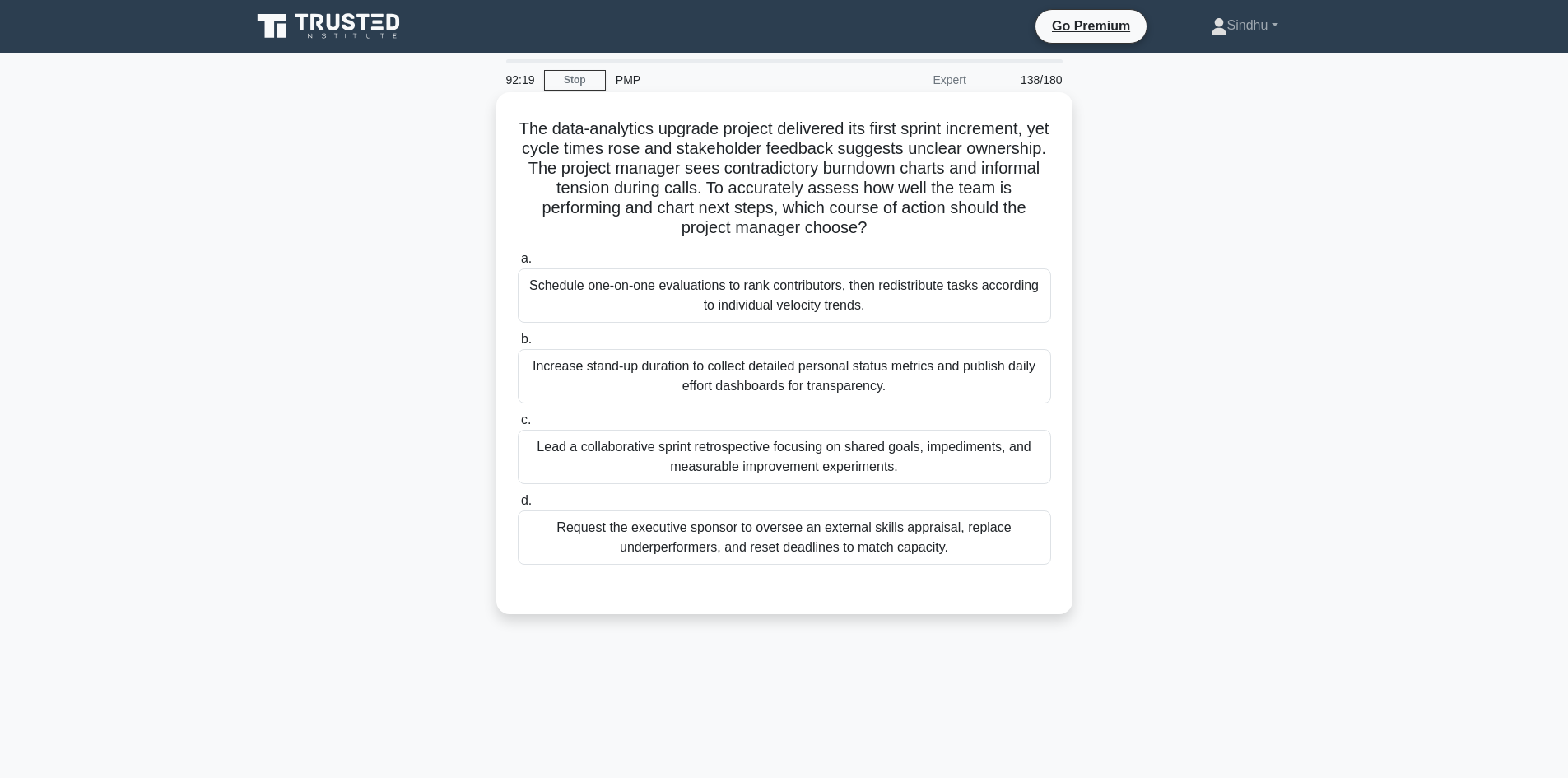
click at [872, 447] on div "Lead a collaborative sprint retrospective focusing on shared goals, impediments…" at bounding box center [784, 457] width 533 height 55
click at [518, 426] on input "c. Lead a collaborative sprint retrospective focusing on shared goals, impedime…" at bounding box center [518, 420] width 0 height 11
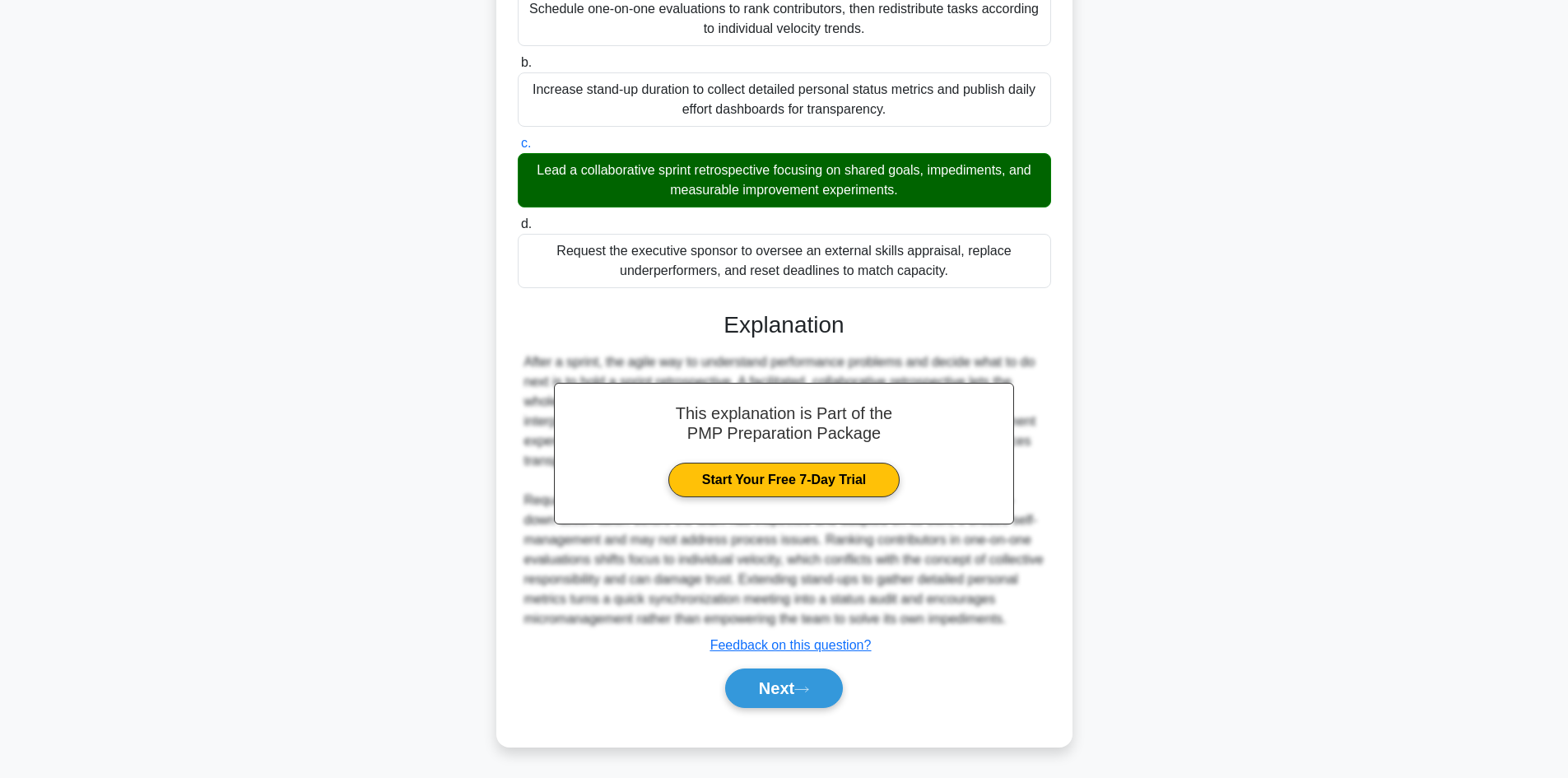
scroll to position [297, 0]
click at [760, 696] on button "Next" at bounding box center [784, 689] width 118 height 40
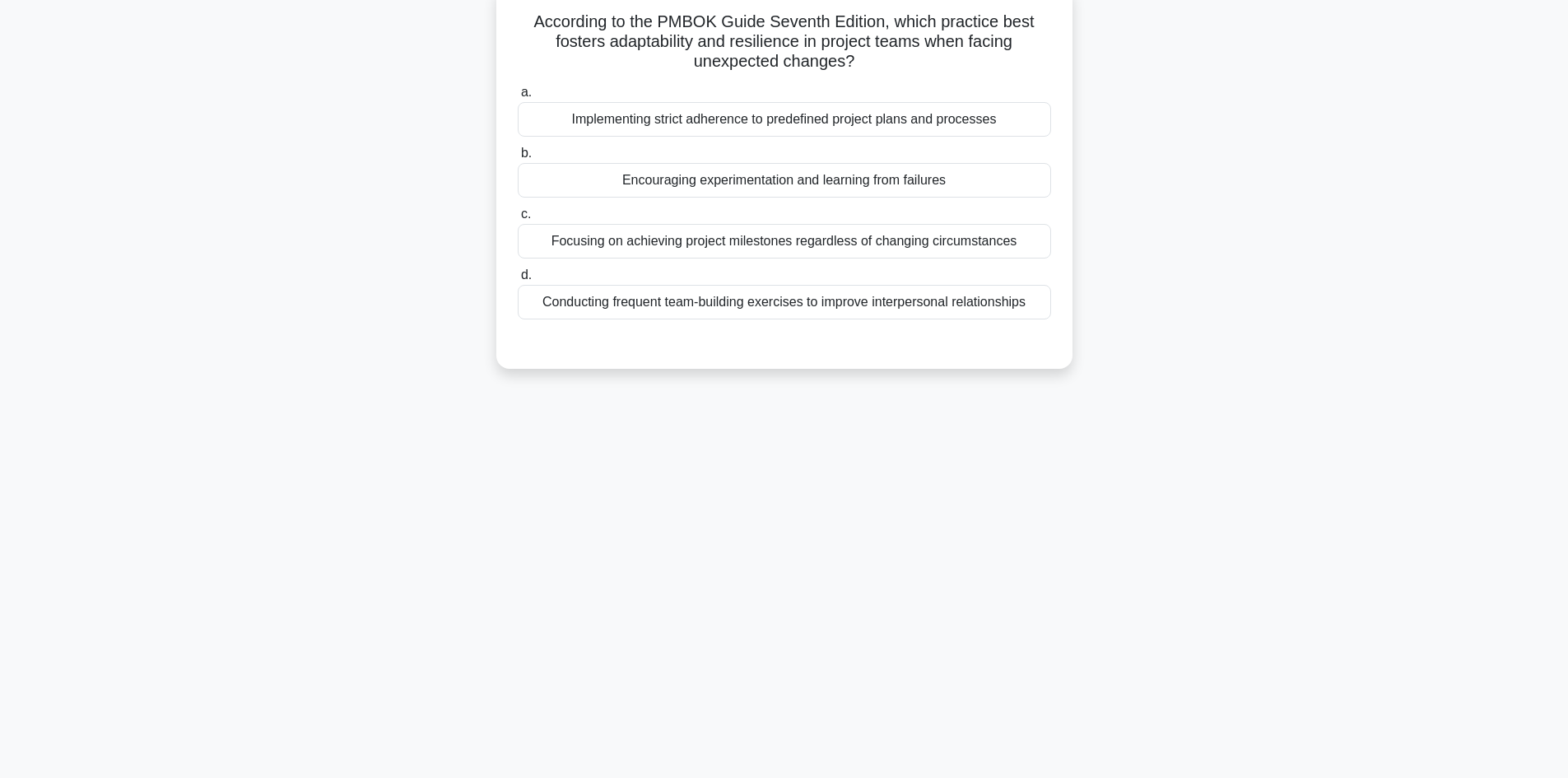
scroll to position [0, 0]
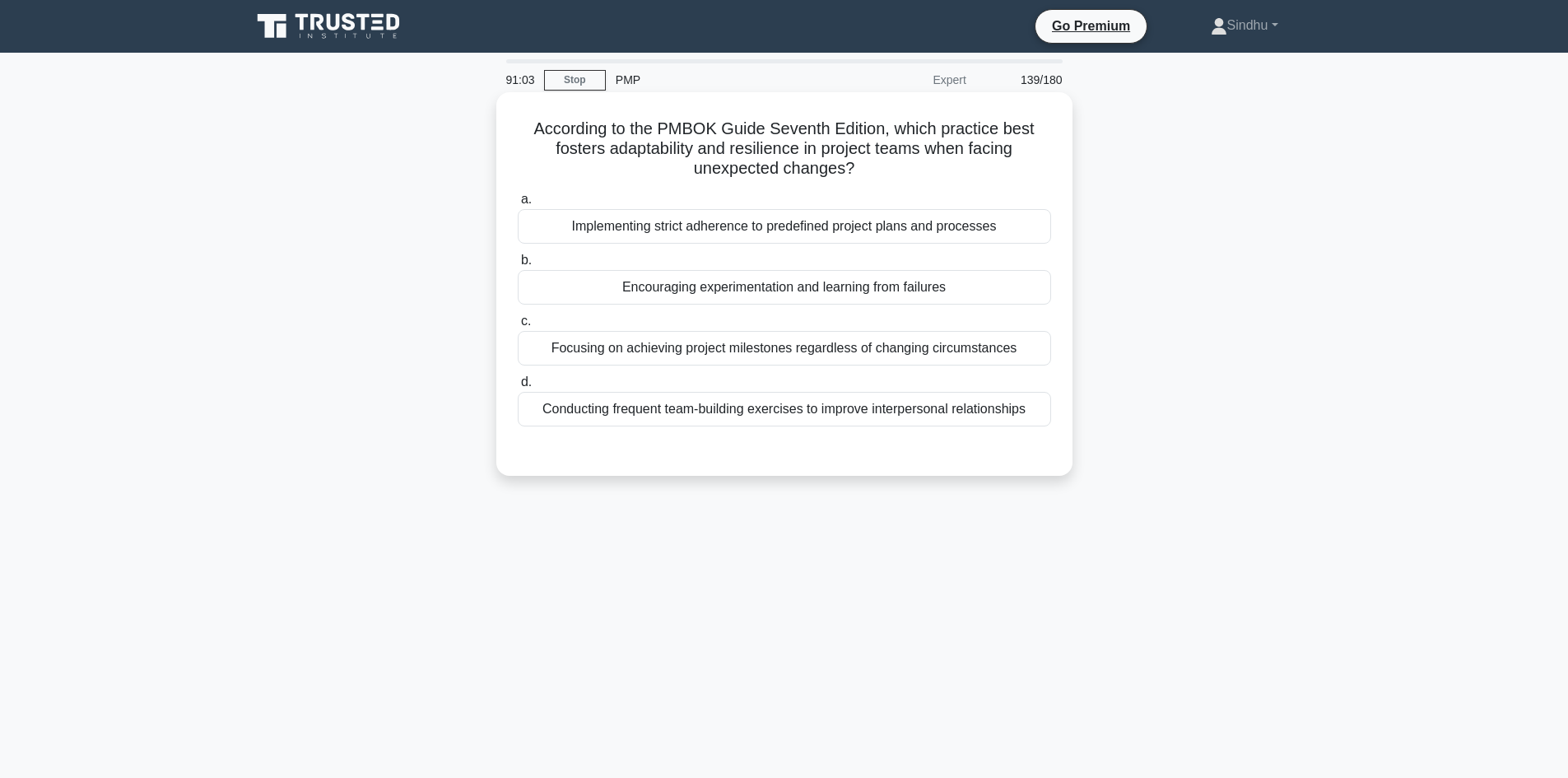
click at [863, 413] on div "Conducting frequent team-building exercises to improve interpersonal relationsh…" at bounding box center [784, 409] width 533 height 35
click at [518, 388] on input "d. Conducting frequent team-building exercises to improve interpersonal relatio…" at bounding box center [518, 382] width 0 height 11
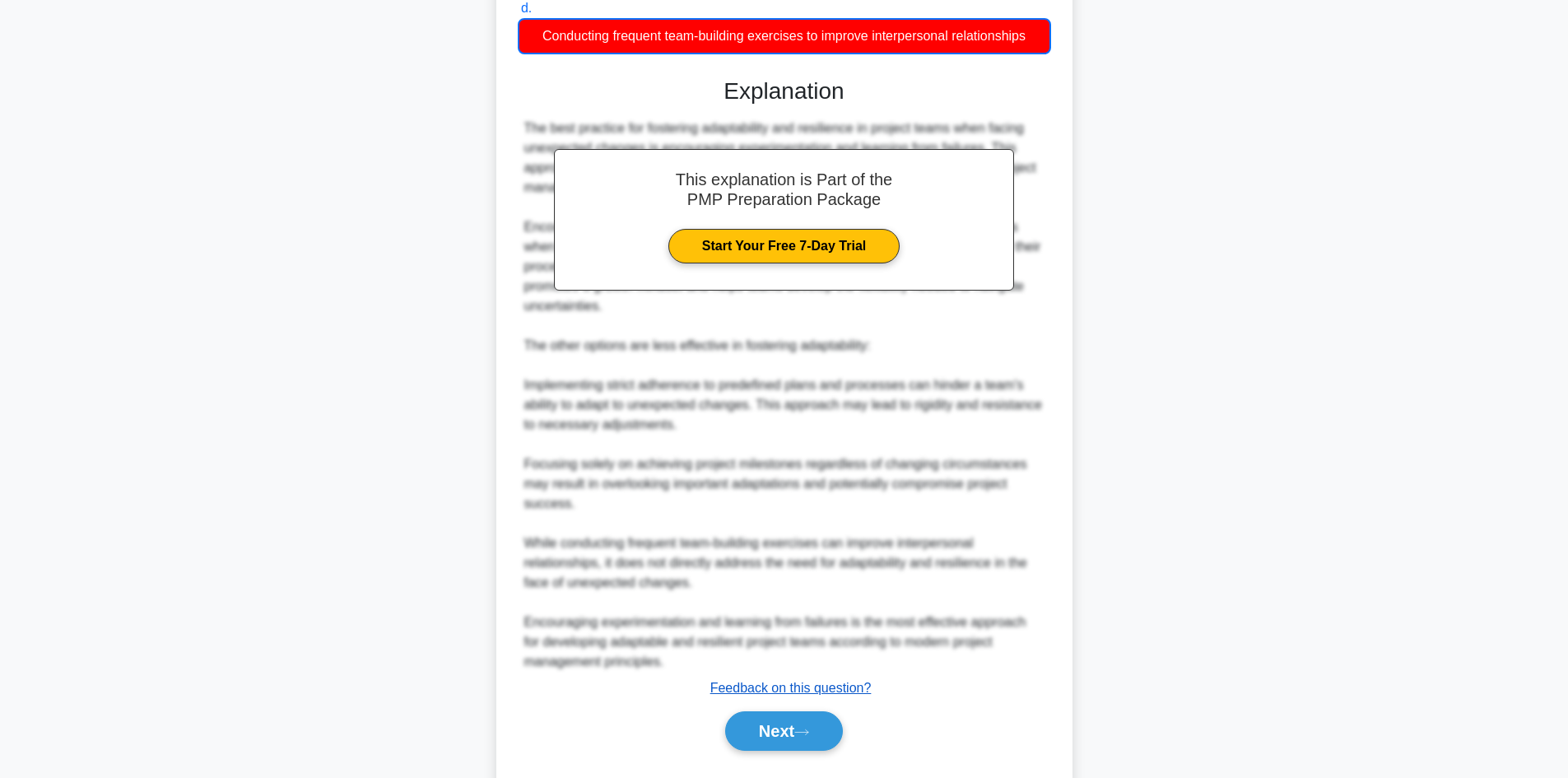
scroll to position [418, 0]
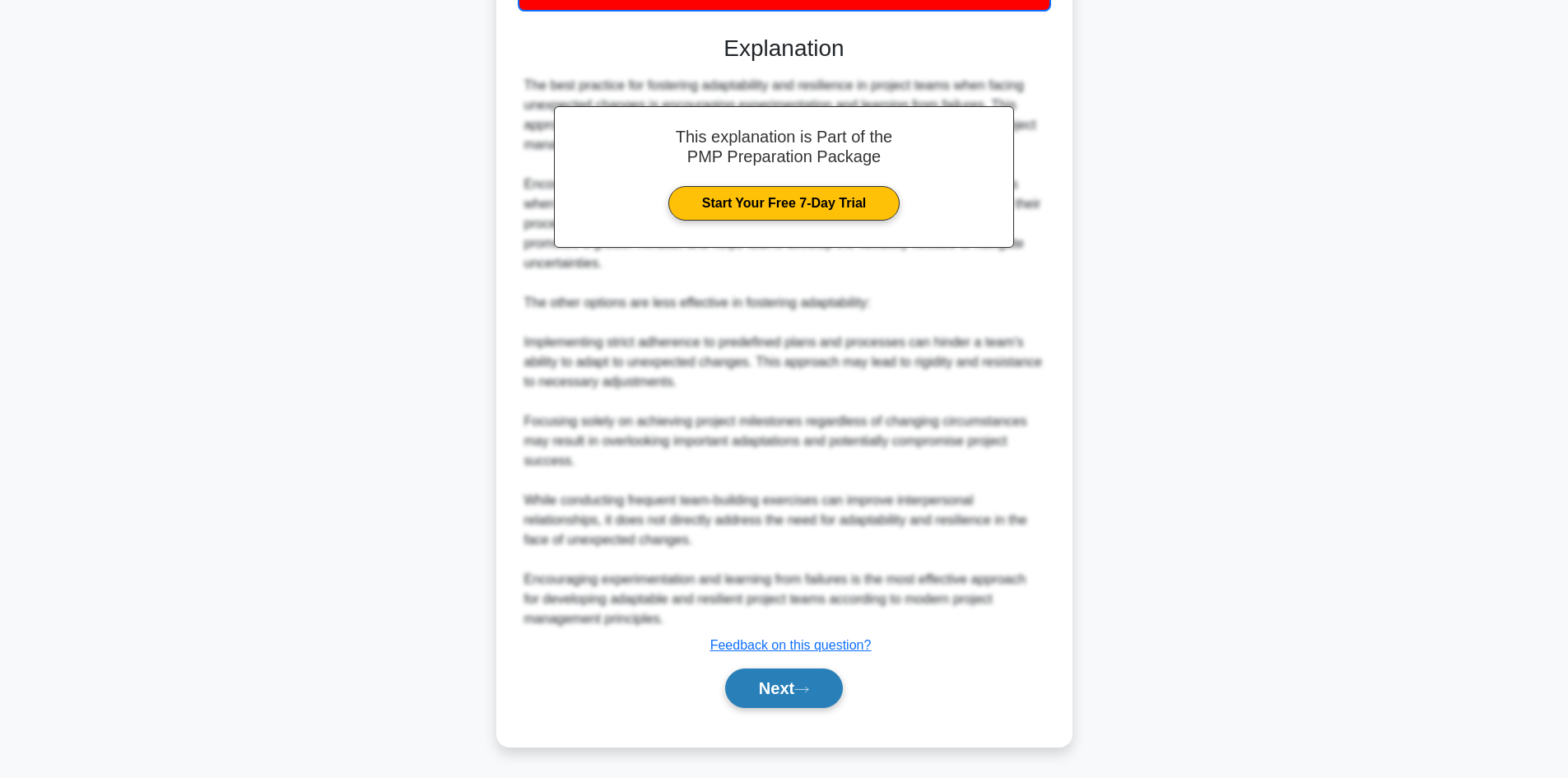
click at [794, 692] on button "Next" at bounding box center [784, 689] width 118 height 40
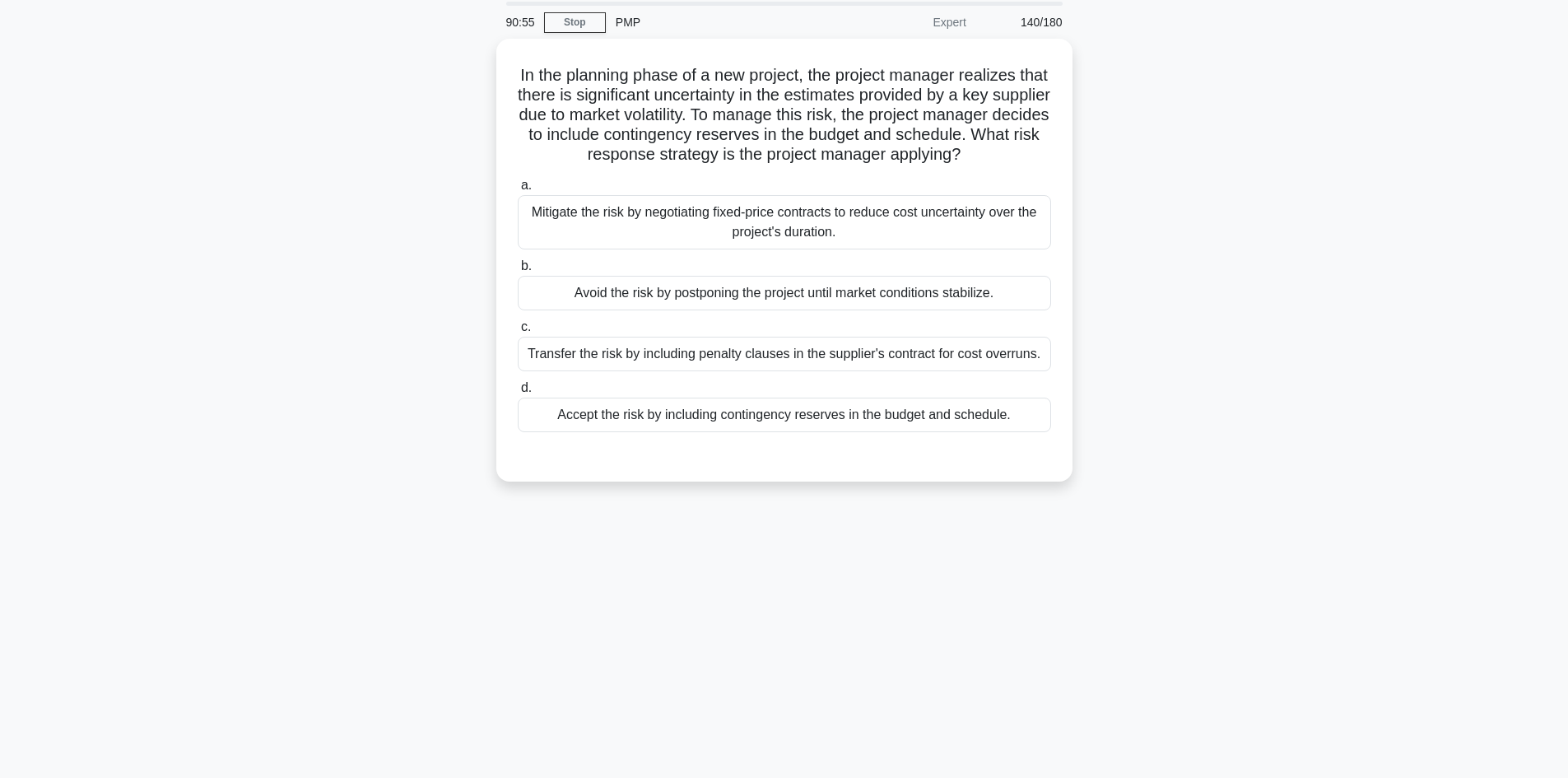
scroll to position [29, 0]
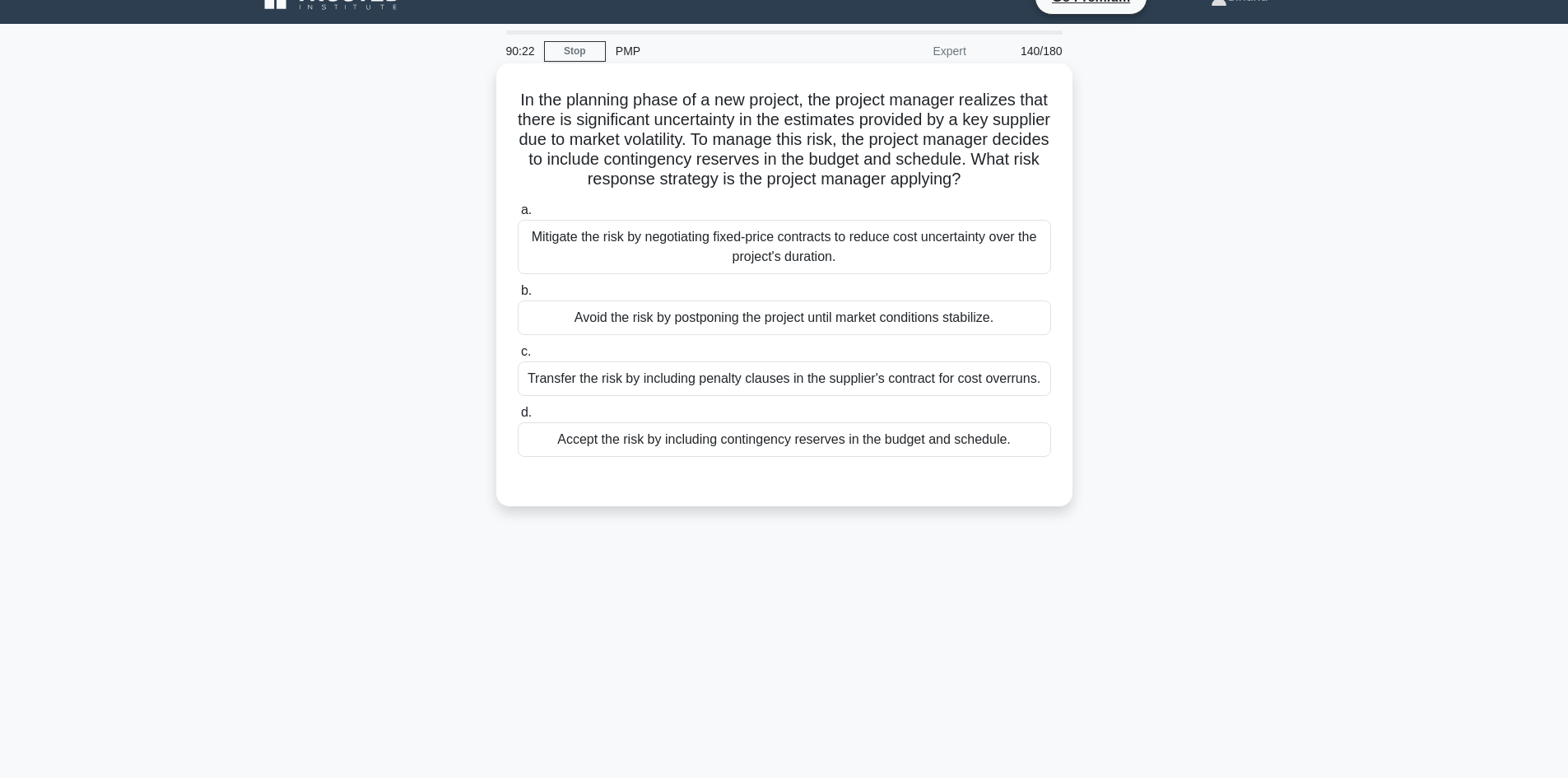
click at [956, 273] on div "Mitigate the risk by negotiating fixed-price contracts to reduce cost uncertain…" at bounding box center [784, 247] width 533 height 55
click at [518, 215] on input "a. Mitigate the risk by negotiating fixed-price contracts to reduce cost uncert…" at bounding box center [518, 210] width 0 height 11
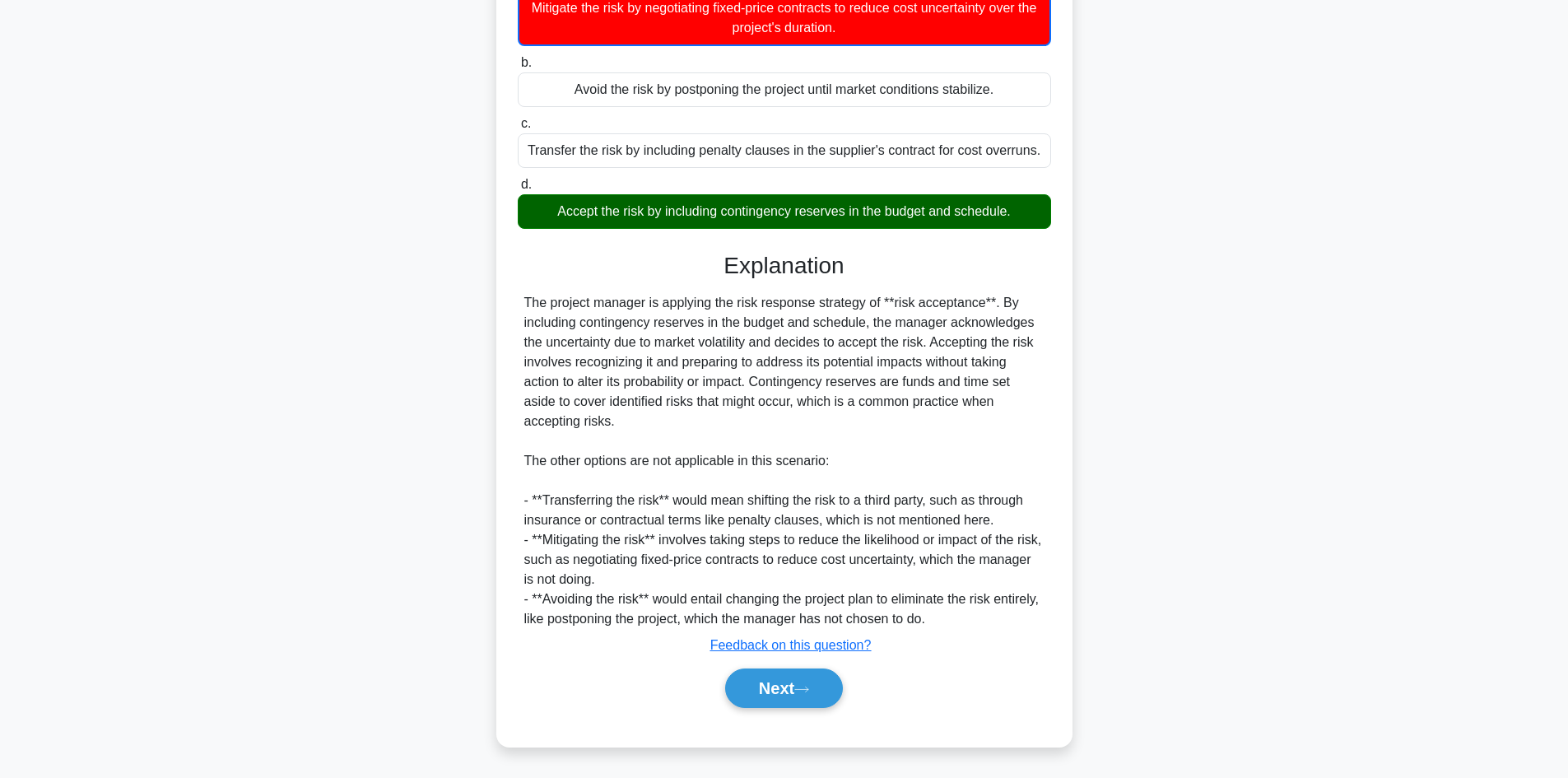
scroll to position [279, 0]
click at [806, 693] on icon at bounding box center [802, 689] width 15 height 9
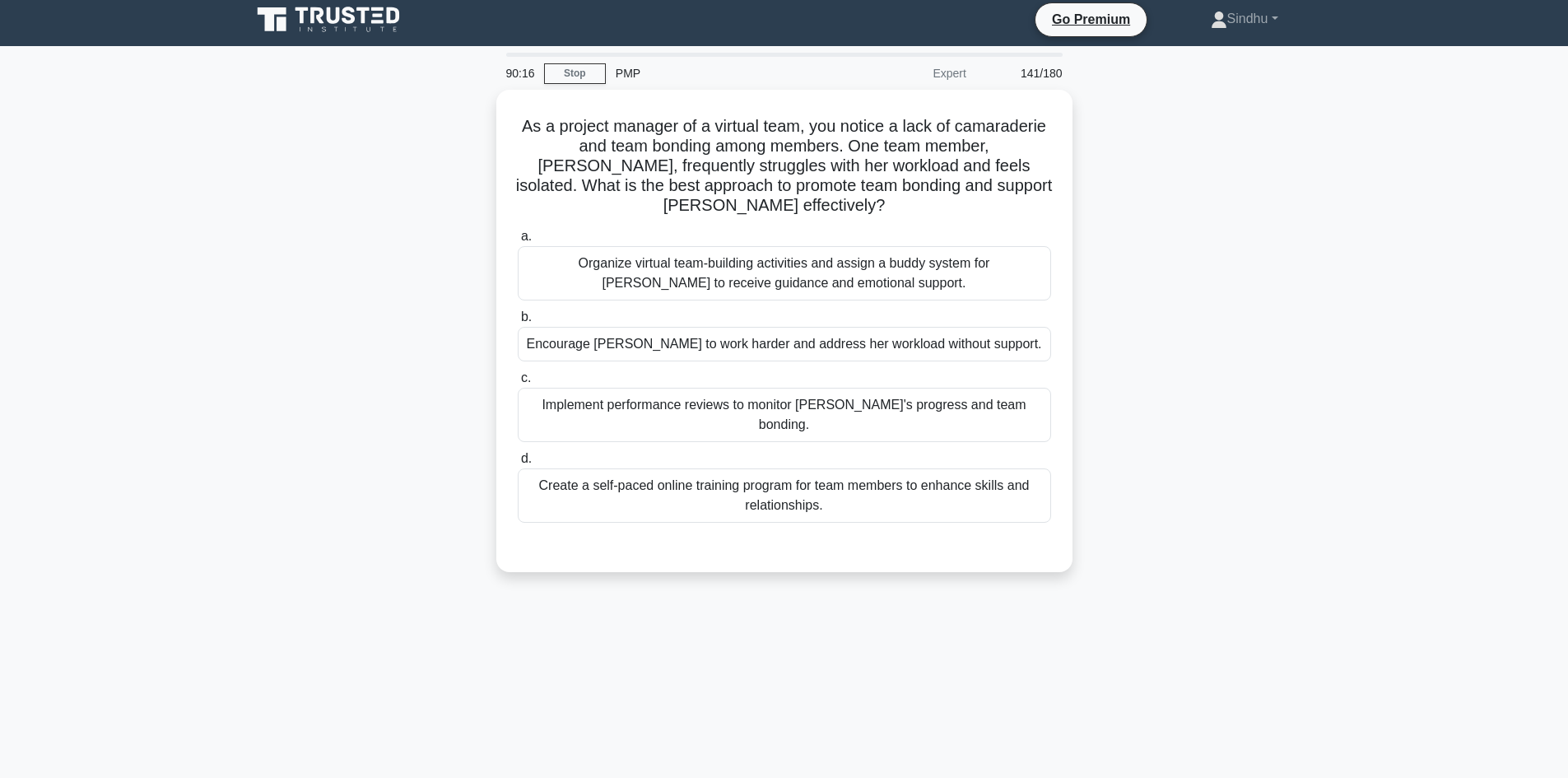
scroll to position [0, 0]
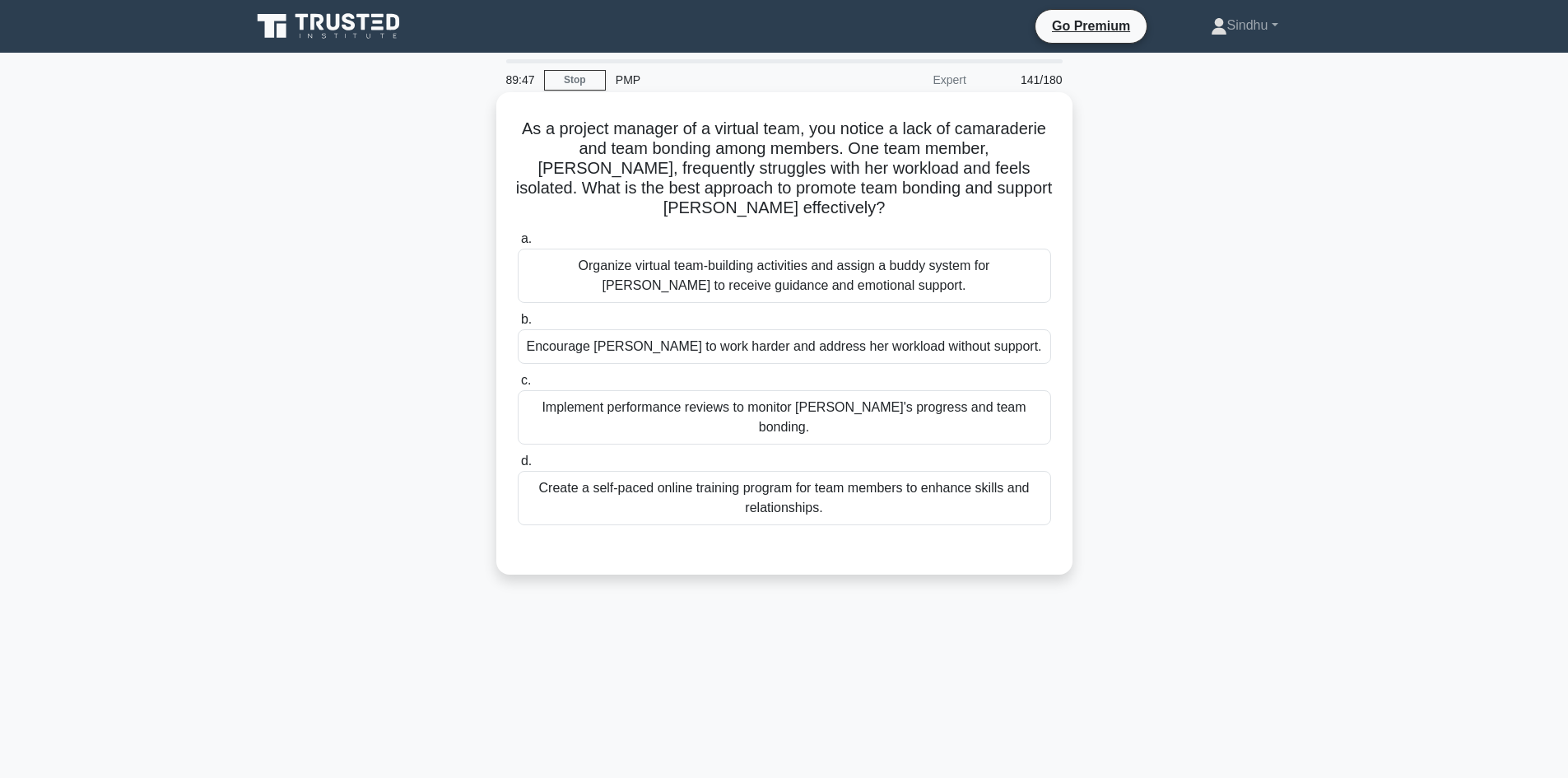
click at [951, 285] on div "Organize virtual team-building activities and assign a buddy system for [PERSON…" at bounding box center [784, 276] width 533 height 55
click at [518, 244] on input "a. Organize virtual team-building activities and assign a buddy system for [PER…" at bounding box center [518, 239] width 0 height 11
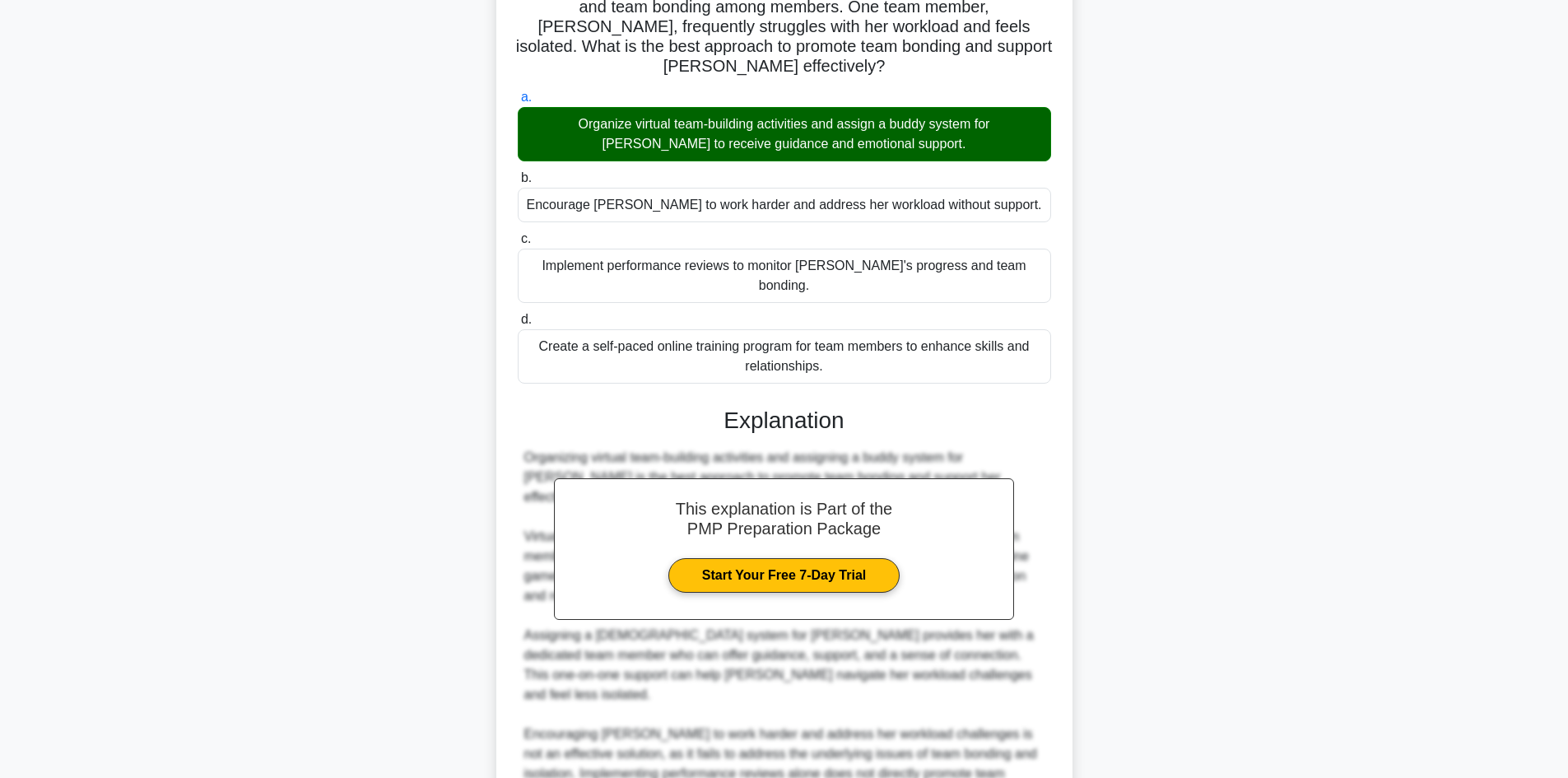
scroll to position [317, 0]
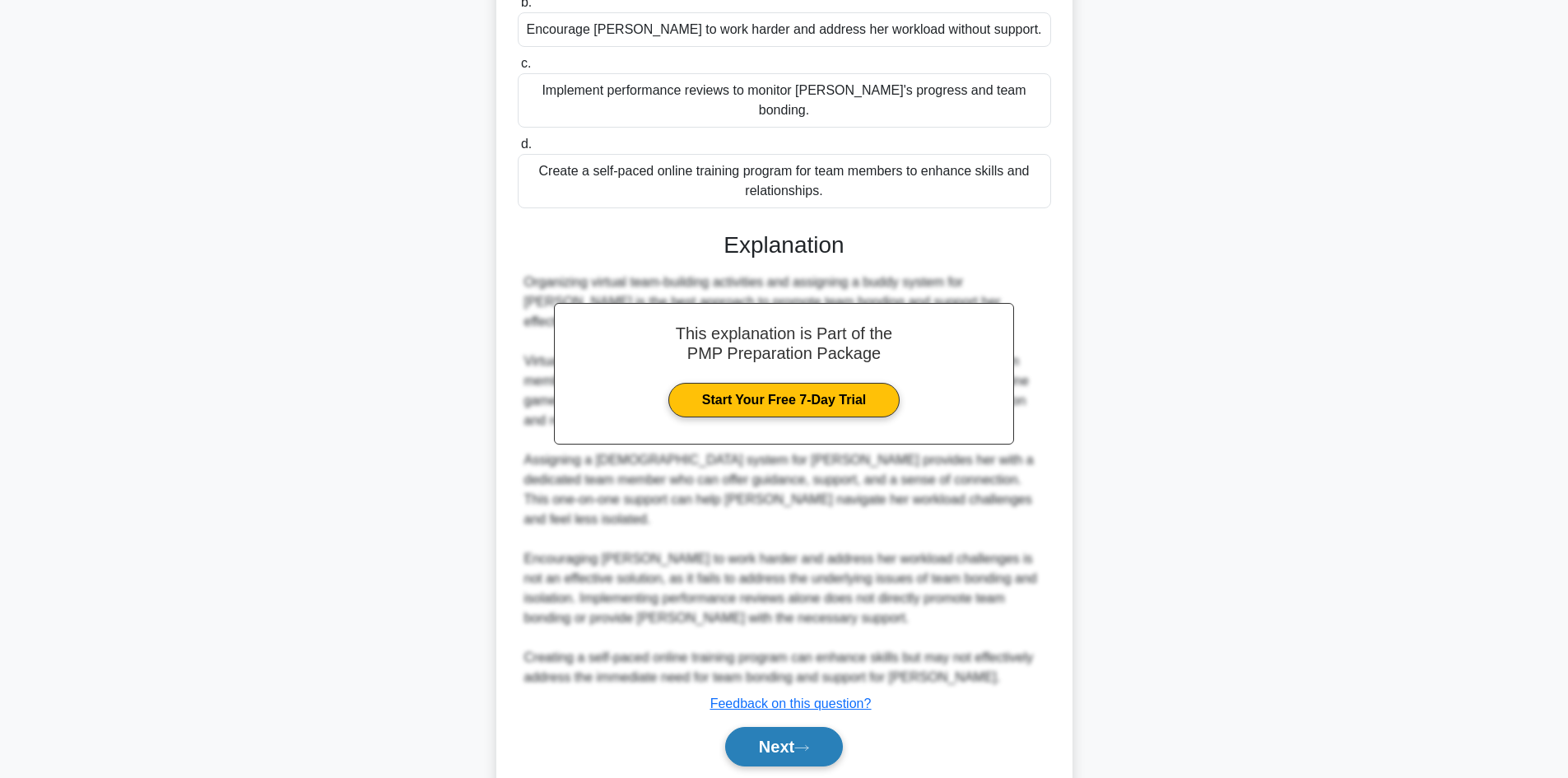
click at [782, 727] on button "Next" at bounding box center [784, 747] width 118 height 40
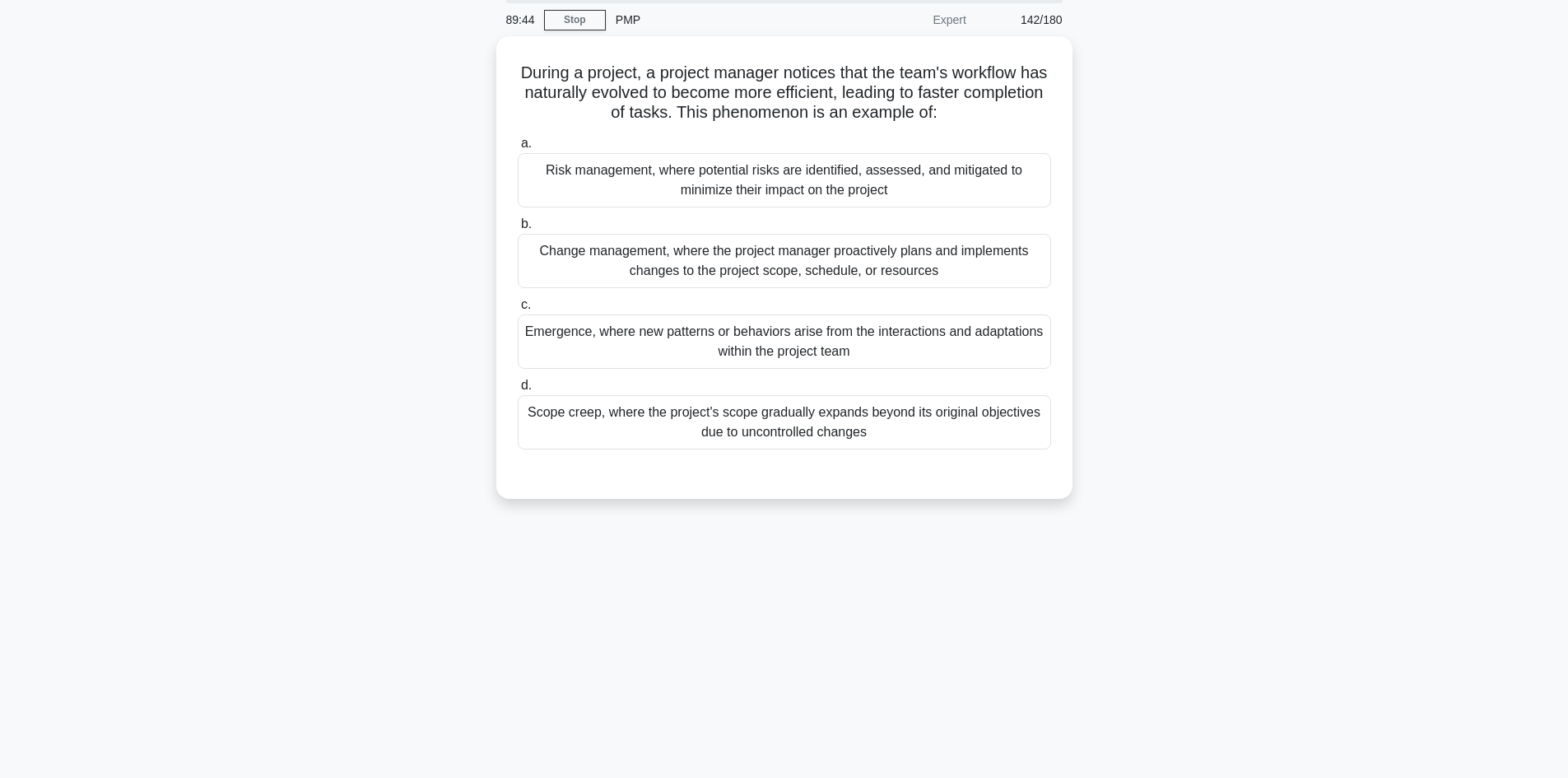
scroll to position [0, 0]
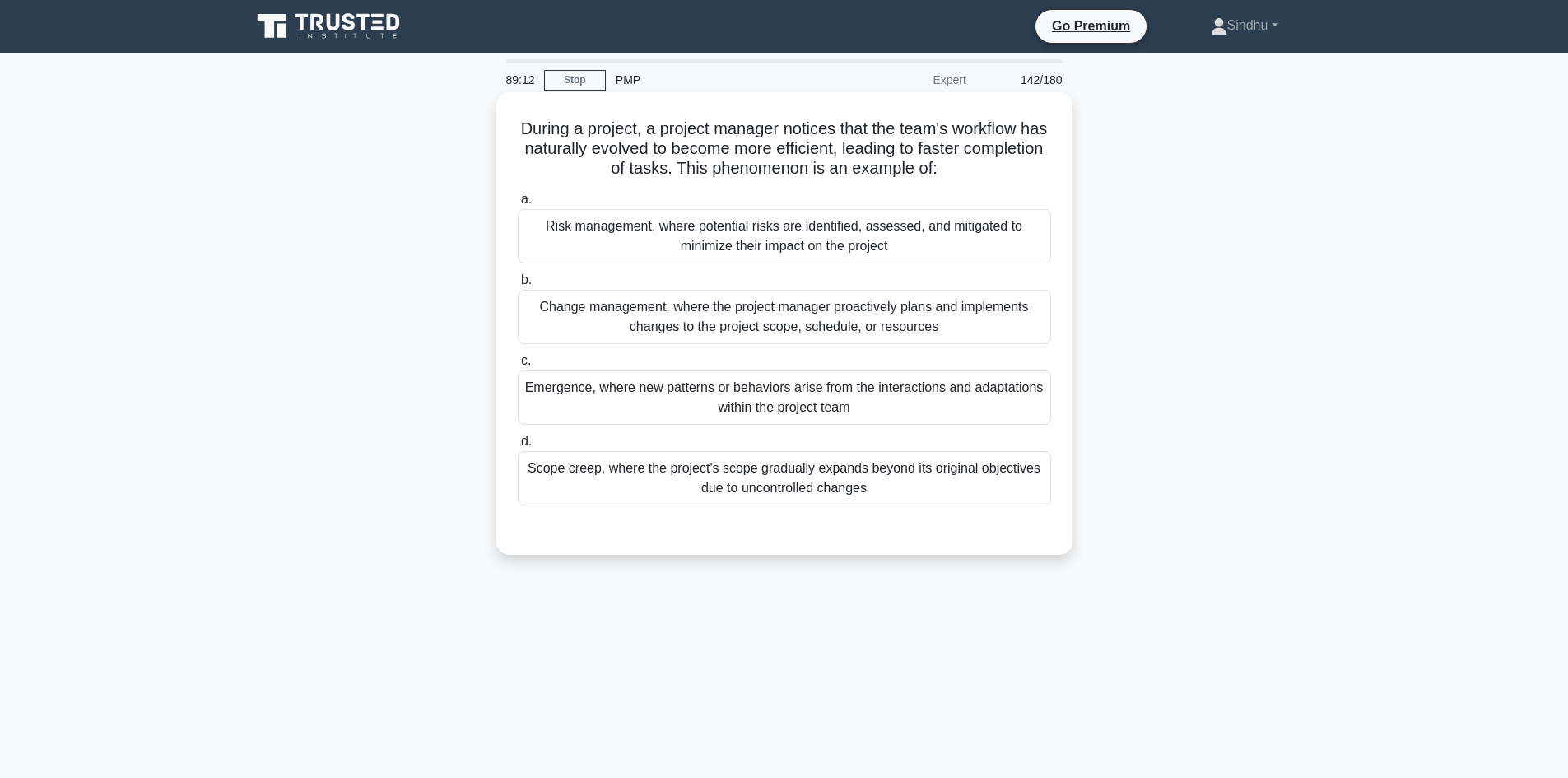
click at [871, 412] on div "Emergence, where new patterns or behaviors arise from the interactions and adap…" at bounding box center [784, 398] width 533 height 55
click at [518, 366] on input "c. Emergence, where new patterns or behaviors arise from the interactions and a…" at bounding box center [518, 360] width 0 height 11
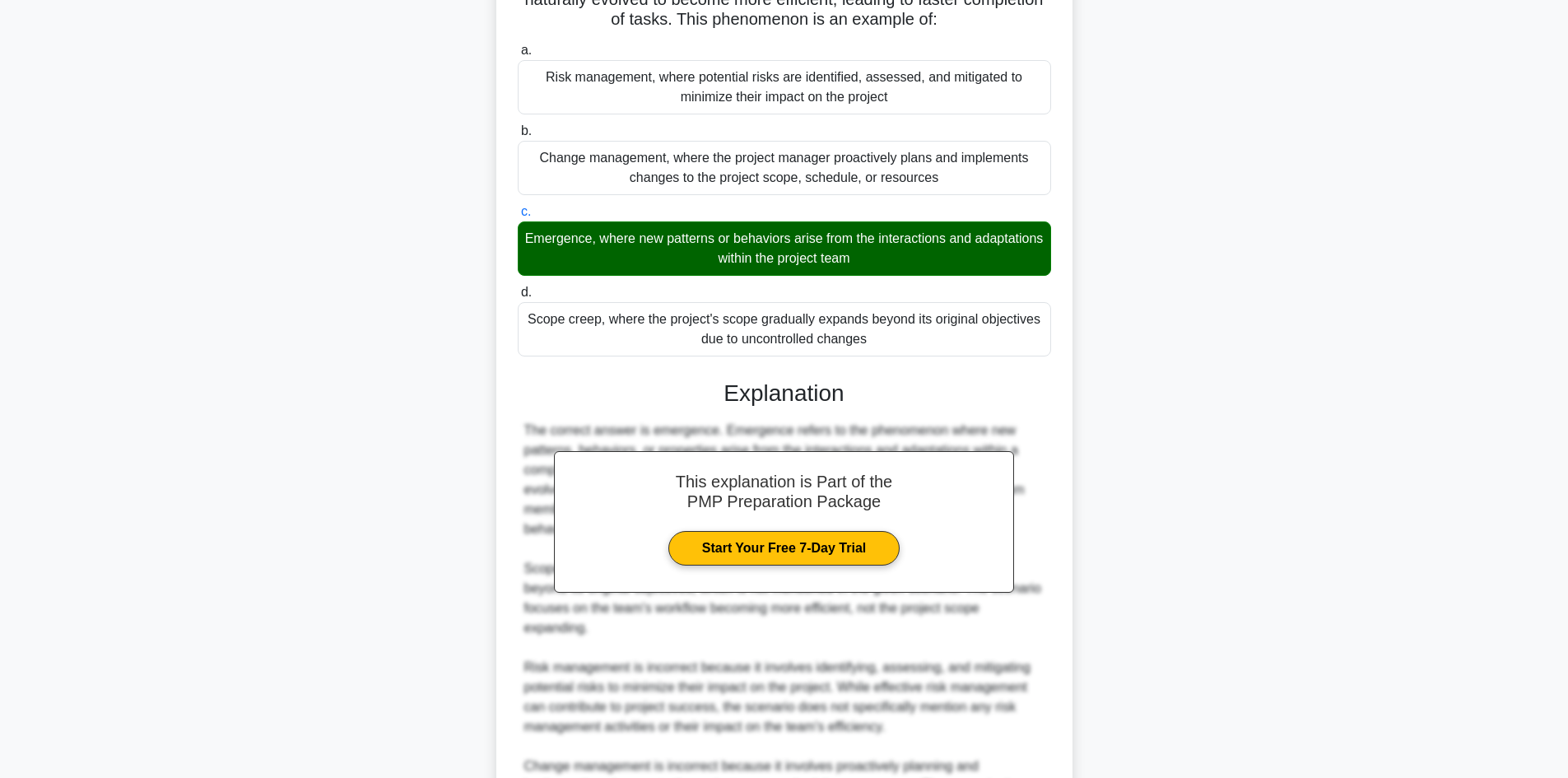
scroll to position [329, 0]
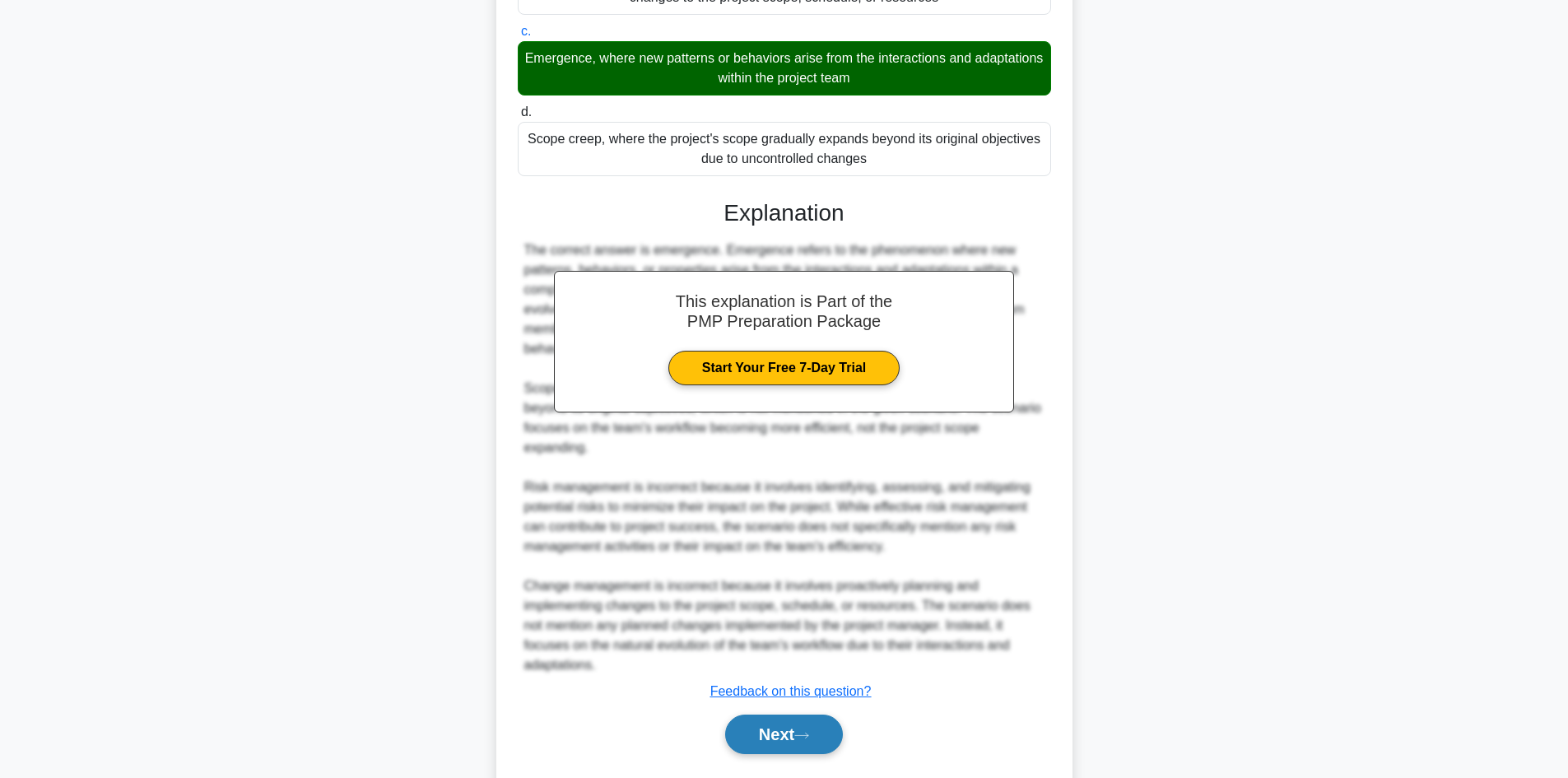
click at [754, 731] on button "Next" at bounding box center [784, 734] width 118 height 40
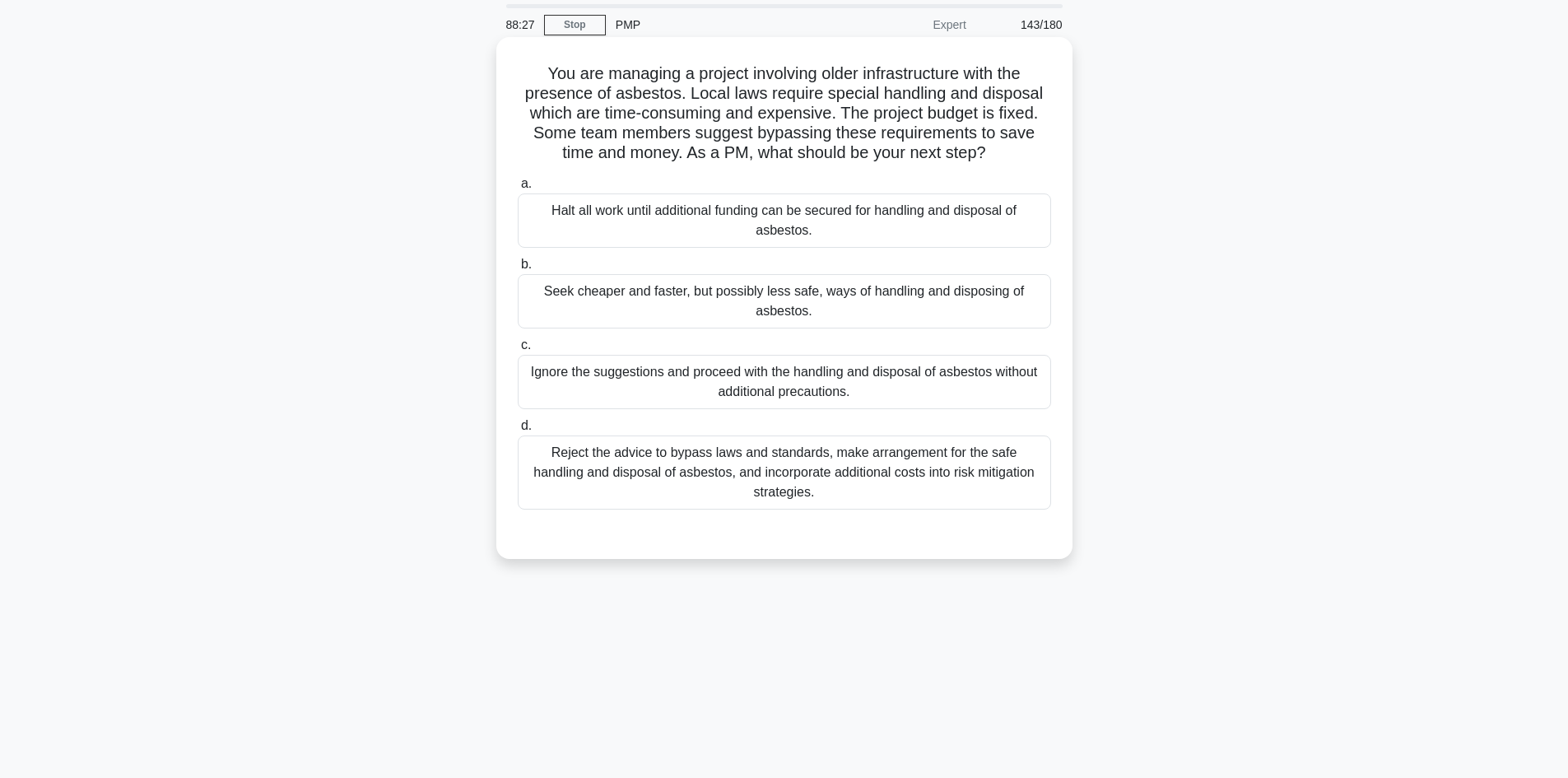
scroll to position [0, 0]
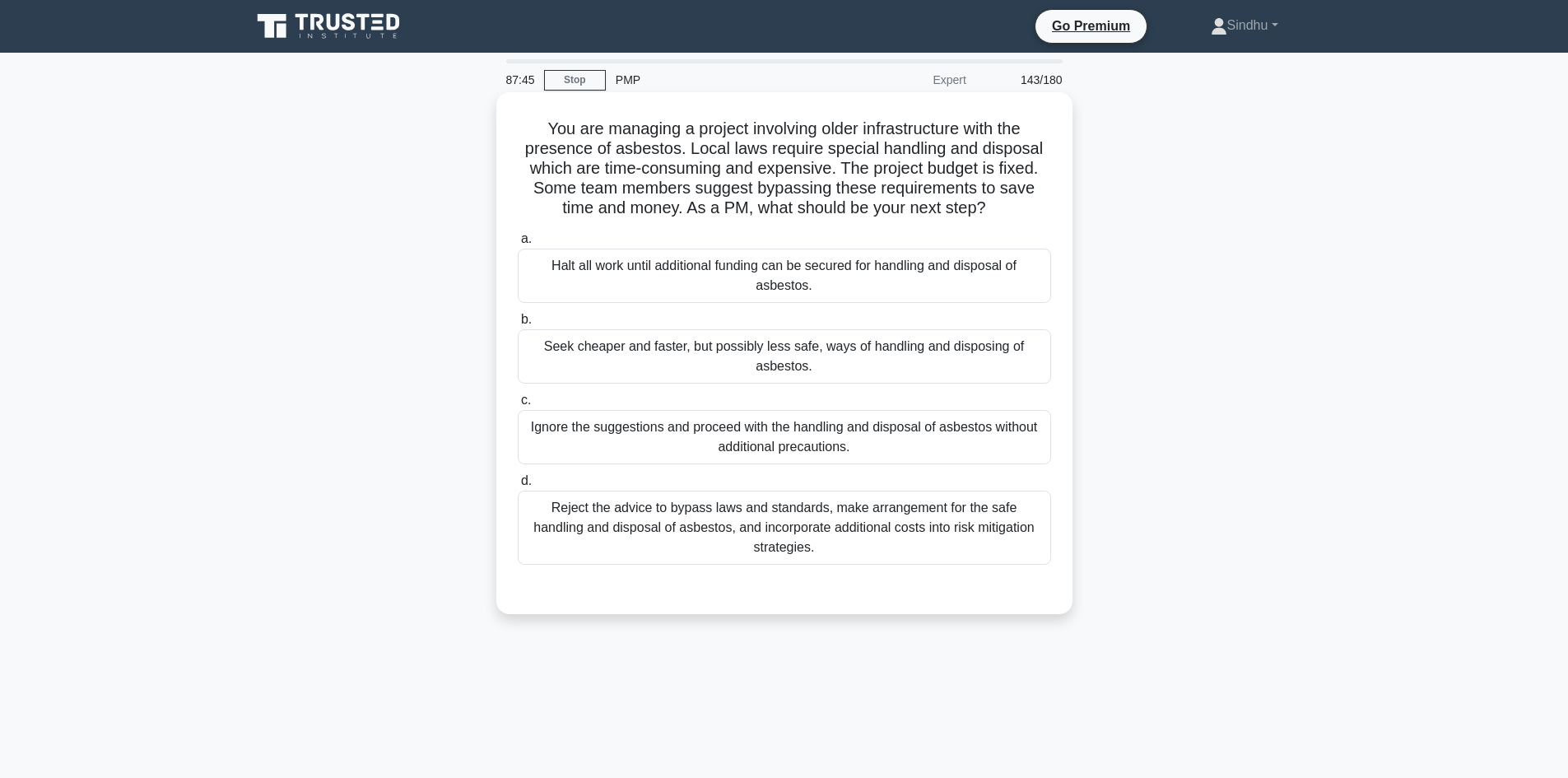
click at [836, 517] on div "Reject the advice to bypass laws and standards, make arrangement for the safe h…" at bounding box center [784, 527] width 533 height 74
click at [518, 486] on input "d. Reject the advice to bypass laws and standards, make arrangement for the saf…" at bounding box center [518, 481] width 0 height 11
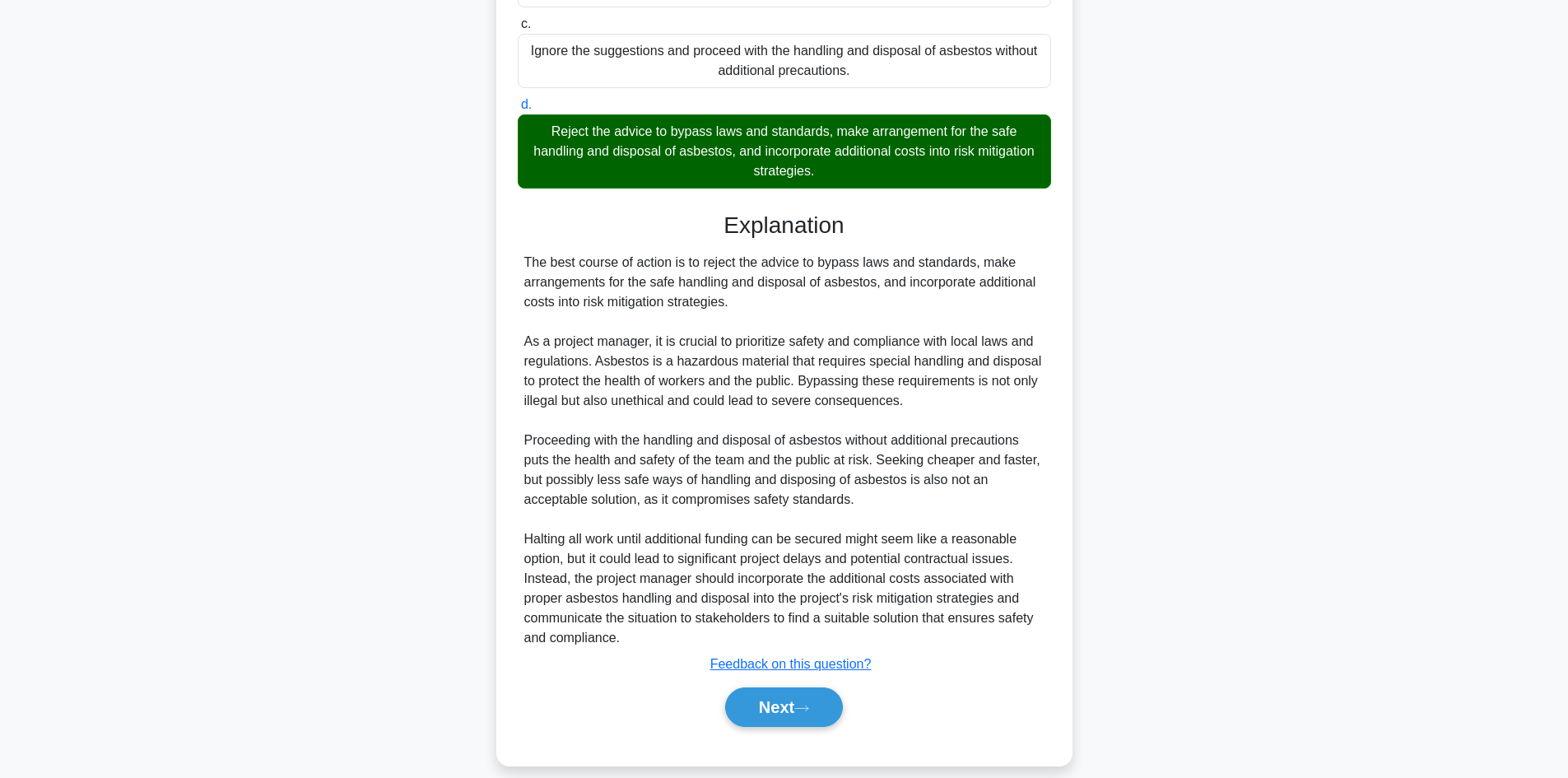
scroll to position [396, 0]
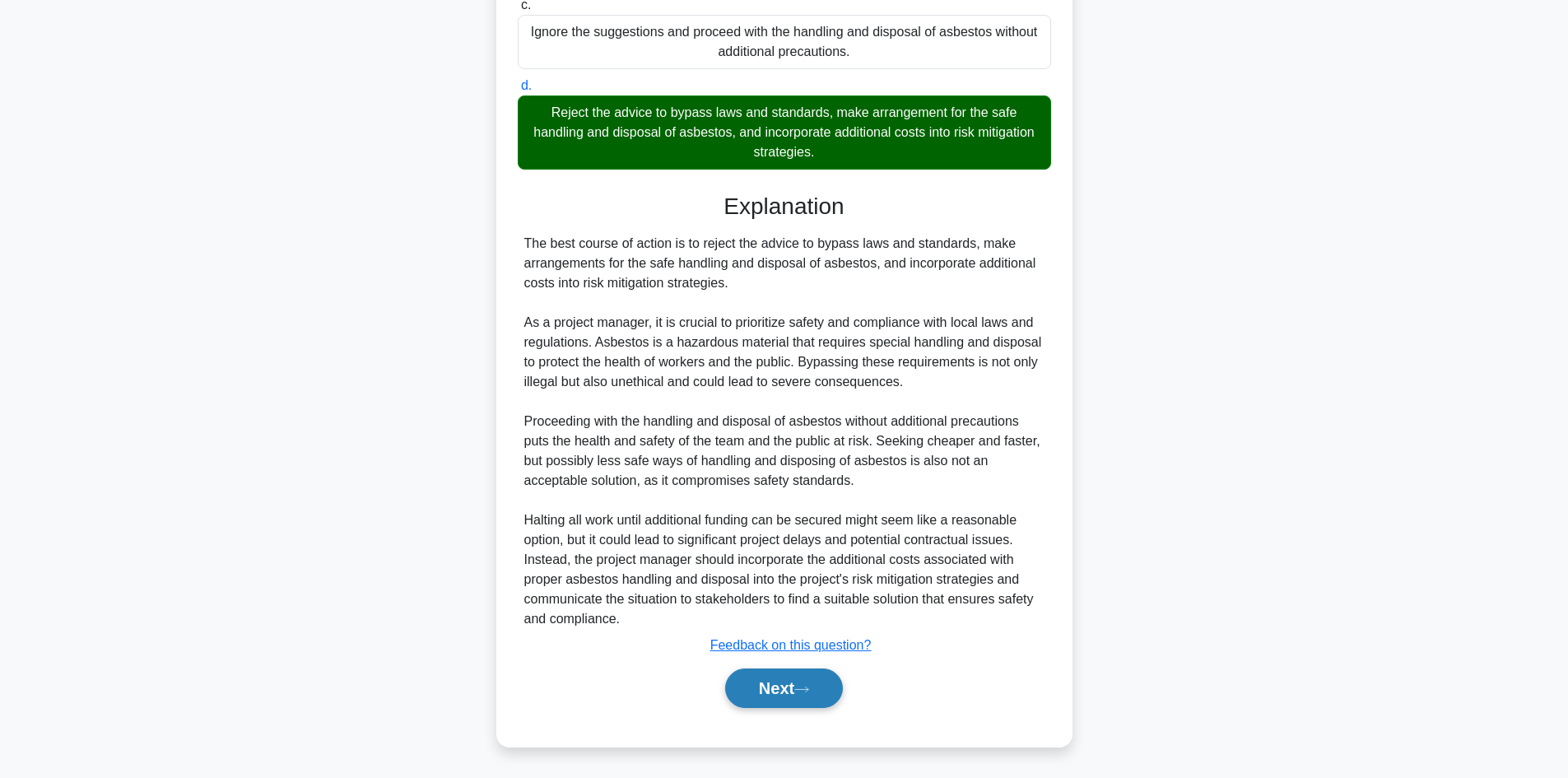
click at [797, 683] on button "Next" at bounding box center [784, 689] width 118 height 40
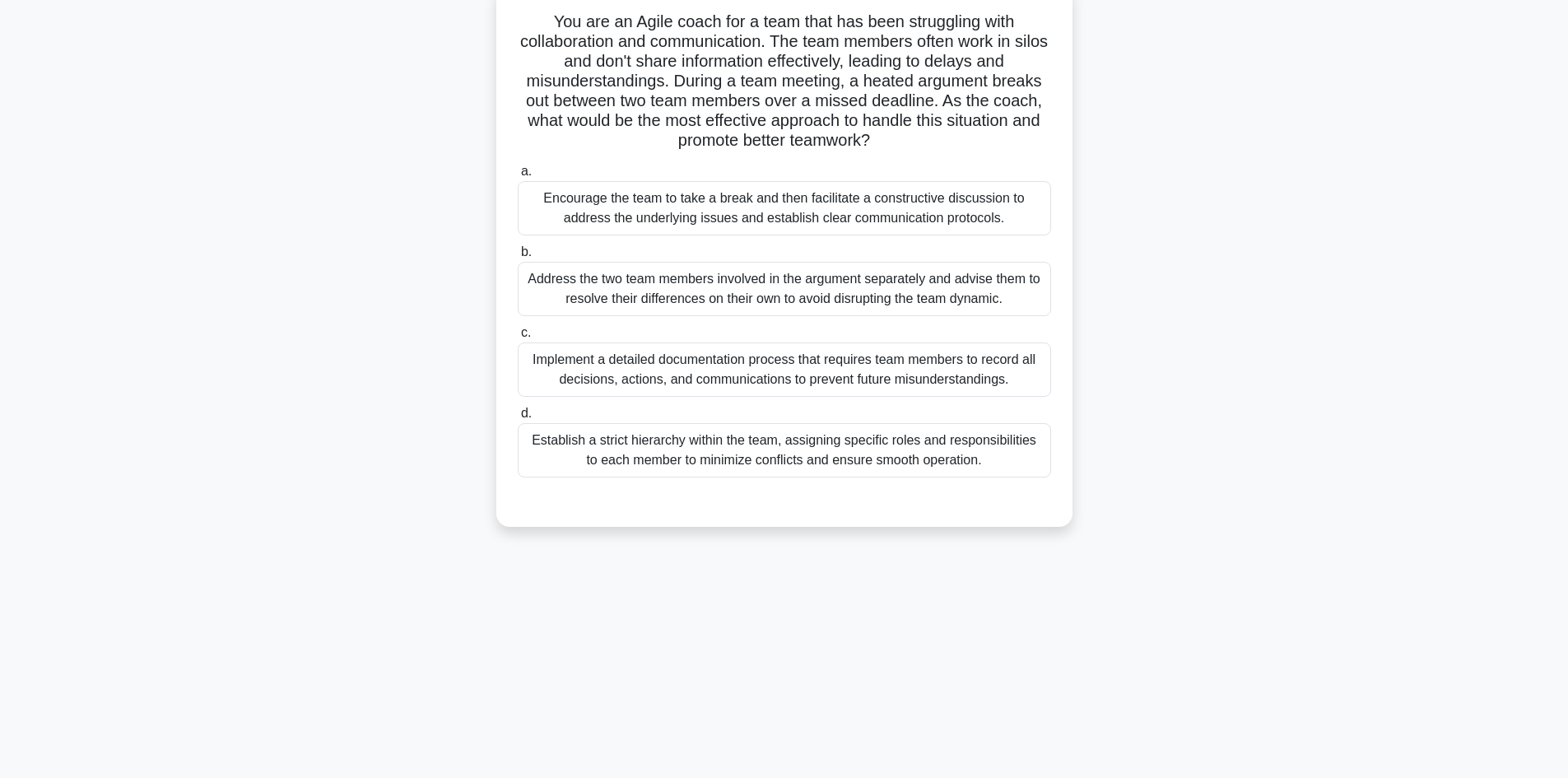
scroll to position [29, 0]
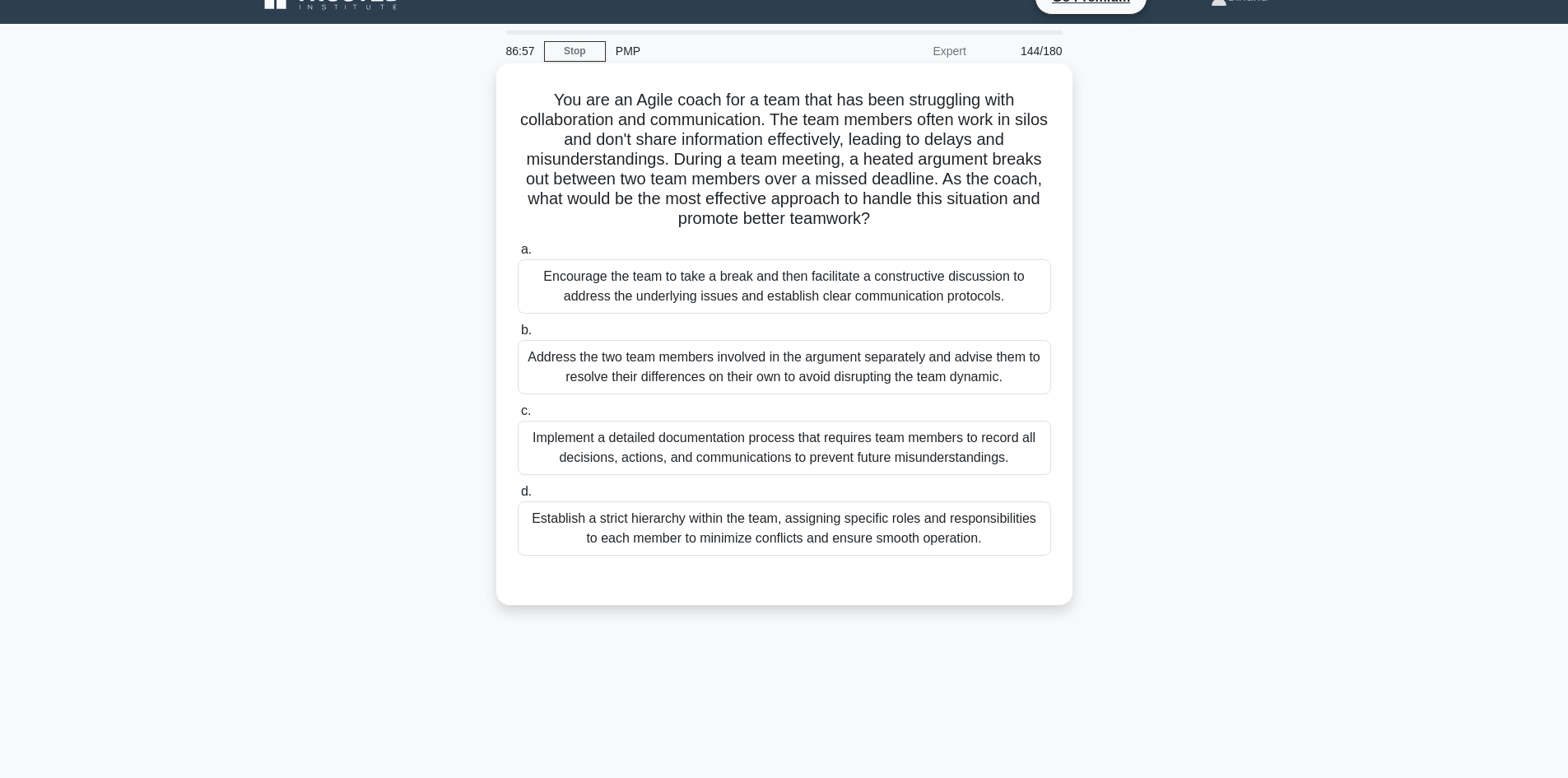
click at [732, 288] on div "Encourage the team to take a break and then facilitate a constructive discussio…" at bounding box center [784, 287] width 533 height 55
click at [518, 255] on input "a. Encourage the team to take a break and then facilitate a constructive discus…" at bounding box center [518, 249] width 0 height 11
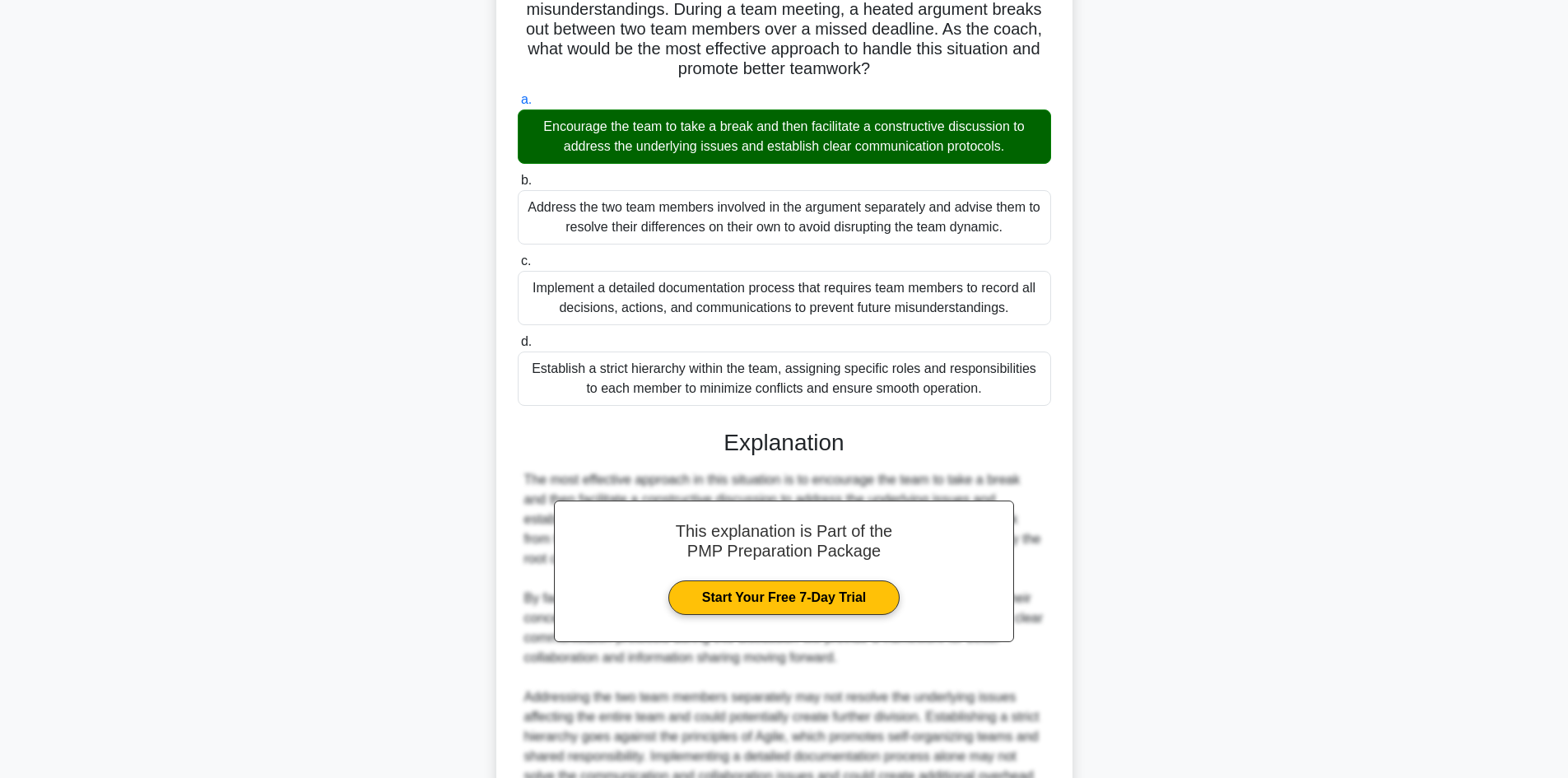
scroll to position [356, 0]
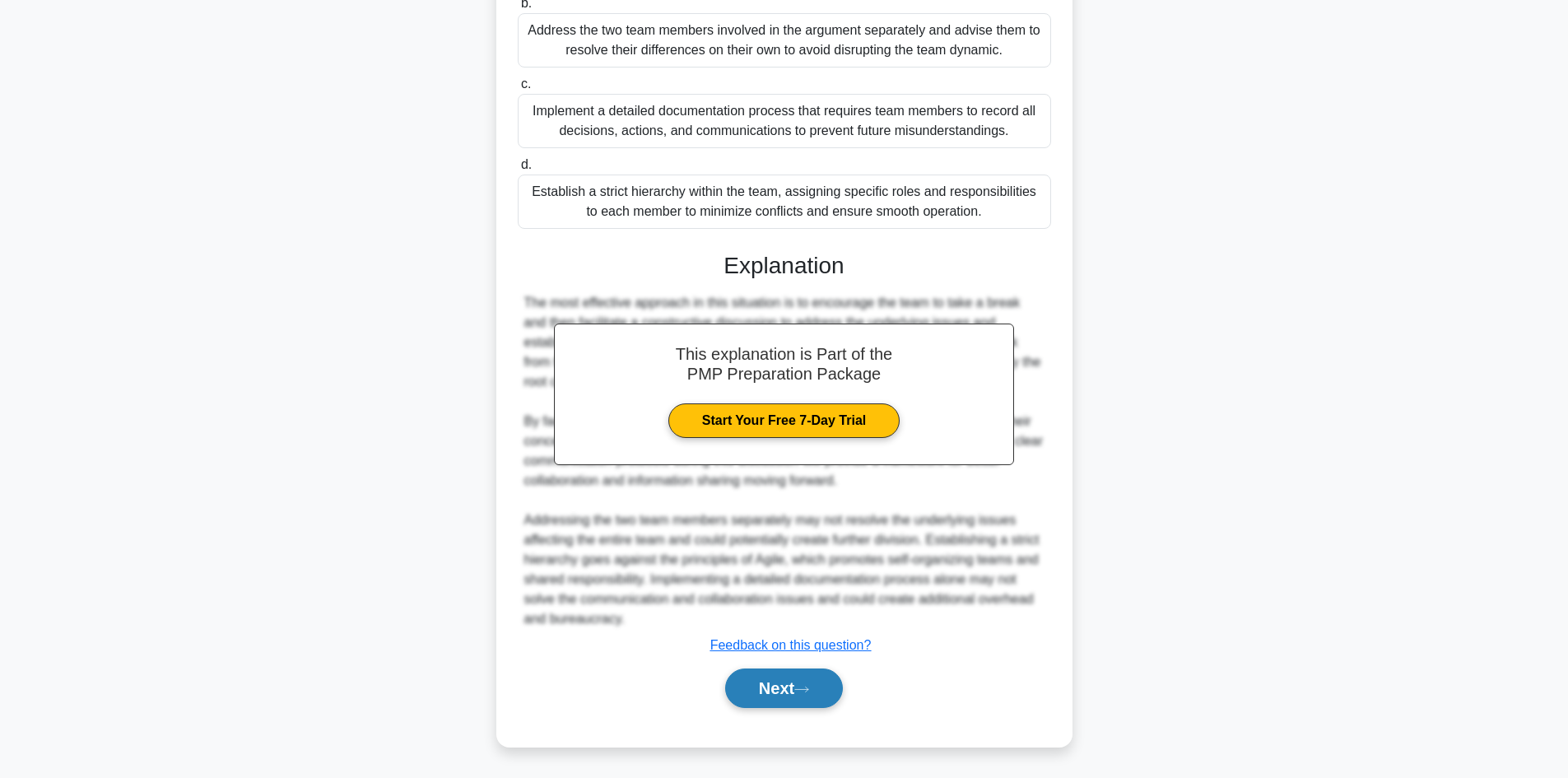
click at [784, 684] on button "Next" at bounding box center [784, 689] width 118 height 40
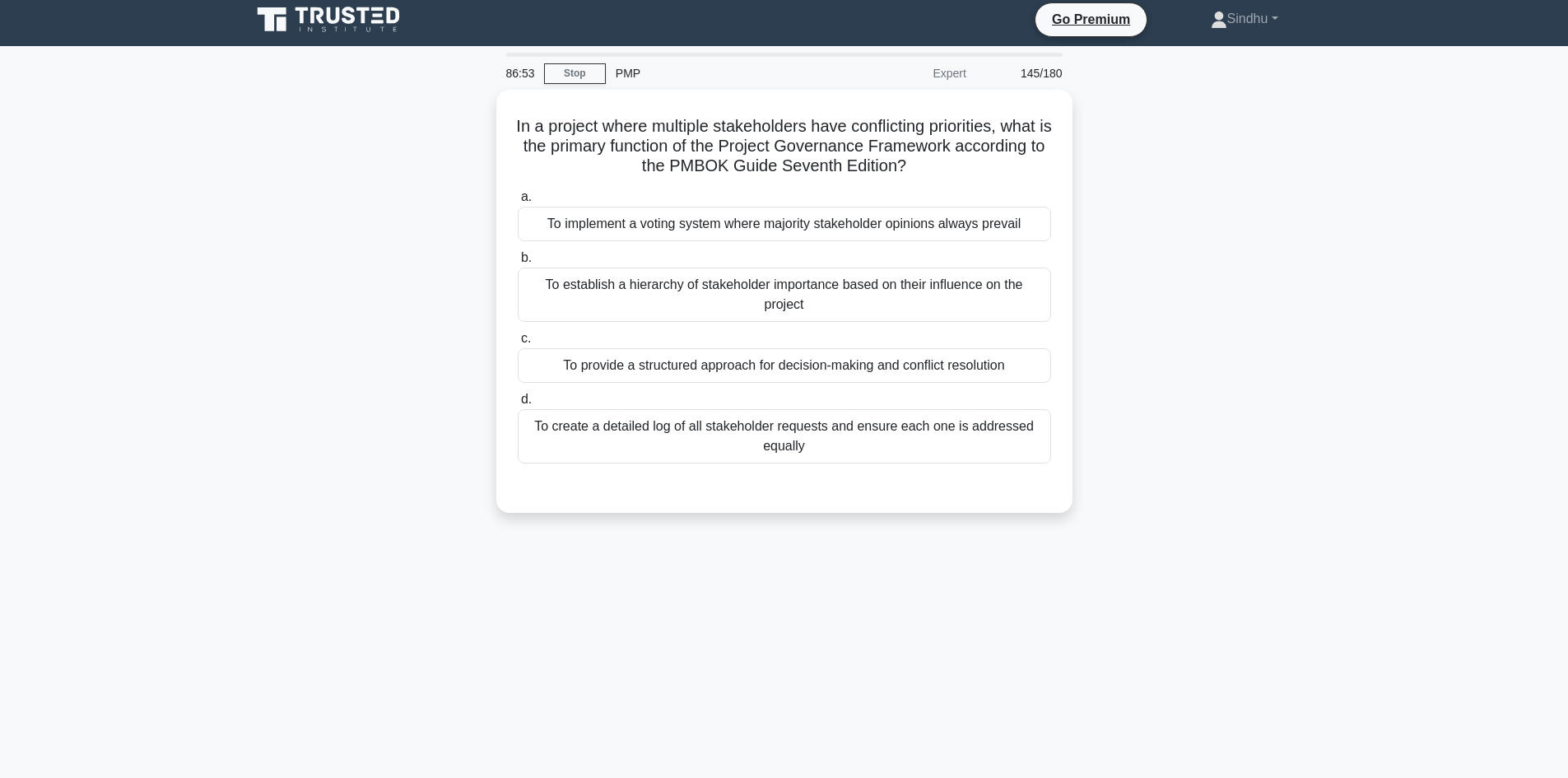
scroll to position [0, 0]
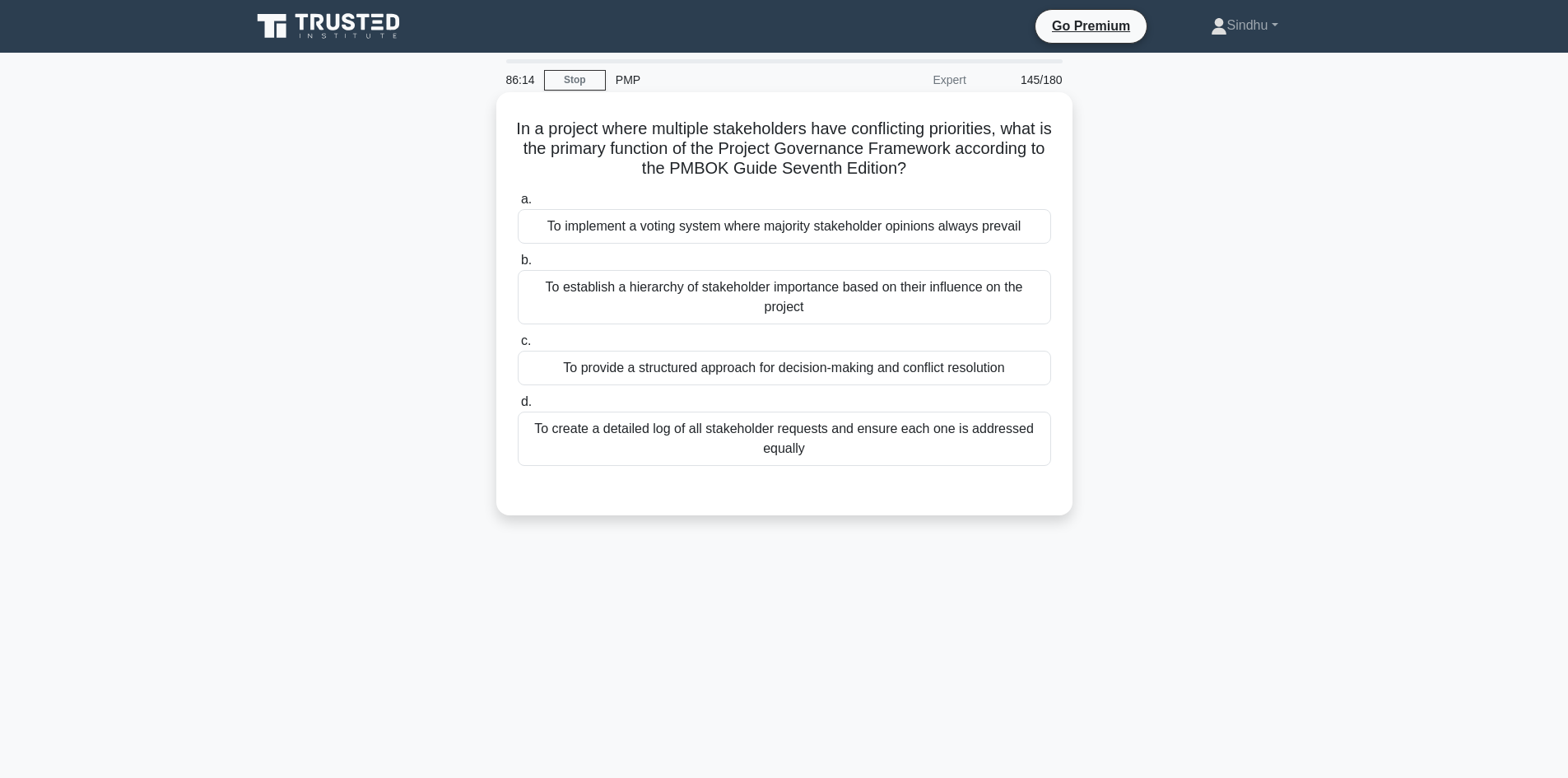
click at [861, 384] on div "To provide a structured approach for decision-making and conflict resolution" at bounding box center [784, 368] width 533 height 35
click at [518, 346] on input "c. To provide a structured approach for decision-making and conflict resolution" at bounding box center [518, 341] width 0 height 11
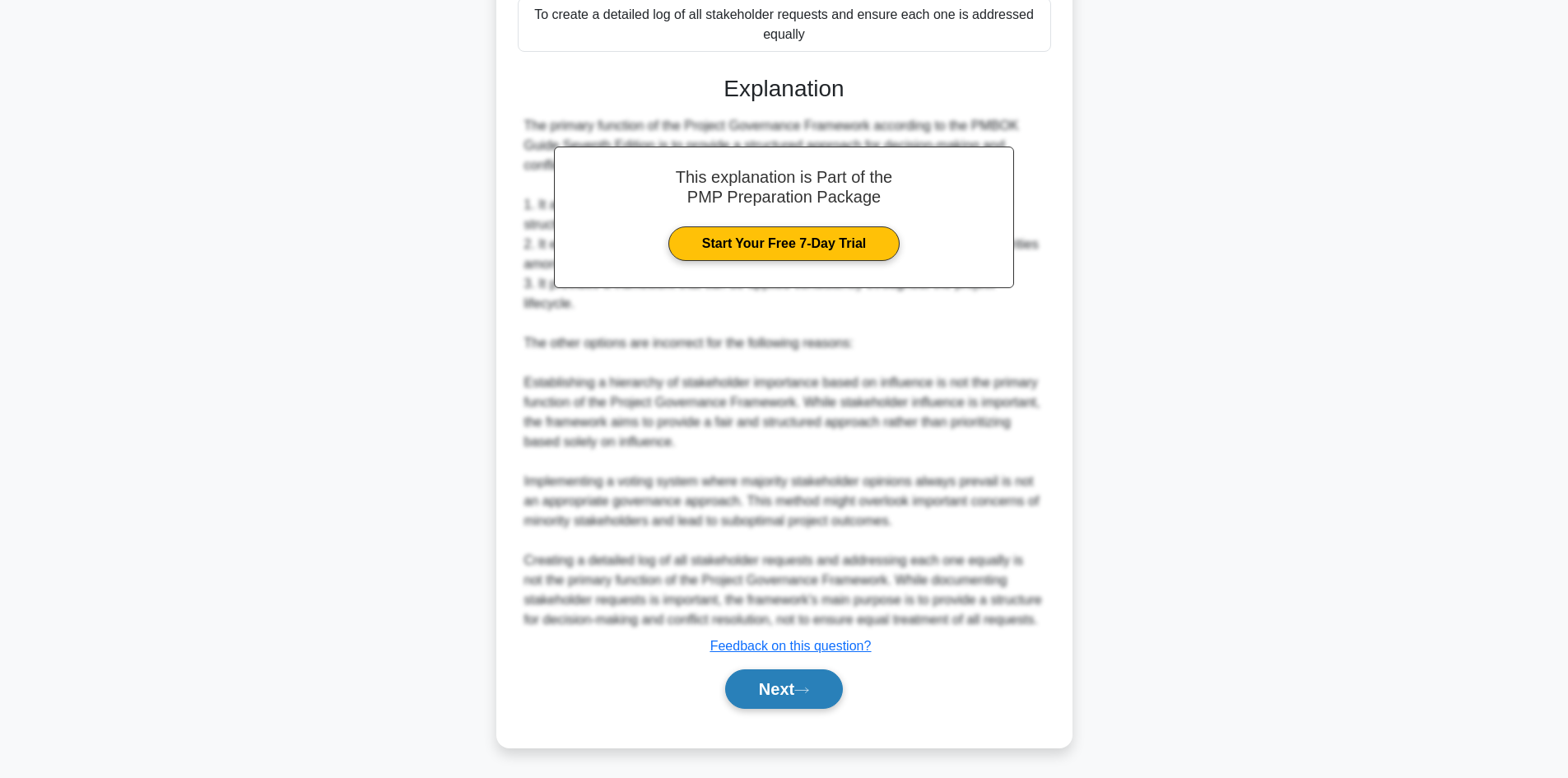
scroll to position [416, 0]
click at [772, 702] on button "Next" at bounding box center [784, 689] width 118 height 40
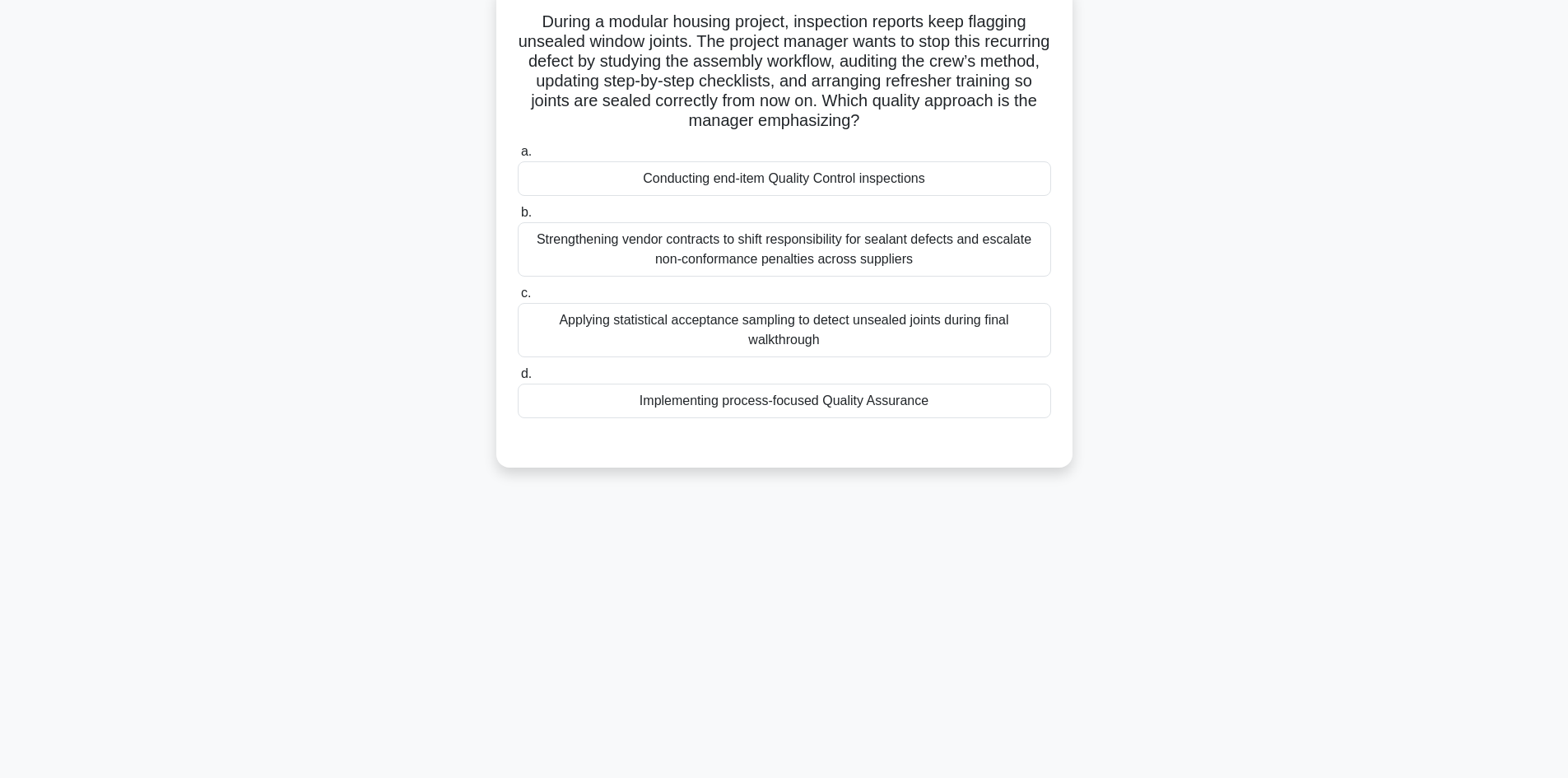
scroll to position [0, 0]
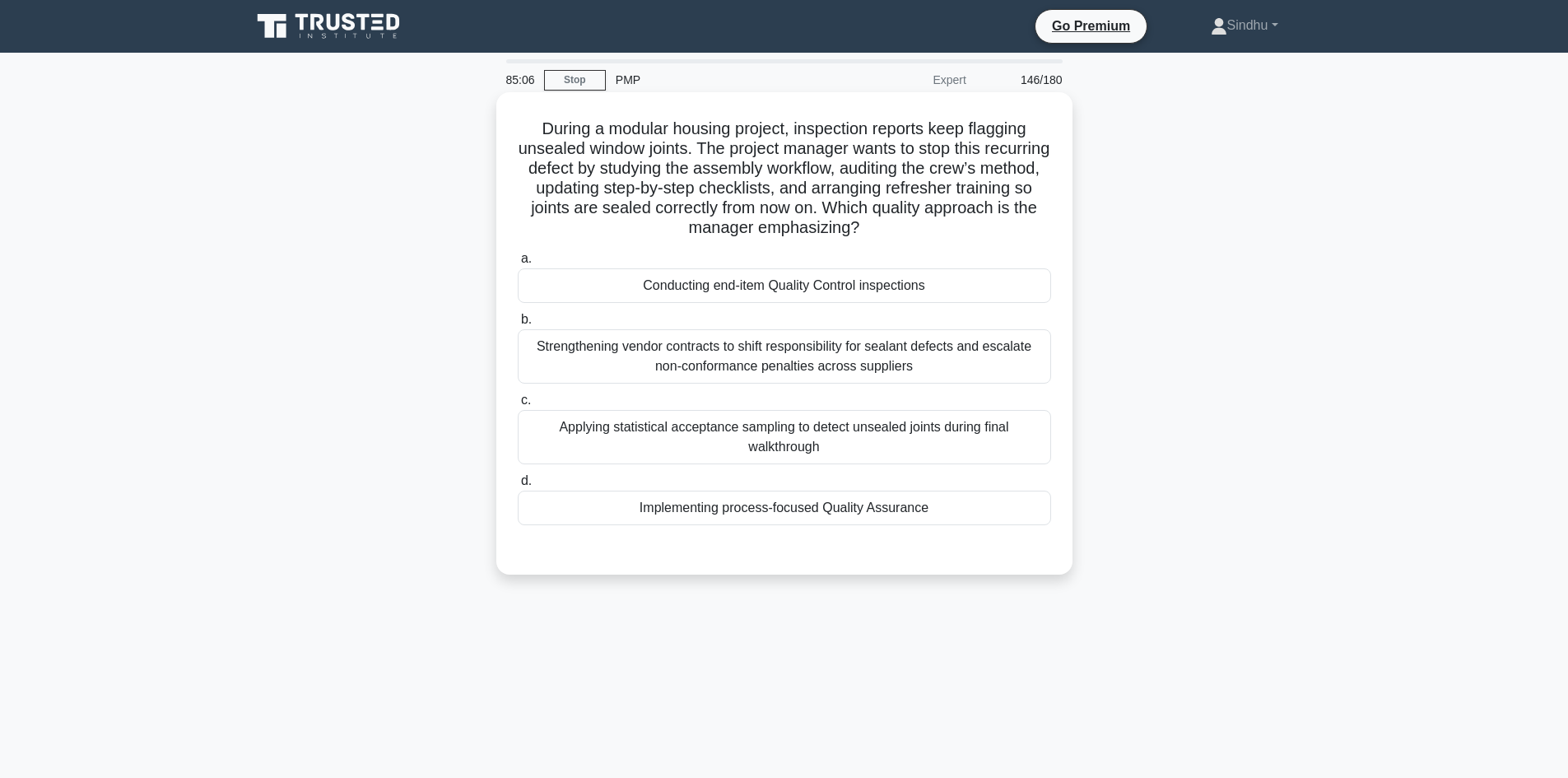
click at [778, 447] on div "Applying statistical acceptance sampling to detect unsealed joints during final…" at bounding box center [784, 437] width 533 height 55
click at [518, 406] on input "c. Applying statistical acceptance sampling to detect unsealed joints during fi…" at bounding box center [518, 400] width 0 height 11
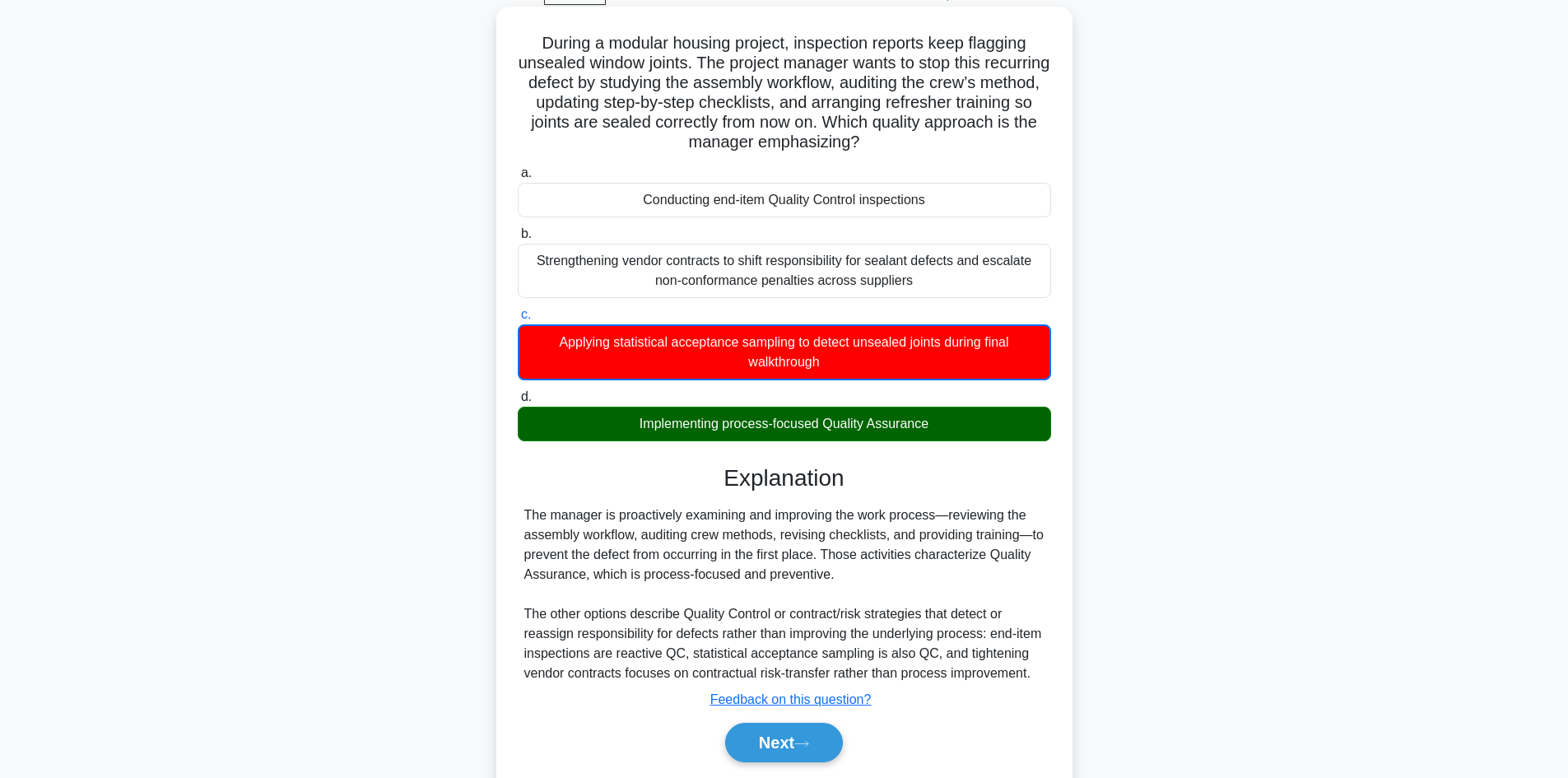
scroll to position [141, 0]
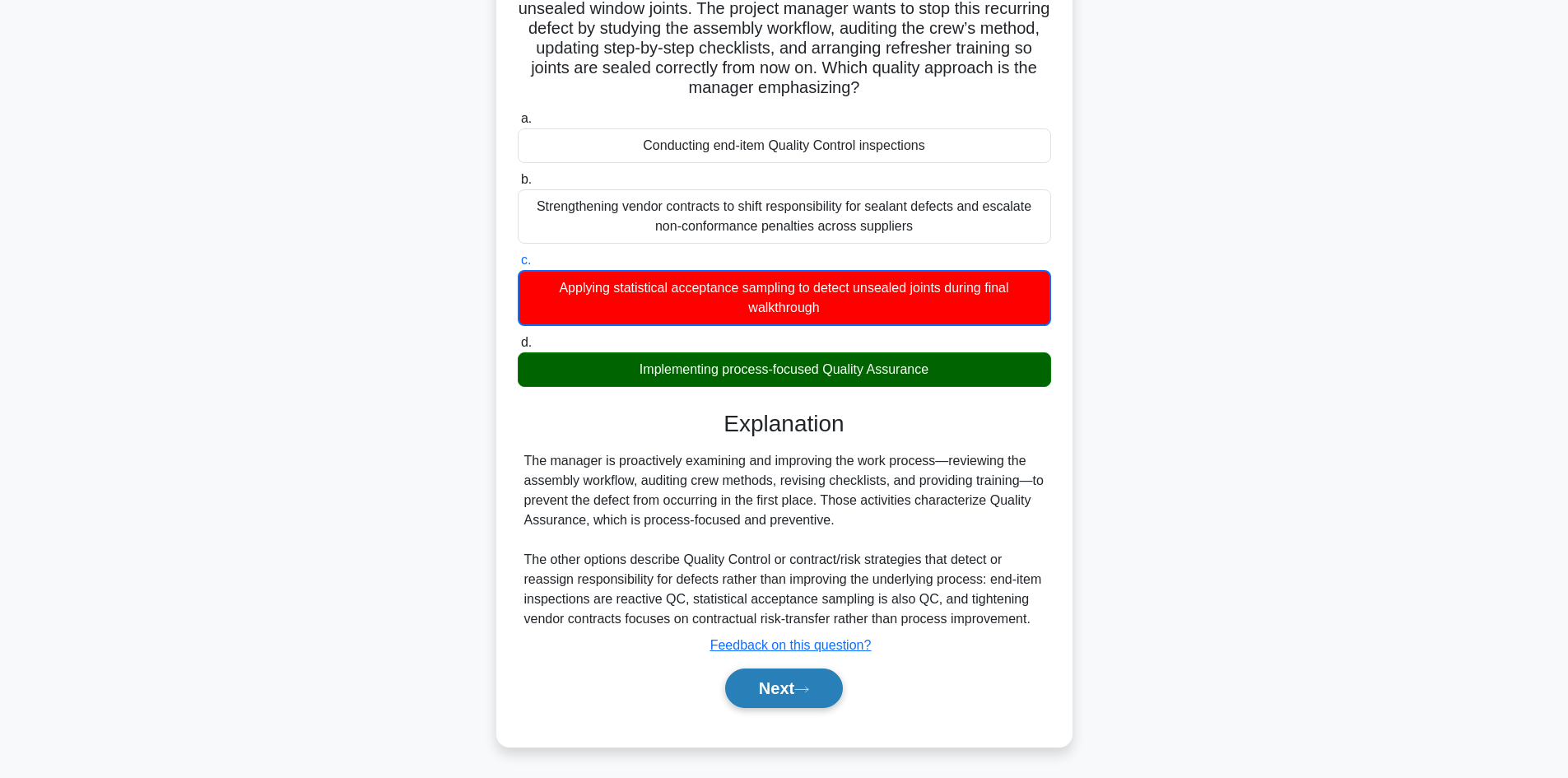
click at [797, 679] on button "Next" at bounding box center [784, 689] width 118 height 40
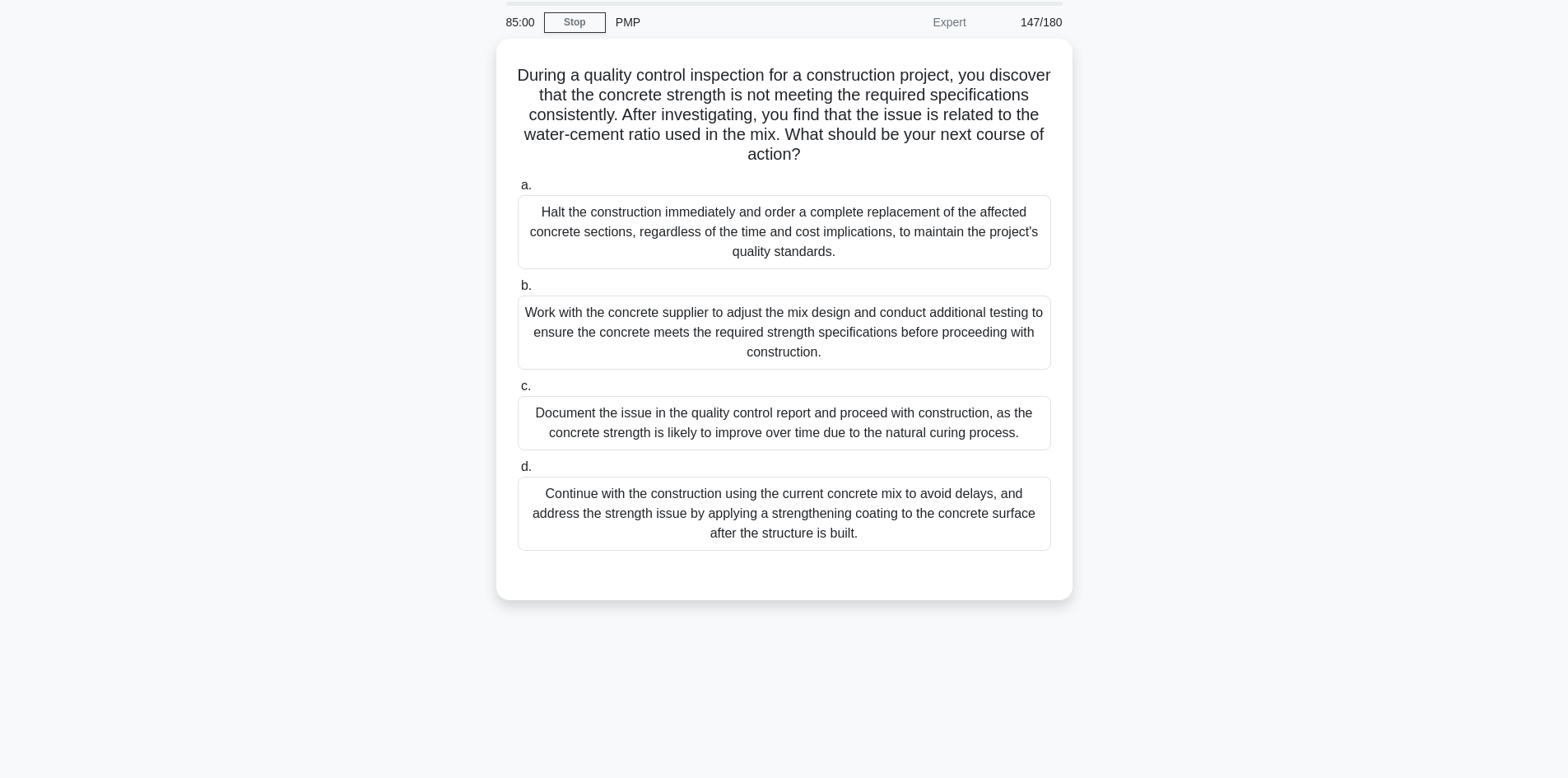
scroll to position [29, 0]
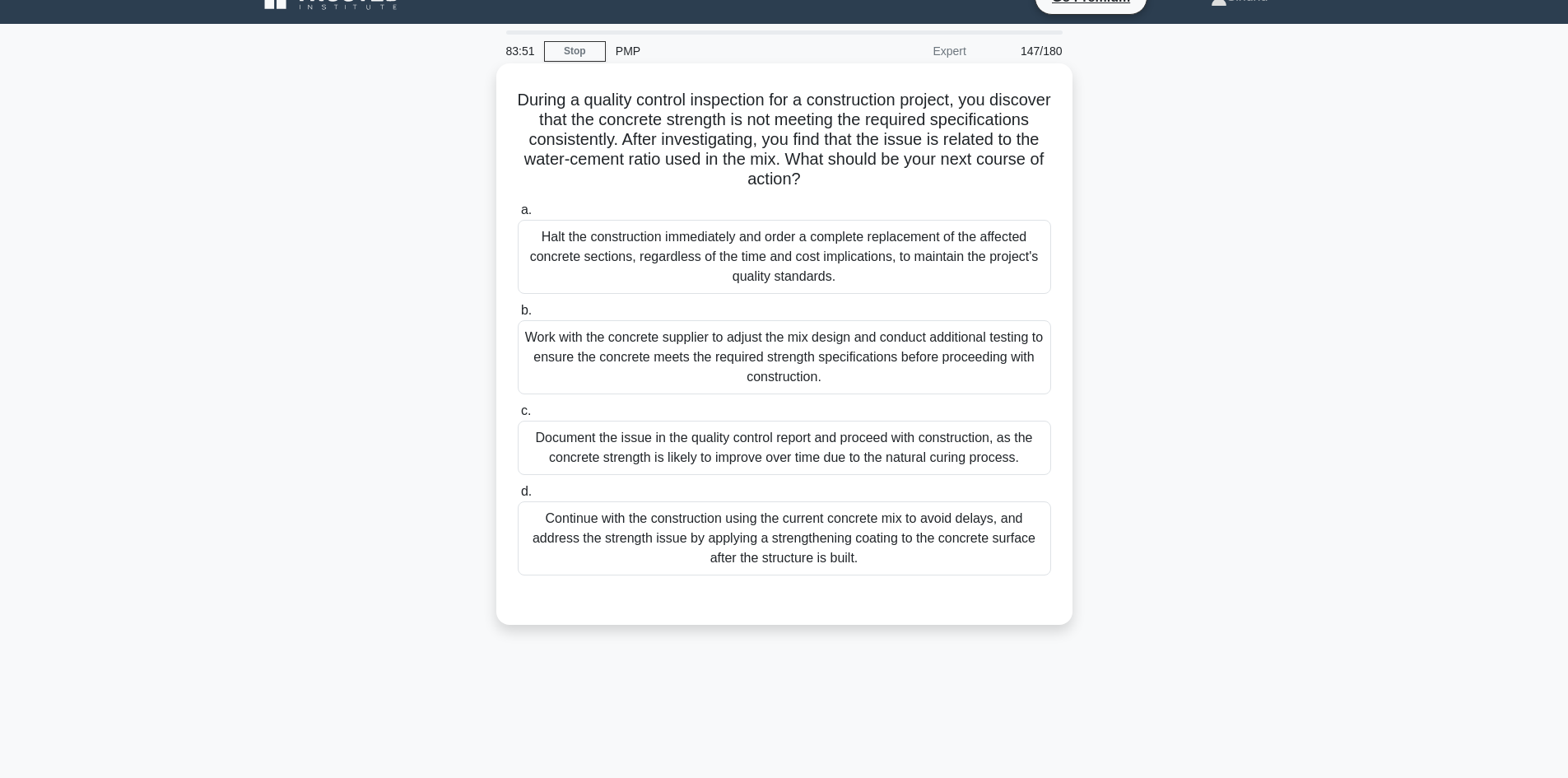
click at [874, 258] on div "Halt the construction immediately and order a complete replacement of the affec…" at bounding box center [784, 256] width 533 height 74
click at [518, 215] on input "a. Halt the construction immediately and order a complete replacement of the af…" at bounding box center [518, 210] width 0 height 11
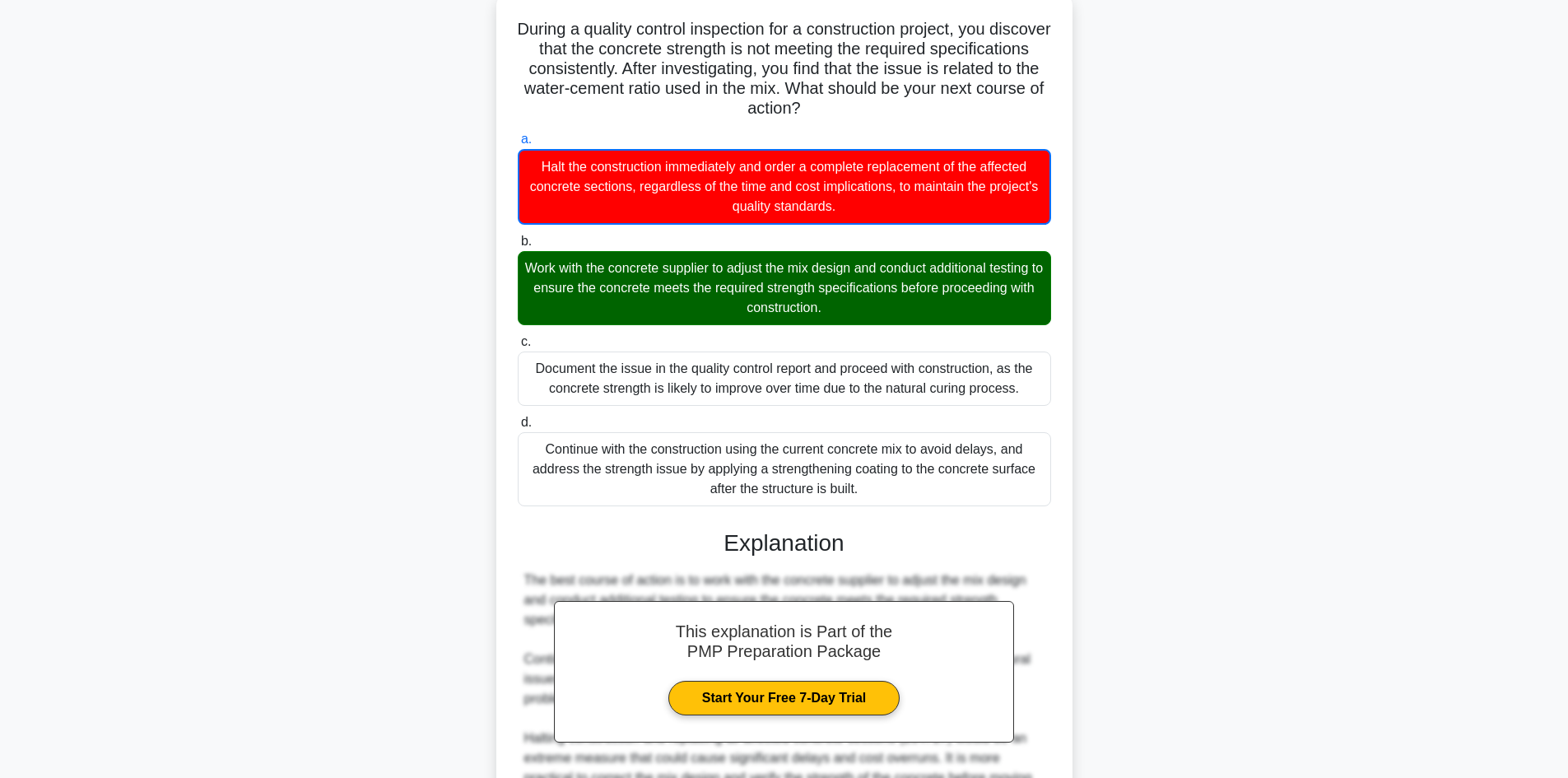
scroll to position [358, 0]
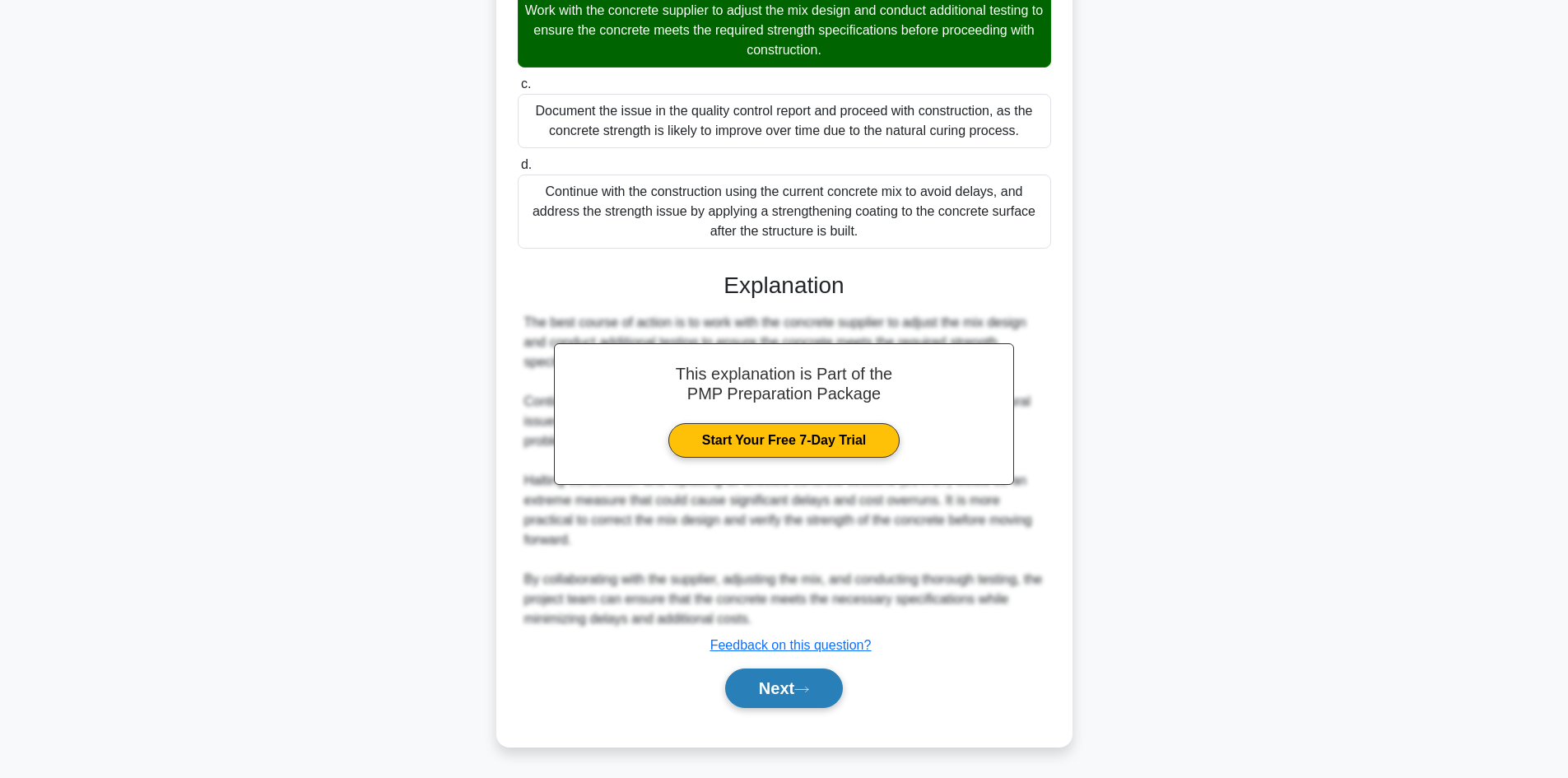
click at [760, 692] on button "Next" at bounding box center [784, 689] width 118 height 40
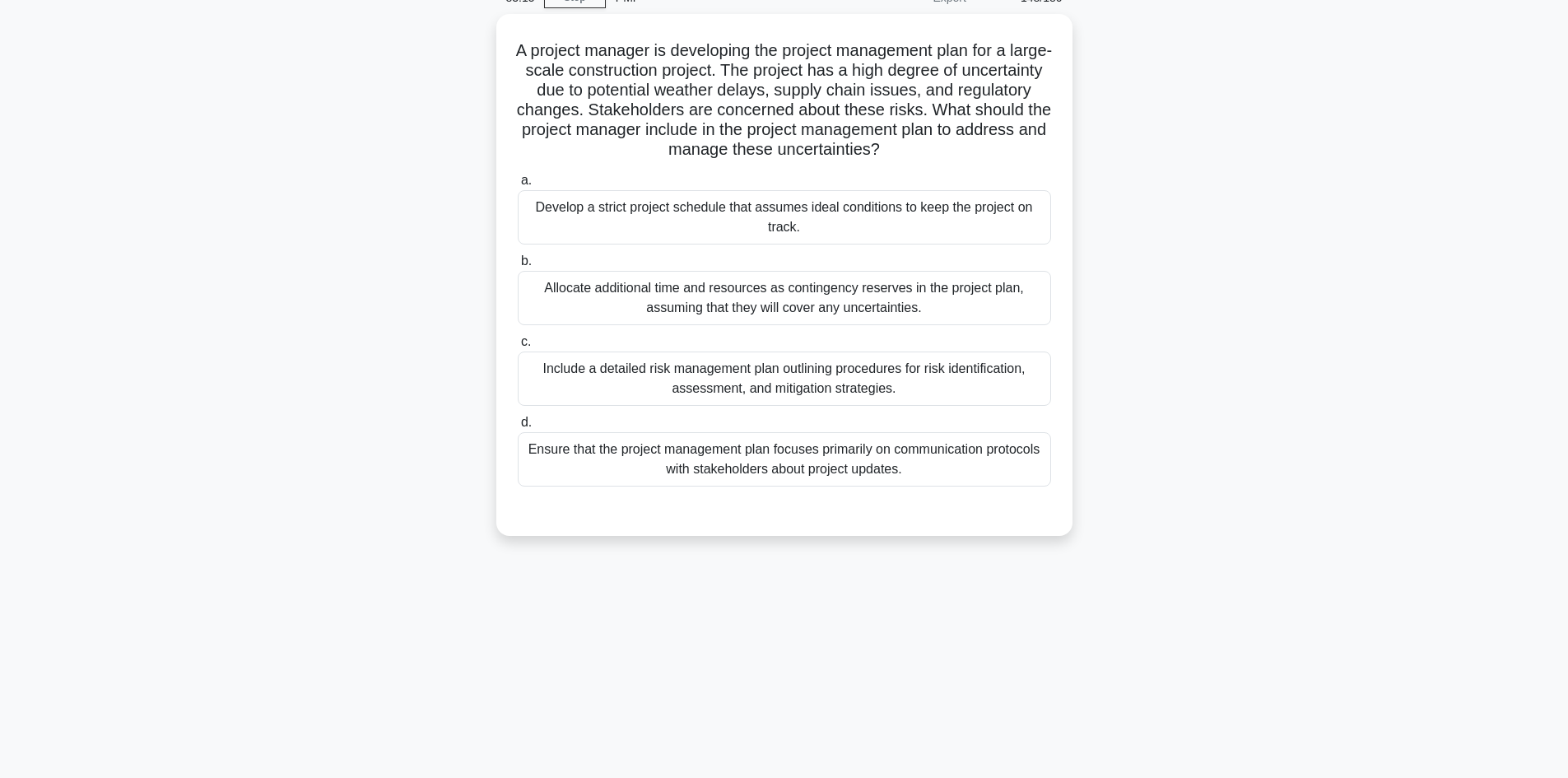
scroll to position [0, 0]
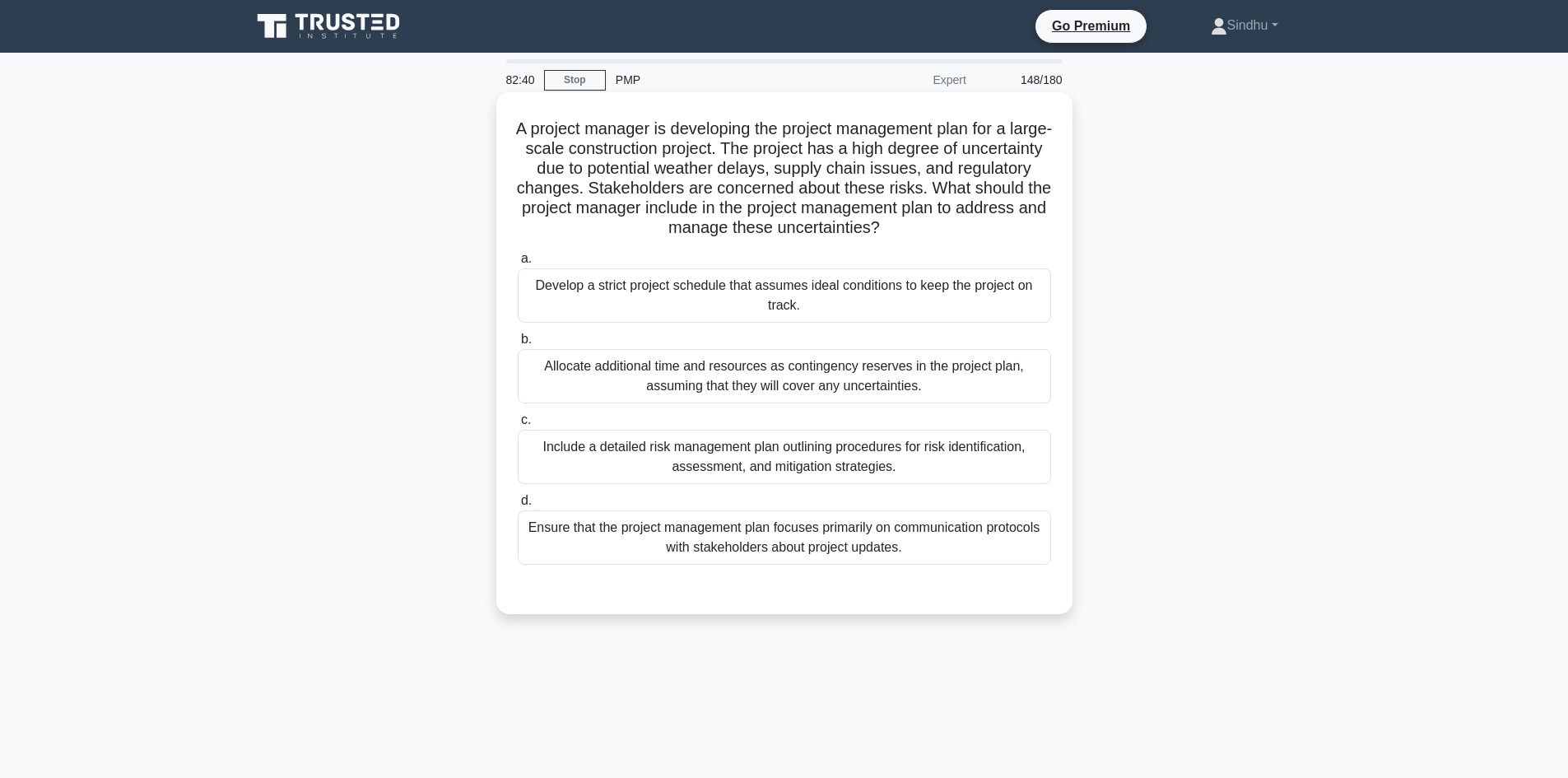
click at [610, 476] on div "Include a detailed risk management plan outlining procedures for risk identific…" at bounding box center [784, 457] width 533 height 55
click at [518, 426] on input "c. Include a detailed risk management plan outlining procedures for risk identi…" at bounding box center [518, 420] width 0 height 11
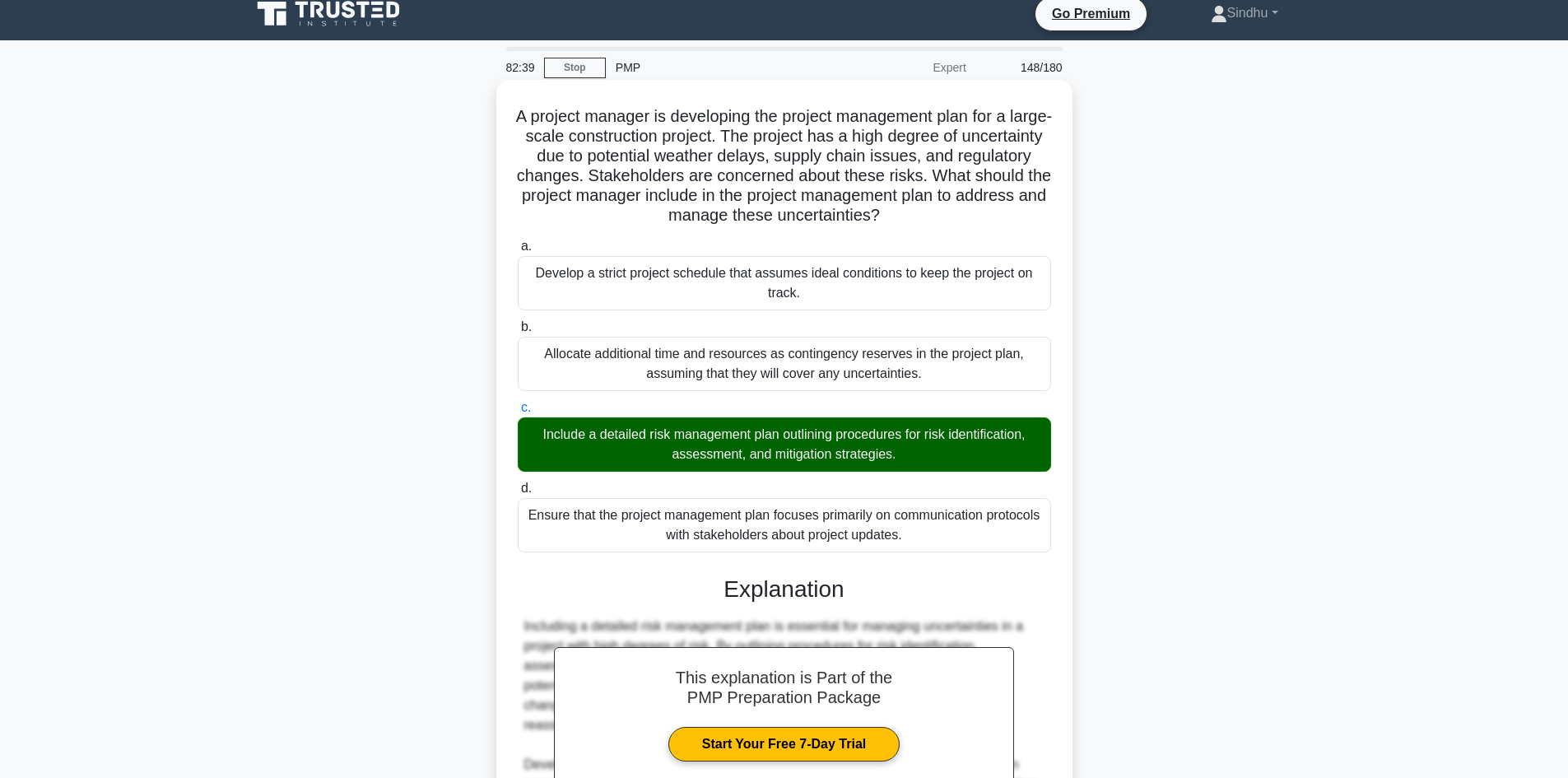
scroll to position [238, 0]
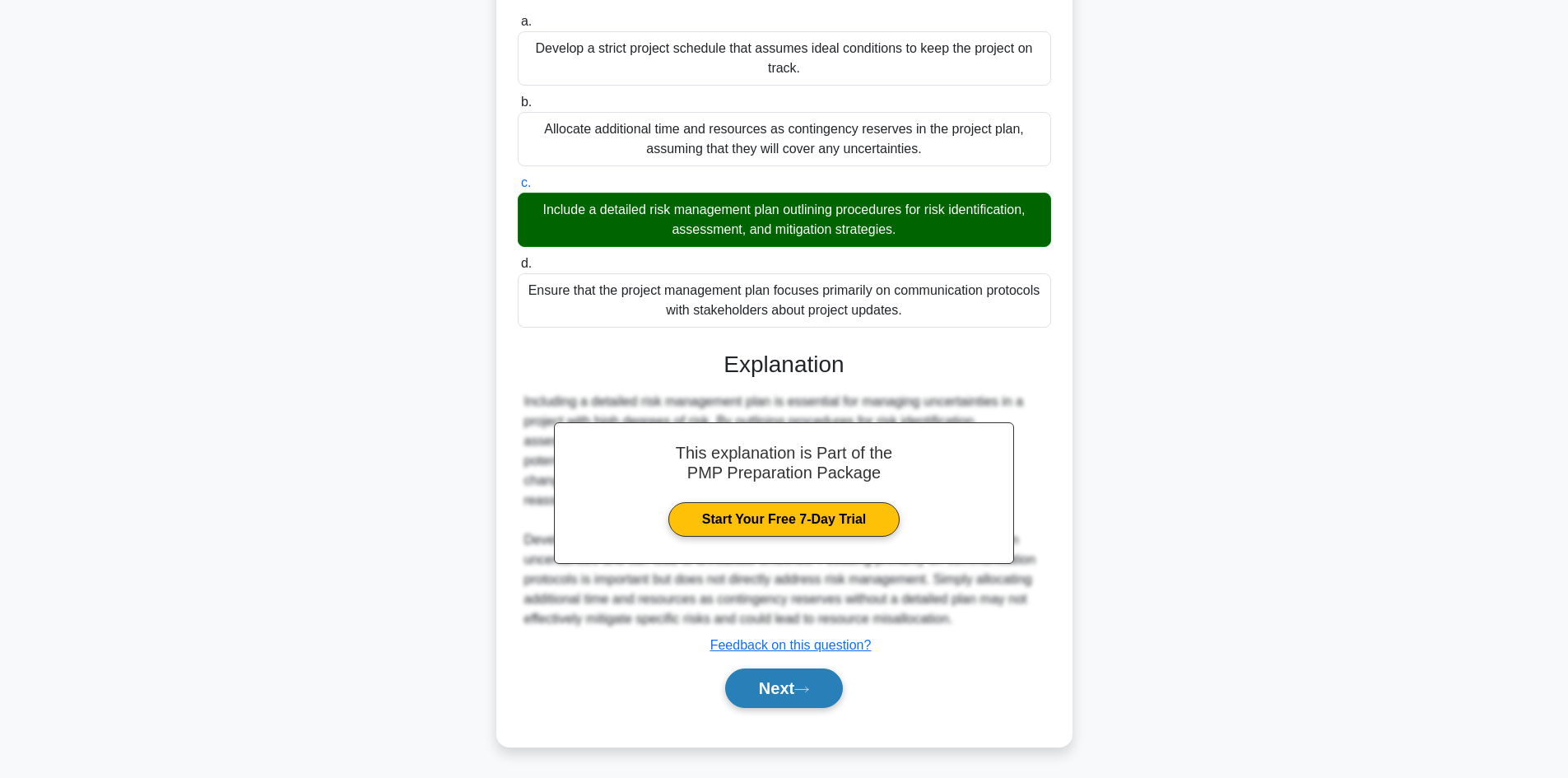
click at [804, 693] on icon at bounding box center [802, 689] width 15 height 9
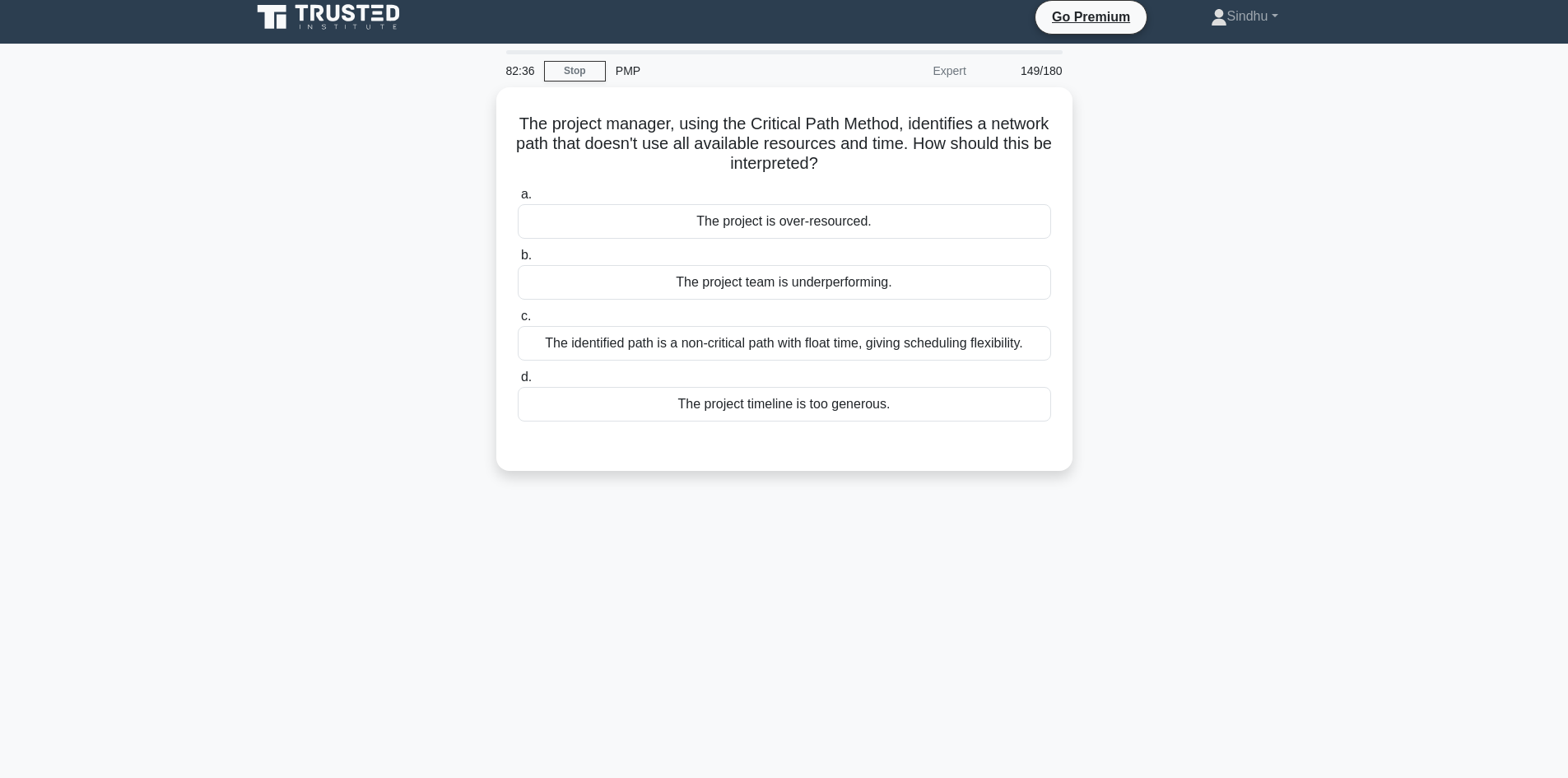
scroll to position [0, 0]
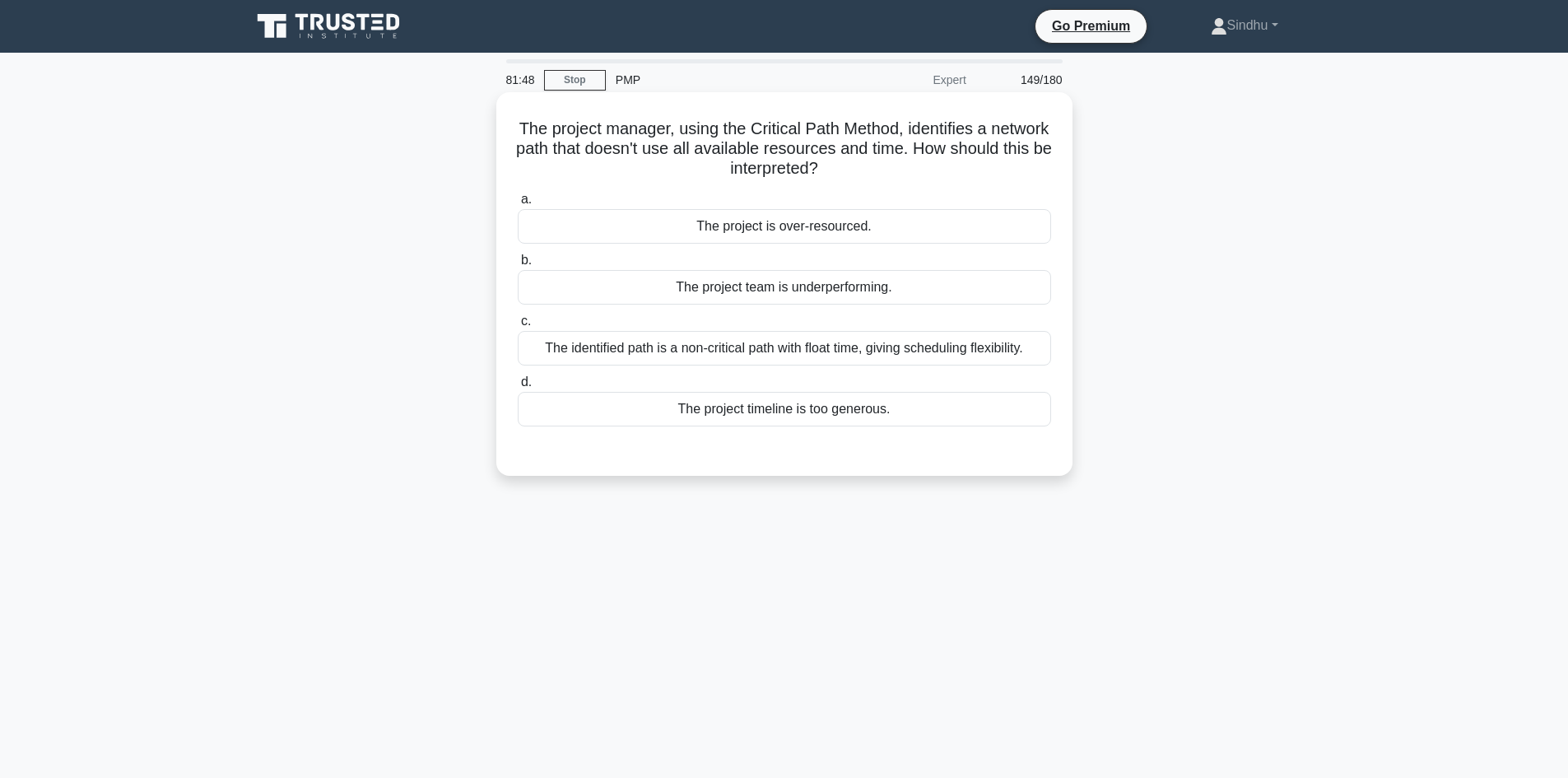
click at [640, 357] on div "The identified path is a non-critical path with float time, giving scheduling f…" at bounding box center [784, 348] width 533 height 35
click at [518, 326] on input "c. The identified path is a non-critical path with float time, giving schedulin…" at bounding box center [518, 321] width 0 height 11
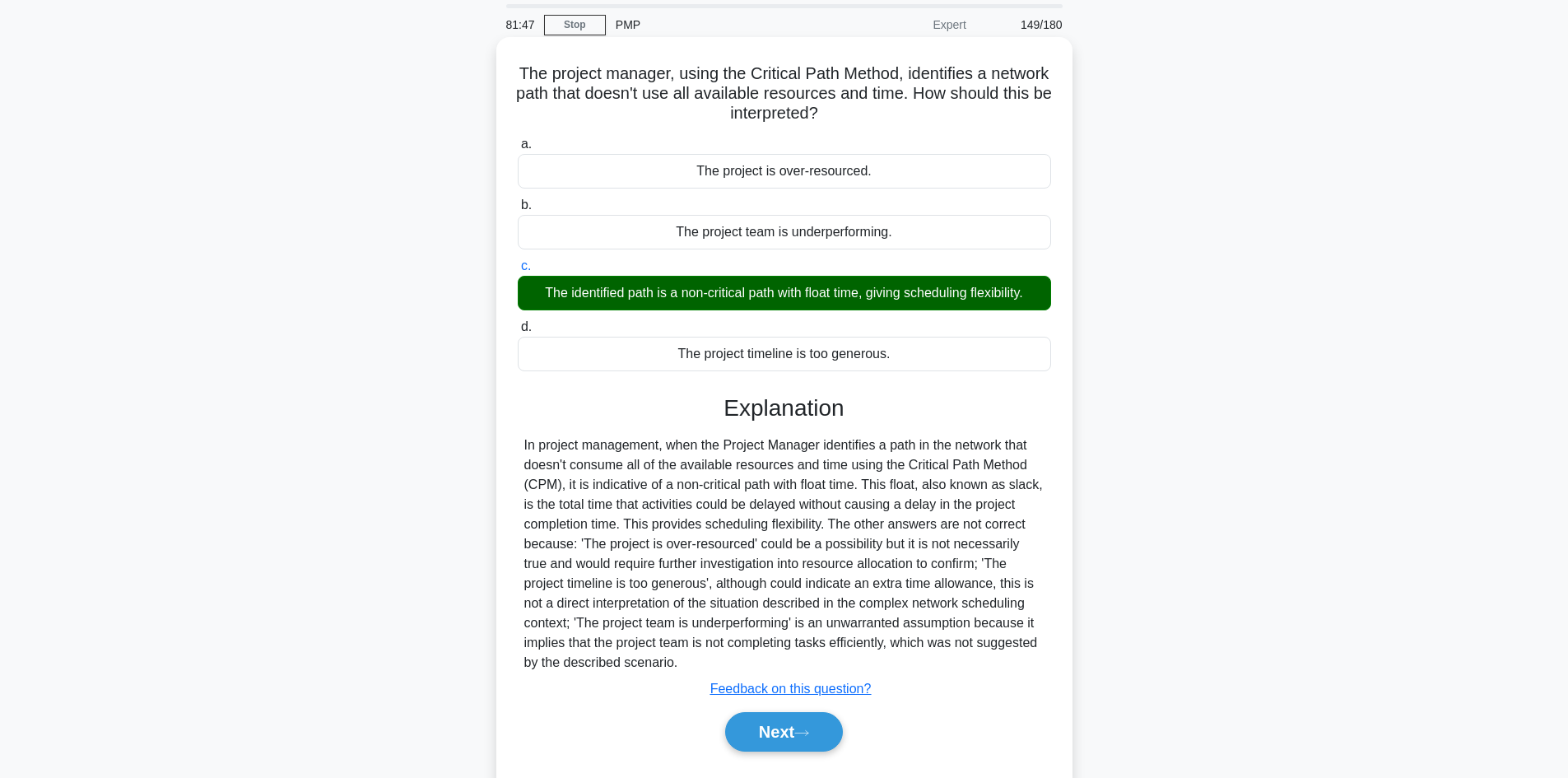
scroll to position [111, 0]
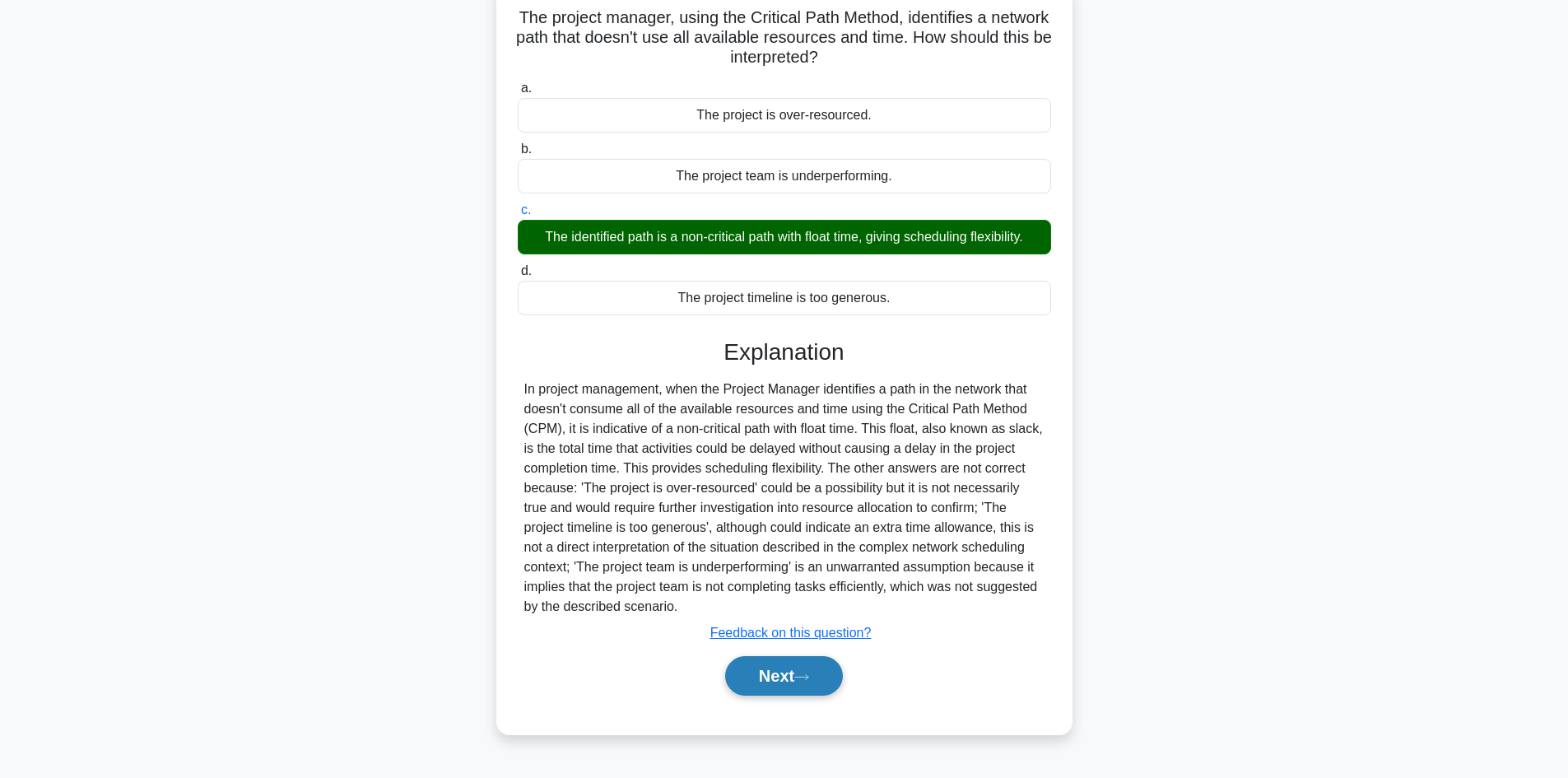
click at [763, 680] on button "Next" at bounding box center [784, 676] width 118 height 40
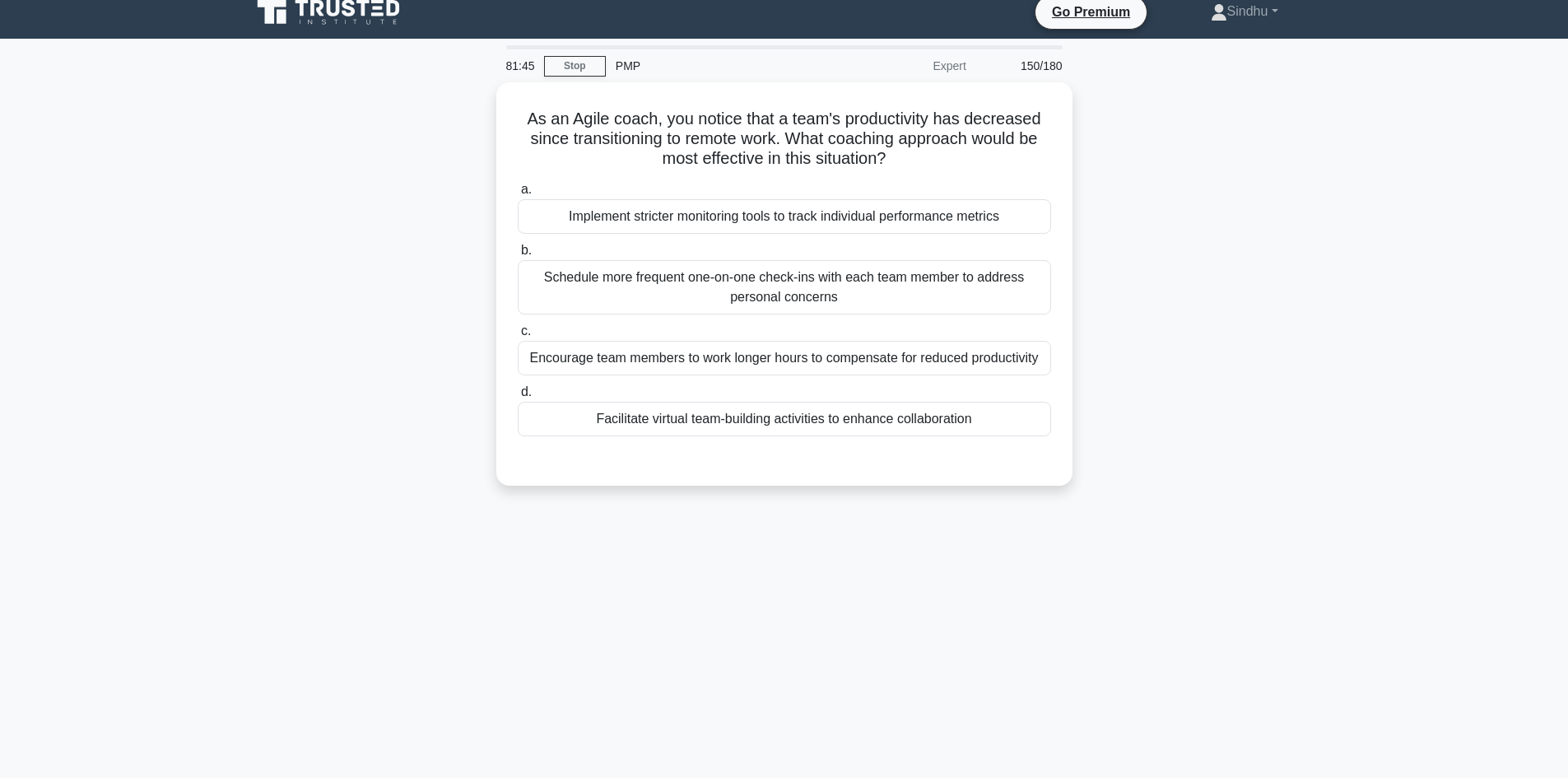
scroll to position [0, 0]
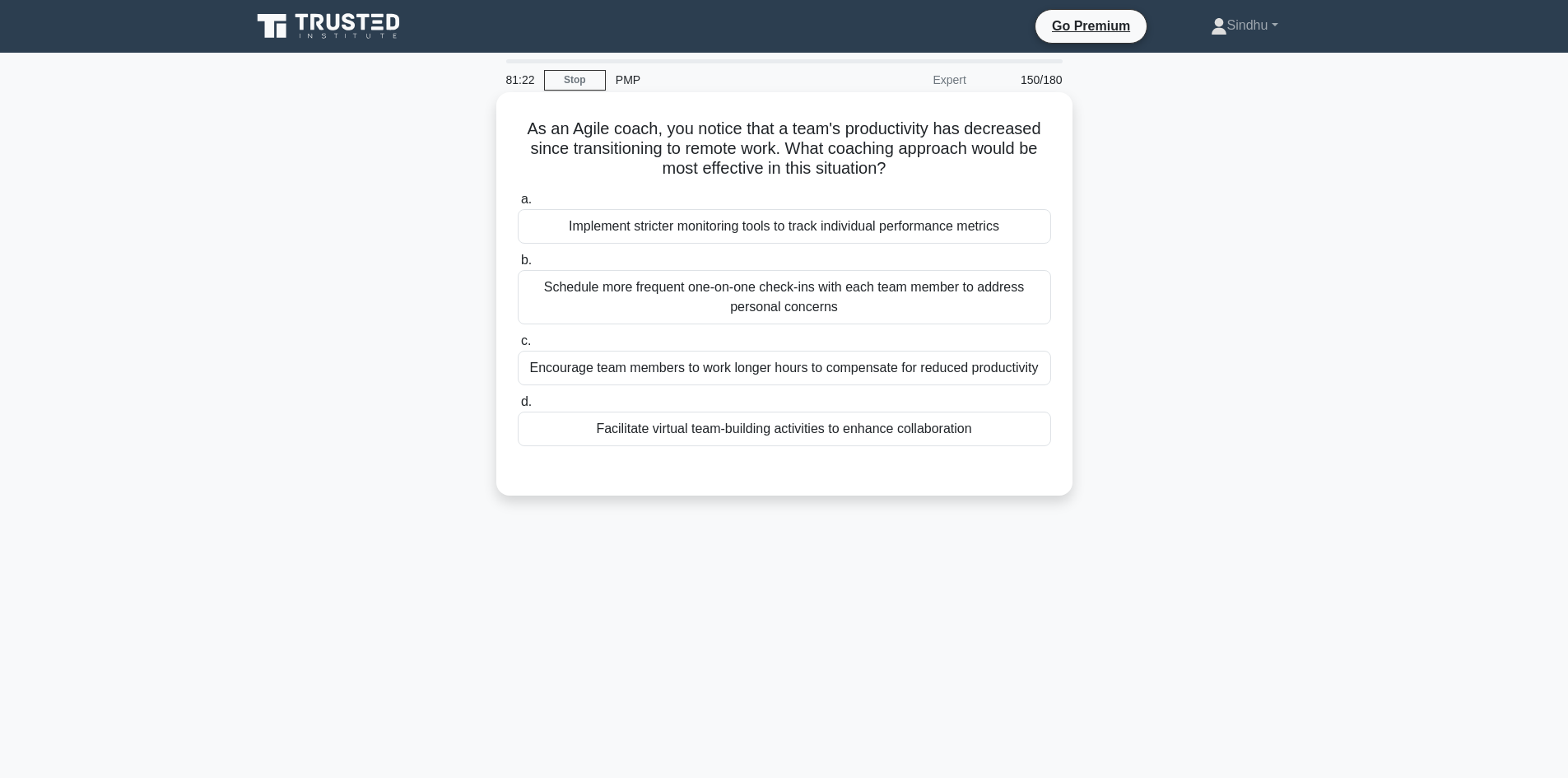
click at [844, 440] on div "Facilitate virtual team-building activities to enhance collaboration" at bounding box center [784, 429] width 533 height 35
click at [518, 408] on input "d. Facilitate virtual team-building activities to enhance collaboration" at bounding box center [518, 402] width 0 height 11
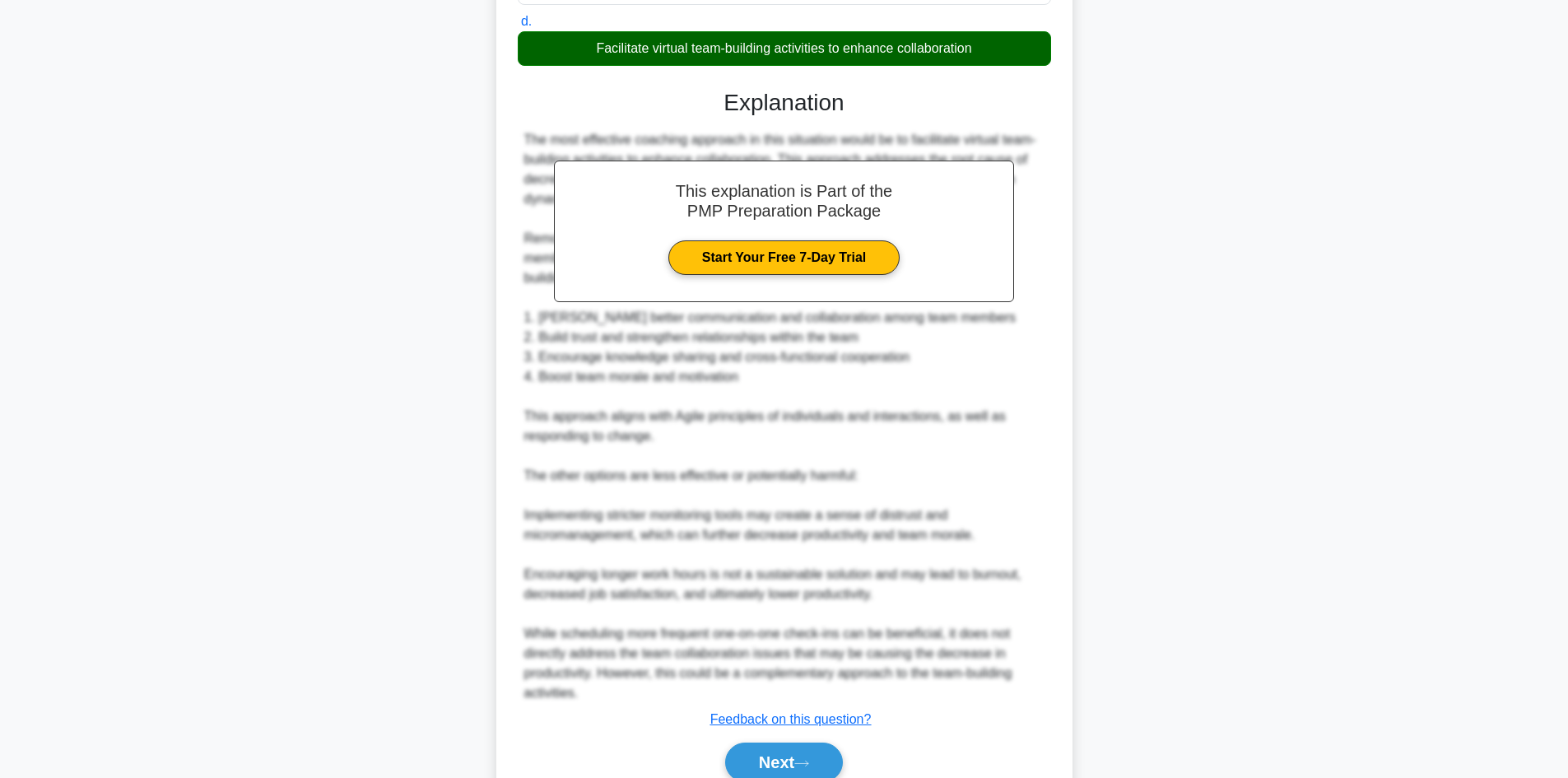
scroll to position [455, 0]
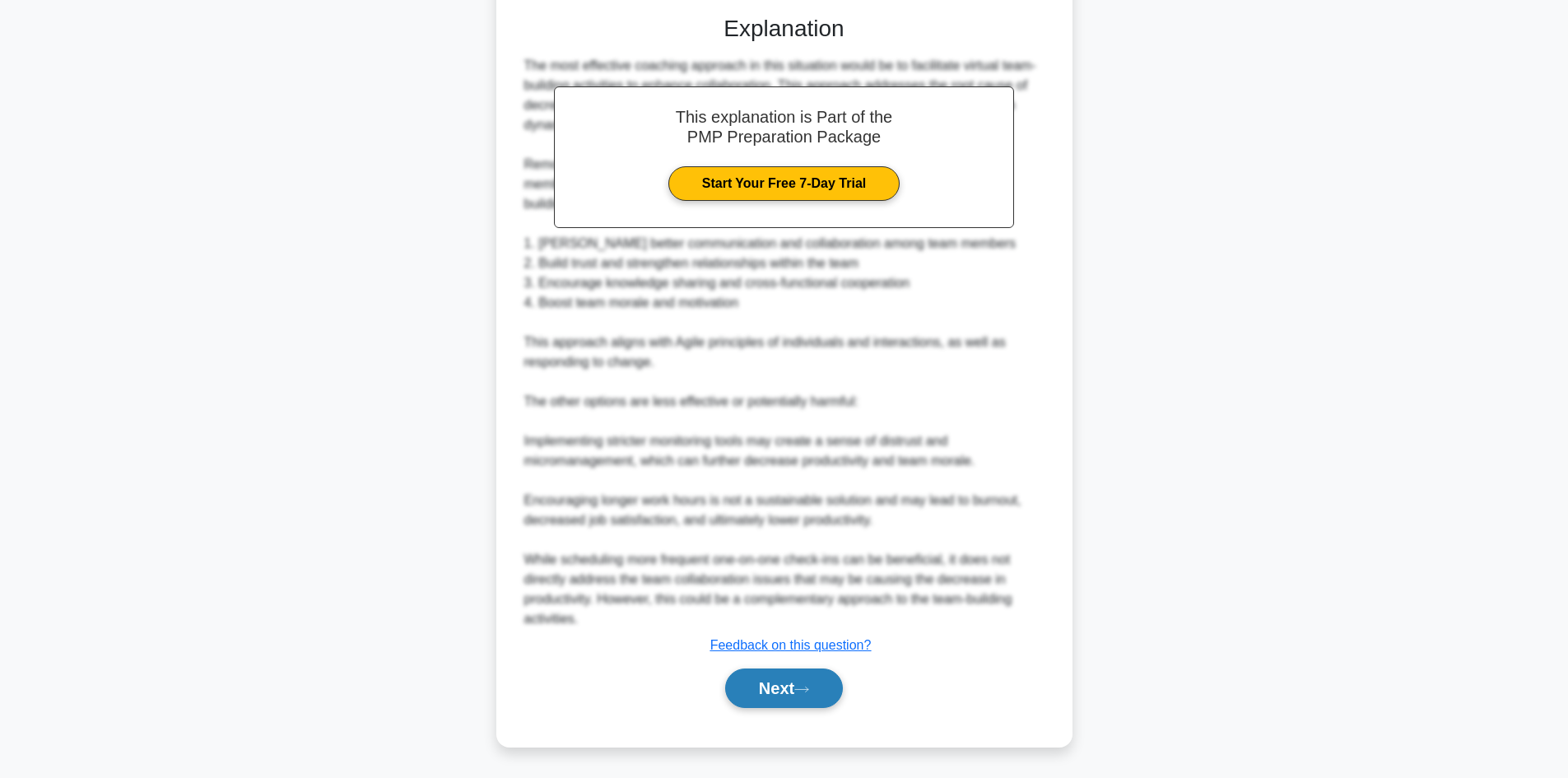
click at [779, 678] on button "Next" at bounding box center [784, 689] width 118 height 40
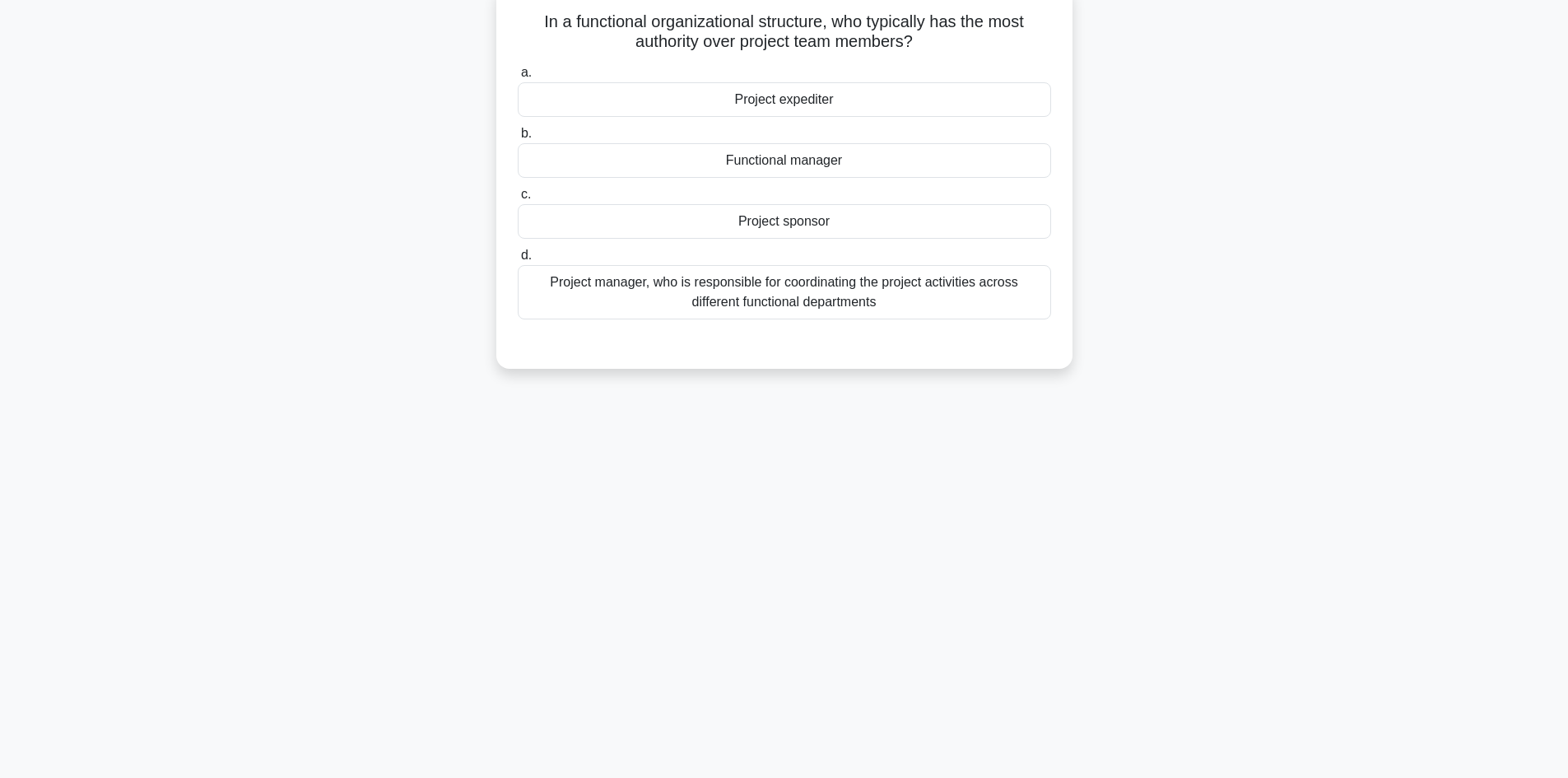
scroll to position [0, 0]
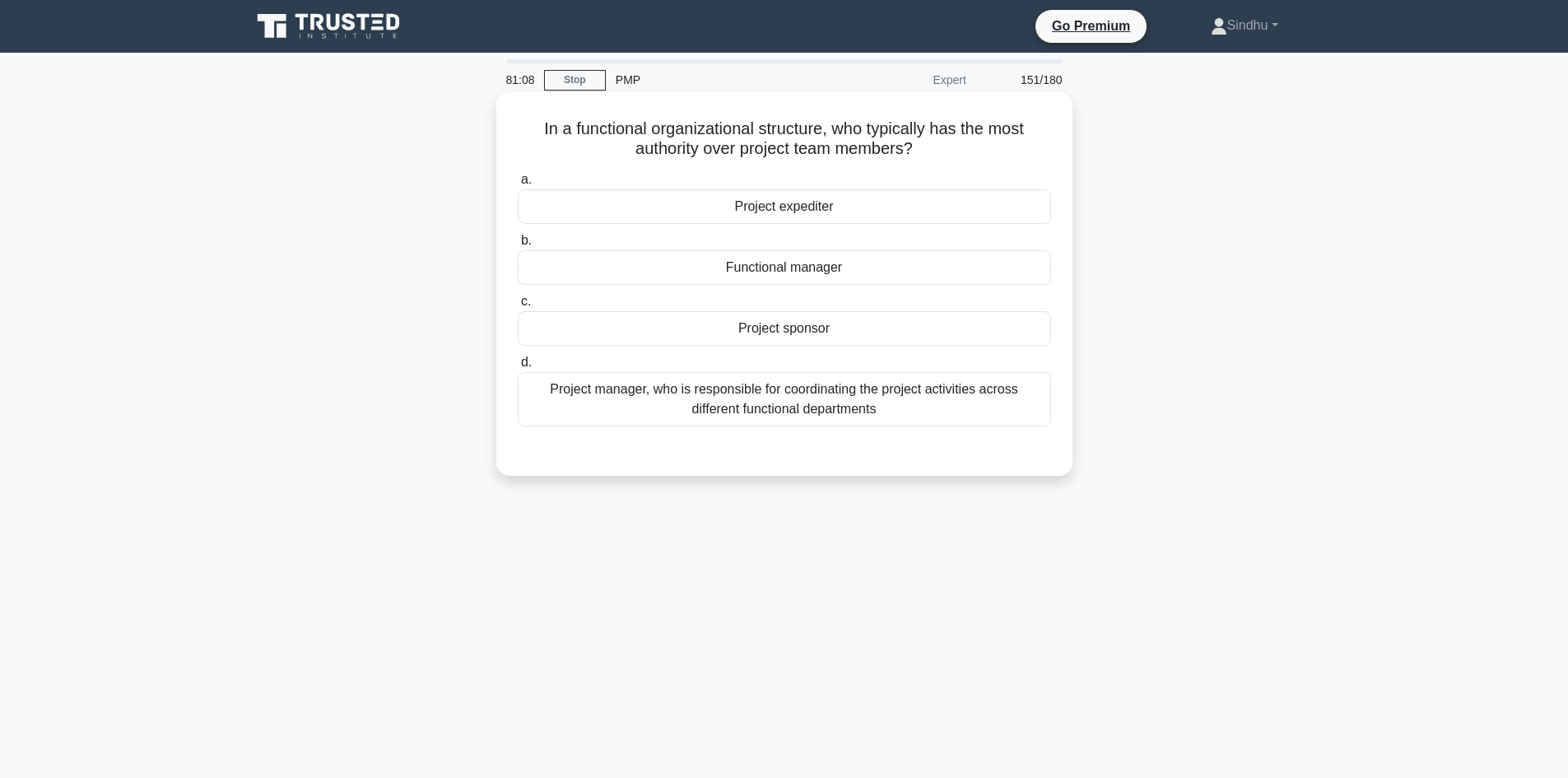
click at [795, 273] on div "Functional manager" at bounding box center [784, 268] width 533 height 35
click at [518, 246] on input "b. Functional manager" at bounding box center [518, 240] width 0 height 11
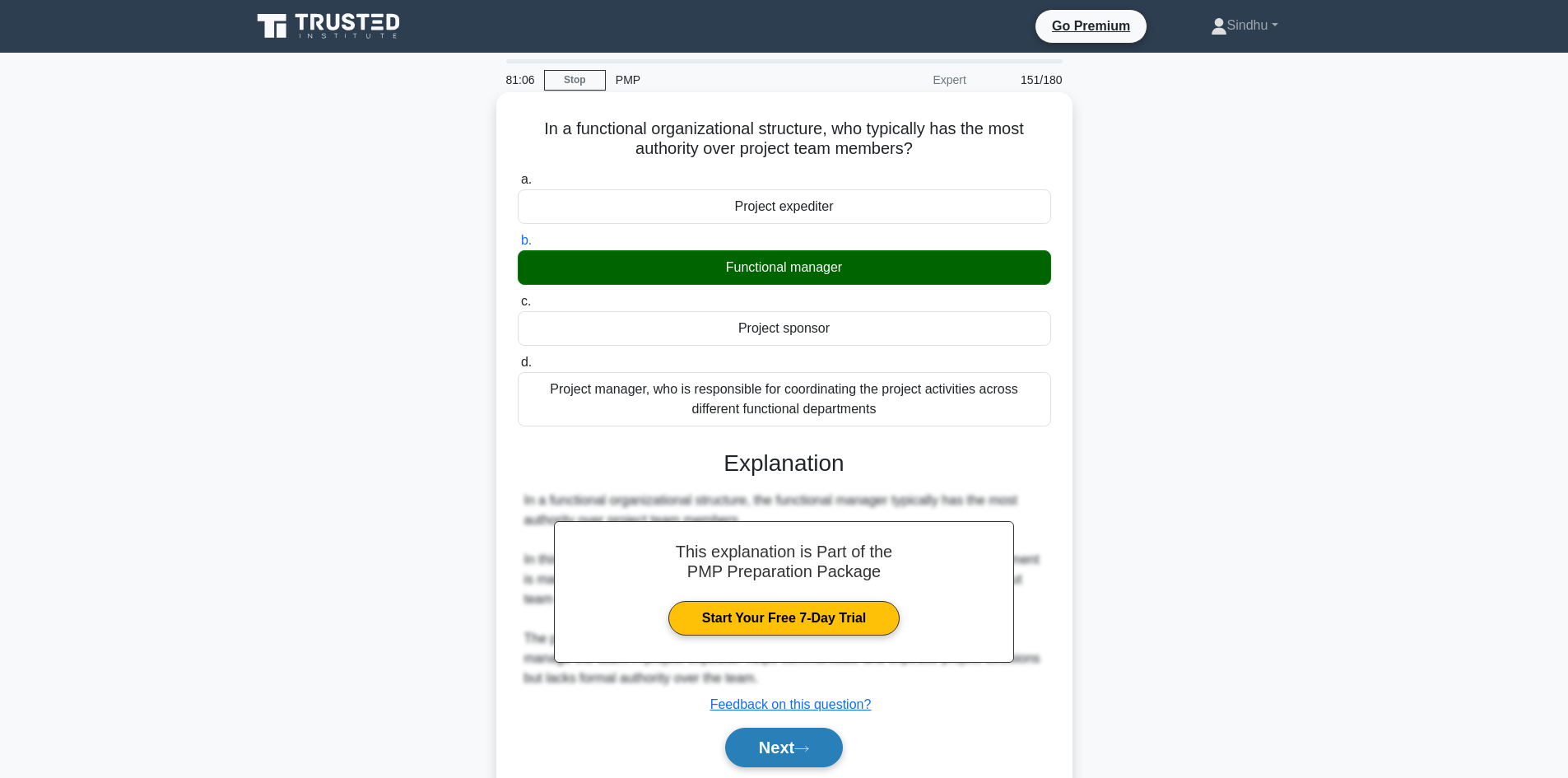
click at [792, 755] on button "Next" at bounding box center [784, 747] width 118 height 40
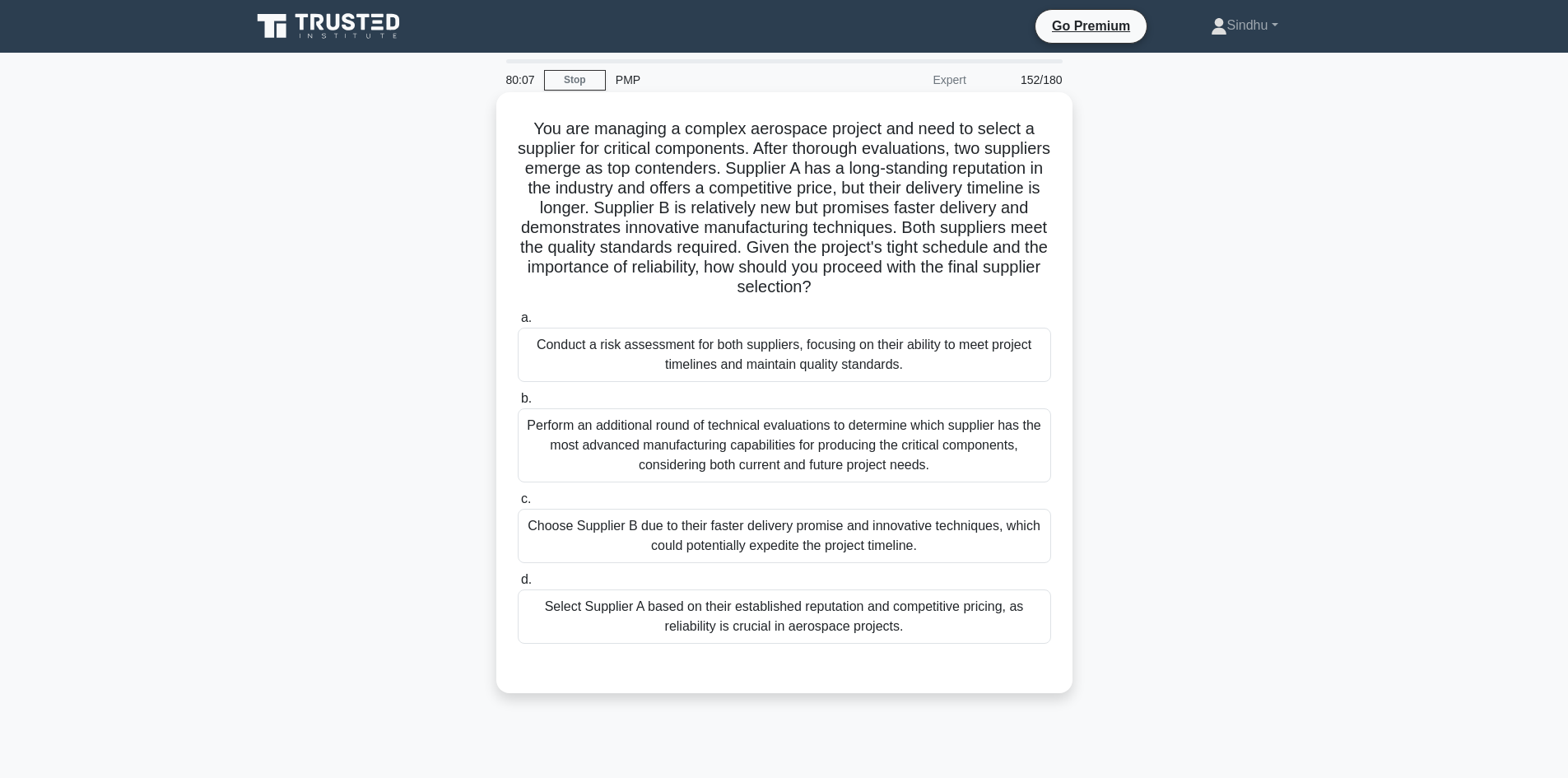
click at [861, 357] on div "Conduct a risk assessment for both suppliers, focusing on their ability to meet…" at bounding box center [784, 355] width 533 height 55
click at [518, 323] on input "a. Conduct a risk assessment for both suppliers, focusing on their ability to m…" at bounding box center [518, 318] width 0 height 11
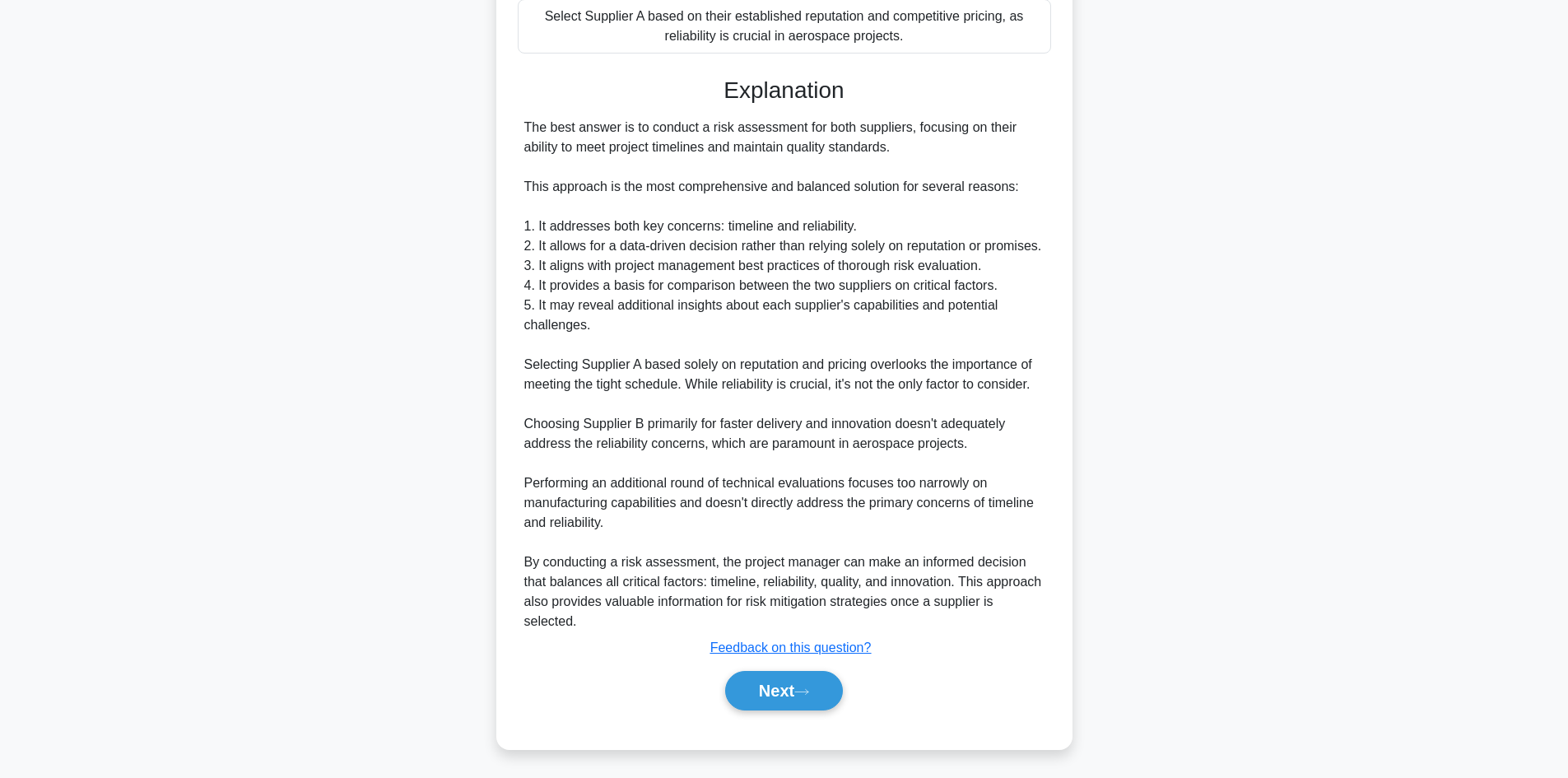
scroll to position [593, 0]
click at [777, 683] on button "Next" at bounding box center [784, 689] width 118 height 40
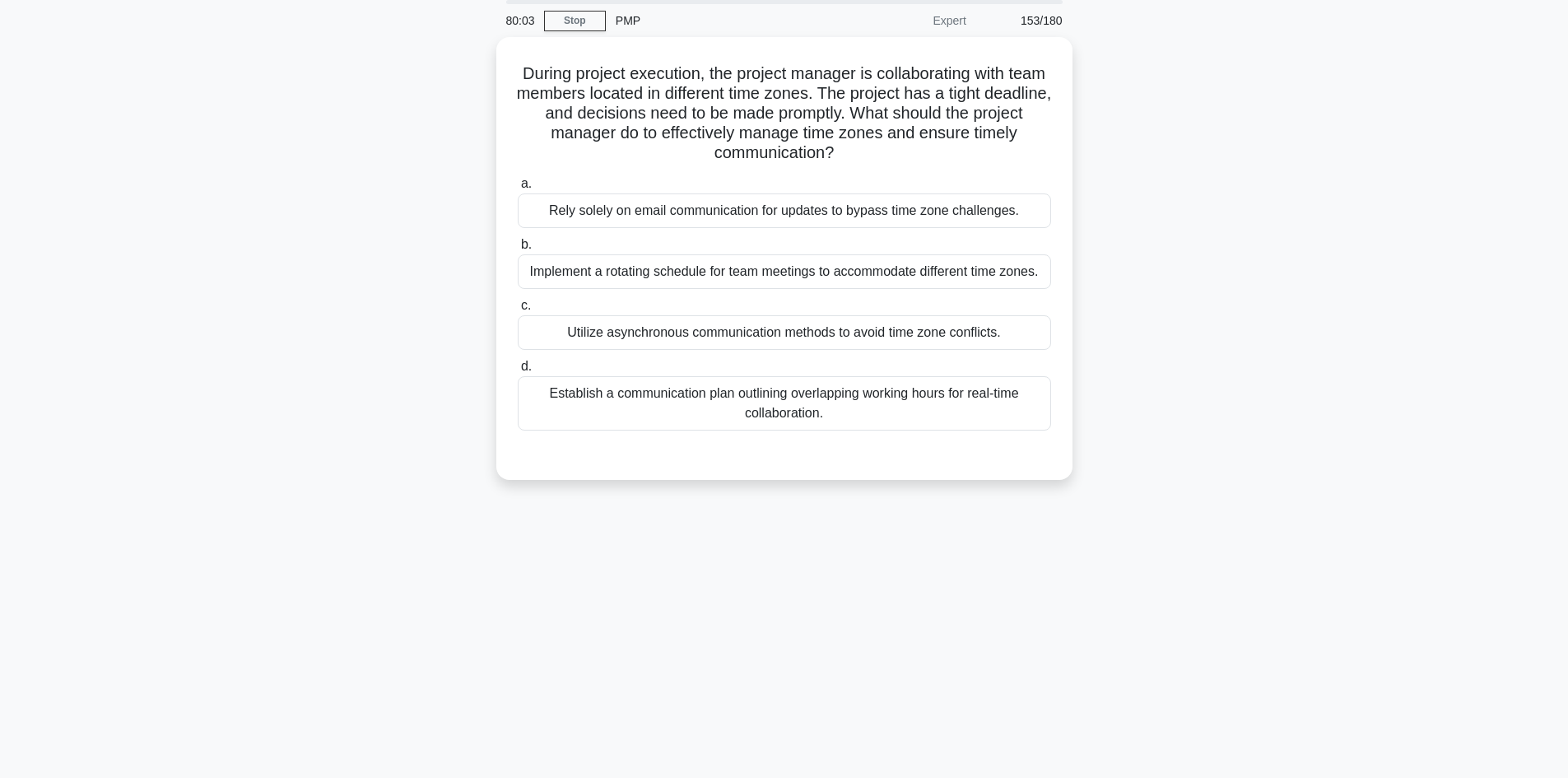
scroll to position [0, 0]
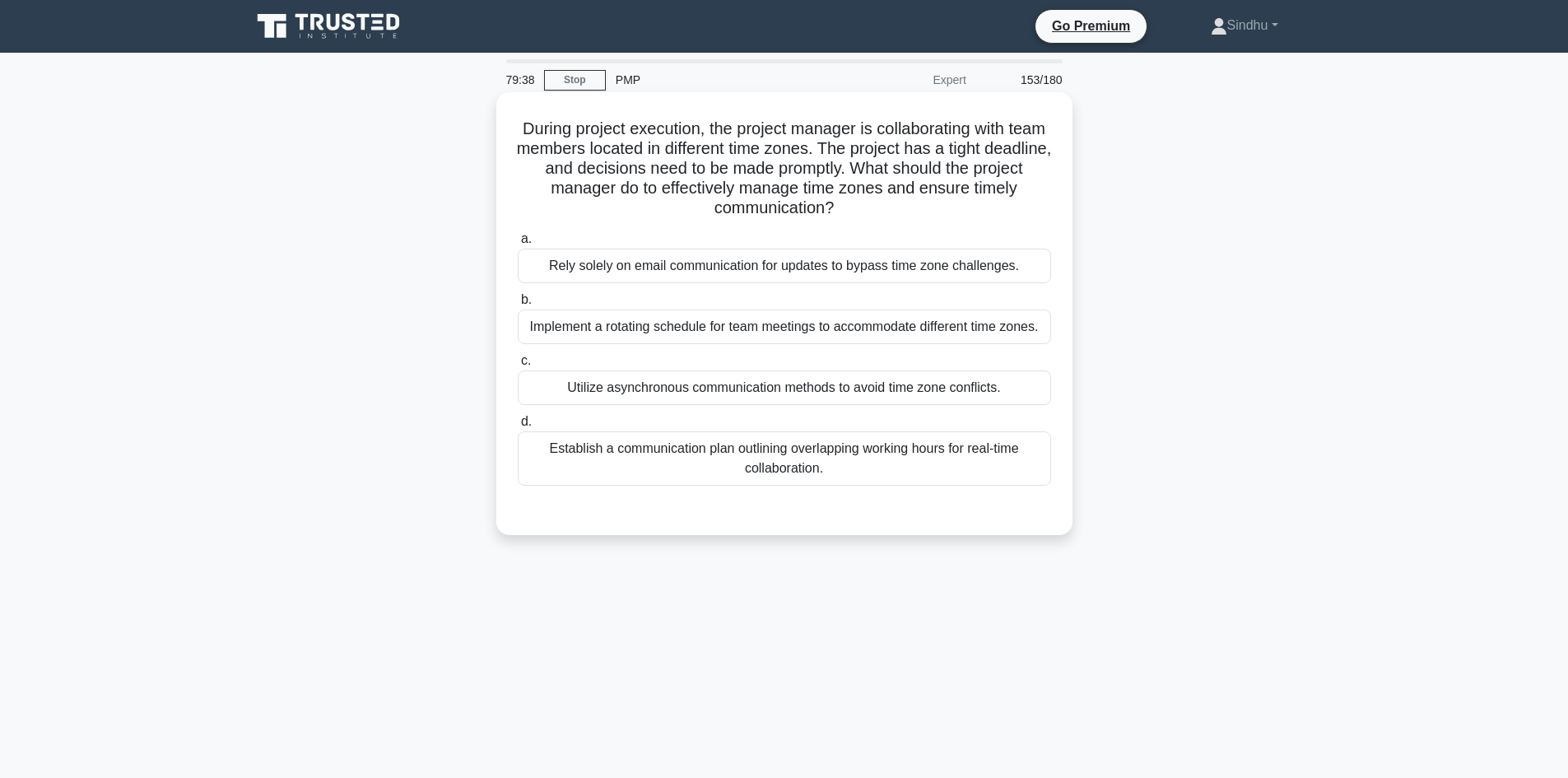
click at [794, 450] on div "Establish a communication plan outlining overlapping working hours for real-tim…" at bounding box center [784, 459] width 533 height 55
click at [725, 456] on div "Establish a communication plan outlining overlapping working hours for real-tim…" at bounding box center [784, 459] width 533 height 55
click at [518, 428] on input "d. Establish a communication plan outlining overlapping working hours for real-…" at bounding box center [518, 422] width 0 height 11
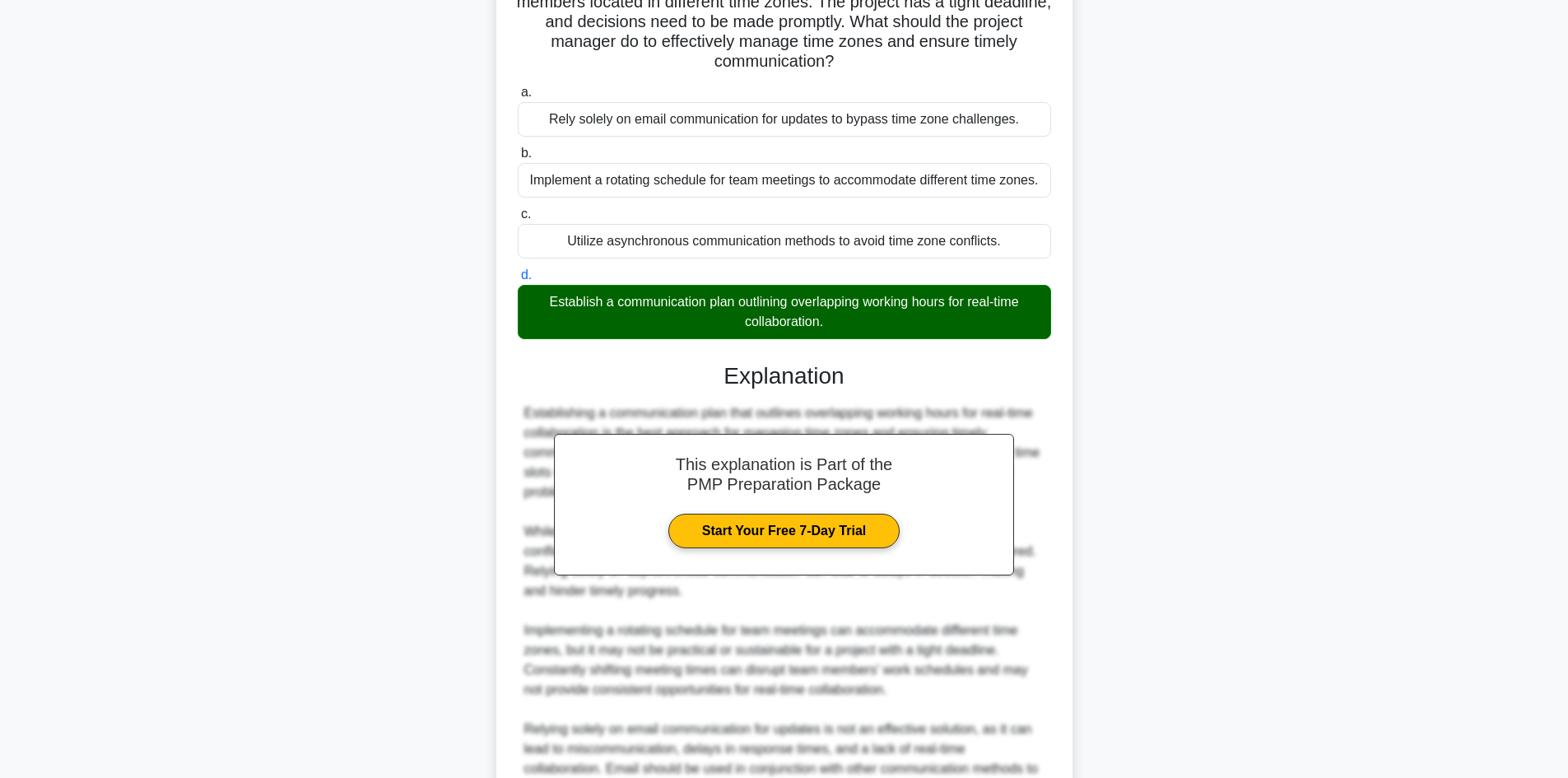
scroll to position [317, 0]
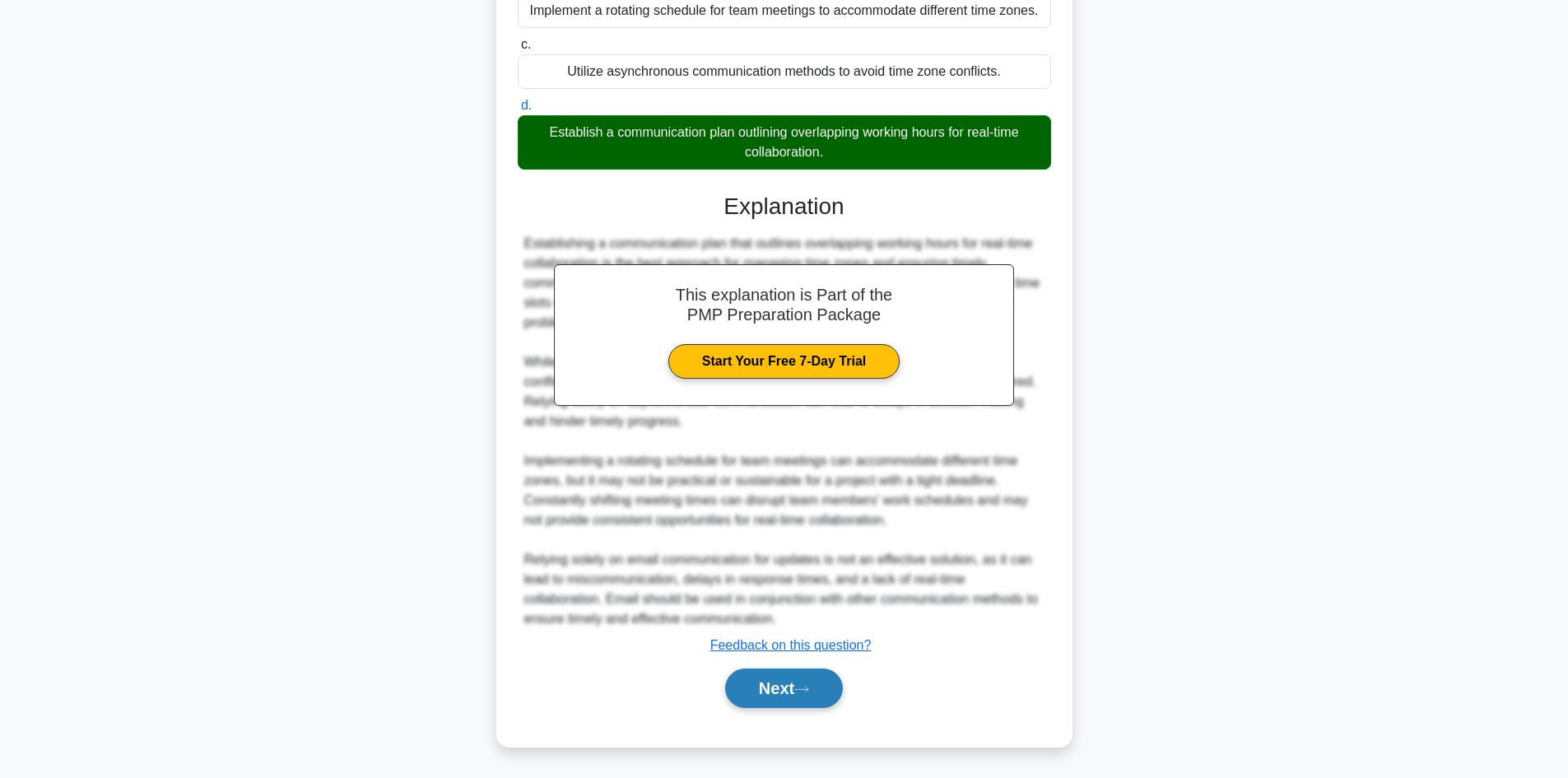
click at [763, 691] on button "Next" at bounding box center [784, 689] width 118 height 40
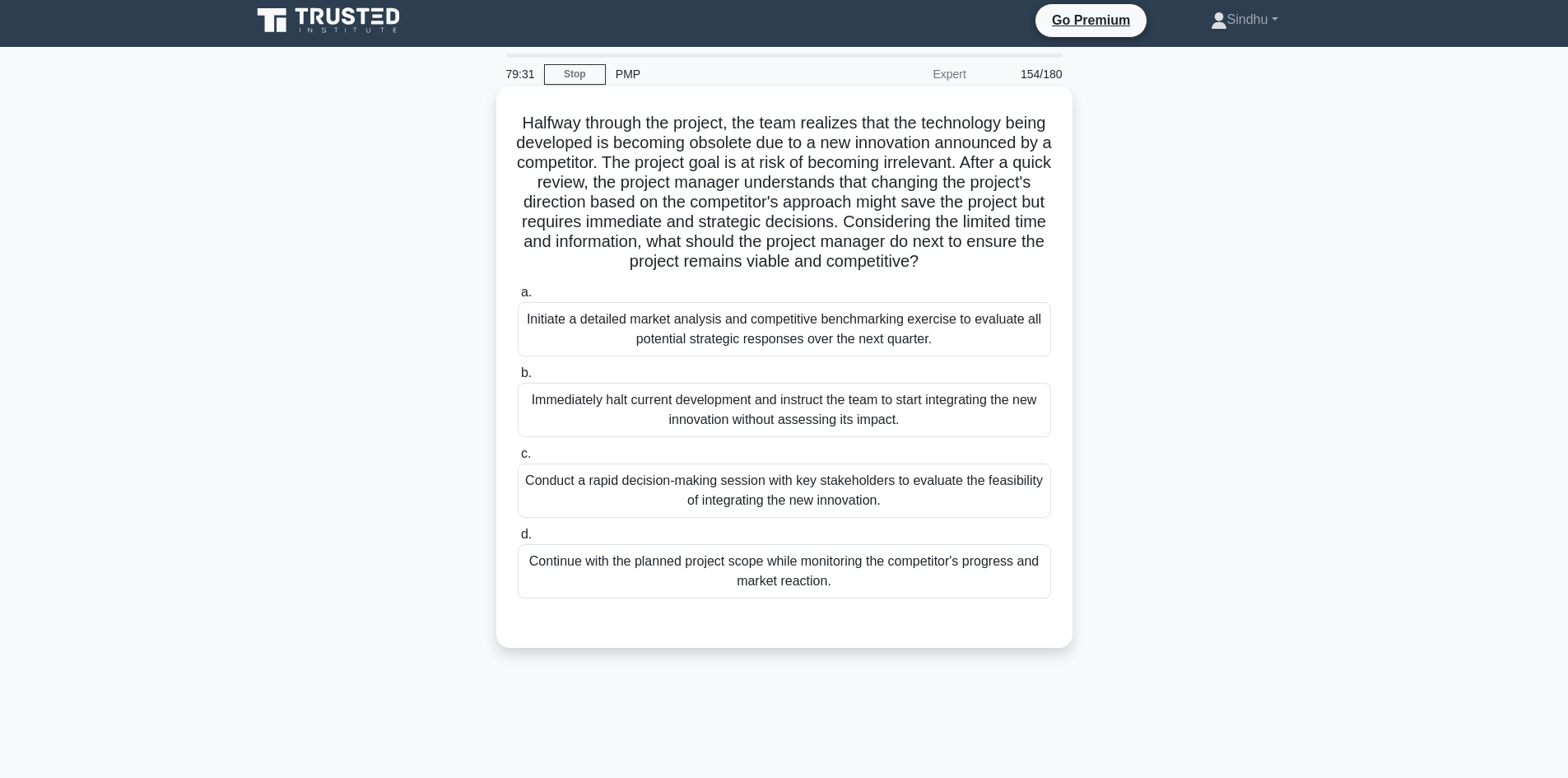
scroll to position [0, 0]
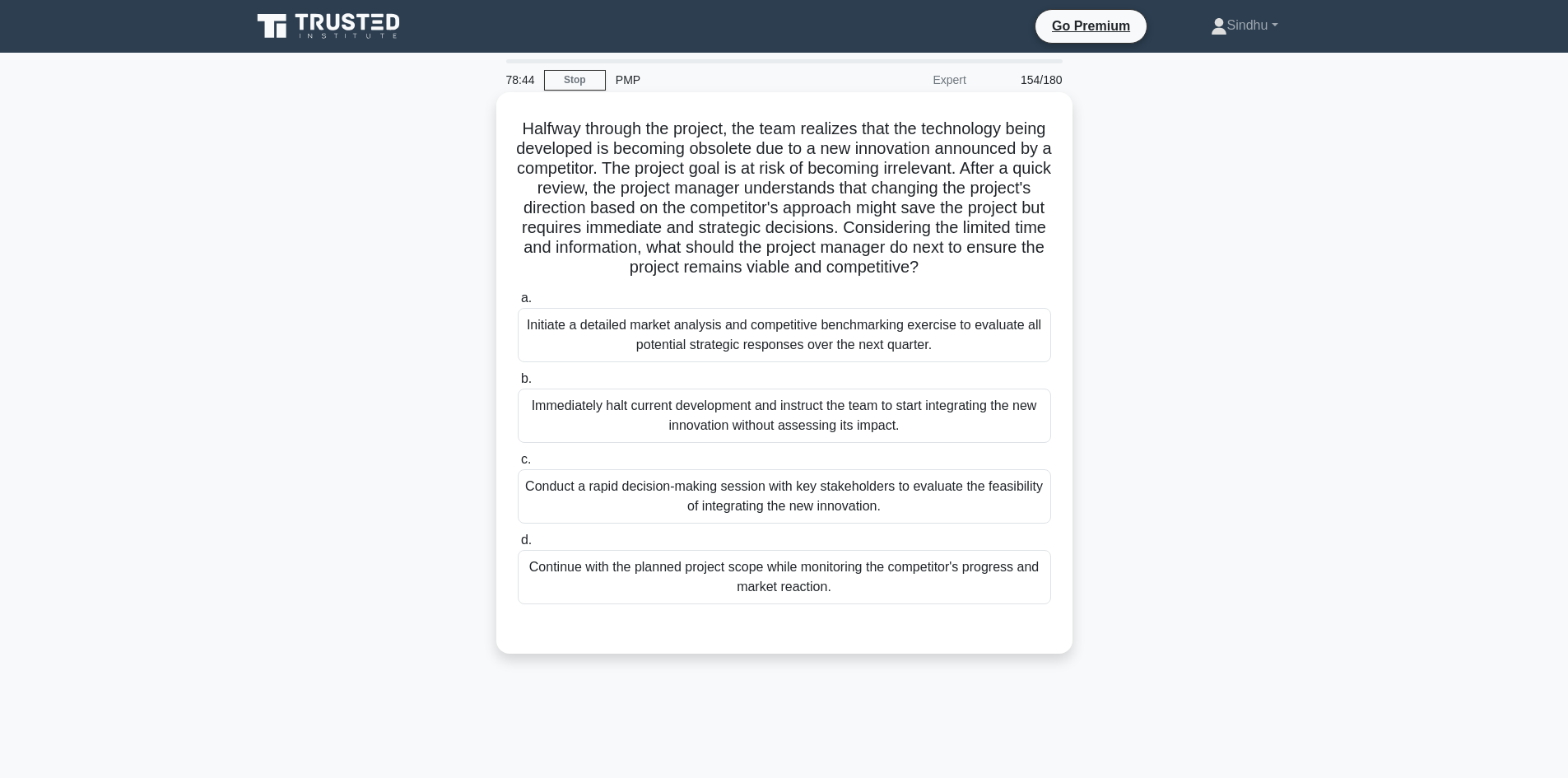
click at [837, 362] on div "Initiate a detailed market analysis and competitive benchmarking exercise to ev…" at bounding box center [784, 336] width 533 height 55
click at [518, 304] on input "a. Initiate a detailed market analysis and competitive benchmarking exercise to…" at bounding box center [518, 298] width 0 height 11
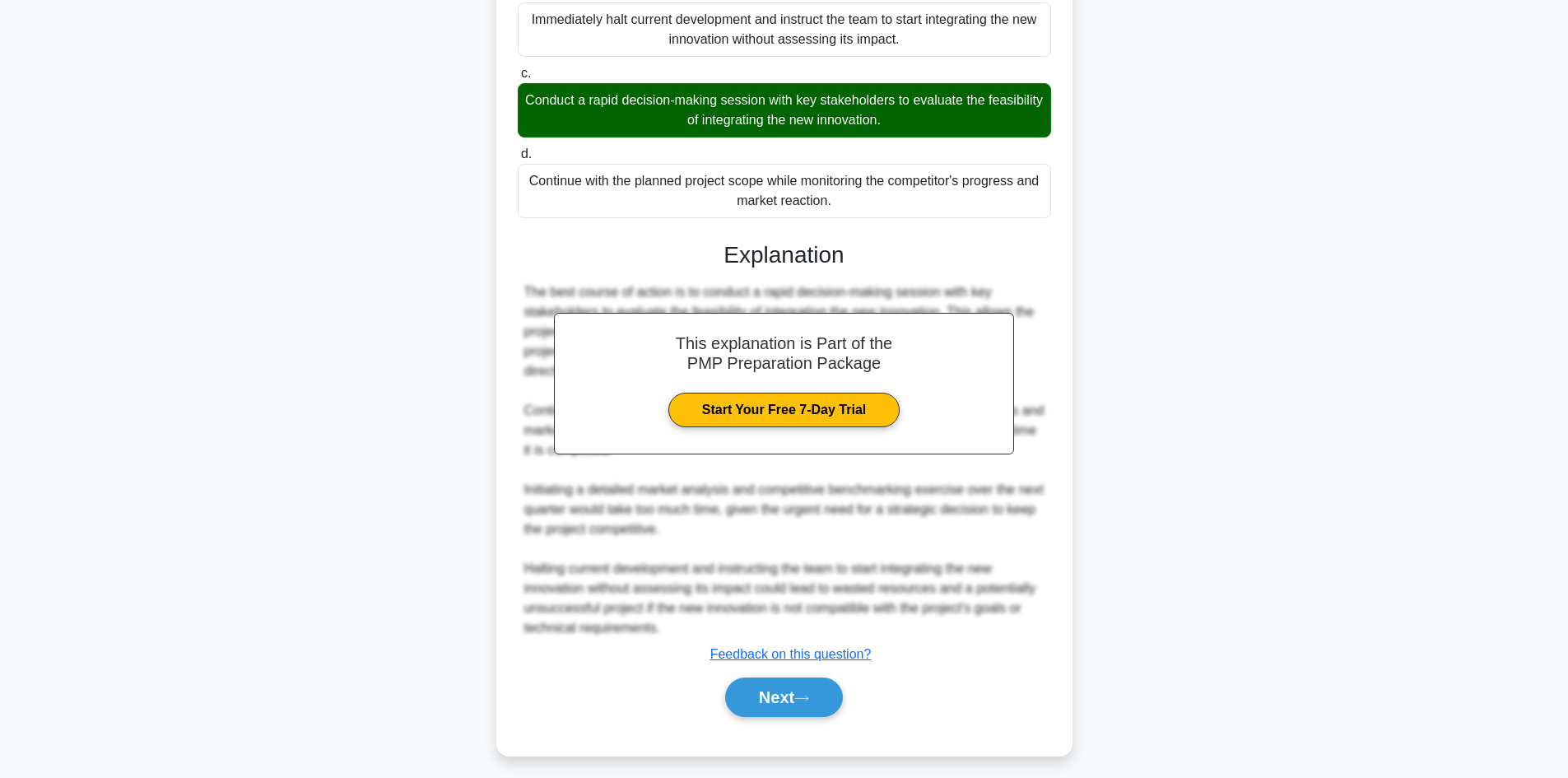
scroll to position [412, 0]
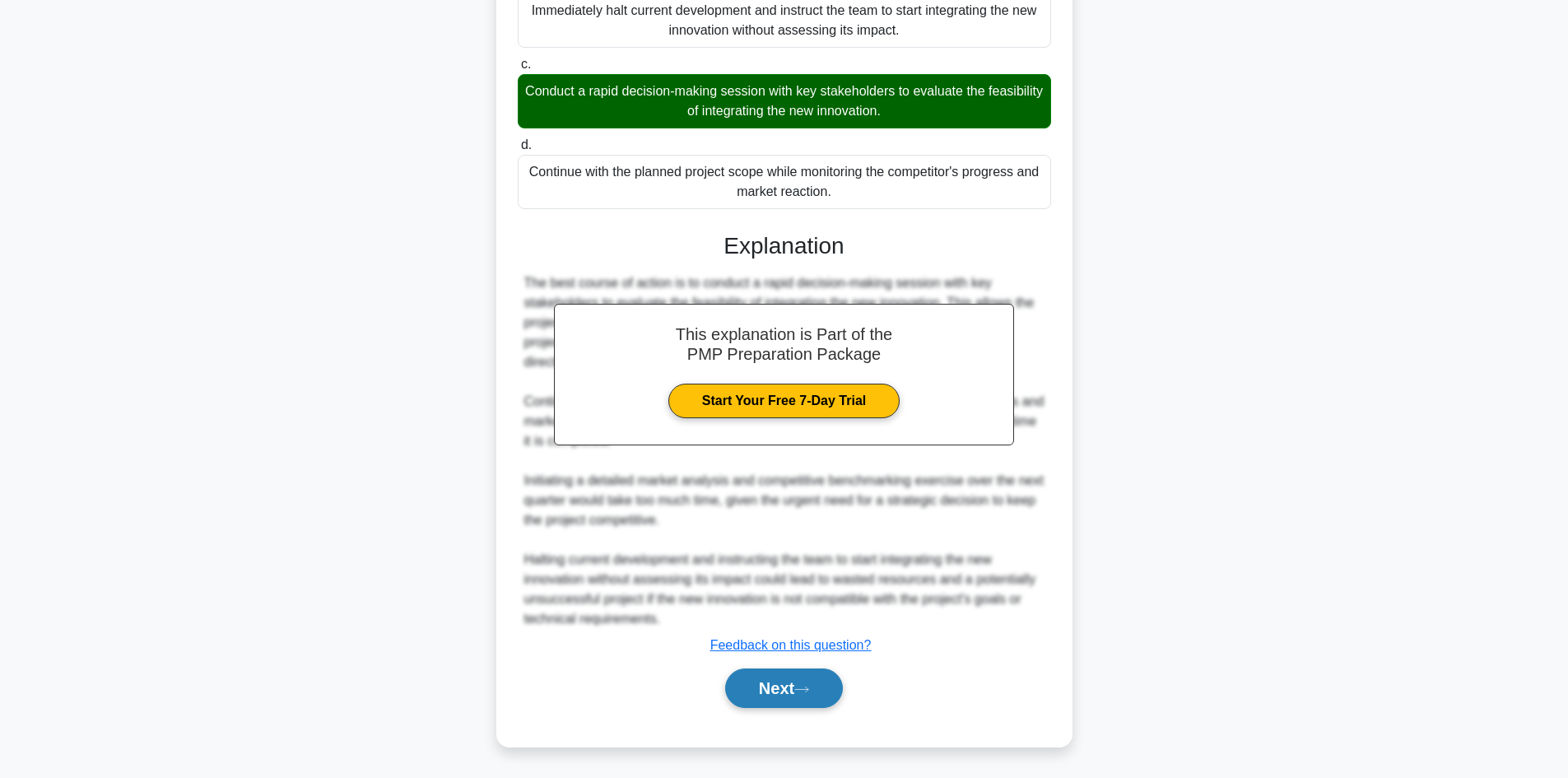
click at [775, 685] on button "Next" at bounding box center [784, 689] width 118 height 40
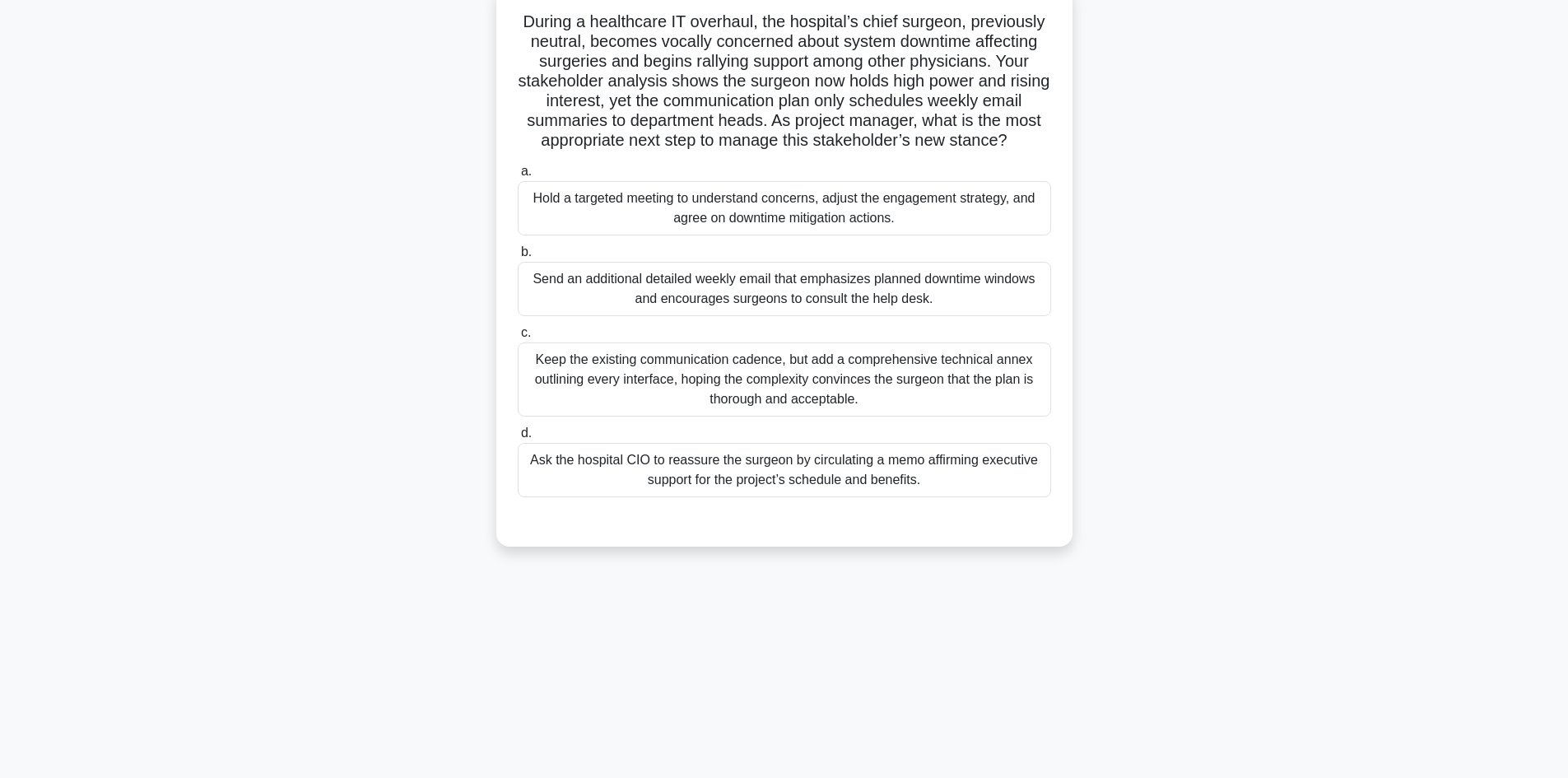
scroll to position [0, 0]
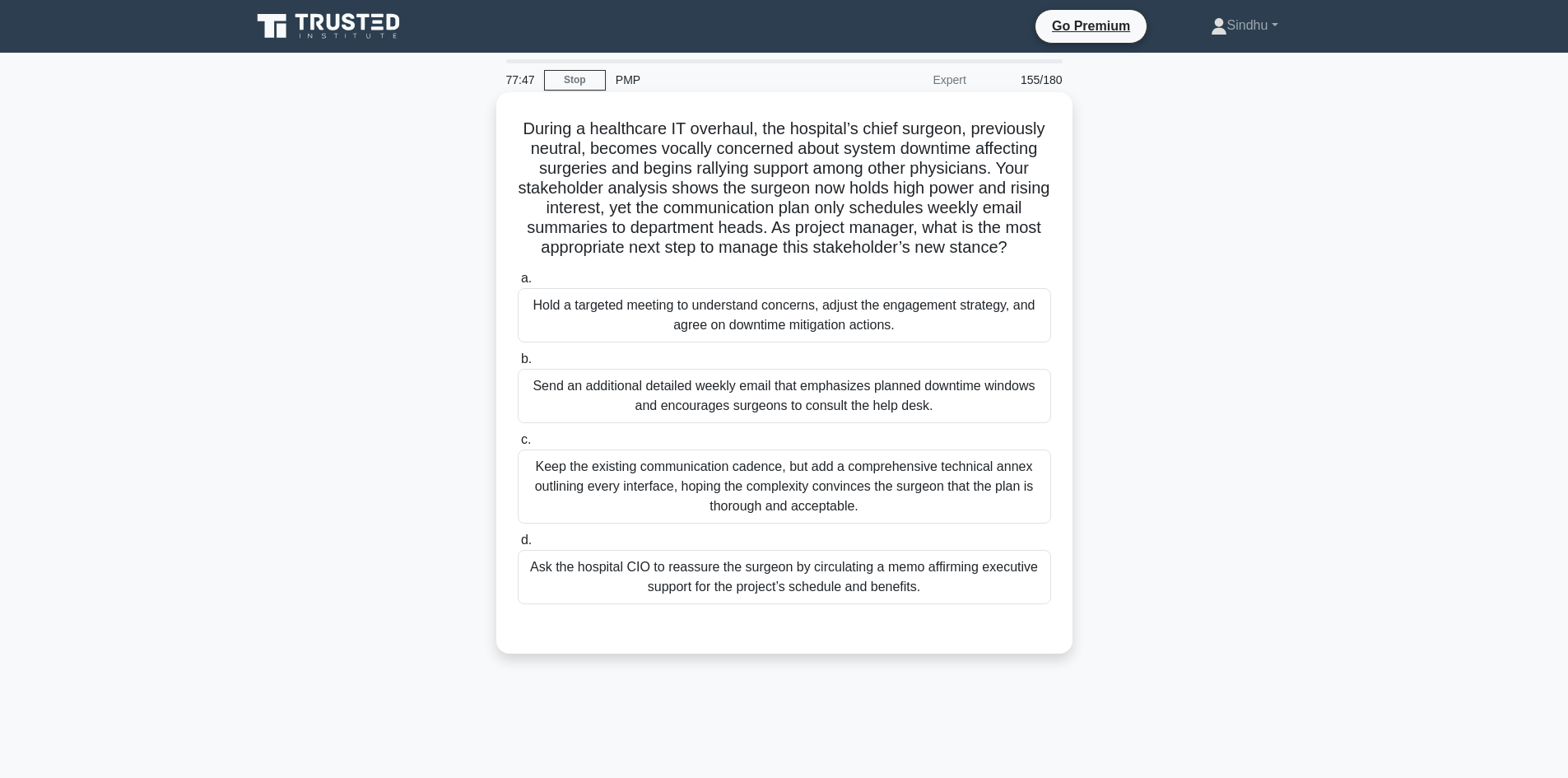
click at [753, 326] on div "Hold a targeted meeting to understand concerns, adjust the engagement strategy,…" at bounding box center [784, 316] width 533 height 55
click at [518, 284] on input "a. Hold a targeted meeting to understand concerns, adjust the engagement strate…" at bounding box center [518, 278] width 0 height 11
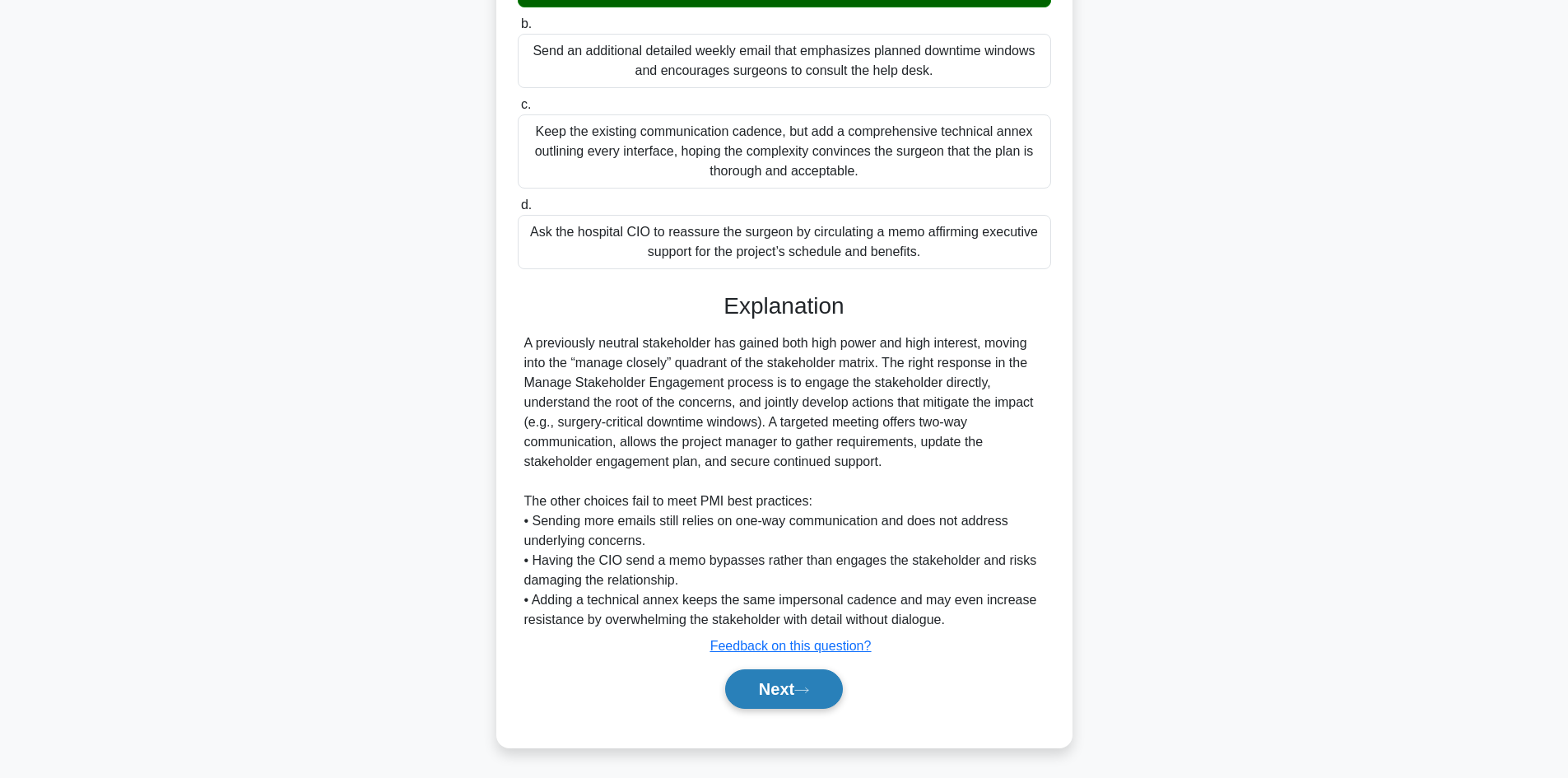
scroll to position [336, 0]
click at [768, 689] on button "Next" at bounding box center [784, 689] width 118 height 40
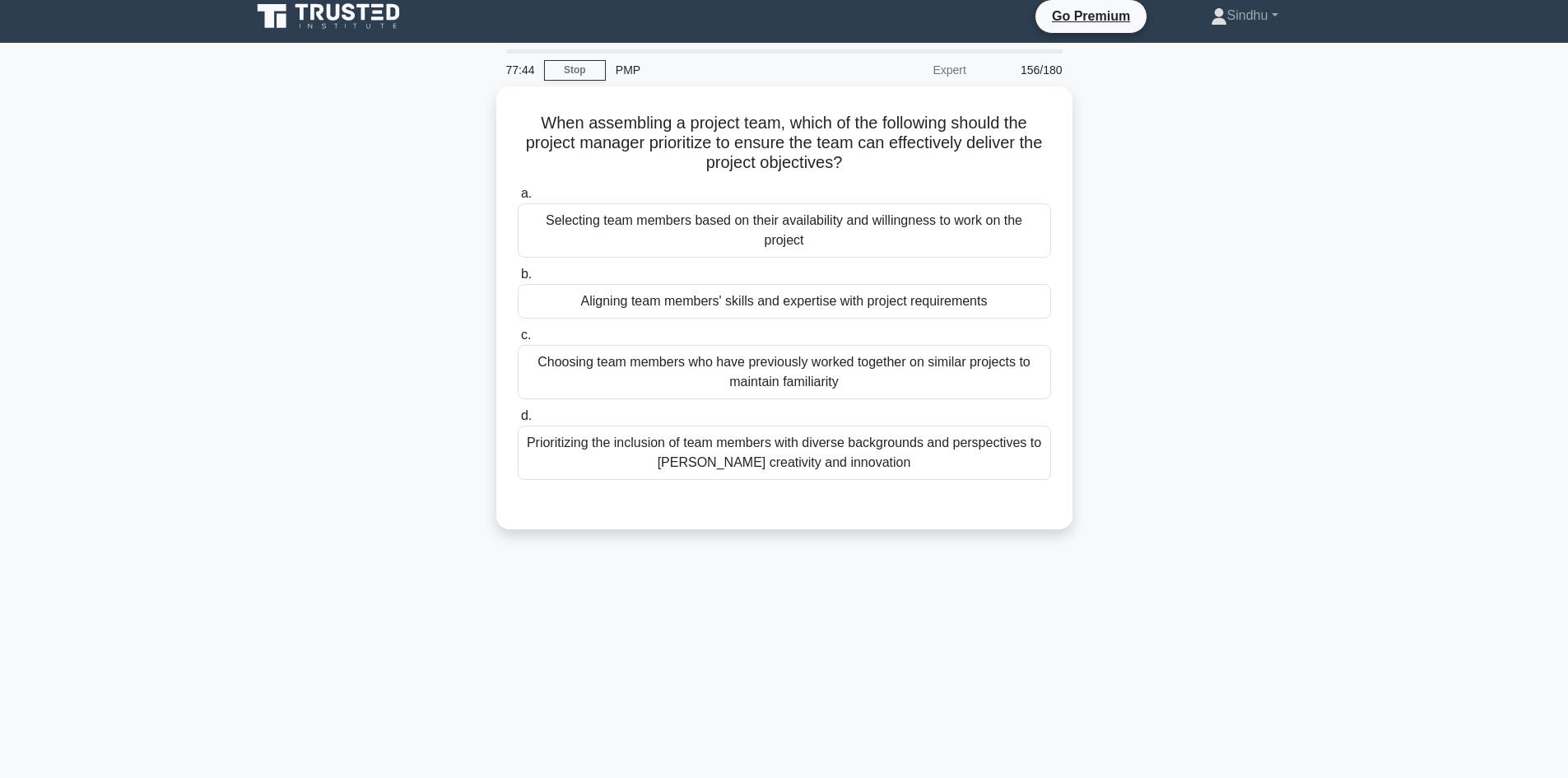
scroll to position [0, 0]
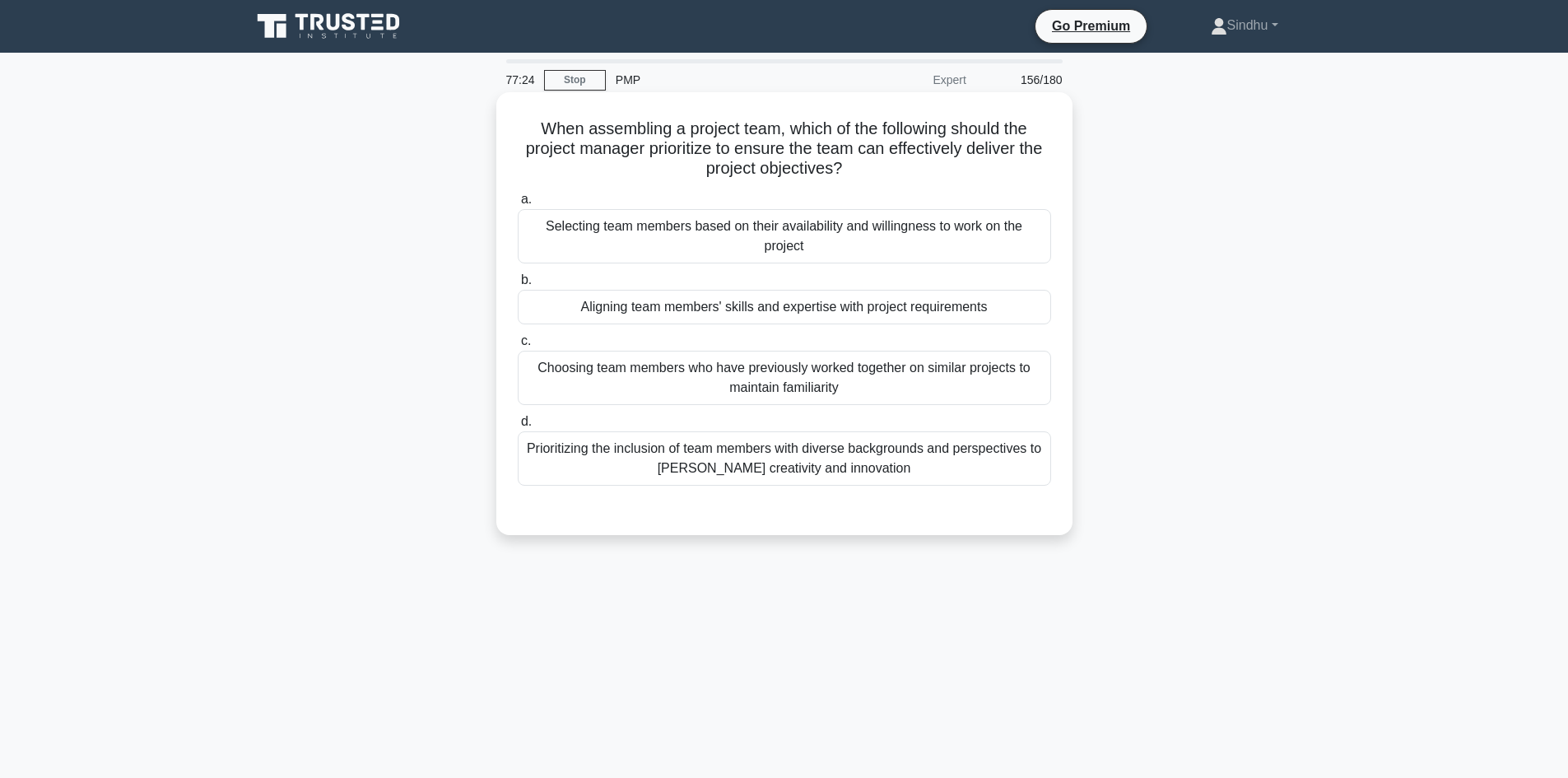
click at [801, 305] on div "Aligning team members' skills and expertise with project requirements" at bounding box center [784, 307] width 533 height 35
click at [518, 286] on input "b. Aligning team members' skills and expertise with project requirements" at bounding box center [518, 280] width 0 height 11
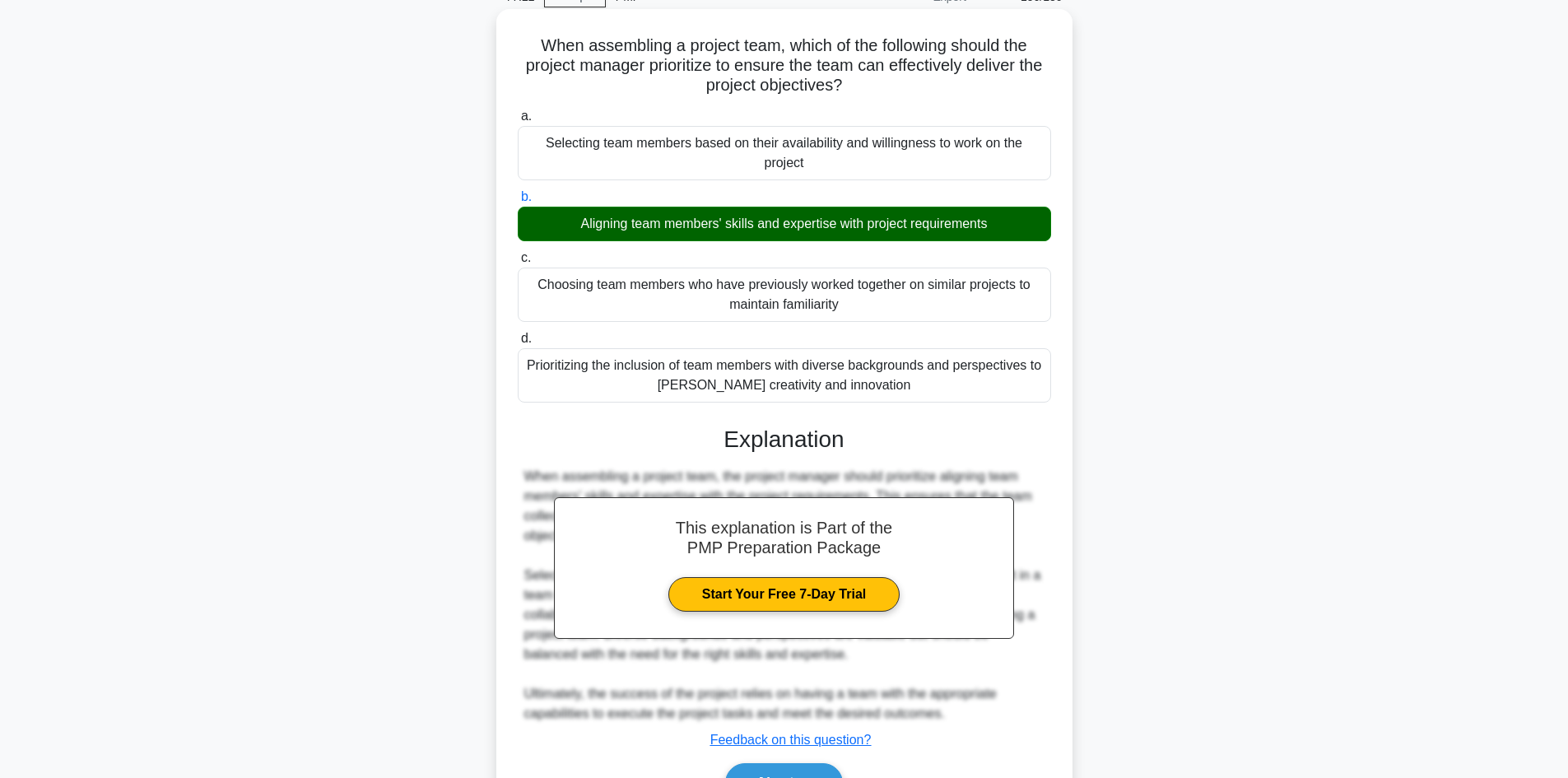
scroll to position [179, 0]
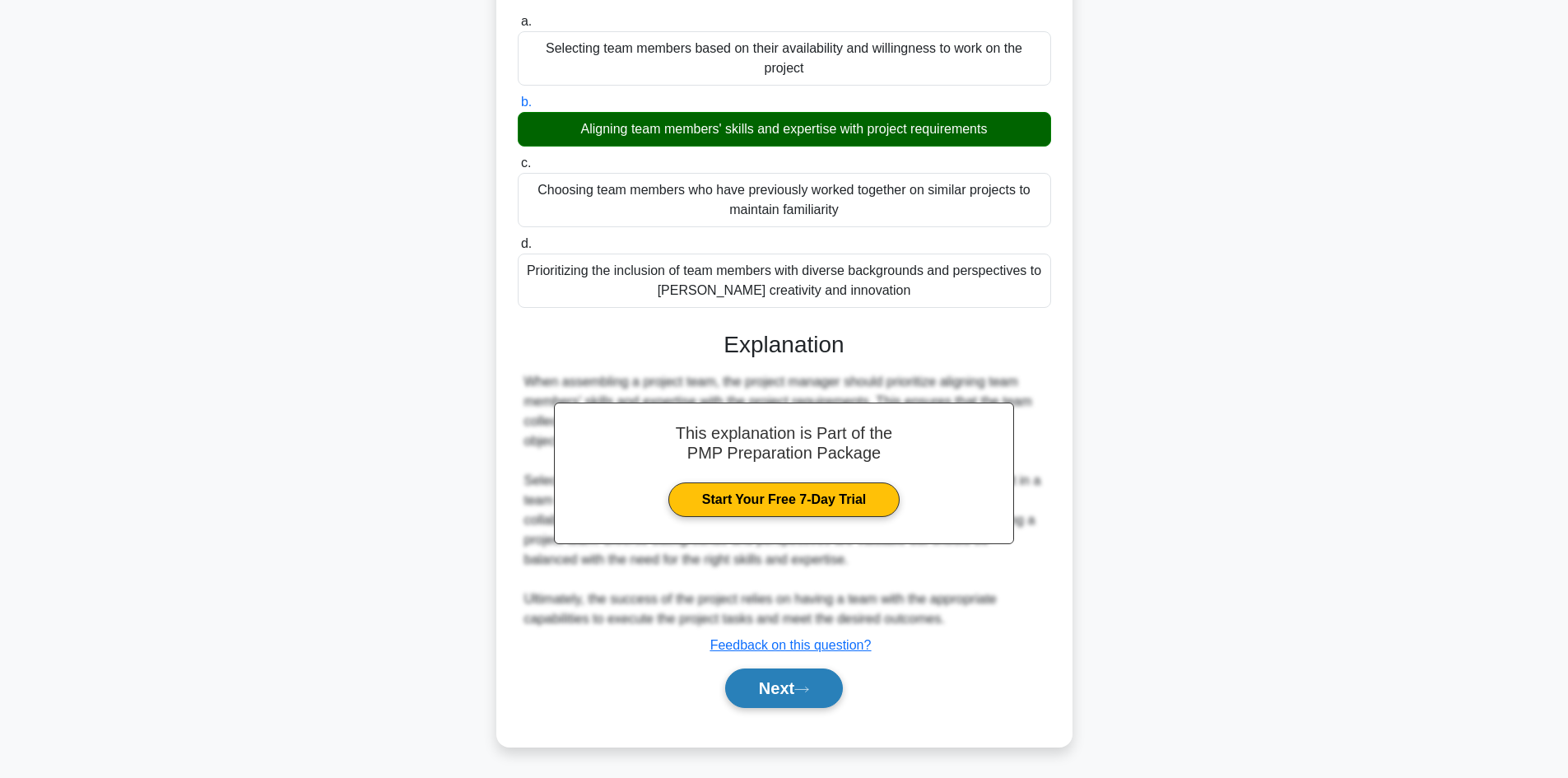
click at [776, 684] on button "Next" at bounding box center [784, 689] width 118 height 40
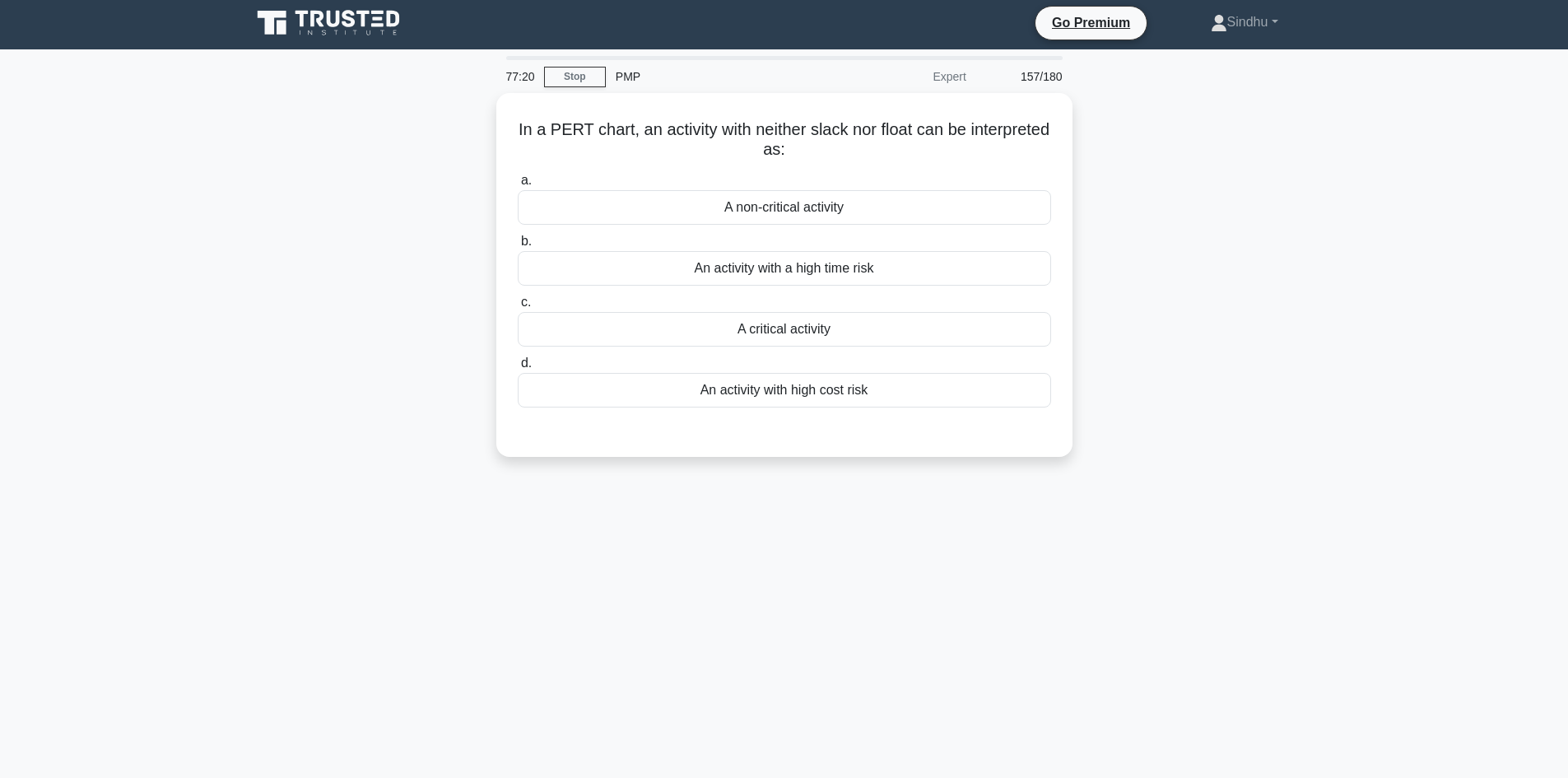
scroll to position [0, 0]
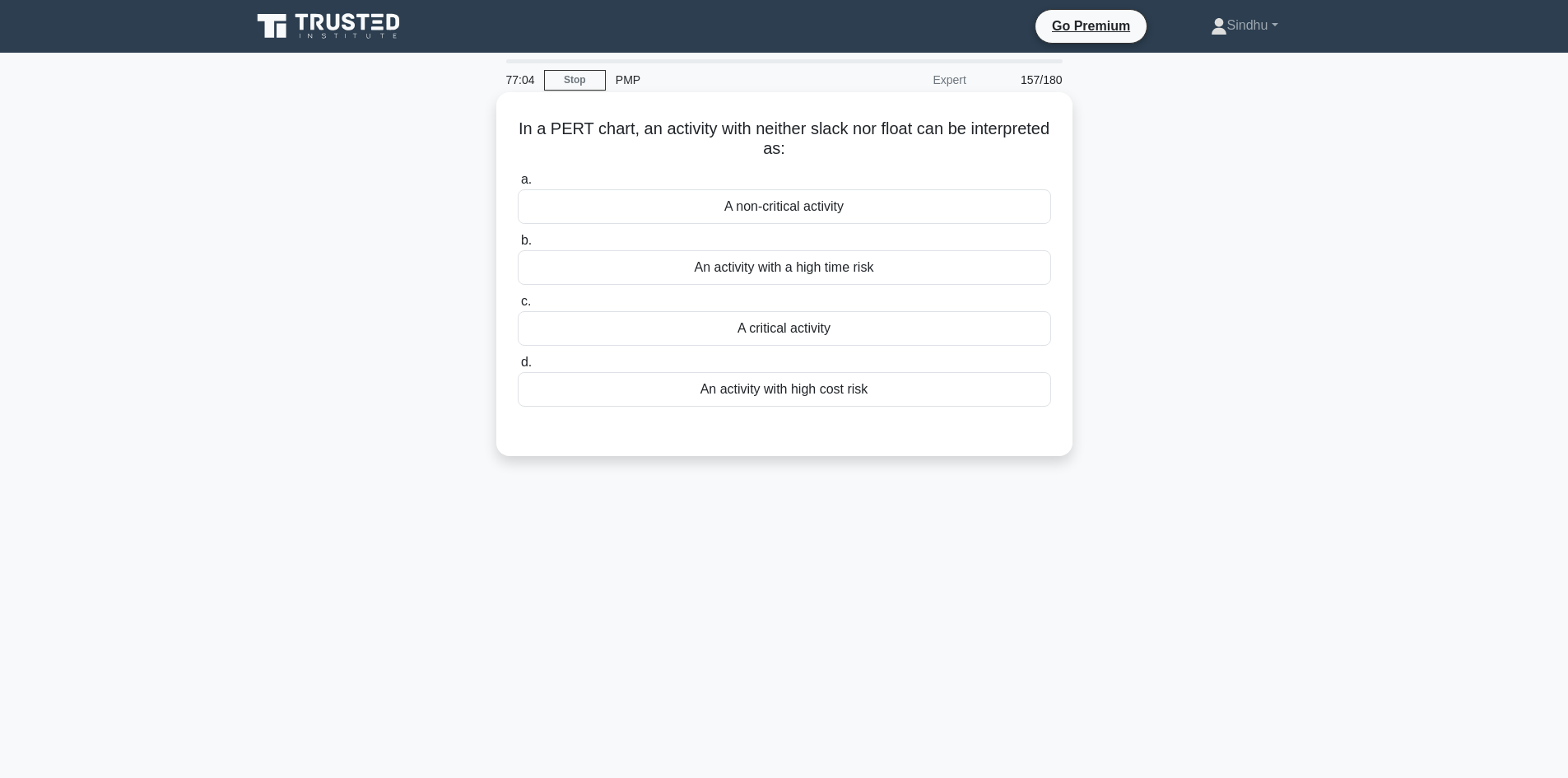
click at [774, 399] on div "An activity with high cost risk" at bounding box center [784, 389] width 533 height 35
click at [518, 368] on input "d. An activity with high cost risk" at bounding box center [518, 362] width 0 height 11
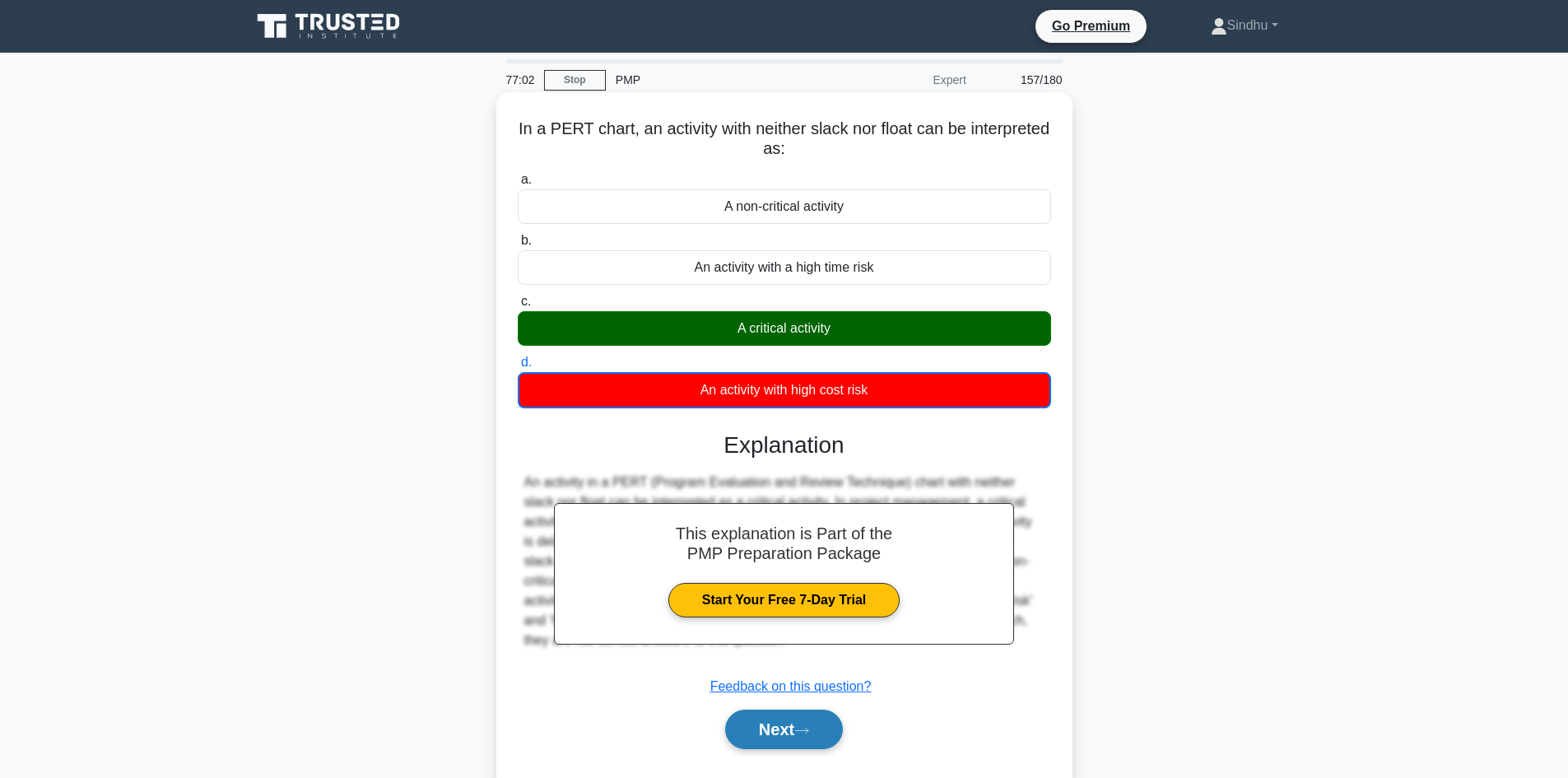
click at [799, 725] on button "Next" at bounding box center [784, 730] width 118 height 40
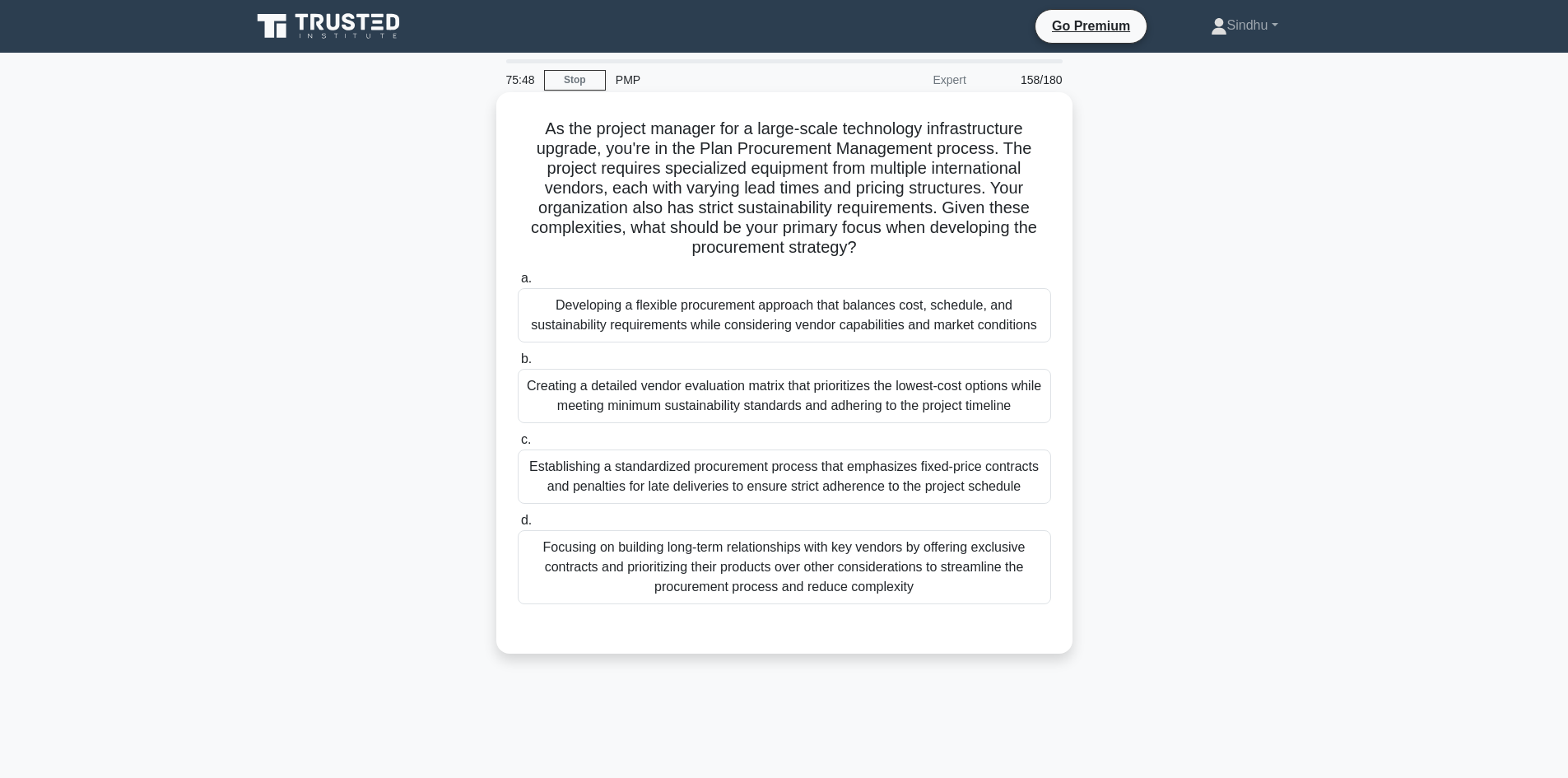
click at [815, 308] on div "Developing a flexible procurement approach that balances cost, schedule, and su…" at bounding box center [784, 316] width 533 height 55
click at [518, 284] on input "a. Developing a flexible procurement approach that balances cost, schedule, and…" at bounding box center [518, 278] width 0 height 11
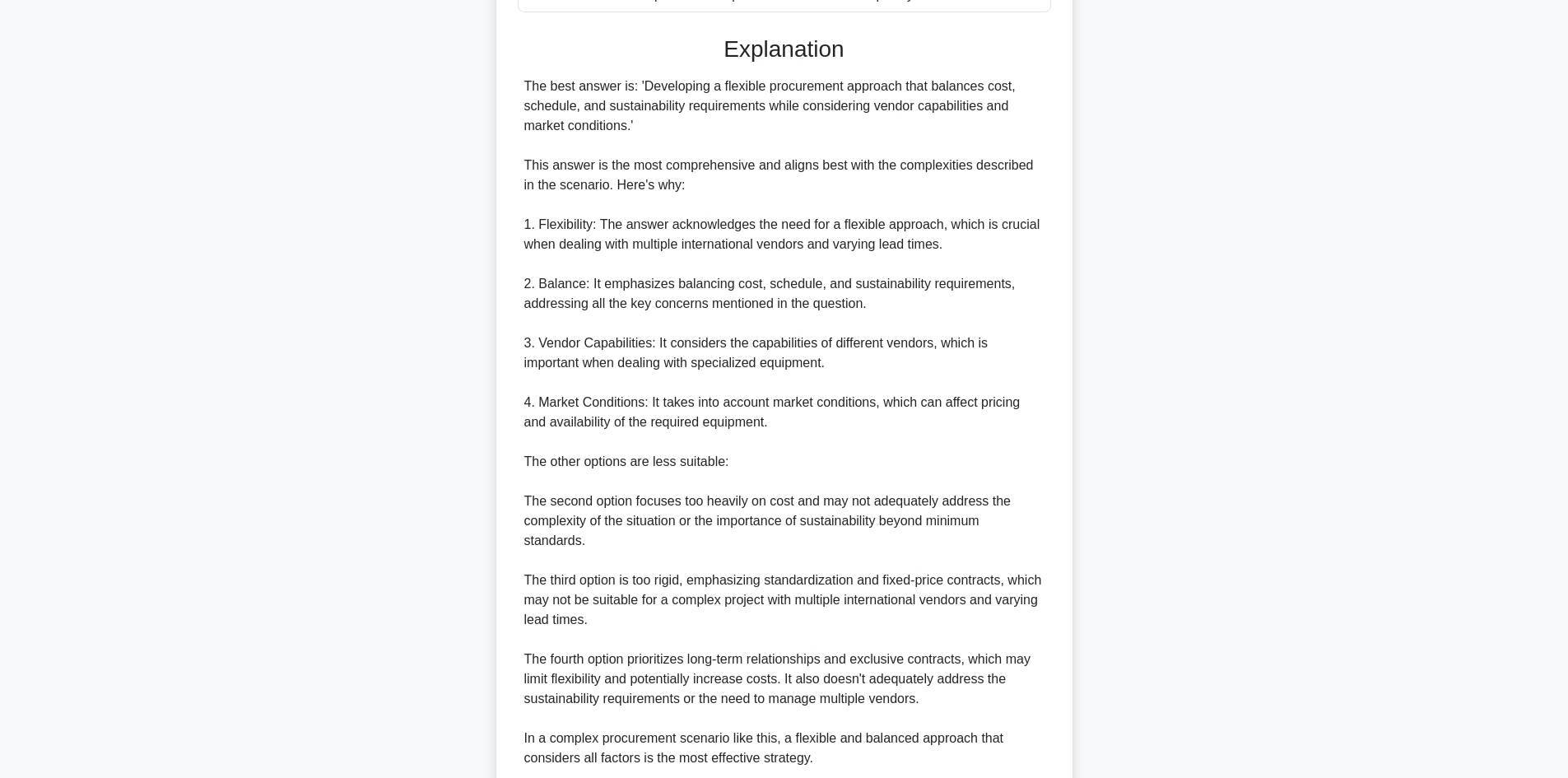
scroll to position [741, 0]
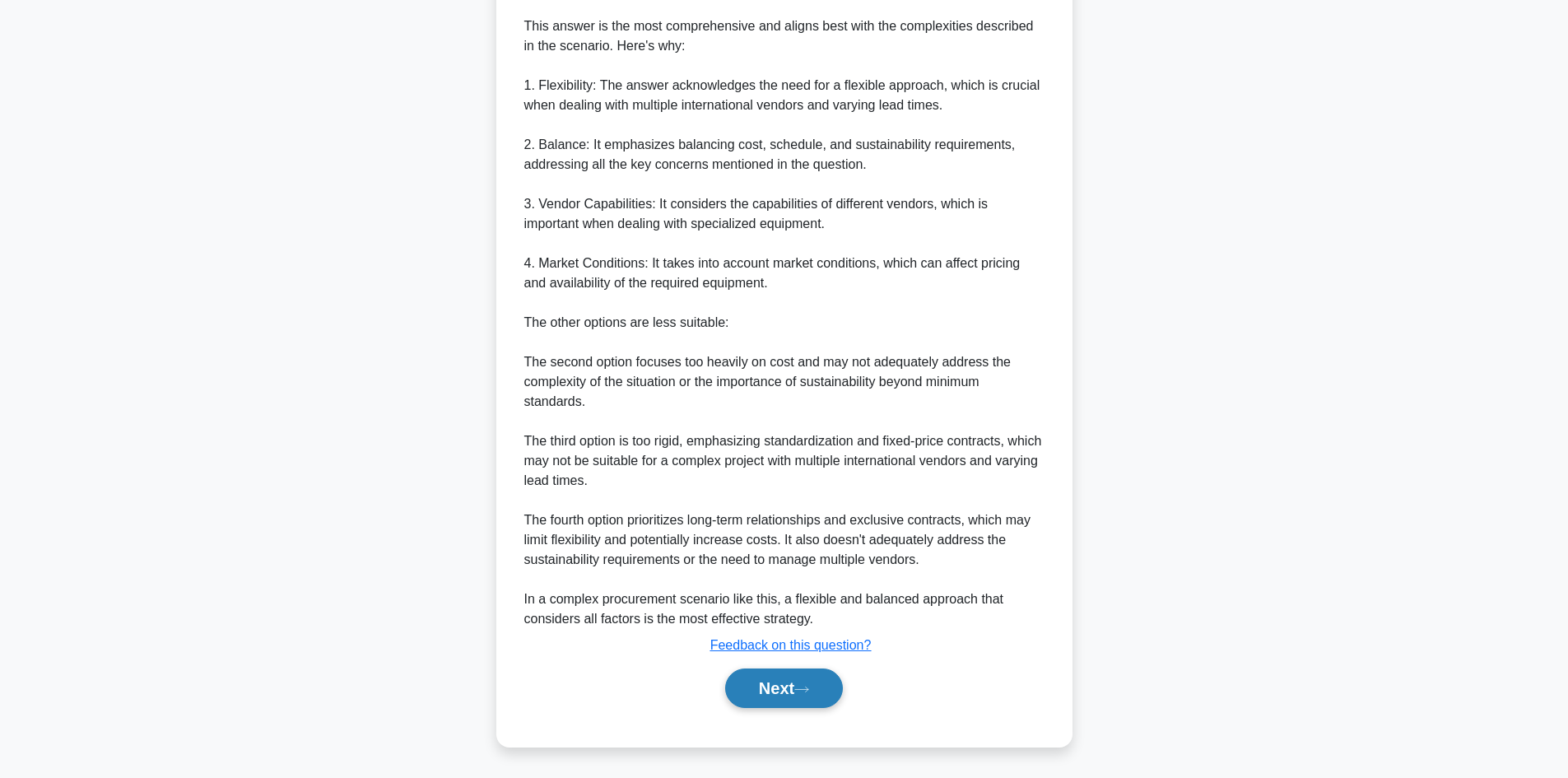
click at [774, 698] on button "Next" at bounding box center [784, 689] width 118 height 40
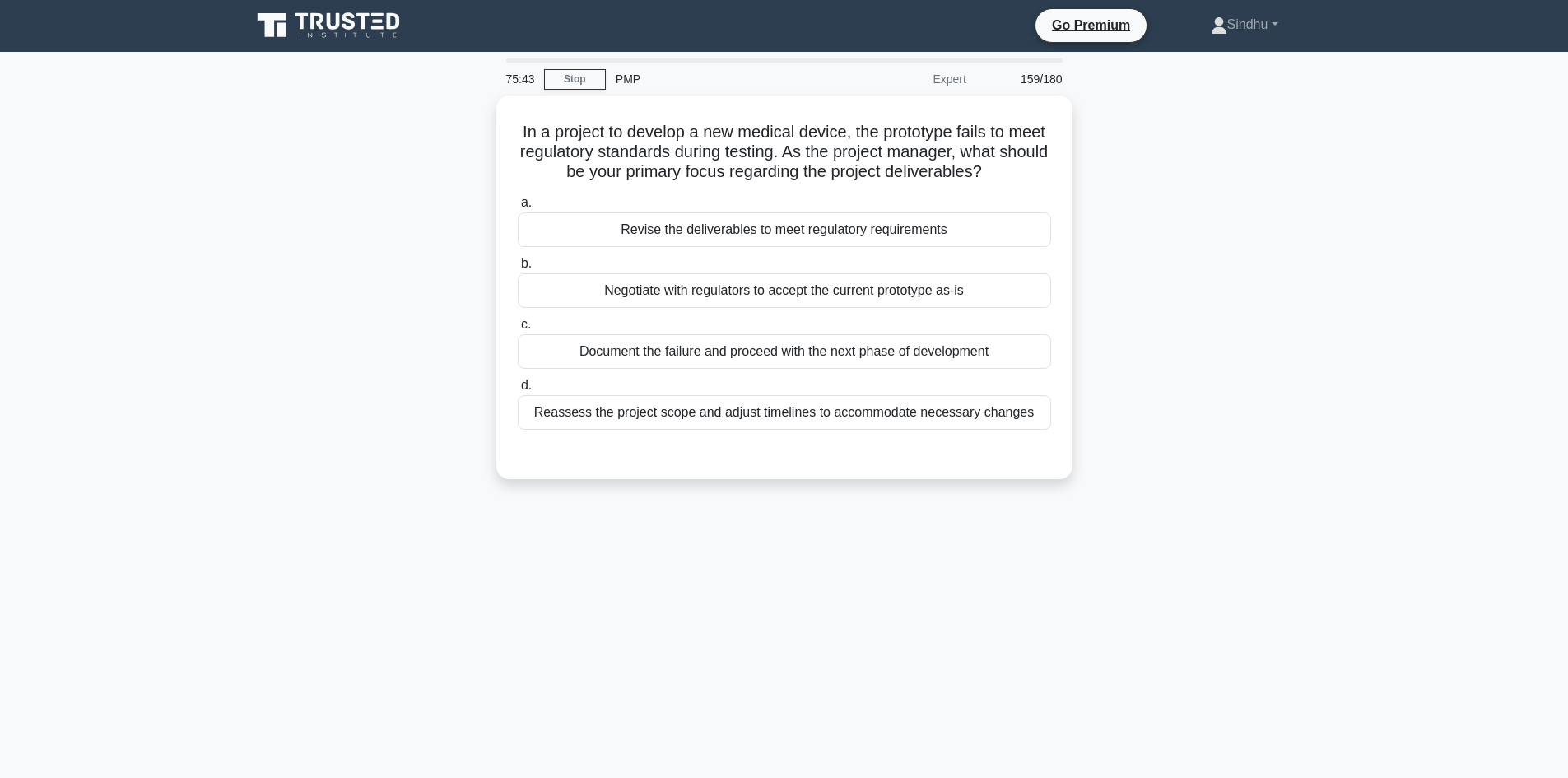
scroll to position [0, 0]
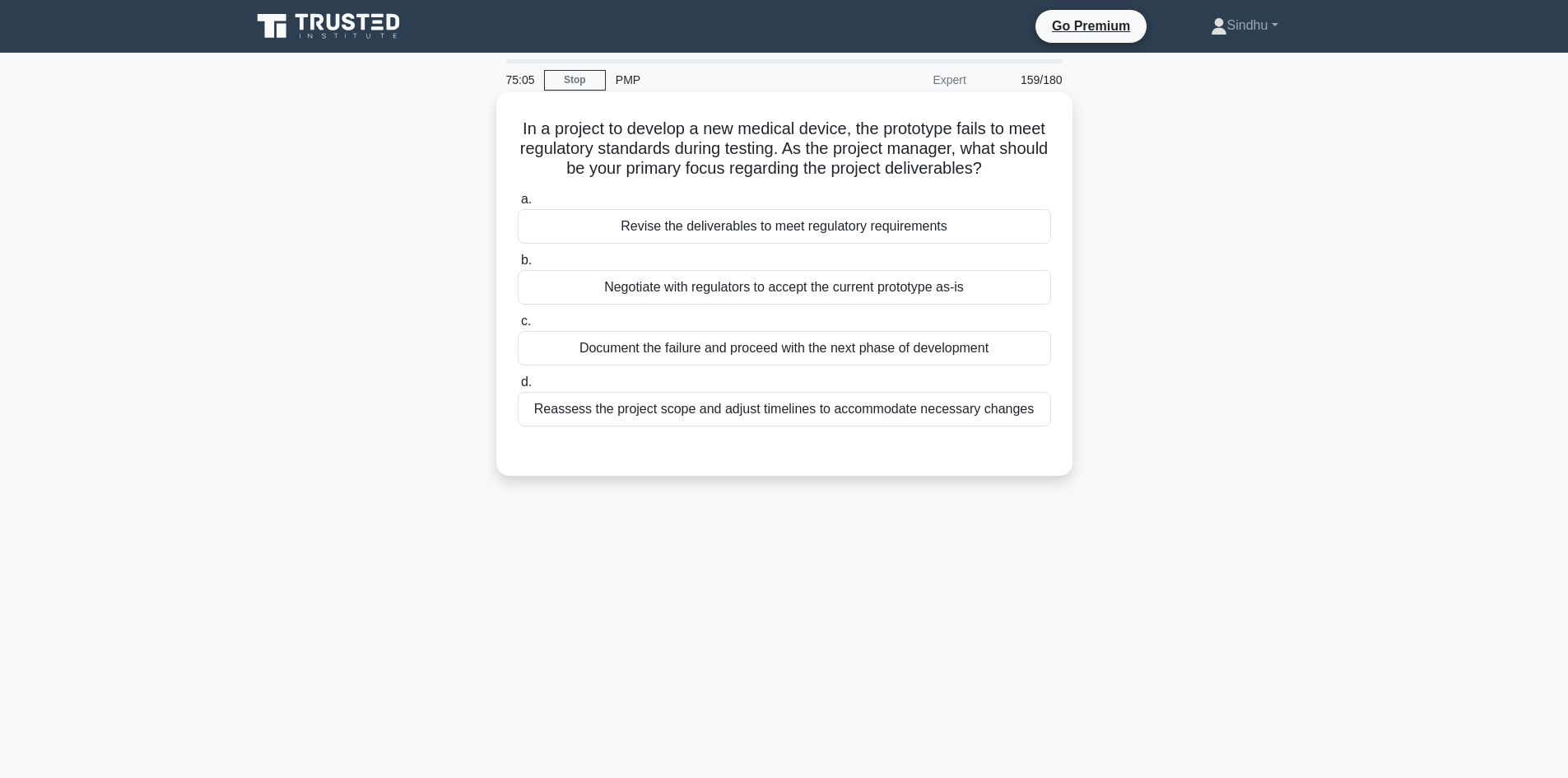
click at [723, 403] on div "Reassess the project scope and adjust timelines to accommodate necessary changes" at bounding box center [784, 409] width 533 height 35
click at [707, 412] on div "Reassess the project scope and adjust timelines to accommodate necessary changes" at bounding box center [784, 409] width 533 height 35
click at [518, 388] on input "d. Reassess the project scope and adjust timelines to accommodate necessary cha…" at bounding box center [518, 382] width 0 height 11
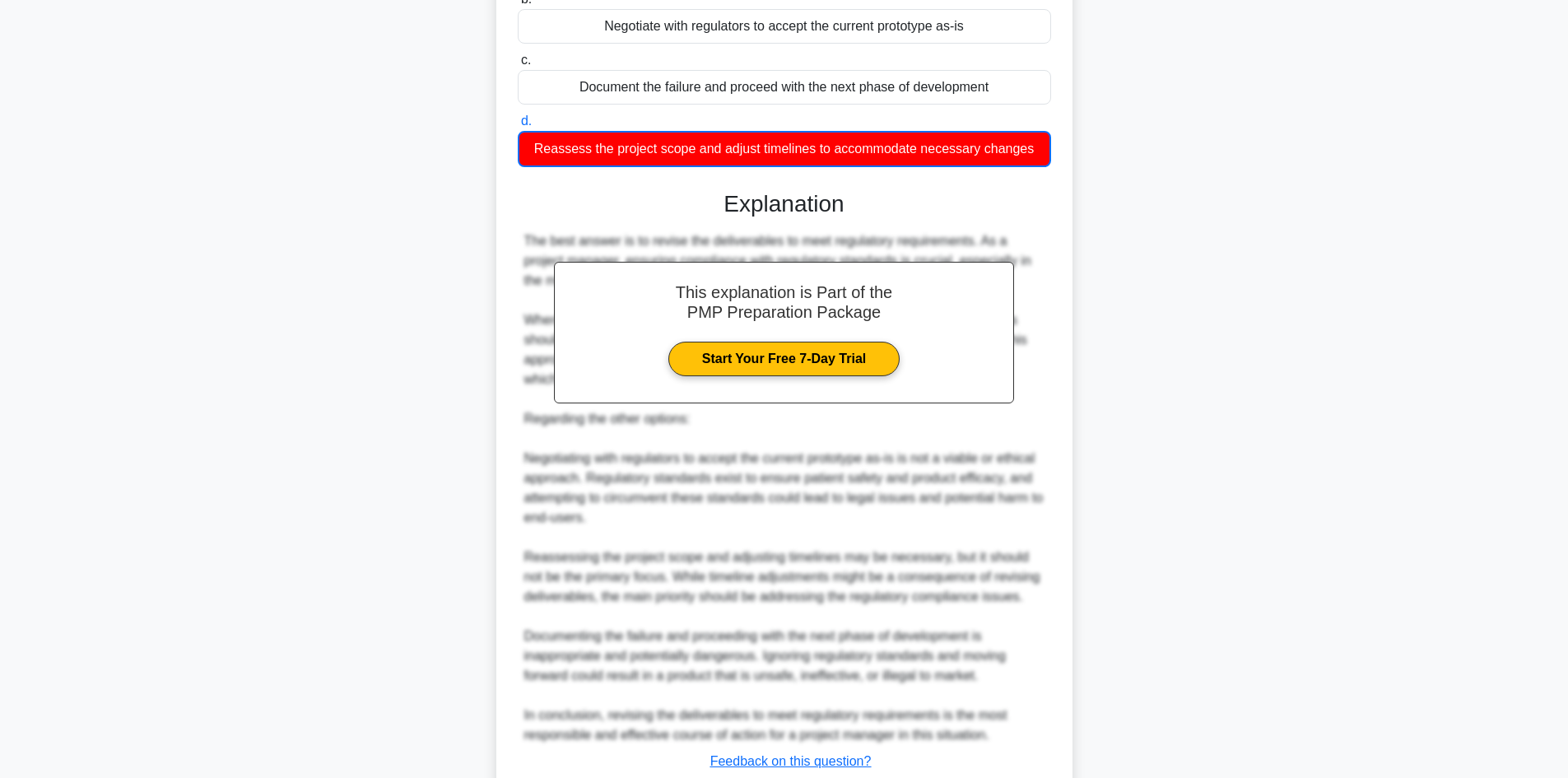
scroll to position [378, 0]
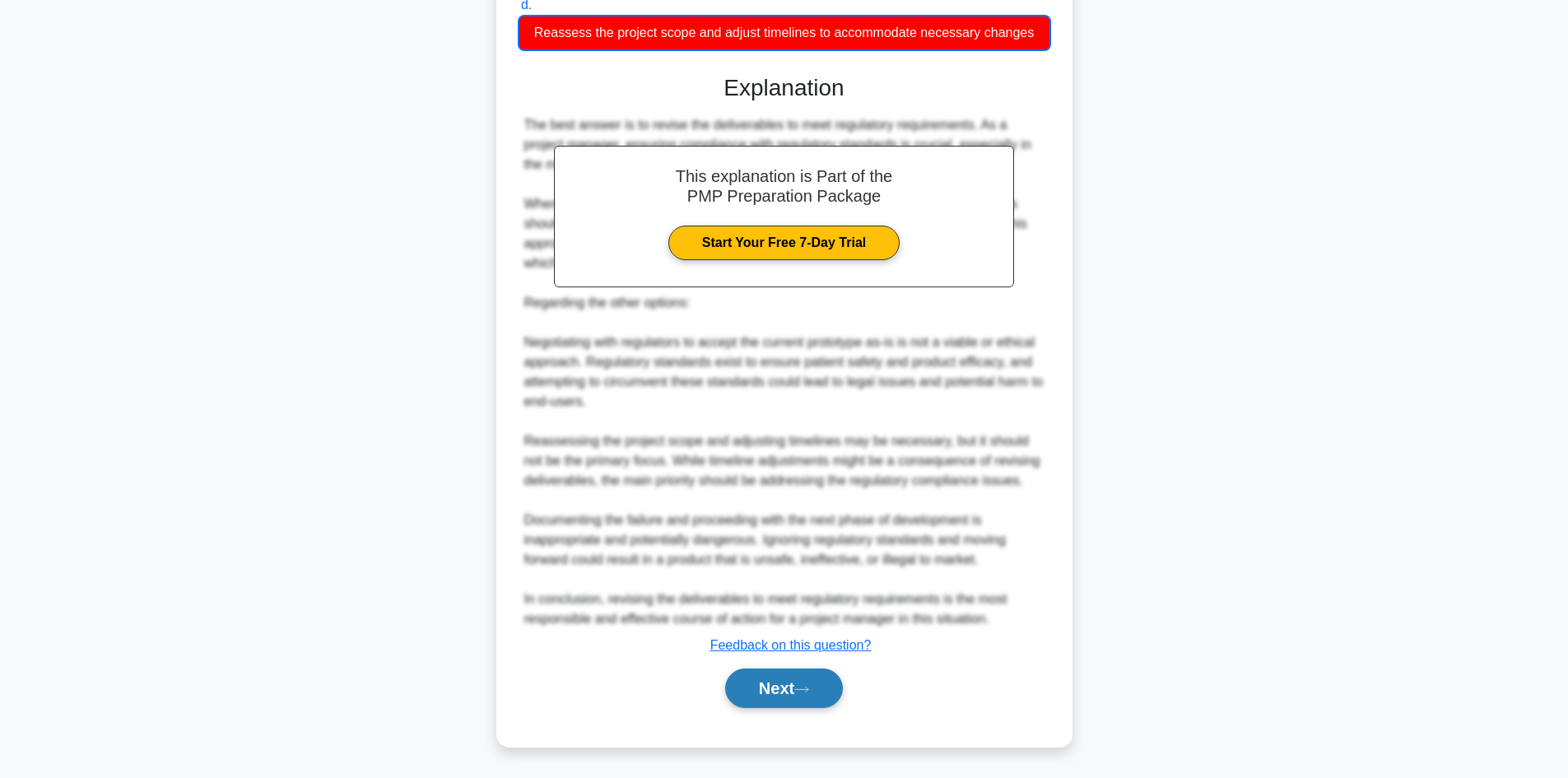
click at [765, 696] on button "Next" at bounding box center [784, 689] width 118 height 40
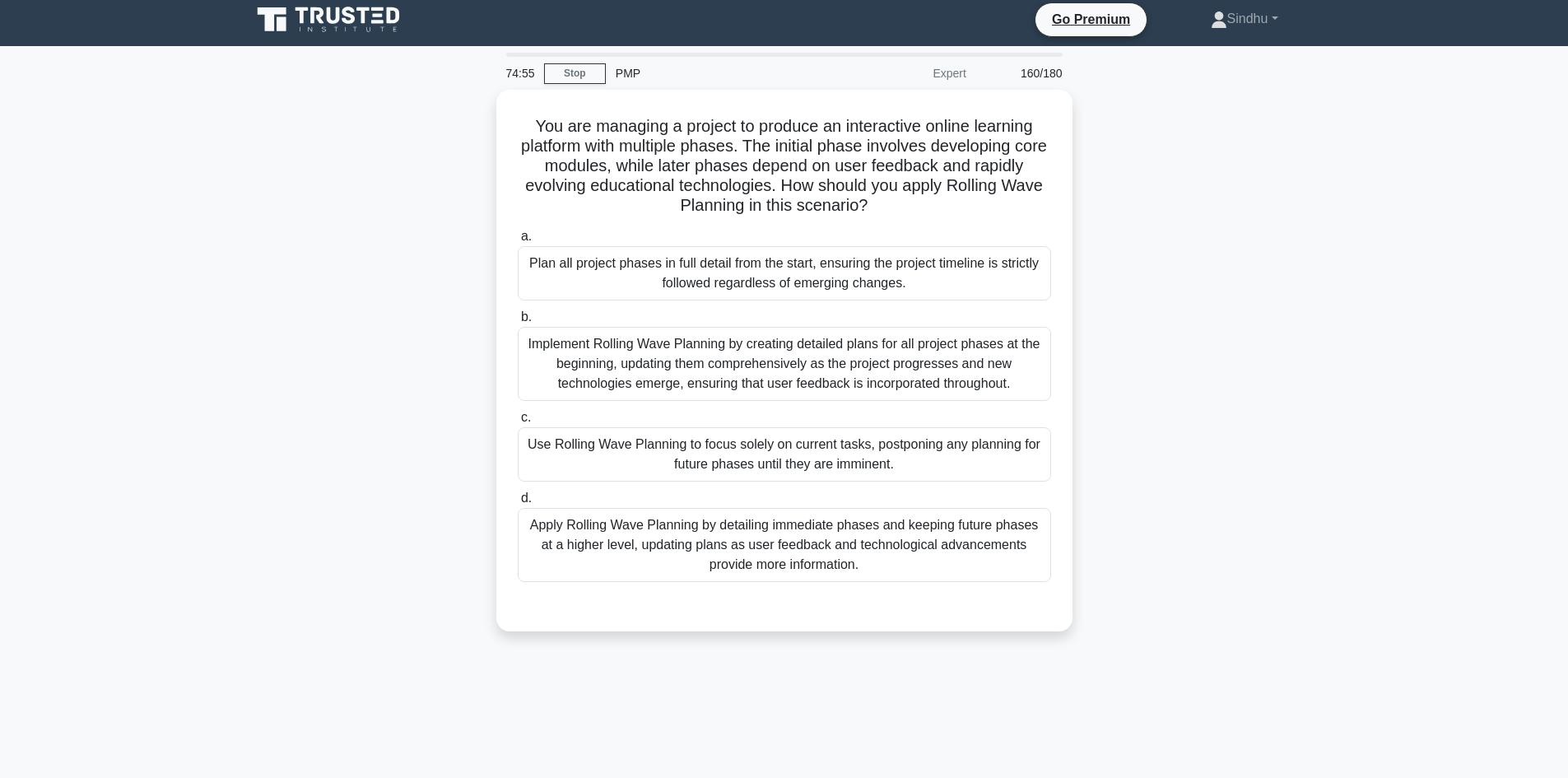
scroll to position [0, 0]
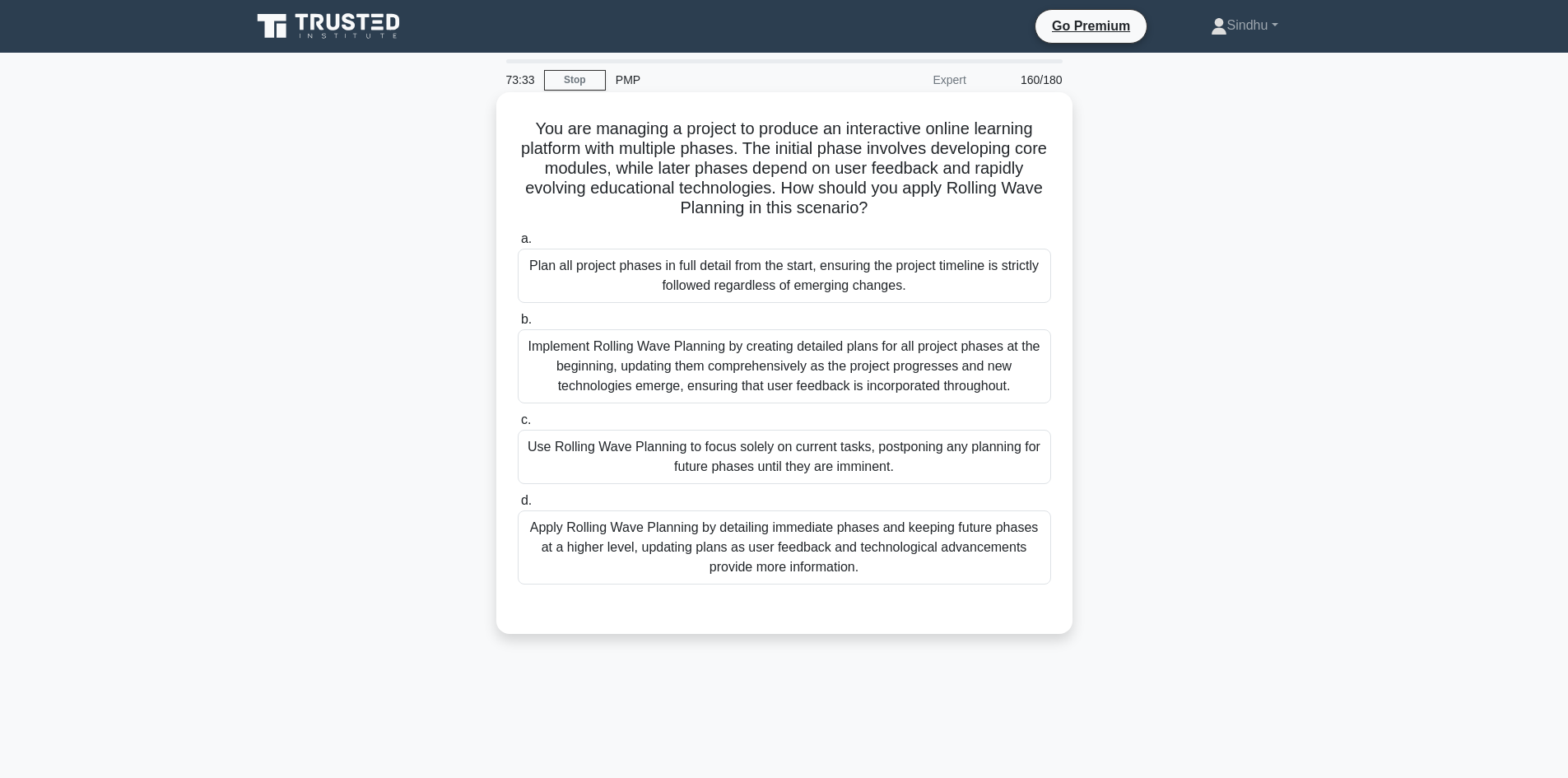
click at [895, 387] on div "Implement Rolling Wave Planning by creating detailed plans for all project phas…" at bounding box center [784, 365] width 533 height 74
click at [518, 325] on input "b. Implement Rolling Wave Planning by creating detailed plans for all project p…" at bounding box center [518, 320] width 0 height 11
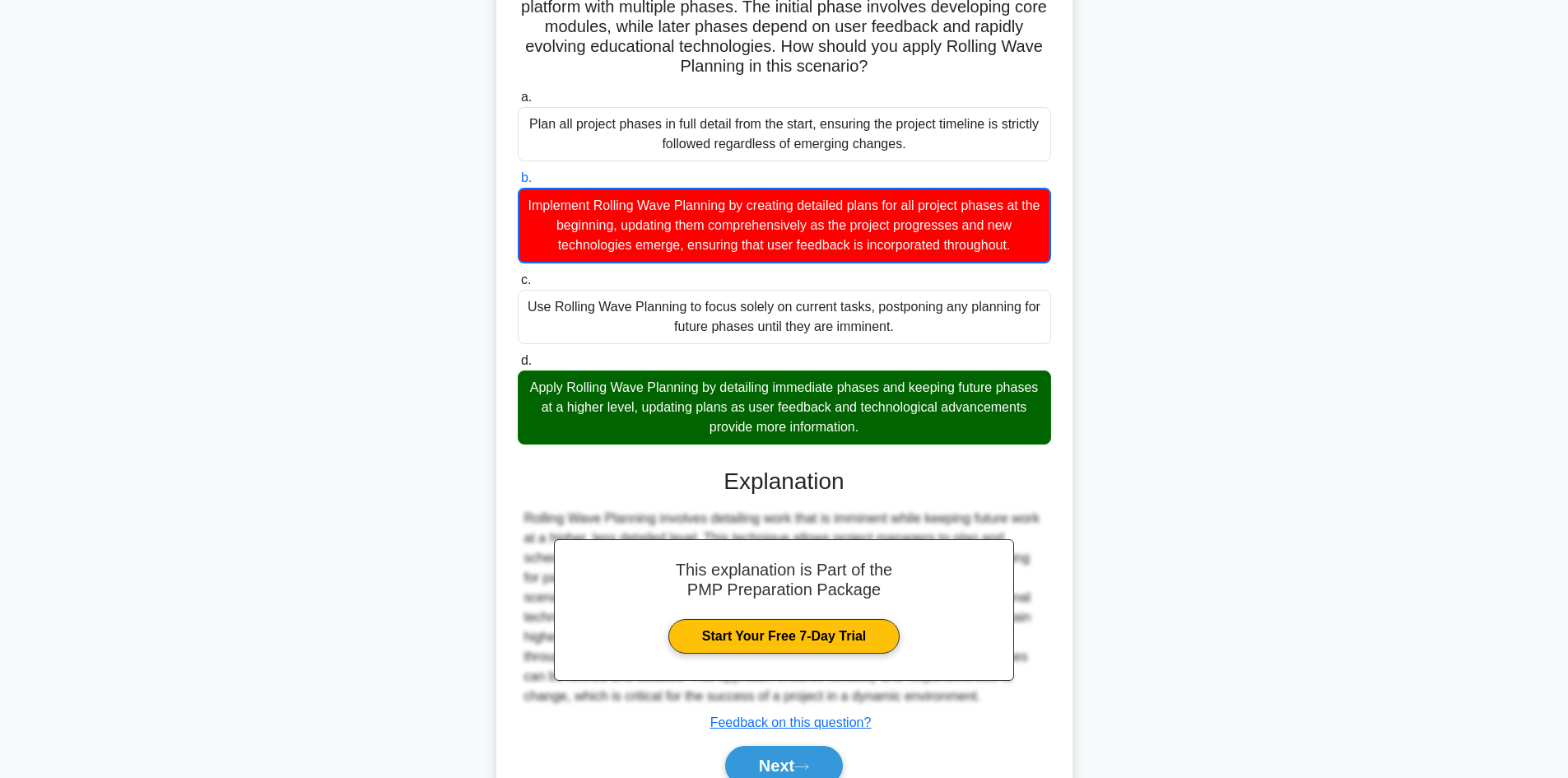
scroll to position [220, 0]
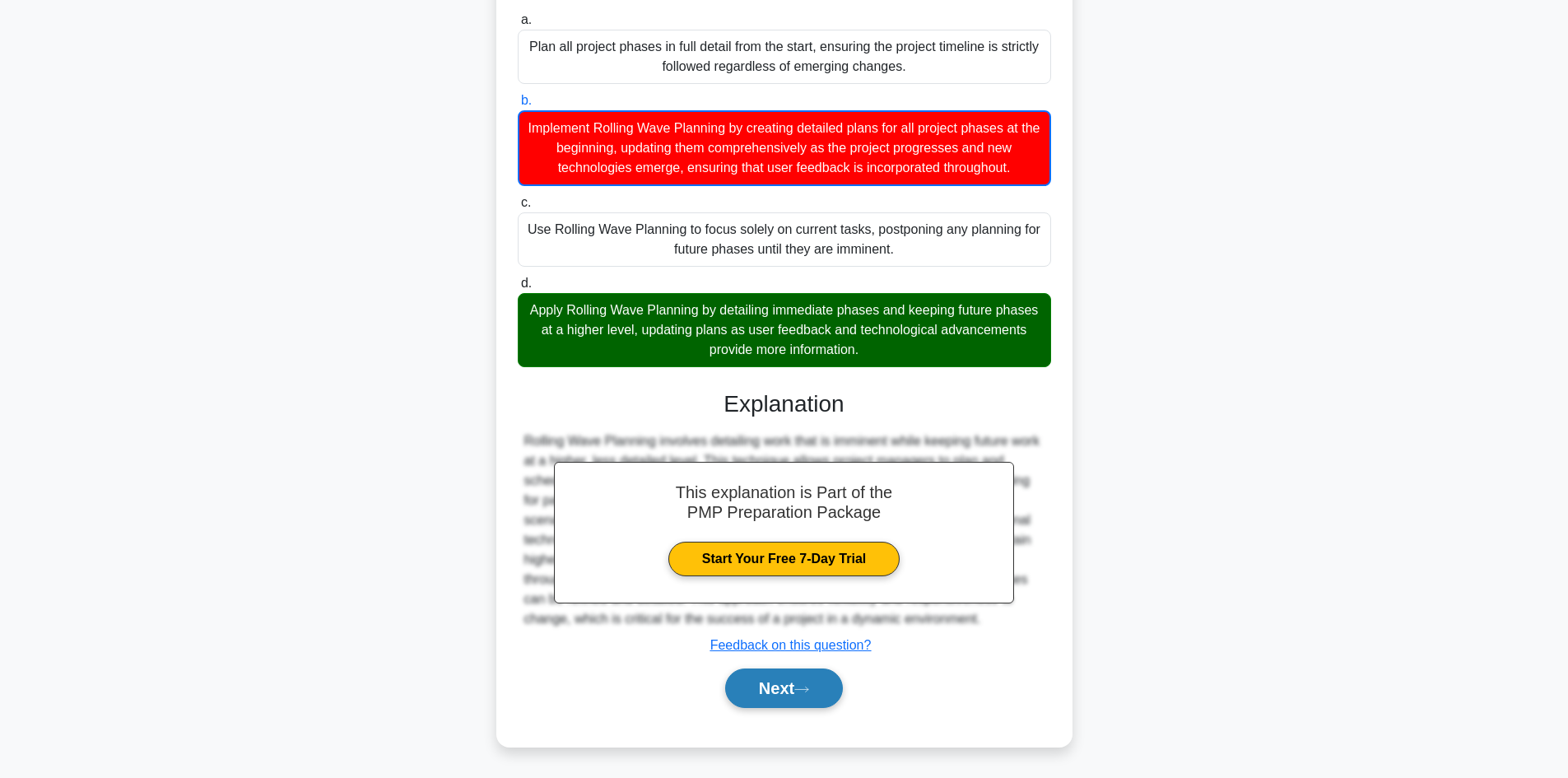
click at [782, 685] on button "Next" at bounding box center [784, 689] width 118 height 40
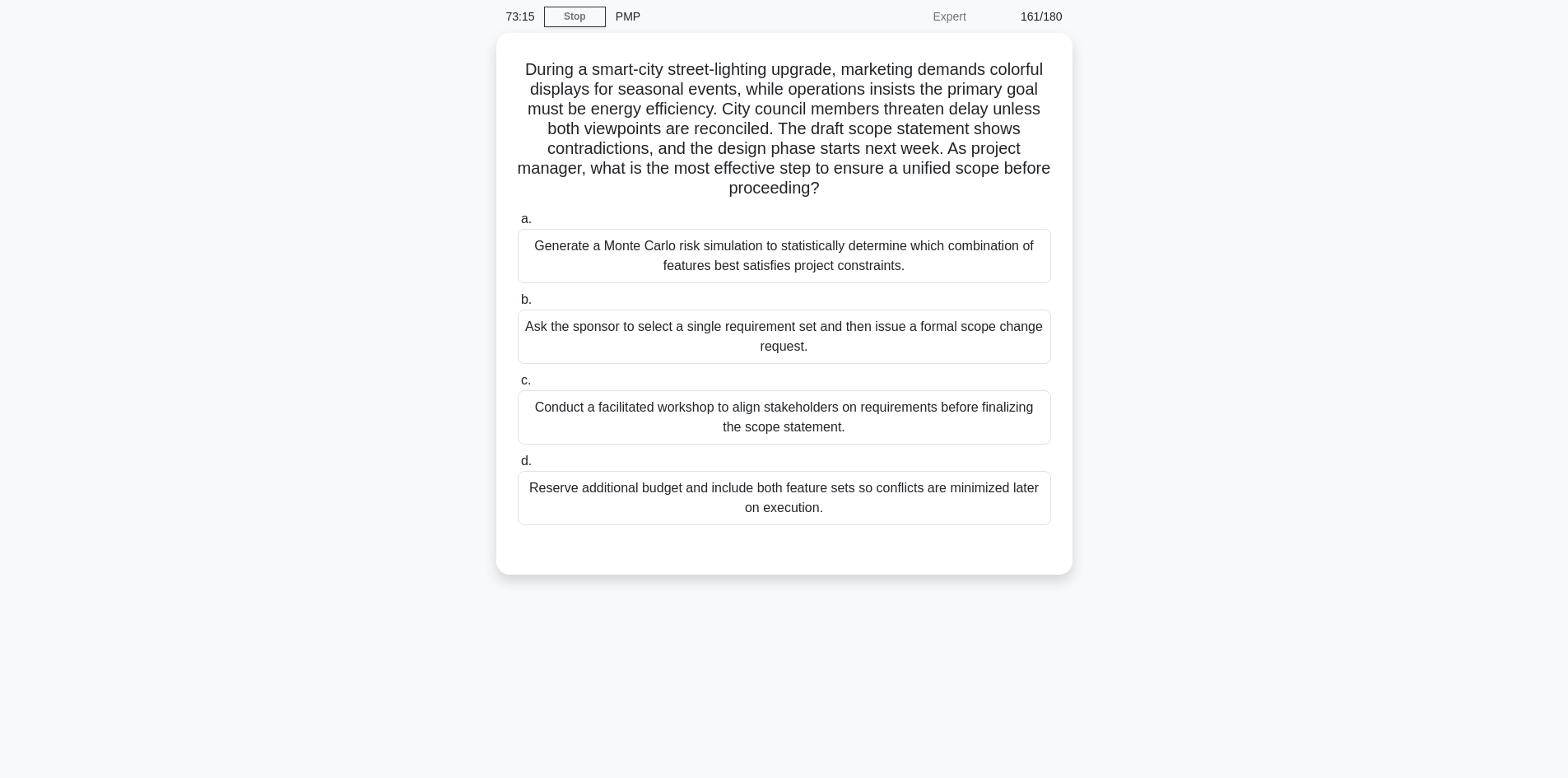
scroll to position [0, 0]
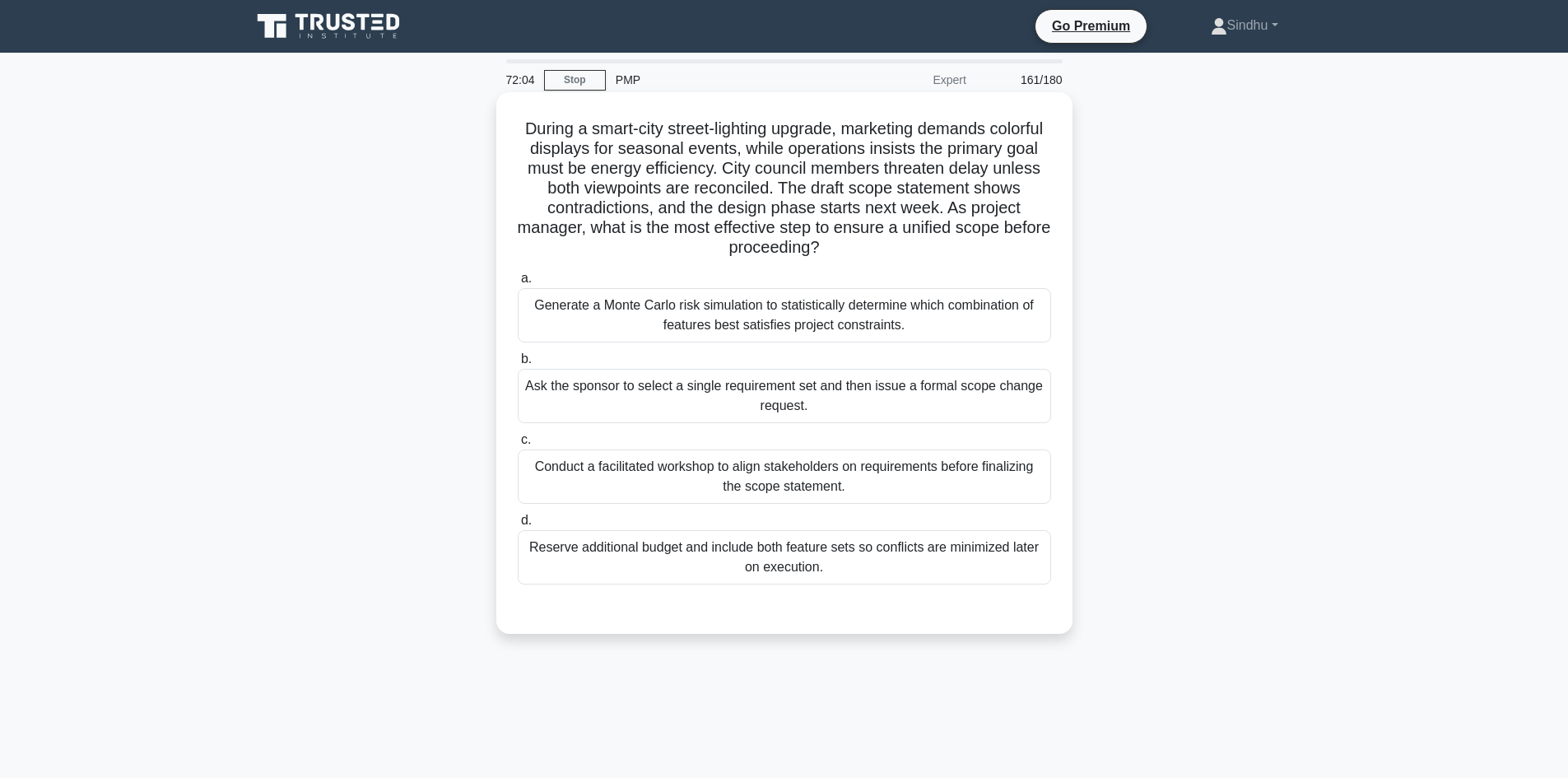
click at [915, 473] on div "Conduct a facilitated workshop to align stakeholders on requirements before fin…" at bounding box center [784, 477] width 533 height 55
click at [518, 446] on input "c. Conduct a facilitated workshop to align stakeholders on requirements before …" at bounding box center [518, 440] width 0 height 11
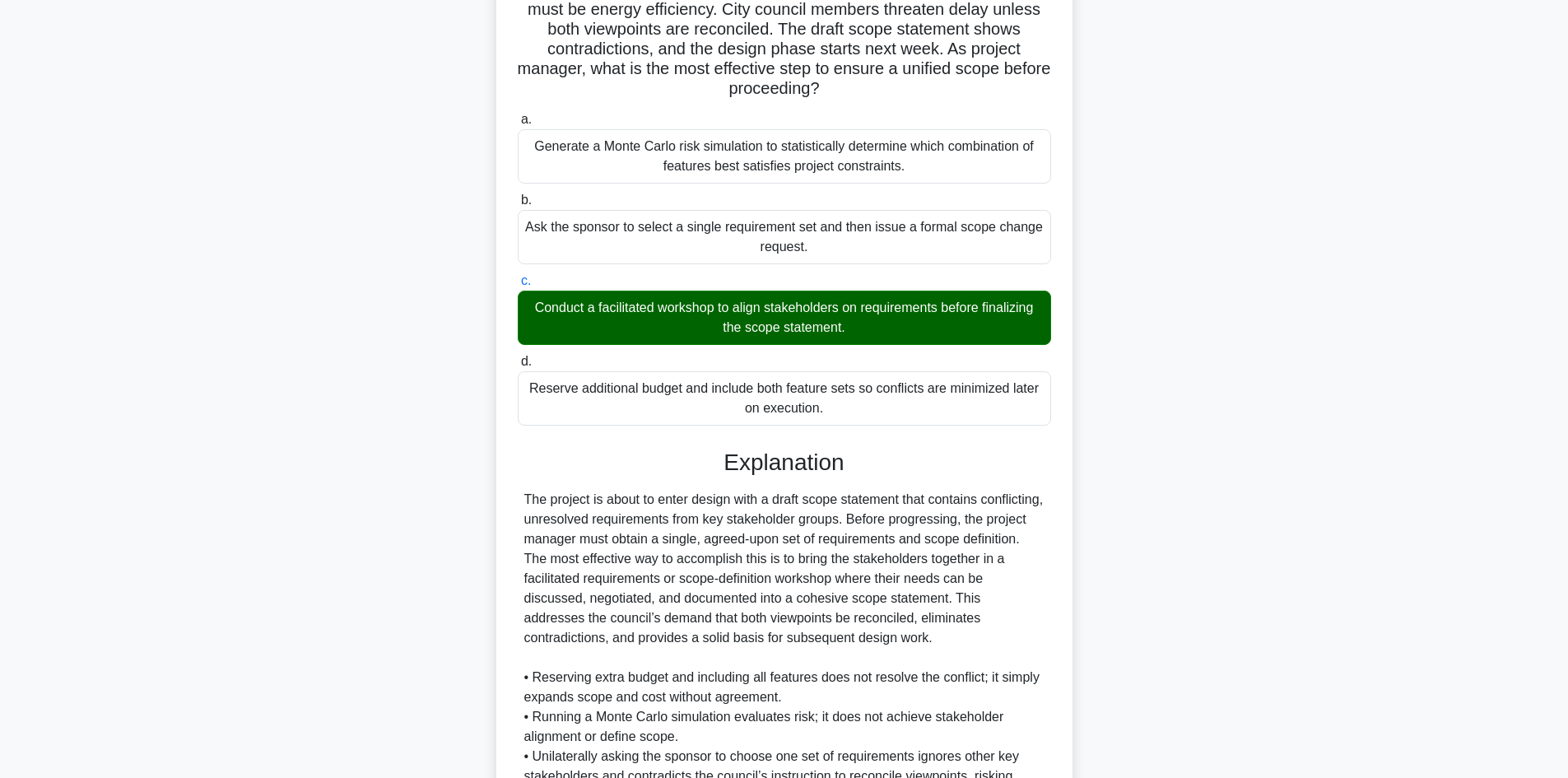
scroll to position [336, 0]
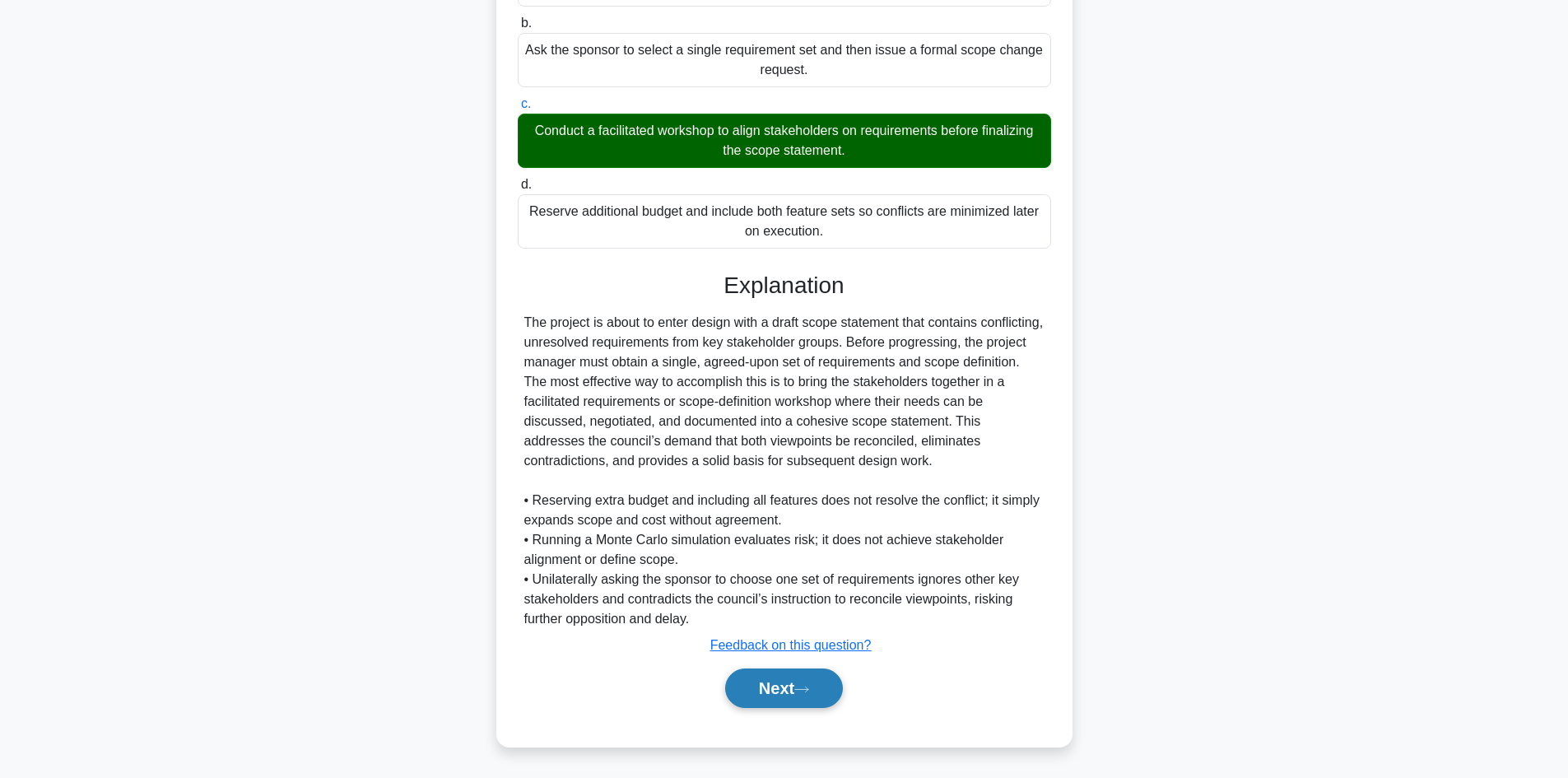
click at [747, 680] on button "Next" at bounding box center [784, 689] width 118 height 40
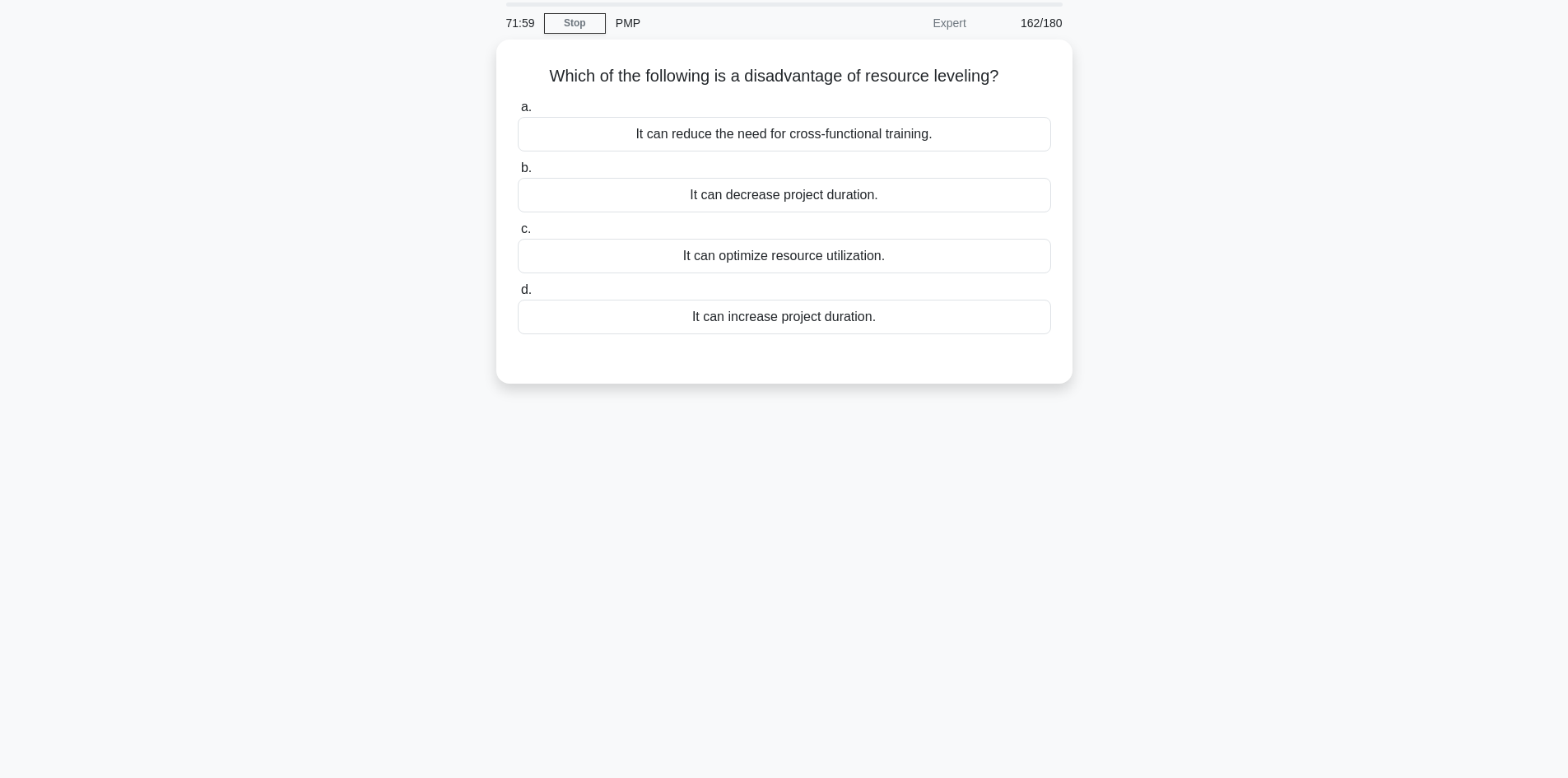
scroll to position [0, 0]
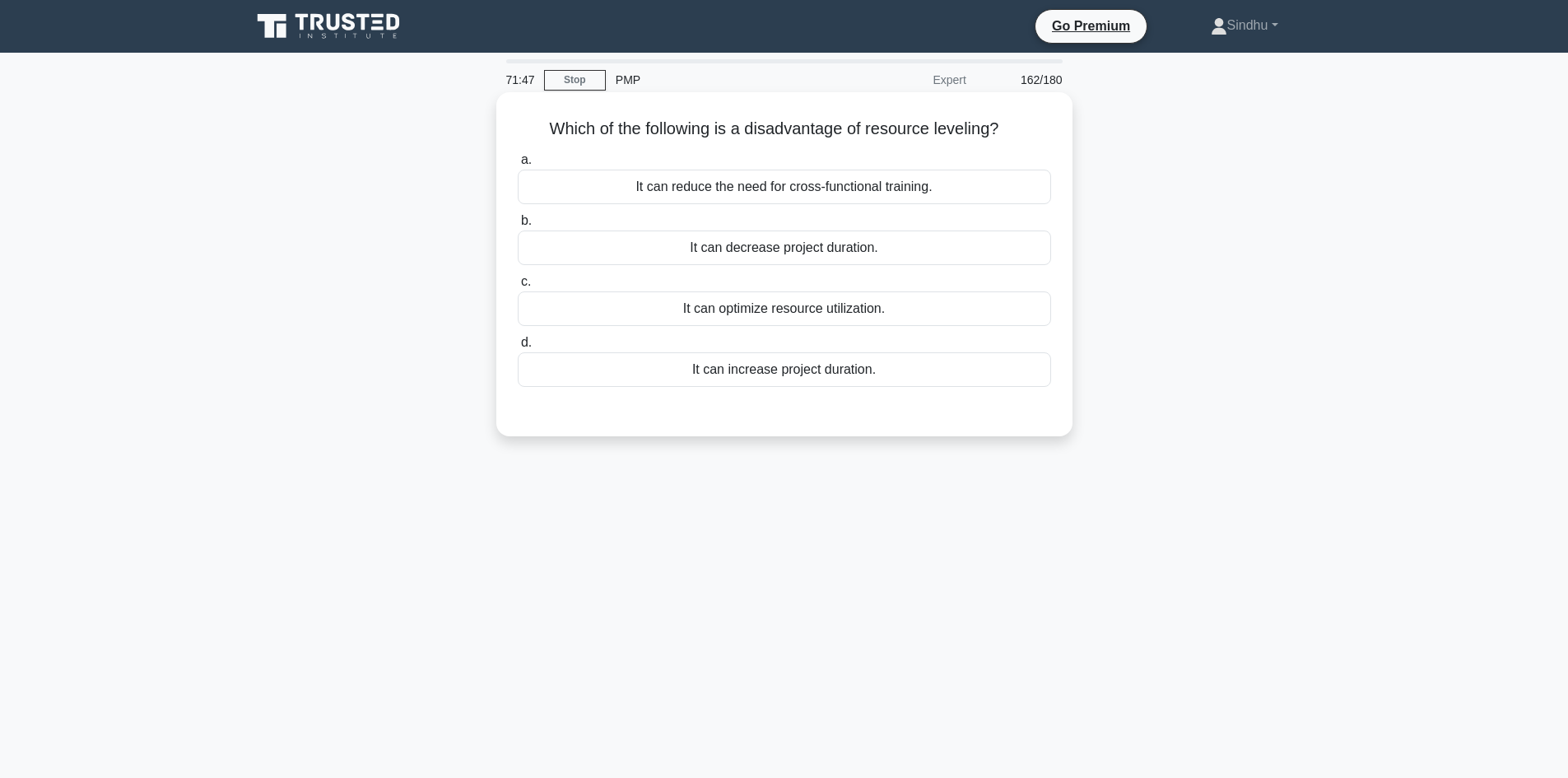
click at [781, 364] on div "It can increase project duration." at bounding box center [784, 370] width 533 height 35
click at [518, 348] on input "d. It can increase project duration." at bounding box center [518, 342] width 0 height 11
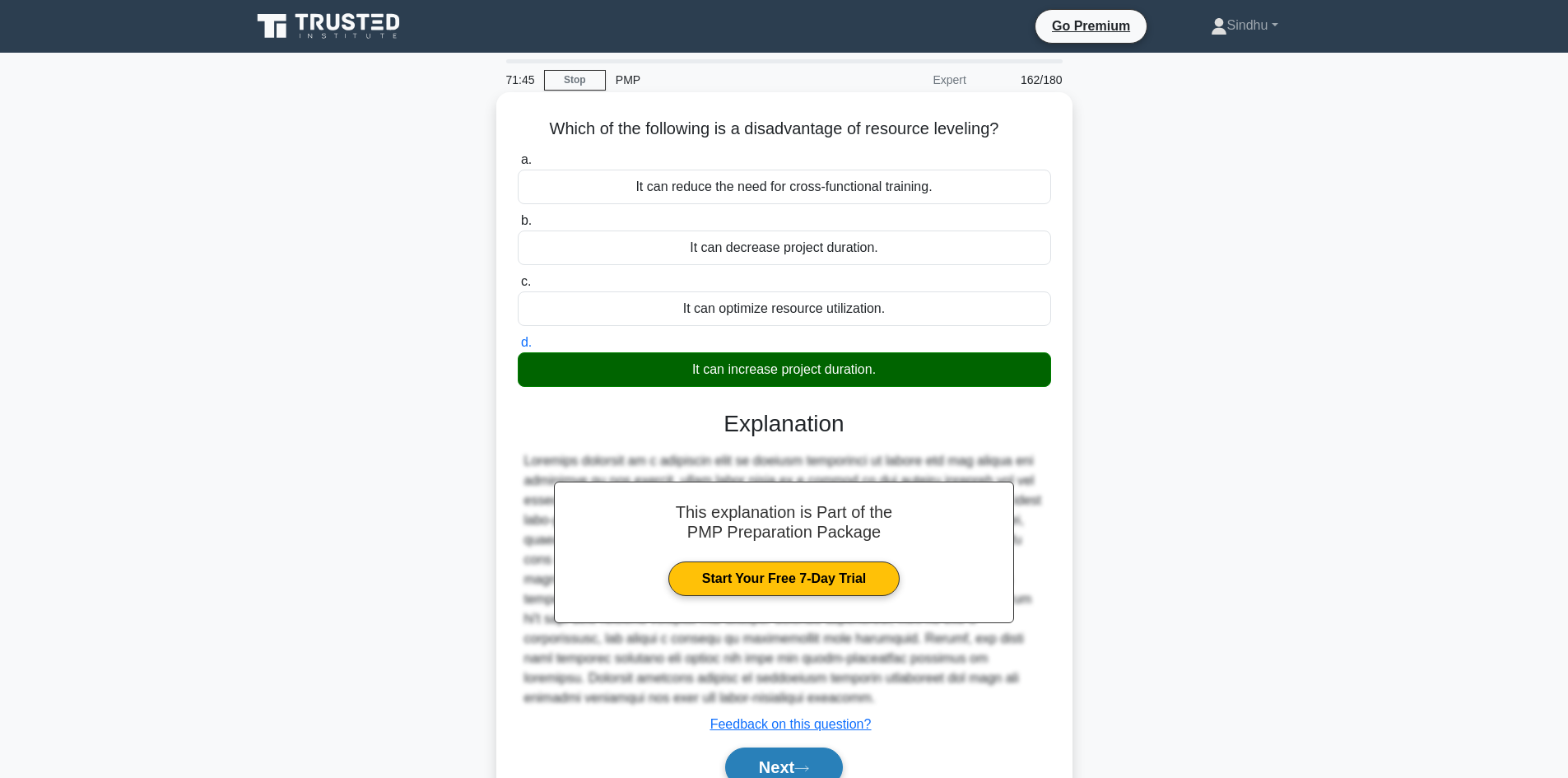
click at [781, 747] on button "Next" at bounding box center [784, 767] width 118 height 40
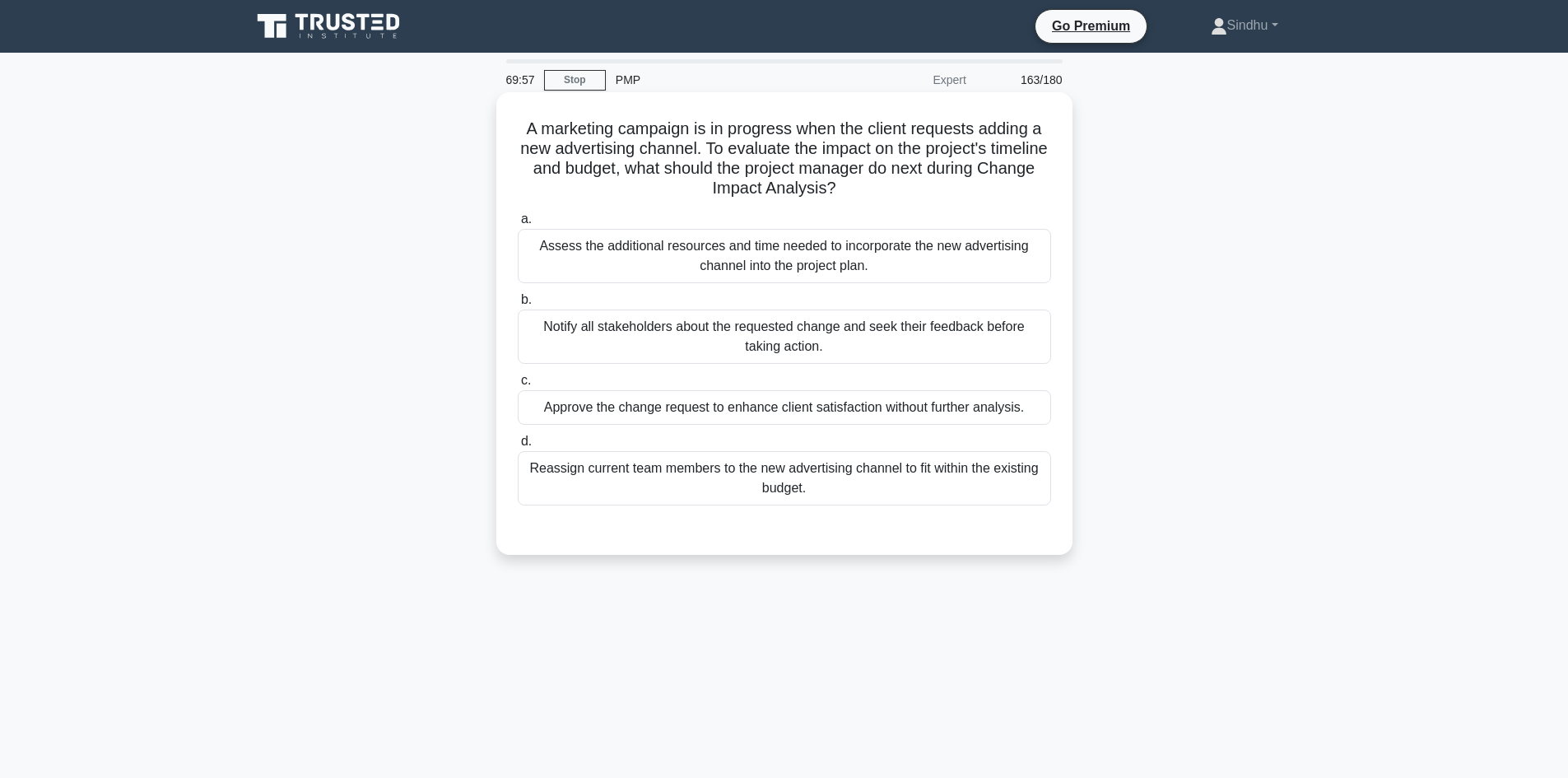
click at [963, 257] on div "Assess the additional resources and time needed to incorporate the new advertis…" at bounding box center [784, 256] width 533 height 55
click at [518, 225] on input "a. Assess the additional resources and time needed to incorporate the new adver…" at bounding box center [518, 219] width 0 height 11
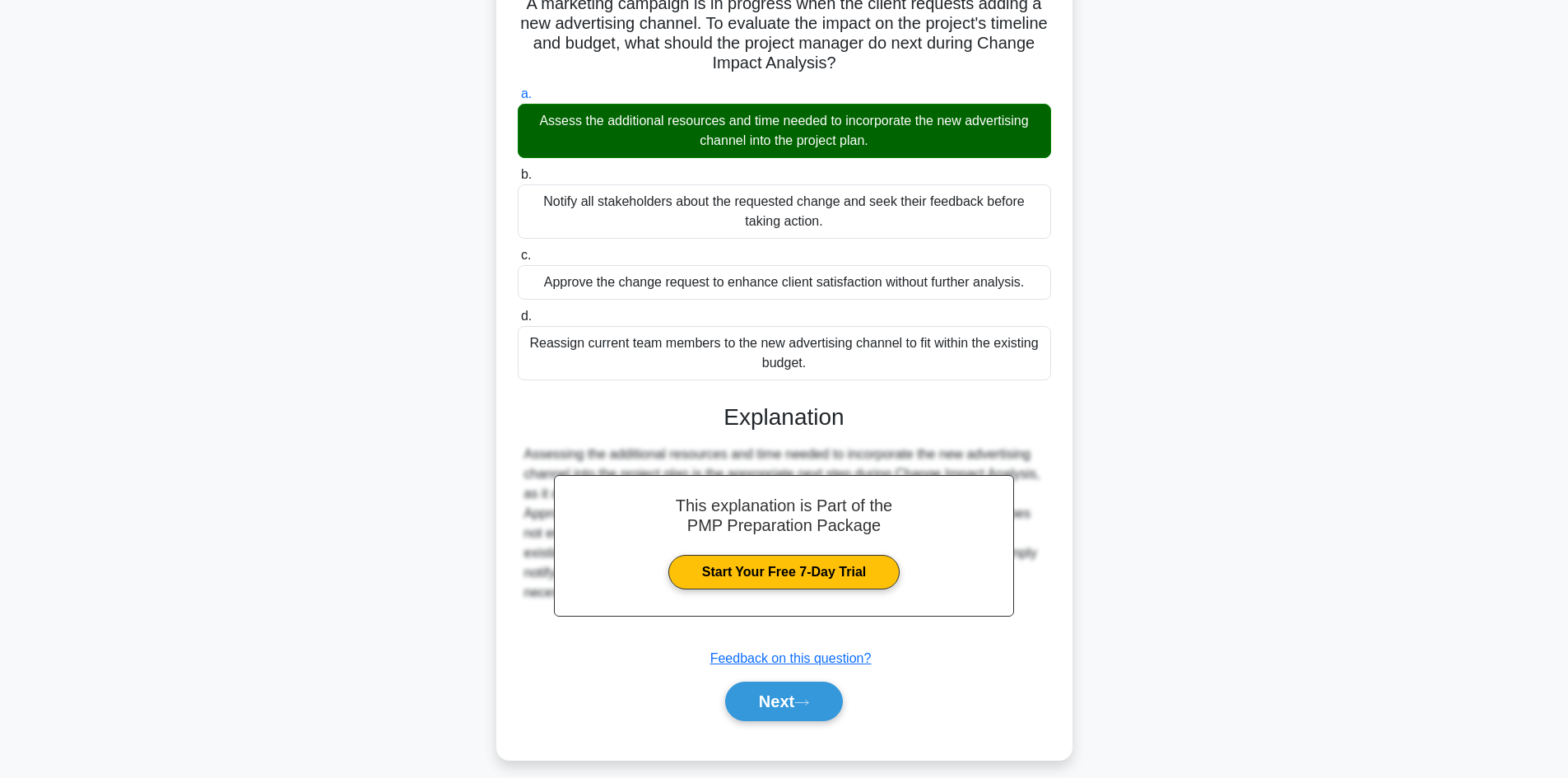
scroll to position [139, 0]
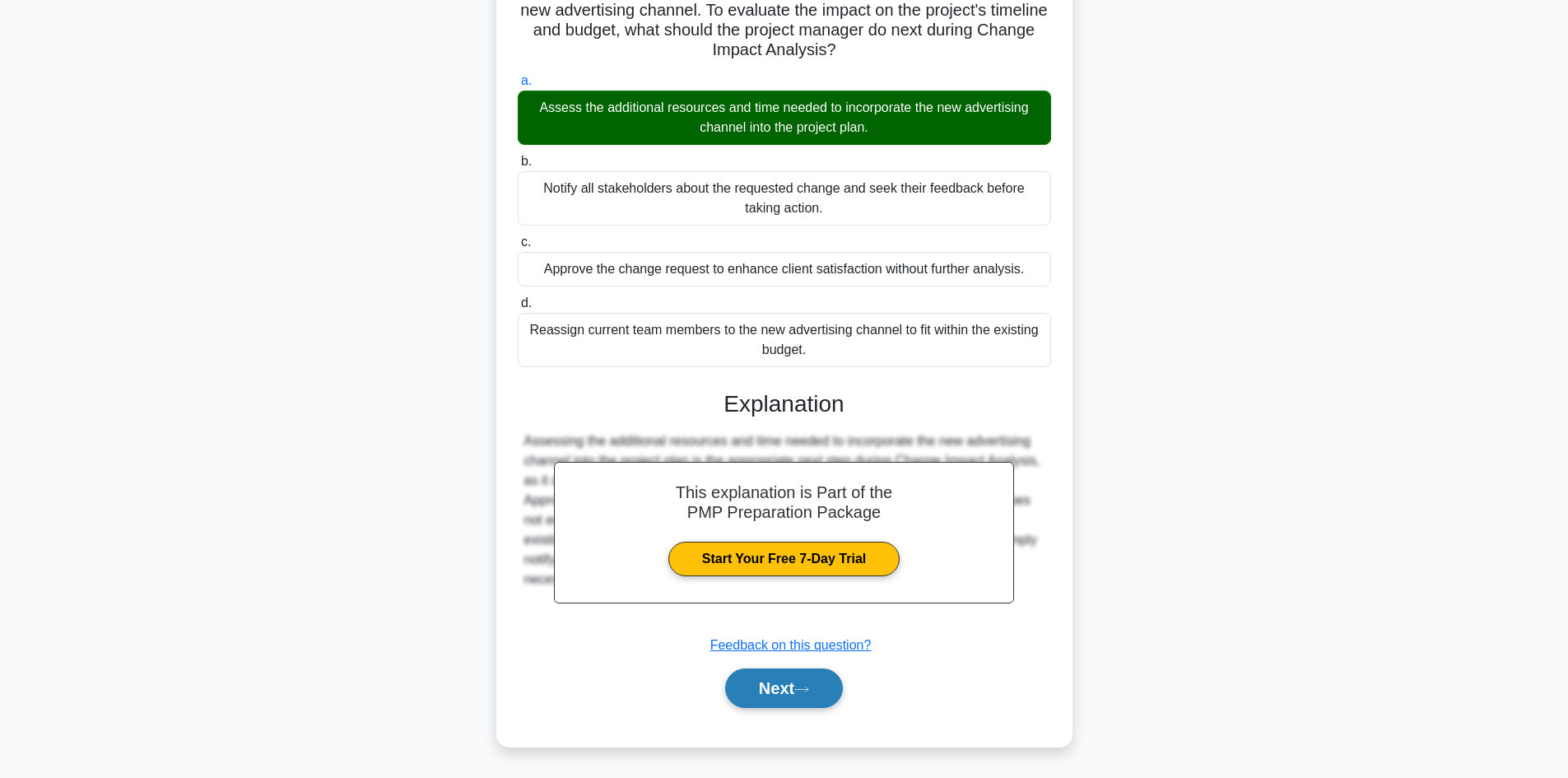
click at [760, 697] on button "Next" at bounding box center [784, 689] width 118 height 40
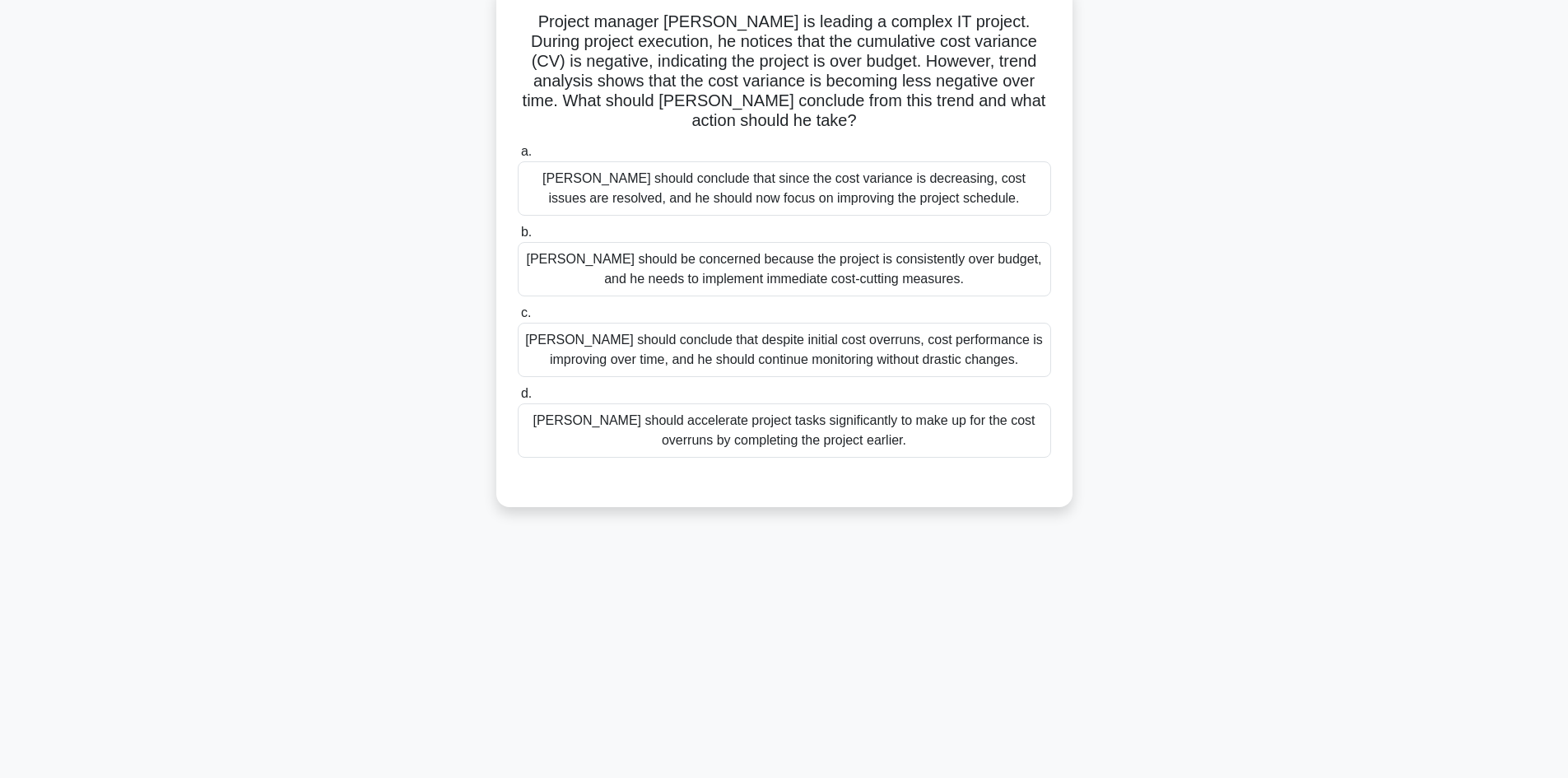
scroll to position [29, 0]
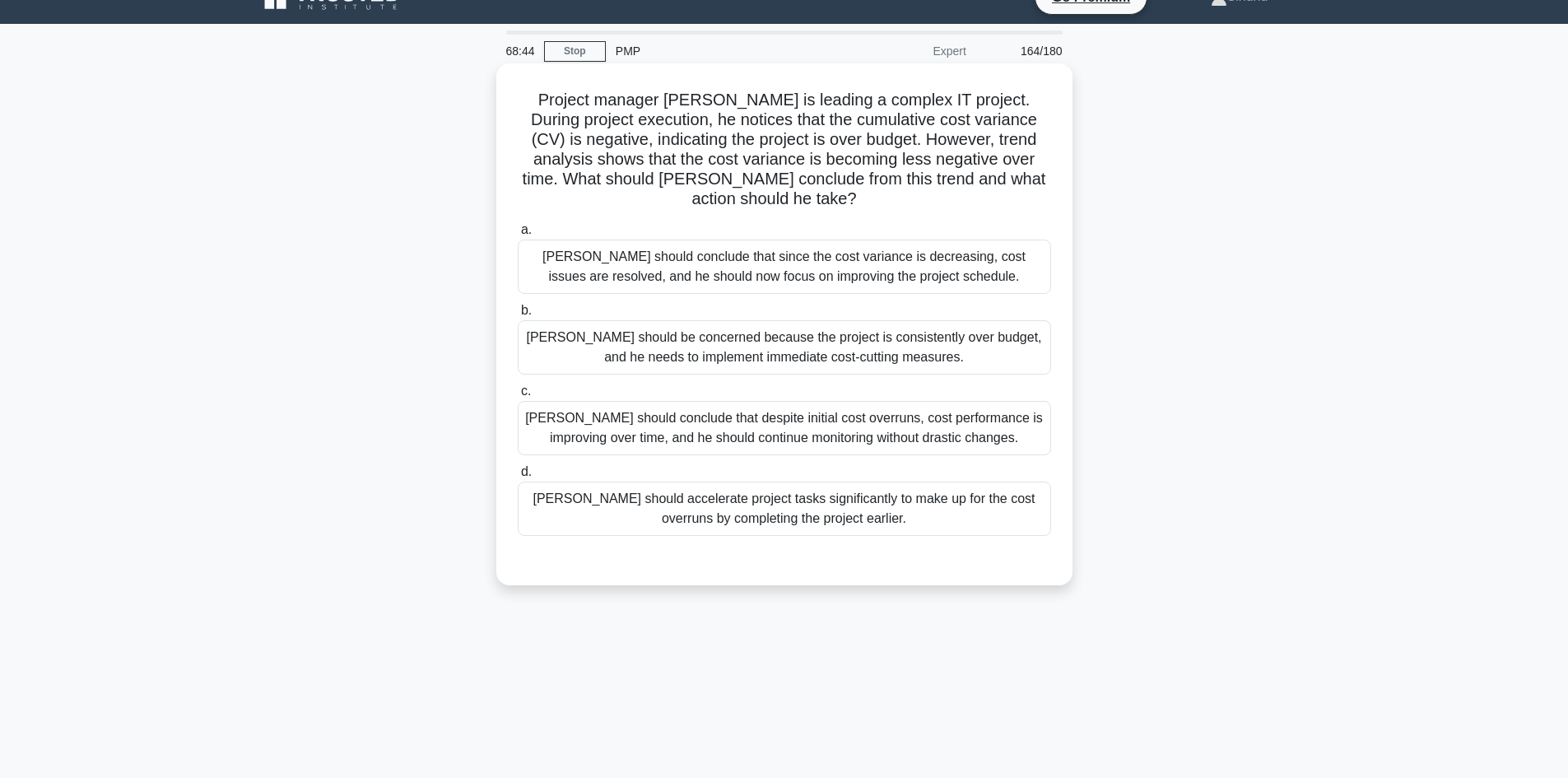
drag, startPoint x: 883, startPoint y: 418, endPoint x: 905, endPoint y: 423, distance: 22.6
click at [905, 423] on div "[PERSON_NAME] should conclude that despite initial cost overruns, cost performa…" at bounding box center [784, 428] width 533 height 55
click at [886, 422] on div "[PERSON_NAME] should conclude that despite initial cost overruns, cost performa…" at bounding box center [784, 428] width 533 height 55
click at [518, 397] on input "c. [PERSON_NAME] should conclude that despite initial cost overruns, cost perfo…" at bounding box center [518, 391] width 0 height 11
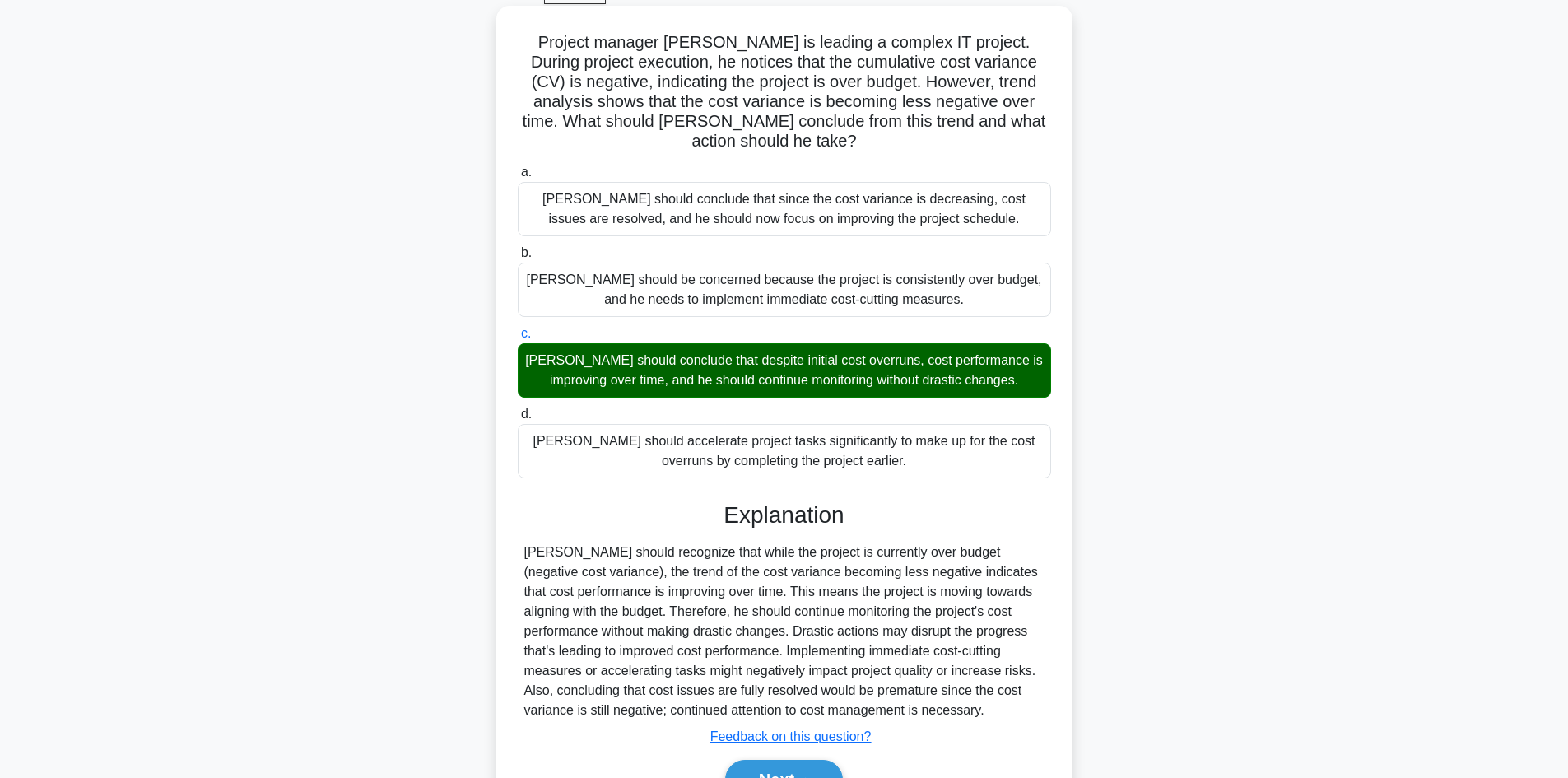
scroll to position [159, 0]
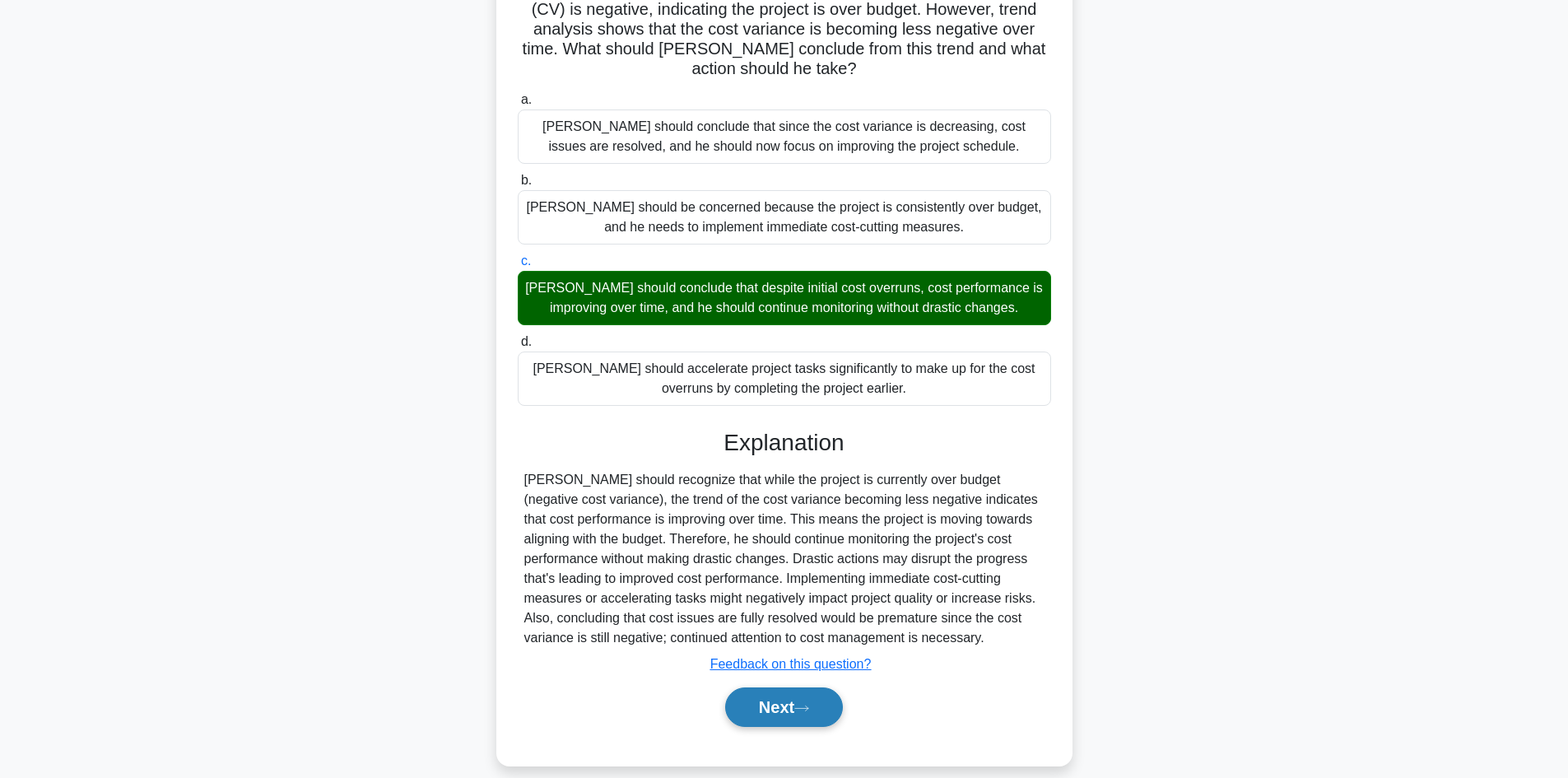
click at [792, 688] on button "Next" at bounding box center [784, 708] width 118 height 40
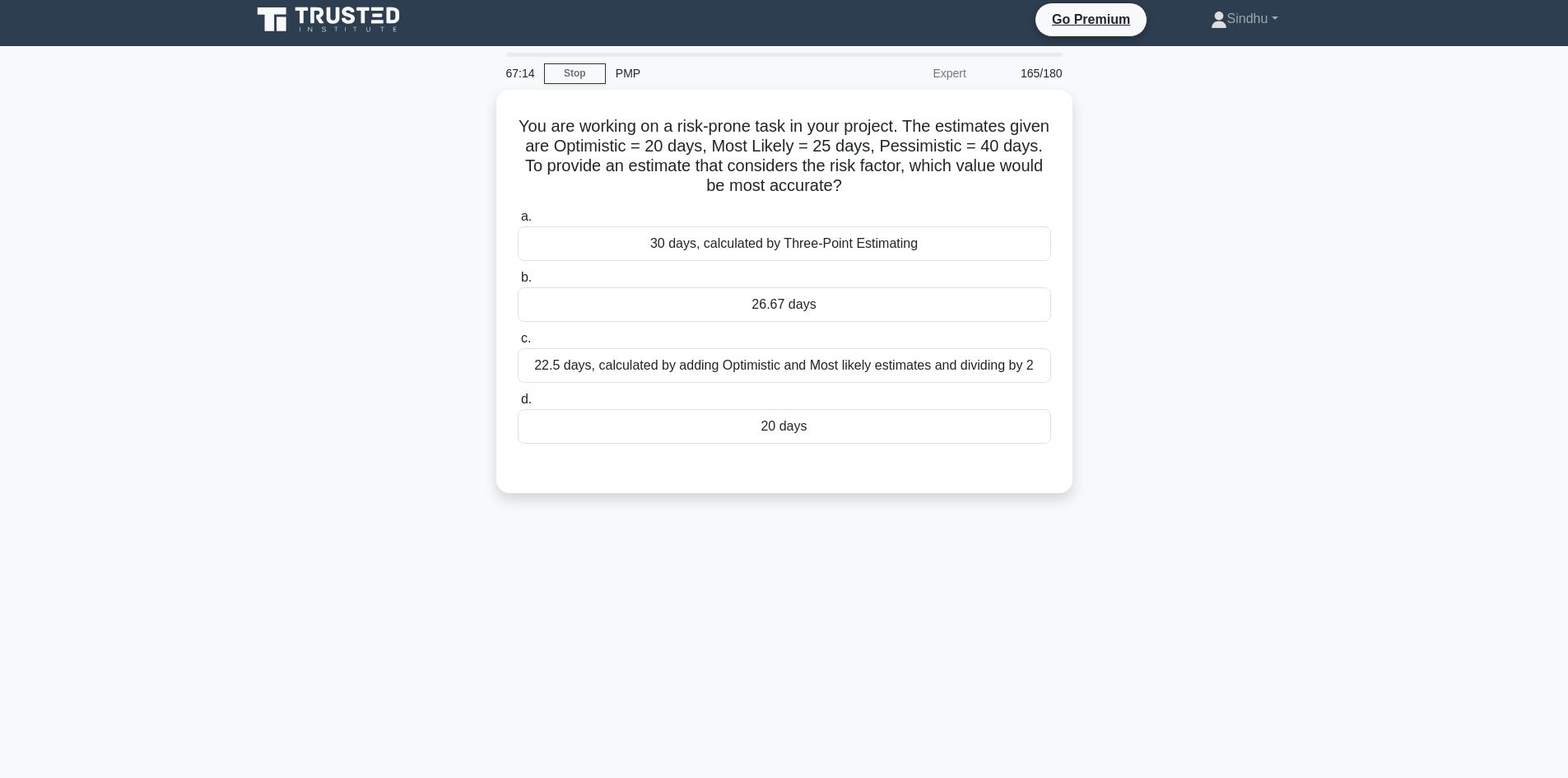
scroll to position [0, 0]
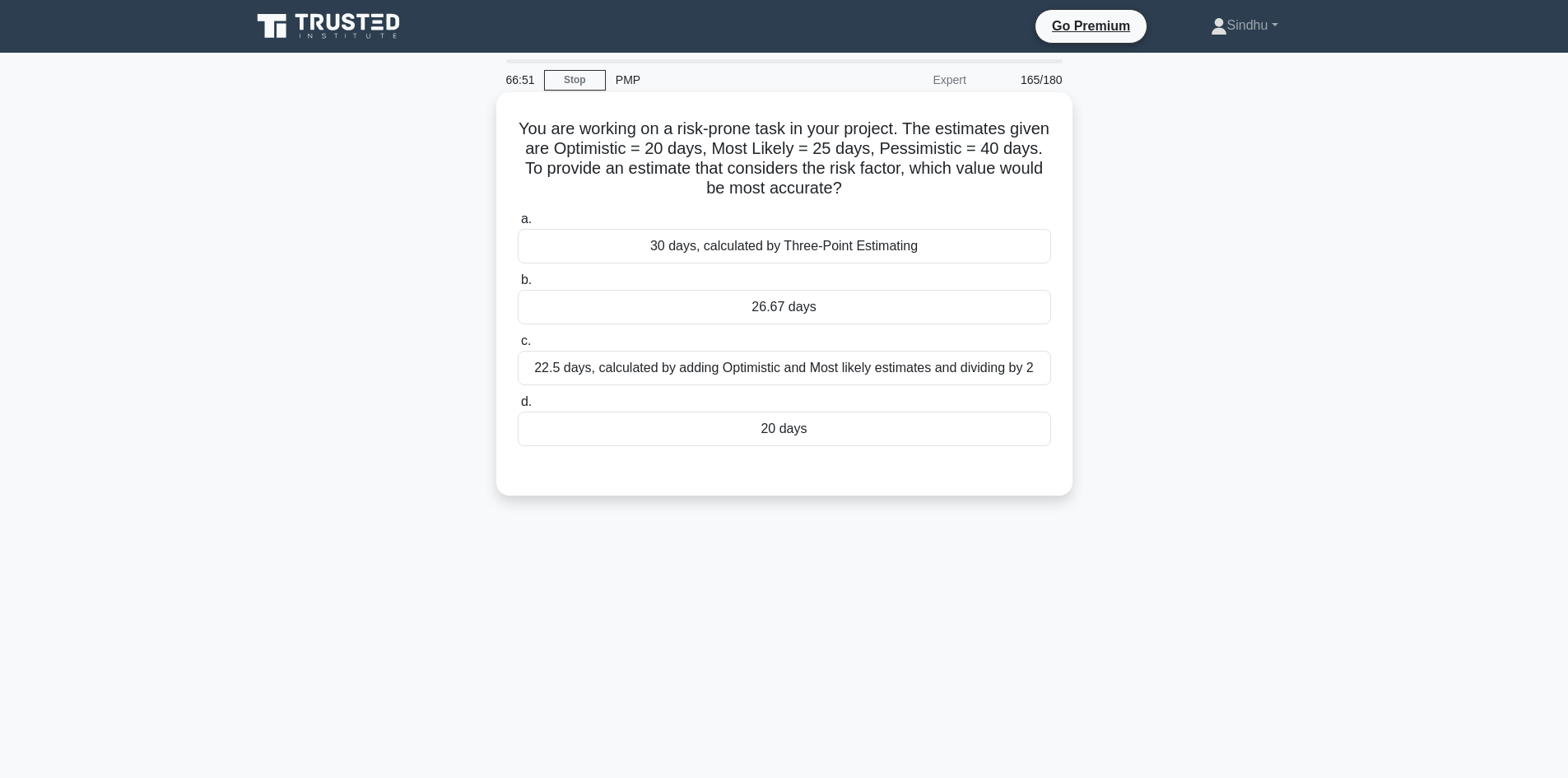
click at [861, 309] on div "26.67 days" at bounding box center [784, 307] width 533 height 35
click at [518, 286] on input "b. 26.67 days" at bounding box center [518, 280] width 0 height 11
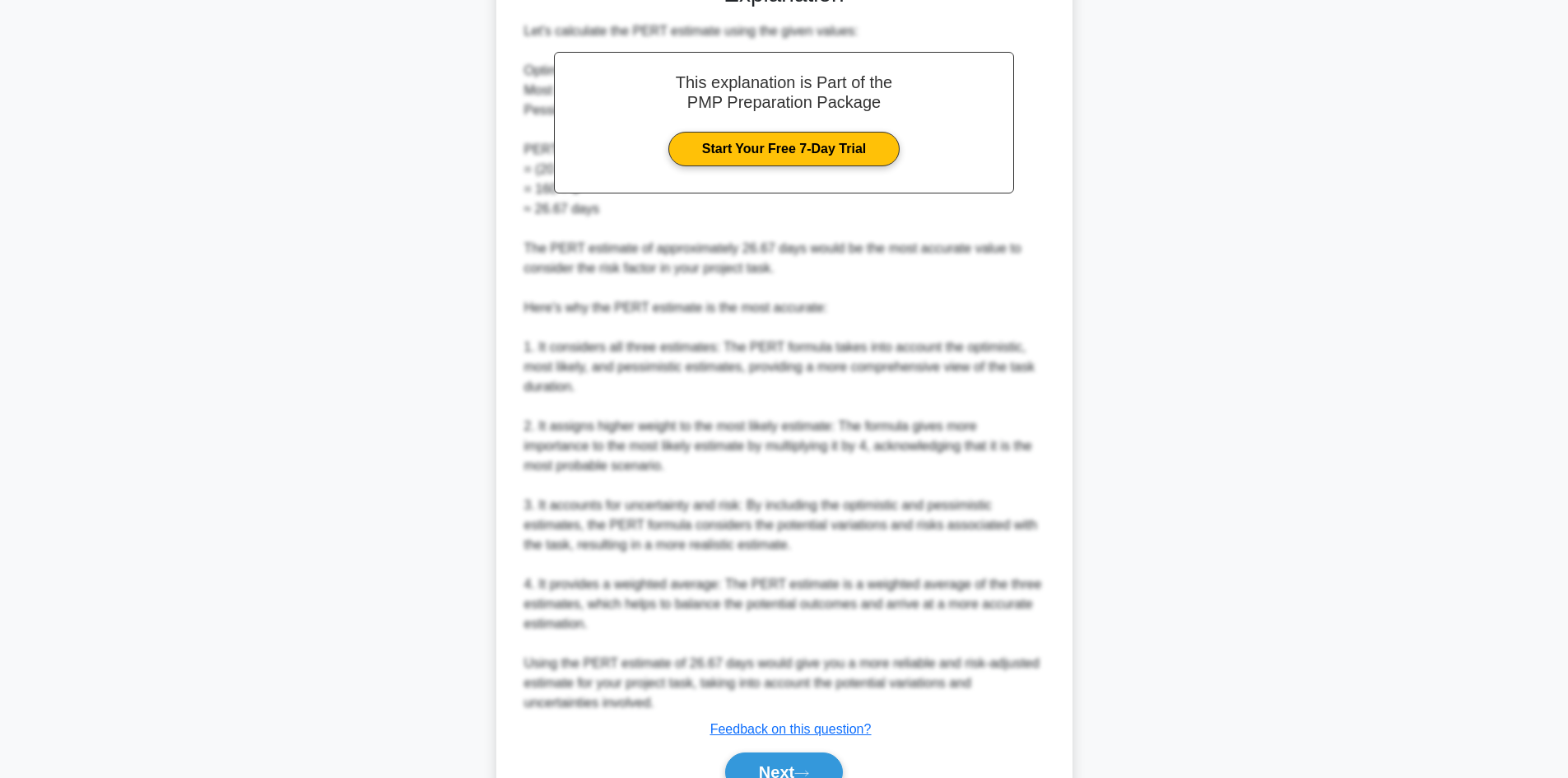
scroll to position [574, 0]
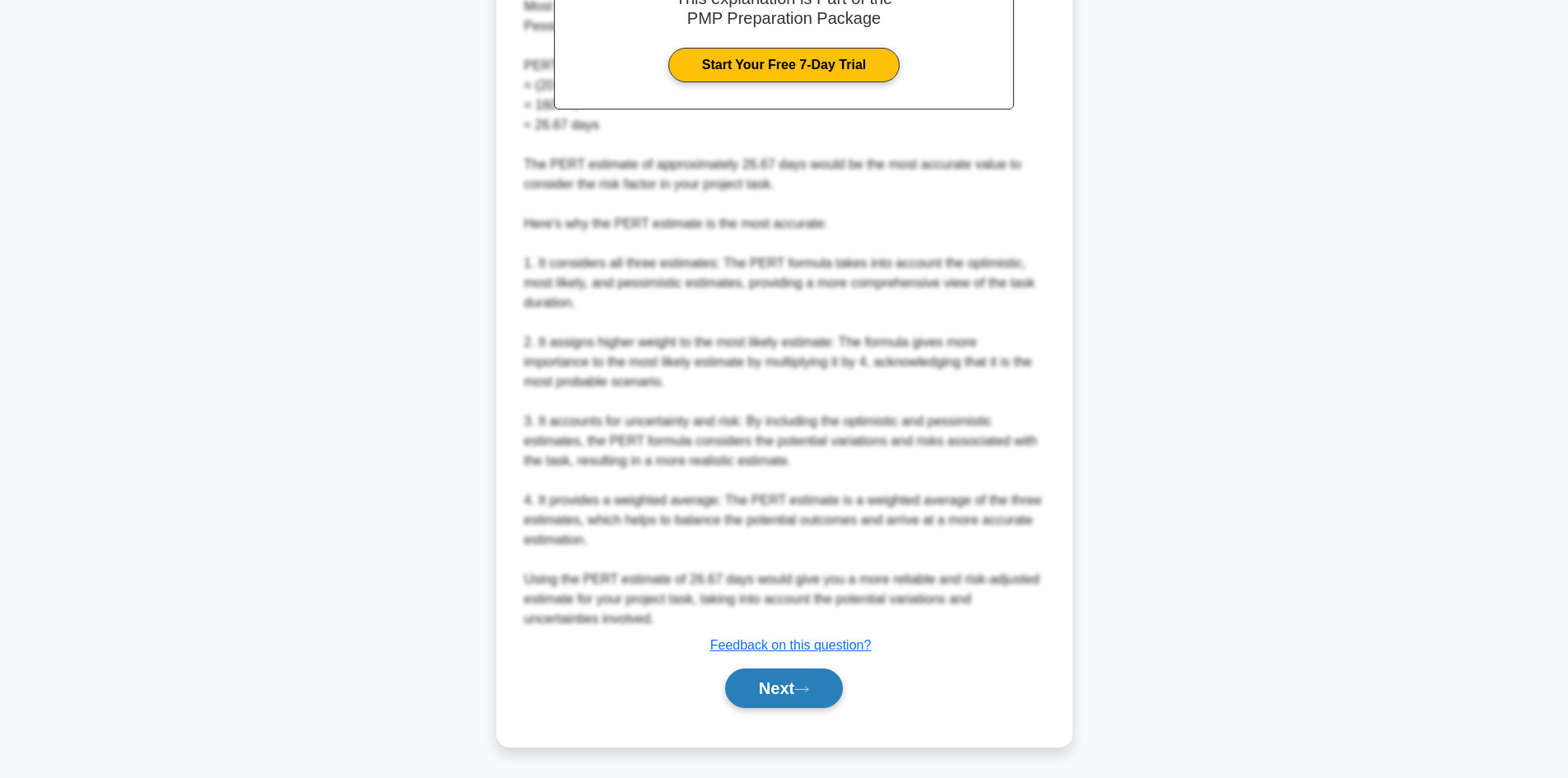
click at [774, 674] on button "Next" at bounding box center [784, 689] width 118 height 40
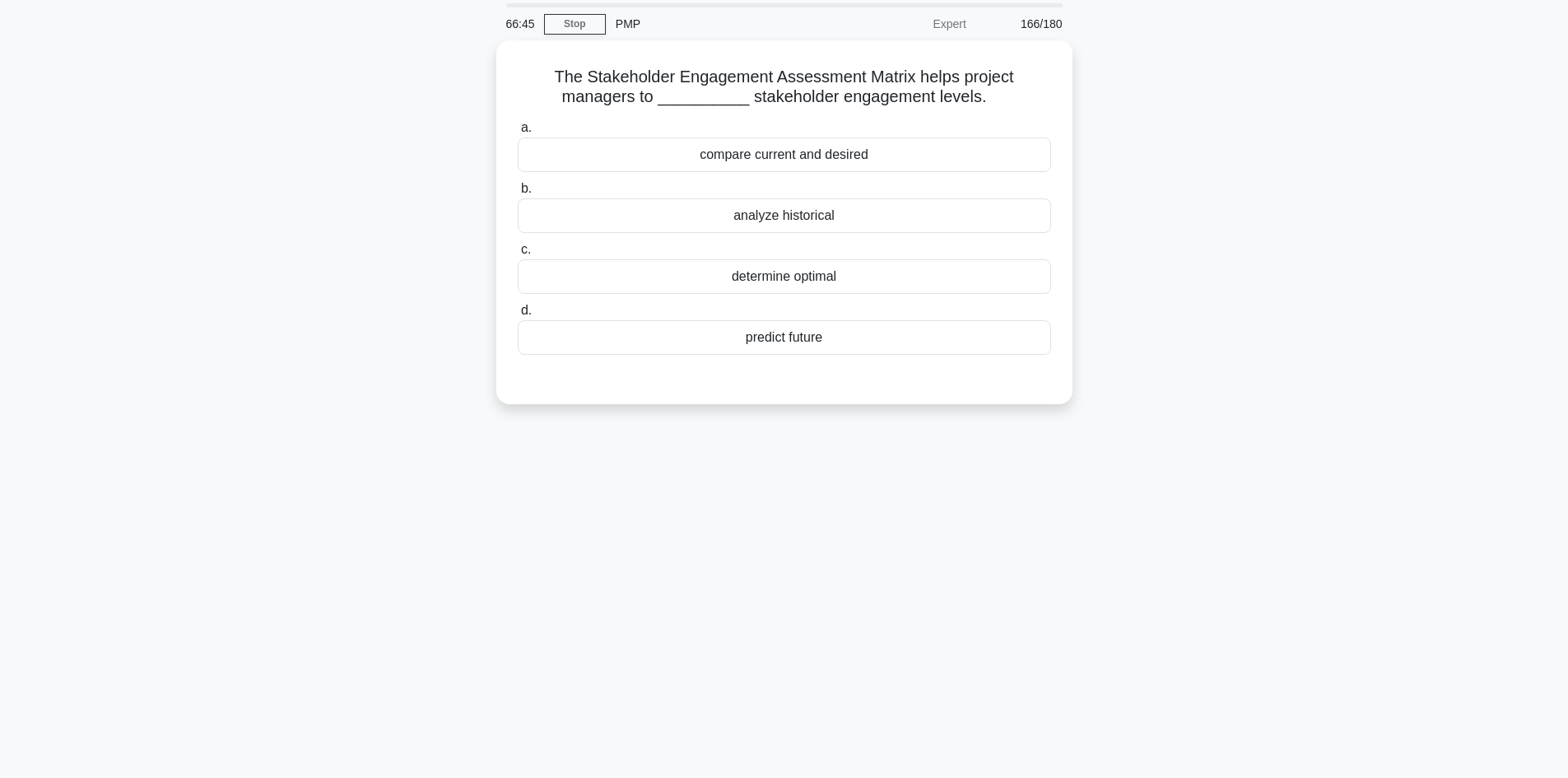
scroll to position [0, 0]
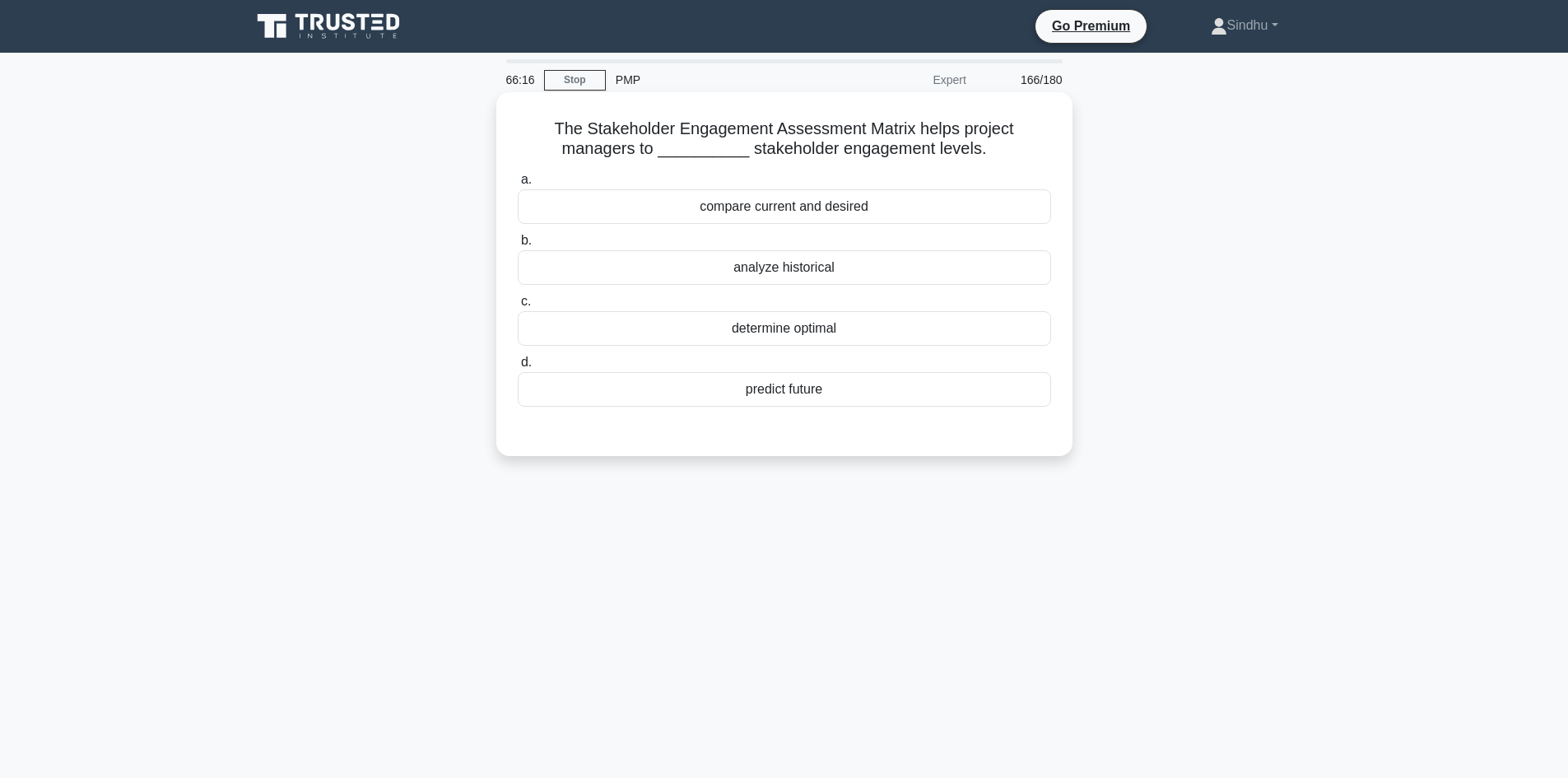
click at [832, 208] on div "compare current and desired" at bounding box center [784, 207] width 533 height 35
click at [518, 186] on input "a. compare current and desired" at bounding box center [518, 180] width 0 height 11
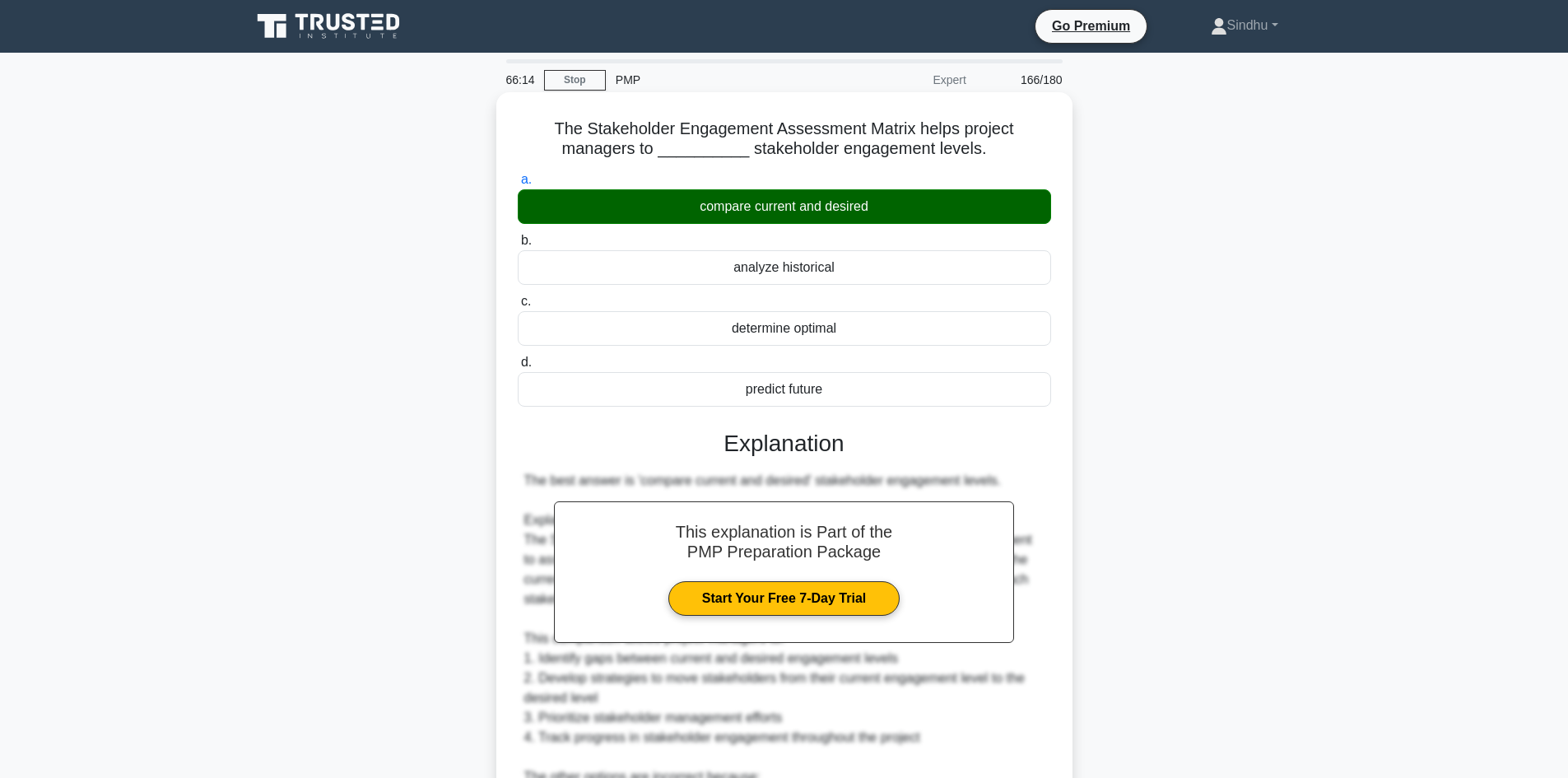
scroll to position [329, 0]
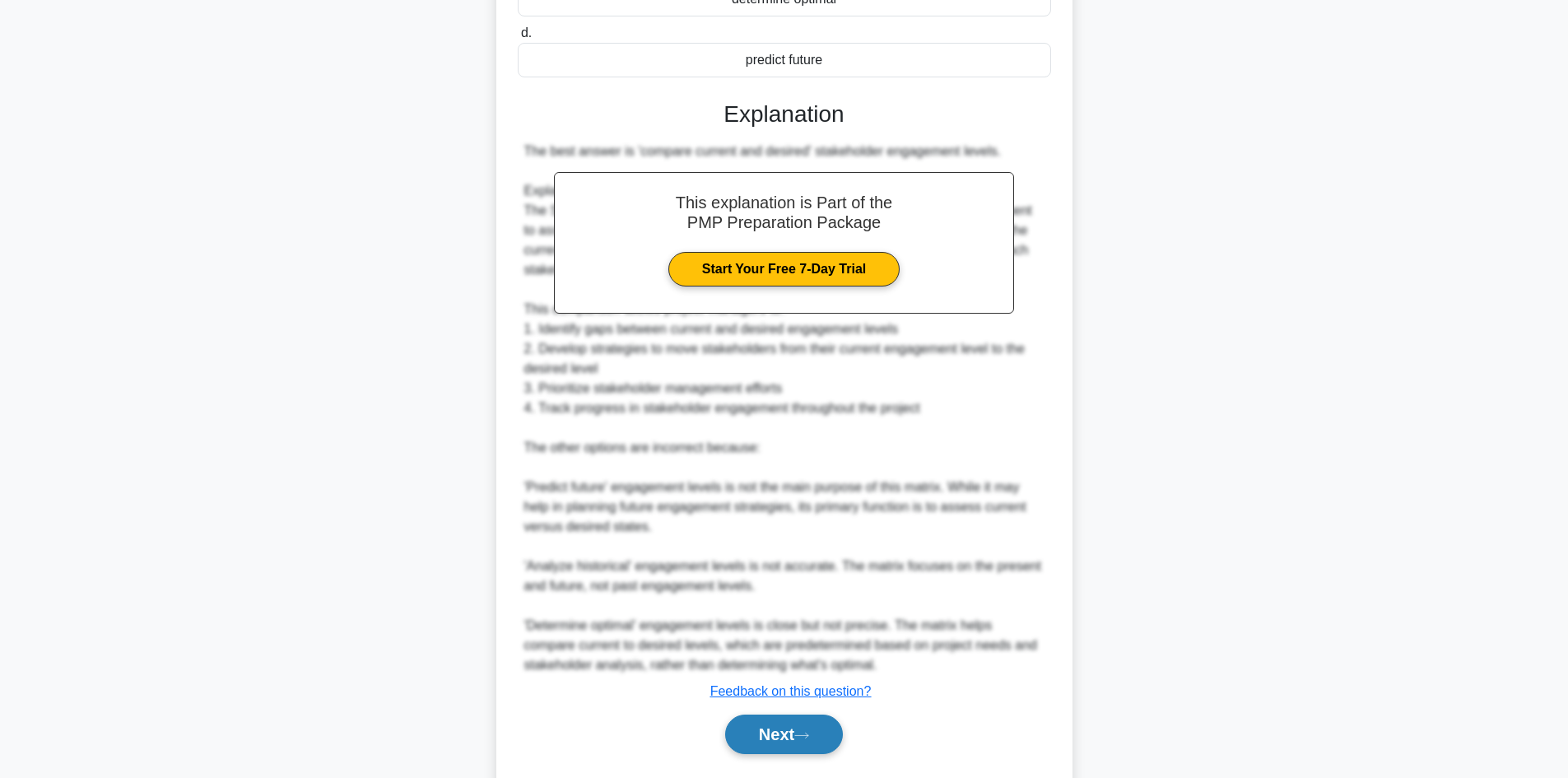
click at [812, 727] on button "Next" at bounding box center [784, 734] width 118 height 40
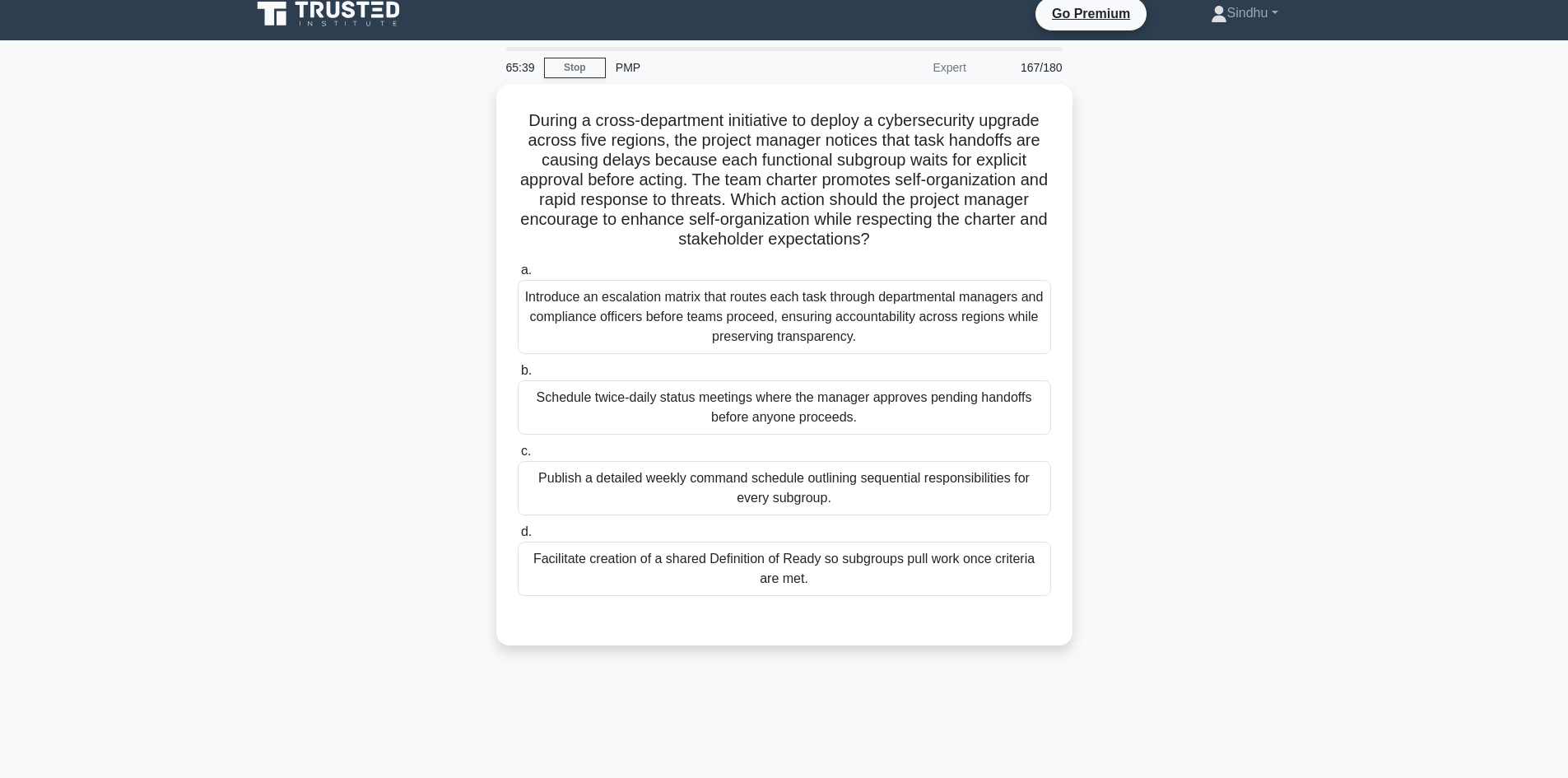
scroll to position [0, 0]
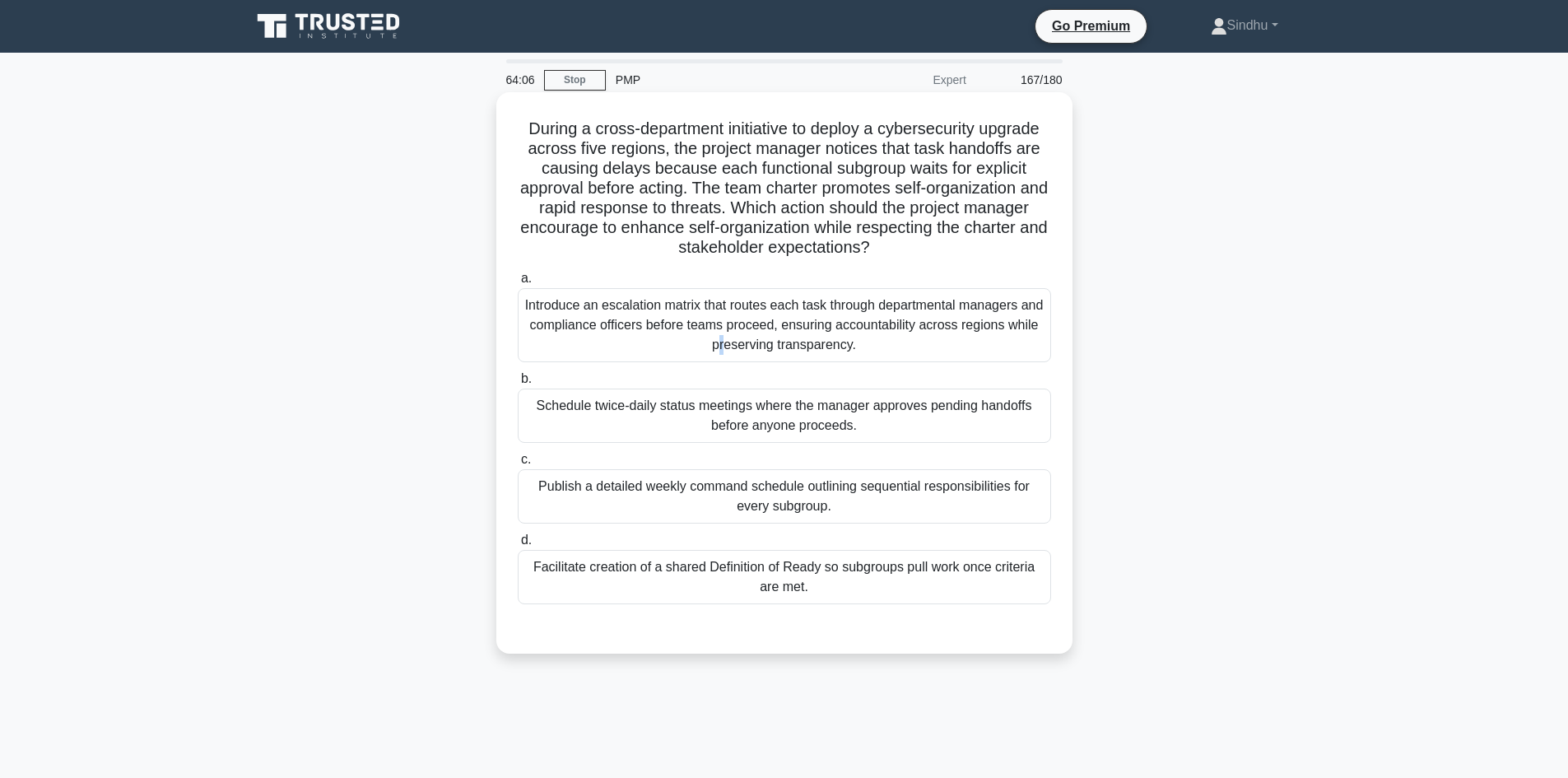
click at [905, 314] on div "Introduce an escalation matrix that routes each task through departmental manag…" at bounding box center [784, 325] width 533 height 74
click at [878, 334] on div "Introduce an escalation matrix that routes each task through departmental manag…" at bounding box center [784, 325] width 533 height 74
click at [518, 284] on input "a. Introduce an escalation matrix that routes each task through departmental ma…" at bounding box center [518, 278] width 0 height 11
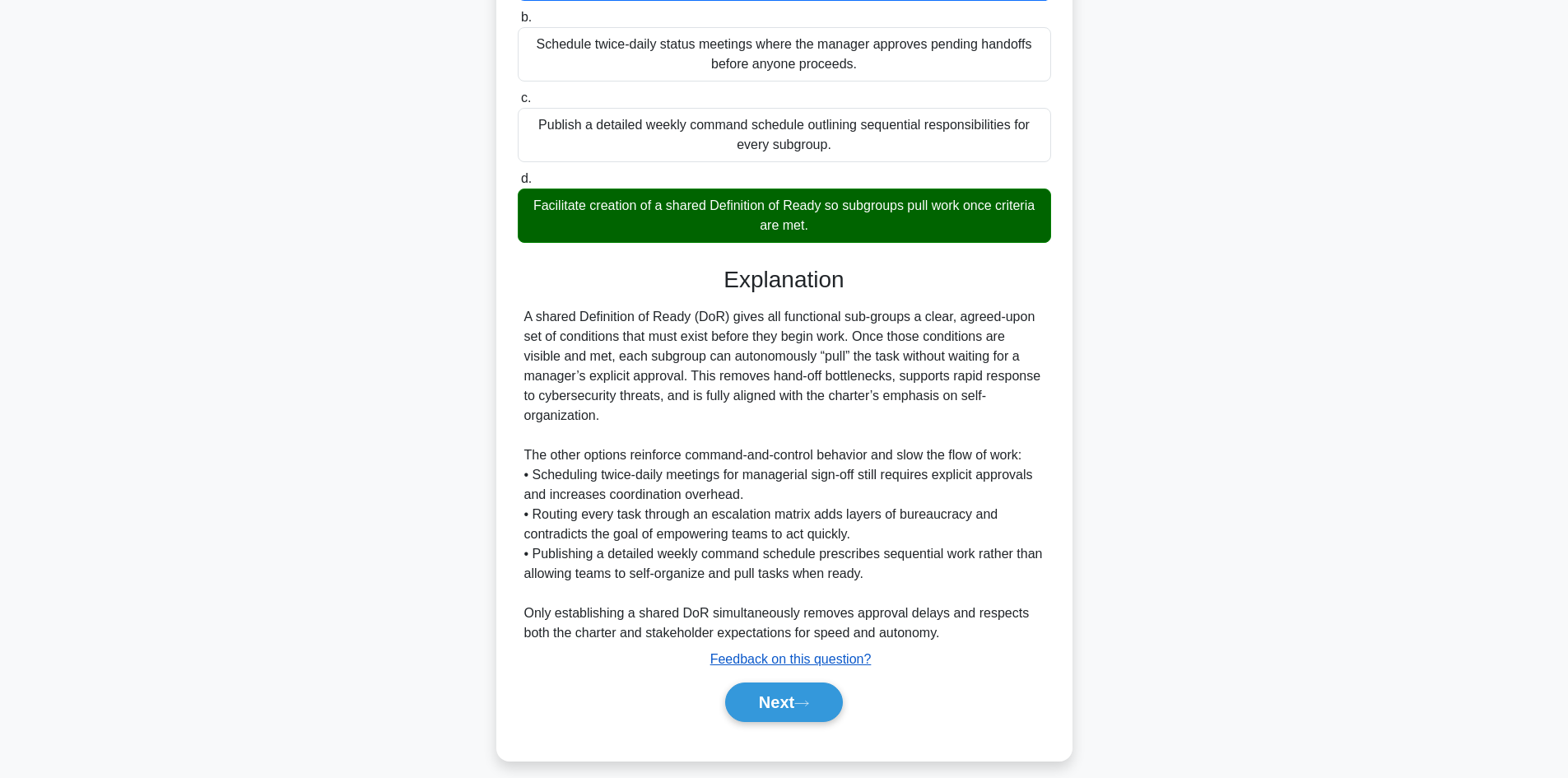
scroll to position [378, 0]
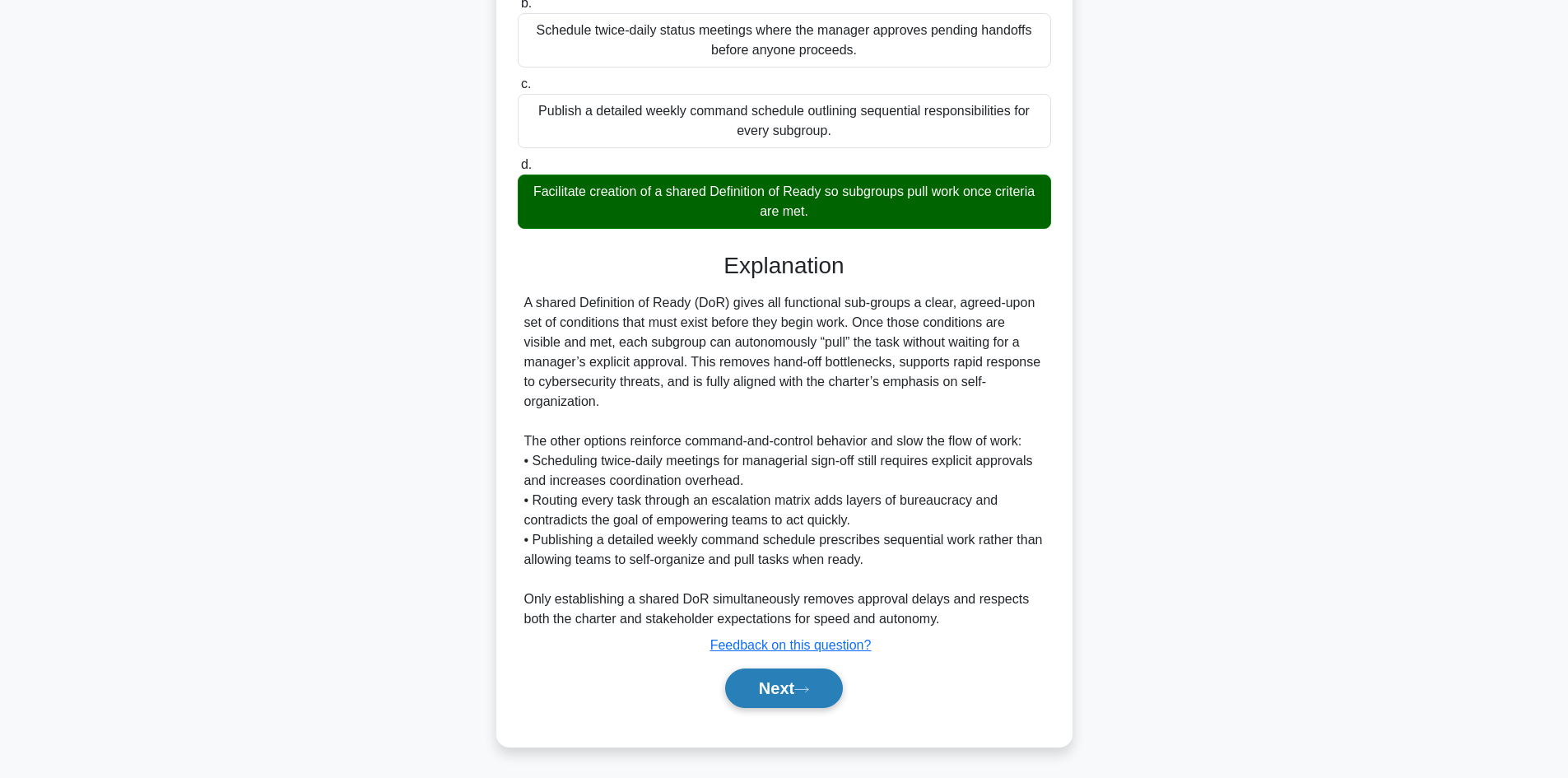
click at [809, 691] on icon at bounding box center [802, 689] width 15 height 9
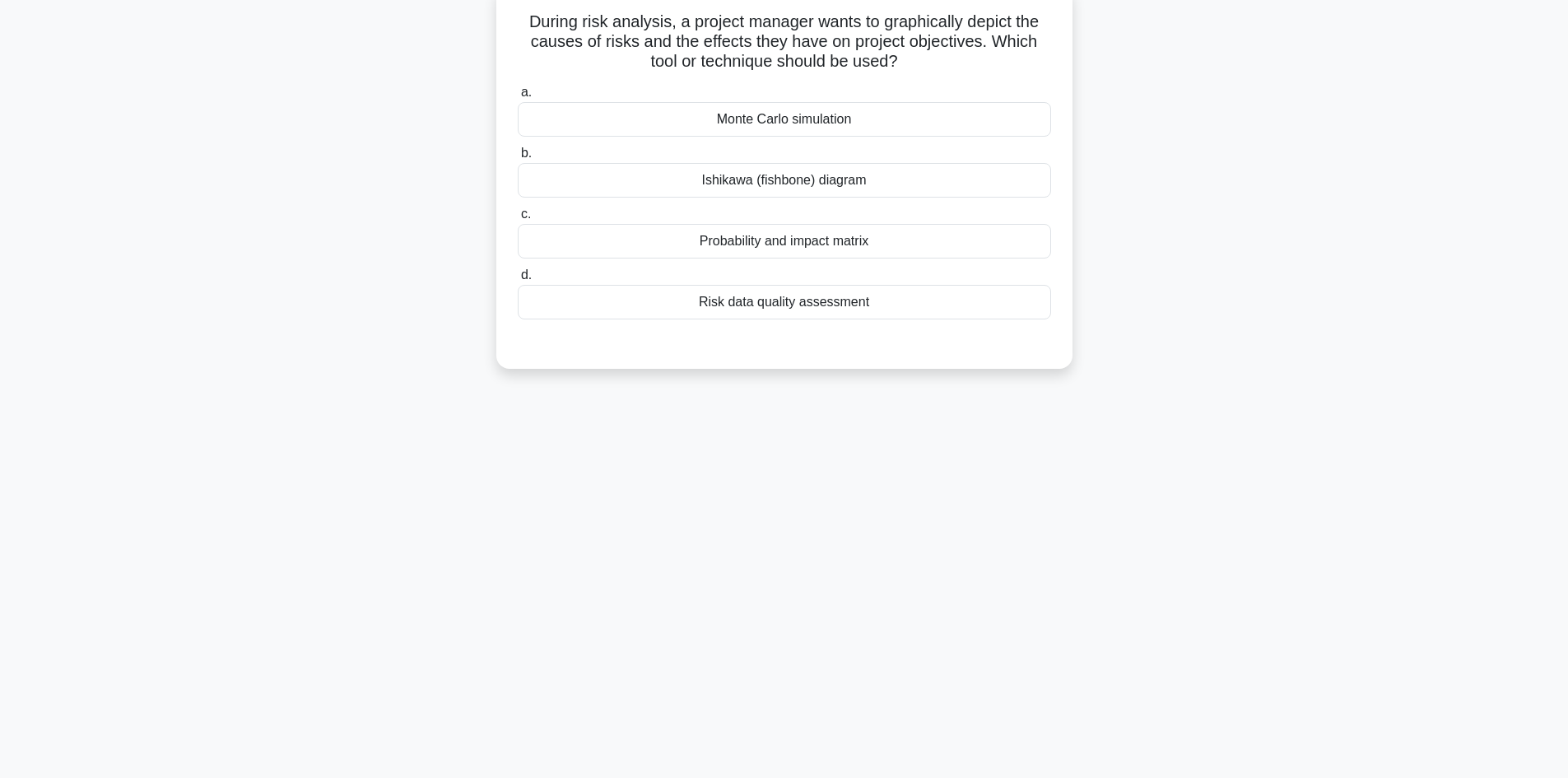
scroll to position [0, 0]
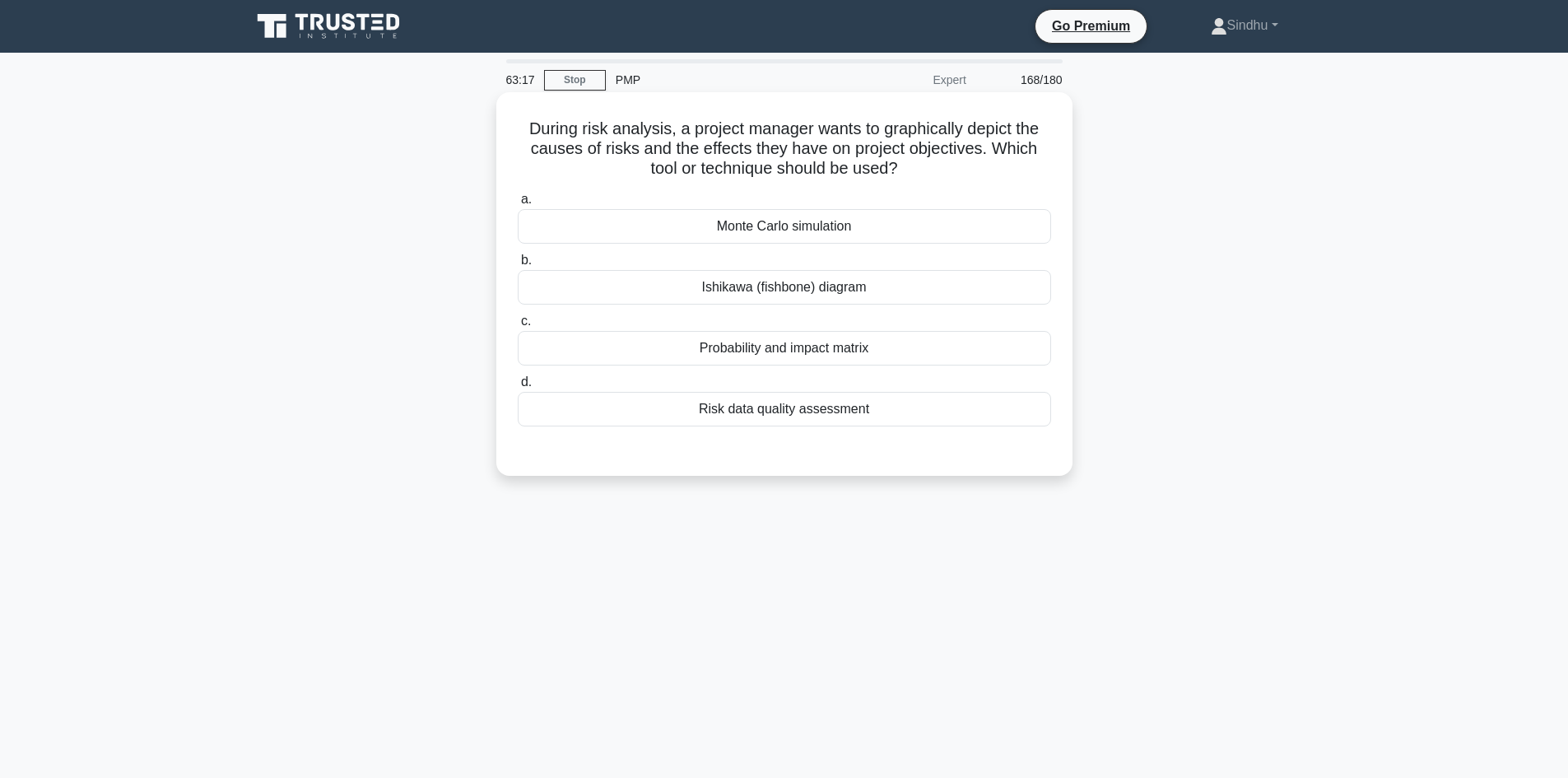
click at [842, 220] on div "Monte Carlo simulation" at bounding box center [784, 226] width 533 height 35
click at [518, 205] on input "a. Monte Carlo simulation" at bounding box center [518, 199] width 0 height 11
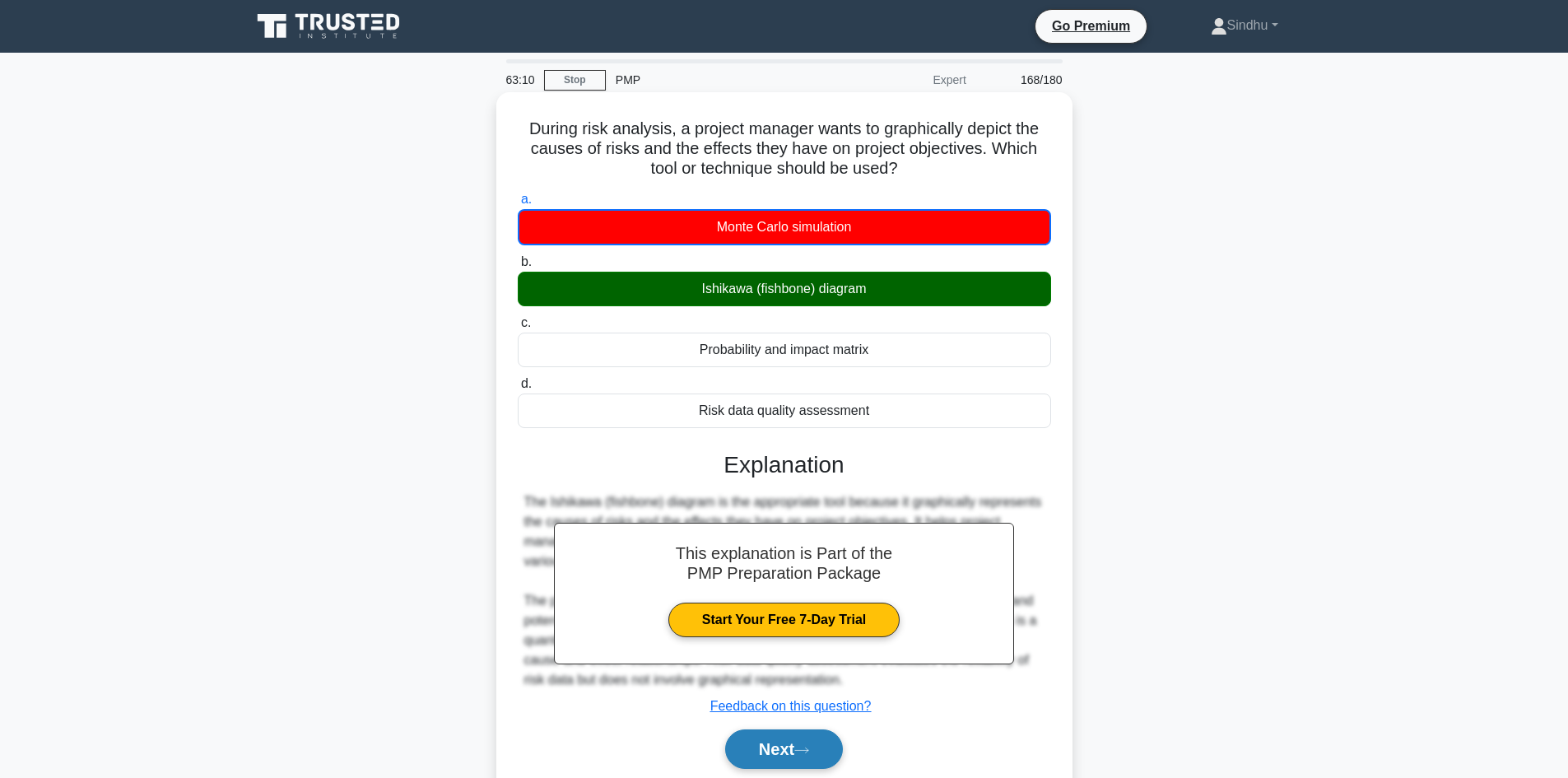
click at [764, 758] on button "Next" at bounding box center [784, 749] width 118 height 40
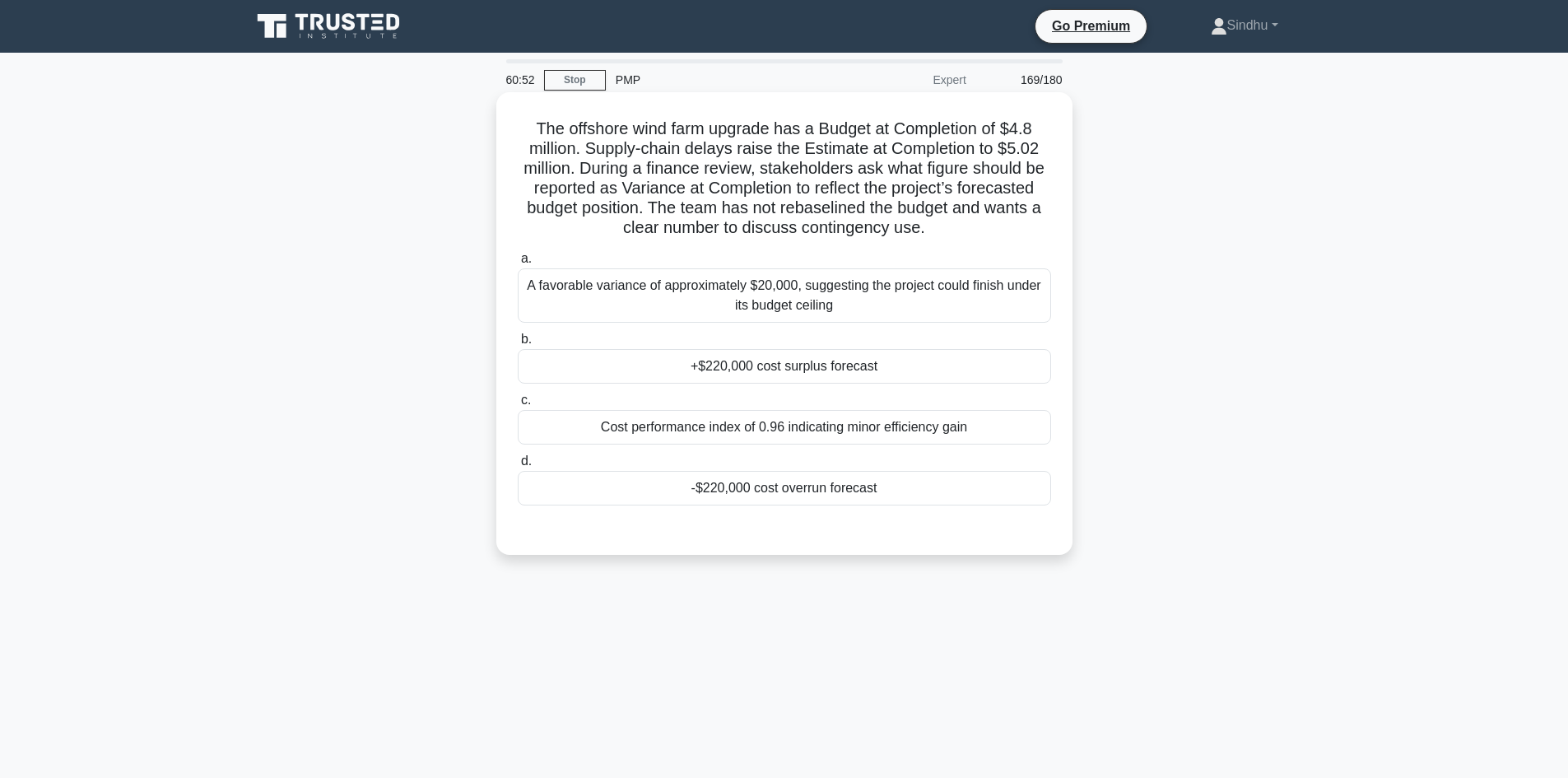
click at [875, 489] on div "-$220,000 cost overrun forecast" at bounding box center [784, 488] width 533 height 35
click at [518, 466] on input "d. -$220,000 cost overrun forecast" at bounding box center [518, 461] width 0 height 11
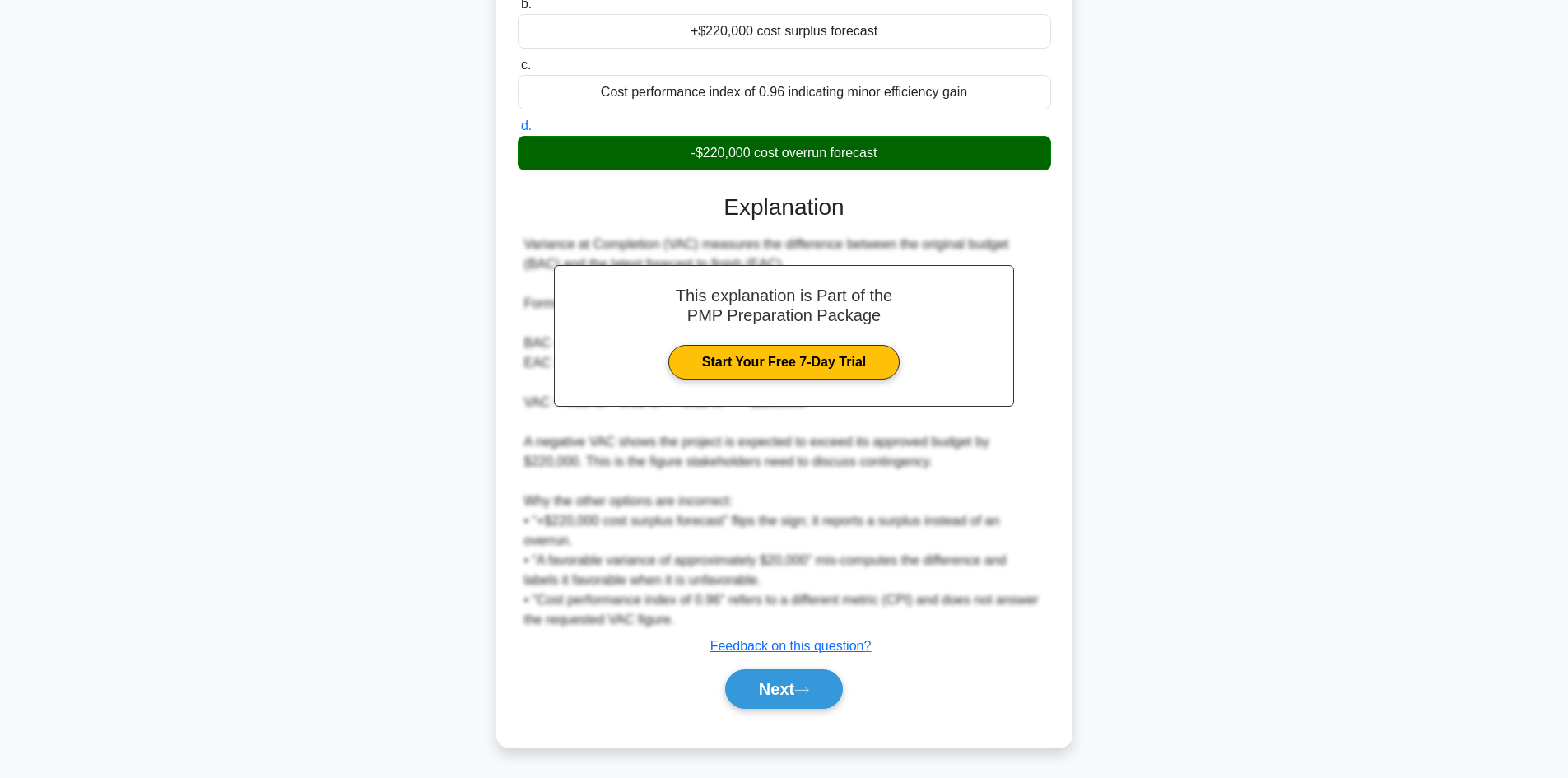
scroll to position [336, 0]
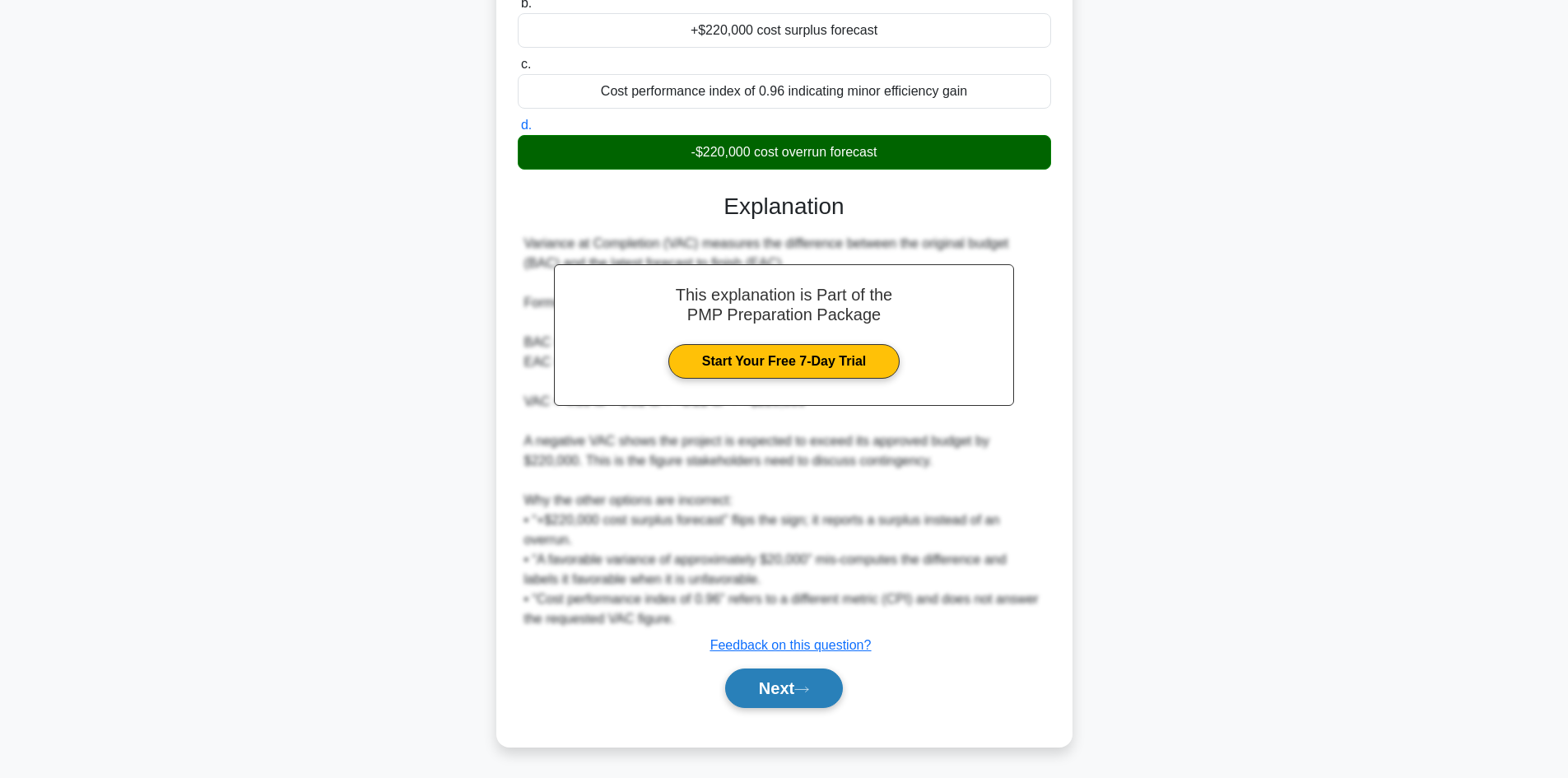
click at [773, 694] on button "Next" at bounding box center [784, 689] width 118 height 40
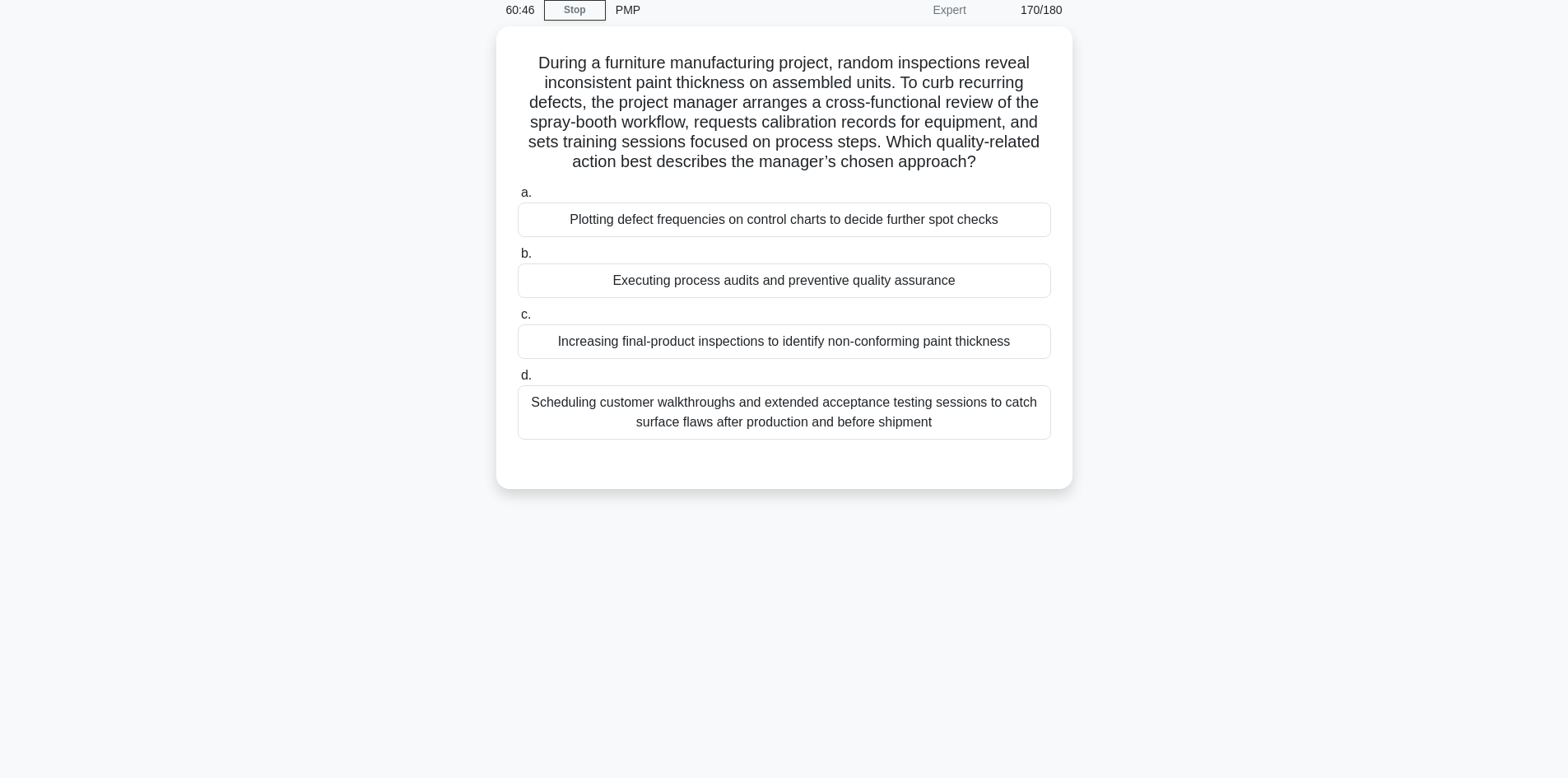
scroll to position [29, 0]
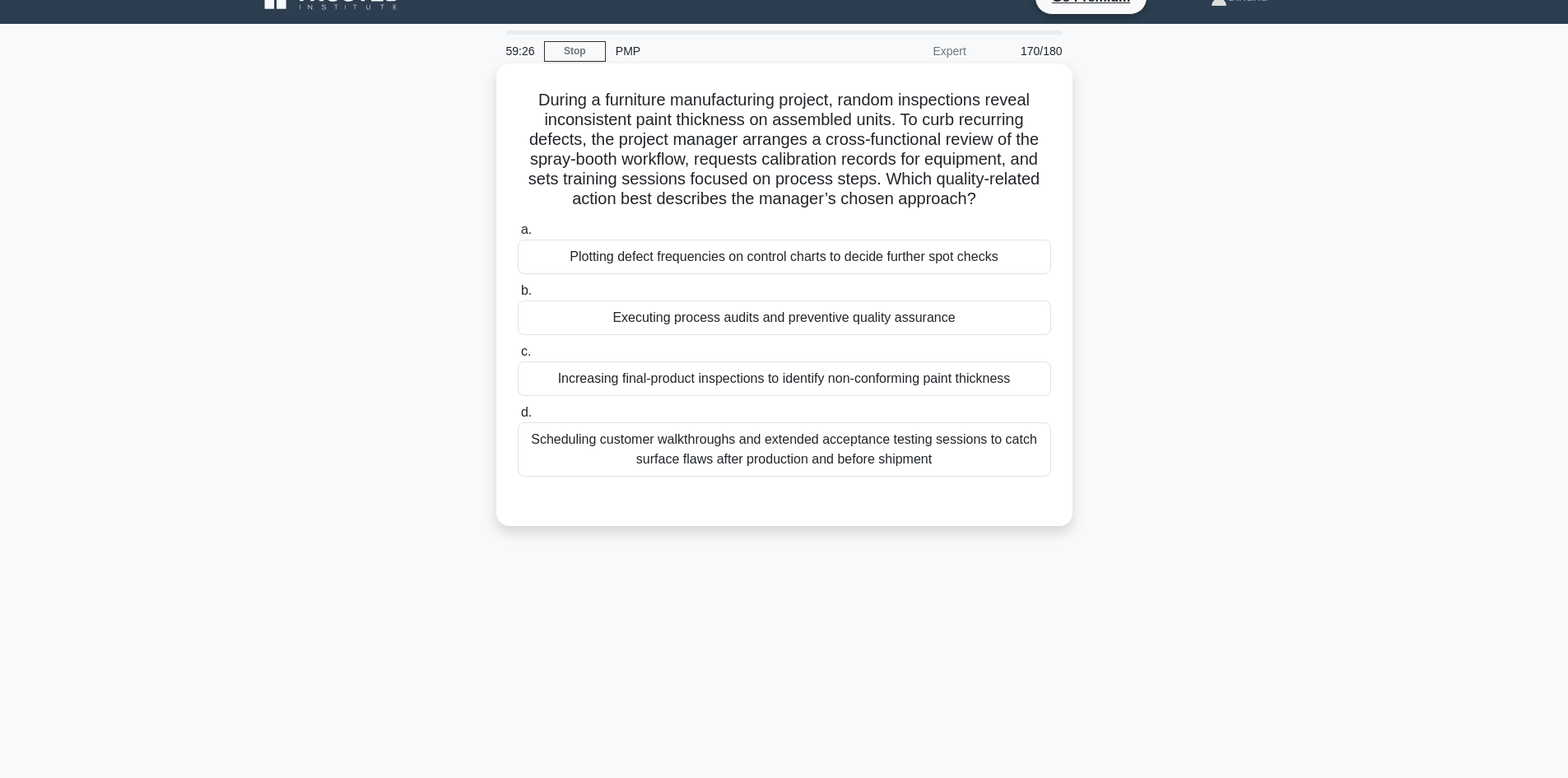
click at [872, 323] on div "Executing process audits and preventive quality assurance" at bounding box center [784, 318] width 533 height 35
click at [518, 297] on input "b. Executing process audits and preventive quality assurance" at bounding box center [518, 291] width 0 height 11
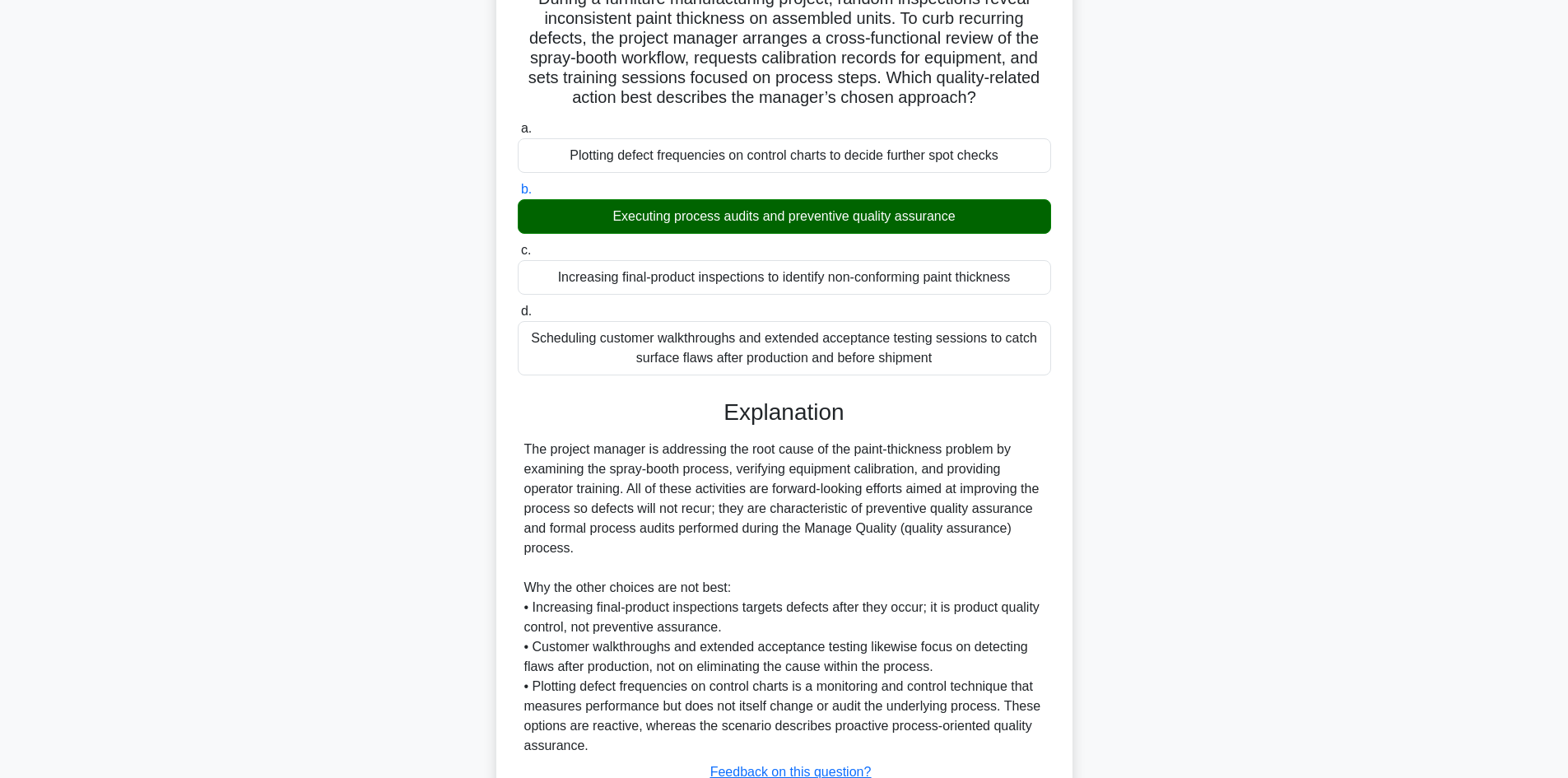
scroll to position [258, 0]
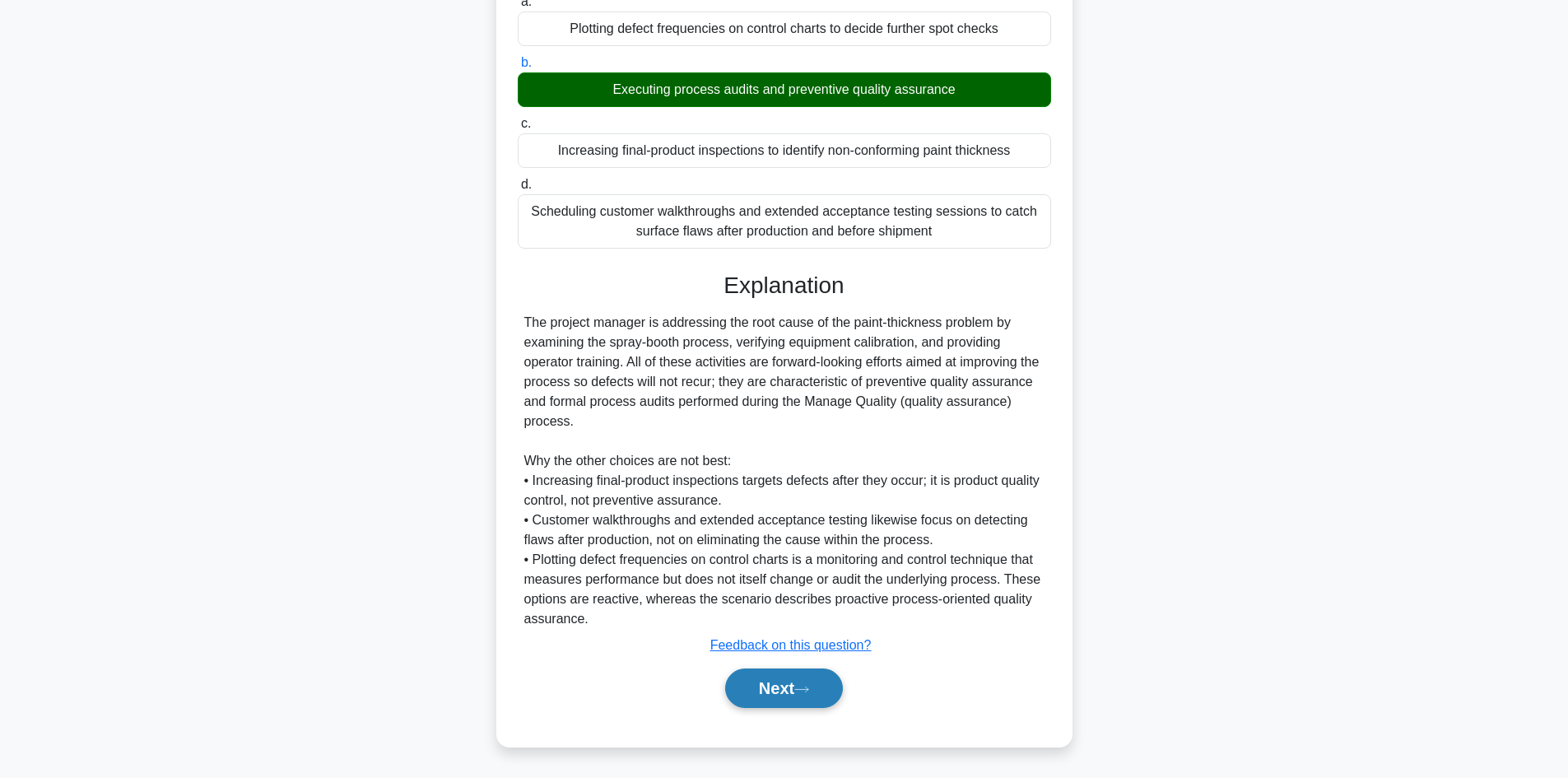
click at [833, 694] on button "Next" at bounding box center [784, 689] width 118 height 40
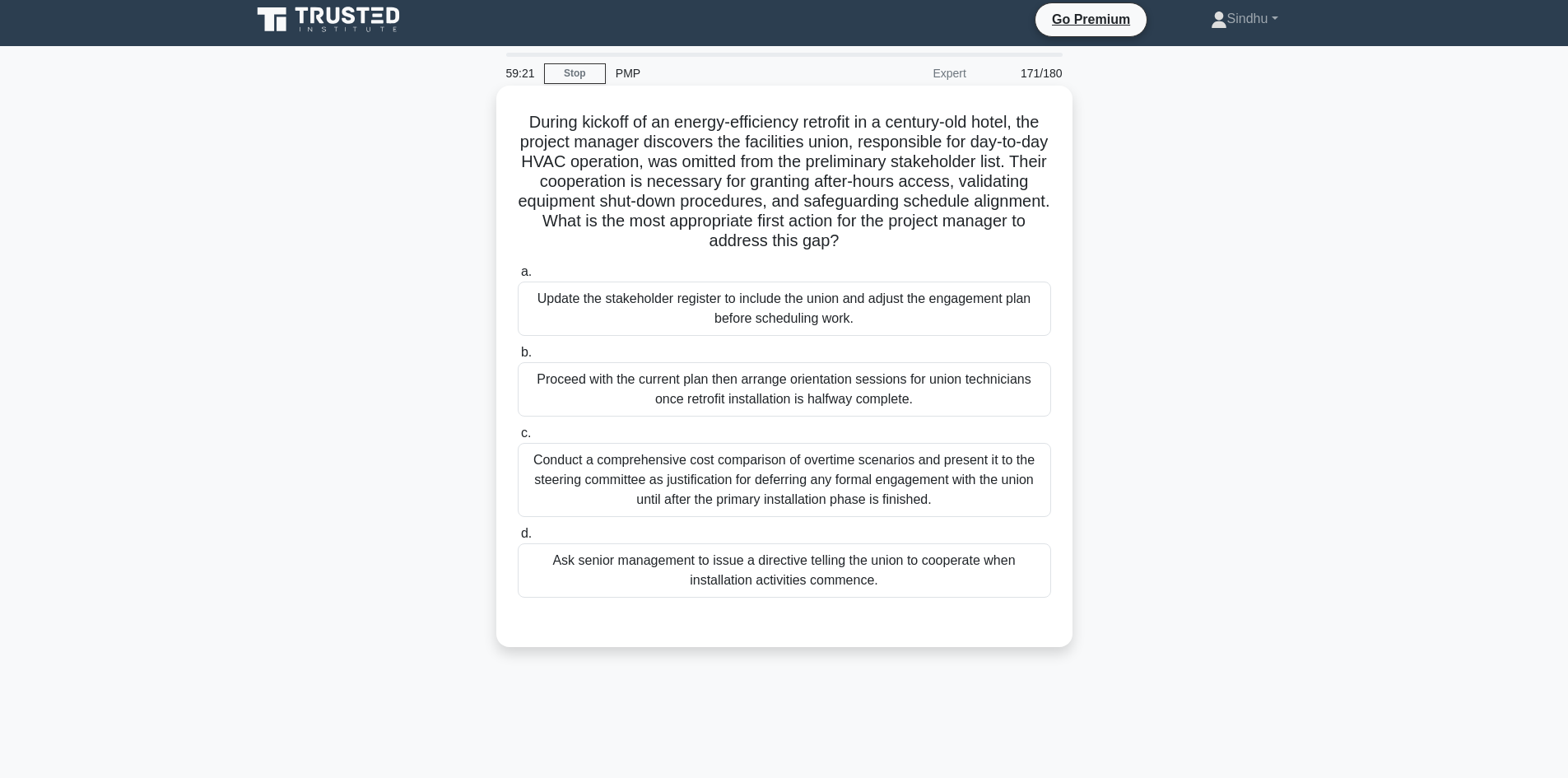
scroll to position [0, 0]
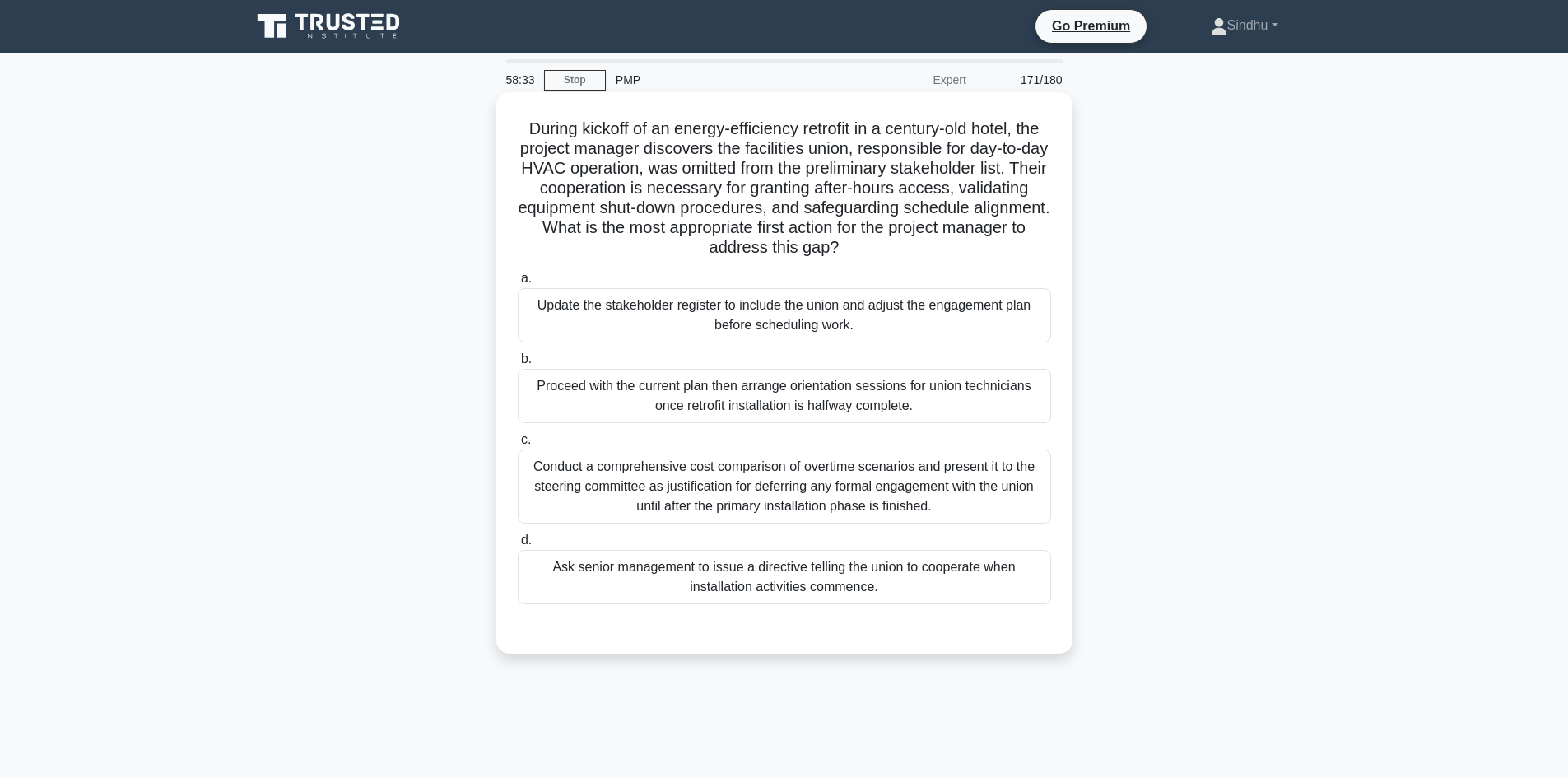
click at [895, 305] on div "Update the stakeholder register to include the union and adjust the engagement …" at bounding box center [784, 316] width 533 height 55
click at [518, 284] on input "a. Update the stakeholder register to include the union and adjust the engageme…" at bounding box center [518, 278] width 0 height 11
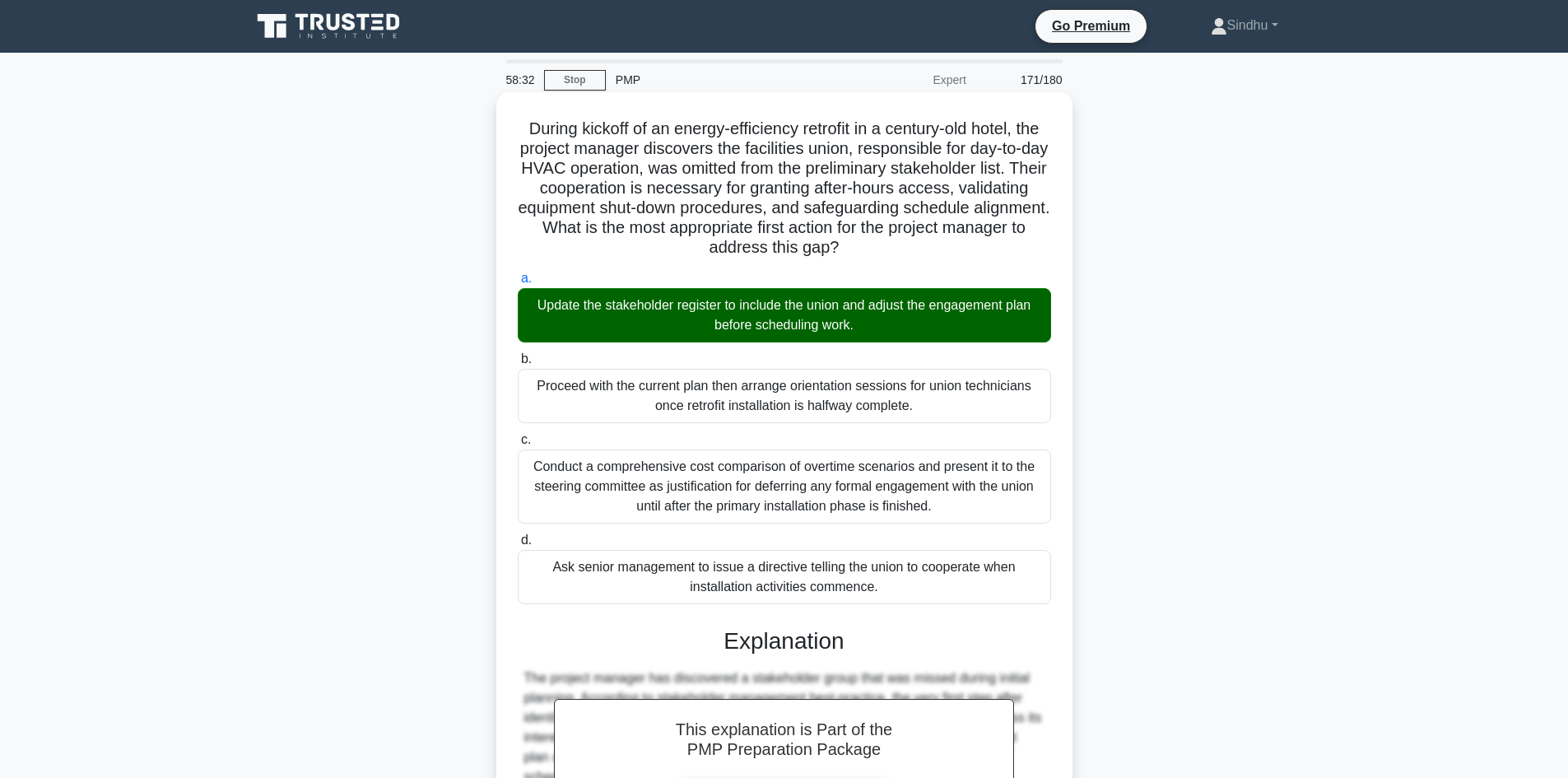
scroll to position [278, 0]
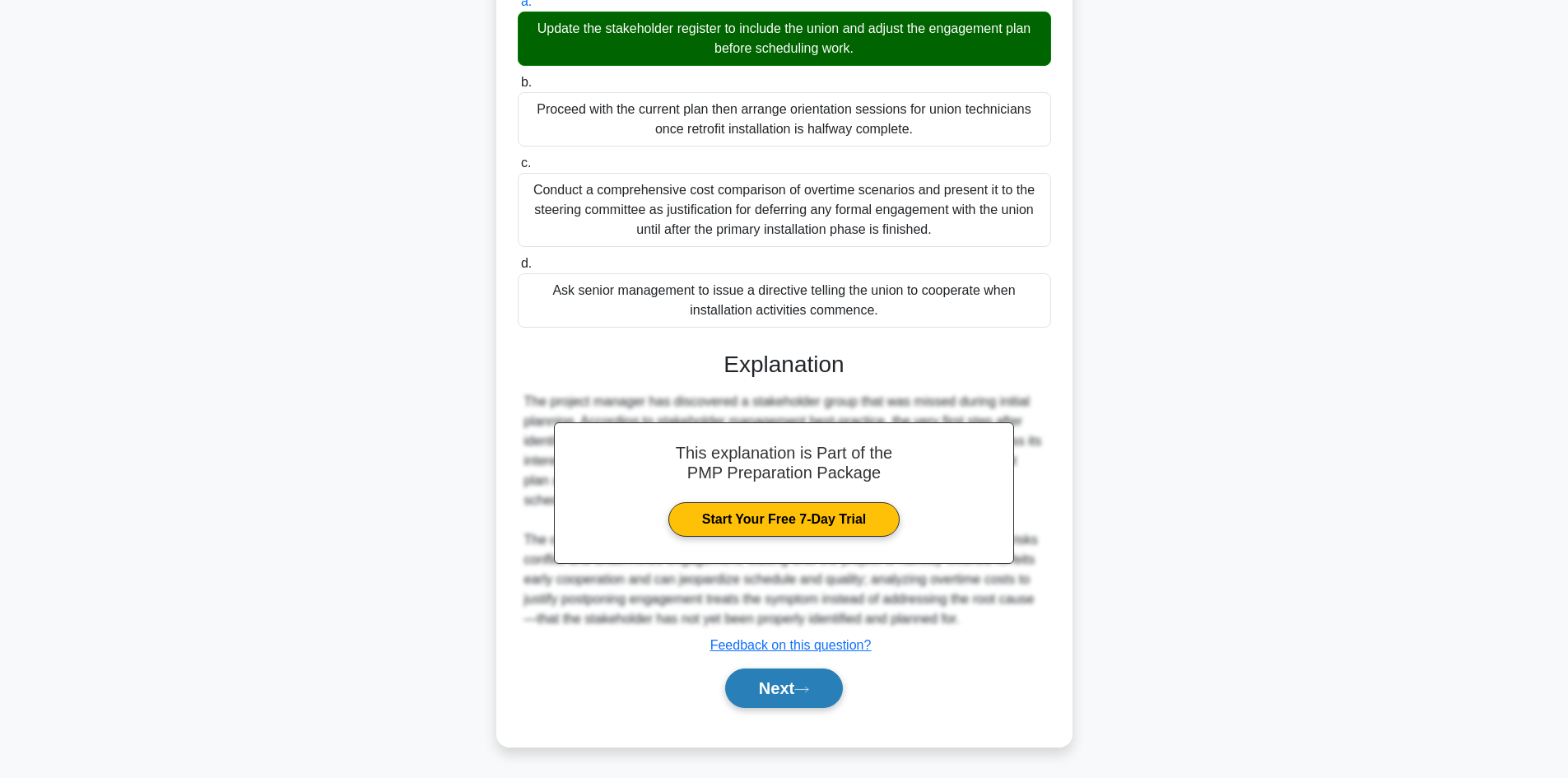
click at [778, 698] on button "Next" at bounding box center [784, 689] width 118 height 40
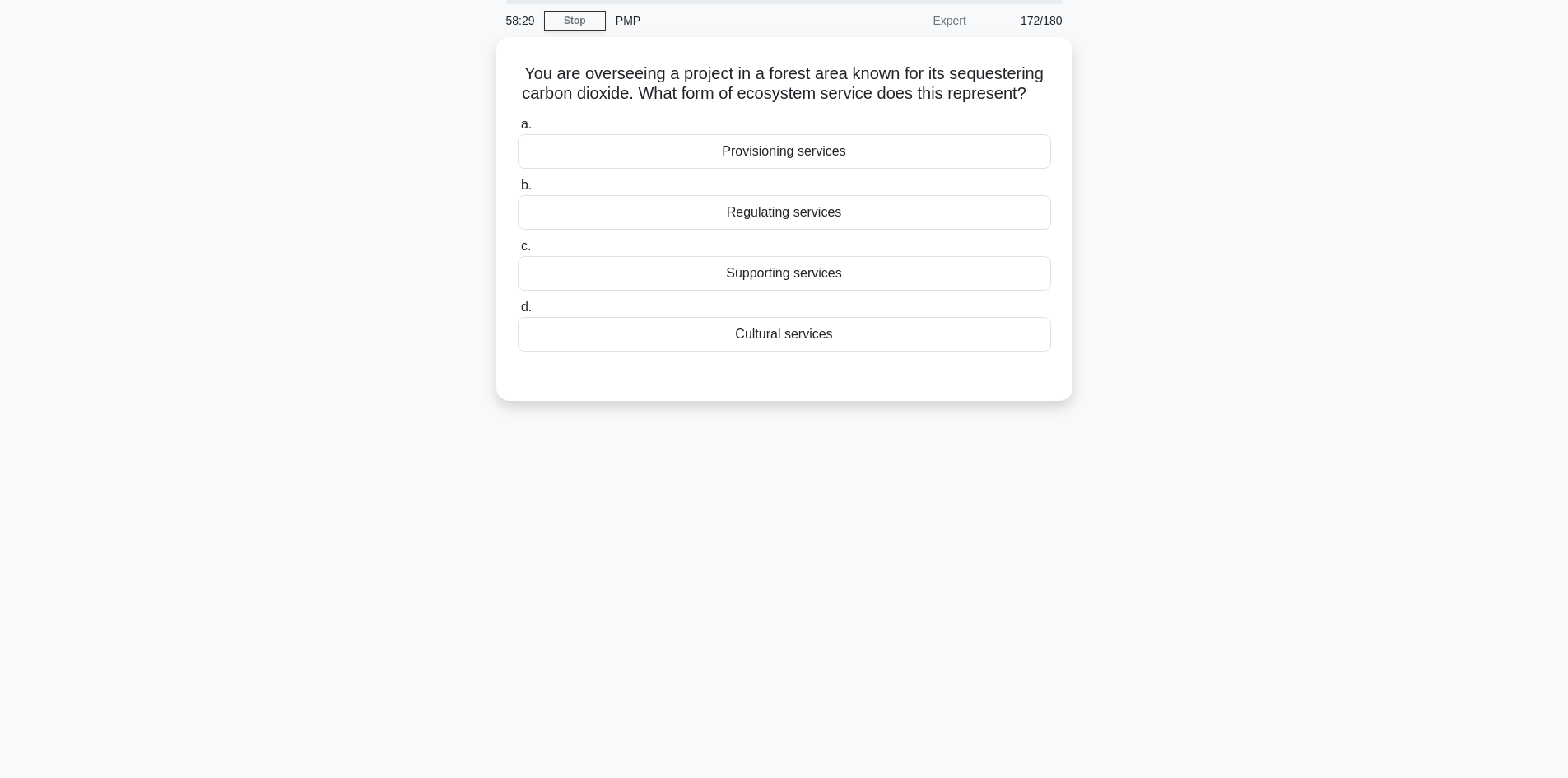
scroll to position [0, 0]
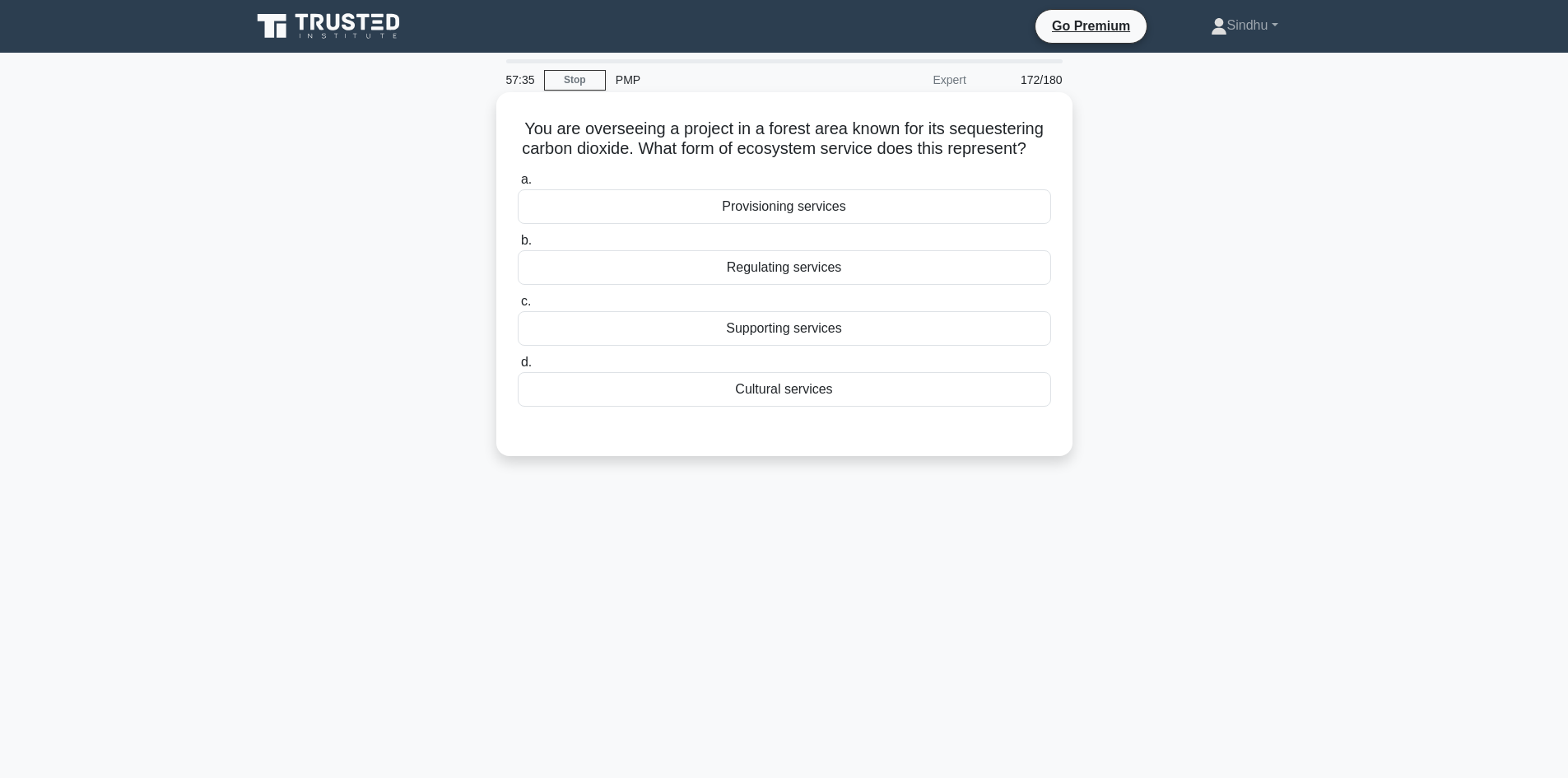
click at [799, 224] on div "Provisioning services" at bounding box center [784, 207] width 533 height 35
click at [518, 186] on input "a. Provisioning services" at bounding box center [518, 180] width 0 height 11
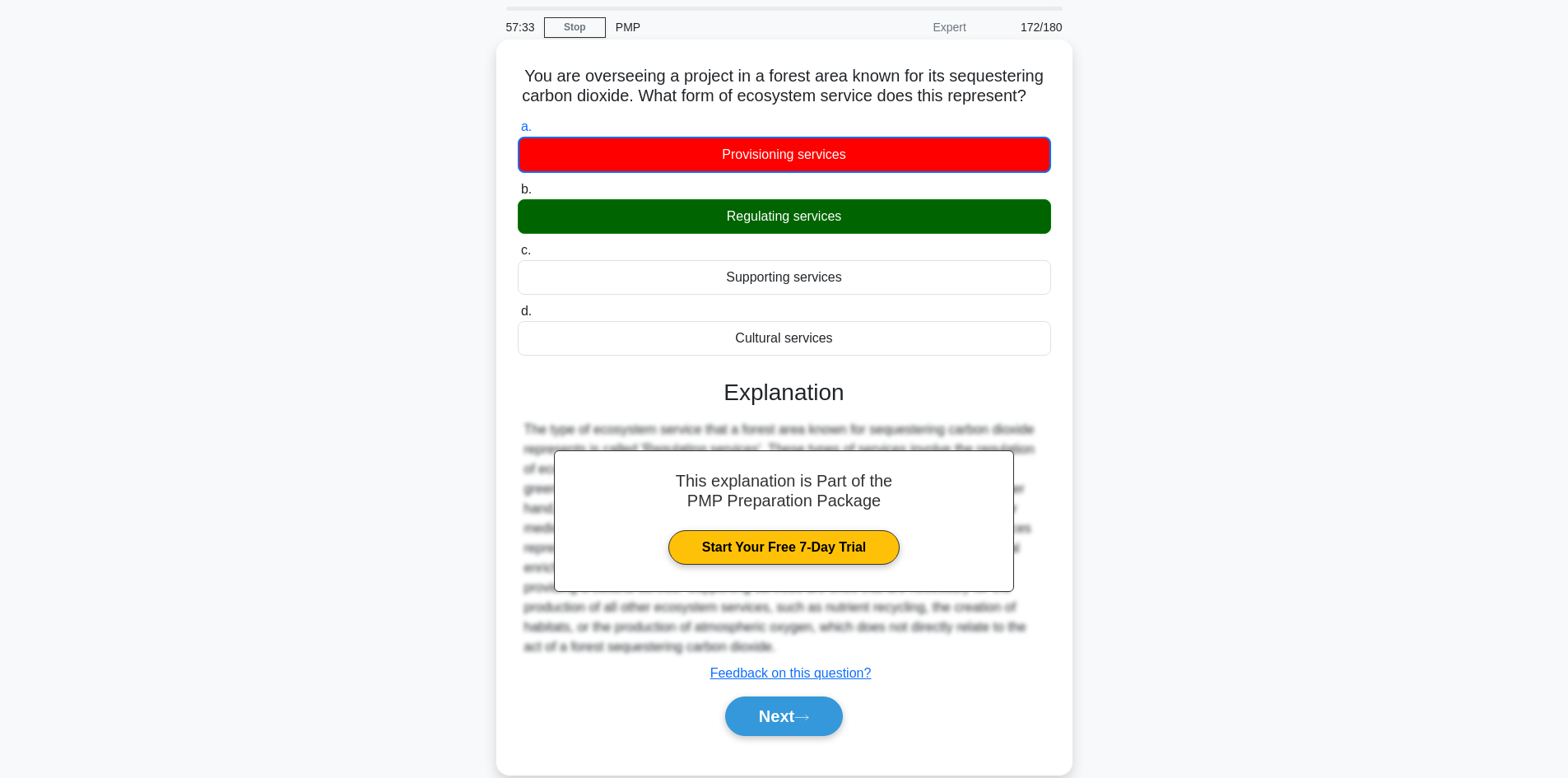
scroll to position [111, 0]
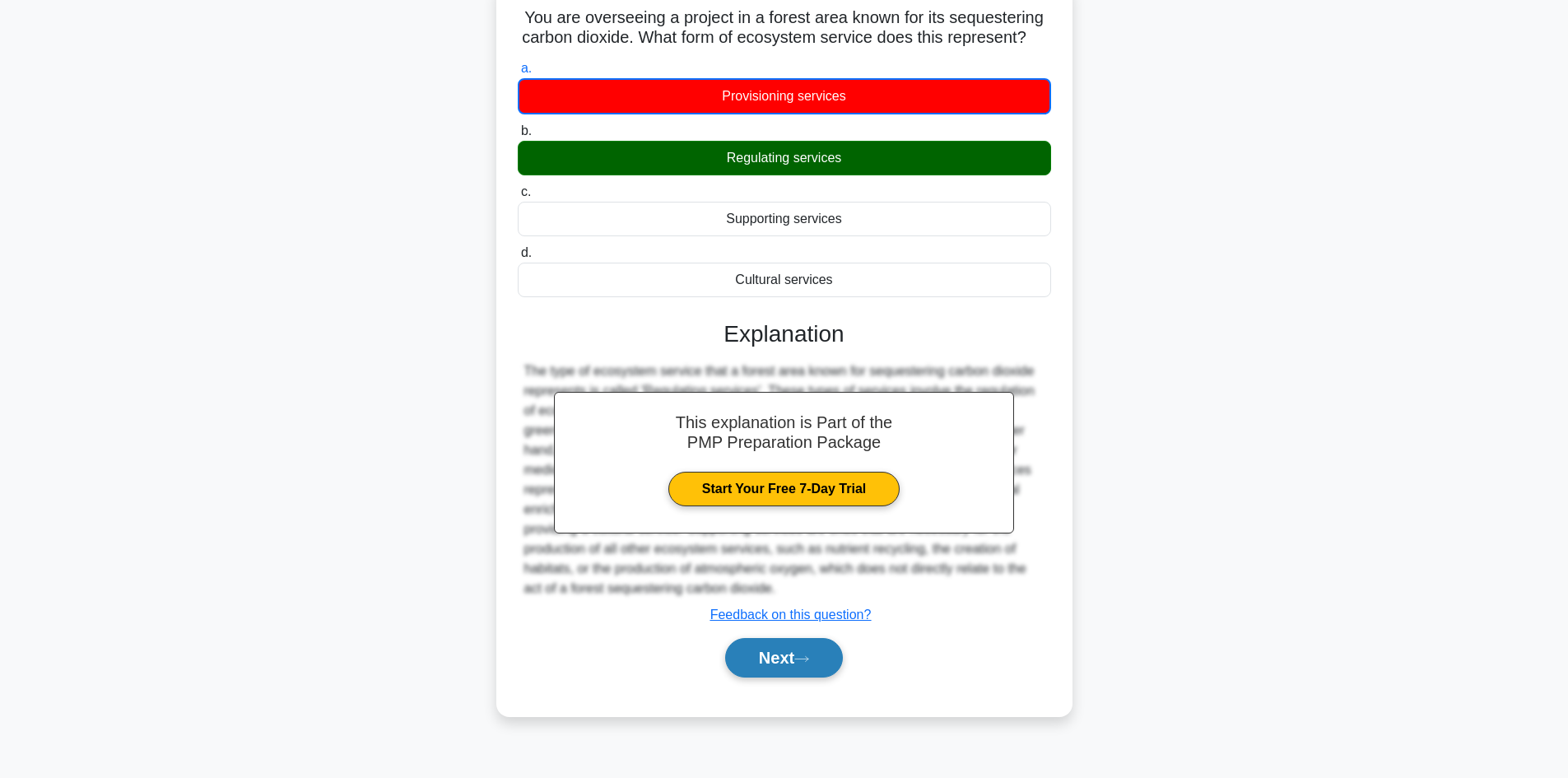
click at [781, 678] on button "Next" at bounding box center [784, 658] width 118 height 40
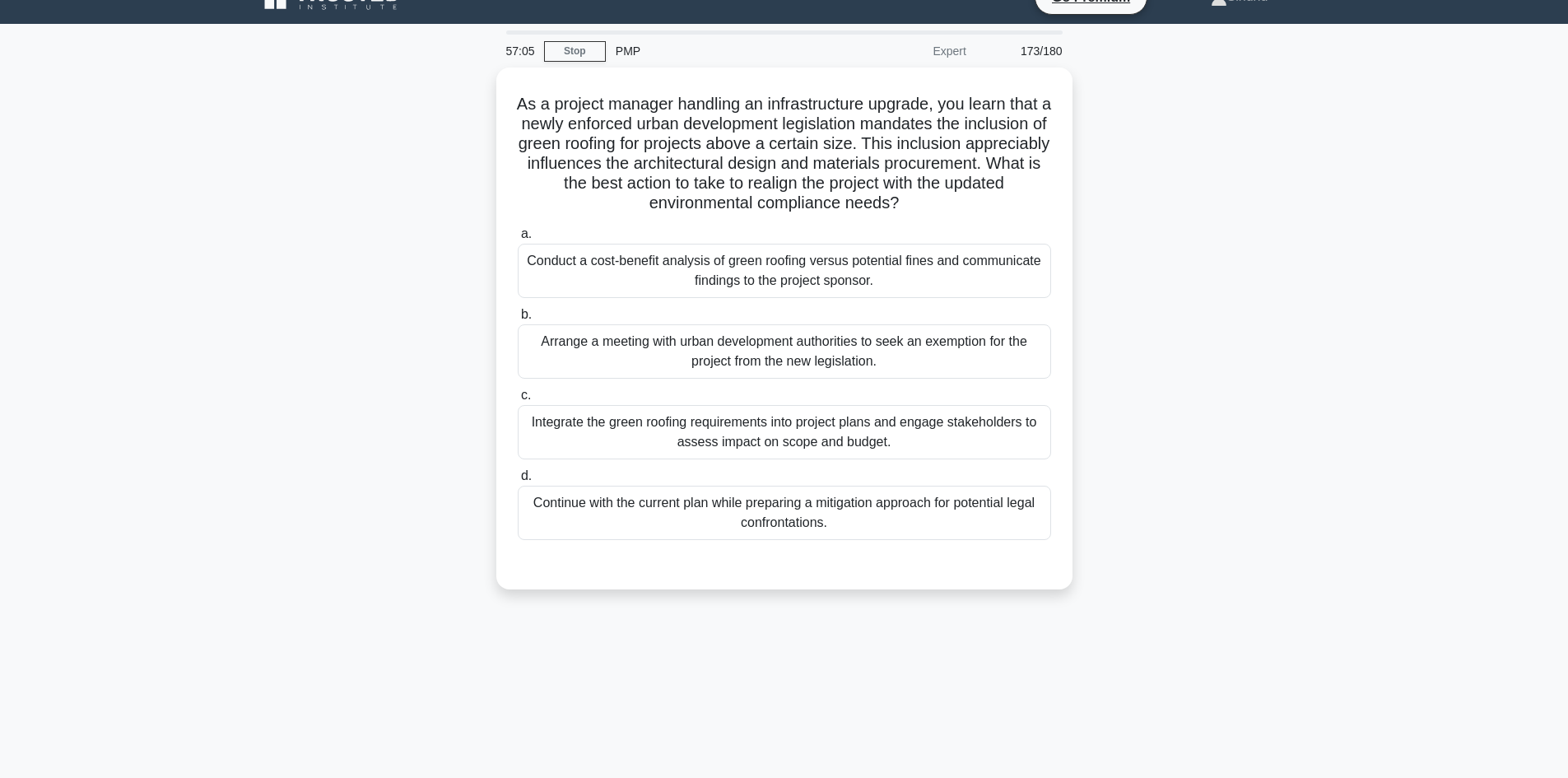
scroll to position [0, 0]
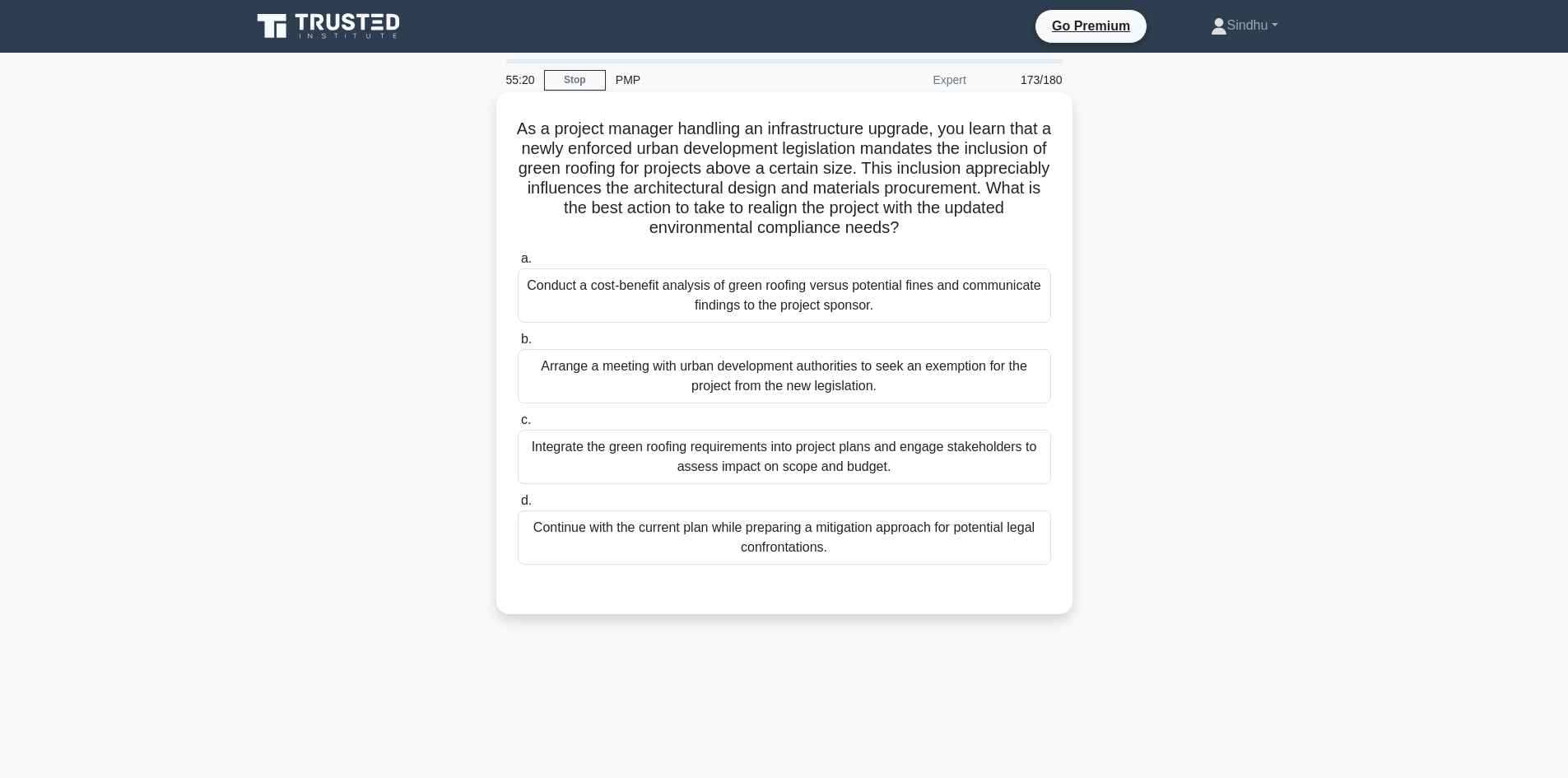
click at [839, 307] on div "Conduct a cost-benefit analysis of green roofing versus potential fines and com…" at bounding box center [784, 296] width 533 height 55
click at [518, 264] on input "a. Conduct a cost-benefit analysis of green roofing versus potential fines and …" at bounding box center [518, 259] width 0 height 11
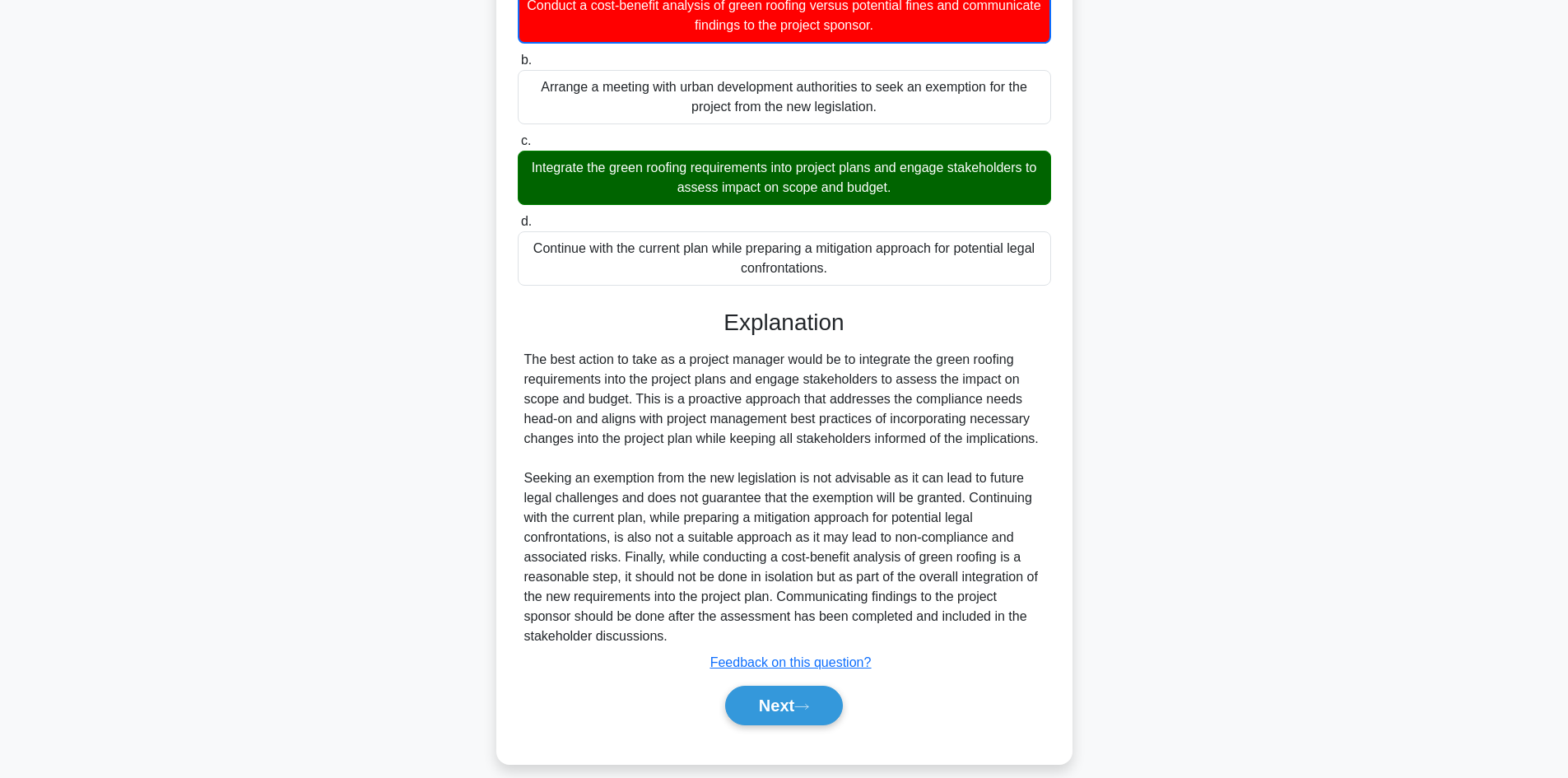
scroll to position [299, 0]
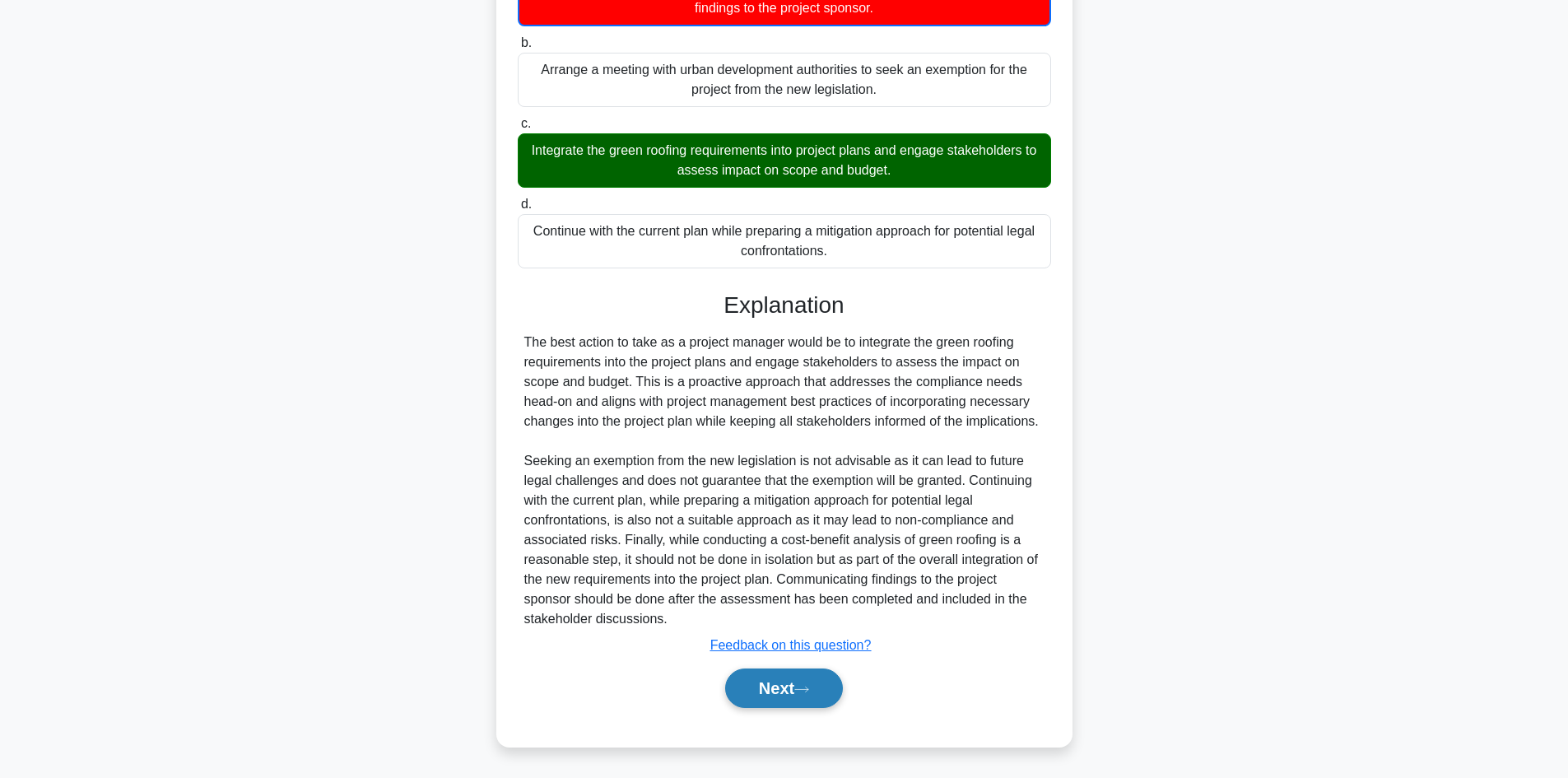
click at [798, 679] on button "Next" at bounding box center [784, 689] width 118 height 40
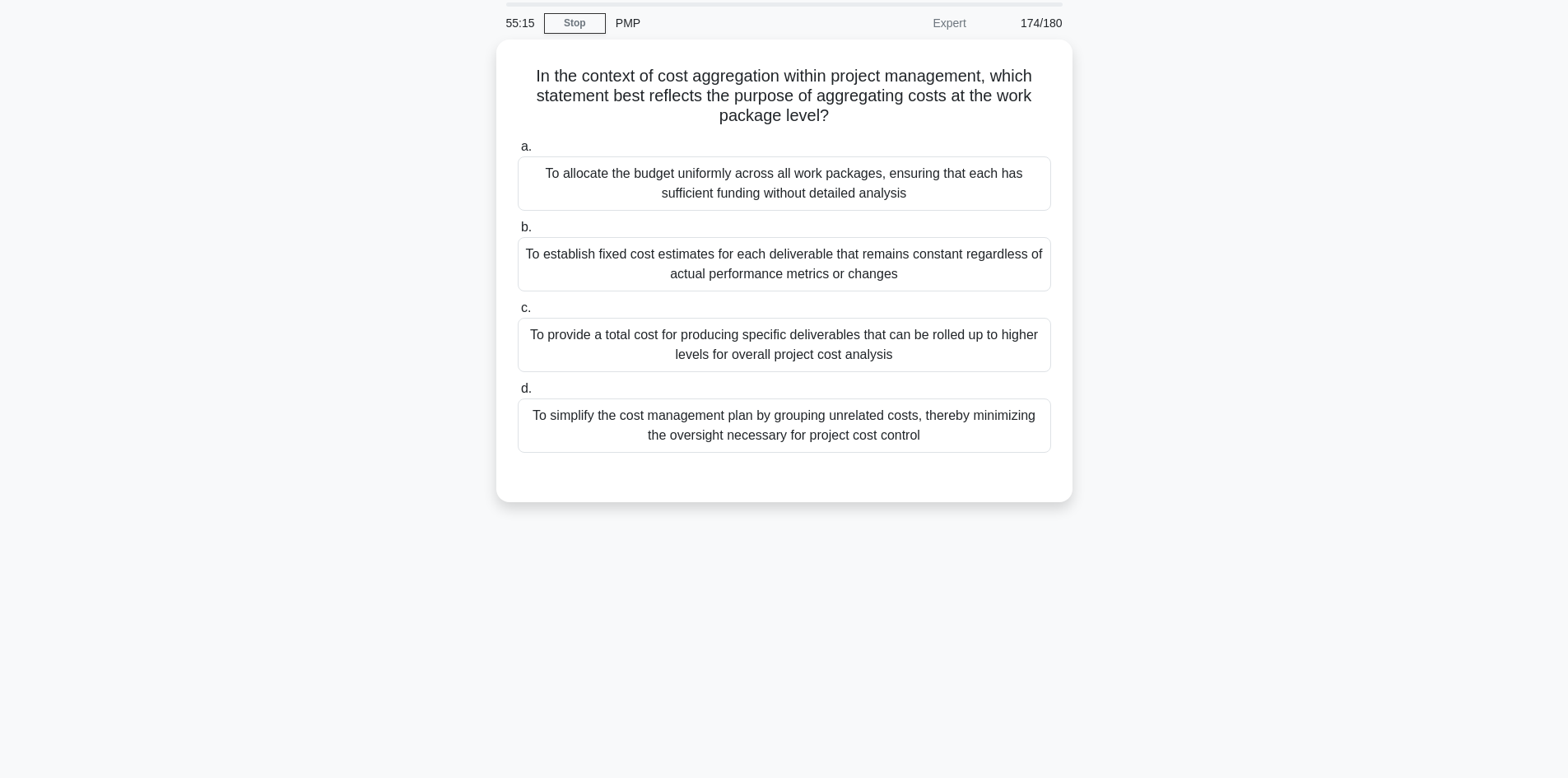
scroll to position [0, 0]
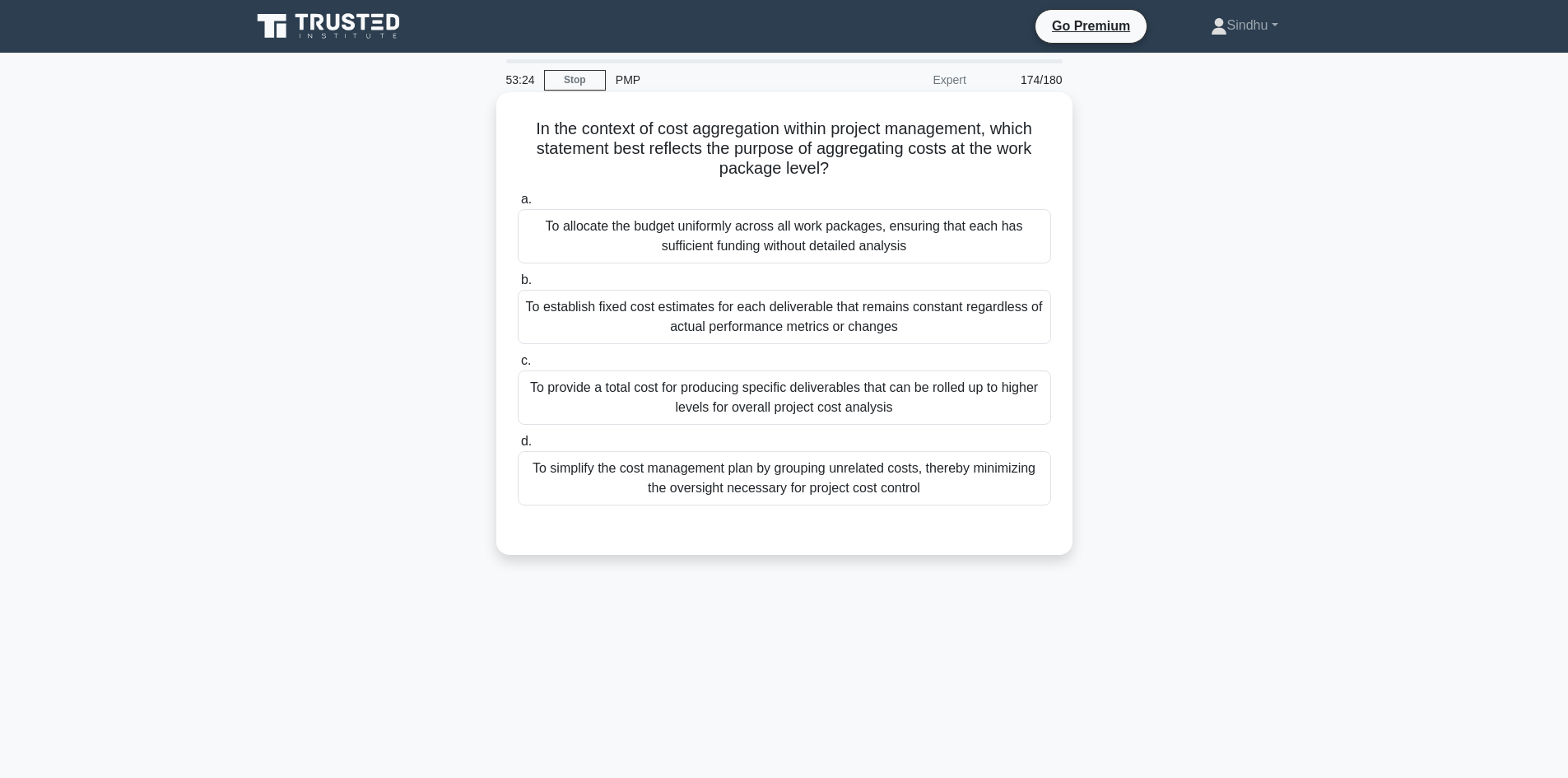
click at [954, 327] on div "To establish fixed cost estimates for each deliverable that remains constant re…" at bounding box center [784, 317] width 533 height 55
click at [518, 286] on input "b. To establish fixed cost estimates for each deliverable that remains constant…" at bounding box center [518, 280] width 0 height 11
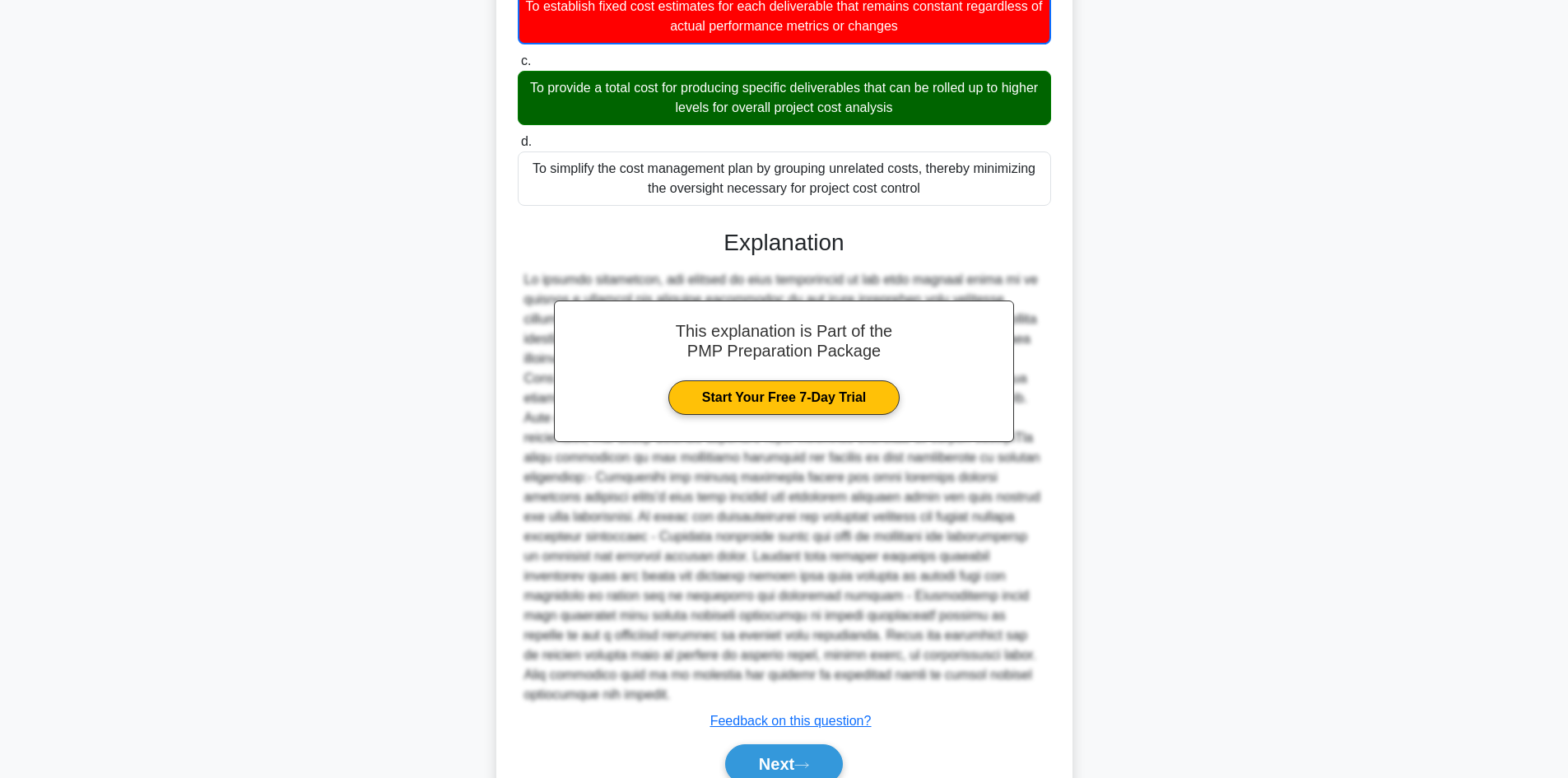
scroll to position [358, 0]
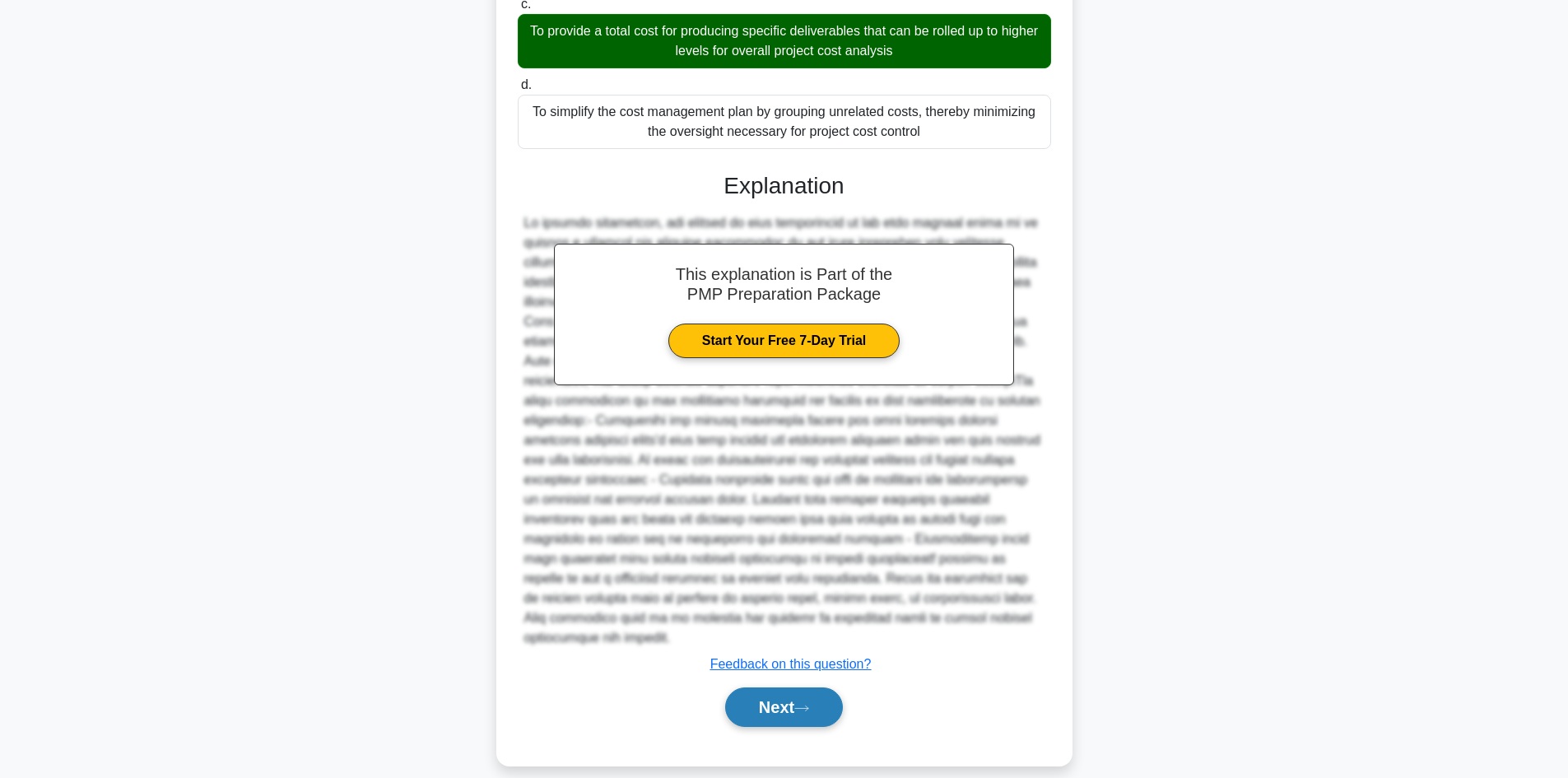
click at [798, 688] on button "Next" at bounding box center [784, 708] width 118 height 40
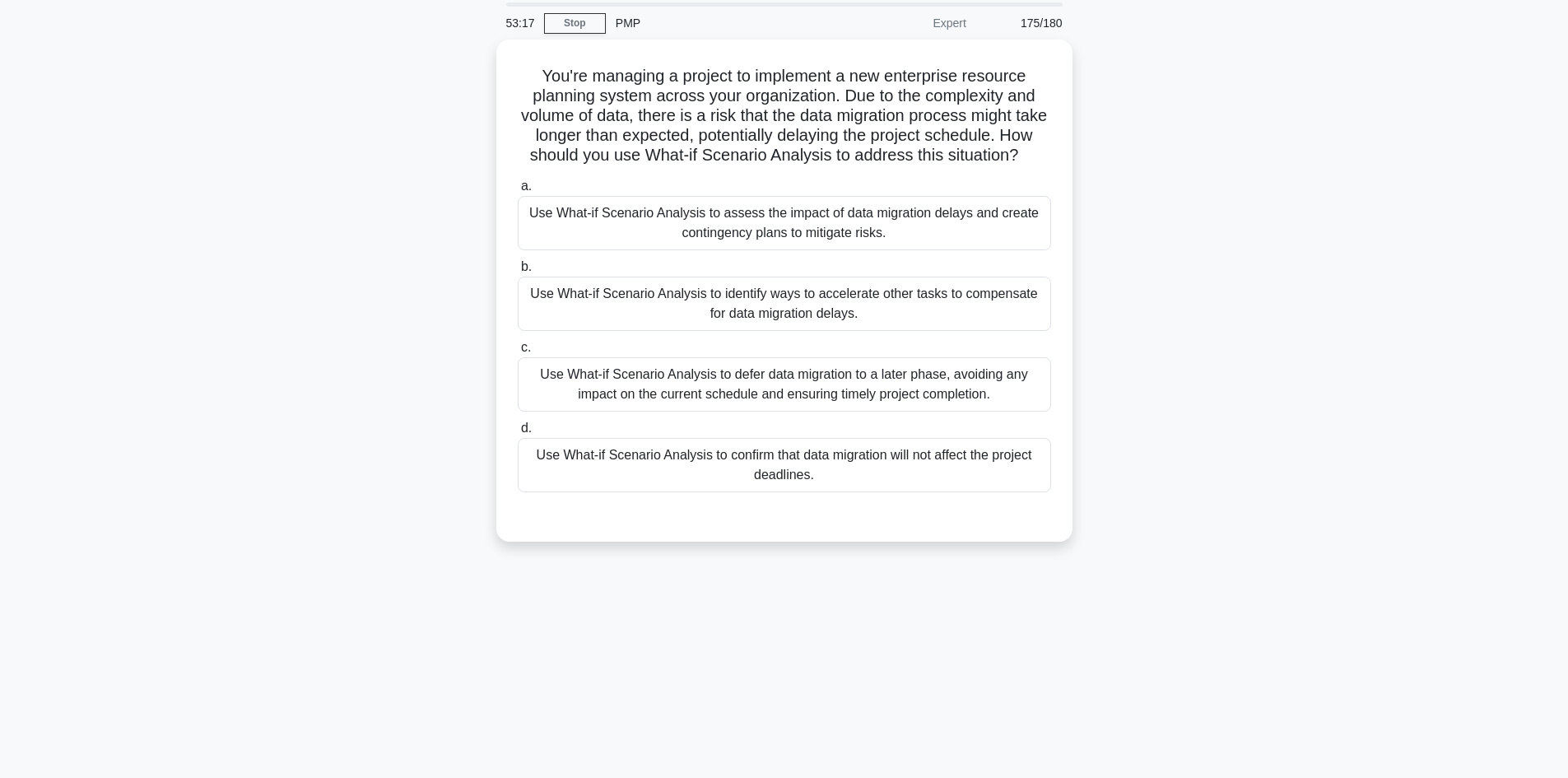
scroll to position [0, 0]
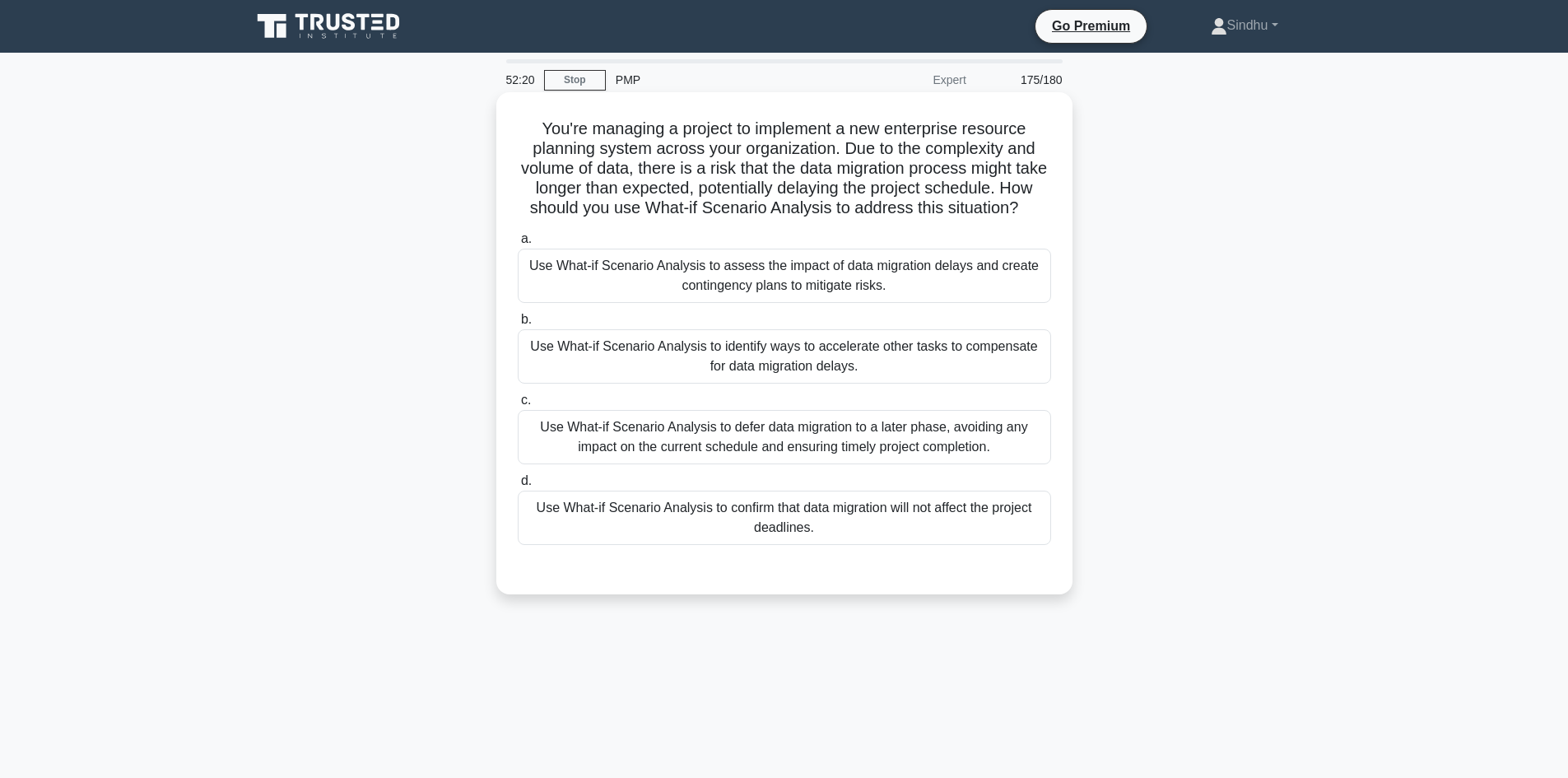
click at [858, 303] on div "Use What-if Scenario Analysis to assess the impact of data migration delays and…" at bounding box center [784, 276] width 533 height 55
click at [518, 244] on input "a. Use What-if Scenario Analysis to assess the impact of data migration delays …" at bounding box center [518, 239] width 0 height 11
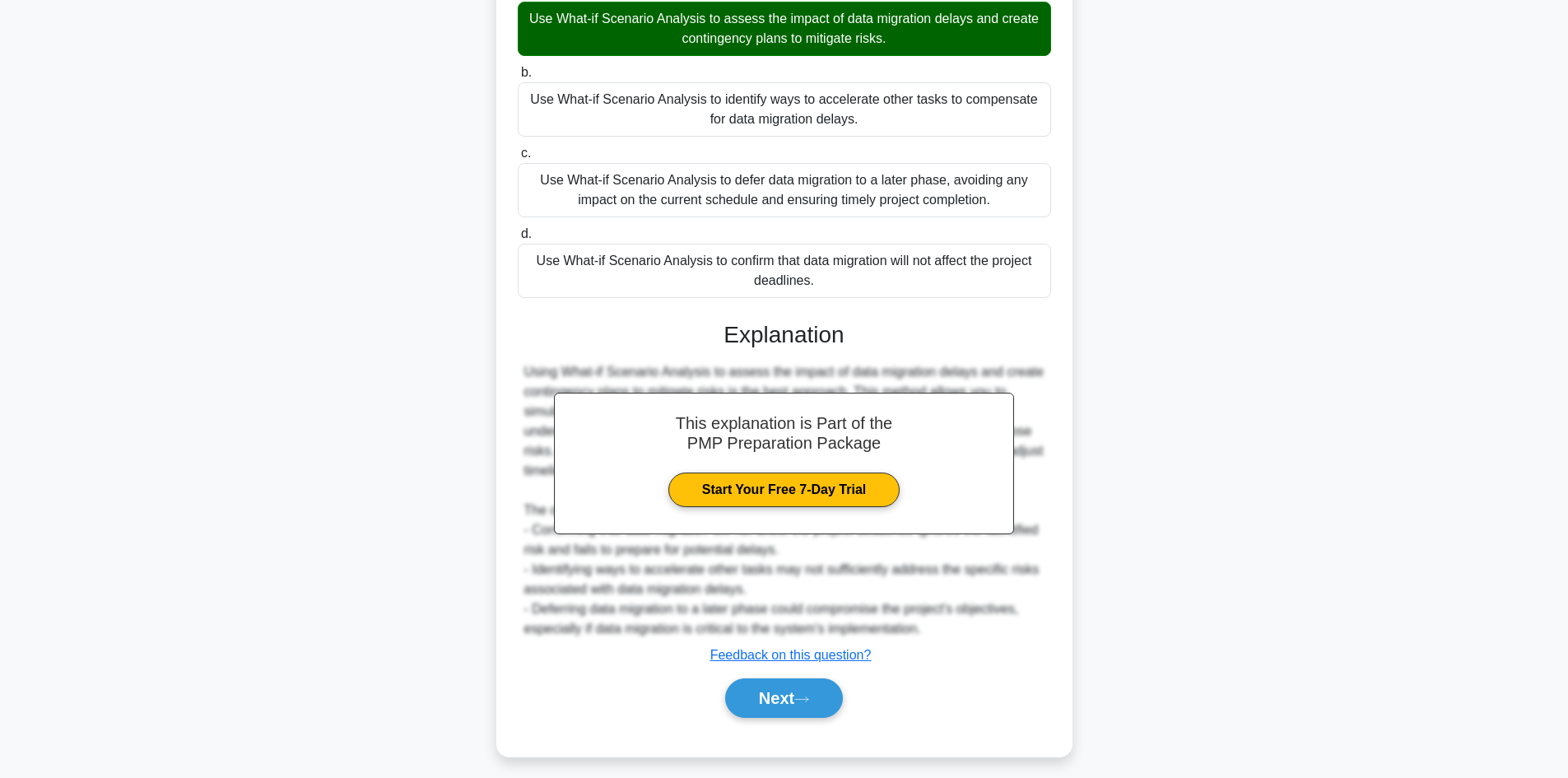
scroll to position [278, 0]
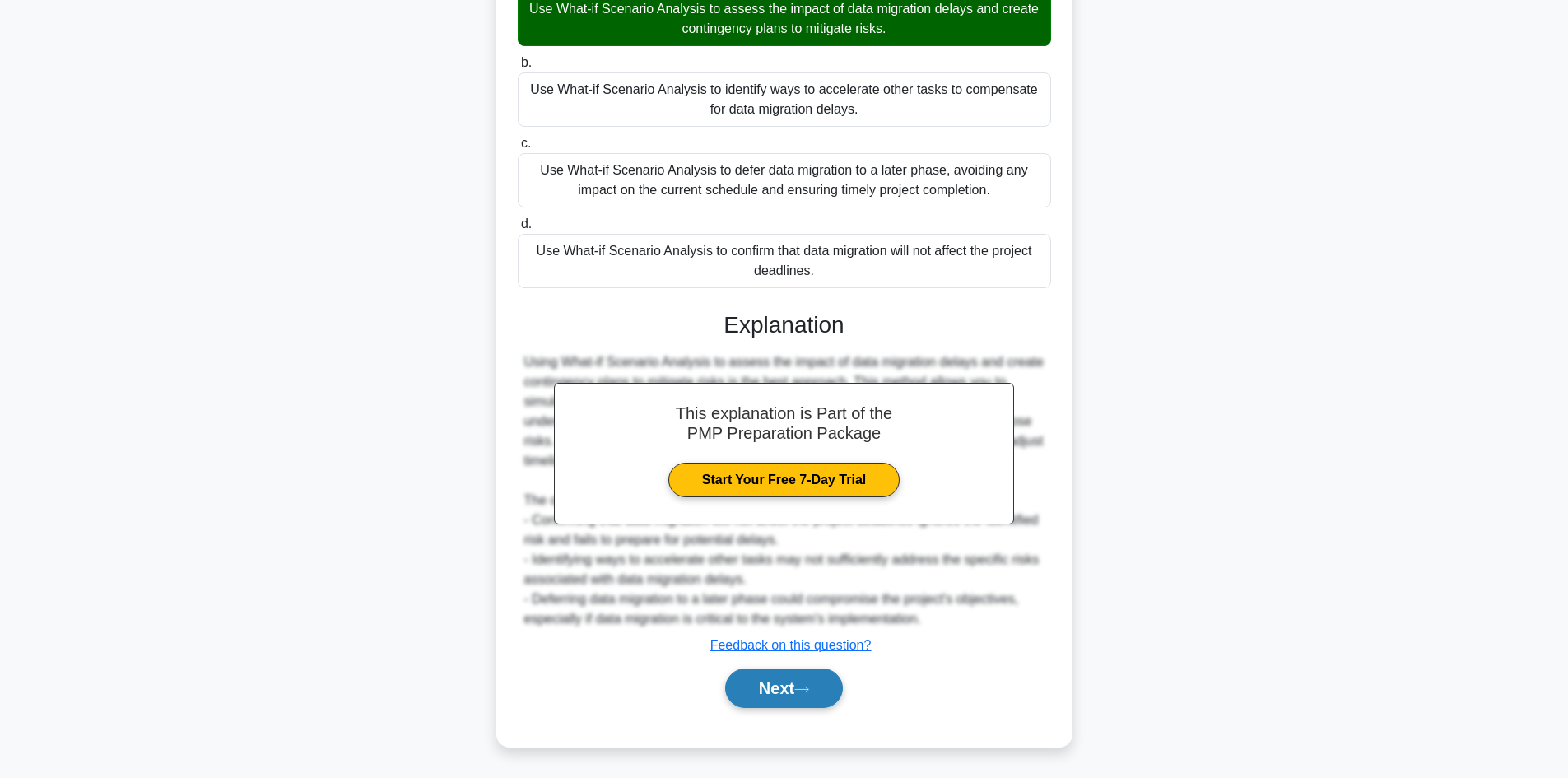
click at [795, 676] on button "Next" at bounding box center [784, 689] width 118 height 40
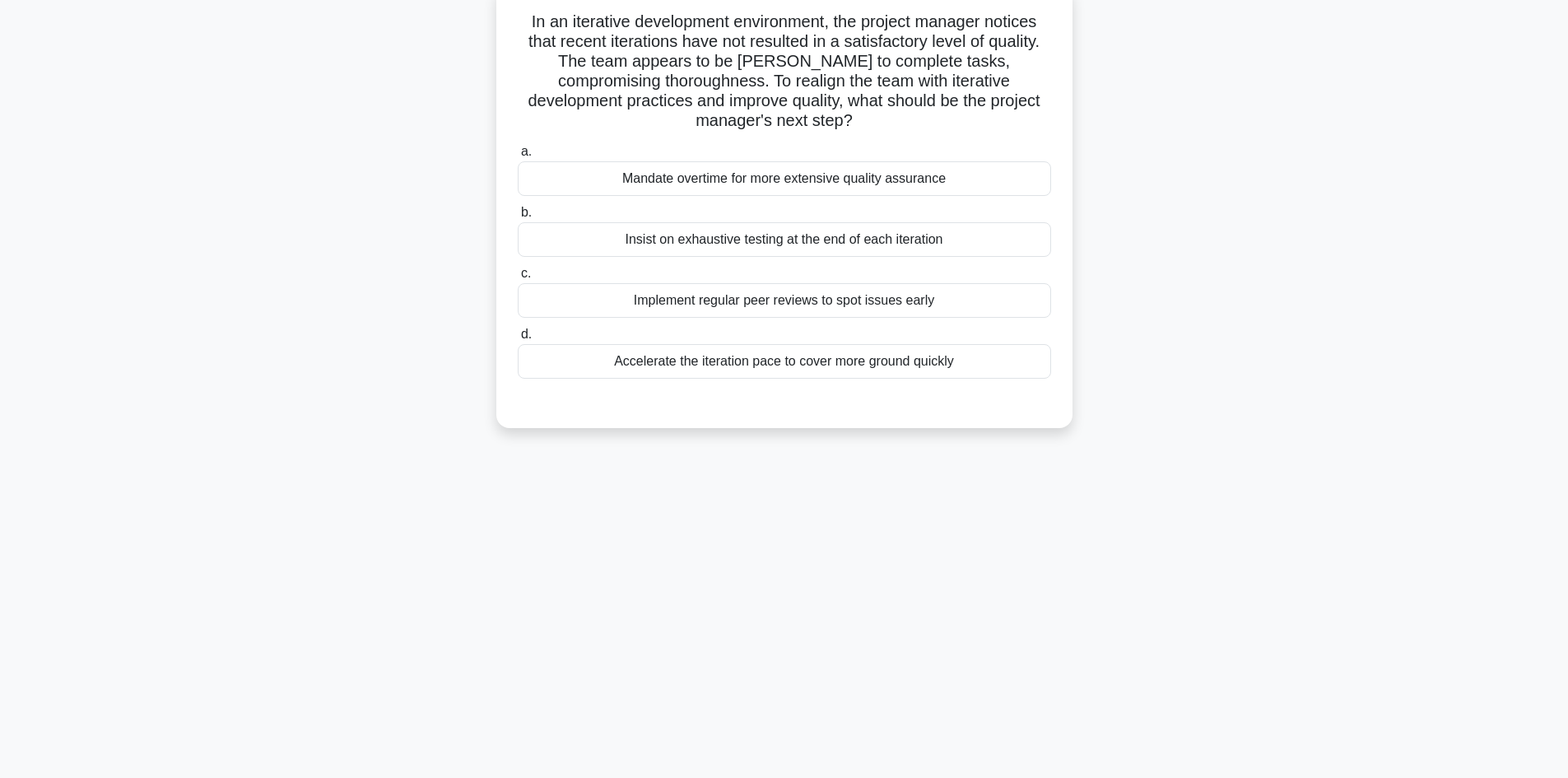
scroll to position [0, 0]
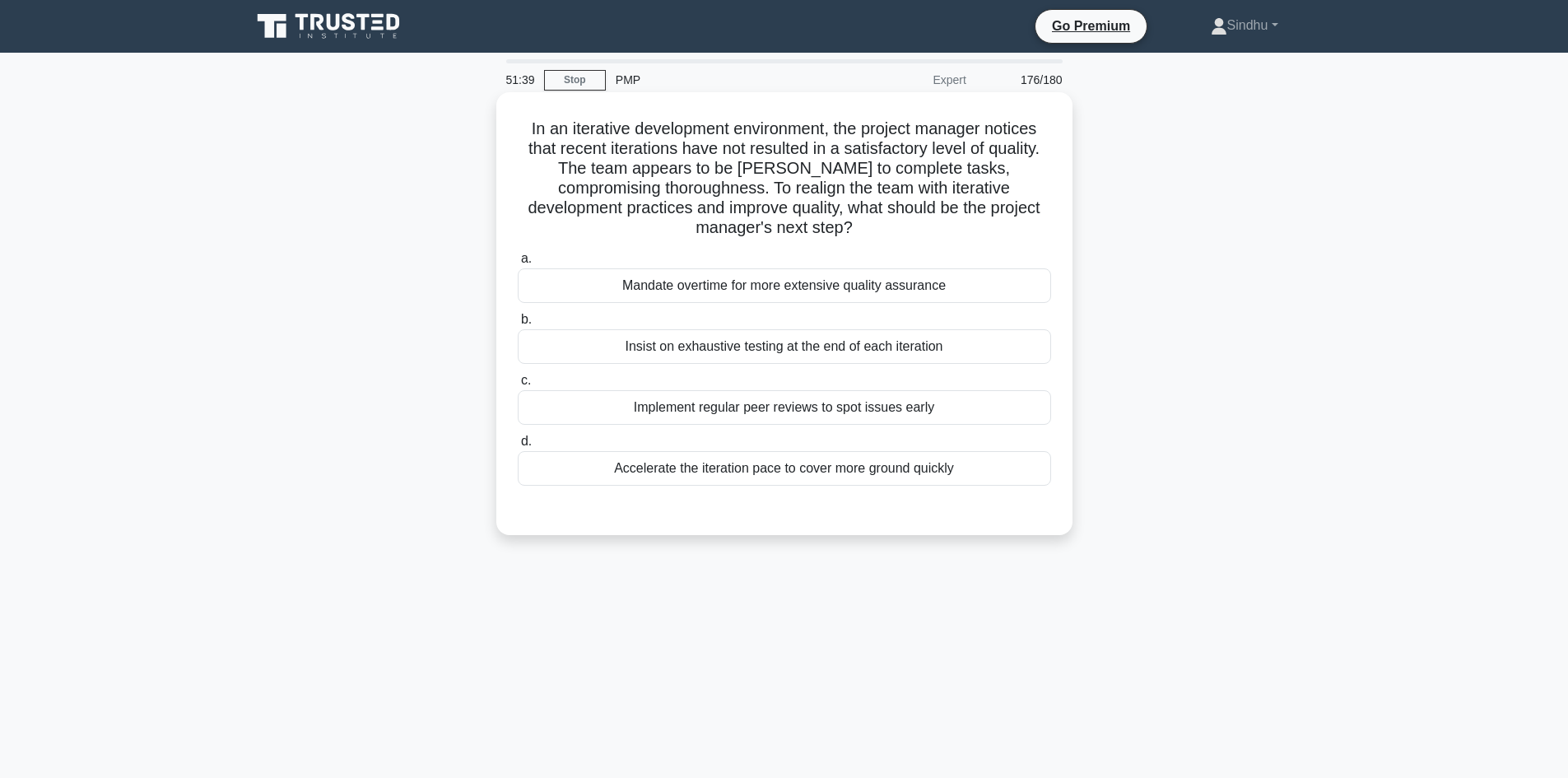
click at [815, 412] on div "Implement regular peer reviews to spot issues early" at bounding box center [784, 408] width 533 height 35
click at [518, 386] on input "c. Implement regular peer reviews to spot issues early" at bounding box center [518, 380] width 0 height 11
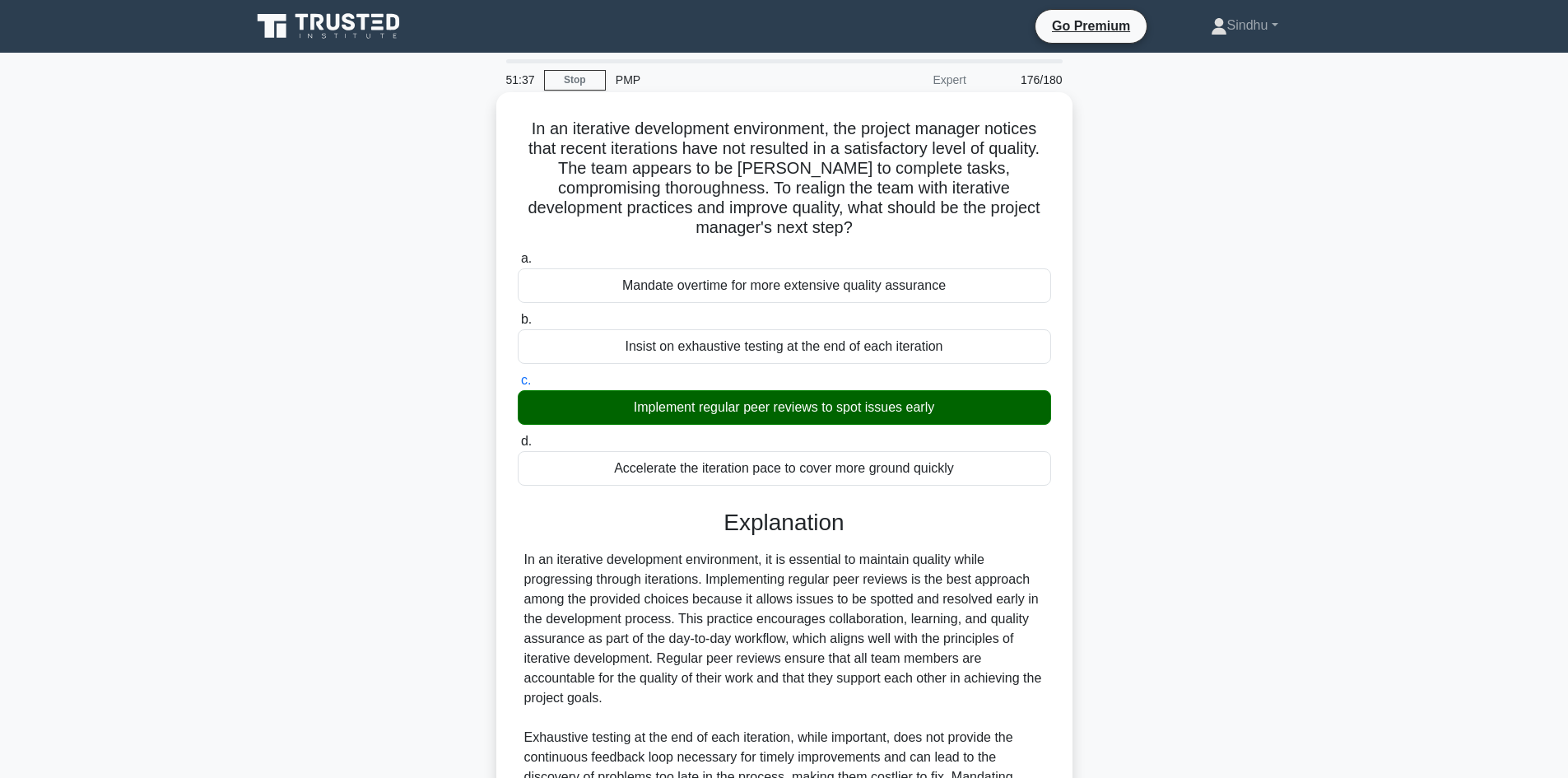
scroll to position [218, 0]
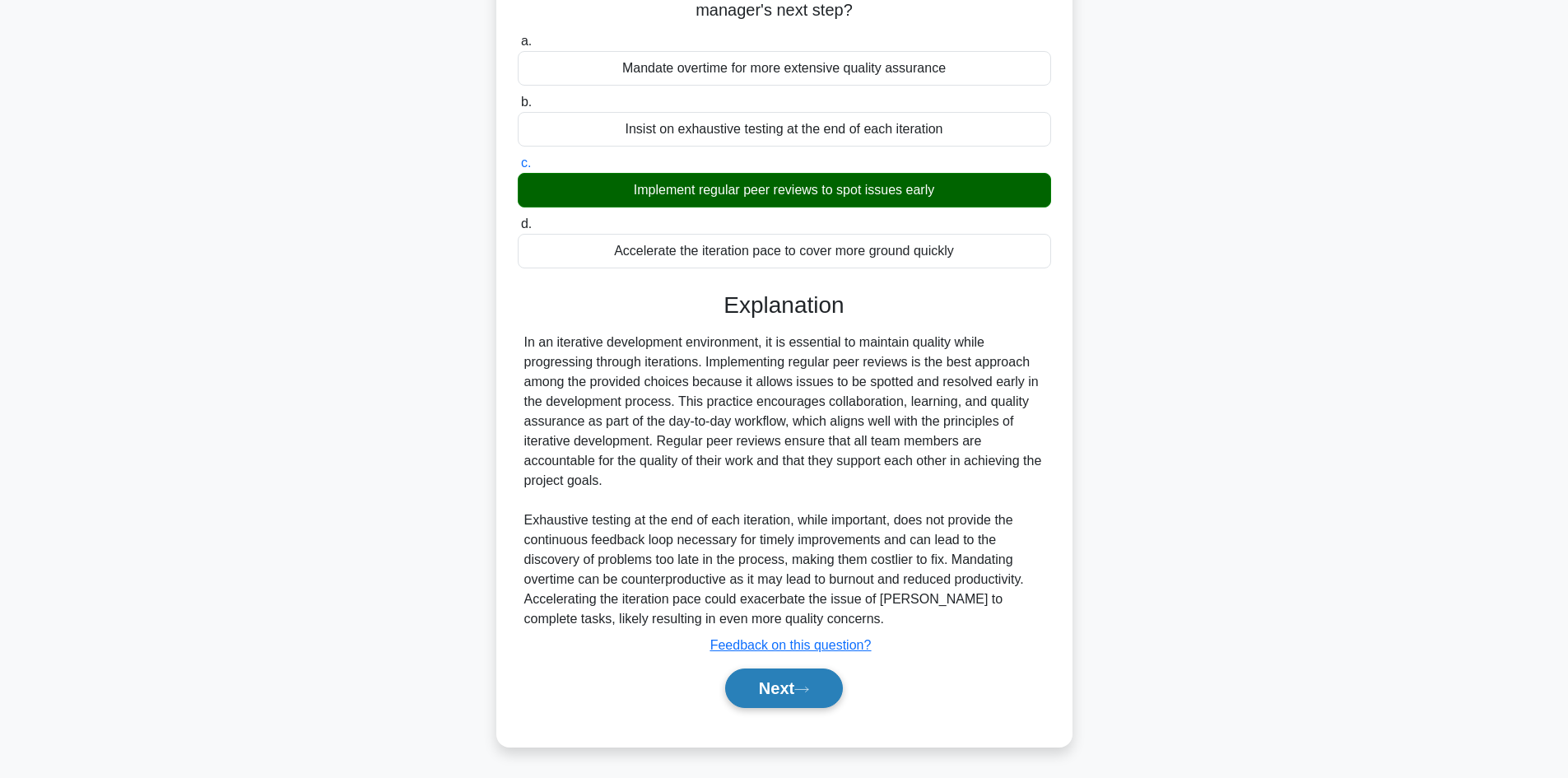
click at [786, 688] on button "Next" at bounding box center [784, 689] width 118 height 40
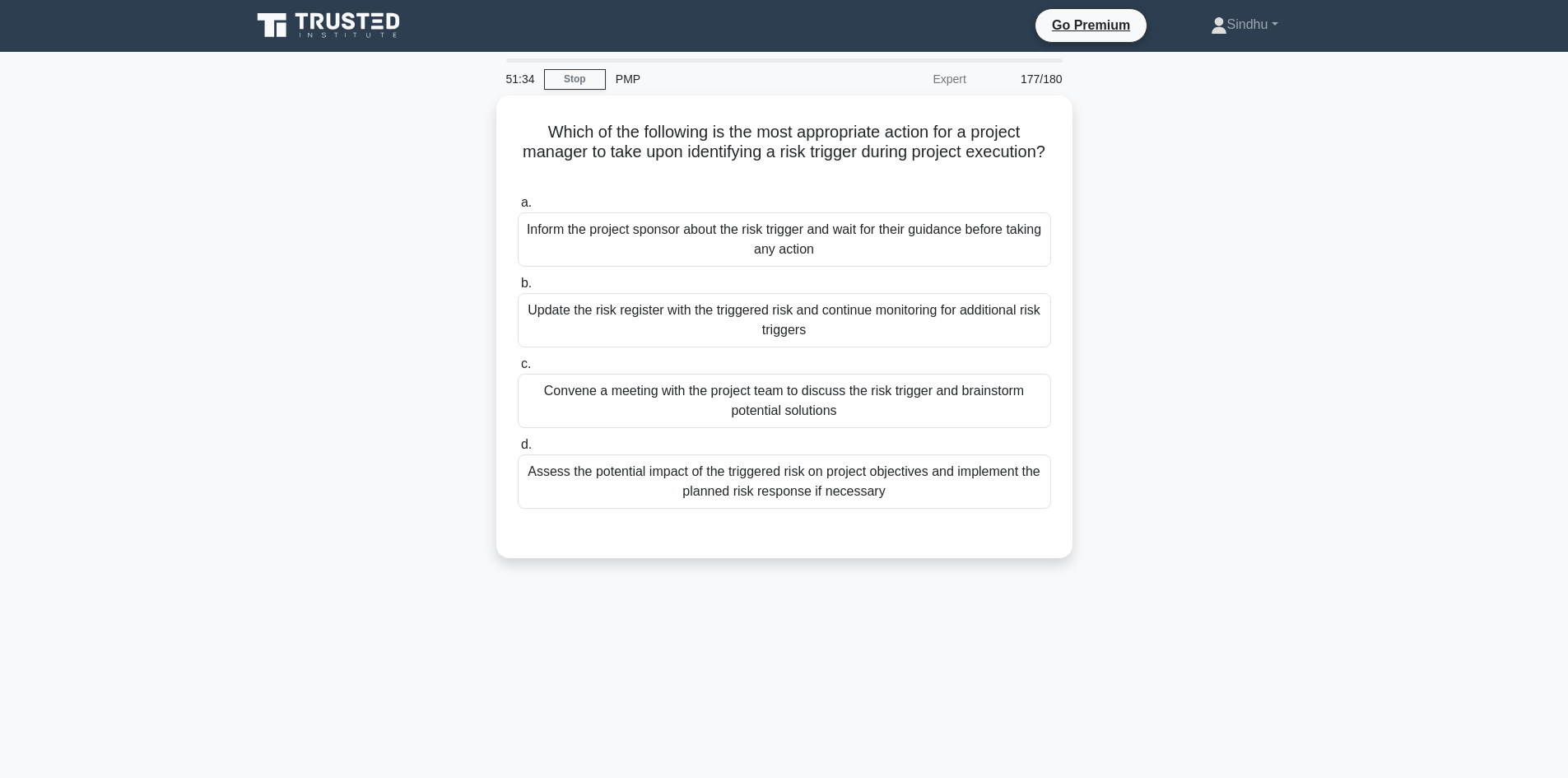
scroll to position [0, 0]
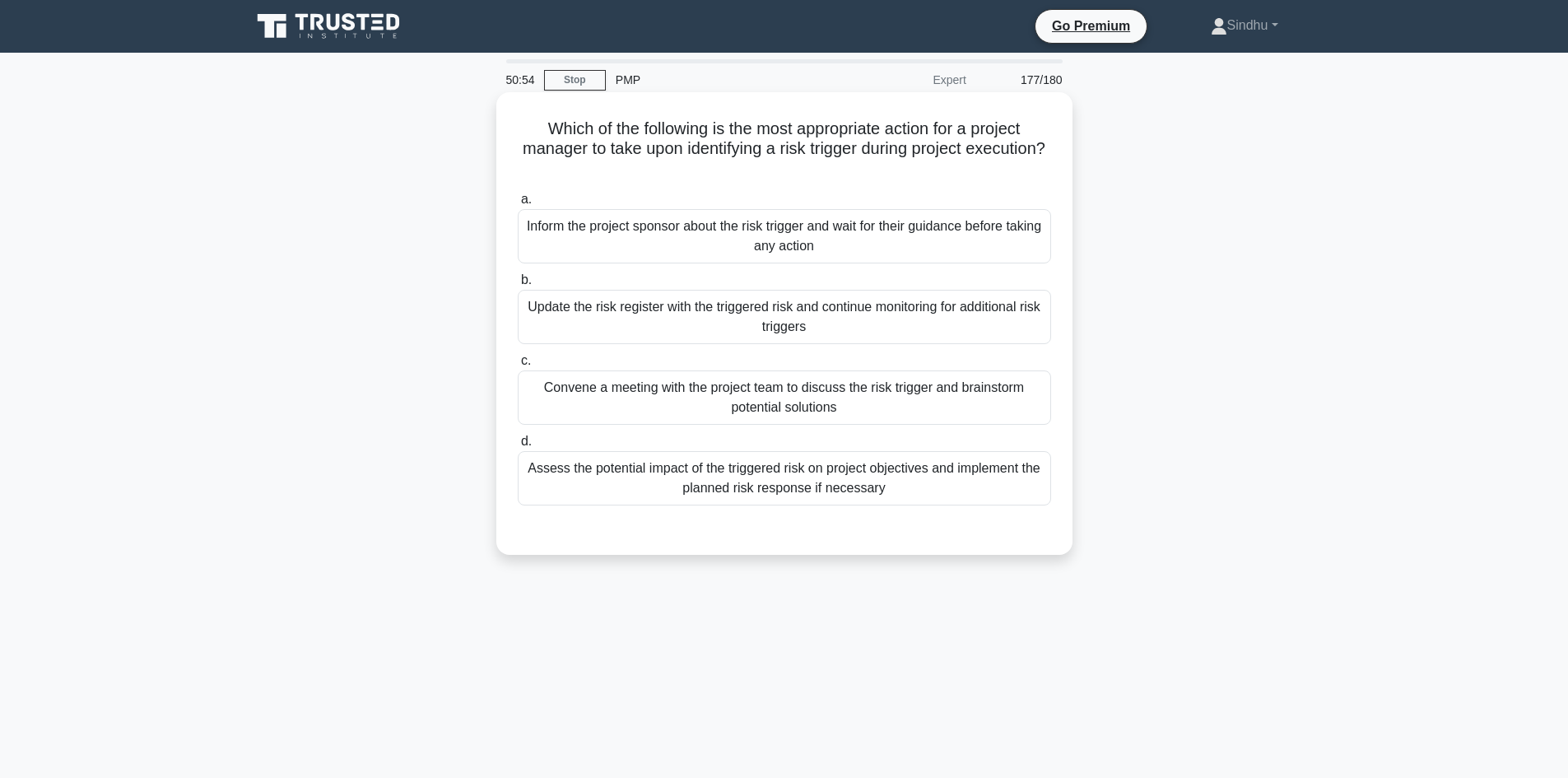
click at [842, 486] on div "Assess the potential impact of the triggered risk on project objectives and imp…" at bounding box center [784, 479] width 533 height 55
click at [518, 447] on input "d. Assess the potential impact of the triggered risk on project objectives and …" at bounding box center [518, 442] width 0 height 11
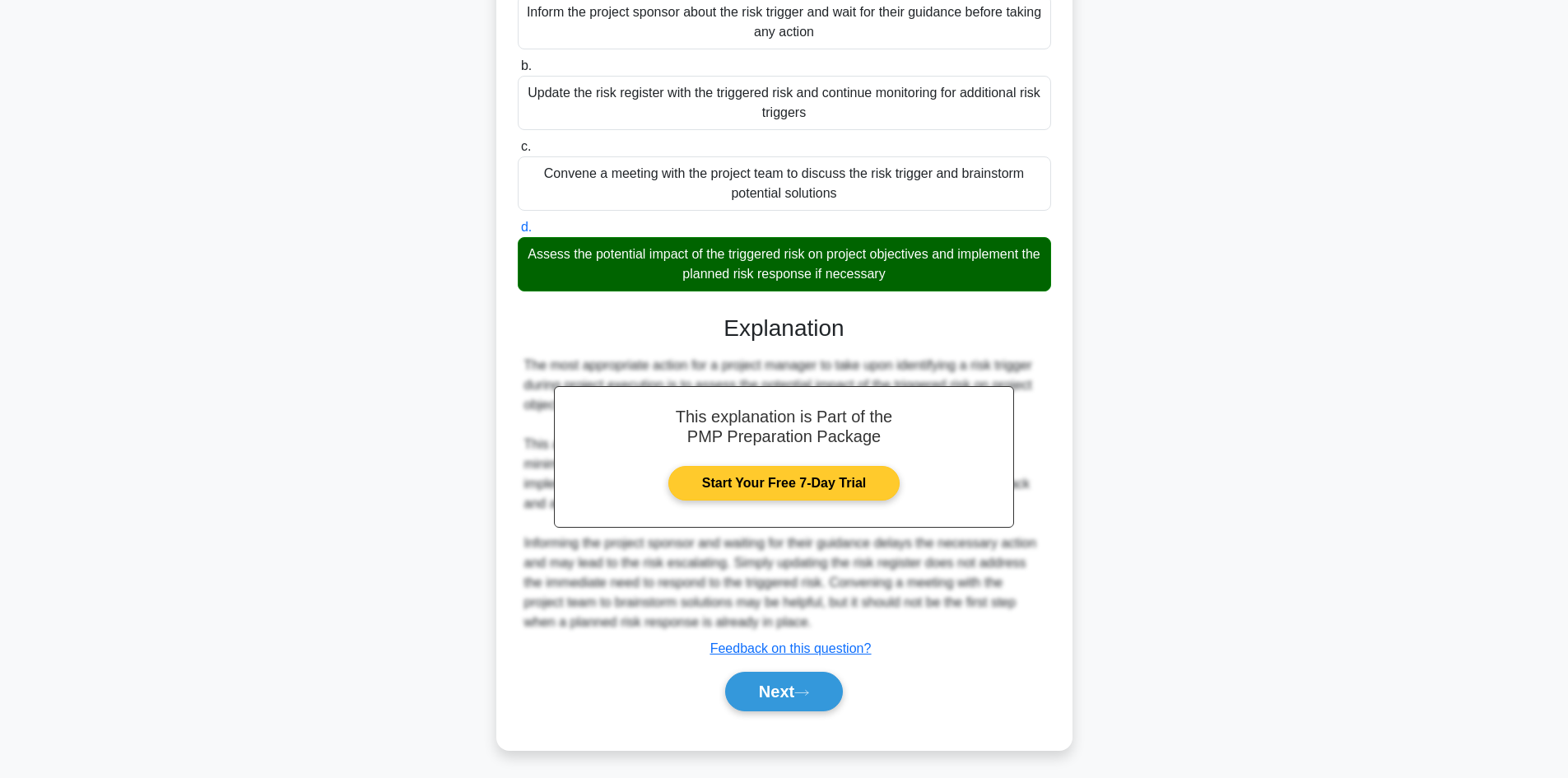
scroll to position [218, 0]
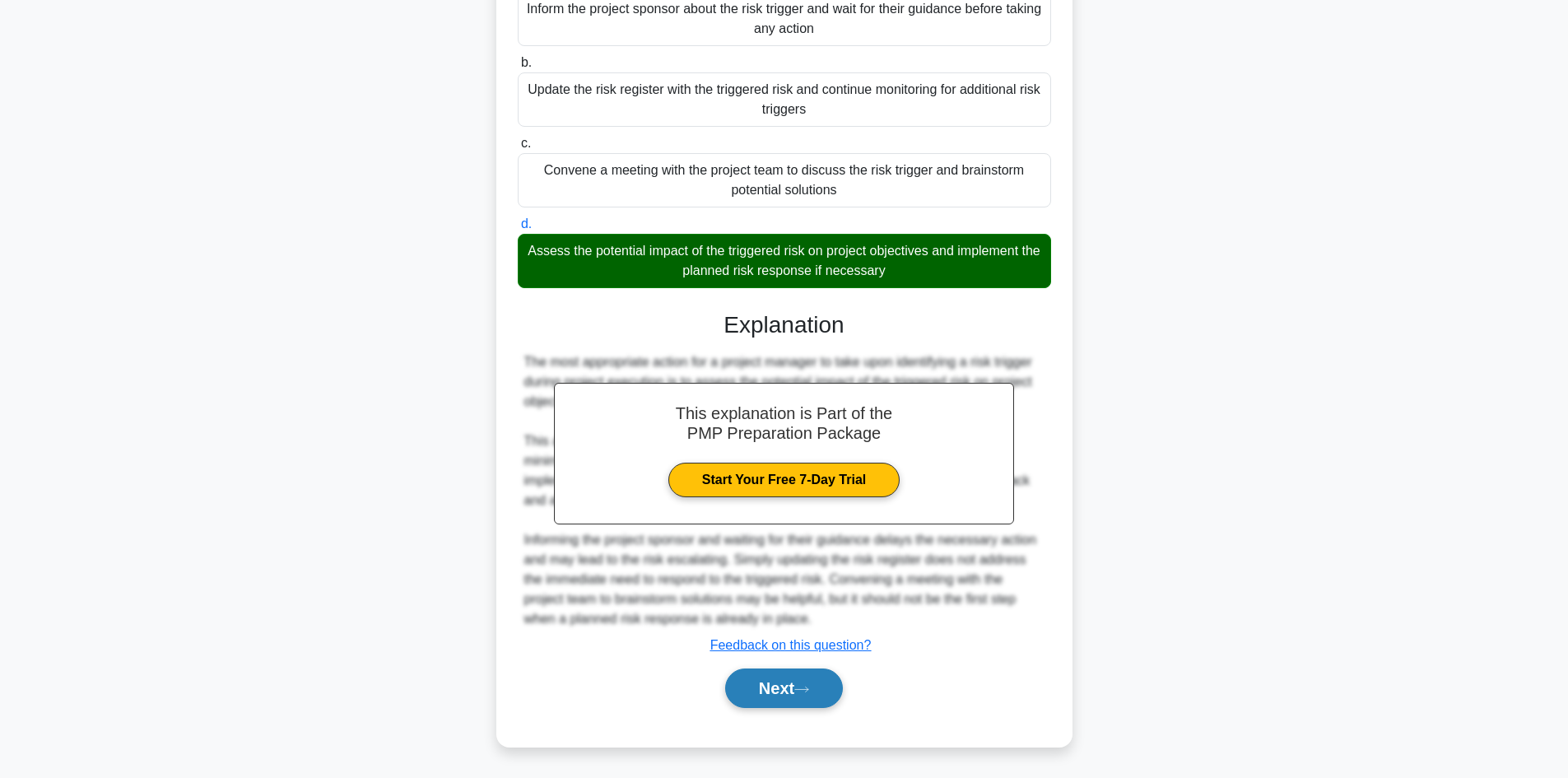
click at [798, 678] on button "Next" at bounding box center [784, 689] width 118 height 40
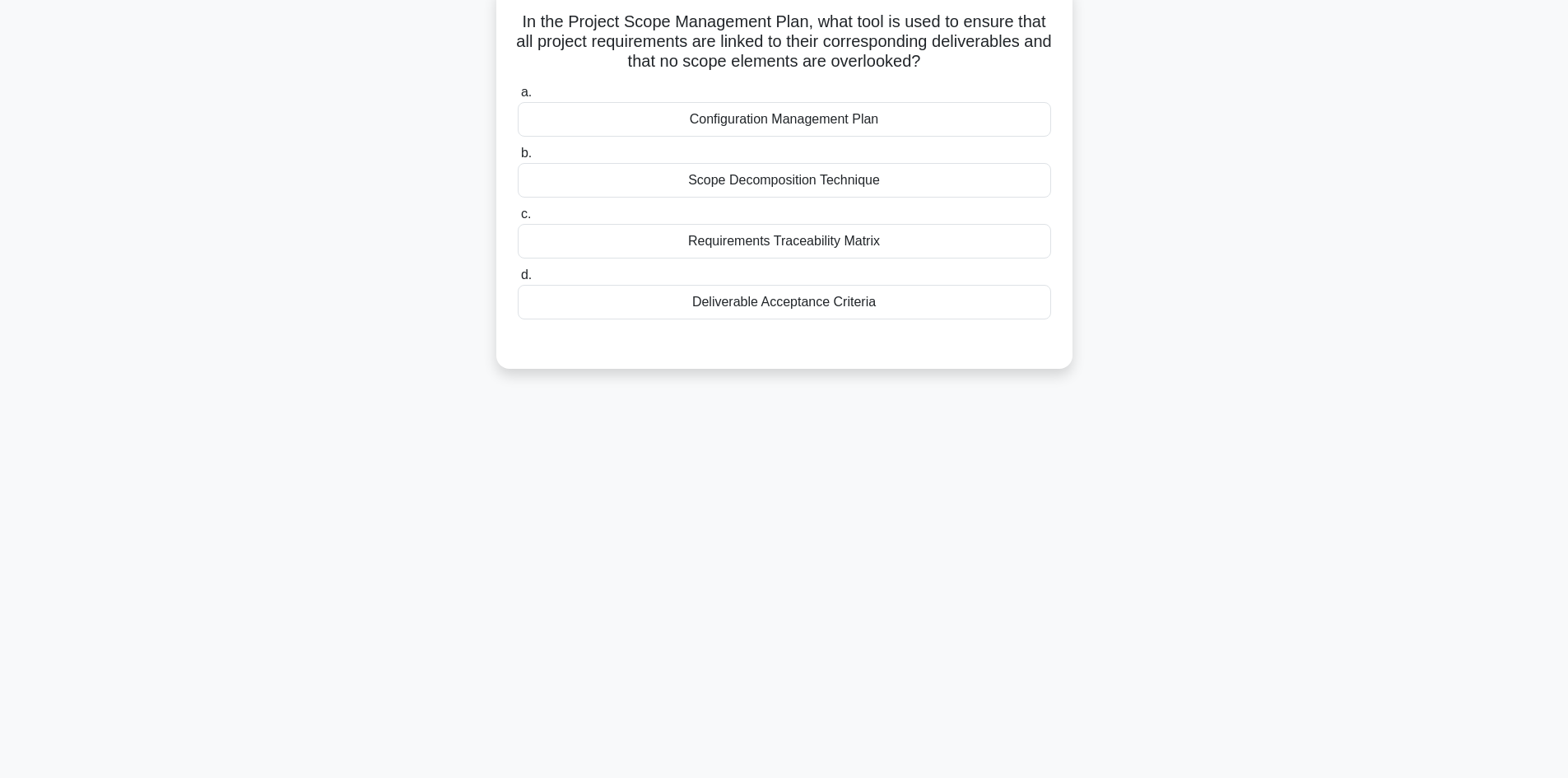
scroll to position [0, 0]
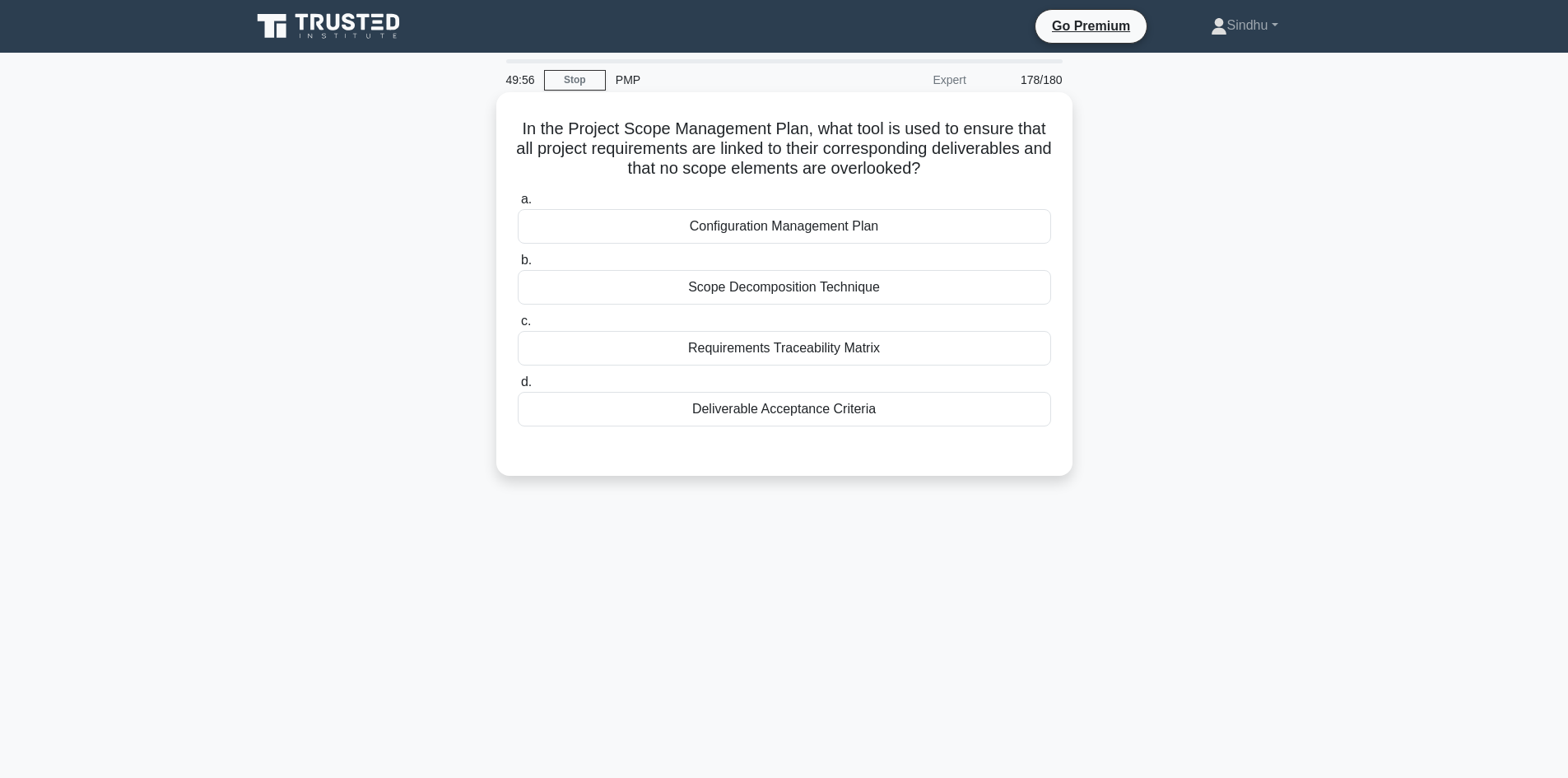
click at [840, 232] on div "Configuration Management Plan" at bounding box center [784, 226] width 533 height 35
click at [518, 205] on input "a. Configuration Management Plan" at bounding box center [518, 199] width 0 height 11
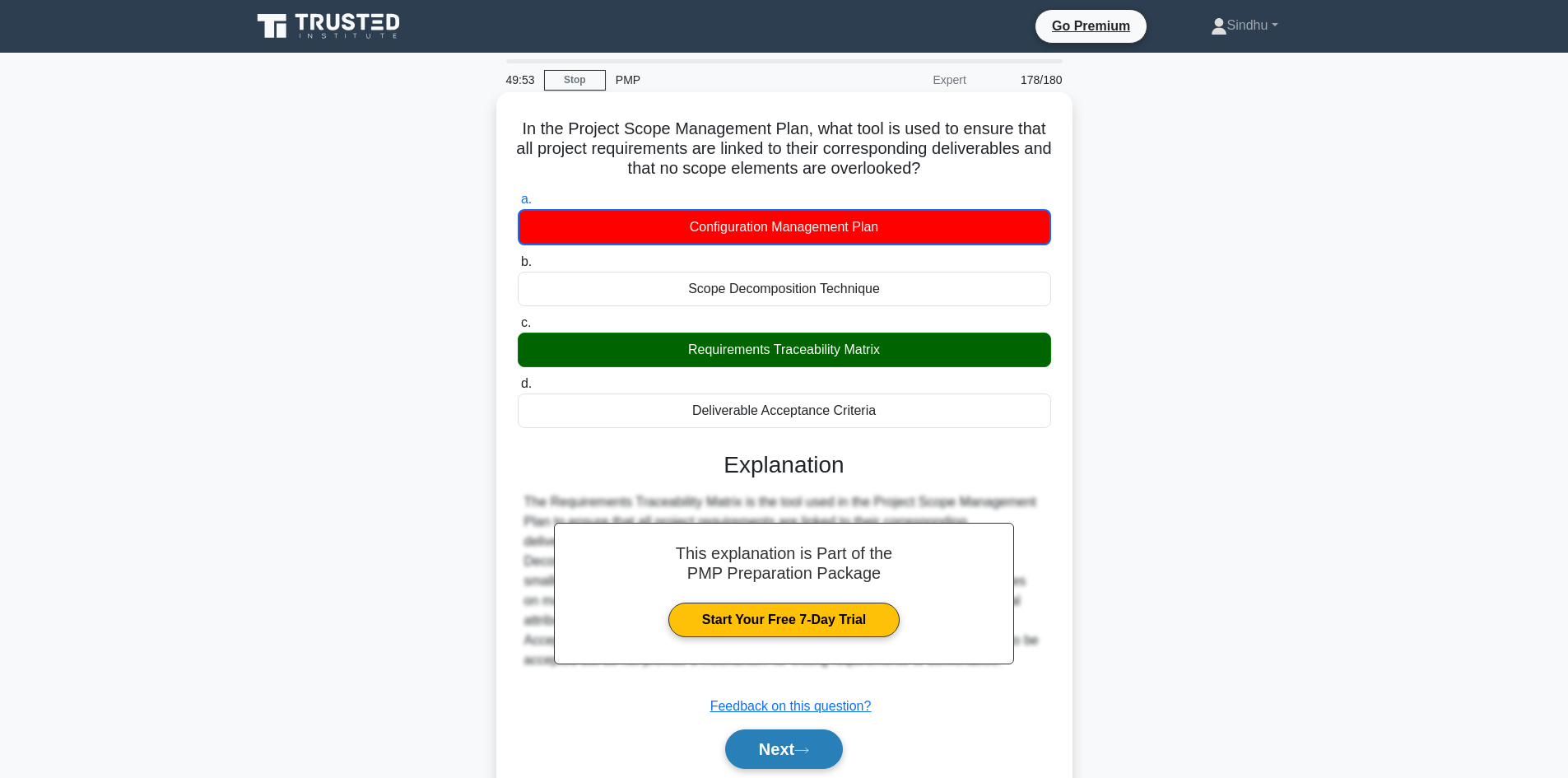
click at [790, 745] on button "Next" at bounding box center [784, 749] width 118 height 40
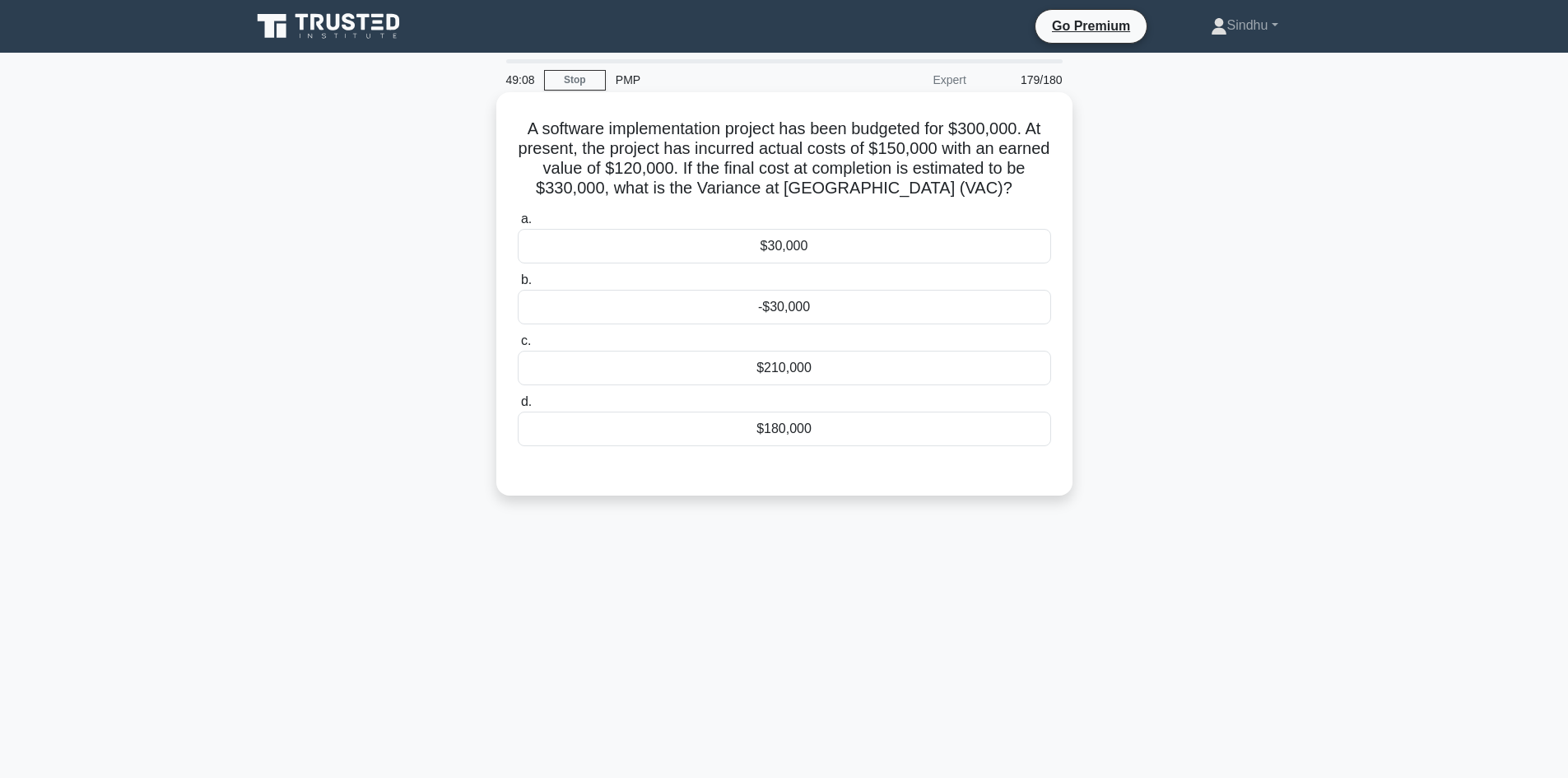
click at [818, 244] on div "$30,000" at bounding box center [784, 246] width 533 height 35
click at [518, 225] on input "a. $30,000" at bounding box center [518, 219] width 0 height 11
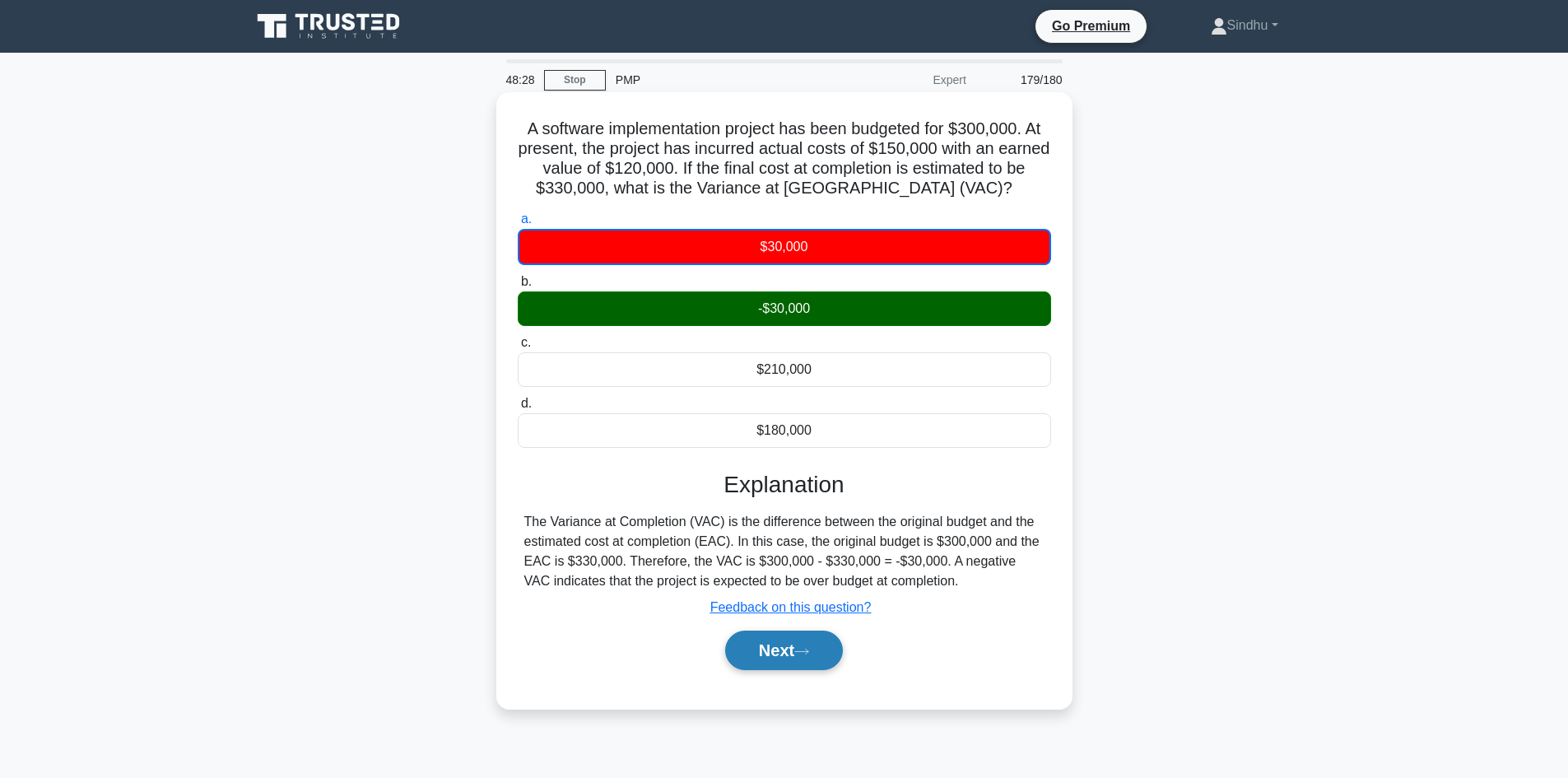
click at [774, 654] on button "Next" at bounding box center [784, 650] width 118 height 40
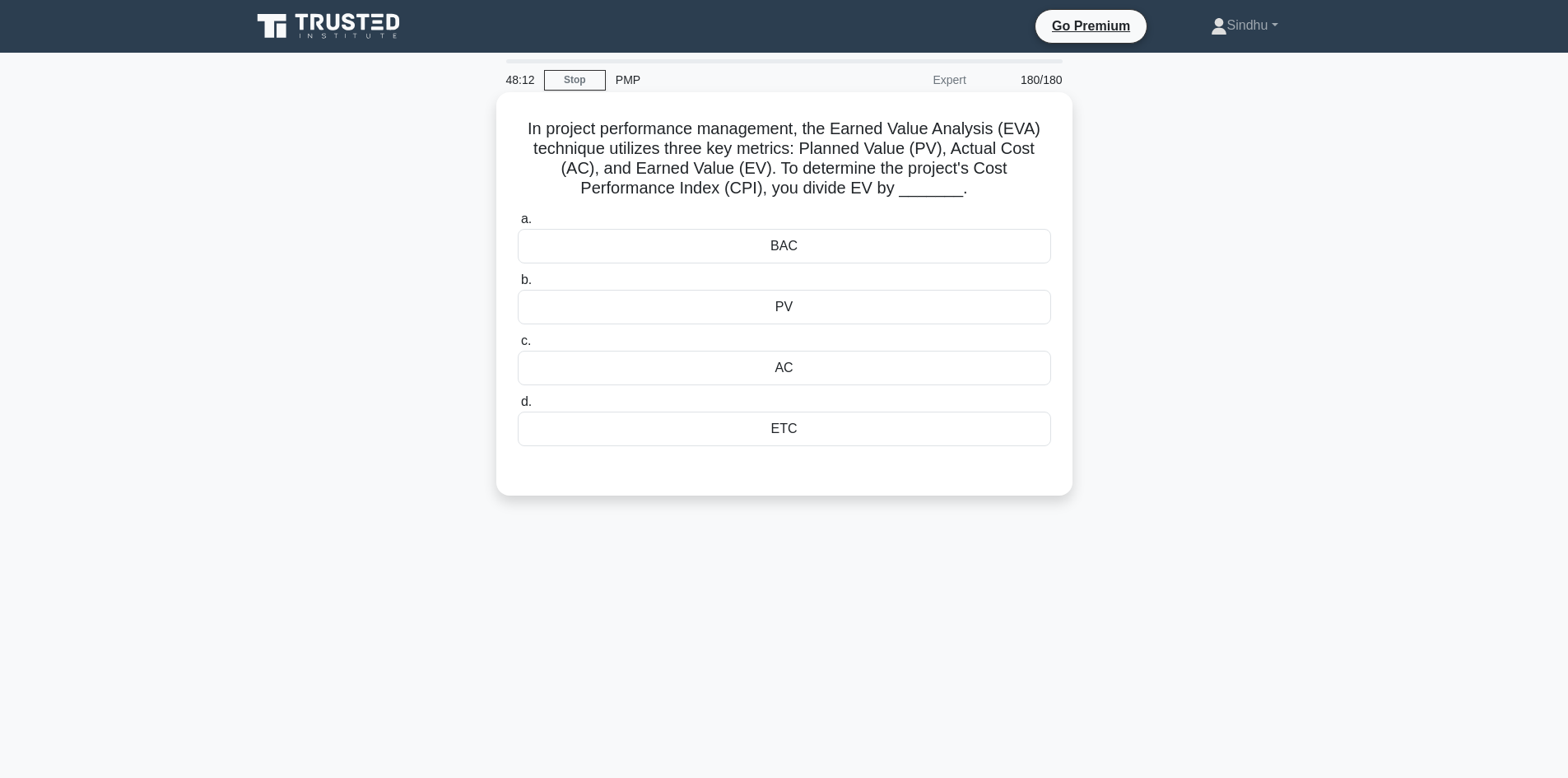
click at [842, 369] on div "AC" at bounding box center [784, 368] width 533 height 35
click at [518, 346] on input "c. AC" at bounding box center [518, 341] width 0 height 11
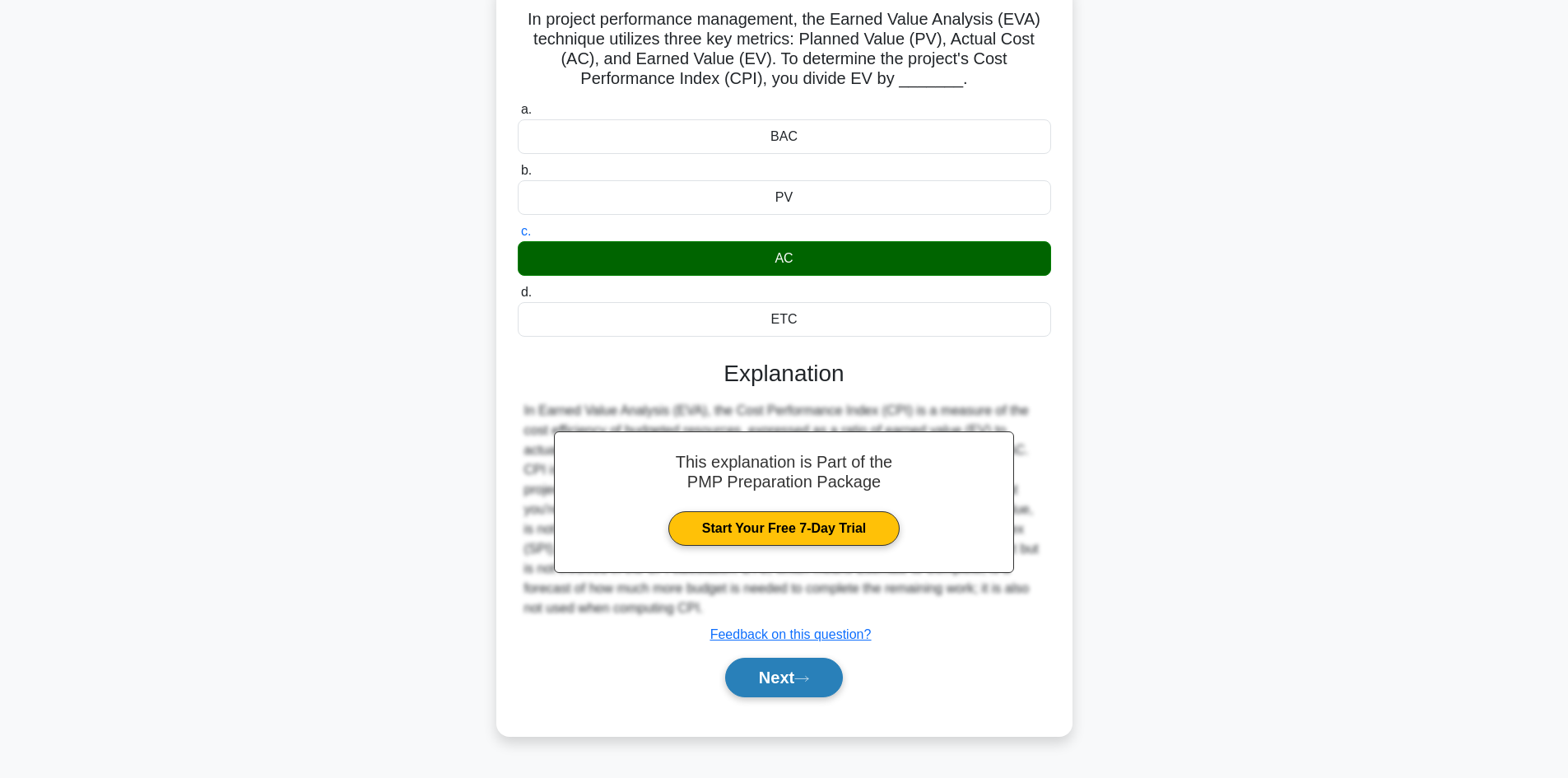
scroll to position [111, 0]
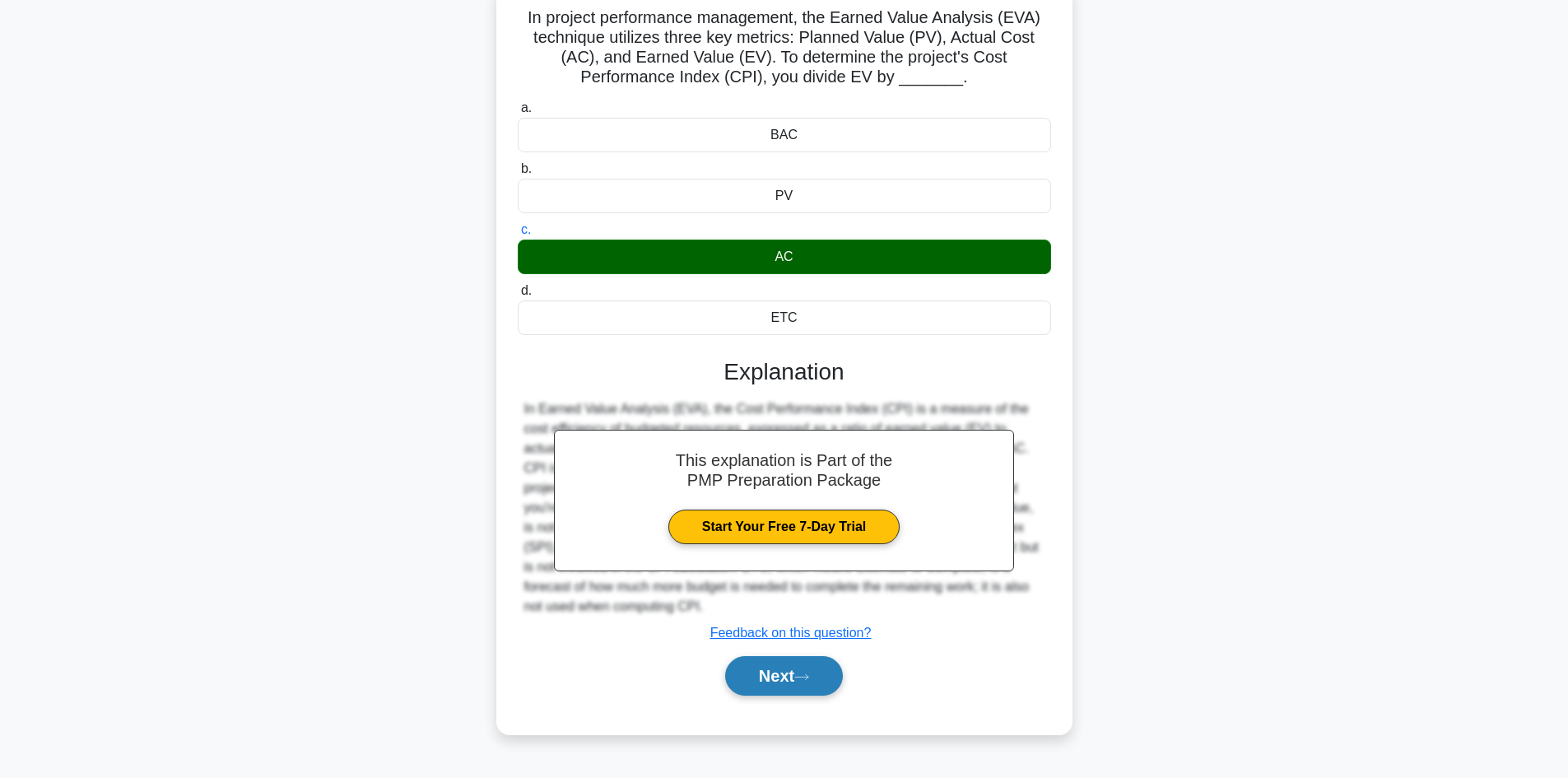
click at [803, 672] on button "Next" at bounding box center [784, 676] width 118 height 40
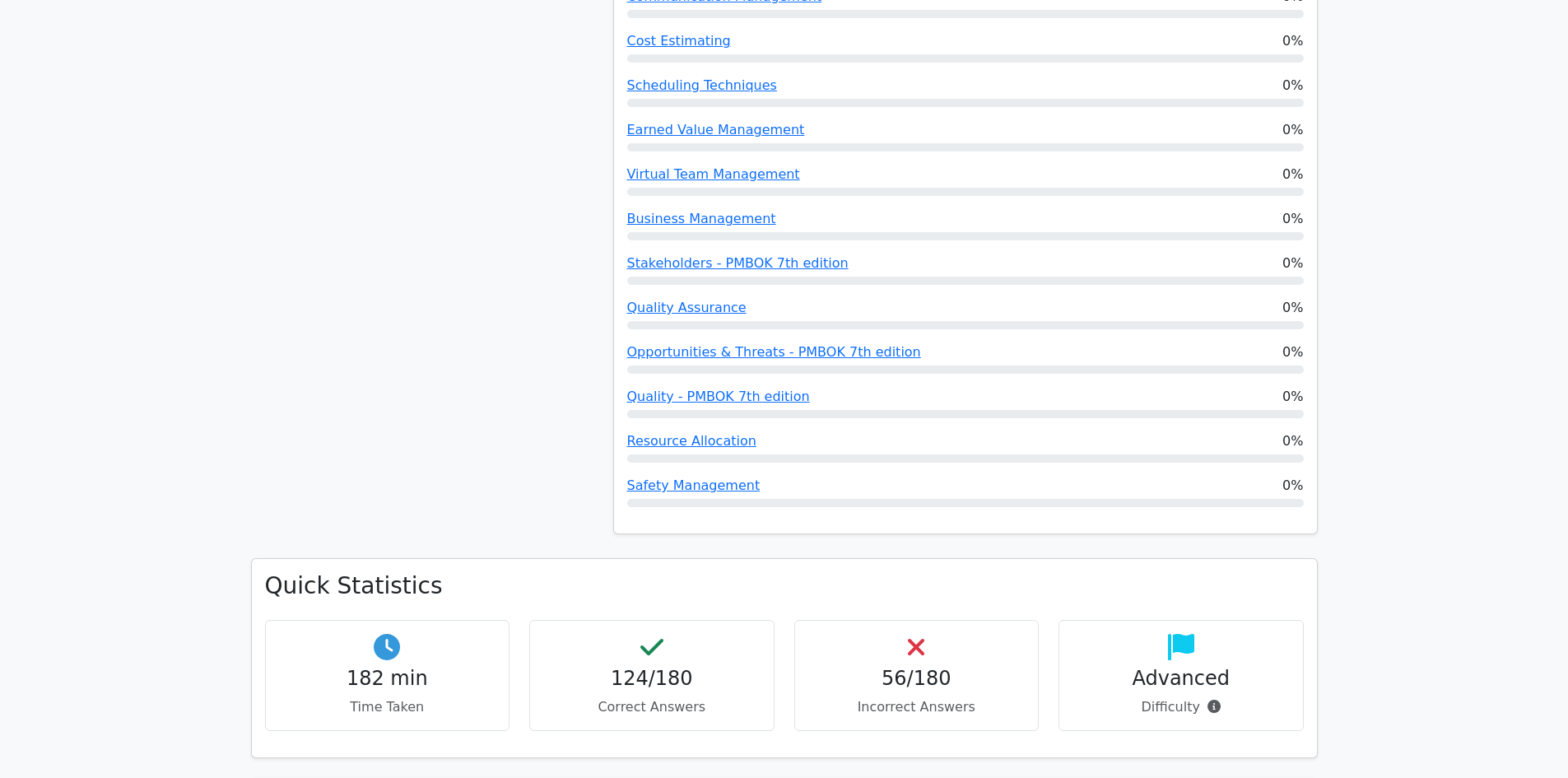
scroll to position [2058, 0]
click at [749, 475] on div "Safety Management 0%" at bounding box center [965, 485] width 677 height 20
click at [721, 476] on link "Safety Management" at bounding box center [693, 484] width 133 height 16
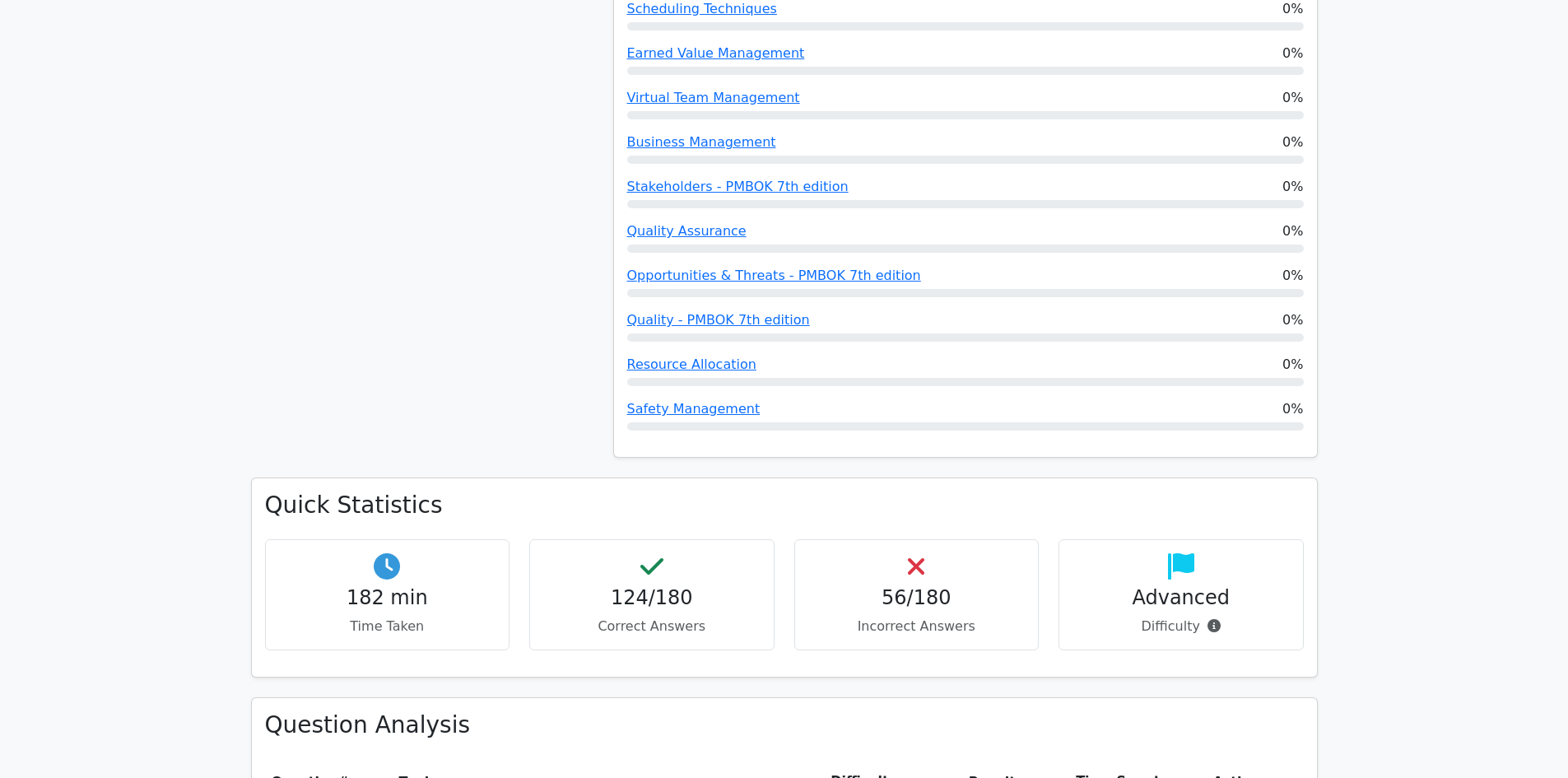
scroll to position [2305, 0]
